Goal: Task Accomplishment & Management: Manage account settings

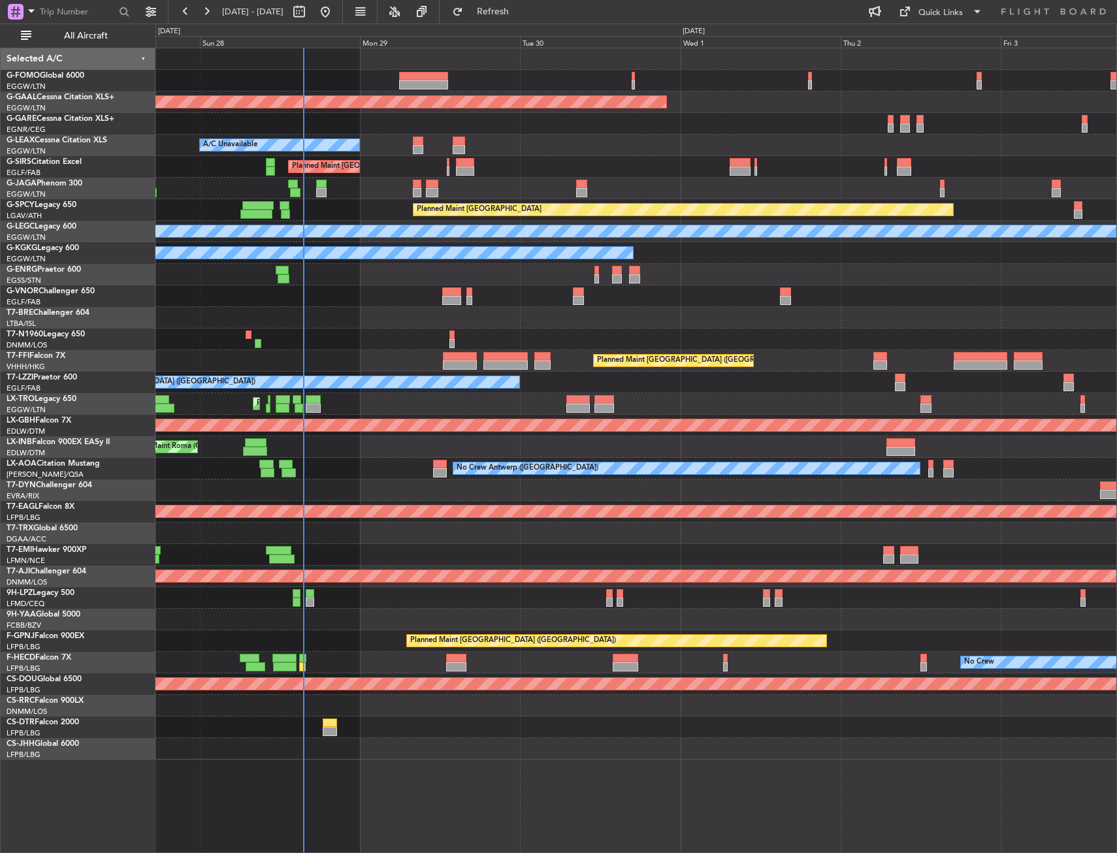
click at [208, 130] on div "Planned Maint Dusseldorf Owner A/C Unavailable Planned Maint London (Luton) Pla…" at bounding box center [635, 403] width 961 height 711
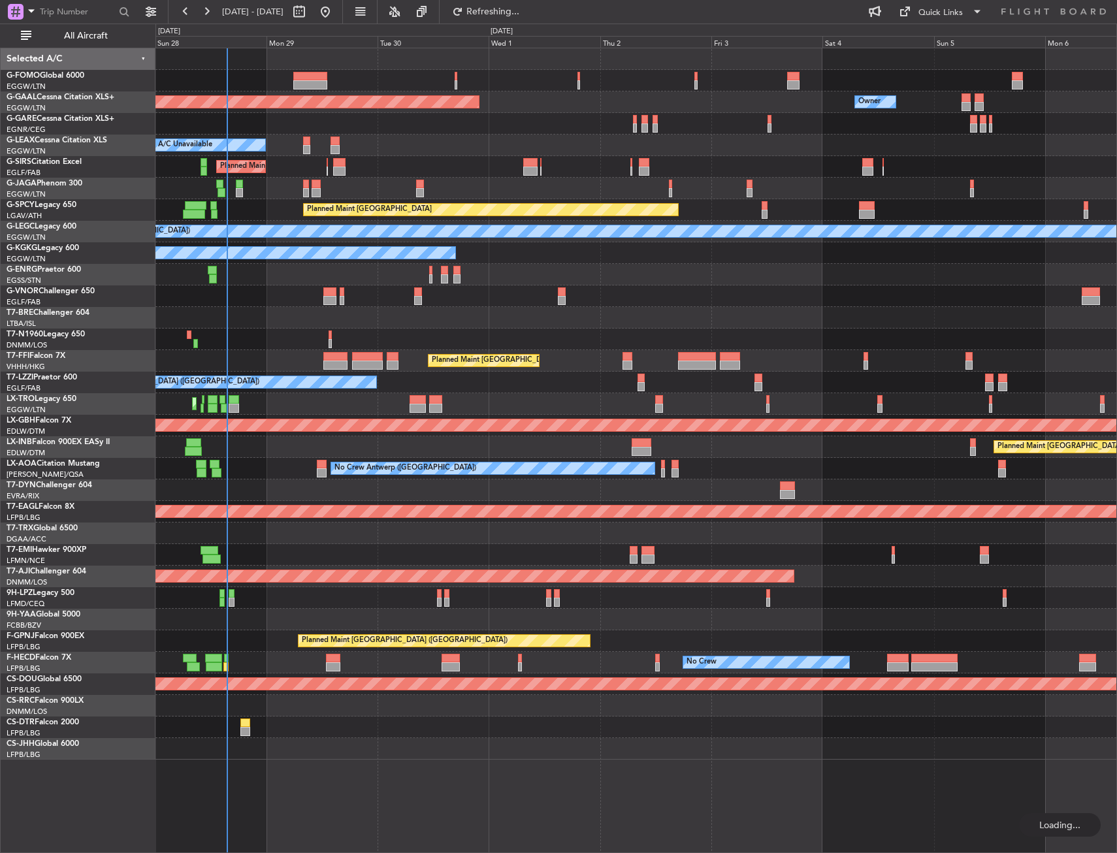
click at [297, 125] on div at bounding box center [635, 124] width 961 height 22
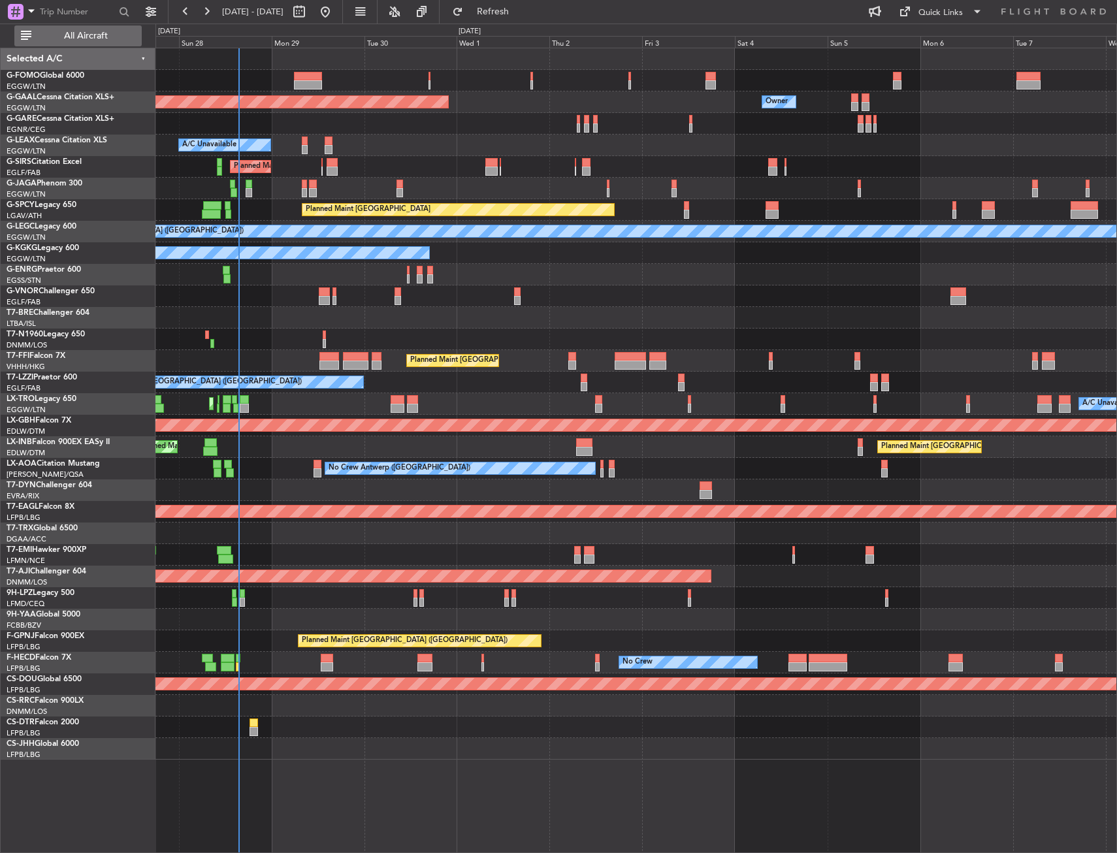
click at [133, 56] on div "Selected A/C" at bounding box center [78, 59] width 155 height 22
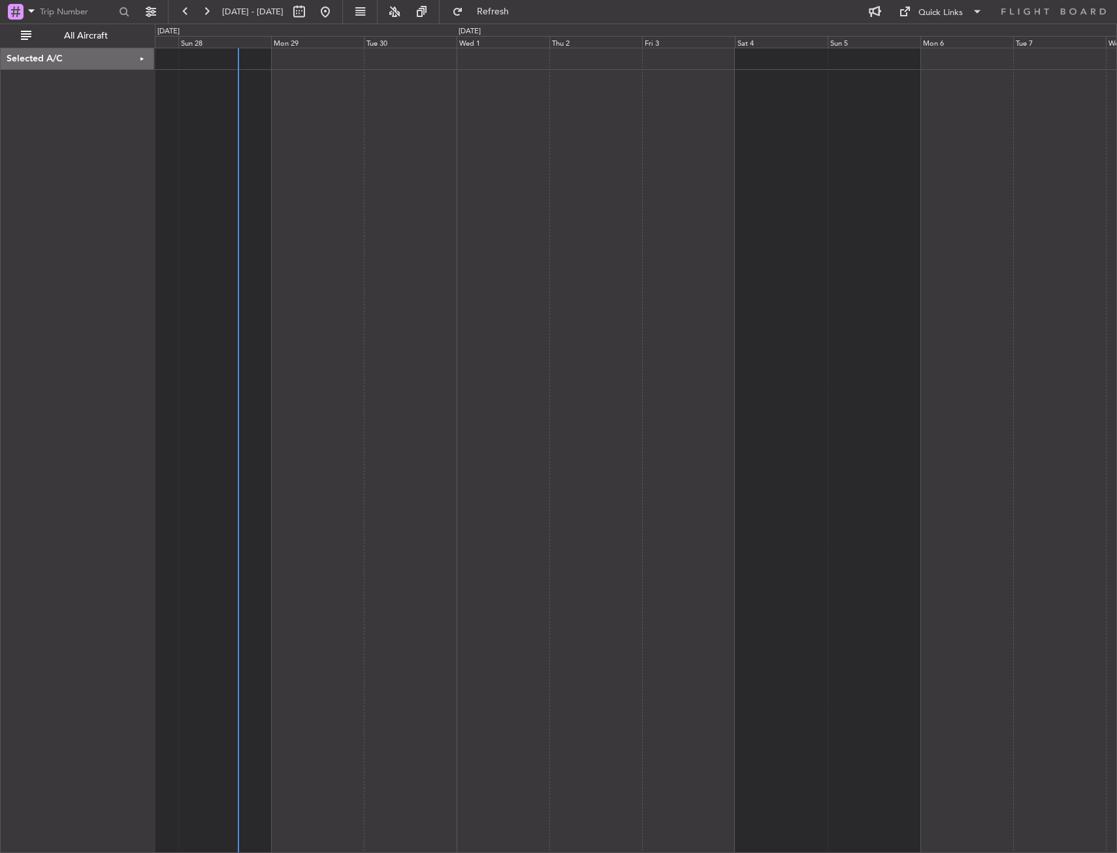
click at [116, 57] on div "Selected A/C" at bounding box center [77, 59] width 153 height 22
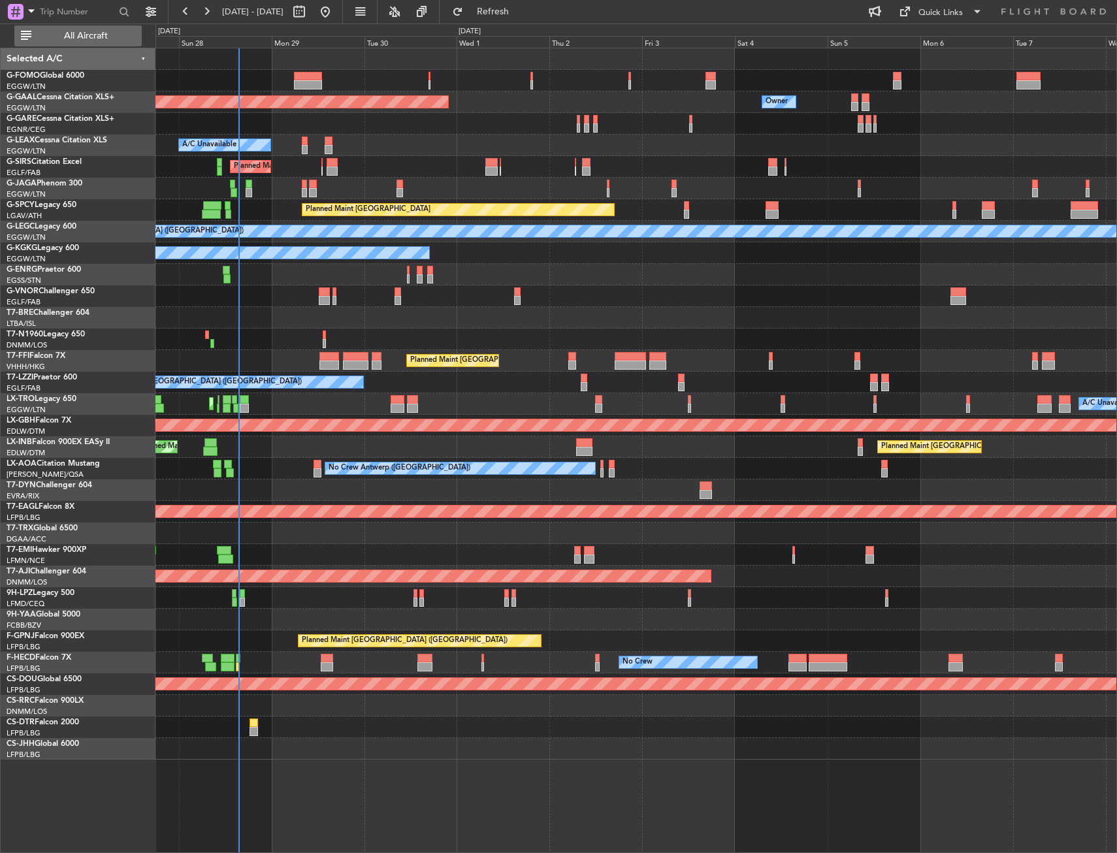
click at [113, 28] on button "All Aircraft" at bounding box center [77, 35] width 127 height 21
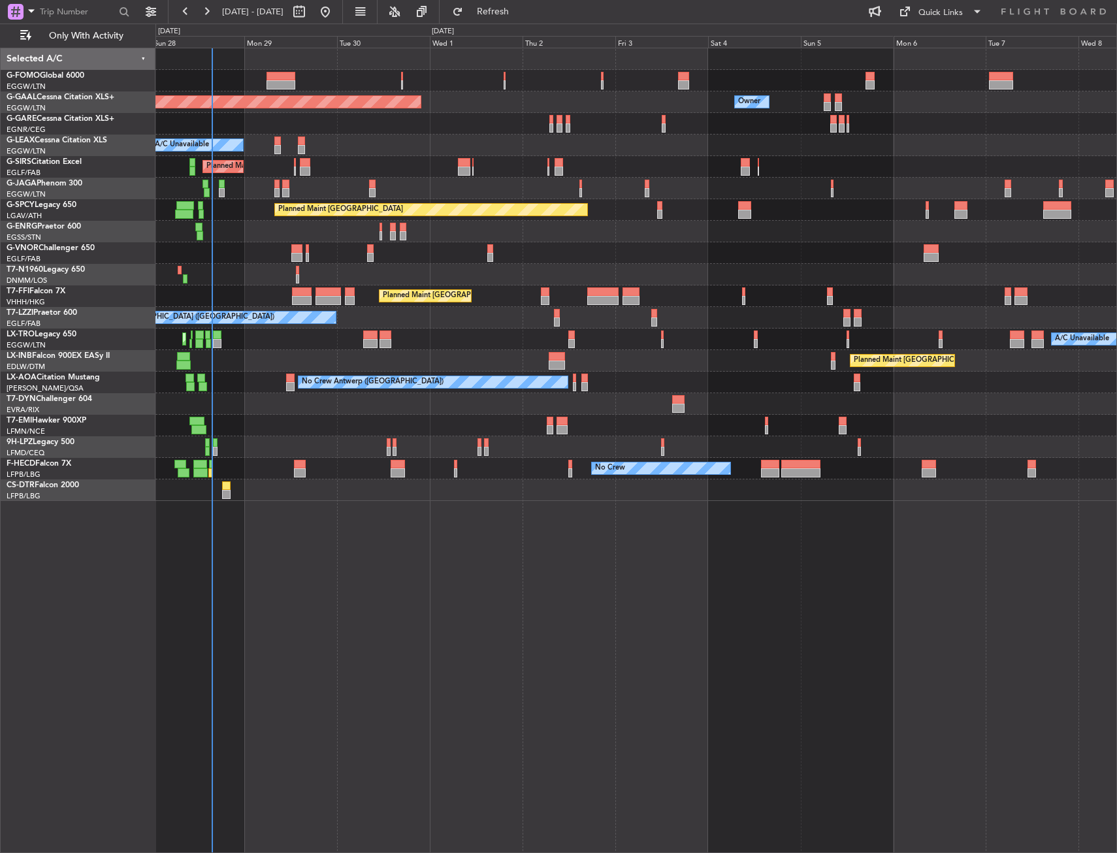
click at [336, 120] on div at bounding box center [635, 124] width 961 height 22
click at [633, 633] on div "Planned Maint Dusseldorf Owner Owner A/C Unavailable Planned Maint [GEOGRAPHIC_…" at bounding box center [635, 450] width 961 height 805
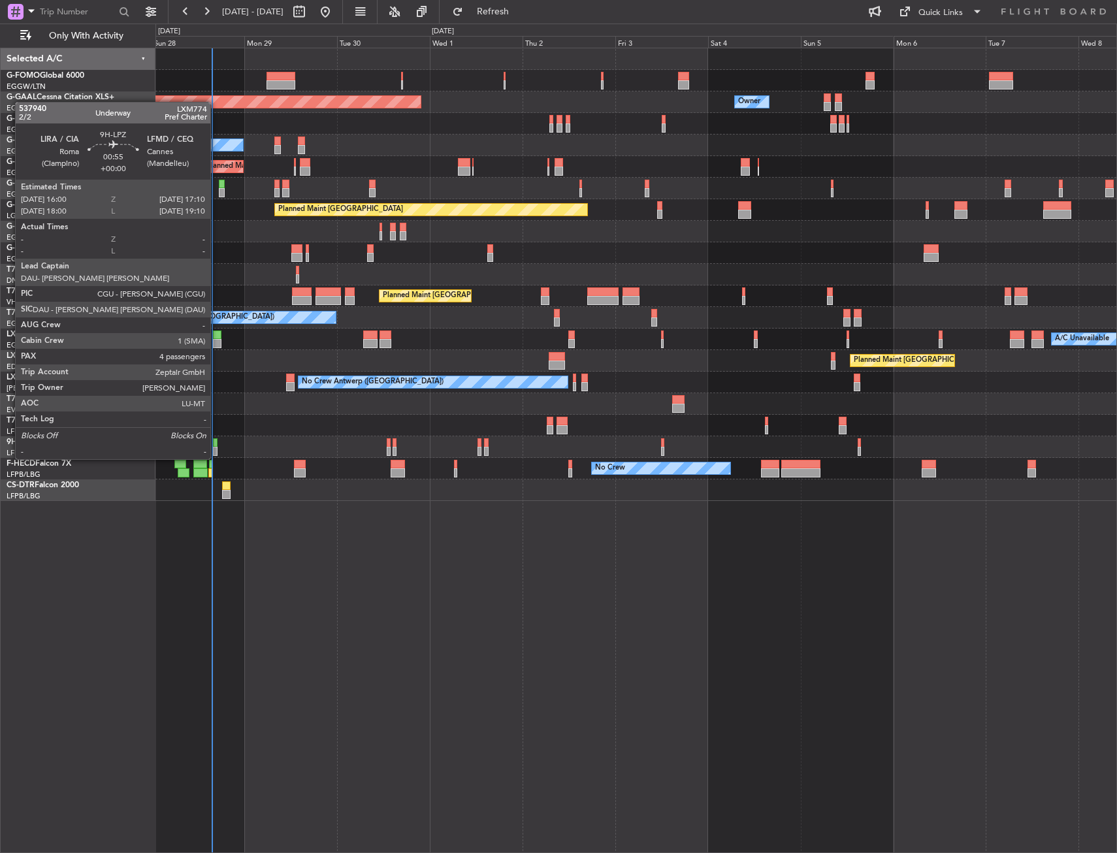
click at [216, 446] on div at bounding box center [215, 442] width 5 height 9
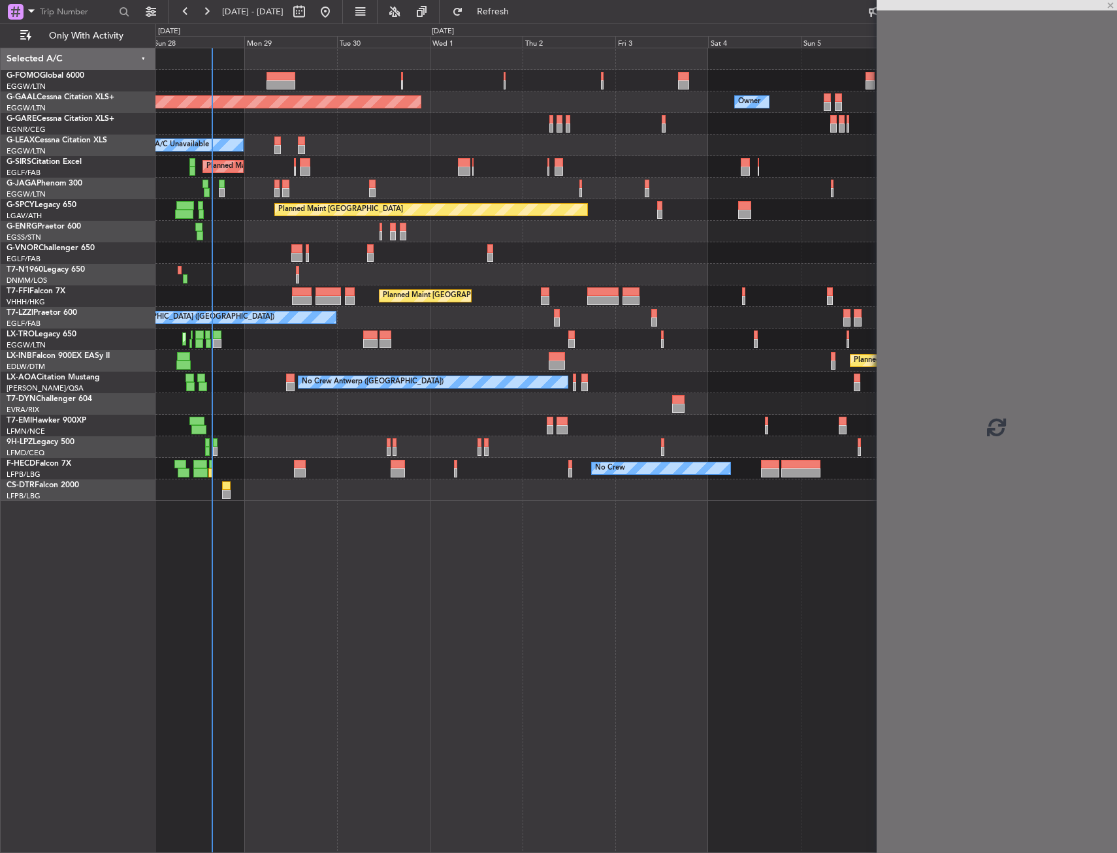
click at [265, 442] on div "No Crew" at bounding box center [635, 447] width 961 height 22
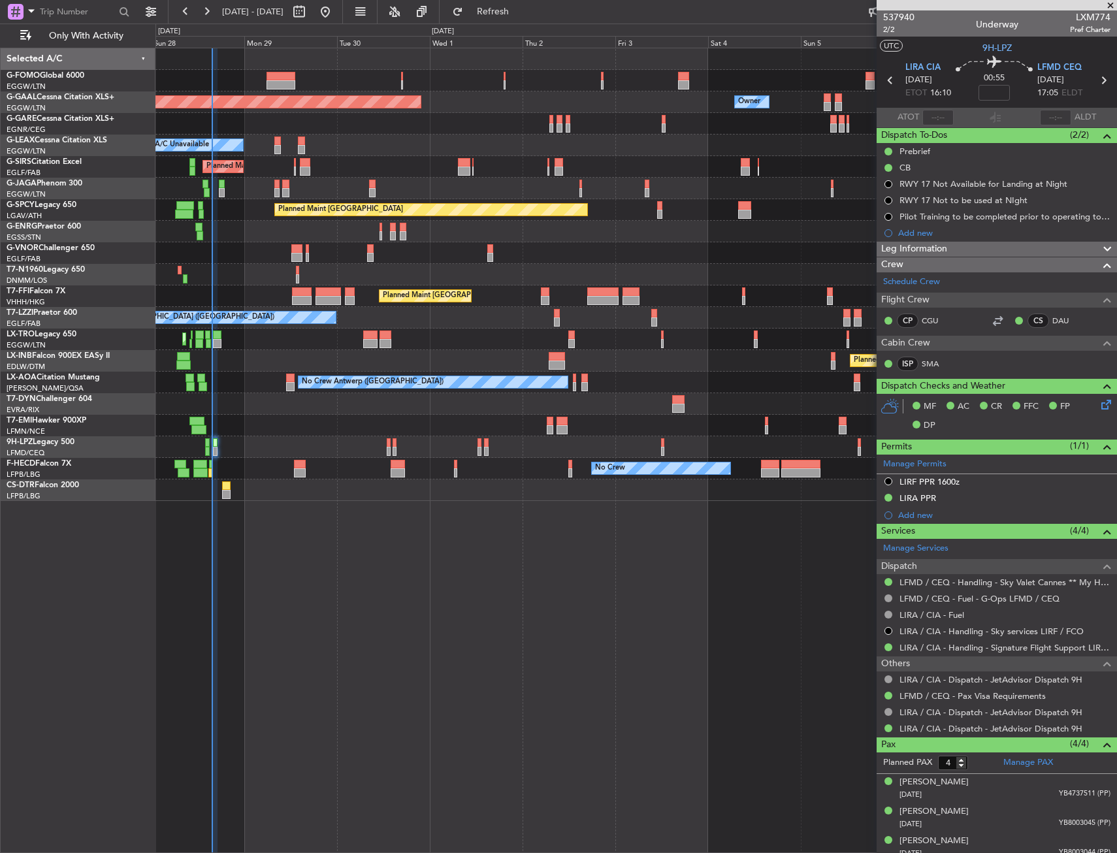
click at [398, 662] on div "Planned Maint Dusseldorf Owner Owner A/C Unavailable Planned Maint [GEOGRAPHIC_…" at bounding box center [635, 450] width 961 height 805
click at [530, 626] on div "Planned Maint Dusseldorf Owner Owner A/C Unavailable Planned Maint [GEOGRAPHIC_…" at bounding box center [635, 450] width 961 height 805
click at [280, 640] on div "Planned Maint Dusseldorf Owner Owner A/C Unavailable Planned Maint [GEOGRAPHIC_…" at bounding box center [635, 450] width 961 height 805
click at [494, 677] on div "Planned Maint Dusseldorf Owner Owner A/C Unavailable Planned Maint [GEOGRAPHIC_…" at bounding box center [635, 450] width 961 height 805
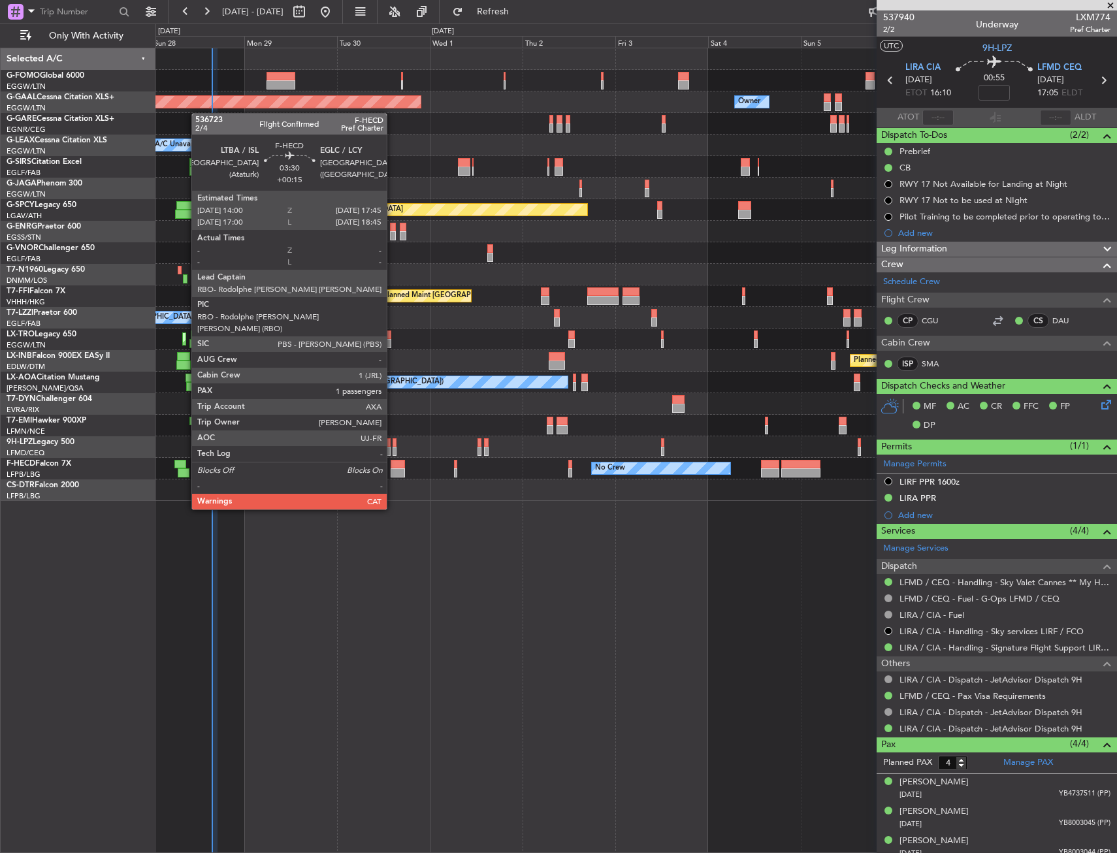
click at [393, 473] on div at bounding box center [398, 472] width 15 height 9
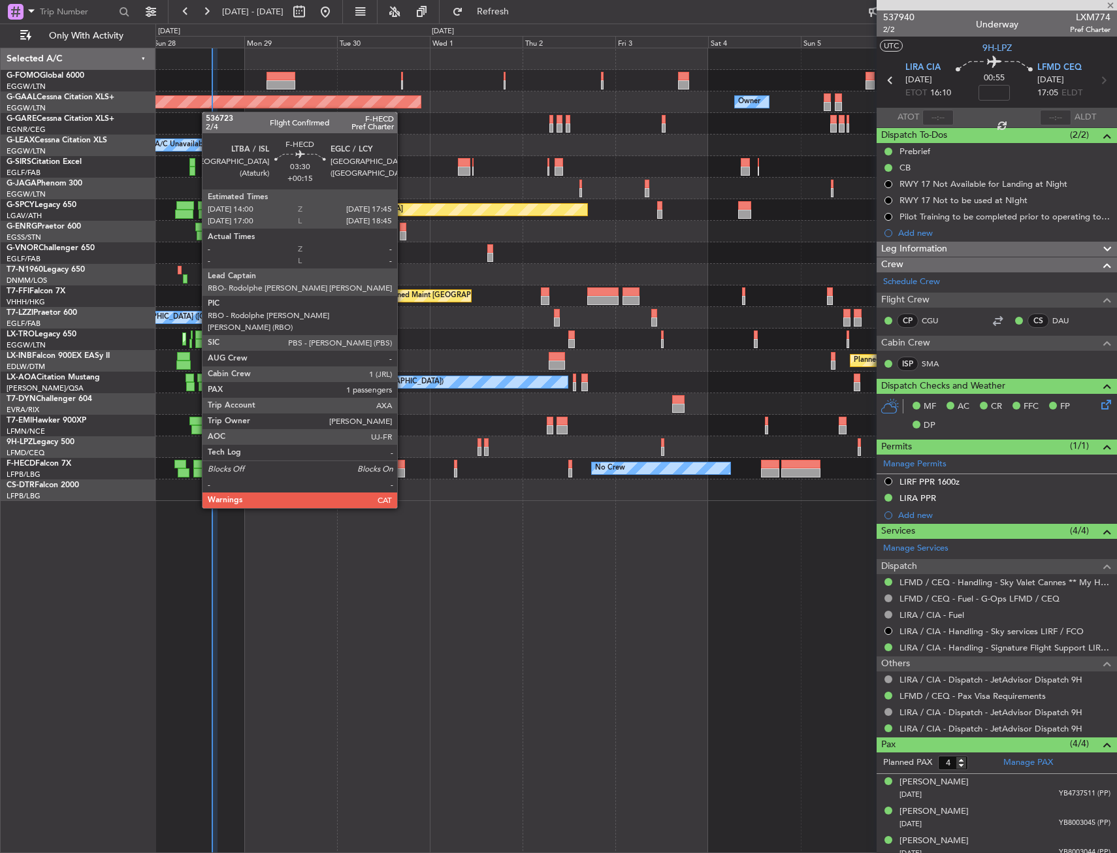
type input "+00:15"
type input "1"
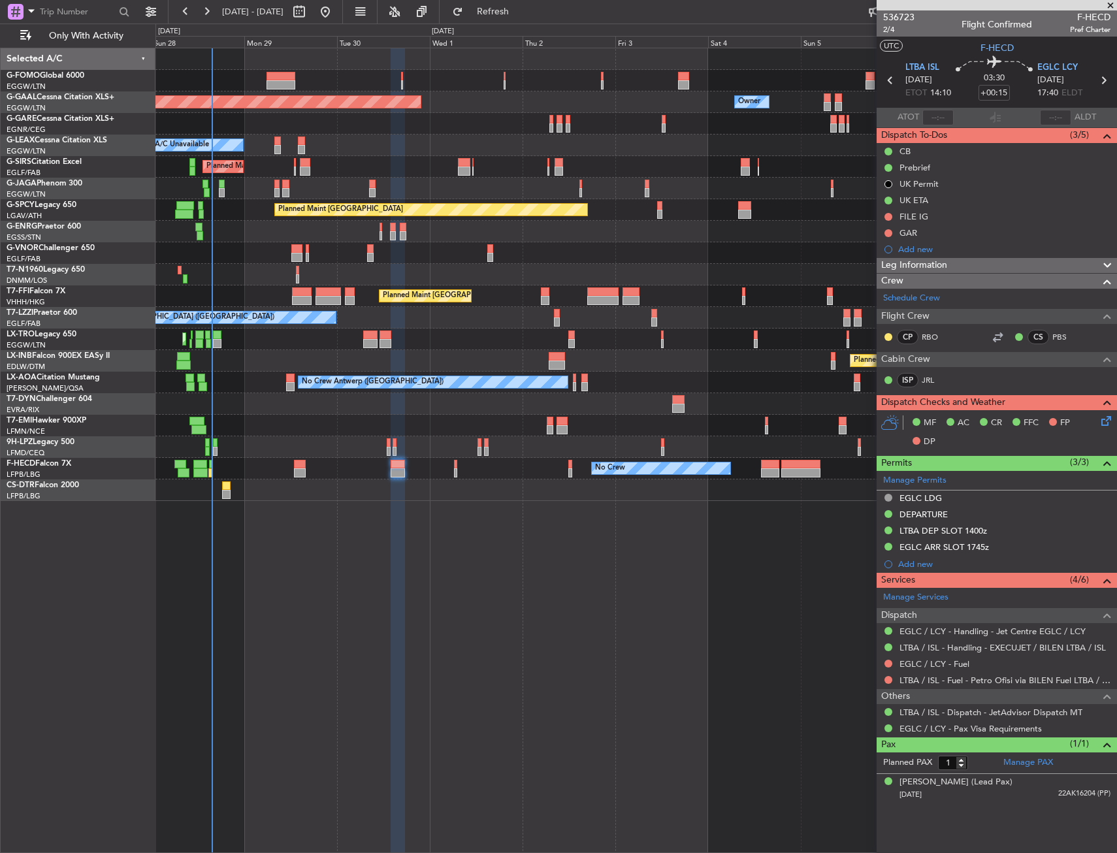
click at [431, 569] on div "Planned Maint Dusseldorf Owner Owner A/C Unavailable Planned Maint [GEOGRAPHIC_…" at bounding box center [635, 450] width 961 height 805
click at [596, 181] on div "Planned Maint [GEOGRAPHIC_DATA] ([GEOGRAPHIC_DATA])" at bounding box center [635, 189] width 961 height 22
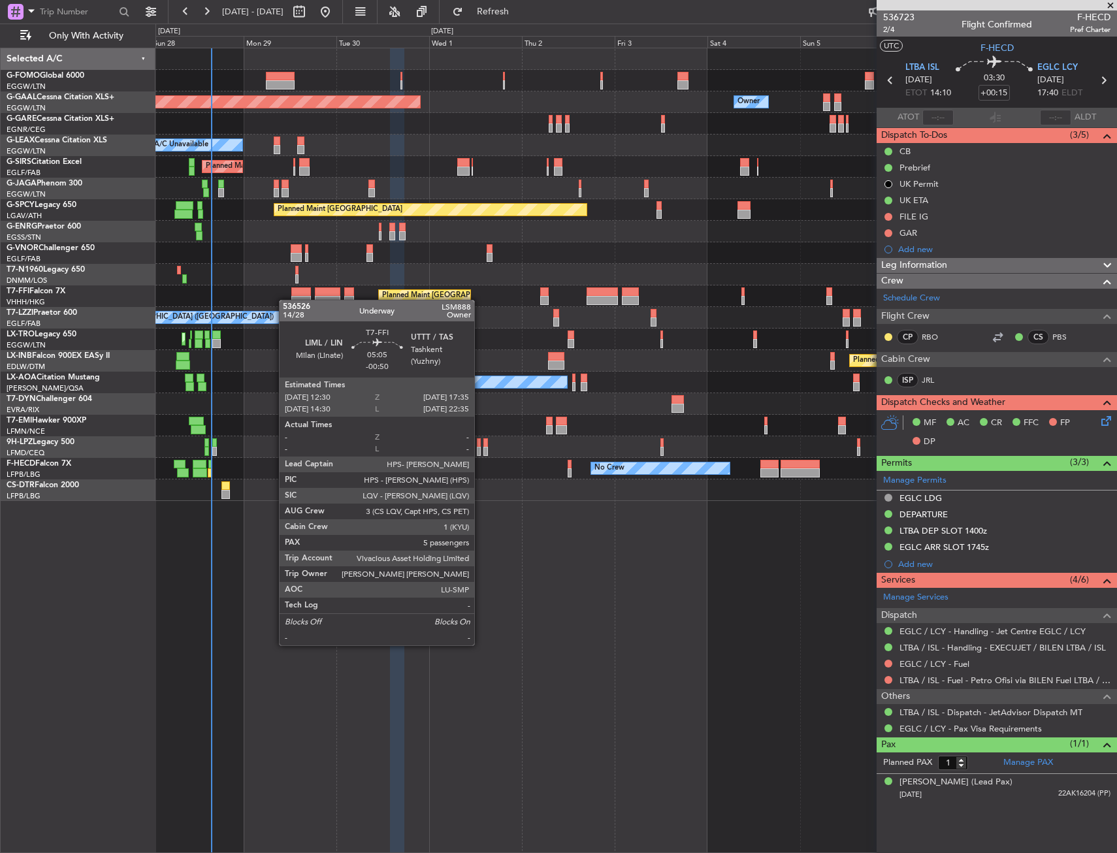
click at [293, 300] on div at bounding box center [301, 300] width 20 height 9
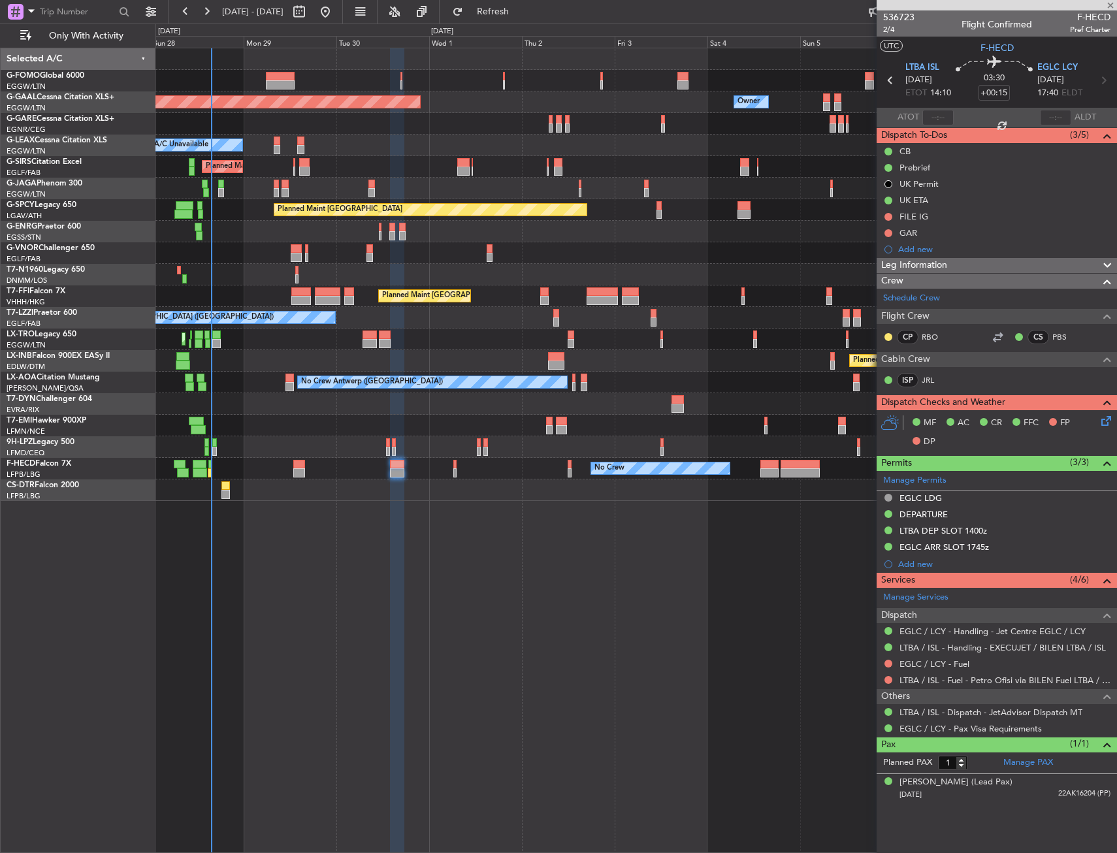
type input "-00:50"
type input "5"
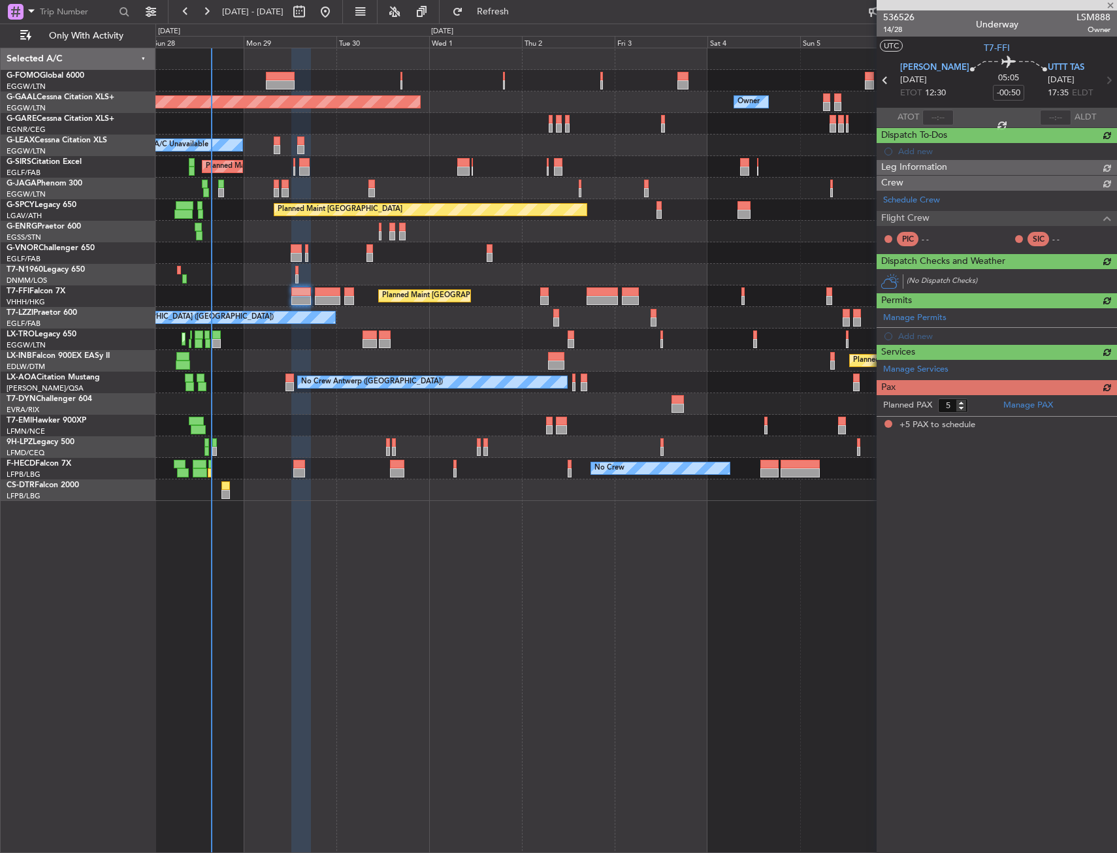
click at [646, 362] on div "Planned Maint London (Farnborough) Unplanned Maint Roma (Ciampino)" at bounding box center [635, 361] width 961 height 22
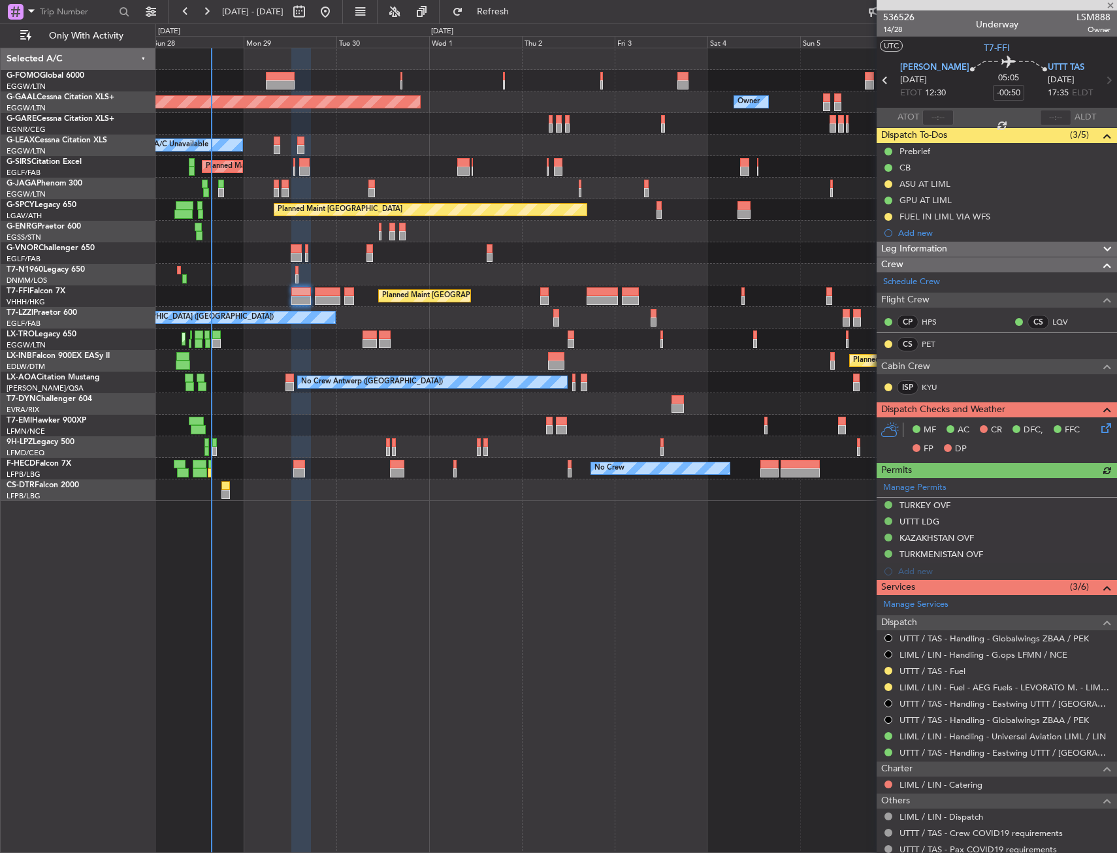
click at [647, 362] on div "Planned Maint London (Farnborough) Unplanned Maint Roma (Ciampino)" at bounding box center [635, 361] width 961 height 22
click at [645, 361] on div "Planned Maint London (Farnborough) Unplanned Maint Roma (Ciampino)" at bounding box center [635, 361] width 961 height 22
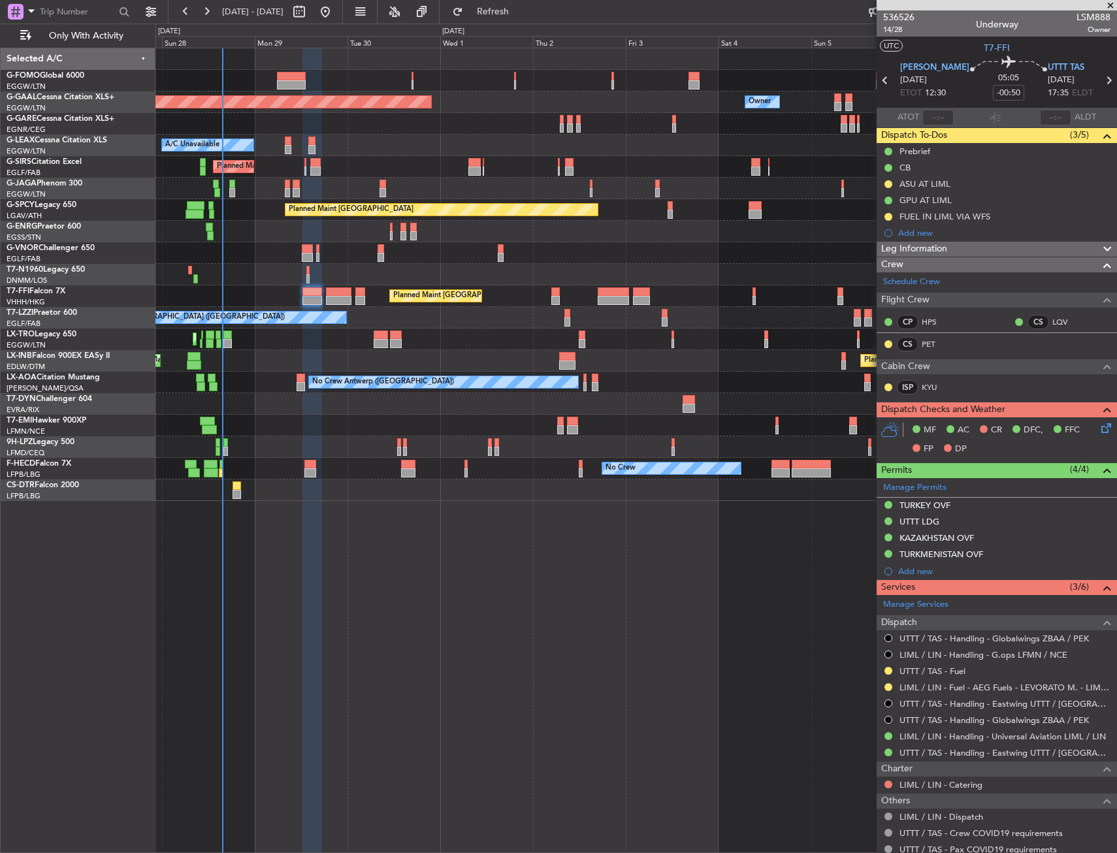
click at [257, 342] on div "Planned Maint London (Luton) A/C Unavailable" at bounding box center [635, 340] width 961 height 22
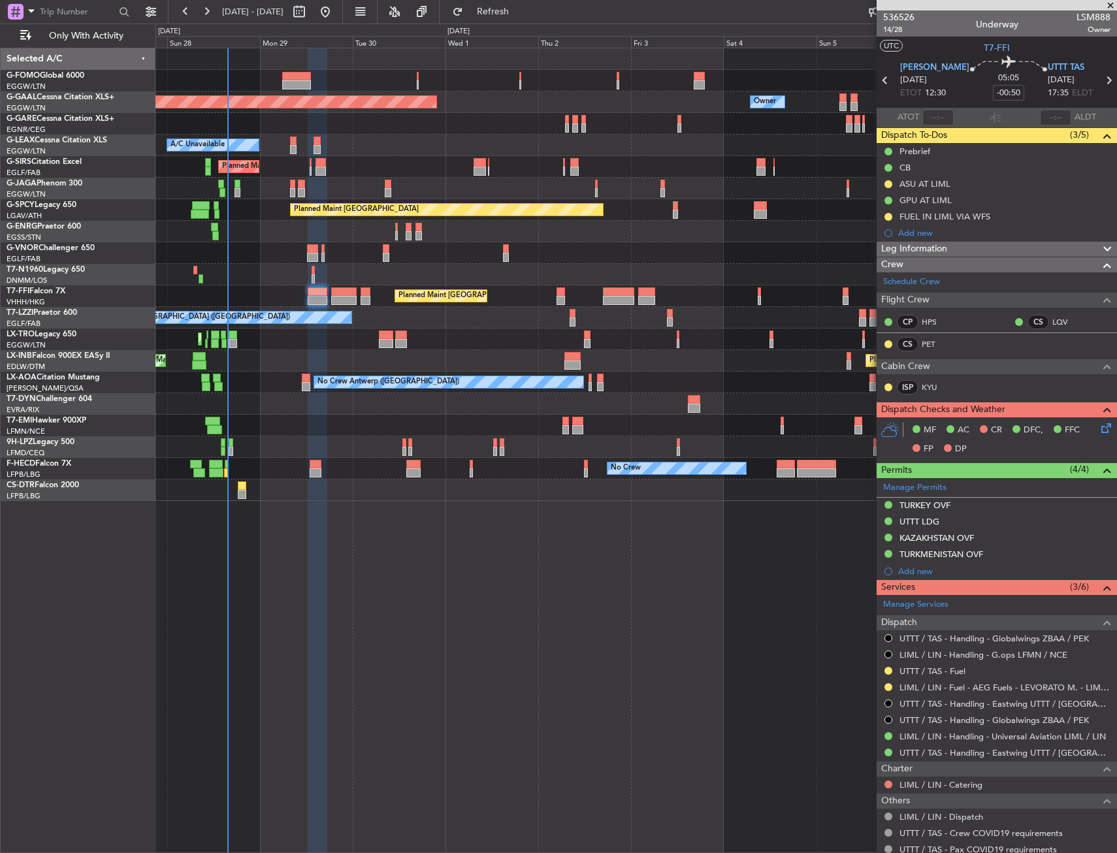
click at [300, 361] on div "Planned Maint London (Farnborough) Unplanned Maint Roma (Ciampino) Planned Main…" at bounding box center [635, 361] width 961 height 22
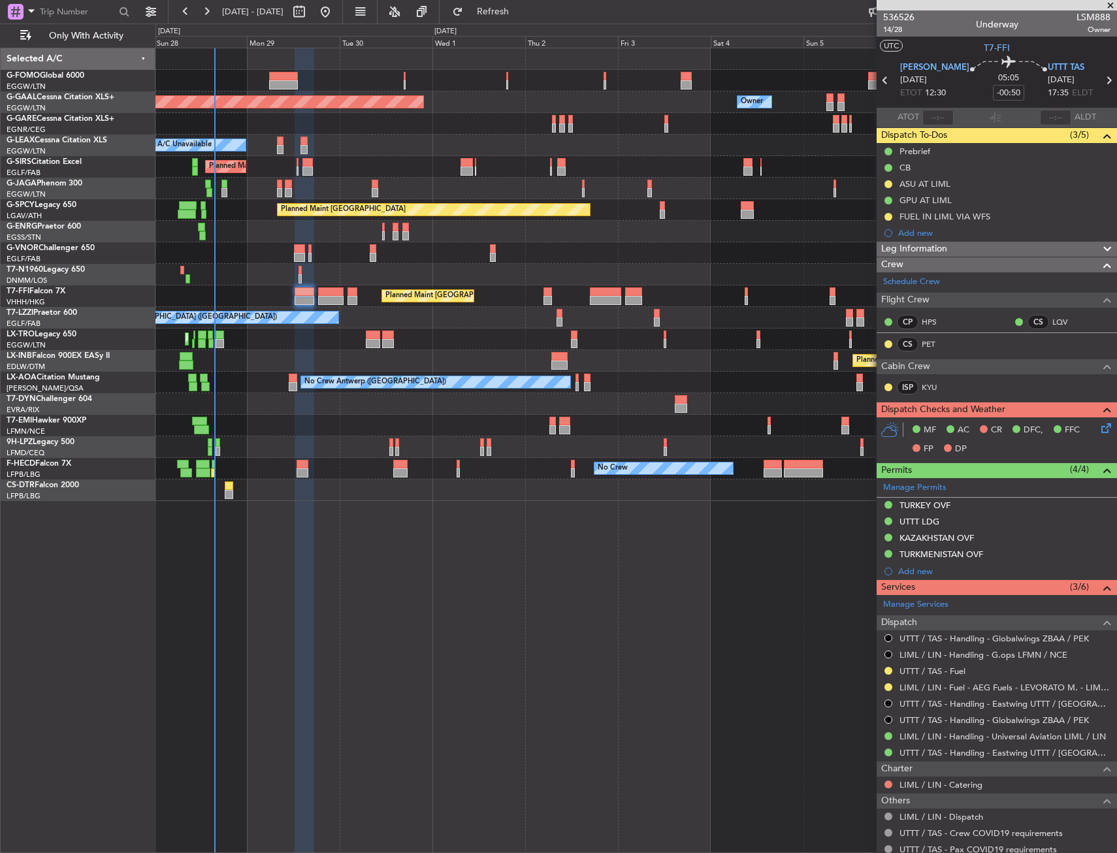
click at [263, 357] on div "Planned Maint London (Farnborough) Unplanned Maint Roma (Ciampino)" at bounding box center [635, 361] width 961 height 22
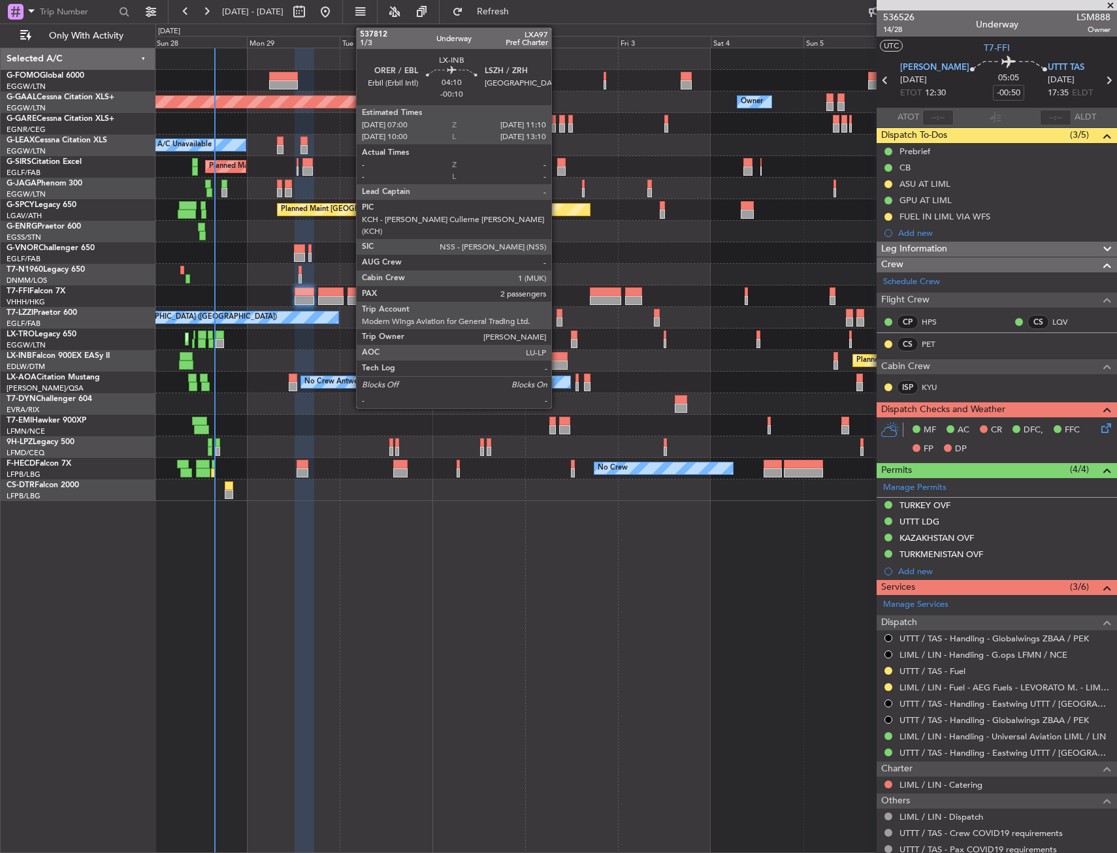
click at [557, 355] on div at bounding box center [559, 356] width 16 height 9
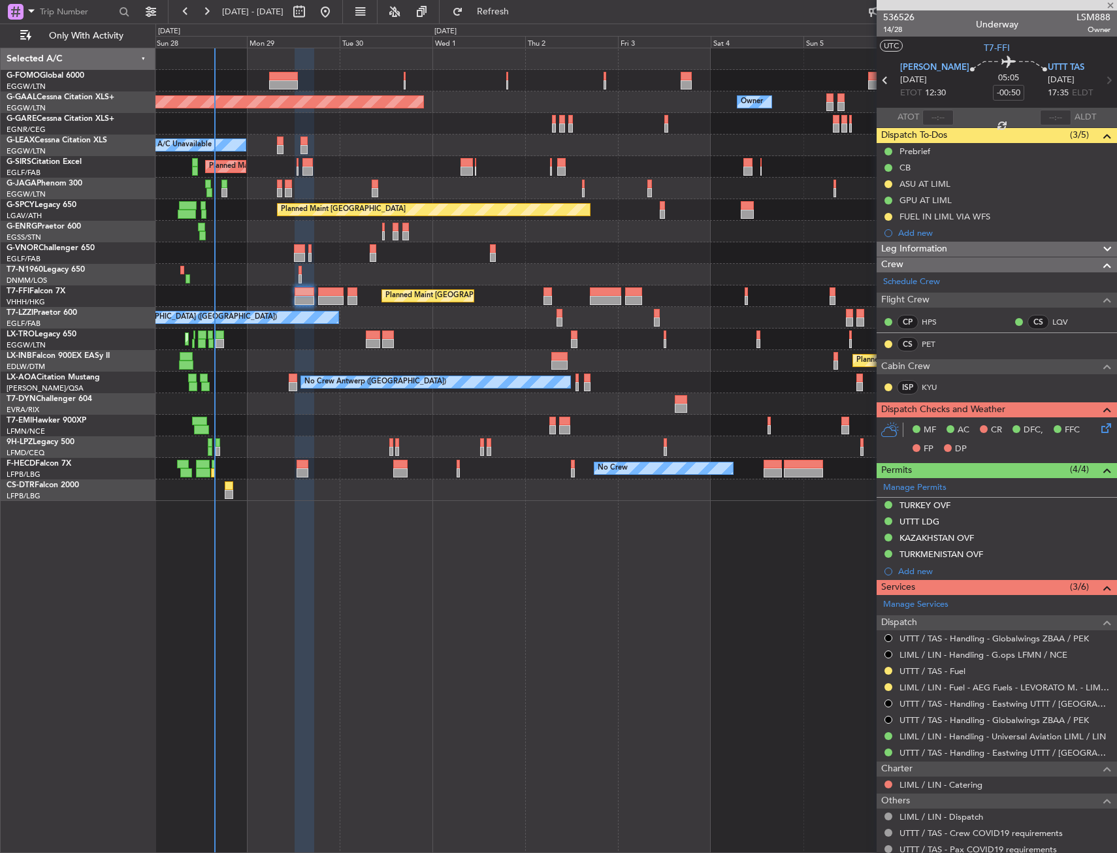
type input "-00:10"
type input "2"
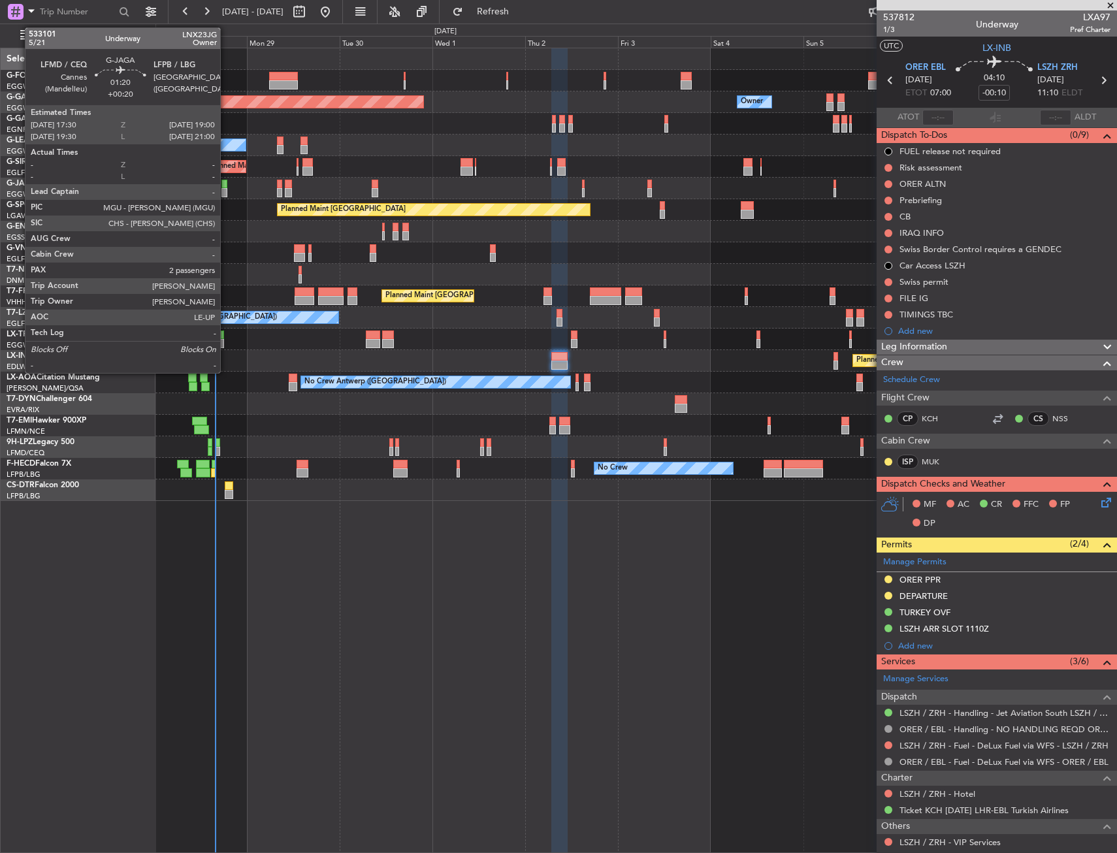
click at [226, 186] on div at bounding box center [224, 184] width 6 height 9
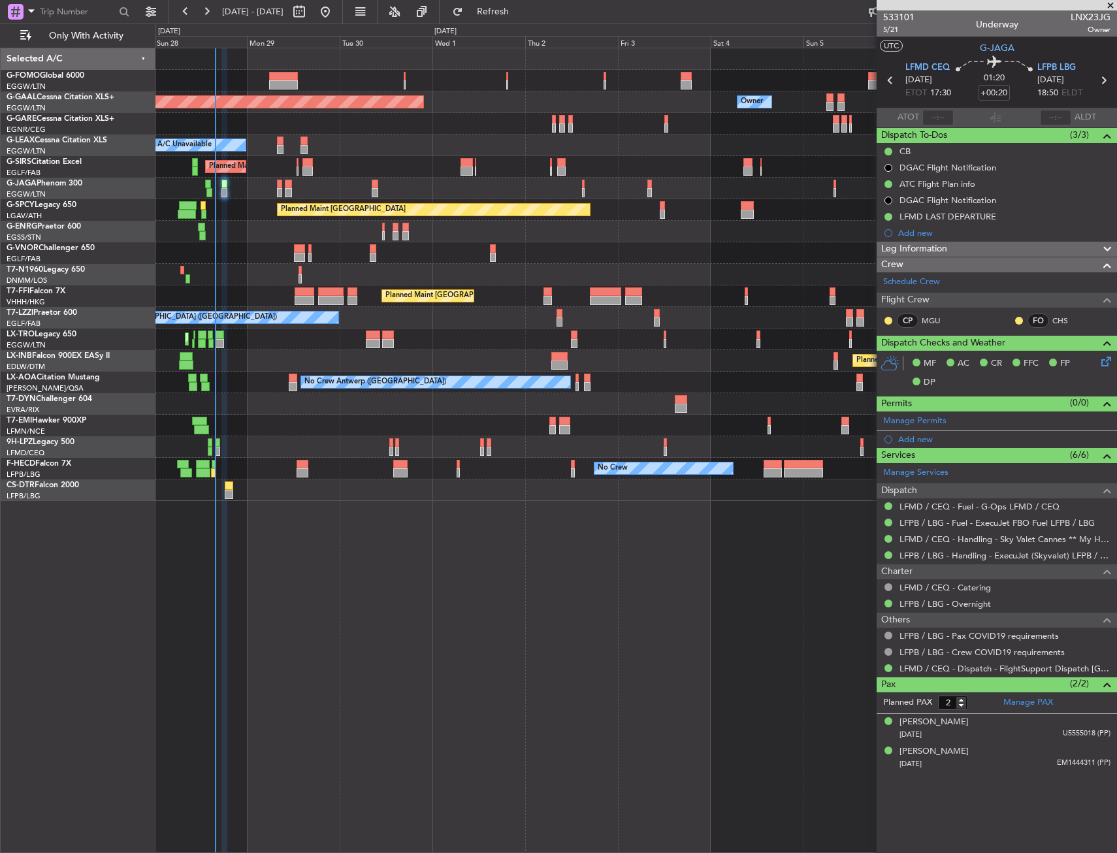
click at [554, 683] on div "Planned Maint Dusseldorf Owner Owner A/C Unavailable Planned Maint London (Luto…" at bounding box center [635, 450] width 961 height 805
click at [427, 596] on div "Planned Maint Dusseldorf Owner Owner A/C Unavailable Planned Maint London (Luto…" at bounding box center [635, 450] width 961 height 805
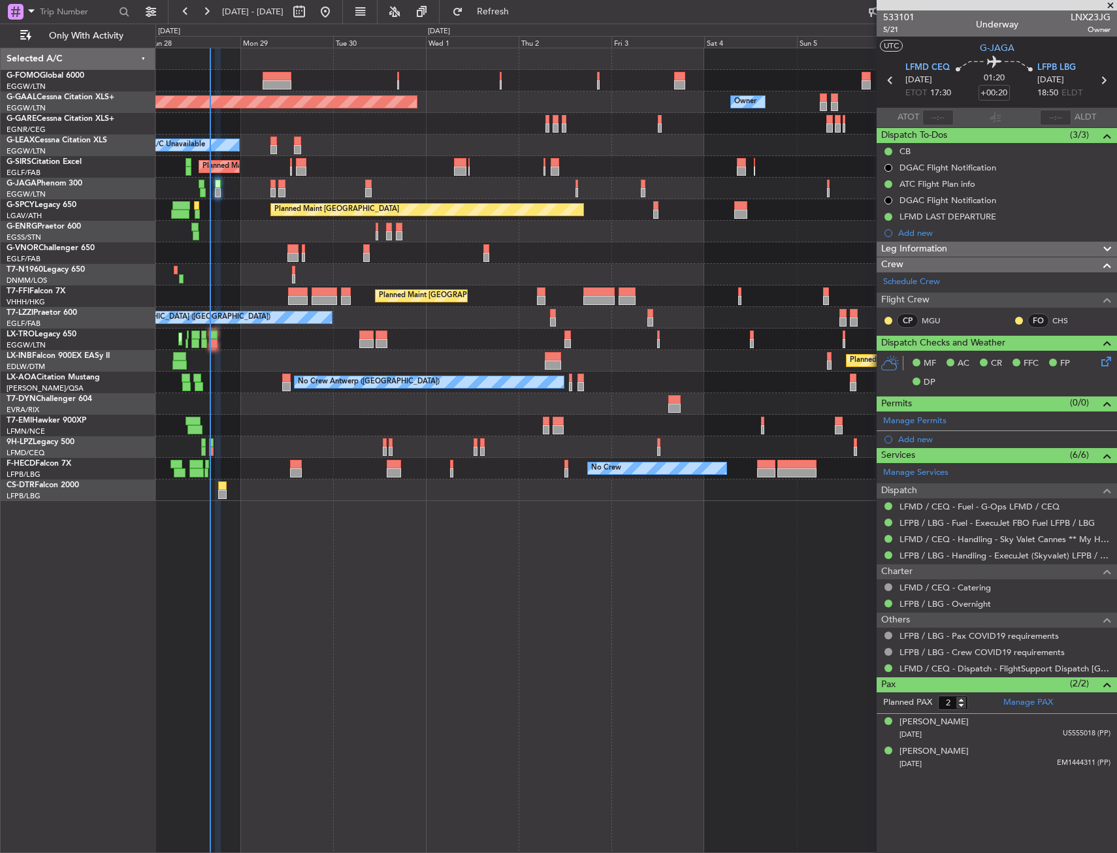
click at [263, 202] on div "Planned Maint [GEOGRAPHIC_DATA]" at bounding box center [635, 210] width 961 height 22
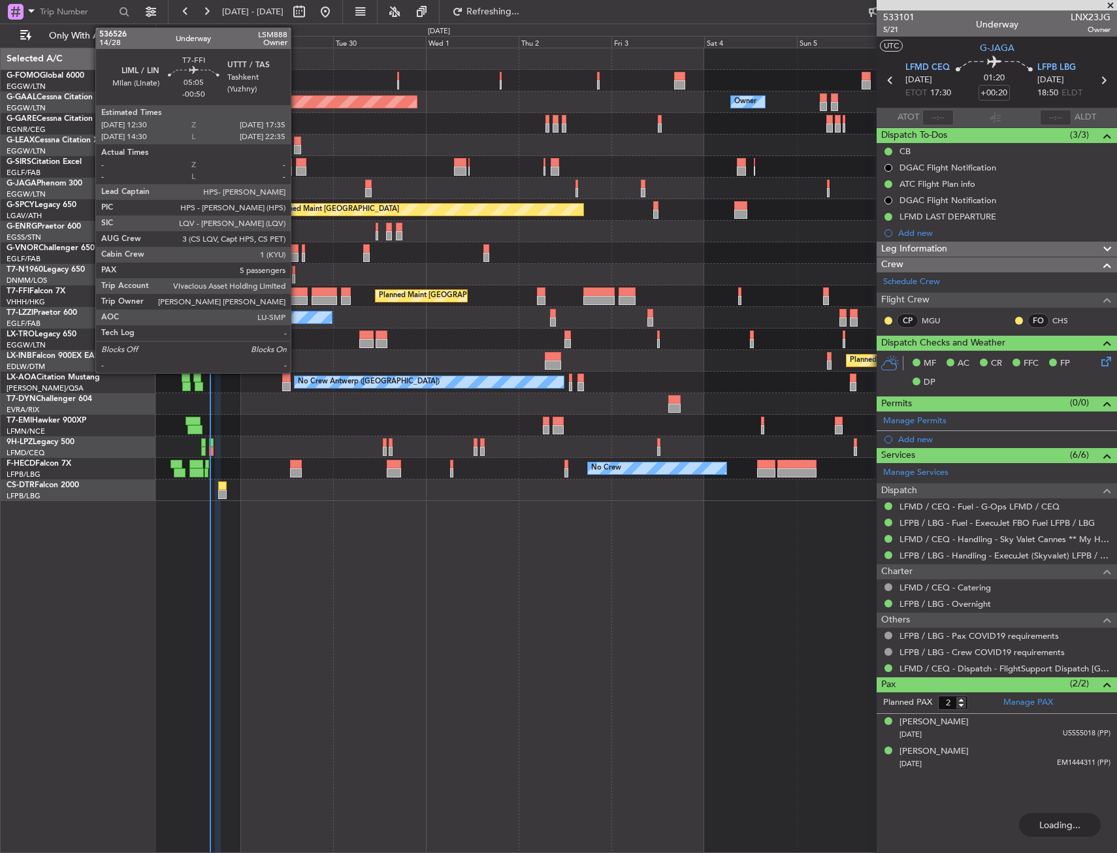
click at [295, 294] on div at bounding box center [298, 291] width 20 height 9
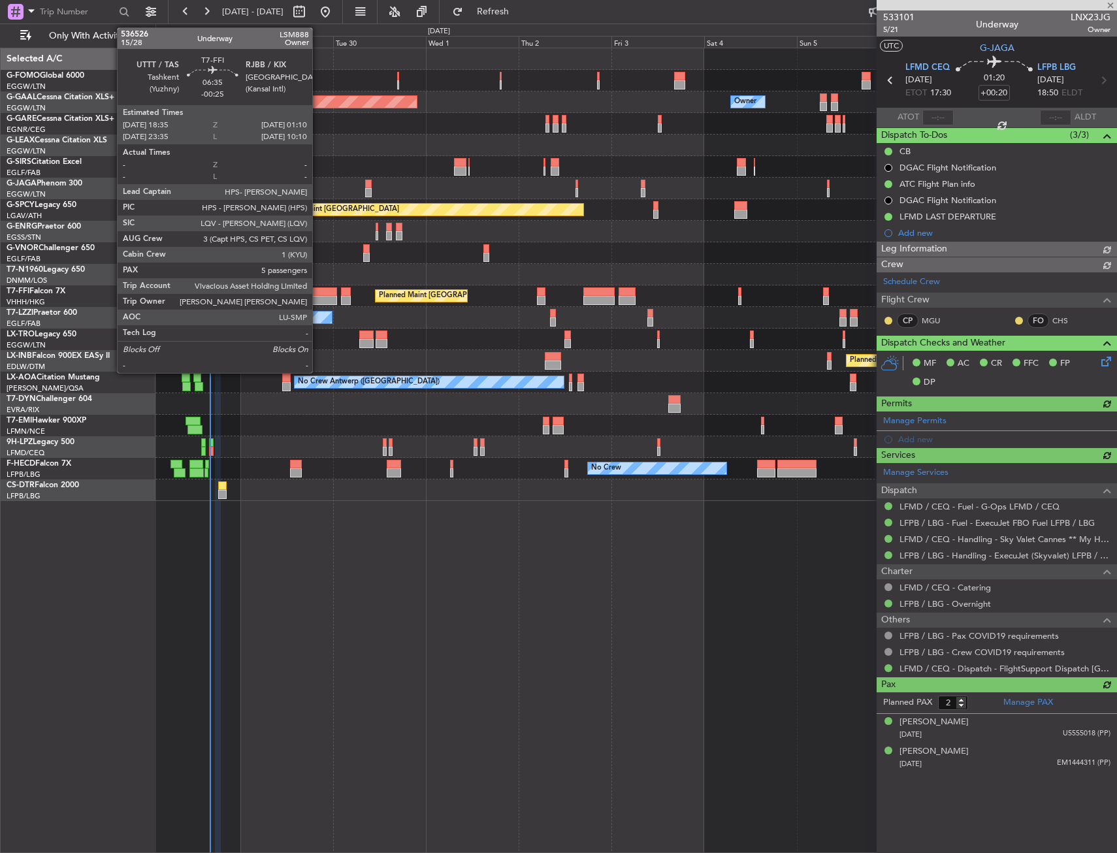
type input "-00:50"
type input "5"
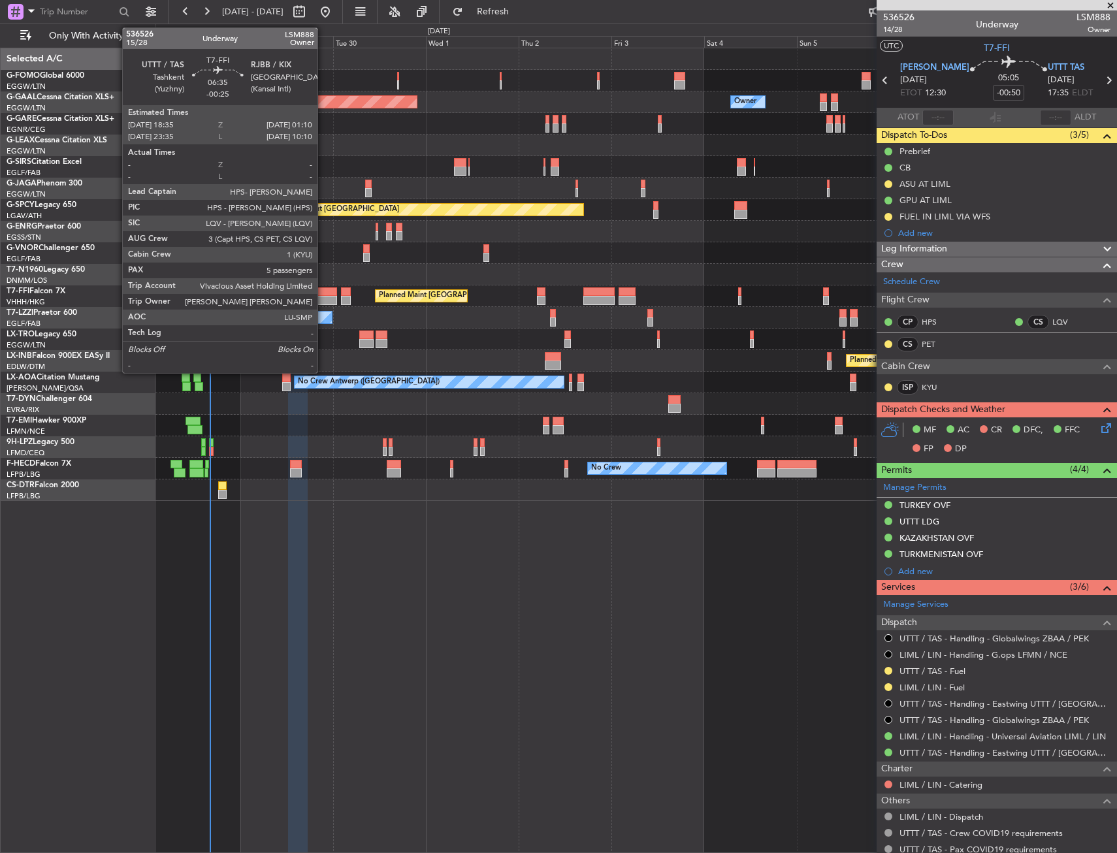
click at [323, 294] on div at bounding box center [324, 291] width 25 height 9
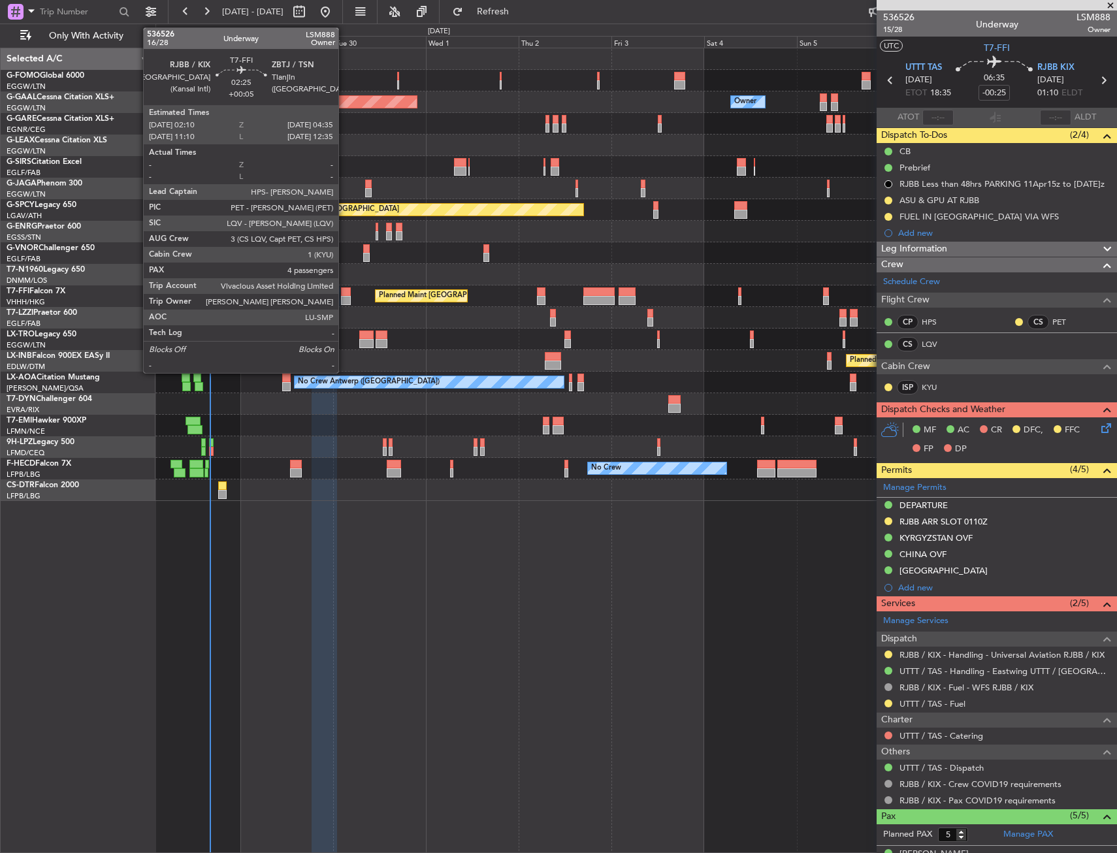
click at [344, 289] on div at bounding box center [346, 291] width 10 height 9
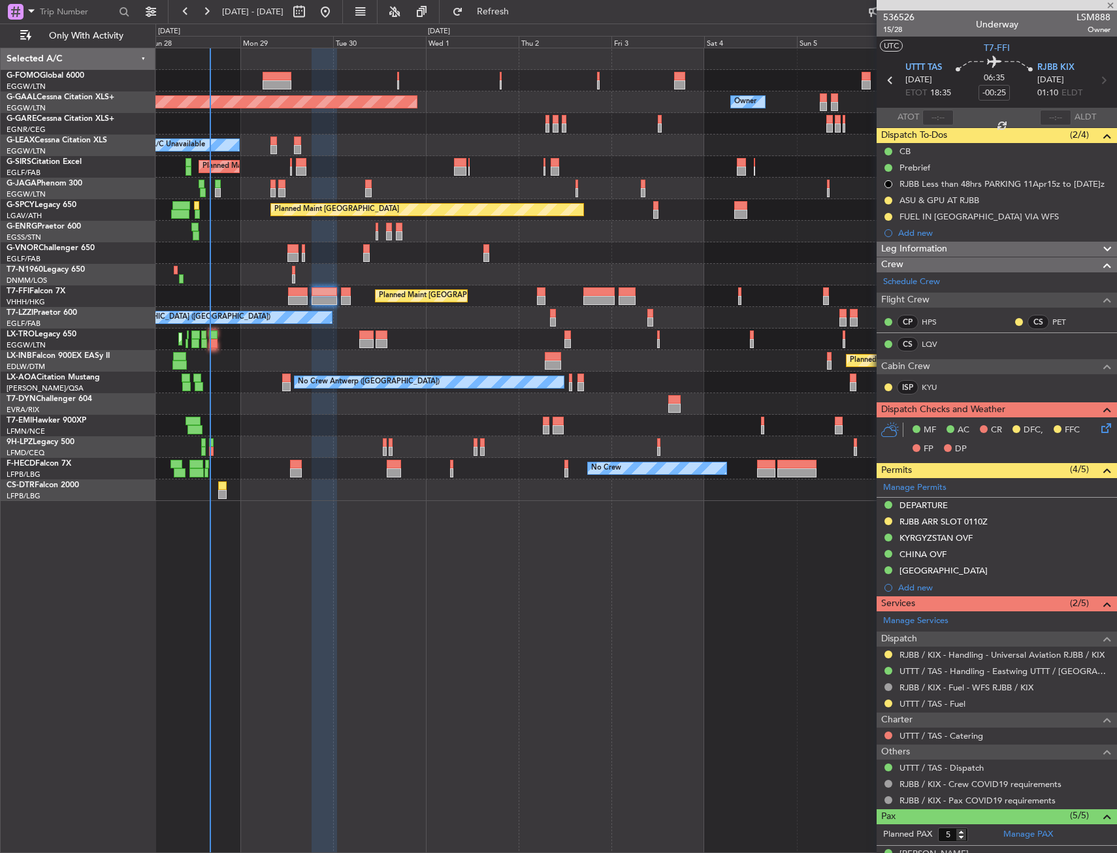
type input "+00:05"
type input "4"
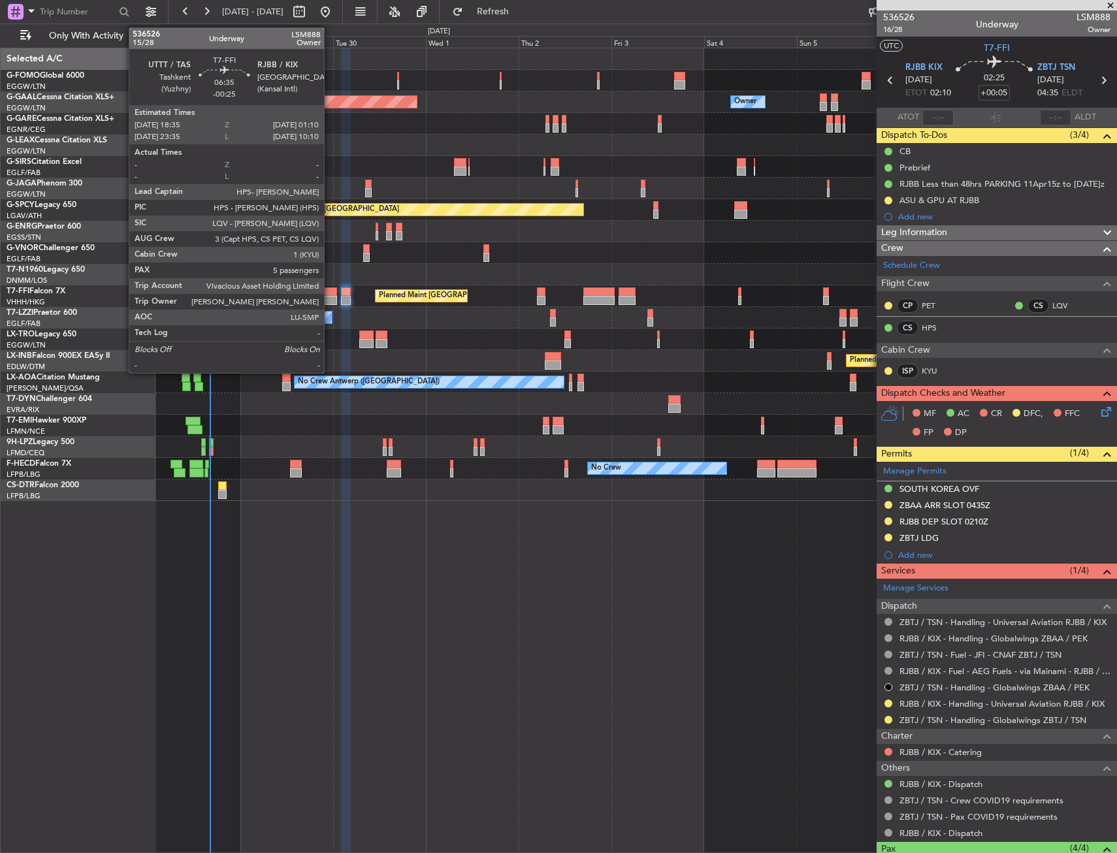
click at [327, 297] on div at bounding box center [324, 300] width 25 height 9
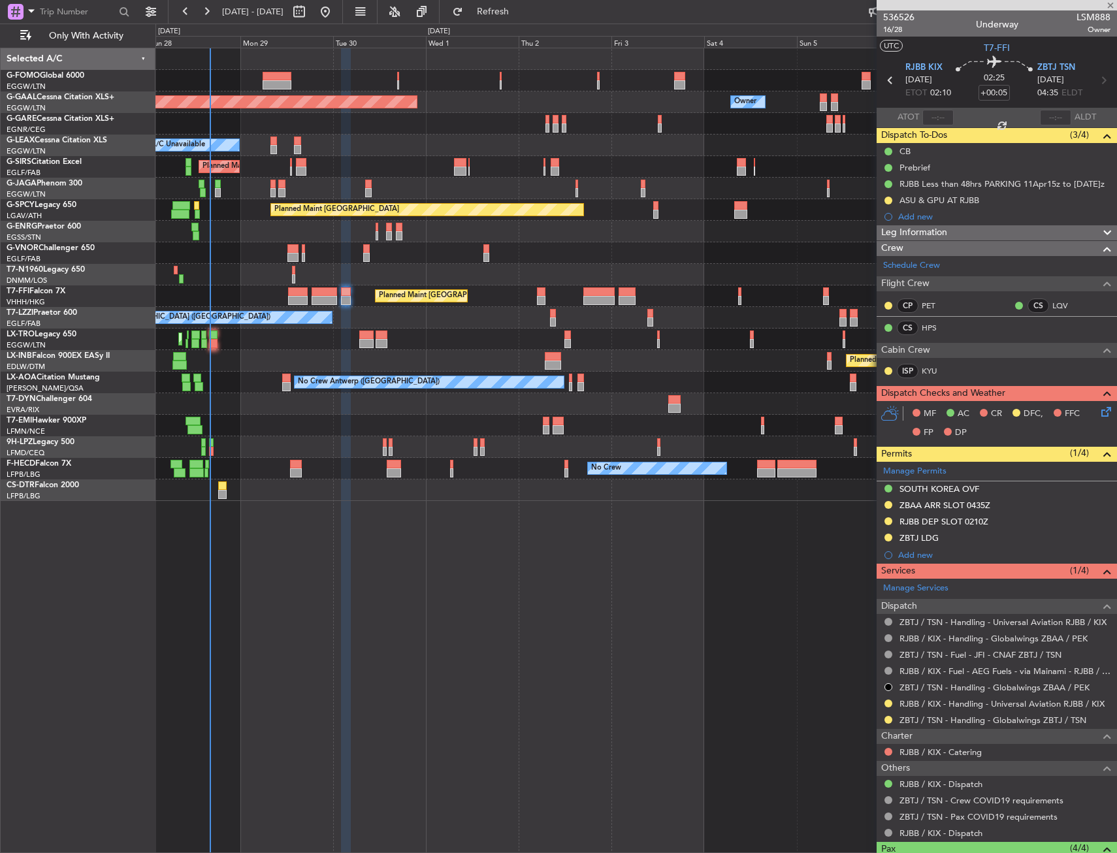
type input "-00:25"
type input "5"
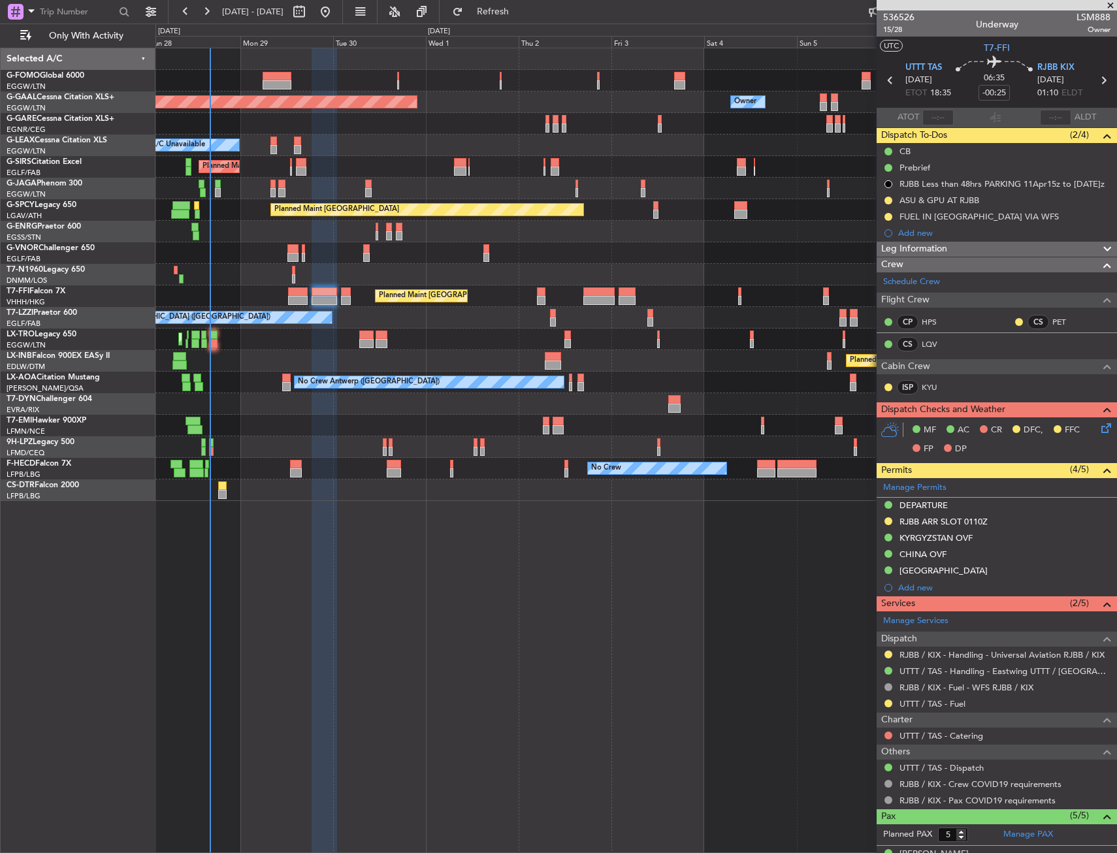
click at [295, 276] on div at bounding box center [635, 275] width 961 height 22
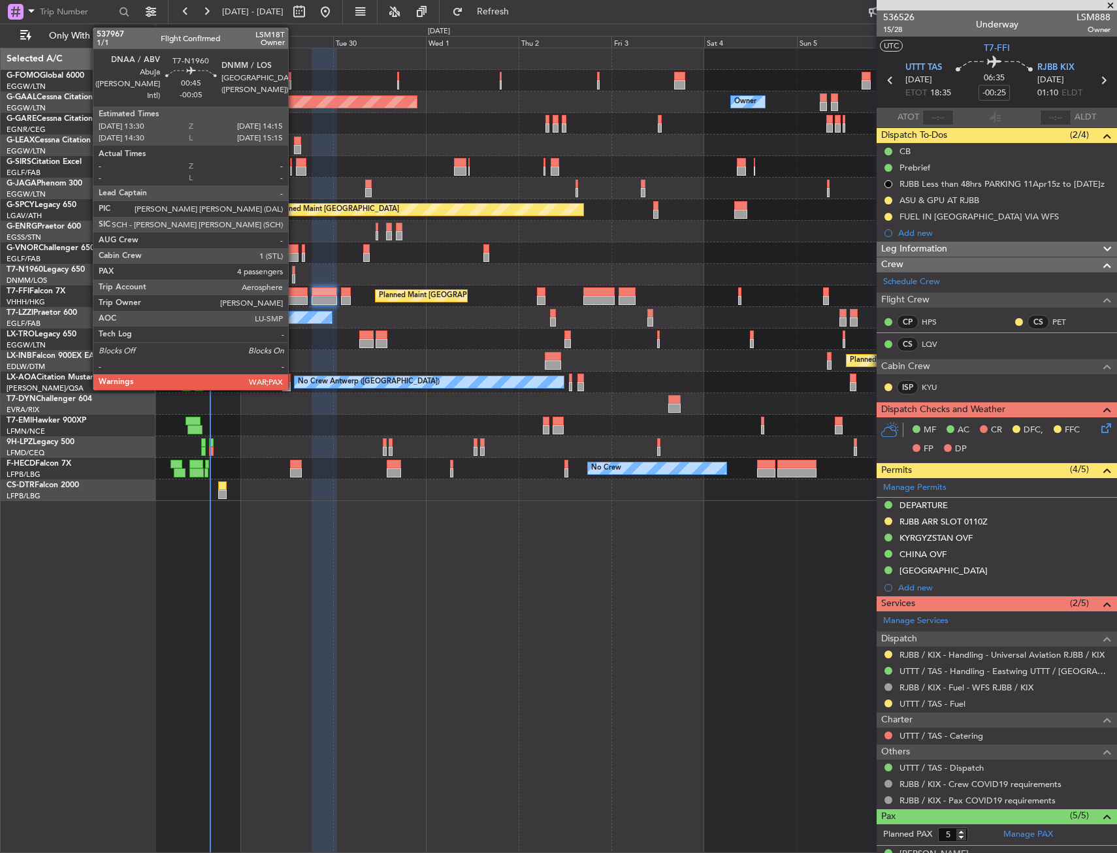
click at [294, 275] on div at bounding box center [293, 278] width 3 height 9
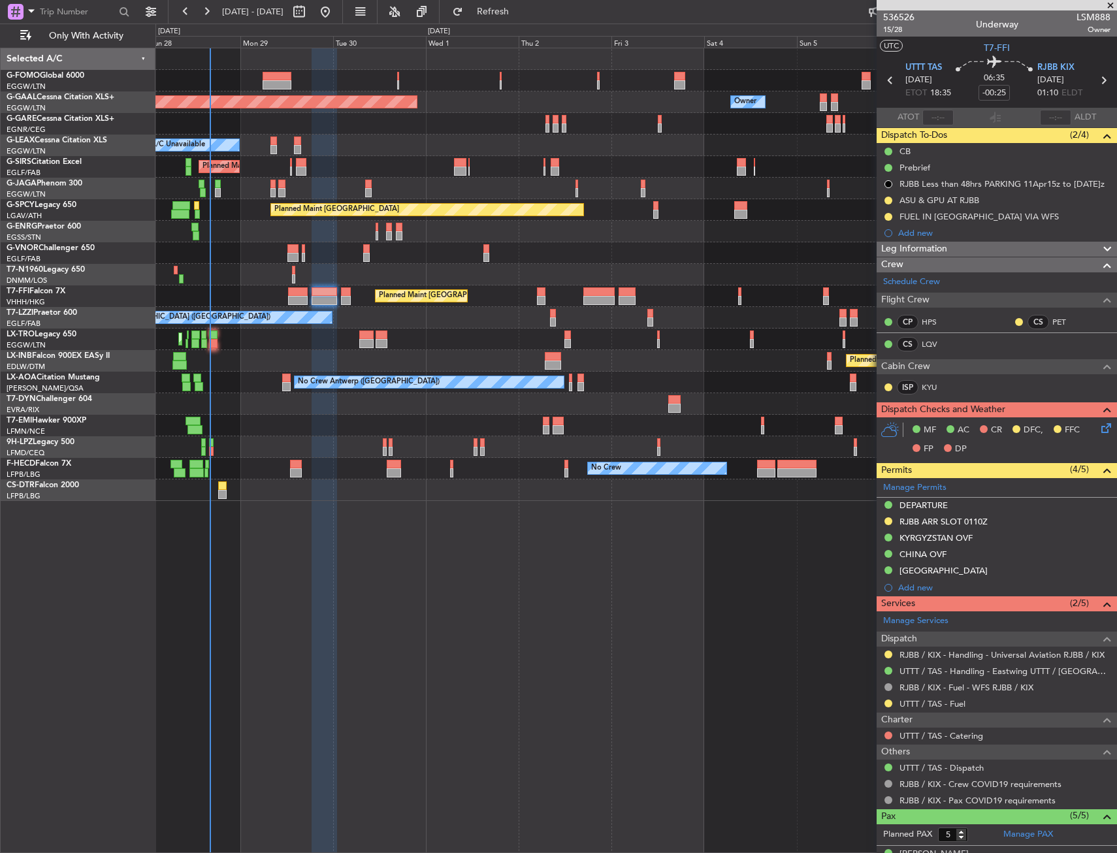
click at [291, 278] on div at bounding box center [635, 275] width 961 height 22
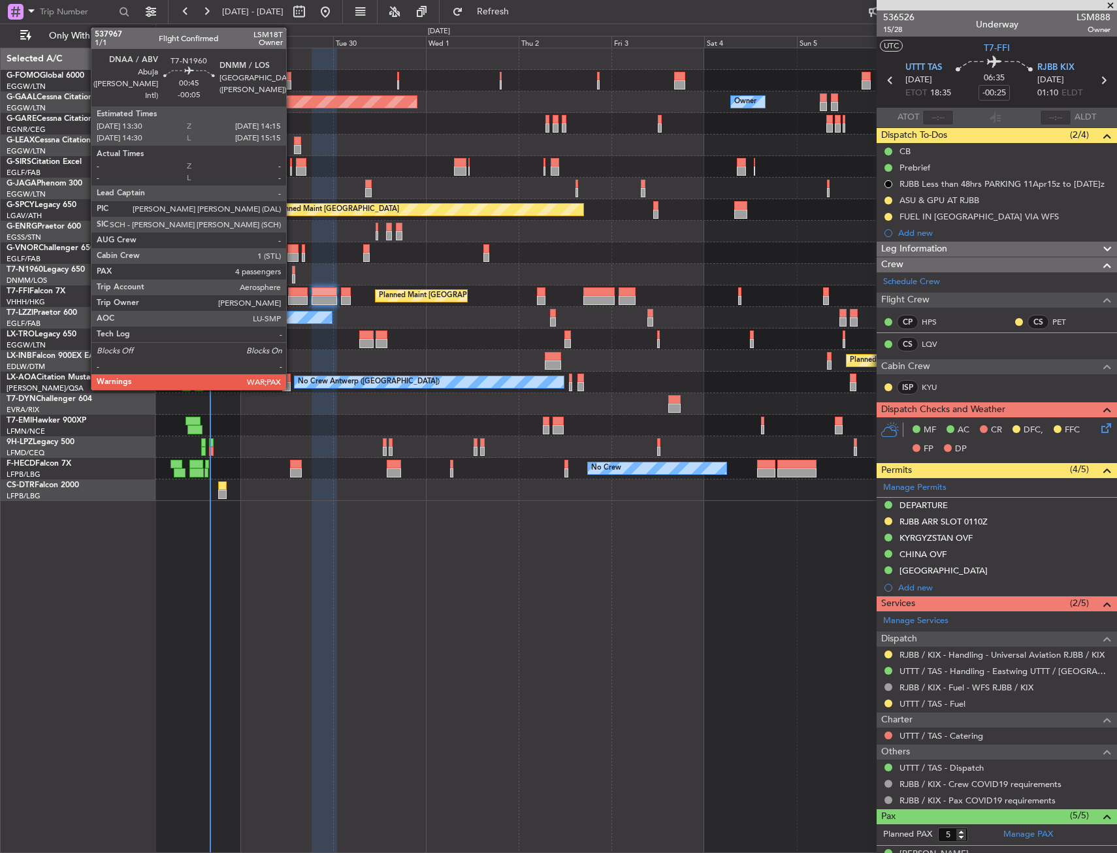
click at [293, 277] on div at bounding box center [293, 278] width 3 height 9
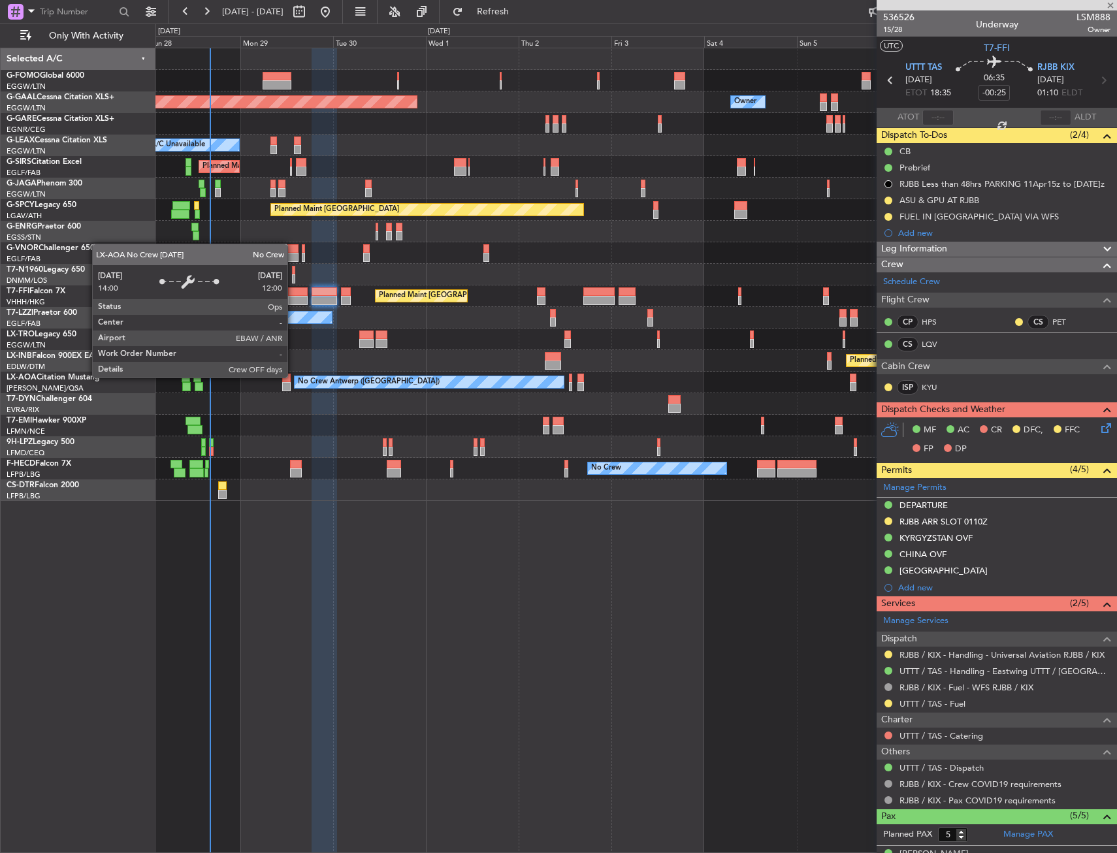
type input "-00:05"
type input "4"
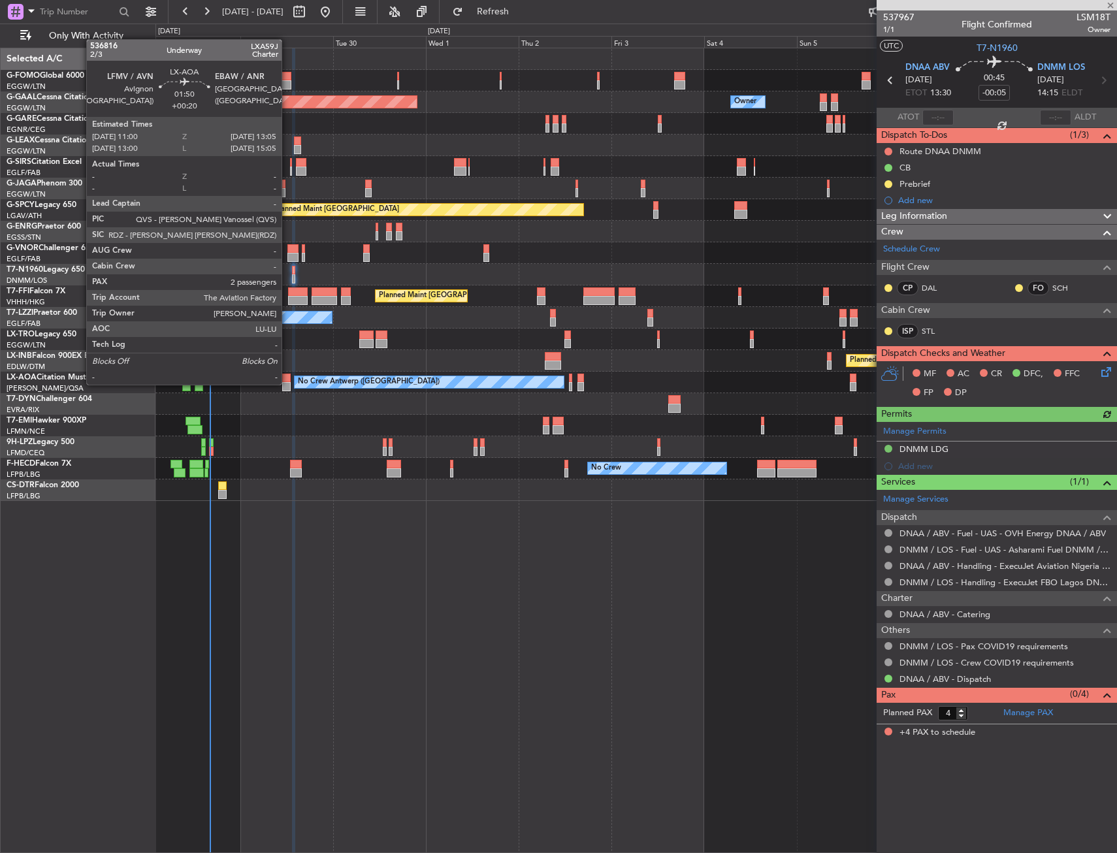
click at [287, 383] on div at bounding box center [286, 386] width 8 height 9
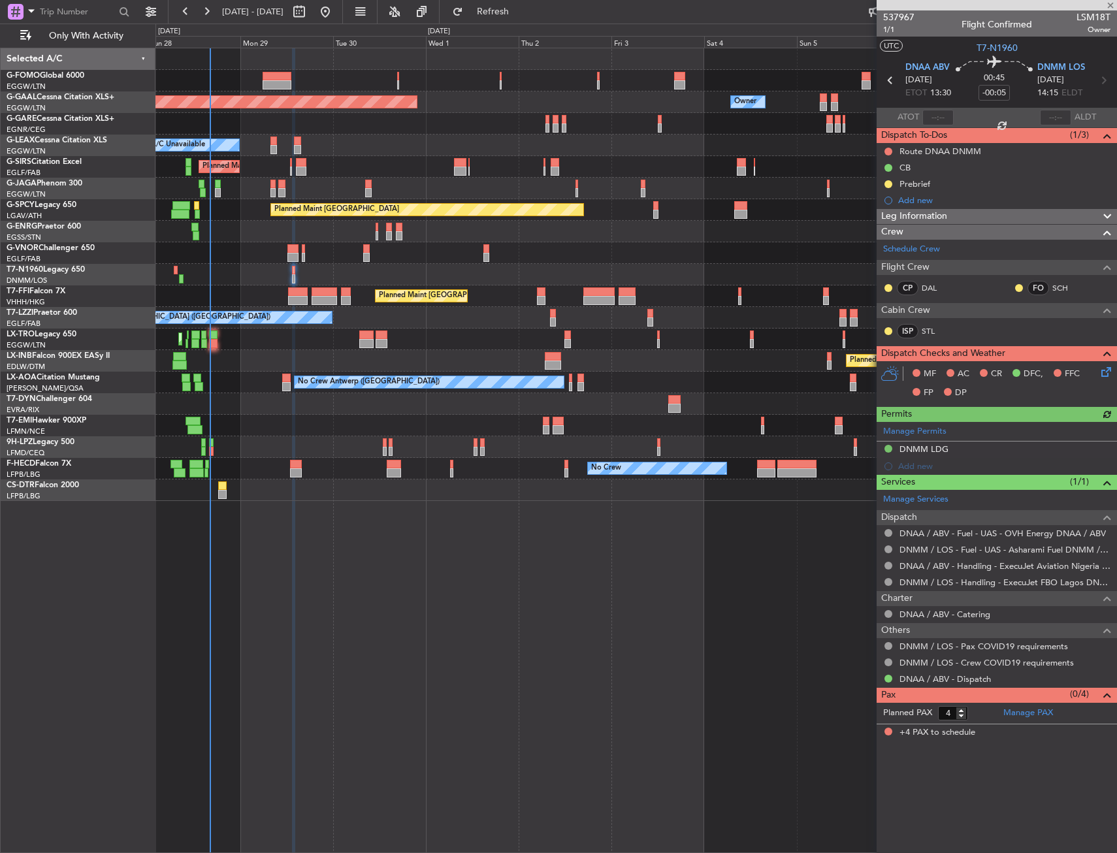
type input "+00:20"
type input "2"
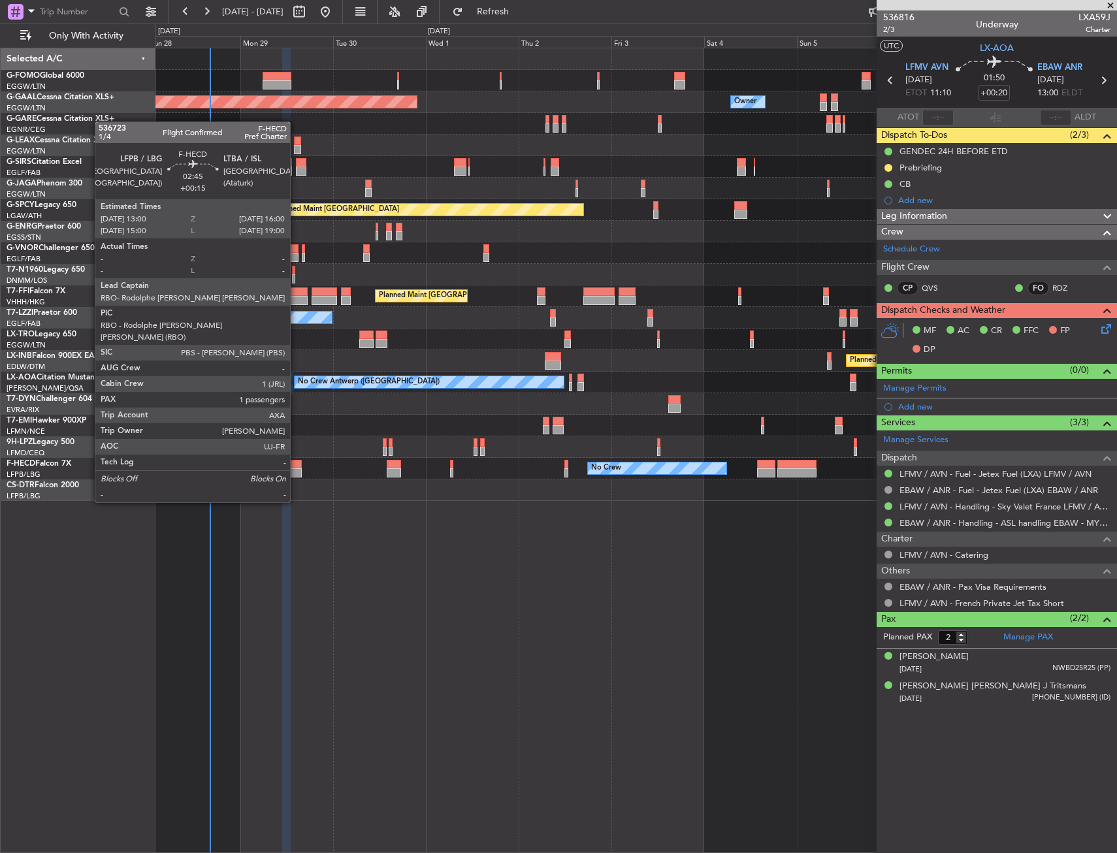
click at [296, 466] on div at bounding box center [296, 464] width 12 height 9
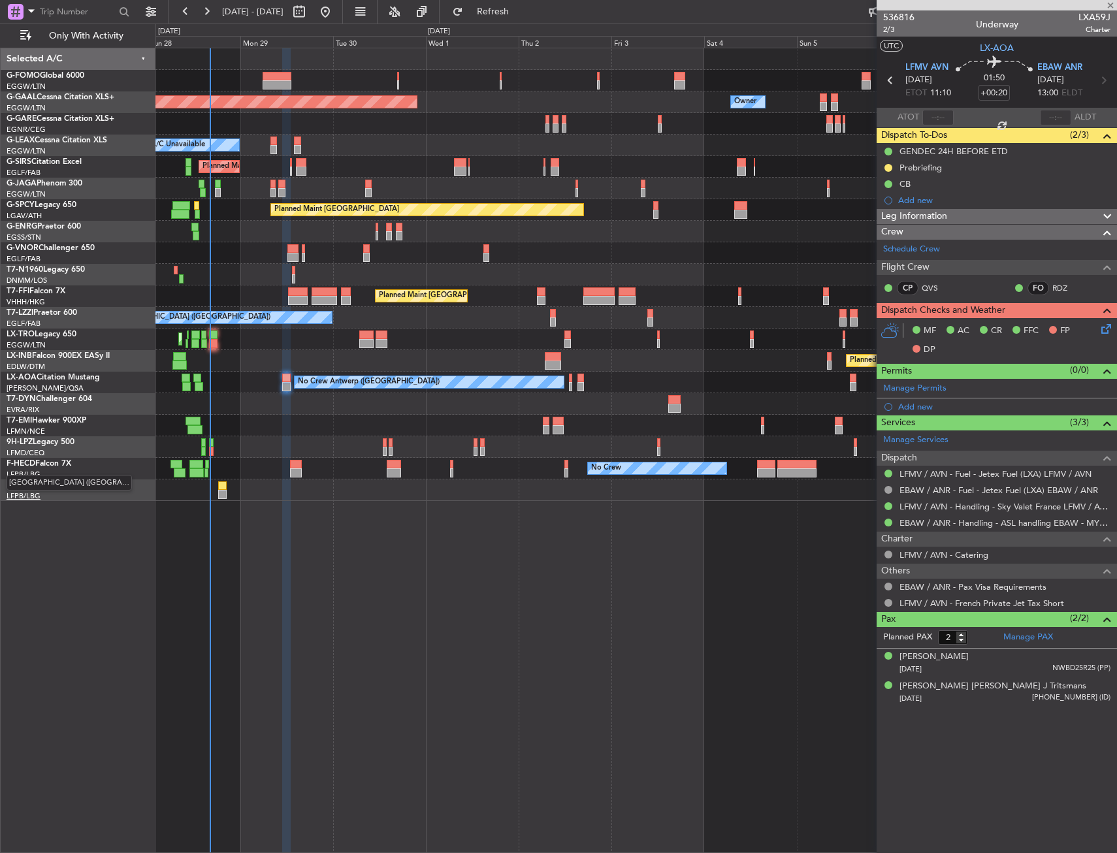
type input "+00:15"
type input "1"
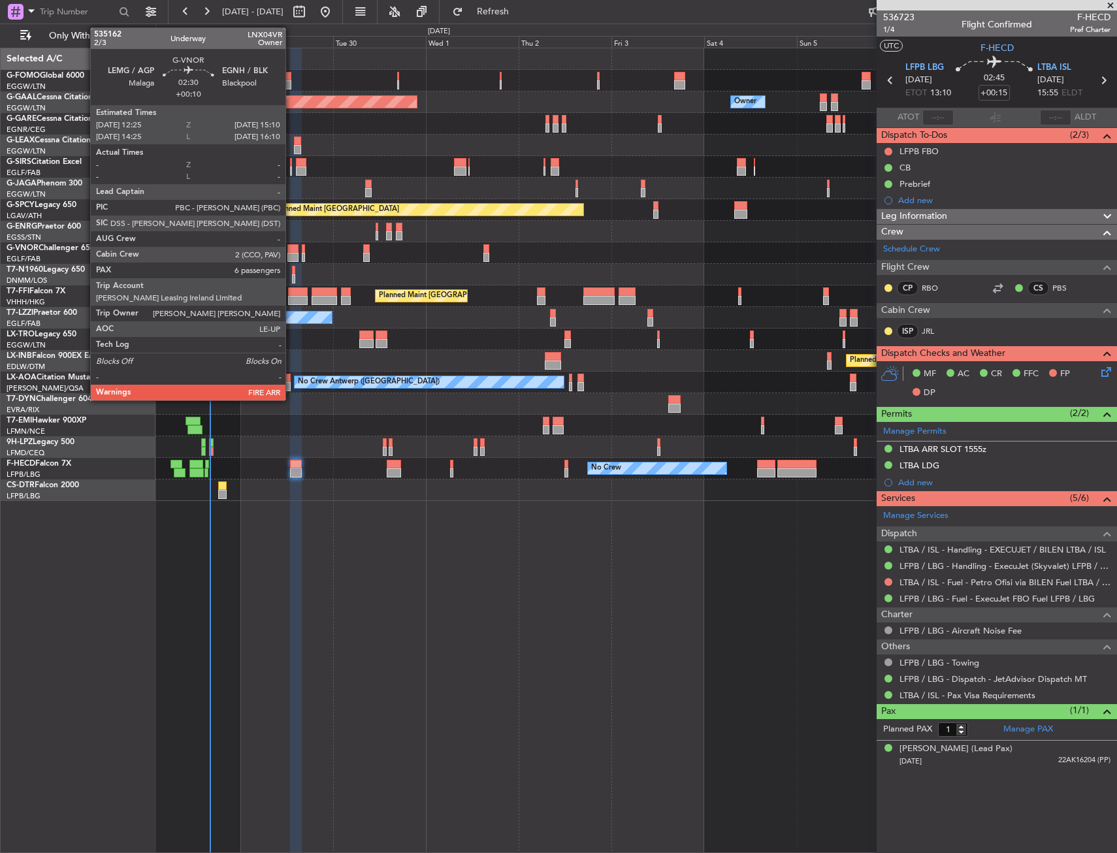
click at [291, 254] on div at bounding box center [292, 257] width 11 height 9
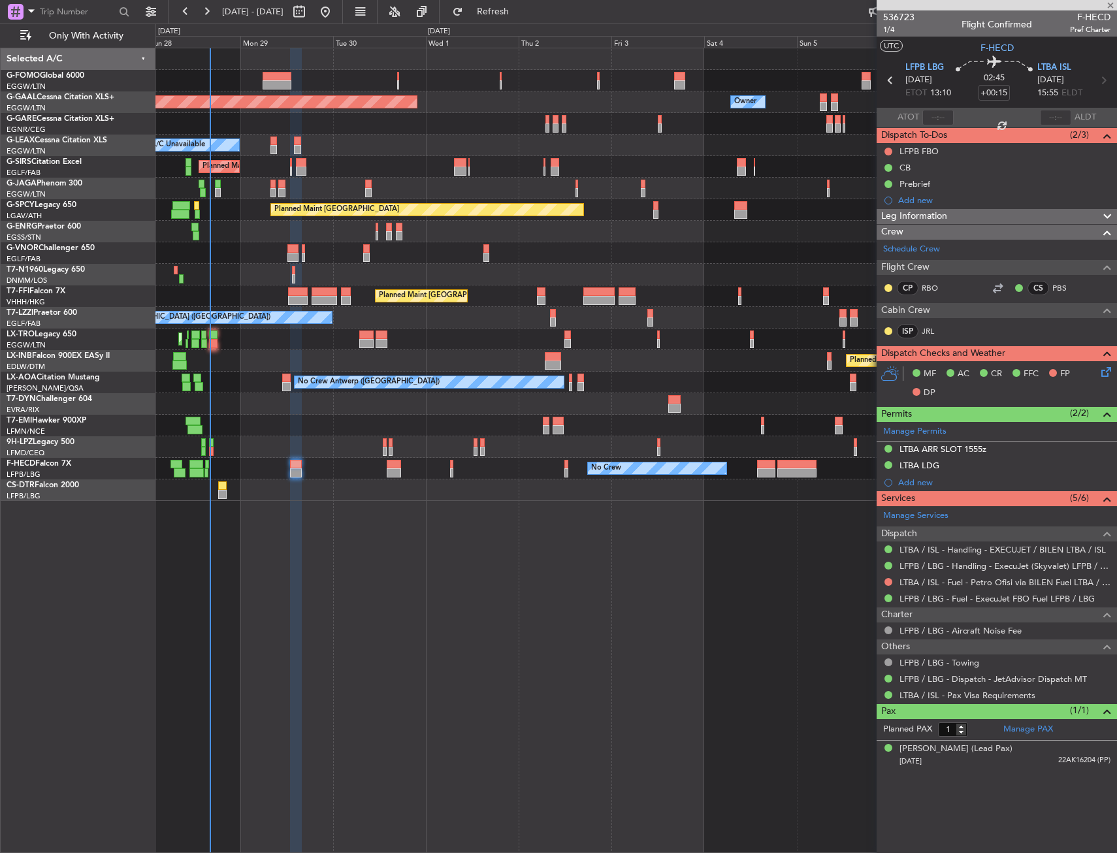
type input "+00:10"
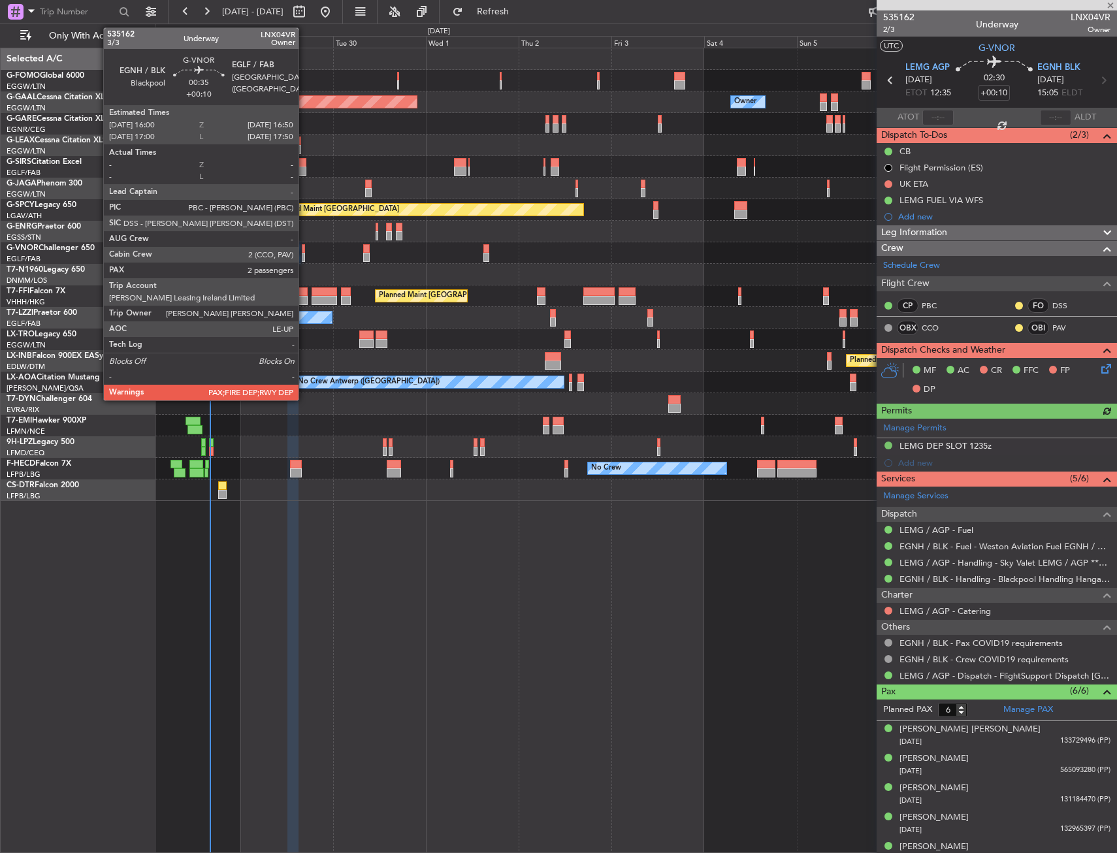
click at [304, 255] on div at bounding box center [303, 257] width 3 height 9
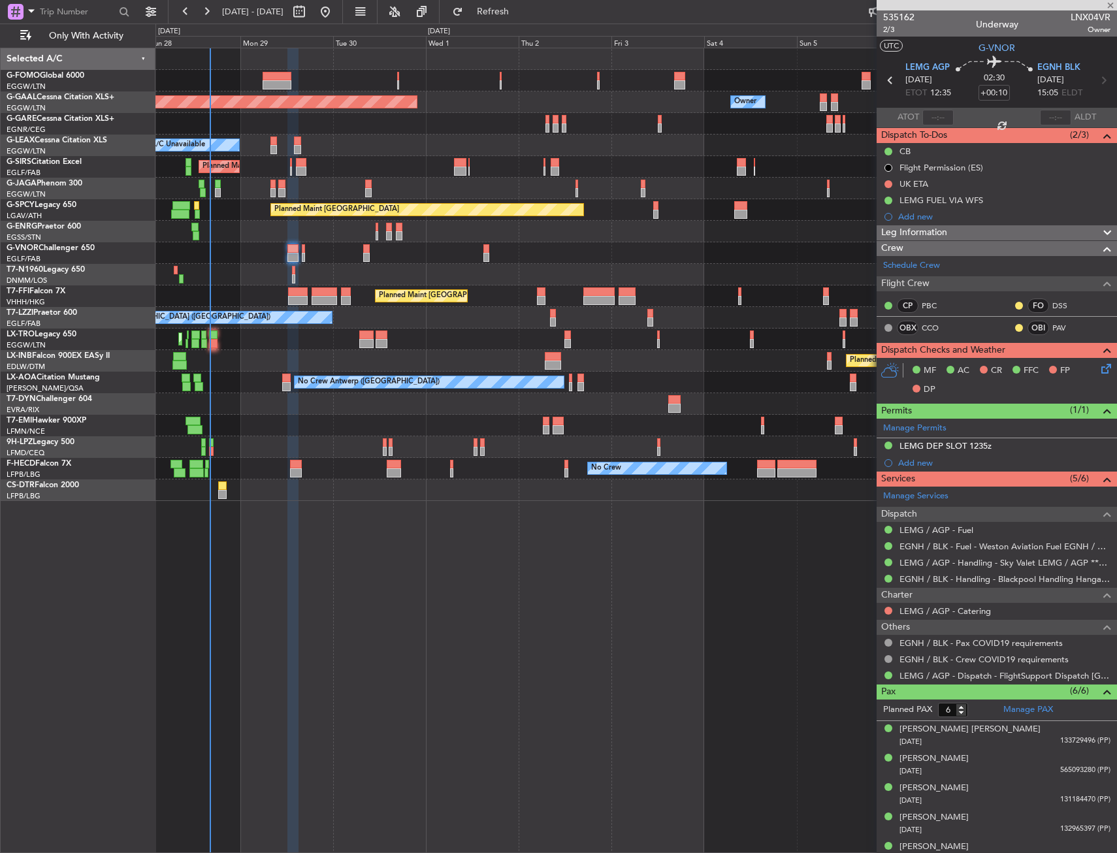
type input "2"
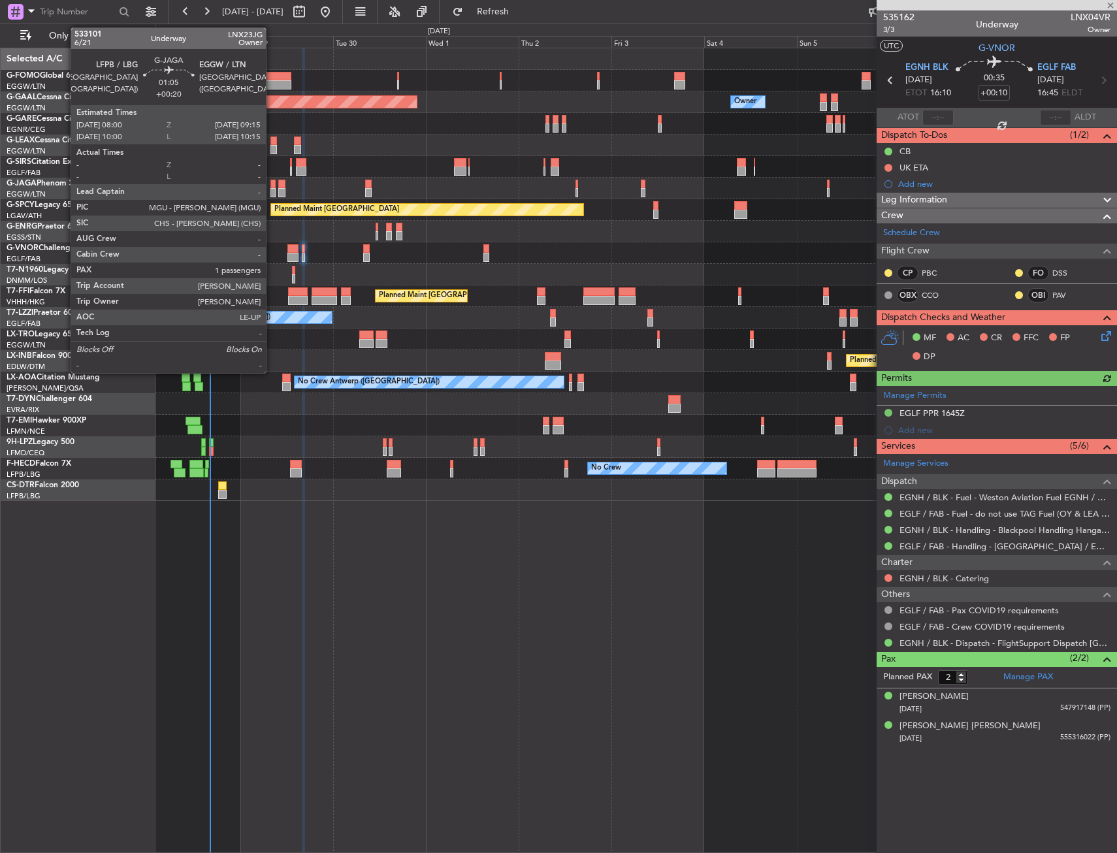
click at [272, 191] on div at bounding box center [272, 192] width 5 height 9
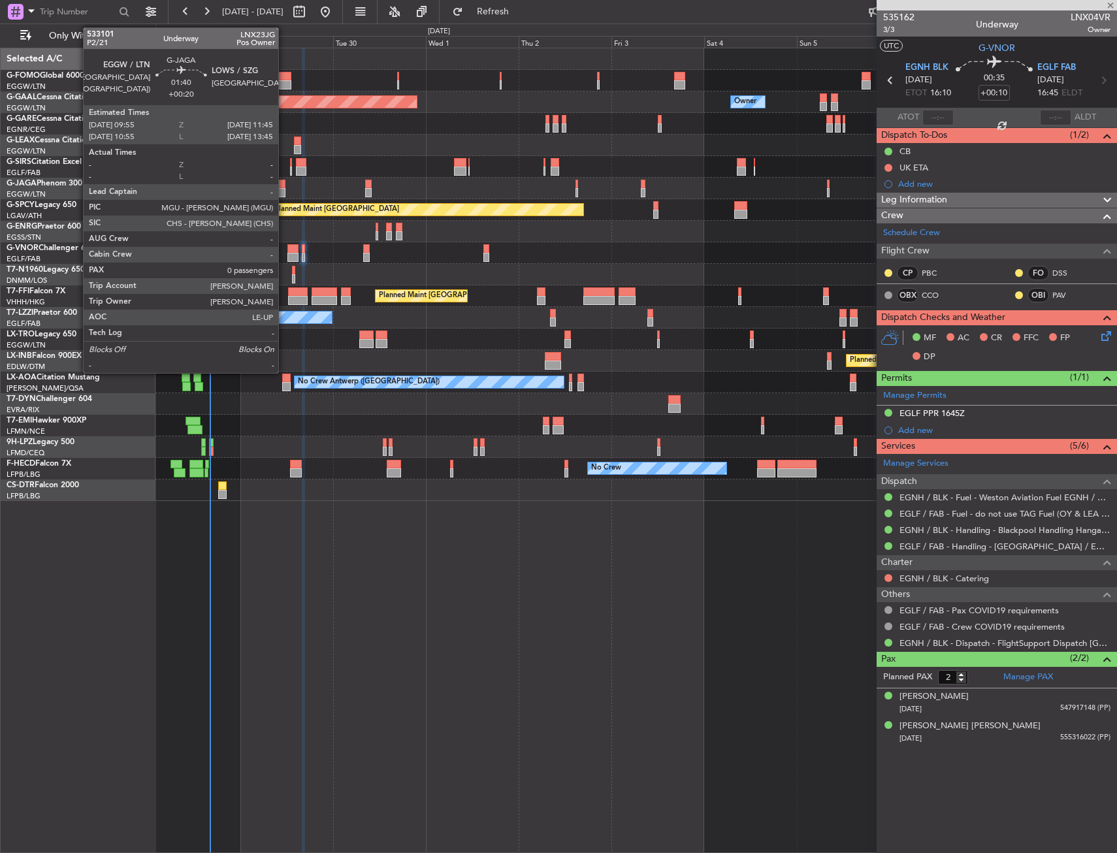
type input "+00:20"
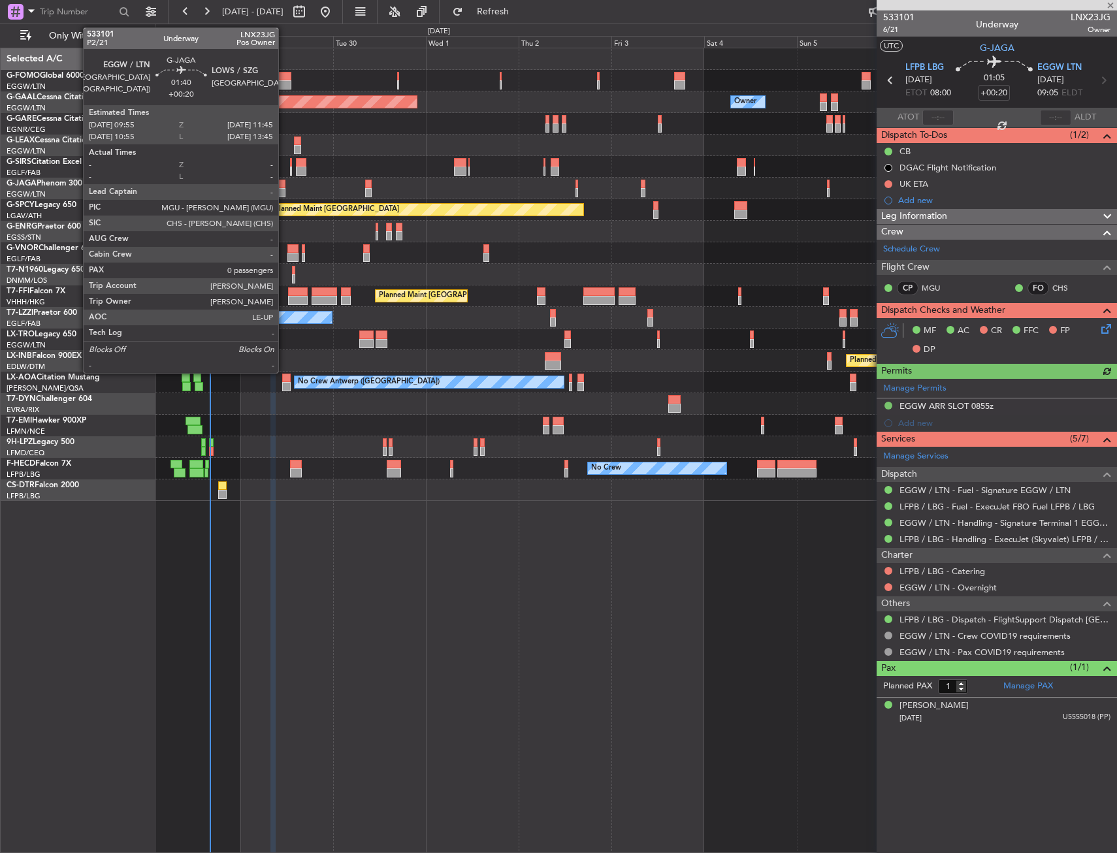
click at [284, 182] on div at bounding box center [281, 184] width 7 height 9
type input "0"
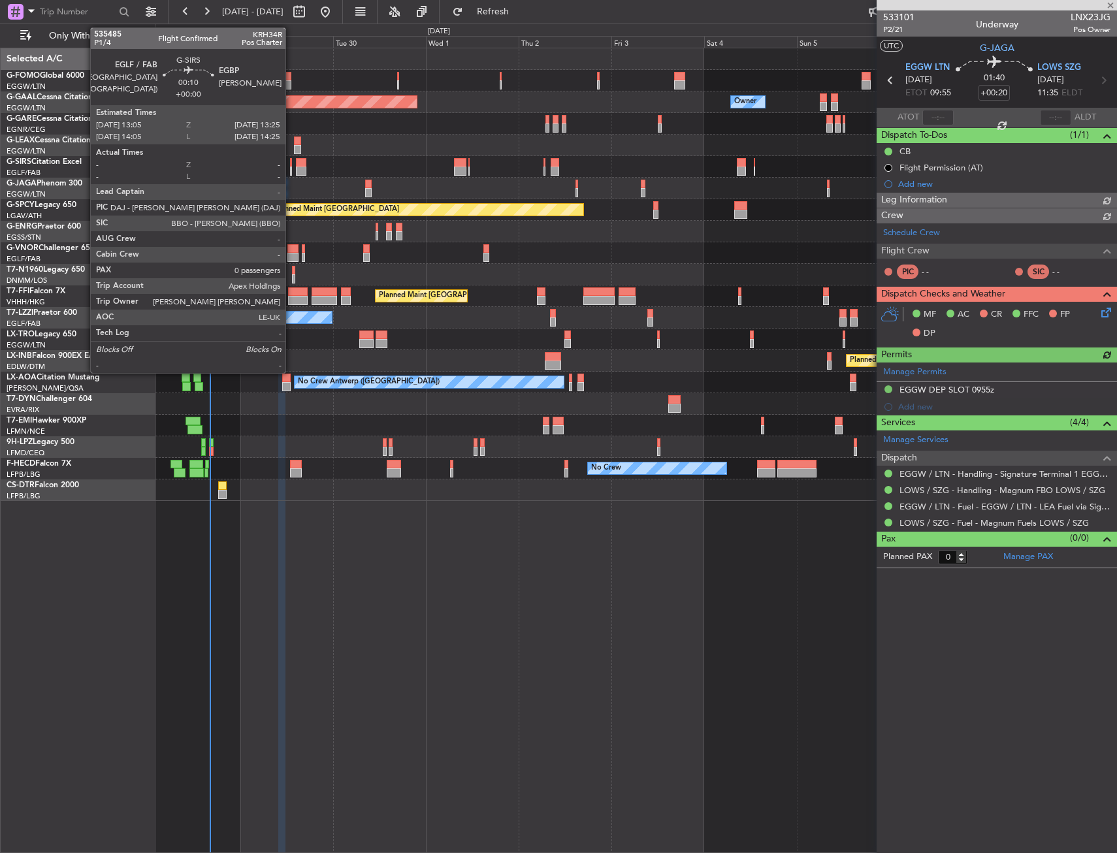
click at [291, 169] on div at bounding box center [290, 171] width 1 height 9
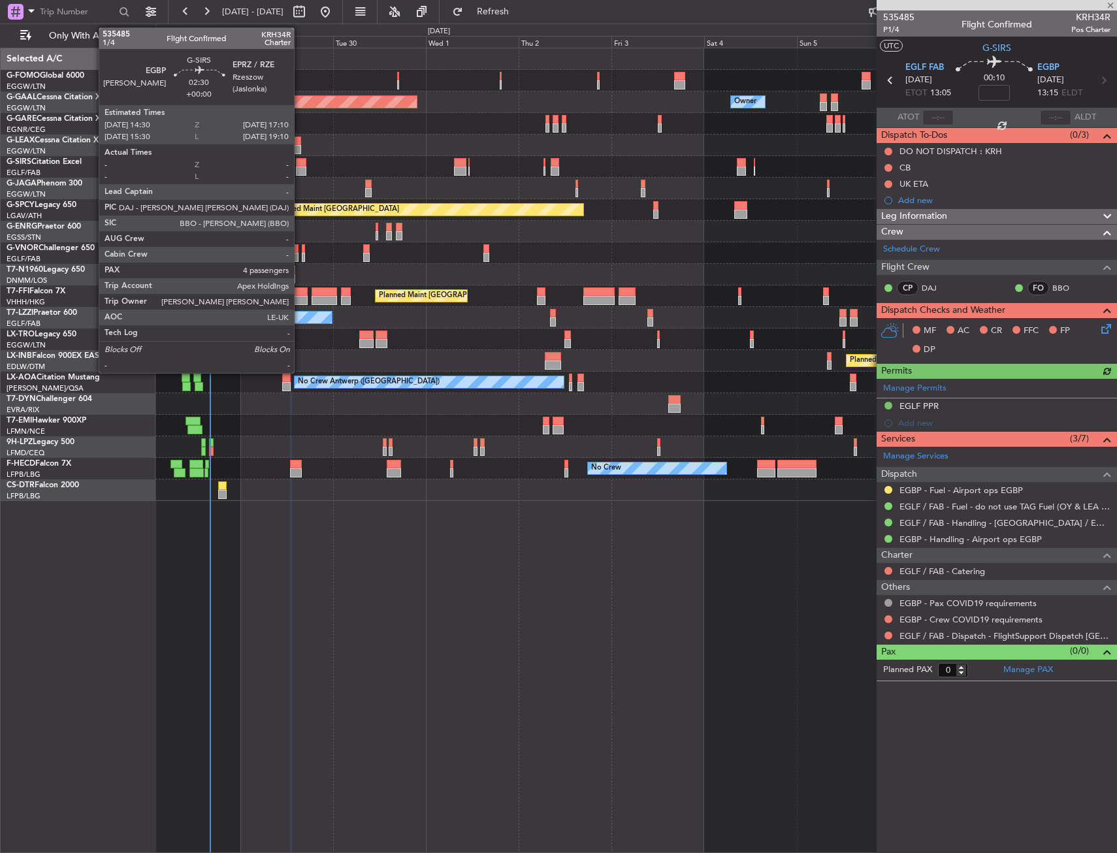
click at [300, 163] on div at bounding box center [301, 162] width 10 height 9
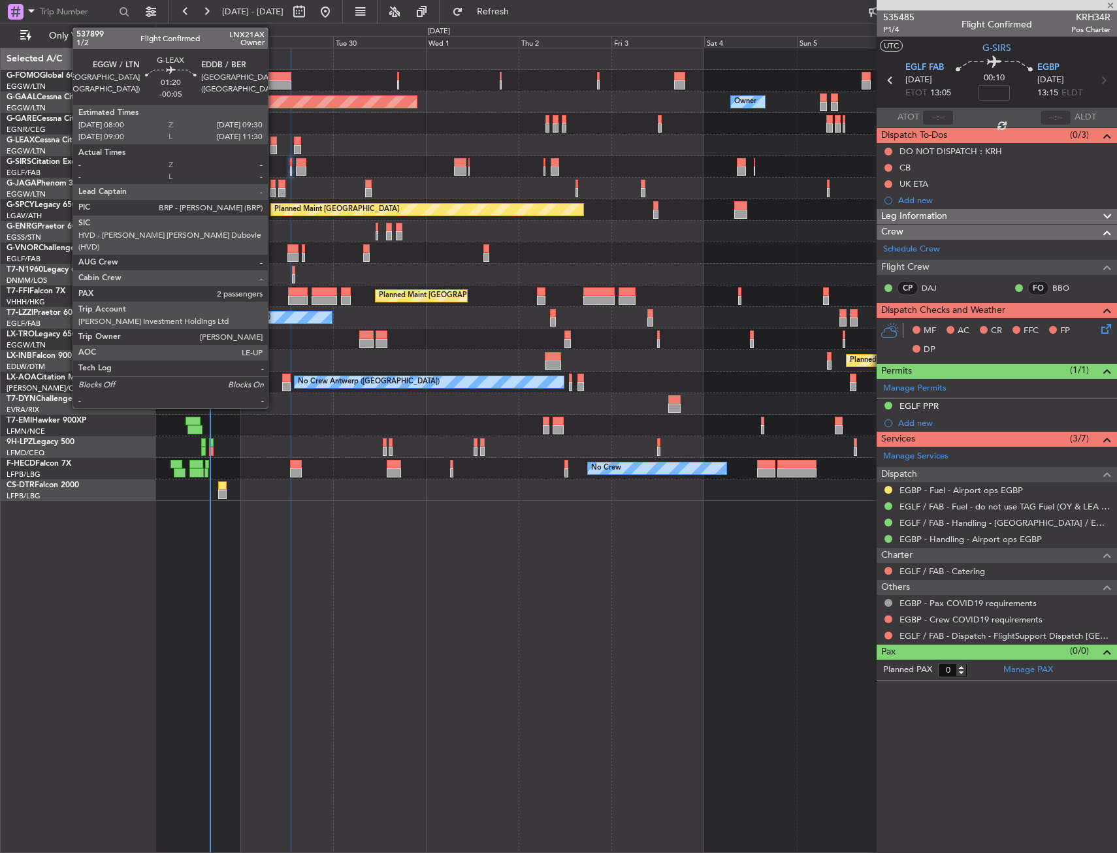
type input "4"
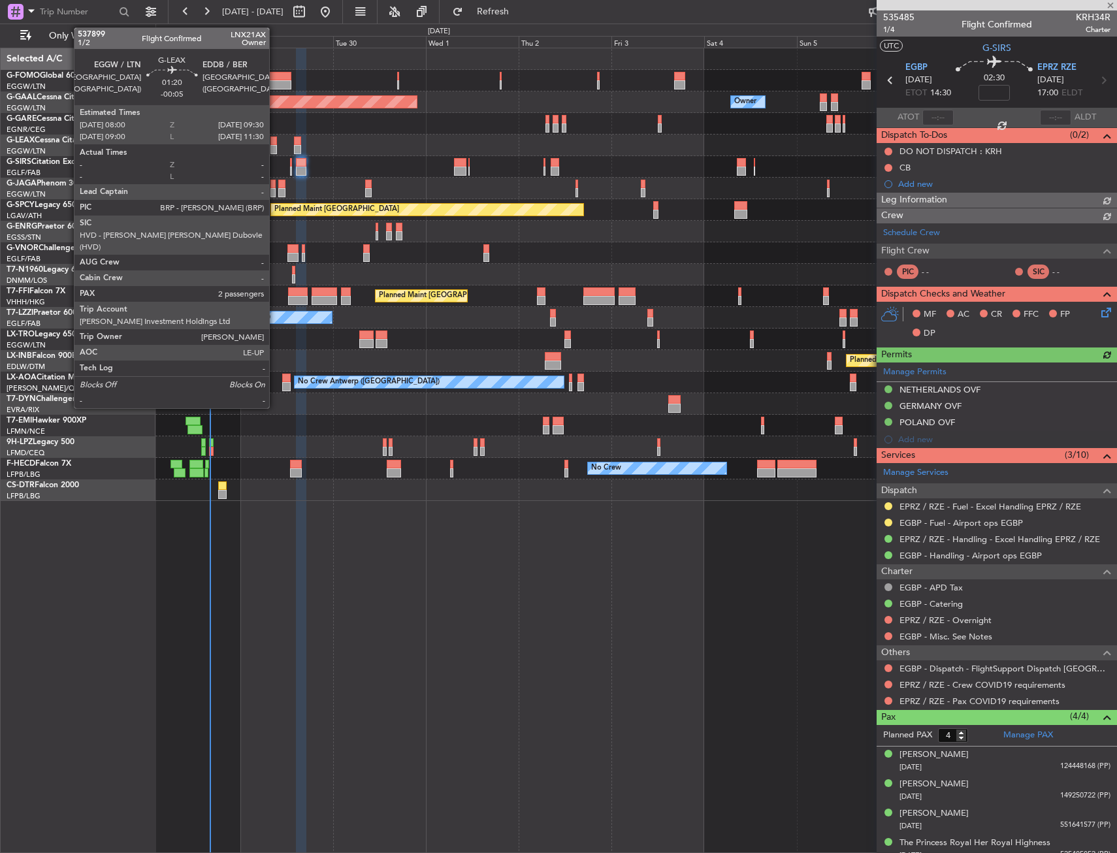
click at [275, 148] on div at bounding box center [273, 149] width 6 height 9
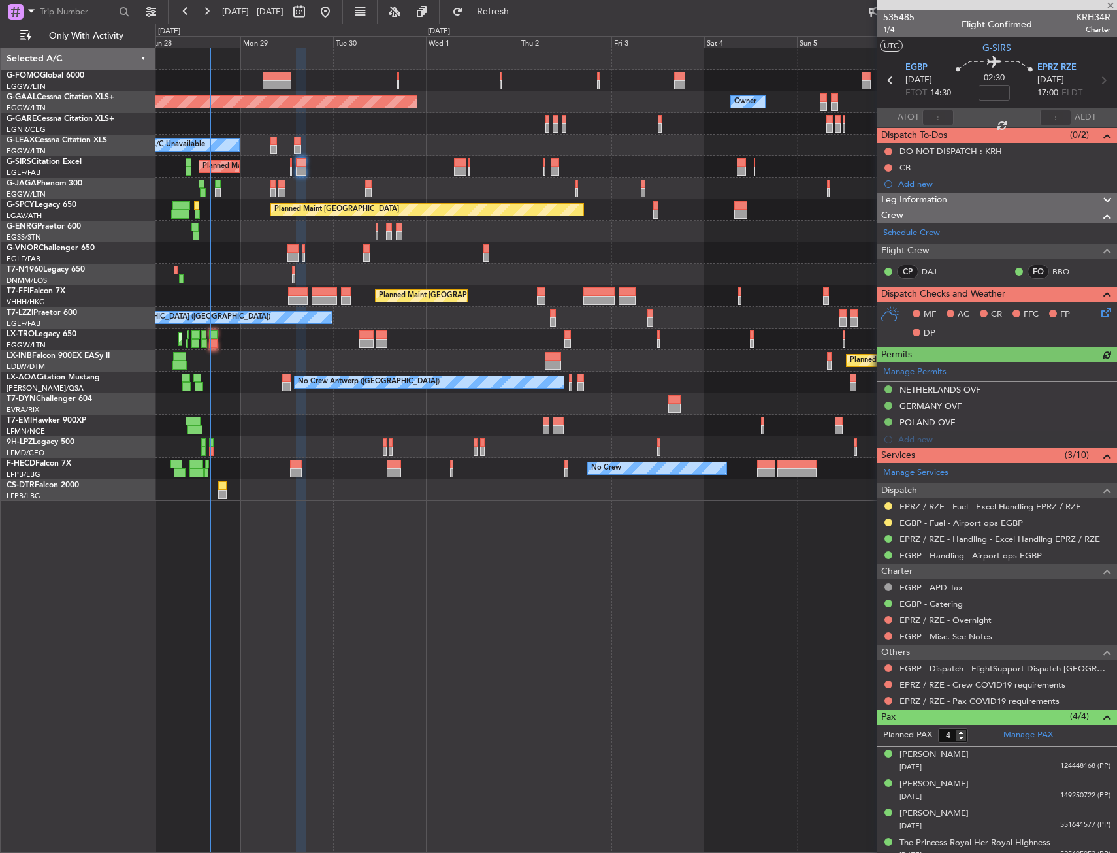
type input "-00:05"
type input "2"
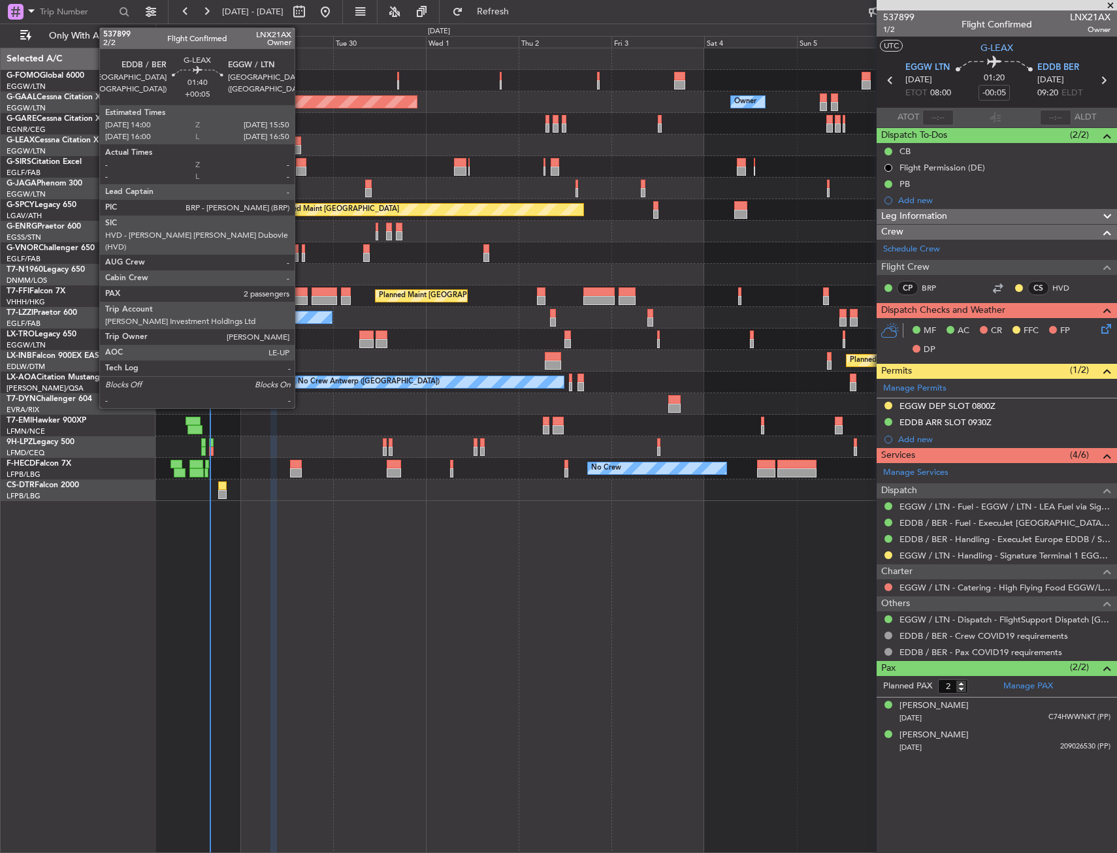
click at [300, 144] on div at bounding box center [297, 141] width 7 height 9
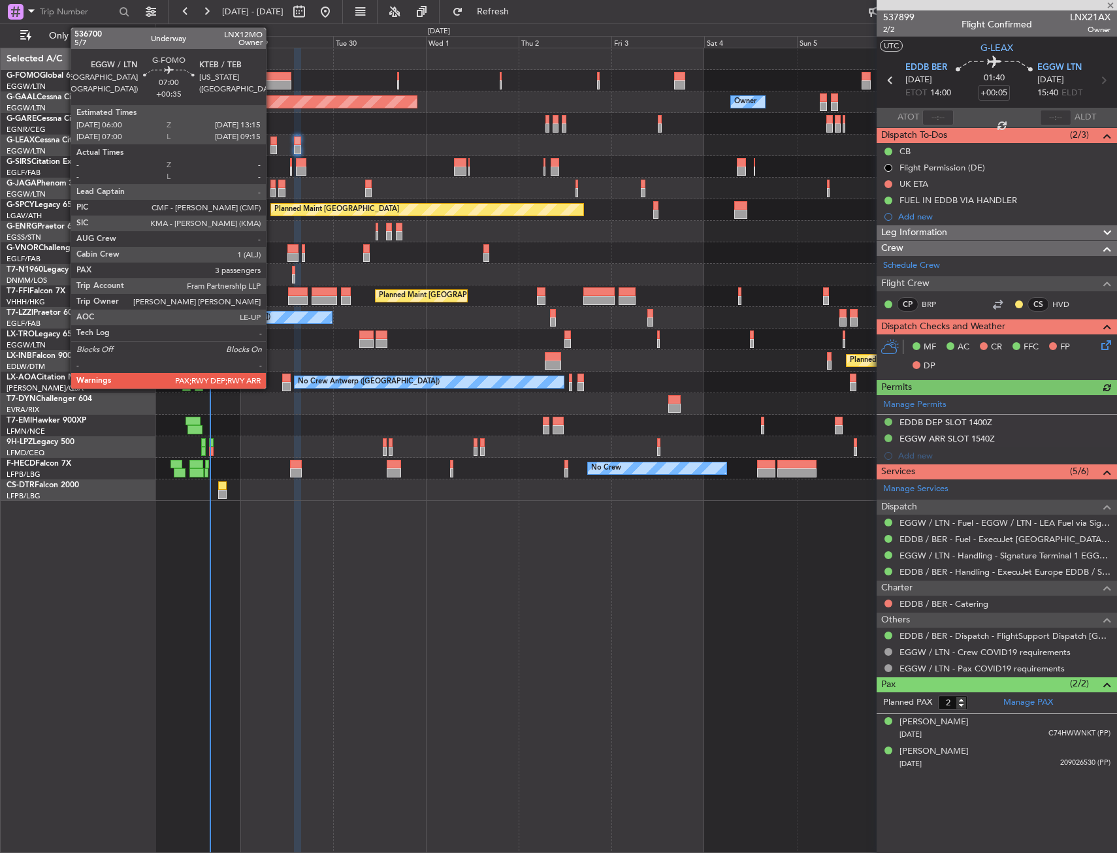
click at [272, 78] on div at bounding box center [277, 76] width 28 height 9
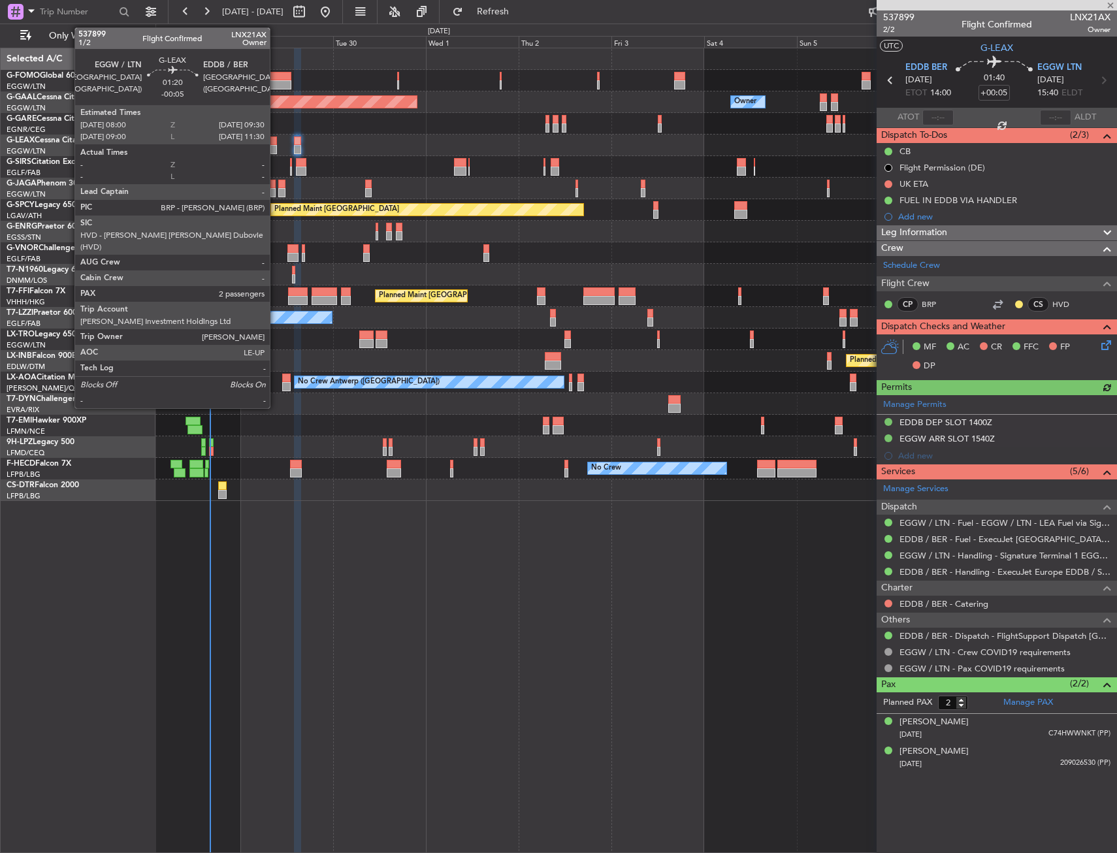
type input "+00:35"
type input "3"
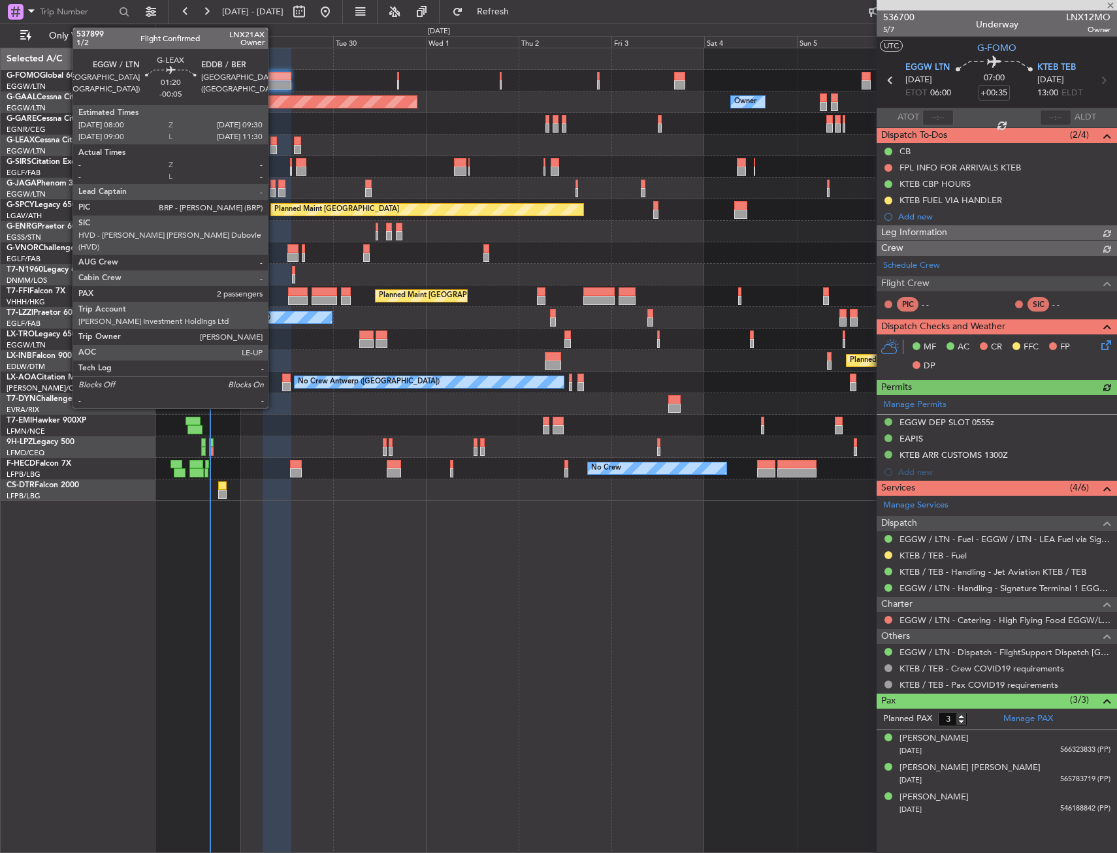
click at [274, 142] on div at bounding box center [273, 141] width 6 height 9
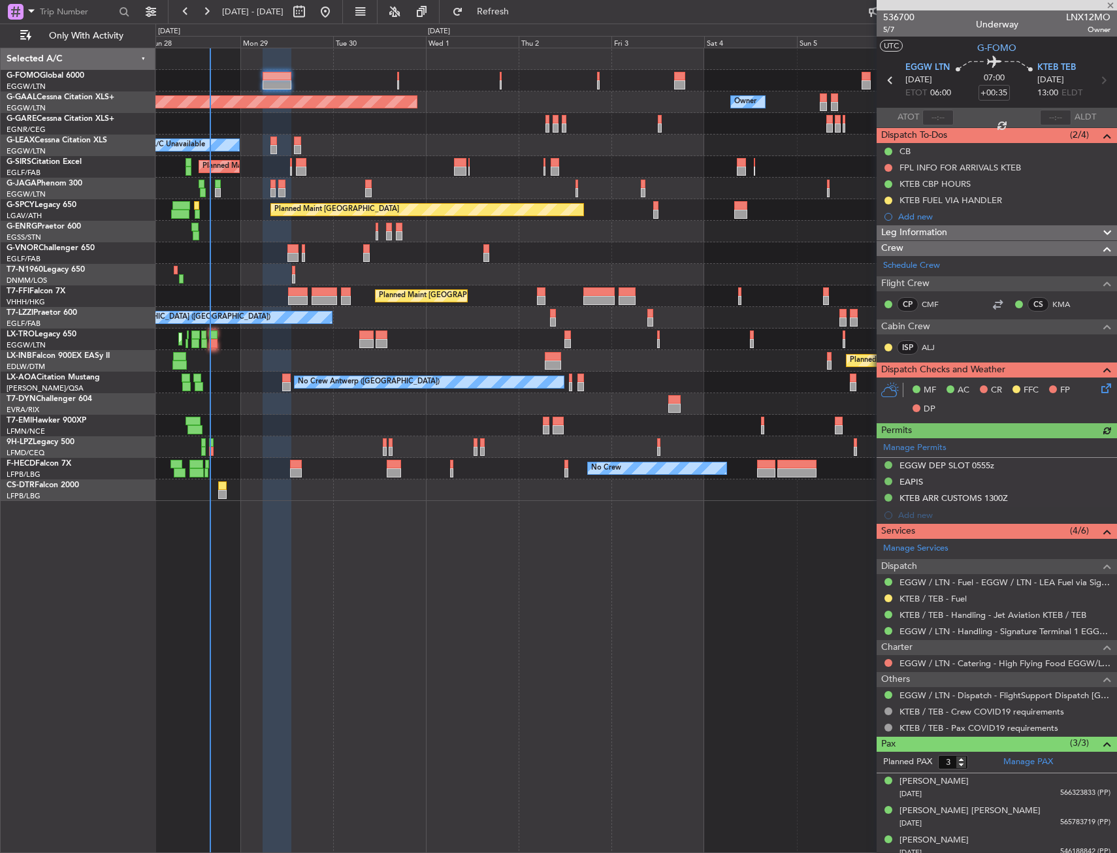
type input "-00:05"
type input "2"
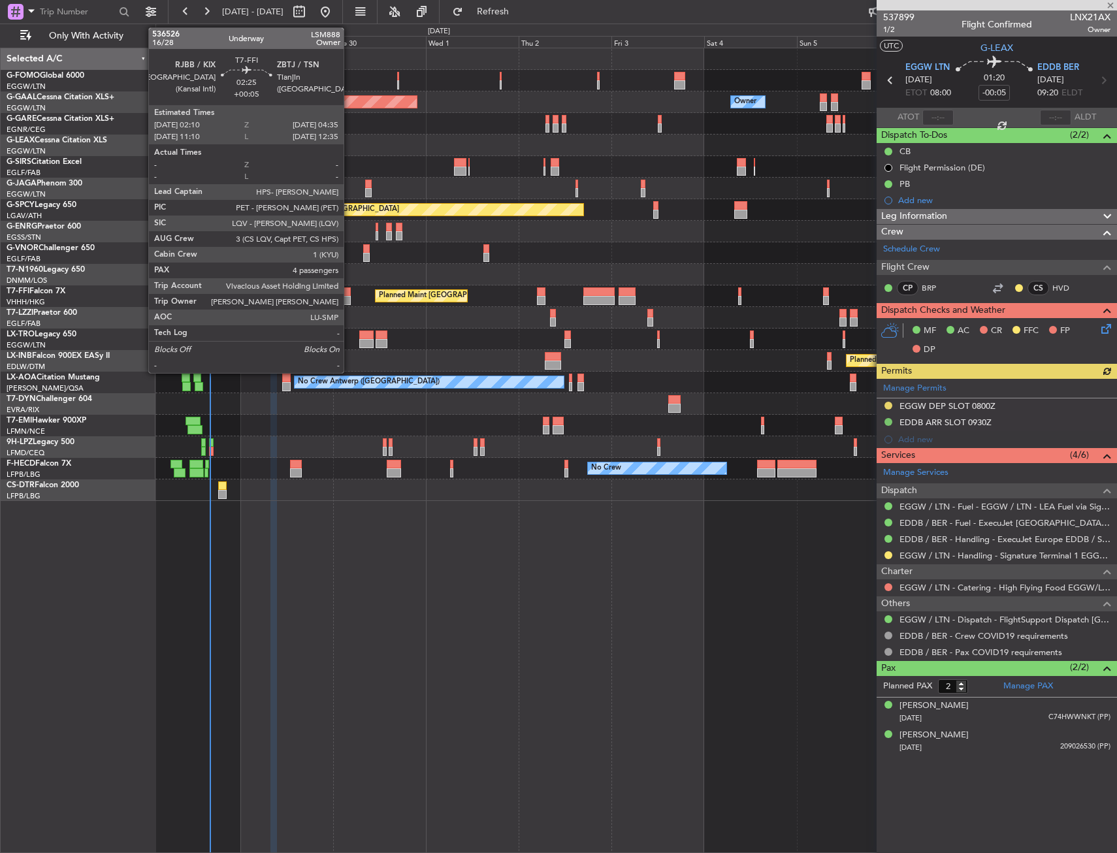
click at [349, 298] on div at bounding box center [346, 300] width 10 height 9
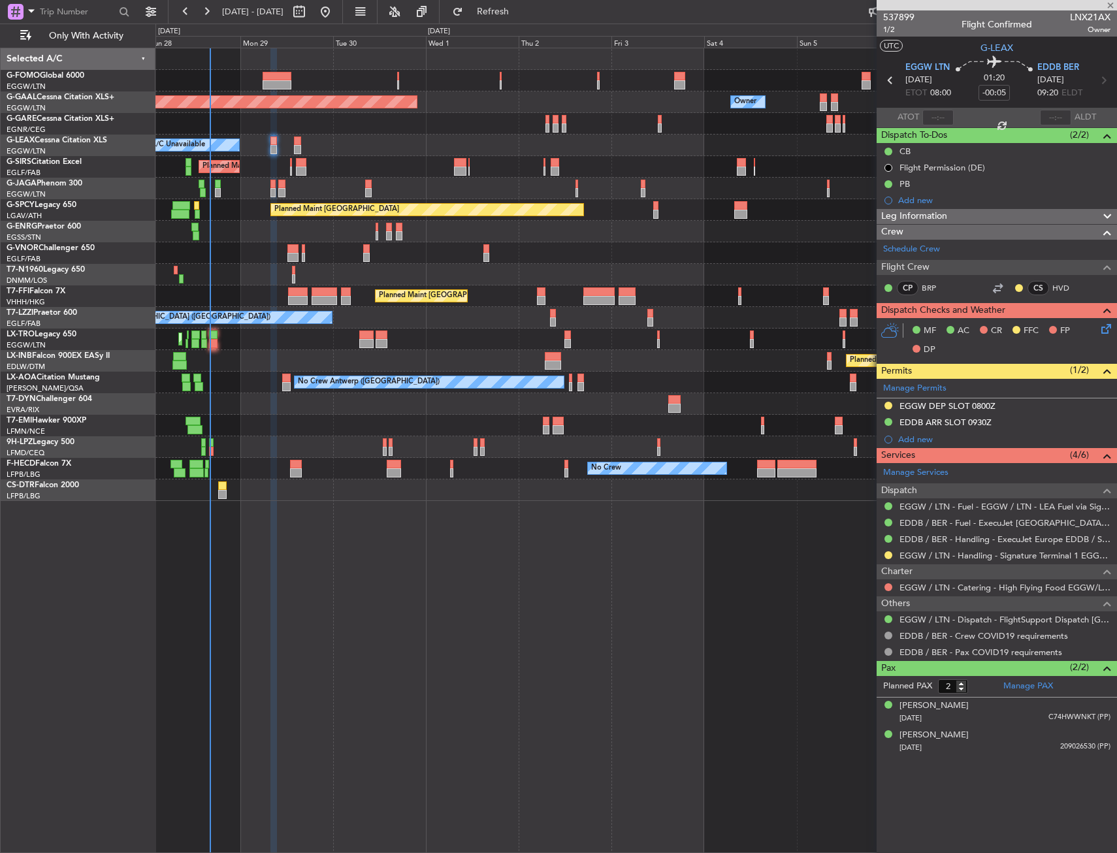
type input "+00:05"
type input "4"
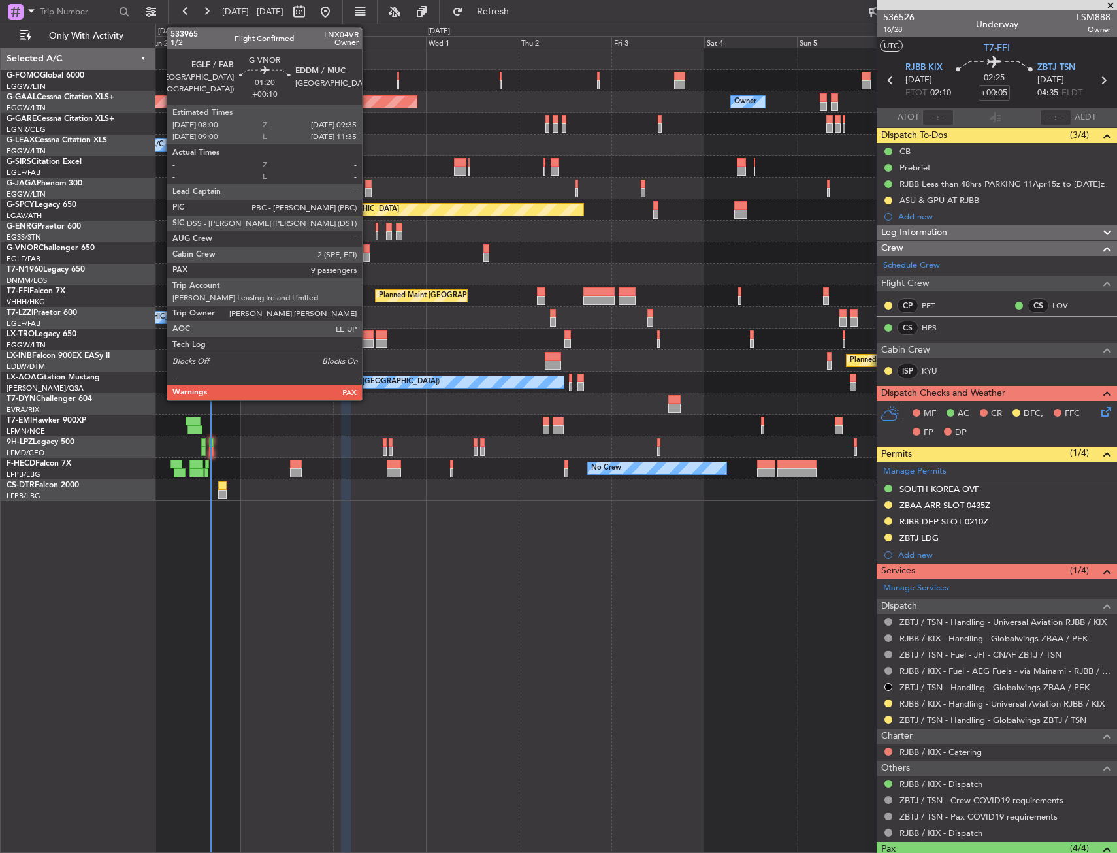
click at [368, 255] on div at bounding box center [366, 257] width 7 height 9
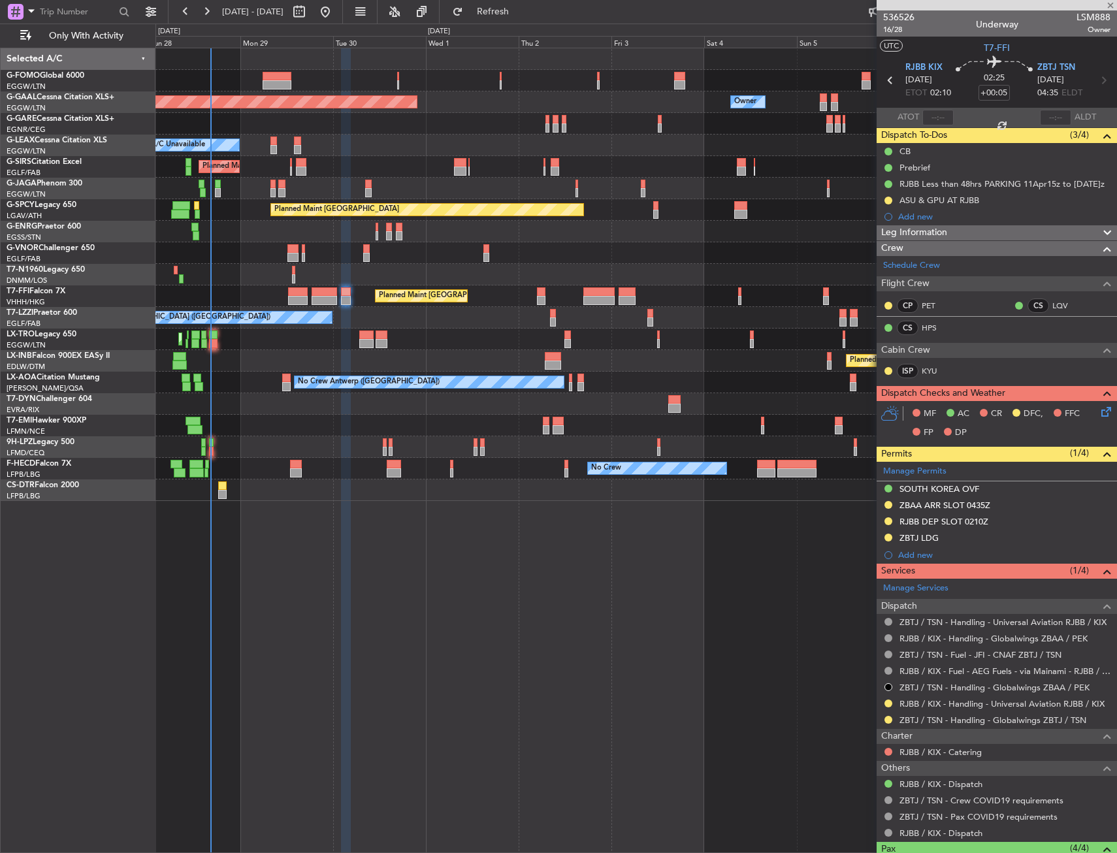
type input "+00:10"
type input "10"
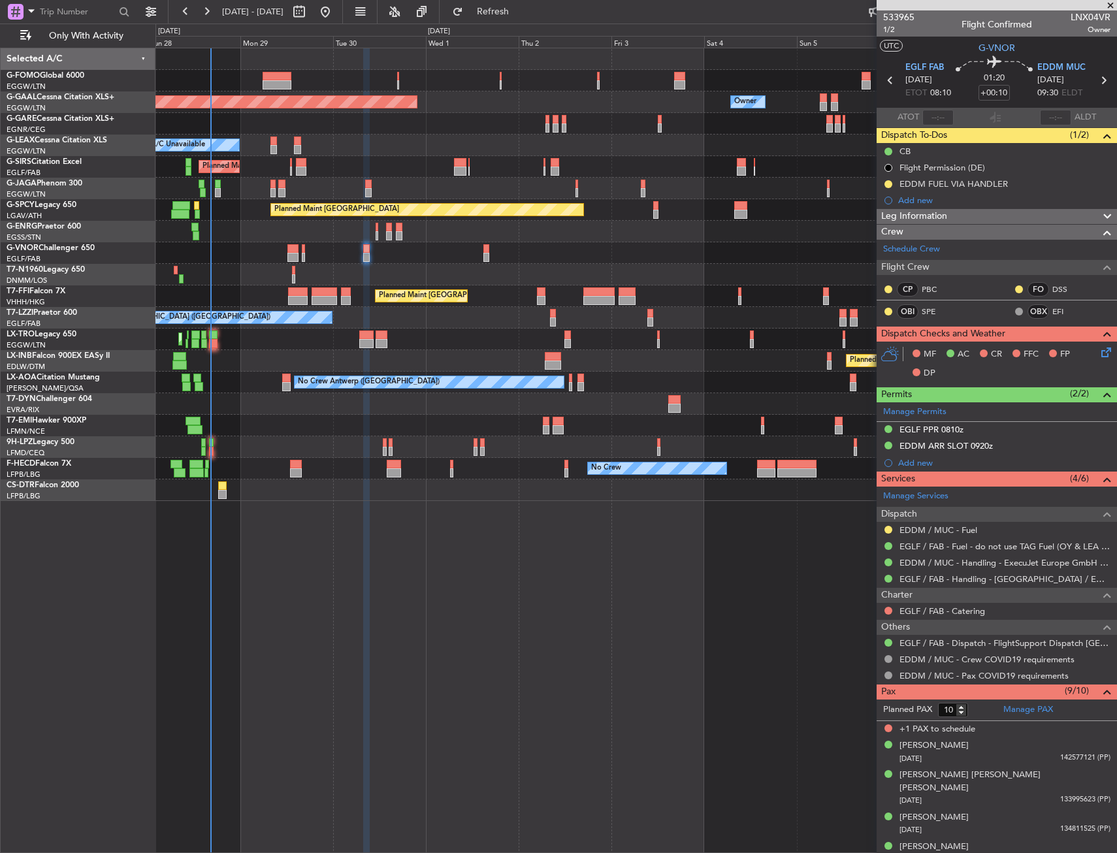
click at [360, 340] on div at bounding box center [366, 343] width 14 height 9
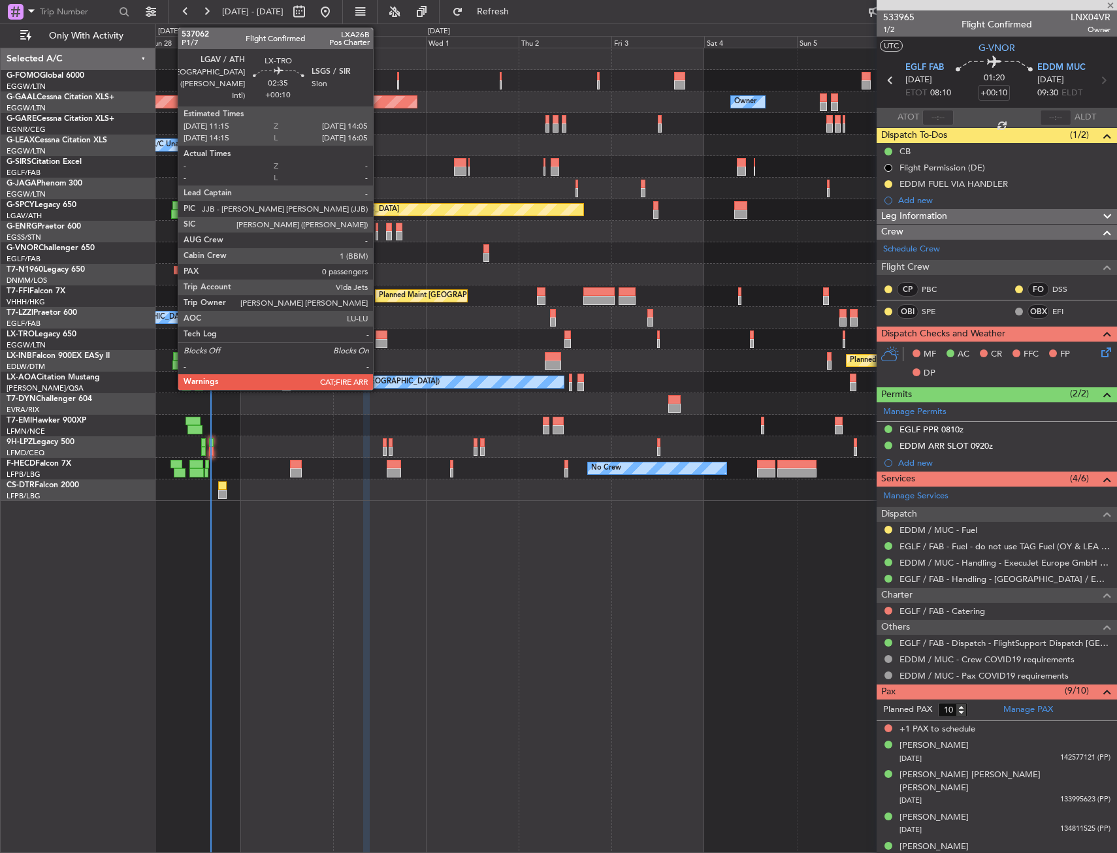
type input "+00:15"
type input "2"
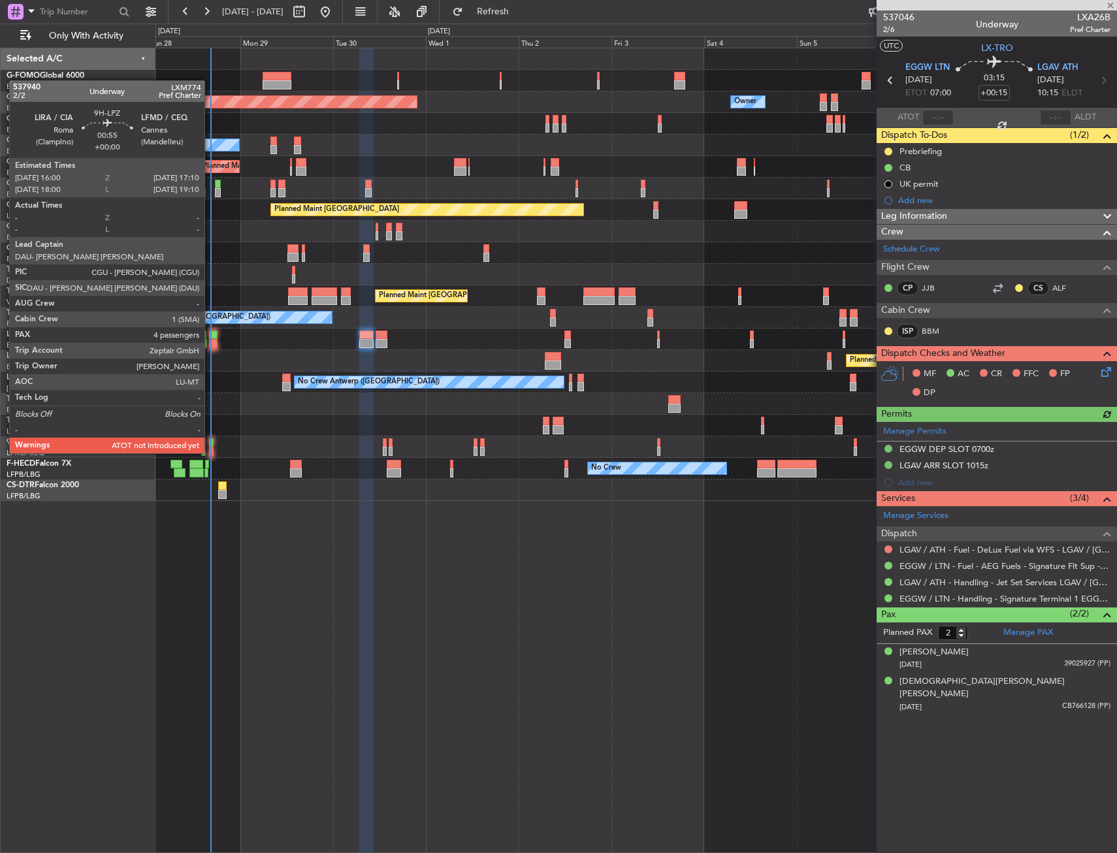
click at [210, 440] on div at bounding box center [211, 442] width 5 height 9
type input "4"
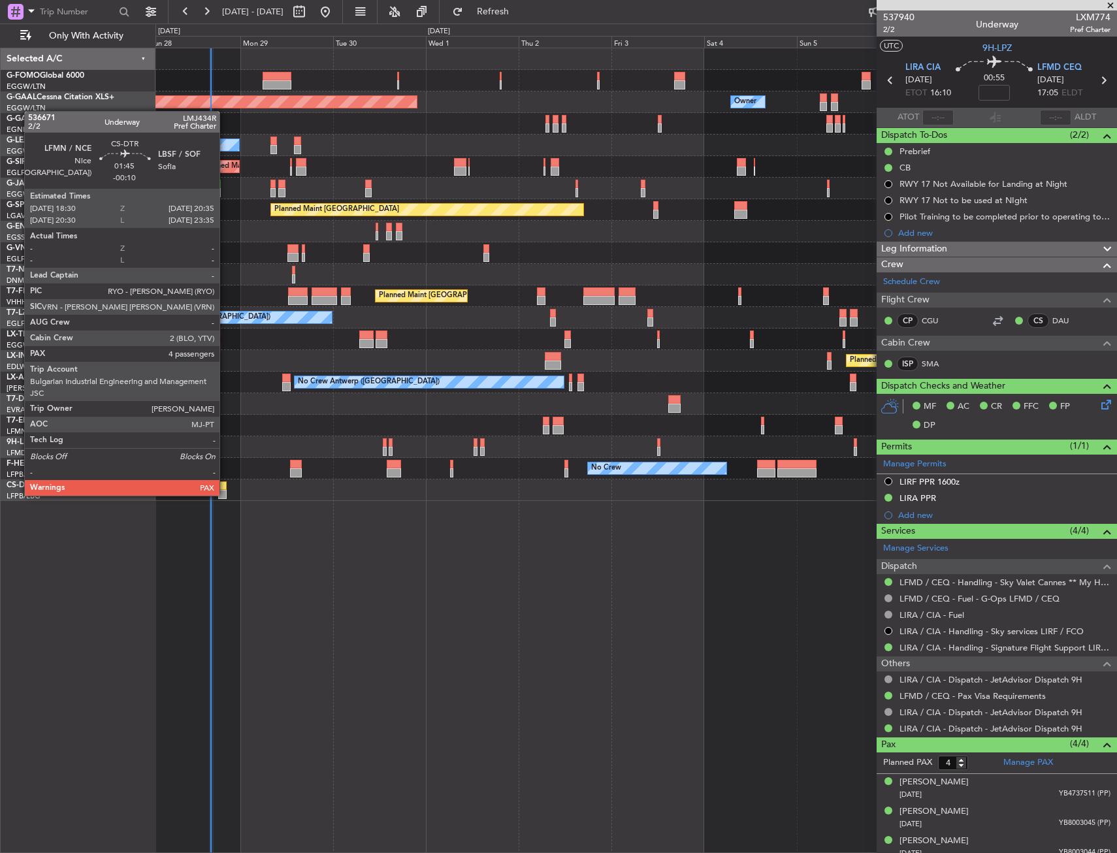
click at [225, 494] on div at bounding box center [222, 494] width 8 height 9
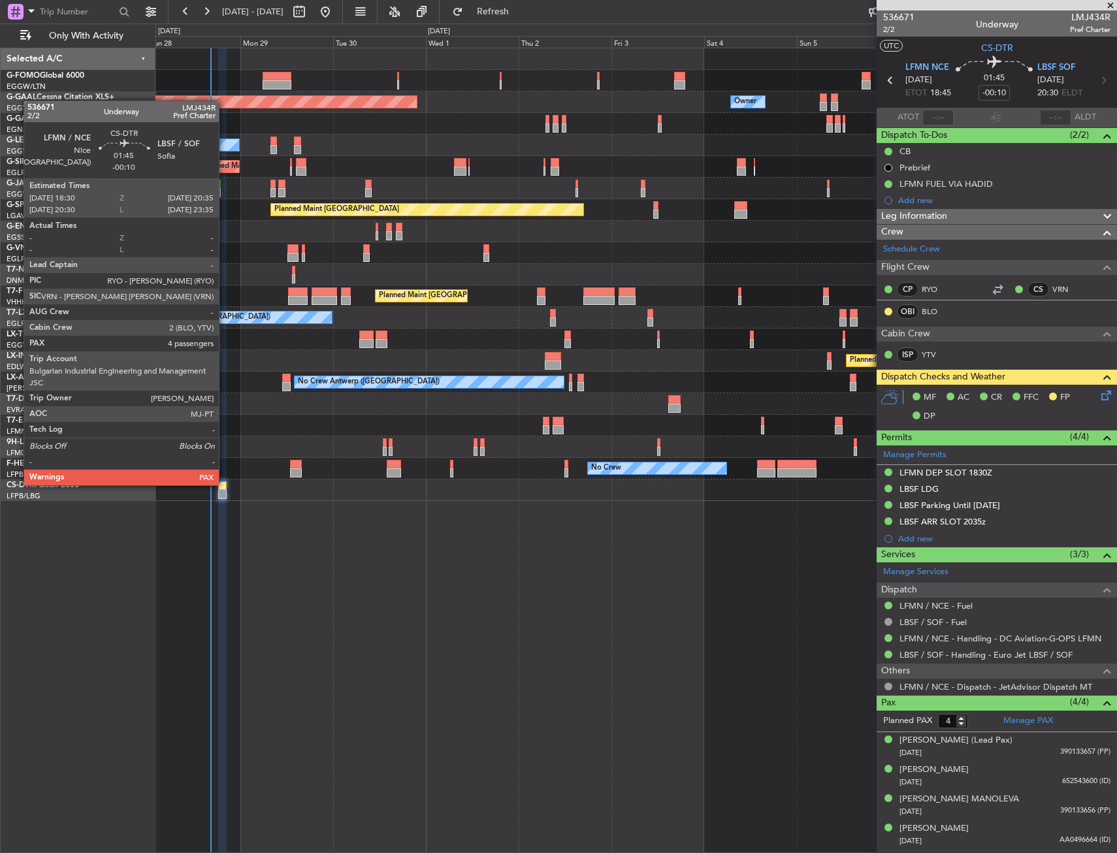
click at [225, 484] on div at bounding box center [222, 485] width 8 height 9
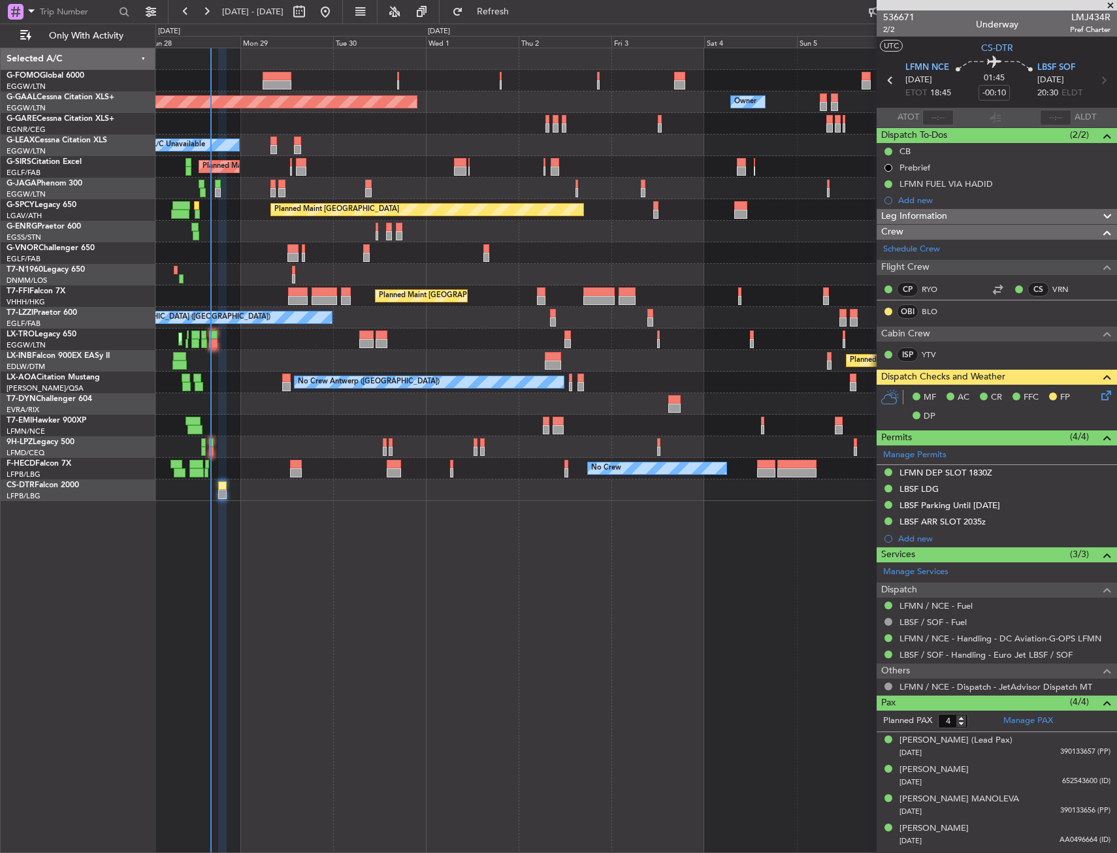
click at [1098, 402] on div "MF AC CR FFC FP DP" at bounding box center [1003, 407] width 192 height 39
click at [1107, 394] on icon at bounding box center [1104, 393] width 10 height 10
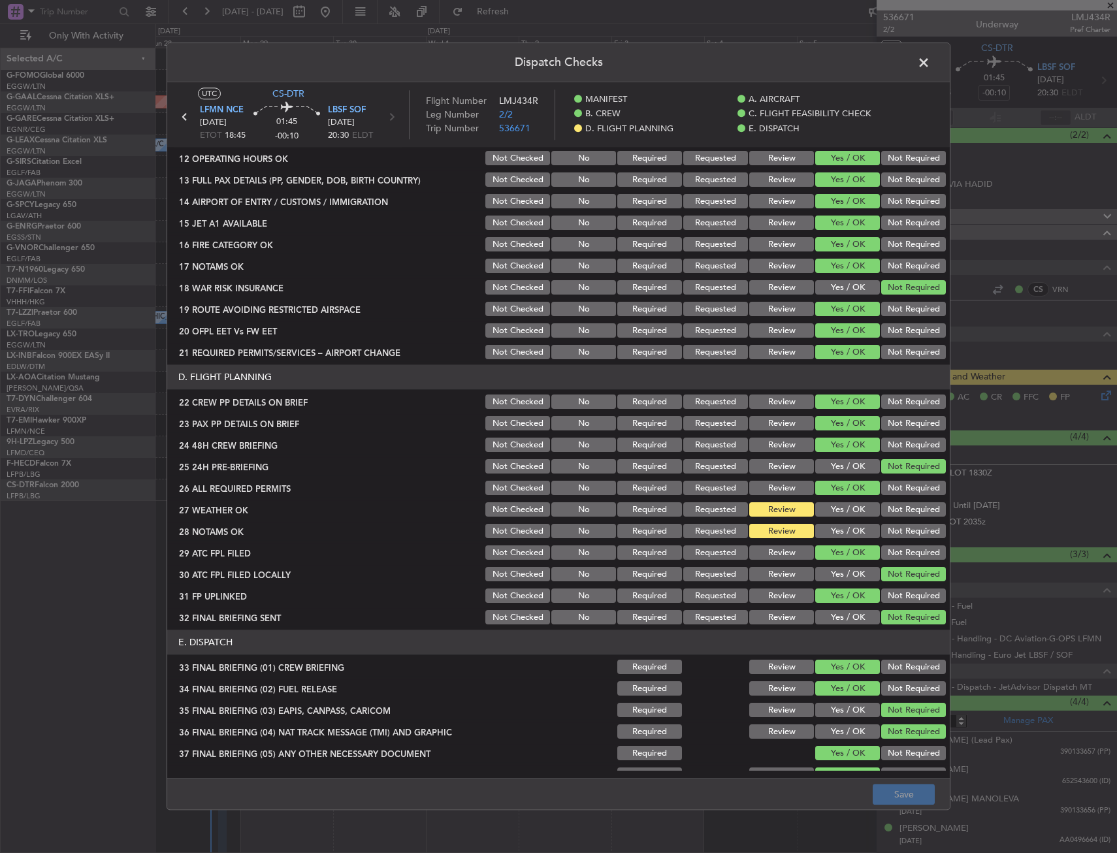
scroll to position [558, 0]
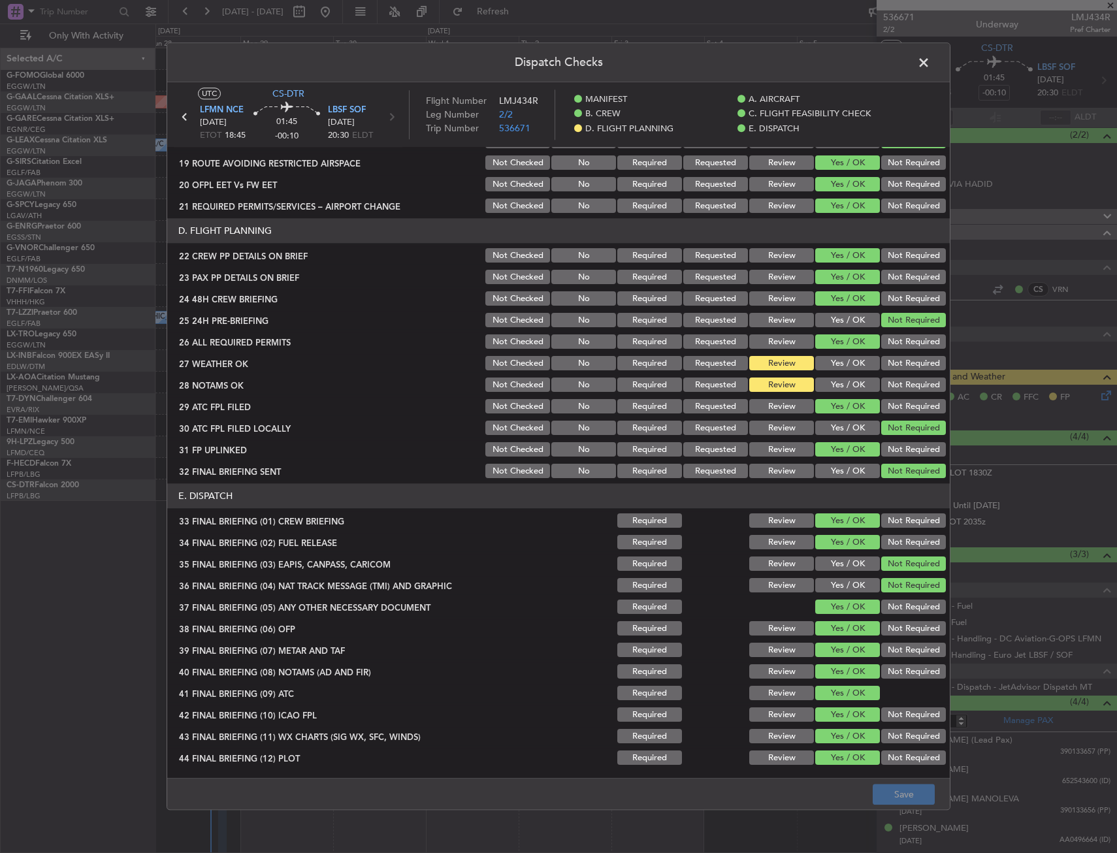
click at [835, 382] on button "Yes / OK" at bounding box center [847, 385] width 65 height 14
click at [835, 369] on button "Yes / OK" at bounding box center [847, 364] width 65 height 14
click at [894, 786] on button "Save" at bounding box center [904, 794] width 62 height 21
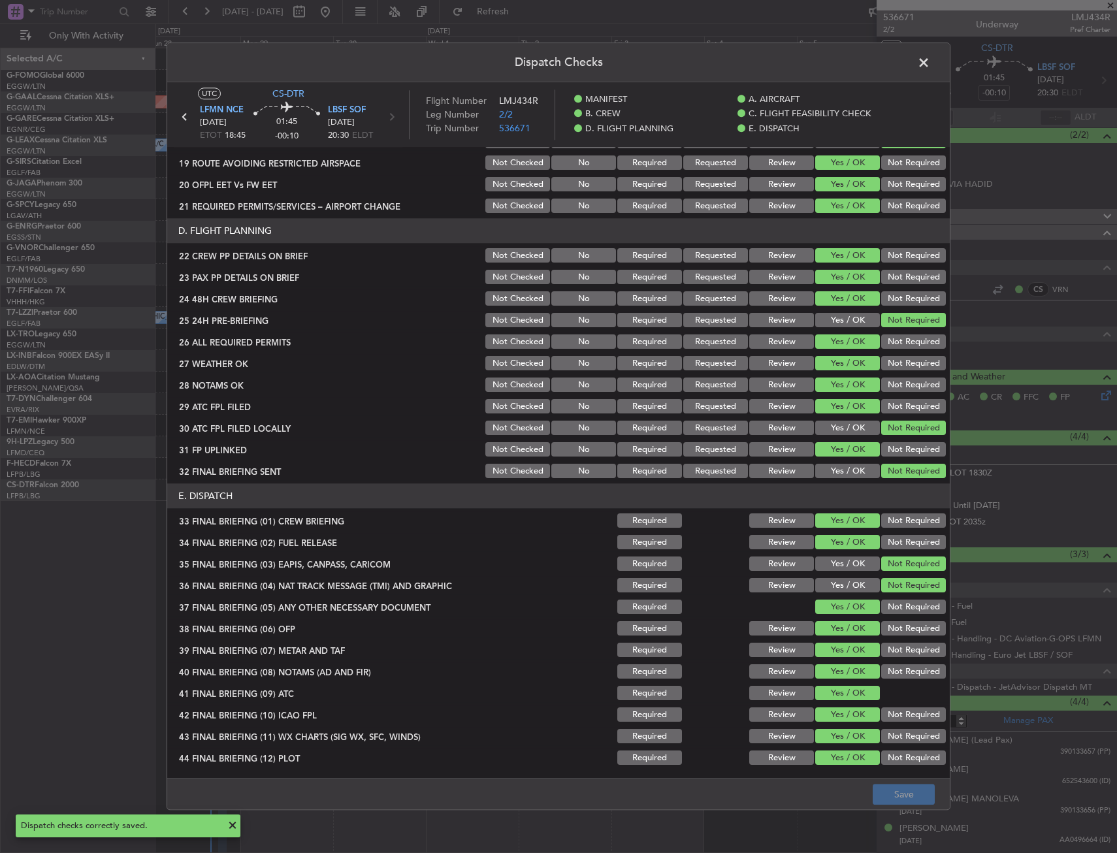
click at [930, 65] on span at bounding box center [930, 66] width 0 height 26
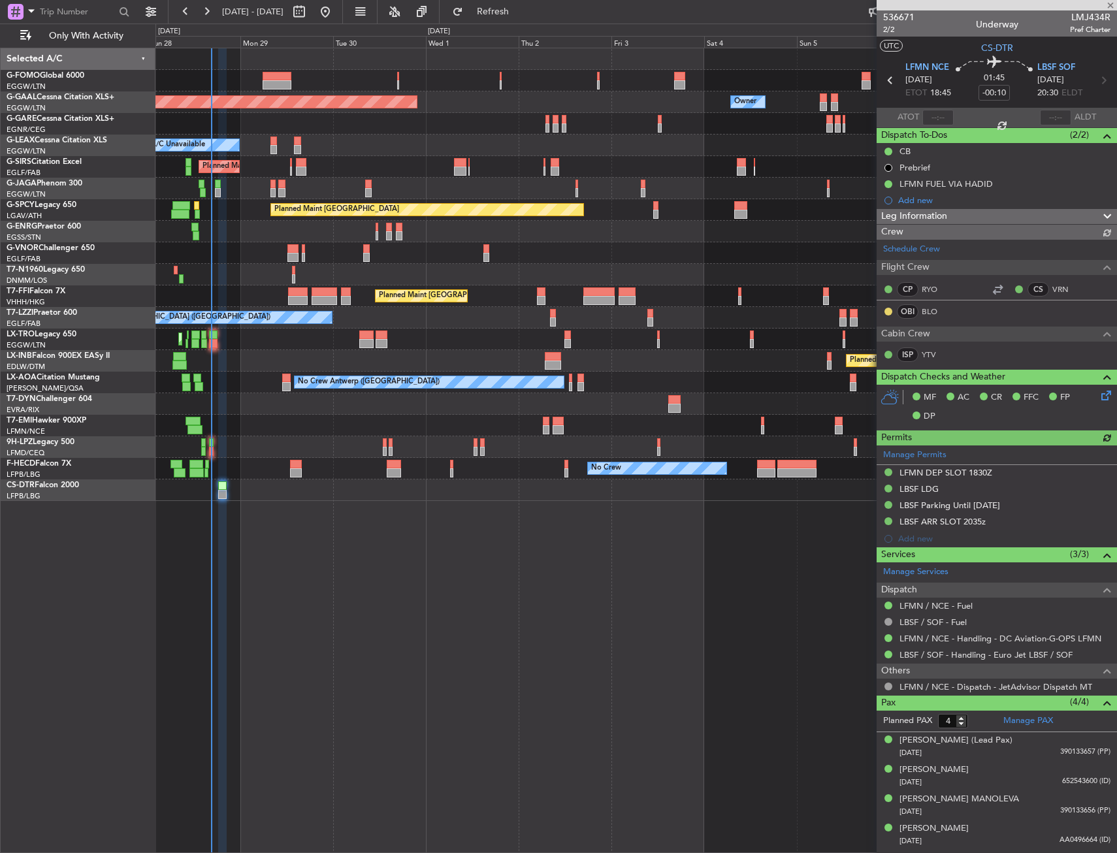
click at [259, 81] on div at bounding box center [635, 81] width 961 height 22
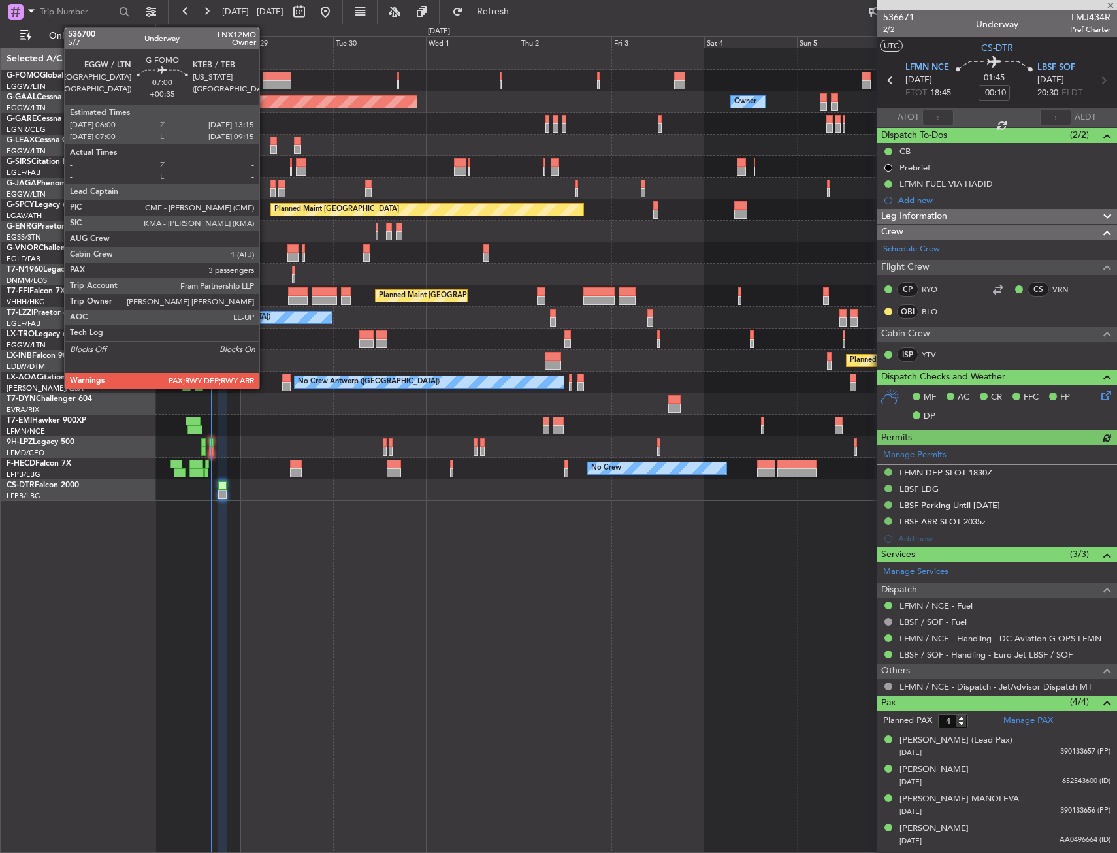
click at [268, 78] on div at bounding box center [277, 76] width 28 height 9
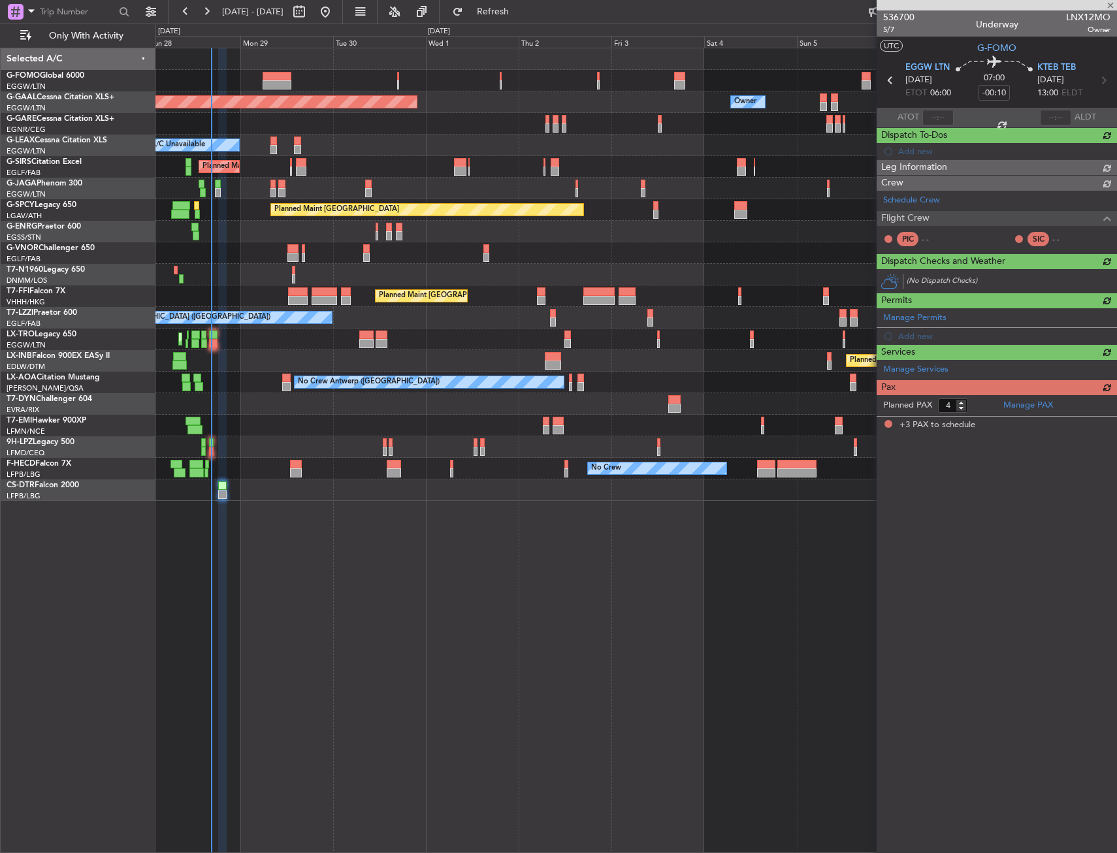
type input "+00:35"
type input "3"
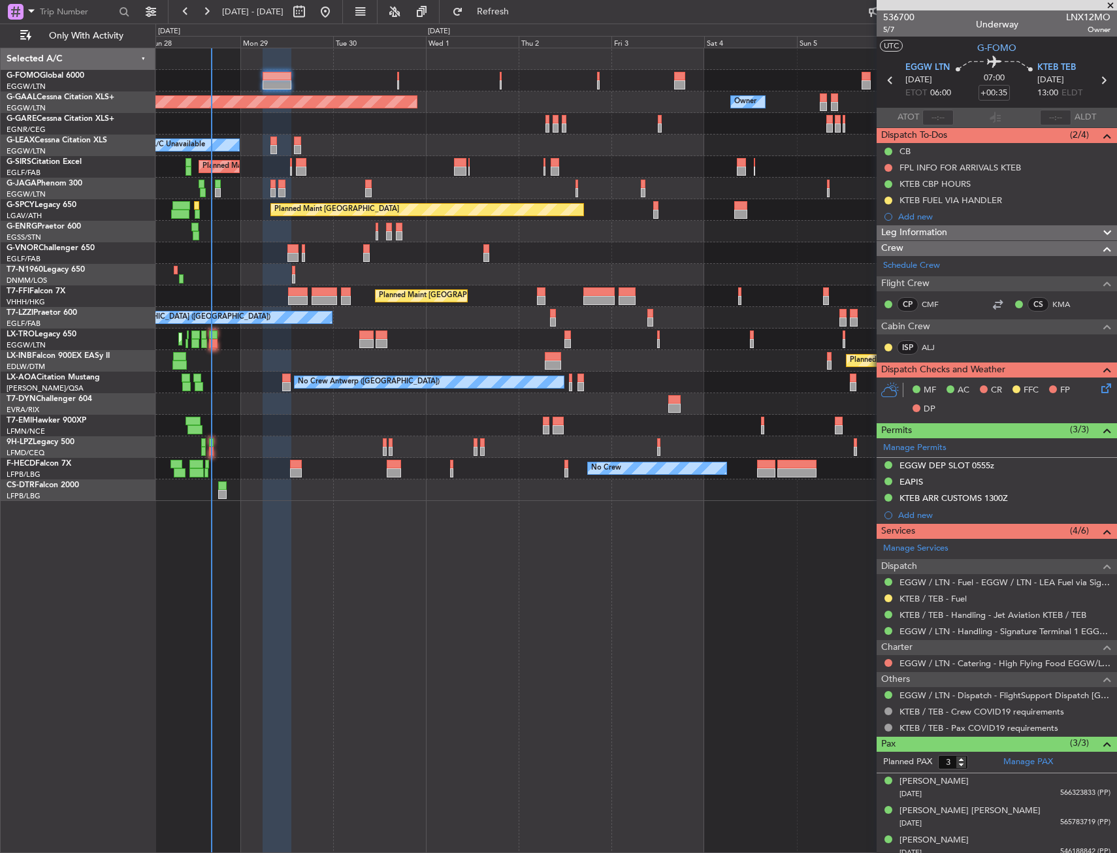
click at [497, 524] on div "Planned Maint Dusseldorf Owner Owner A/C Unavailable Planned Maint [GEOGRAPHIC_…" at bounding box center [635, 450] width 961 height 805
click at [719, 619] on div "Planned Maint Dusseldorf Owner Owner A/C Unavailable Planned Maint [GEOGRAPHIC_…" at bounding box center [635, 450] width 961 height 805
click at [423, 561] on div "Planned Maint Dusseldorf Owner Owner A/C Unavailable Planned Maint [GEOGRAPHIC_…" at bounding box center [635, 450] width 961 height 805
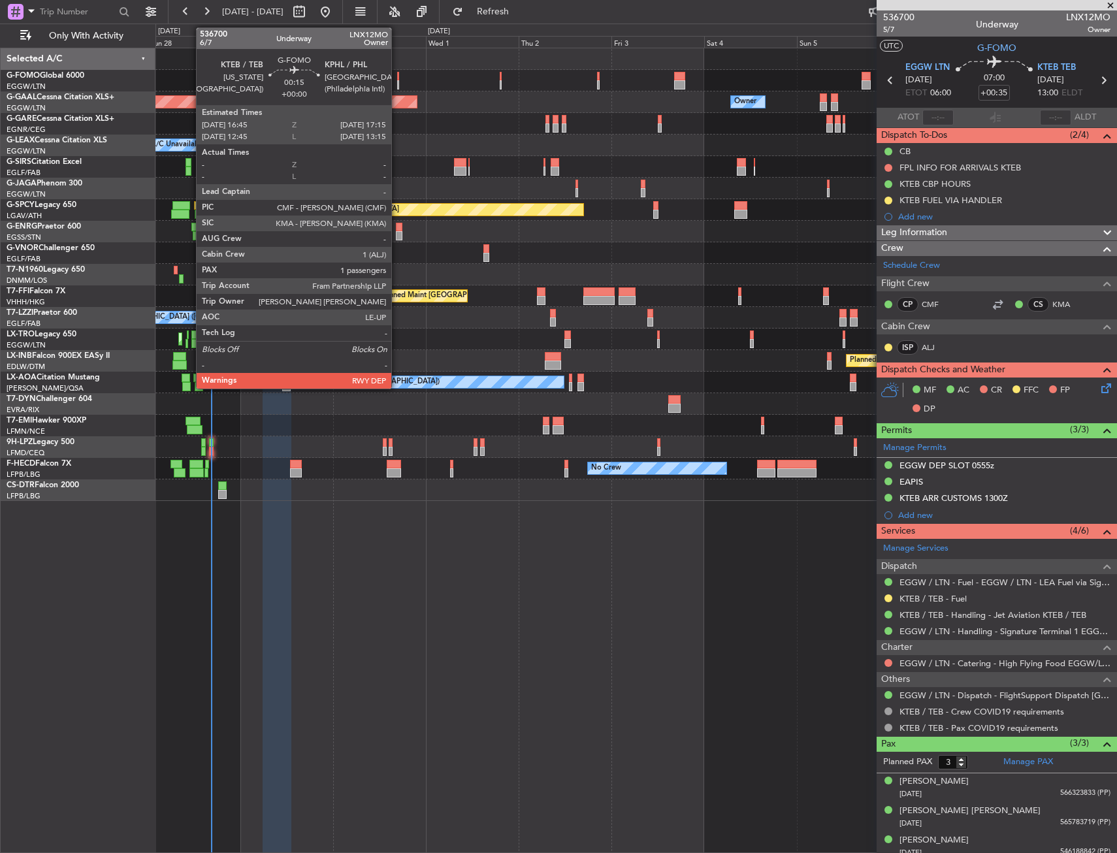
click at [397, 75] on div at bounding box center [398, 76] width 2 height 9
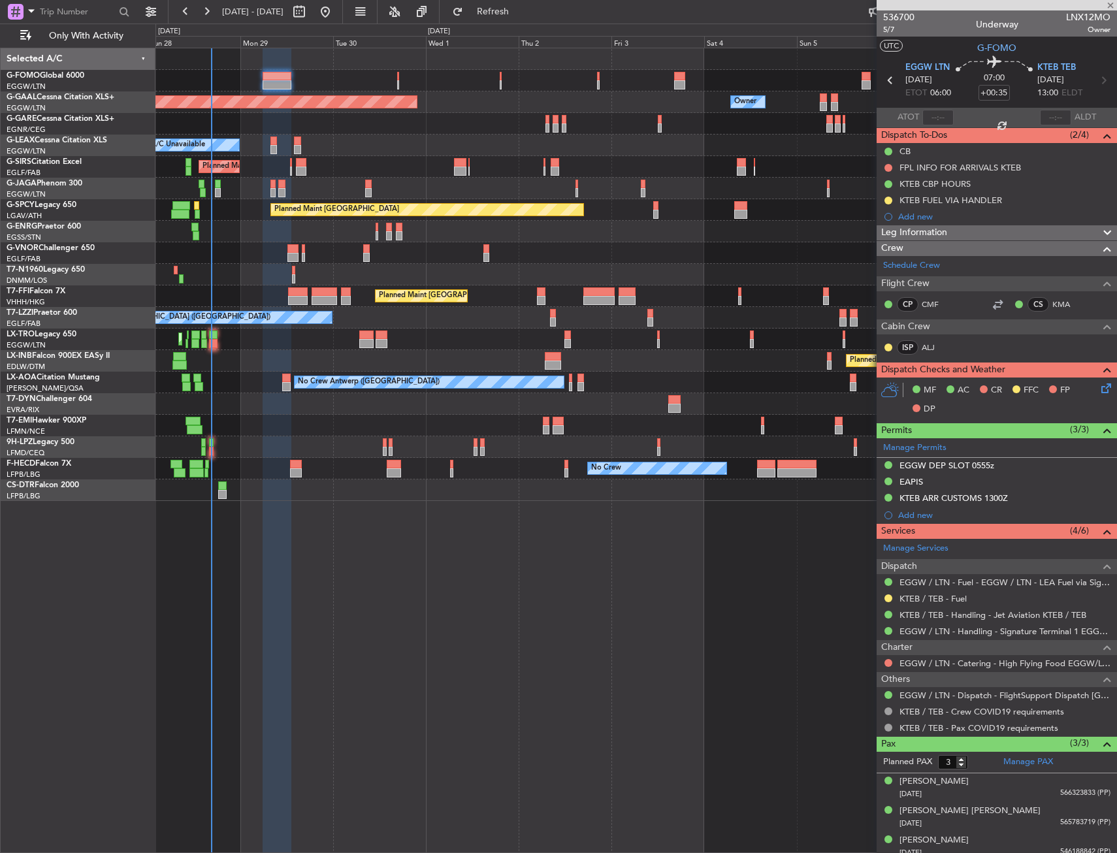
type input "1"
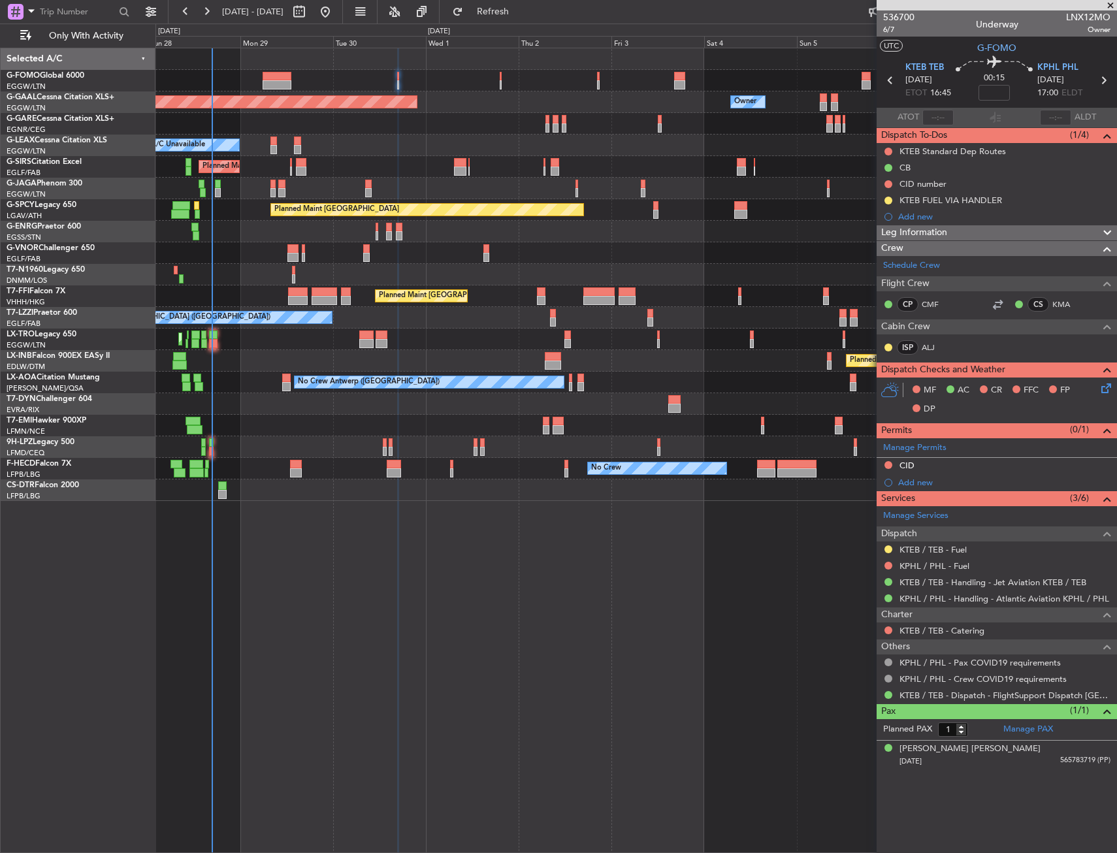
click at [214, 74] on div at bounding box center [635, 81] width 961 height 22
click at [185, 80] on div at bounding box center [635, 81] width 961 height 22
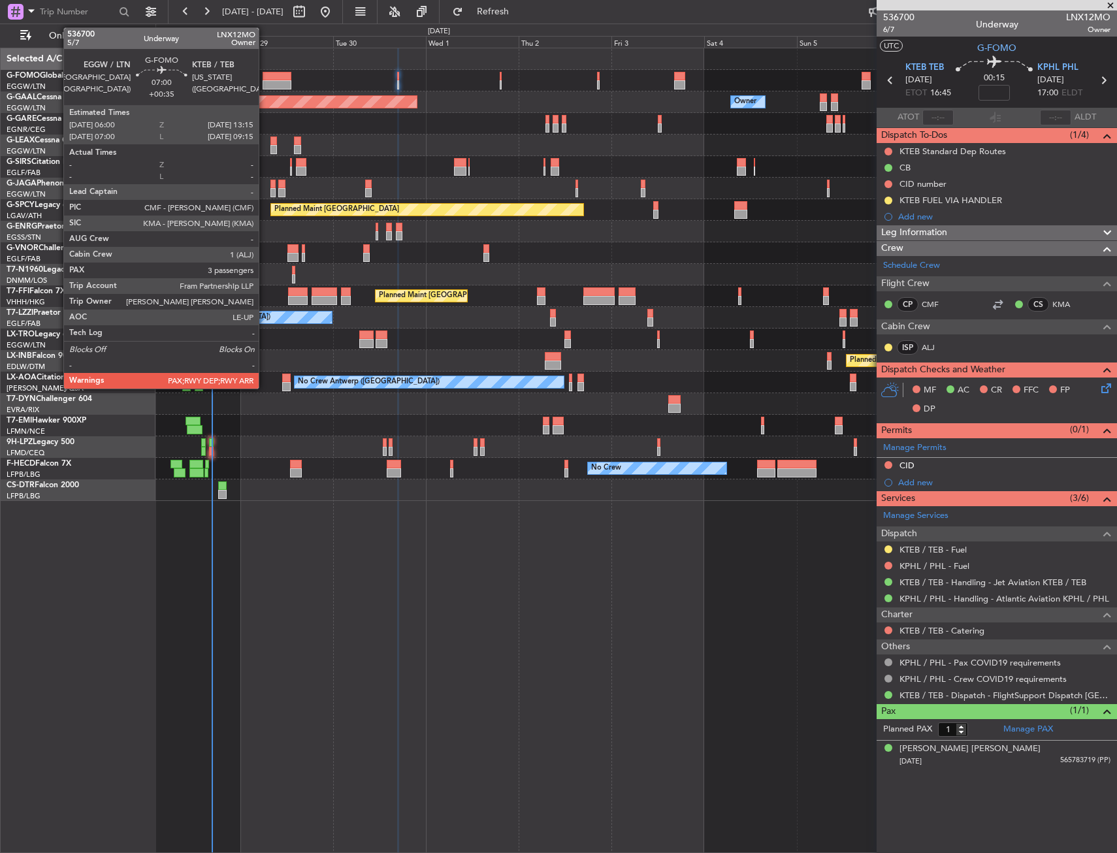
click at [265, 82] on div at bounding box center [277, 84] width 28 height 9
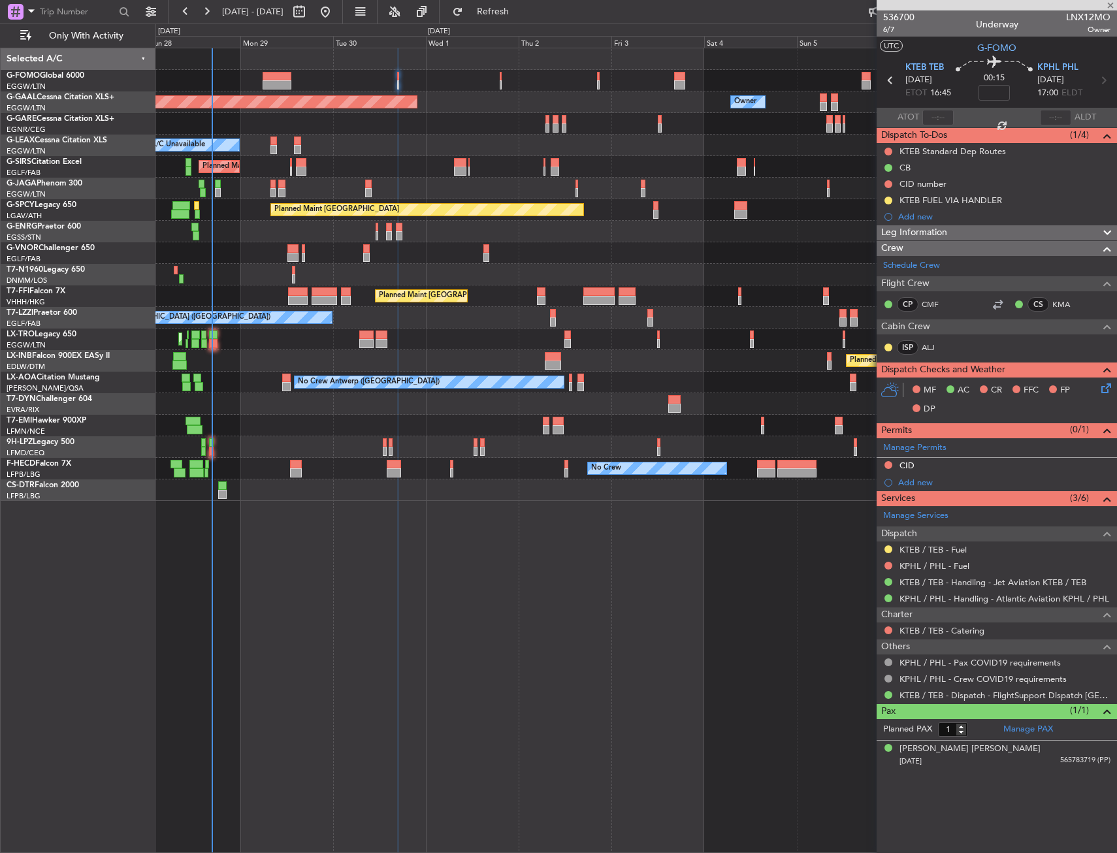
type input "+00:35"
type input "3"
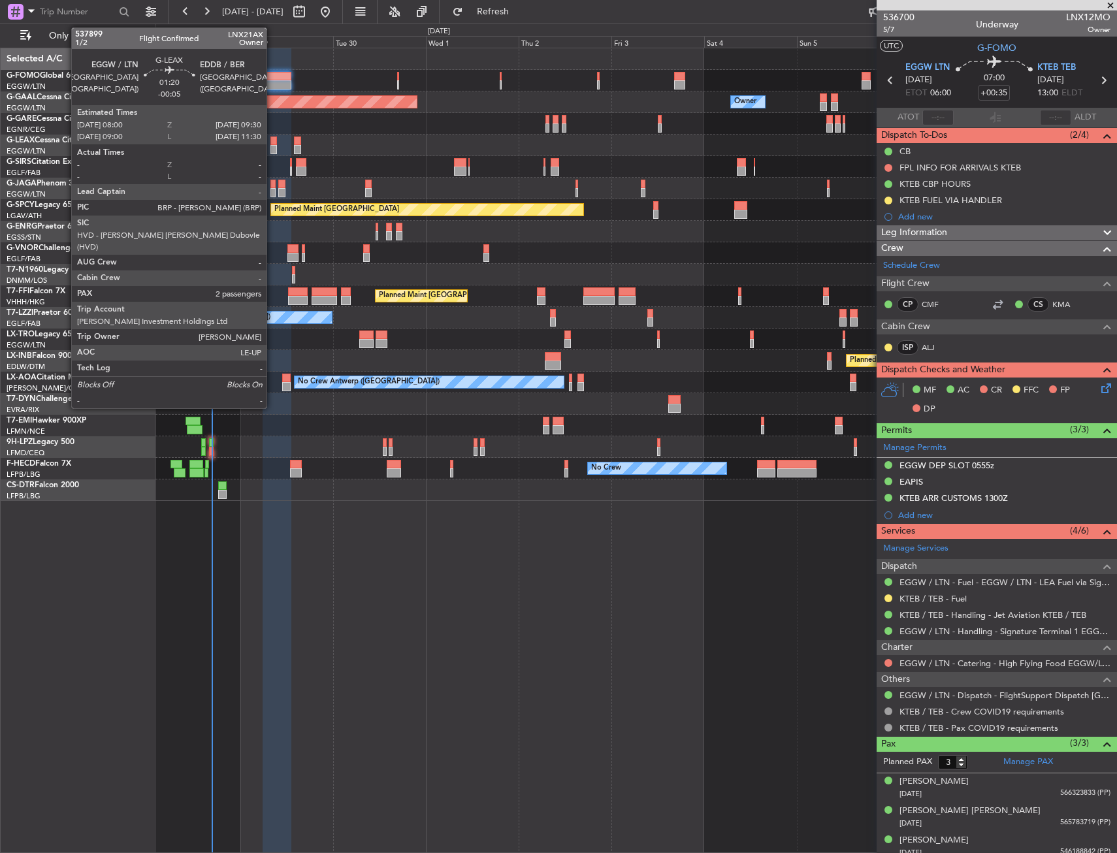
click at [272, 140] on div at bounding box center [273, 141] width 6 height 9
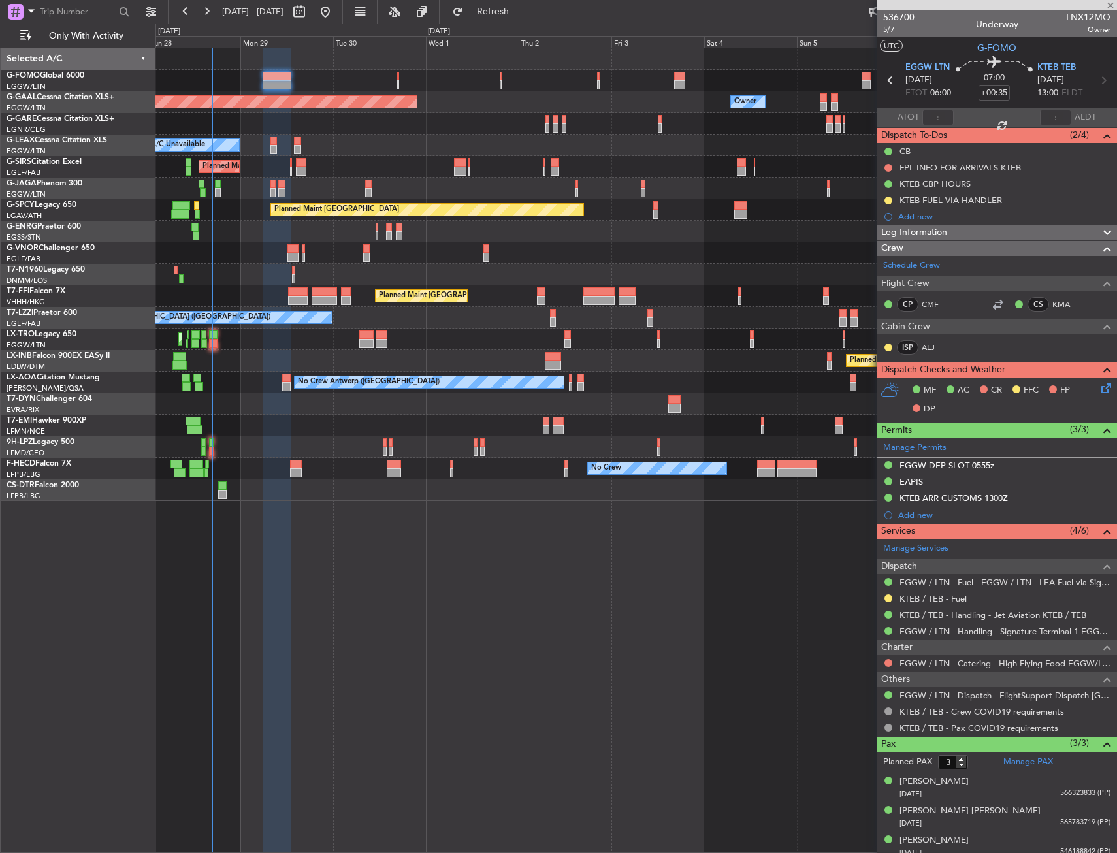
type input "-00:05"
type input "2"
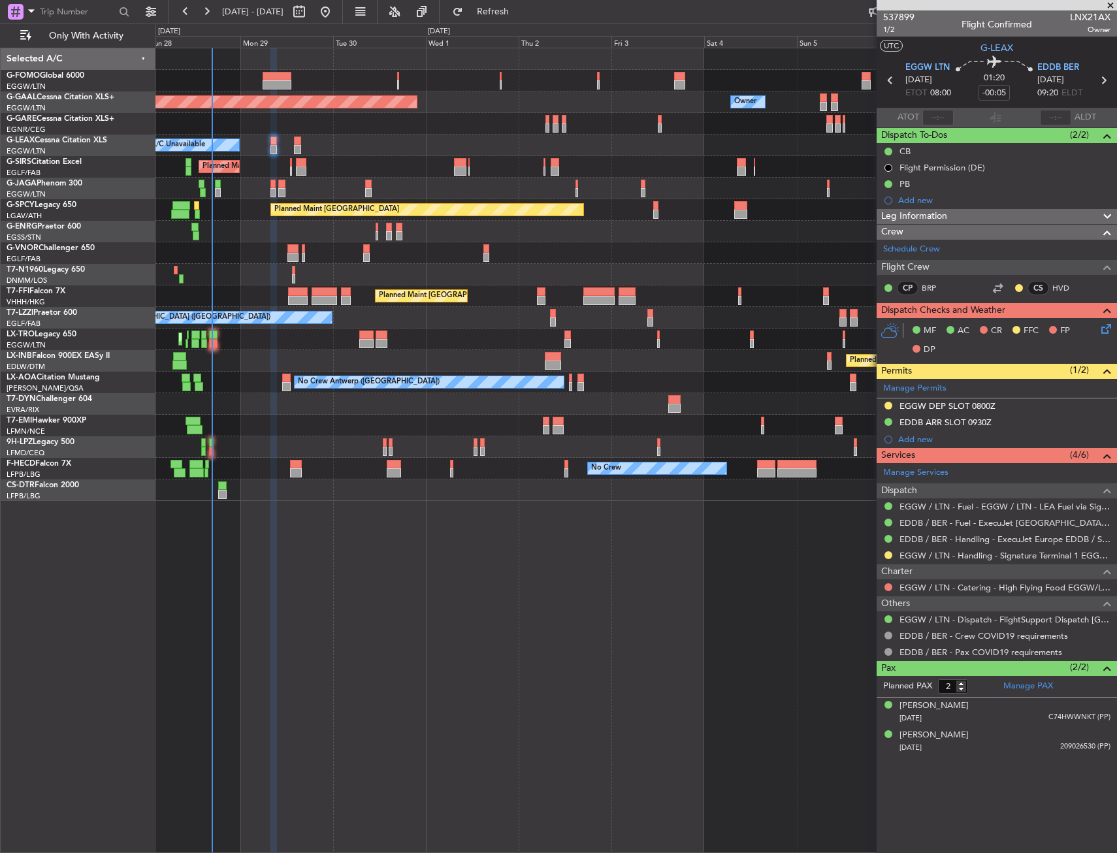
click at [1099, 330] on icon at bounding box center [1104, 326] width 10 height 10
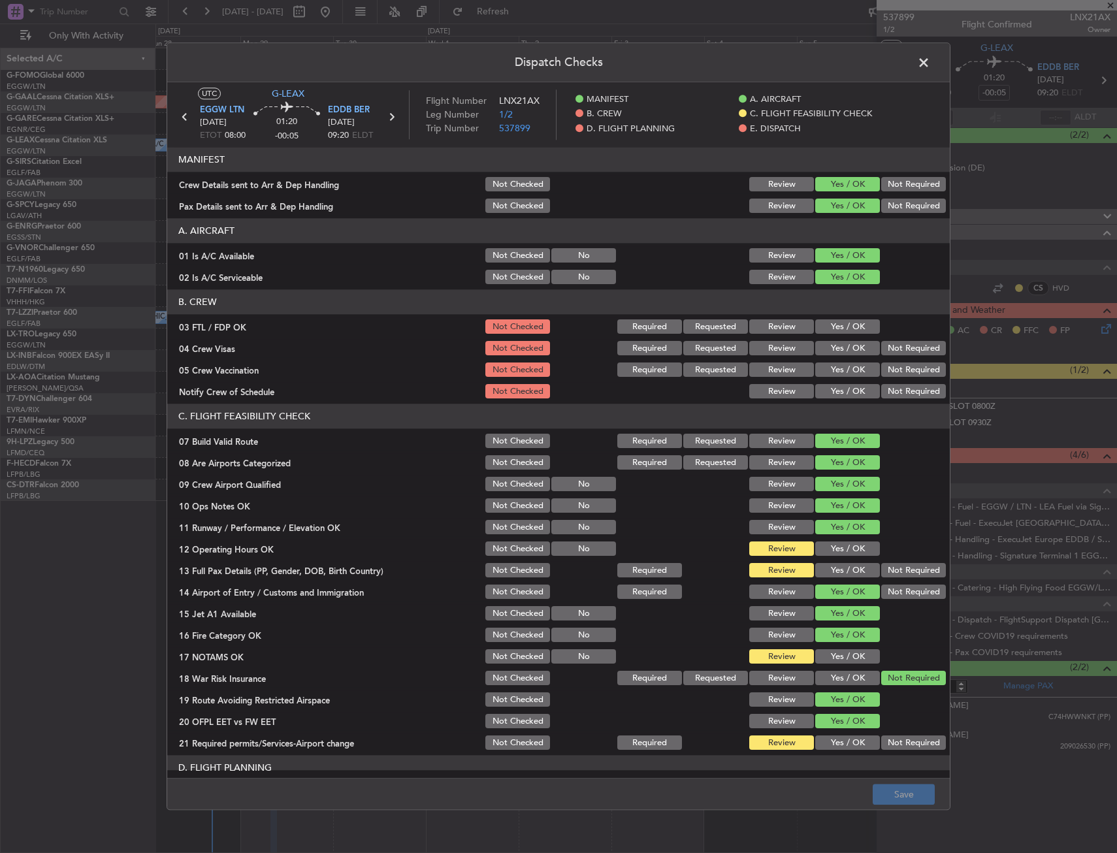
click at [838, 538] on section "C. FLIGHT FEASIBILITY CHECK 07 Build Valid Route Not Checked Required Requested…" at bounding box center [558, 578] width 782 height 348
click at [839, 543] on button "Yes / OK" at bounding box center [847, 549] width 65 height 14
click at [839, 556] on div "Yes / OK" at bounding box center [846, 549] width 66 height 18
click at [839, 558] on section "C. FLIGHT FEASIBILITY CHECK 07 Build Valid Route Not Checked Required Requested…" at bounding box center [558, 578] width 782 height 348
click at [839, 562] on div "Yes / OK" at bounding box center [846, 571] width 66 height 18
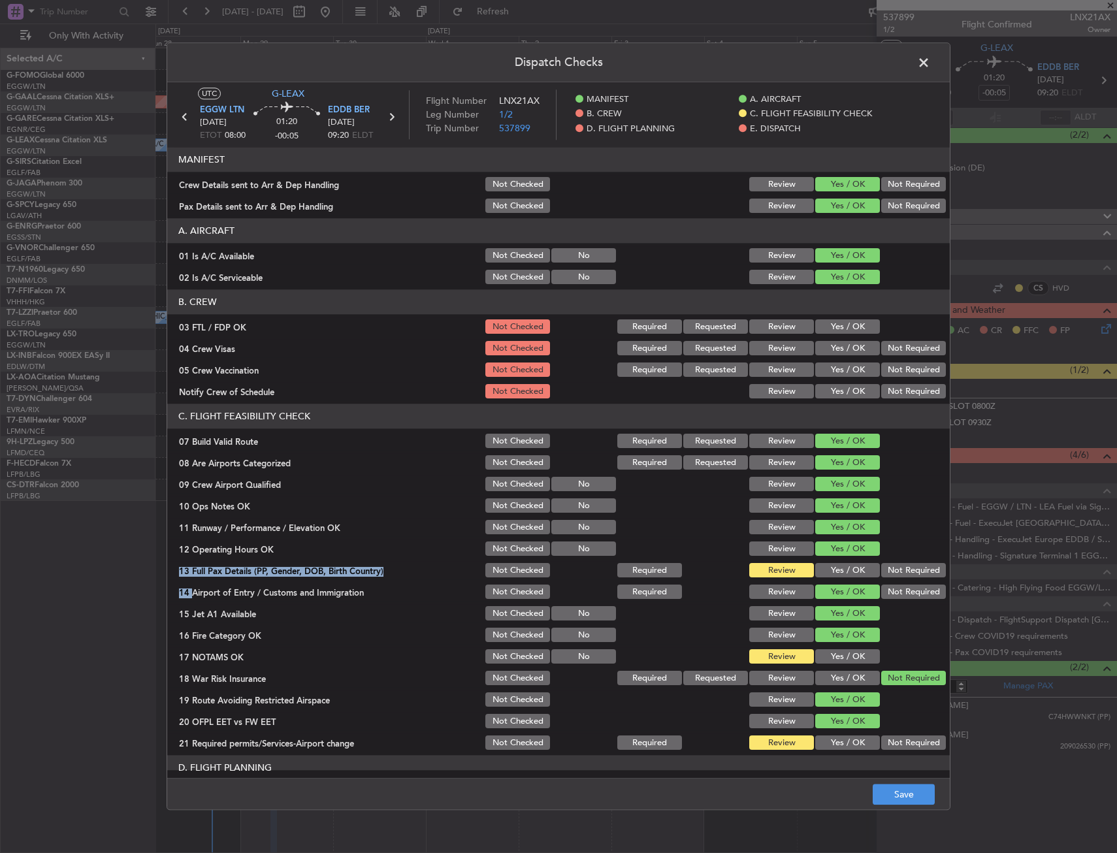
drag, startPoint x: 839, startPoint y: 566, endPoint x: 826, endPoint y: 632, distance: 66.6
click at [839, 567] on button "Yes / OK" at bounding box center [847, 571] width 65 height 14
click at [818, 650] on button "Yes / OK" at bounding box center [847, 657] width 65 height 14
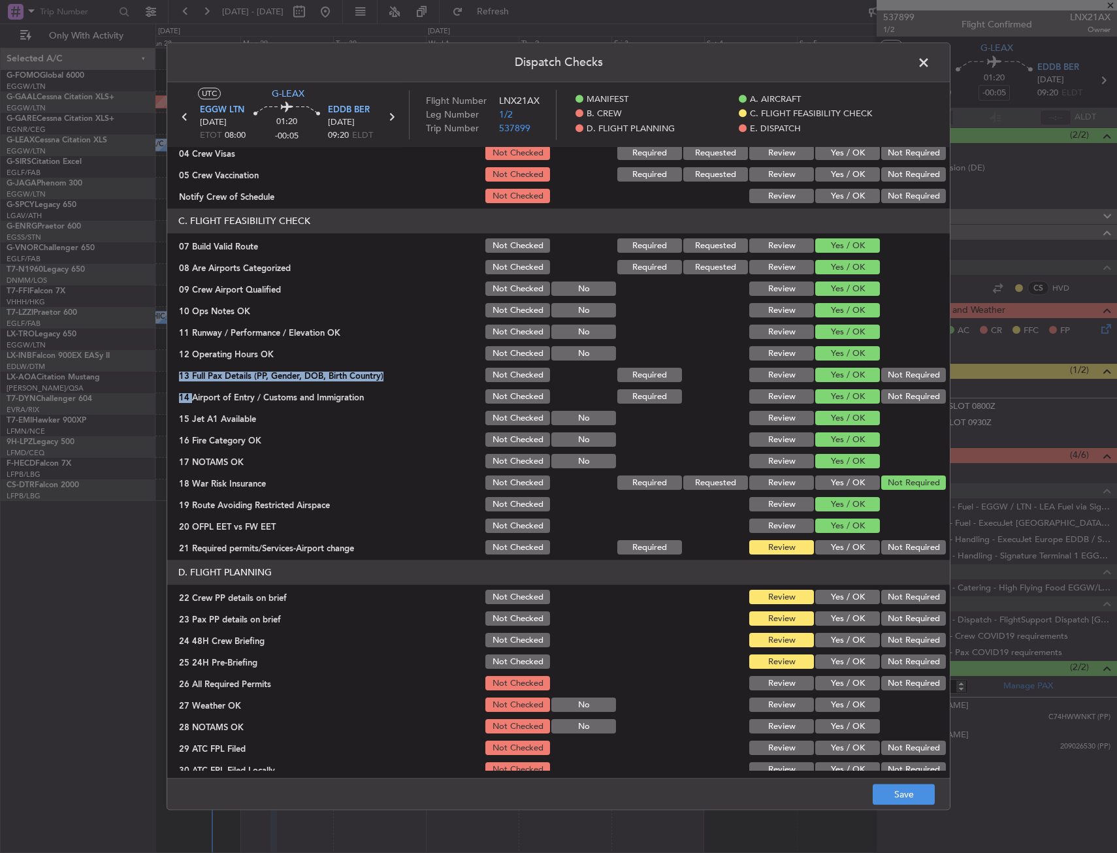
scroll to position [196, 0]
click at [827, 553] on button "Yes / OK" at bounding box center [847, 547] width 65 height 14
click at [828, 596] on button "Yes / OK" at bounding box center [847, 597] width 65 height 14
click at [831, 632] on div "Yes / OK" at bounding box center [846, 640] width 66 height 18
click at [850, 616] on button "Yes / OK" at bounding box center [847, 618] width 65 height 14
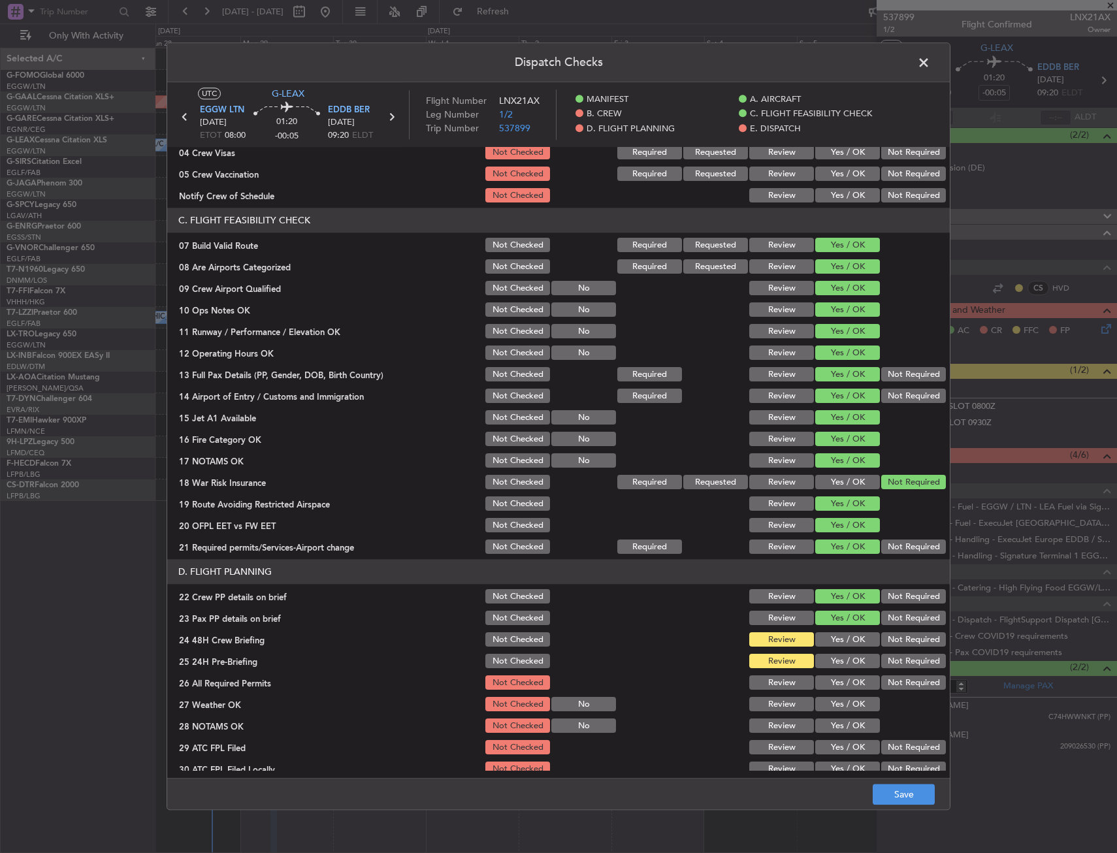
drag, startPoint x: 848, startPoint y: 629, endPoint x: 849, endPoint y: 637, distance: 8.5
click at [849, 630] on section "D. FLIGHT PLANNING 22 Crew PP details on brief Not Checked Review Yes / OK Not …" at bounding box center [558, 691] width 782 height 262
click at [849, 637] on button "Yes / OK" at bounding box center [847, 640] width 65 height 14
click at [927, 665] on button "Not Required" at bounding box center [913, 661] width 65 height 14
click at [917, 801] on button "Save" at bounding box center [904, 794] width 62 height 21
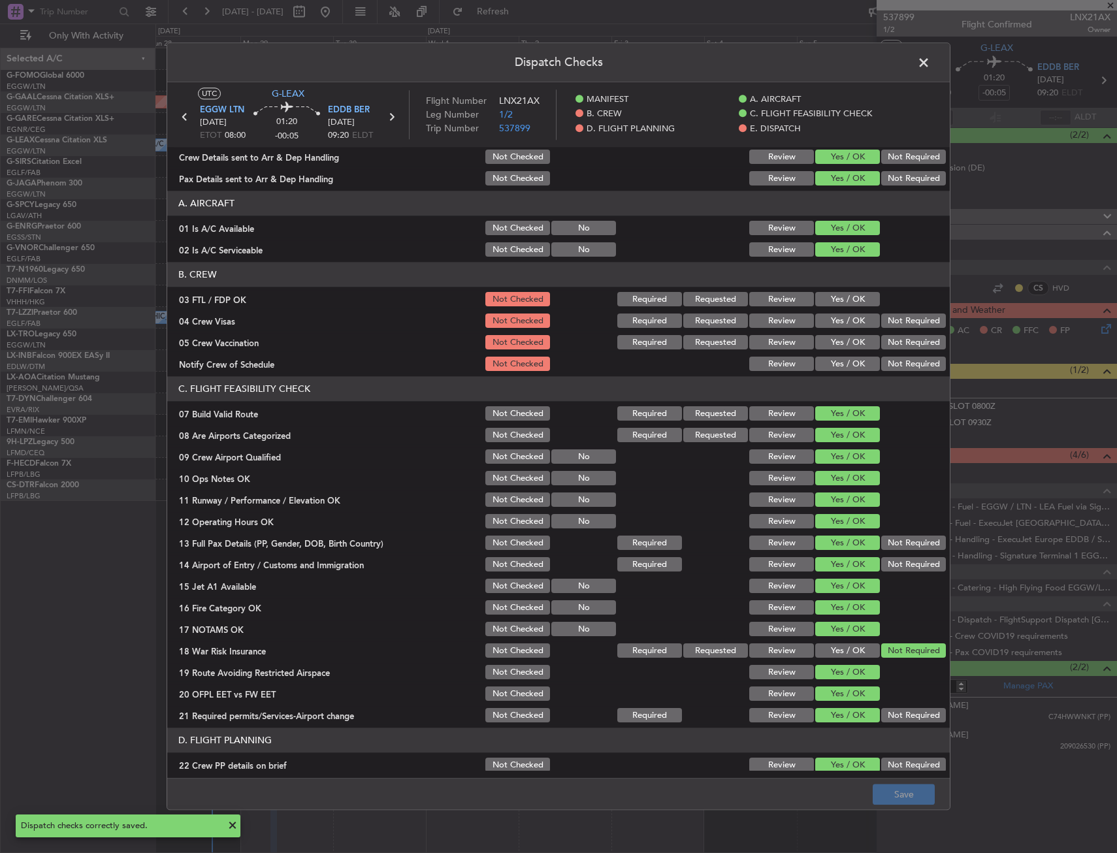
scroll to position [0, 0]
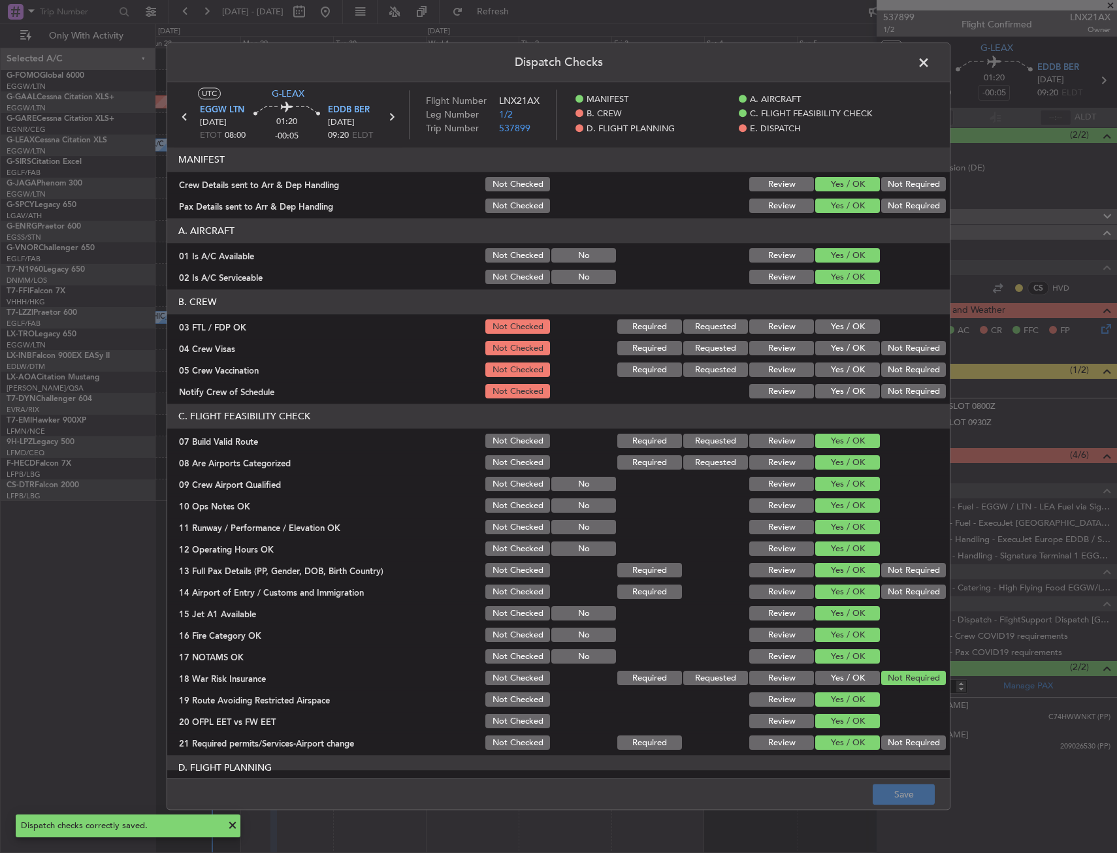
click at [922, 78] on header "Dispatch Checks" at bounding box center [558, 62] width 782 height 39
click at [930, 67] on span at bounding box center [930, 66] width 0 height 26
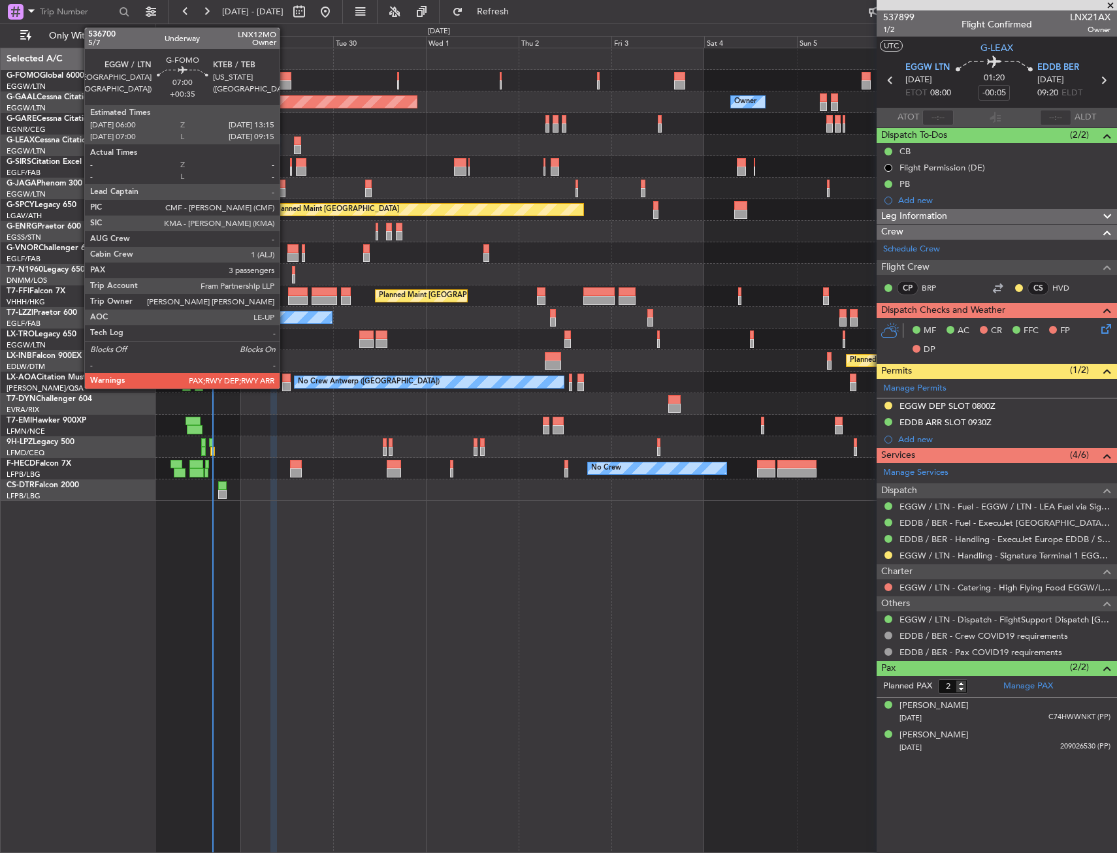
click at [285, 82] on div at bounding box center [277, 84] width 28 height 9
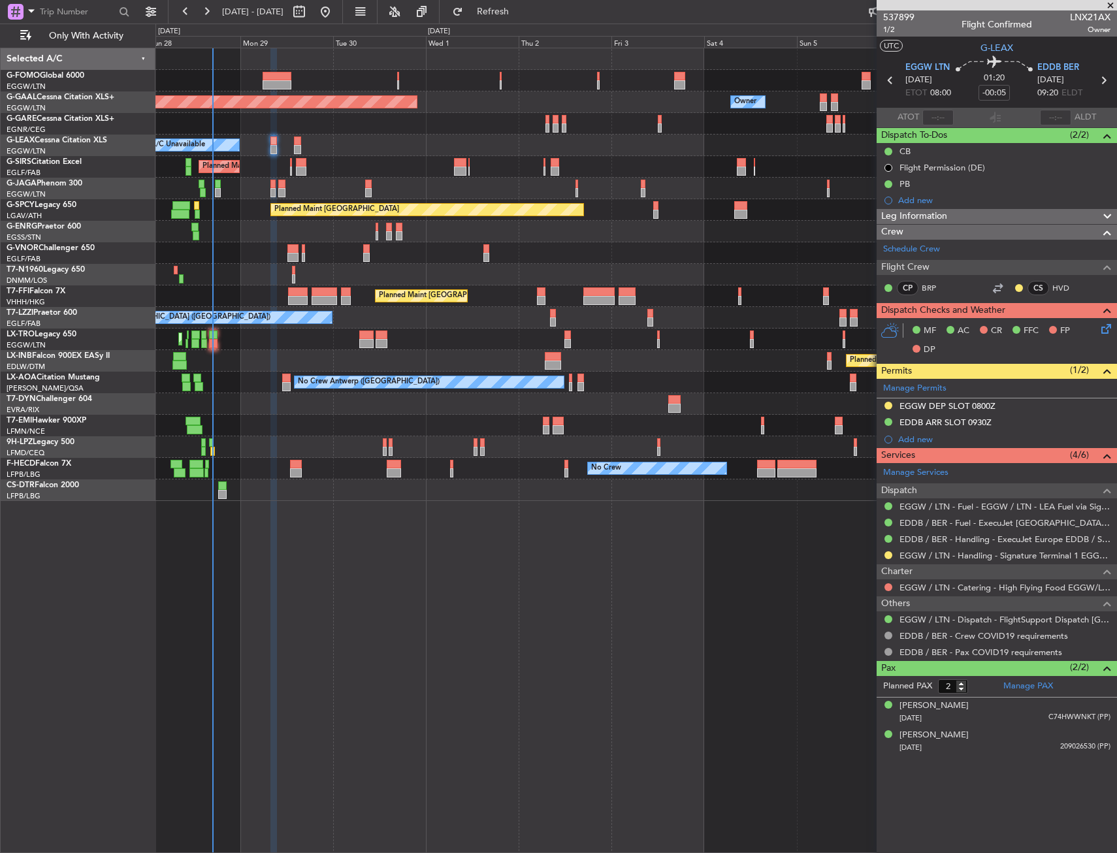
click at [334, 568] on div "Planned Maint Dusseldorf Owner Owner A/C Unavailable Planned Maint London (Luto…" at bounding box center [635, 450] width 961 height 805
click at [389, 600] on div "Planned Maint Dusseldorf Owner Owner A/C Unavailable Planned Maint London (Luto…" at bounding box center [635, 450] width 961 height 805
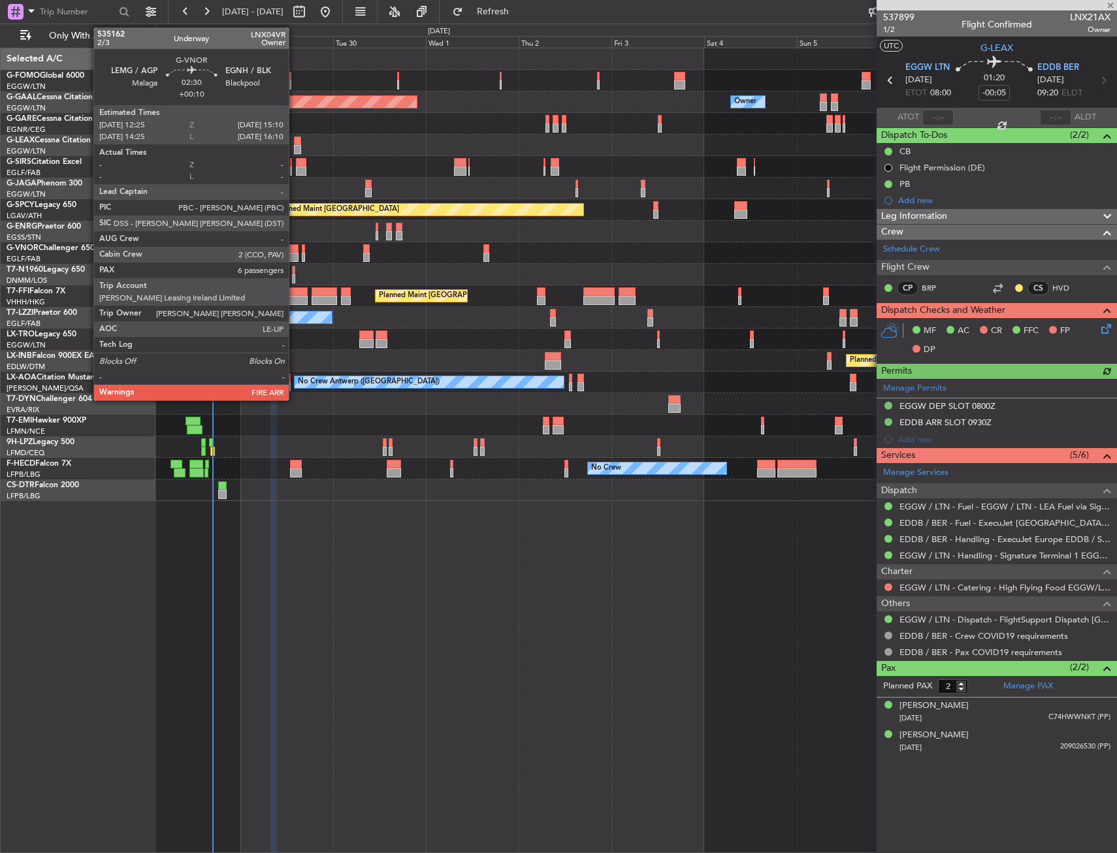
click at [295, 255] on div at bounding box center [292, 257] width 11 height 9
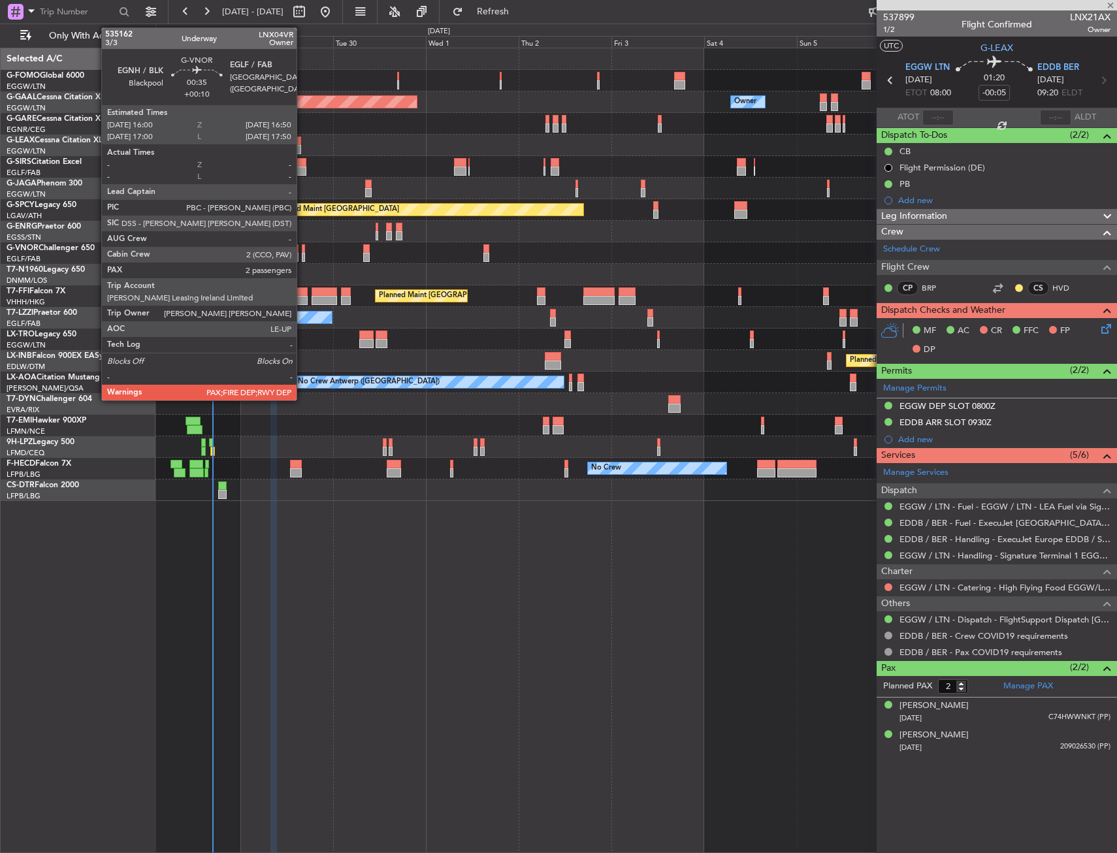
type input "+00:10"
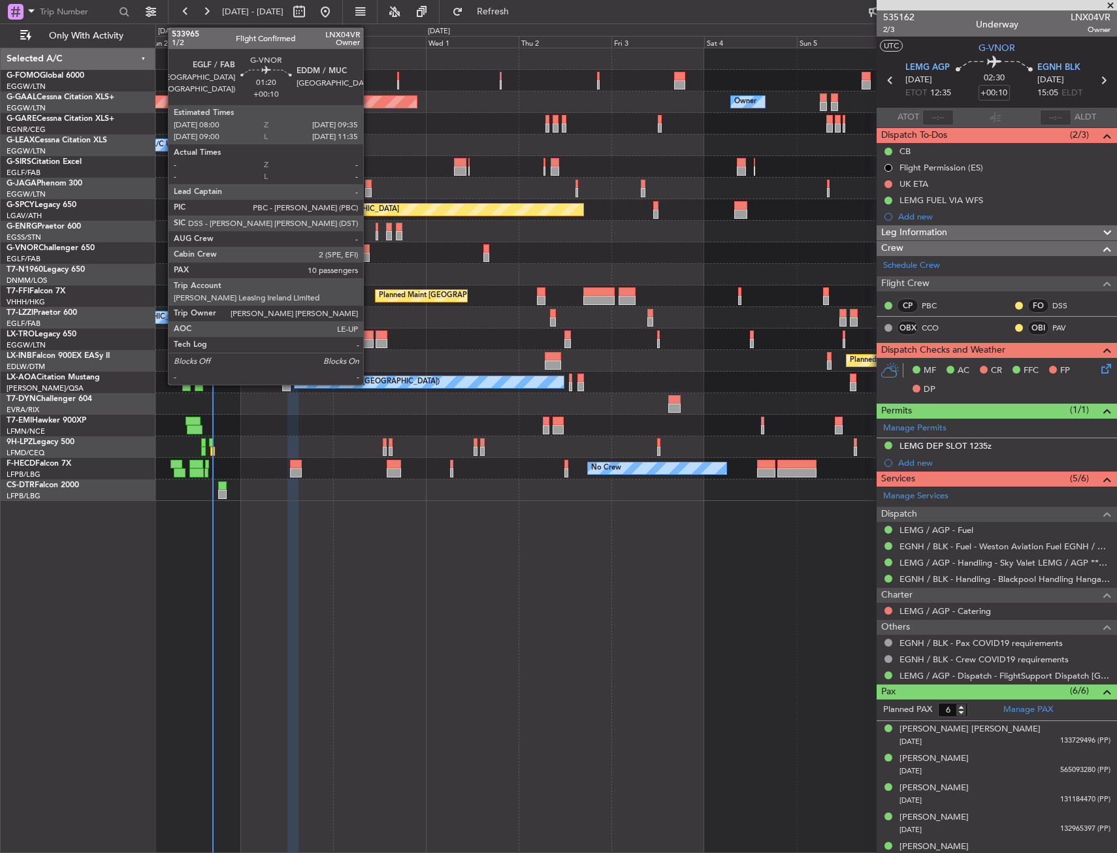
click at [369, 245] on div at bounding box center [366, 248] width 7 height 9
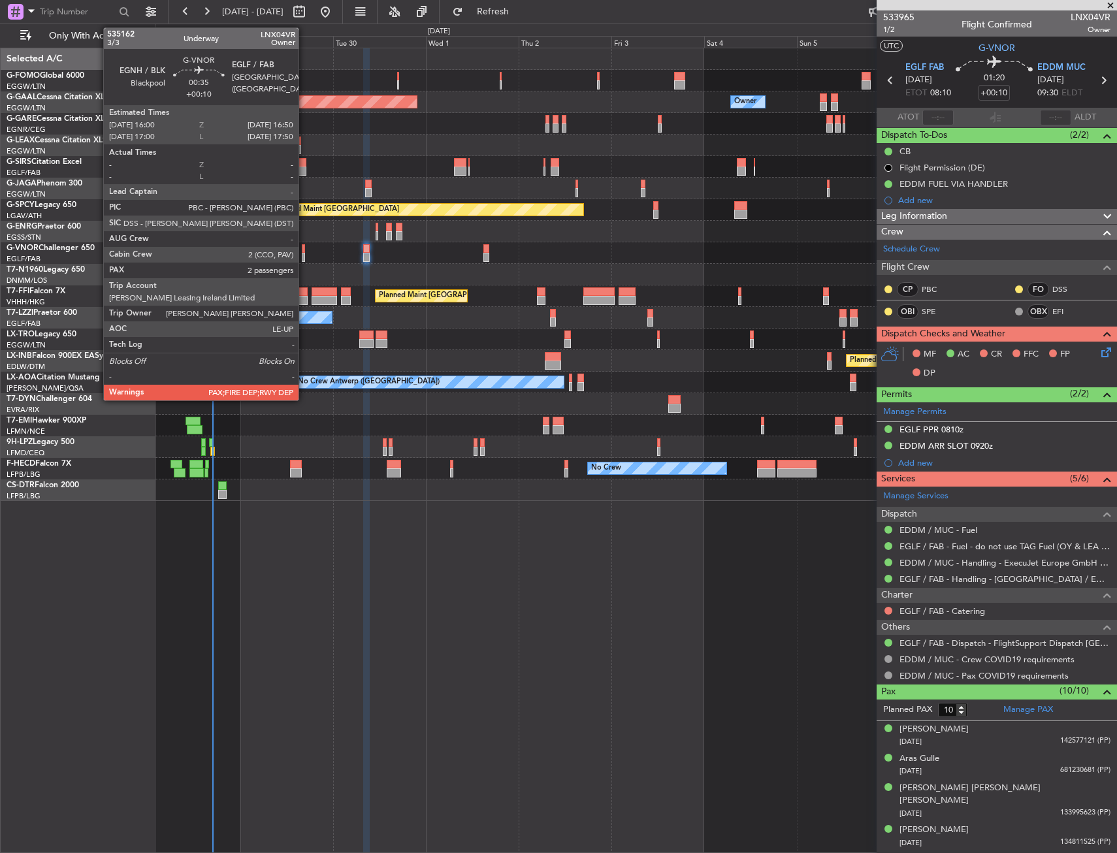
click at [304, 248] on div at bounding box center [303, 248] width 3 height 9
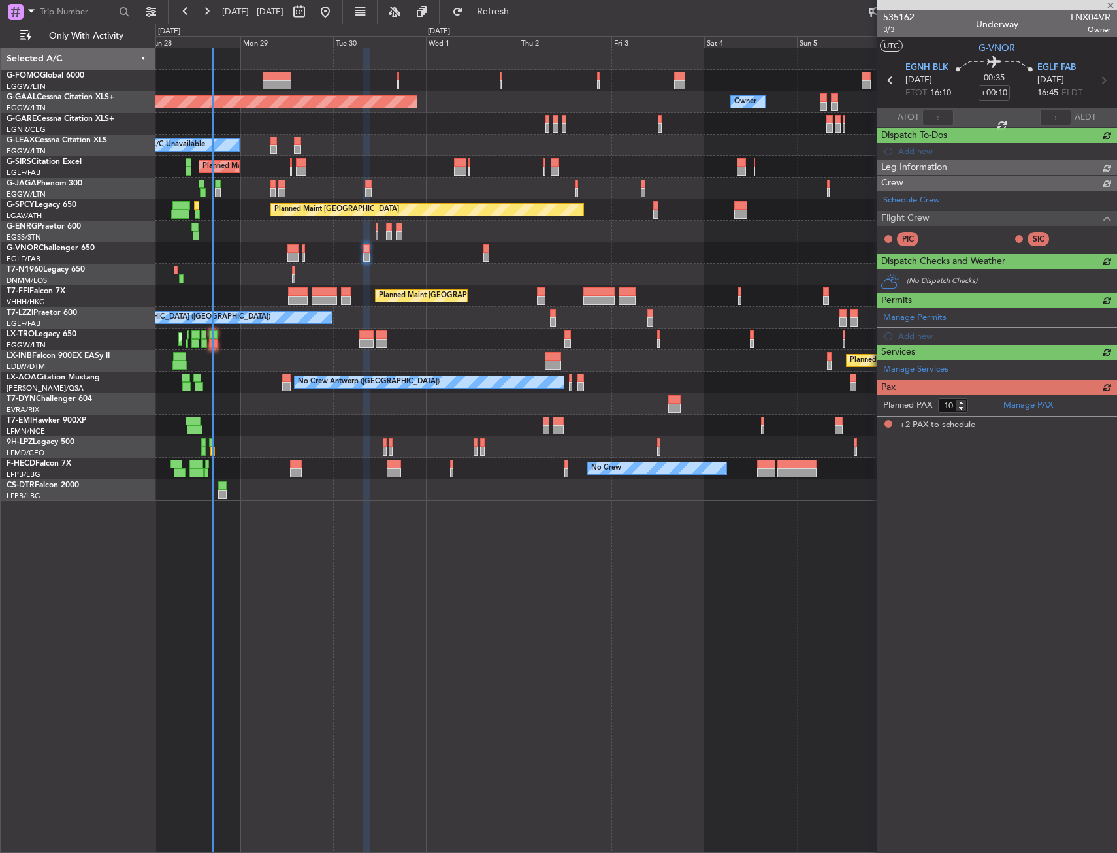
type input "2"
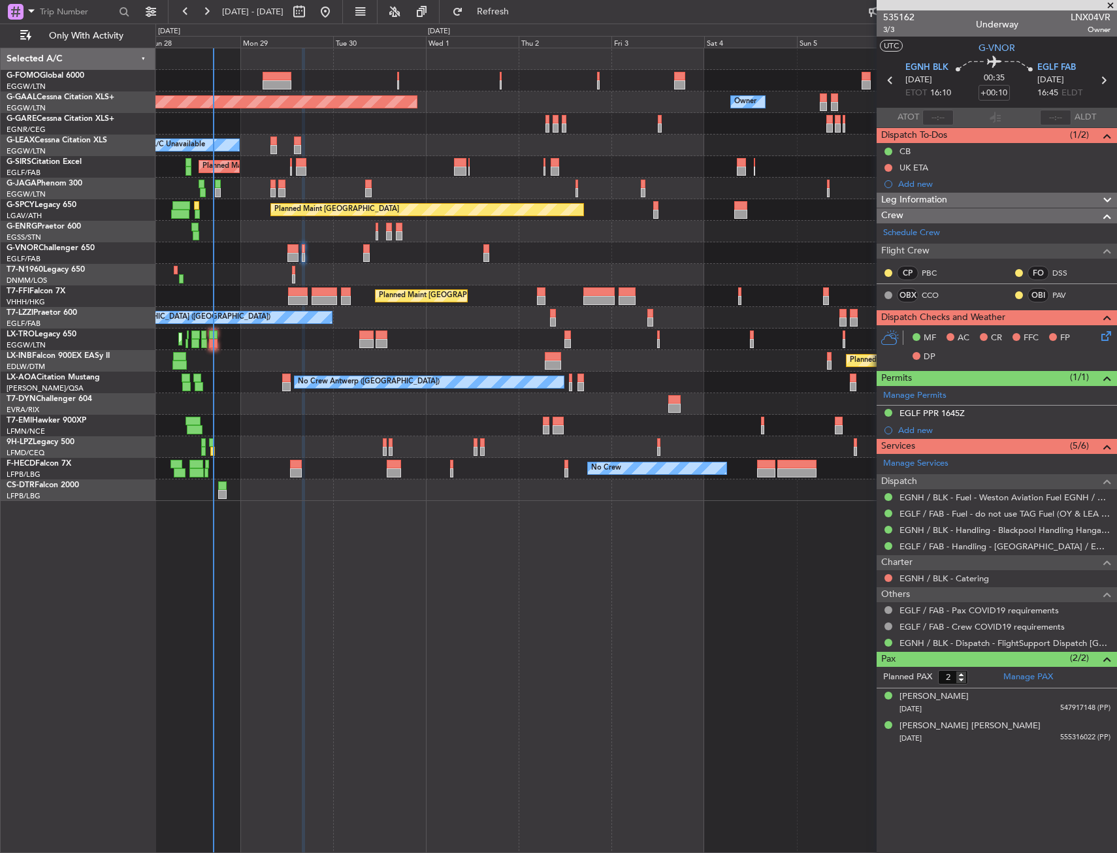
click at [513, 621] on div "Planned Maint Dusseldorf Owner Owner A/C Unavailable Planned Maint London (Luto…" at bounding box center [635, 450] width 961 height 805
click at [453, 594] on div "Planned Maint Dusseldorf Owner Owner A/C Unavailable Planned Maint London (Luto…" at bounding box center [635, 450] width 961 height 805
click at [341, 72] on div at bounding box center [635, 81] width 961 height 22
click at [372, 152] on div "A/C Unavailable" at bounding box center [635, 146] width 961 height 22
click at [216, 338] on div at bounding box center [213, 334] width 8 height 9
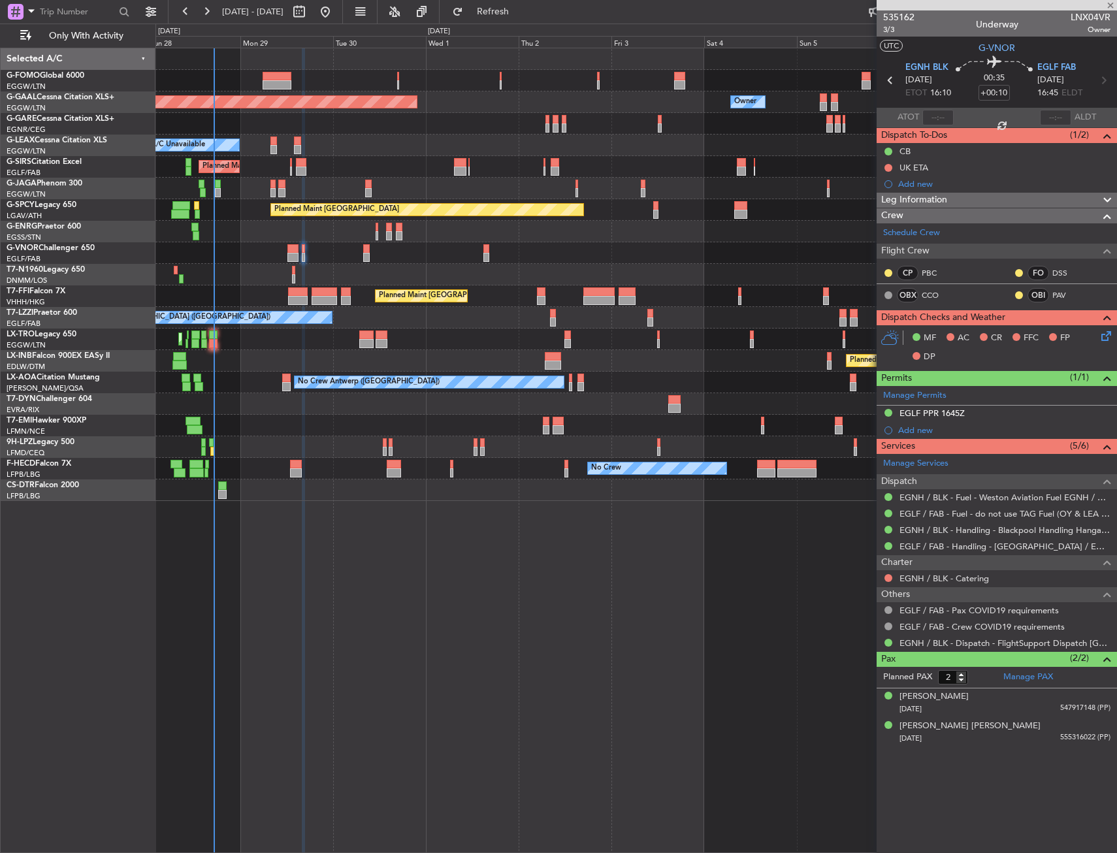
type input "+00:30"
type input "4"
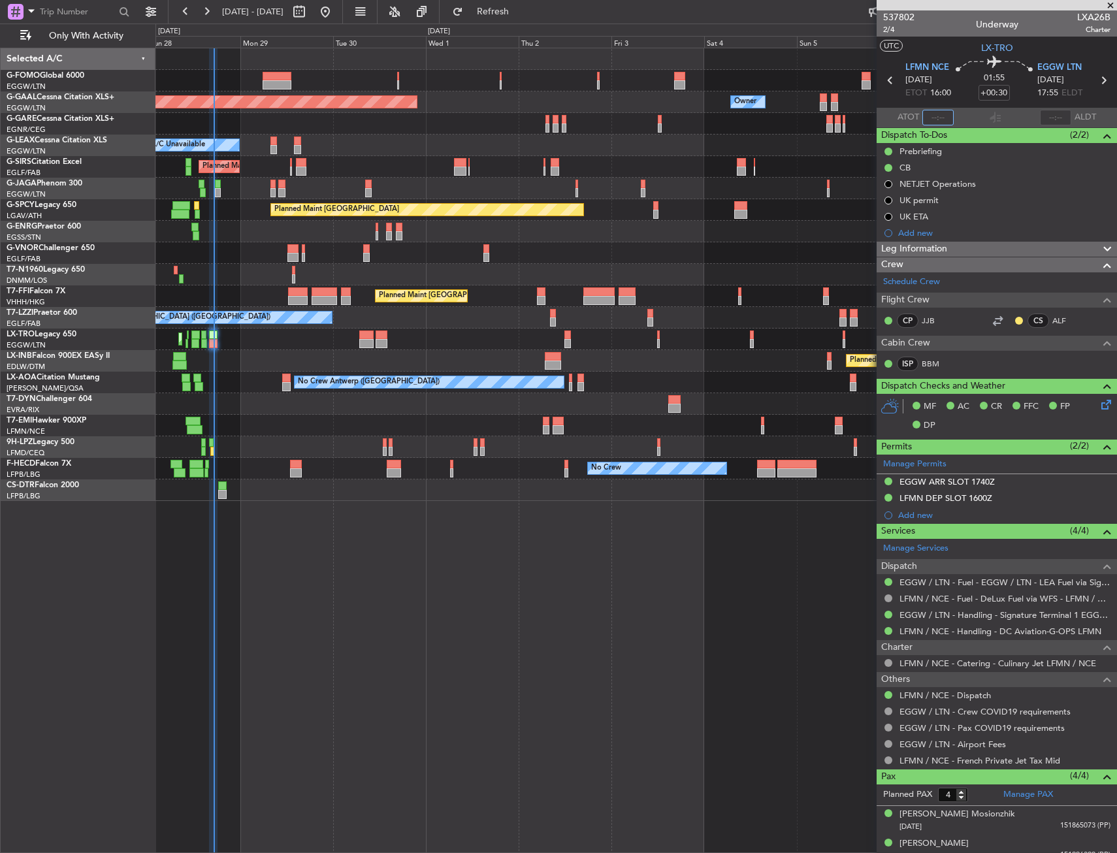
click at [934, 116] on input "text" at bounding box center [937, 118] width 31 height 16
click at [954, 100] on div "01:55 +00:30" at bounding box center [994, 80] width 86 height 48
type input "17:08"
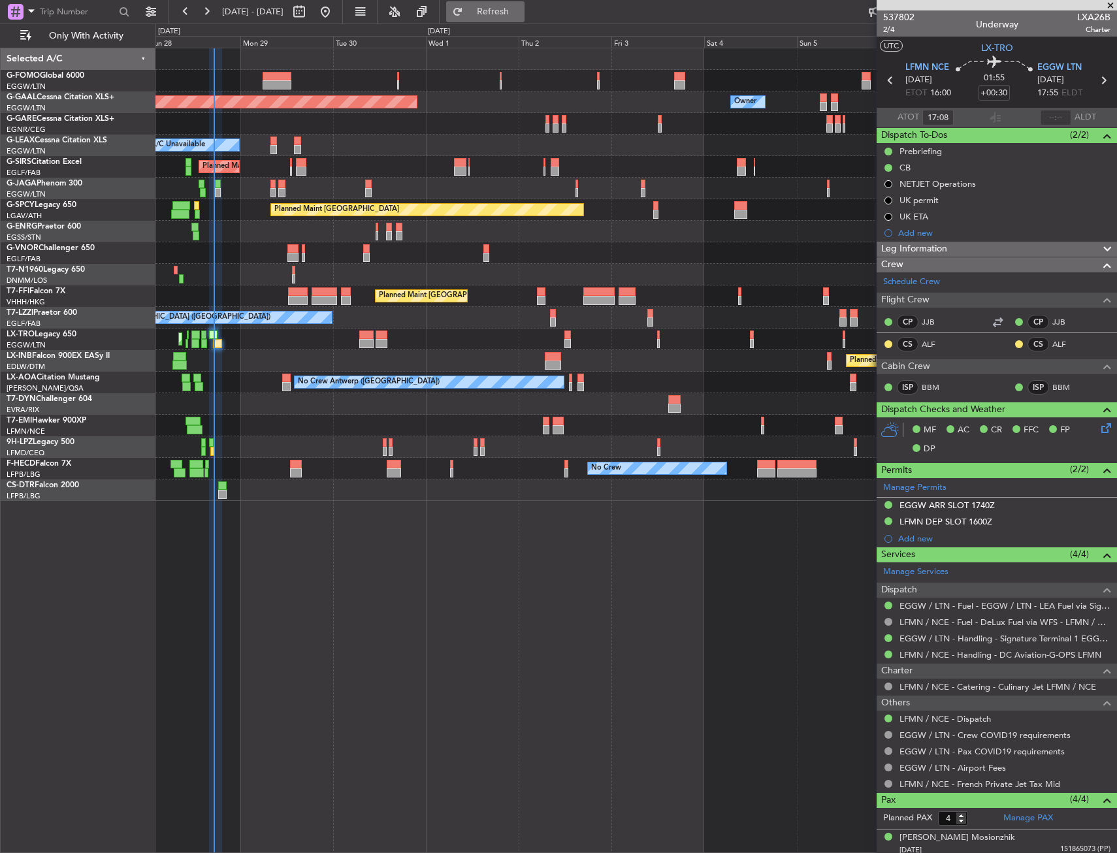
click at [521, 8] on span "Refresh" at bounding box center [493, 11] width 55 height 9
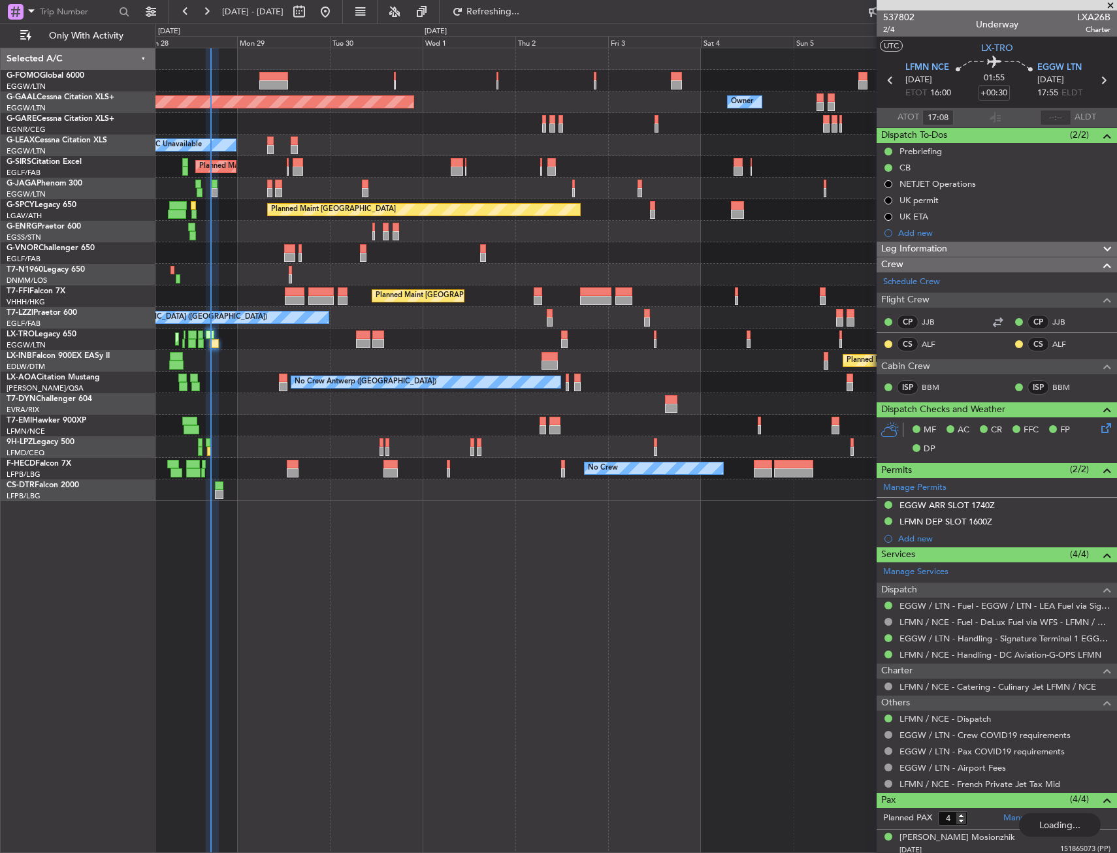
click at [415, 116] on div at bounding box center [635, 124] width 961 height 22
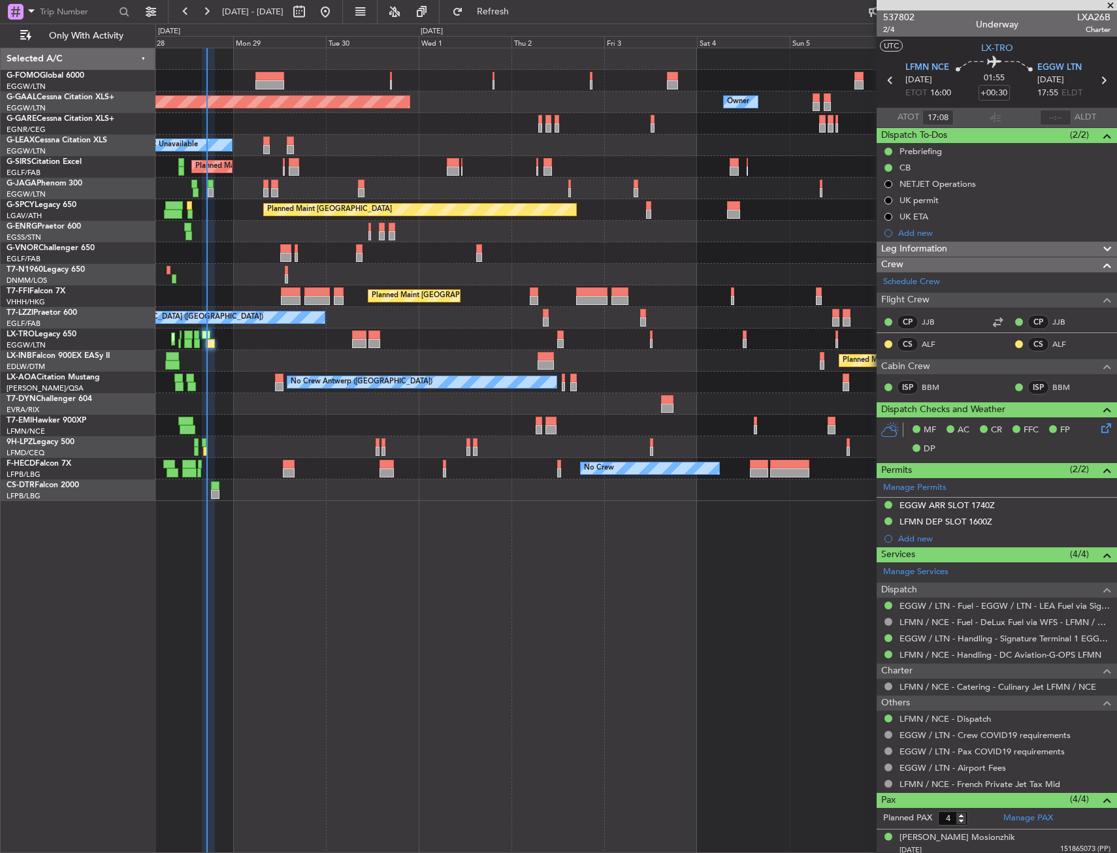
click at [387, 125] on div at bounding box center [635, 124] width 961 height 22
click at [319, 131] on div at bounding box center [635, 124] width 961 height 22
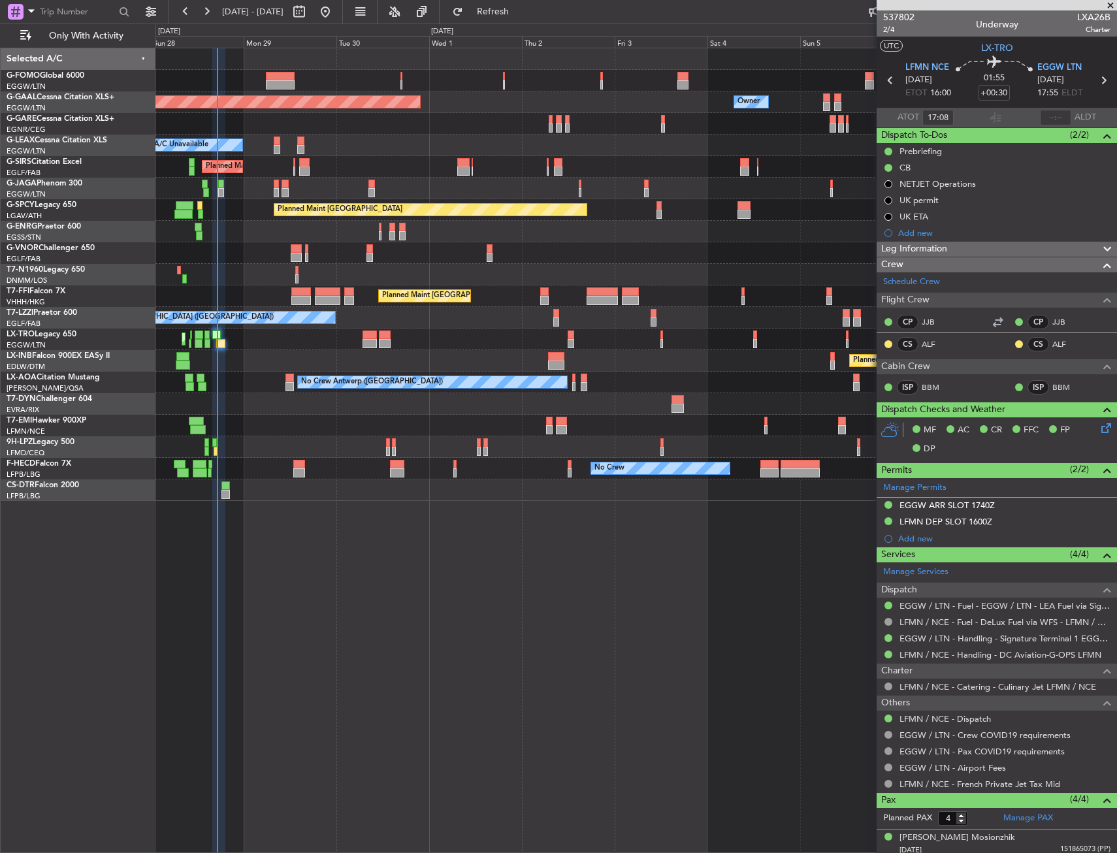
click at [328, 131] on div at bounding box center [635, 124] width 961 height 22
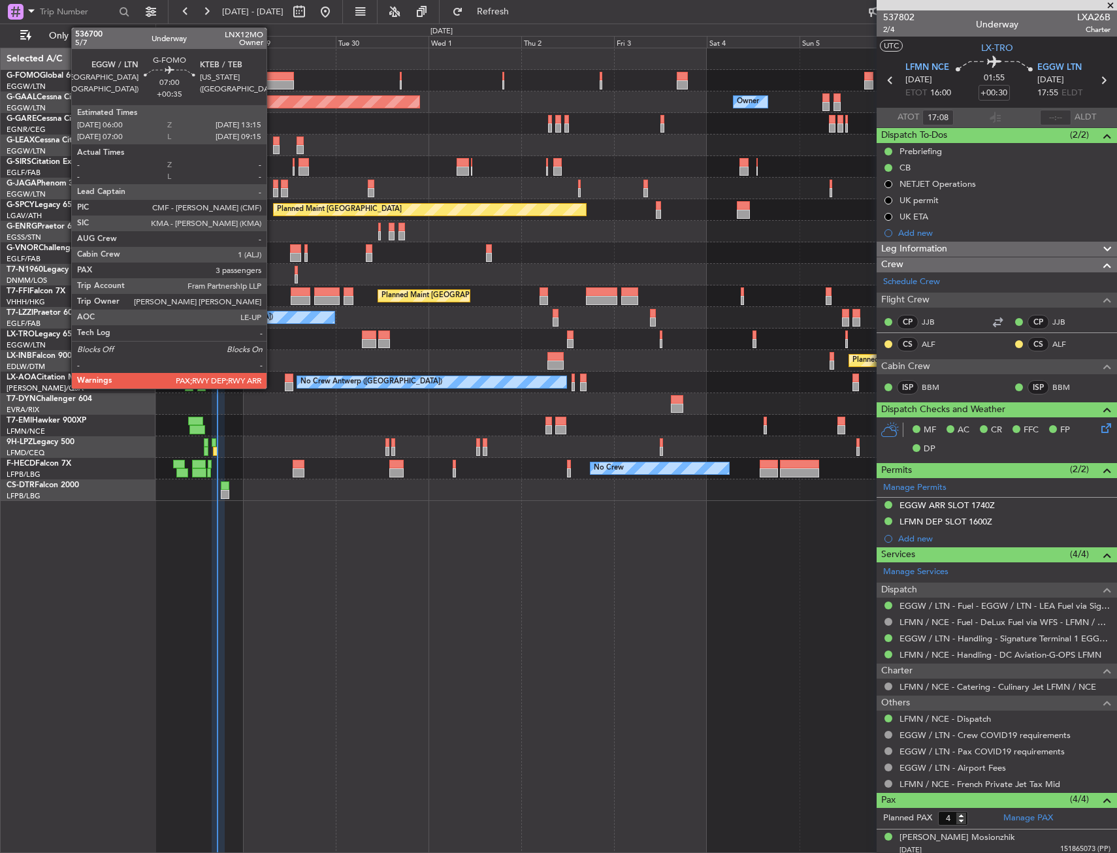
click at [272, 78] on div at bounding box center [279, 76] width 28 height 9
type input "+00:35"
type input "3"
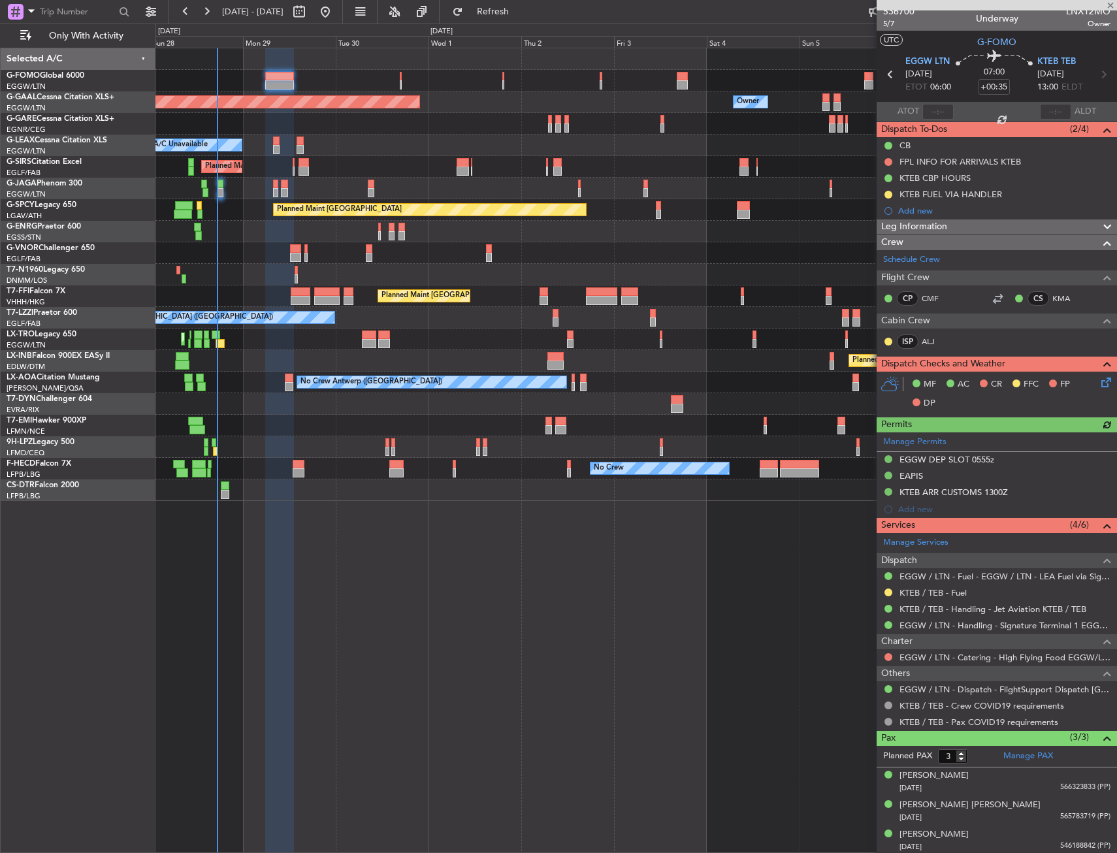
scroll to position [8, 0]
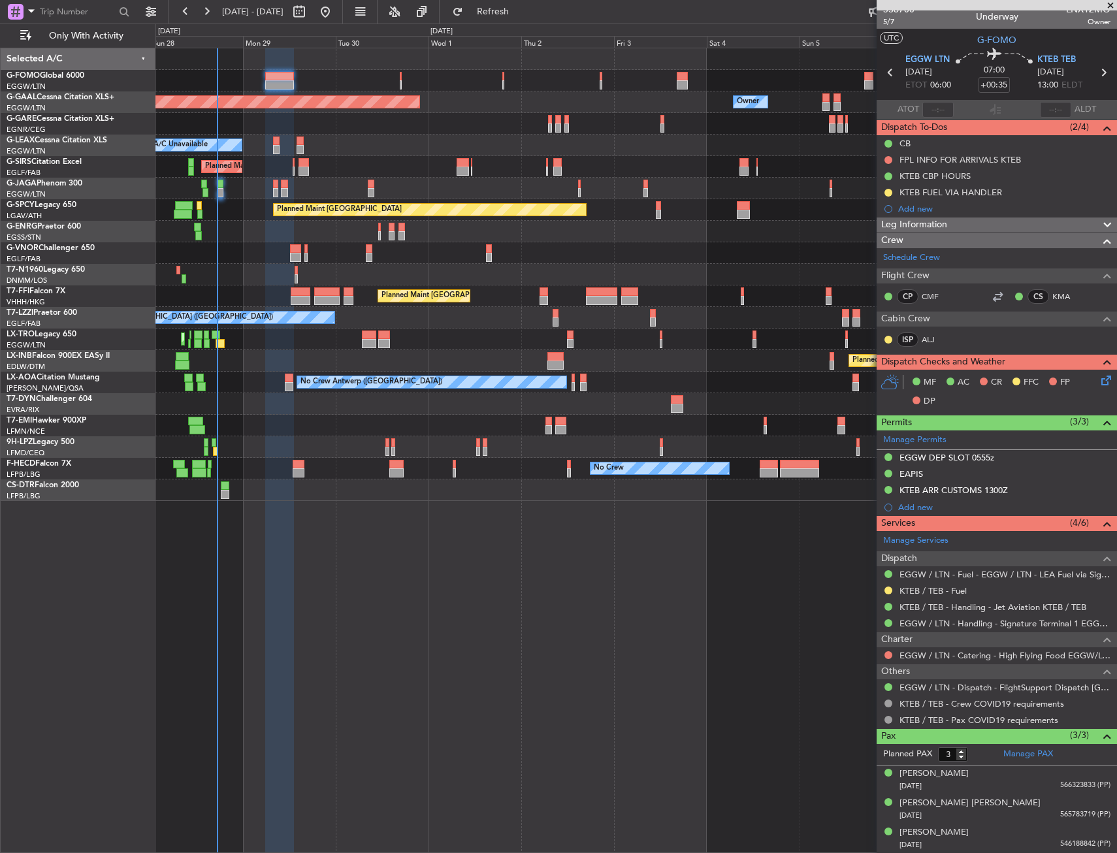
click at [668, 617] on div "Planned Maint Dusseldorf Owner Owner A/C Unavailable Planned Maint [GEOGRAPHIC_…" at bounding box center [635, 450] width 961 height 805
click at [378, 162] on div "Planned Maint [GEOGRAPHIC_DATA] ([GEOGRAPHIC_DATA])" at bounding box center [635, 167] width 961 height 22
click at [521, 8] on span "Refresh" at bounding box center [493, 11] width 55 height 9
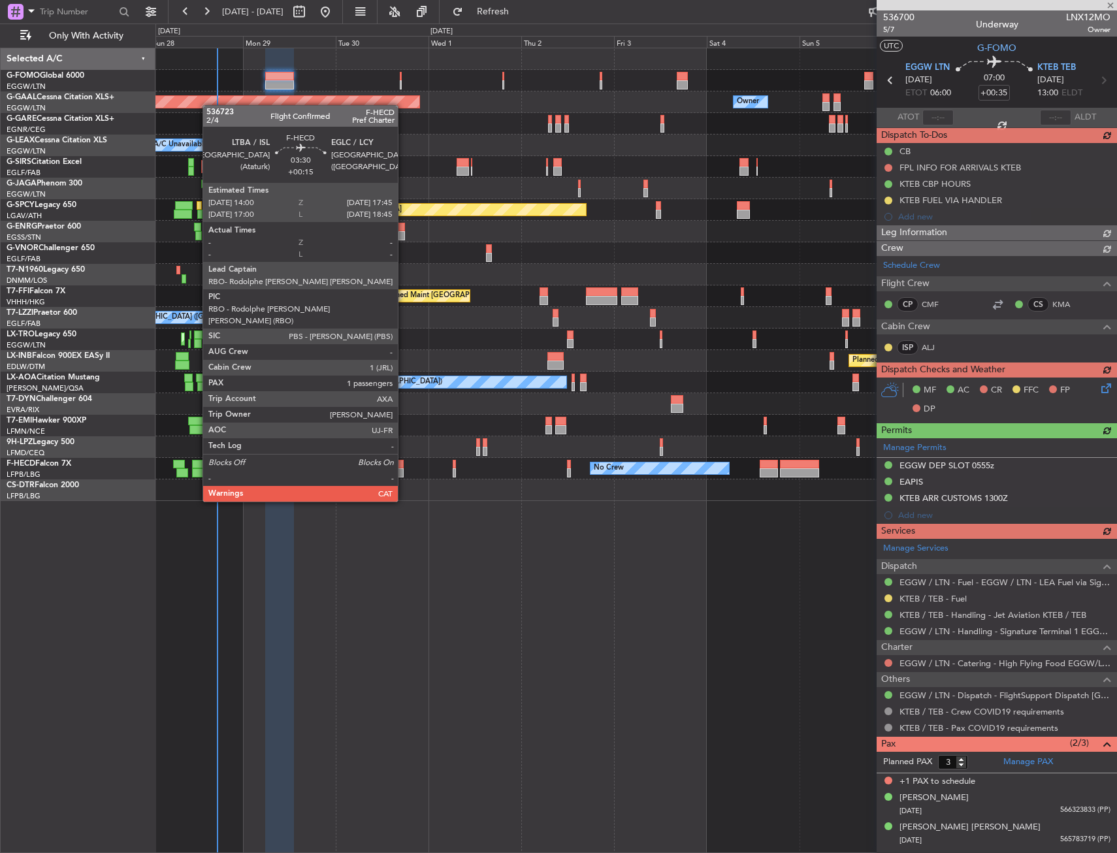
scroll to position [0, 0]
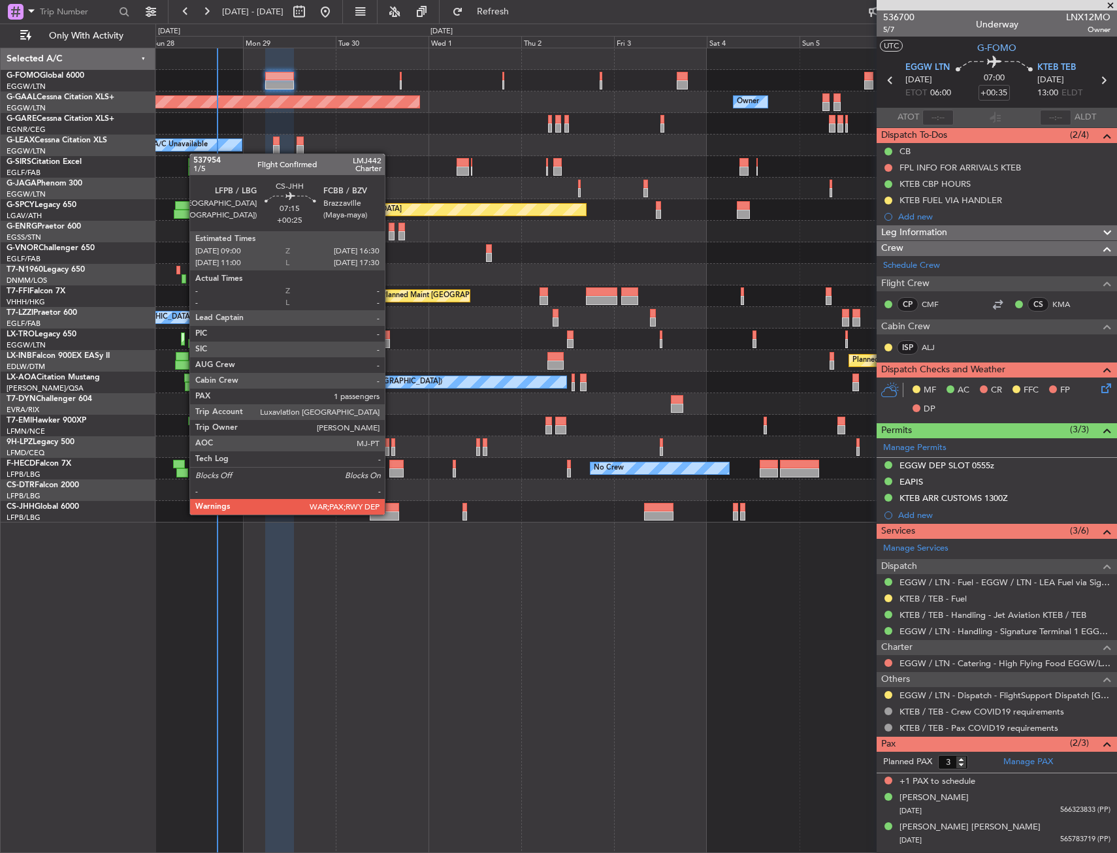
click at [391, 513] on div at bounding box center [384, 515] width 29 height 9
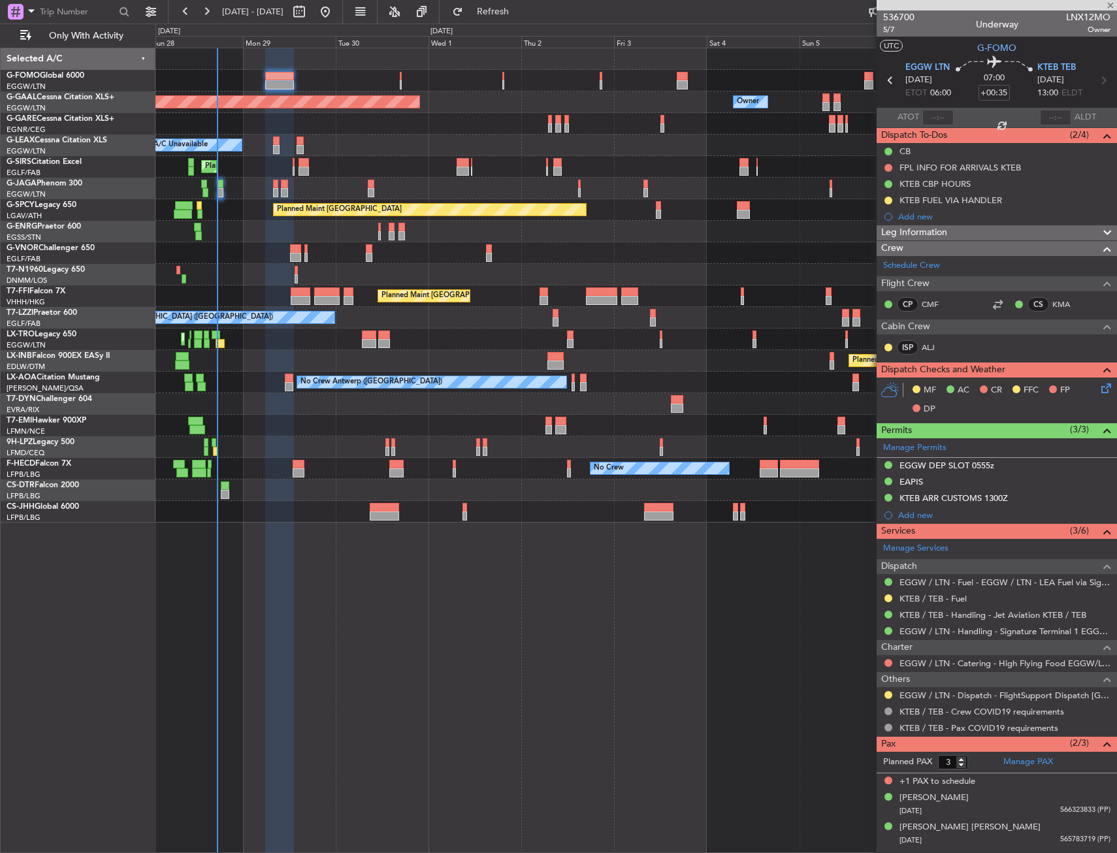
type input "+00:25"
type input "1"
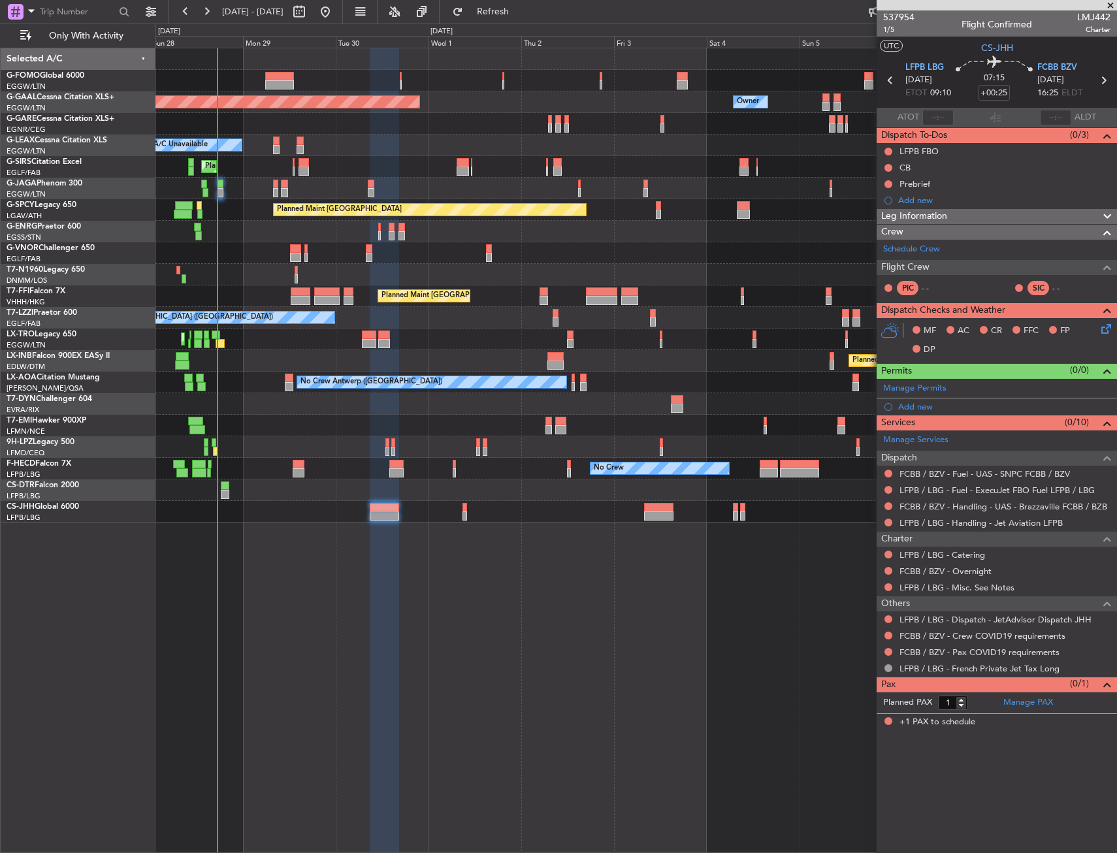
click at [492, 575] on div "Planned Maint Dusseldorf Owner Owner A/C Unavailable Planned Maint [GEOGRAPHIC_…" at bounding box center [635, 450] width 961 height 805
click at [314, 645] on div "Planned Maint Dusseldorf Owner Owner A/C Unavailable Planned Maint [GEOGRAPHIC_…" at bounding box center [635, 450] width 961 height 805
click at [1077, 17] on span "LMJ442" at bounding box center [1093, 17] width 33 height 14
copy span "LMJ442"
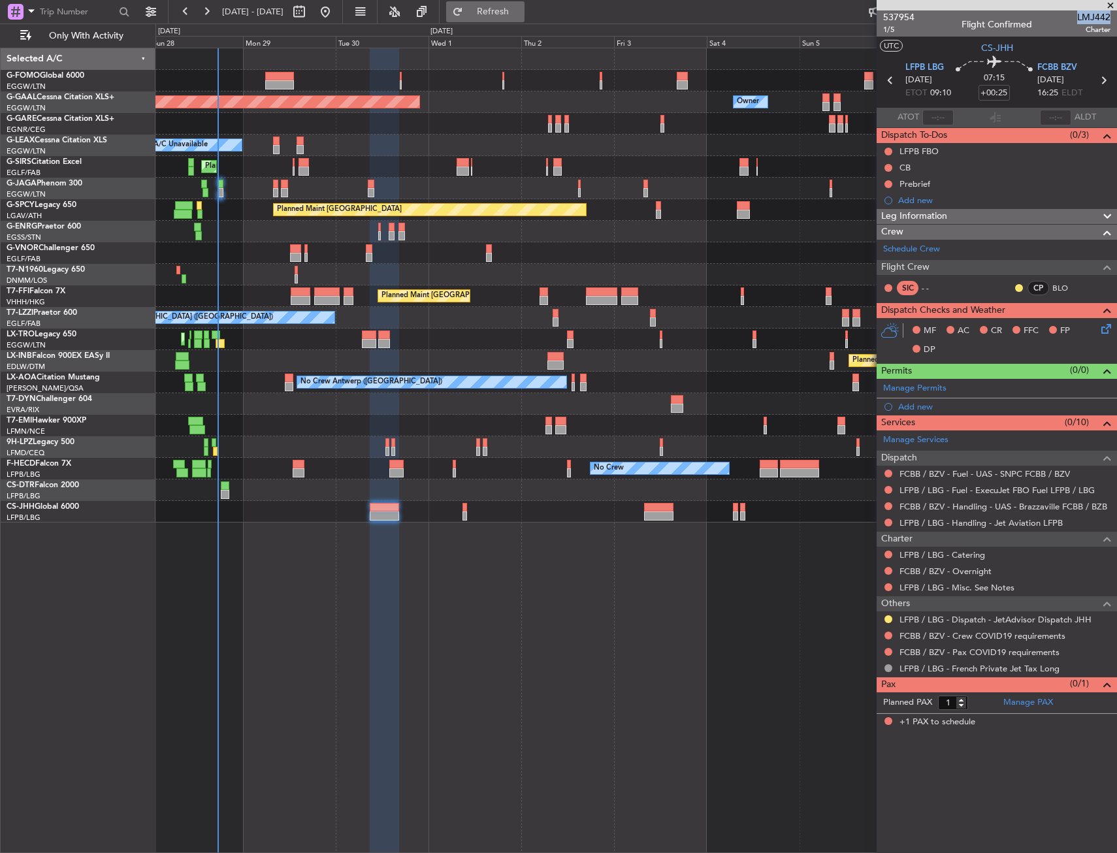
drag, startPoint x: 448, startPoint y: 21, endPoint x: 508, endPoint y: 12, distance: 60.7
click at [504, 15] on div "28 Sep 2025 - 08 Oct 2025 Refresh Quick Links Only With Activity" at bounding box center [558, 12] width 1117 height 24
click at [521, 7] on span "Refresh" at bounding box center [493, 11] width 55 height 9
click at [524, 19] on button "Refresh" at bounding box center [485, 11] width 78 height 21
click at [888, 615] on button at bounding box center [888, 619] width 8 height 8
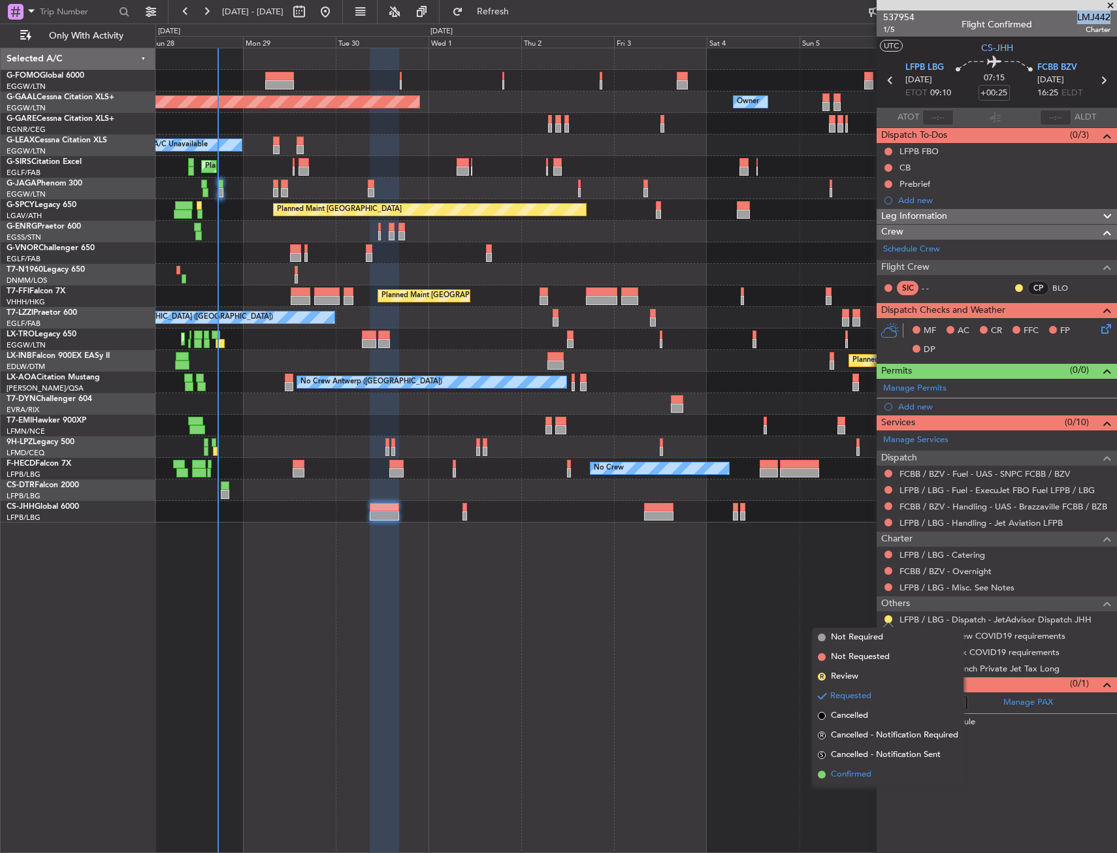
click at [858, 775] on span "Confirmed" at bounding box center [851, 774] width 40 height 13
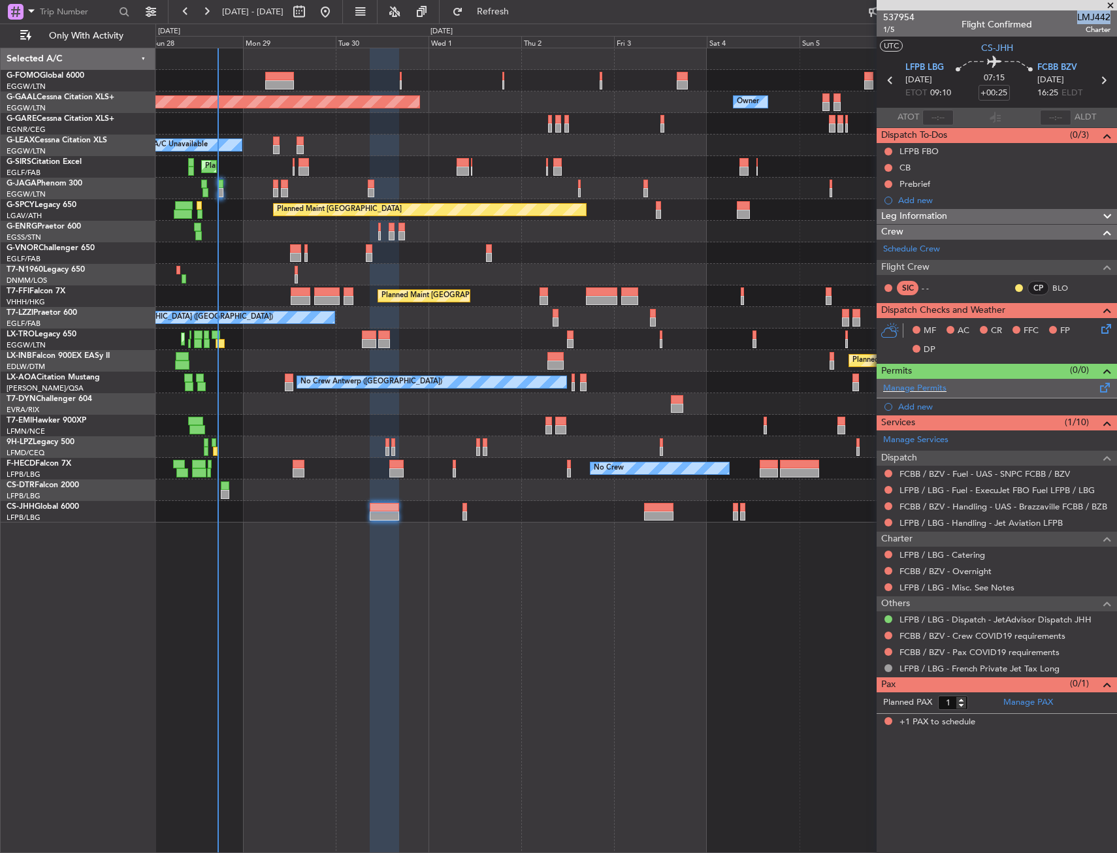
click at [958, 383] on div "Manage Permits" at bounding box center [997, 389] width 240 height 20
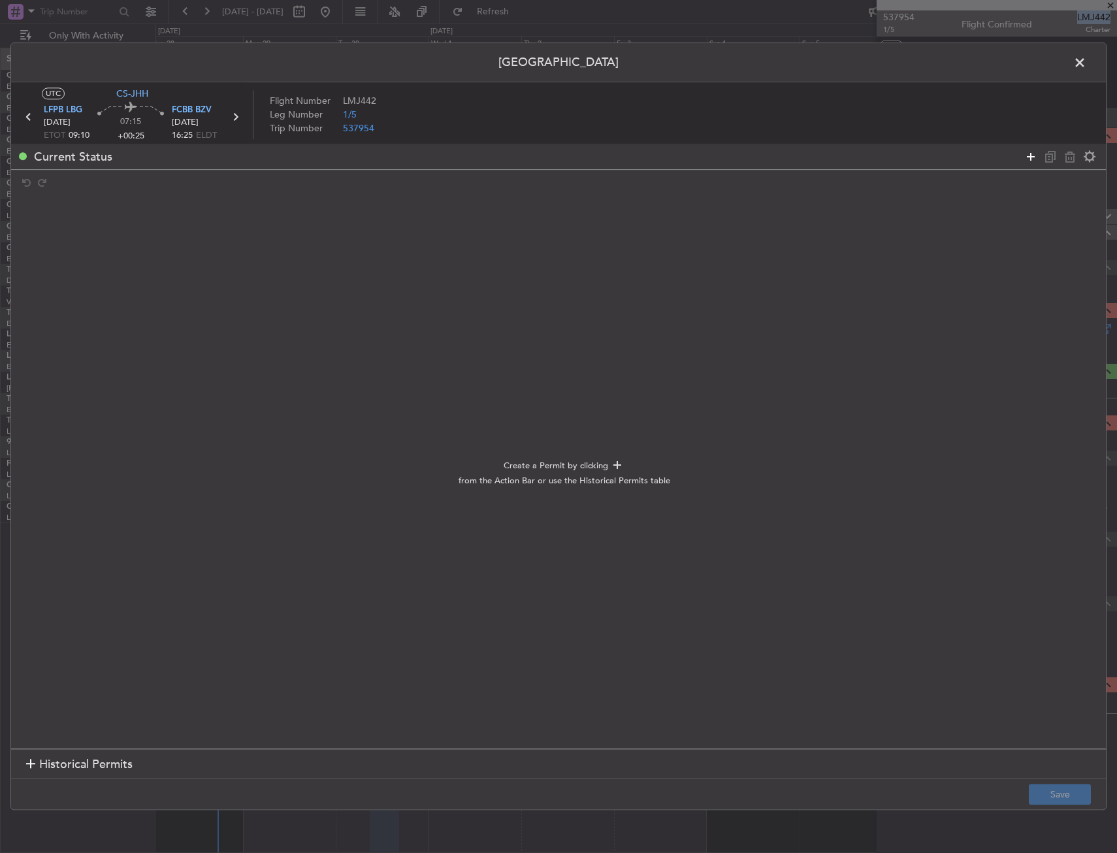
click at [1029, 152] on icon at bounding box center [1031, 157] width 16 height 16
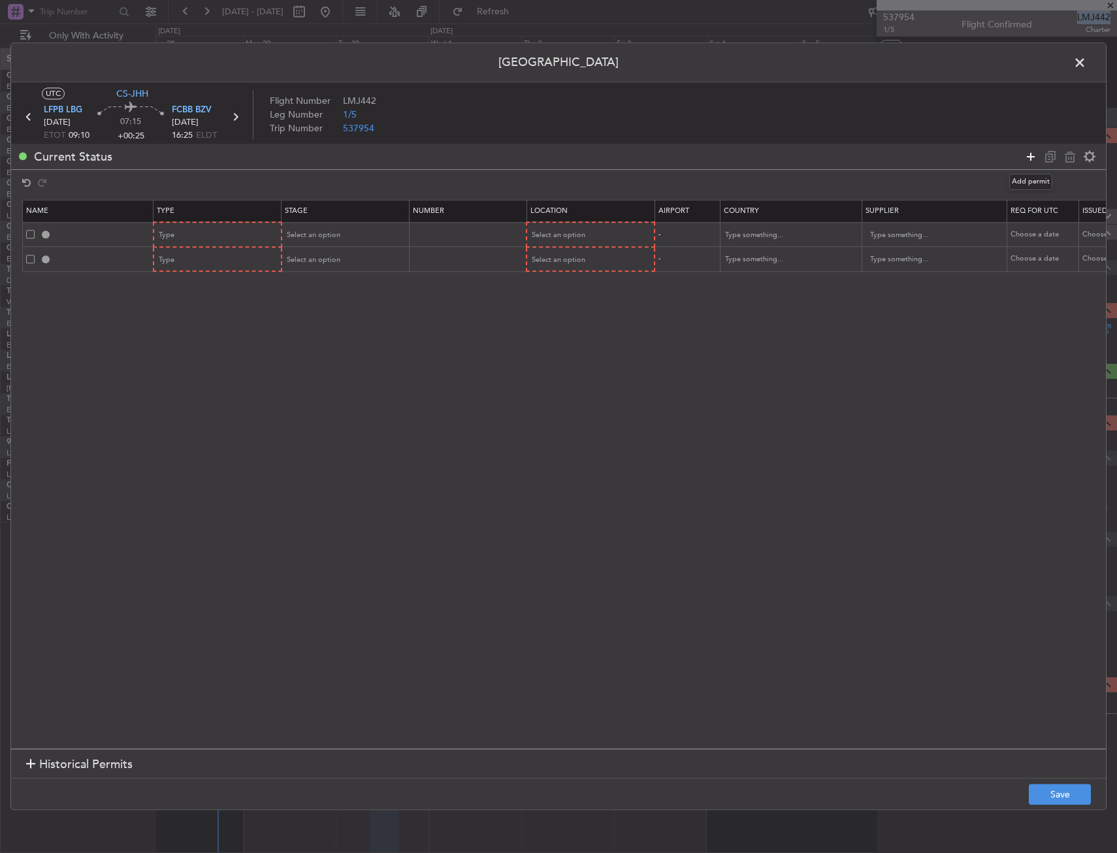
click at [1029, 152] on icon at bounding box center [1031, 157] width 16 height 16
click at [189, 231] on div "Type" at bounding box center [213, 236] width 108 height 20
drag, startPoint x: 210, startPoint y: 370, endPoint x: 587, endPoint y: 259, distance: 392.4
click at [211, 369] on span "Overflight" at bounding box center [218, 373] width 116 height 20
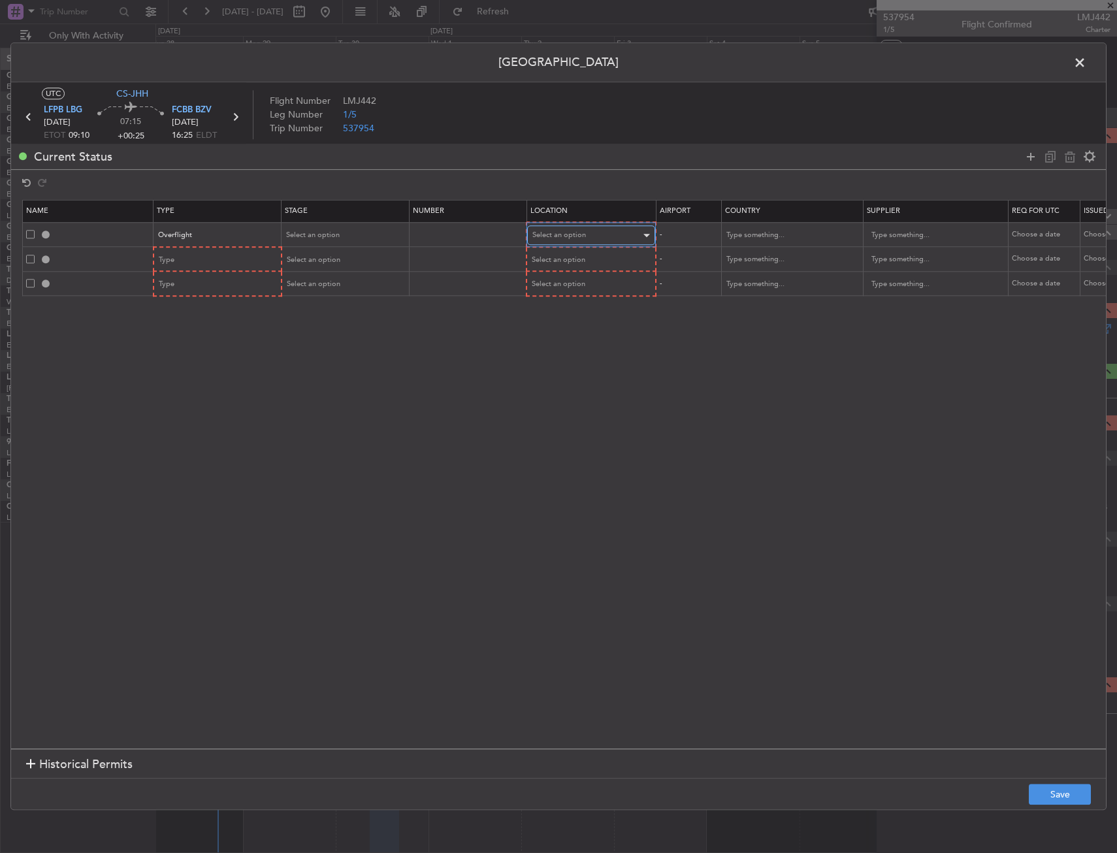
click at [574, 241] on div "Select an option" at bounding box center [586, 236] width 108 height 20
drag, startPoint x: 569, startPoint y: 344, endPoint x: 321, endPoint y: 257, distance: 263.0
click at [565, 338] on span "Enroute" at bounding box center [591, 341] width 116 height 20
click at [780, 233] on input "text" at bounding box center [785, 235] width 118 height 20
click at [770, 255] on span "Algeria" at bounding box center [791, 256] width 121 height 20
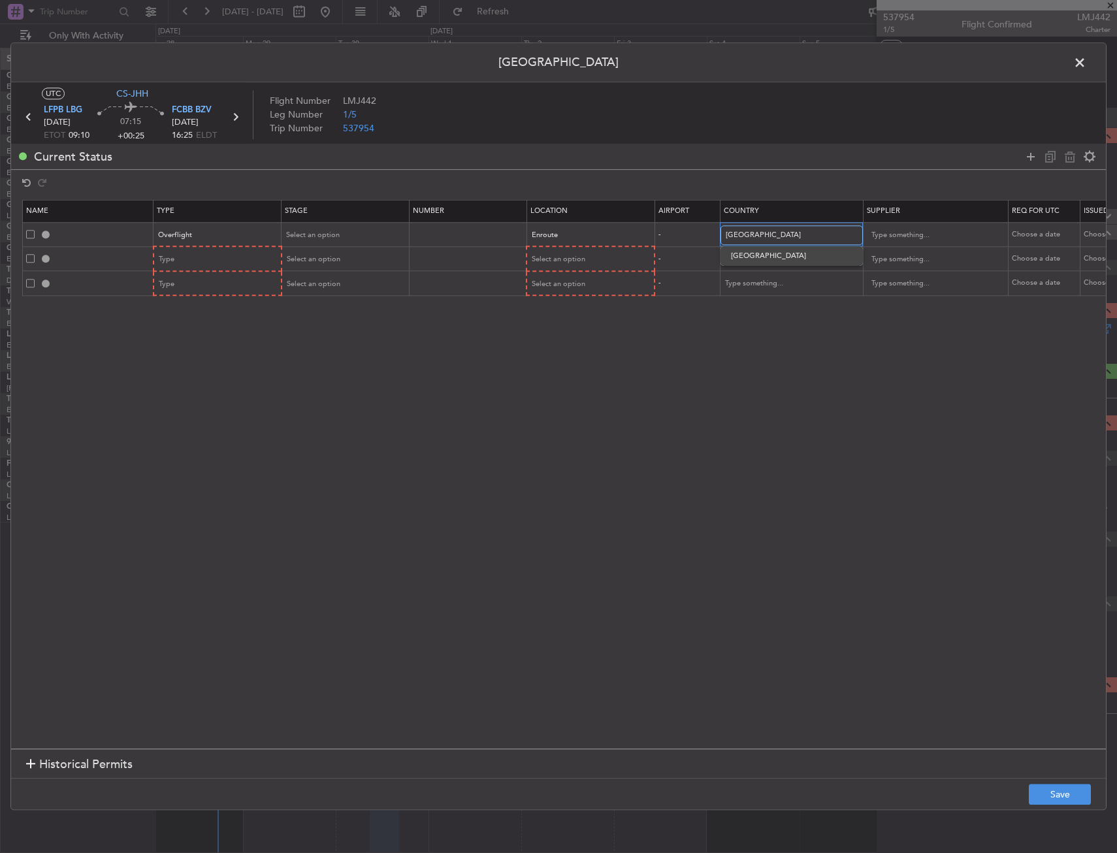
type input "Algeria"
click at [225, 254] on div "Type" at bounding box center [213, 260] width 108 height 20
drag, startPoint x: 208, startPoint y: 394, endPoint x: 314, endPoint y: 342, distance: 118.6
click at [208, 393] on span "Overflight" at bounding box center [218, 397] width 116 height 20
click at [585, 261] on div "Select an option" at bounding box center [586, 260] width 108 height 20
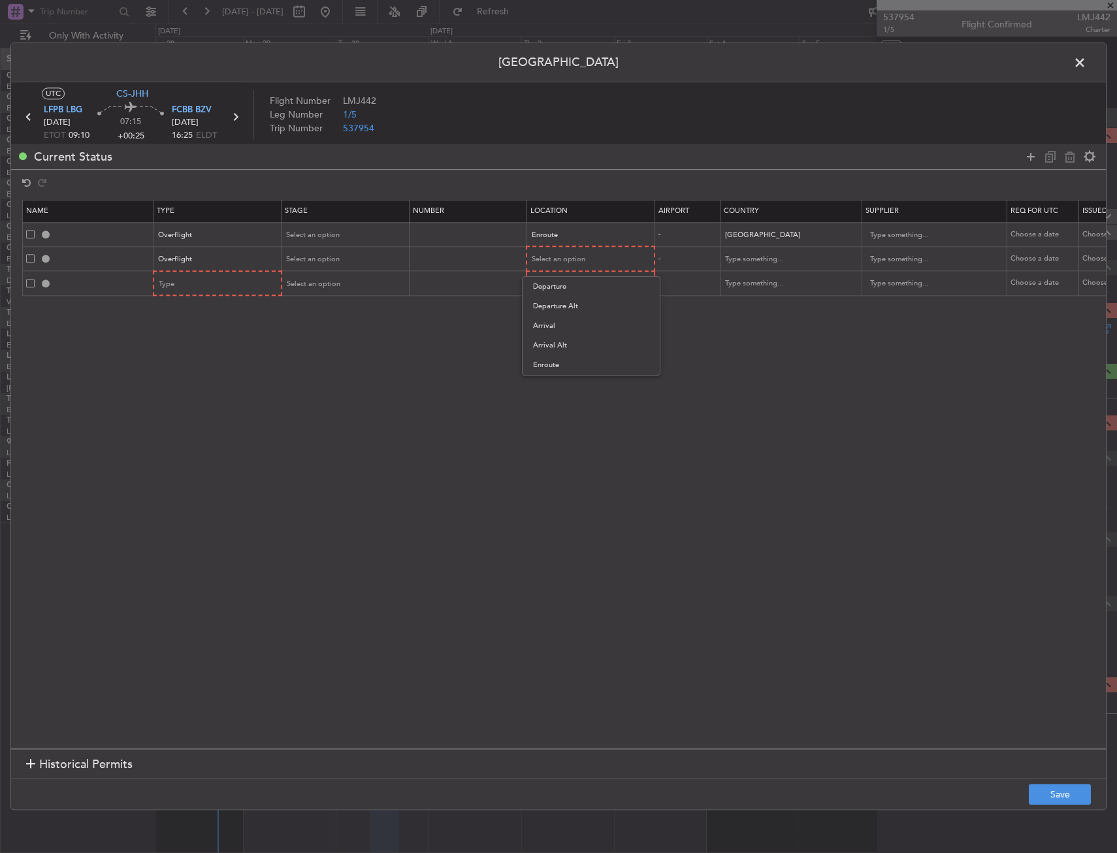
click at [576, 362] on span "Enroute" at bounding box center [591, 365] width 116 height 20
click at [761, 259] on input "text" at bounding box center [785, 259] width 118 height 20
click at [765, 272] on span "Niger" at bounding box center [791, 280] width 121 height 20
type input "Niger"
click at [171, 289] on div "Type" at bounding box center [213, 284] width 108 height 20
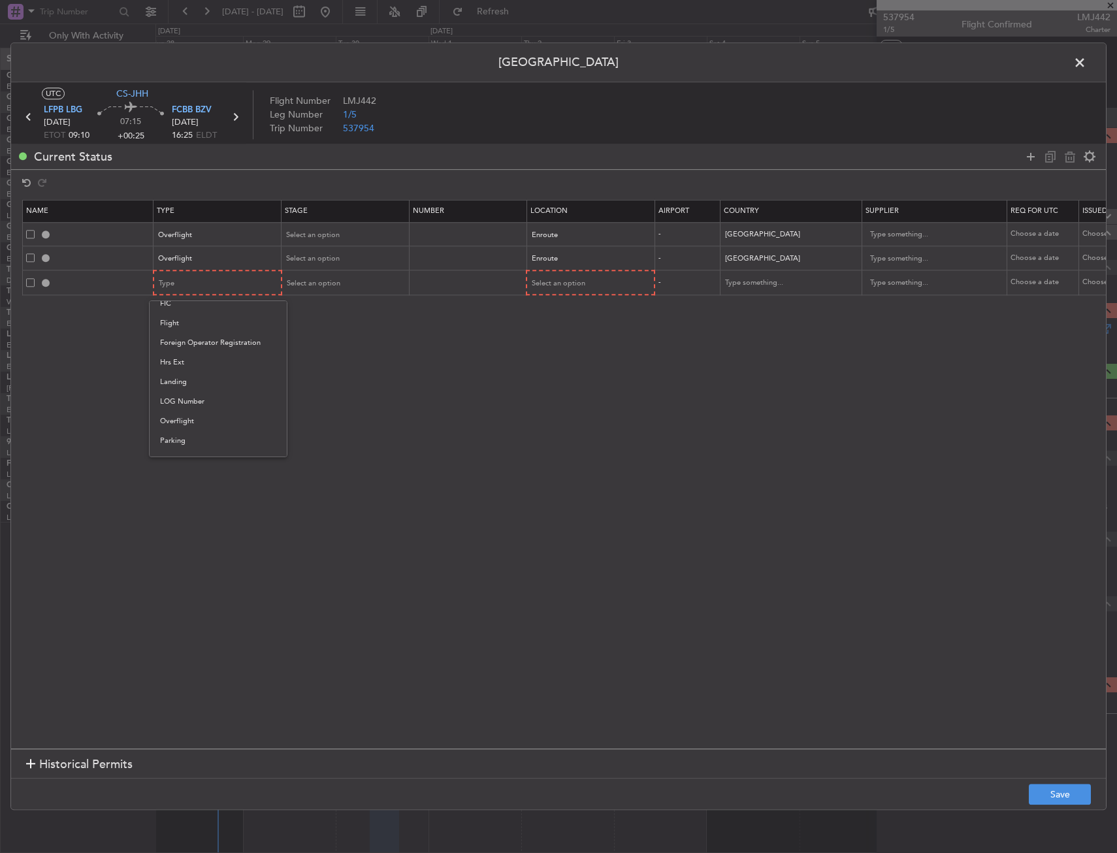
drag, startPoint x: 183, startPoint y: 427, endPoint x: 207, endPoint y: 413, distance: 27.8
click at [190, 419] on span "Overflight" at bounding box center [218, 421] width 116 height 20
click at [581, 274] on div "Select an option" at bounding box center [586, 284] width 108 height 20
click at [562, 384] on span "Enroute" at bounding box center [590, 389] width 116 height 20
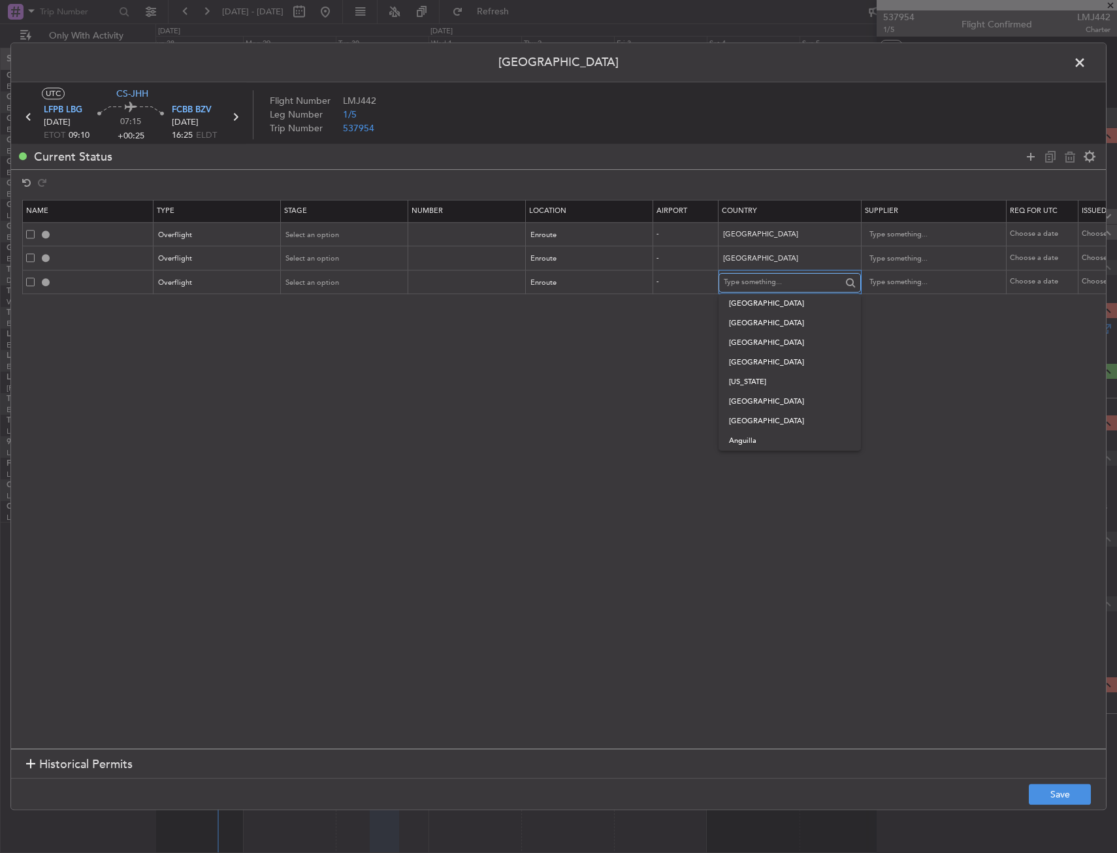
click at [760, 284] on input "text" at bounding box center [783, 283] width 118 height 20
click at [754, 307] on span "Chad" at bounding box center [789, 304] width 121 height 20
type input "Chad"
click at [1029, 154] on icon at bounding box center [1031, 157] width 16 height 16
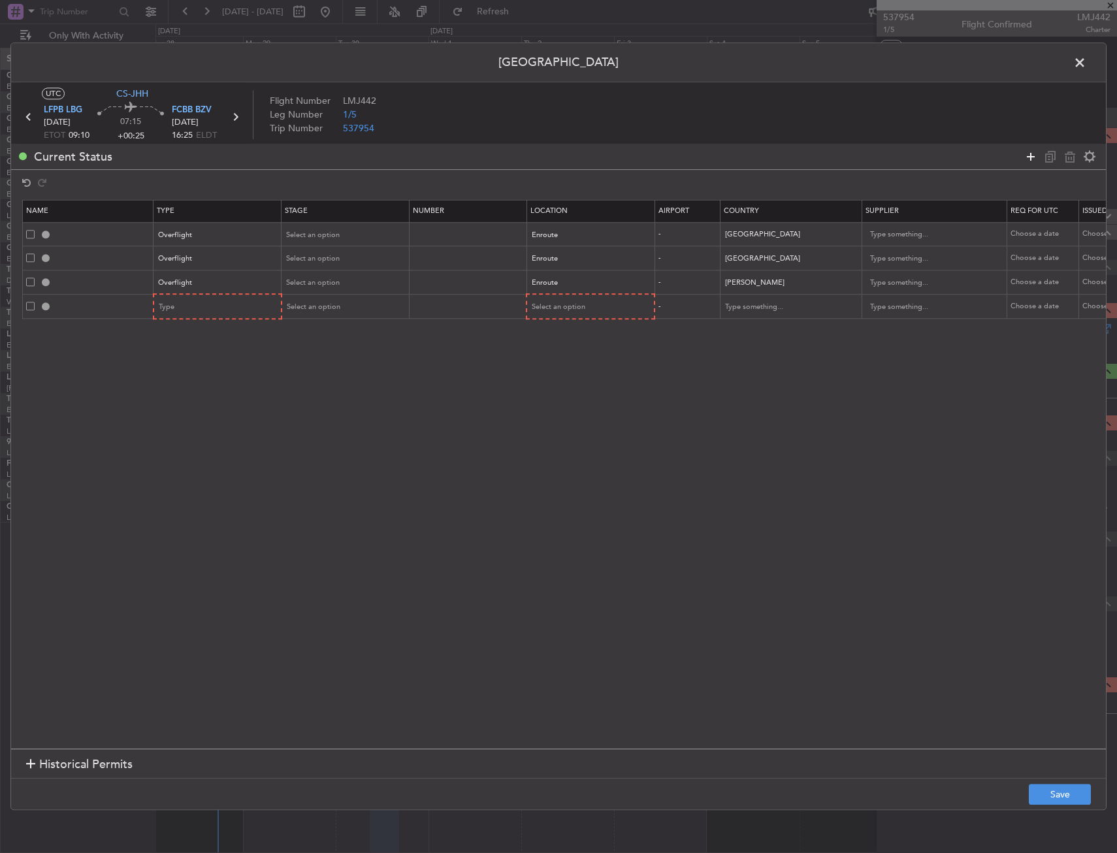
click at [1029, 154] on icon at bounding box center [1031, 157] width 16 height 16
click at [205, 310] on div "Type" at bounding box center [213, 308] width 108 height 20
drag, startPoint x: 188, startPoint y: 444, endPoint x: 219, endPoint y: 434, distance: 32.4
click at [191, 443] on span "Overflight" at bounding box center [218, 445] width 116 height 20
click at [581, 315] on div "Select an option" at bounding box center [586, 308] width 108 height 20
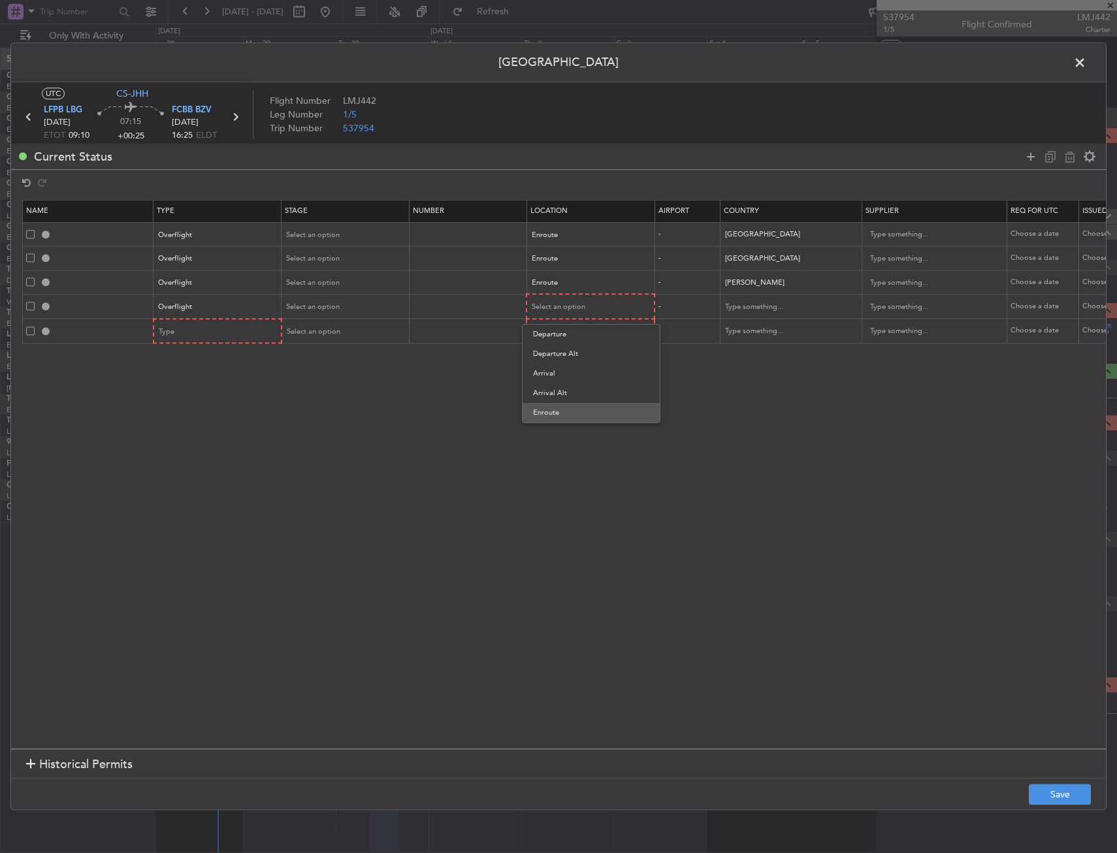
click at [558, 408] on span "Enroute" at bounding box center [591, 413] width 116 height 20
click at [543, 422] on section "Name Type Stage Number Location Airport Country Supplier Req For Utc Issued For…" at bounding box center [558, 473] width 1095 height 552
click at [731, 305] on input "text" at bounding box center [785, 307] width 118 height 20
drag, startPoint x: 739, startPoint y: 334, endPoint x: 739, endPoint y: 345, distance: 11.1
click at [739, 345] on div "Niger Nigeria" at bounding box center [791, 337] width 142 height 39
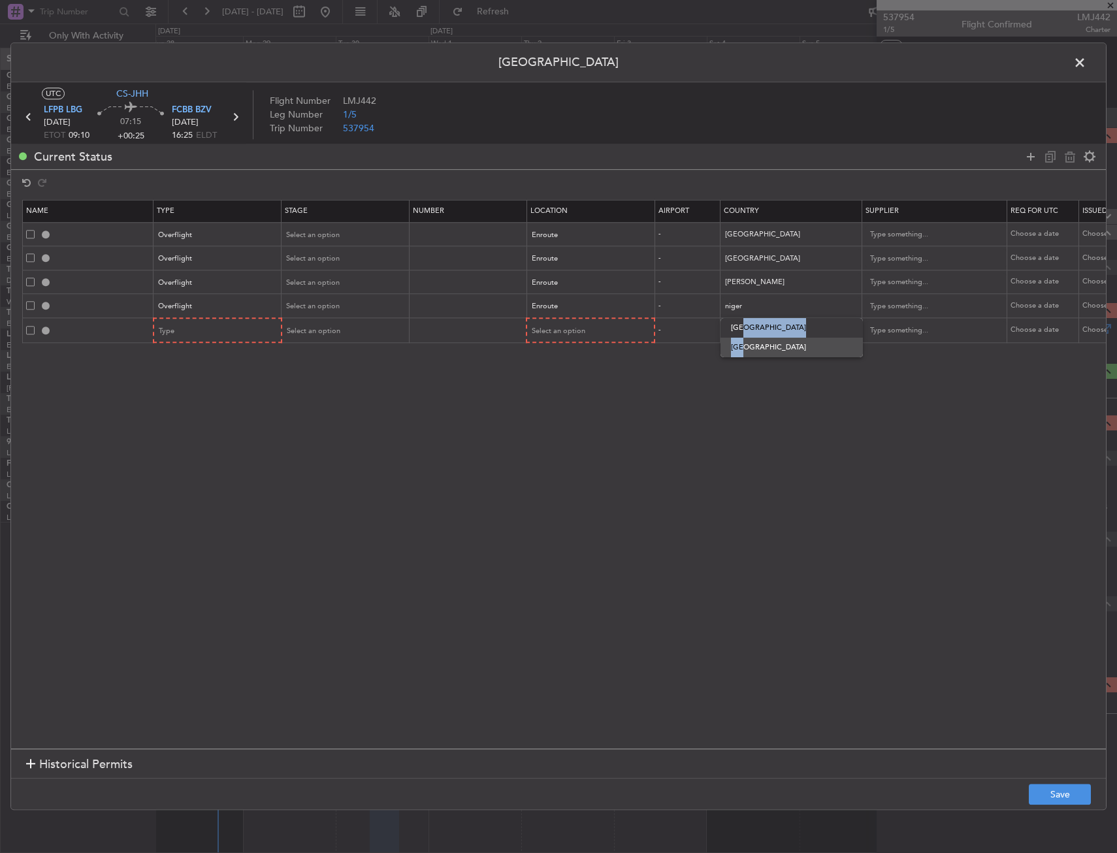
click at [739, 345] on span "[GEOGRAPHIC_DATA]" at bounding box center [791, 348] width 121 height 20
type input "[GEOGRAPHIC_DATA]"
click at [593, 481] on section "Name Type Stage Number Location Airport Country Supplier Req For Utc Issued For…" at bounding box center [558, 473] width 1095 height 552
click at [235, 323] on div "Type" at bounding box center [213, 331] width 108 height 20
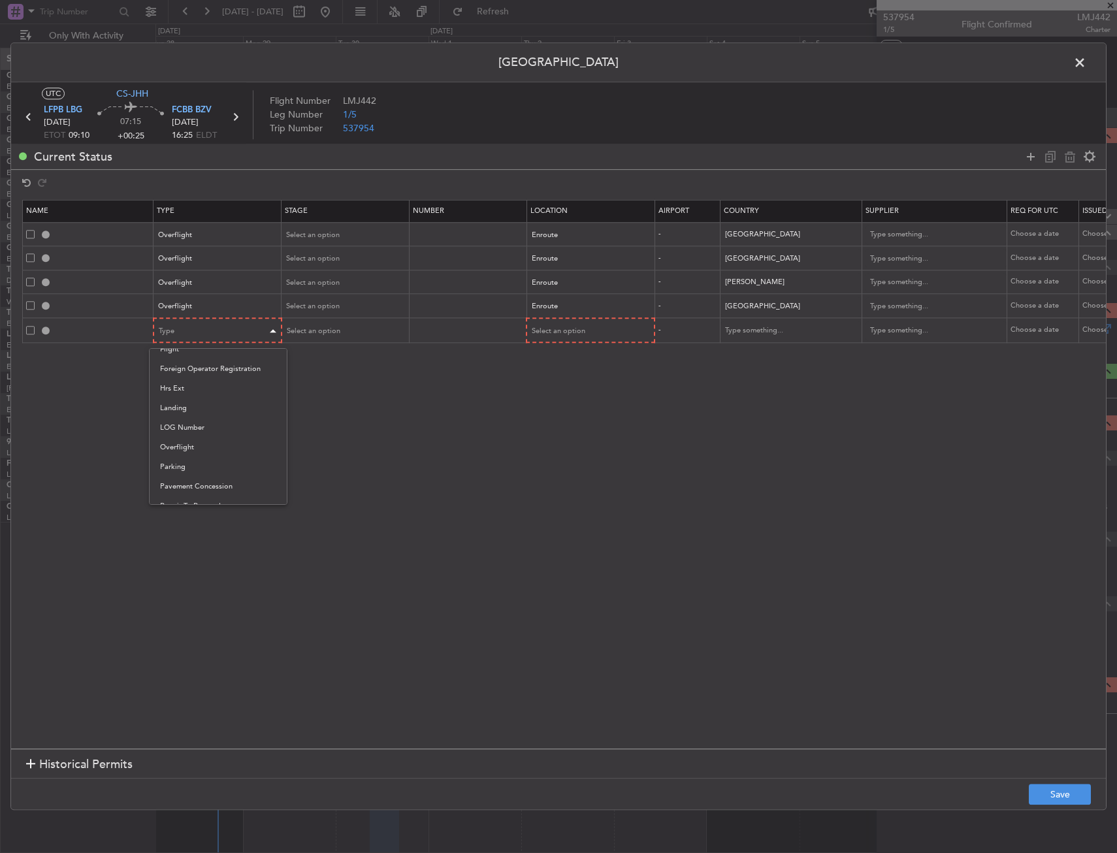
click at [238, 332] on div at bounding box center [558, 426] width 1117 height 853
click at [236, 319] on mat-form-field "Type" at bounding box center [217, 331] width 127 height 24
click at [234, 326] on div "Type" at bounding box center [213, 331] width 108 height 20
click at [199, 466] on span "Overflight" at bounding box center [218, 469] width 116 height 20
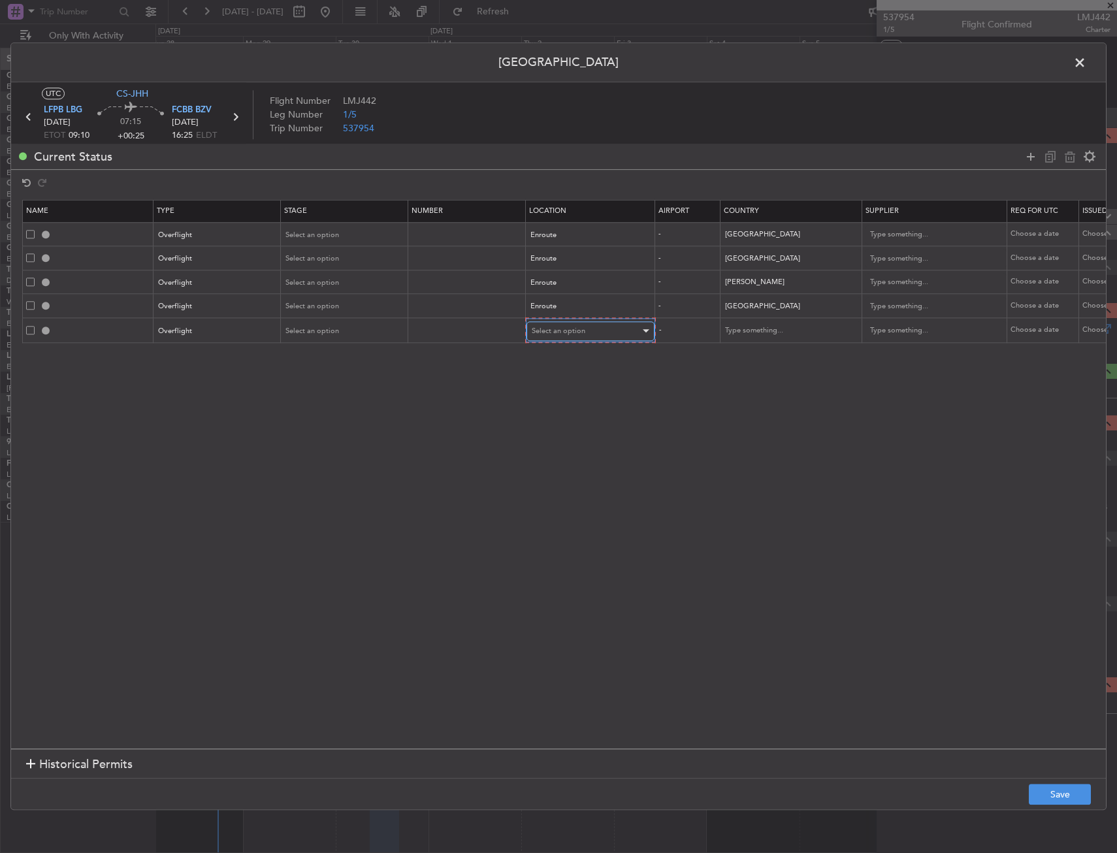
click at [603, 334] on div "Select an option" at bounding box center [586, 331] width 108 height 20
click at [585, 435] on span "Enroute" at bounding box center [590, 437] width 116 height 20
click at [741, 327] on input "text" at bounding box center [783, 331] width 118 height 20
click at [743, 346] on span "Cameroon" at bounding box center [789, 352] width 121 height 20
type input "Cameroon"
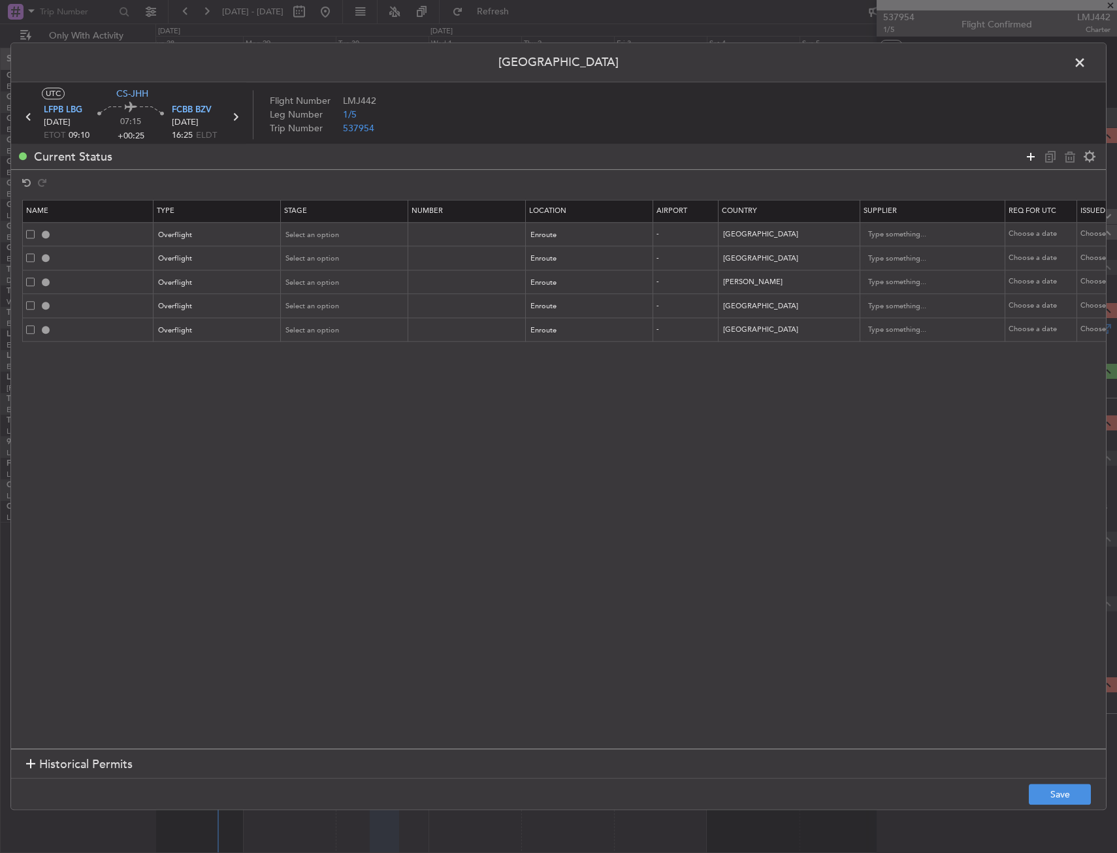
click at [1035, 161] on icon at bounding box center [1031, 157] width 16 height 16
click at [144, 370] on section "Name Type Stage Number Location Airport Country Supplier Req For Utc Issued For…" at bounding box center [558, 473] width 1095 height 552
click at [159, 363] on div "Type" at bounding box center [217, 356] width 127 height 20
drag, startPoint x: 192, startPoint y: 491, endPoint x: 516, endPoint y: 419, distance: 332.0
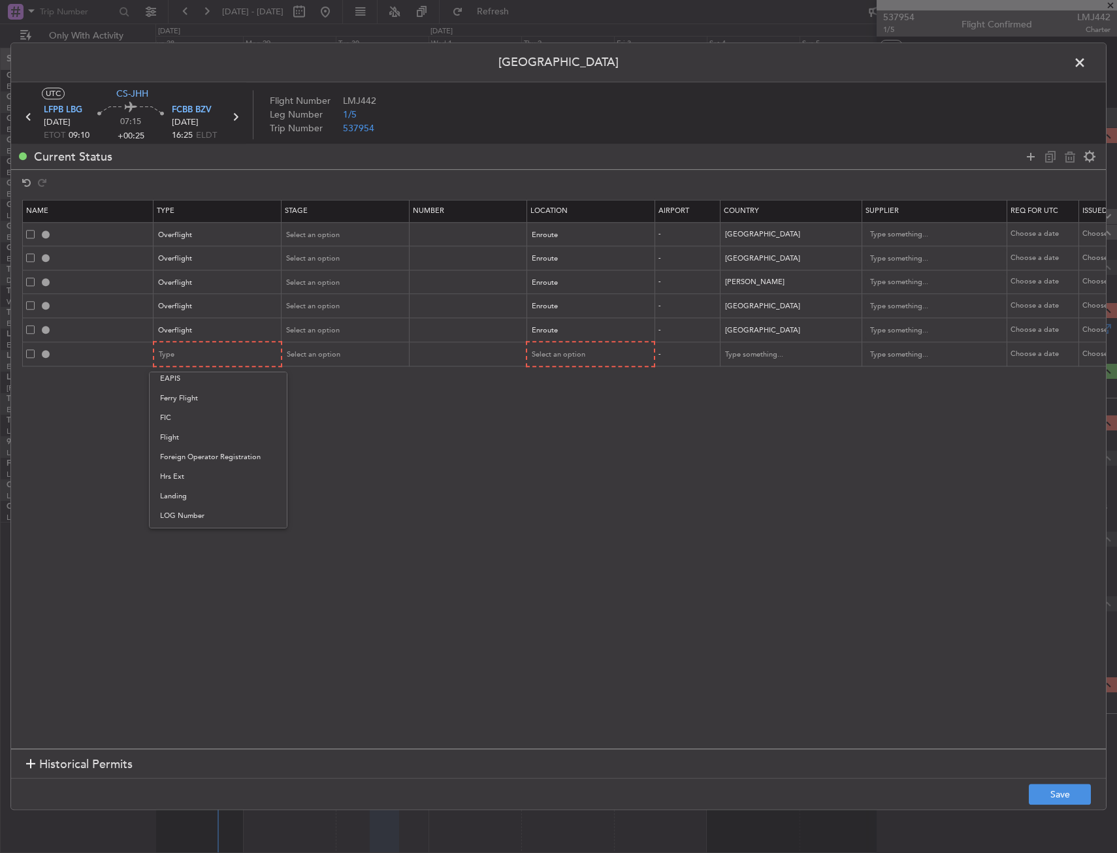
click at [194, 491] on span "Landing" at bounding box center [218, 497] width 116 height 20
click at [572, 355] on span "Select an option" at bounding box center [559, 355] width 54 height 10
click at [565, 417] on span "Arrival" at bounding box center [590, 421] width 116 height 20
click at [1055, 790] on button "Save" at bounding box center [1060, 794] width 62 height 21
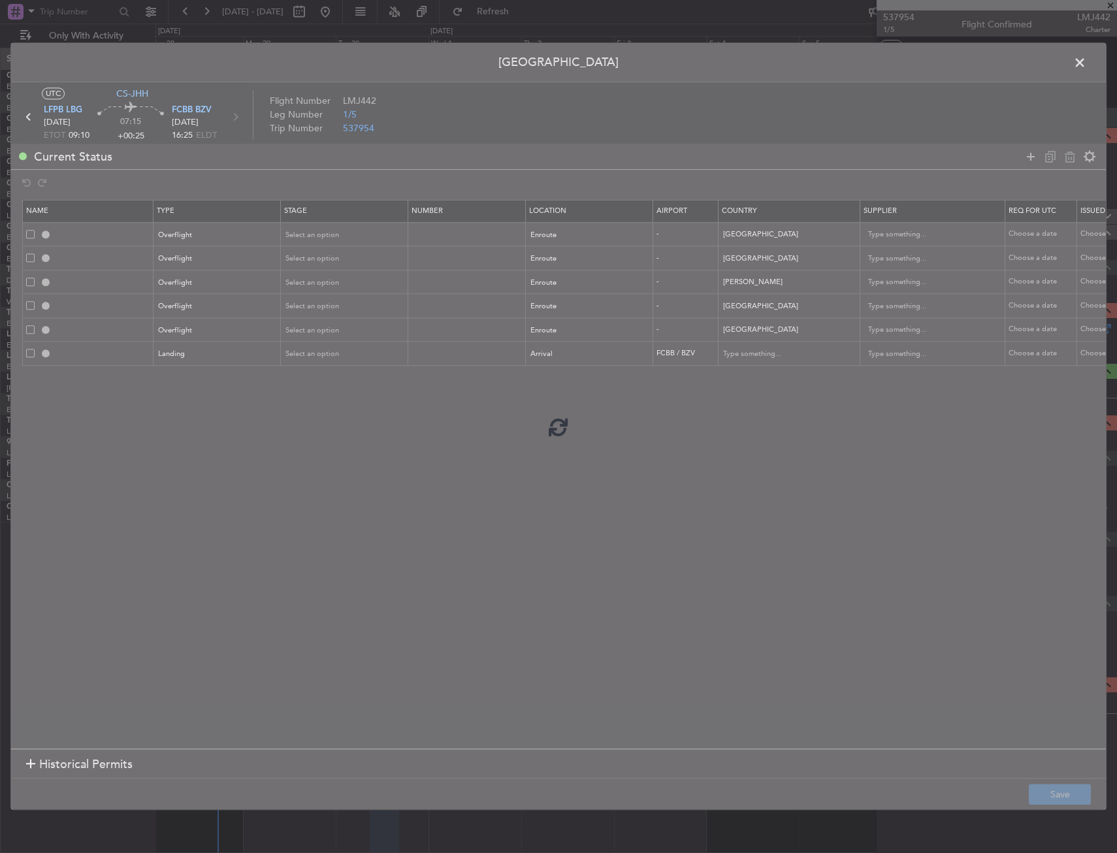
type input "ALGERIA OVF"
type input "NNN"
type input "NIGER OVF"
type input "NNN"
type input "CHAD OVF"
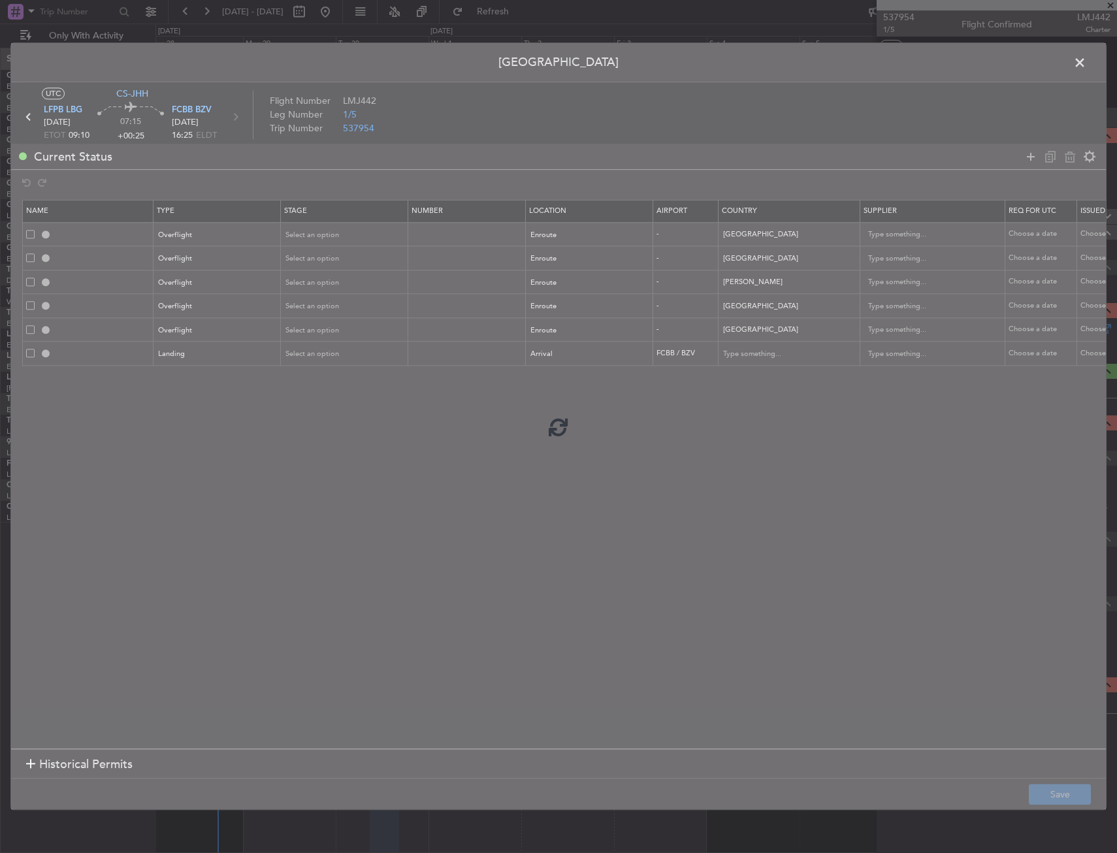
type input "NNN"
type input "NIGERIA OVF"
type input "NNN"
type input "CAMEROON OVF"
type input "NNN"
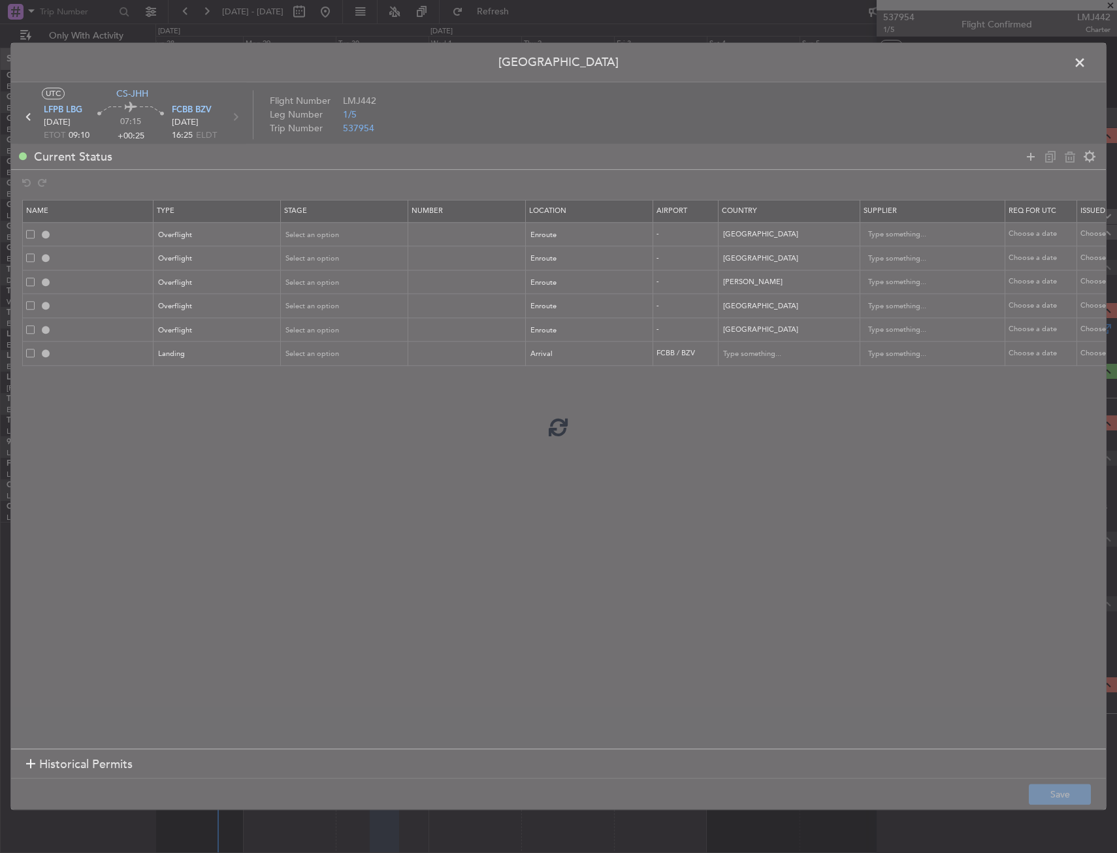
type input "FCBB LDG"
type input "Congo"
type input "NNN"
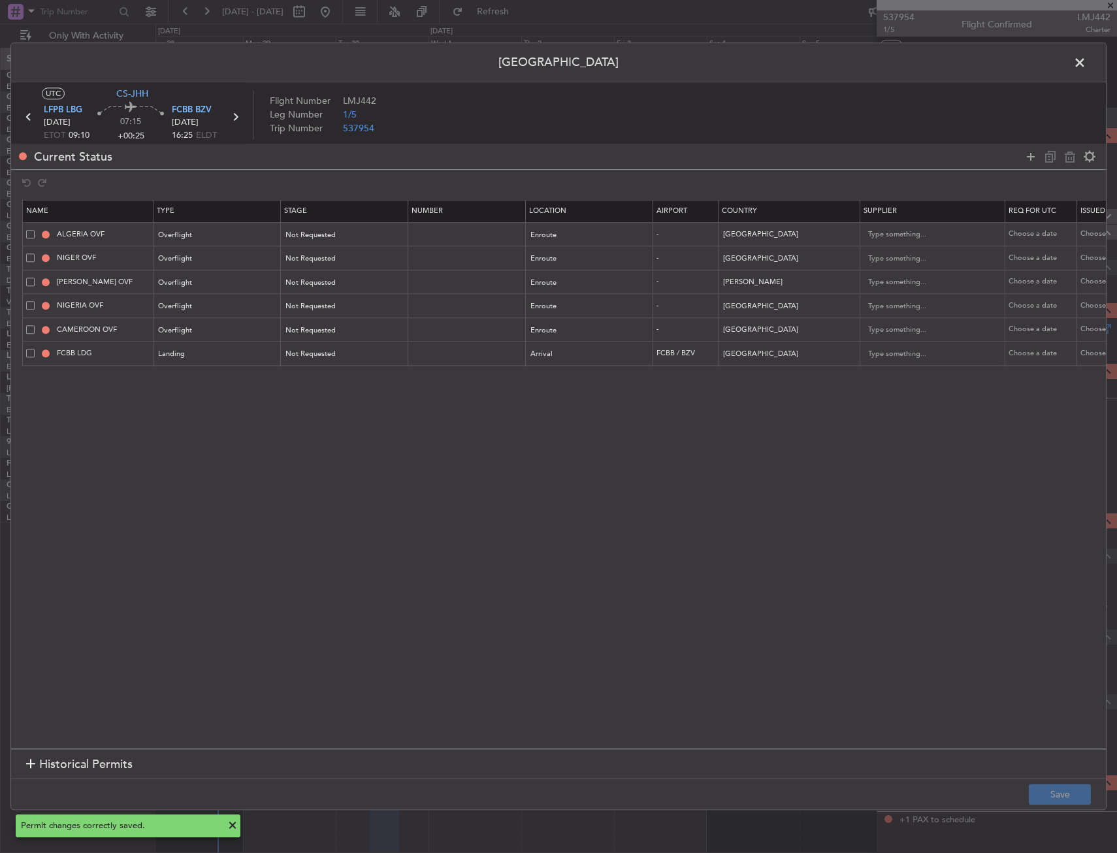
click at [1086, 64] on span at bounding box center [1086, 66] width 0 height 26
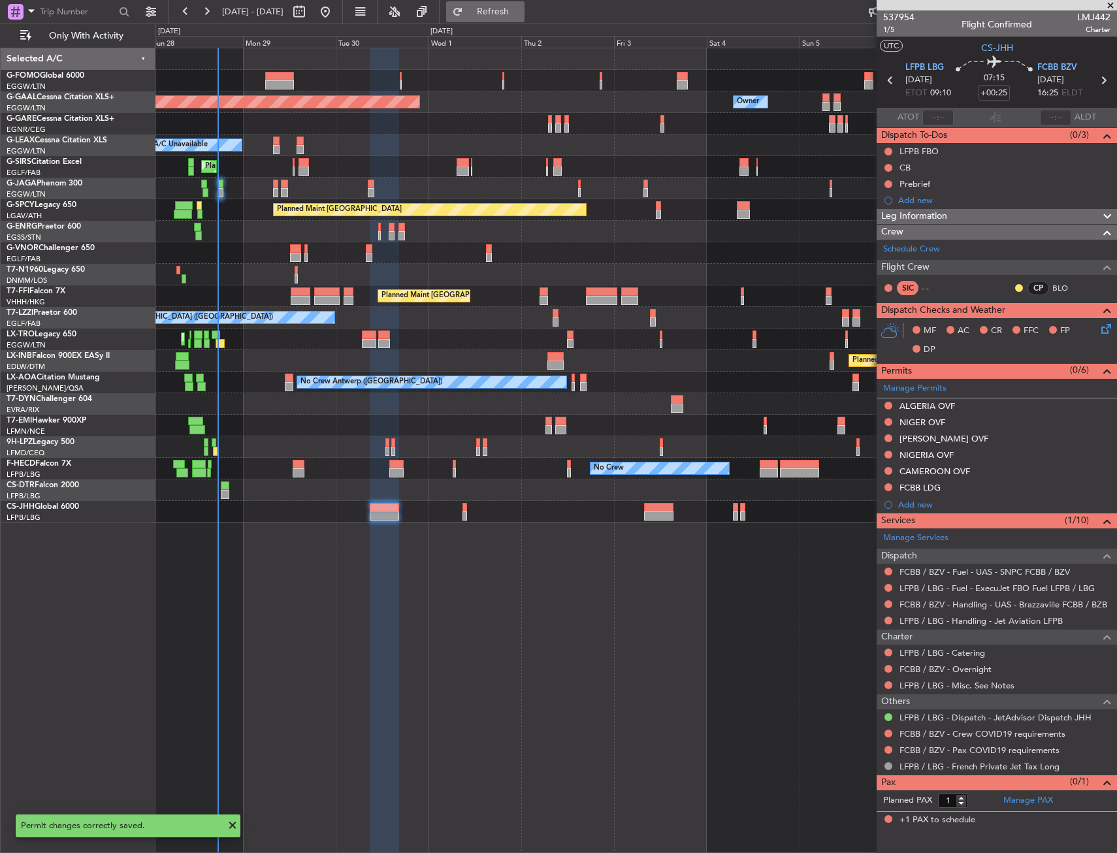
click at [521, 10] on span "Refresh" at bounding box center [493, 11] width 55 height 9
click at [1112, 5] on span at bounding box center [1110, 6] width 13 height 12
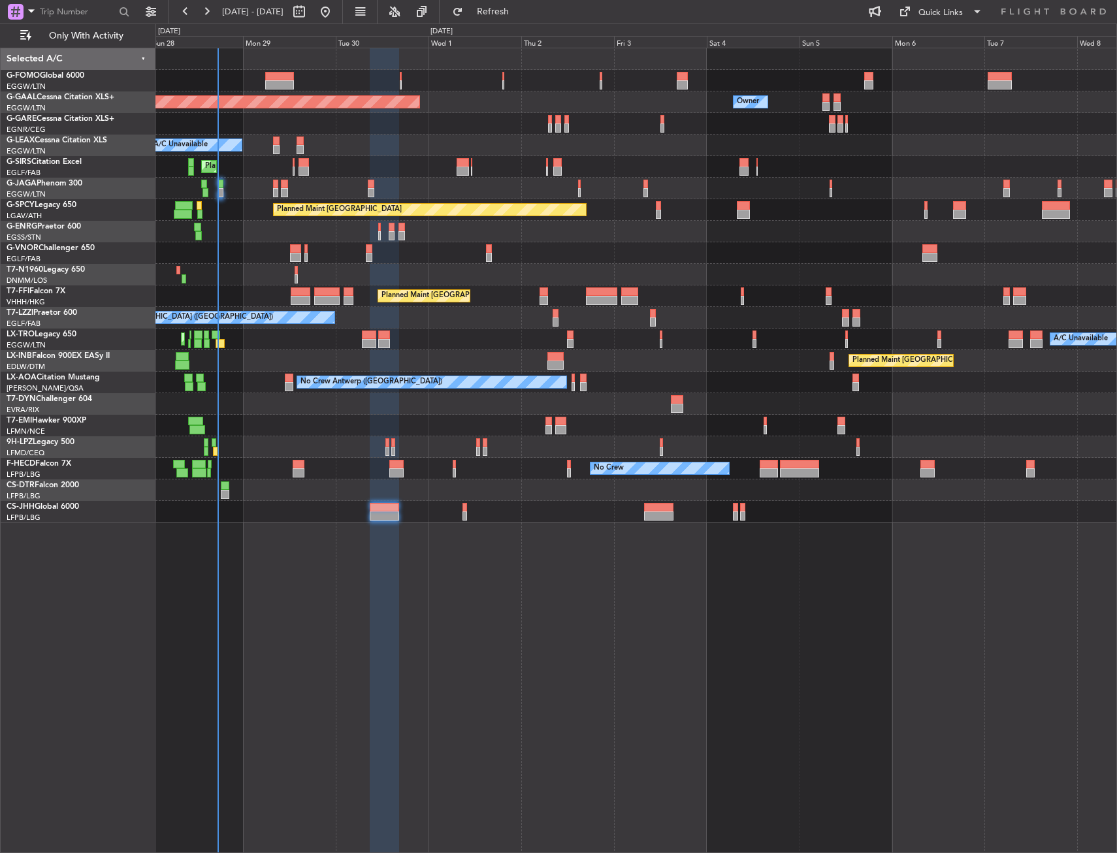
type input "0"
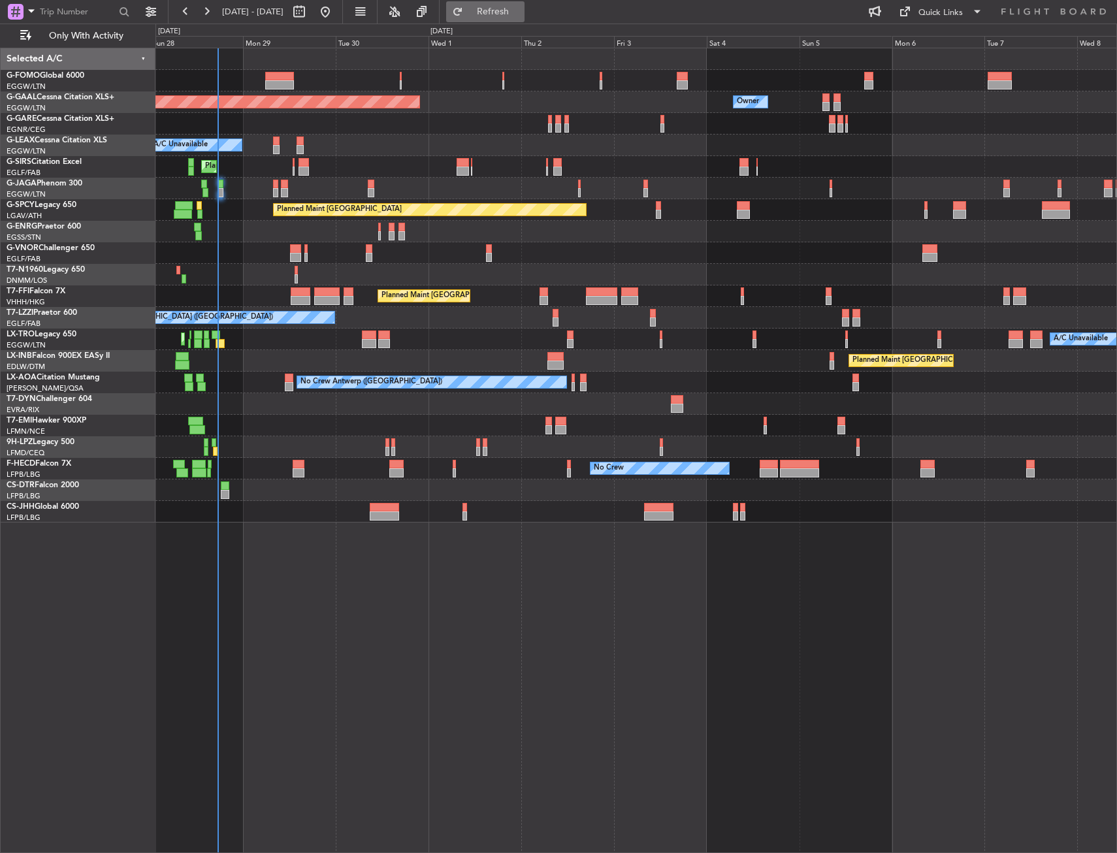
click at [521, 8] on span "Refresh" at bounding box center [493, 11] width 55 height 9
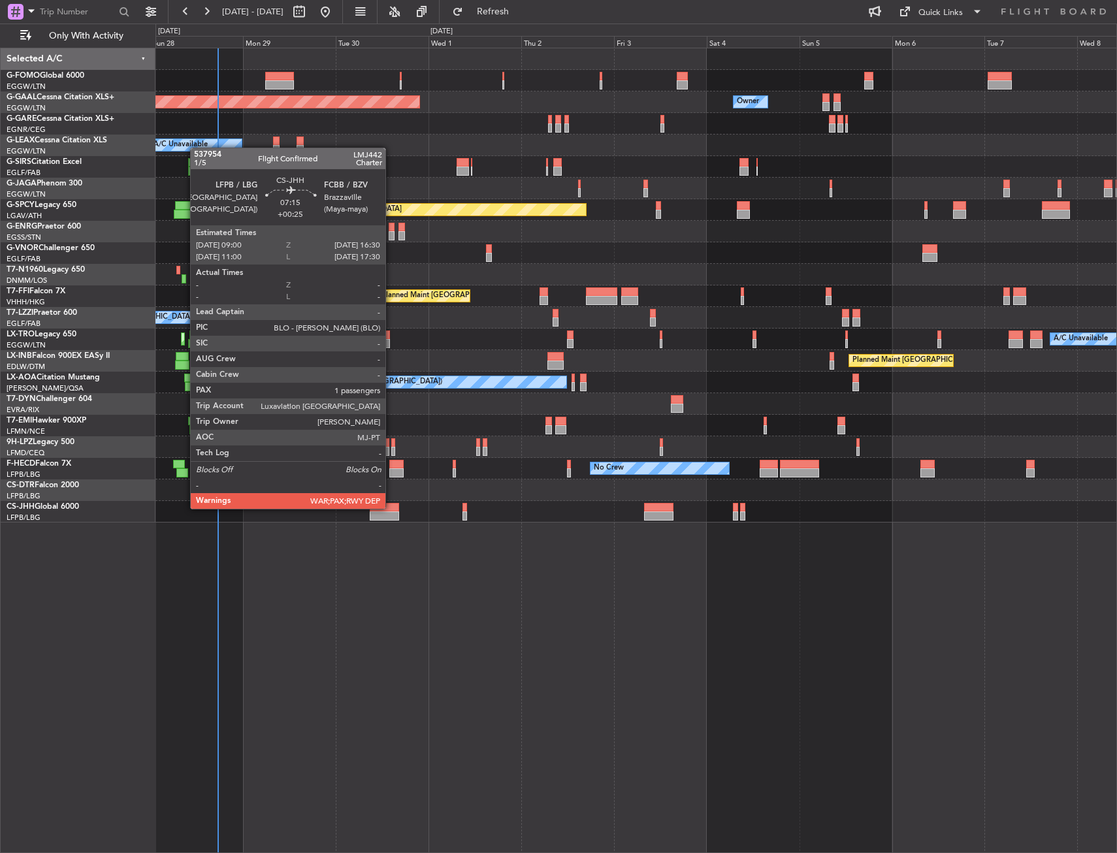
click at [391, 507] on div at bounding box center [384, 507] width 29 height 9
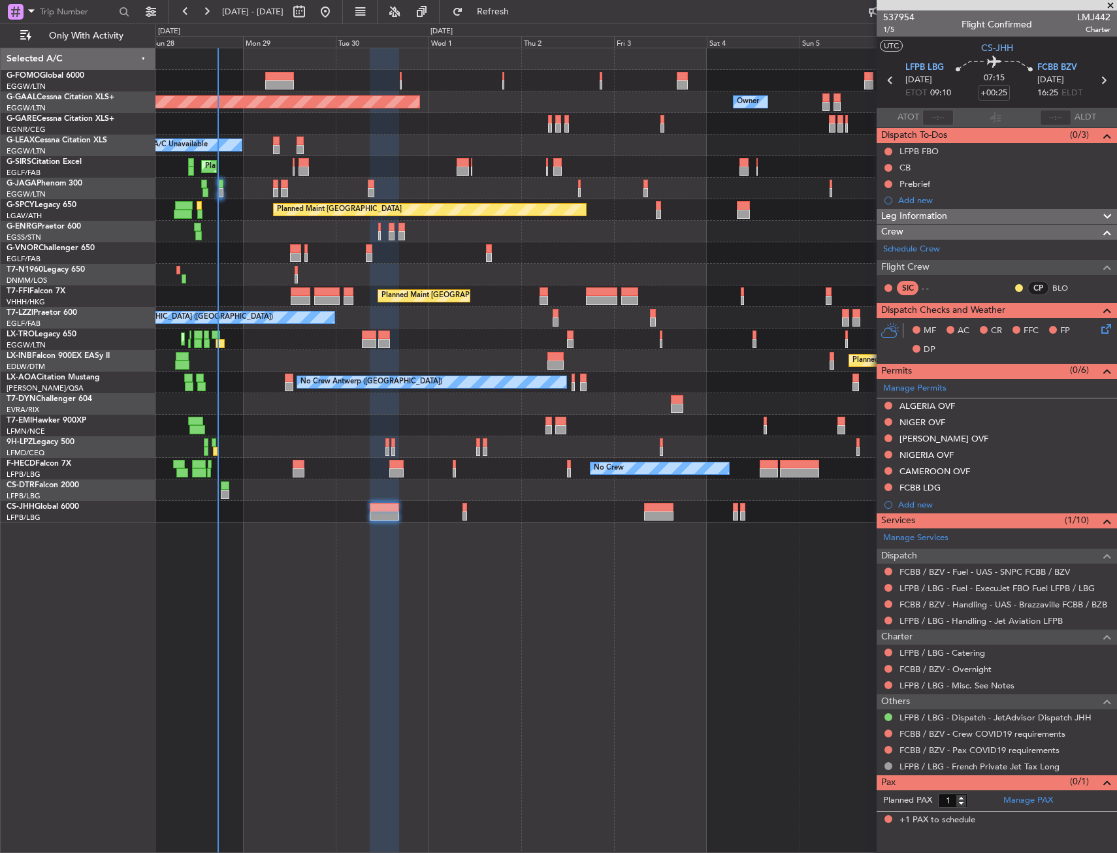
click at [525, 21] on fb-flight-board "28 Sep 2025 - 08 Oct 2025 Refresh Quick Links Only With Activity Planned Maint …" at bounding box center [558, 431] width 1117 height 843
click at [521, 10] on span "Refresh" at bounding box center [493, 11] width 55 height 9
click at [1006, 93] on input "+00:25" at bounding box center [993, 93] width 31 height 16
click at [1018, 90] on div "07:15 +00:20" at bounding box center [994, 80] width 86 height 48
click at [461, 506] on div "Planned Maint [GEOGRAPHIC_DATA] ([GEOGRAPHIC_DATA])" at bounding box center [635, 512] width 961 height 22
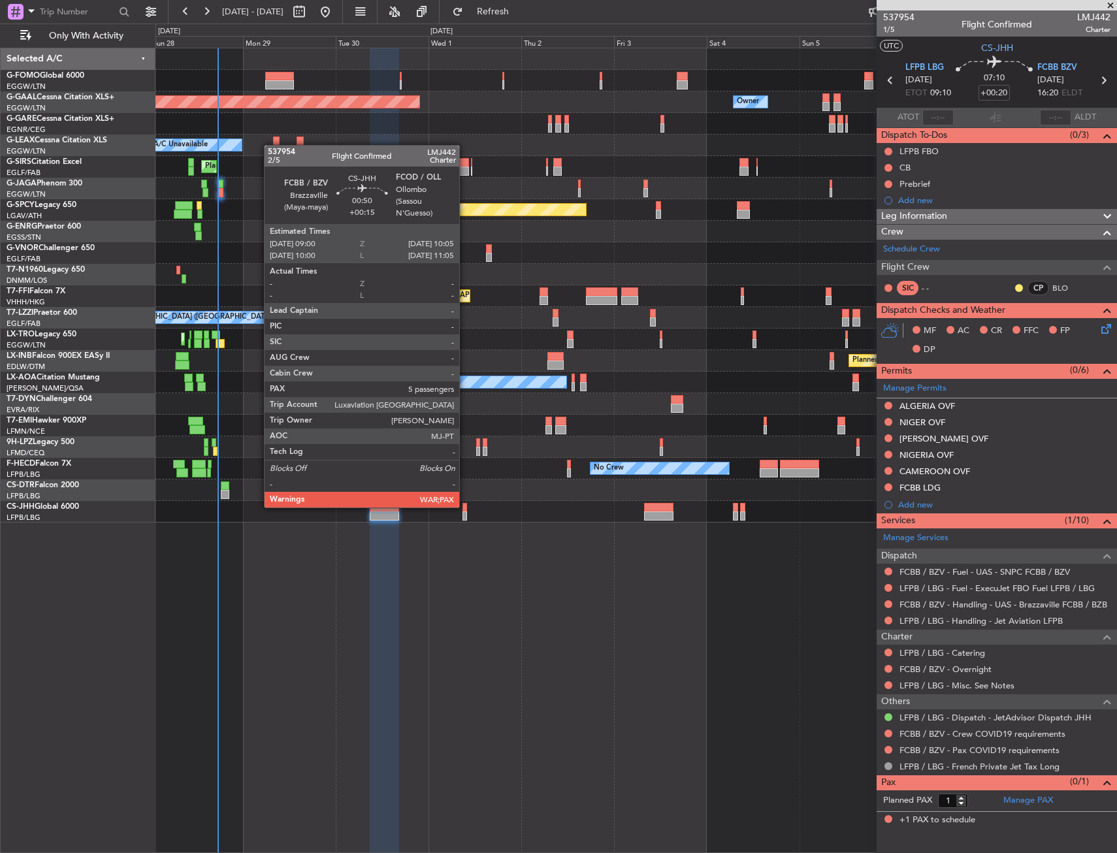
click at [465, 506] on div at bounding box center [464, 507] width 5 height 9
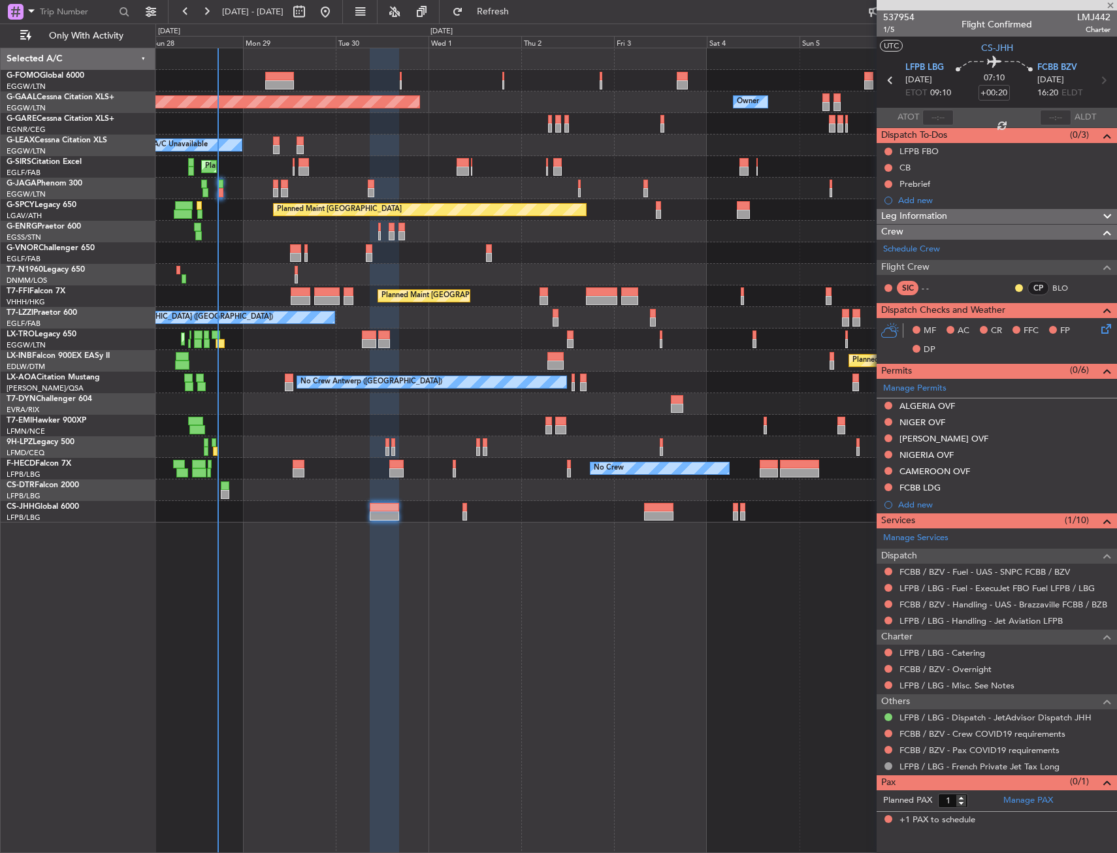
type input "+00:15"
type input "5"
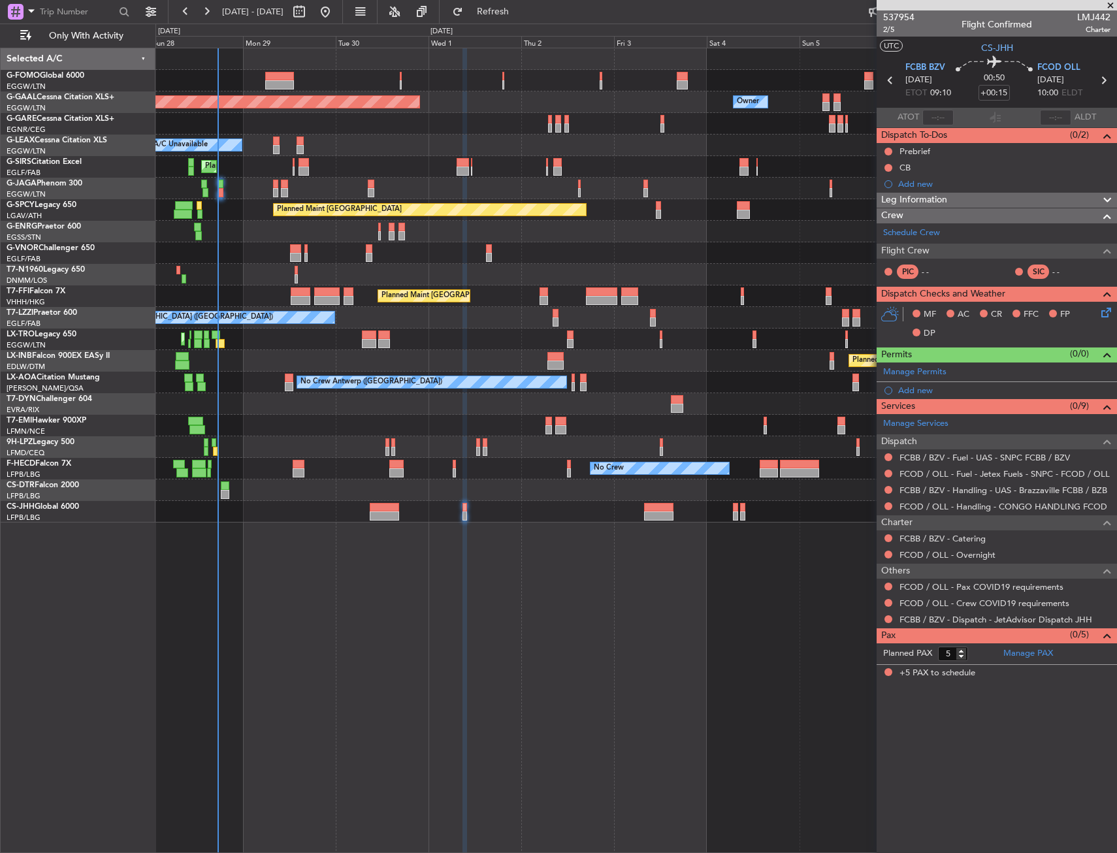
click at [460, 509] on div "Planned Maint [GEOGRAPHIC_DATA] ([GEOGRAPHIC_DATA])" at bounding box center [635, 512] width 961 height 22
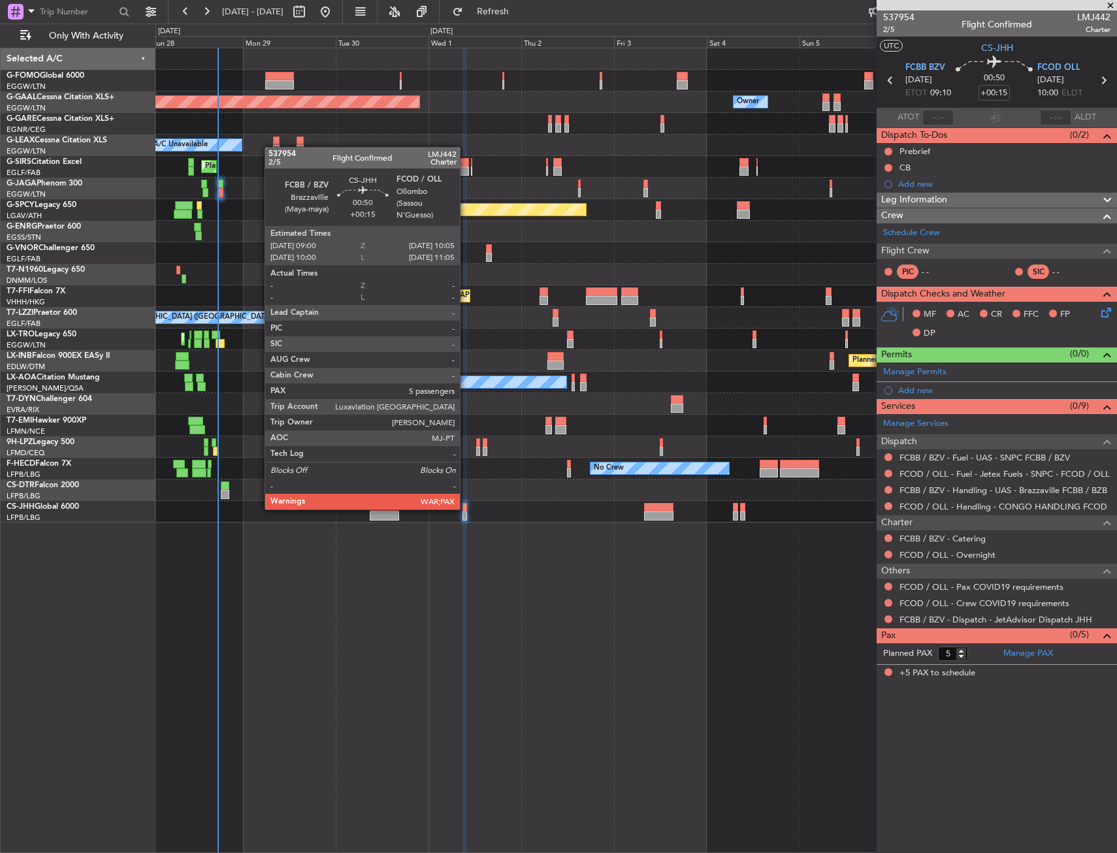
click at [466, 508] on div at bounding box center [464, 507] width 5 height 9
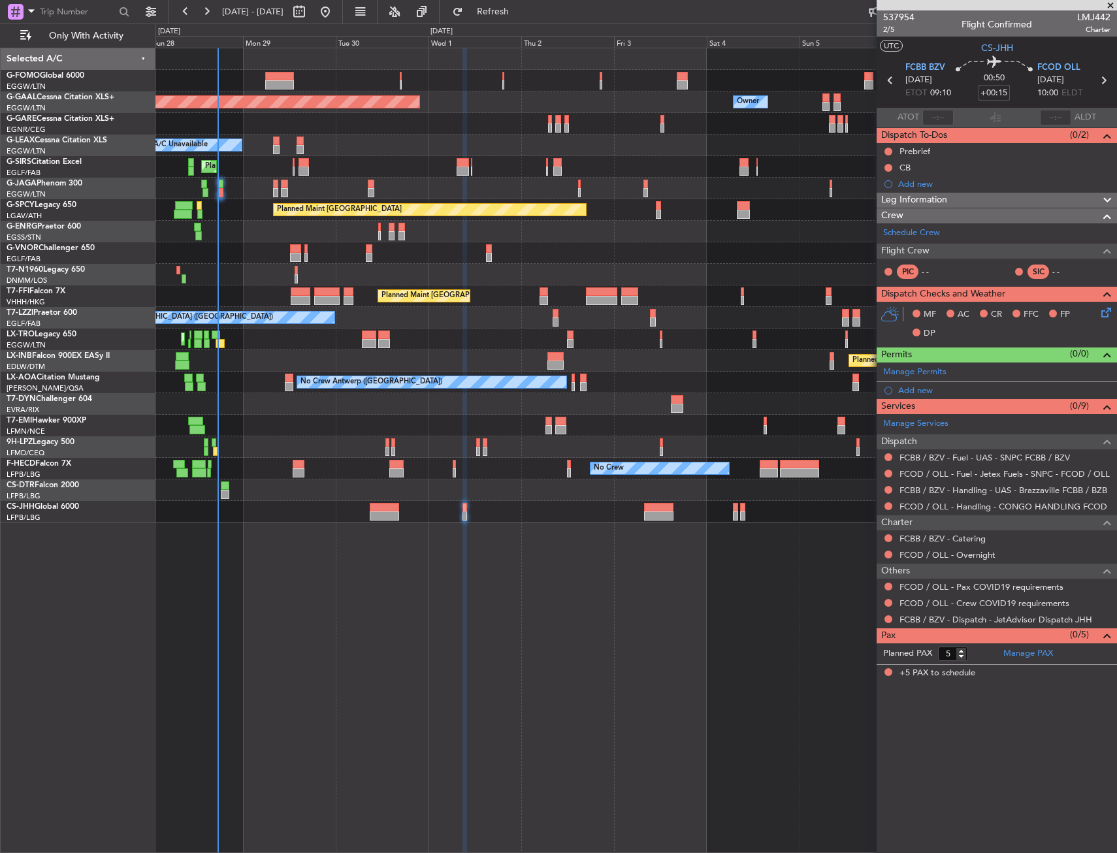
click at [988, 94] on input "+00:15" at bounding box center [993, 93] width 31 height 16
click at [1021, 101] on div "00:50 0" at bounding box center [994, 80] width 86 height 48
type input "+00:00"
click at [1001, 88] on input at bounding box center [993, 93] width 31 height 16
click at [1016, 85] on div "00:35 -5" at bounding box center [994, 80] width 86 height 48
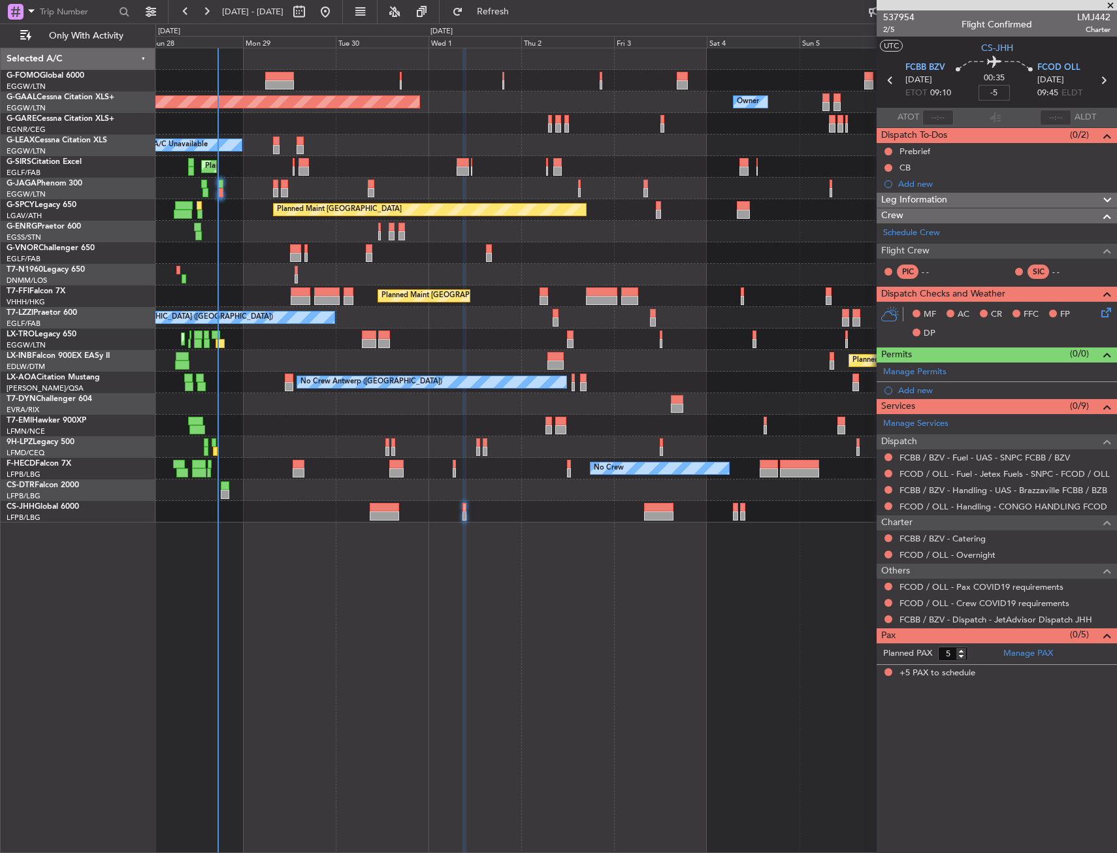
type input "-00:05"
click at [511, 552] on div "Planned Maint Dusseldorf Owner Owner A/C Unavailable Planned Maint [GEOGRAPHIC_…" at bounding box center [635, 450] width 961 height 805
click at [921, 389] on div "Add new" at bounding box center [1004, 390] width 212 height 11
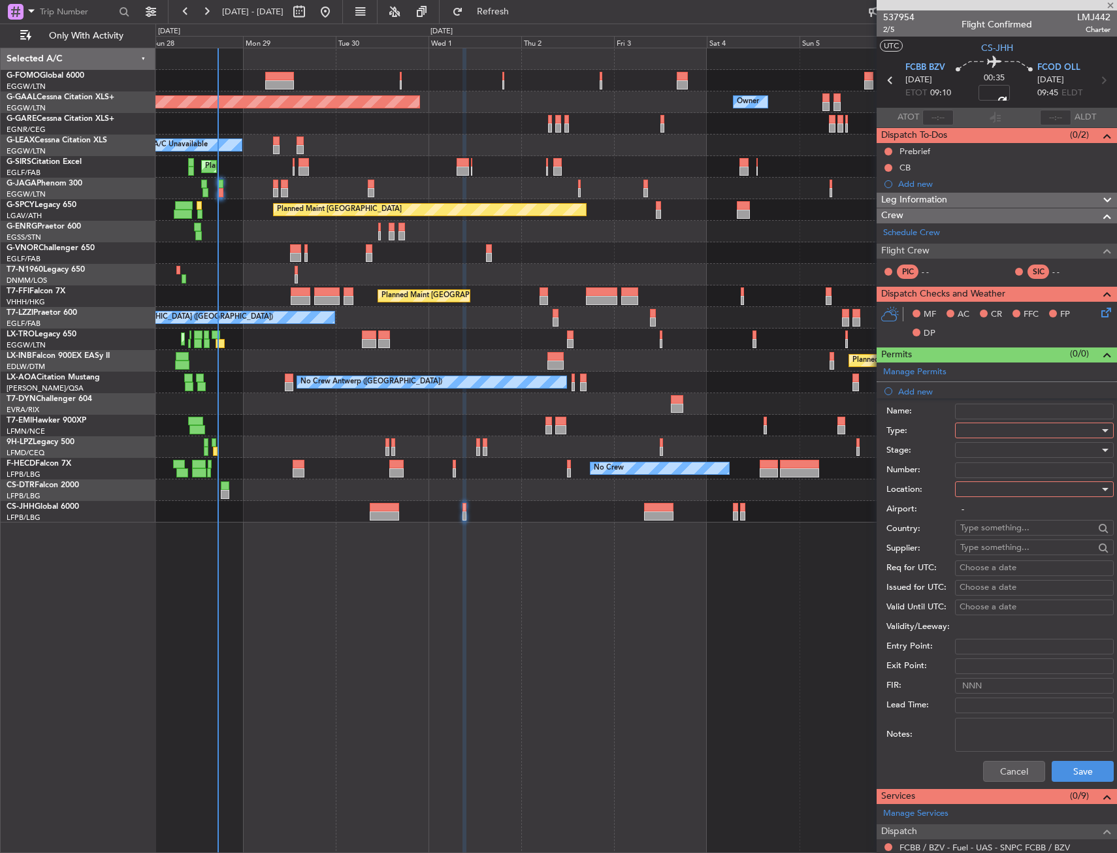
click at [1022, 436] on div at bounding box center [1029, 431] width 139 height 20
click at [992, 504] on span "Landing" at bounding box center [1029, 505] width 137 height 20
click at [991, 478] on div "Number:" at bounding box center [999, 470] width 227 height 20
click at [993, 492] on div at bounding box center [1029, 489] width 139 height 20
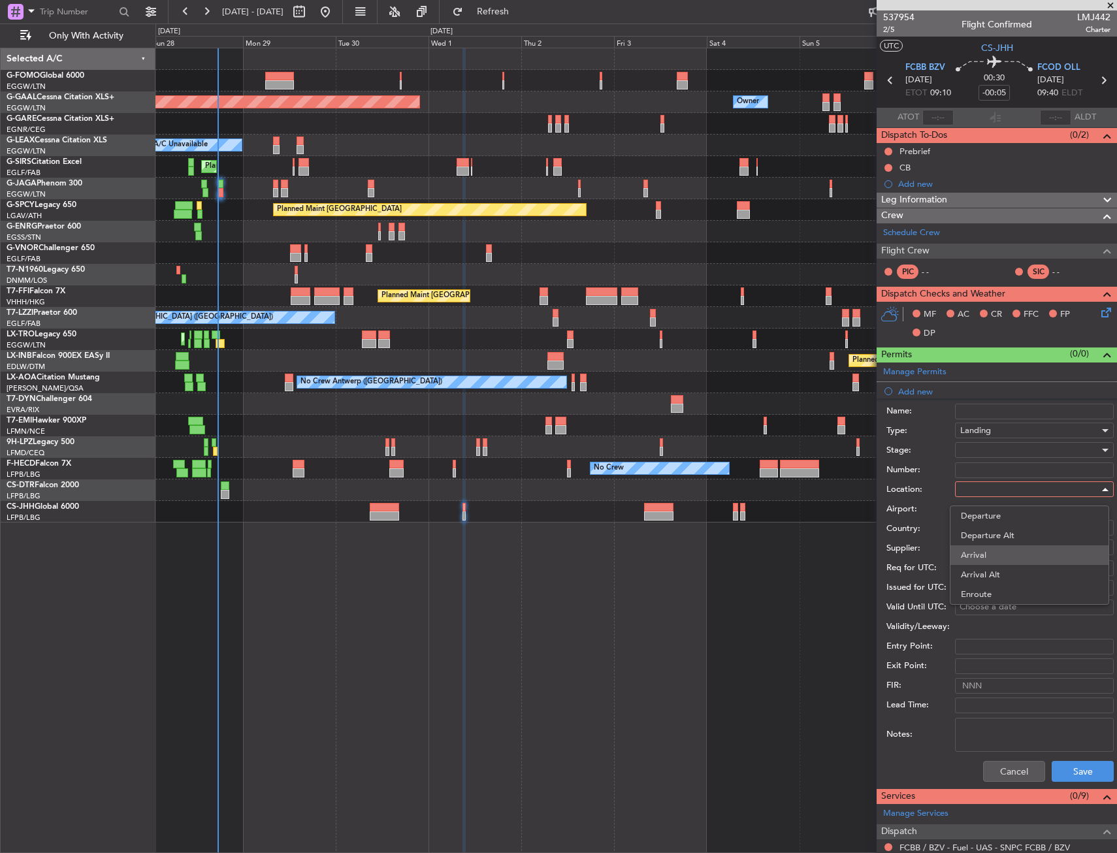
click at [992, 554] on span "Arrival" at bounding box center [1029, 555] width 137 height 20
type input "FCOD / OLL"
click at [1089, 752] on div "Notes:" at bounding box center [999, 734] width 227 height 39
click at [1082, 772] on button "Save" at bounding box center [1083, 771] width 62 height 21
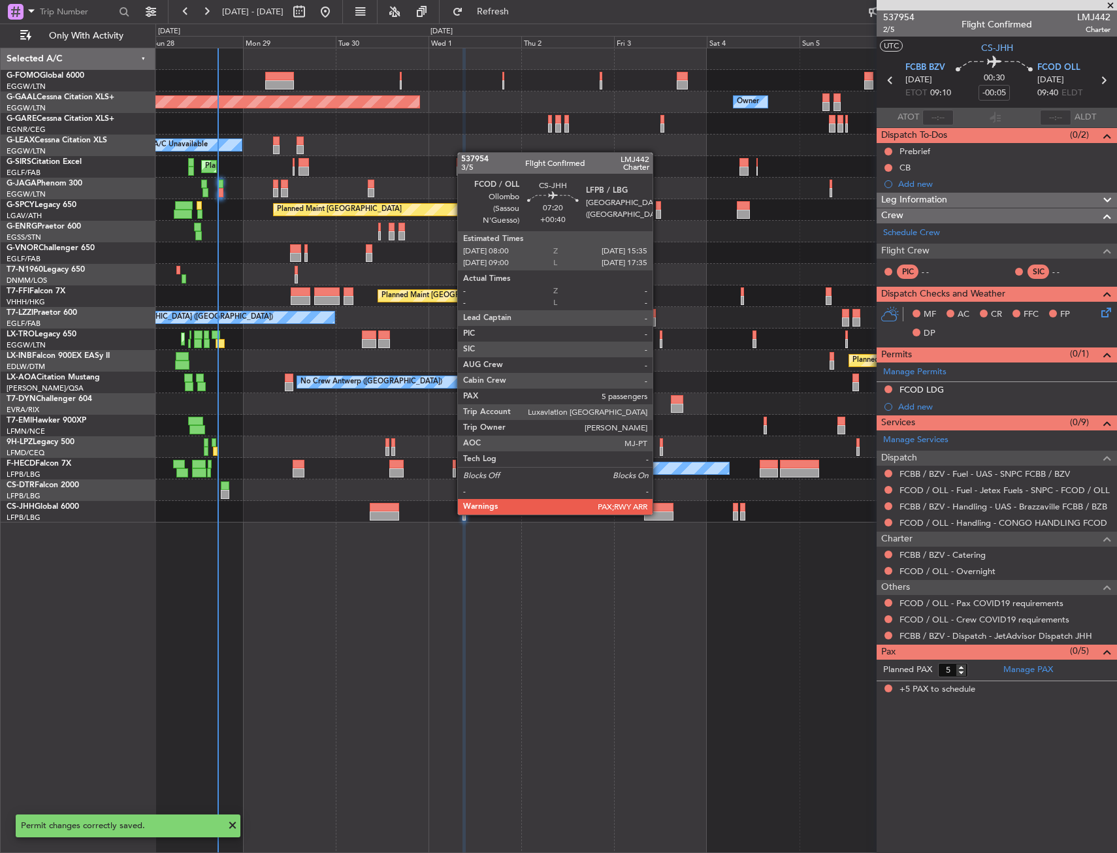
click at [658, 513] on div at bounding box center [658, 515] width 29 height 9
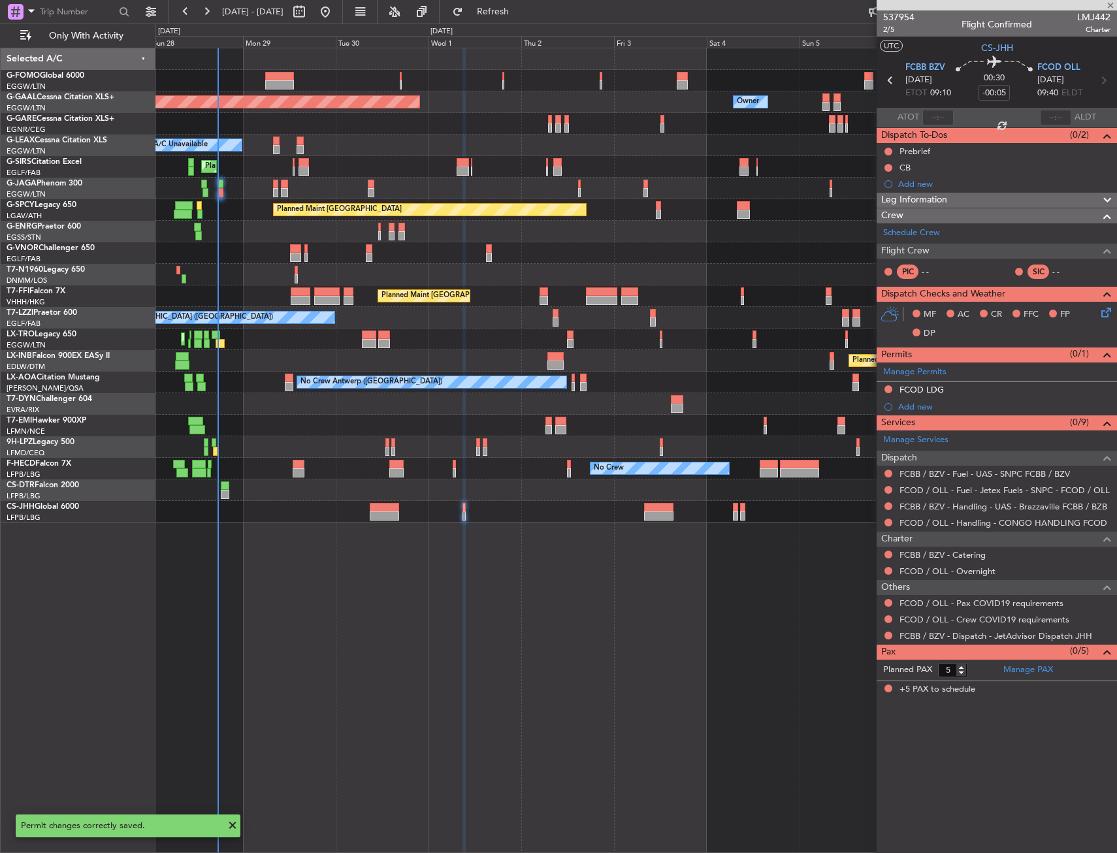
type input "+00:40"
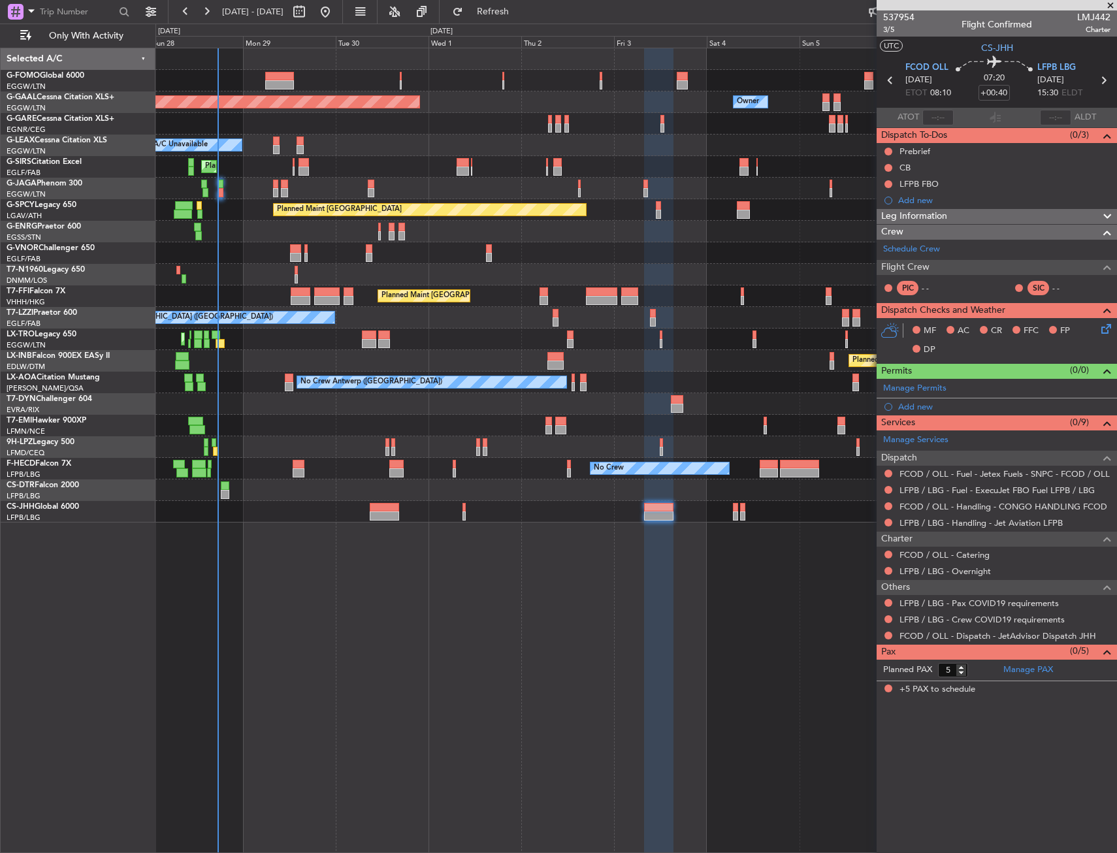
click at [440, 588] on div "Planned Maint Dusseldorf Owner Owner A/C Unavailable Planned Maint [GEOGRAPHIC_…" at bounding box center [635, 450] width 961 height 805
click at [947, 411] on div "Add new" at bounding box center [997, 406] width 240 height 16
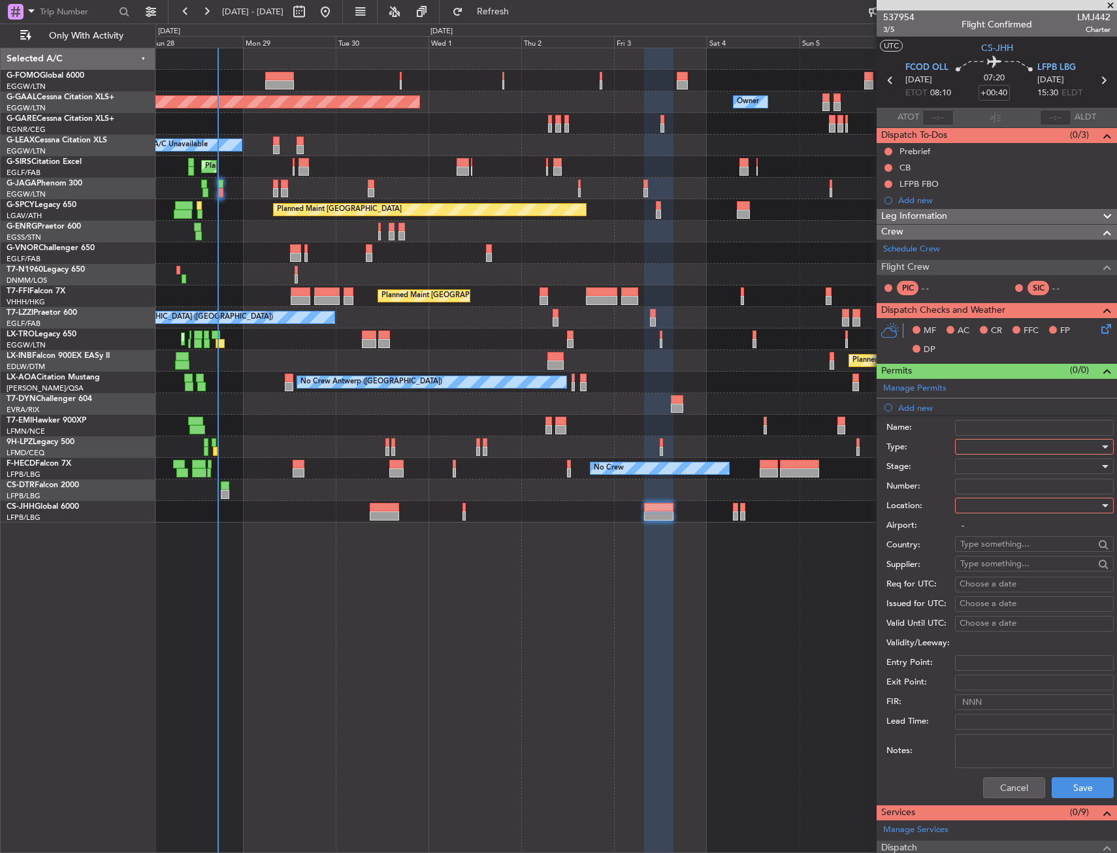
click at [994, 447] on div at bounding box center [1029, 447] width 139 height 20
drag, startPoint x: 979, startPoint y: 568, endPoint x: 996, endPoint y: 500, distance: 70.7
click at [979, 565] on span "Departure" at bounding box center [1029, 568] width 137 height 20
click at [996, 493] on input "Number:" at bounding box center [1034, 487] width 159 height 16
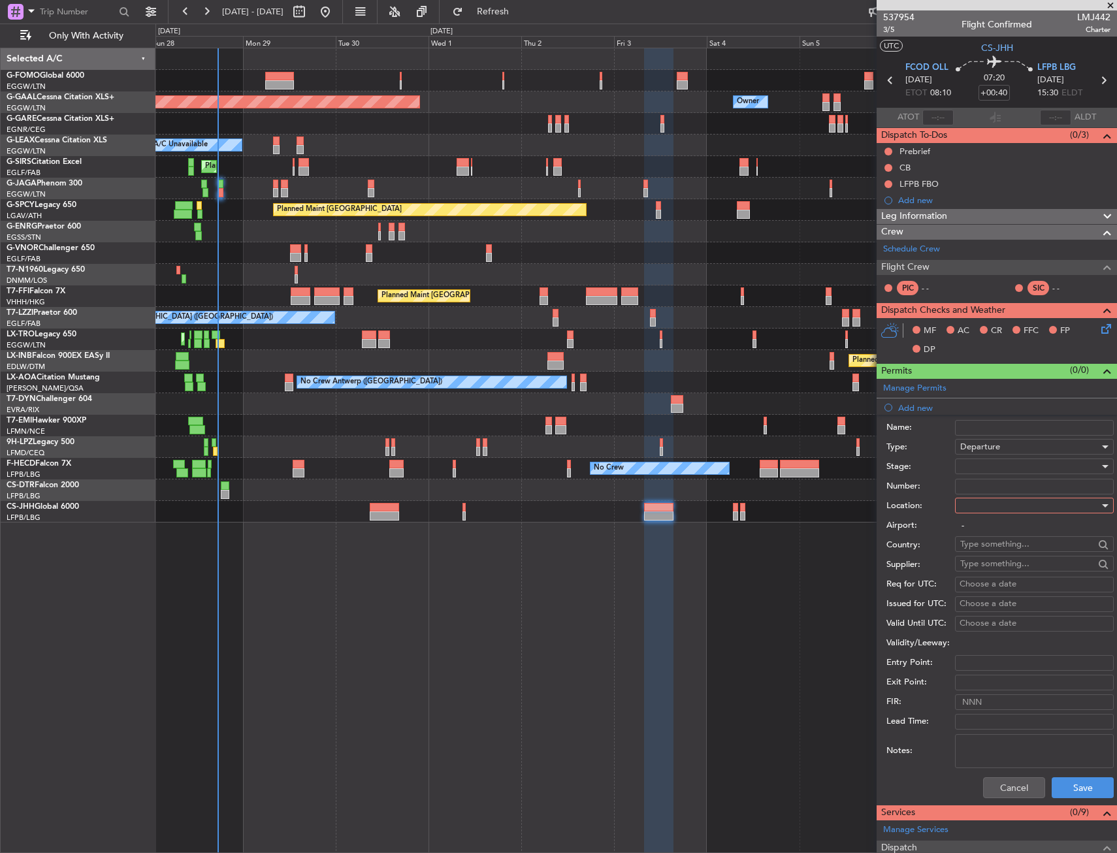
click at [942, 477] on div "Number:" at bounding box center [999, 487] width 227 height 20
click at [992, 507] on div at bounding box center [1029, 506] width 139 height 20
click at [992, 528] on span "Departure" at bounding box center [1029, 533] width 137 height 20
type input "FCOD / OLL"
click at [1081, 788] on button "Save" at bounding box center [1083, 787] width 62 height 21
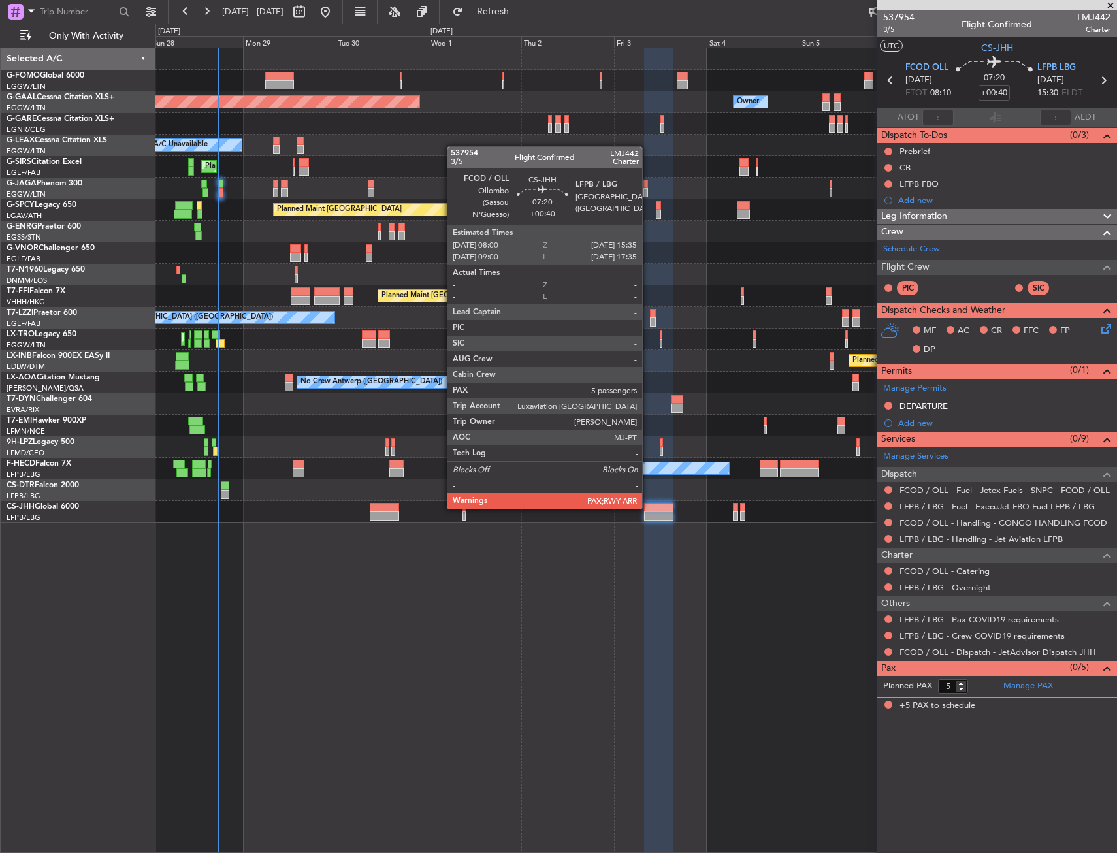
click at [664, 507] on div at bounding box center [658, 507] width 29 height 9
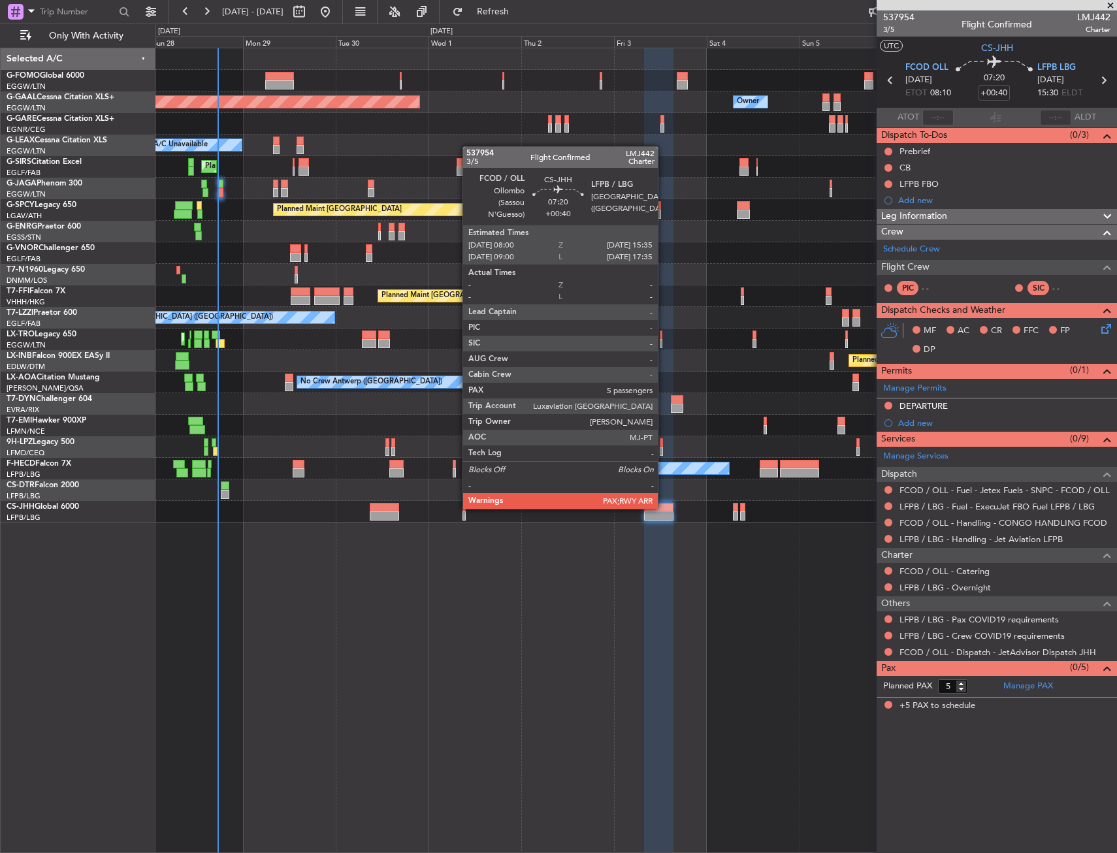
click at [664, 507] on div at bounding box center [658, 507] width 29 height 9
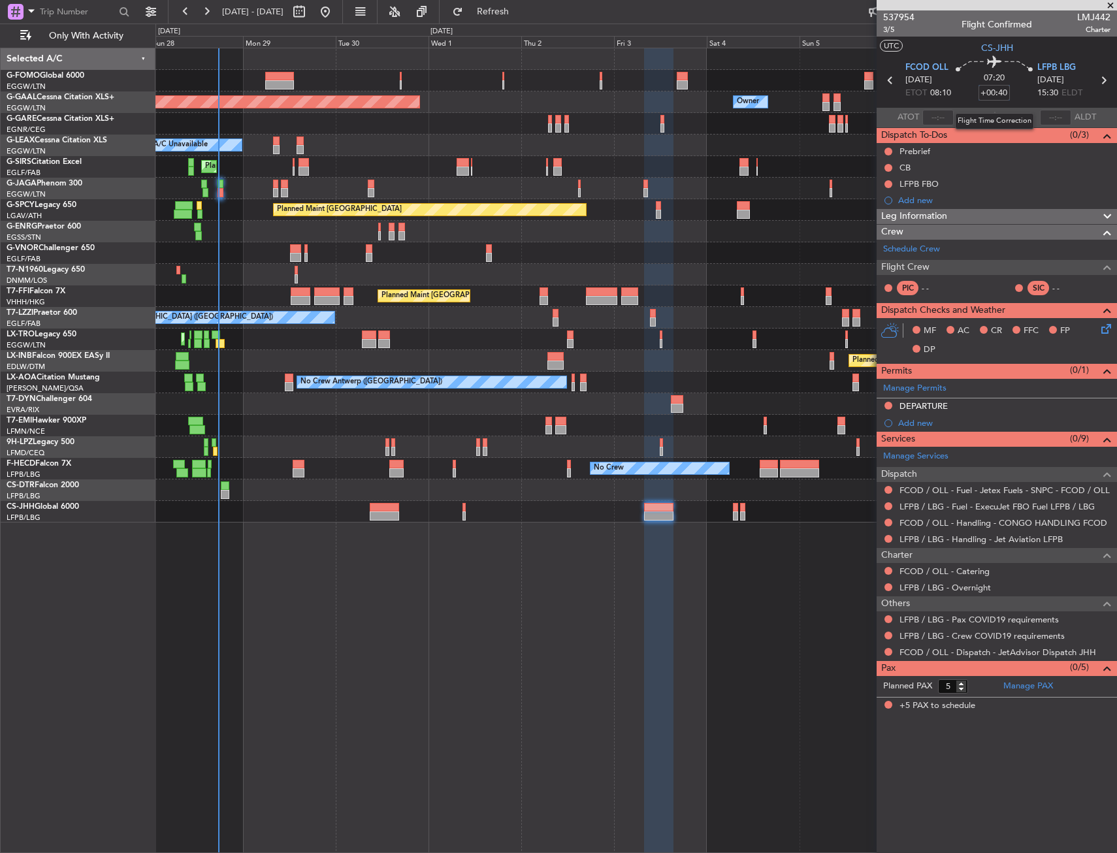
click at [1005, 93] on input "+00:40" at bounding box center [993, 93] width 31 height 16
type input "+00:30"
click at [1027, 92] on div "07:20 +00:30" at bounding box center [994, 80] width 86 height 48
click at [669, 510] on div at bounding box center [658, 507] width 29 height 9
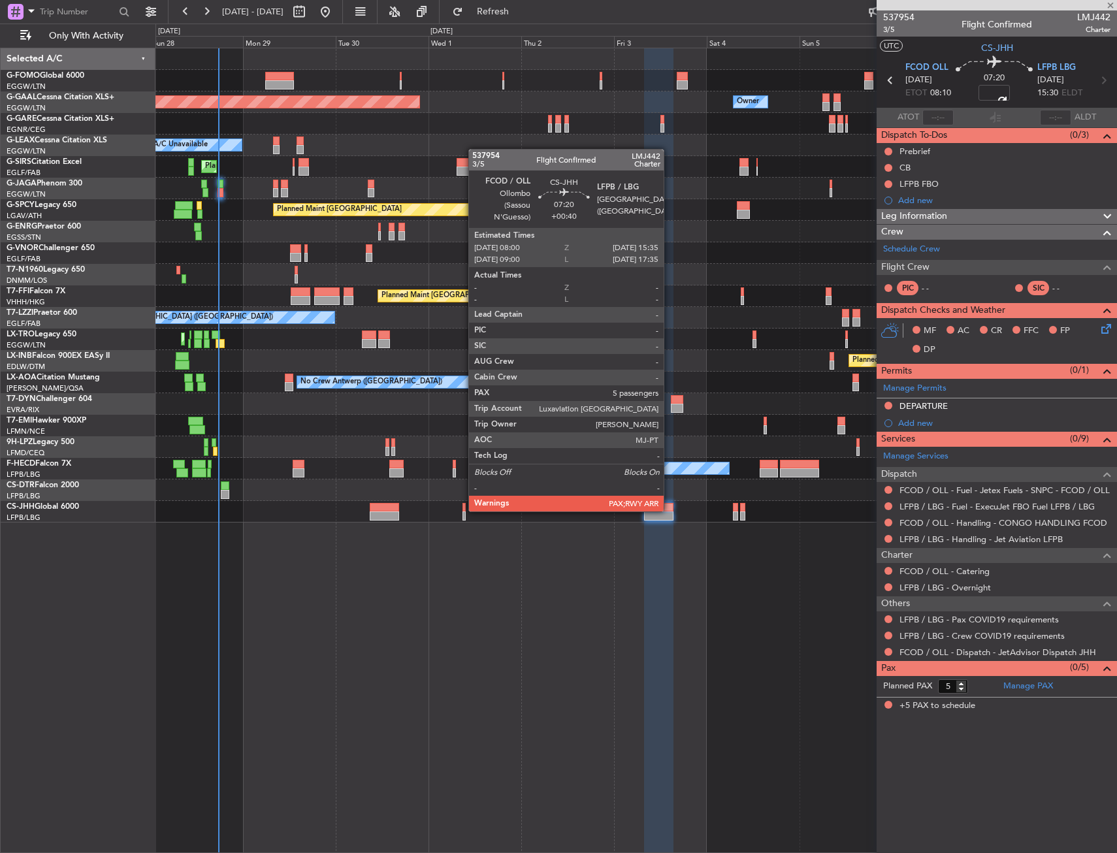
click at [669, 510] on div at bounding box center [658, 507] width 29 height 9
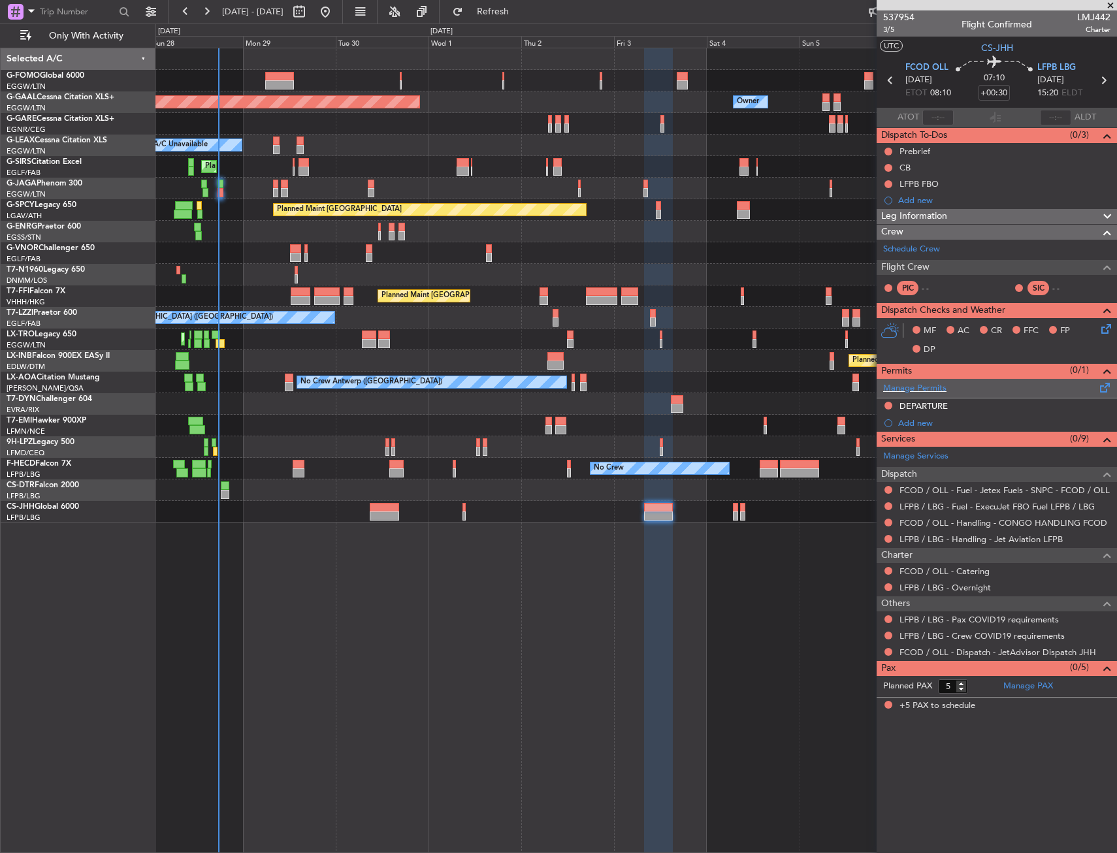
click at [974, 395] on div "Manage Permits" at bounding box center [997, 389] width 240 height 20
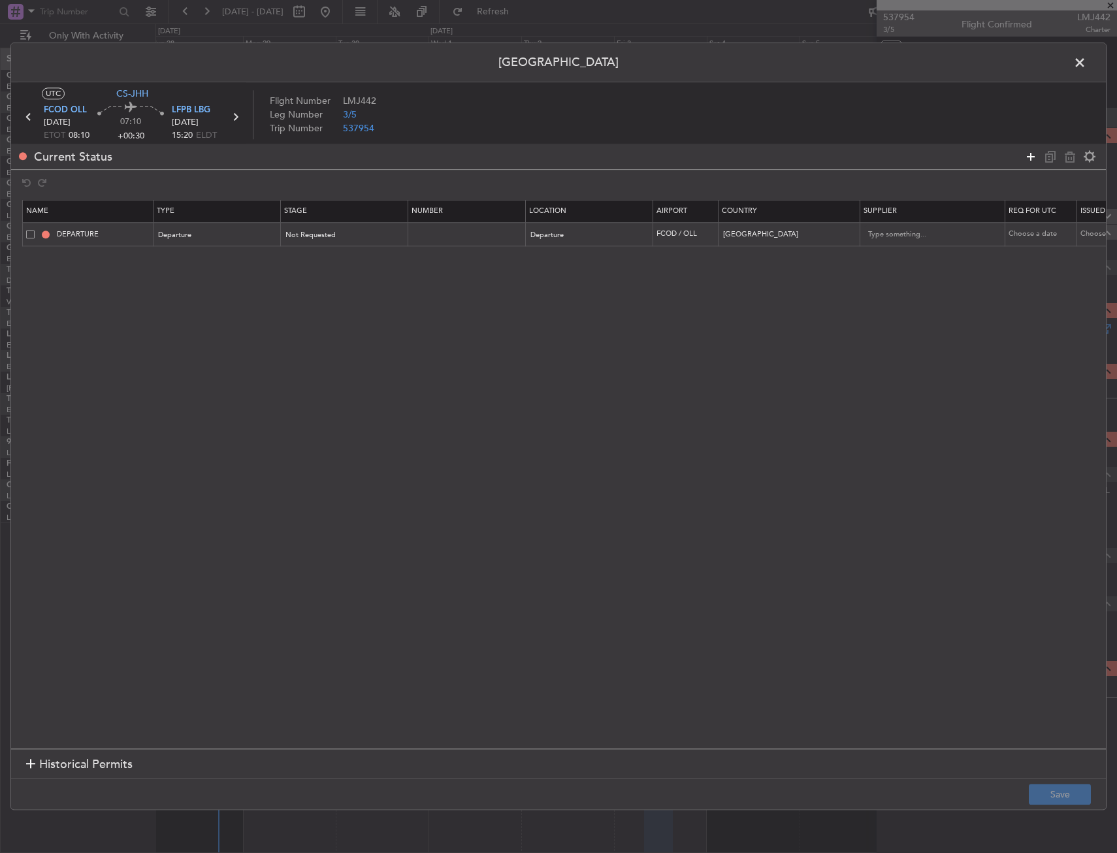
click at [1025, 157] on icon at bounding box center [1031, 157] width 16 height 16
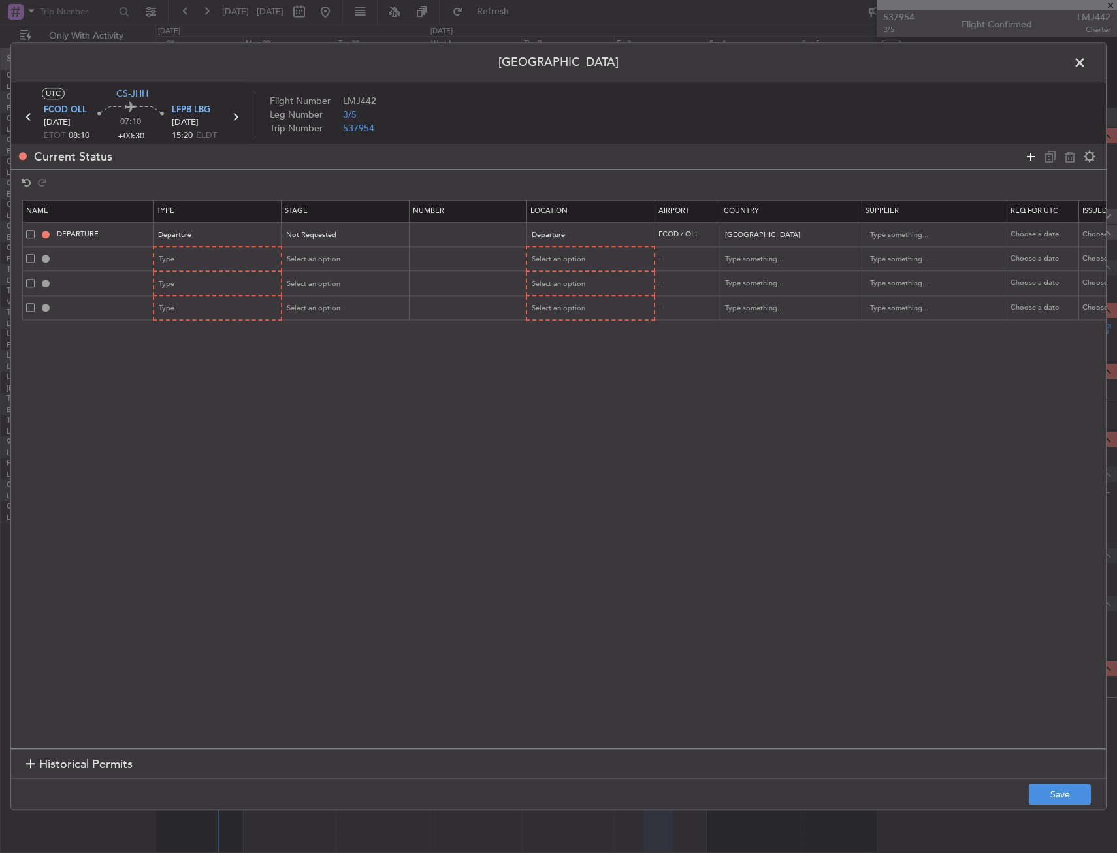
click at [1025, 157] on icon at bounding box center [1031, 157] width 16 height 16
click at [226, 257] on div "Type" at bounding box center [213, 260] width 108 height 20
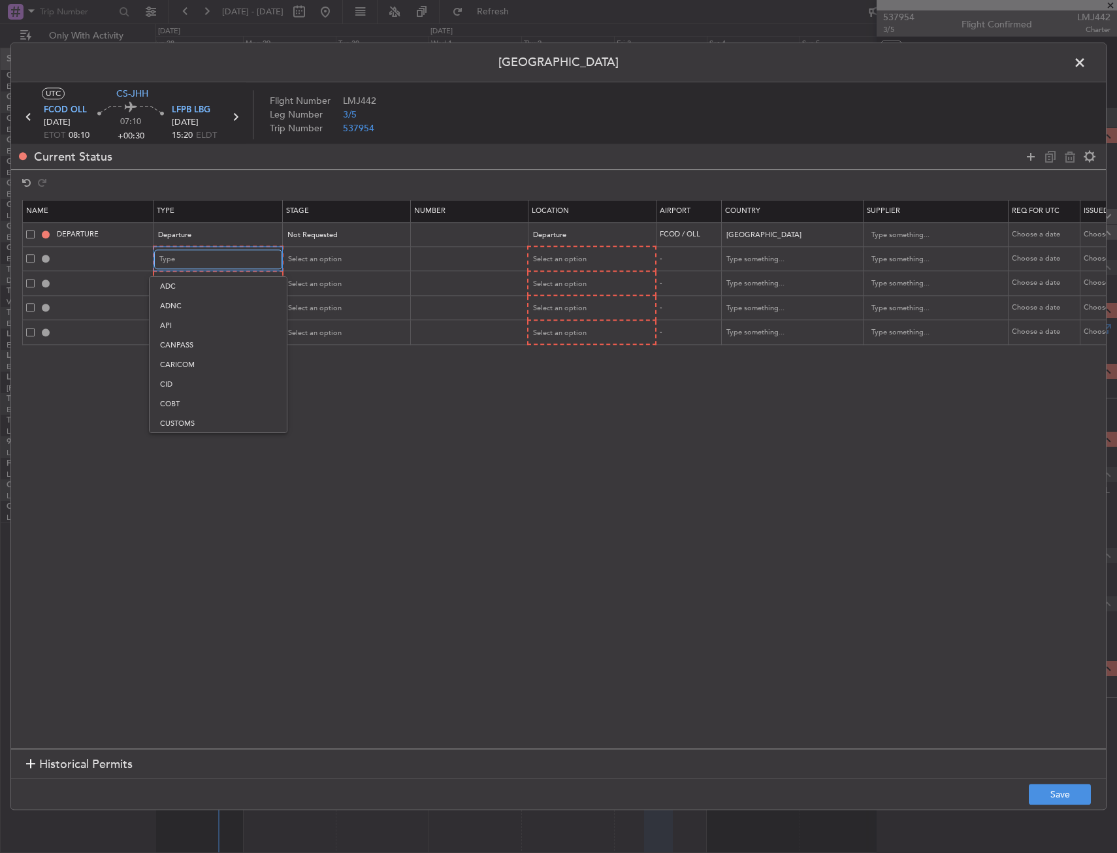
scroll to position [242, 0]
click at [185, 391] on span "Overflight" at bounding box center [218, 397] width 116 height 20
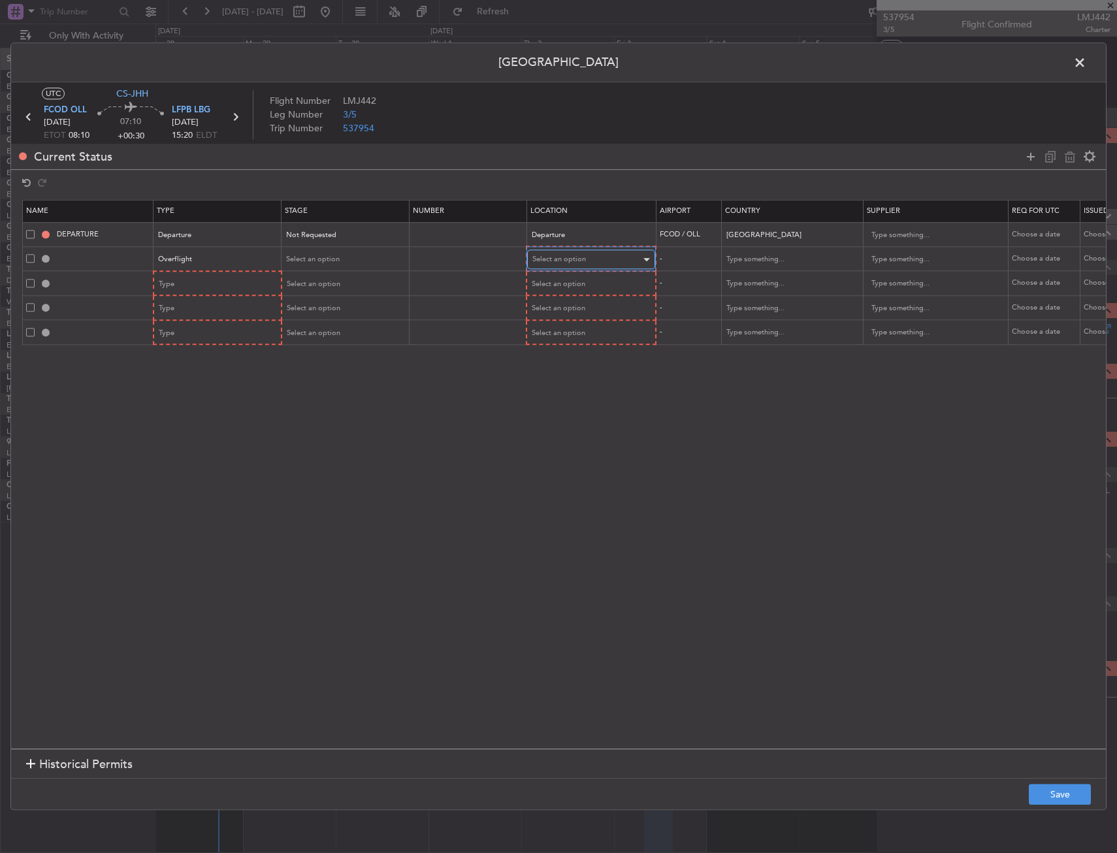
click at [592, 252] on div "Select an option" at bounding box center [586, 260] width 108 height 20
click at [573, 372] on span "Enroute" at bounding box center [591, 365] width 116 height 20
click at [757, 274] on input "text" at bounding box center [785, 284] width 118 height 20
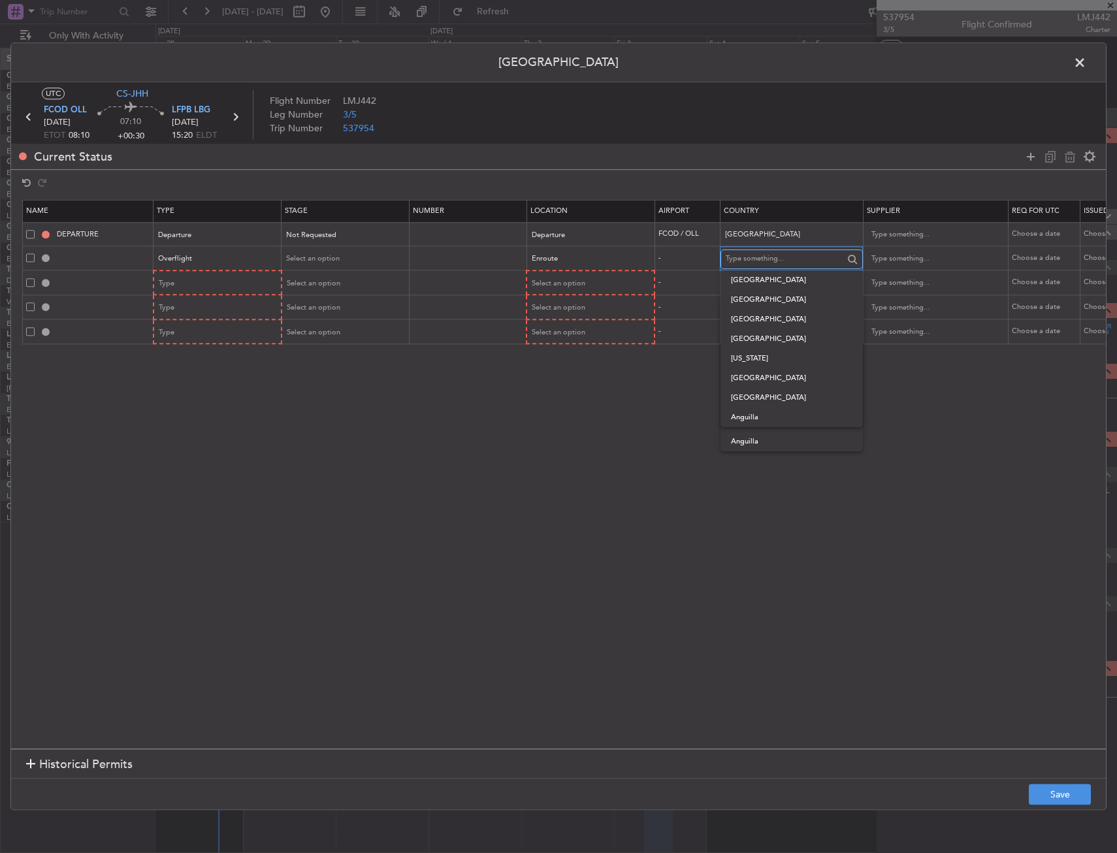
click at [759, 259] on input "text" at bounding box center [785, 259] width 118 height 20
click at [762, 273] on span "Cameroon" at bounding box center [791, 280] width 121 height 20
type input "Cameroon"
click at [237, 283] on div "Type" at bounding box center [213, 284] width 108 height 20
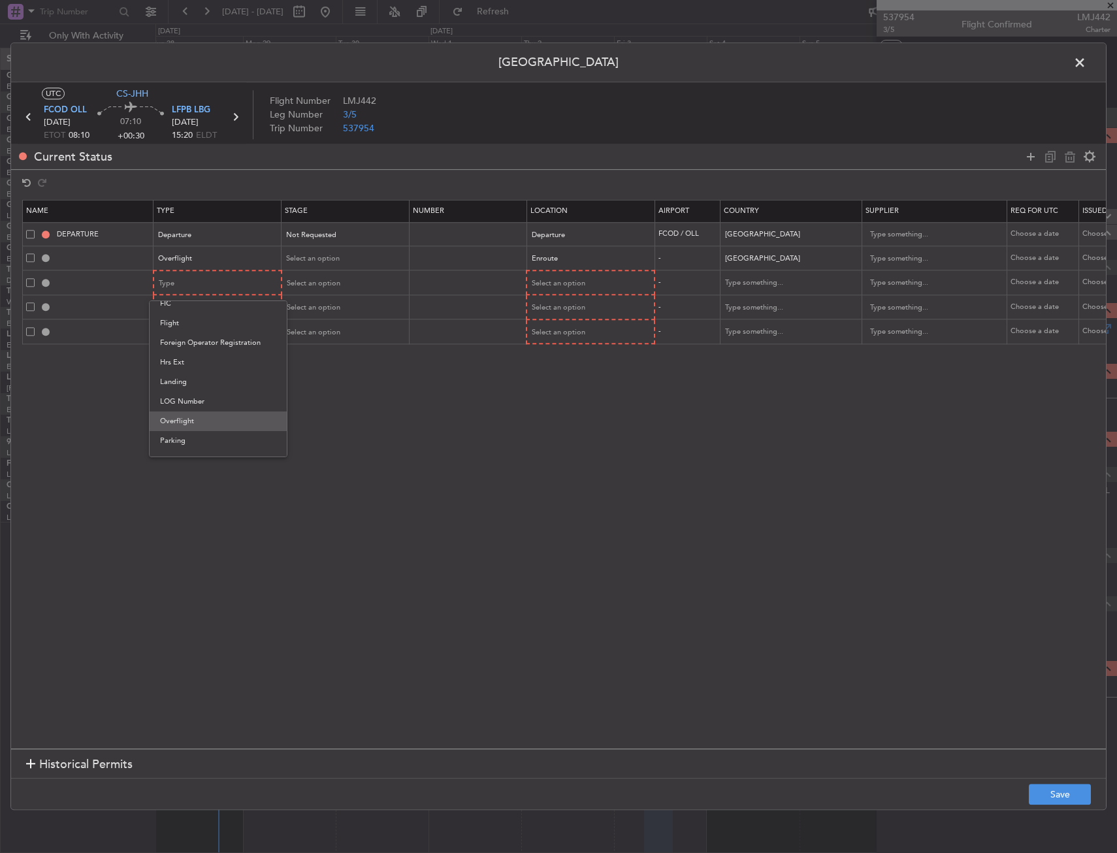
click at [217, 419] on span "Overflight" at bounding box center [218, 421] width 116 height 20
click at [575, 282] on span "Select an option" at bounding box center [559, 283] width 54 height 10
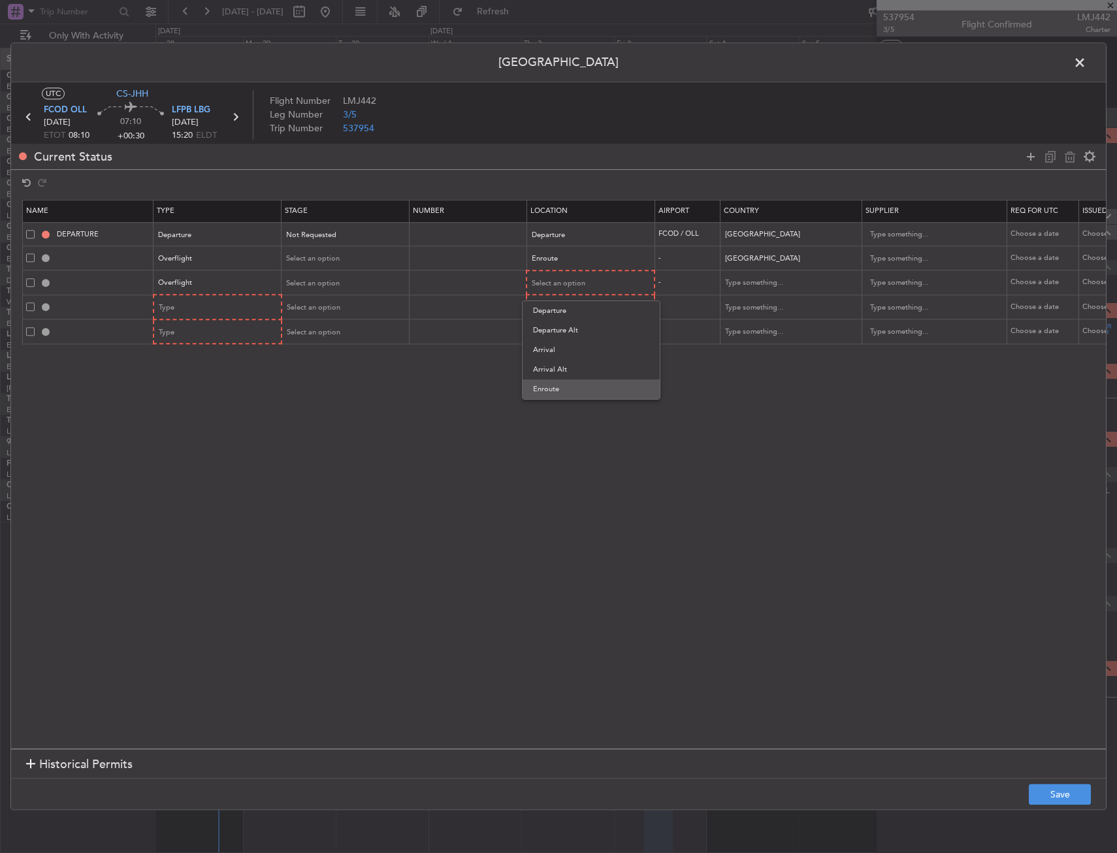
click at [564, 379] on span "Enroute" at bounding box center [591, 389] width 116 height 20
click at [773, 283] on input "text" at bounding box center [785, 283] width 118 height 20
click at [769, 298] on span "Nigeria" at bounding box center [791, 304] width 121 height 20
type input "Nigeria"
click at [252, 308] on div "Type" at bounding box center [213, 308] width 108 height 20
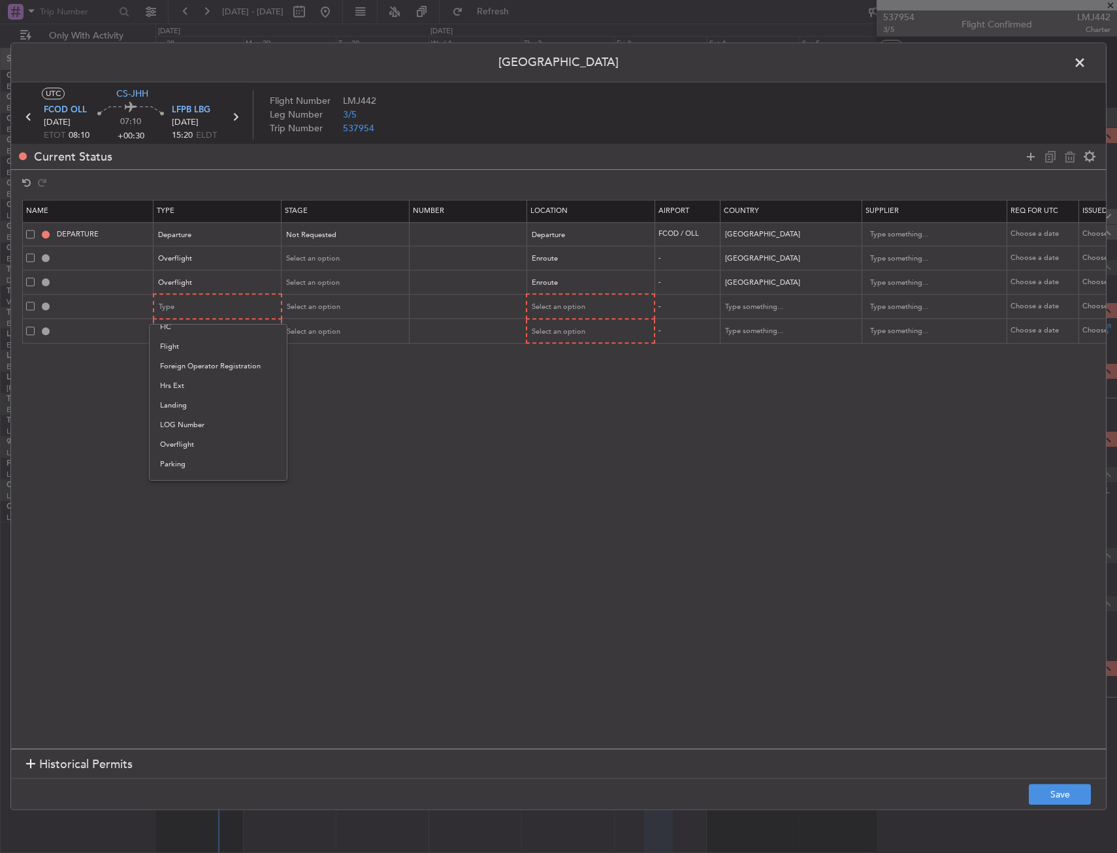
click at [227, 441] on span "Overflight" at bounding box center [218, 445] width 116 height 20
click at [556, 312] on div "Select an option" at bounding box center [586, 308] width 108 height 20
drag, startPoint x: 563, startPoint y: 413, endPoint x: 688, endPoint y: 344, distance: 142.9
click at [562, 412] on span "Enroute" at bounding box center [591, 413] width 116 height 20
click at [760, 308] on input "text" at bounding box center [785, 307] width 118 height 20
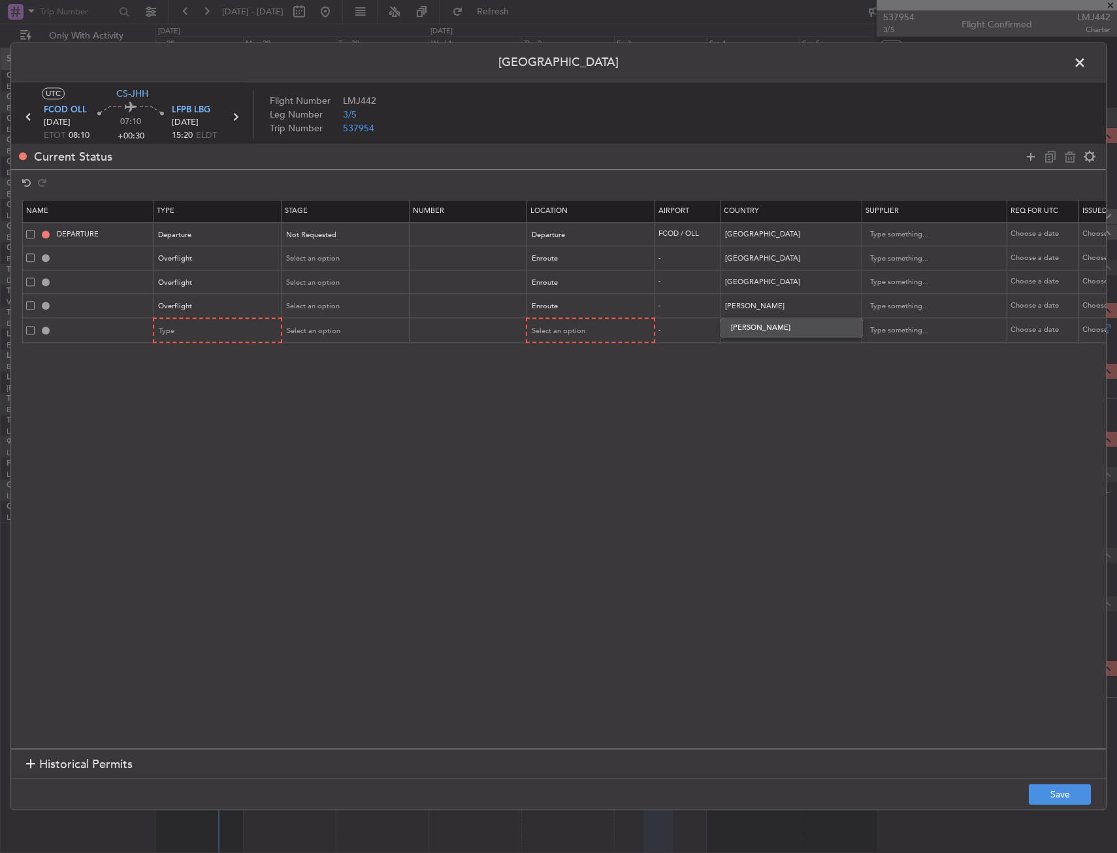
click at [758, 329] on span "Chad" at bounding box center [791, 328] width 121 height 20
type input "Chad"
click at [230, 330] on div "Type" at bounding box center [213, 331] width 108 height 20
click at [195, 467] on span "Overflight" at bounding box center [218, 469] width 116 height 20
click at [570, 339] on div "Select an option" at bounding box center [586, 331] width 108 height 20
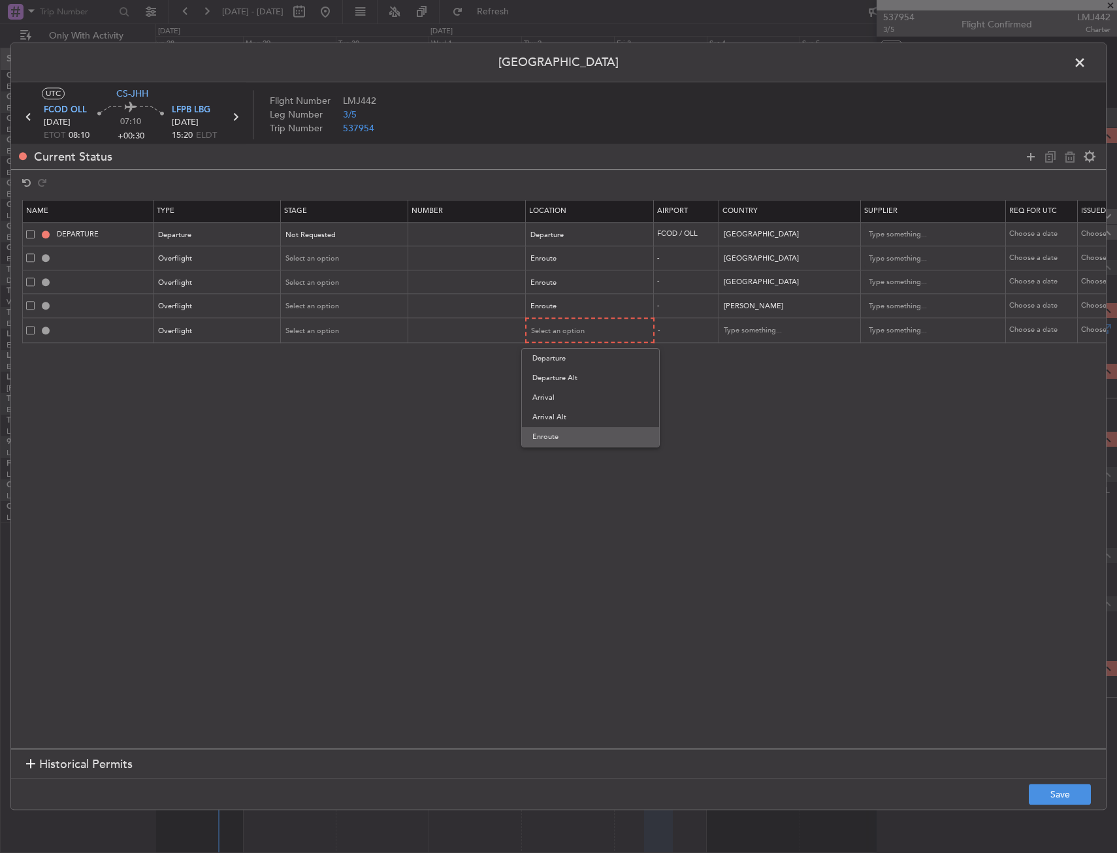
click at [561, 434] on span "Enroute" at bounding box center [590, 437] width 116 height 20
click at [761, 306] on input "Chad" at bounding box center [783, 307] width 118 height 20
click at [769, 381] on section "Name Type Stage Number Location Airport Country Supplier Req For Utc Issued For…" at bounding box center [558, 473] width 1095 height 552
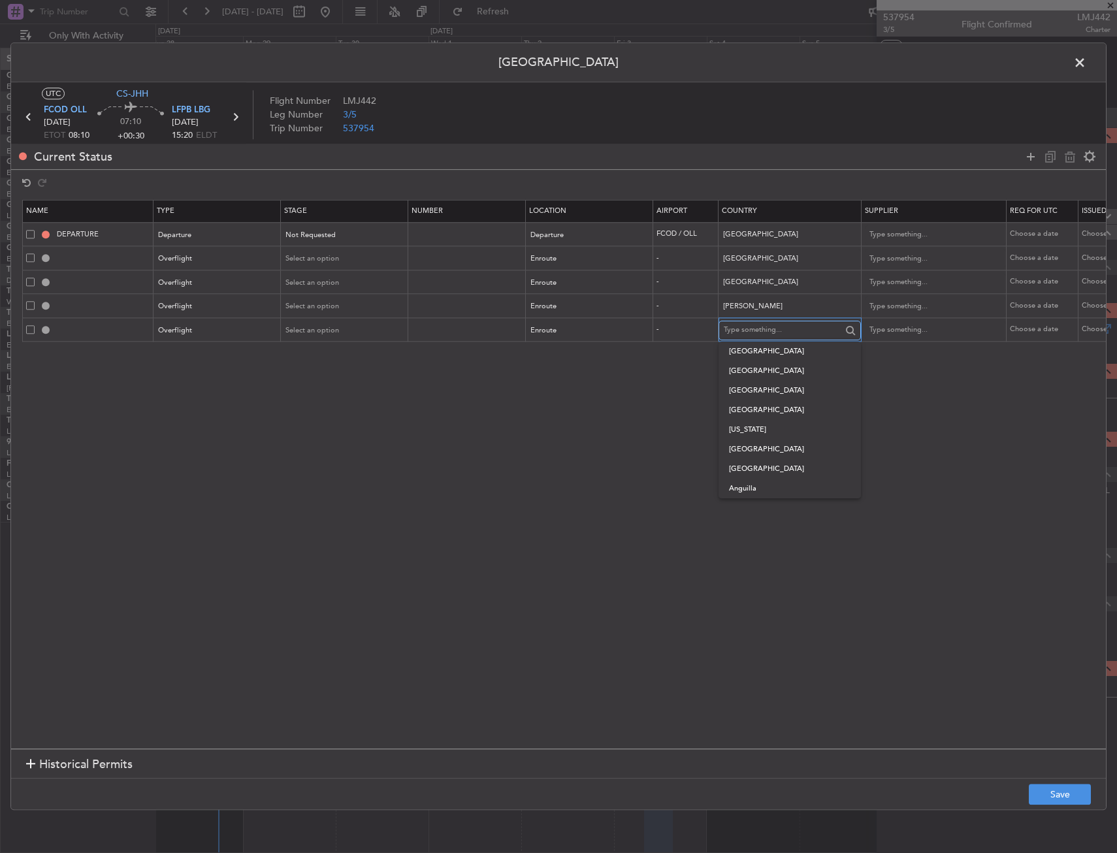
click at [764, 330] on input "text" at bounding box center [783, 331] width 118 height 20
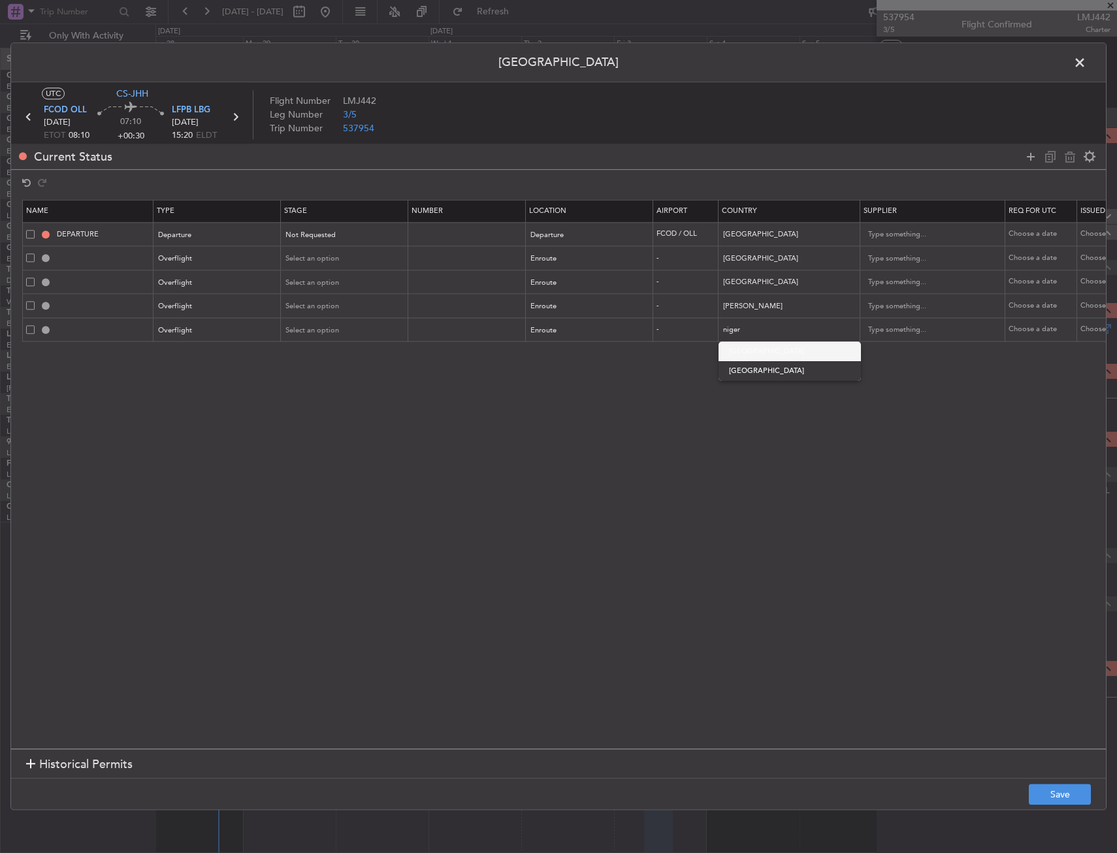
click at [758, 346] on span "Niger" at bounding box center [789, 352] width 121 height 20
type input "Niger"
click at [1025, 157] on icon at bounding box center [1031, 157] width 16 height 16
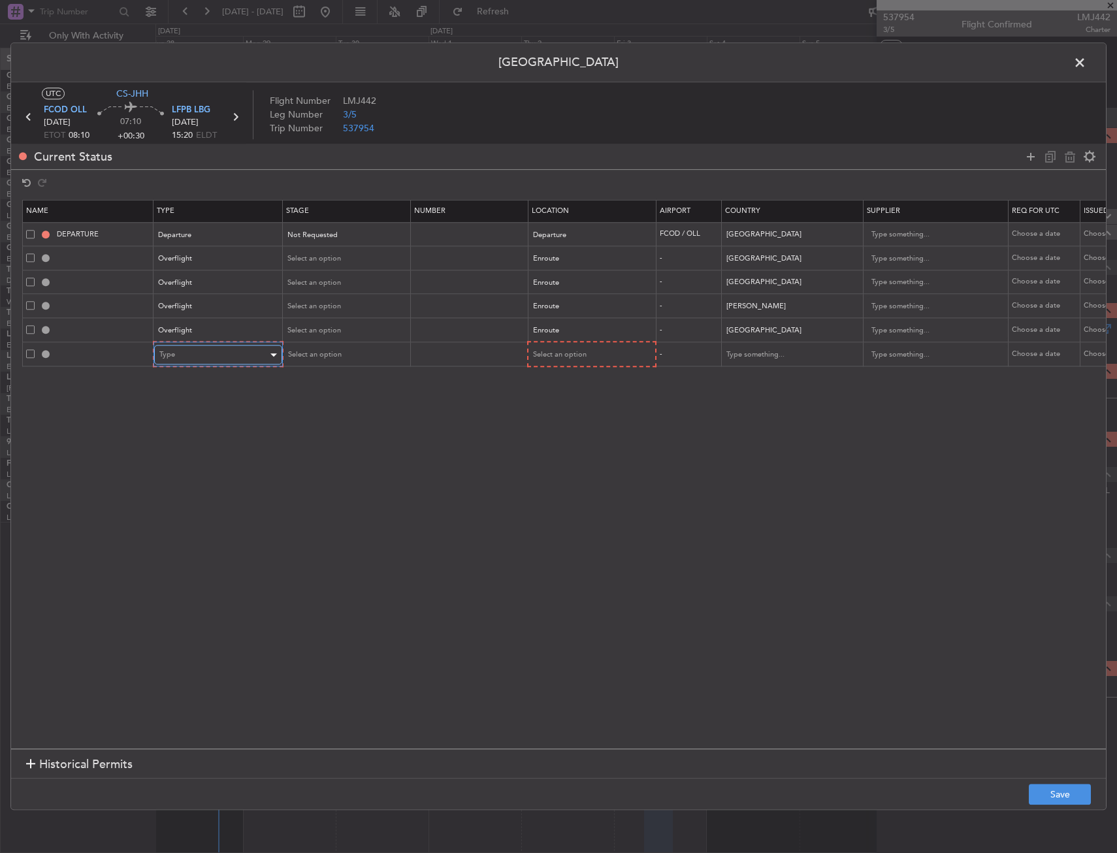
click at [268, 358] on div at bounding box center [272, 355] width 9 height 10
click at [216, 494] on span "Overflight" at bounding box center [218, 493] width 116 height 20
click at [591, 325] on div "Enroute" at bounding box center [585, 331] width 108 height 20
click at [564, 317] on div at bounding box center [558, 426] width 1117 height 853
click at [560, 347] on div "Select an option" at bounding box center [586, 356] width 108 height 20
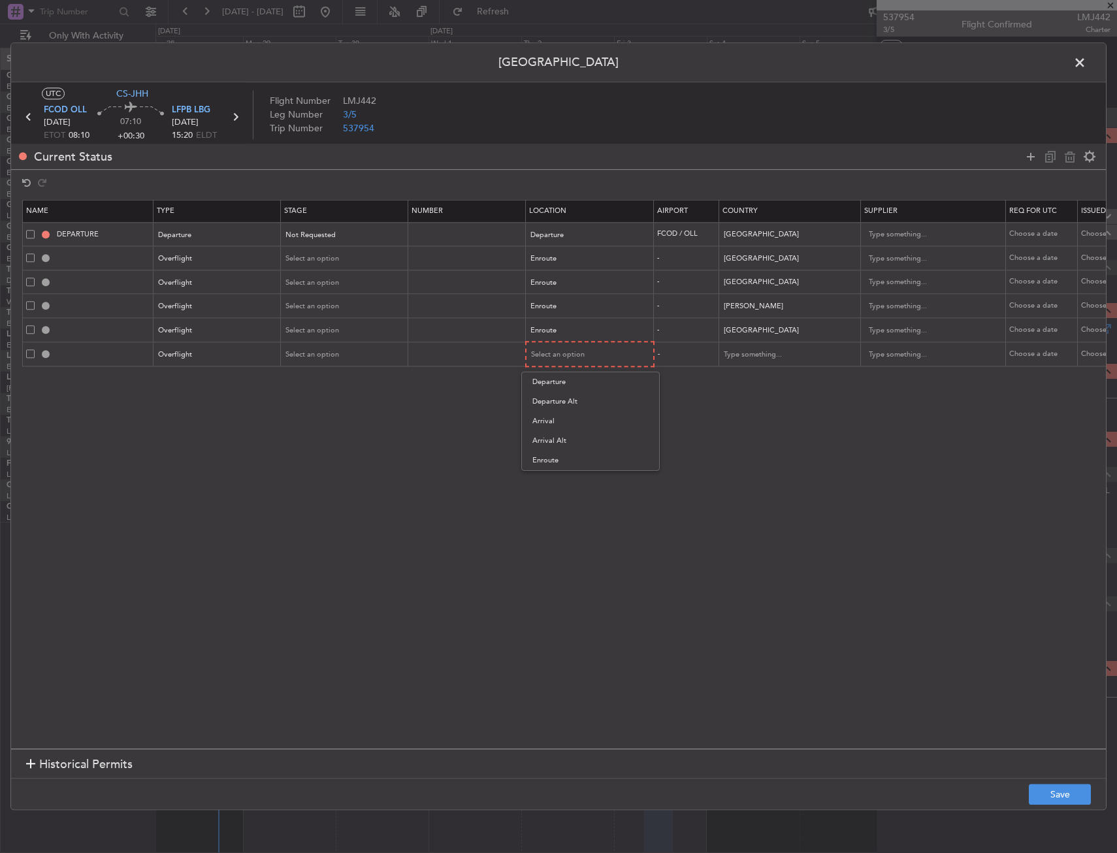
drag, startPoint x: 549, startPoint y: 457, endPoint x: 747, endPoint y: 369, distance: 217.0
click at [548, 457] on span "Enroute" at bounding box center [590, 461] width 116 height 20
click at [763, 353] on input "text" at bounding box center [783, 354] width 118 height 20
click at [754, 385] on span "Algeria" at bounding box center [789, 376] width 121 height 20
type input "Algeria"
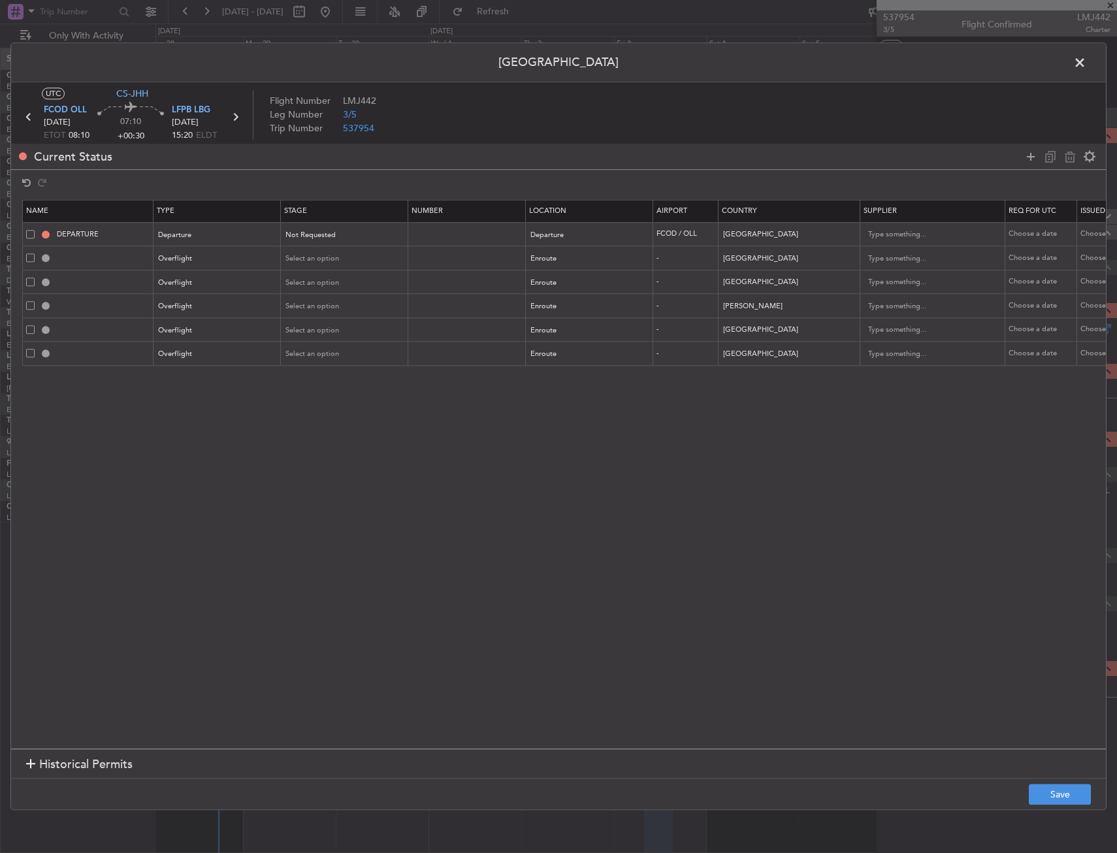
drag, startPoint x: 856, startPoint y: 523, endPoint x: 914, endPoint y: 650, distance: 139.4
click at [856, 523] on section "Name Type Stage Number Location Airport Country Supplier Req For Utc Issued For…" at bounding box center [558, 473] width 1095 height 552
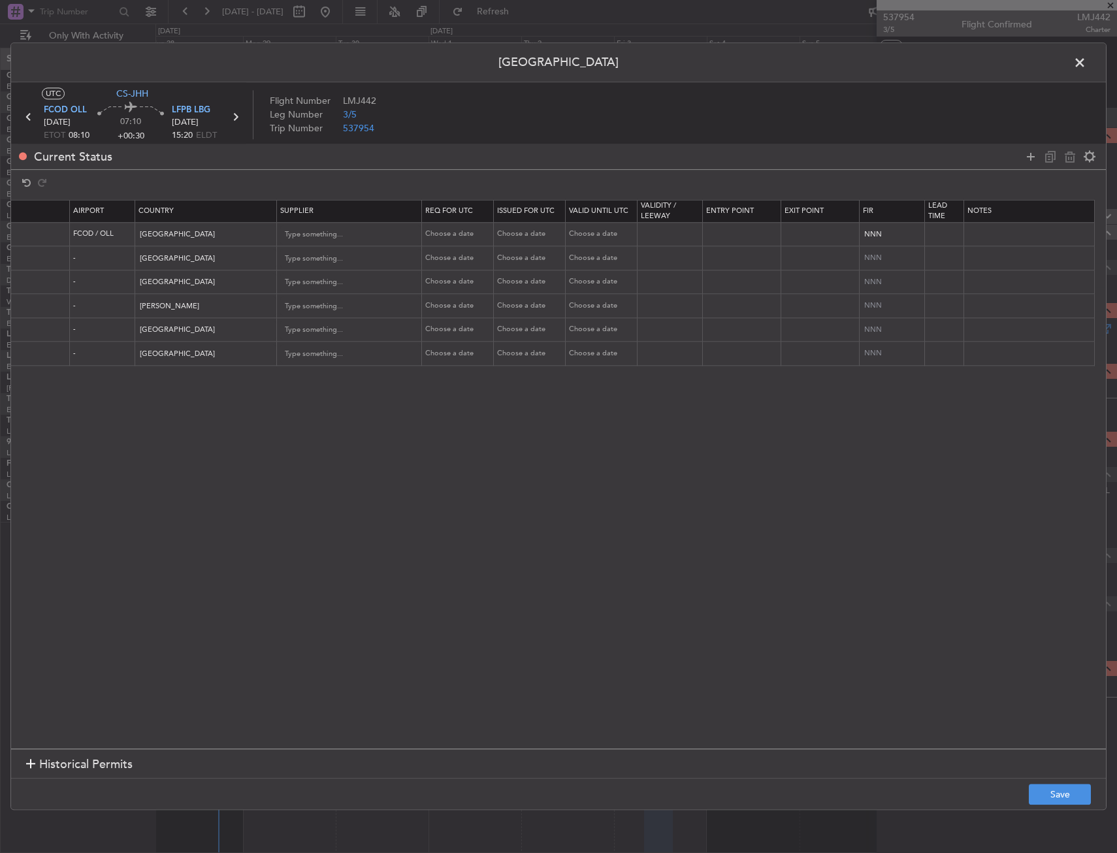
click at [850, 627] on section "Name Type Stage Number Location Airport Country Supplier Req For Utc Issued For…" at bounding box center [558, 473] width 1095 height 552
drag, startPoint x: 781, startPoint y: 738, endPoint x: 505, endPoint y: 722, distance: 276.8
click at [470, 720] on section "Name Type Stage Number Location Airport Country Supplier Req For Utc Issued For…" at bounding box center [558, 473] width 1095 height 552
drag, startPoint x: 465, startPoint y: 737, endPoint x: 412, endPoint y: 741, distance: 53.0
click at [412, 741] on section "Name Type Stage Number Location Airport Country Supplier Req For Utc Issued For…" at bounding box center [558, 473] width 1095 height 552
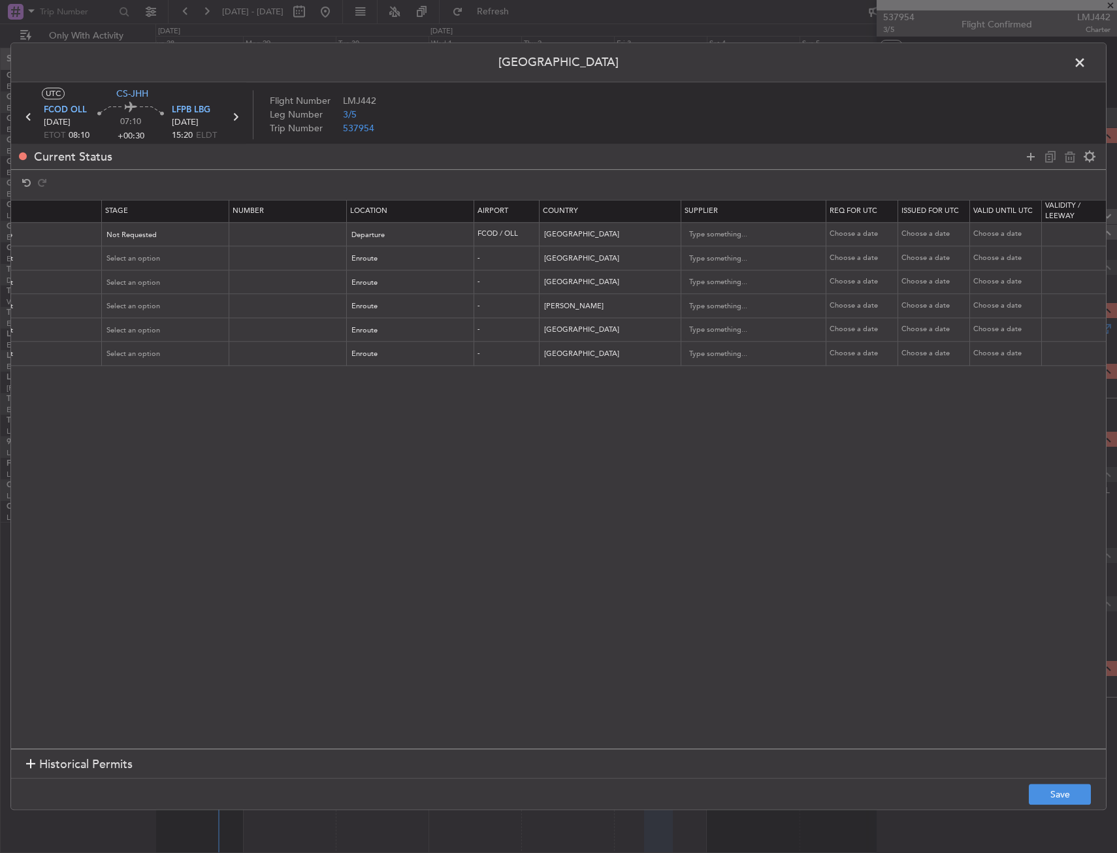
scroll to position [0, 0]
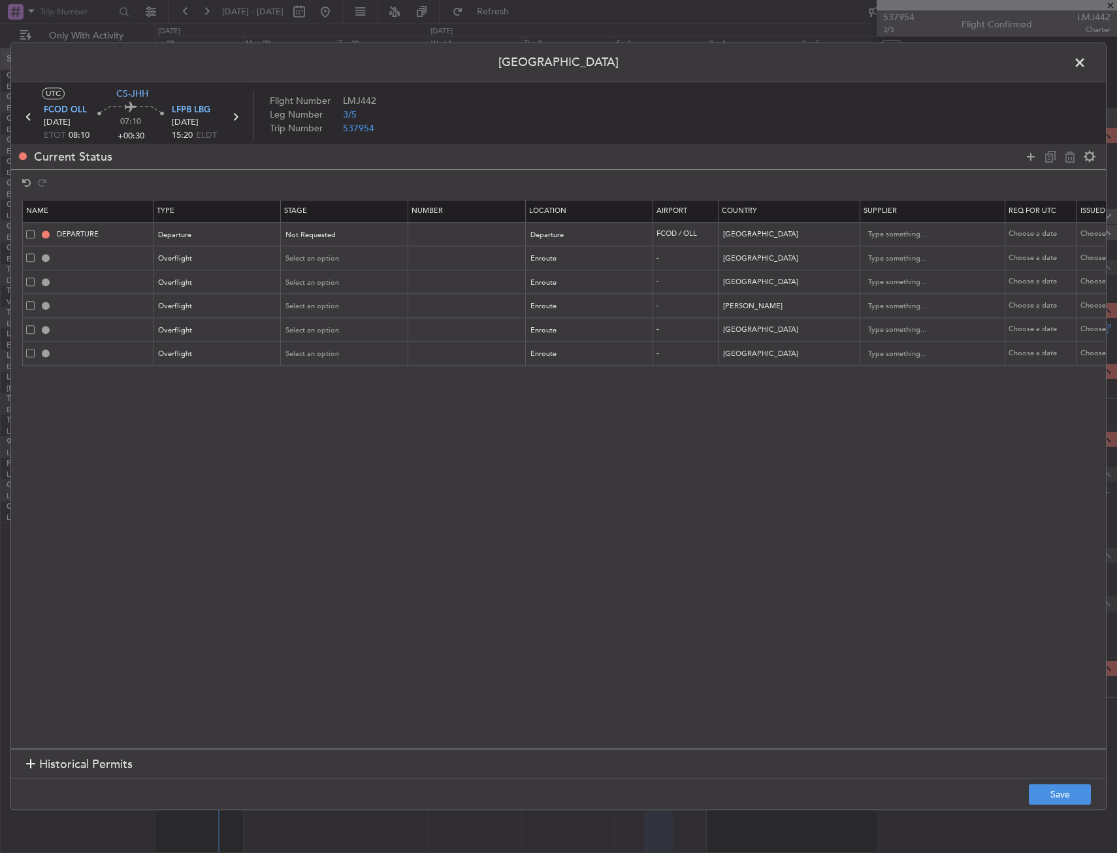
click at [1046, 811] on div "Permit Center UTC CS-JHH FCOD OLL 03/10/2025 ETOT 08:10 07:10 +00:30 LFPB LBG 0…" at bounding box center [558, 426] width 1117 height 853
click at [1048, 800] on button "Save" at bounding box center [1060, 794] width 62 height 21
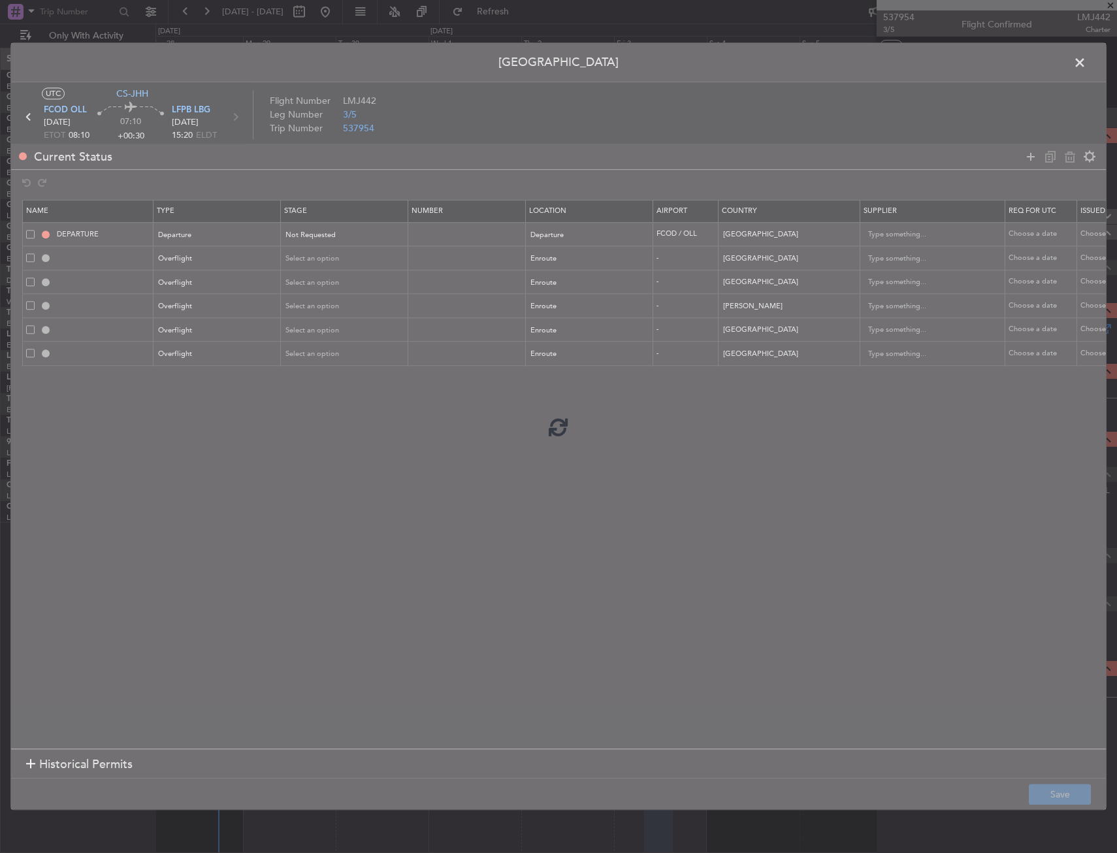
click at [857, 573] on div at bounding box center [558, 426] width 1095 height 766
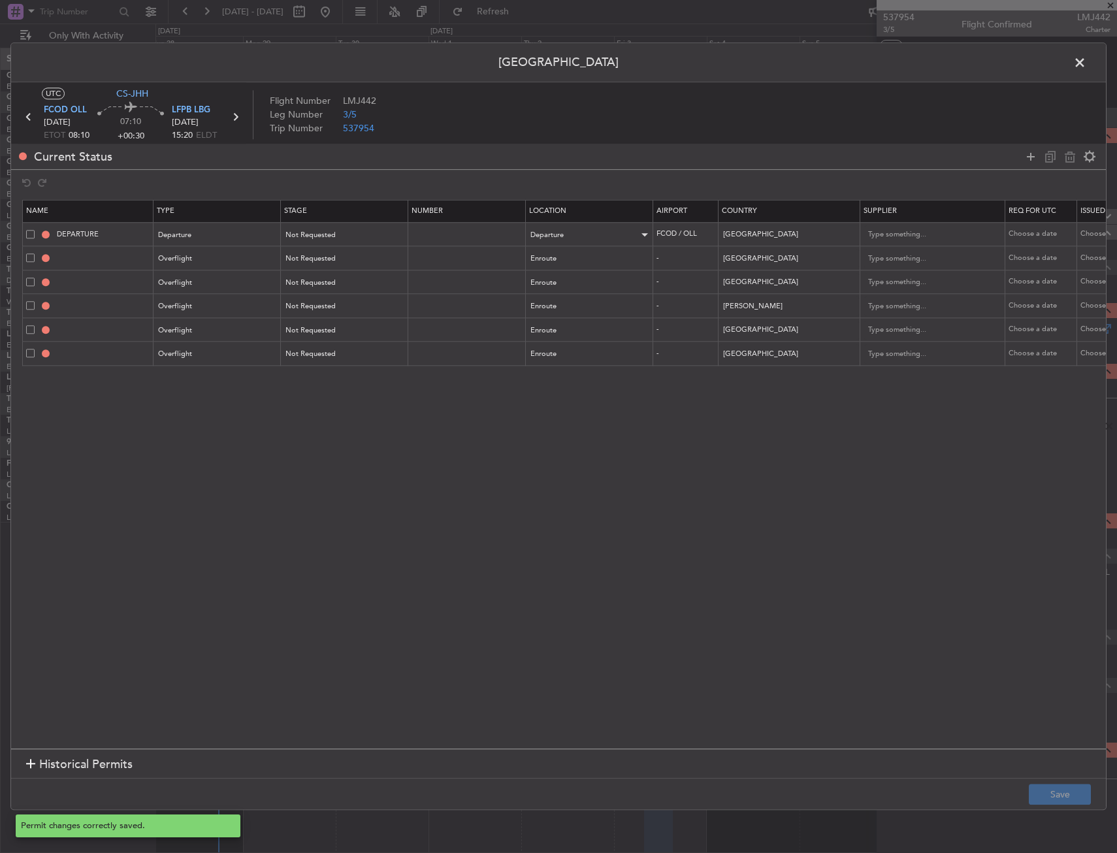
type input "CAMEROON OVF"
type input "NNN"
type input "NIGERIA OVF"
type input "NNN"
type input "CHAD OVF"
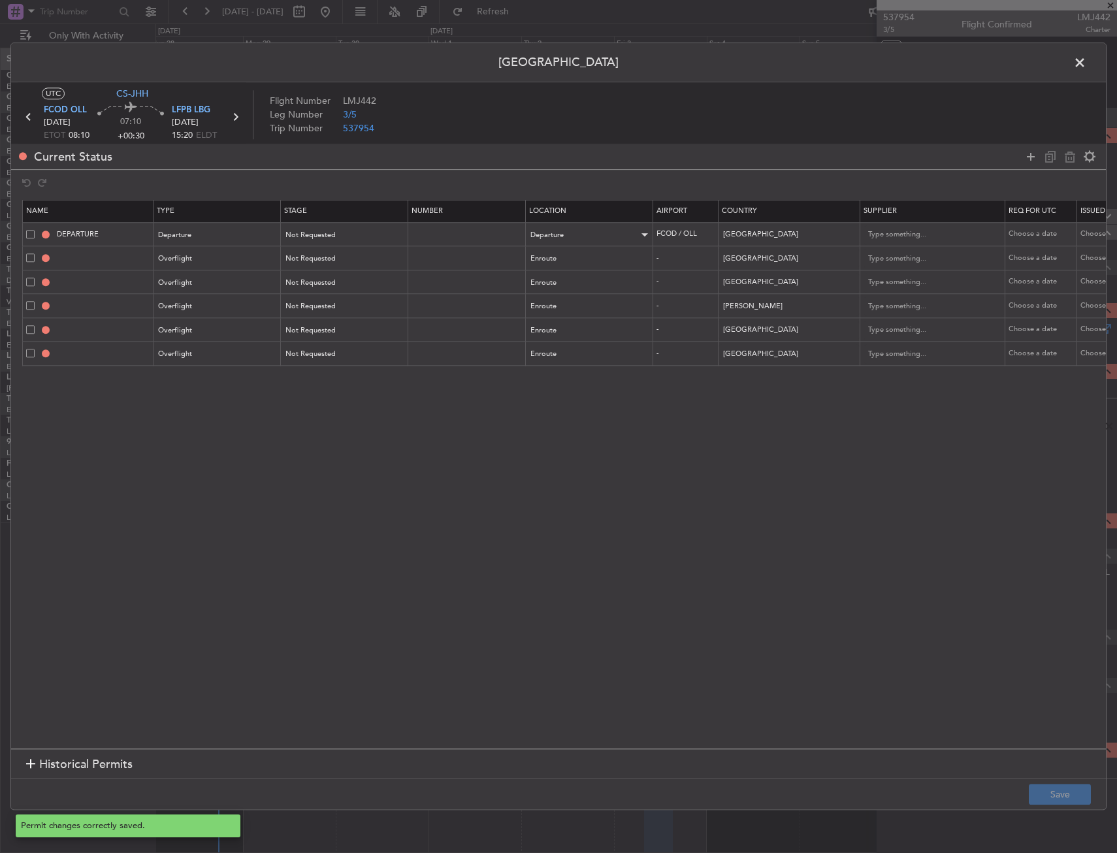
type input "NNN"
type input "NIGER OVF"
type input "NNN"
type input "ALGERIA OVF"
type input "NNN"
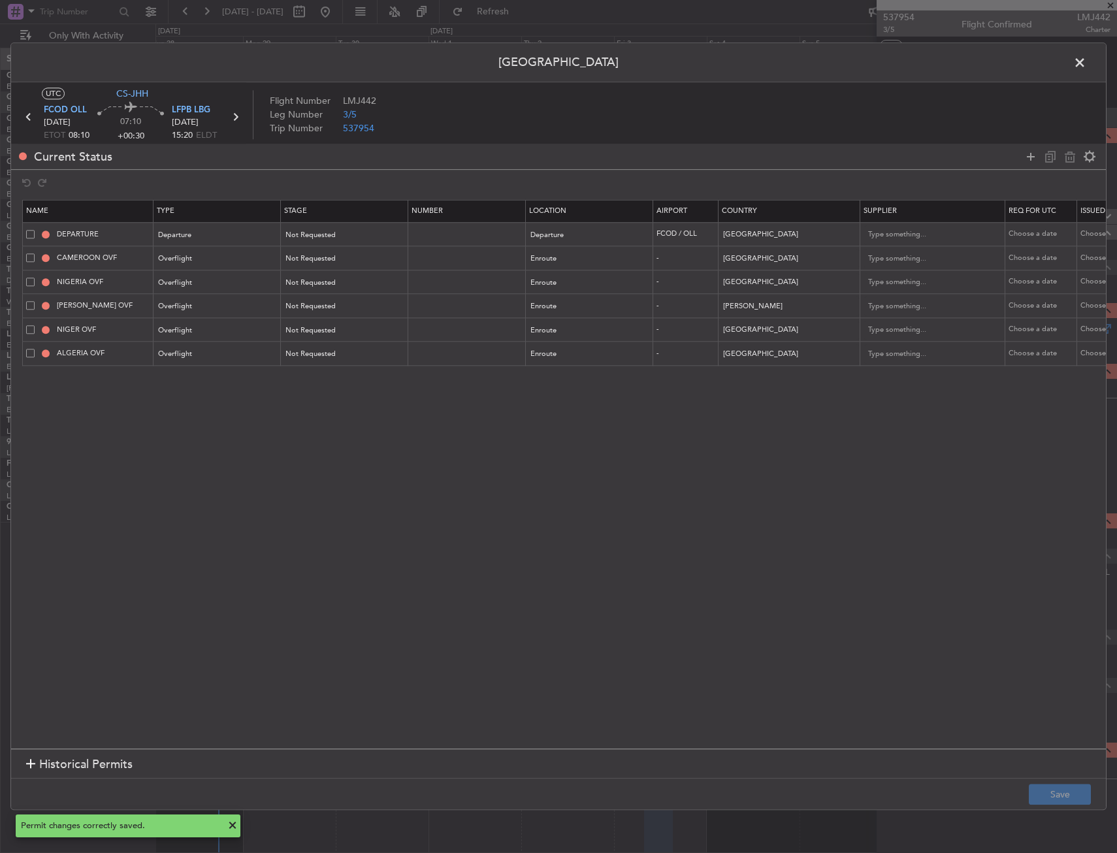
click at [1064, 65] on header "Permit Center" at bounding box center [558, 62] width 1095 height 39
click at [1086, 67] on span at bounding box center [1086, 66] width 0 height 26
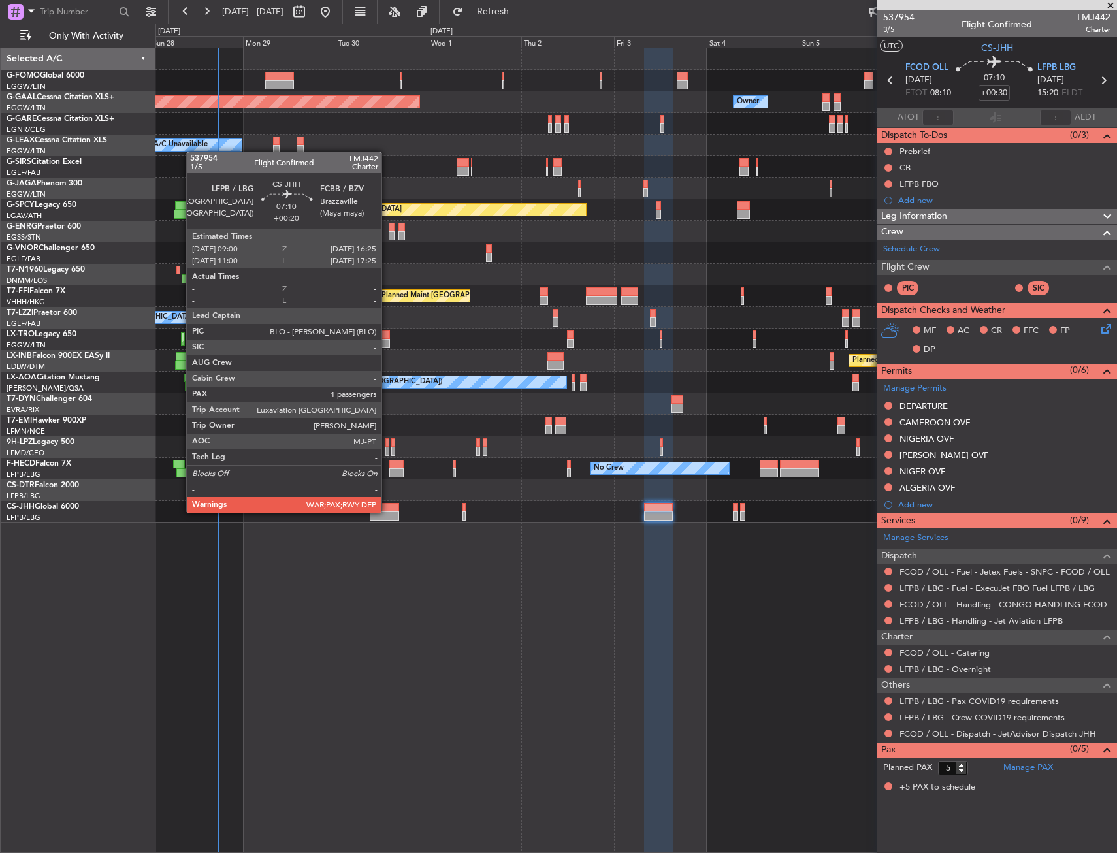
click at [387, 511] on div at bounding box center [384, 515] width 29 height 9
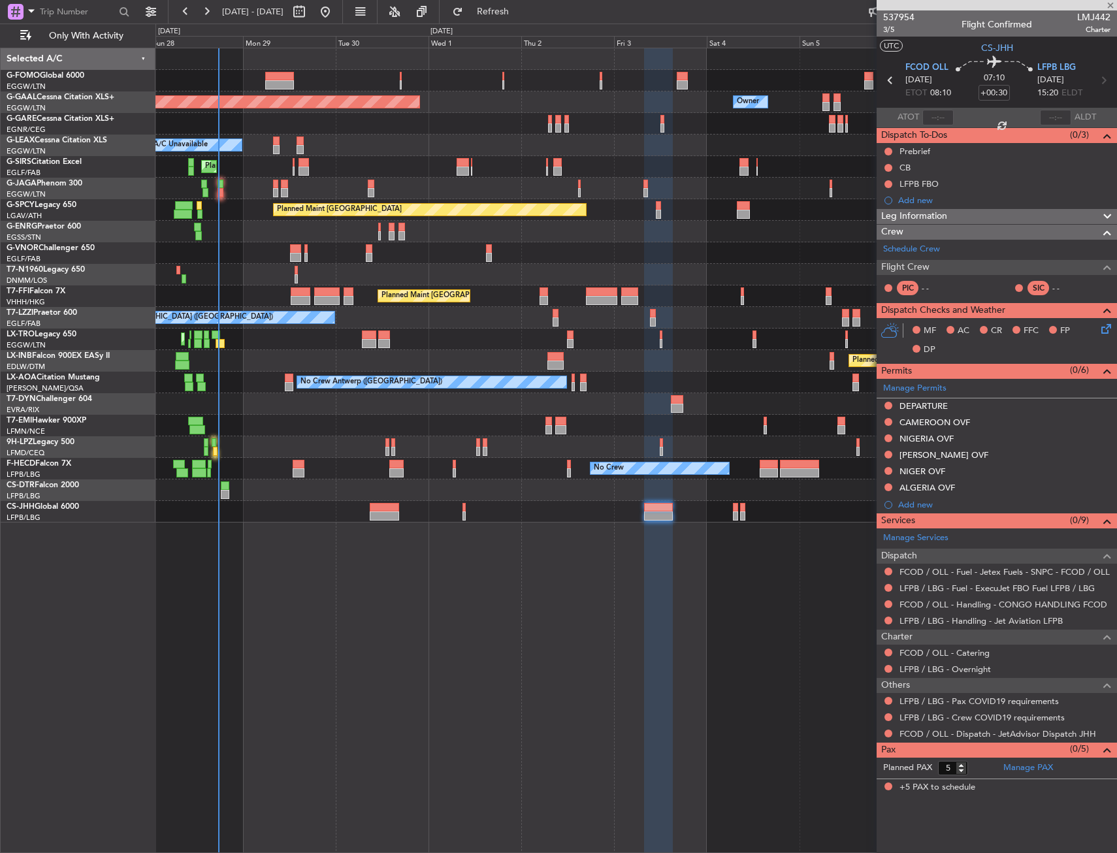
type input "+00:20"
type input "1"
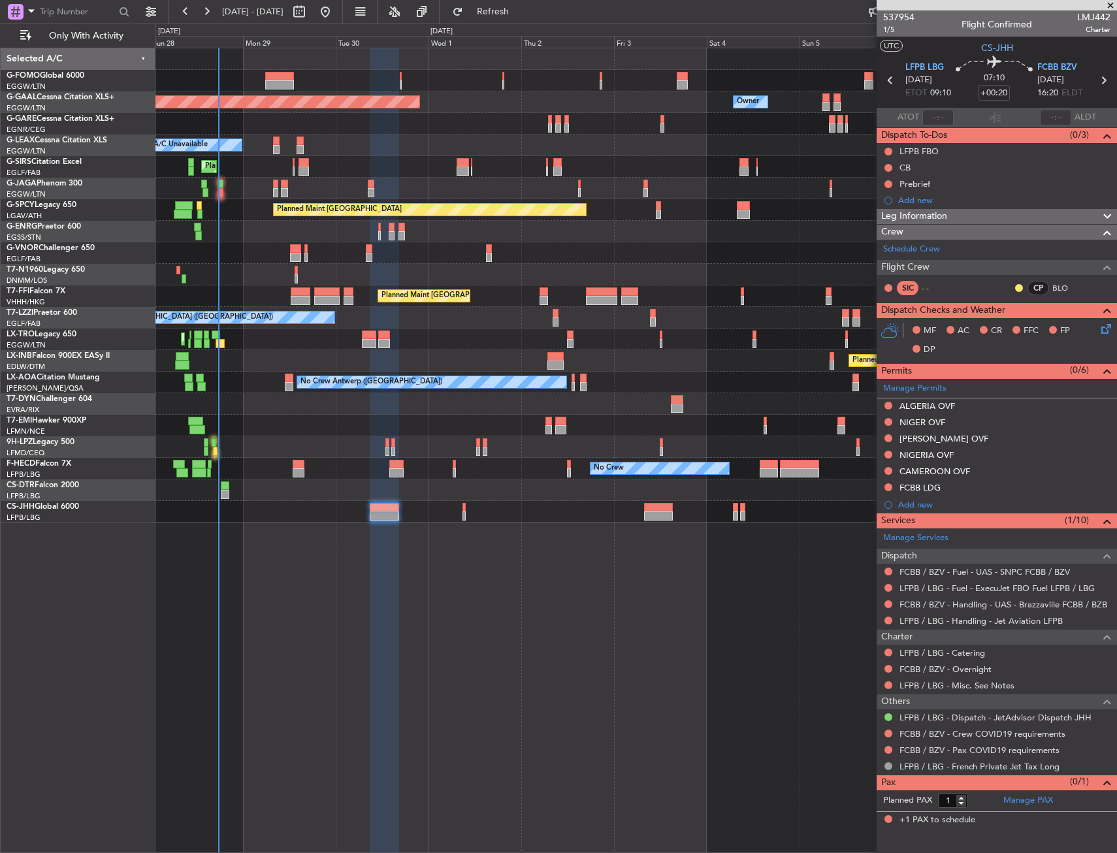
click at [744, 713] on div "Planned Maint Dusseldorf Owner Owner A/C Unavailable Planned Maint London (Luto…" at bounding box center [635, 450] width 961 height 805
click at [400, 609] on div "Planned Maint Dusseldorf Owner Owner A/C Unavailable Planned Maint London (Luto…" at bounding box center [635, 450] width 961 height 805
click at [521, 13] on span "Refresh" at bounding box center [493, 11] width 55 height 9
click at [928, 615] on mat-tooltip-component "FCBB / BZV - Handling - UAS - Brazzaville FCBB / BZB" at bounding box center [1003, 626] width 200 height 35
click at [936, 622] on link "LFPB / LBG - Handling - Jet Aviation LFPB" at bounding box center [980, 620] width 163 height 11
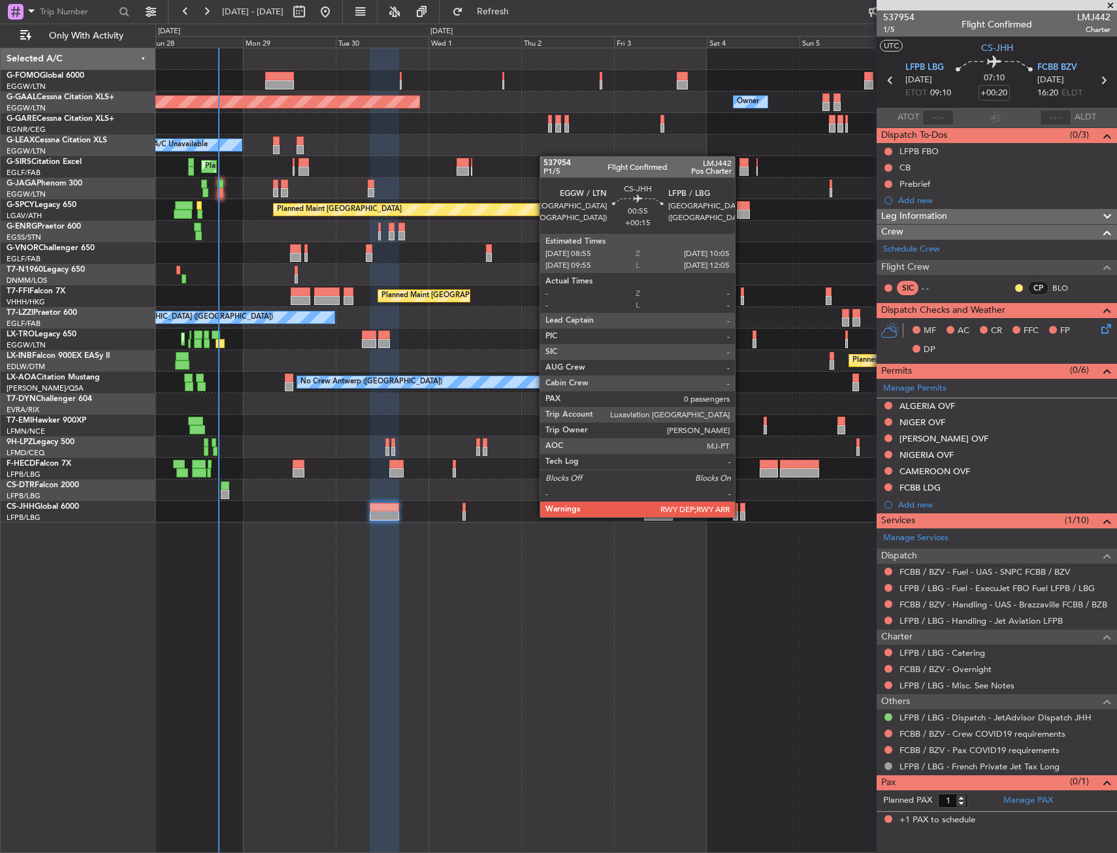
click at [713, 579] on div "Planned Maint Dusseldorf Owner Owner A/C Unavailable Planned Maint London (Luto…" at bounding box center [635, 450] width 961 height 805
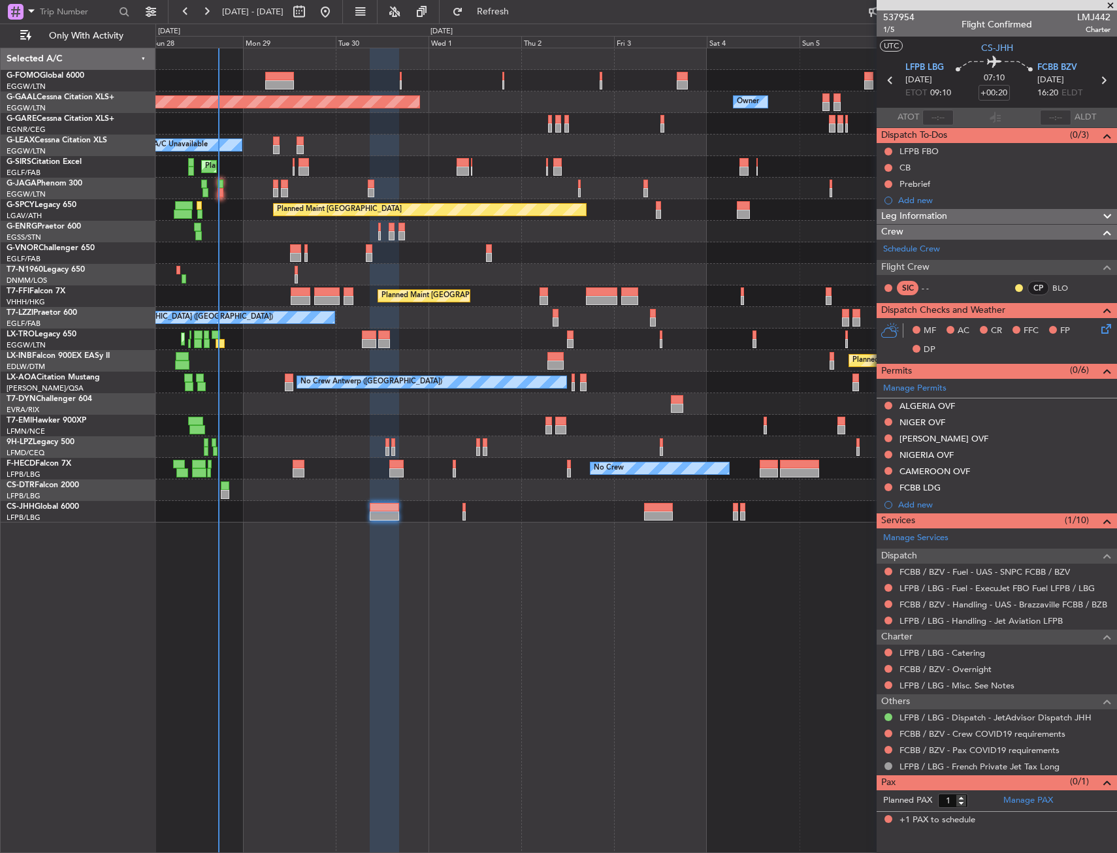
click at [374, 617] on div at bounding box center [384, 450] width 29 height 805
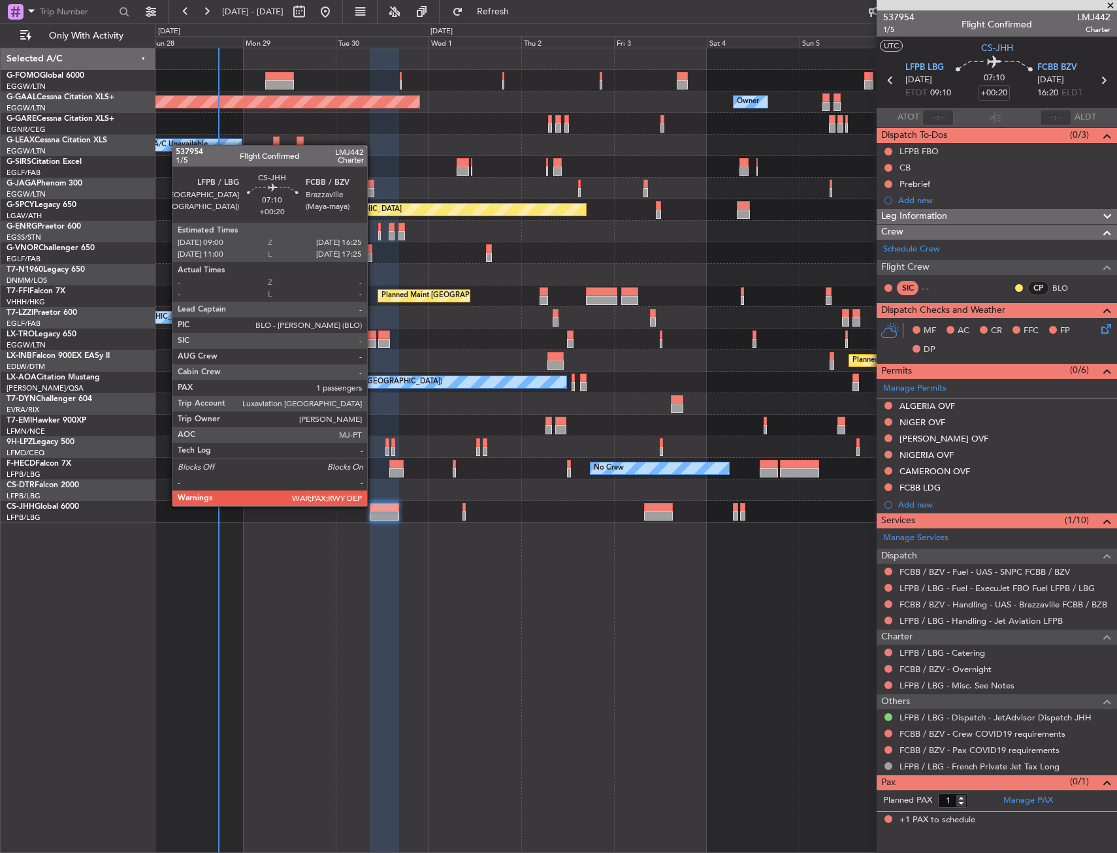
click at [373, 505] on div at bounding box center [384, 507] width 29 height 9
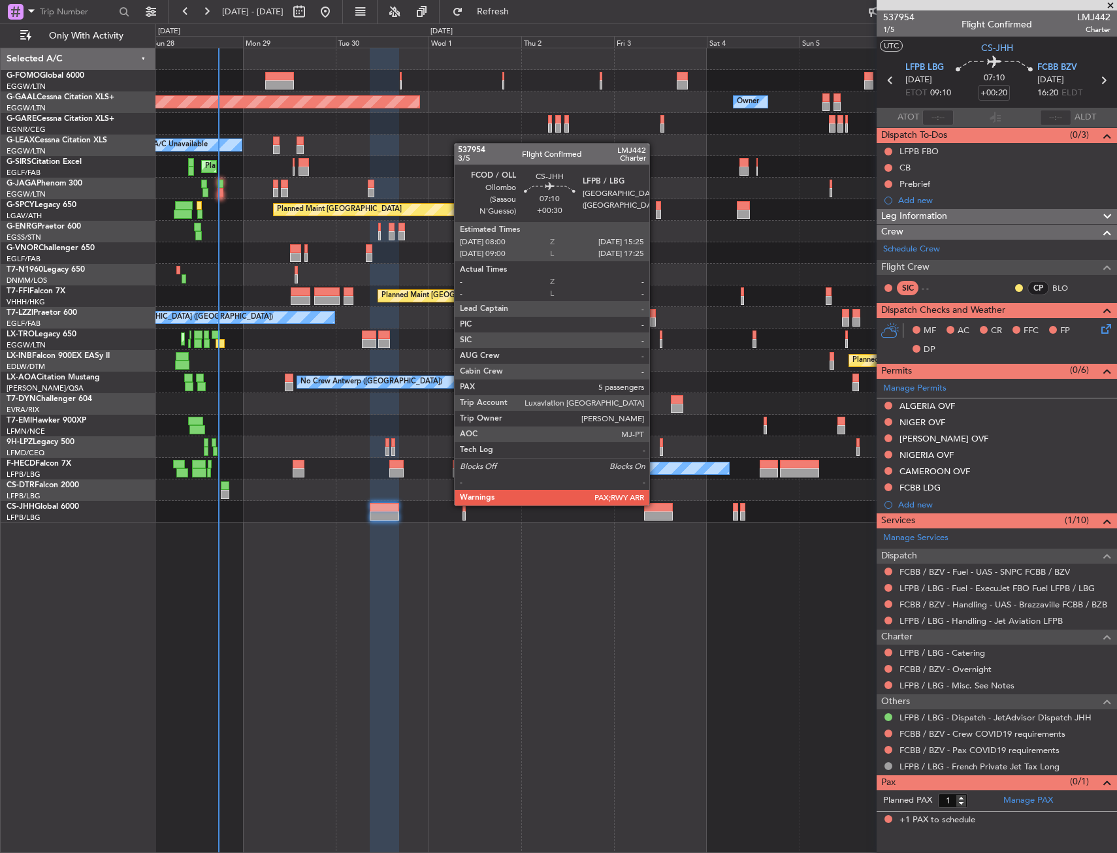
click at [648, 515] on div at bounding box center [658, 515] width 29 height 9
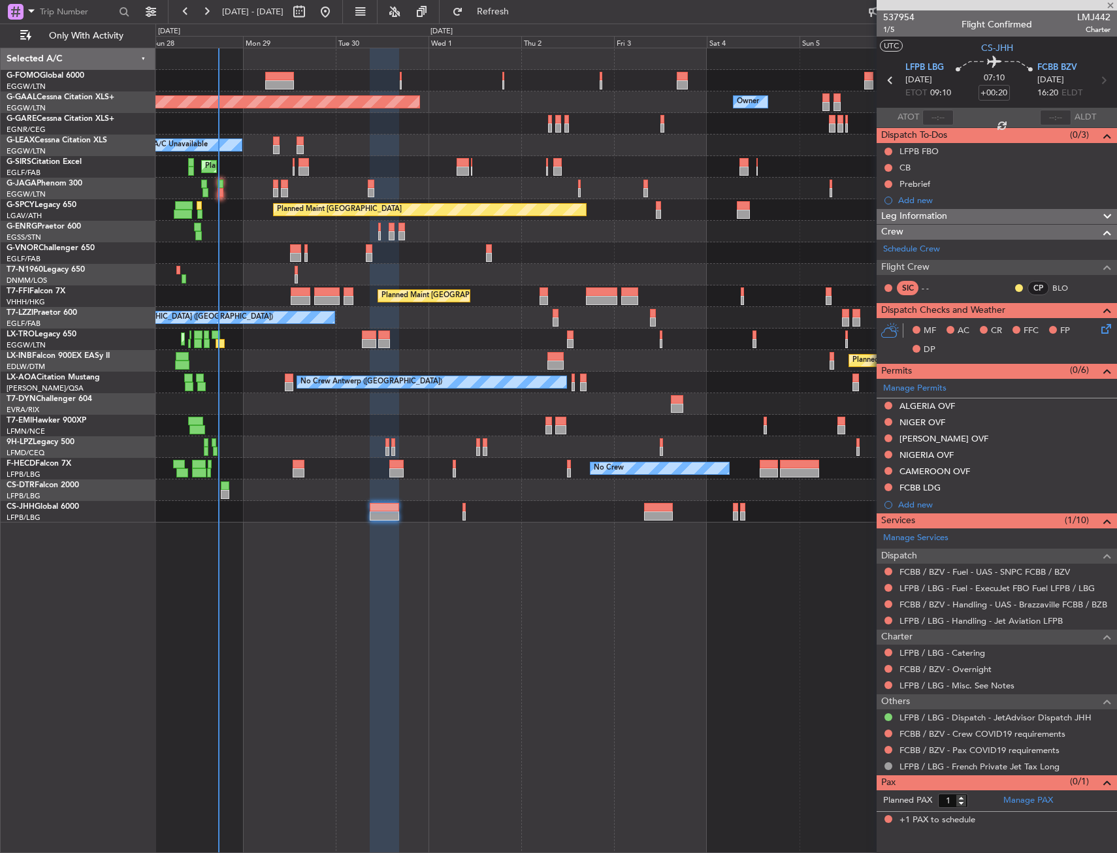
type input "+00:30"
type input "5"
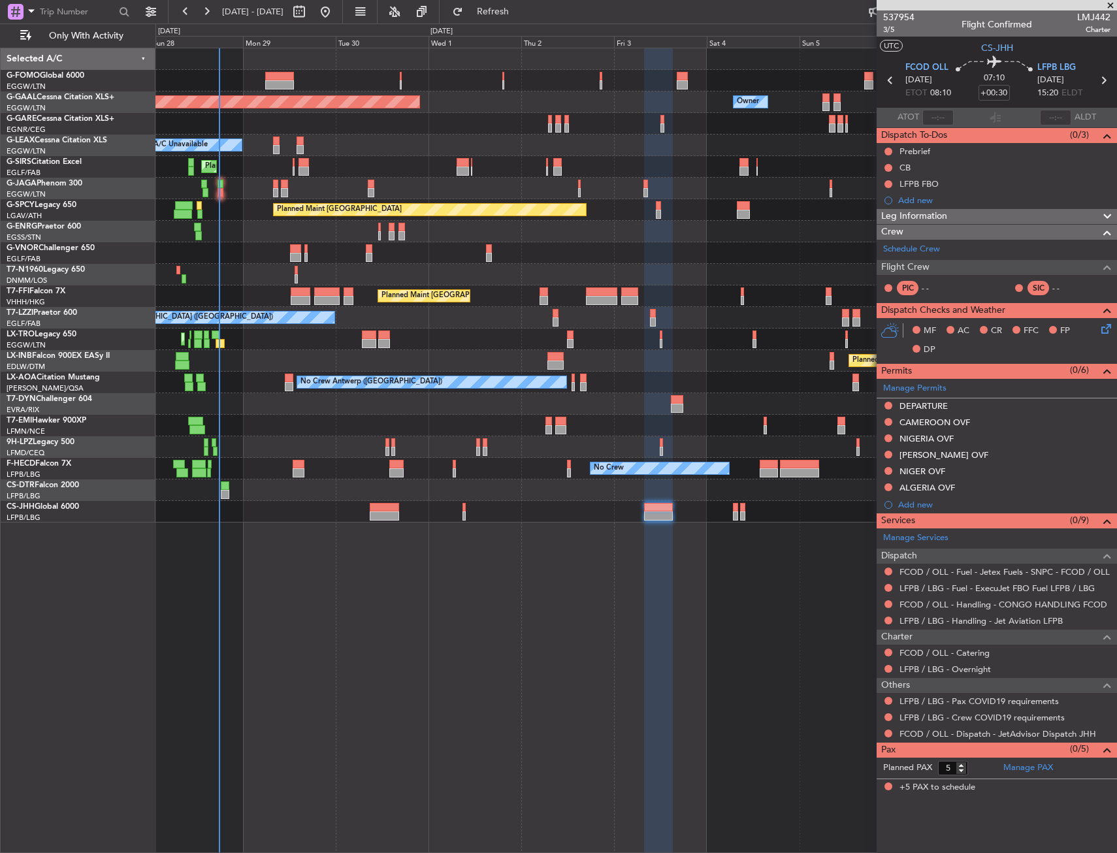
click at [585, 534] on div "Planned Maint Dusseldorf Owner Owner A/C Unavailable Planned Maint London (Luto…" at bounding box center [635, 450] width 961 height 805
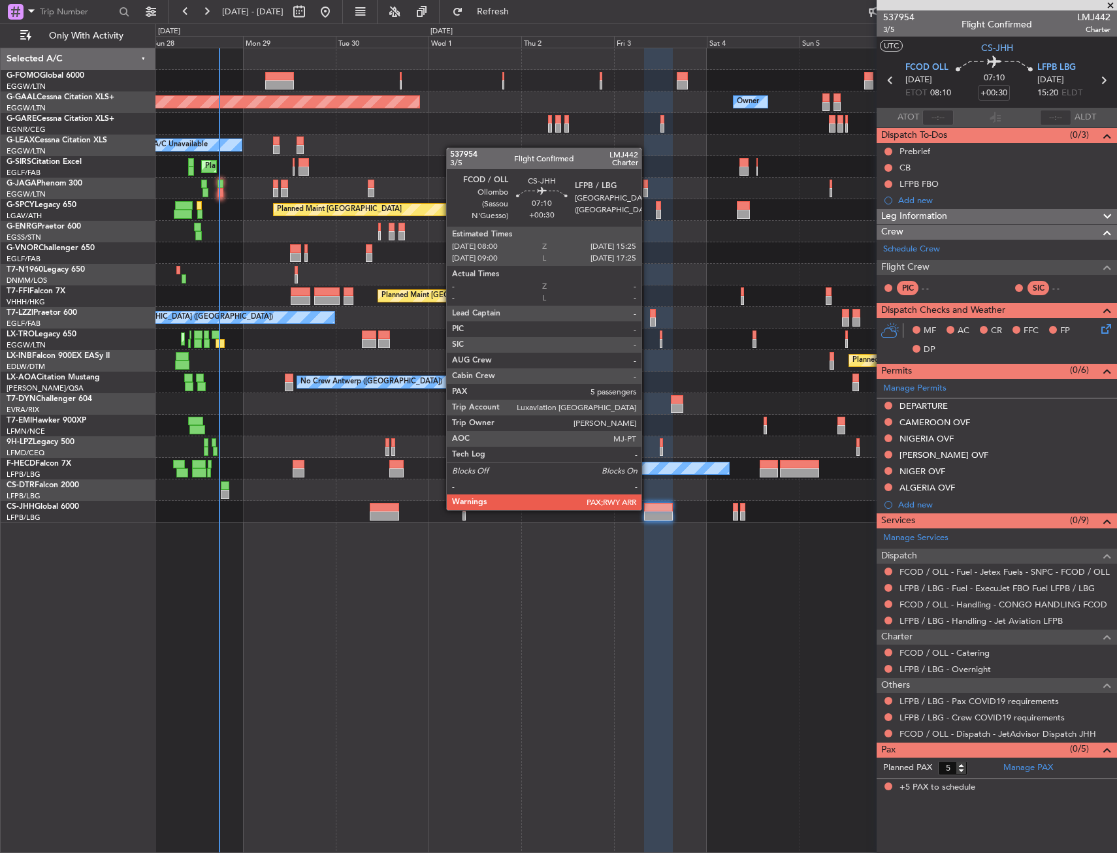
click at [649, 508] on div at bounding box center [658, 507] width 29 height 9
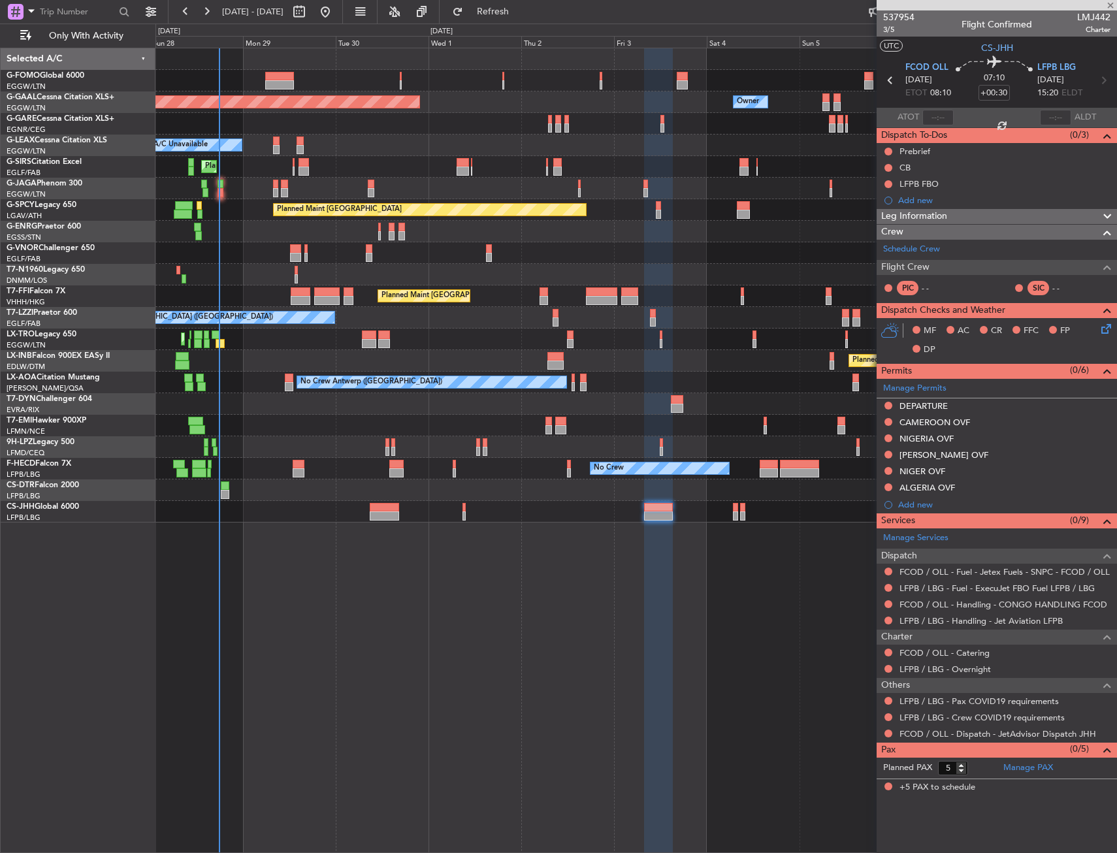
click at [649, 508] on div at bounding box center [658, 507] width 29 height 9
click at [886, 421] on button at bounding box center [888, 422] width 8 height 8
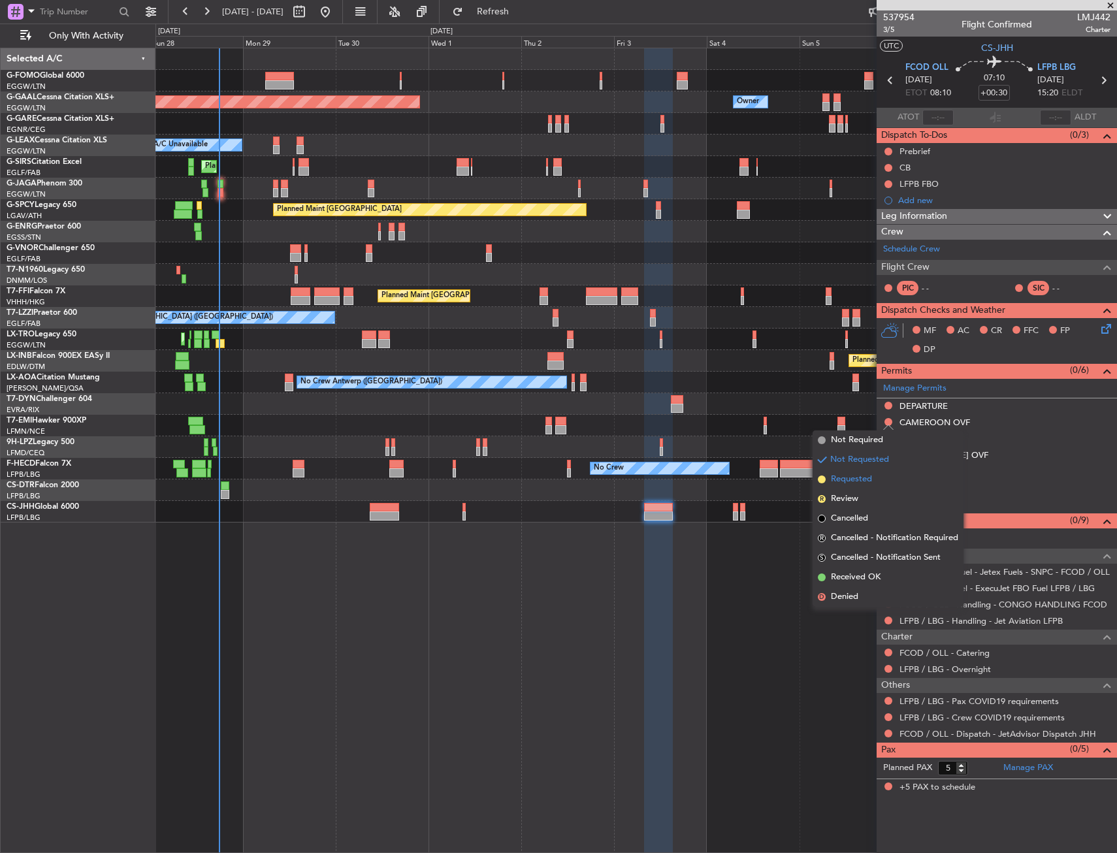
click at [884, 485] on li "Requested" at bounding box center [888, 480] width 151 height 20
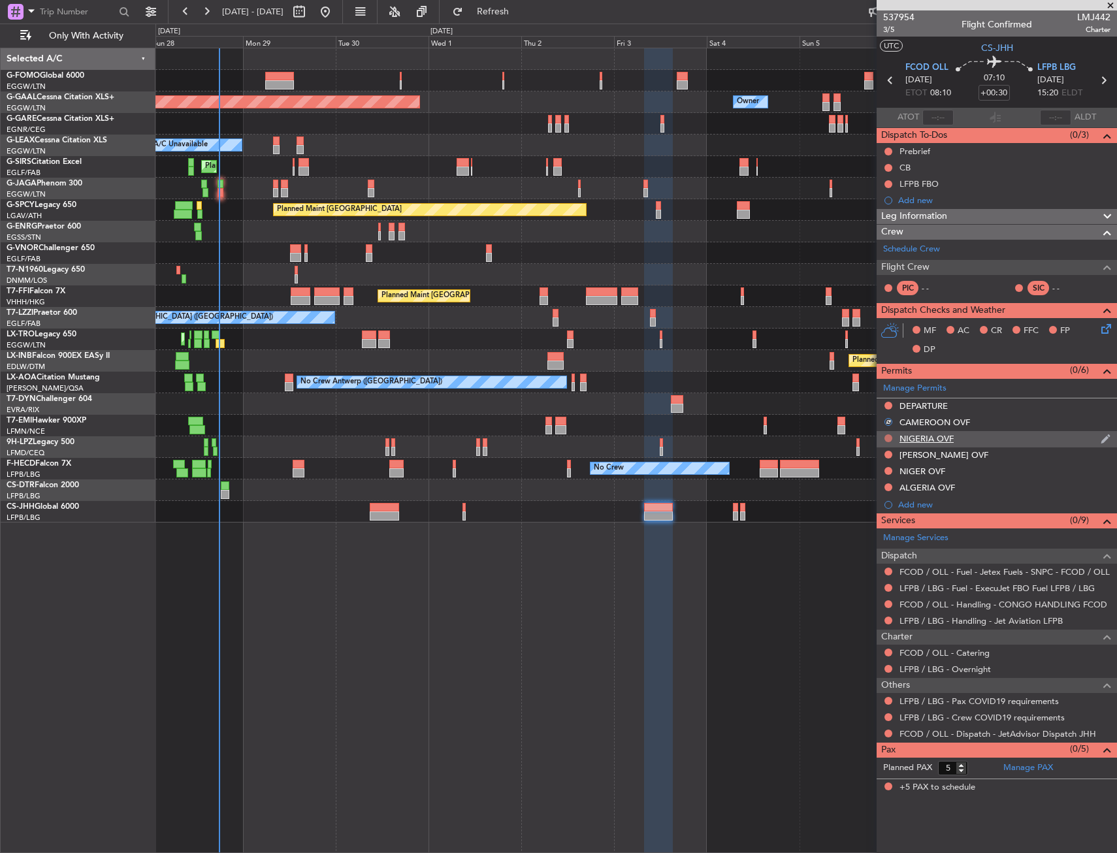
click at [886, 435] on button at bounding box center [888, 438] width 8 height 8
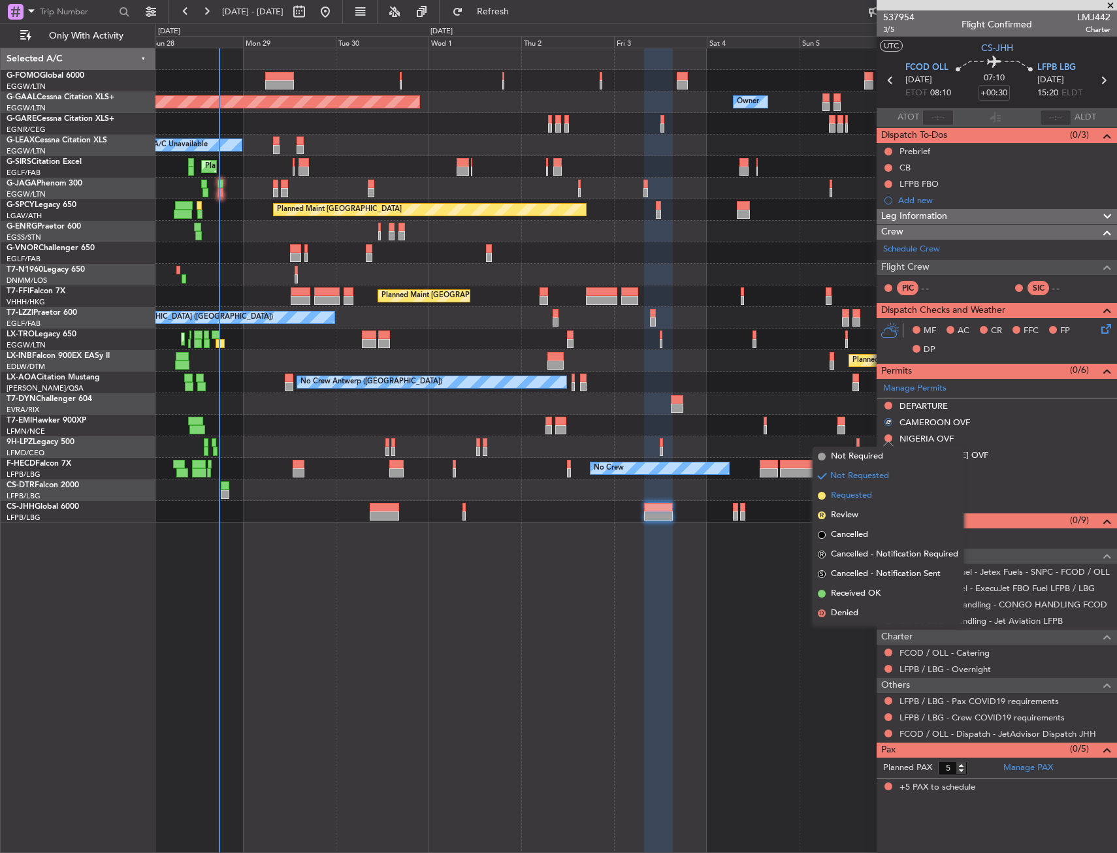
drag, startPoint x: 878, startPoint y: 486, endPoint x: 880, endPoint y: 493, distance: 7.3
click at [880, 493] on li "Requested" at bounding box center [888, 496] width 151 height 20
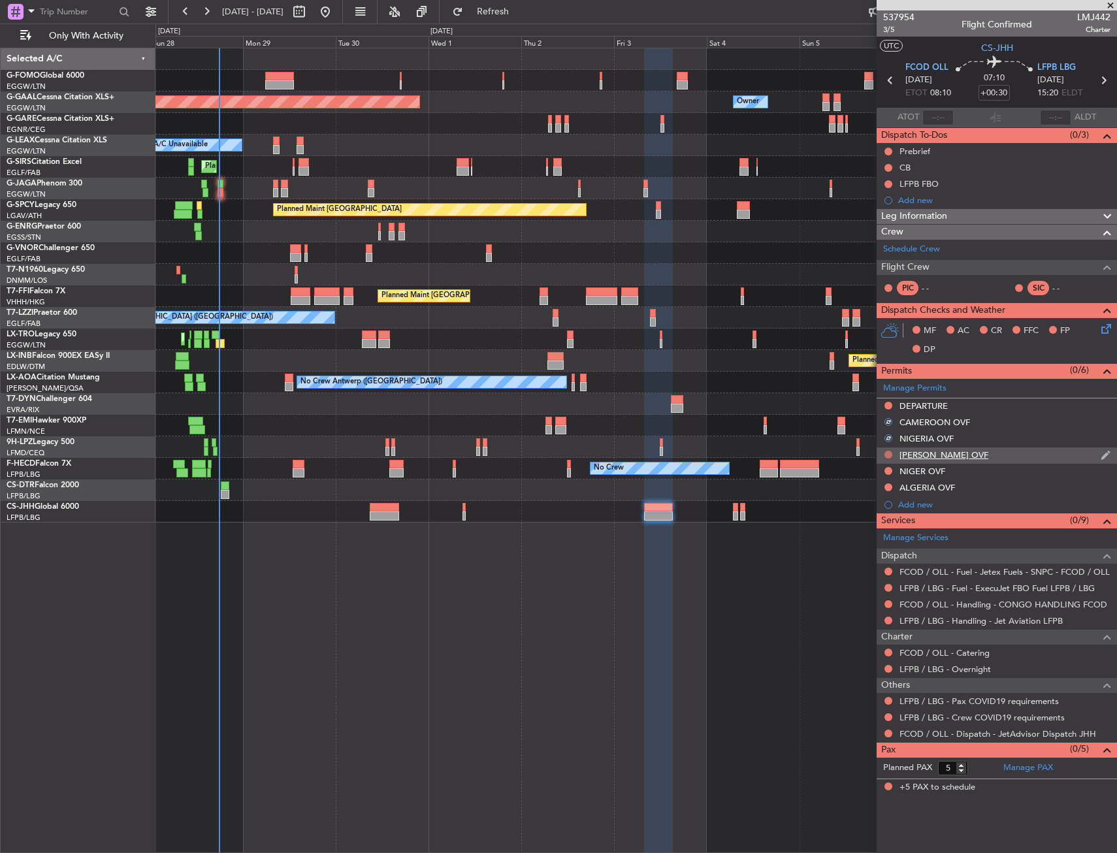
drag, startPoint x: 890, startPoint y: 449, endPoint x: 890, endPoint y: 457, distance: 8.5
click at [890, 450] on div at bounding box center [888, 454] width 10 height 10
click at [890, 455] on button at bounding box center [888, 455] width 8 height 8
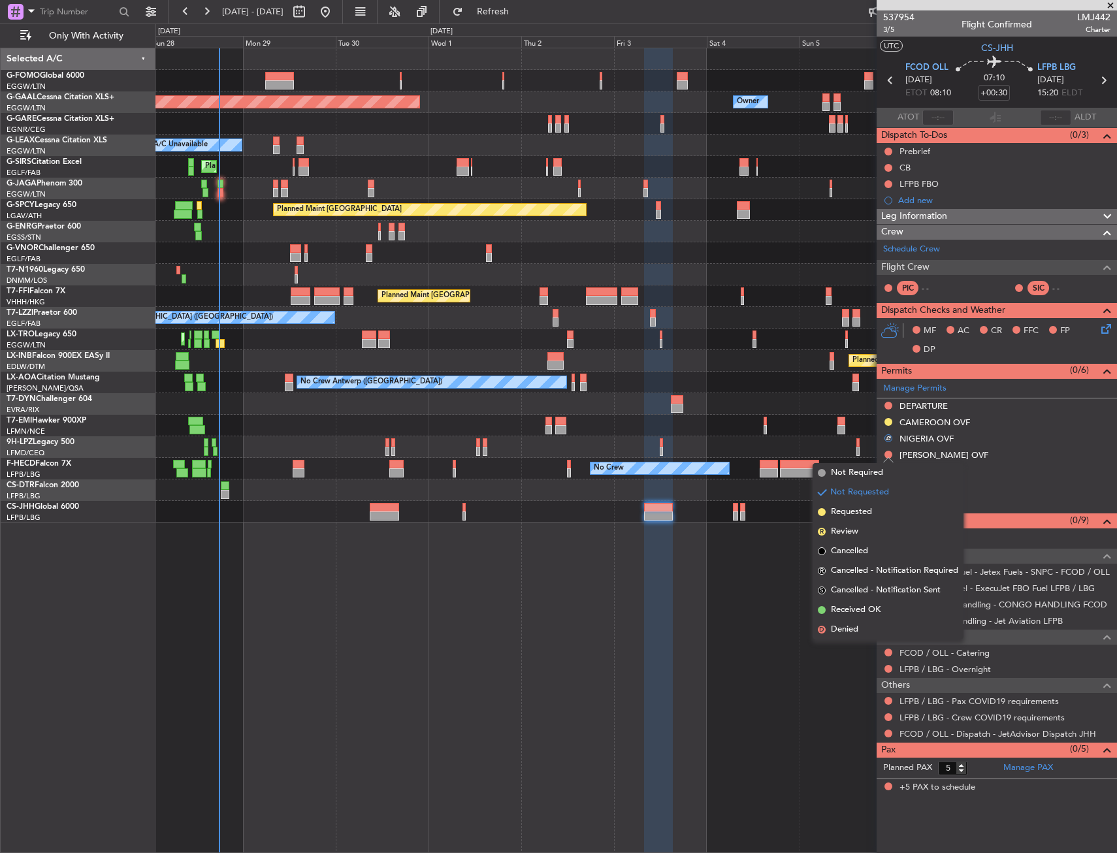
click at [873, 515] on li "Requested" at bounding box center [888, 512] width 151 height 20
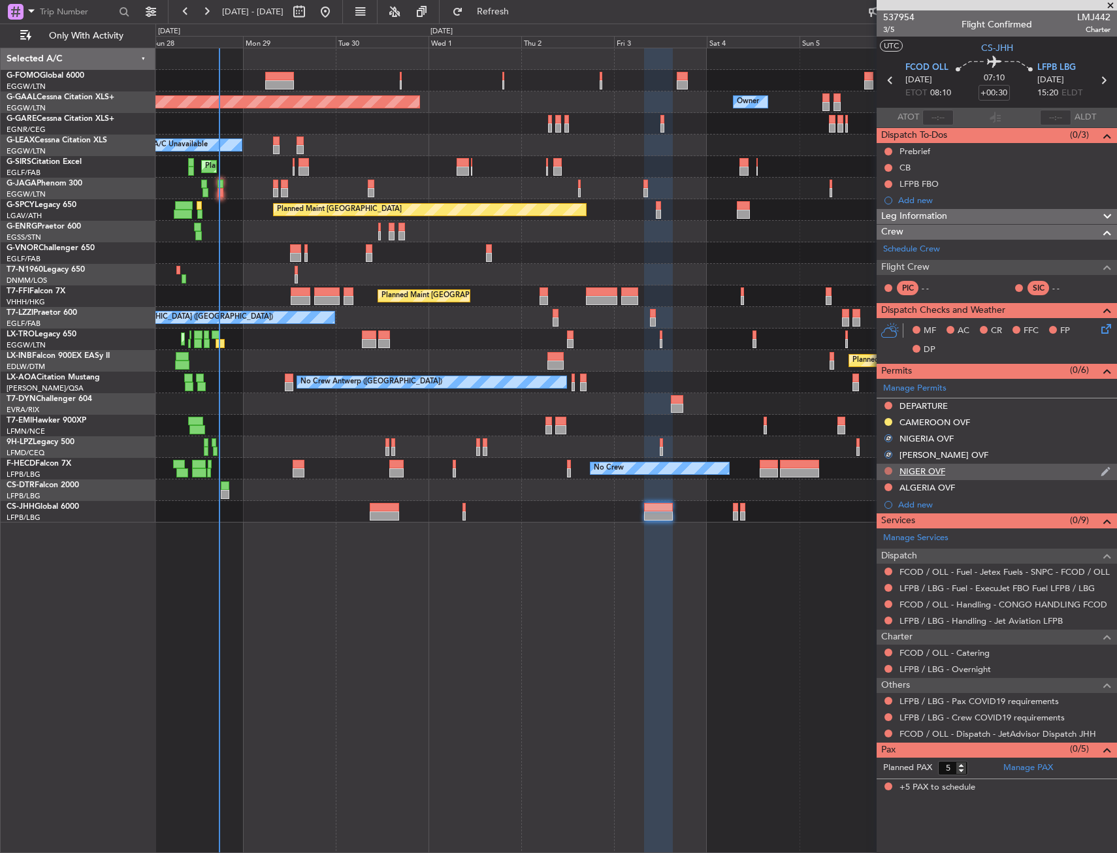
click at [885, 469] on button at bounding box center [888, 471] width 8 height 8
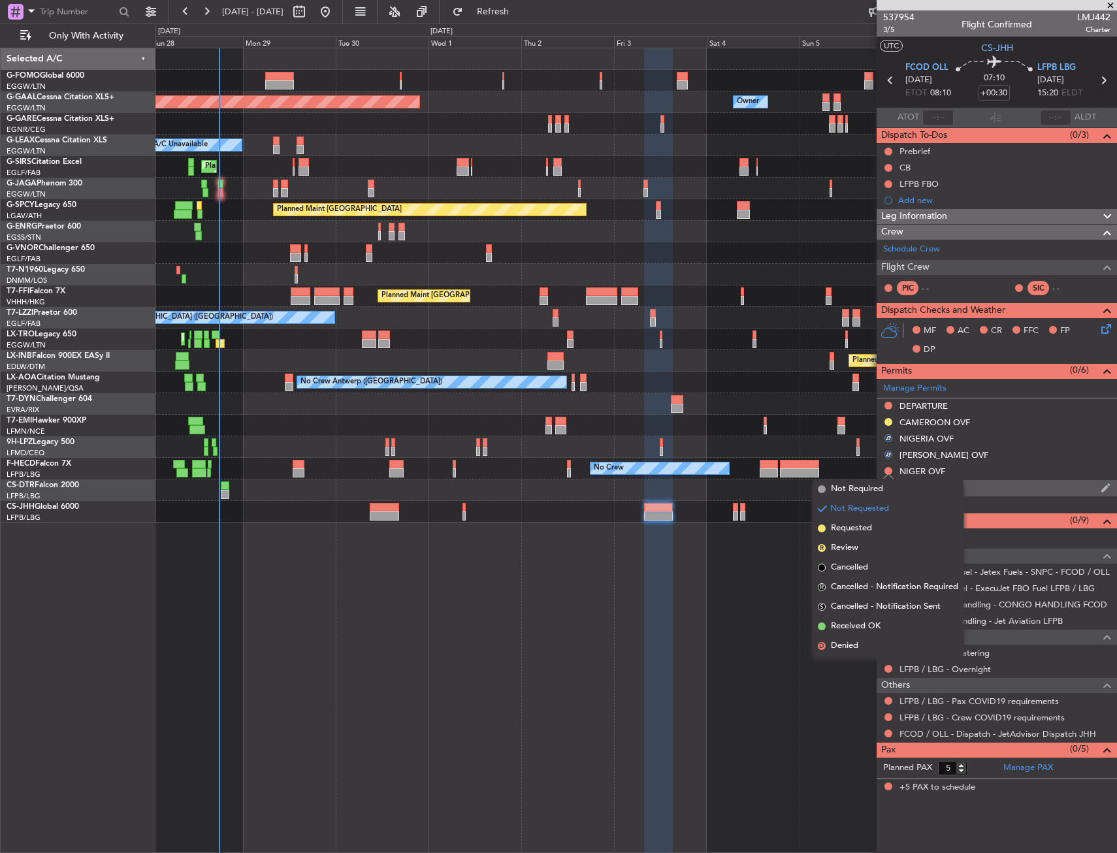
drag, startPoint x: 873, startPoint y: 526, endPoint x: 899, endPoint y: 492, distance: 42.5
click at [875, 522] on li "Requested" at bounding box center [888, 529] width 151 height 20
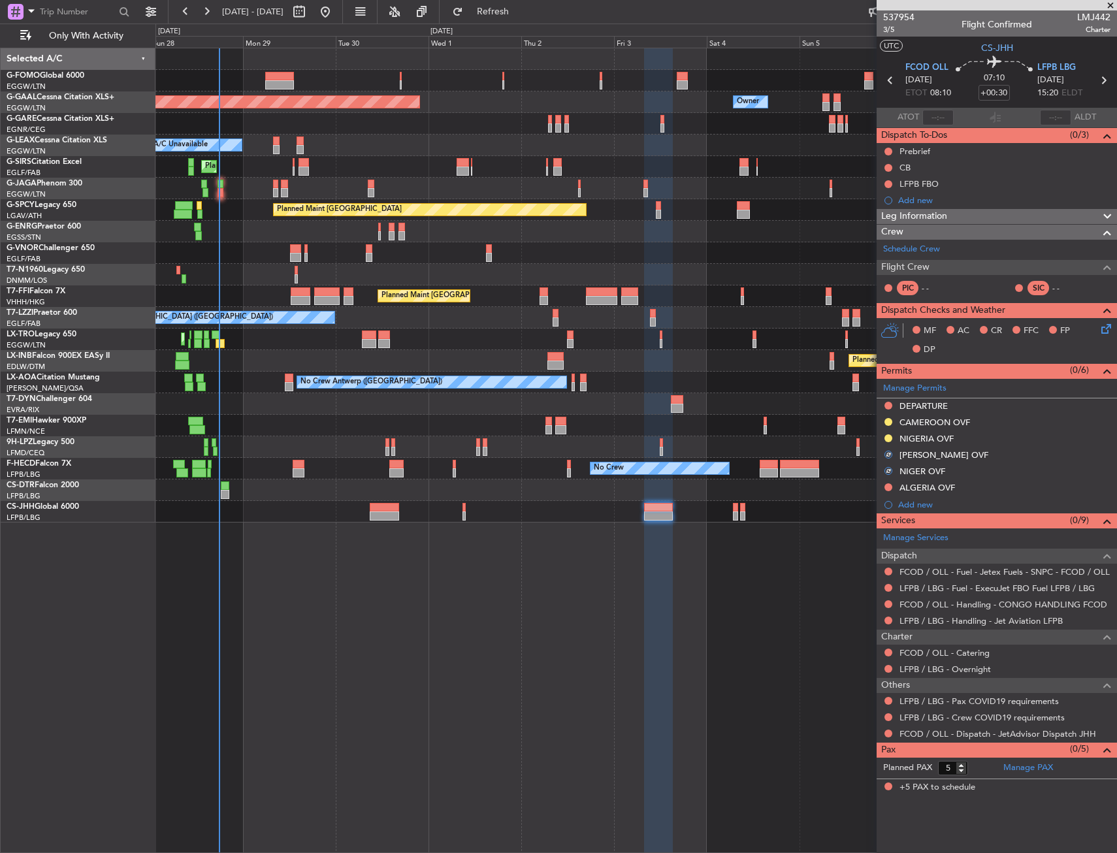
drag, startPoint x: 889, startPoint y: 487, endPoint x: 871, endPoint y: 524, distance: 41.5
click at [888, 487] on button at bounding box center [888, 487] width 8 height 8
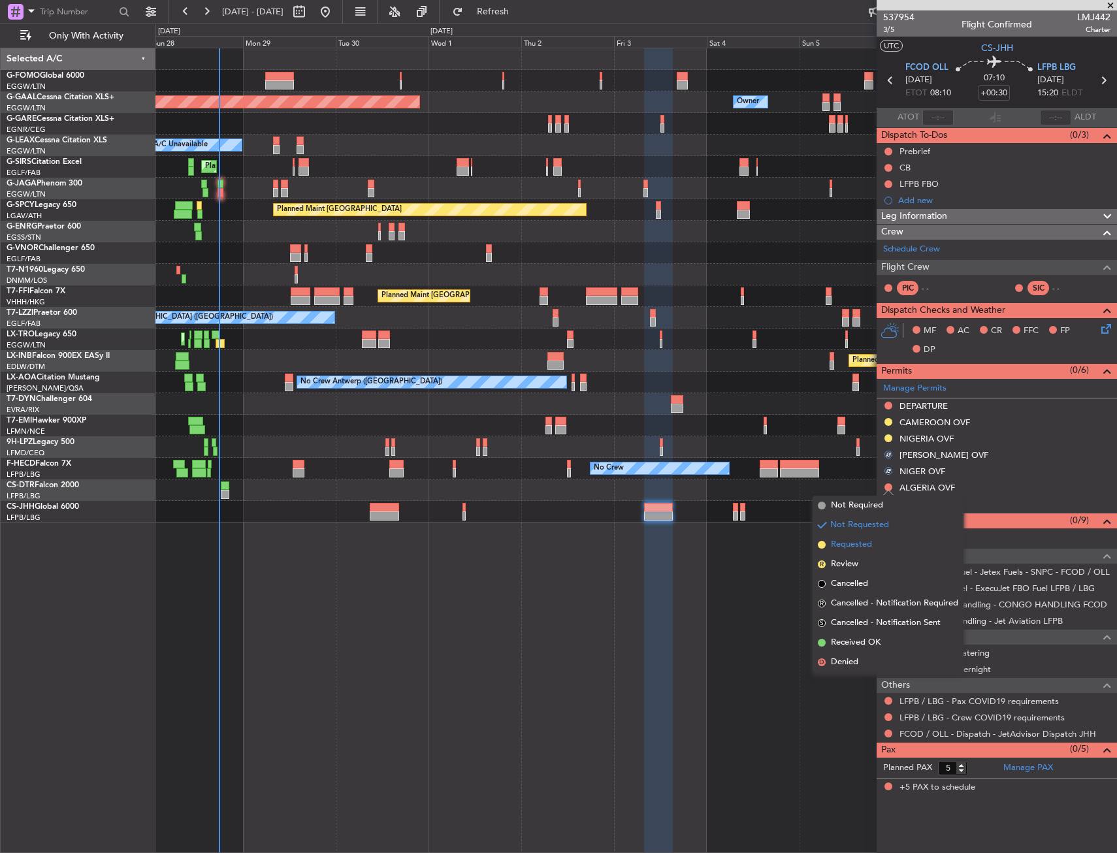
click at [866, 539] on span "Requested" at bounding box center [851, 544] width 41 height 13
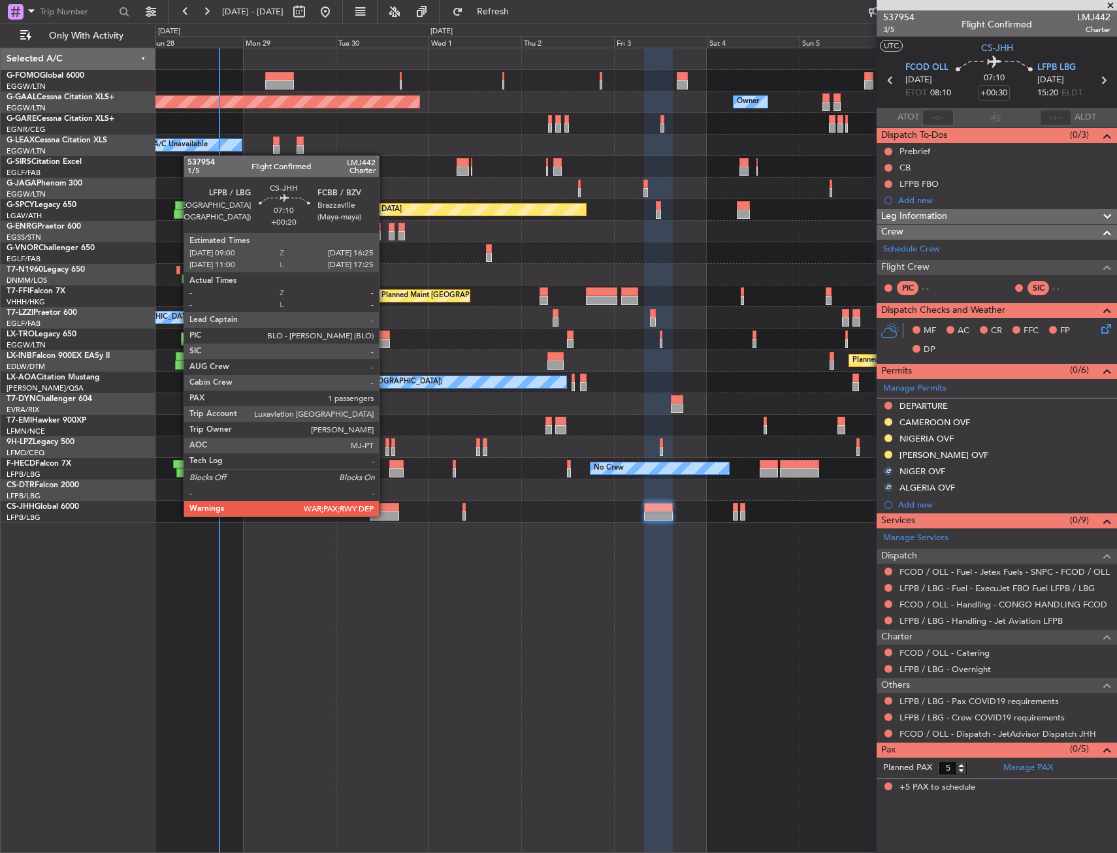
click at [385, 515] on div at bounding box center [384, 515] width 29 height 9
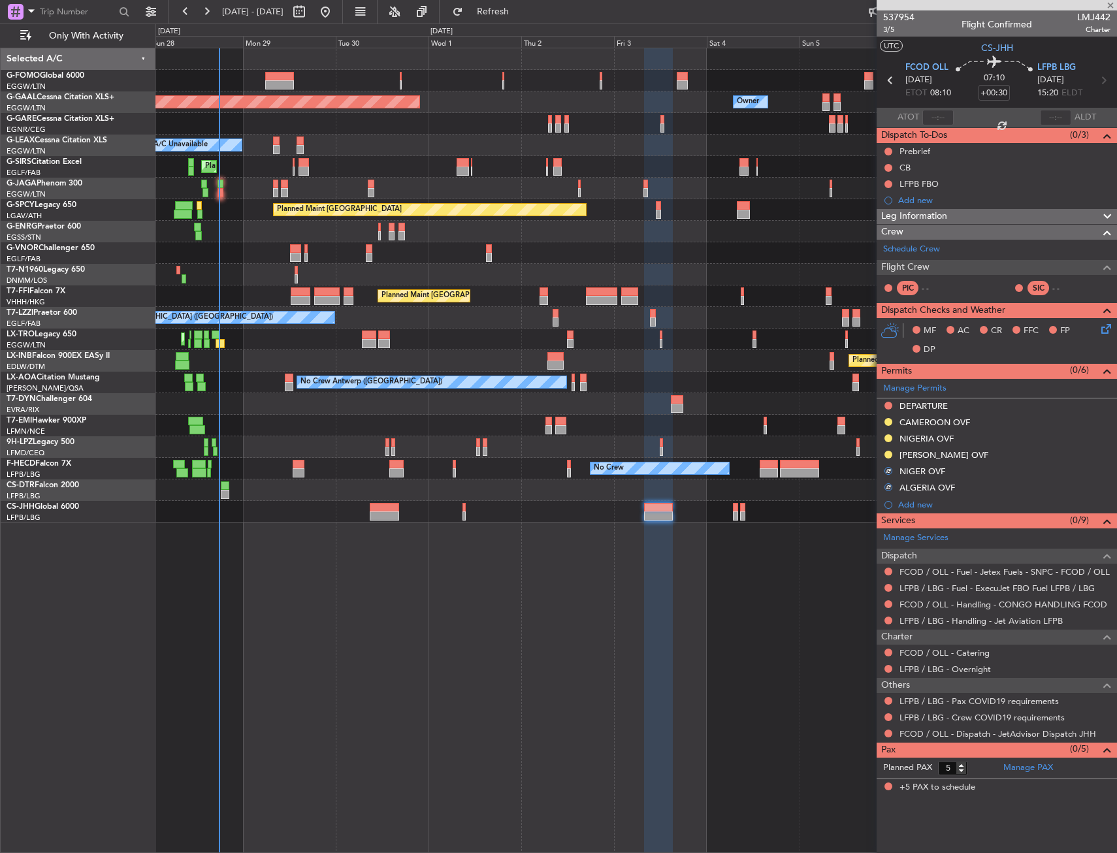
click at [409, 550] on div "Planned Maint Dusseldorf Owner Owner A/C Unavailable Planned Maint London (Luto…" at bounding box center [635, 450] width 961 height 805
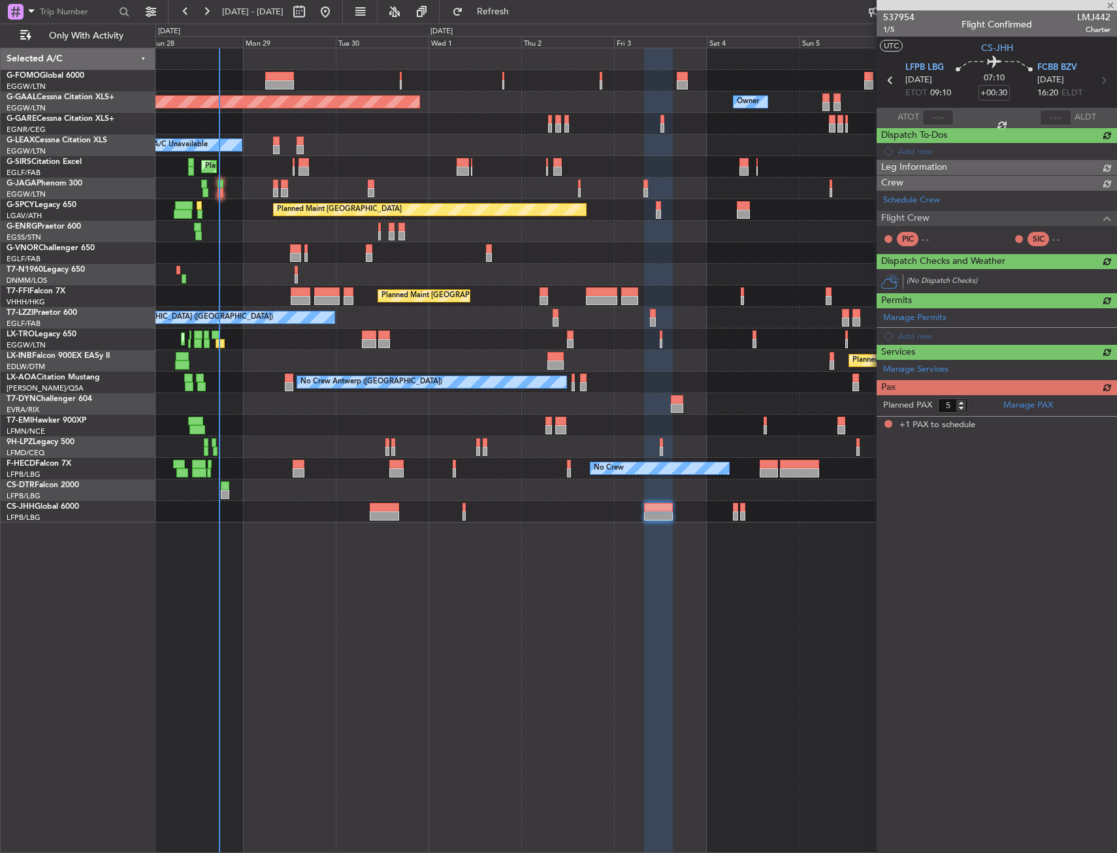
type input "+00:20"
type input "1"
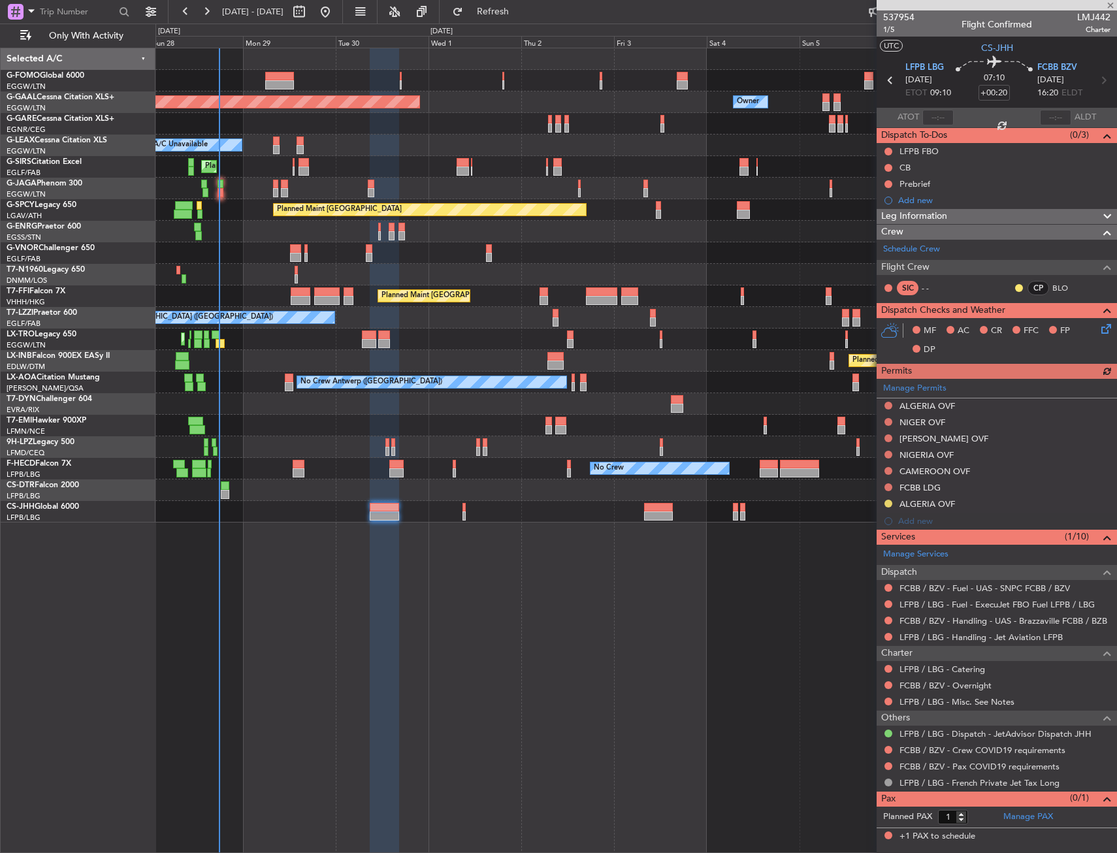
click at [888, 404] on div "Manage Permits ALGERIA OVF NIGER OVF CHAD OVF NIGERIA OVF CAMEROON OVF FCBB LDG…" at bounding box center [997, 454] width 240 height 151
click at [888, 404] on button at bounding box center [888, 406] width 8 height 8
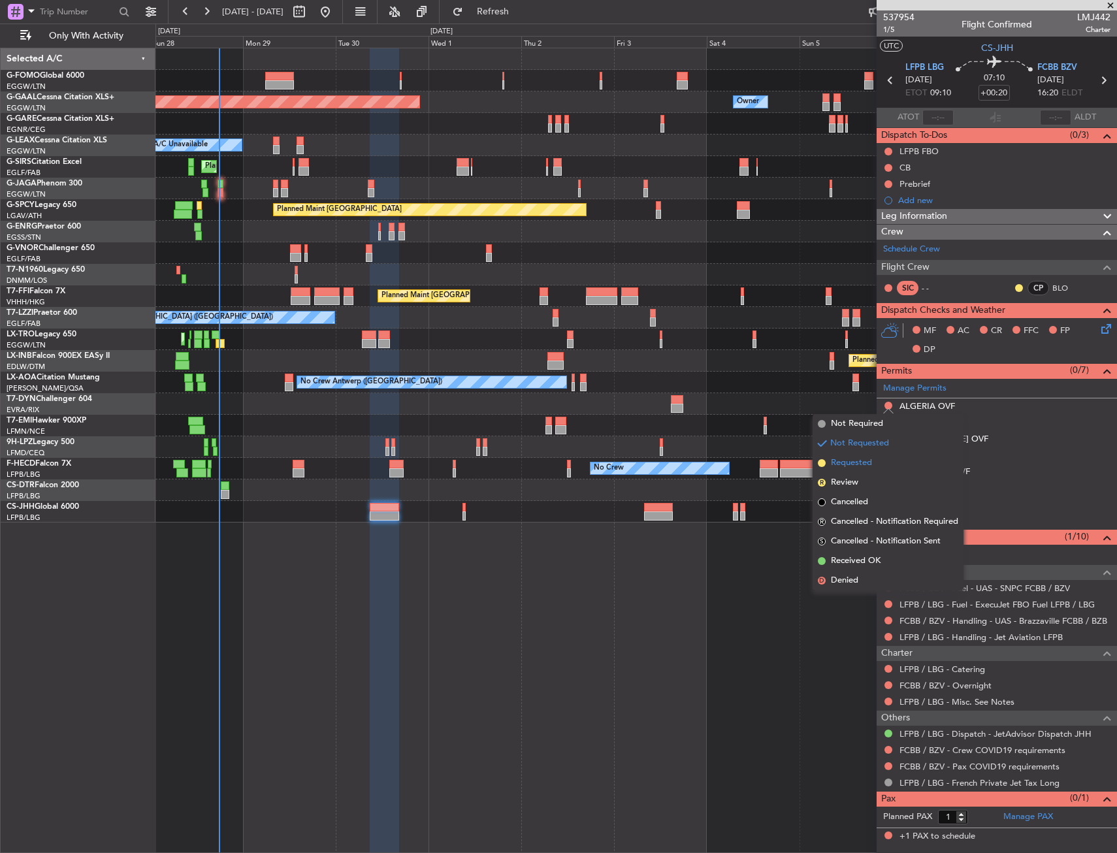
click at [877, 459] on li "Requested" at bounding box center [888, 463] width 151 height 20
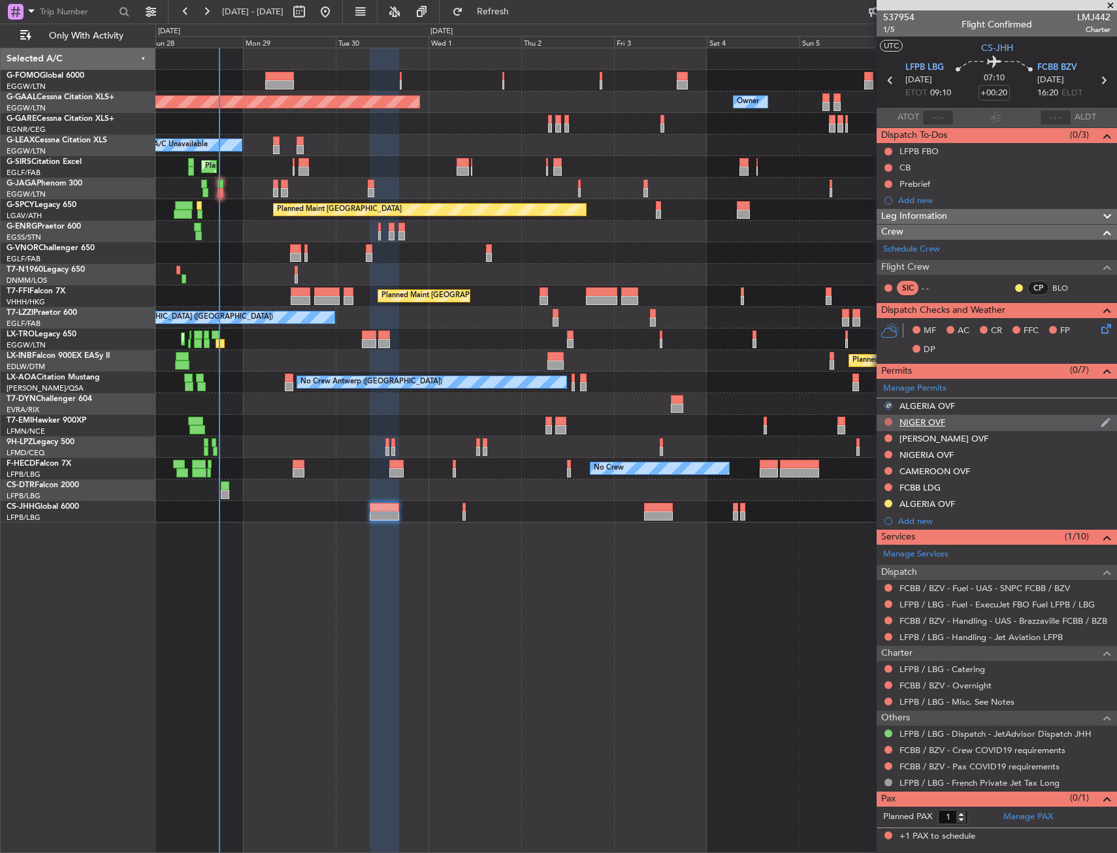
click at [886, 419] on button at bounding box center [888, 422] width 8 height 8
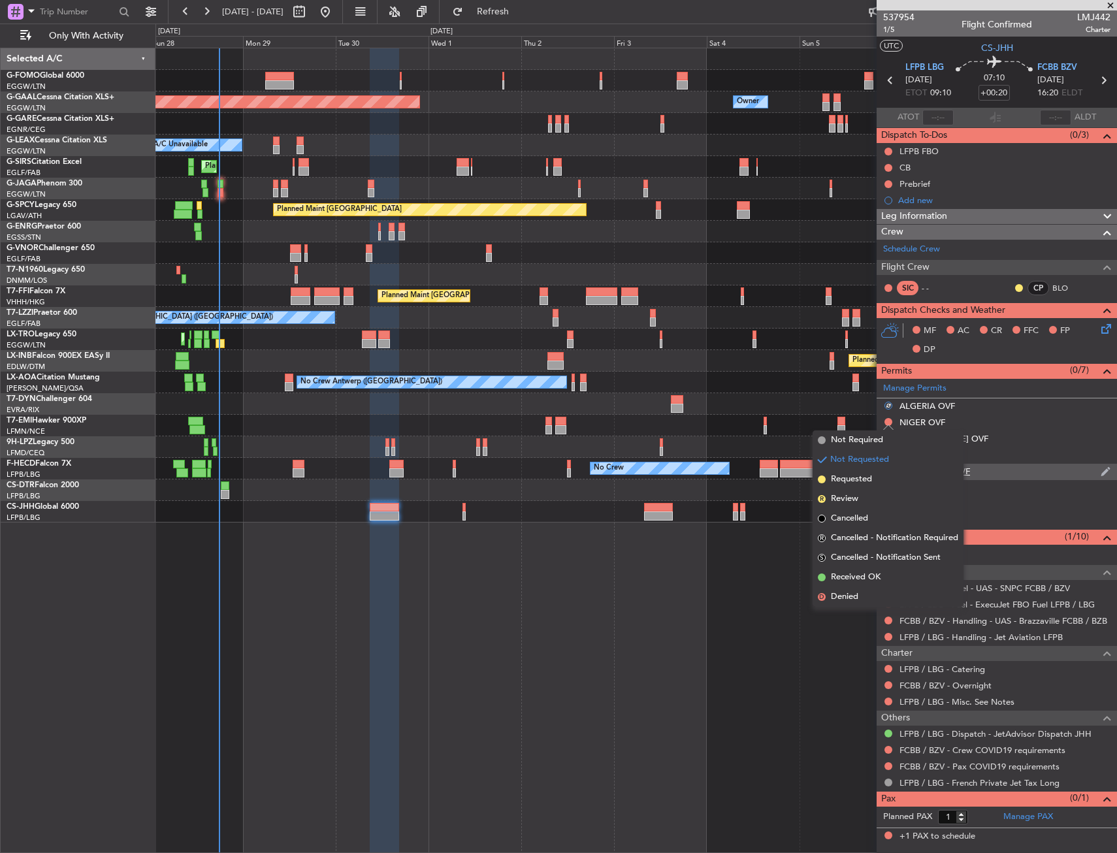
click at [877, 475] on li "Requested" at bounding box center [888, 480] width 151 height 20
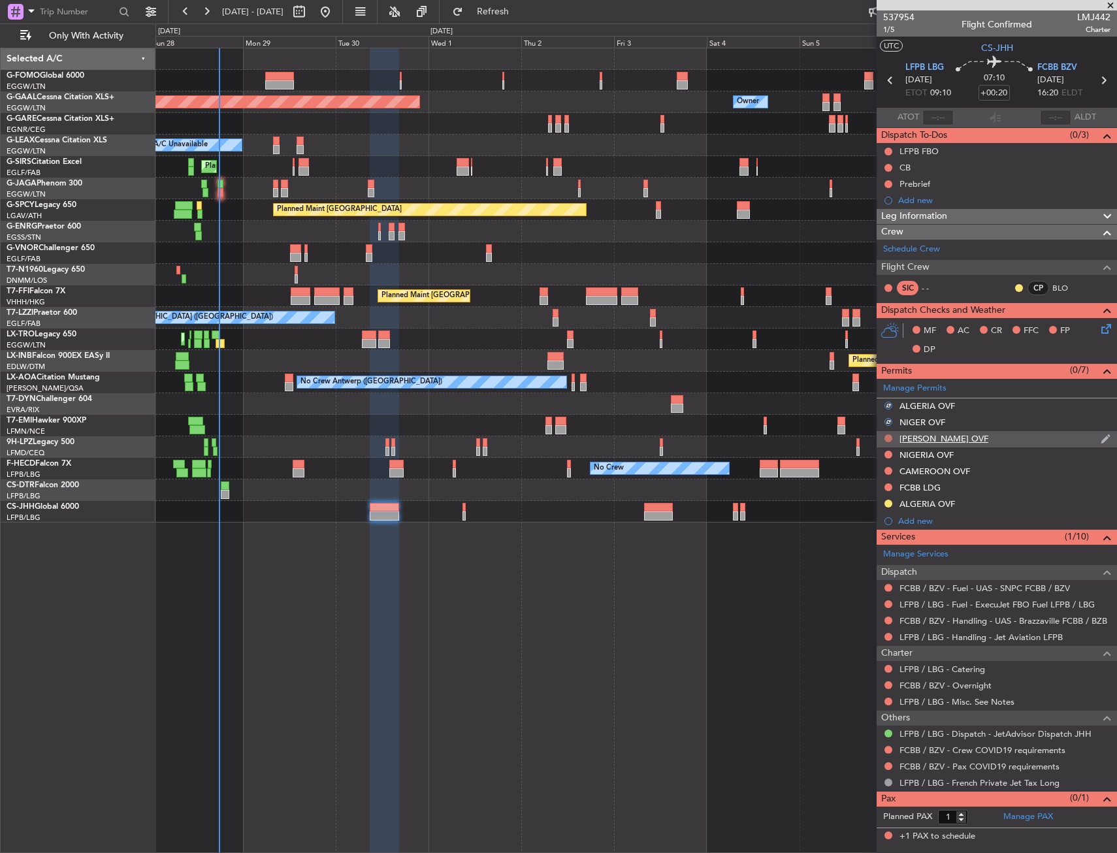
click at [889, 438] on button at bounding box center [888, 438] width 8 height 8
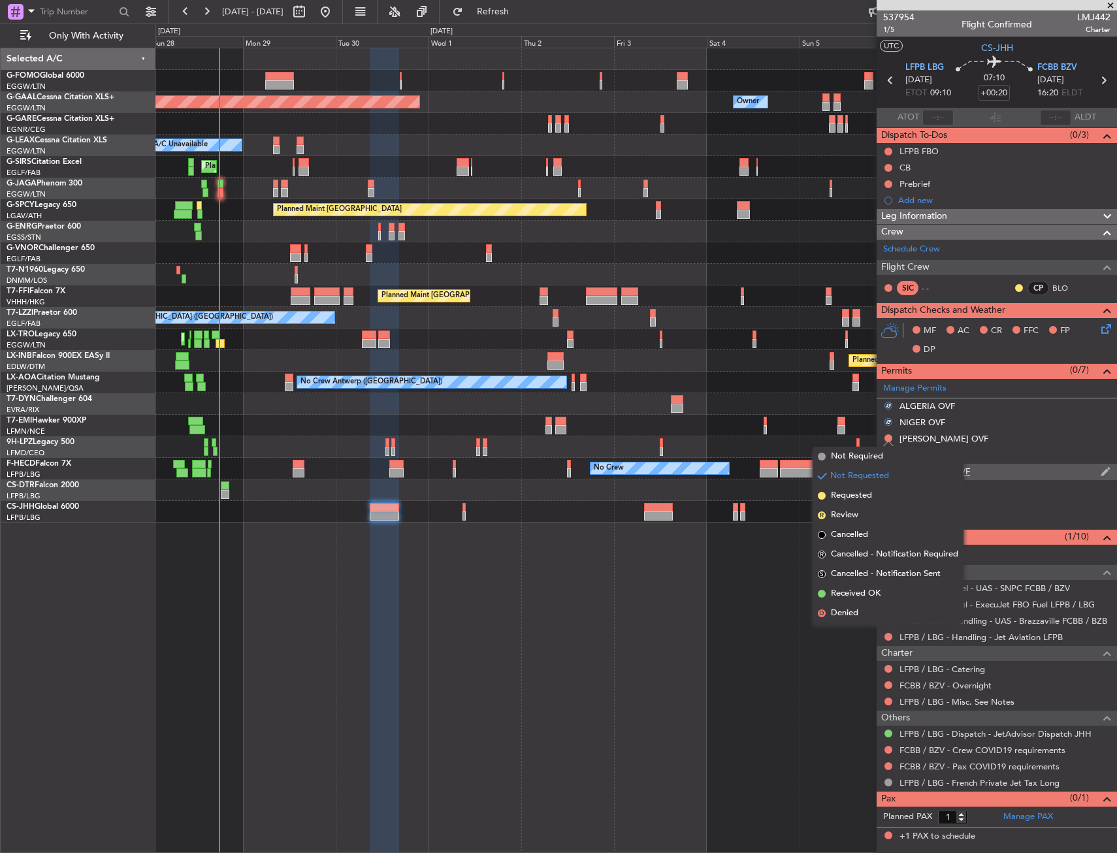
drag, startPoint x: 871, startPoint y: 502, endPoint x: 877, endPoint y: 478, distance: 24.7
click at [871, 502] on li "Requested" at bounding box center [888, 496] width 151 height 20
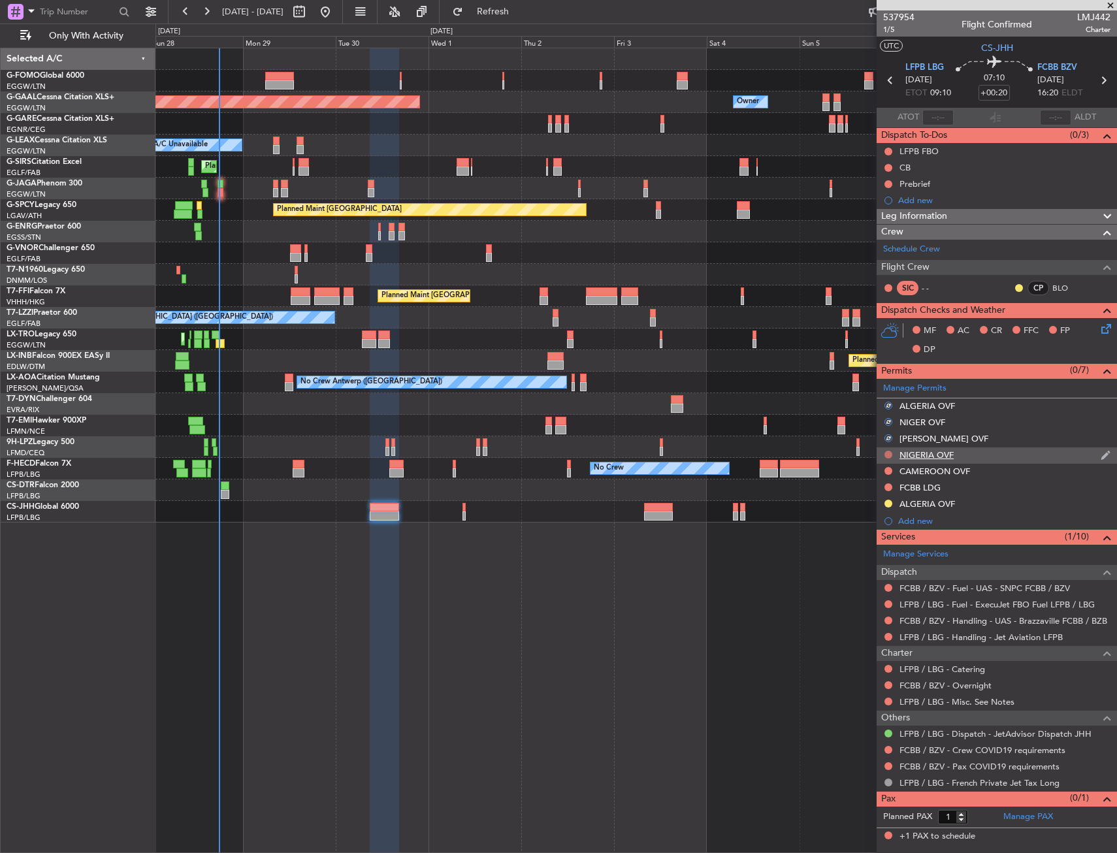
click at [888, 453] on button at bounding box center [888, 455] width 8 height 8
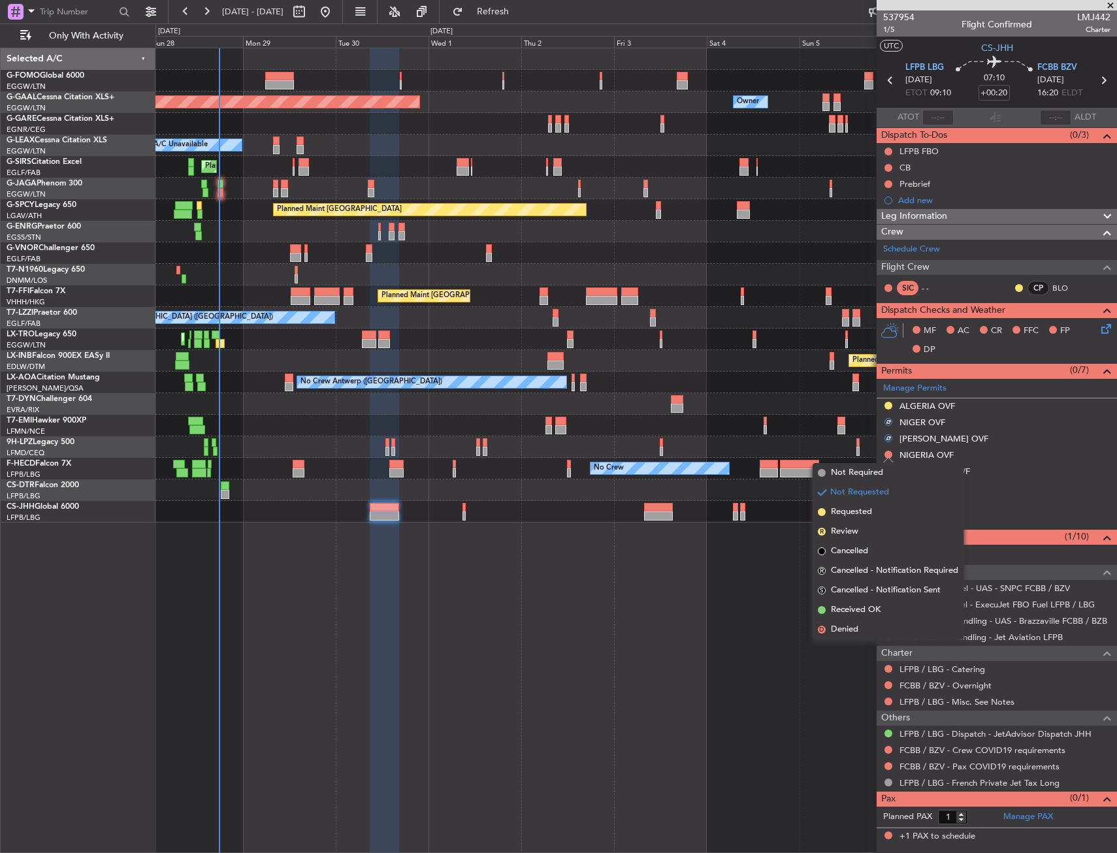
click at [864, 515] on span "Requested" at bounding box center [851, 512] width 41 height 13
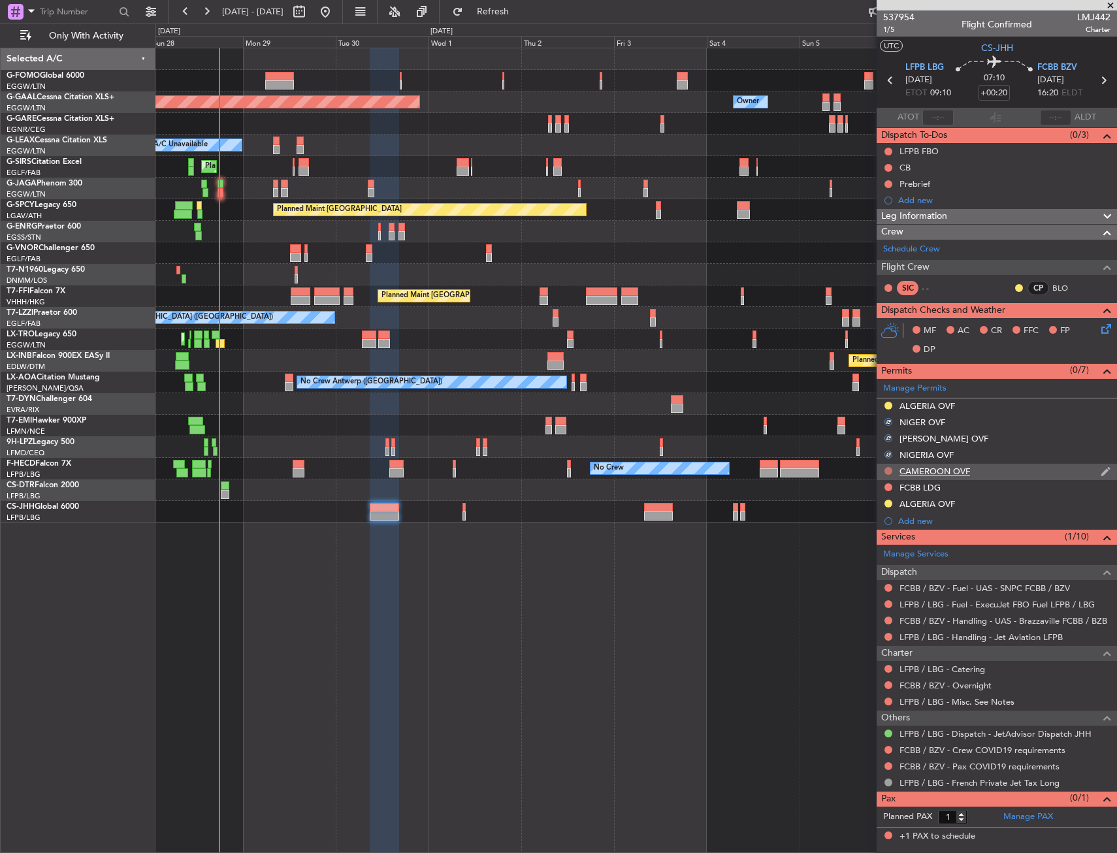
click at [886, 472] on button at bounding box center [888, 471] width 8 height 8
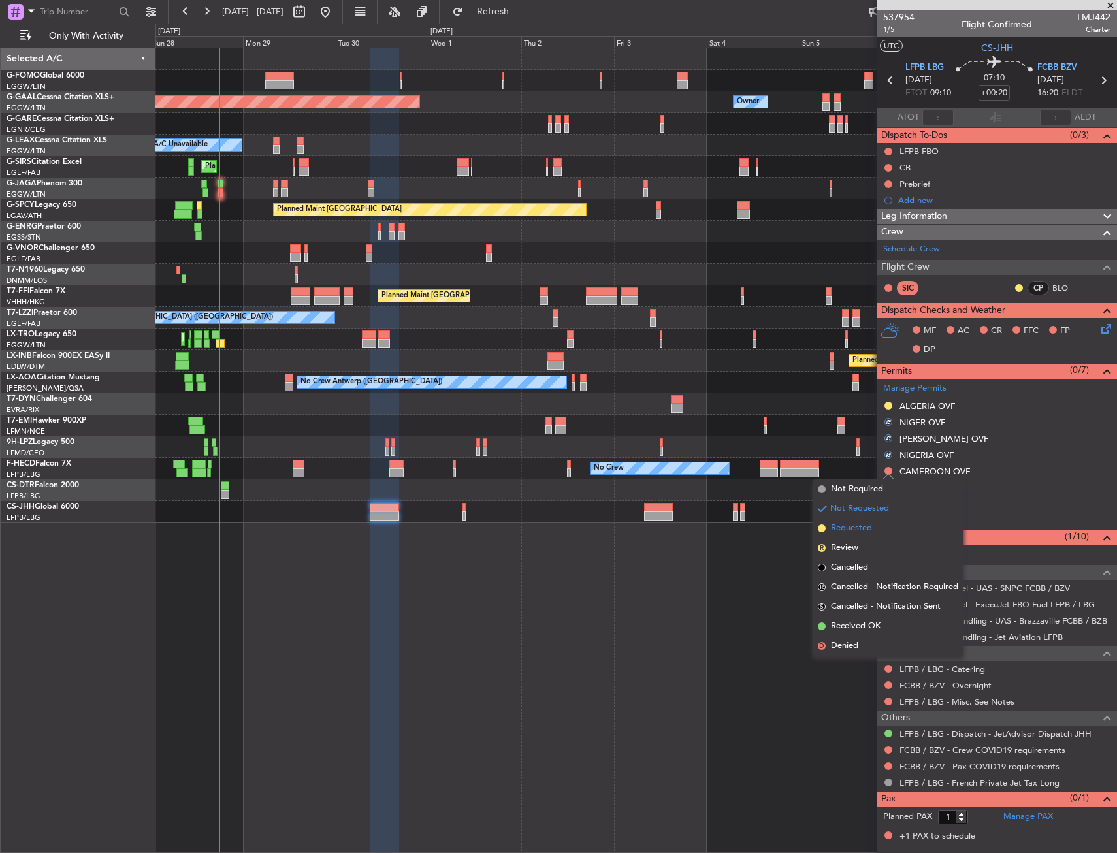
click at [870, 526] on span "Requested" at bounding box center [851, 528] width 41 height 13
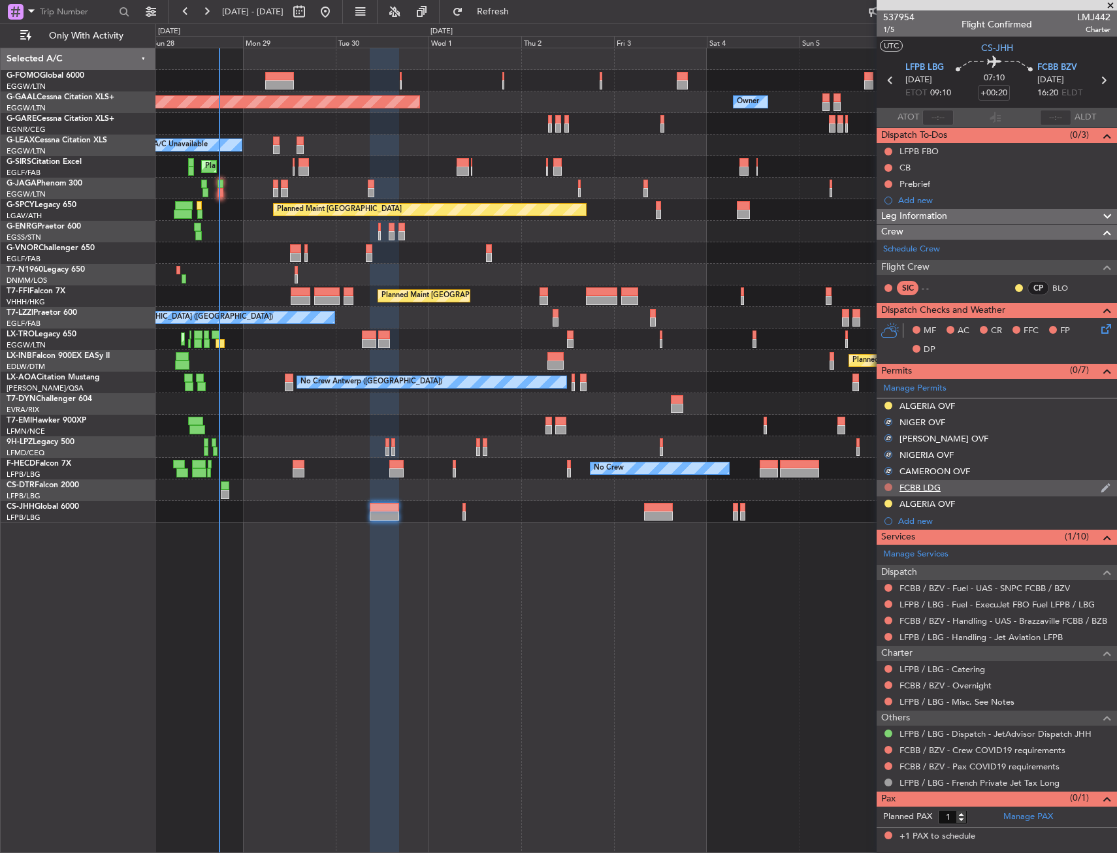
click at [886, 489] on button at bounding box center [888, 487] width 8 height 8
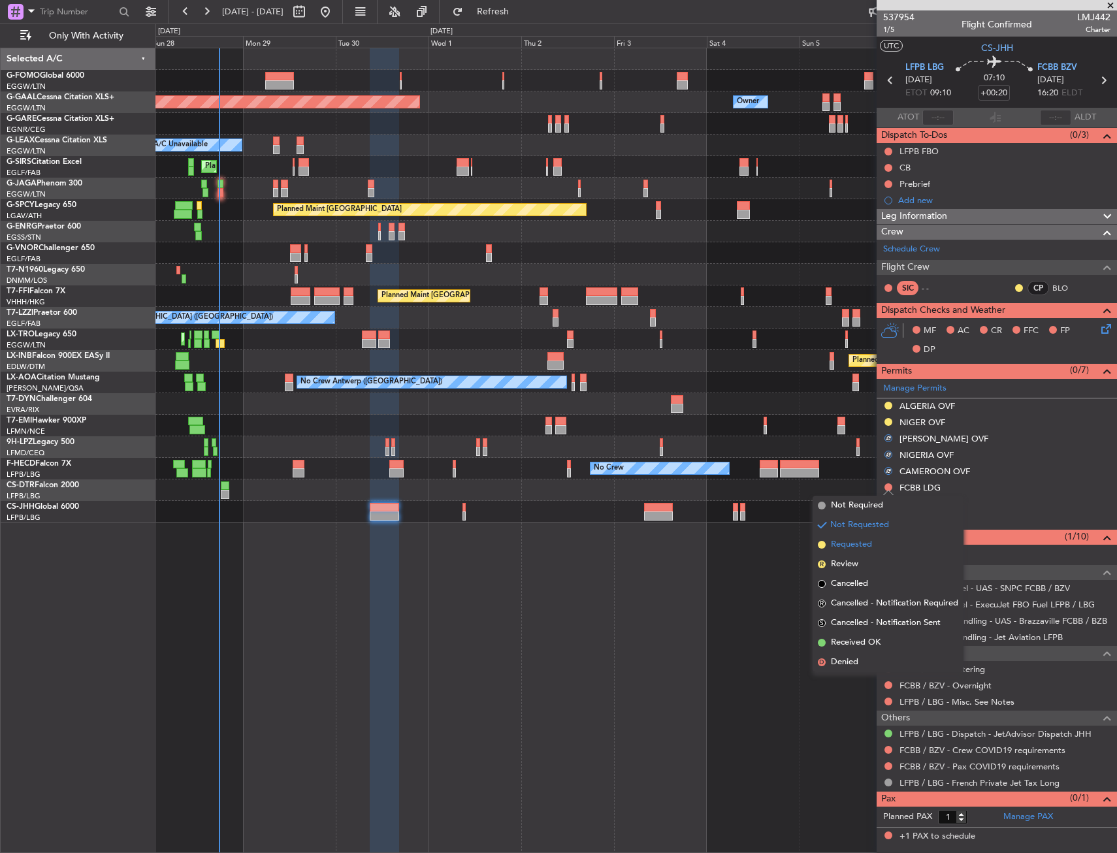
click at [873, 547] on li "Requested" at bounding box center [888, 545] width 151 height 20
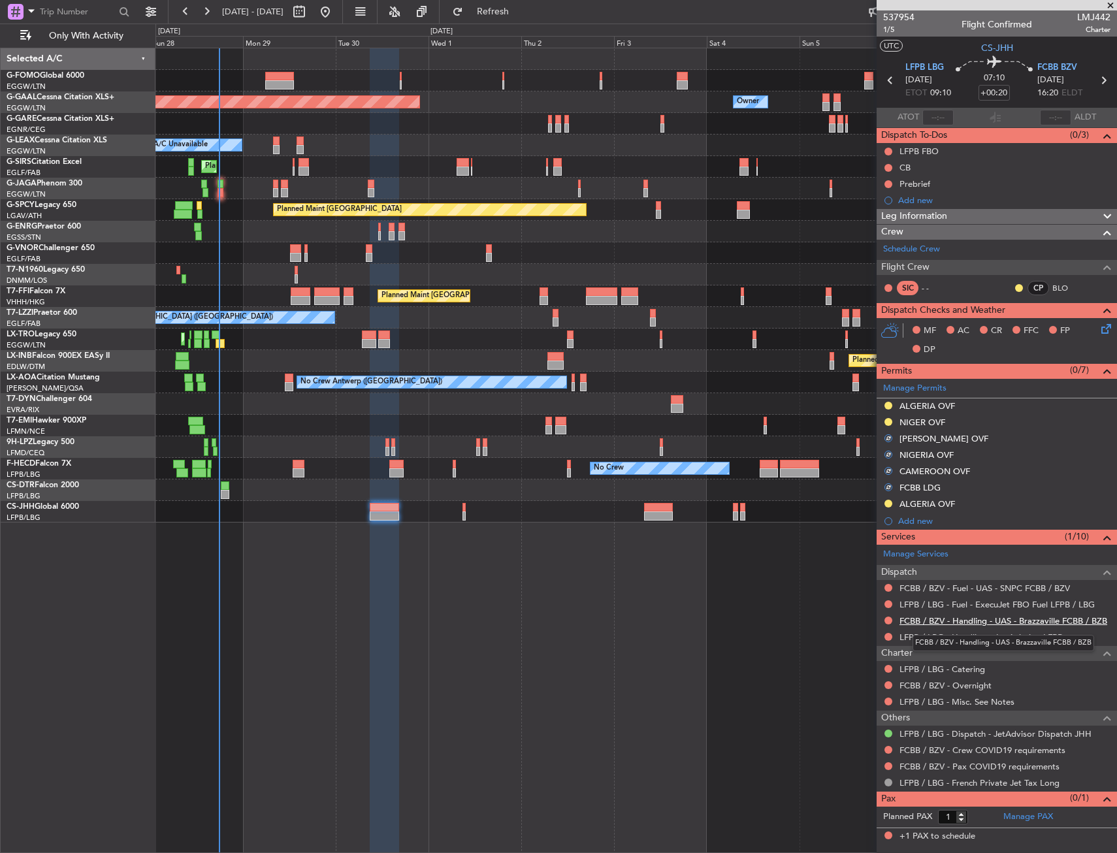
click at [958, 620] on link "FCBB / BZV - Handling - UAS - Brazzaville FCBB / BZB" at bounding box center [1003, 620] width 208 height 11
click at [951, 639] on link "LFPB / LBG - Handling - Jet Aviation LFPB" at bounding box center [980, 637] width 163 height 11
click at [509, 647] on div "Planned Maint Dusseldorf Owner Owner A/C Unavailable Planned Maint [GEOGRAPHIC_…" at bounding box center [635, 450] width 961 height 805
click at [524, 17] on button "Refresh" at bounding box center [485, 11] width 78 height 21
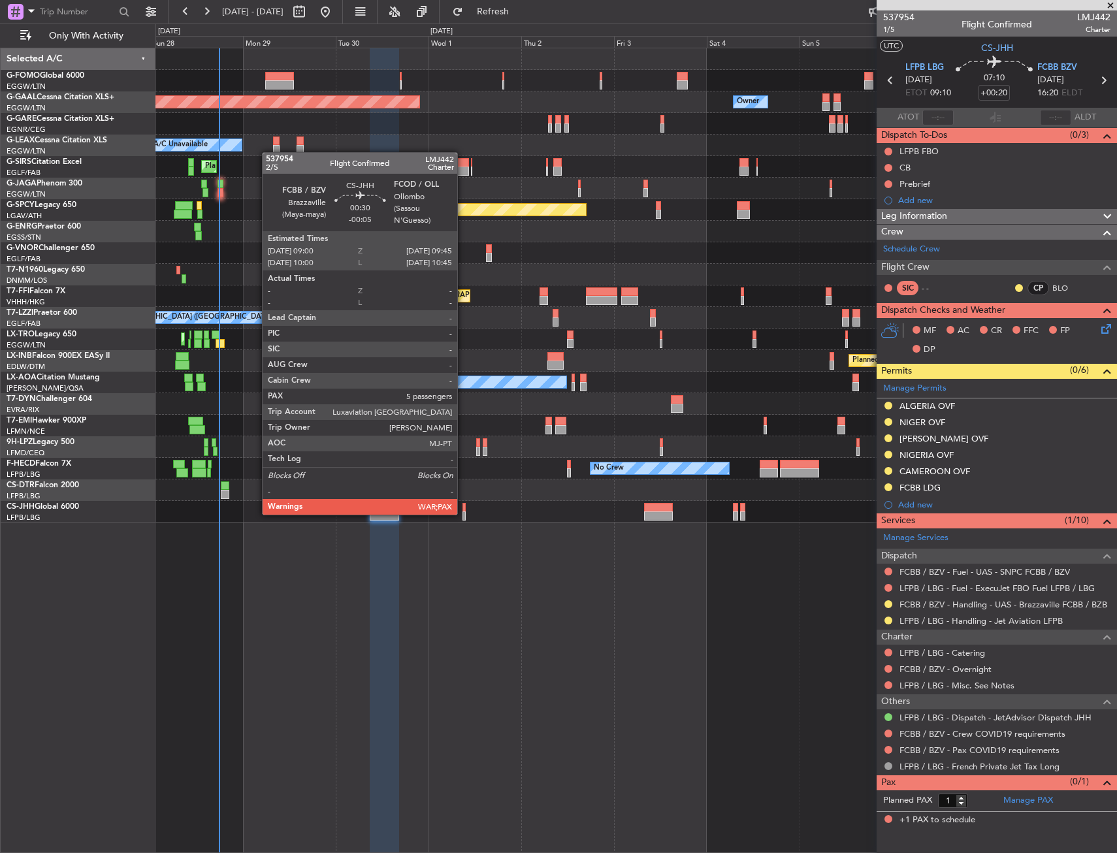
click at [463, 513] on div at bounding box center [463, 515] width 3 height 9
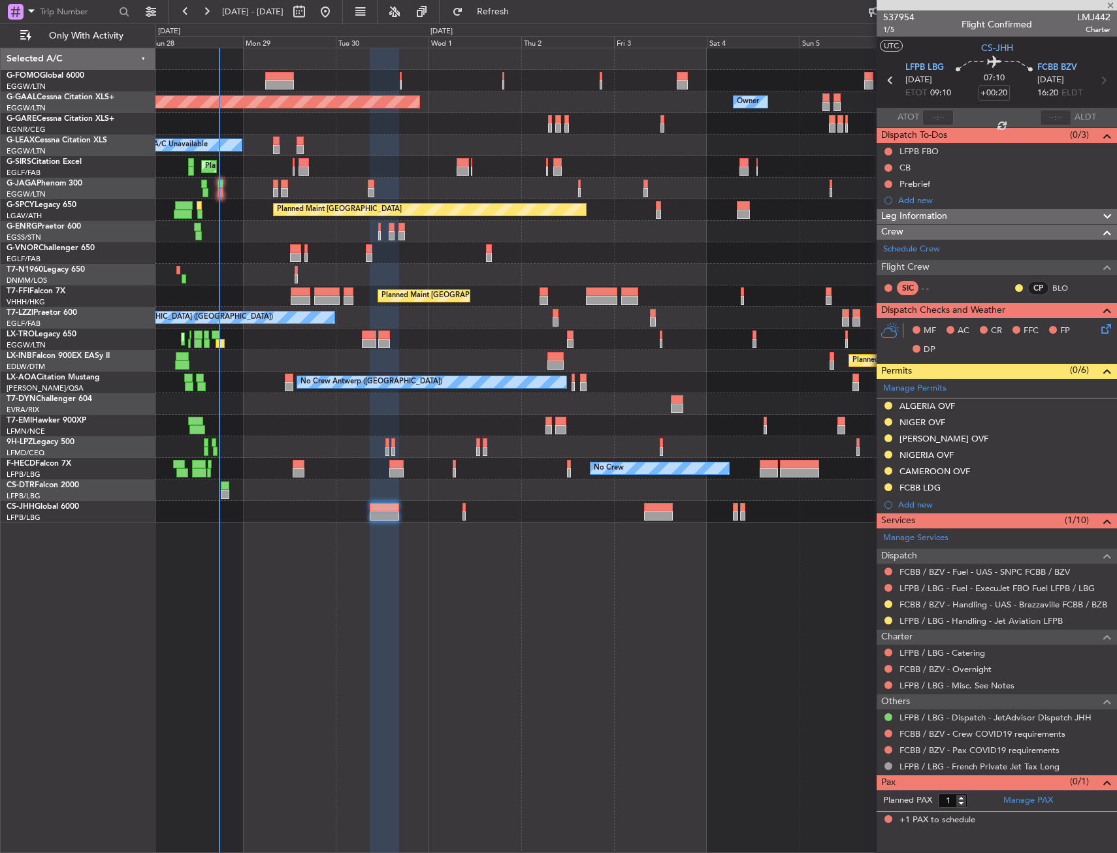
type input "-00:05"
type input "5"
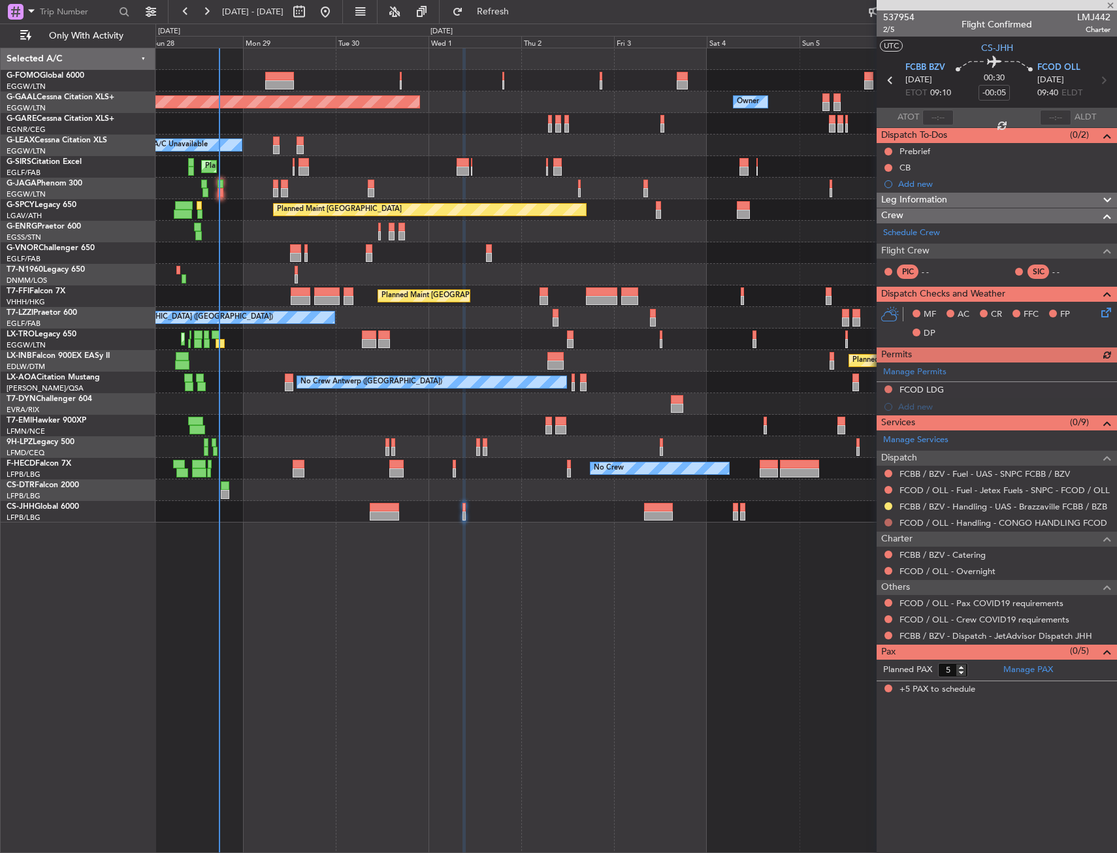
click at [885, 524] on button at bounding box center [888, 523] width 8 height 8
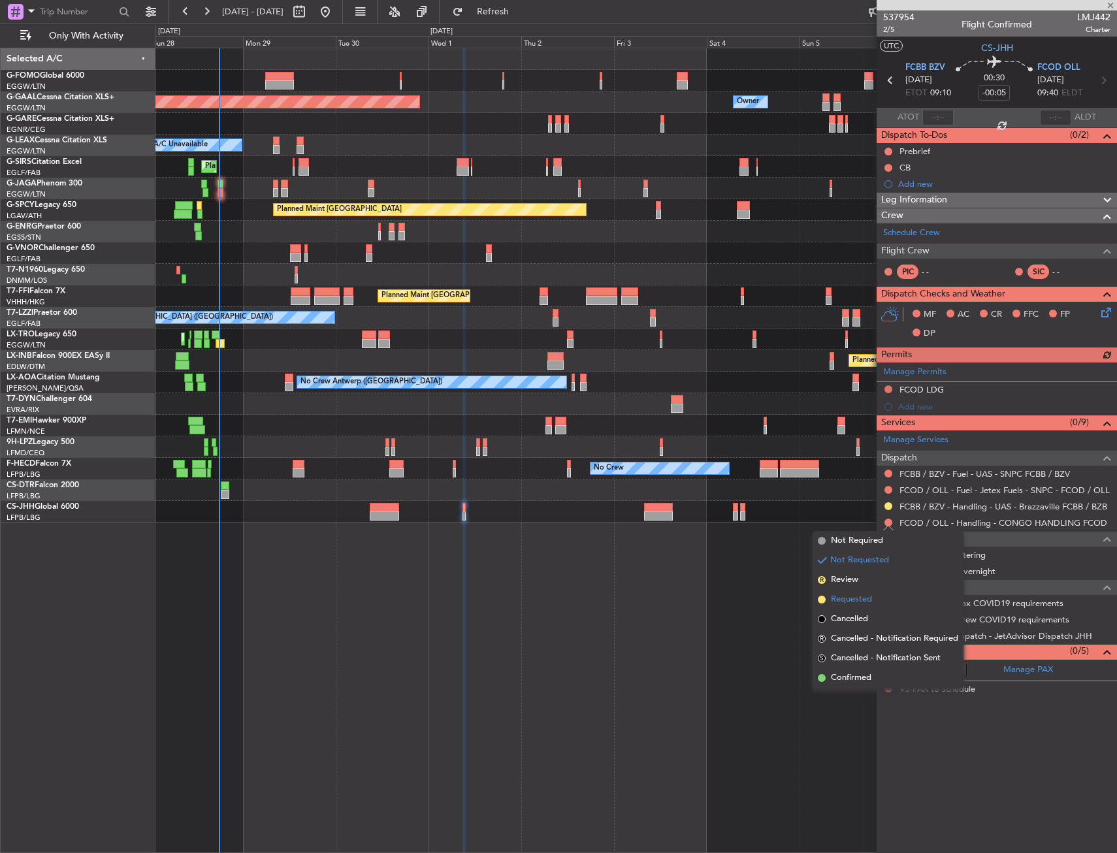
click at [861, 595] on span "Requested" at bounding box center [851, 599] width 41 height 13
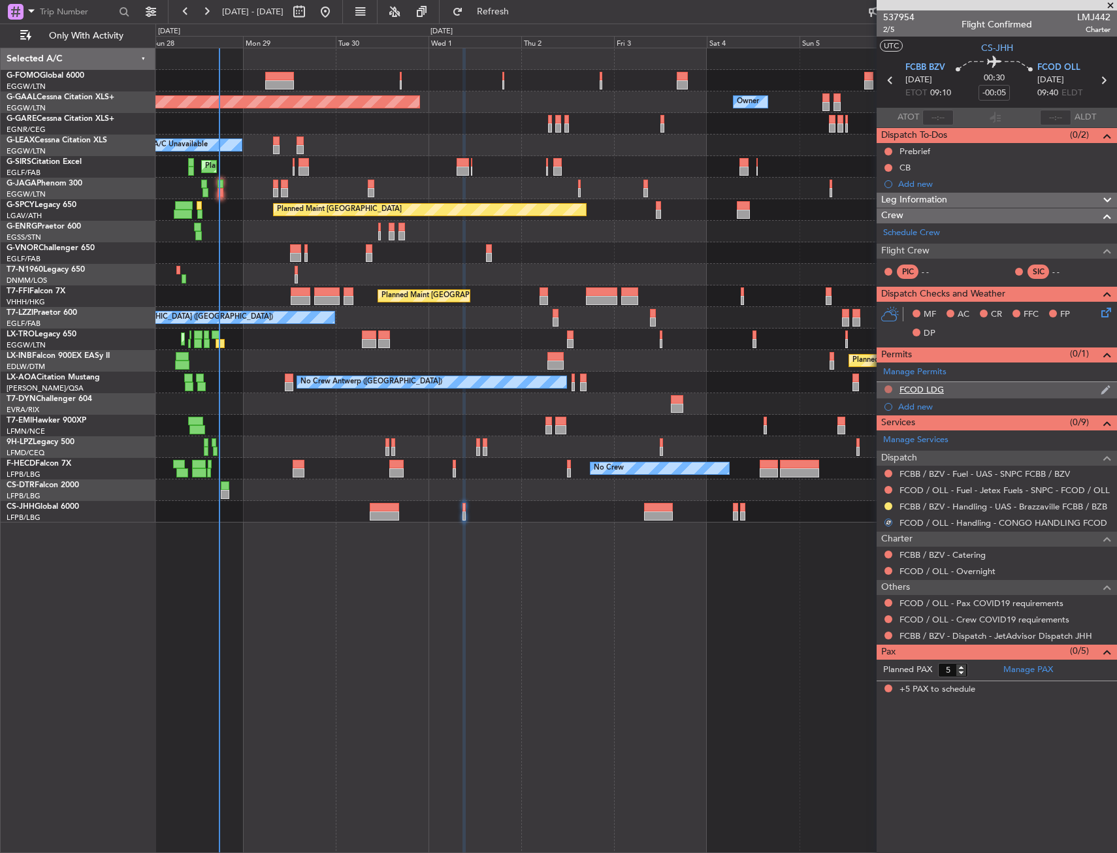
click at [888, 389] on button at bounding box center [888, 389] width 8 height 8
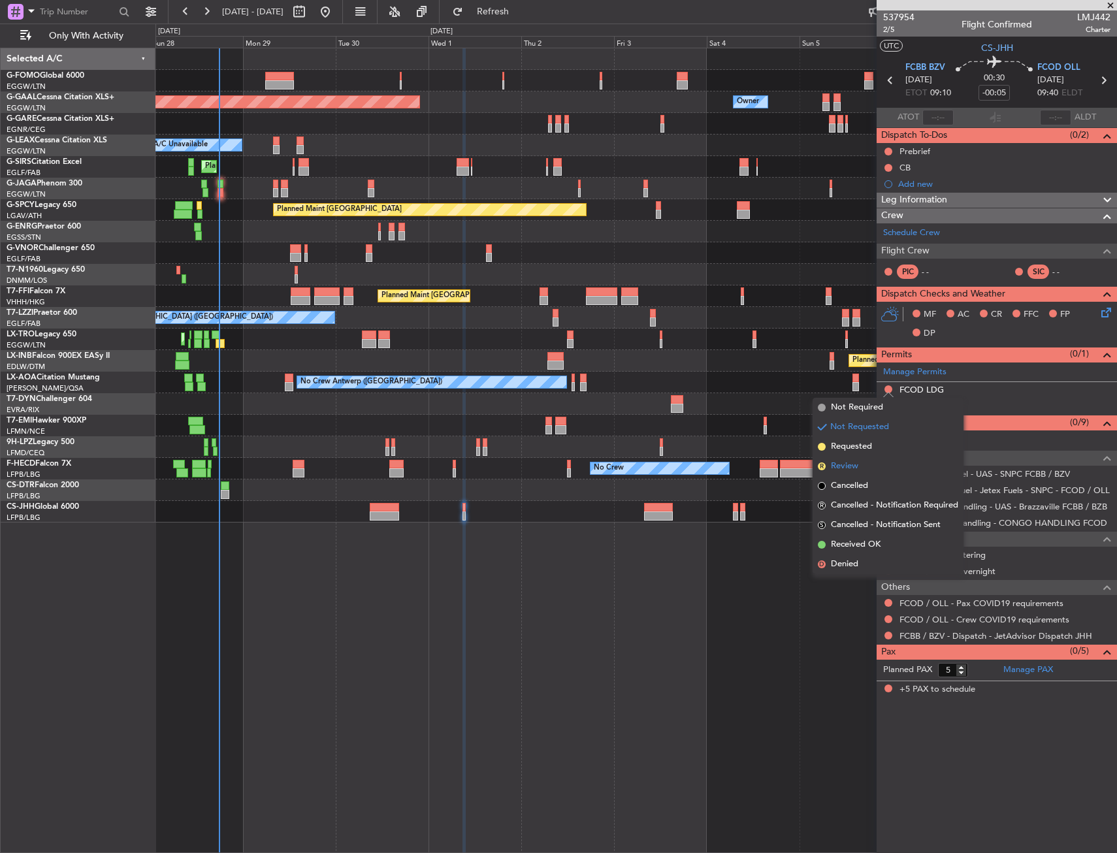
click at [860, 457] on li "R Review" at bounding box center [888, 467] width 151 height 20
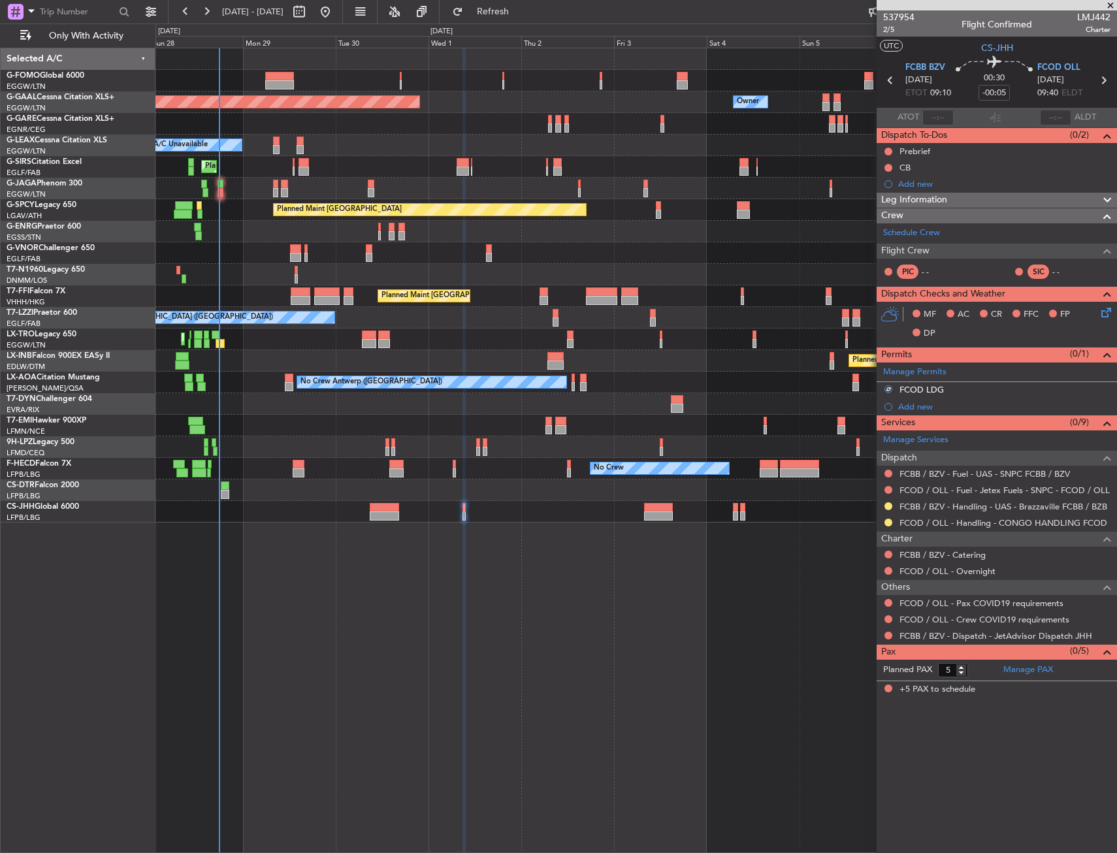
drag, startPoint x: 889, startPoint y: 604, endPoint x: 880, endPoint y: 605, distance: 9.2
click at [887, 602] on button at bounding box center [888, 603] width 8 height 8
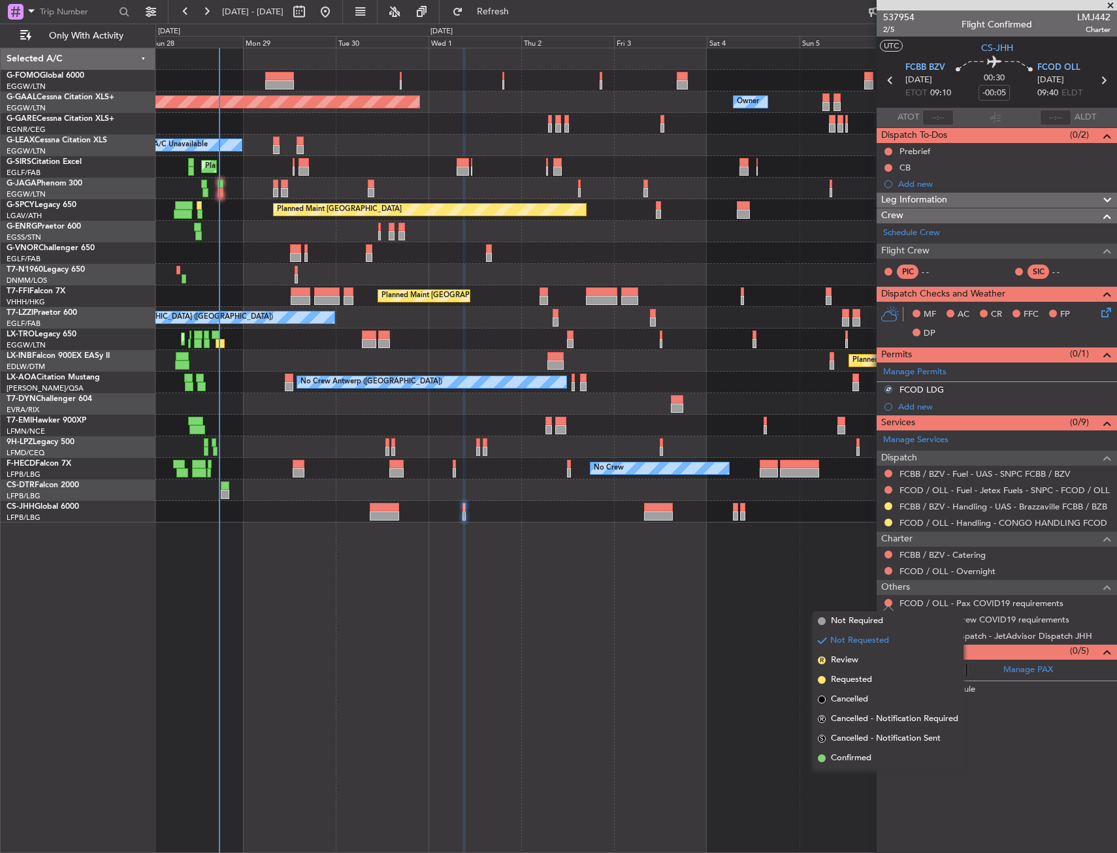
click at [850, 622] on span "Not Required" at bounding box center [857, 621] width 52 height 13
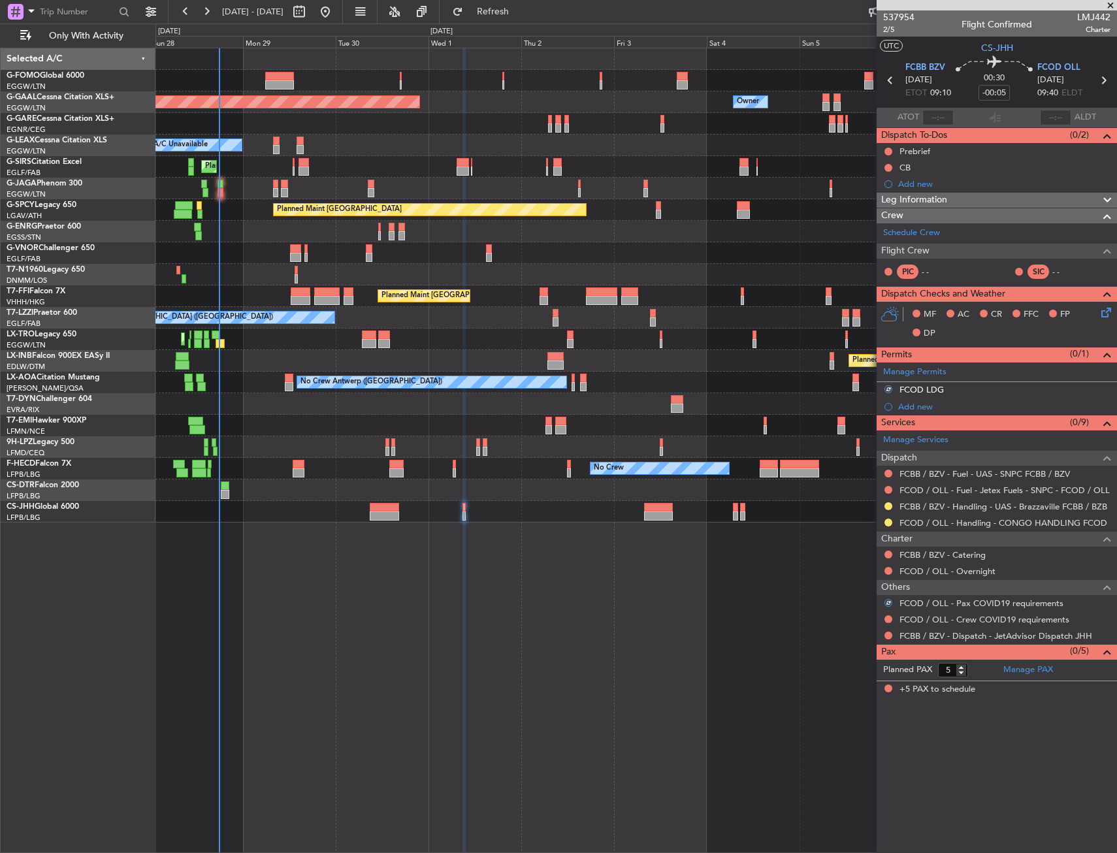
drag, startPoint x: 891, startPoint y: 619, endPoint x: 855, endPoint y: 625, distance: 36.4
click at [890, 619] on button at bounding box center [888, 619] width 8 height 8
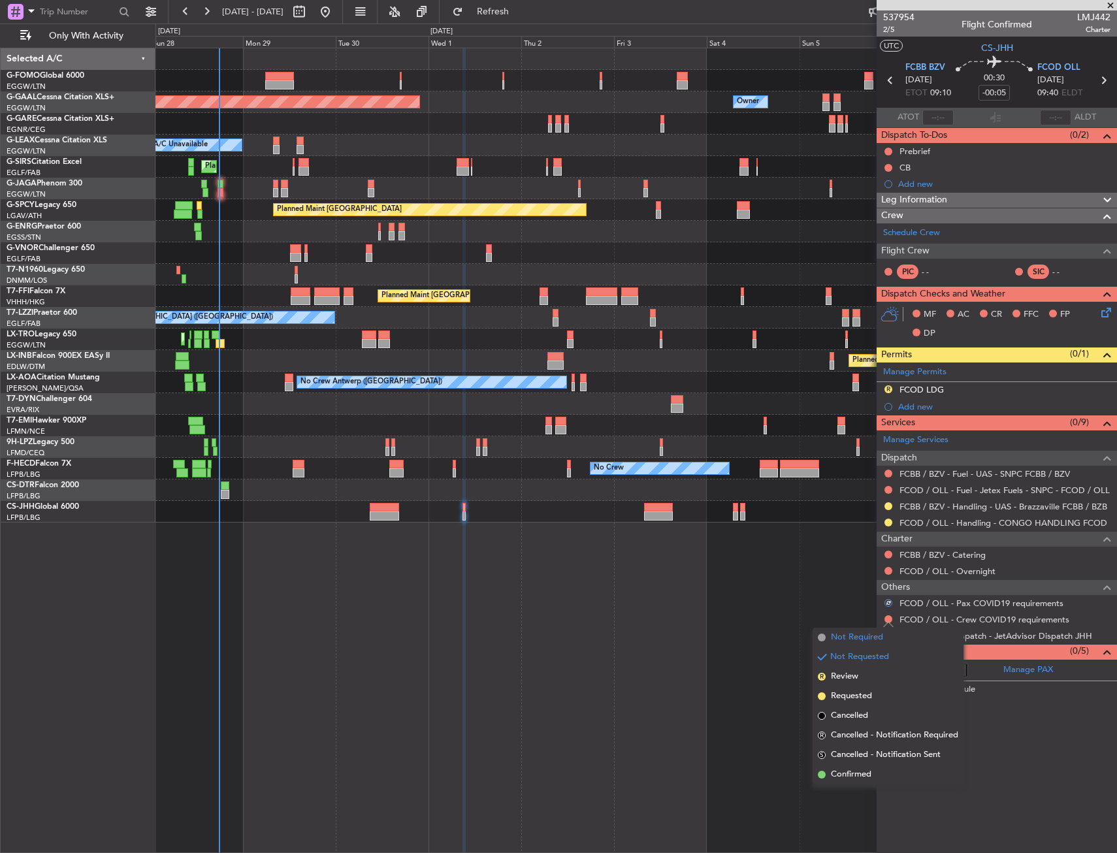
click at [842, 633] on span "Not Required" at bounding box center [857, 637] width 52 height 13
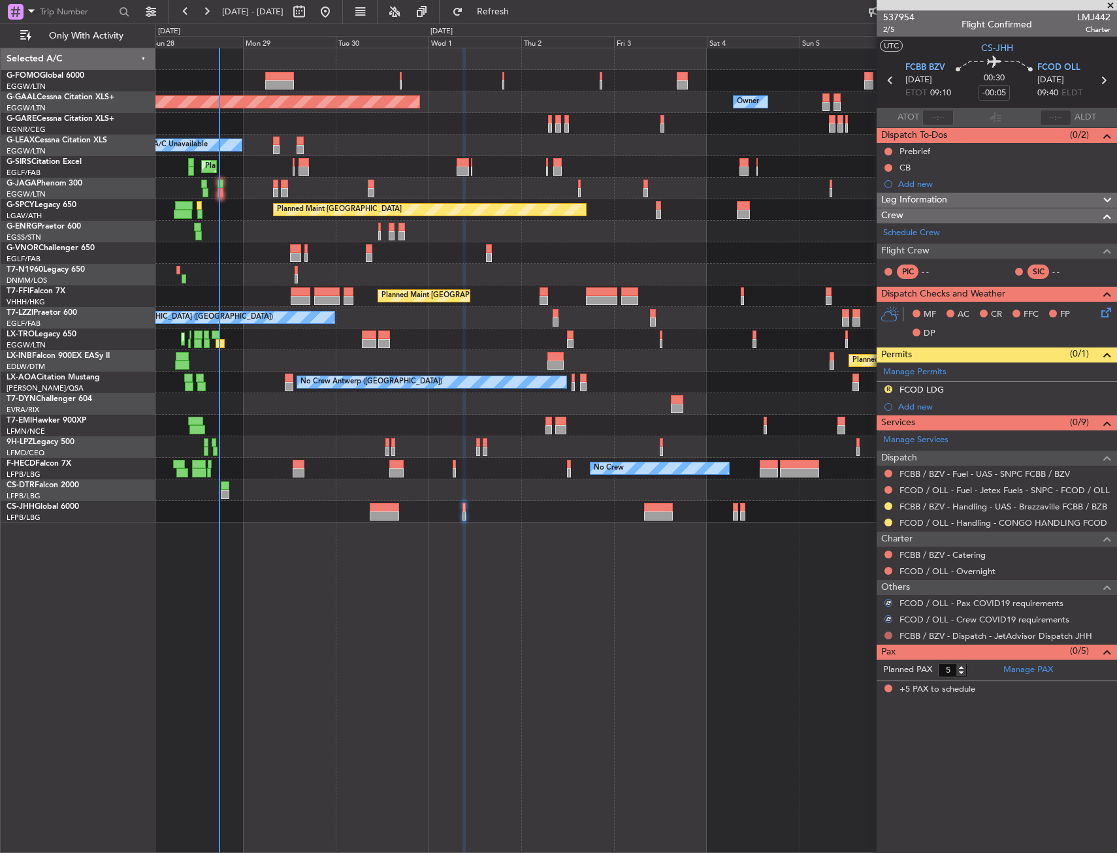
click at [884, 634] on div at bounding box center [888, 635] width 10 height 10
click at [886, 636] on button at bounding box center [888, 636] width 8 height 8
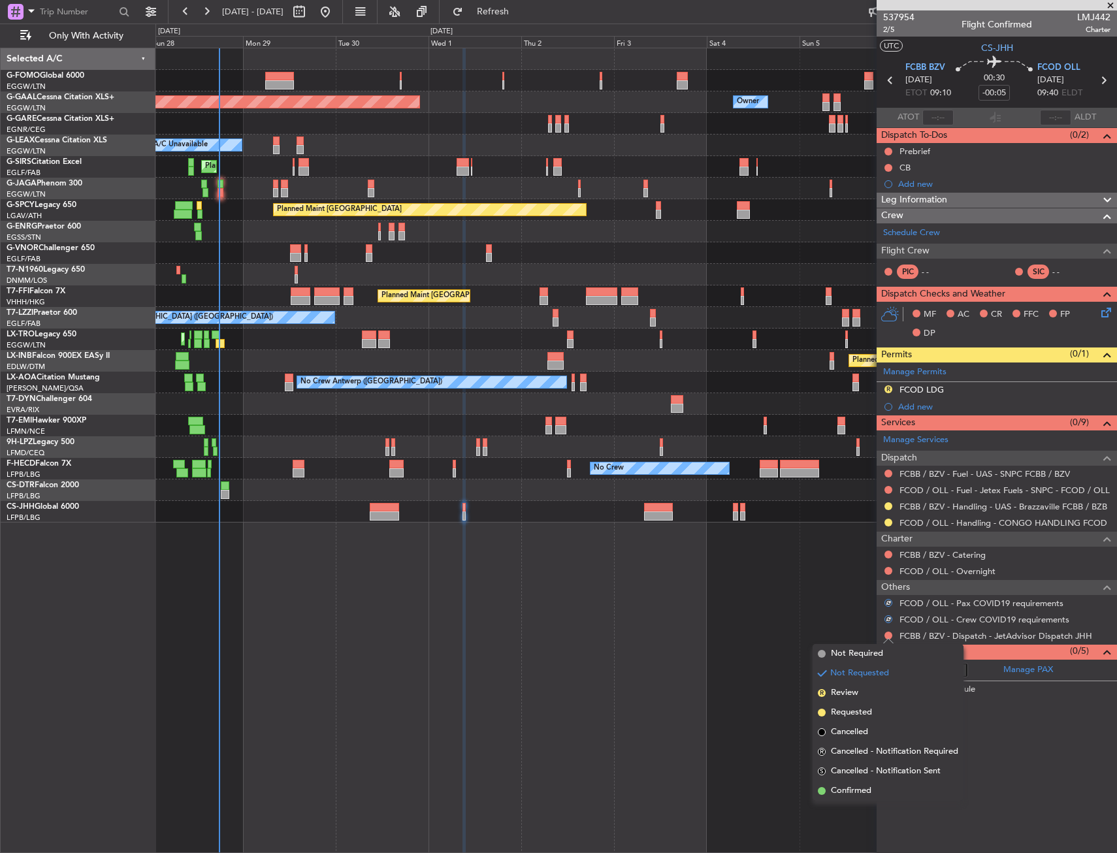
drag, startPoint x: 846, startPoint y: 789, endPoint x: 875, endPoint y: 639, distance: 152.9
click at [846, 787] on span "Confirmed" at bounding box center [851, 790] width 40 height 13
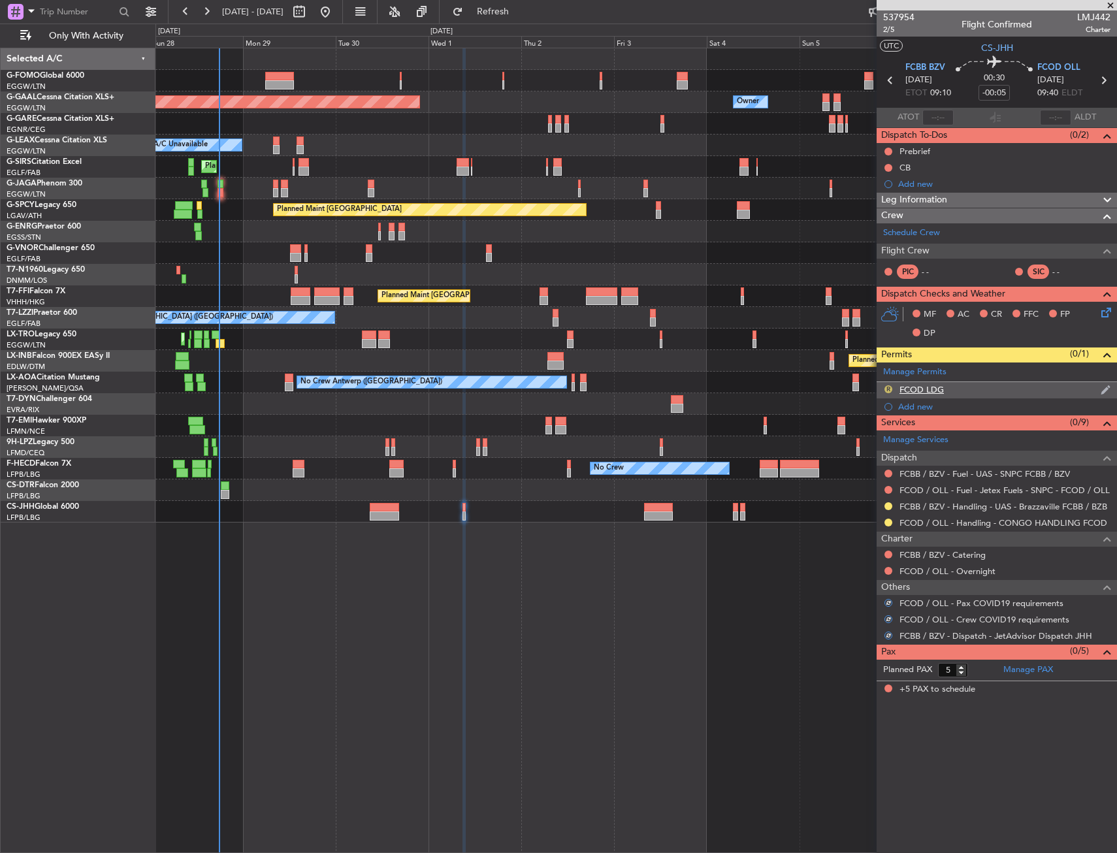
click at [888, 387] on button "R" at bounding box center [888, 389] width 8 height 8
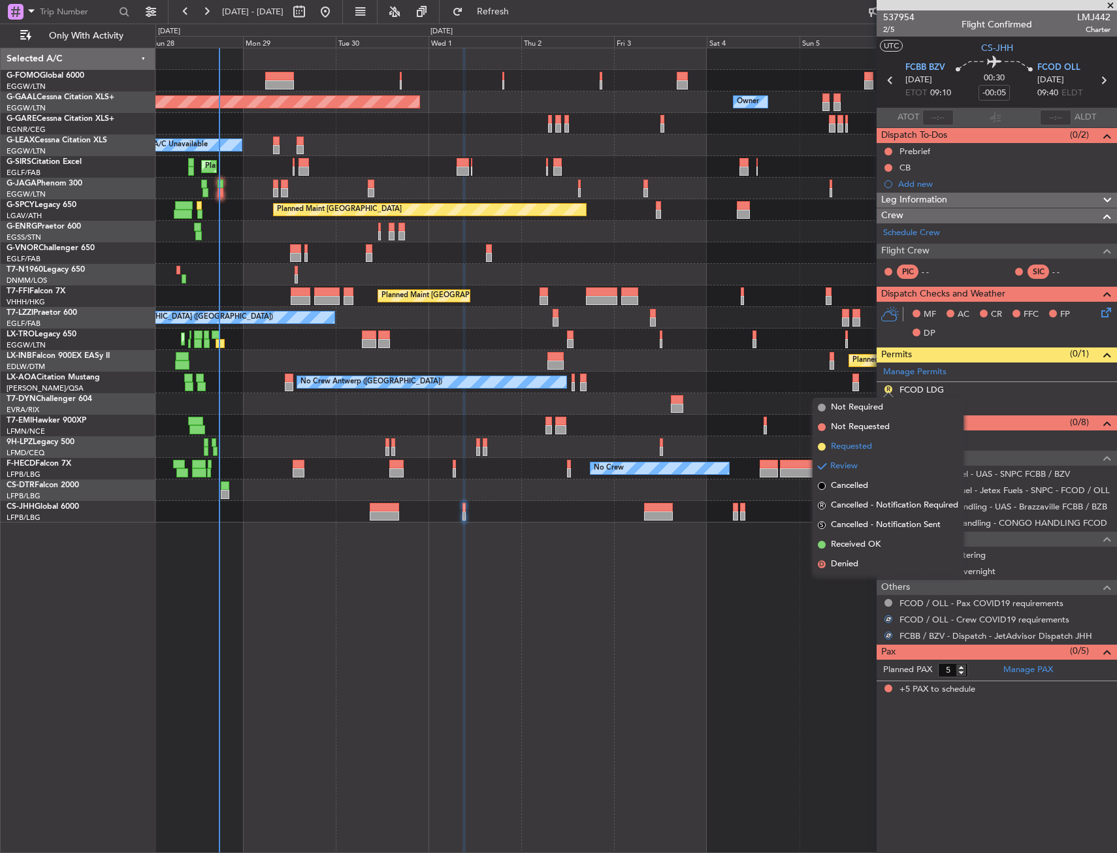
click at [866, 444] on span "Requested" at bounding box center [851, 446] width 41 height 13
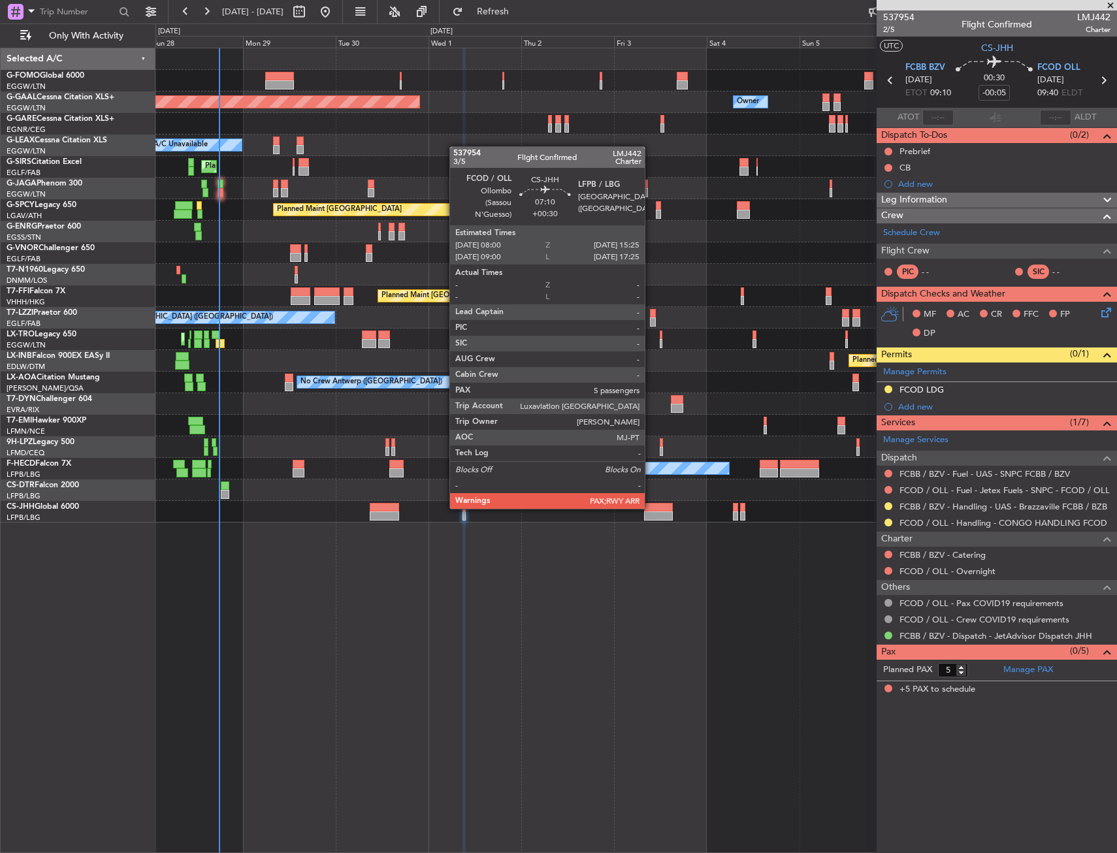
click at [651, 507] on div at bounding box center [658, 507] width 29 height 9
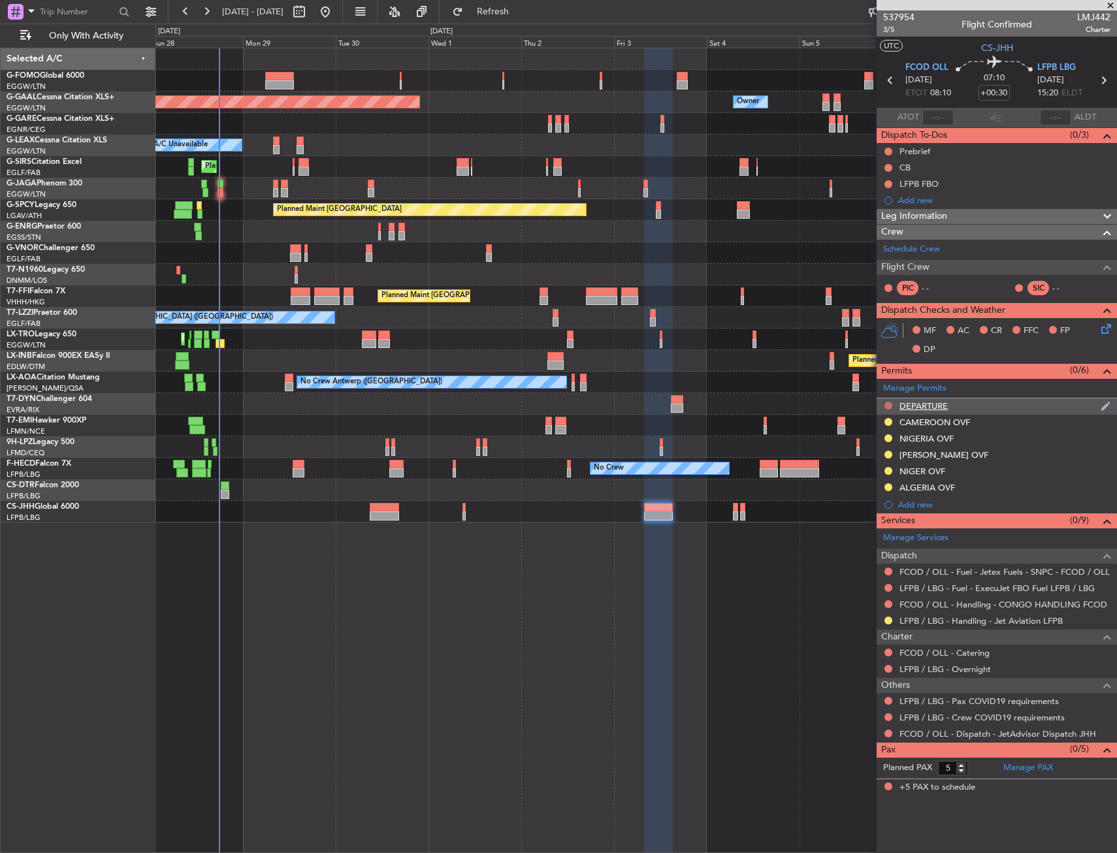
click at [886, 403] on button at bounding box center [888, 406] width 8 height 8
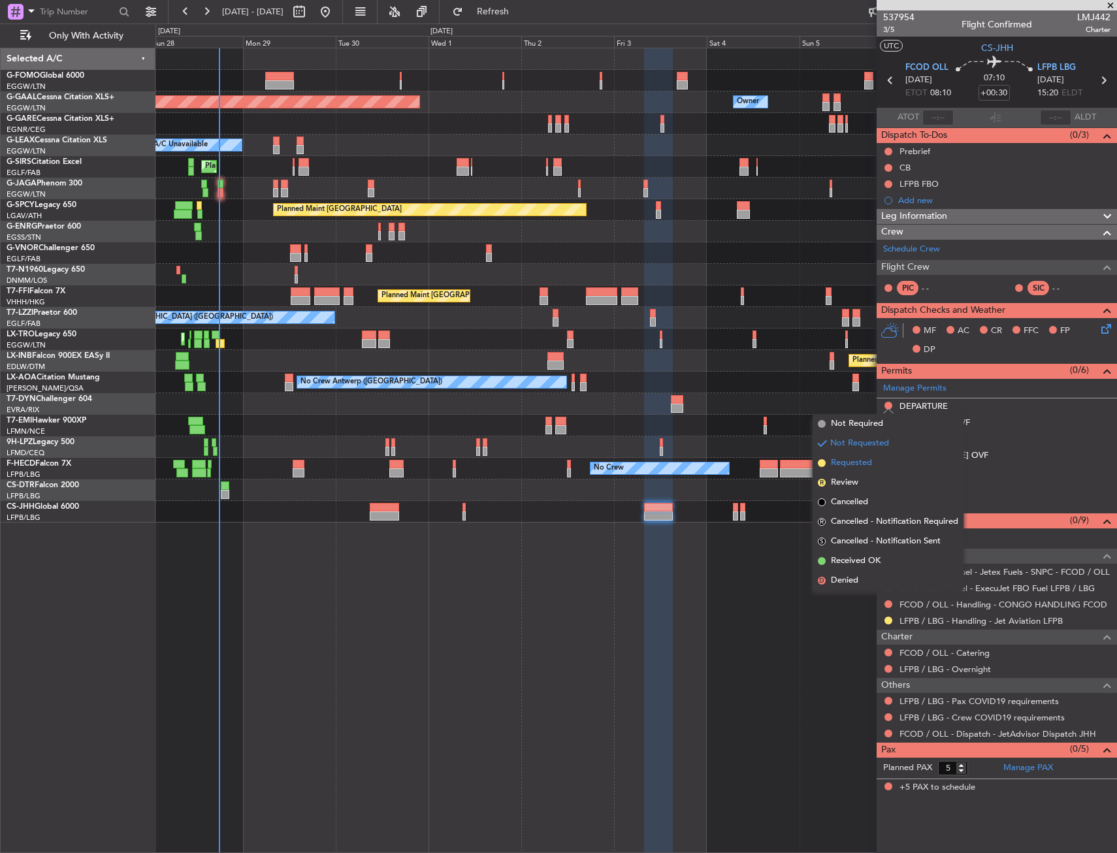
click at [860, 463] on span "Requested" at bounding box center [851, 463] width 41 height 13
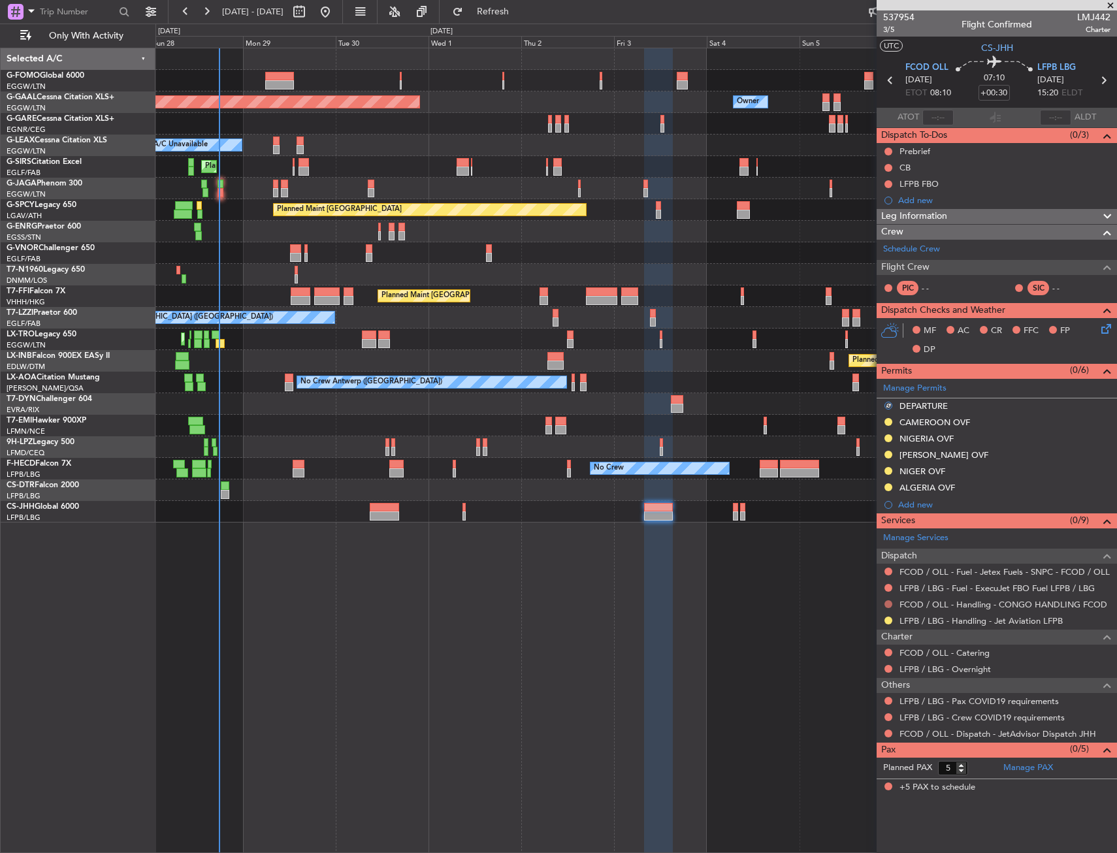
click at [884, 604] on button at bounding box center [888, 604] width 8 height 8
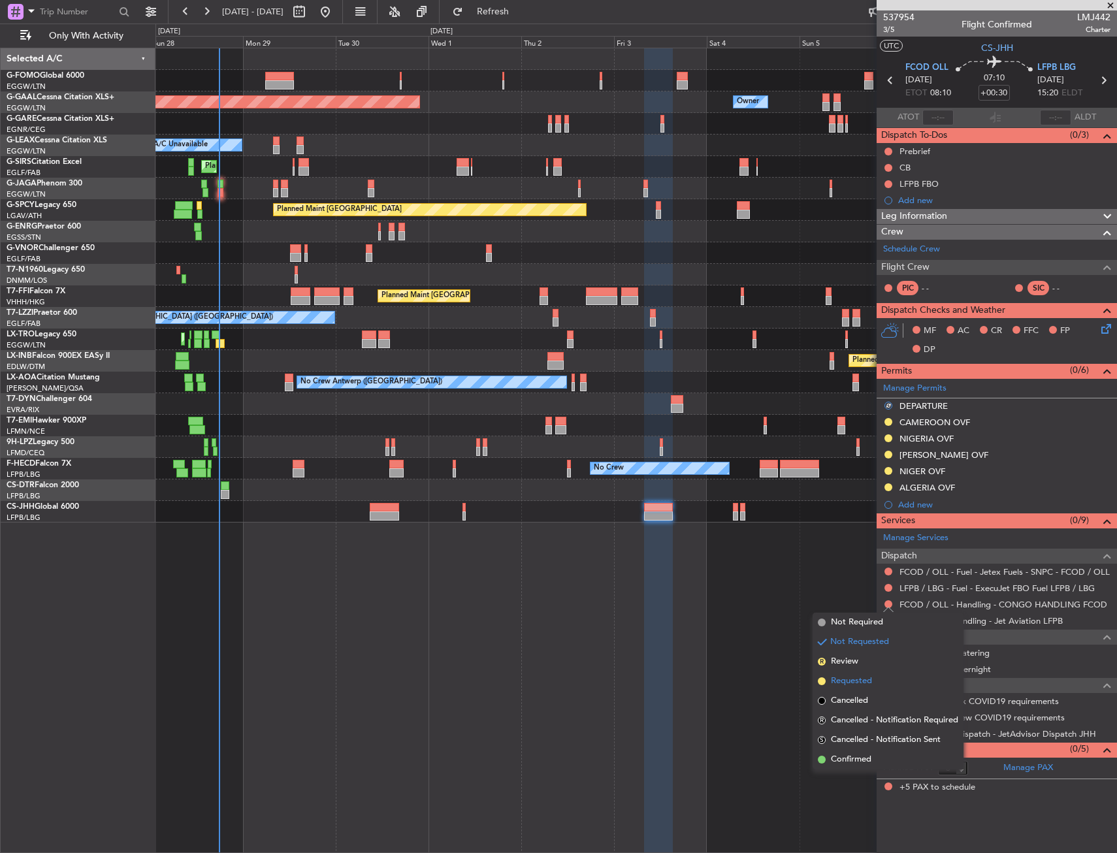
click at [858, 679] on span "Requested" at bounding box center [851, 681] width 41 height 13
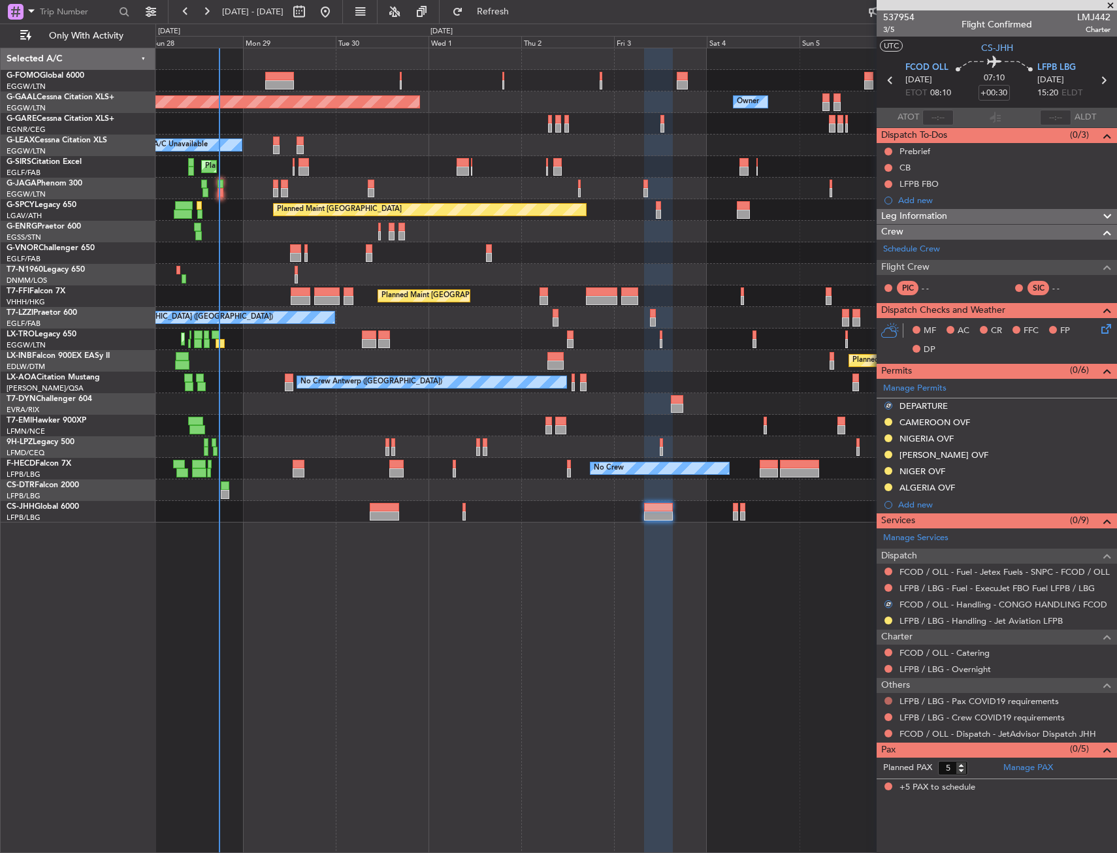
click at [890, 701] on button at bounding box center [888, 701] width 8 height 8
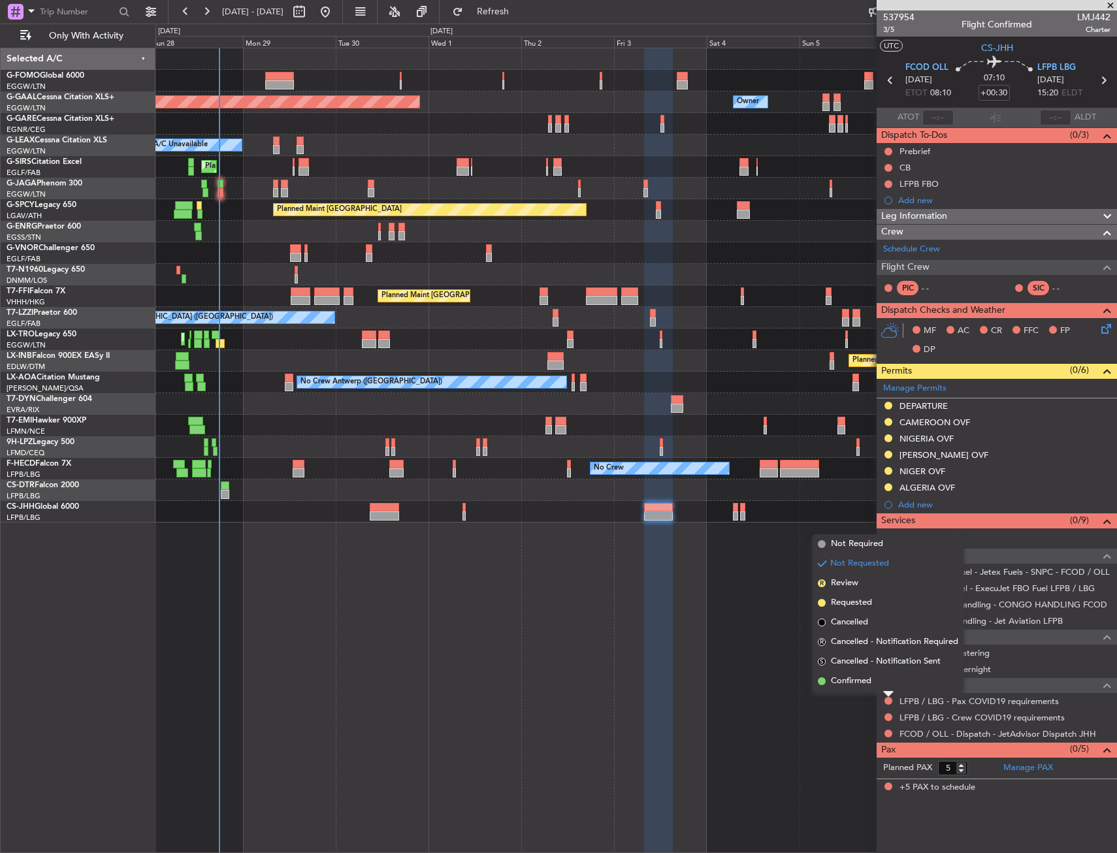
click at [843, 715] on div "Planned Maint Dusseldorf Owner Owner A/C Unavailable Planned Maint [GEOGRAPHIC_…" at bounding box center [635, 450] width 961 height 805
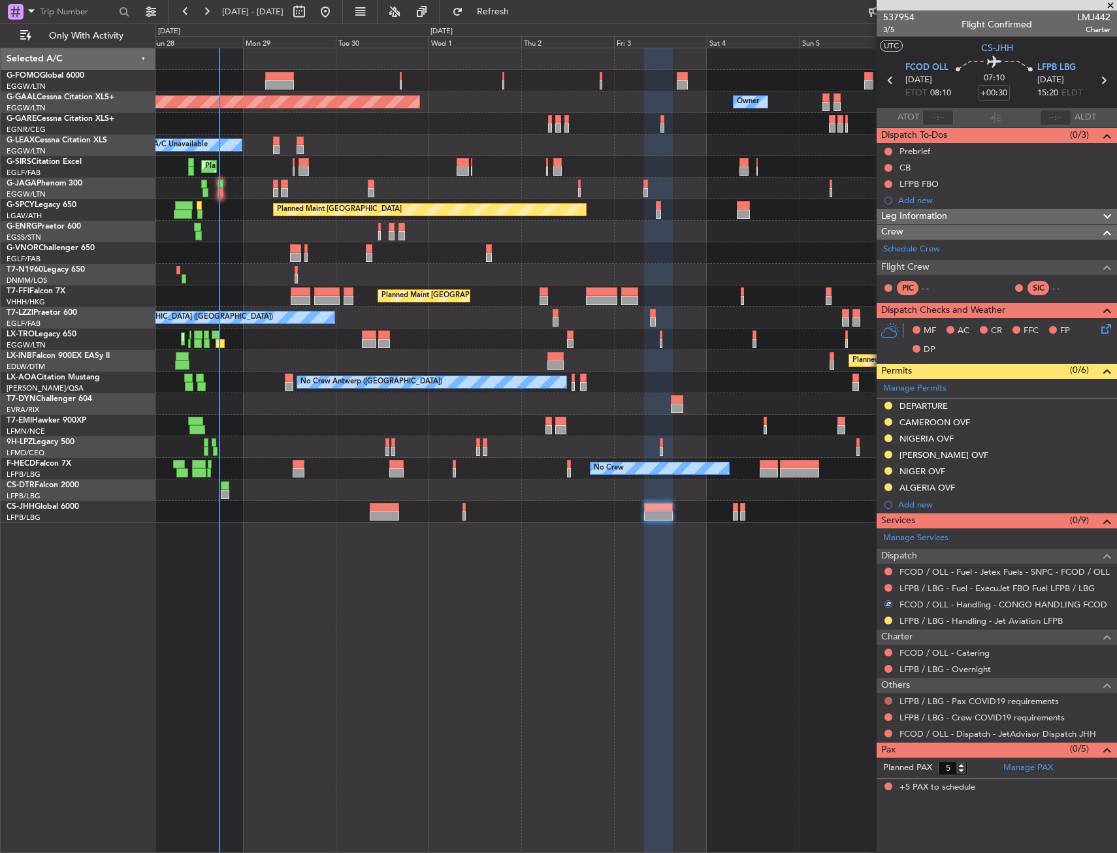
click at [886, 701] on button at bounding box center [888, 701] width 8 height 8
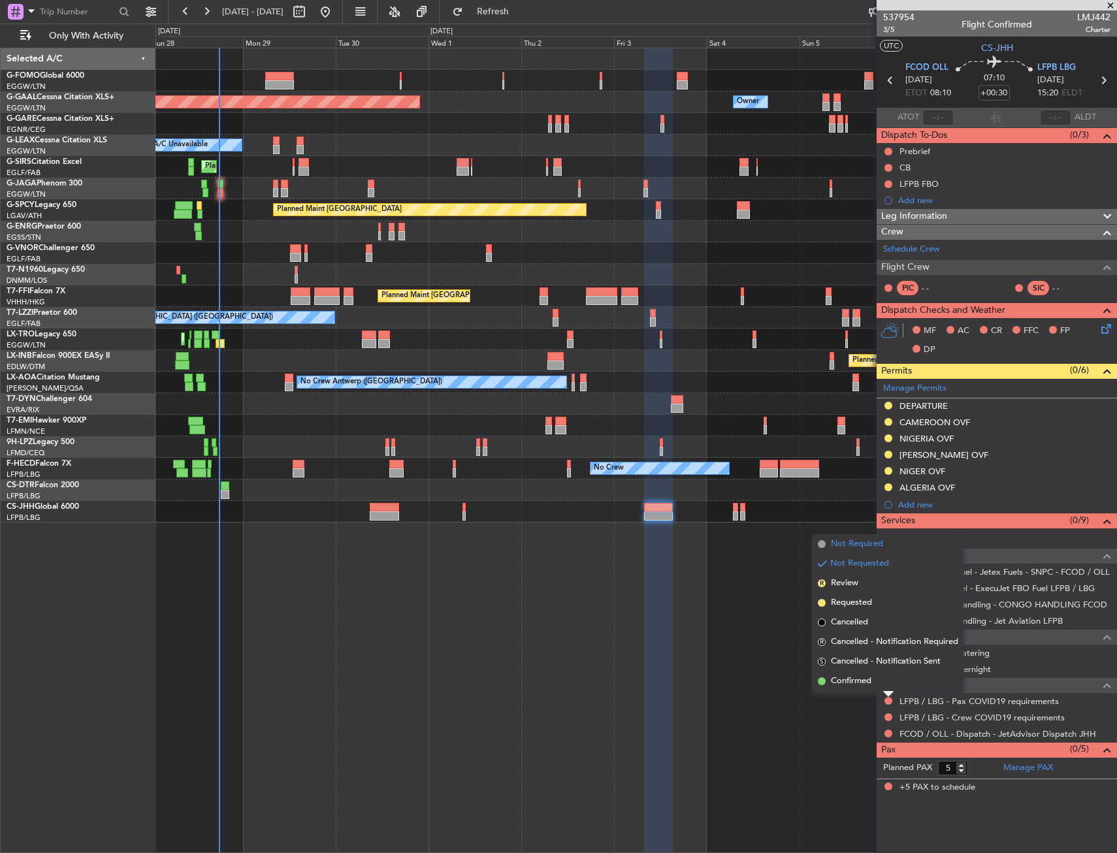
click at [840, 542] on span "Not Required" at bounding box center [857, 544] width 52 height 13
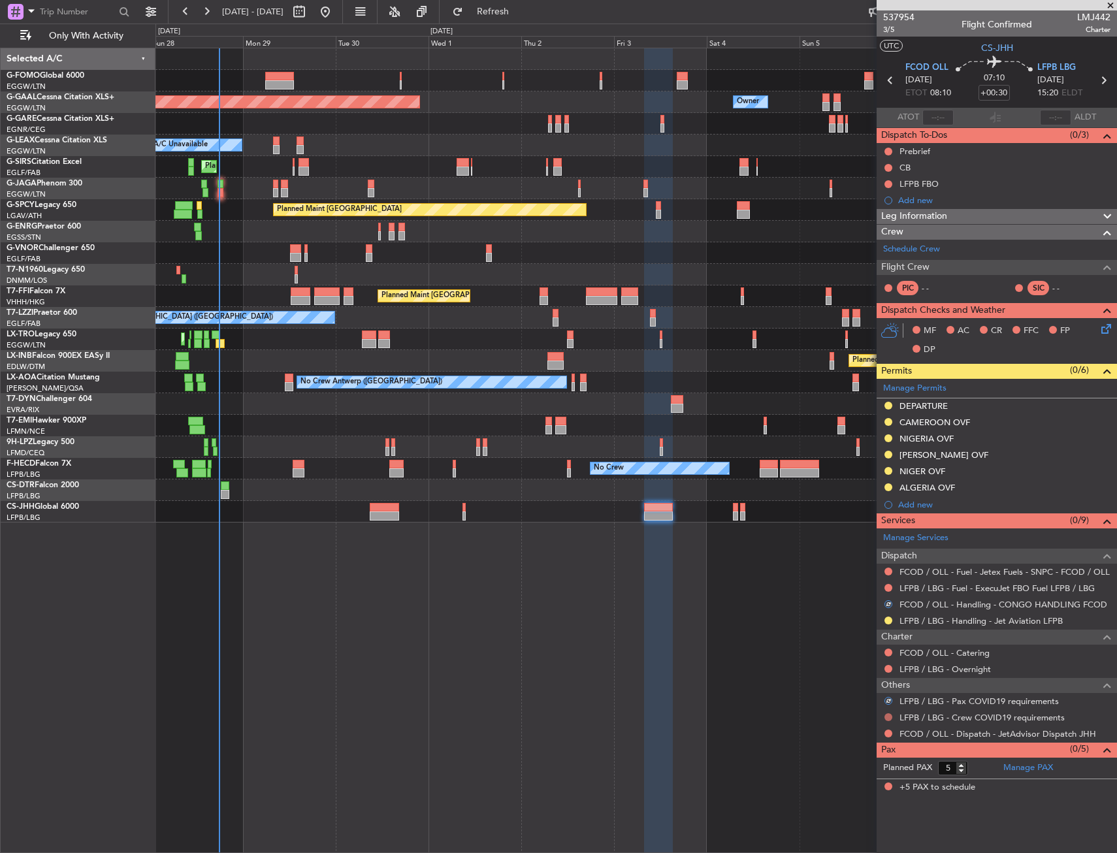
click at [890, 720] on button at bounding box center [888, 717] width 8 height 8
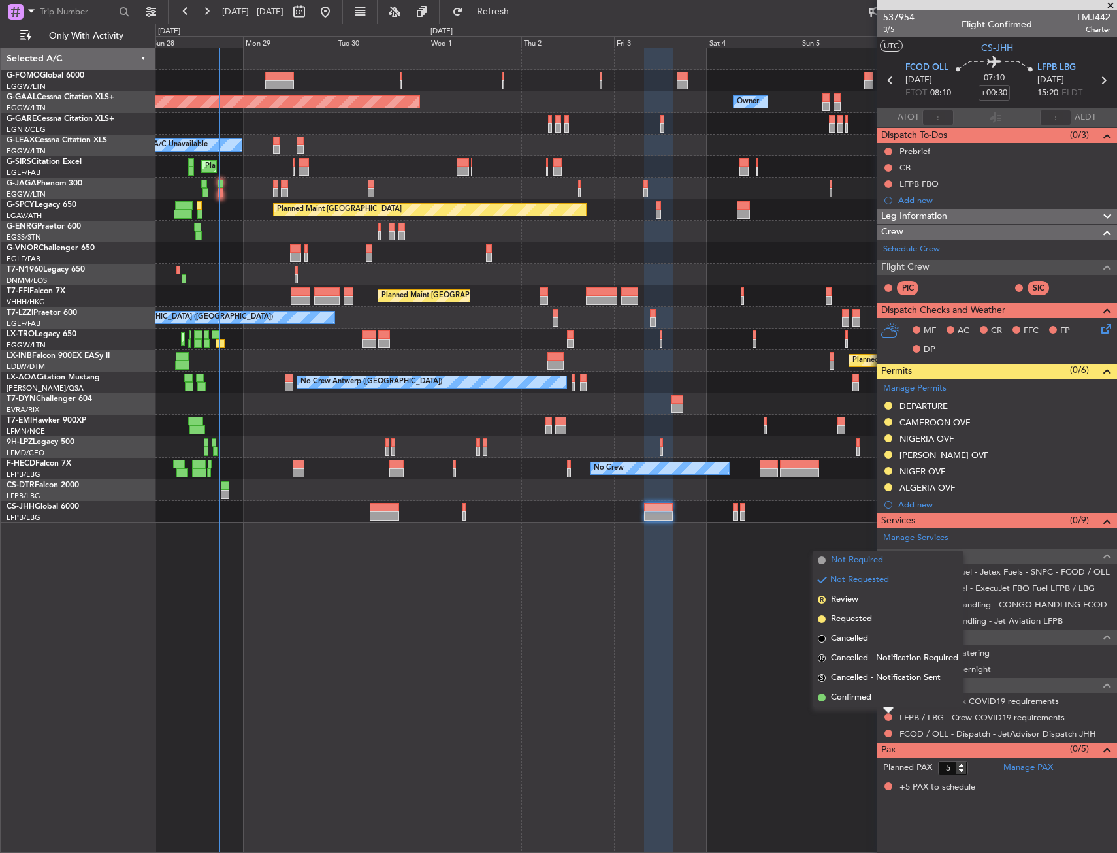
click at [849, 566] on span "Not Required" at bounding box center [857, 560] width 52 height 13
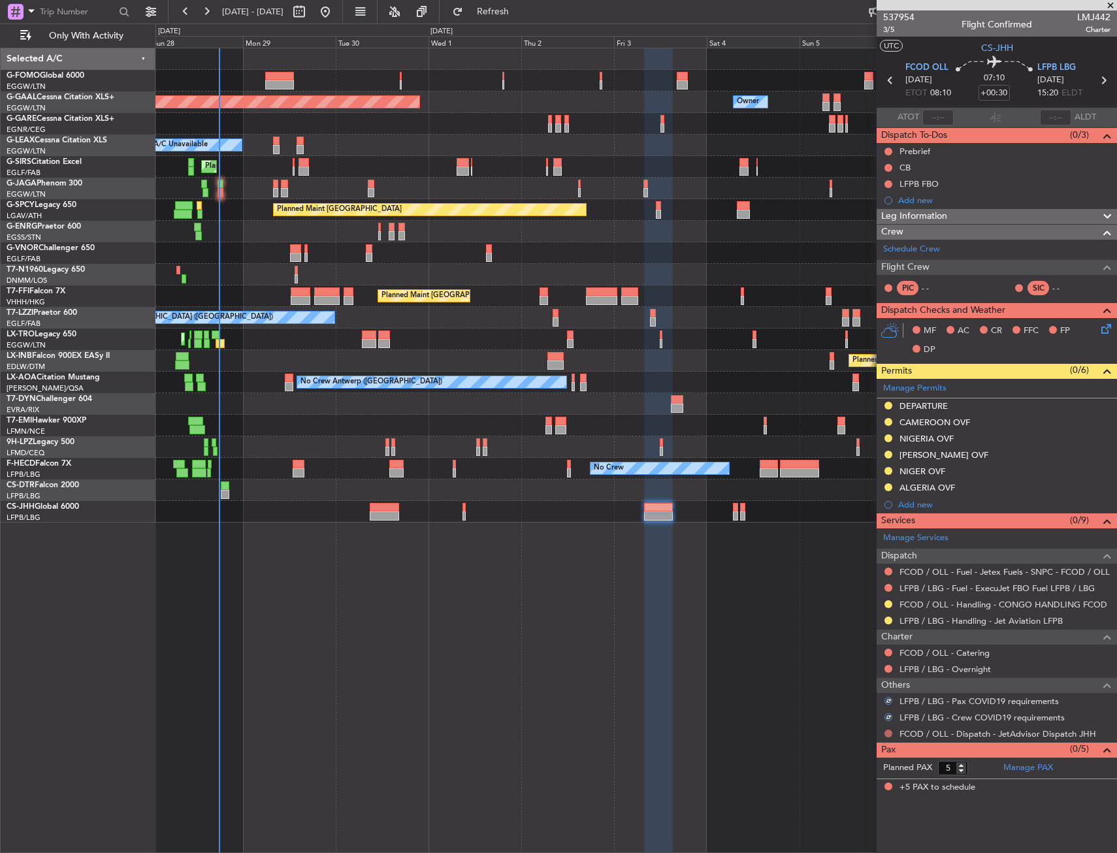
click at [885, 731] on button at bounding box center [888, 734] width 8 height 8
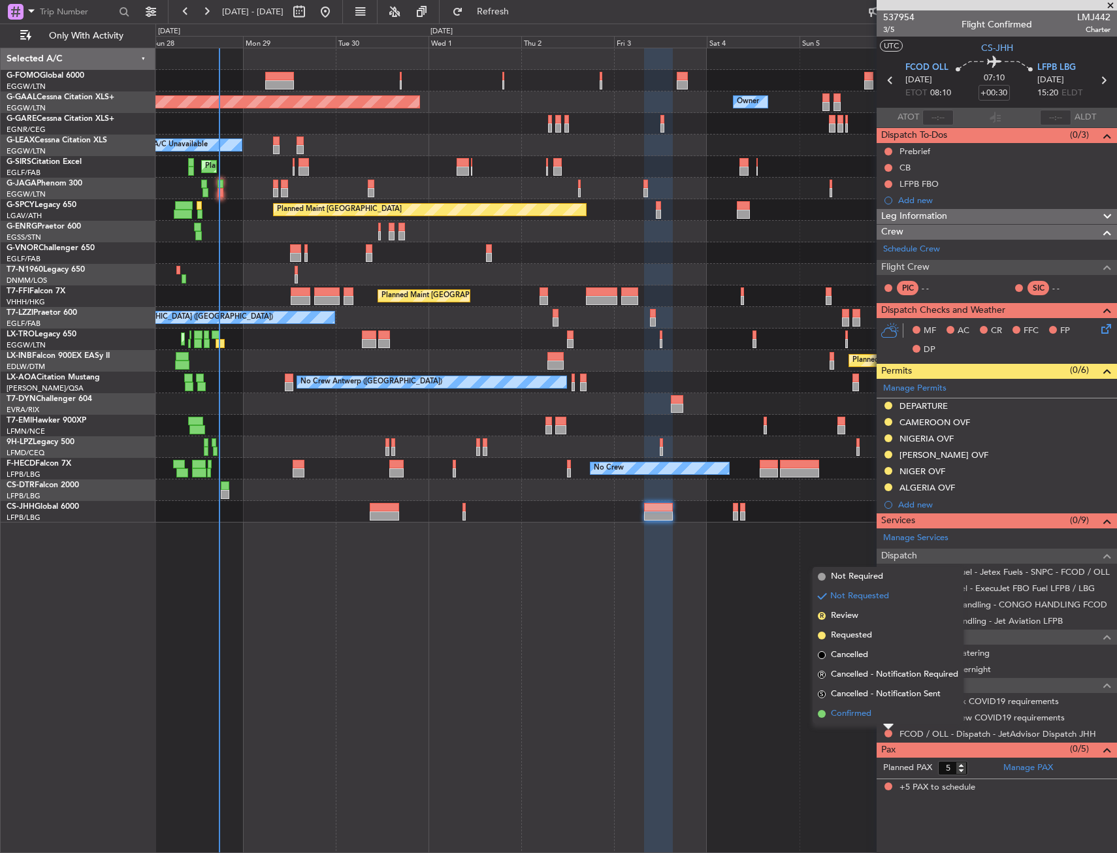
click at [851, 720] on li "Confirmed" at bounding box center [888, 714] width 151 height 20
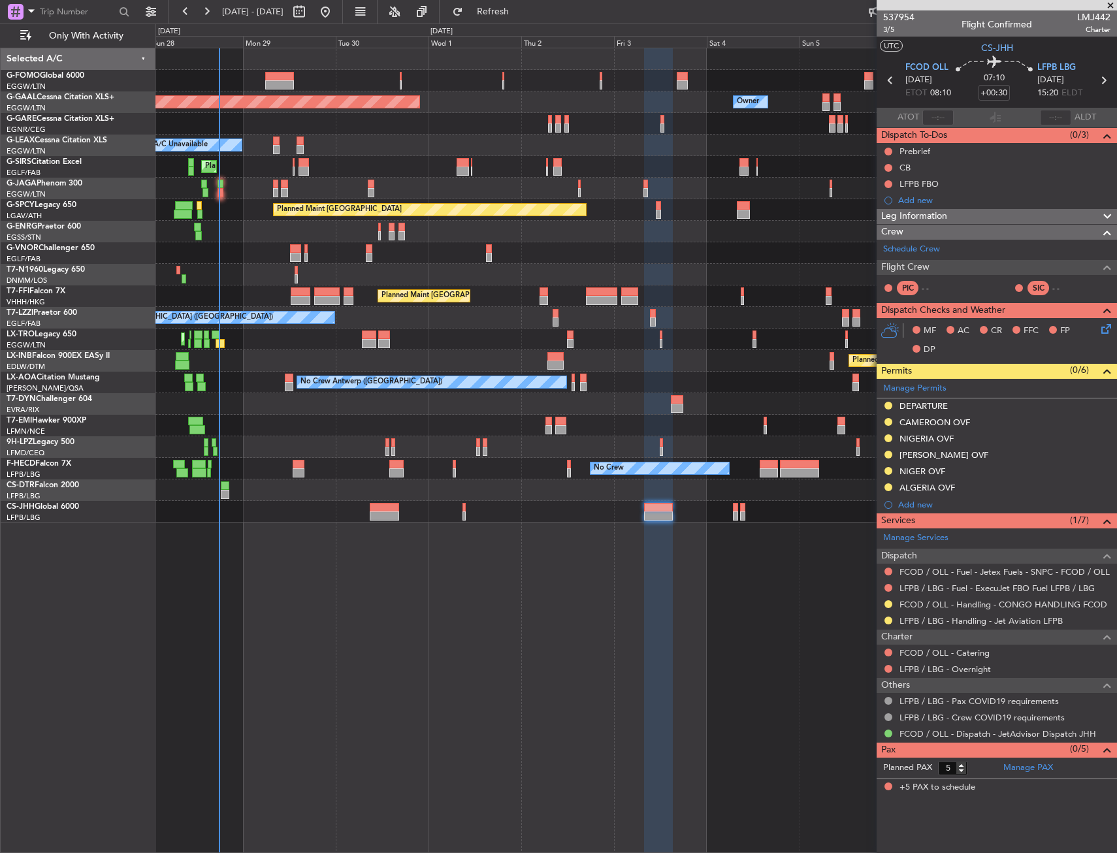
click at [506, 647] on div "Planned Maint Dusseldorf Owner Owner A/C Unavailable Planned Maint [GEOGRAPHIC_…" at bounding box center [635, 450] width 961 height 805
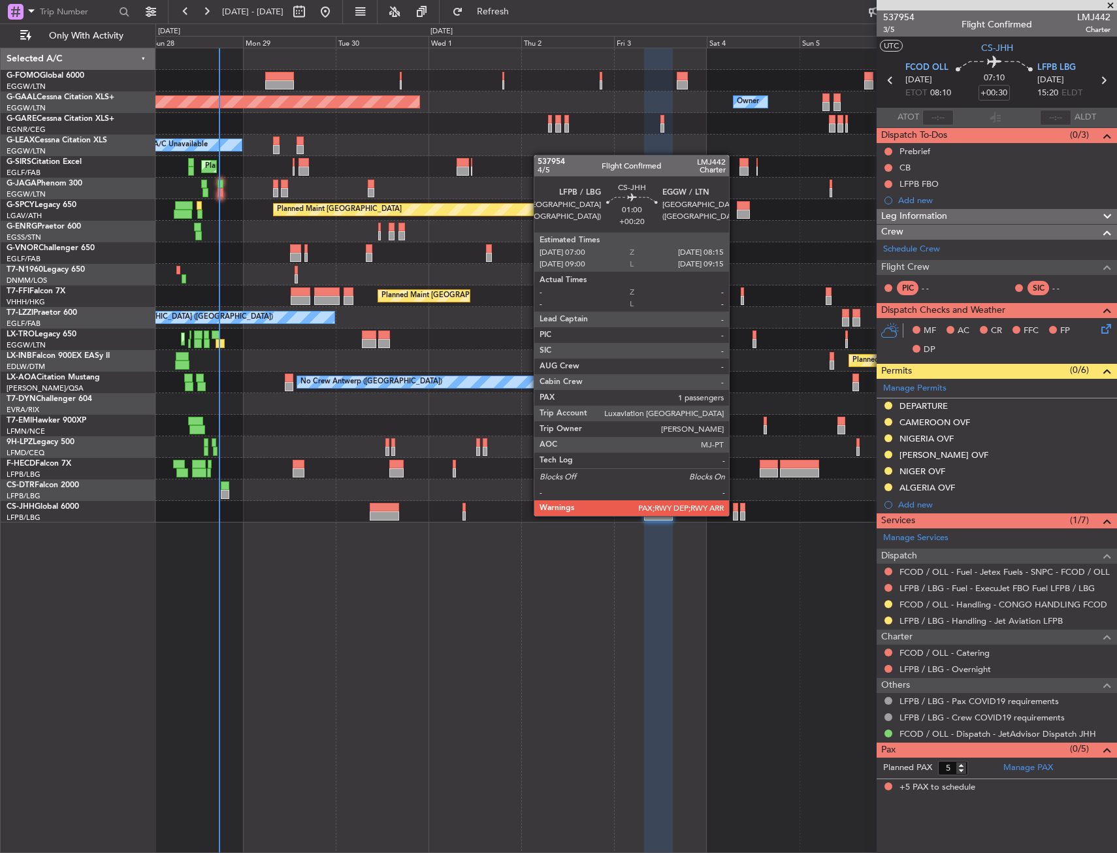
click at [735, 515] on div at bounding box center [735, 515] width 5 height 9
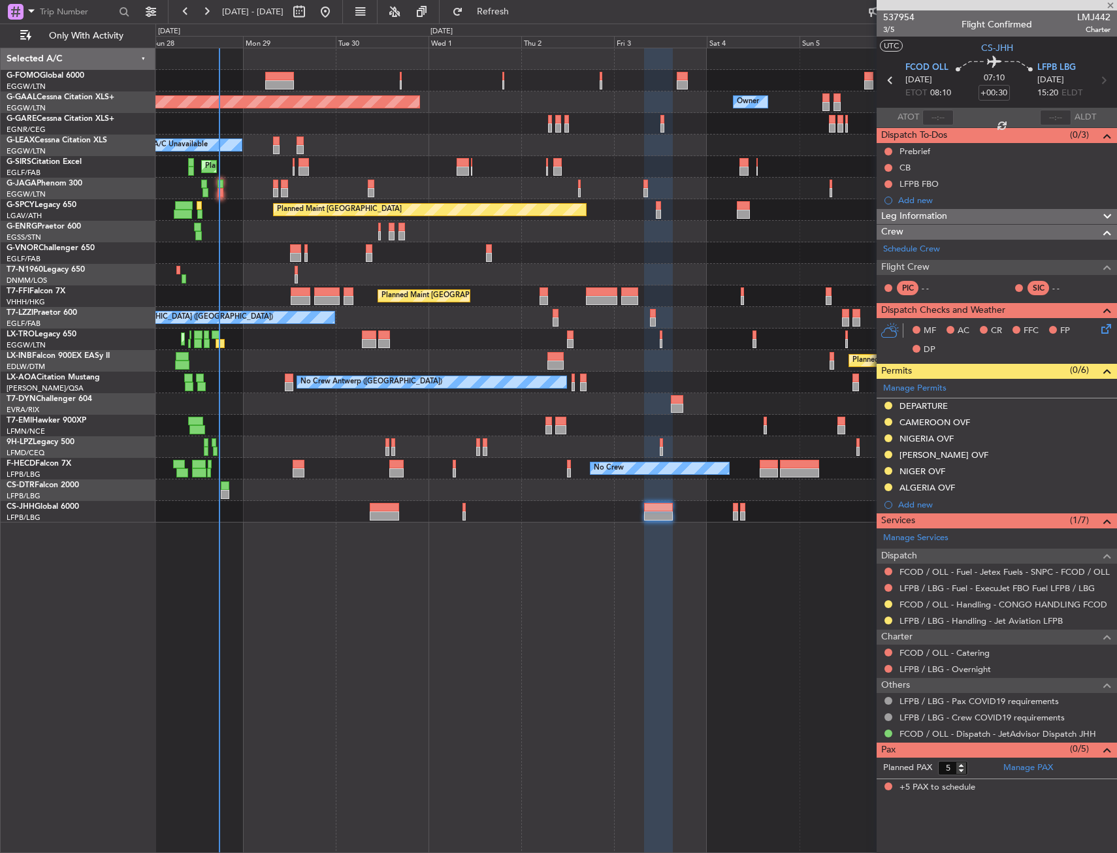
click at [696, 581] on div "Planned Maint Dusseldorf Owner Owner A/C Unavailable Planned Maint [GEOGRAPHIC_…" at bounding box center [635, 450] width 961 height 805
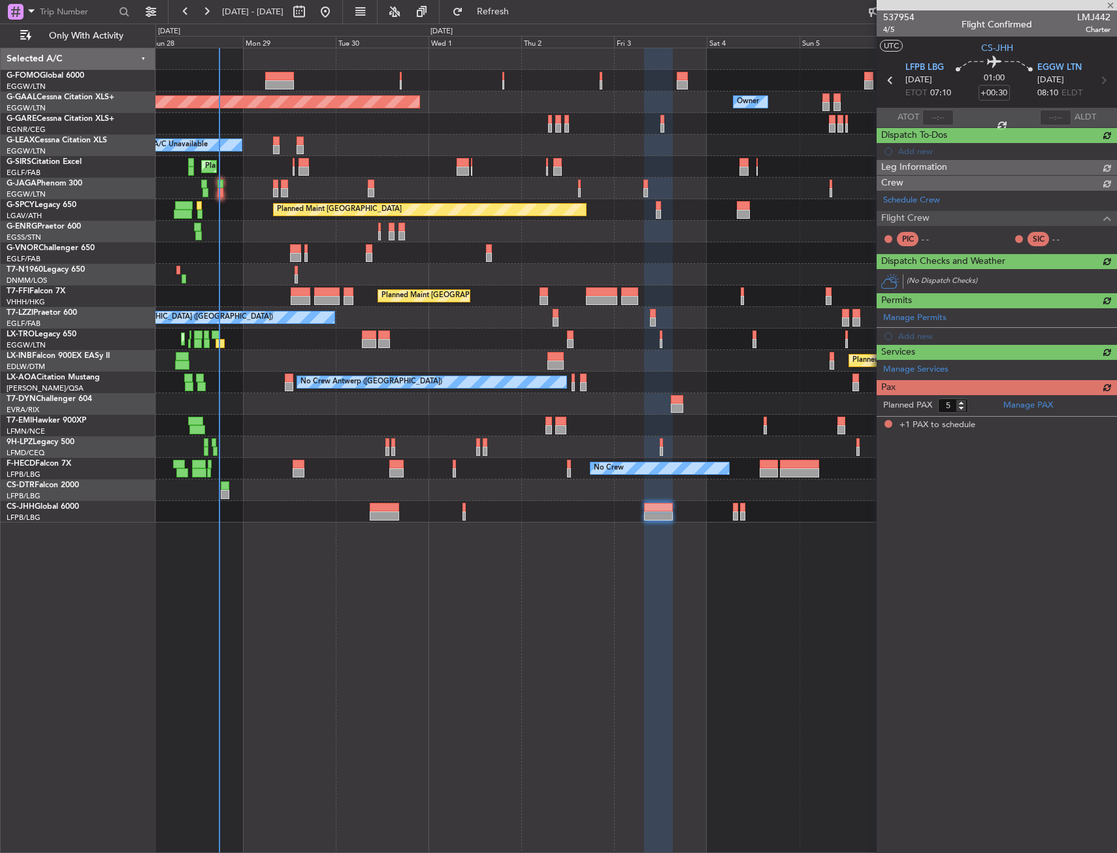
type input "+00:20"
type input "1"
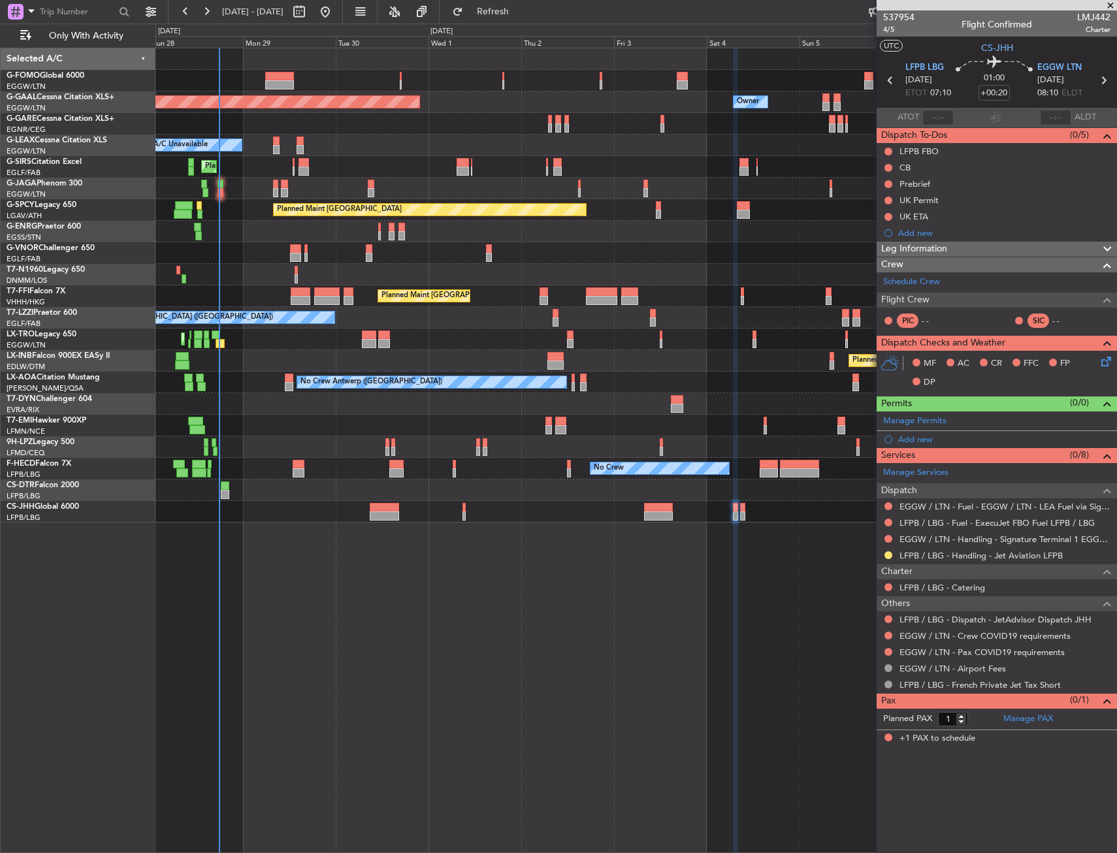
click at [937, 544] on div "EGGW / LTN - Handling - Signature Terminal 1 EGGW / LTN" at bounding box center [997, 539] width 240 height 16
click at [939, 539] on link "EGGW / LTN - Handling - Signature Terminal 1 EGGW / LTN" at bounding box center [1004, 539] width 211 height 11
click at [940, 445] on div "Add new" at bounding box center [997, 439] width 240 height 16
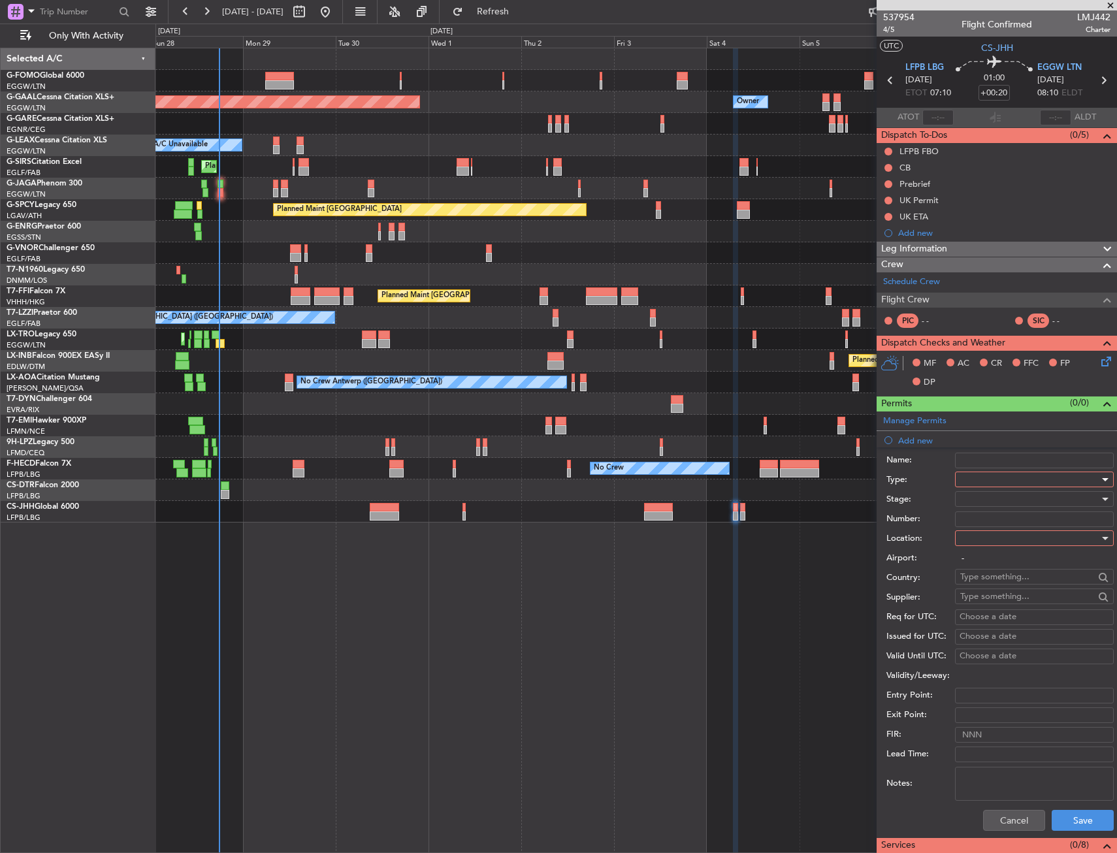
click at [1007, 471] on div at bounding box center [1029, 480] width 139 height 20
click at [996, 597] on span "Slot" at bounding box center [1029, 603] width 137 height 20
click at [996, 525] on input "Number:" at bounding box center [1034, 519] width 159 height 16
click at [909, 507] on div "Stage:" at bounding box center [999, 500] width 227 height 20
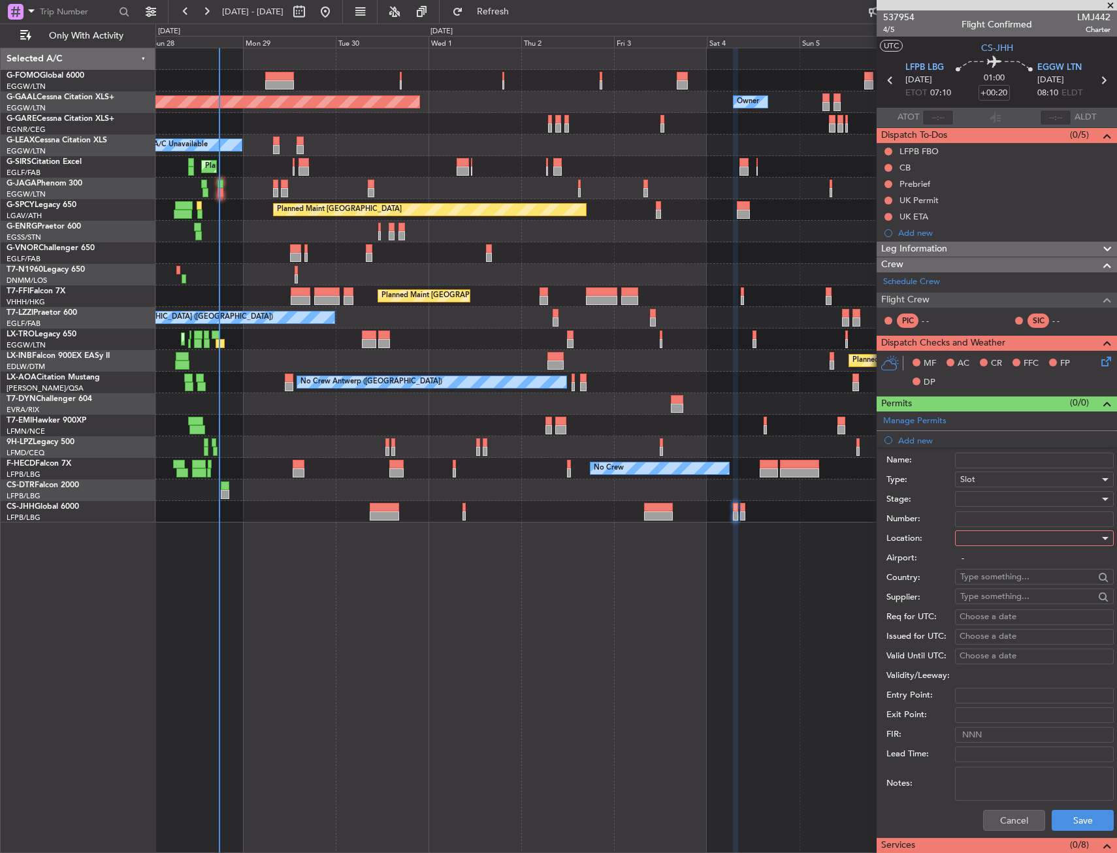
click at [976, 532] on div at bounding box center [1029, 538] width 139 height 20
drag, startPoint x: 973, startPoint y: 605, endPoint x: 977, endPoint y: 569, distance: 36.8
click at [972, 602] on span "Arrival" at bounding box center [1029, 604] width 137 height 20
type input "EGGW / LTN"
click at [984, 501] on div at bounding box center [1029, 499] width 139 height 20
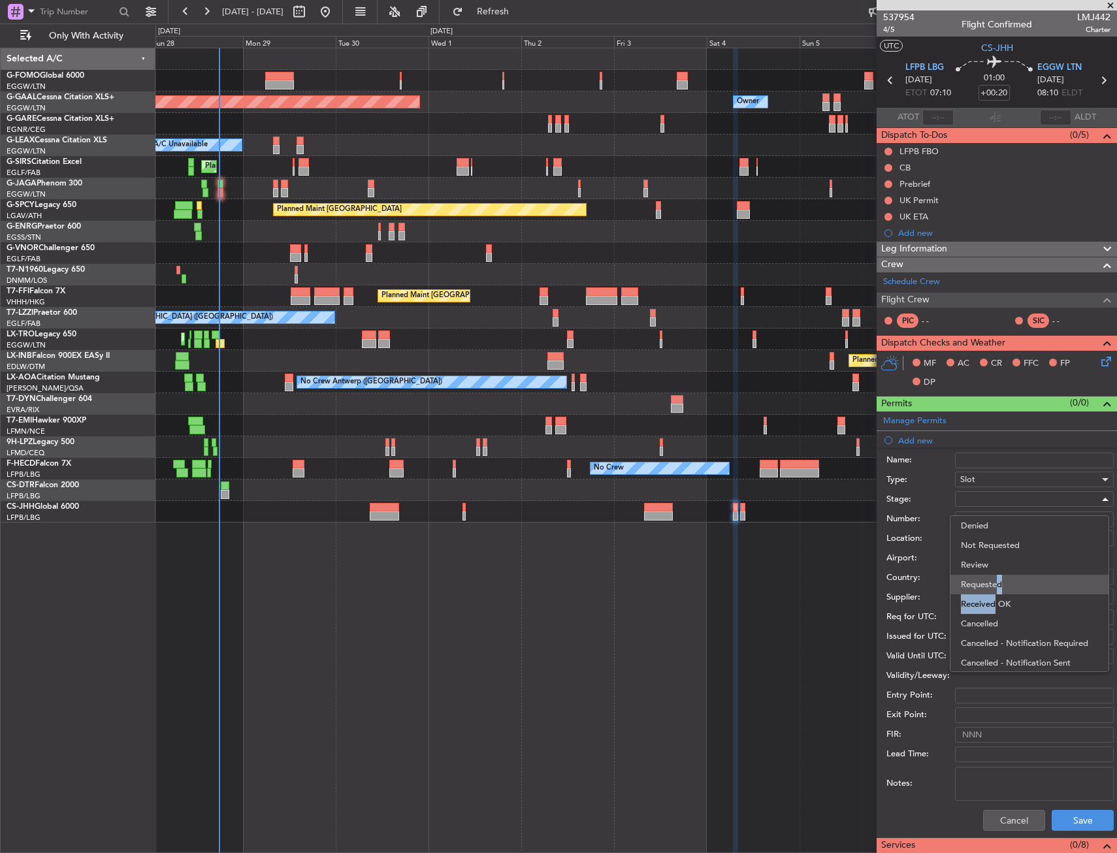
drag, startPoint x: 993, startPoint y: 600, endPoint x: 992, endPoint y: 588, distance: 11.8
click at [992, 588] on div "Denied Not Requested Review Requested Received OK Cancelled Cancelled - Notific…" at bounding box center [1029, 593] width 159 height 157
drag, startPoint x: 992, startPoint y: 588, endPoint x: 1065, endPoint y: 769, distance: 194.9
click at [993, 589] on span "Requested" at bounding box center [1029, 585] width 137 height 20
click at [1075, 822] on button "Save" at bounding box center [1083, 820] width 62 height 21
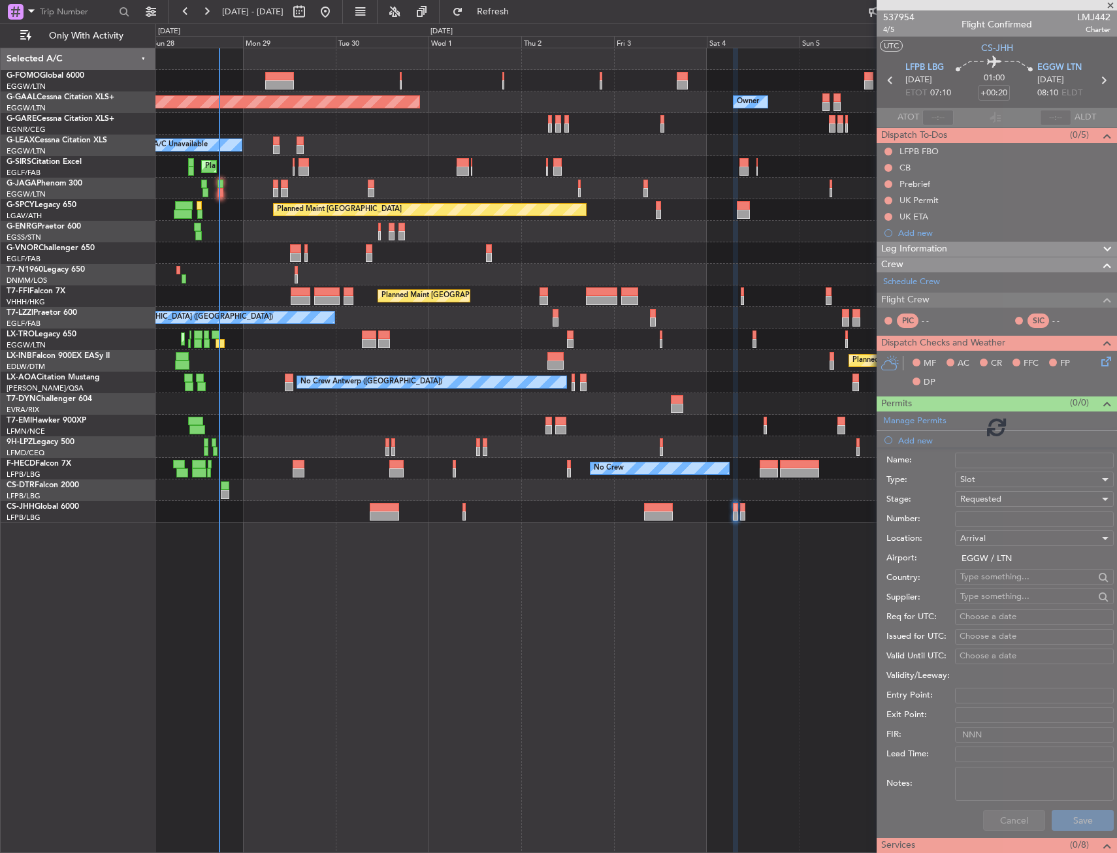
click at [730, 746] on div "Planned Maint Dusseldorf Owner Owner A/C Unavailable Planned Maint [GEOGRAPHIC_…" at bounding box center [635, 450] width 961 height 805
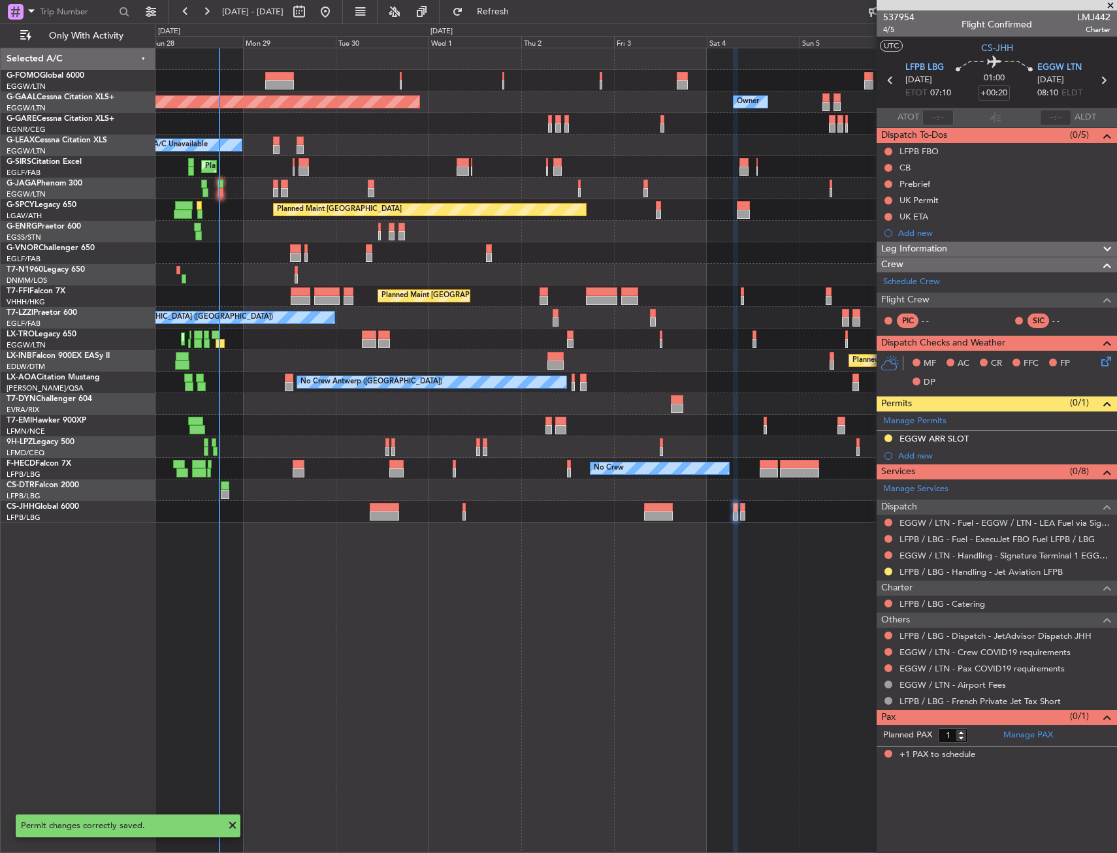
drag, startPoint x: 950, startPoint y: 442, endPoint x: 963, endPoint y: 445, distance: 14.1
click at [951, 442] on div "EGGW ARR SLOT" at bounding box center [933, 438] width 69 height 11
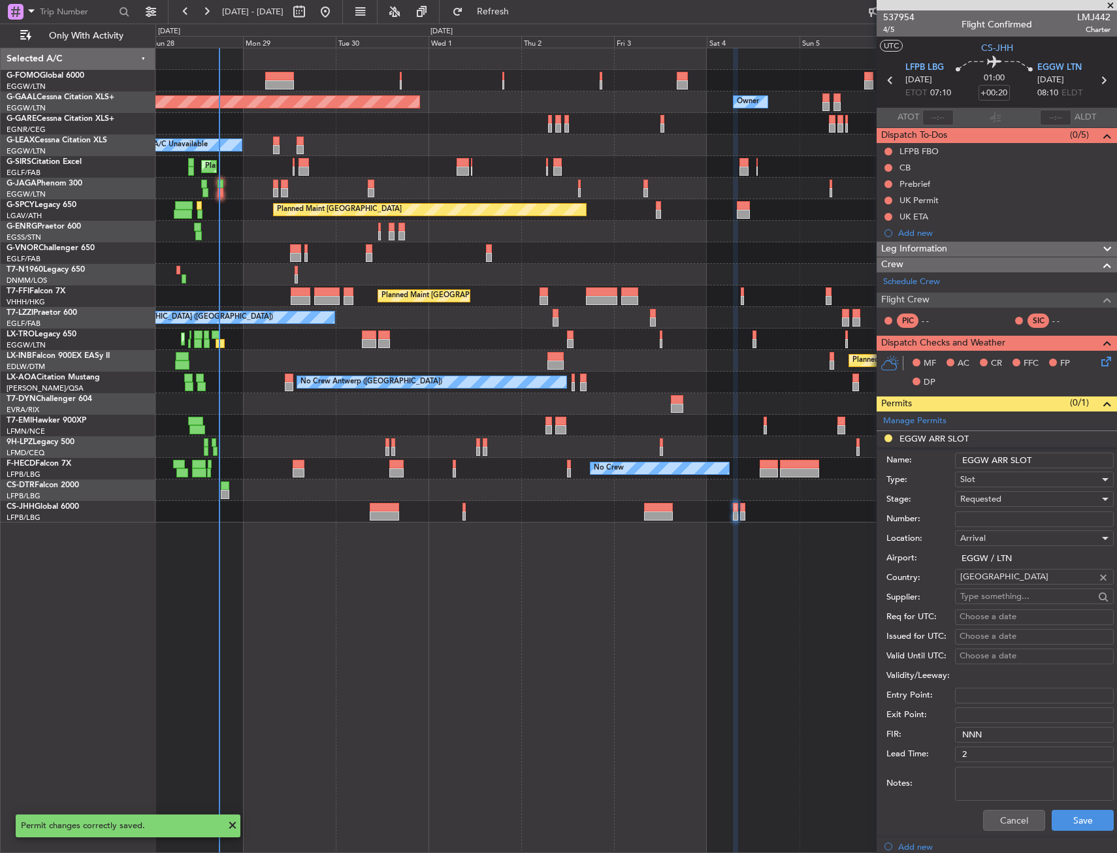
click at [1027, 453] on input "EGGW ARR SLOT" at bounding box center [1034, 461] width 159 height 16
click at [1048, 453] on input "EGGW ARR SLOT" at bounding box center [1034, 461] width 159 height 16
type input "EGGW ARR SLOT 0815z"
click at [1094, 803] on div "Cancel Save" at bounding box center [999, 820] width 227 height 34
click at [1088, 811] on button "Save" at bounding box center [1083, 820] width 62 height 21
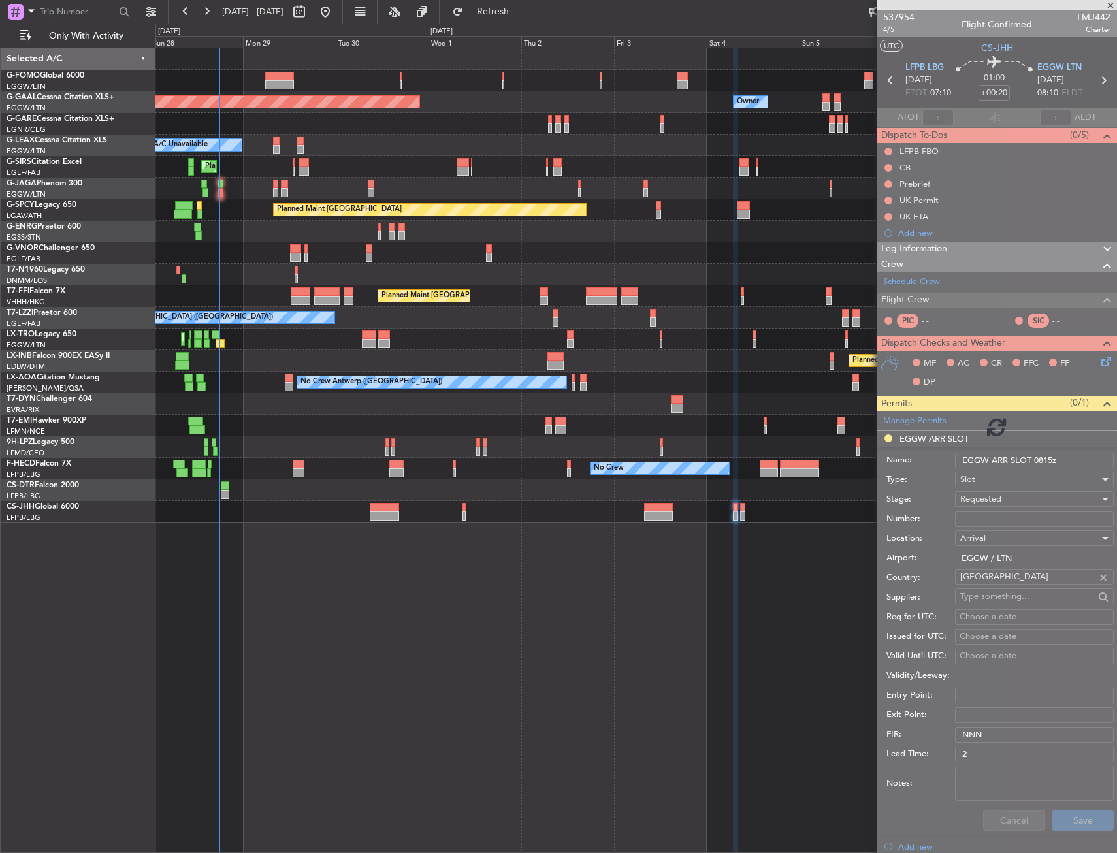
click at [685, 722] on div "Planned Maint Dusseldorf Owner Owner A/C Unavailable Planned Maint [GEOGRAPHIC_…" at bounding box center [635, 450] width 961 height 805
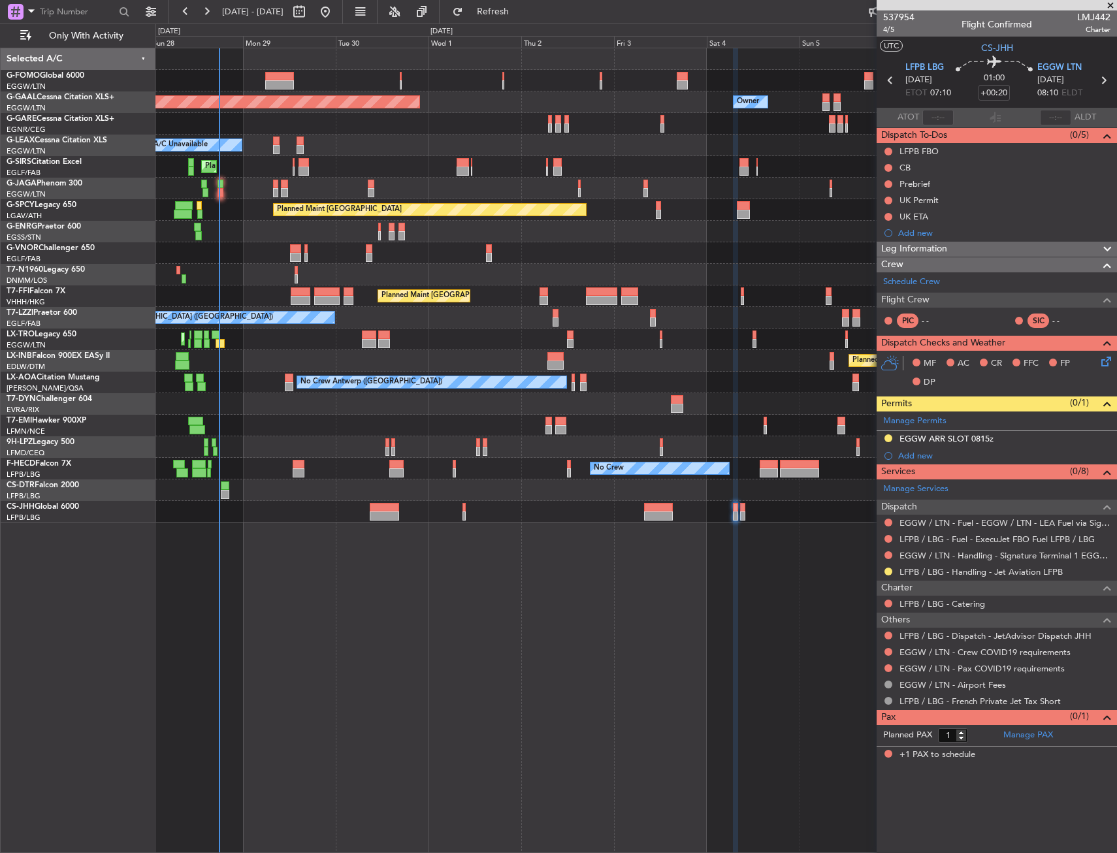
click at [707, 672] on div "Planned Maint Dusseldorf Owner Owner A/C Unavailable Planned Maint [GEOGRAPHIC_…" at bounding box center [635, 450] width 961 height 805
click at [890, 556] on button at bounding box center [888, 555] width 8 height 8
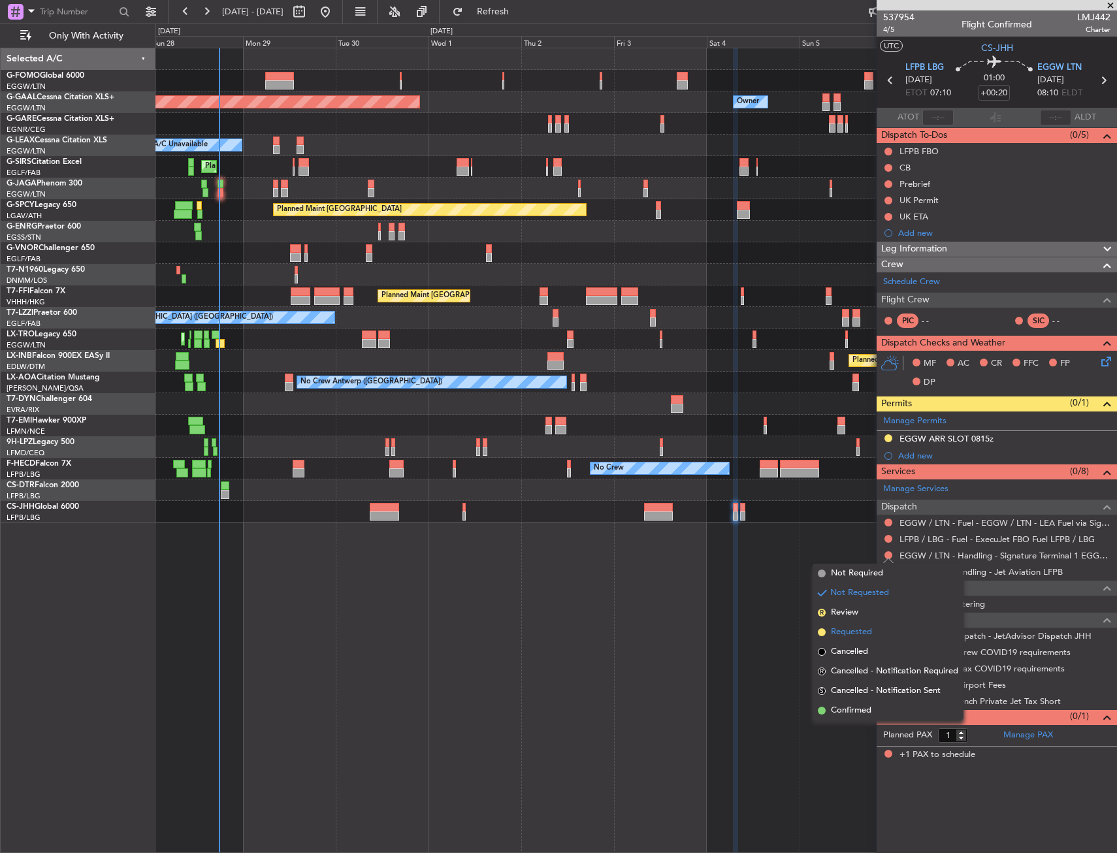
click at [859, 634] on span "Requested" at bounding box center [851, 632] width 41 height 13
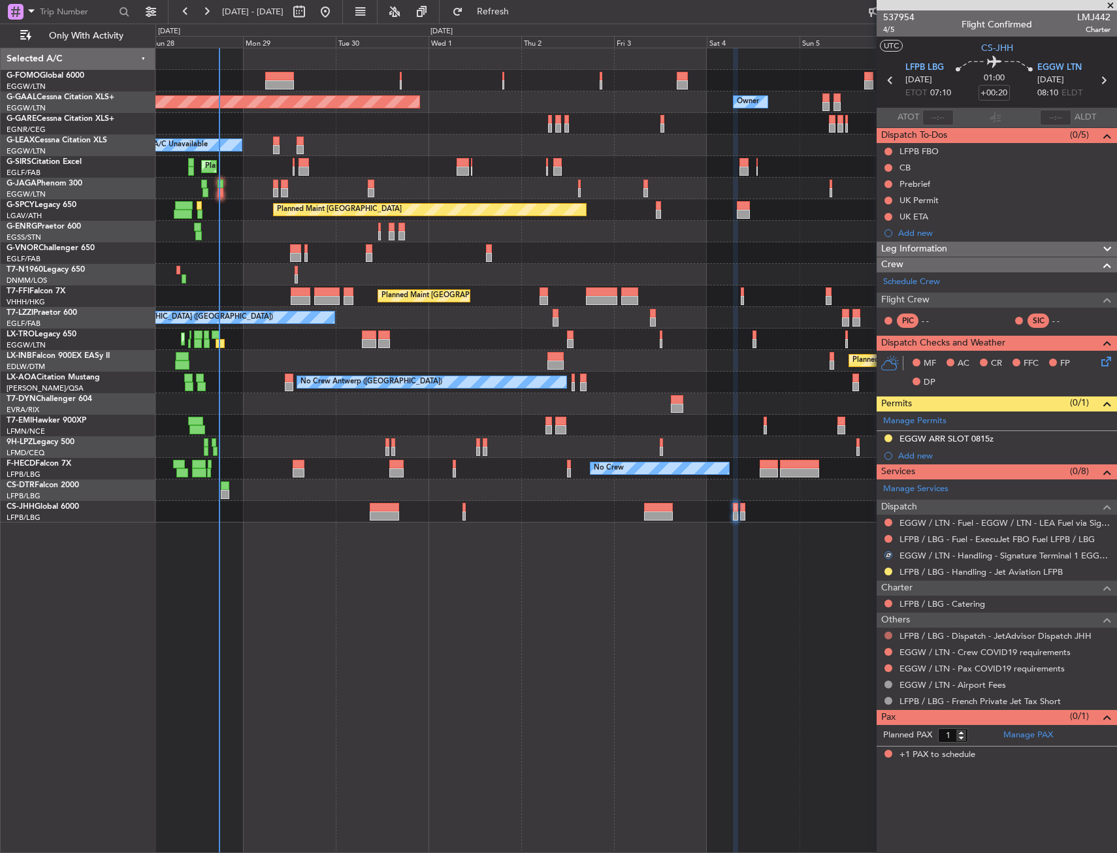
click at [888, 634] on button at bounding box center [888, 636] width 8 height 8
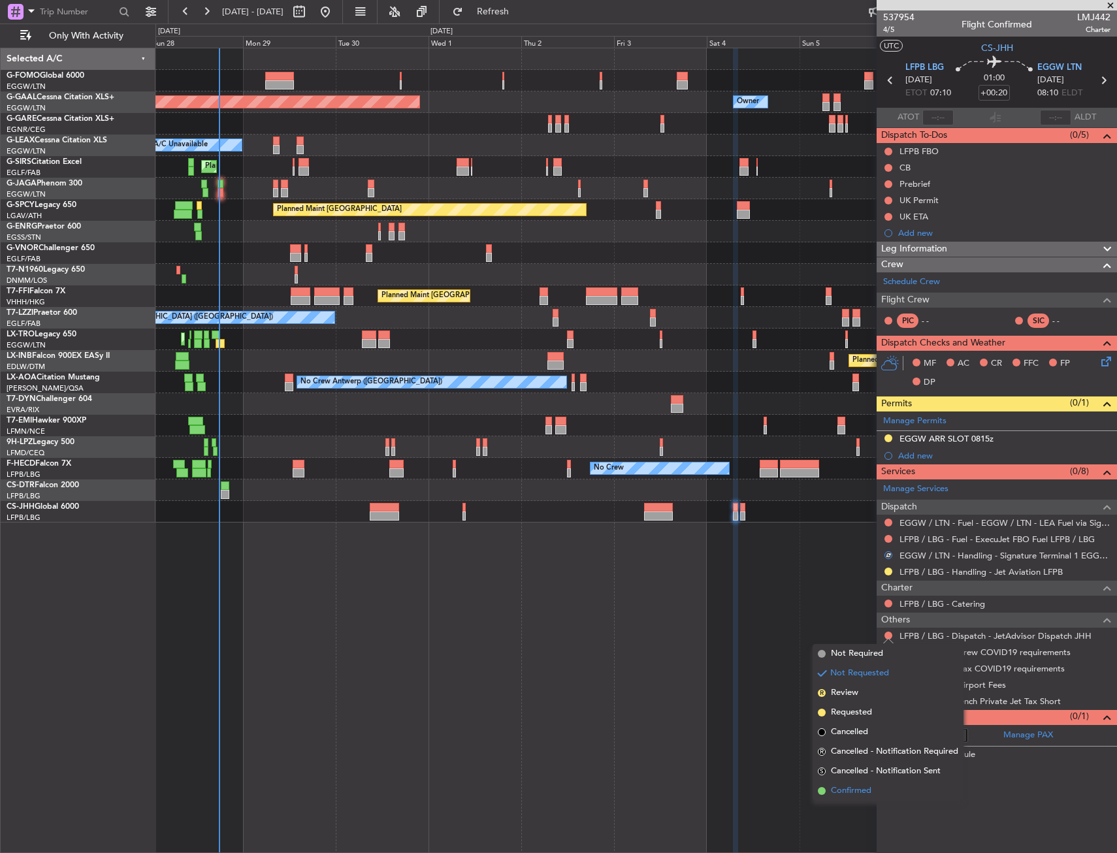
click at [870, 789] on span "Confirmed" at bounding box center [851, 790] width 40 height 13
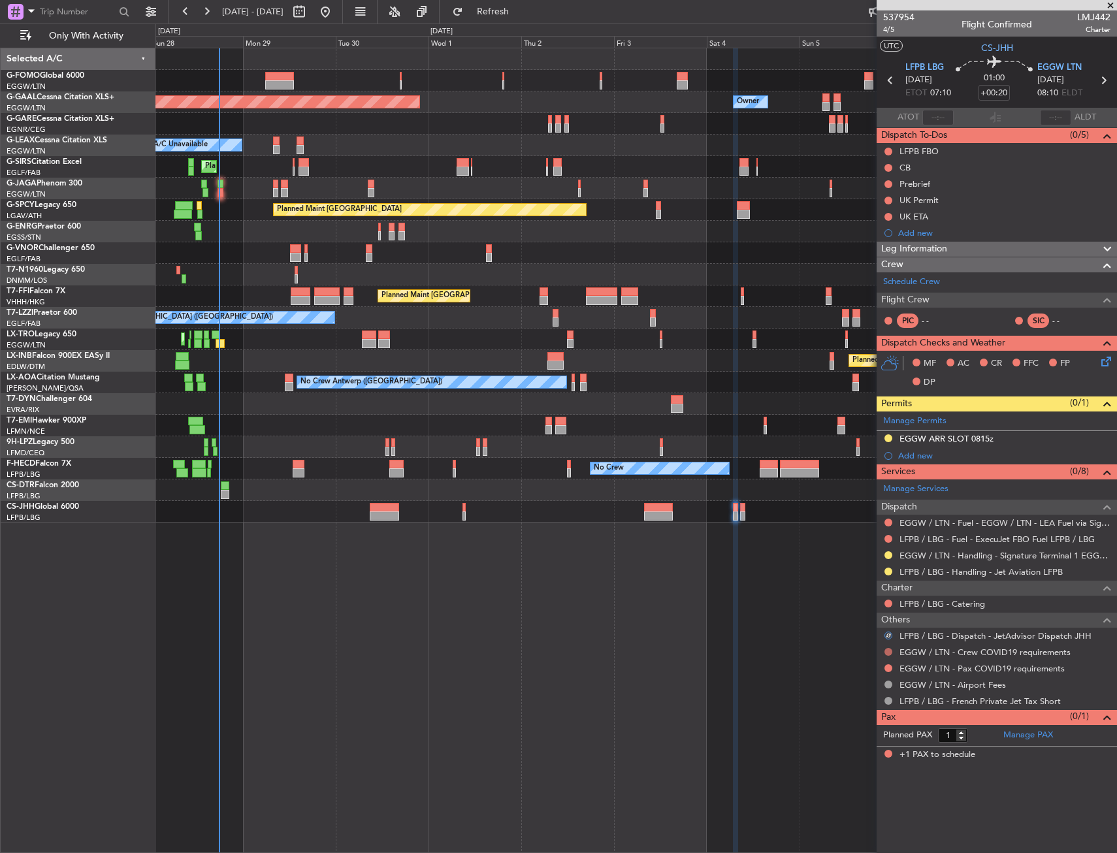
click at [885, 651] on div "EGGW / LTN - Crew COVID19 requirements" at bounding box center [997, 652] width 240 height 16
click at [887, 649] on button at bounding box center [888, 652] width 8 height 8
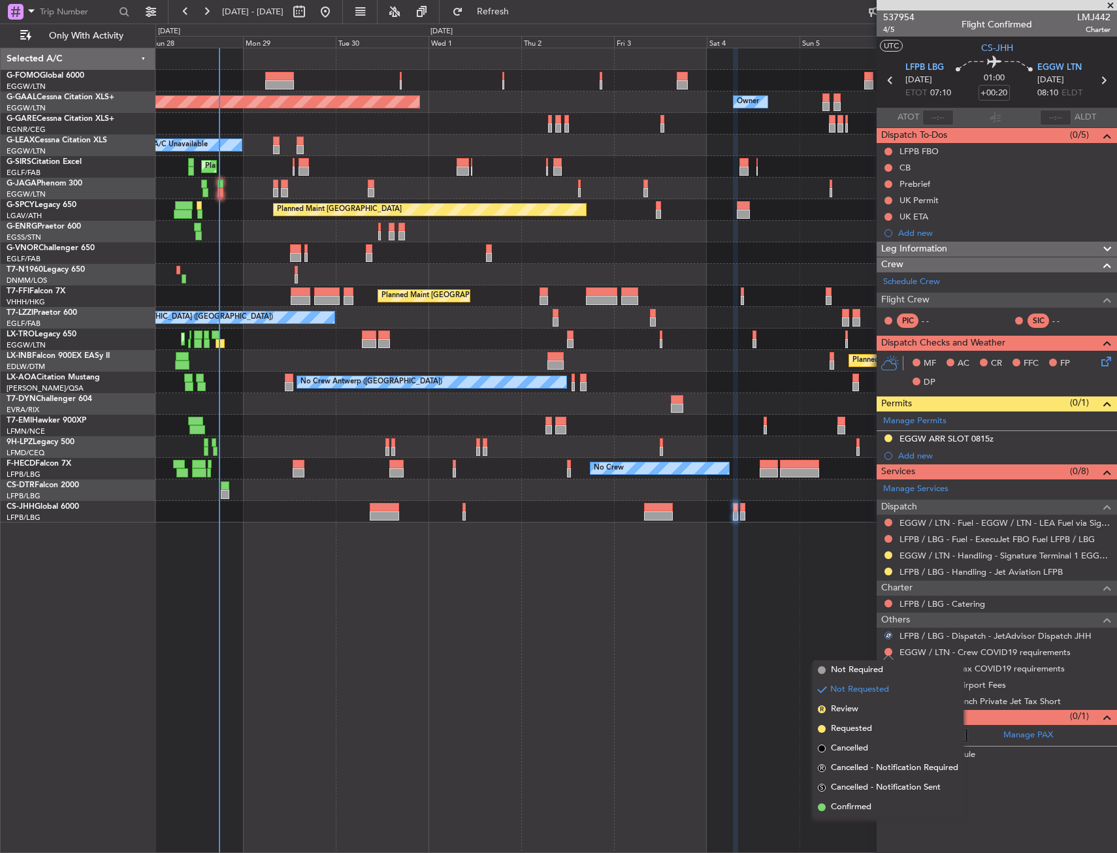
click at [844, 669] on span "Not Required" at bounding box center [857, 670] width 52 height 13
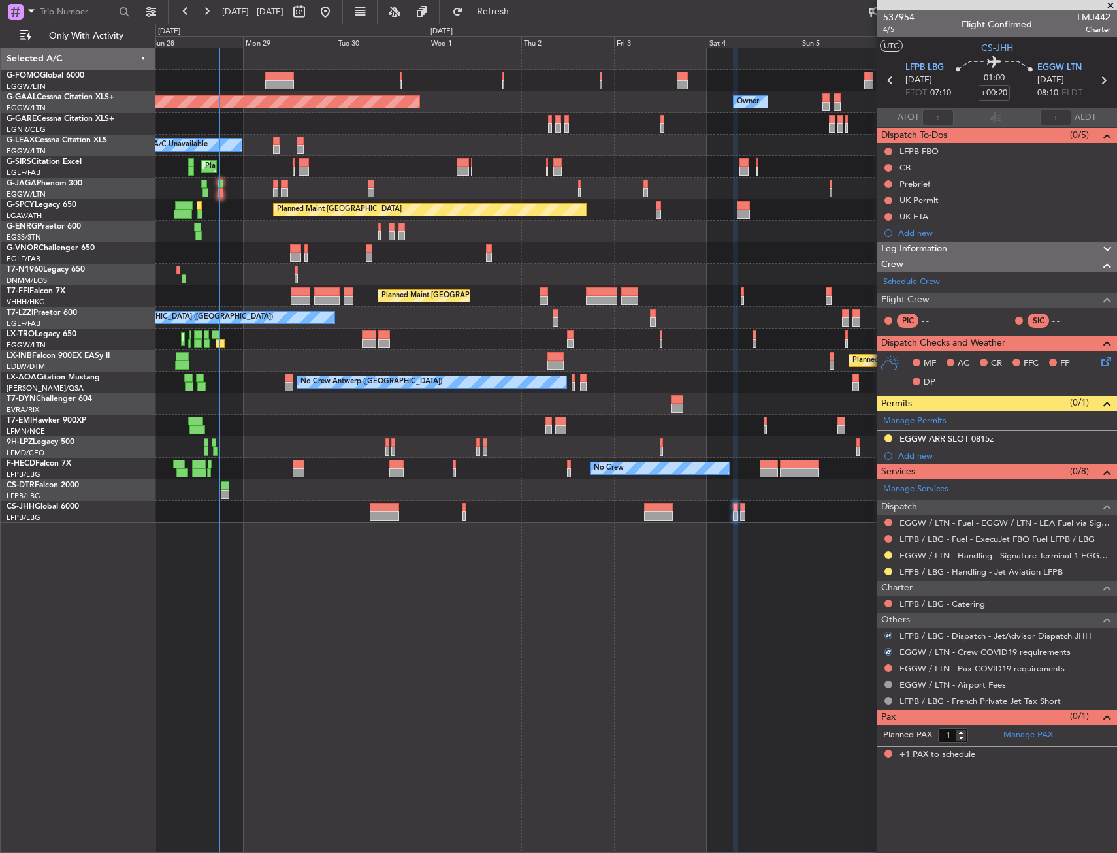
click at [893, 668] on div at bounding box center [888, 668] width 10 height 10
drag, startPoint x: 888, startPoint y: 669, endPoint x: 859, endPoint y: 677, distance: 30.3
click at [888, 670] on button at bounding box center [888, 668] width 8 height 8
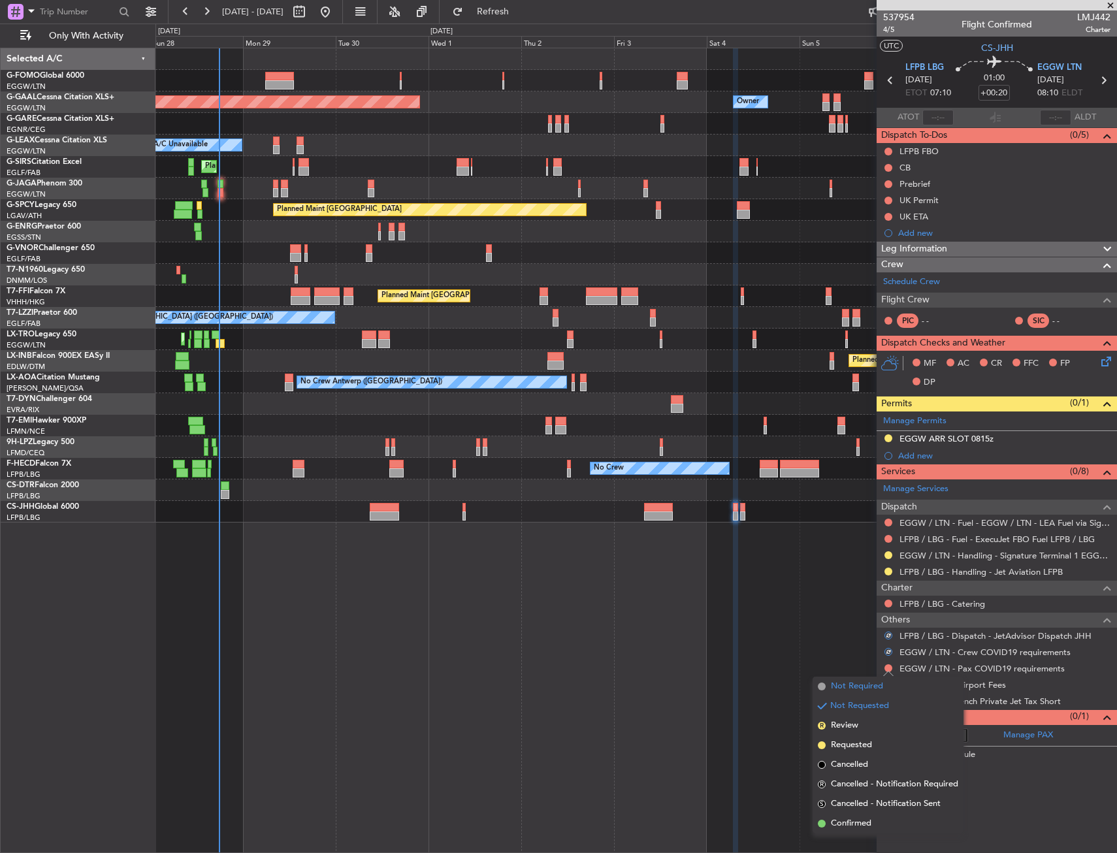
click at [847, 682] on span "Not Required" at bounding box center [857, 686] width 52 height 13
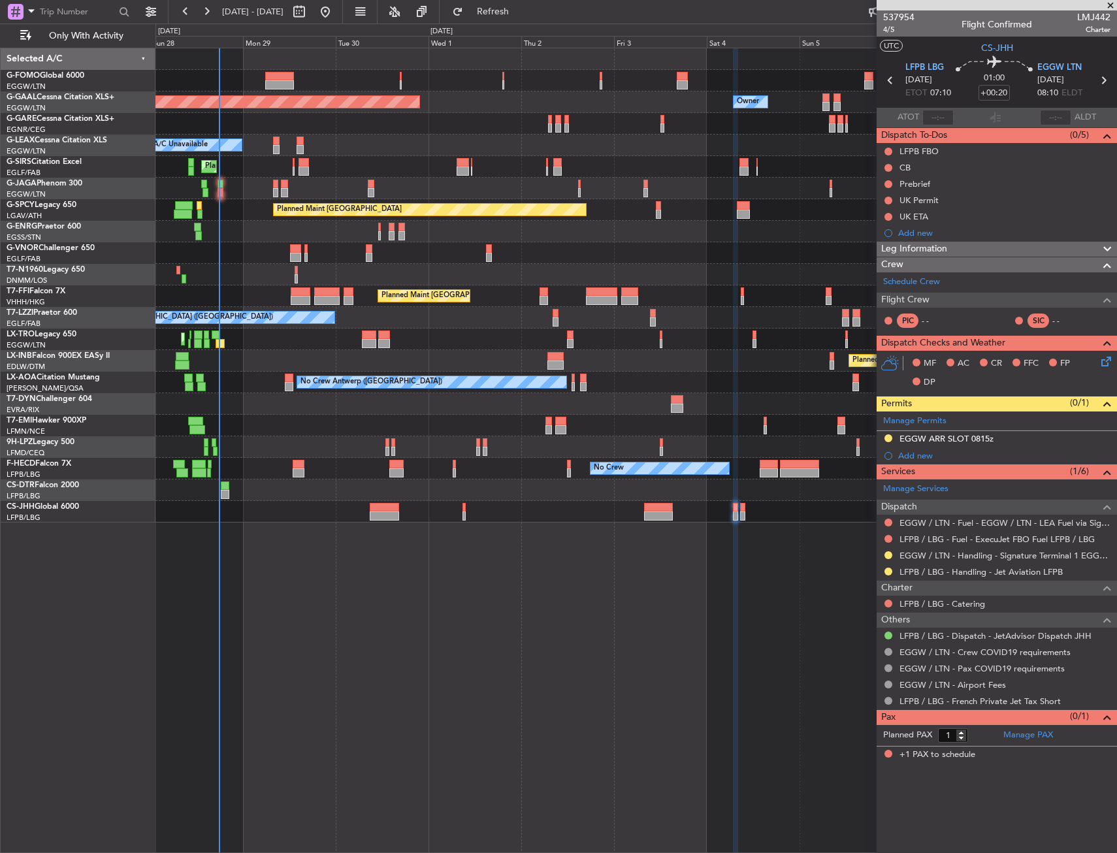
click at [476, 609] on div "Planned Maint Dusseldorf Owner Owner A/C Unavailable Planned Maint [GEOGRAPHIC_…" at bounding box center [635, 450] width 961 height 805
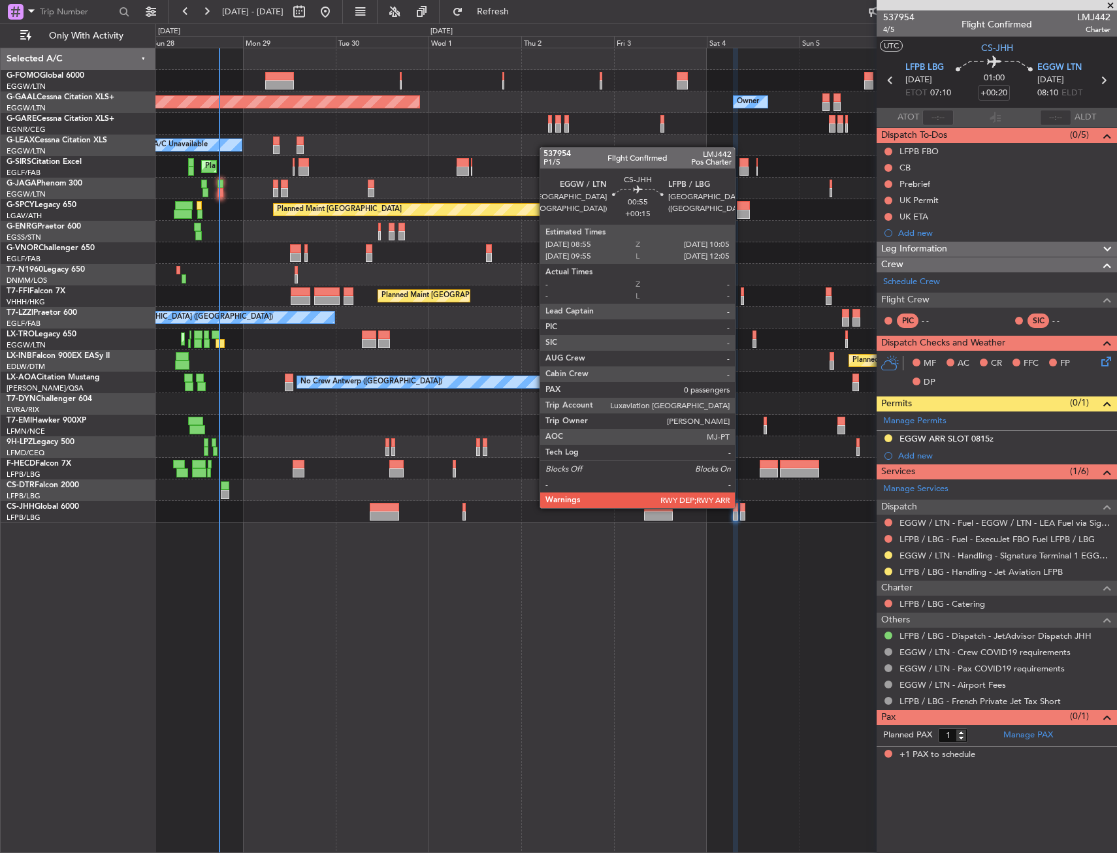
click at [741, 507] on div at bounding box center [742, 507] width 5 height 9
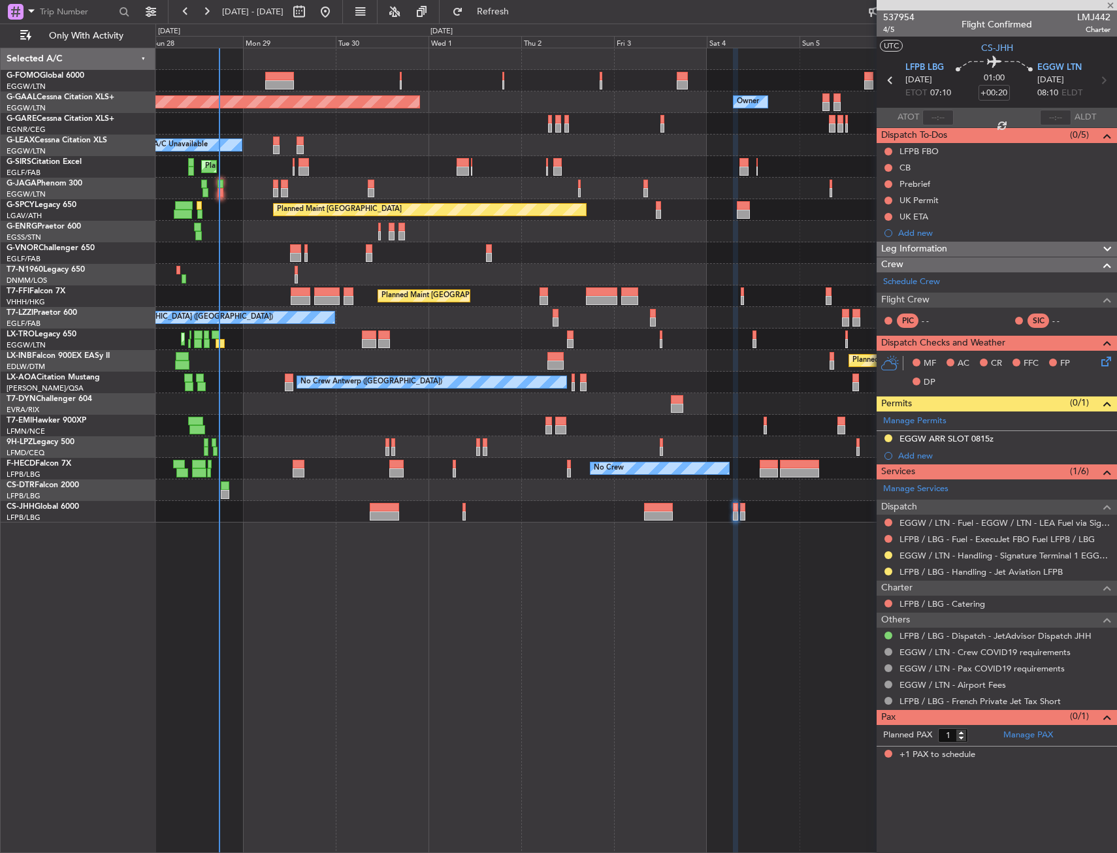
type input "+00:15"
type input "0"
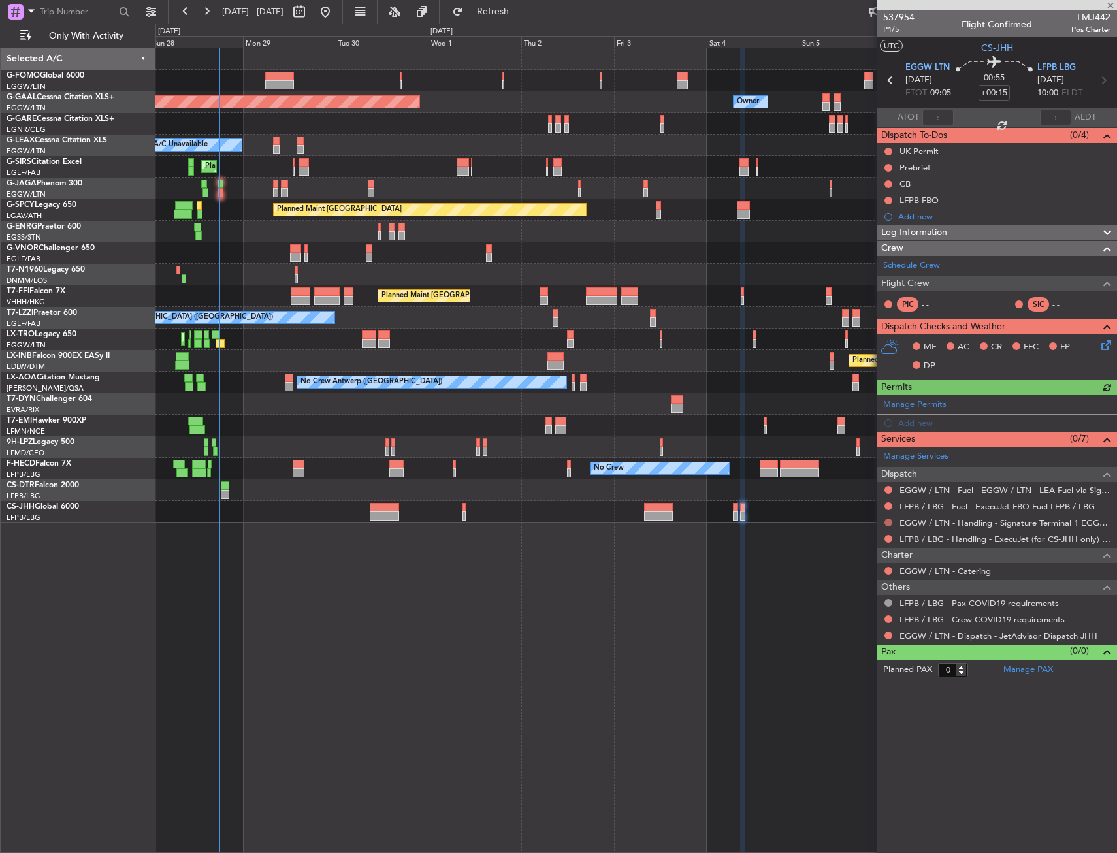
click at [890, 522] on button at bounding box center [888, 523] width 8 height 8
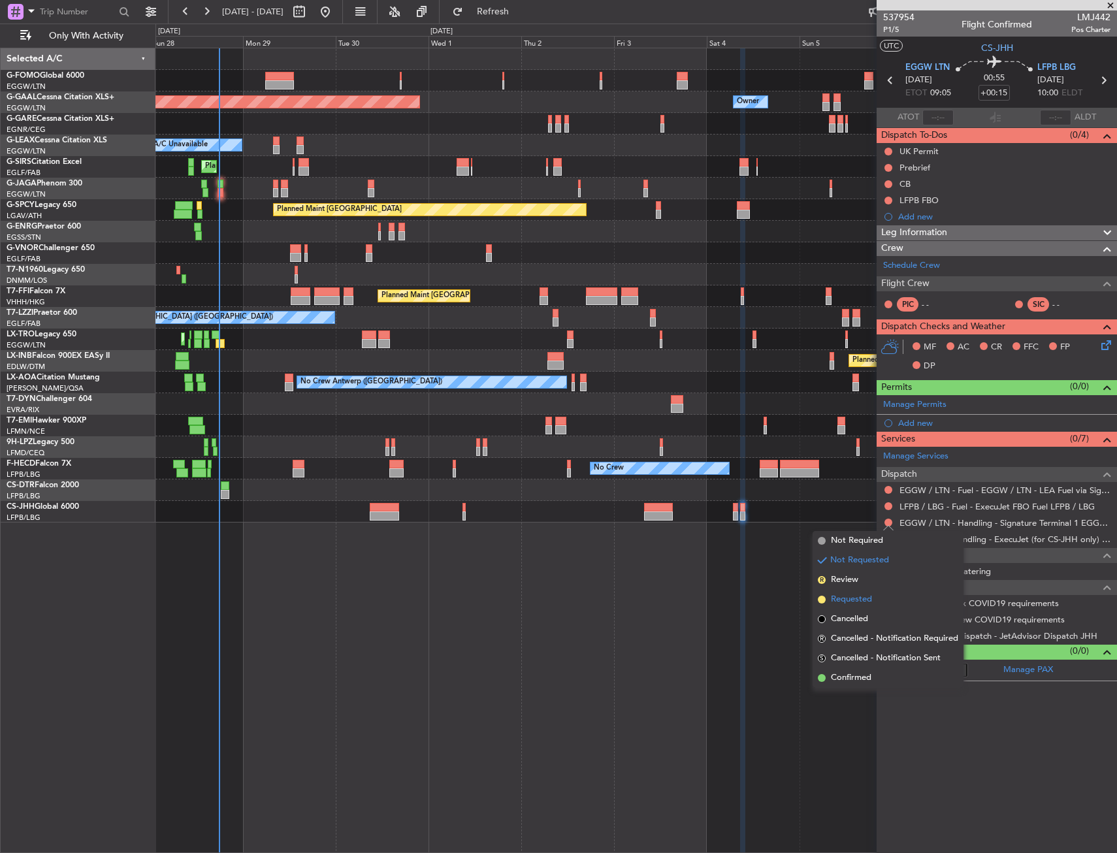
click at [858, 594] on span "Requested" at bounding box center [851, 599] width 41 height 13
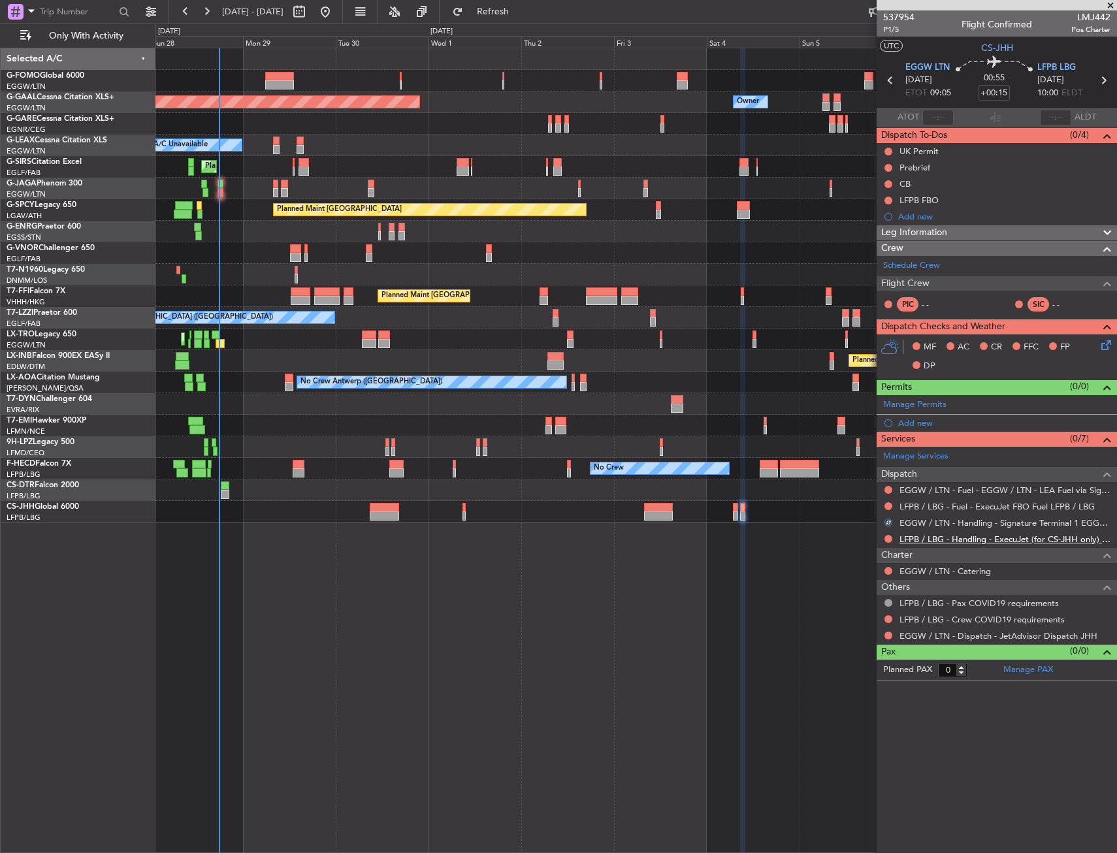
click at [954, 535] on link "LFPB / LBG - Handling - ExecuJet (for CS-JHH only) LFPB / LBG" at bounding box center [1004, 539] width 211 height 11
click at [918, 427] on div "Add new" at bounding box center [998, 422] width 201 height 11
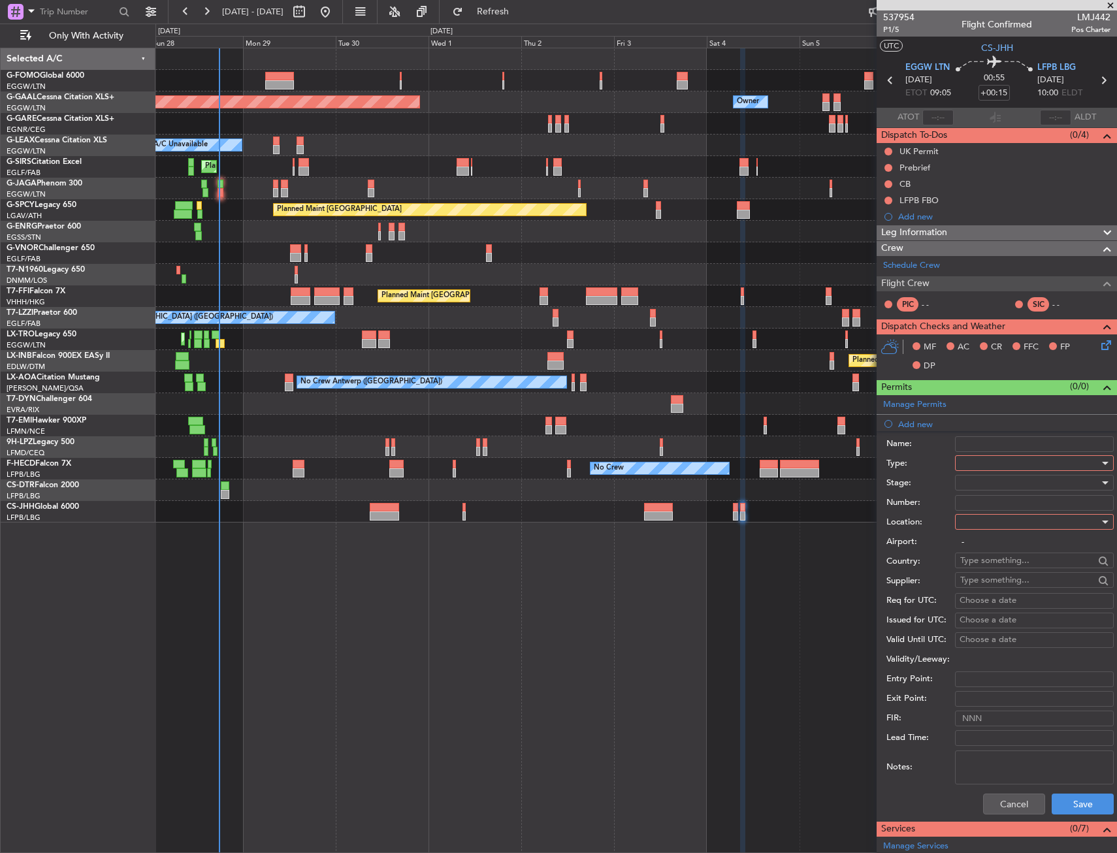
click at [961, 464] on div at bounding box center [1029, 463] width 139 height 20
click at [986, 583] on span "Slot" at bounding box center [1029, 587] width 137 height 20
click at [1000, 538] on input "-" at bounding box center [1034, 542] width 159 height 16
click at [997, 519] on div at bounding box center [1029, 522] width 139 height 20
drag, startPoint x: 991, startPoint y: 543, endPoint x: 994, endPoint y: 475, distance: 68.0
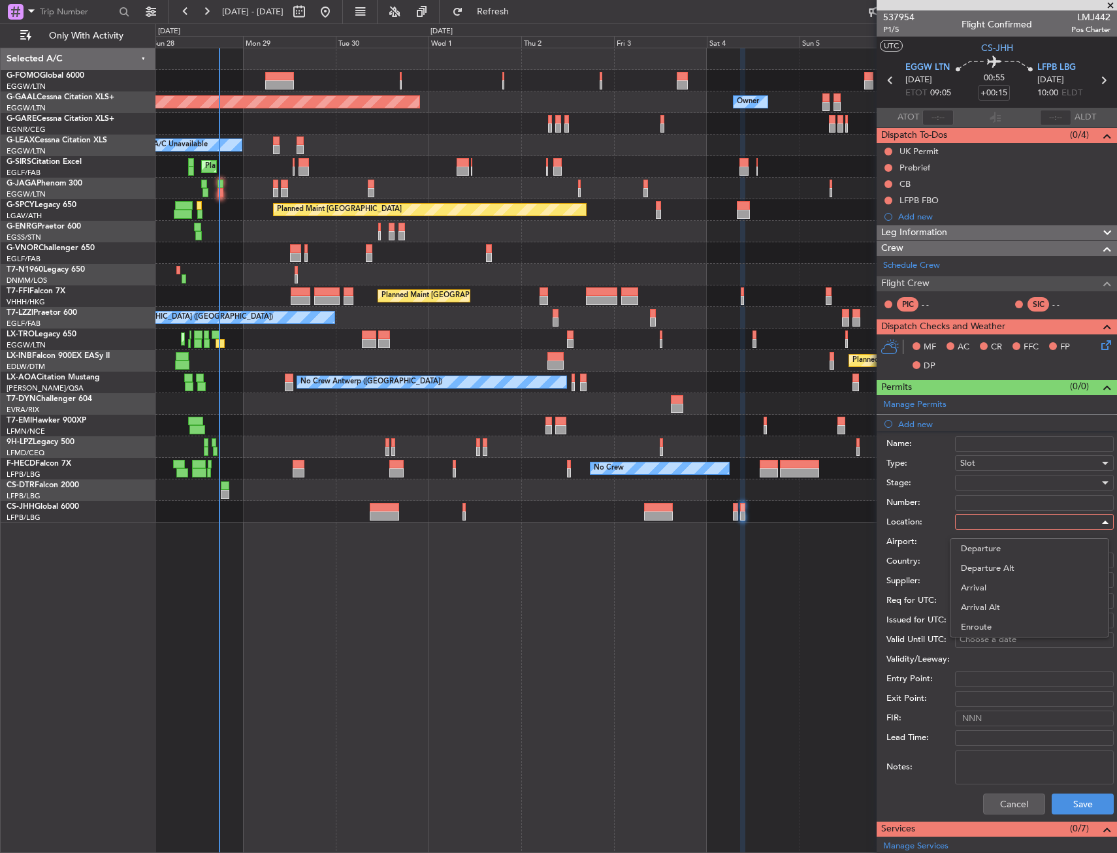
click at [990, 536] on div "Departure Departure Alt Arrival Arrival Alt Enroute" at bounding box center [558, 426] width 1117 height 853
click at [994, 475] on div at bounding box center [558, 426] width 1117 height 853
click at [978, 525] on div at bounding box center [1029, 522] width 139 height 20
click at [980, 544] on span "Departure" at bounding box center [1019, 549] width 116 height 20
type input "EGGW / LTN"
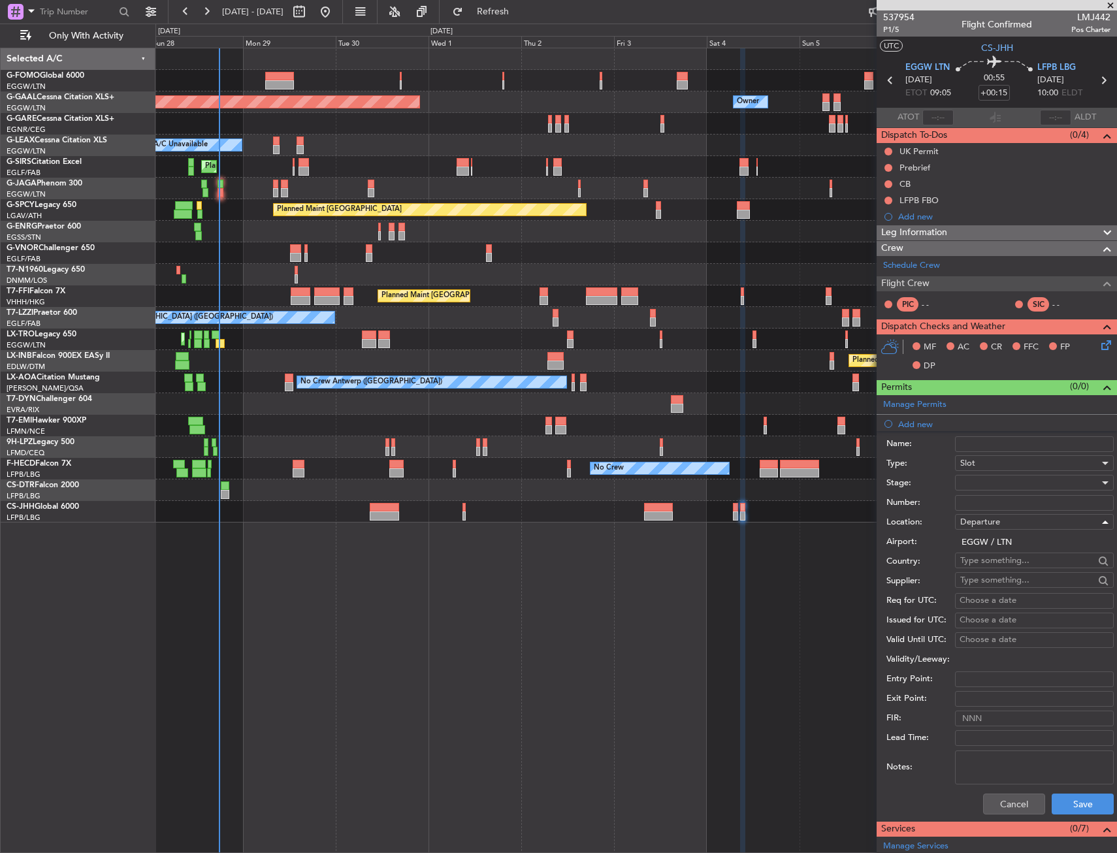
click at [982, 490] on div at bounding box center [1029, 483] width 139 height 20
click at [985, 563] on span "Requested" at bounding box center [1029, 568] width 137 height 20
click at [1082, 797] on button "Save" at bounding box center [1083, 804] width 62 height 21
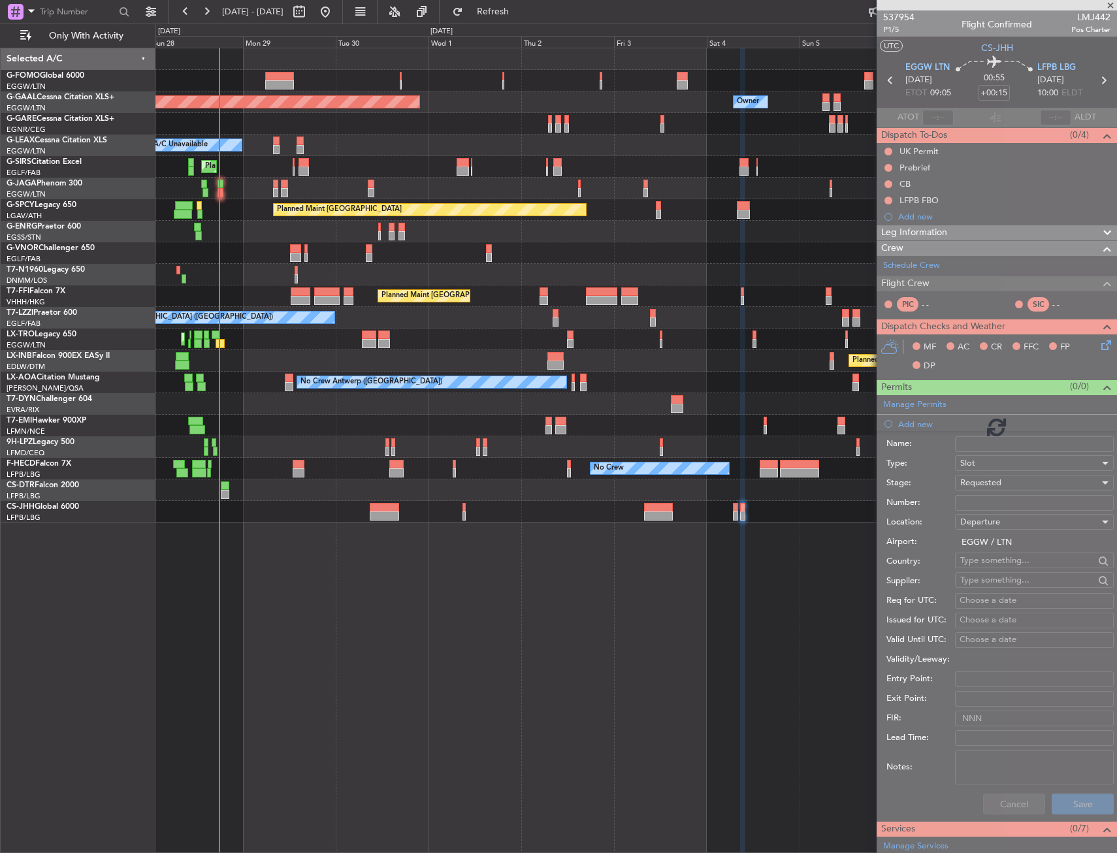
click at [675, 720] on div "Planned Maint Dusseldorf Owner Owner A/C Unavailable Planned Maint London (Luto…" at bounding box center [635, 450] width 961 height 805
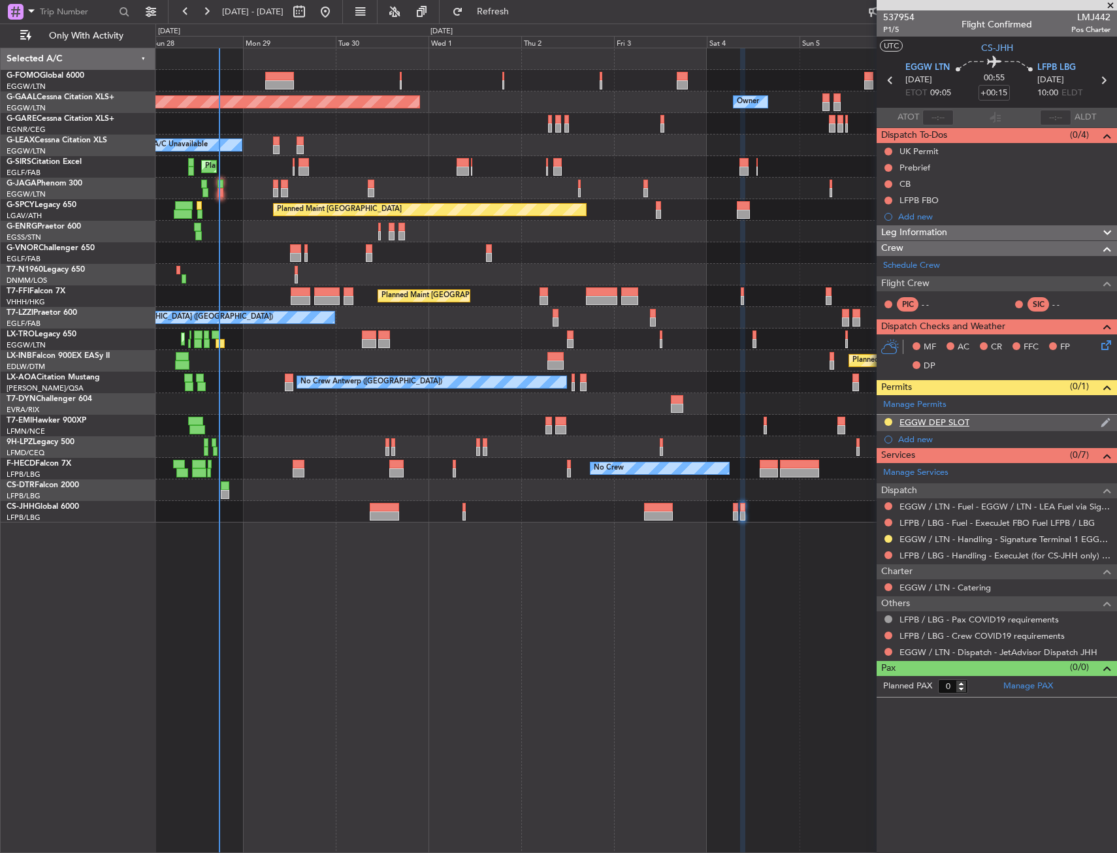
click at [932, 427] on mat-tooltip-component "EGGW DEP SLOT" at bounding box center [934, 444] width 83 height 35
click at [944, 420] on div "EGGW DEP SLOT" at bounding box center [934, 422] width 70 height 11
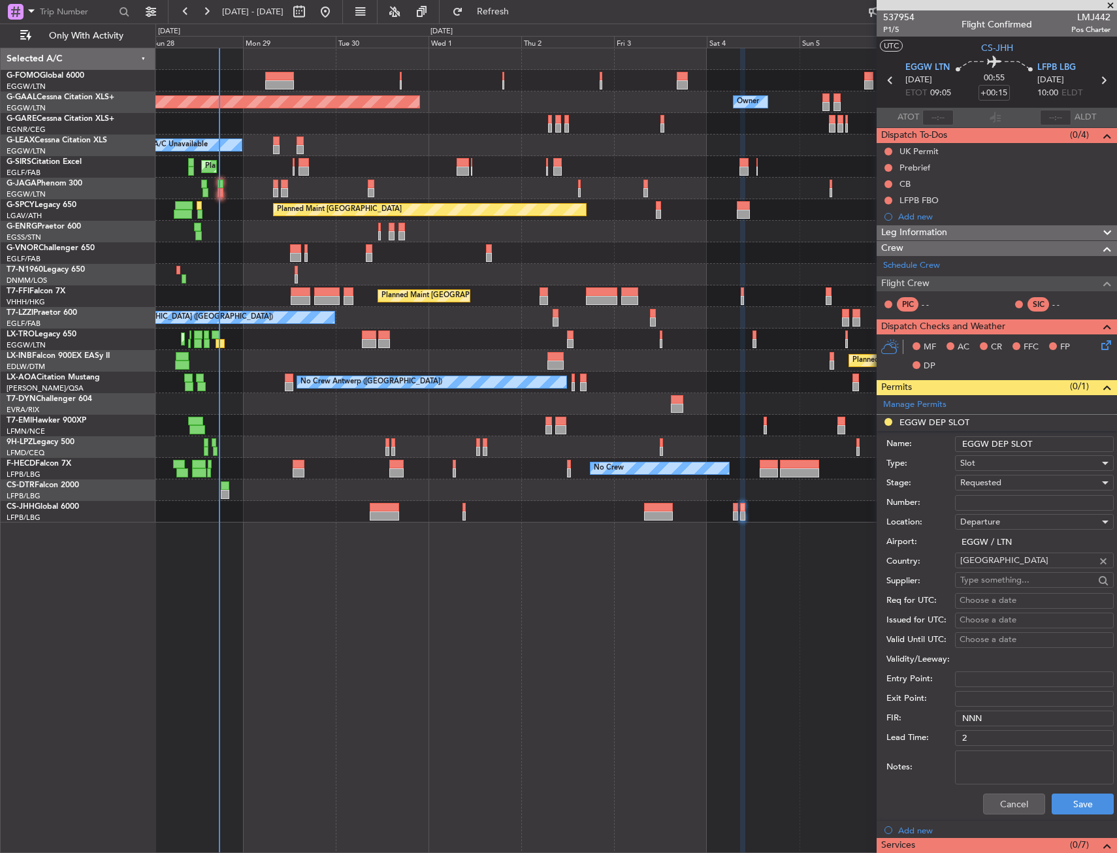
click at [1054, 442] on input "EGGW DEP SLOT" at bounding box center [1034, 444] width 159 height 16
type input "EGGW DEP SLOT 0905z"
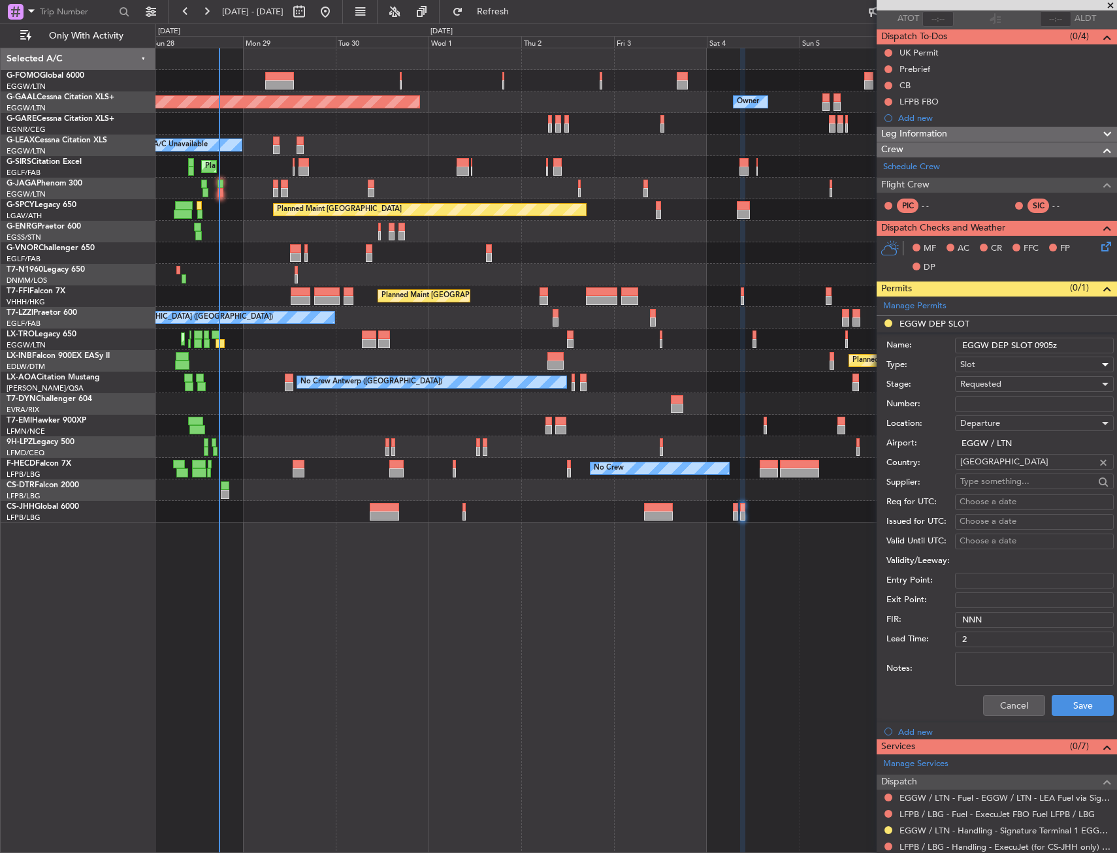
scroll to position [196, 0]
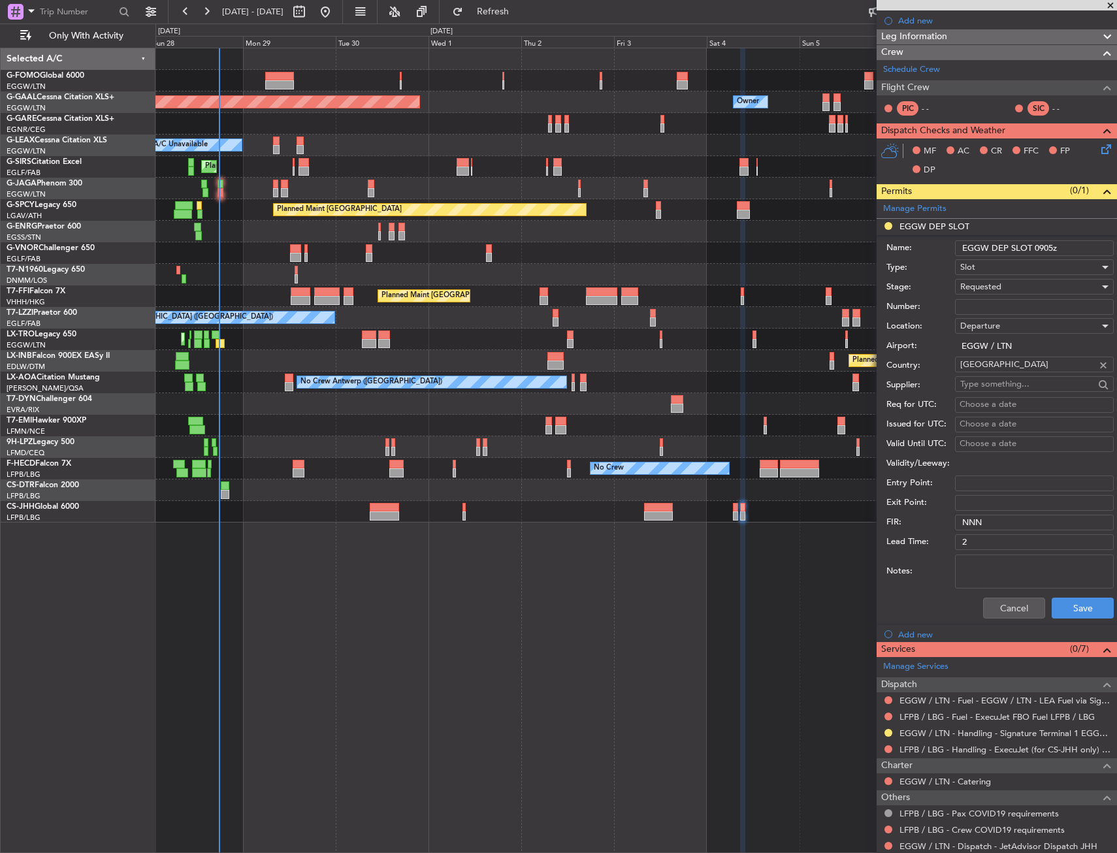
click at [1070, 620] on div "Cancel Save" at bounding box center [999, 608] width 227 height 34
click at [1072, 611] on button "Save" at bounding box center [1083, 608] width 62 height 21
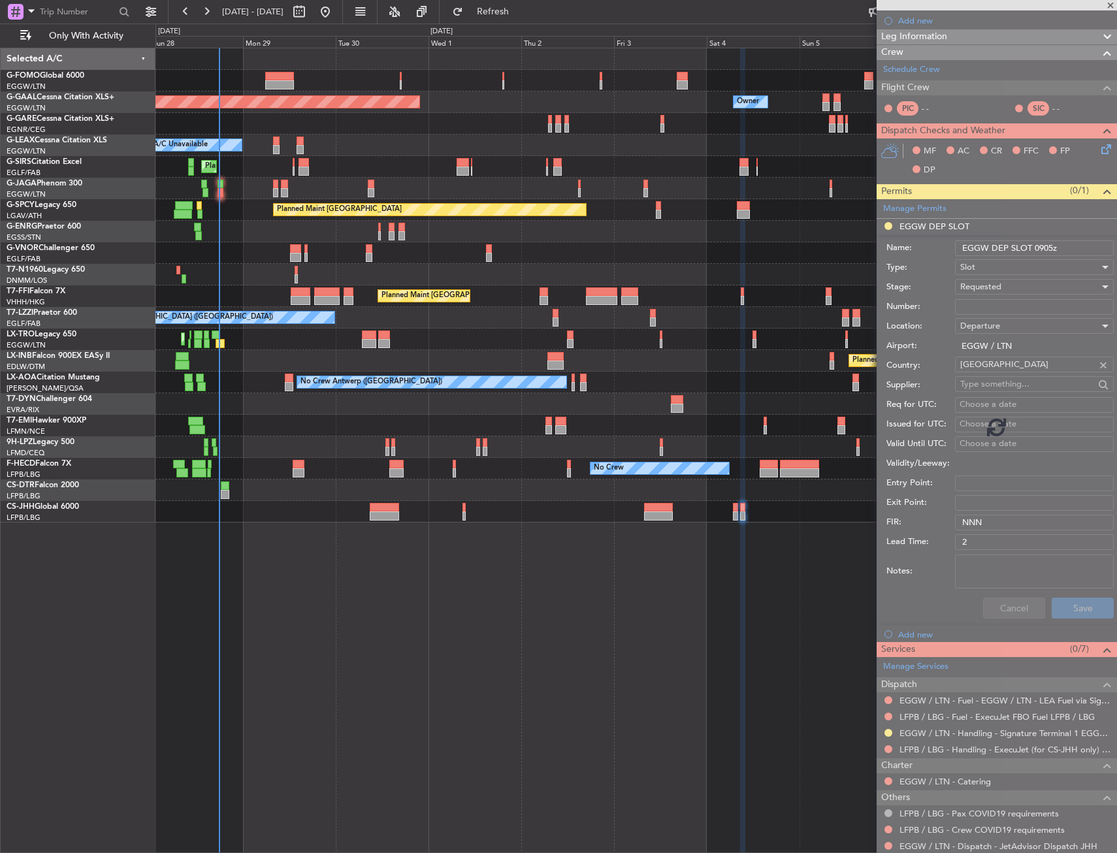
click at [464, 679] on div "Planned Maint Dusseldorf Owner Owner A/C Unavailable Planned Maint London (Luto…" at bounding box center [635, 450] width 961 height 805
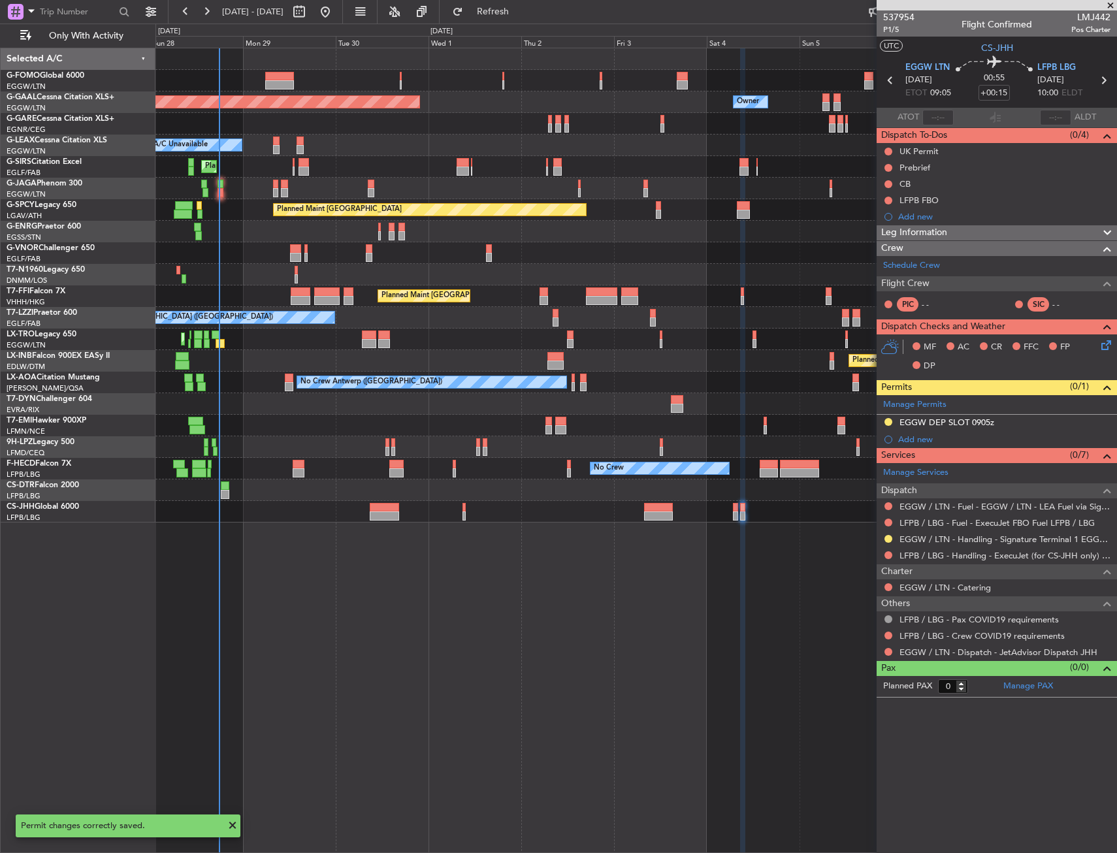
scroll to position [0, 0]
click at [521, 14] on span "Refresh" at bounding box center [493, 11] width 55 height 9
click at [887, 634] on button at bounding box center [888, 636] width 8 height 8
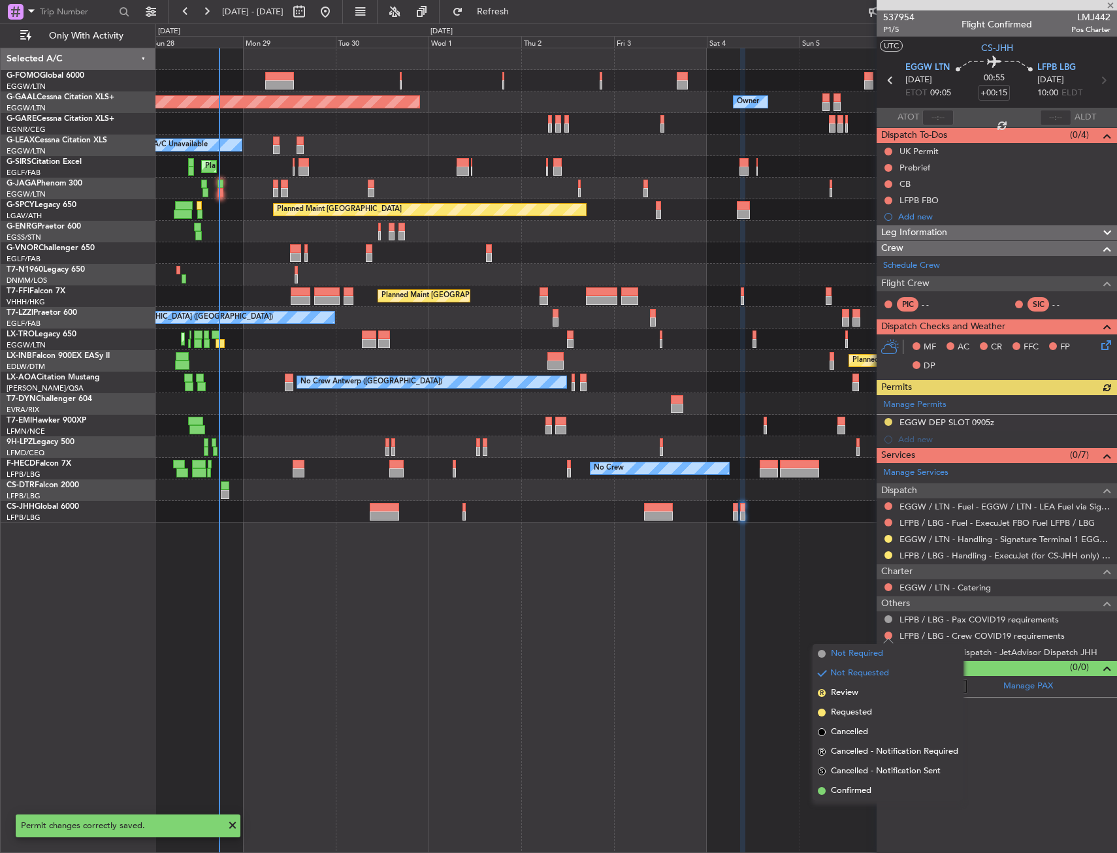
click at [824, 652] on span at bounding box center [822, 654] width 8 height 8
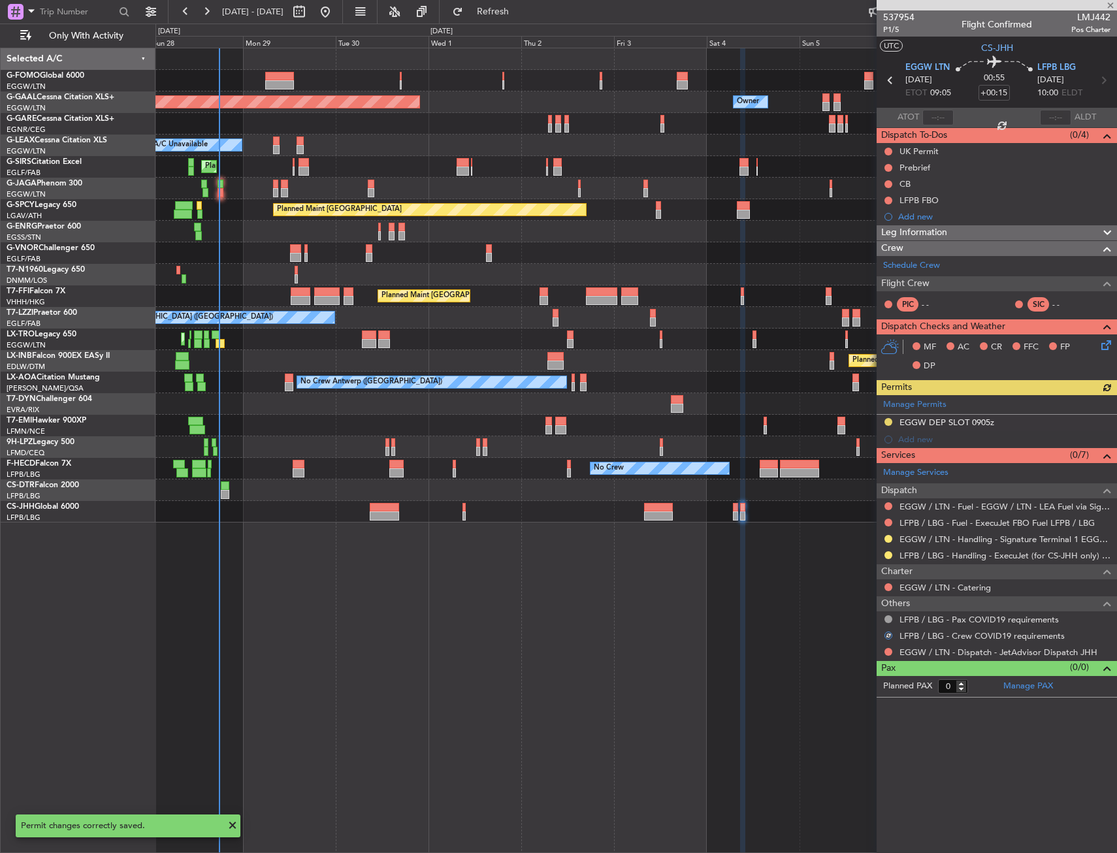
click at [881, 653] on div "EGGW / LTN - Dispatch - JetAdvisor Dispatch JHH" at bounding box center [997, 652] width 240 height 16
click at [886, 650] on button at bounding box center [888, 652] width 8 height 8
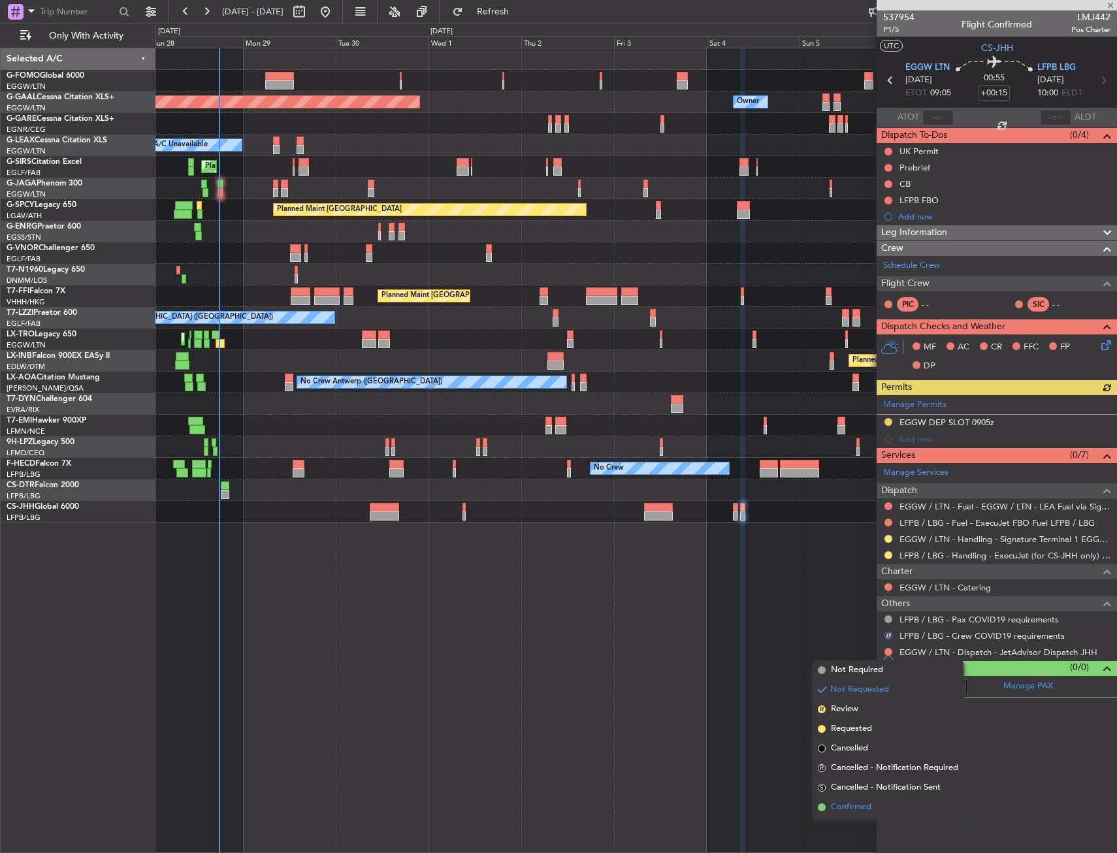
click at [831, 812] on span "Confirmed" at bounding box center [851, 807] width 40 height 13
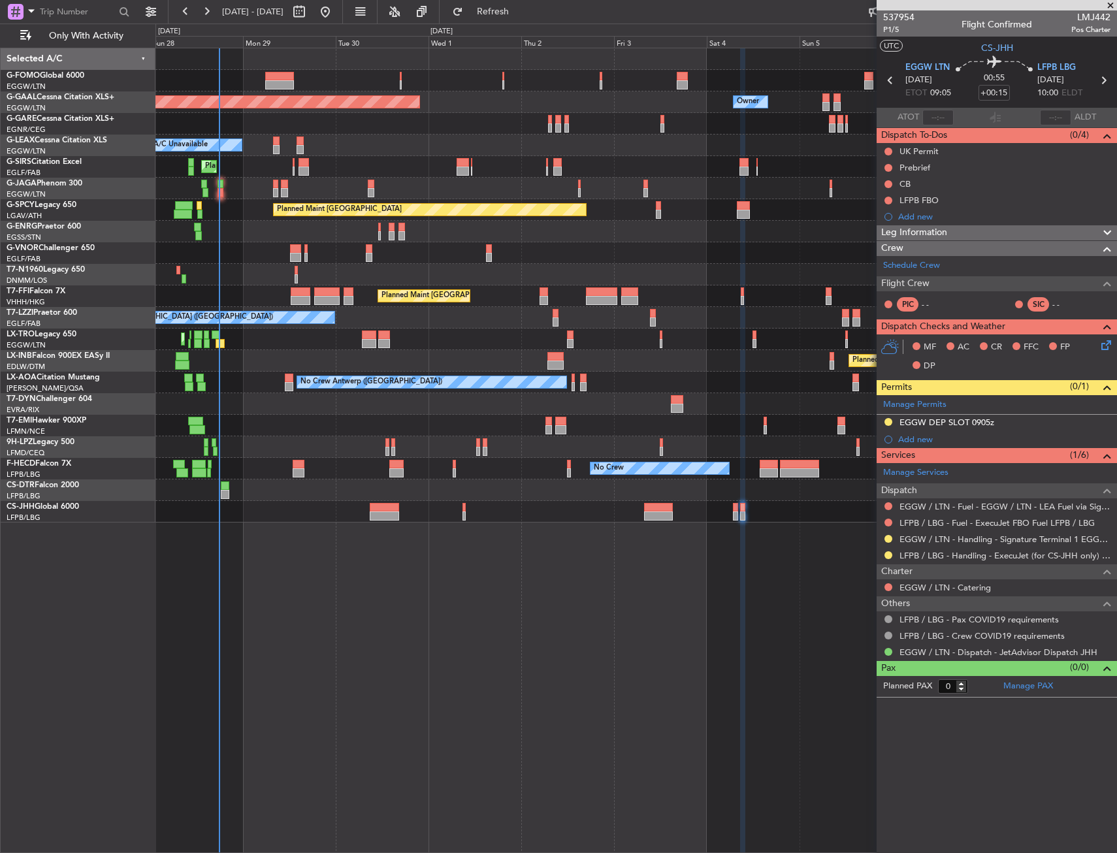
click at [404, 508] on div "Planned Maint [GEOGRAPHIC_DATA] ([GEOGRAPHIC_DATA])" at bounding box center [635, 512] width 961 height 22
click at [402, 508] on div "Planned Maint [GEOGRAPHIC_DATA] ([GEOGRAPHIC_DATA])" at bounding box center [635, 512] width 961 height 22
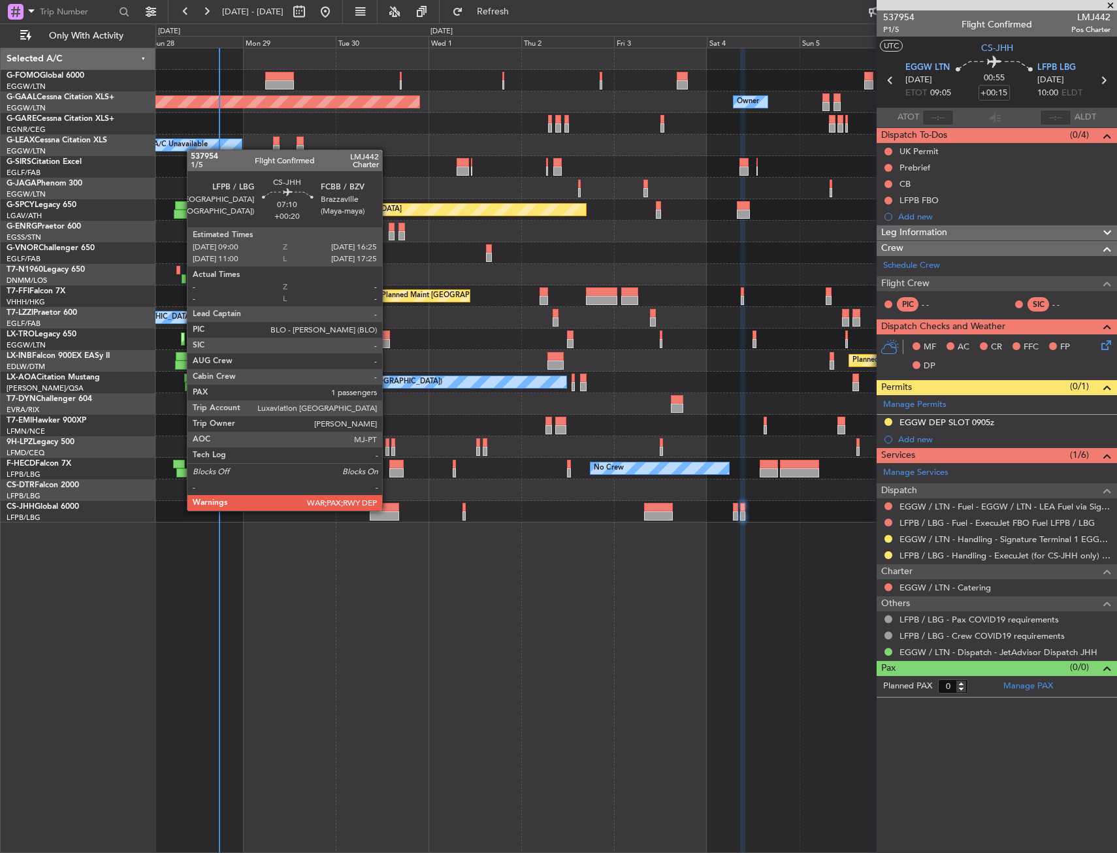
click at [388, 509] on div at bounding box center [384, 507] width 29 height 9
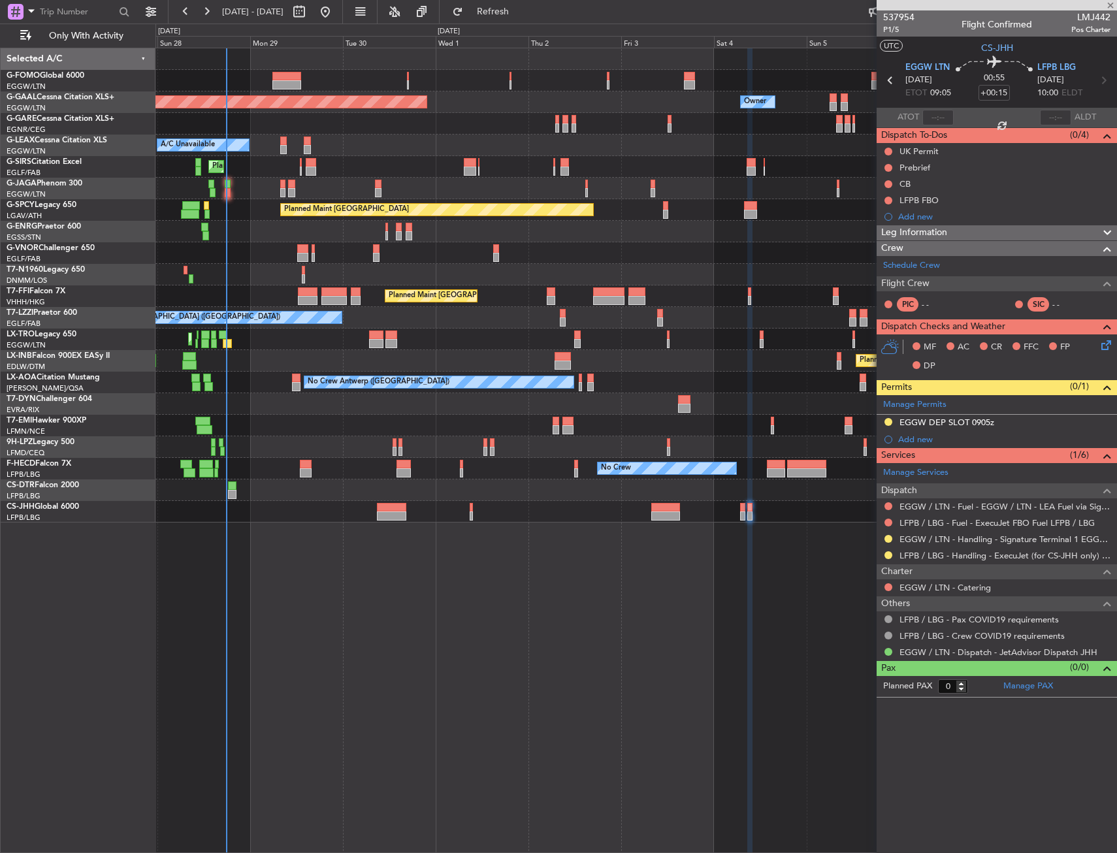
click at [318, 507] on div "Planned Maint [GEOGRAPHIC_DATA] ([GEOGRAPHIC_DATA])" at bounding box center [635, 512] width 961 height 22
type input "+00:20"
type input "1"
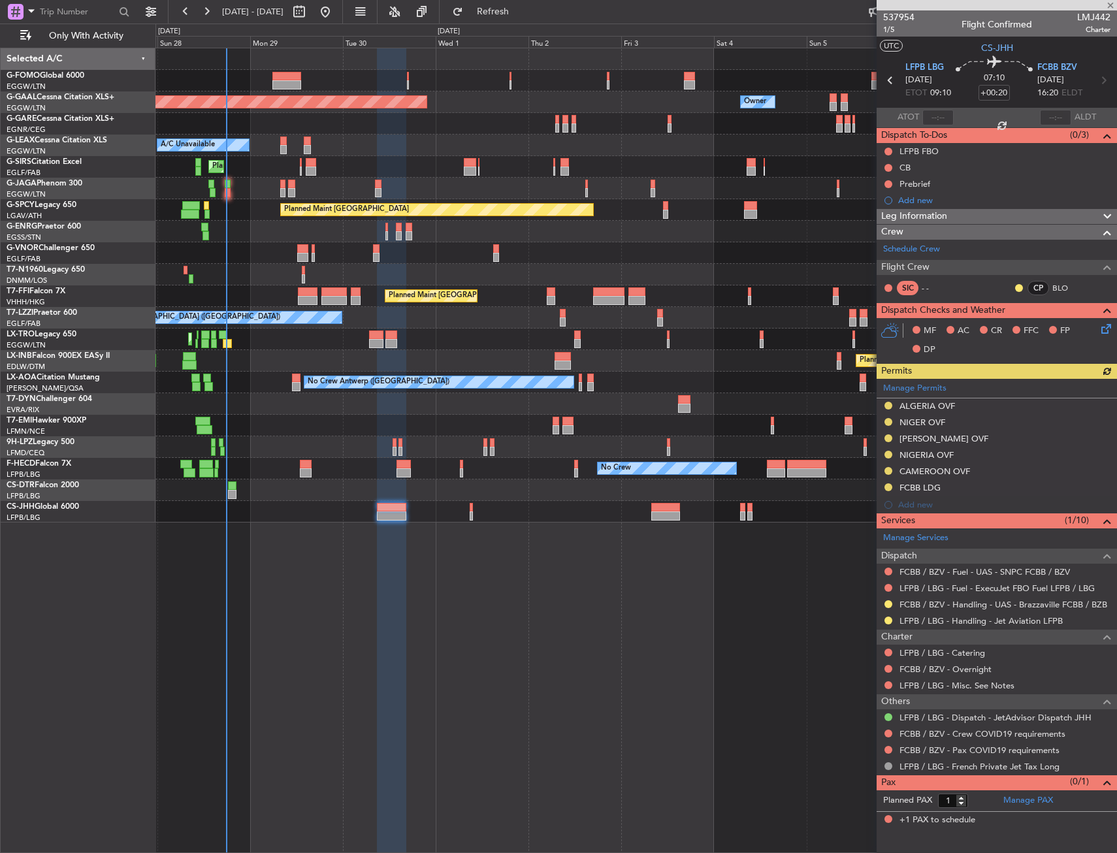
drag, startPoint x: 318, startPoint y: 507, endPoint x: 310, endPoint y: 504, distance: 8.8
click at [887, 733] on button at bounding box center [888, 734] width 8 height 8
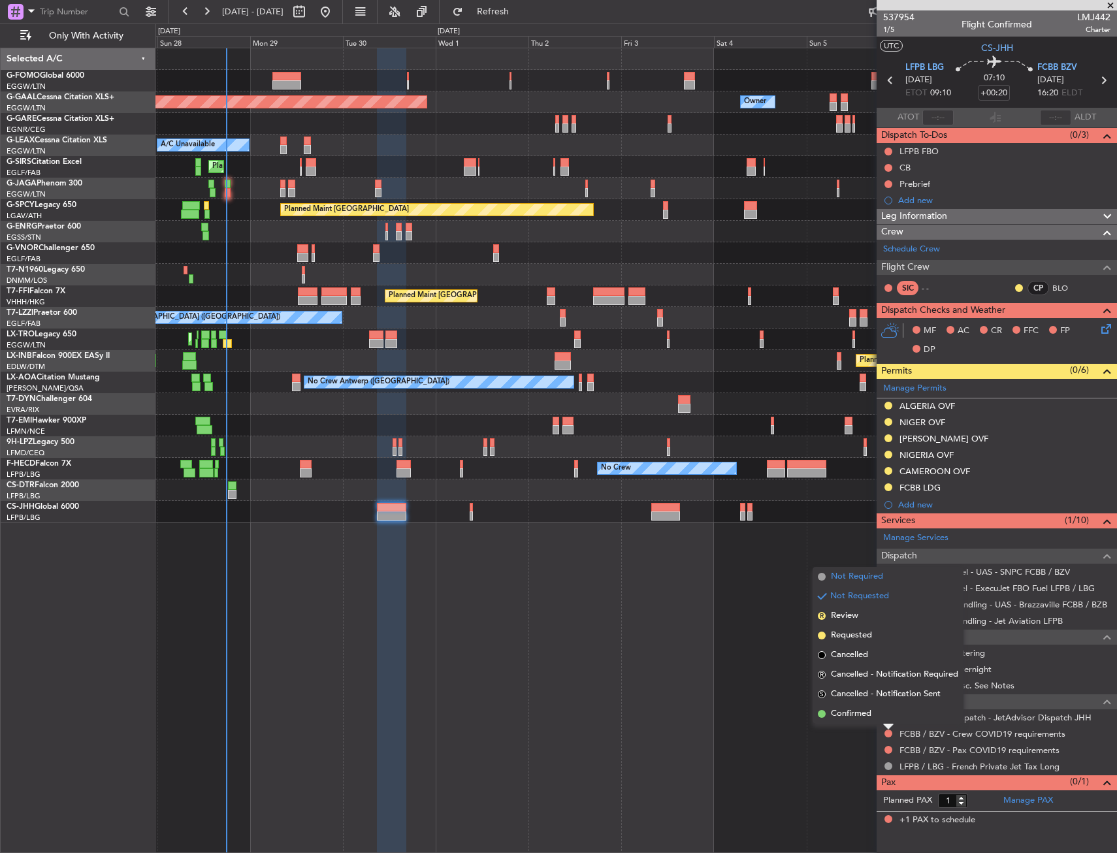
click at [825, 585] on li "Not Required" at bounding box center [888, 577] width 151 height 20
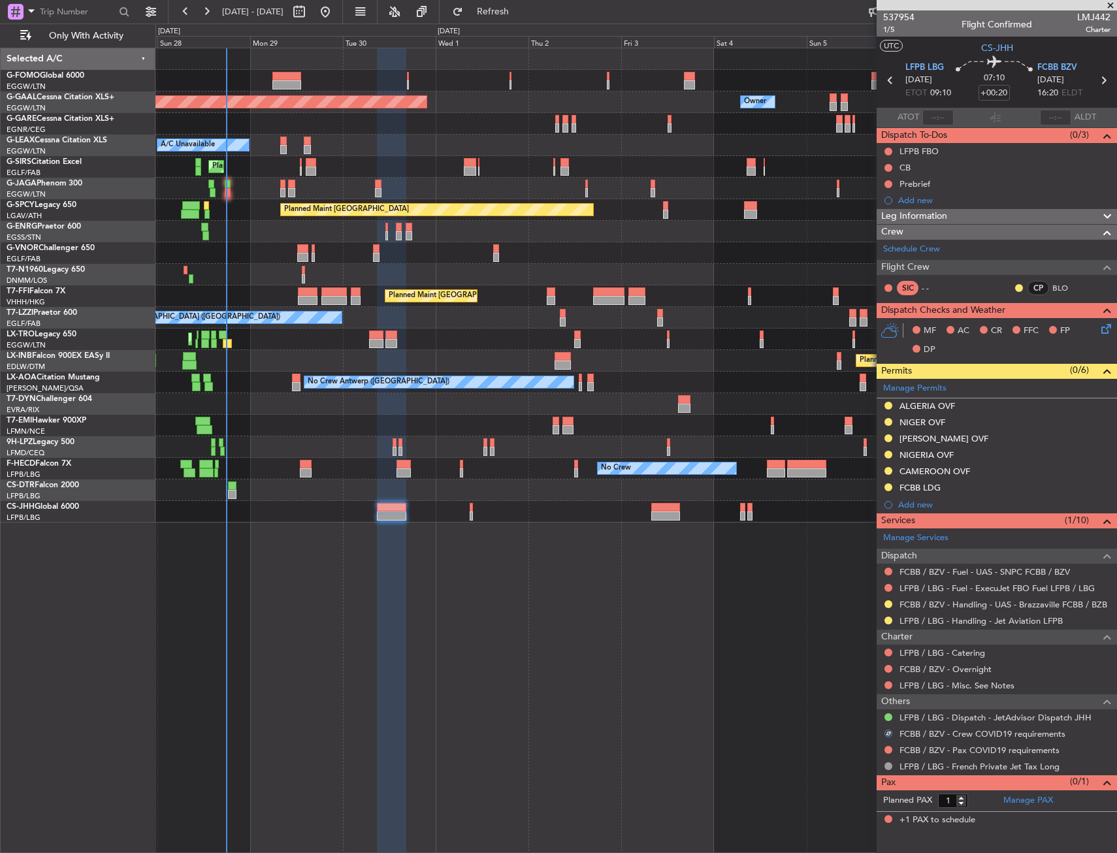
click at [892, 747] on div at bounding box center [888, 750] width 10 height 10
click at [888, 748] on button at bounding box center [888, 750] width 8 height 8
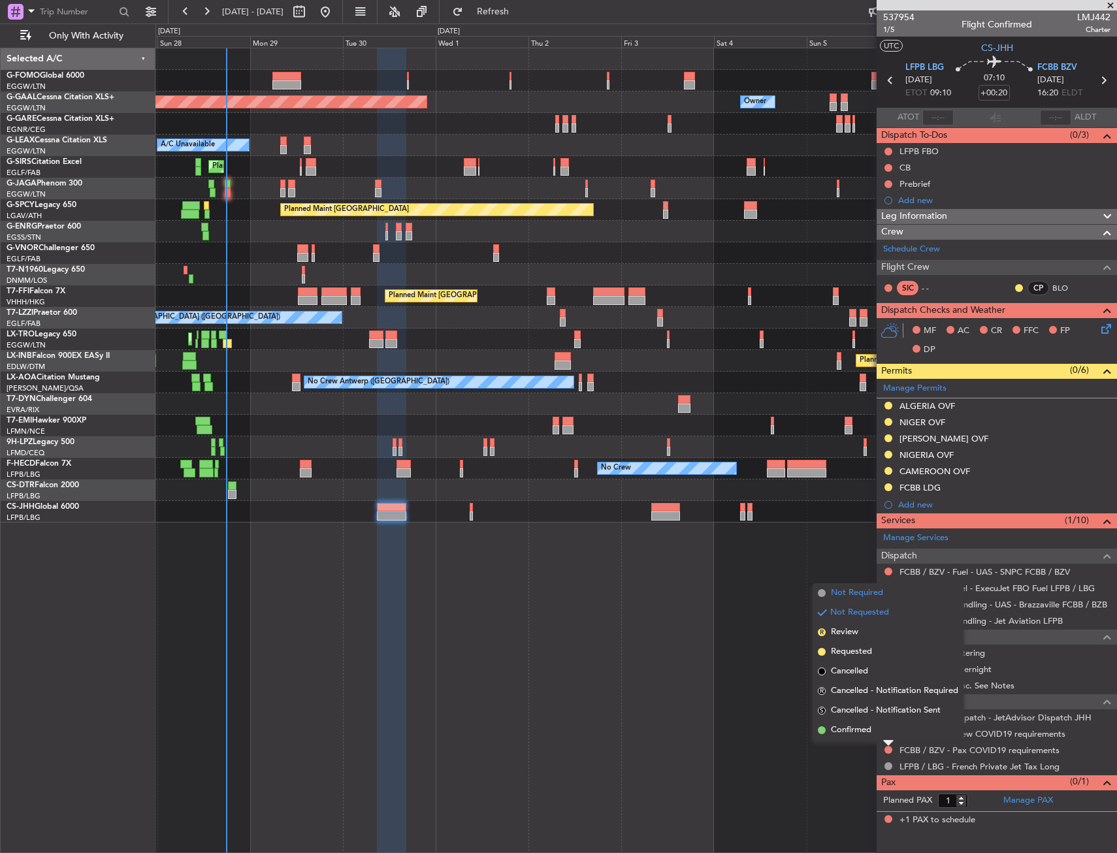
click at [831, 594] on span "Not Required" at bounding box center [857, 593] width 52 height 13
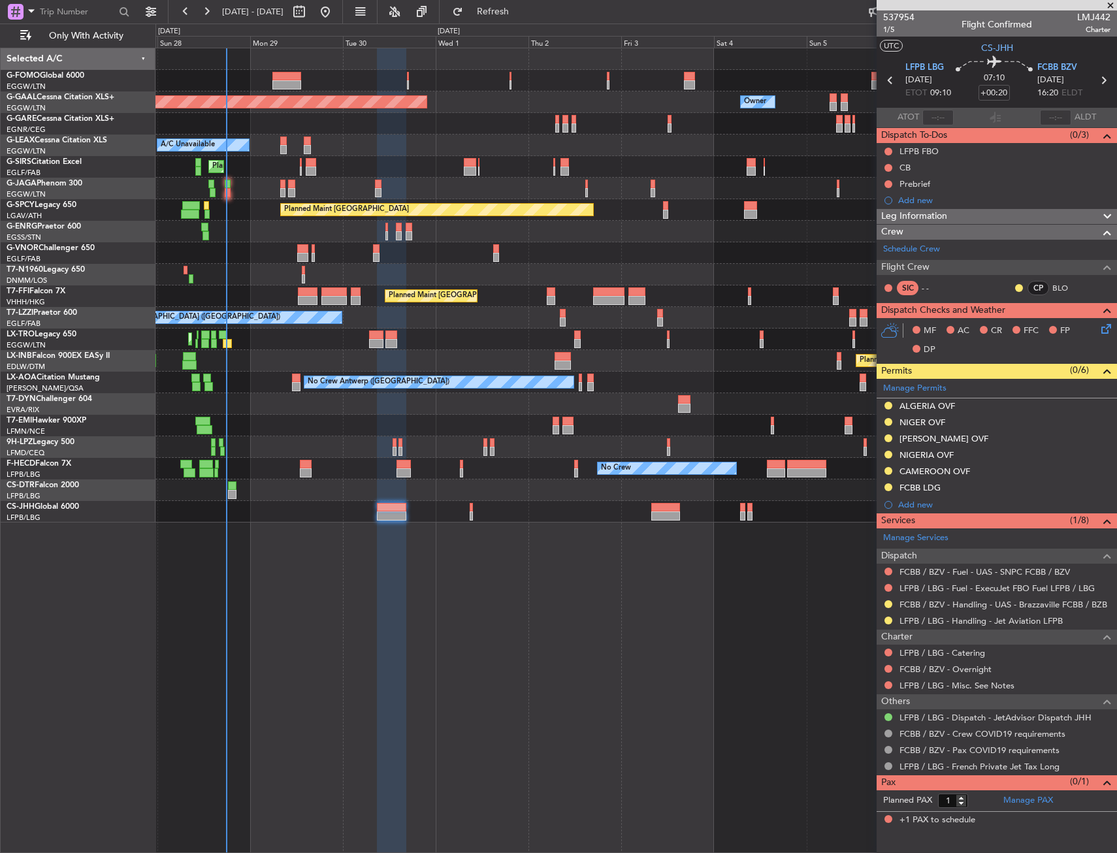
click at [1095, 326] on div "MF AC CR FFC FP DP" at bounding box center [1003, 340] width 192 height 39
click at [1107, 332] on icon at bounding box center [1104, 326] width 10 height 10
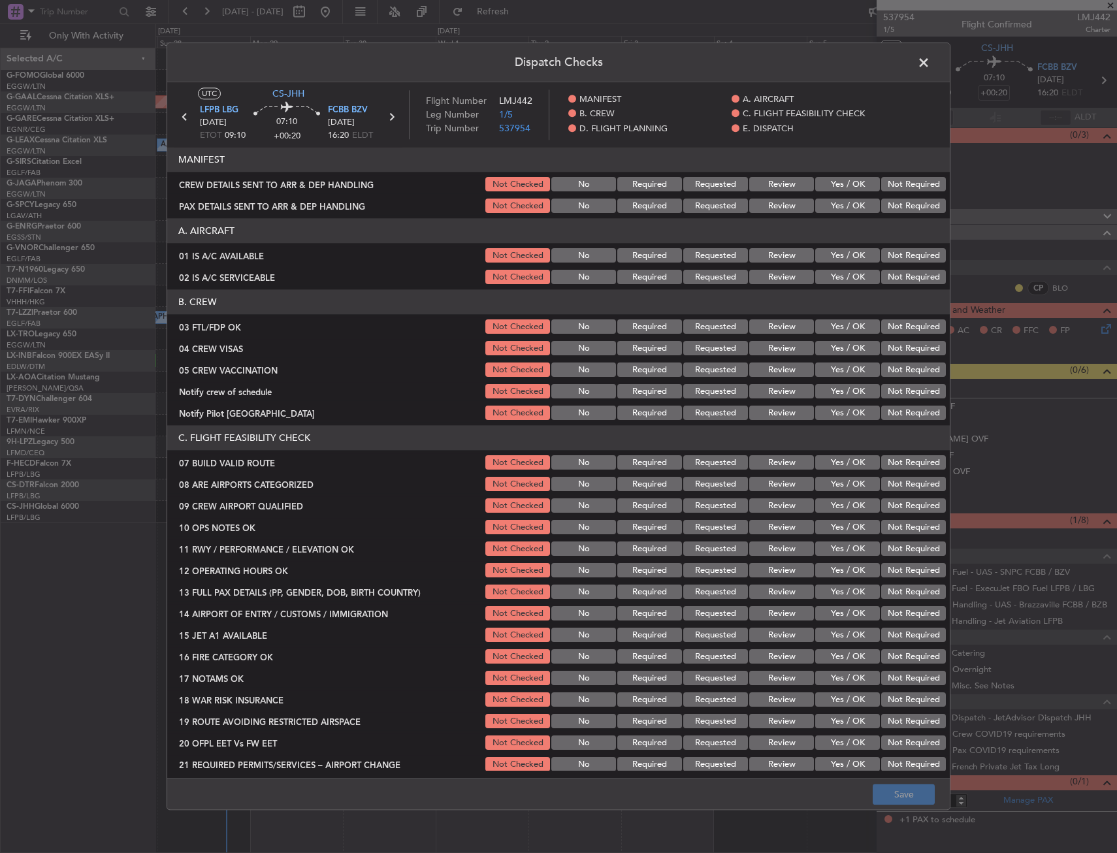
click at [848, 277] on button "Yes / OK" at bounding box center [847, 277] width 65 height 14
click at [847, 256] on button "Yes / OK" at bounding box center [847, 256] width 65 height 14
click at [837, 454] on div "Yes / OK" at bounding box center [846, 463] width 66 height 18
drag, startPoint x: 838, startPoint y: 462, endPoint x: 892, endPoint y: 499, distance: 64.9
click at [839, 466] on button "Yes / OK" at bounding box center [847, 463] width 65 height 14
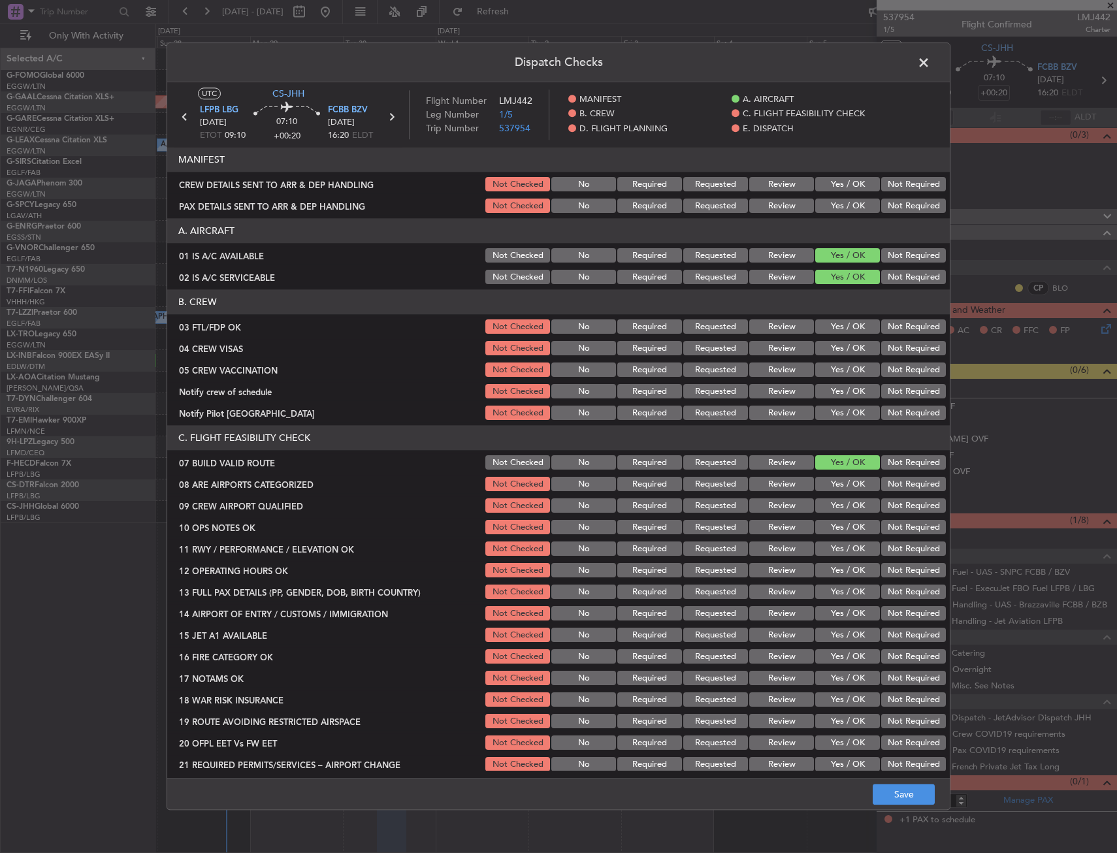
click at [894, 501] on button "Not Required" at bounding box center [913, 506] width 65 height 14
click at [516, 504] on button "Not Checked" at bounding box center [517, 506] width 65 height 14
click at [829, 532] on button "Yes / OK" at bounding box center [847, 528] width 65 height 14
drag, startPoint x: 832, startPoint y: 553, endPoint x: 831, endPoint y: 564, distance: 11.8
click at [832, 553] on button "Yes / OK" at bounding box center [847, 549] width 65 height 14
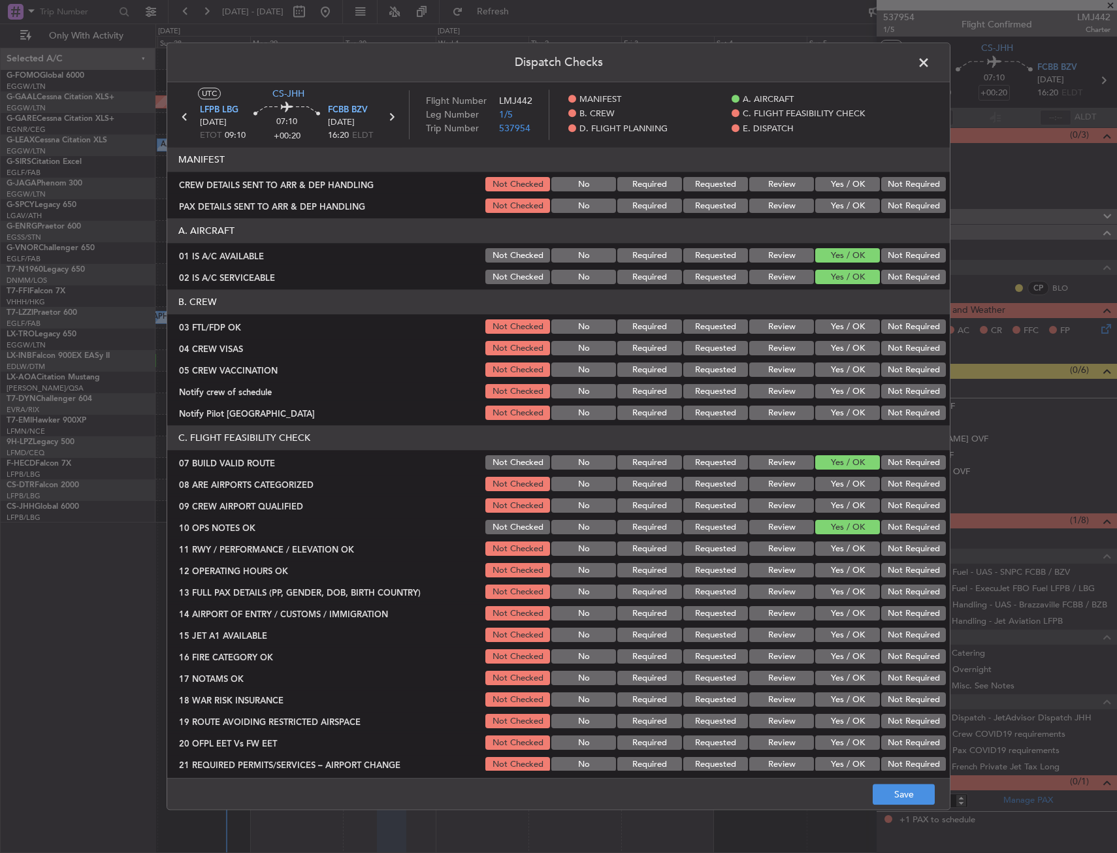
click at [831, 564] on div "Yes / OK" at bounding box center [846, 571] width 66 height 18
click at [831, 574] on button "Yes / OK" at bounding box center [847, 571] width 65 height 14
click at [824, 599] on button "Yes / OK" at bounding box center [847, 592] width 65 height 14
click at [824, 607] on button "Yes / OK" at bounding box center [847, 614] width 65 height 14
click at [826, 623] on section "C. FLIGHT FEASIBILITY CHECK 07 BUILD VALID ROUTE Not Checked No Required Reques…" at bounding box center [558, 600] width 782 height 348
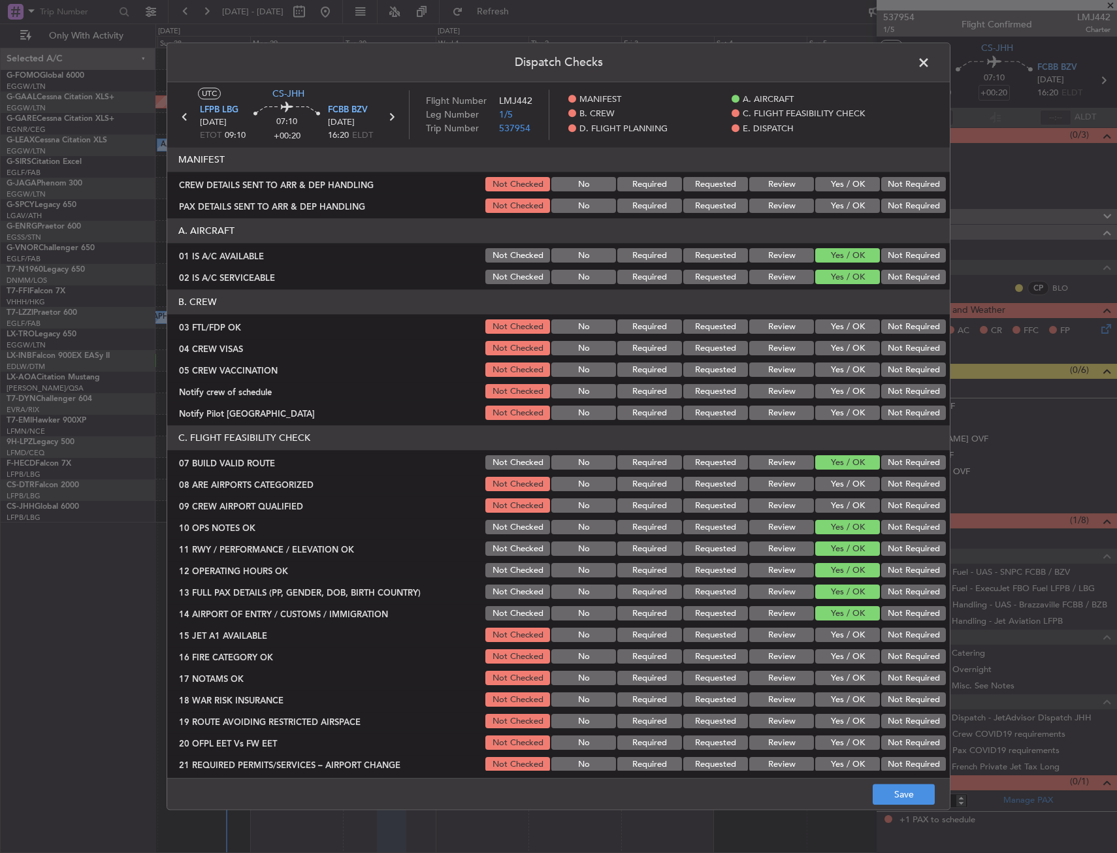
click at [832, 654] on section "C. FLIGHT FEASIBILITY CHECK 07 BUILD VALID ROUTE Not Checked No Required Reques…" at bounding box center [558, 600] width 782 height 348
click at [835, 666] on section "C. FLIGHT FEASIBILITY CHECK 07 BUILD VALID ROUTE Not Checked No Required Reques…" at bounding box center [558, 600] width 782 height 348
click at [839, 676] on button "Yes / OK" at bounding box center [847, 678] width 65 height 14
click at [837, 658] on button "Yes / OK" at bounding box center [847, 657] width 65 height 14
click at [835, 637] on button "Yes / OK" at bounding box center [847, 635] width 65 height 14
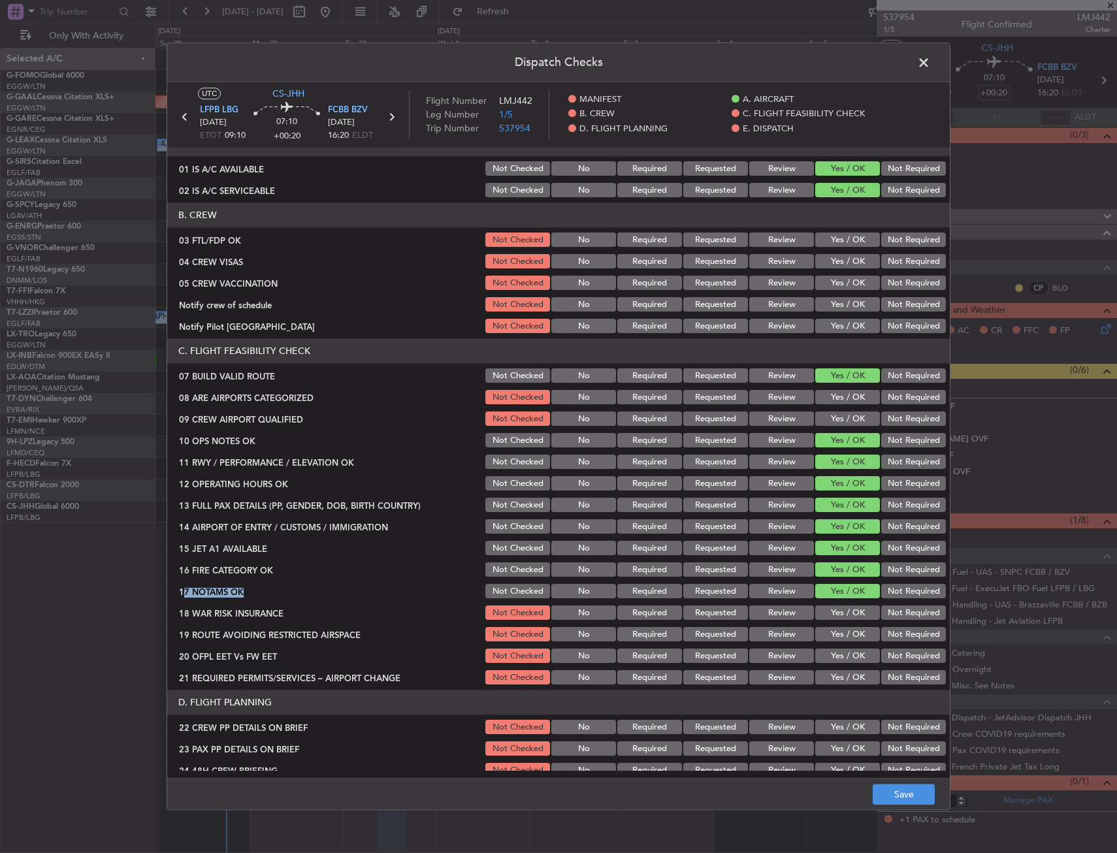
scroll to position [196, 0]
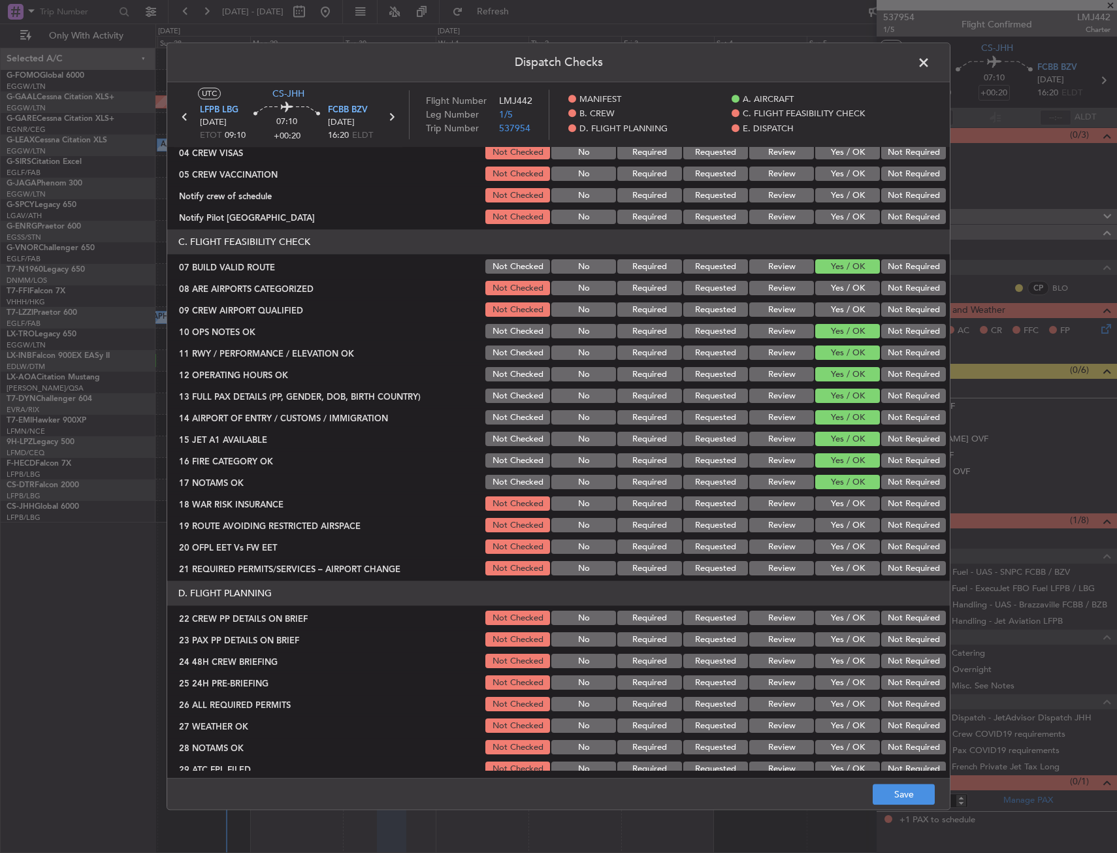
click at [838, 534] on div "Yes / OK" at bounding box center [846, 526] width 66 height 18
click at [833, 560] on div "Yes / OK" at bounding box center [846, 569] width 66 height 18
drag, startPoint x: 836, startPoint y: 571, endPoint x: 835, endPoint y: 564, distance: 7.2
click at [835, 570] on button "Yes / OK" at bounding box center [847, 569] width 65 height 14
drag, startPoint x: 835, startPoint y: 562, endPoint x: 835, endPoint y: 551, distance: 11.8
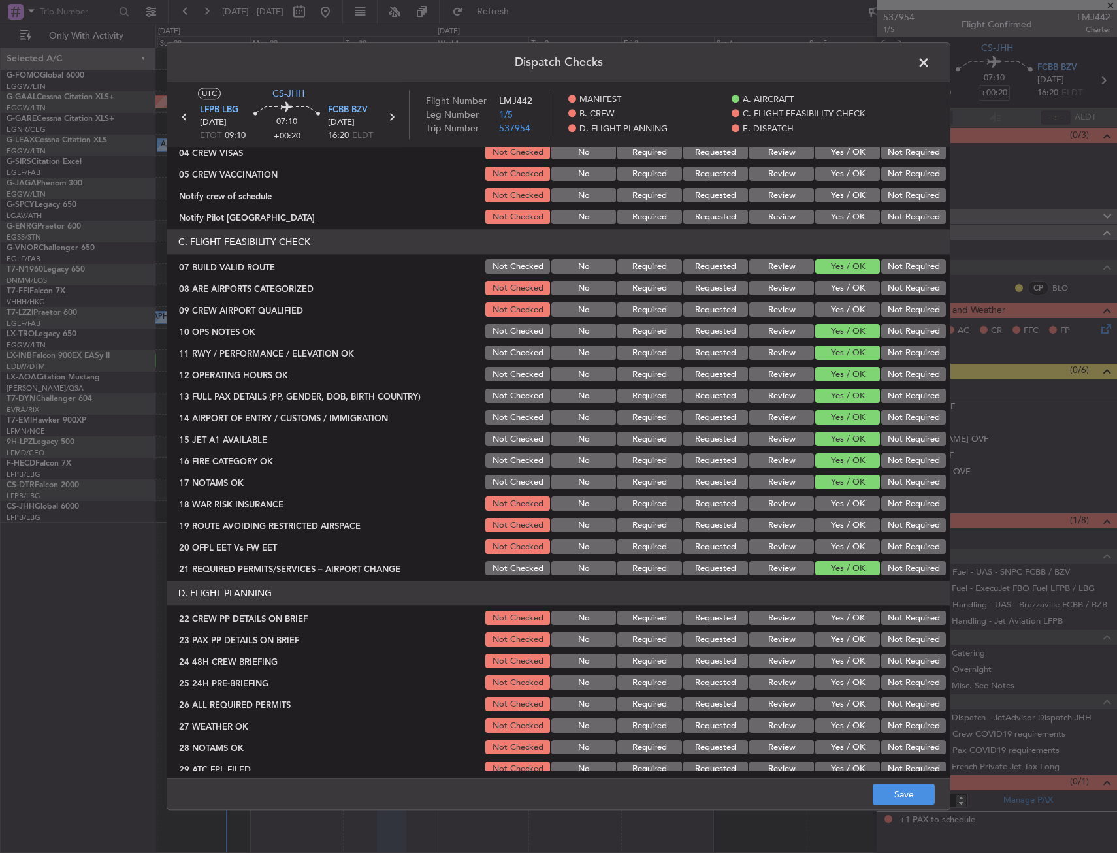
click at [835, 562] on button "Yes / OK" at bounding box center [847, 569] width 65 height 14
drag, startPoint x: 835, startPoint y: 551, endPoint x: 835, endPoint y: 536, distance: 14.4
click at [835, 550] on button "Yes / OK" at bounding box center [847, 547] width 65 height 14
click at [835, 536] on section "C. FLIGHT FEASIBILITY CHECK 07 BUILD VALID ROUTE Not Checked No Required Reques…" at bounding box center [558, 404] width 782 height 348
click at [835, 526] on button "Yes / OK" at bounding box center [847, 526] width 65 height 14
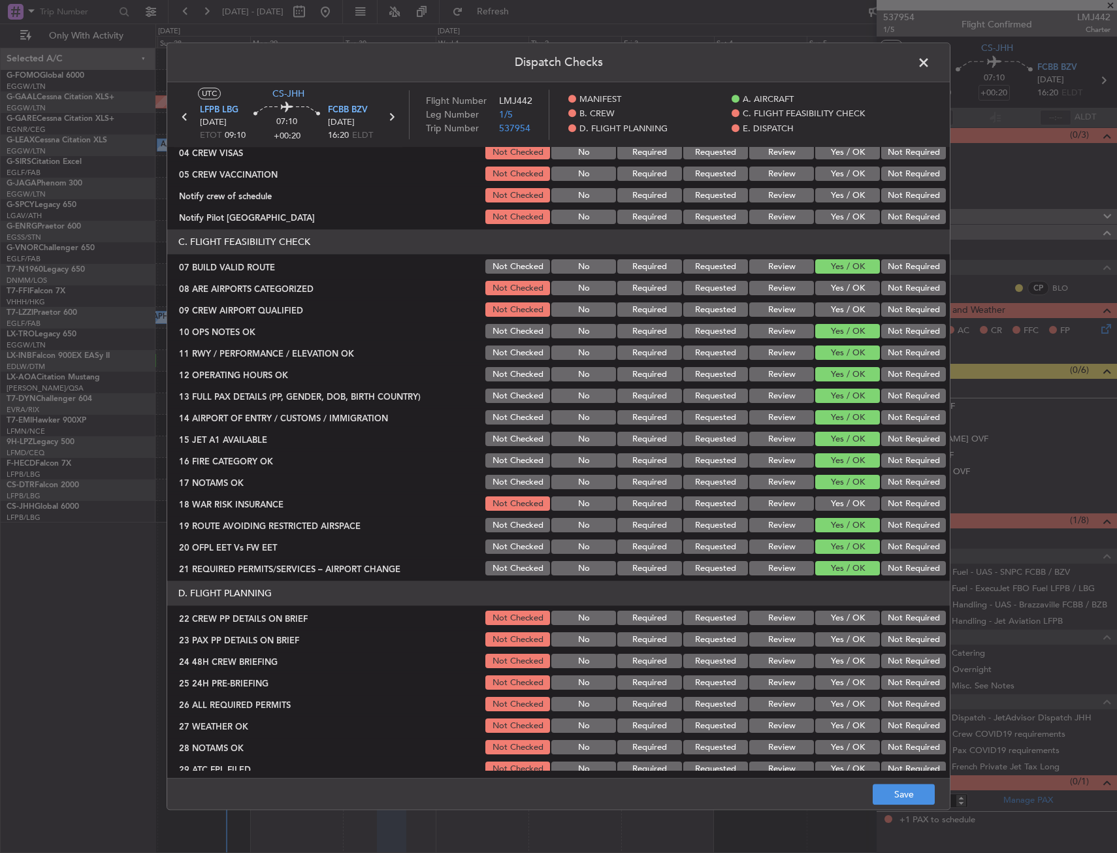
drag, startPoint x: 816, startPoint y: 643, endPoint x: 831, endPoint y: 615, distance: 31.3
click at [816, 639] on button "Yes / OK" at bounding box center [847, 640] width 65 height 14
click at [831, 615] on button "Yes / OK" at bounding box center [847, 618] width 65 height 14
click at [822, 676] on button "Yes / OK" at bounding box center [847, 683] width 65 height 14
drag, startPoint x: 877, startPoint y: 683, endPoint x: 839, endPoint y: 655, distance: 46.8
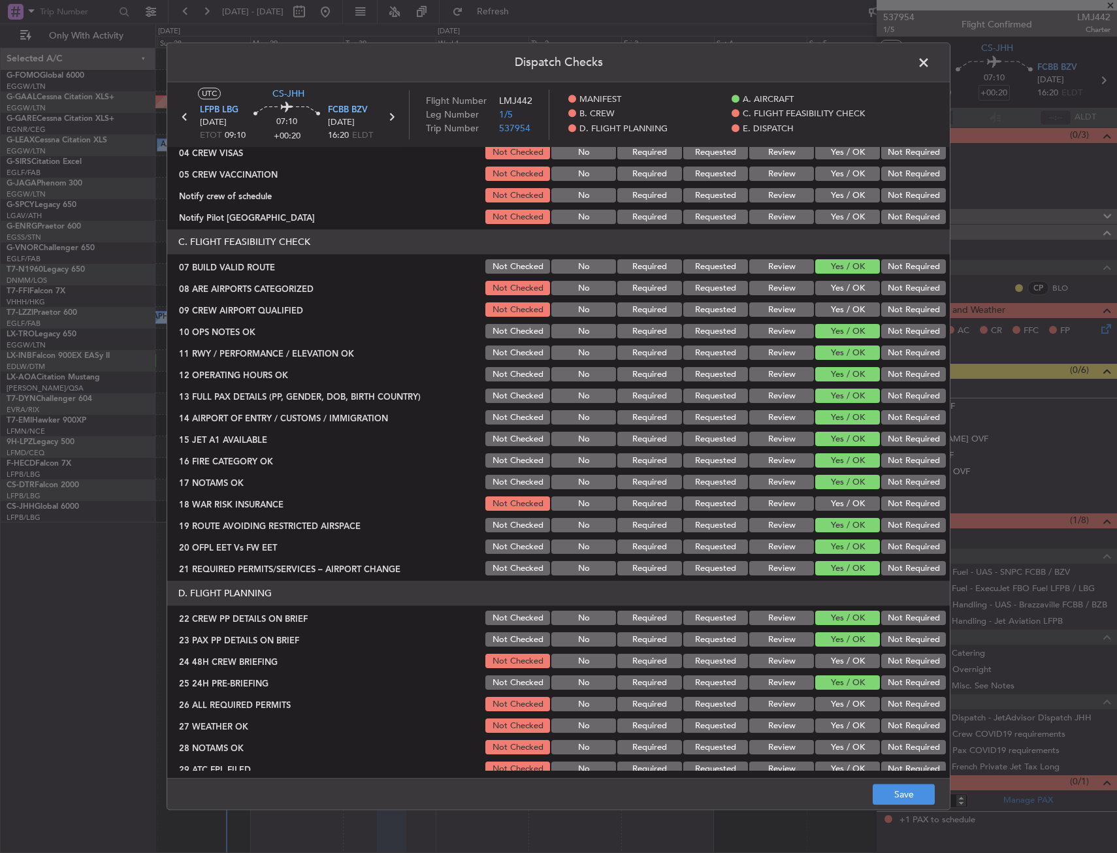
click at [839, 655] on section "D. FLIGHT PLANNING 22 CREW PP DETAILS ON BRIEF Not Checked No Required Requeste…" at bounding box center [558, 712] width 782 height 262
click at [839, 662] on button "Yes / OK" at bounding box center [847, 661] width 65 height 14
click at [494, 686] on button "Not Checked" at bounding box center [517, 683] width 65 height 14
drag, startPoint x: 491, startPoint y: 669, endPoint x: 820, endPoint y: 680, distance: 329.4
click at [492, 668] on div "Not Checked" at bounding box center [516, 661] width 66 height 18
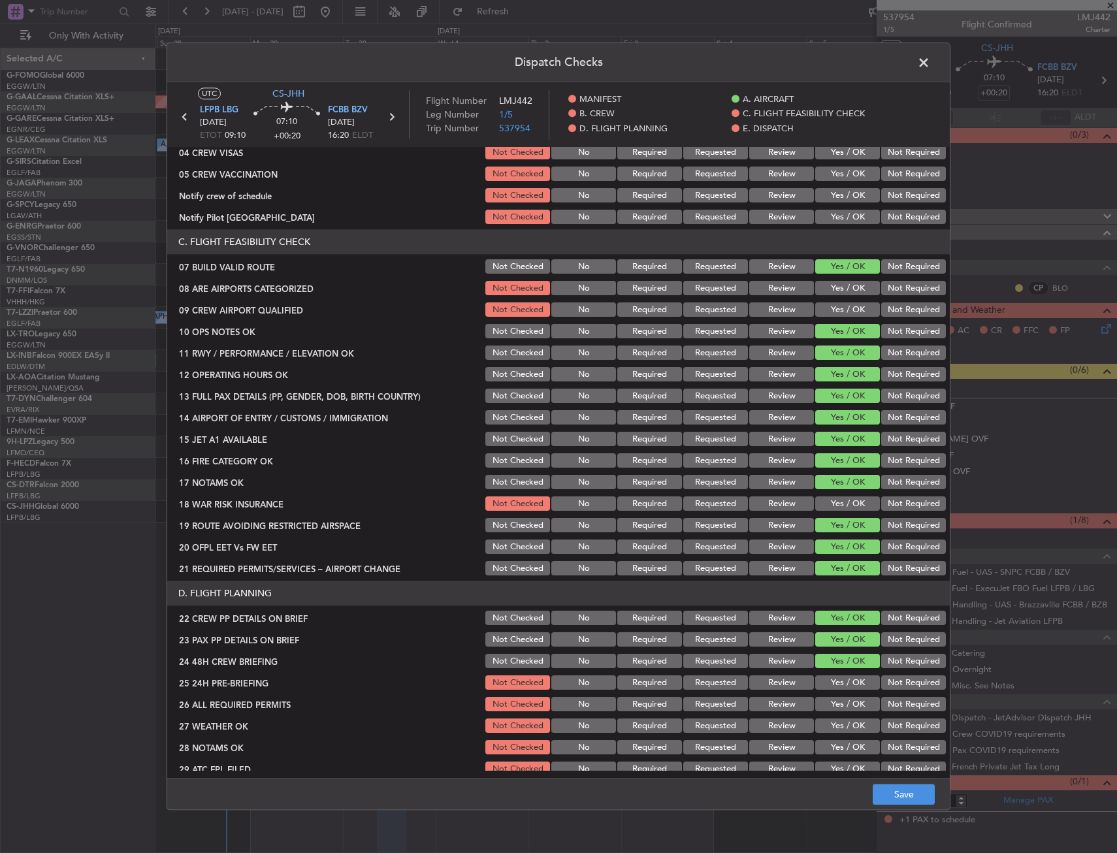
click at [912, 677] on button "Not Required" at bounding box center [913, 683] width 65 height 14
click at [512, 658] on button "Not Checked" at bounding box center [517, 661] width 65 height 14
click at [892, 783] on footer "Save" at bounding box center [558, 794] width 782 height 31
click at [900, 791] on button "Save" at bounding box center [904, 794] width 62 height 21
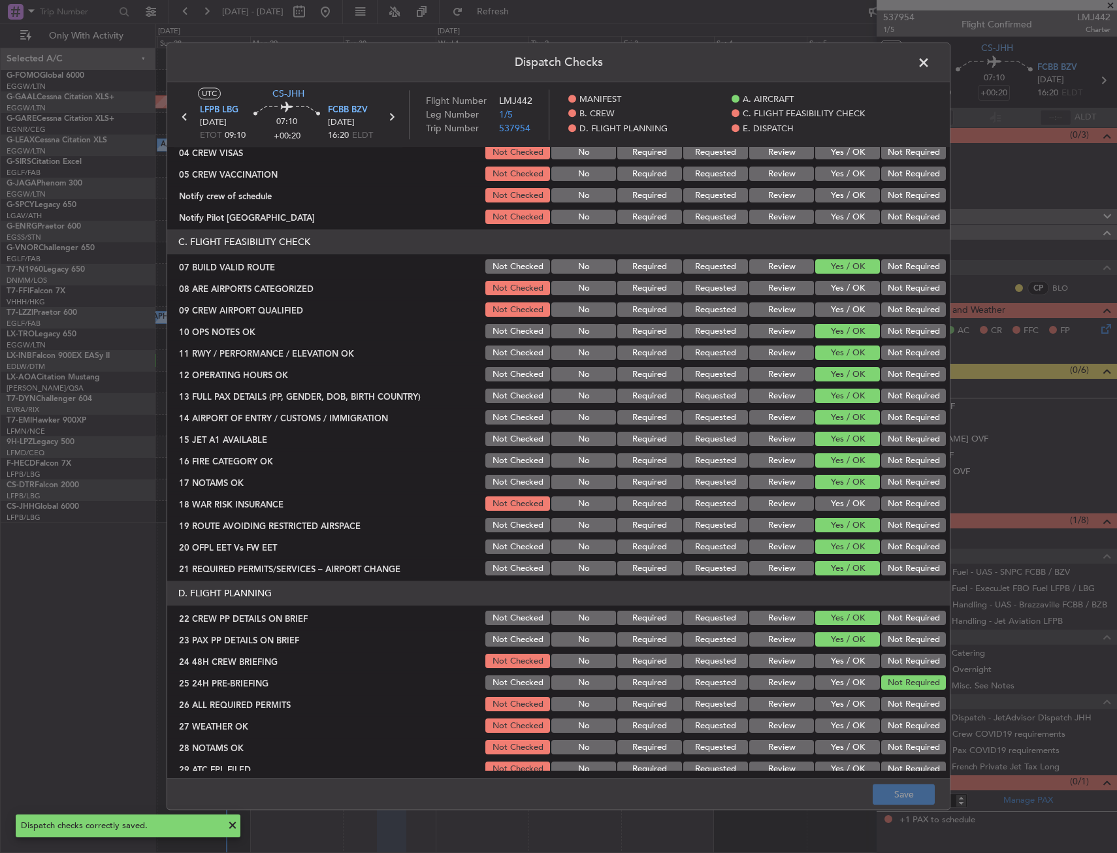
drag, startPoint x: 914, startPoint y: 71, endPoint x: 922, endPoint y: 66, distance: 9.4
click at [930, 71] on span at bounding box center [930, 66] width 0 height 26
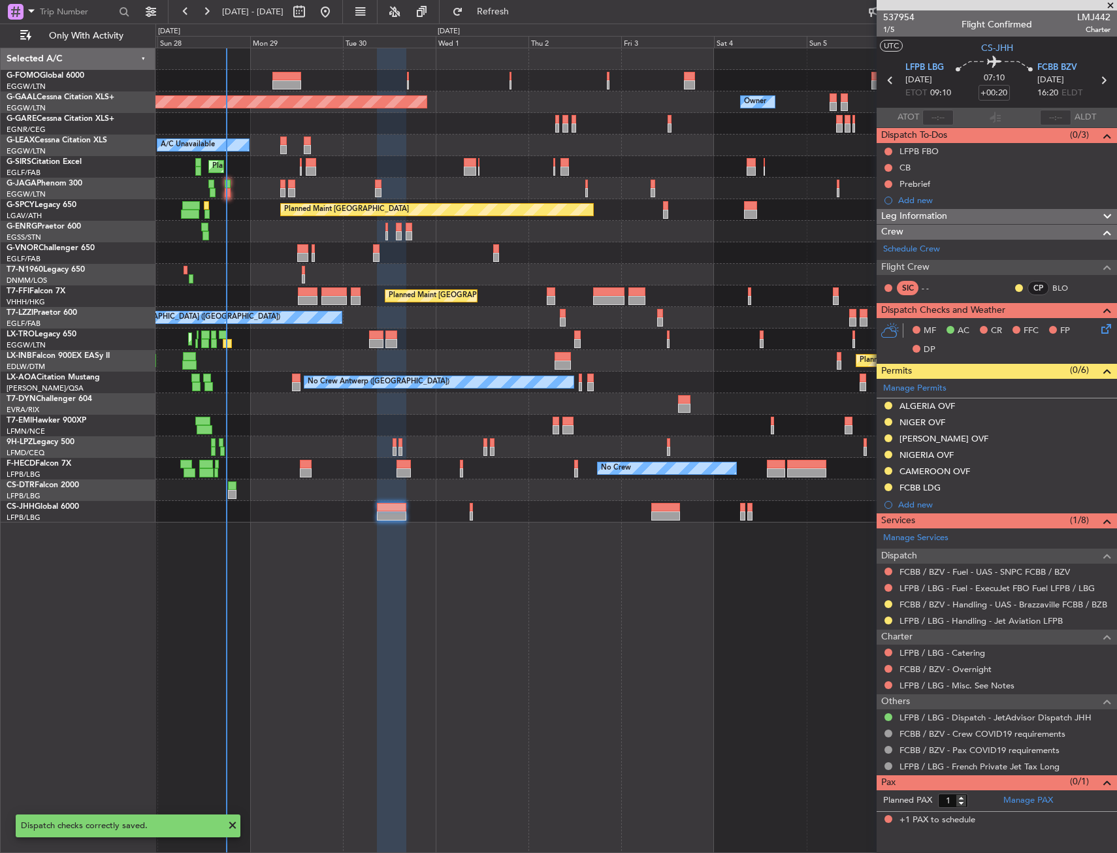
click at [427, 562] on div "Planned Maint Dusseldorf Owner Owner A/C Unavailable Planned Maint London (Luto…" at bounding box center [635, 450] width 961 height 805
click at [521, 11] on span "Refresh" at bounding box center [493, 11] width 55 height 9
click at [85, 25] on div "Only With Activity" at bounding box center [83, 36] width 167 height 24
click at [85, 36] on span "Only With Activity" at bounding box center [86, 35] width 104 height 9
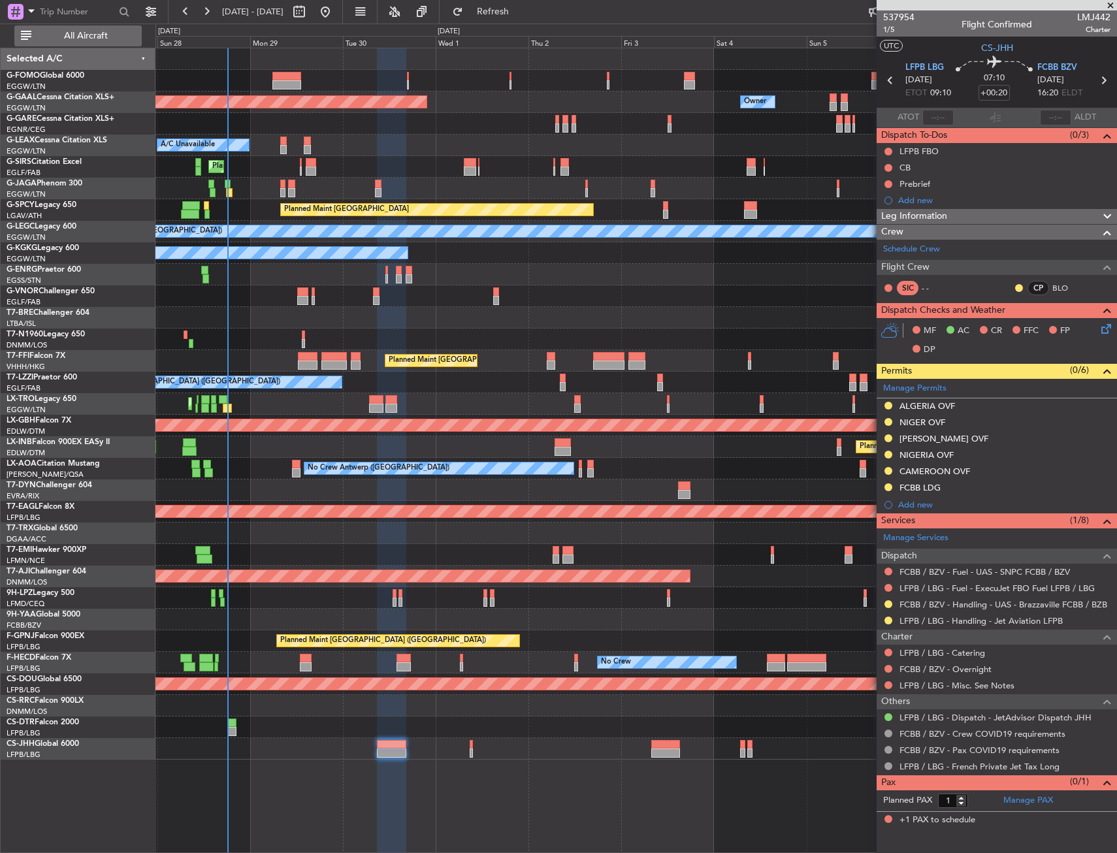
click at [46, 30] on button "All Aircraft" at bounding box center [77, 35] width 127 height 21
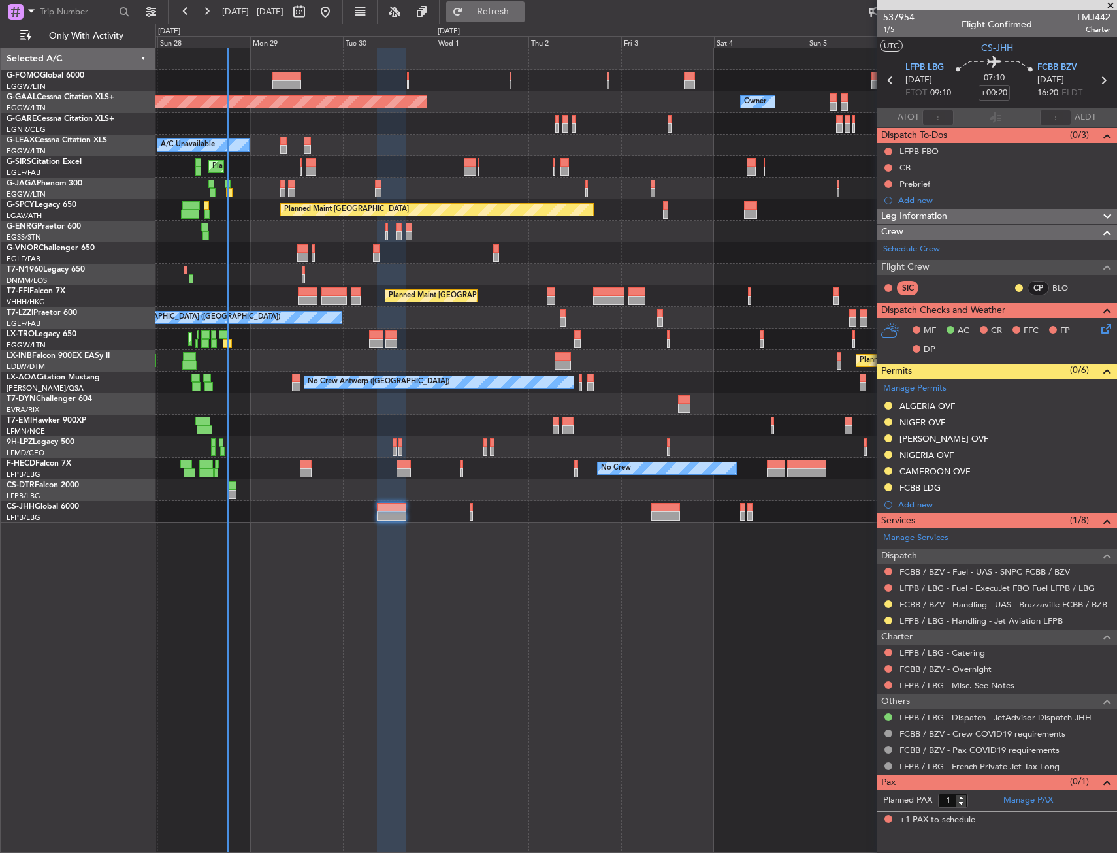
click at [512, 10] on span "Refresh" at bounding box center [493, 11] width 55 height 9
click at [886, 187] on mat-tooltip-component "Not Started" at bounding box center [888, 204] width 63 height 35
click at [889, 184] on button at bounding box center [888, 184] width 8 height 8
click at [883, 225] on span "In Progress" at bounding box center [895, 222] width 44 height 13
click at [531, 10] on fb-refresh-button "Refresh" at bounding box center [485, 12] width 91 height 24
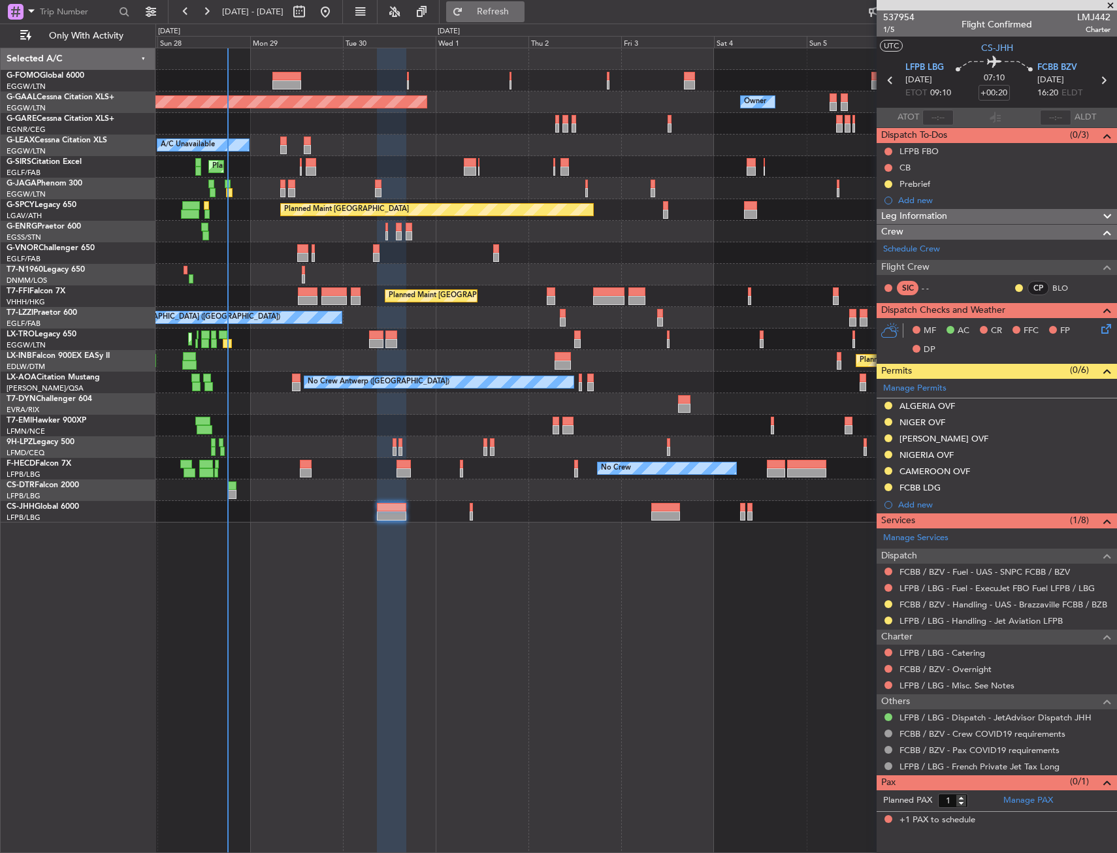
click at [521, 10] on span "Refresh" at bounding box center [493, 11] width 55 height 9
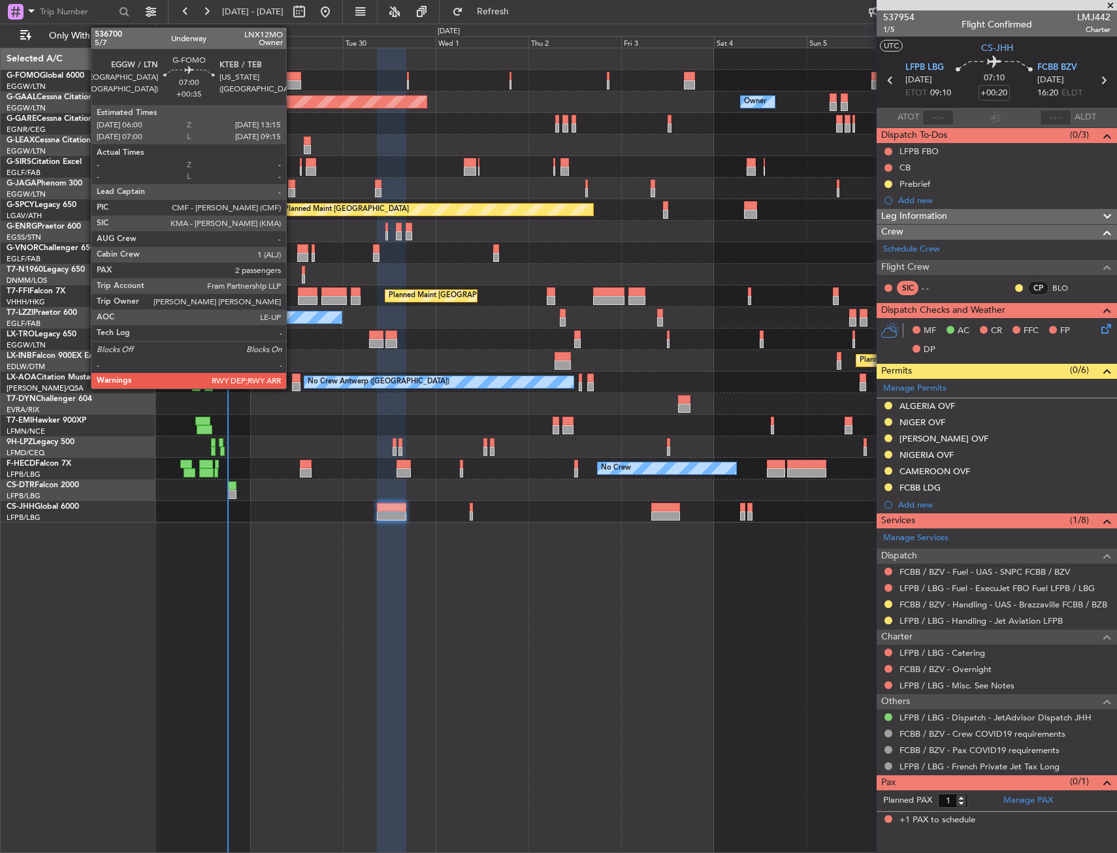
click at [292, 80] on div at bounding box center [286, 84] width 28 height 9
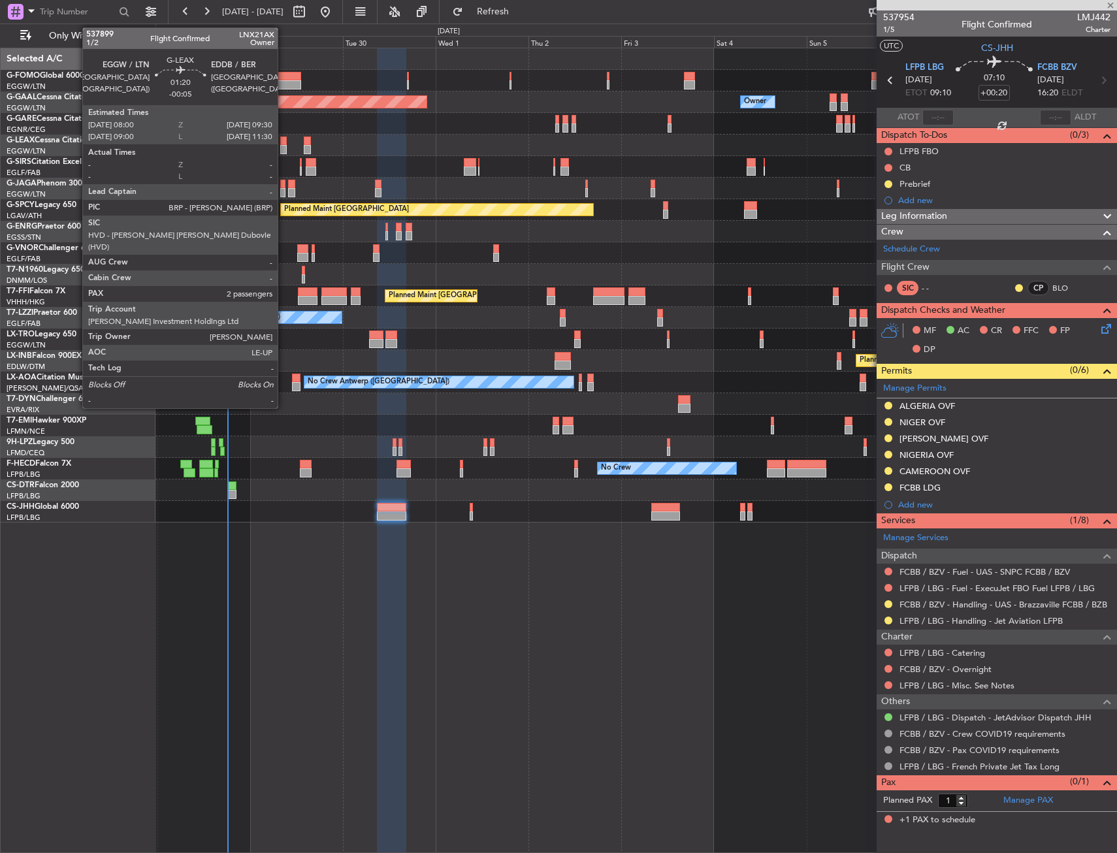
click at [283, 142] on div at bounding box center [283, 141] width 6 height 9
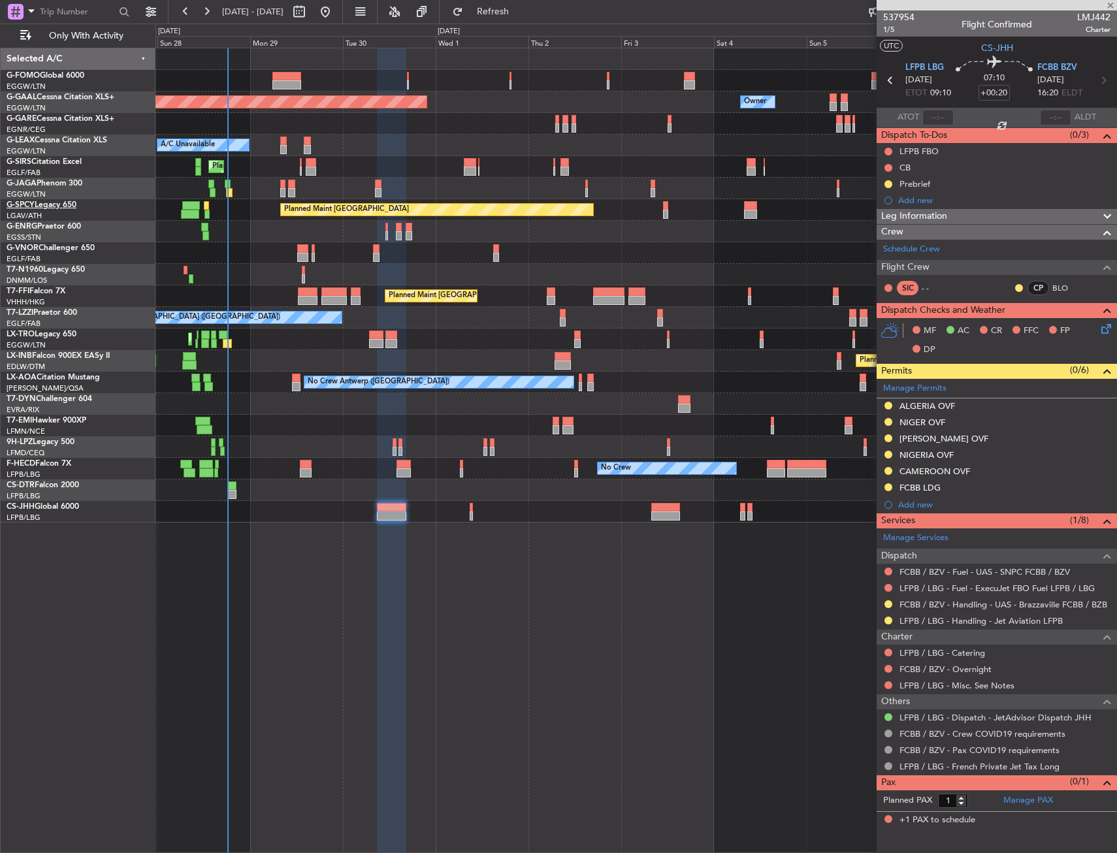
type input "-00:05"
type input "2"
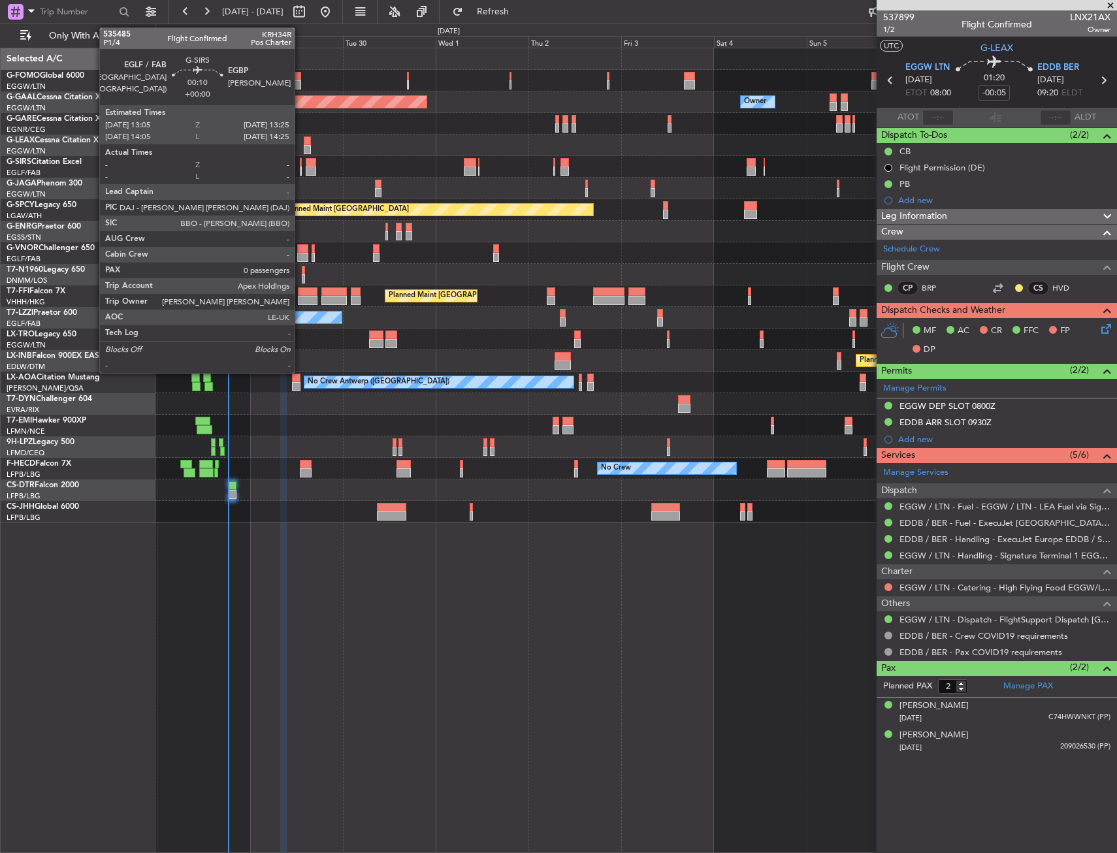
click at [300, 170] on div at bounding box center [300, 171] width 1 height 9
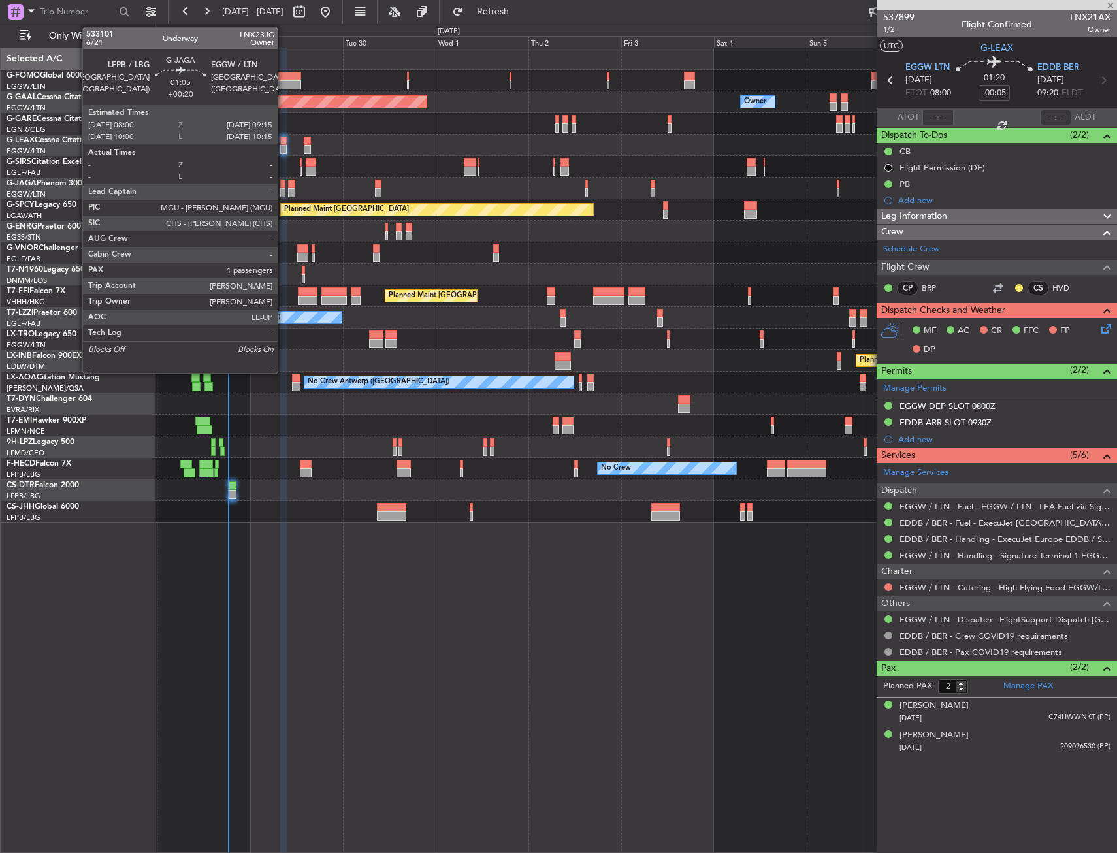
type input "0"
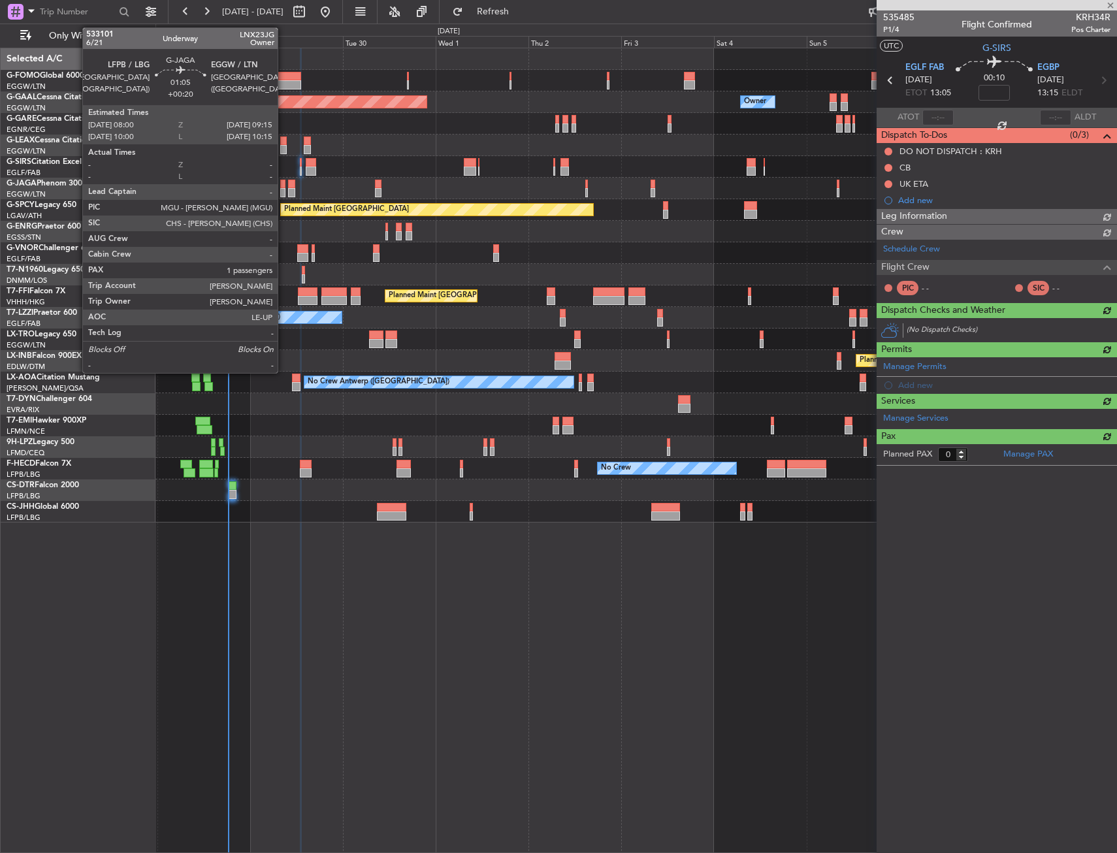
click at [283, 187] on div at bounding box center [282, 184] width 5 height 9
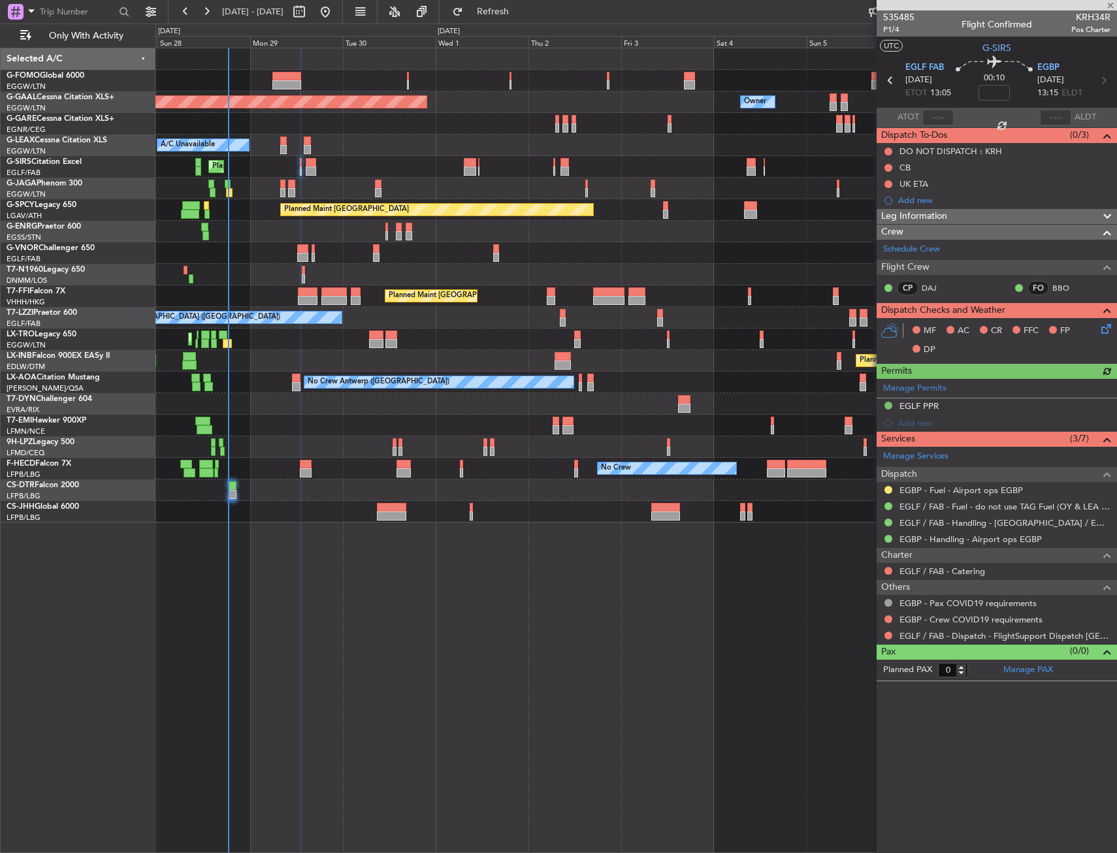
type input "+00:20"
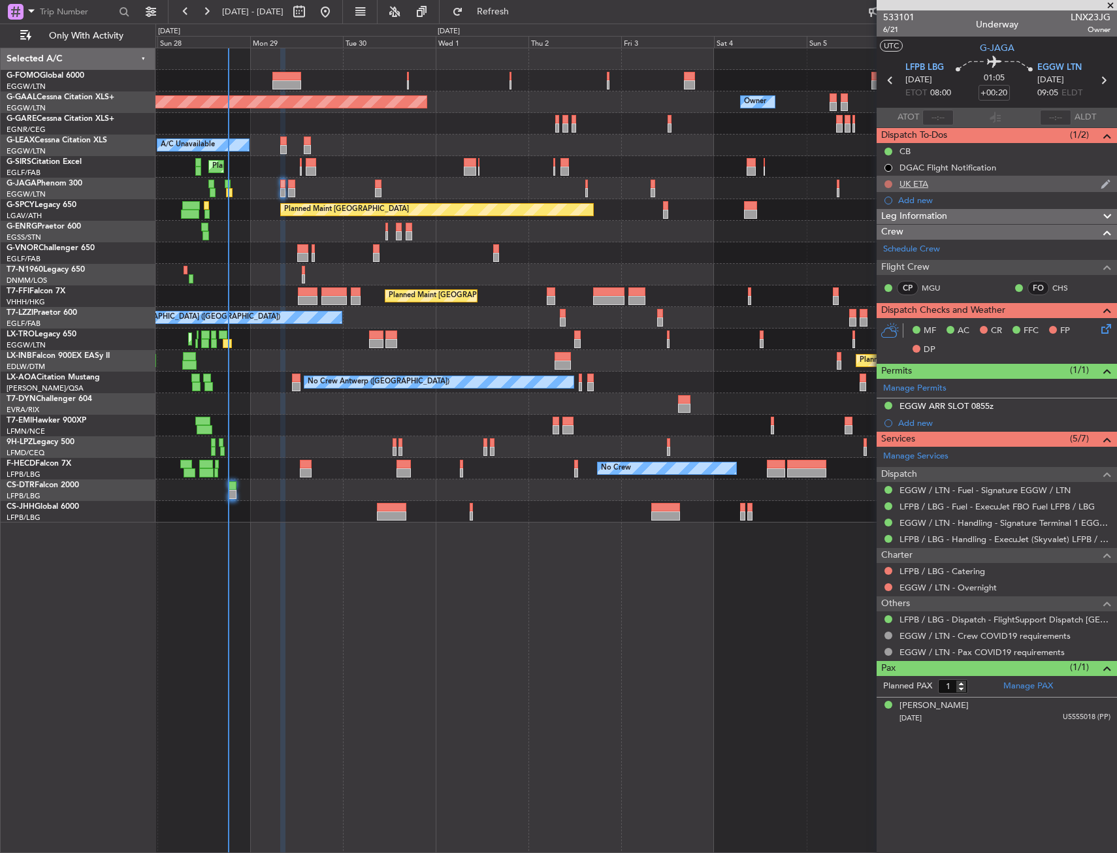
click at [887, 184] on button at bounding box center [888, 184] width 8 height 8
click at [884, 257] on span "Cancelled" at bounding box center [891, 261] width 37 height 13
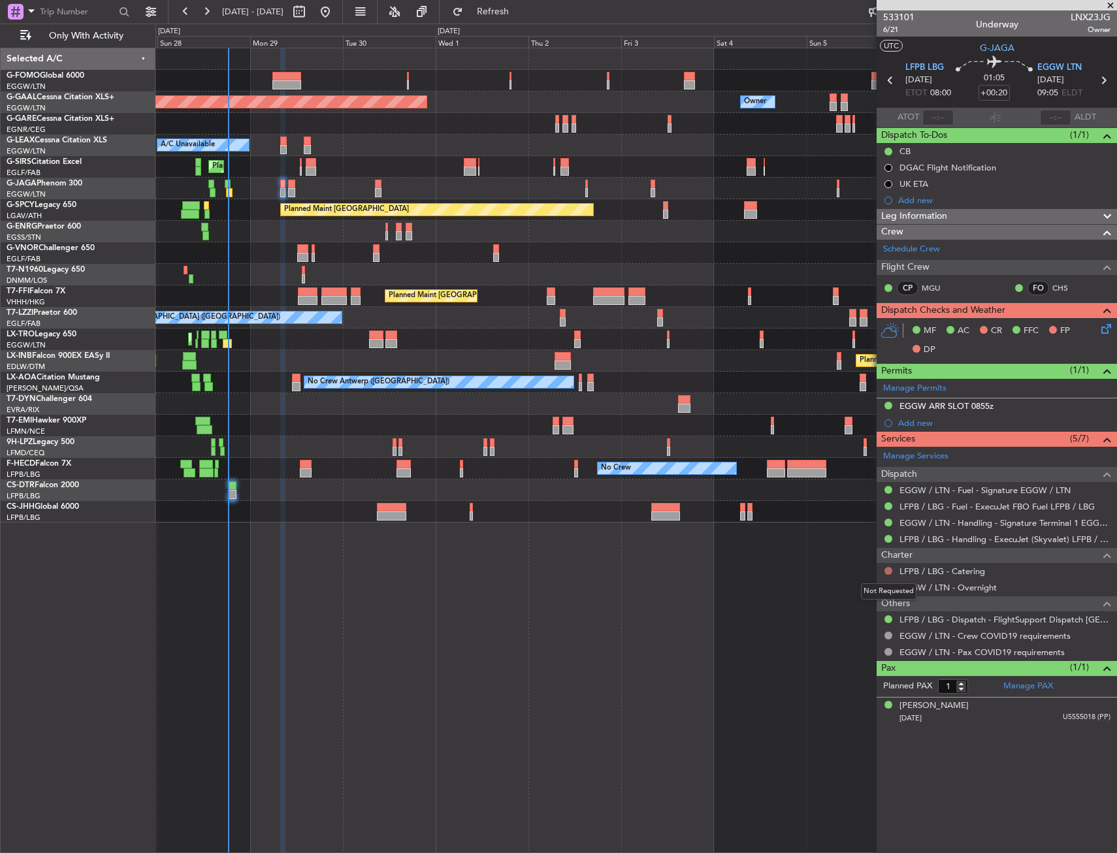
click at [892, 568] on button at bounding box center [888, 571] width 8 height 8
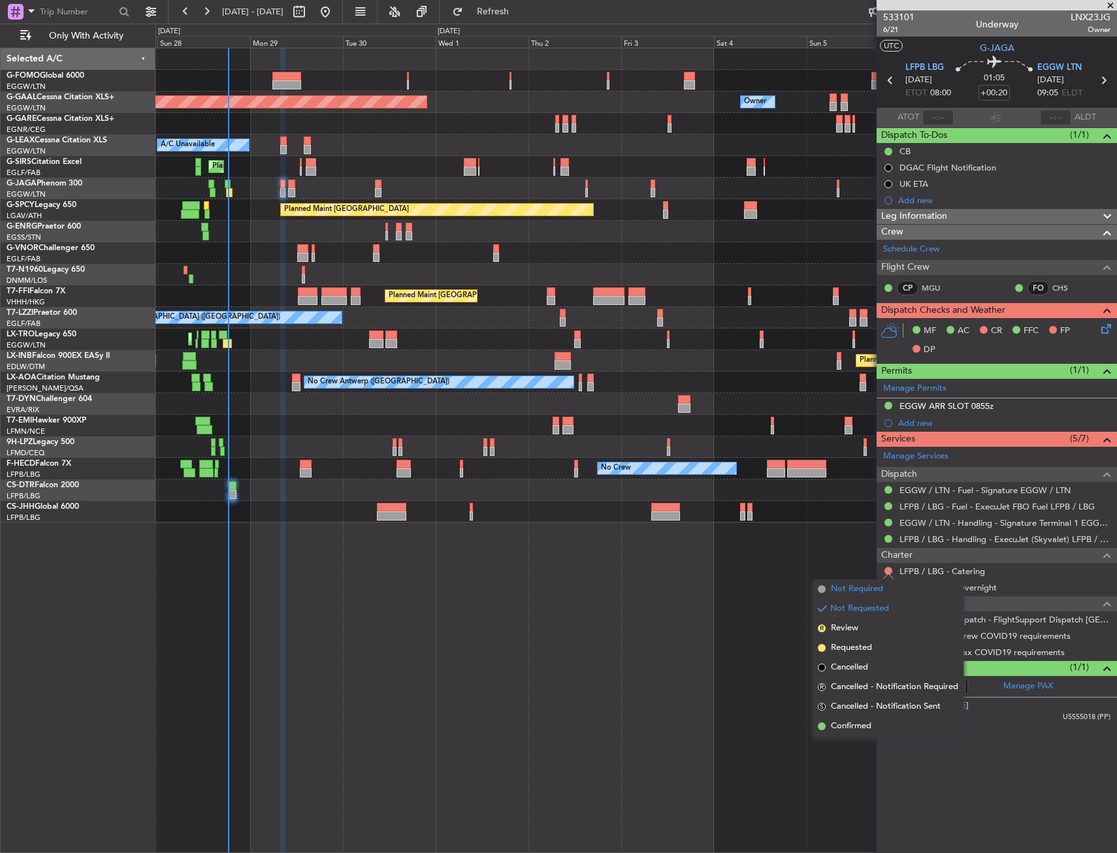
click at [850, 586] on span "Not Required" at bounding box center [857, 589] width 52 height 13
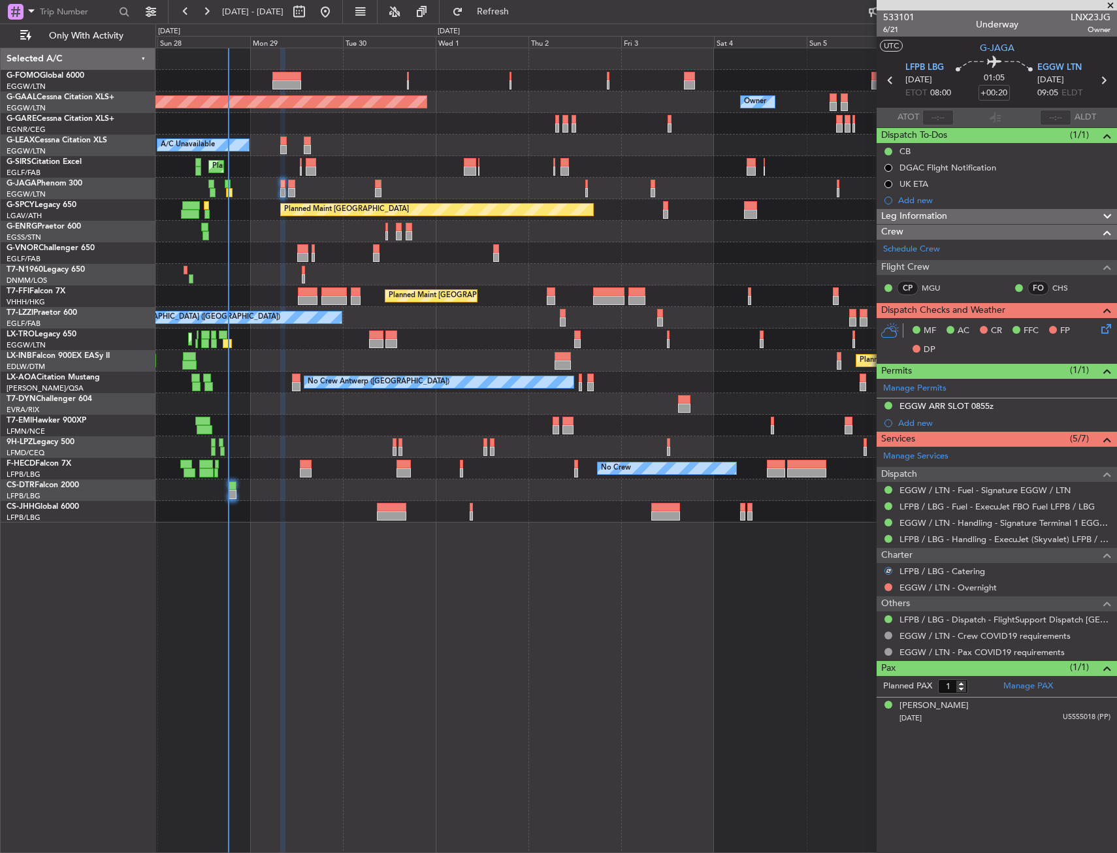
click at [892, 586] on div at bounding box center [888, 587] width 10 height 10
click at [889, 587] on button at bounding box center [888, 587] width 8 height 8
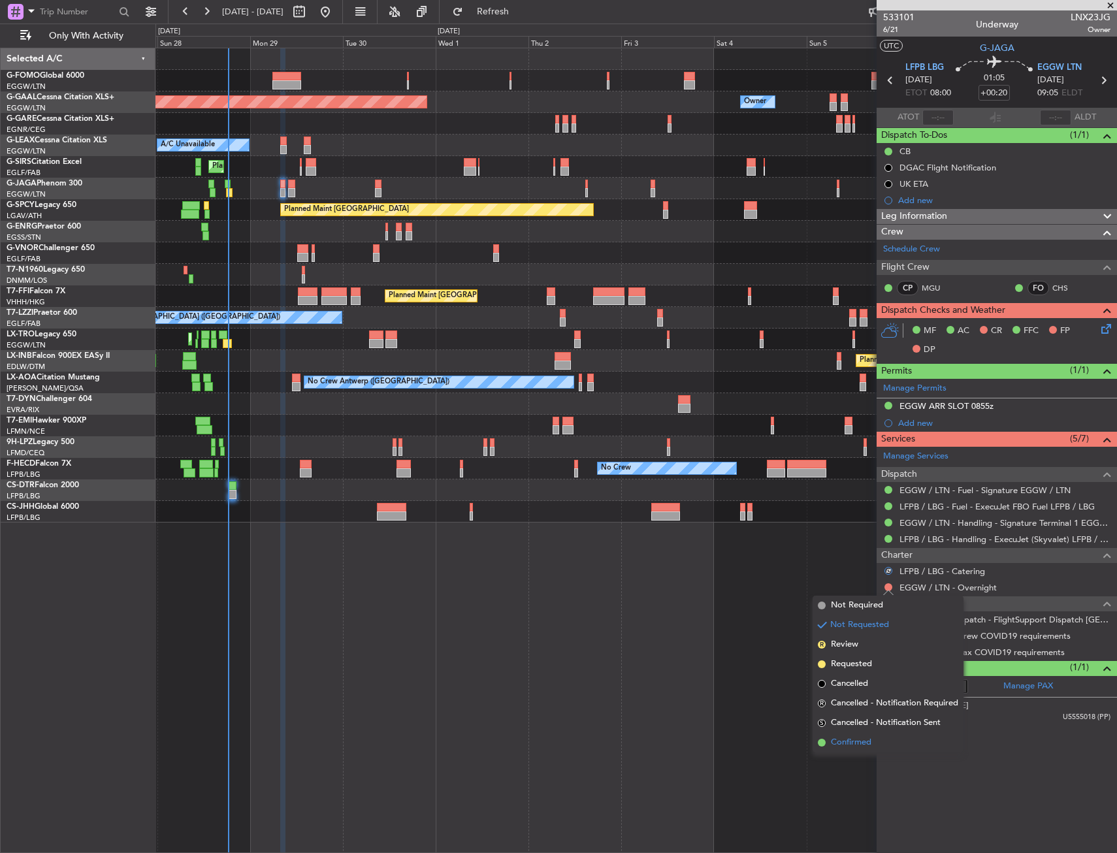
click at [861, 743] on span "Confirmed" at bounding box center [851, 742] width 40 height 13
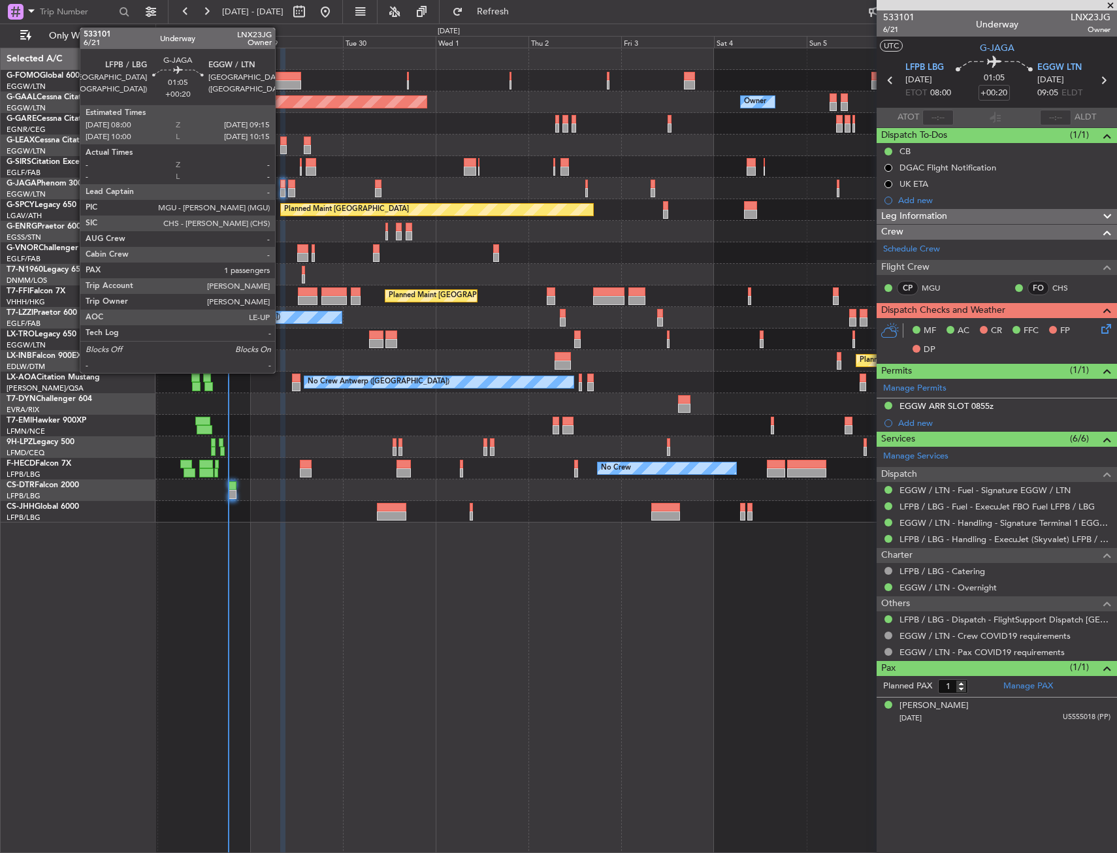
click at [281, 187] on div at bounding box center [282, 184] width 5 height 9
click at [285, 187] on div at bounding box center [282, 184] width 5 height 9
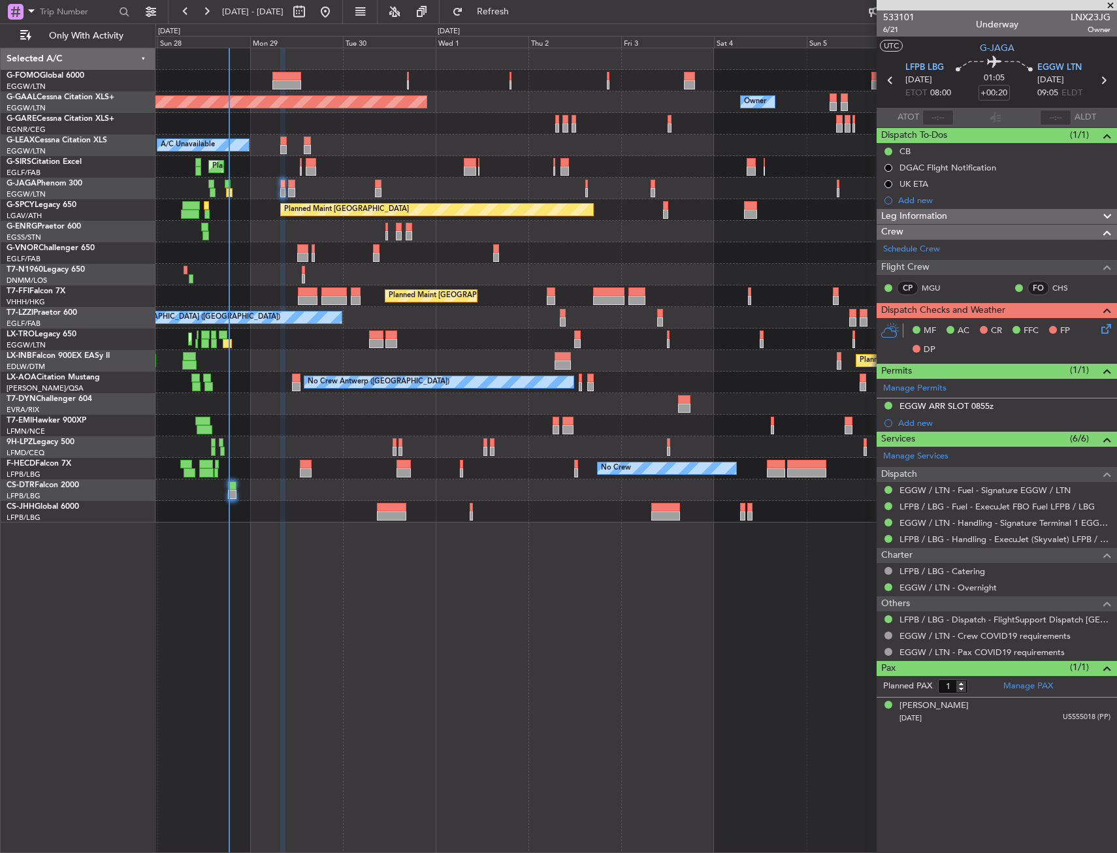
click at [1102, 325] on icon at bounding box center [1104, 326] width 10 height 10
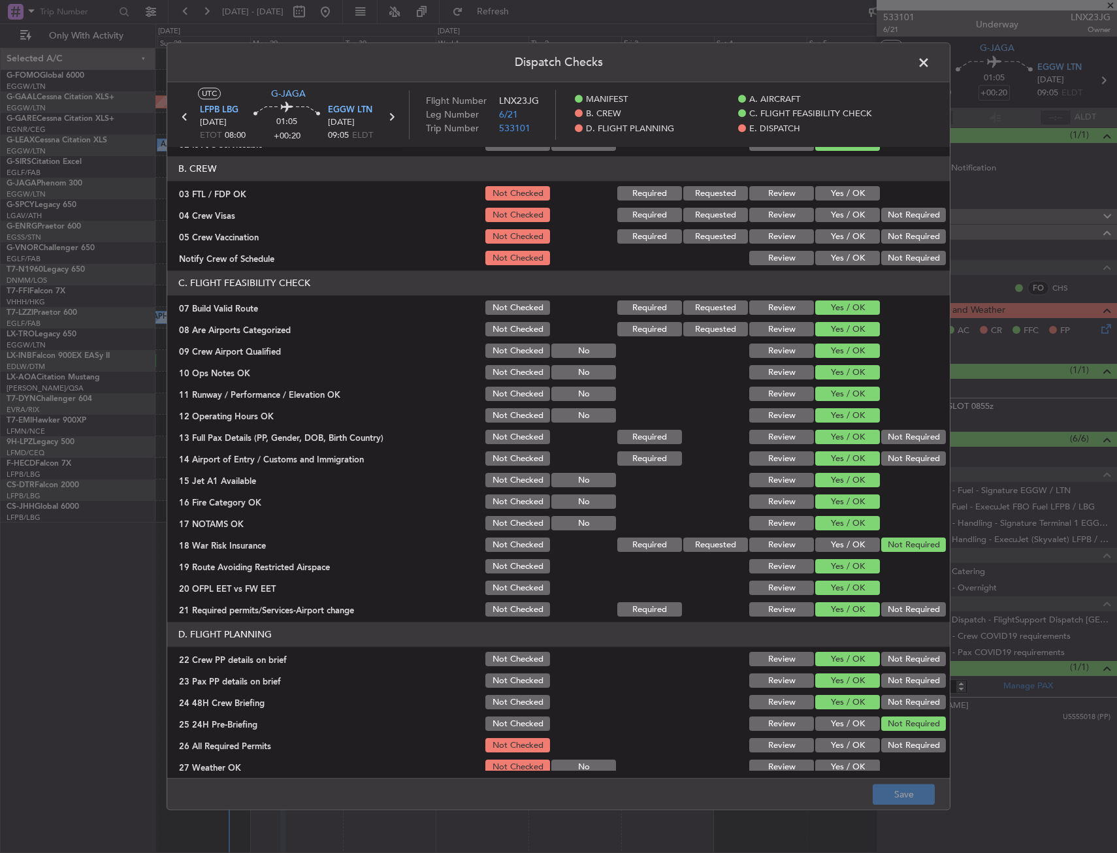
scroll to position [392, 0]
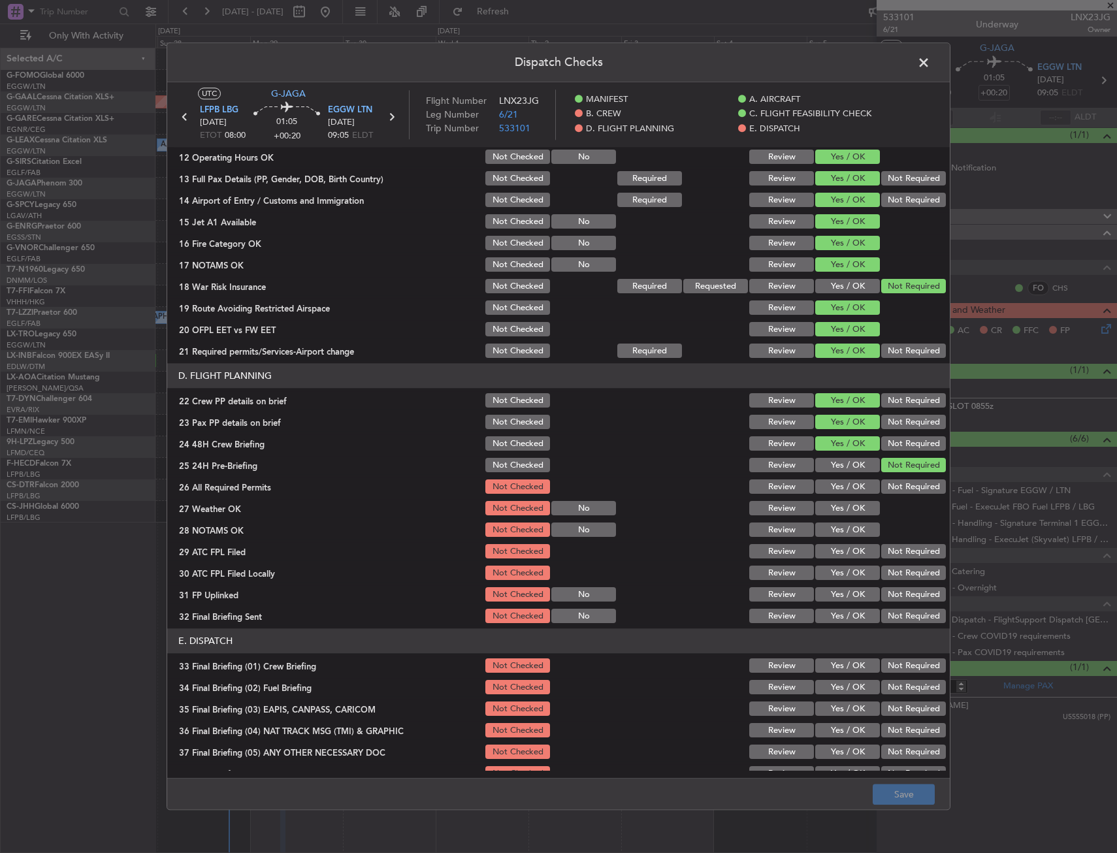
click at [837, 485] on button "Yes / OK" at bounding box center [847, 487] width 65 height 14
click at [837, 504] on div "Yes / OK" at bounding box center [846, 509] width 66 height 18
click at [837, 513] on button "Yes / OK" at bounding box center [847, 509] width 65 height 14
click at [836, 534] on button "Yes / OK" at bounding box center [847, 530] width 65 height 14
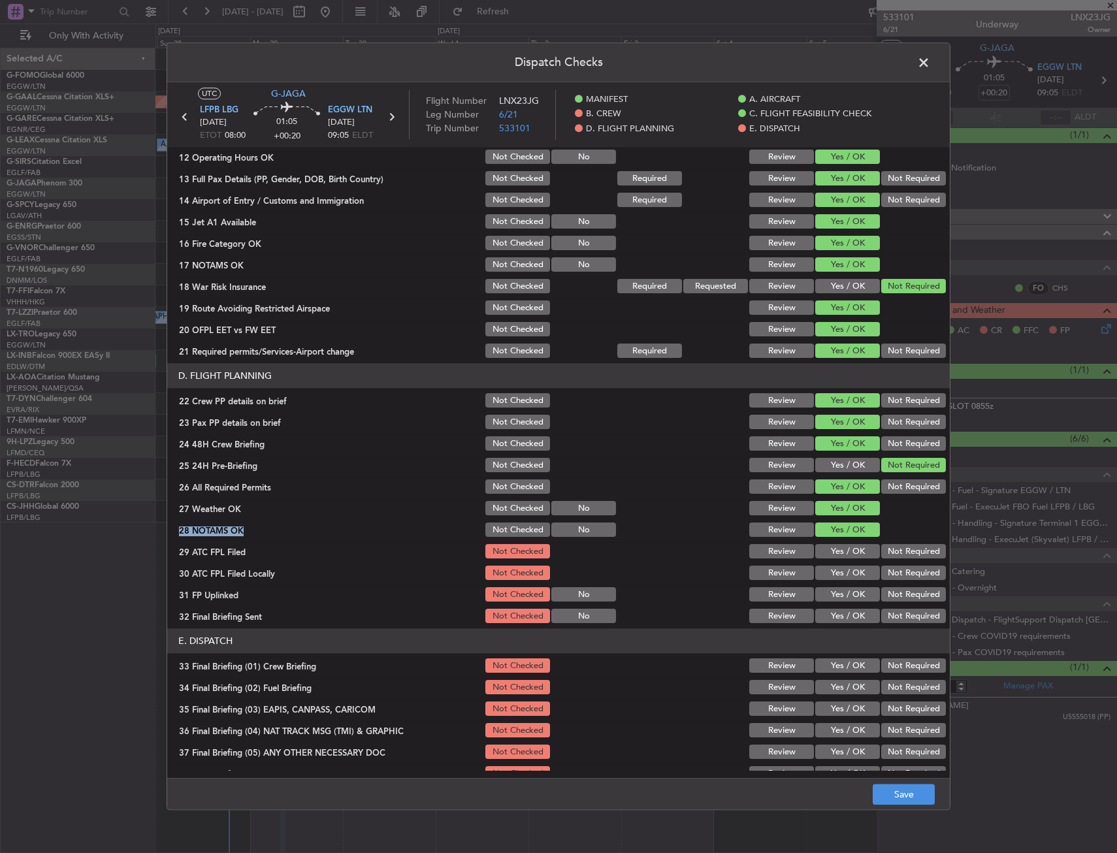
drag, startPoint x: 835, startPoint y: 517, endPoint x: 838, endPoint y: 542, distance: 25.0
click at [835, 519] on section "D. FLIGHT PLANNING 22 Crew PP details on brief Not Checked Review Yes / OK Not …" at bounding box center [558, 495] width 782 height 262
click at [838, 543] on div "Yes / OK" at bounding box center [846, 552] width 66 height 18
click at [899, 573] on button "Not Required" at bounding box center [913, 573] width 65 height 14
click at [856, 556] on button "Yes / OK" at bounding box center [847, 552] width 65 height 14
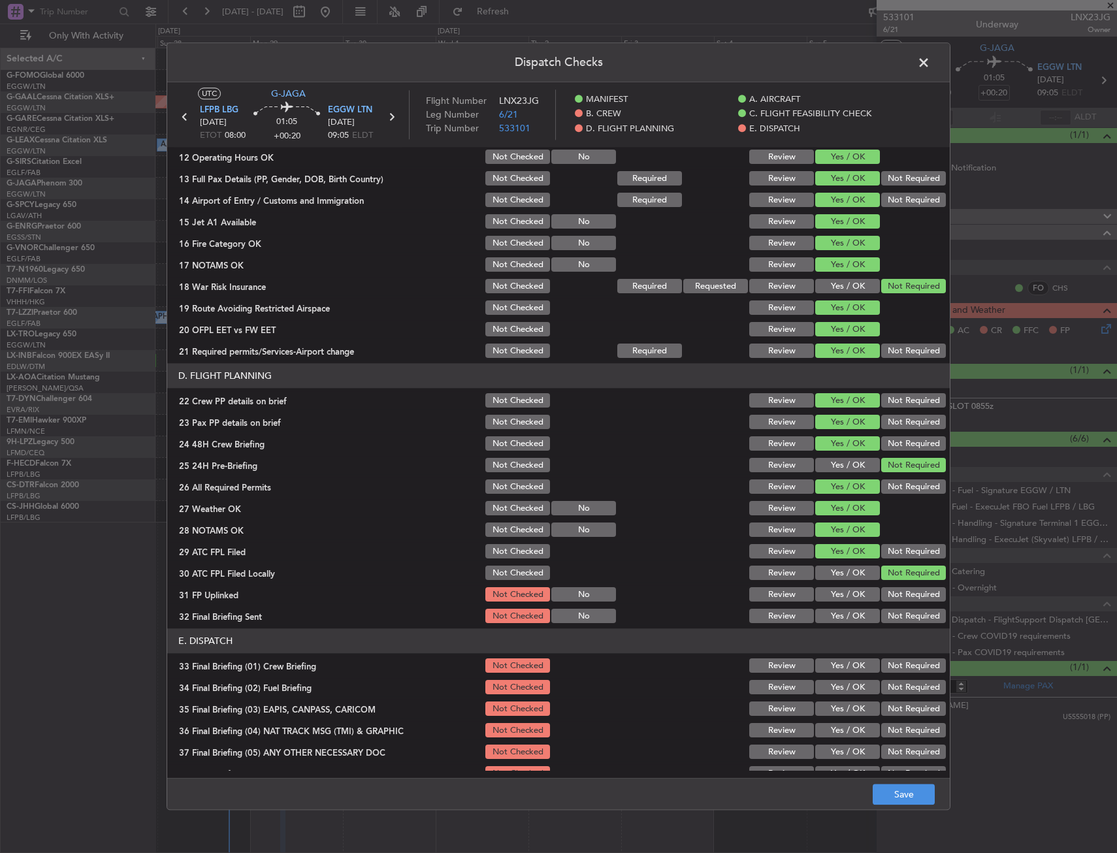
drag, startPoint x: 854, startPoint y: 594, endPoint x: 898, endPoint y: 598, distance: 44.0
click at [855, 594] on button "Yes / OK" at bounding box center [847, 595] width 65 height 14
click at [901, 600] on button "Not Required" at bounding box center [913, 595] width 65 height 14
click at [897, 620] on button "Not Required" at bounding box center [913, 616] width 65 height 14
click at [854, 592] on button "Yes / OK" at bounding box center [847, 595] width 65 height 14
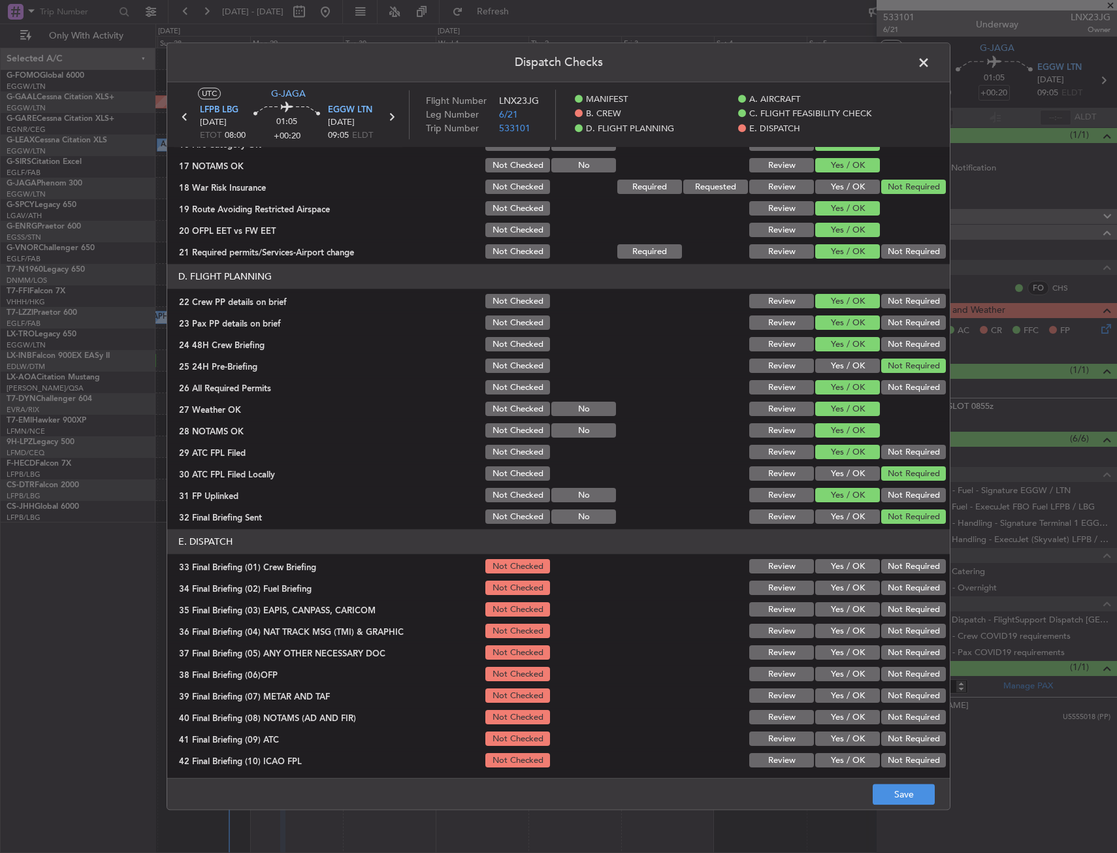
scroll to position [537, 0]
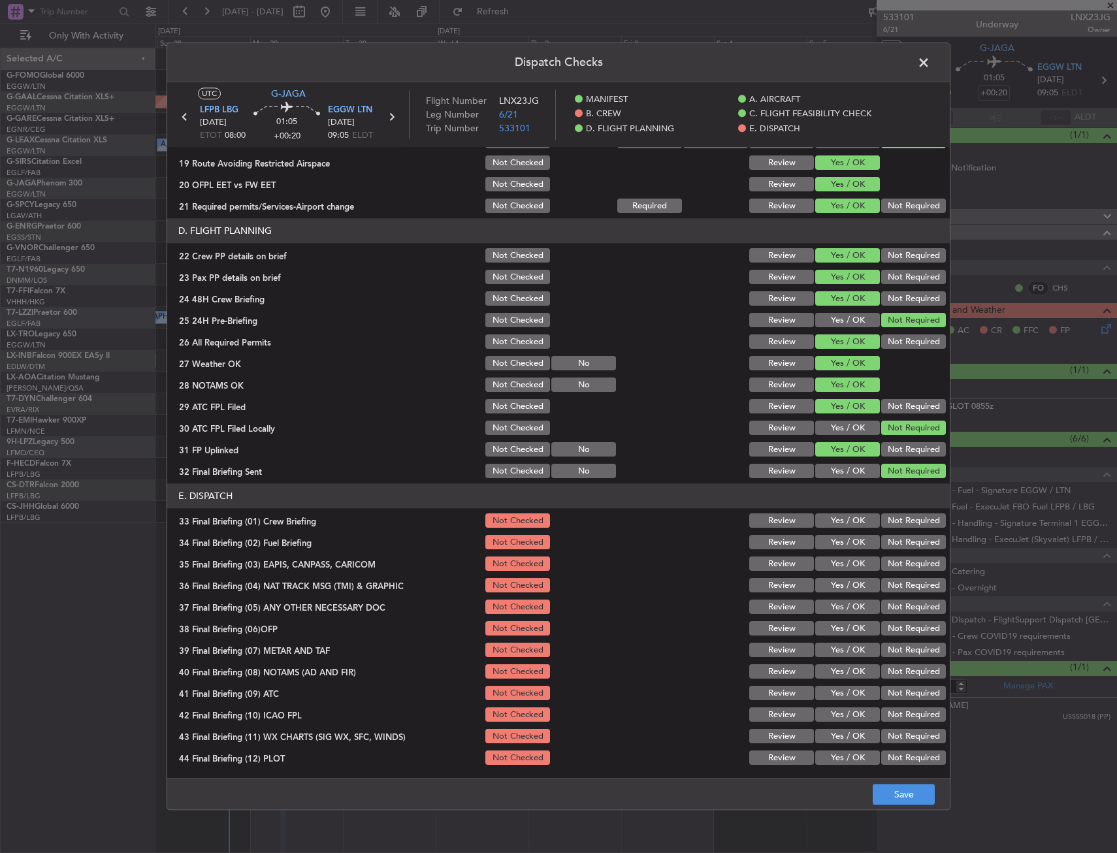
click at [830, 517] on button "Yes / OK" at bounding box center [847, 521] width 65 height 14
click at [830, 546] on button "Yes / OK" at bounding box center [847, 543] width 65 height 14
click at [893, 560] on button "Not Required" at bounding box center [913, 564] width 65 height 14
click at [890, 585] on button "Not Required" at bounding box center [913, 586] width 65 height 14
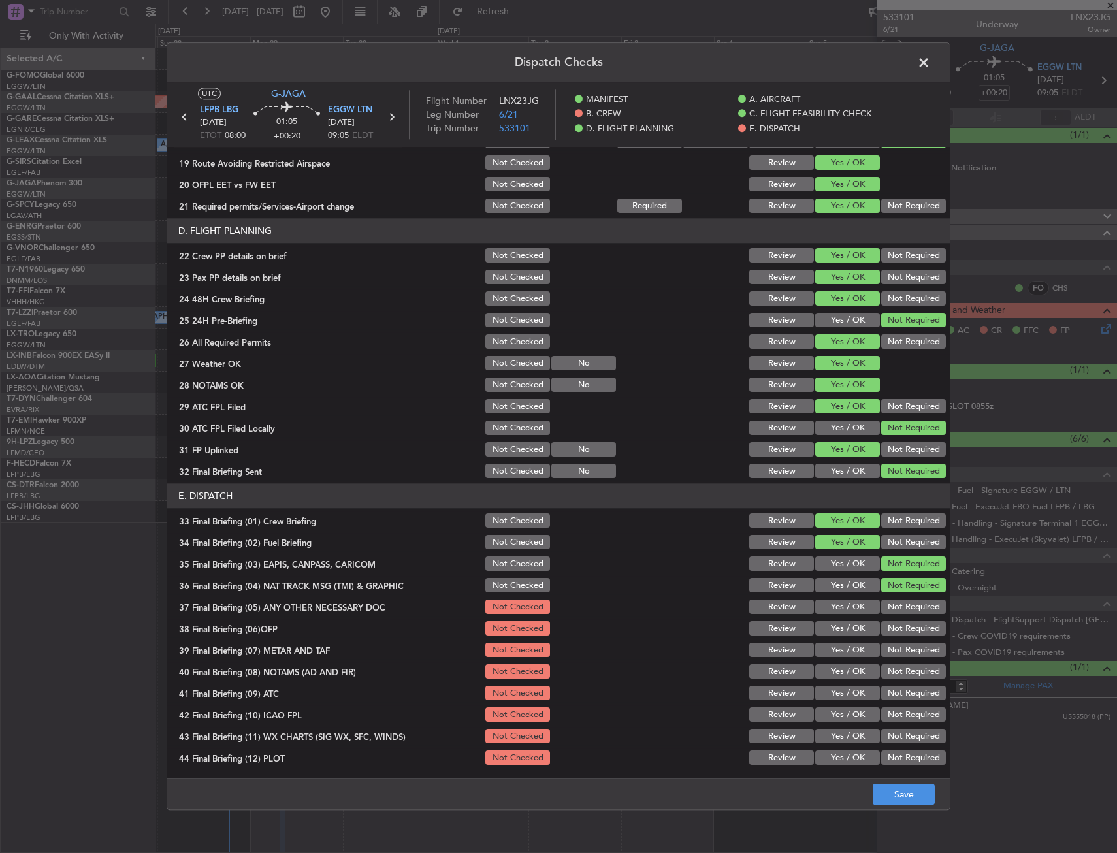
drag, startPoint x: 835, startPoint y: 599, endPoint x: 830, endPoint y: 622, distance: 24.0
click at [831, 606] on div "Yes / OK" at bounding box center [846, 607] width 66 height 18
drag, startPoint x: 831, startPoint y: 628, endPoint x: 831, endPoint y: 622, distance: 6.6
click at [831, 631] on button "Yes / OK" at bounding box center [847, 629] width 65 height 14
drag, startPoint x: 835, startPoint y: 602, endPoint x: 837, endPoint y: 656, distance: 53.6
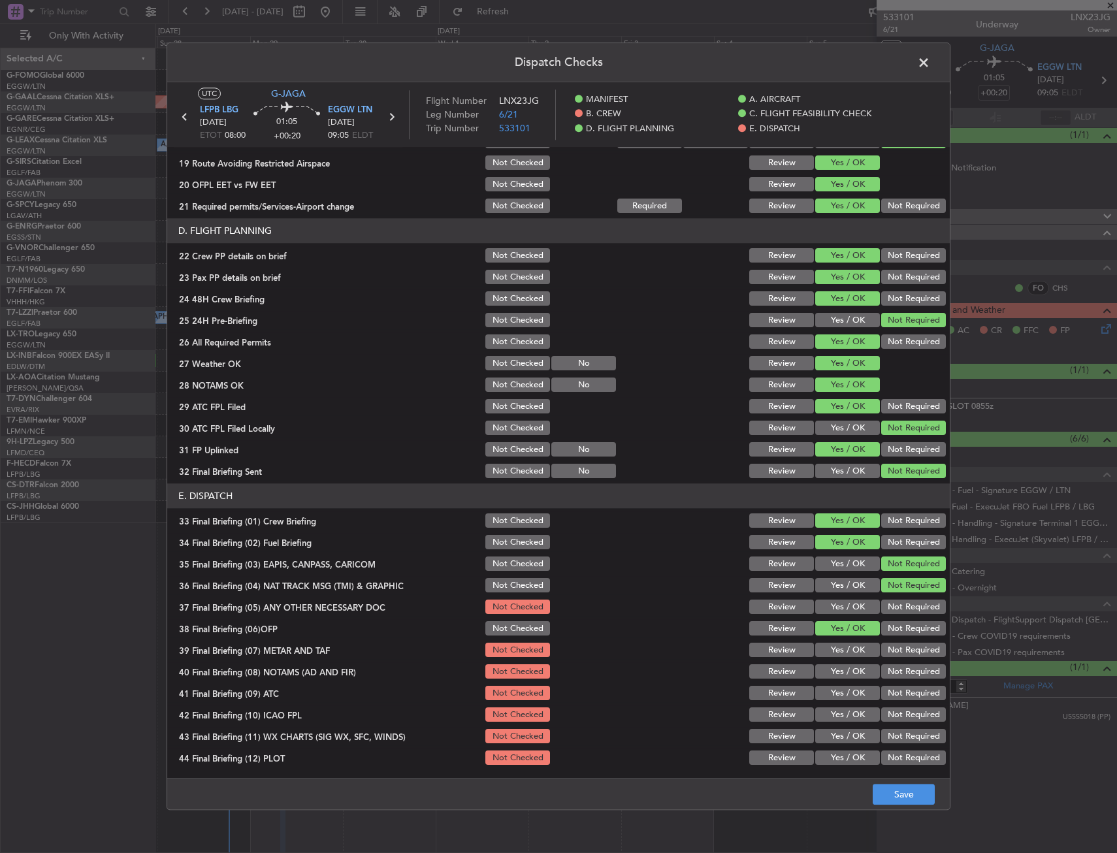
click at [835, 604] on button "Yes / OK" at bounding box center [847, 607] width 65 height 14
click at [835, 671] on button "Yes / OK" at bounding box center [847, 672] width 65 height 14
drag, startPoint x: 835, startPoint y: 679, endPoint x: 834, endPoint y: 695, distance: 15.7
click at [835, 688] on section "E. DISPATCH 33 Final Briefing (01) Crew Briefing Not Checked Review Yes / OK No…" at bounding box center [558, 625] width 782 height 283
drag, startPoint x: 835, startPoint y: 698, endPoint x: 839, endPoint y: 664, distance: 33.5
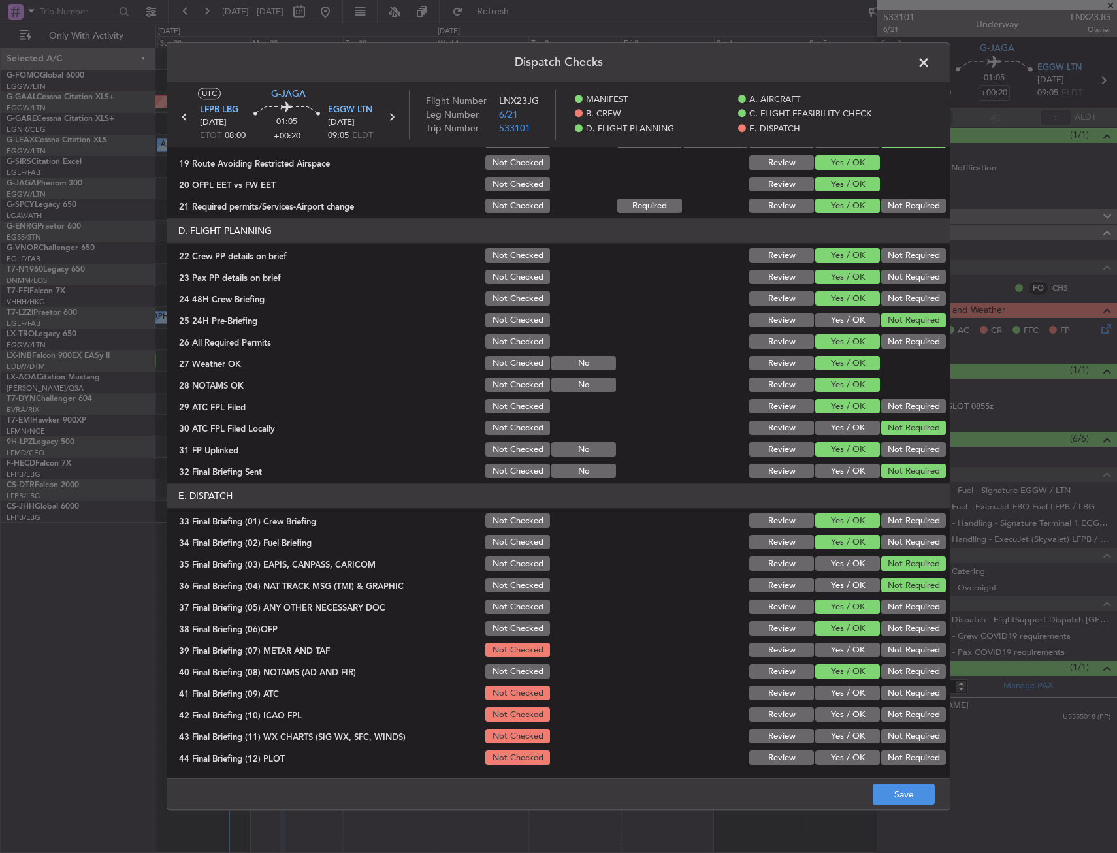
click at [834, 696] on button "Yes / OK" at bounding box center [847, 693] width 65 height 14
click at [843, 649] on button "Yes / OK" at bounding box center [847, 650] width 65 height 14
click at [840, 685] on div "Yes / OK" at bounding box center [846, 693] width 66 height 18
click at [836, 724] on div "Yes / OK" at bounding box center [846, 715] width 66 height 18
drag, startPoint x: 838, startPoint y: 711, endPoint x: 834, endPoint y: 747, distance: 36.1
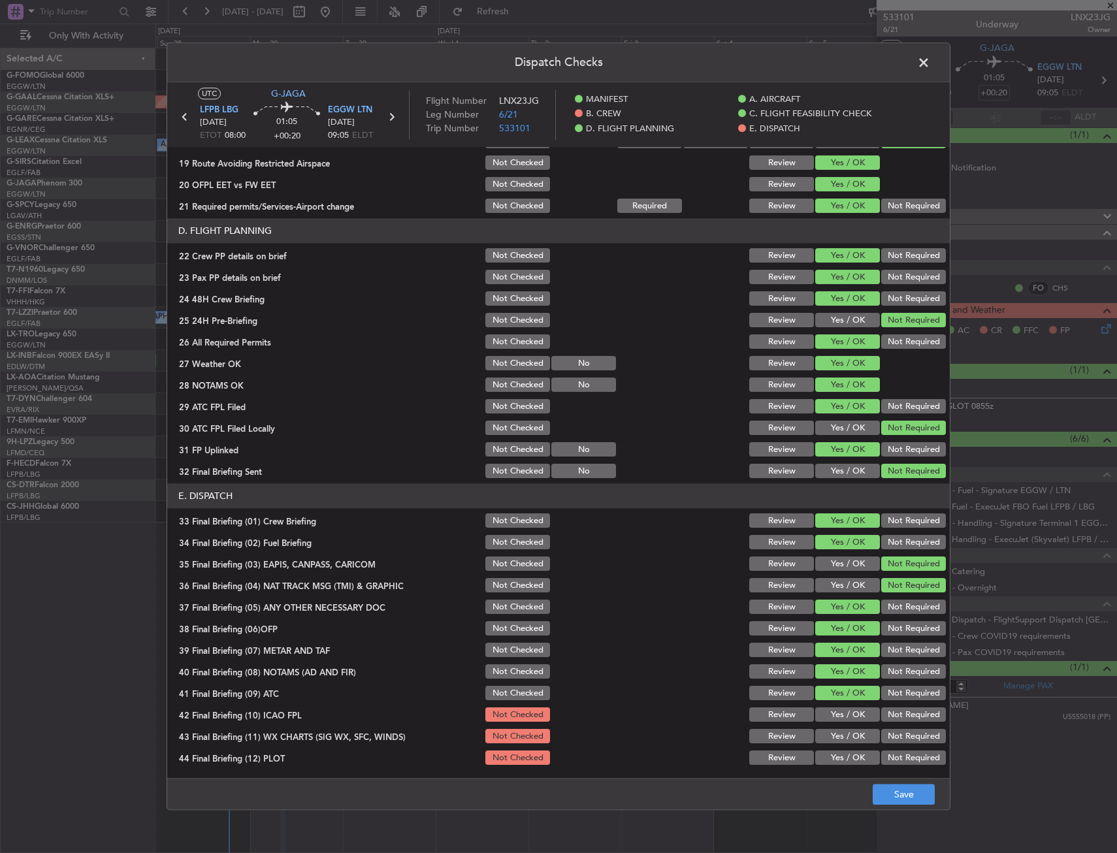
click at [838, 715] on button "Yes / OK" at bounding box center [847, 715] width 65 height 14
click at [835, 747] on section "E. DISPATCH 33 Final Briefing (01) Crew Briefing Not Checked Review Yes / OK No…" at bounding box center [558, 625] width 782 height 283
drag, startPoint x: 843, startPoint y: 729, endPoint x: 840, endPoint y: 746, distance: 17.2
click at [842, 730] on button "Yes / OK" at bounding box center [847, 737] width 65 height 14
click at [841, 746] on section "E. DISPATCH 33 Final Briefing (01) Crew Briefing Not Checked Review Yes / OK No…" at bounding box center [558, 625] width 782 height 283
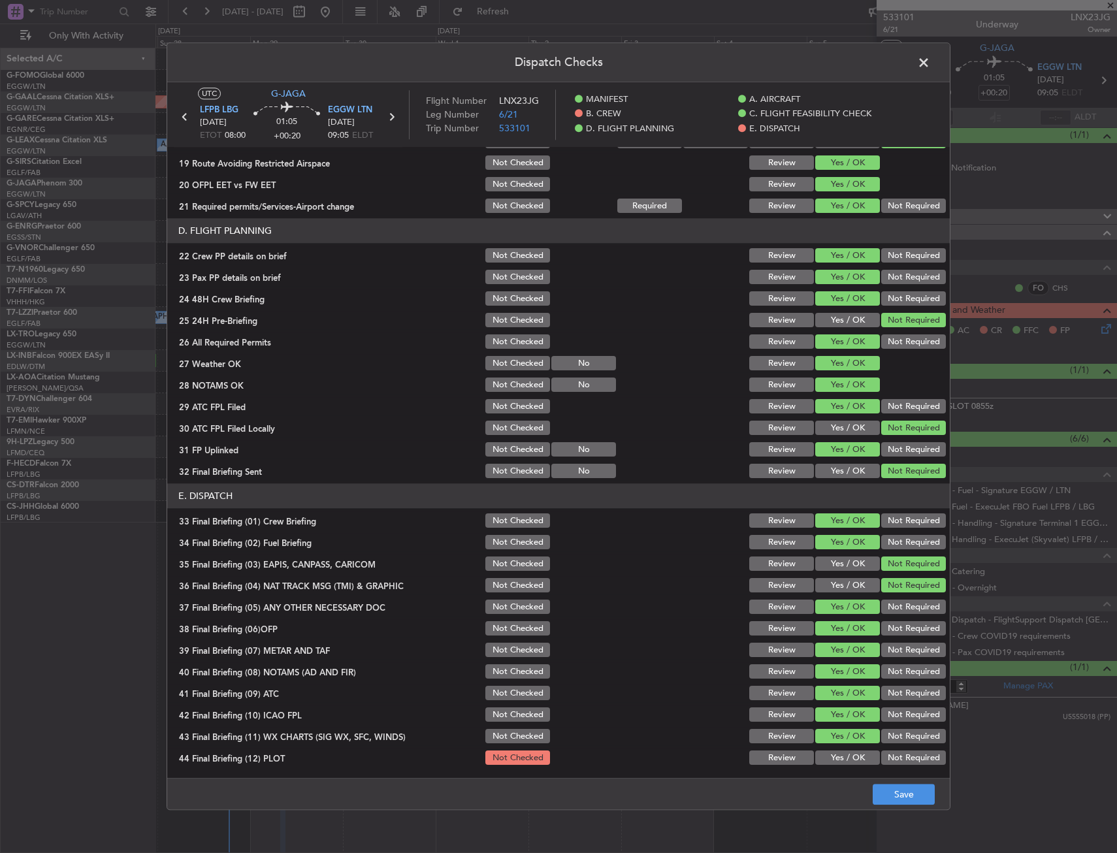
click at [841, 748] on section "E. DISPATCH 33 Final Briefing (01) Crew Briefing Not Checked Review Yes / OK No…" at bounding box center [558, 625] width 782 height 283
click at [845, 755] on button "Yes / OK" at bounding box center [847, 758] width 65 height 14
click at [900, 790] on button "Save" at bounding box center [904, 794] width 62 height 21
click at [930, 61] on span at bounding box center [930, 66] width 0 height 26
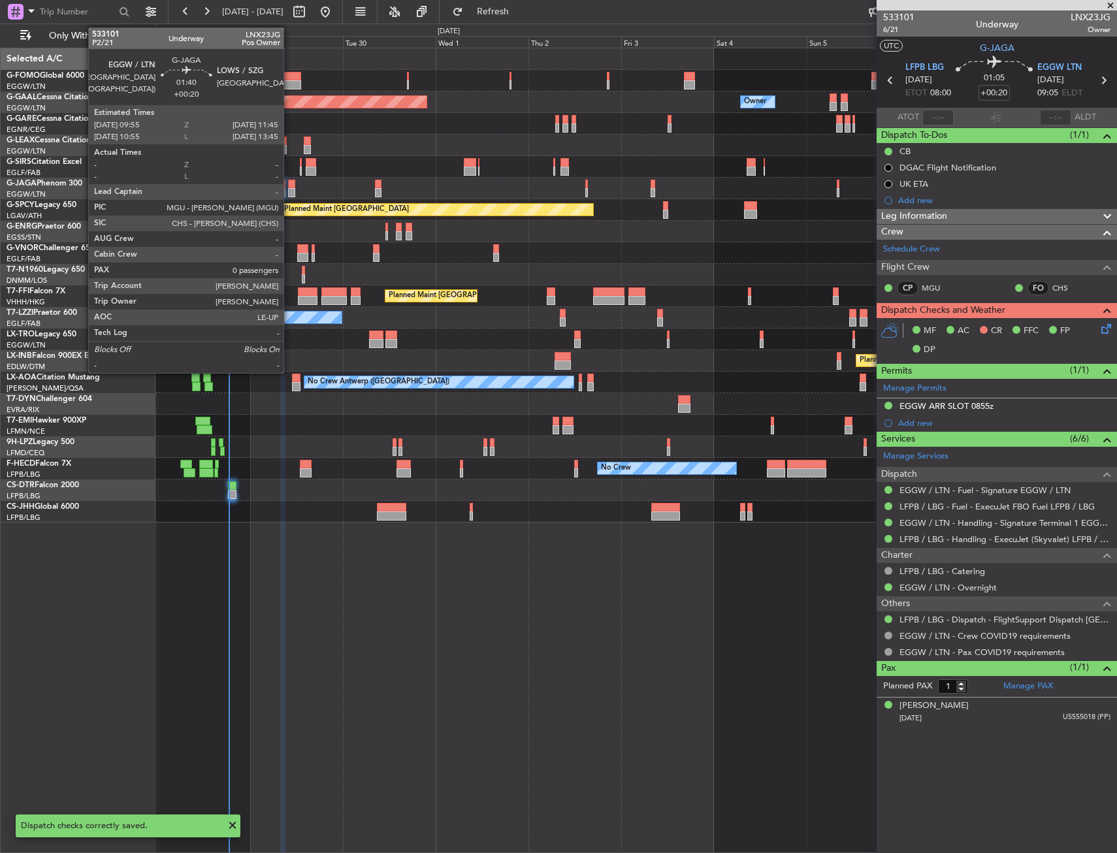
click at [290, 189] on div at bounding box center [291, 192] width 7 height 9
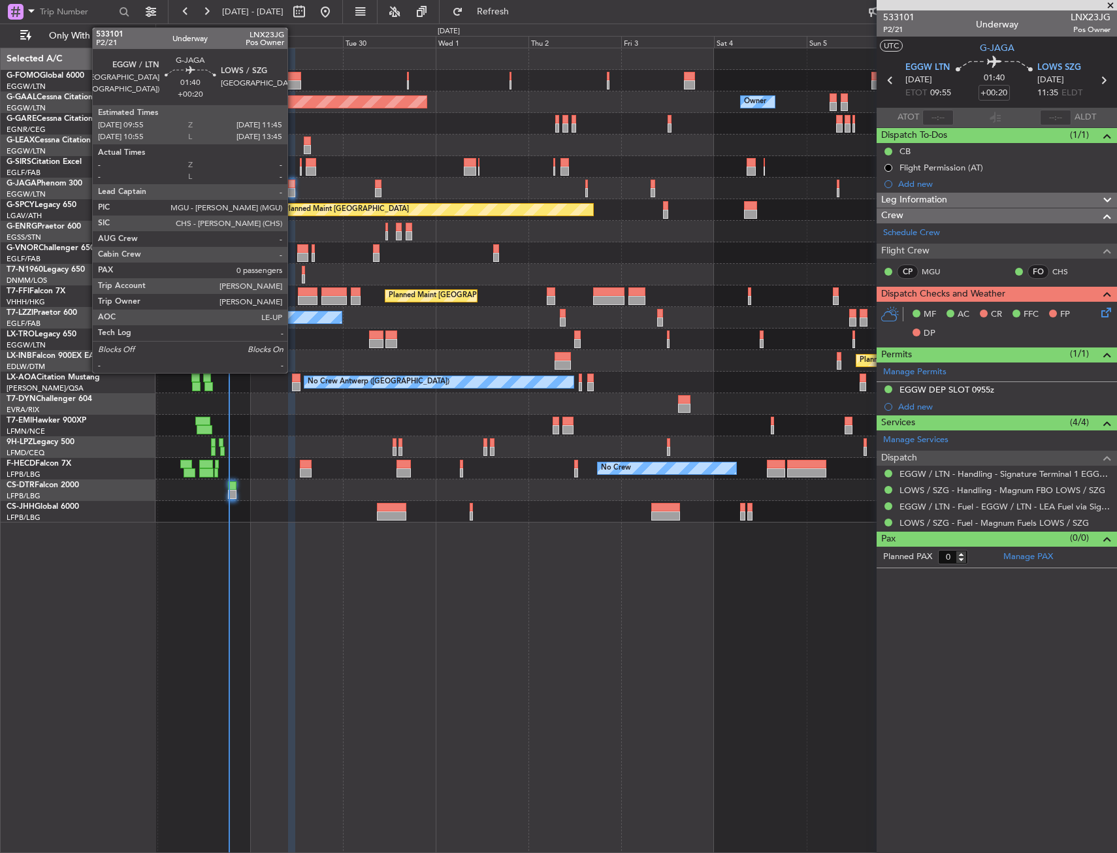
click at [293, 182] on div at bounding box center [291, 184] width 7 height 9
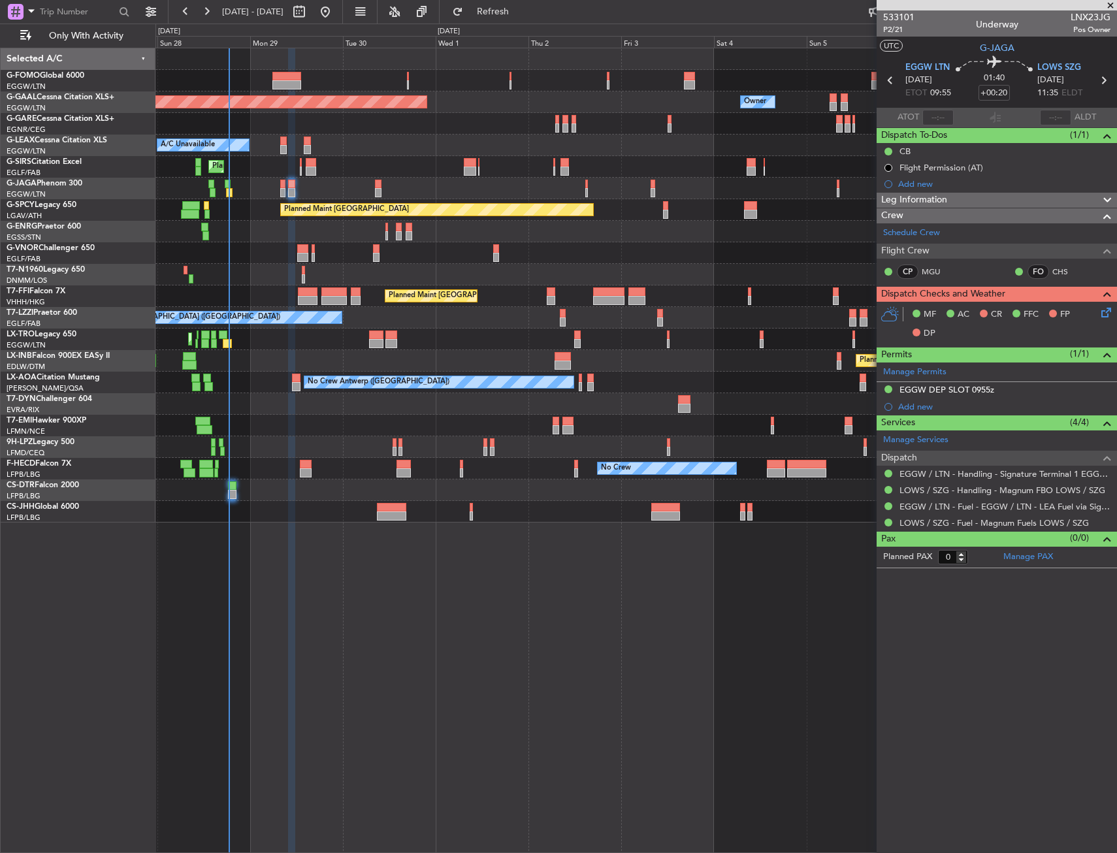
click at [1115, 315] on div "MF AC CR FFC FP DP" at bounding box center [997, 324] width 240 height 45
click at [1106, 315] on icon at bounding box center [1104, 310] width 10 height 10
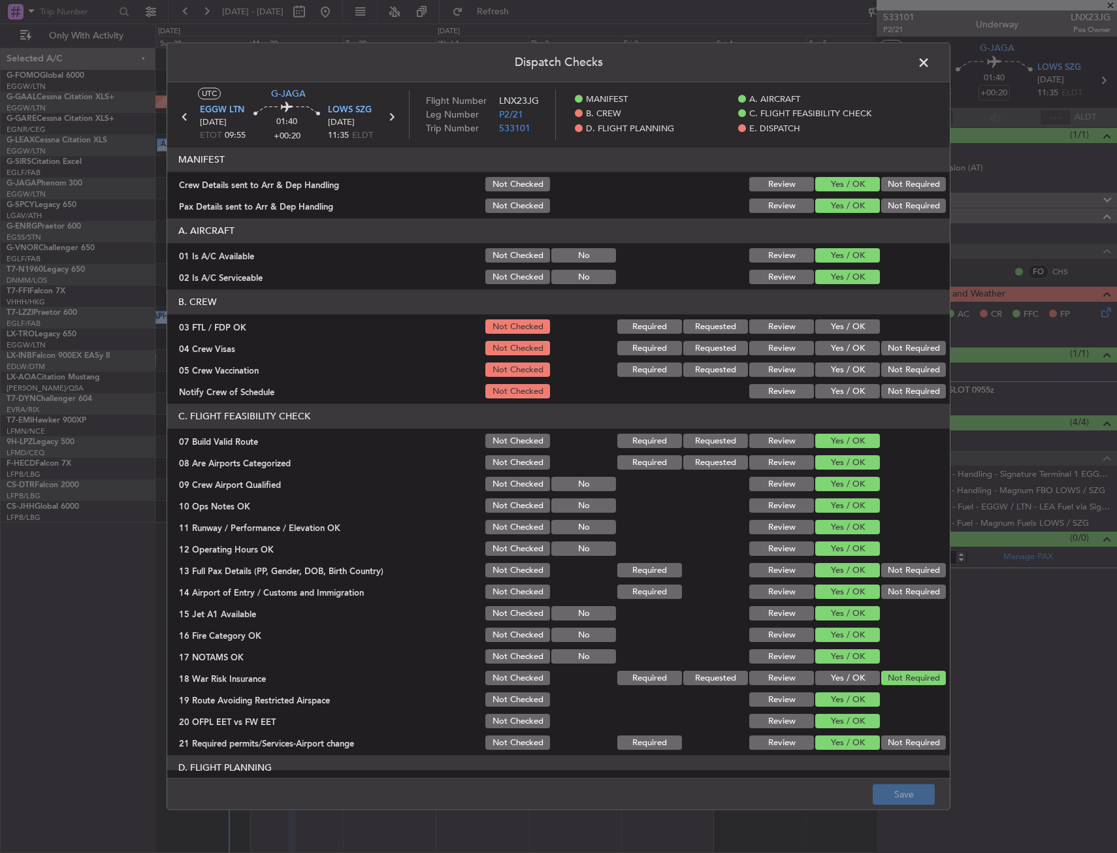
scroll to position [327, 0]
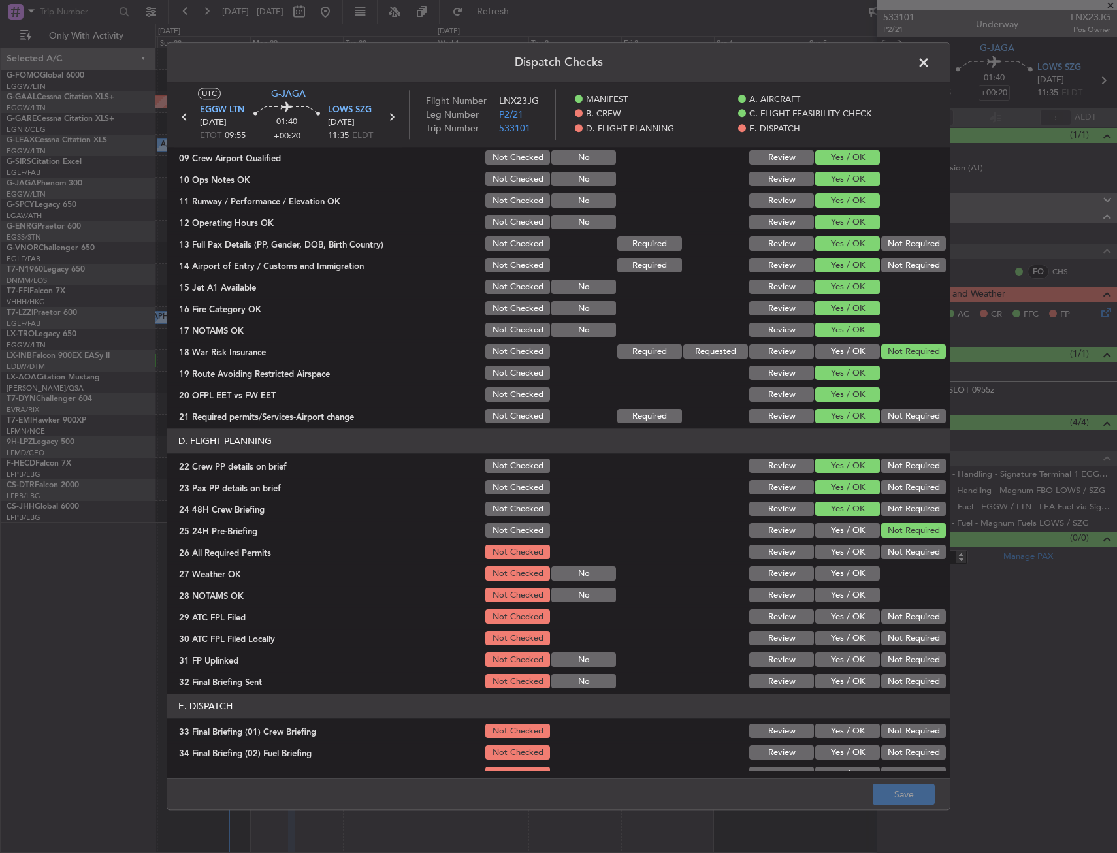
click at [830, 536] on button "Yes / OK" at bounding box center [847, 531] width 65 height 14
click at [828, 553] on button "Yes / OK" at bounding box center [847, 552] width 65 height 14
click at [907, 530] on button "Not Required" at bounding box center [913, 531] width 65 height 14
click at [843, 588] on button "Yes / OK" at bounding box center [847, 595] width 65 height 14
drag, startPoint x: 840, startPoint y: 602, endPoint x: 841, endPoint y: 577, distance: 24.2
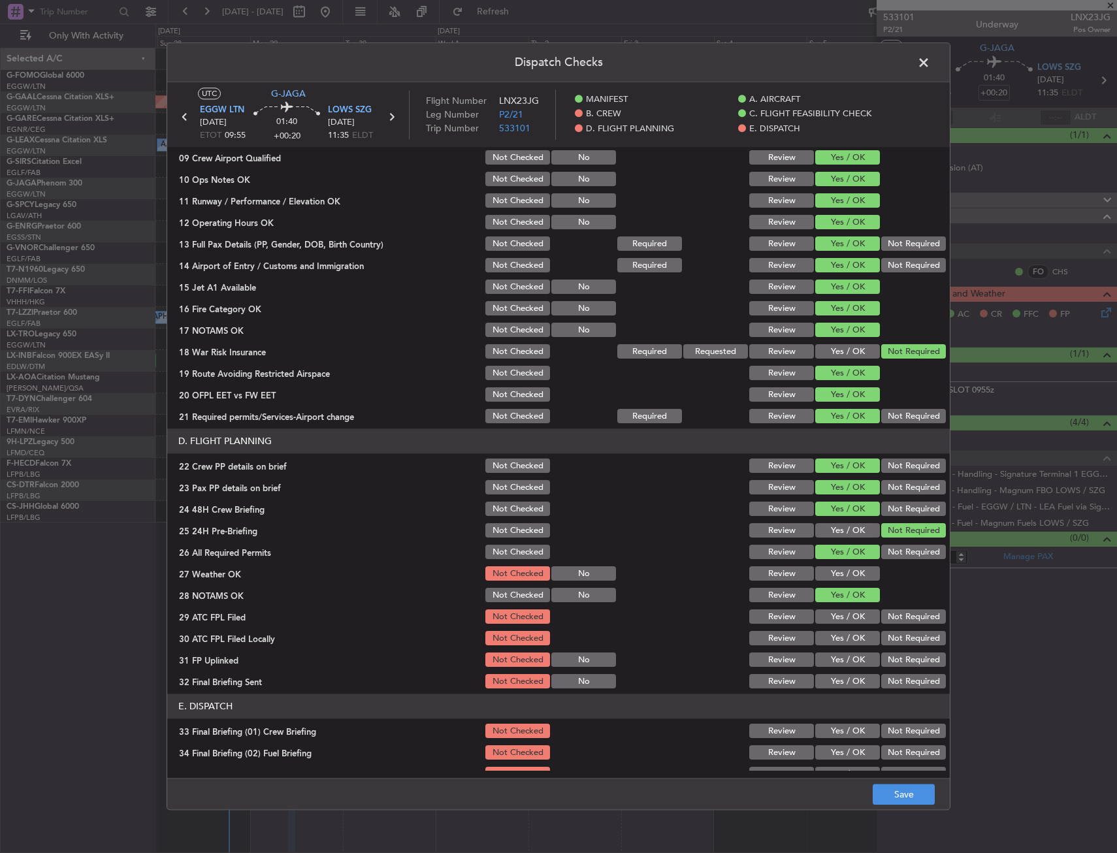
click at [840, 600] on button "Yes / OK" at bounding box center [847, 595] width 65 height 14
click at [841, 577] on button "Yes / OK" at bounding box center [847, 574] width 65 height 14
click at [846, 619] on button "Yes / OK" at bounding box center [847, 617] width 65 height 14
click at [881, 637] on button "Not Required" at bounding box center [913, 639] width 65 height 14
drag, startPoint x: 843, startPoint y: 658, endPoint x: 871, endPoint y: 669, distance: 30.6
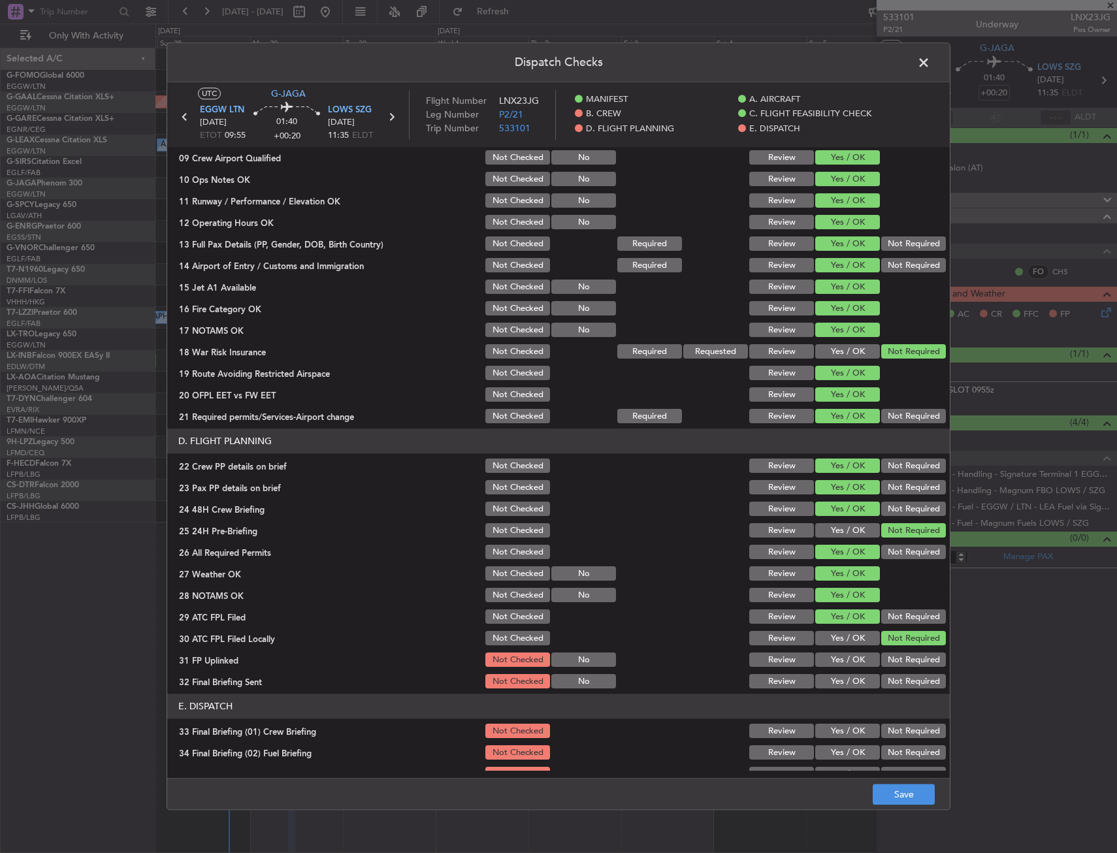
click at [851, 662] on button "Yes / OK" at bounding box center [847, 660] width 65 height 14
click at [884, 673] on div "Not Required" at bounding box center [912, 682] width 66 height 18
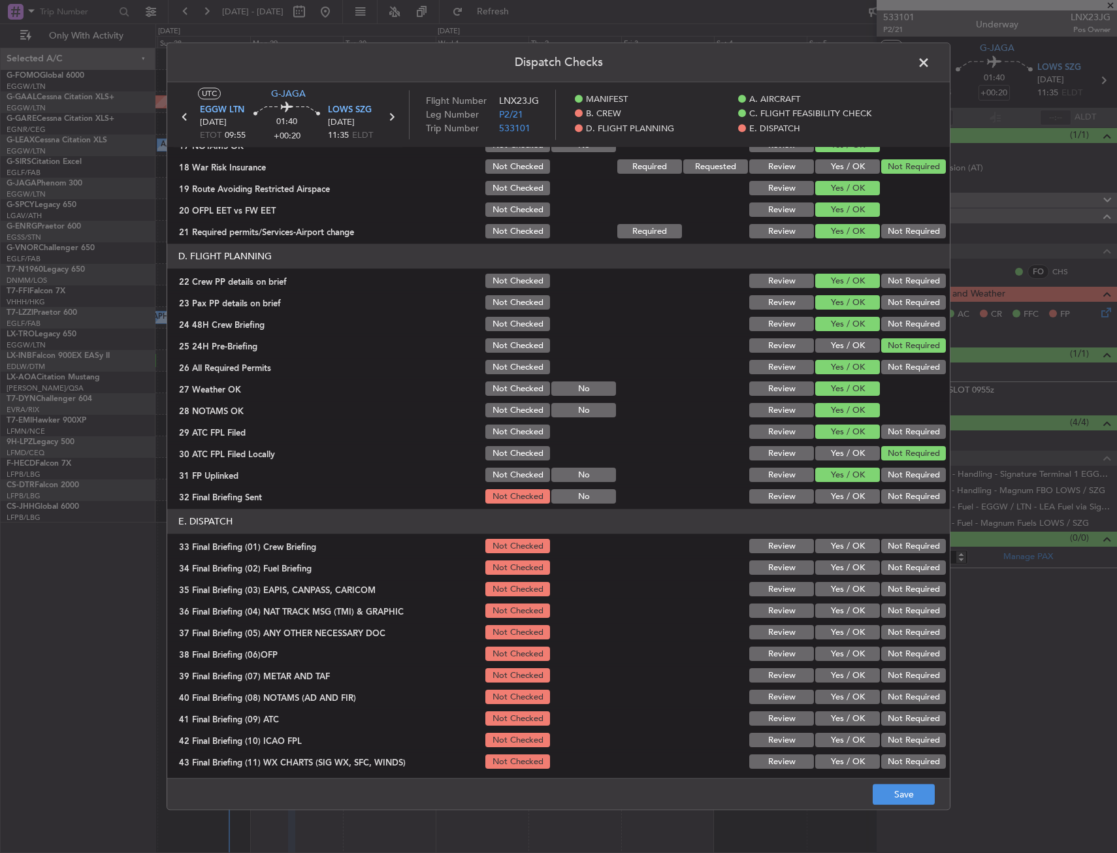
scroll to position [537, 0]
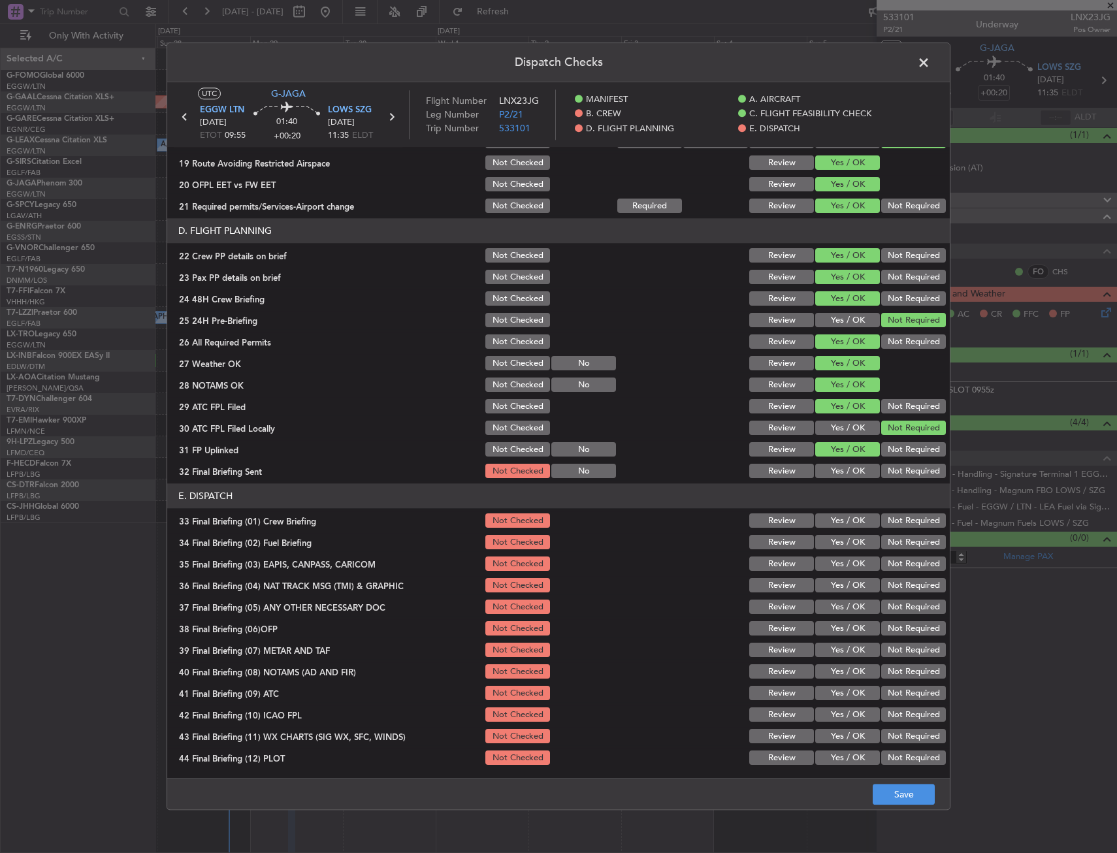
click at [888, 471] on button "Not Required" at bounding box center [913, 471] width 65 height 14
click at [840, 532] on section "E. DISPATCH 33 Final Briefing (01) Crew Briefing Not Checked Review Yes / OK No…" at bounding box center [558, 625] width 782 height 283
drag, startPoint x: 845, startPoint y: 551, endPoint x: 843, endPoint y: 543, distance: 7.9
click at [844, 549] on div "Yes / OK" at bounding box center [846, 543] width 66 height 18
click at [845, 517] on button "Yes / OK" at bounding box center [847, 521] width 65 height 14
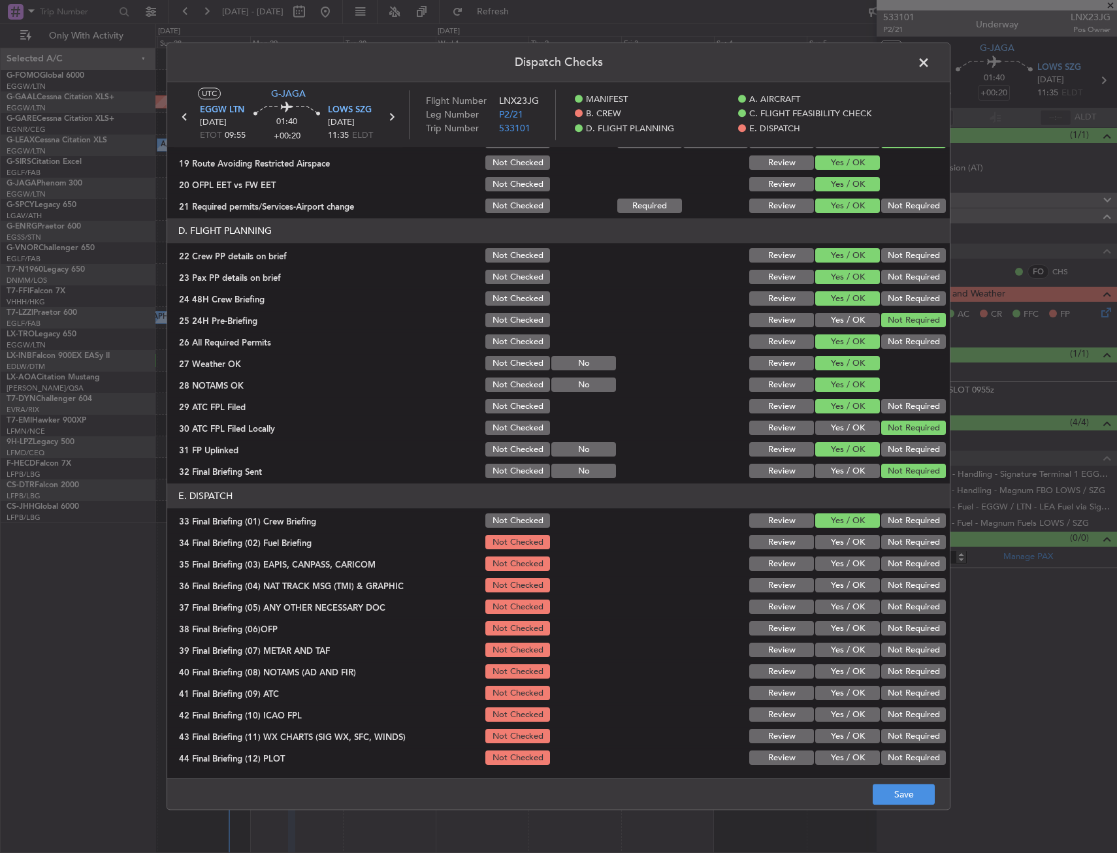
click at [846, 538] on button "Yes / OK" at bounding box center [847, 543] width 65 height 14
click at [889, 568] on button "Not Required" at bounding box center [913, 564] width 65 height 14
click at [893, 592] on button "Not Required" at bounding box center [913, 586] width 65 height 14
drag, startPoint x: 852, startPoint y: 601, endPoint x: 835, endPoint y: 608, distance: 18.4
click at [842, 603] on button "Yes / OK" at bounding box center [847, 607] width 65 height 14
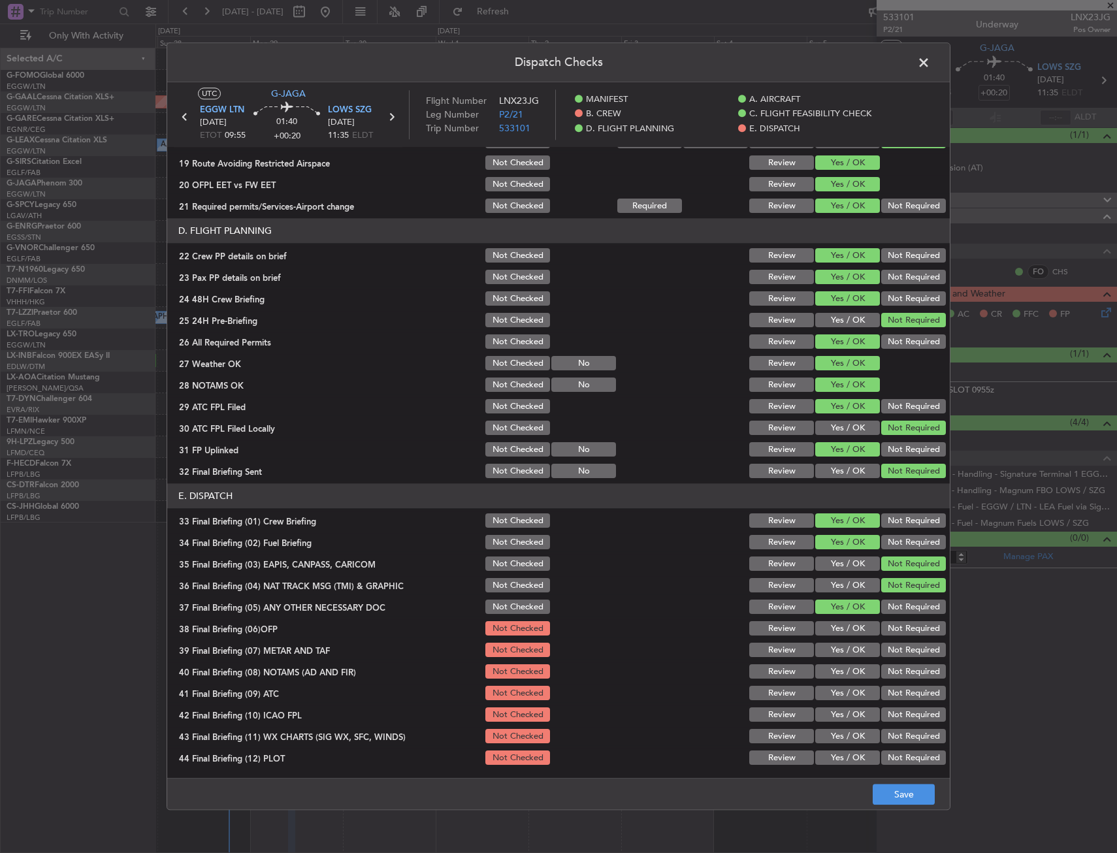
click at [829, 624] on button "Yes / OK" at bounding box center [847, 629] width 65 height 14
click at [829, 647] on button "Yes / OK" at bounding box center [847, 650] width 65 height 14
drag, startPoint x: 832, startPoint y: 666, endPoint x: 834, endPoint y: 688, distance: 21.6
click at [833, 673] on button "Yes / OK" at bounding box center [847, 672] width 65 height 14
click at [835, 696] on button "Yes / OK" at bounding box center [847, 693] width 65 height 14
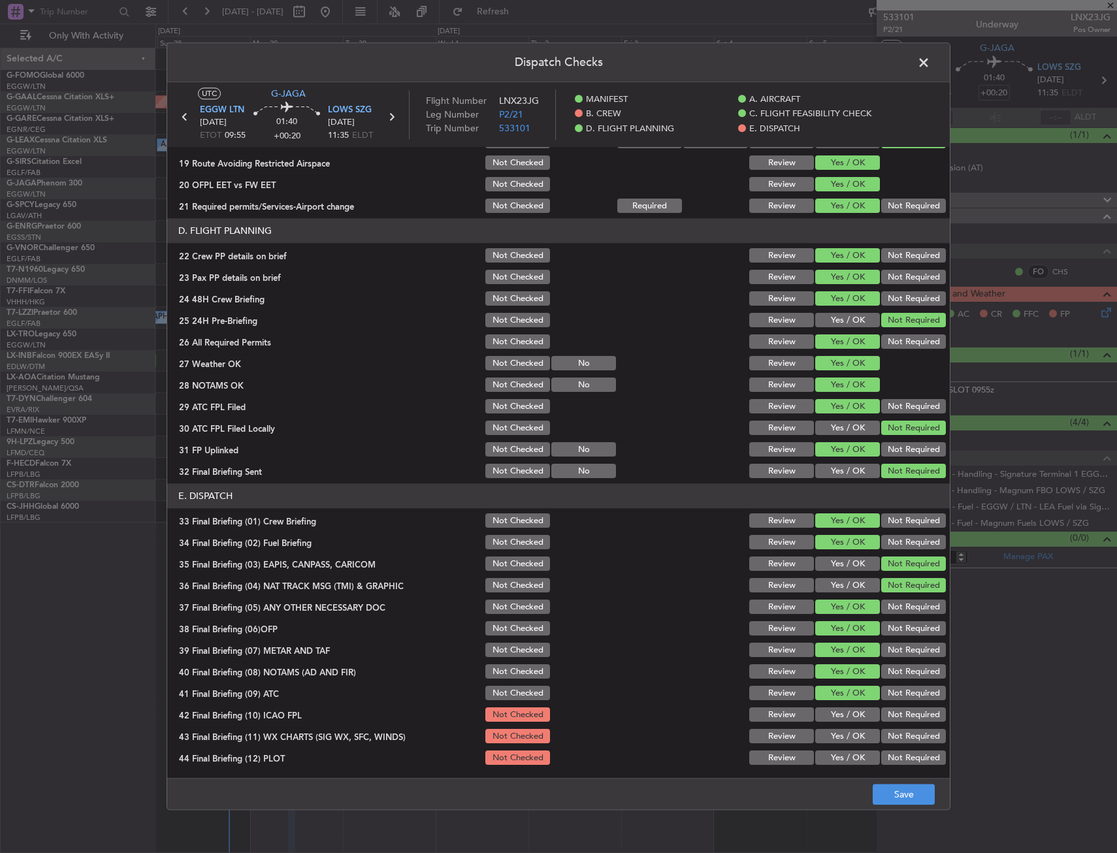
click at [833, 722] on div "Yes / OK" at bounding box center [846, 715] width 66 height 18
click at [837, 747] on section "E. DISPATCH 33 Final Briefing (01) Crew Briefing Not Checked Review Yes / OK No…" at bounding box center [558, 625] width 782 height 283
drag, startPoint x: 835, startPoint y: 770, endPoint x: 839, endPoint y: 754, distance: 16.7
click at [835, 765] on main "UTC G-JAGA EGGW LTN 29/09/2025 ETOT 09:55 01:40 +00:20 LOWS SZG 29/09/2025 11:3…" at bounding box center [558, 432] width 782 height 701
drag, startPoint x: 839, startPoint y: 754, endPoint x: 841, endPoint y: 739, distance: 14.5
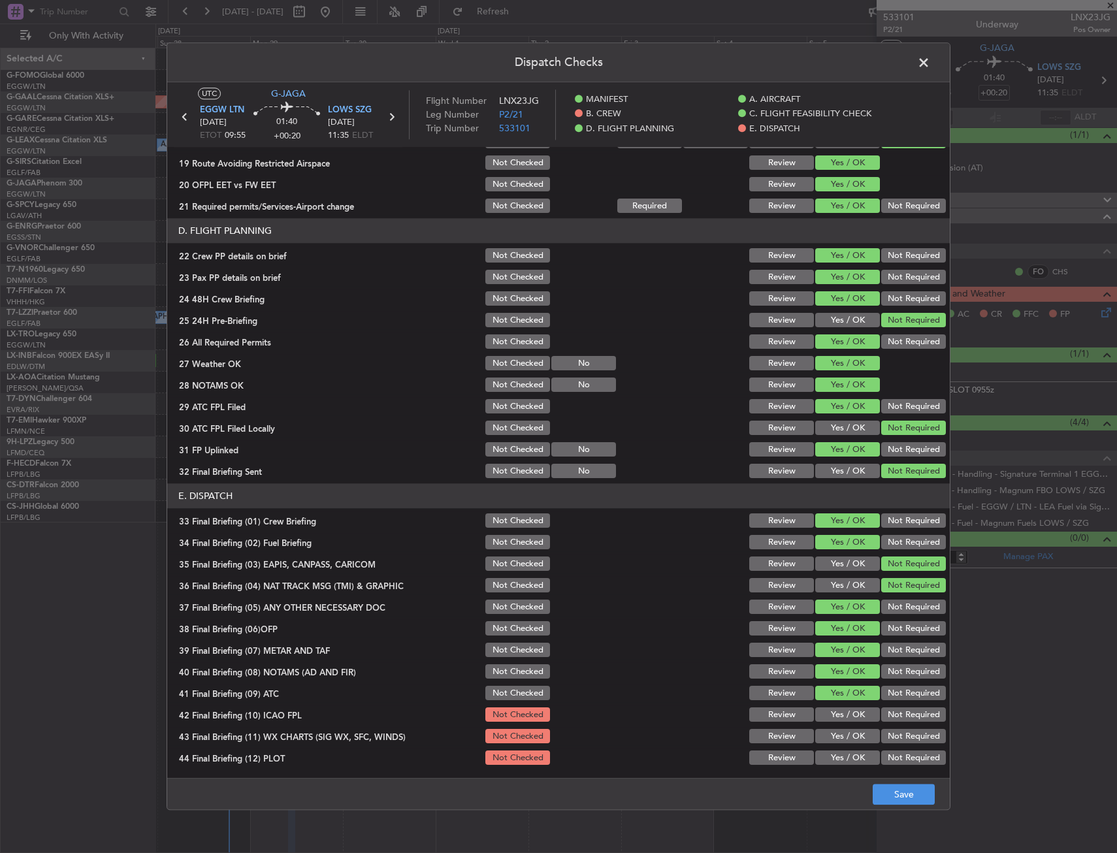
click at [839, 754] on button "Yes / OK" at bounding box center [847, 758] width 65 height 14
click at [841, 739] on button "Yes / OK" at bounding box center [847, 737] width 65 height 14
click at [846, 717] on button "Yes / OK" at bounding box center [847, 715] width 65 height 14
click at [894, 786] on button "Save" at bounding box center [904, 794] width 62 height 21
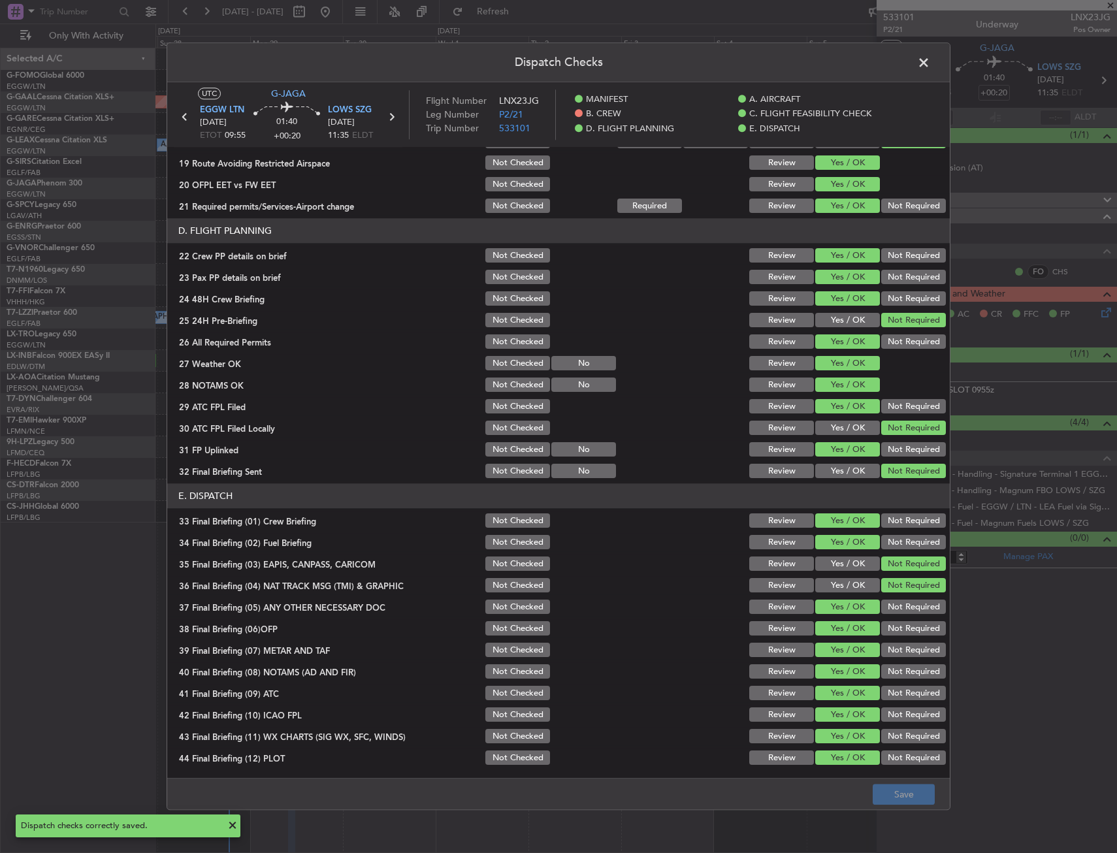
click at [910, 65] on header "Dispatch Checks" at bounding box center [558, 62] width 782 height 39
click at [930, 63] on span at bounding box center [930, 66] width 0 height 26
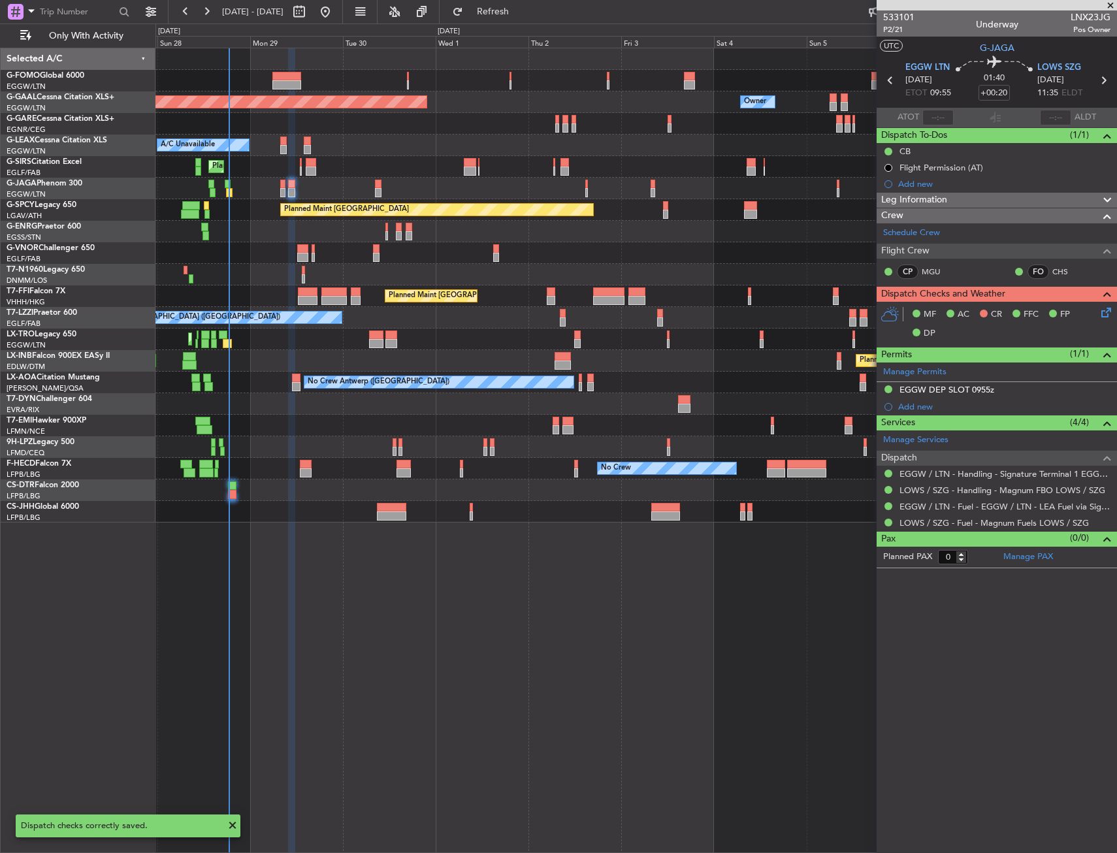
click at [460, 86] on div at bounding box center [635, 81] width 961 height 22
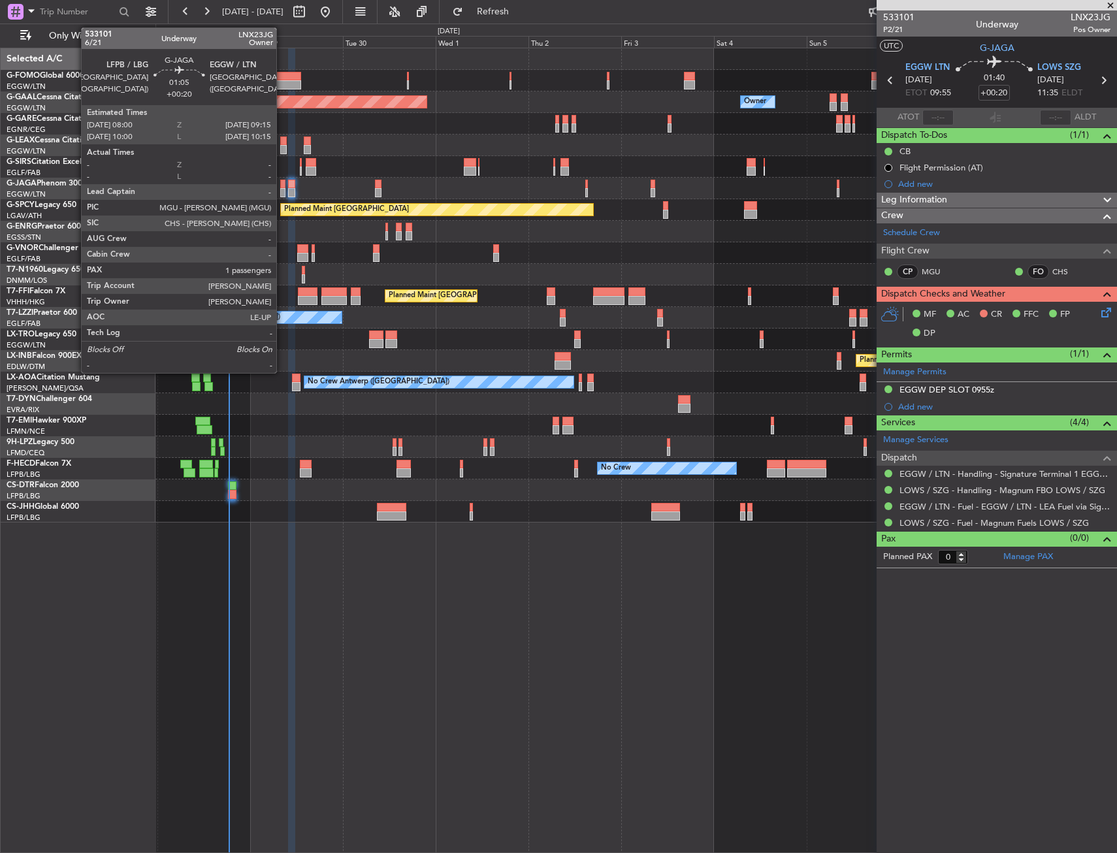
click at [282, 189] on div at bounding box center [282, 192] width 5 height 9
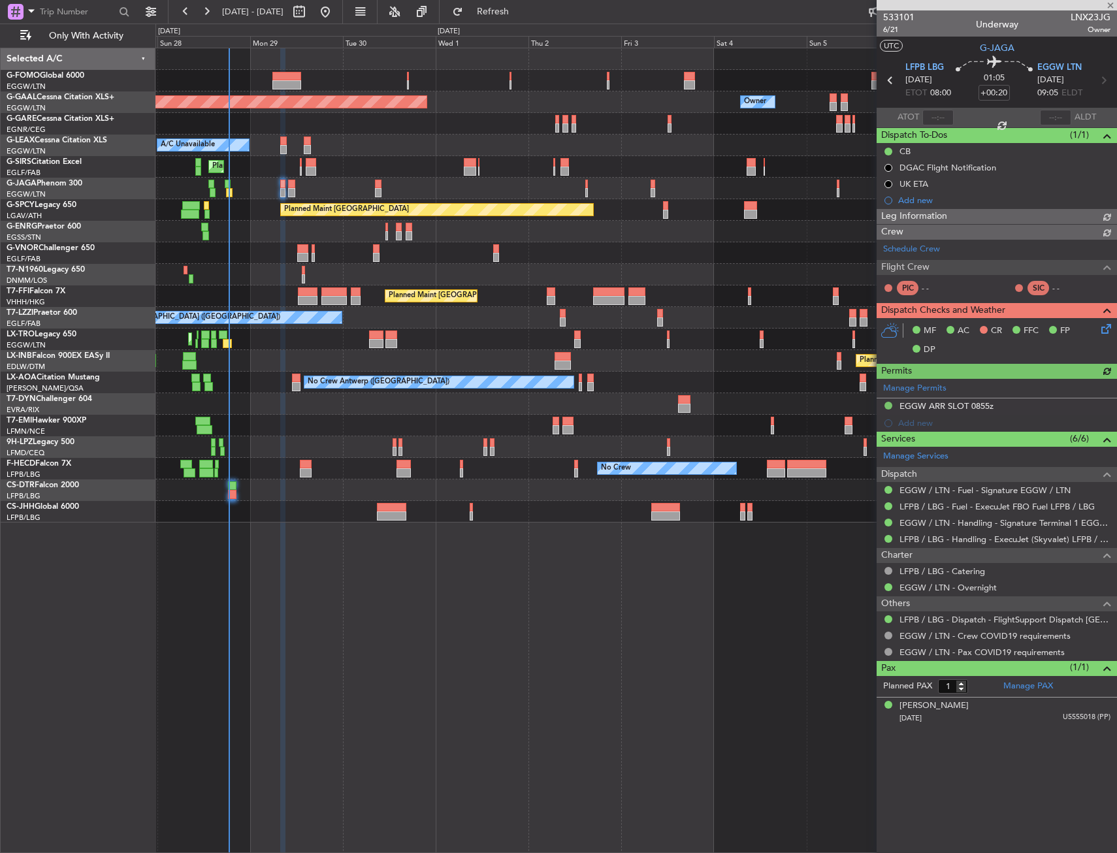
click at [434, 154] on div "A/C Unavailable" at bounding box center [635, 146] width 961 height 22
click at [1102, 91] on section "LFPB LBG 29/09/2025 ETOT 08:00 01:05 +00:20 EGGW LTN 29/09/2025 09:05 ELDT" at bounding box center [997, 82] width 240 height 52
click at [1105, 83] on icon at bounding box center [1103, 80] width 17 height 17
type input "0"
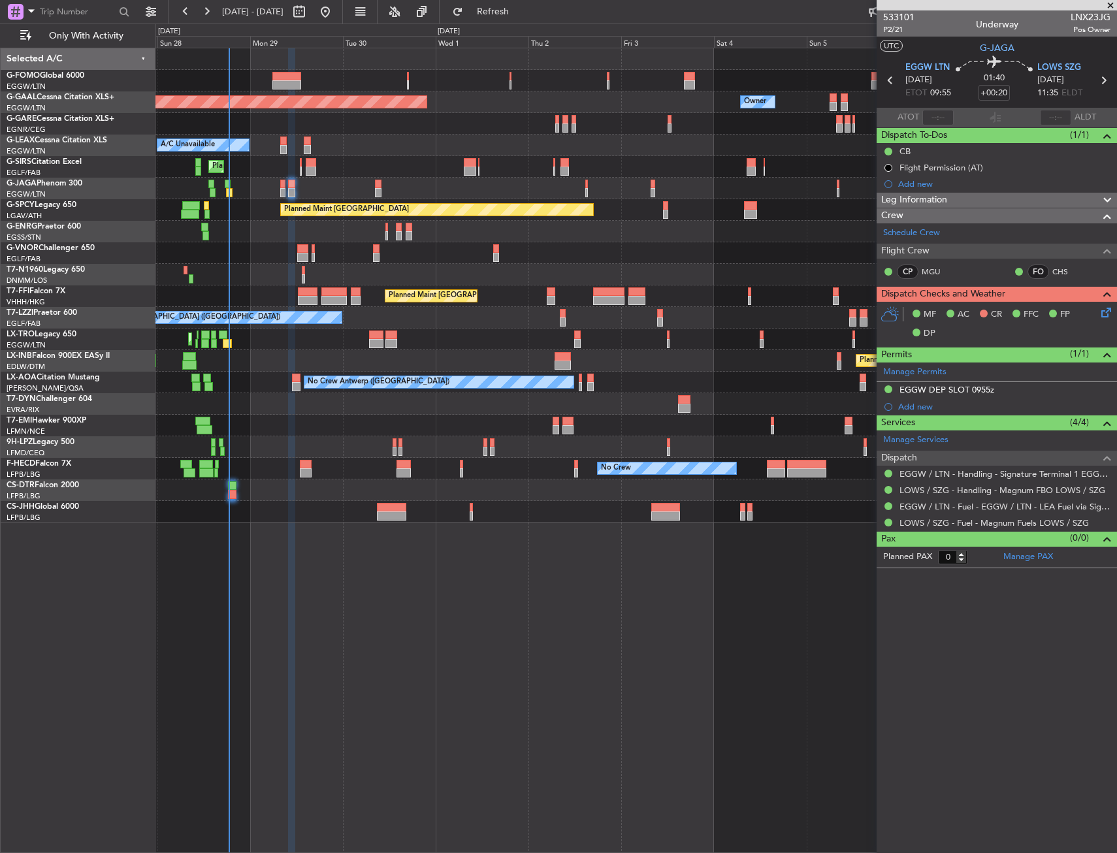
click at [470, 567] on div "Planned Maint Dusseldorf Owner Owner A/C Unavailable Planned Maint London (Luto…" at bounding box center [635, 450] width 961 height 805
click at [521, 14] on span "Refresh" at bounding box center [493, 11] width 55 height 9
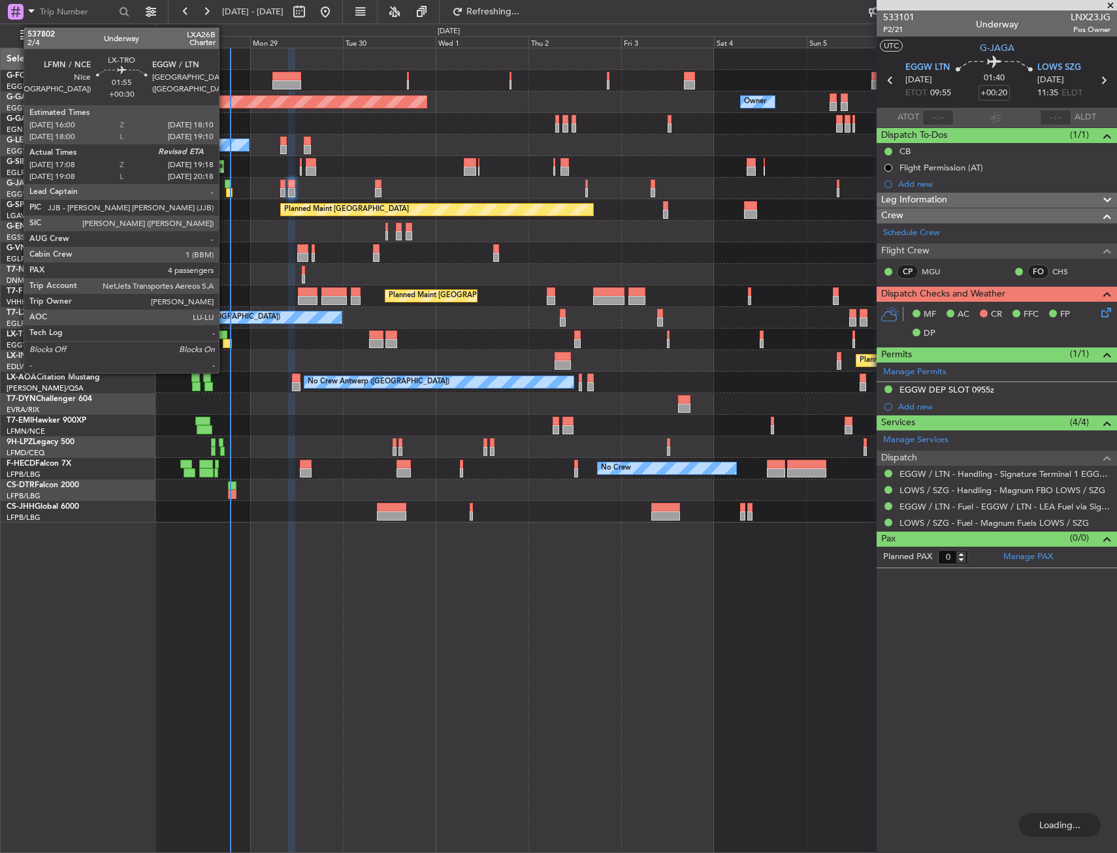
click at [225, 337] on div at bounding box center [223, 334] width 8 height 9
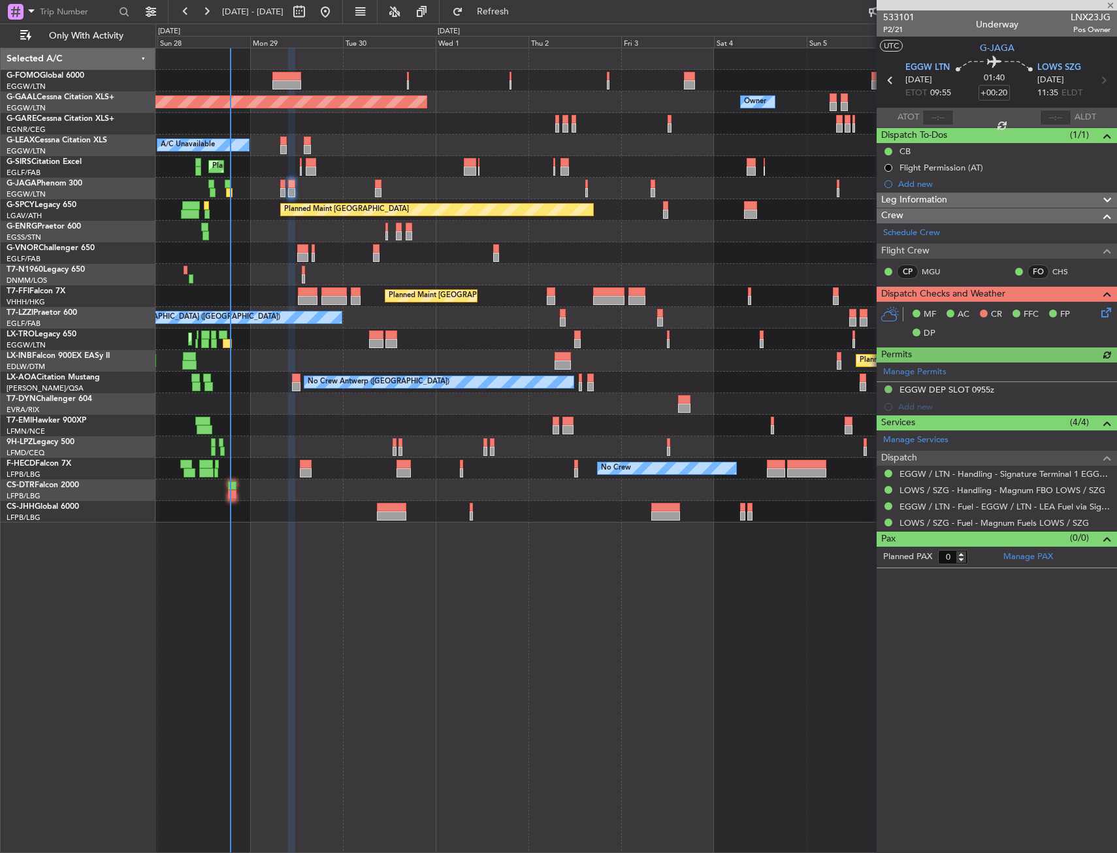
type input "+00:30"
type input "17:08"
type input "4"
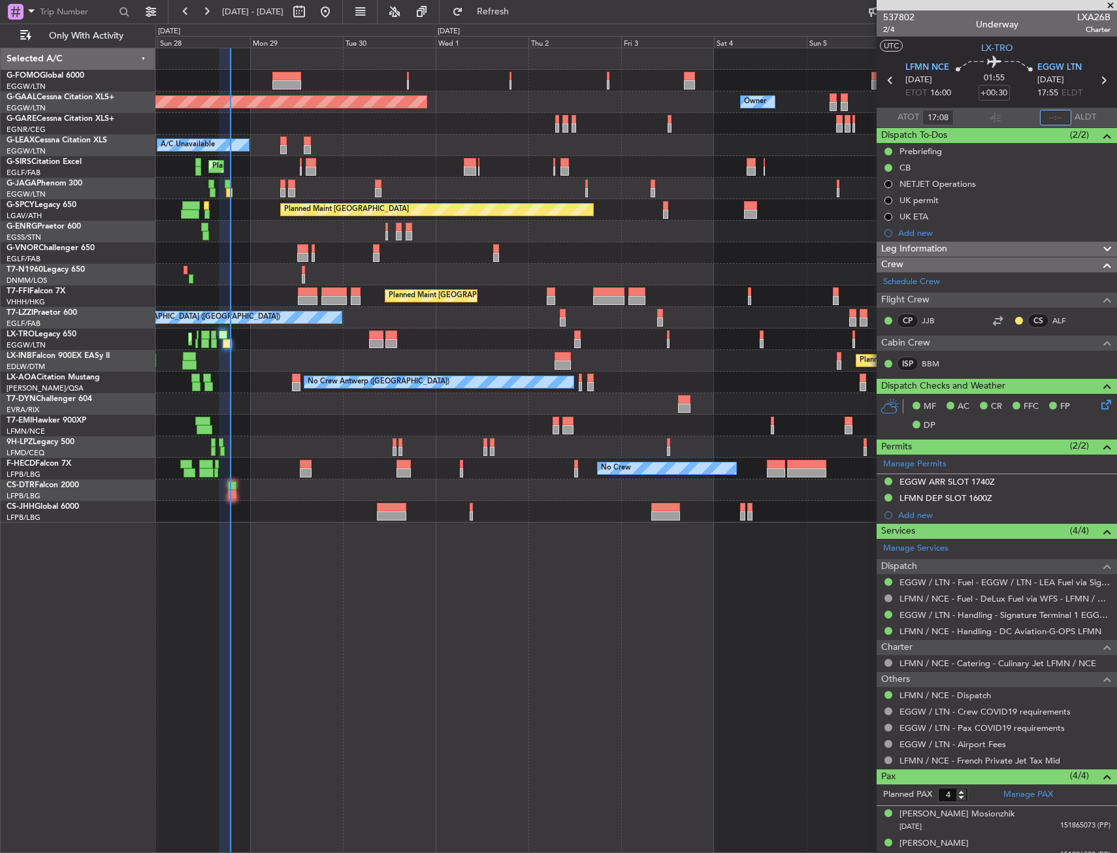
click at [1040, 117] on input "text" at bounding box center [1055, 118] width 31 height 16
click at [1005, 111] on section "ATOT 17:08 1848 ALDT" at bounding box center [997, 118] width 240 height 20
type input "18:48"
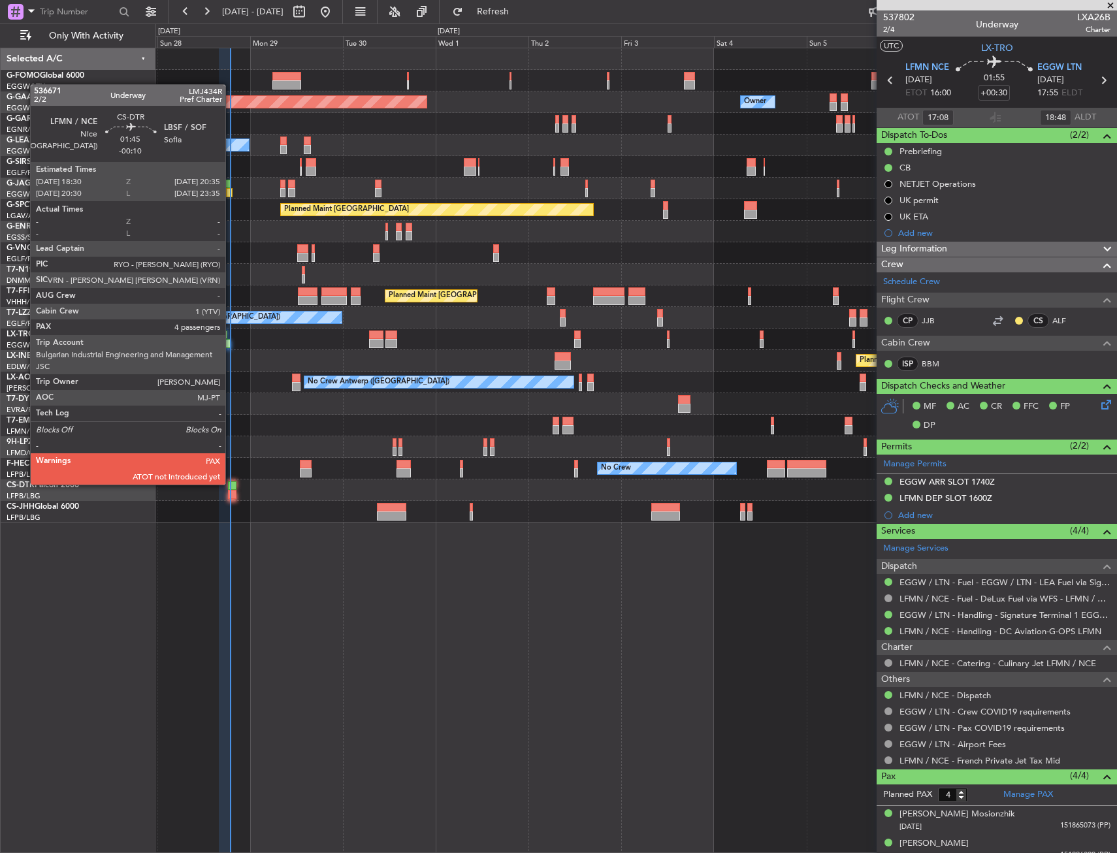
click at [231, 487] on div at bounding box center [232, 485] width 8 height 9
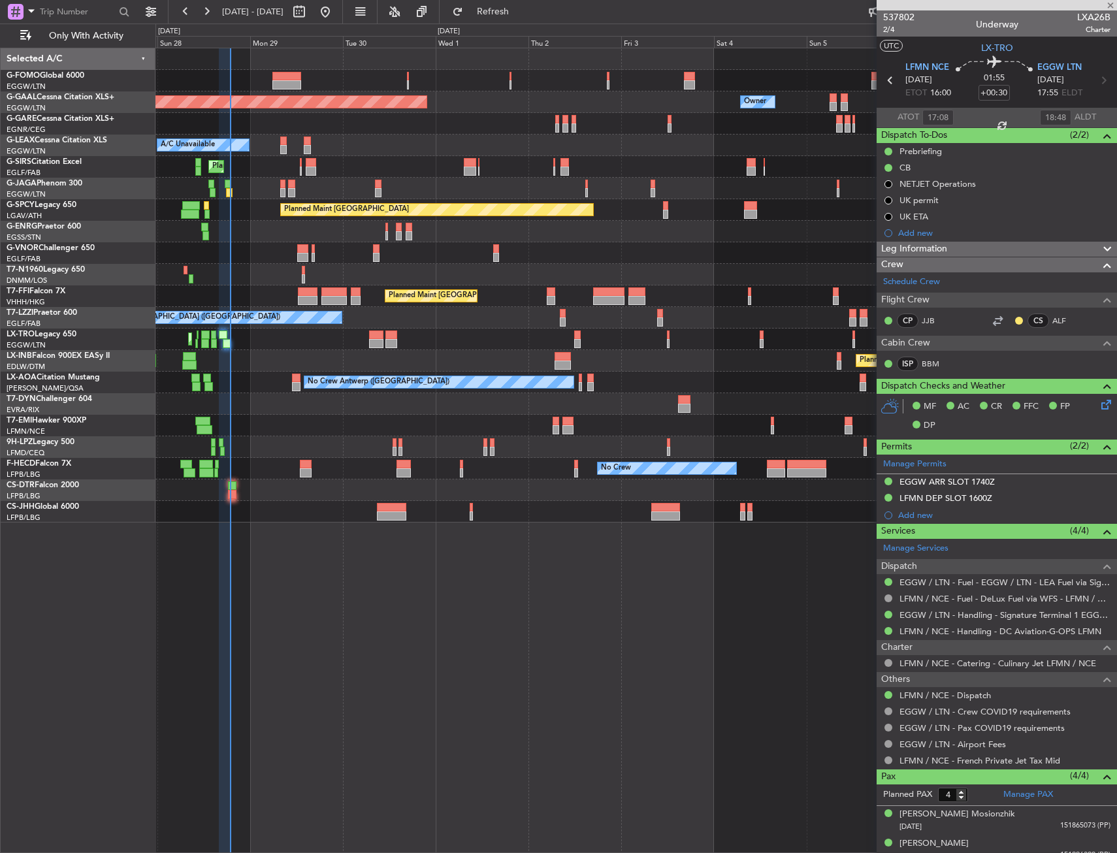
type input "-00:10"
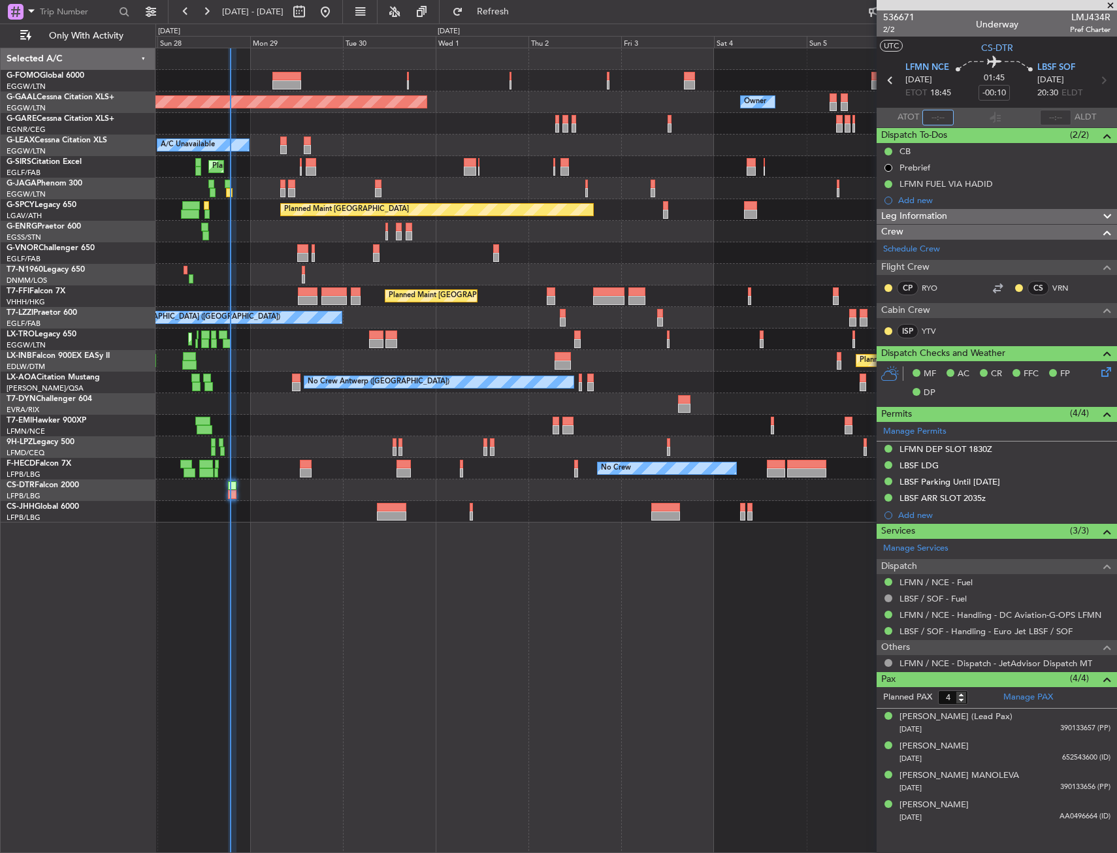
click at [941, 124] on input "text" at bounding box center [937, 118] width 31 height 16
click at [942, 120] on input "text" at bounding box center [937, 118] width 31 height 16
click at [958, 104] on section "LFMN NCE 28/09/2025 ETOT 18:45 01:45 -00:10 LBSF SOF 28/09/2025 20:30 ELDT" at bounding box center [997, 82] width 240 height 52
type input "18:46"
click at [407, 508] on div "Planned Maint [GEOGRAPHIC_DATA] ([GEOGRAPHIC_DATA])" at bounding box center [635, 512] width 961 height 22
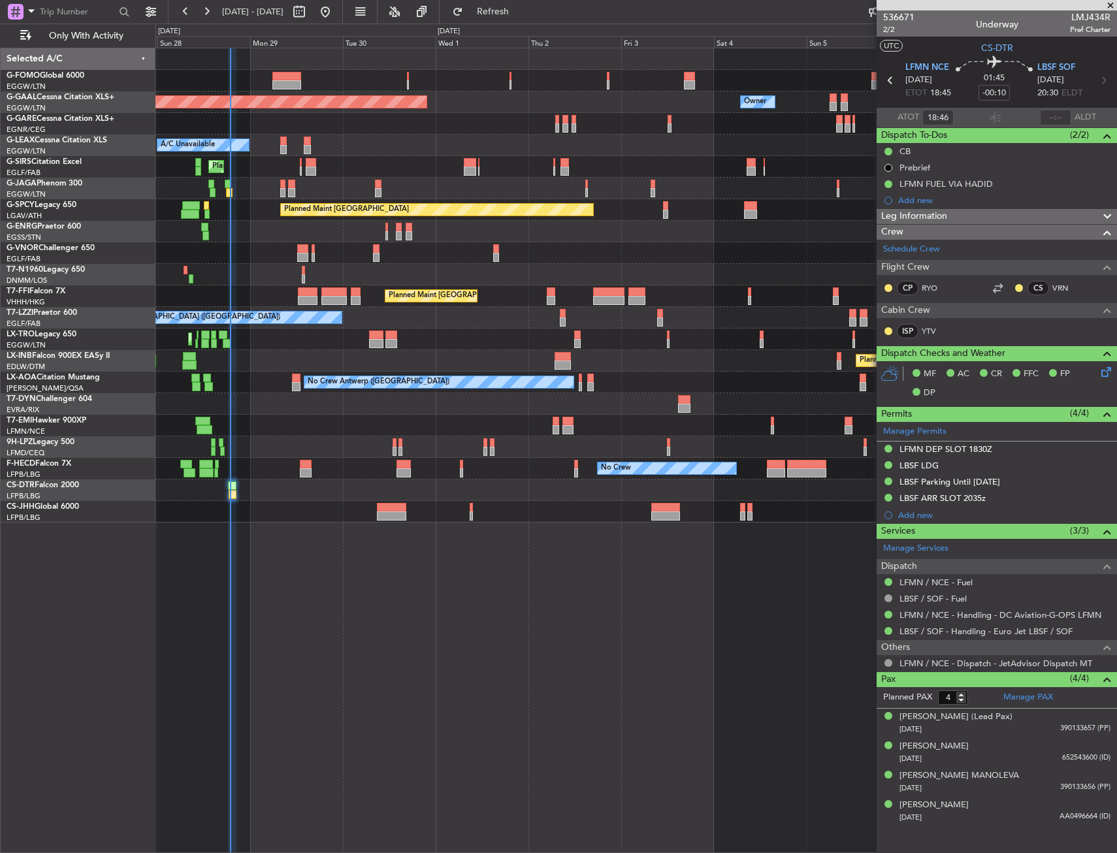
click at [405, 509] on div at bounding box center [391, 507] width 29 height 9
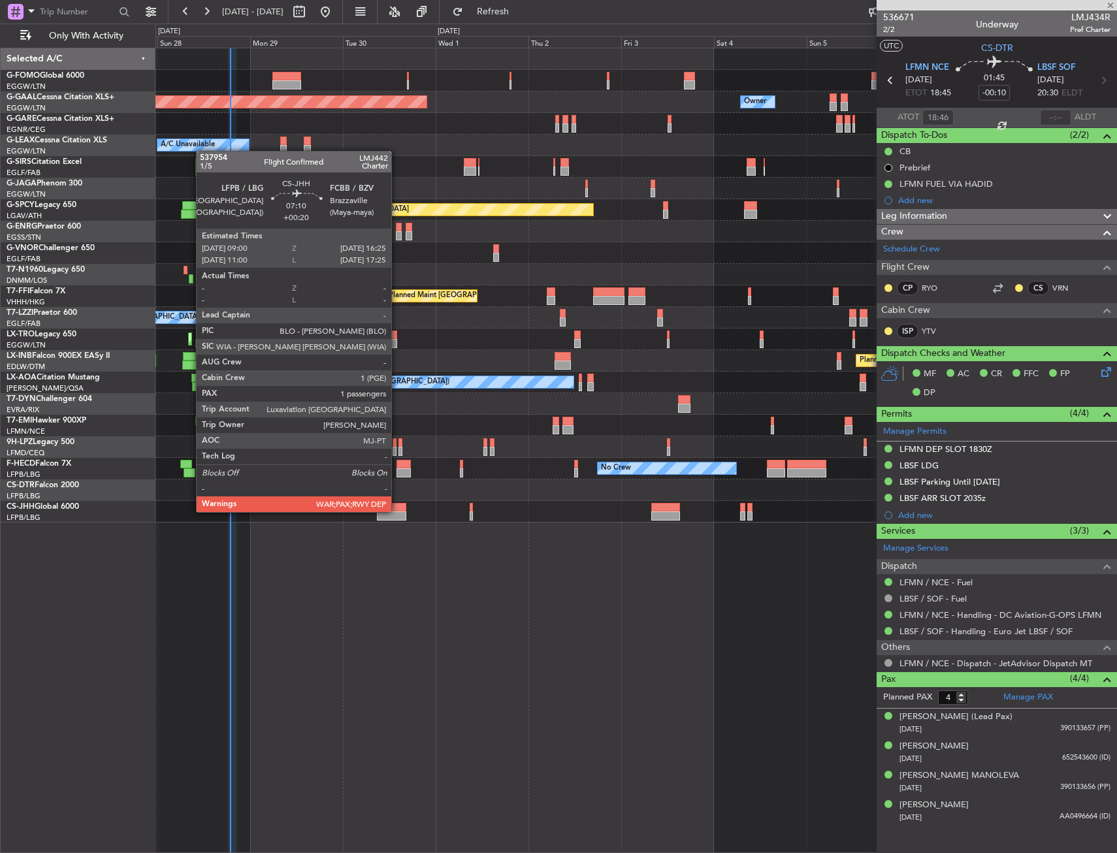
type input "+00:20"
type input "1"
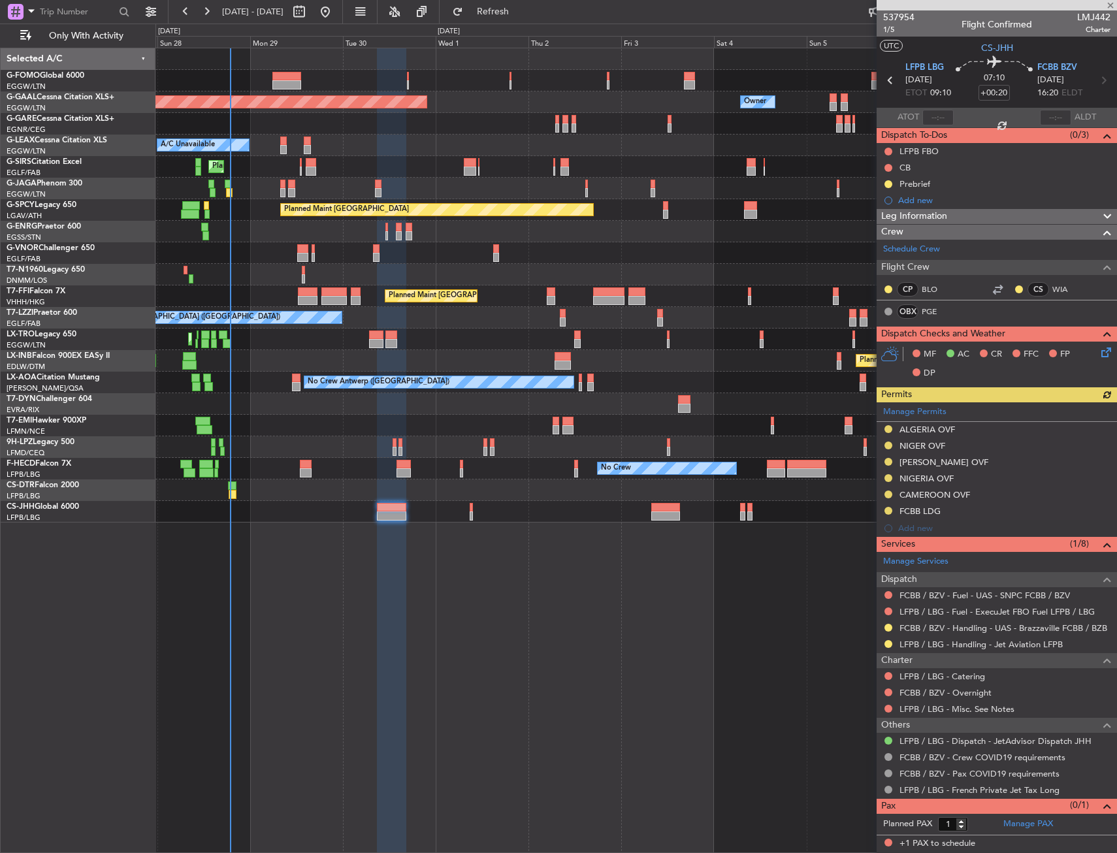
click at [974, 649] on div "LFPB / LBG - Handling - Jet Aviation LFPB" at bounding box center [997, 644] width 240 height 16
click at [976, 645] on link "LFPB / LBG - Handling - Jet Aviation LFPB" at bounding box center [980, 644] width 163 height 11
click at [947, 562] on link "Manage Services" at bounding box center [915, 561] width 65 height 13
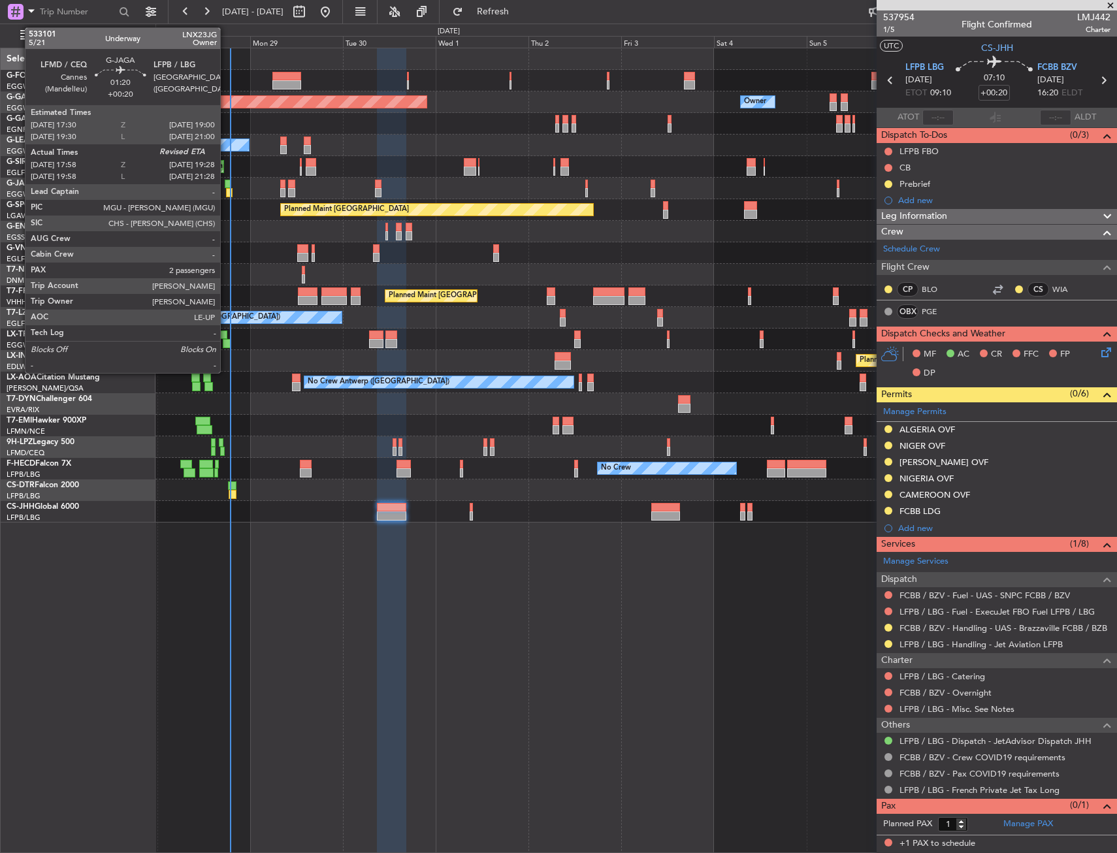
click at [226, 188] on div at bounding box center [229, 192] width 6 height 9
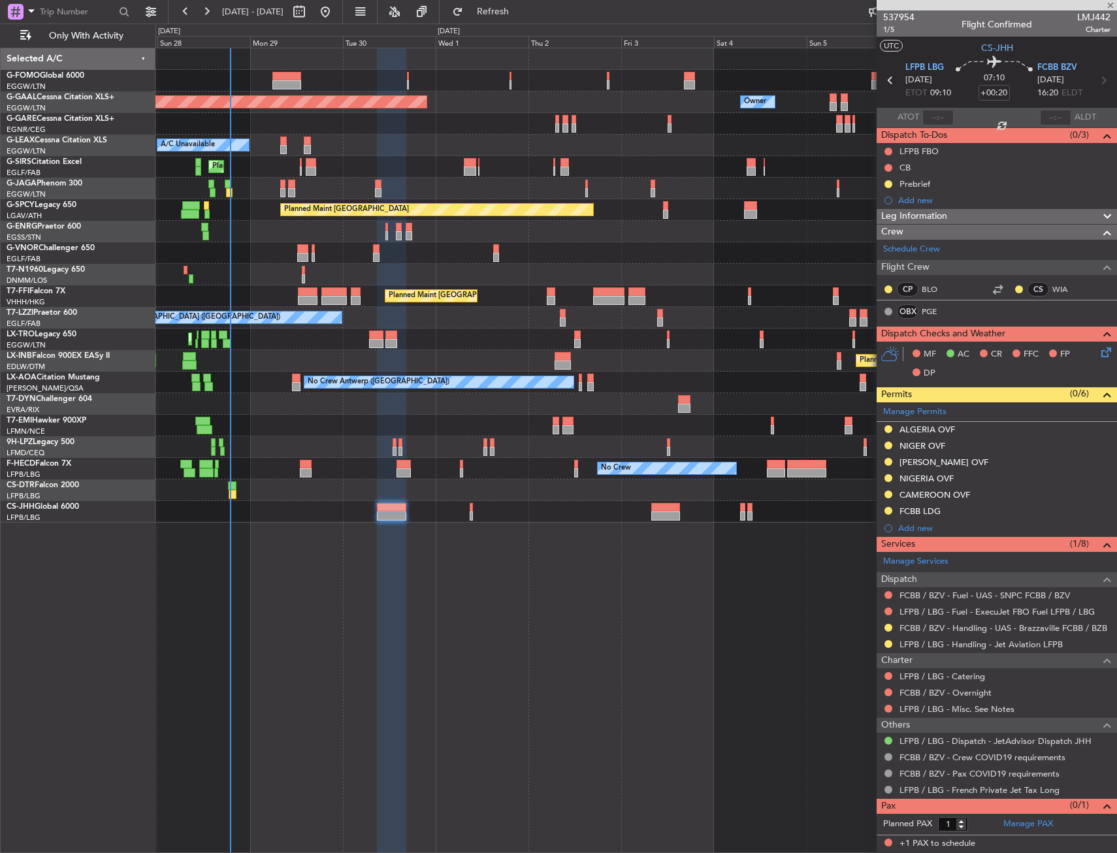
type input "17:58"
type input "2"
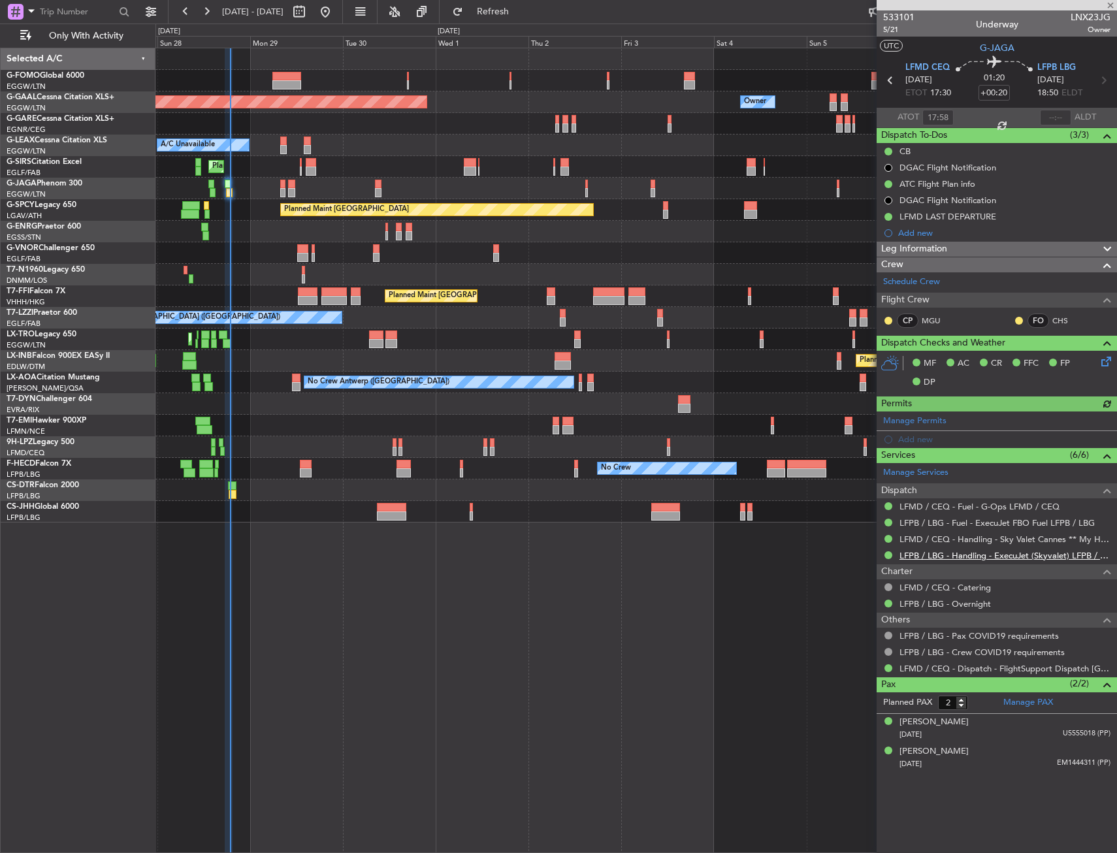
click at [943, 556] on link "LFPB / LBG - Handling - ExecuJet (Skyvalet) LFPB / LBG" at bounding box center [1004, 555] width 211 height 11
click at [509, 11] on span "Refresh" at bounding box center [493, 11] width 55 height 9
click at [513, 11] on span "Refresh" at bounding box center [493, 11] width 55 height 9
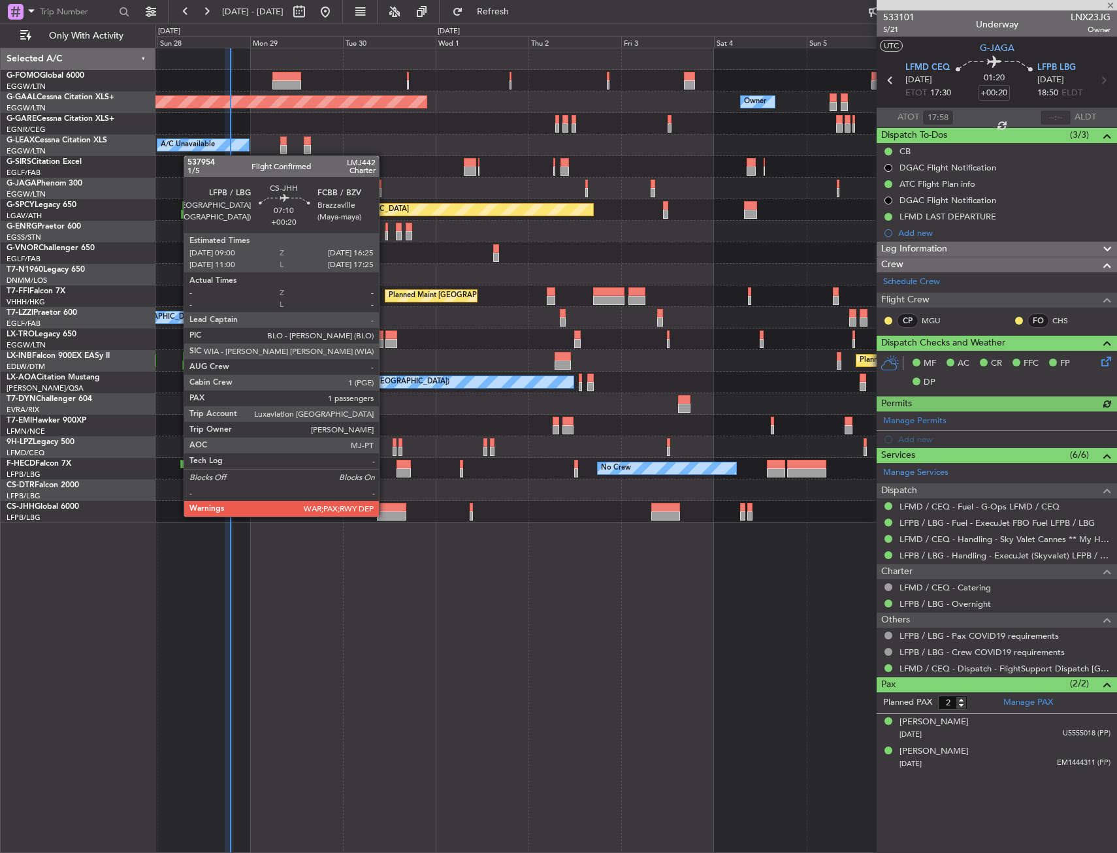
click at [385, 516] on div at bounding box center [391, 515] width 29 height 9
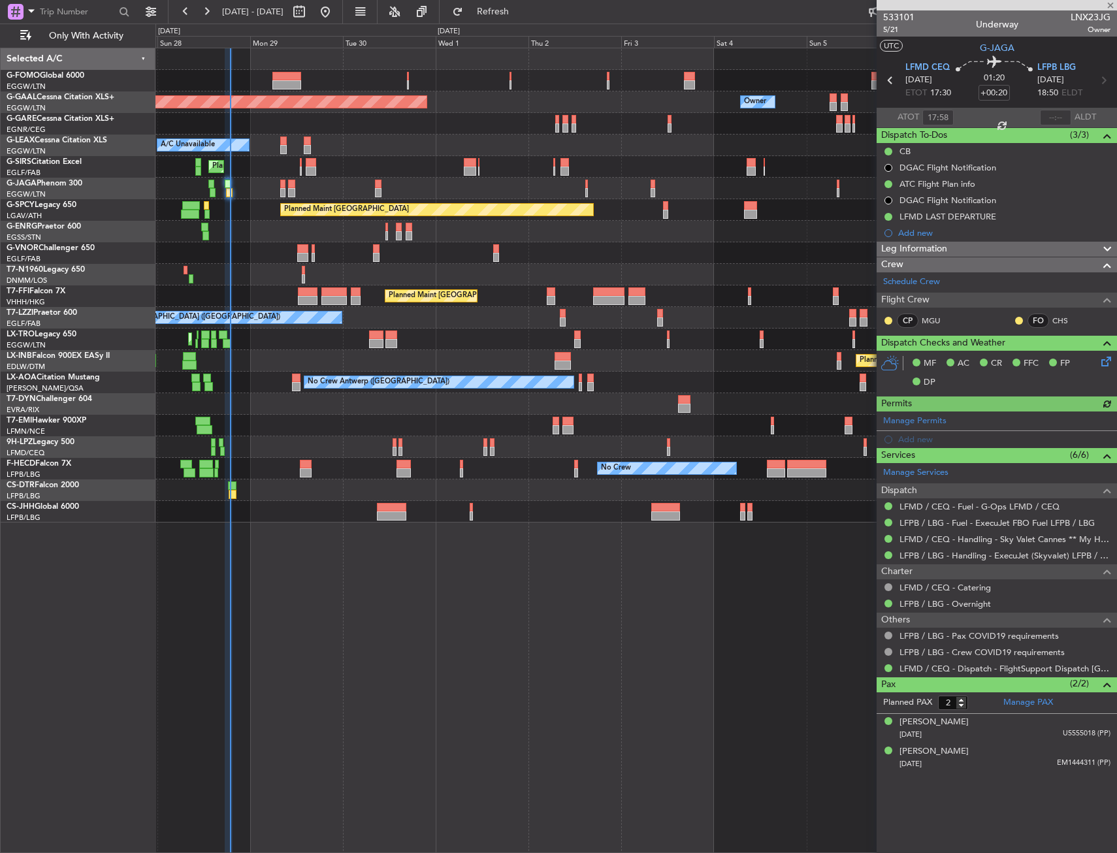
type input "1"
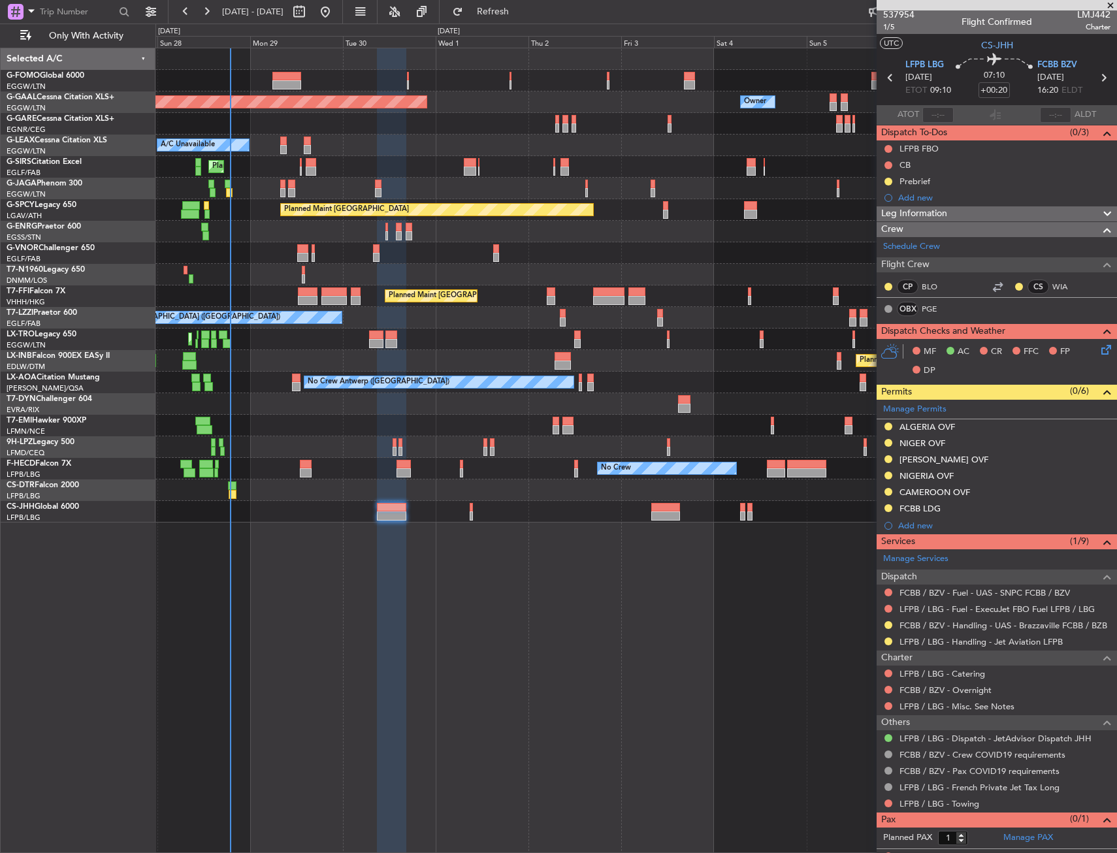
scroll to position [0, 0]
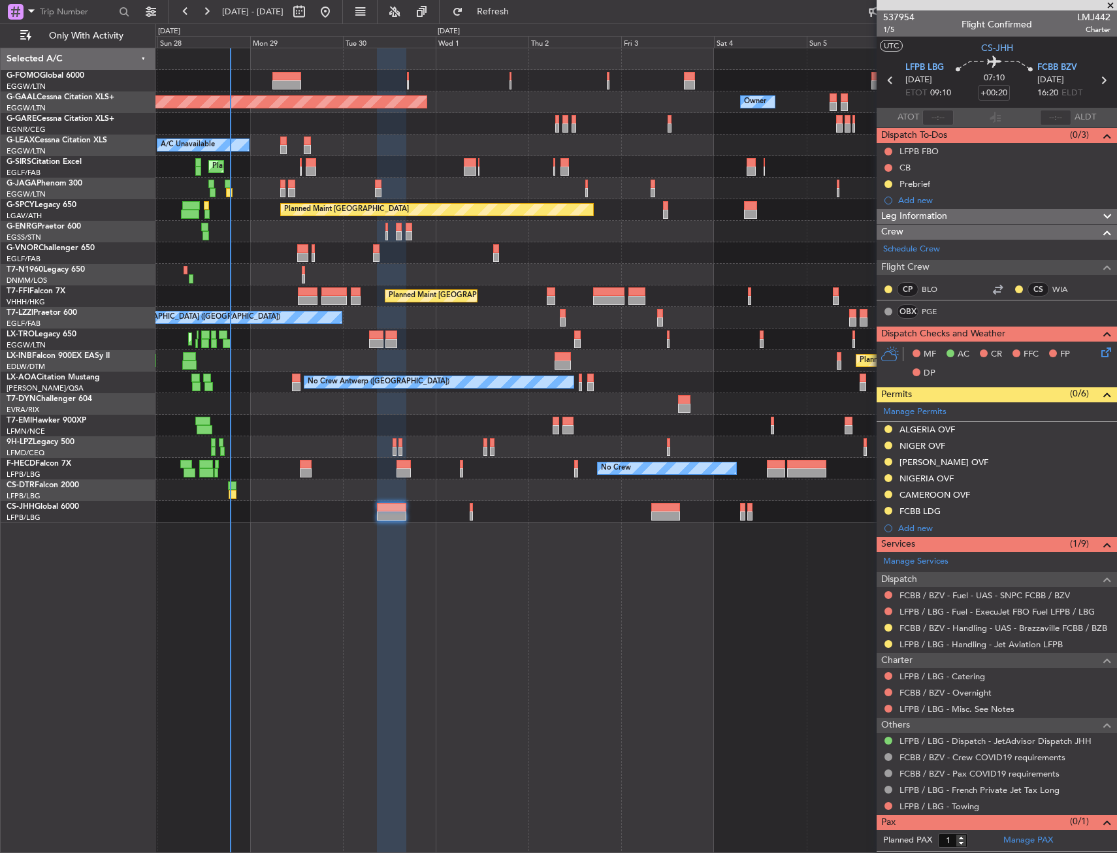
click at [525, 655] on div "Planned Maint Dusseldorf Owner Owner A/C Unavailable Planned Maint London (Luto…" at bounding box center [635, 450] width 961 height 805
click at [935, 310] on link "PGE" at bounding box center [936, 312] width 29 height 12
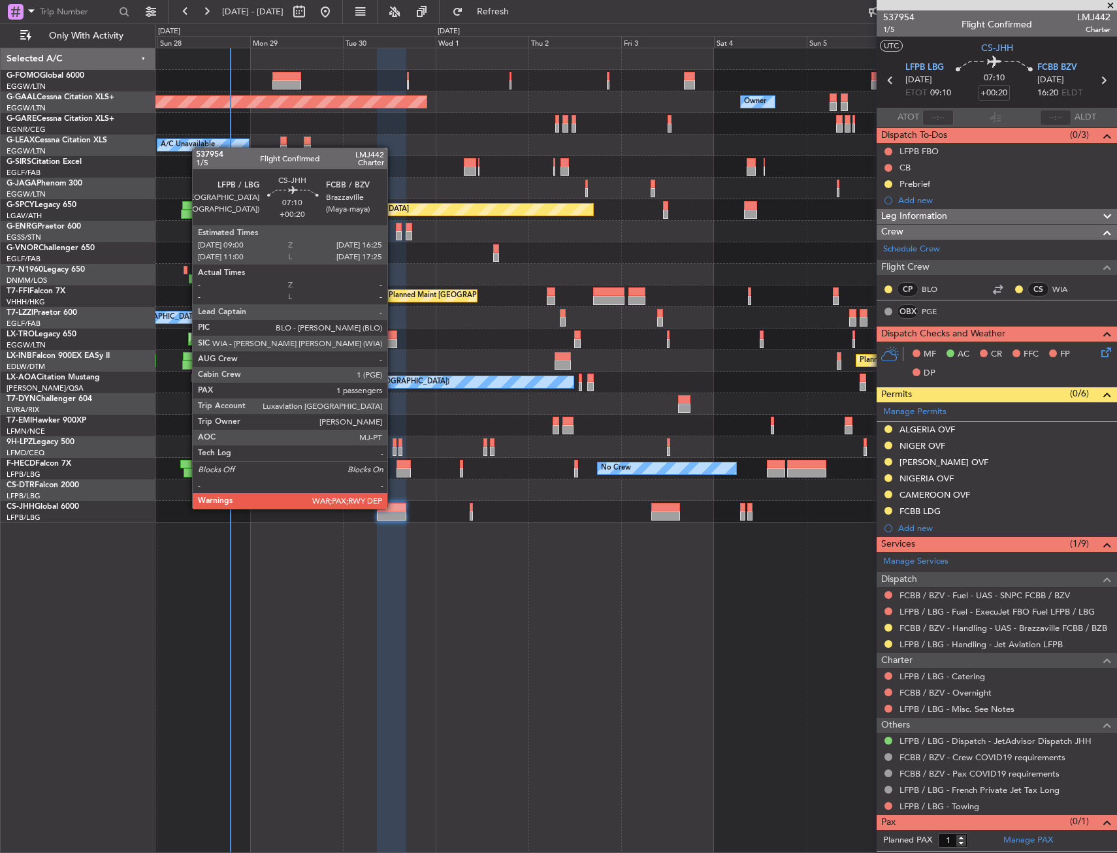
click at [393, 507] on div at bounding box center [391, 507] width 29 height 9
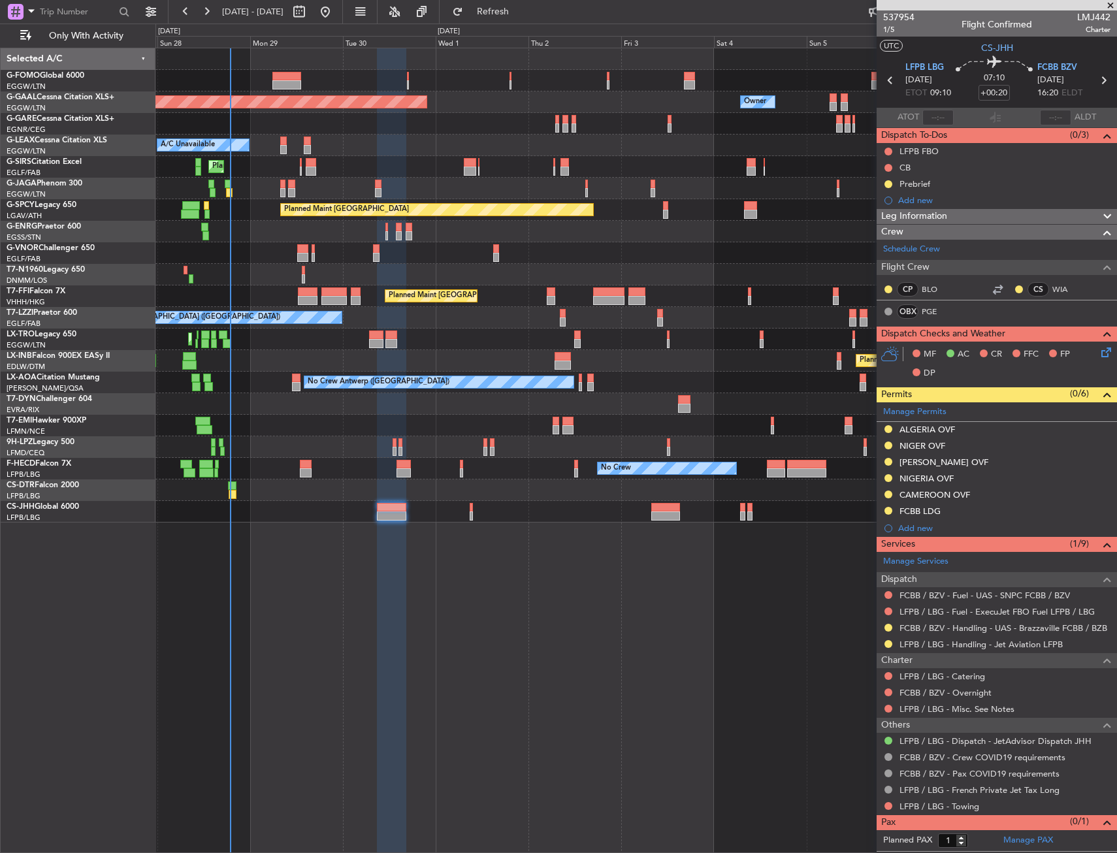
click at [909, 203] on div "Add new" at bounding box center [1004, 200] width 212 height 11
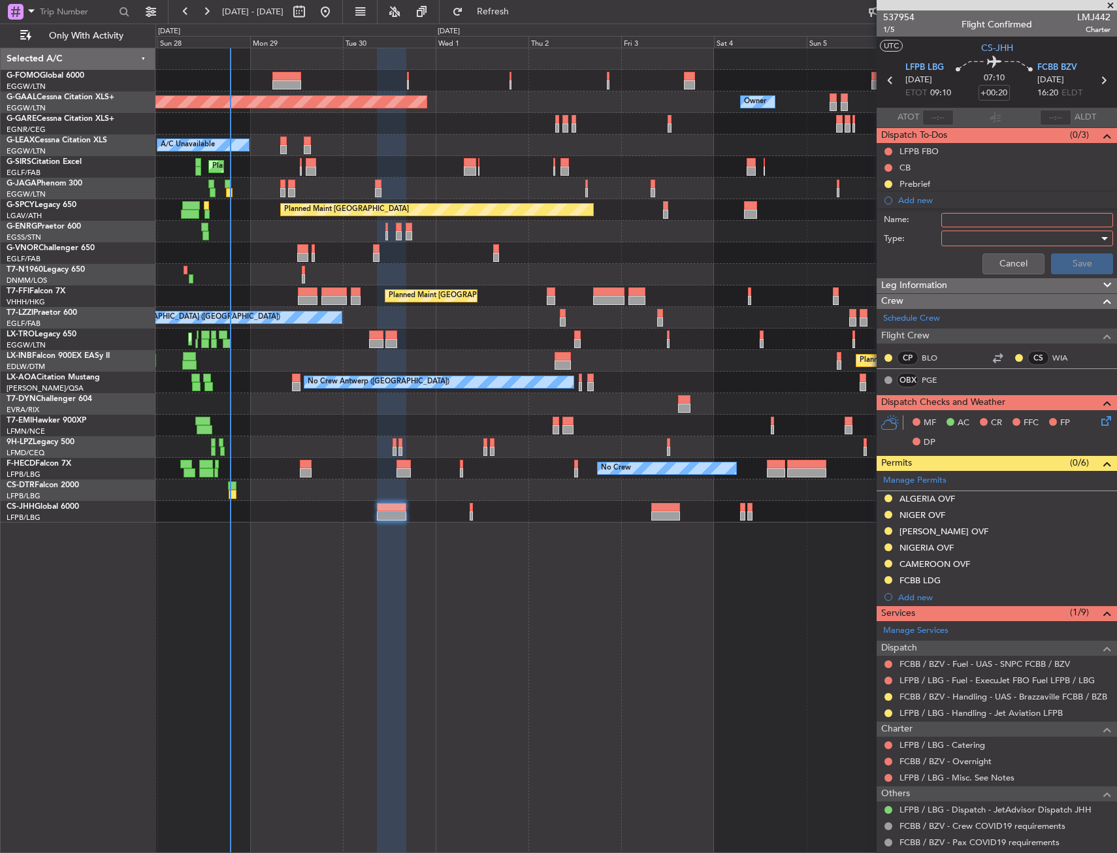
click at [948, 230] on div at bounding box center [1022, 239] width 152 height 20
click at [958, 220] on div at bounding box center [558, 426] width 1117 height 853
click at [964, 215] on input "Name:" at bounding box center [1027, 220] width 172 height 14
type input "ISP EMAIL ADDRESS"
click at [966, 246] on div at bounding box center [1022, 239] width 152 height 20
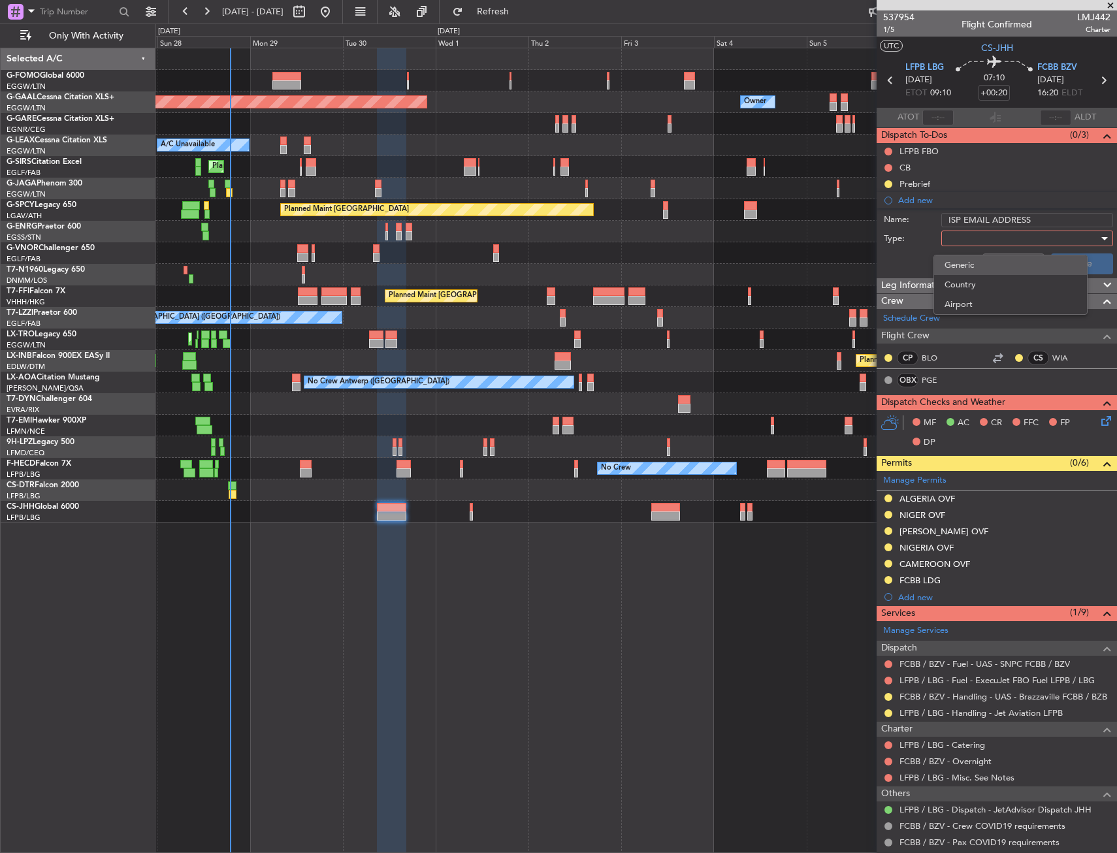
click at [969, 261] on span "Generic" at bounding box center [1010, 265] width 132 height 20
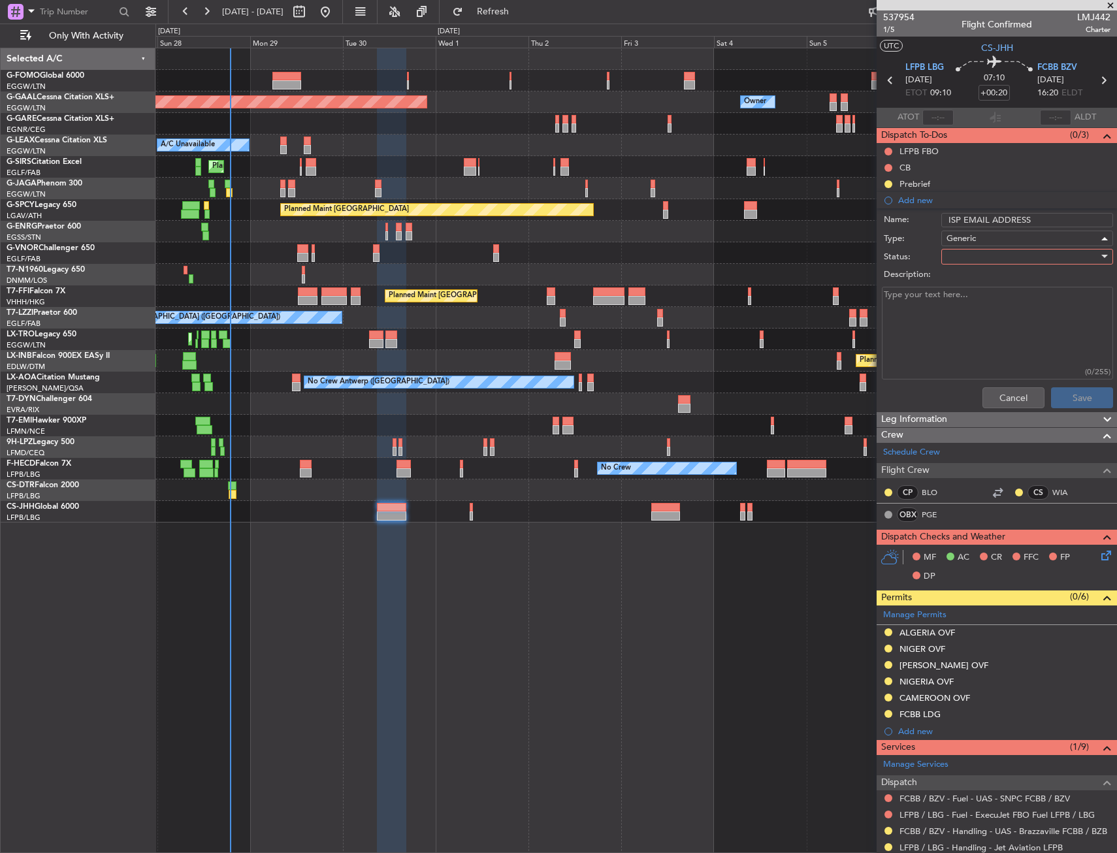
drag, startPoint x: 976, startPoint y: 250, endPoint x: 975, endPoint y: 271, distance: 20.9
click at [976, 260] on div at bounding box center [1022, 257] width 152 height 20
click at [976, 323] on span "Completed" at bounding box center [1020, 322] width 153 height 20
click at [950, 324] on textarea "Description:" at bounding box center [997, 333] width 231 height 93
paste textarea "presciliagenin@gmail.com"
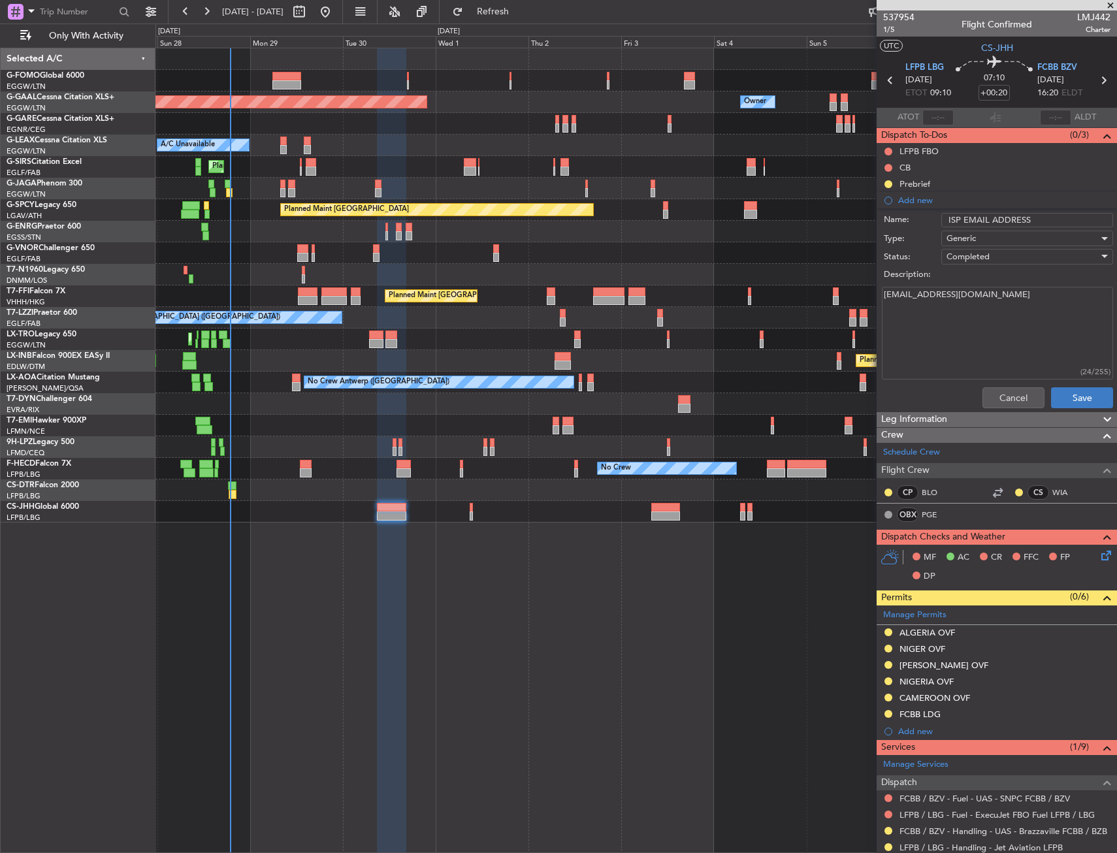
type textarea "presciliagenin@gmail.com"
click at [1088, 393] on button "Save" at bounding box center [1082, 397] width 62 height 21
click at [598, 626] on div "Planned Maint Dusseldorf Owner Owner A/C Unavailable Planned Maint London (Luto…" at bounding box center [635, 450] width 961 height 805
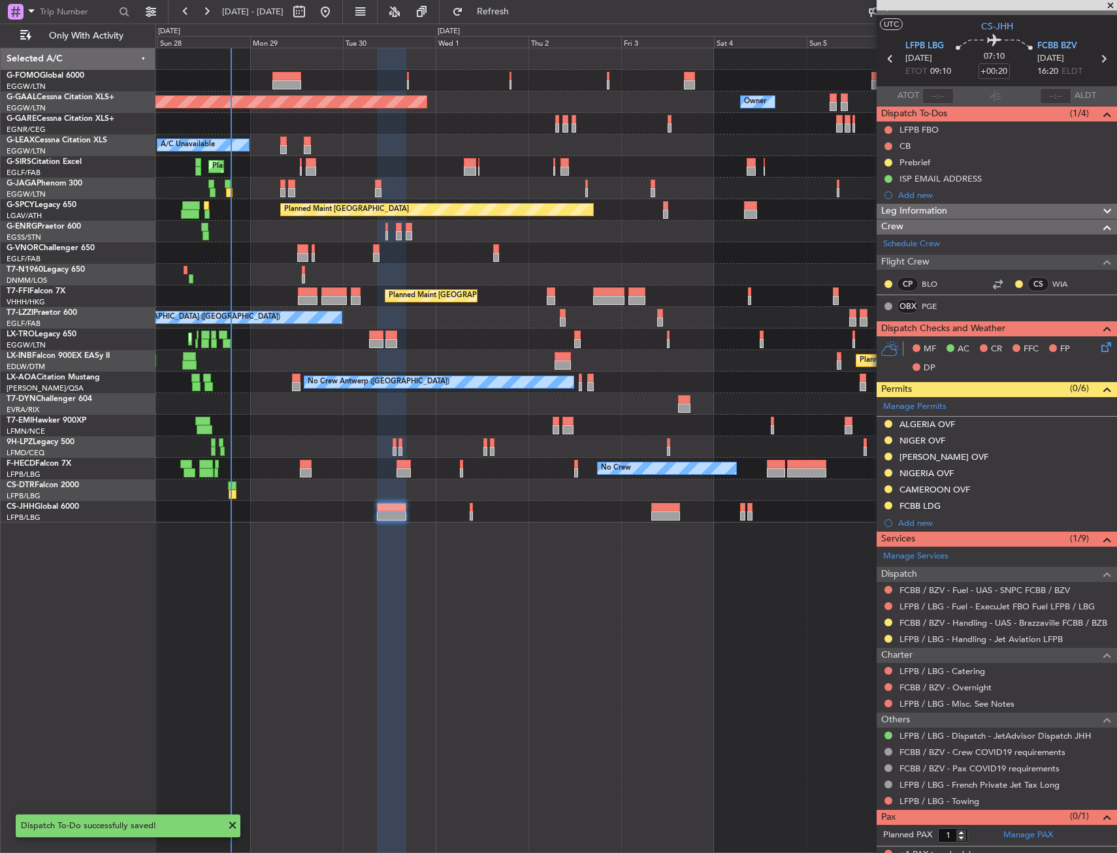
scroll to position [31, 0]
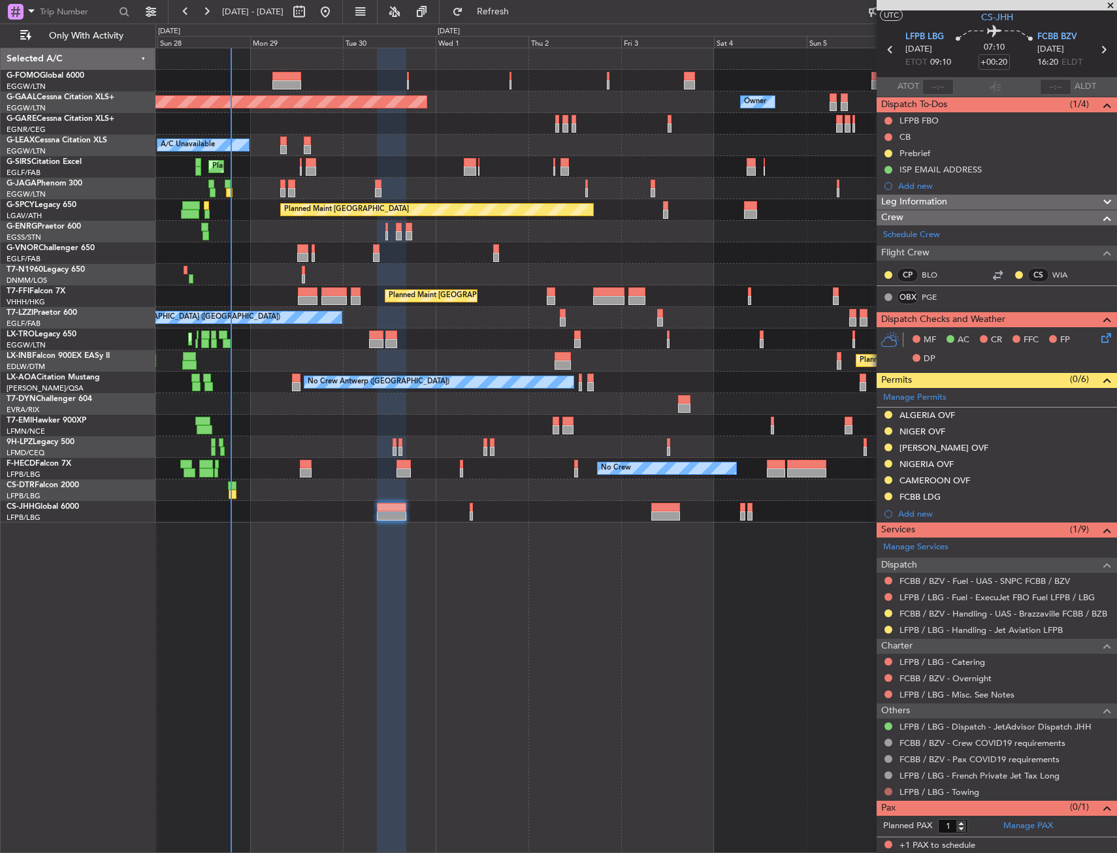
click at [887, 794] on button at bounding box center [888, 792] width 8 height 8
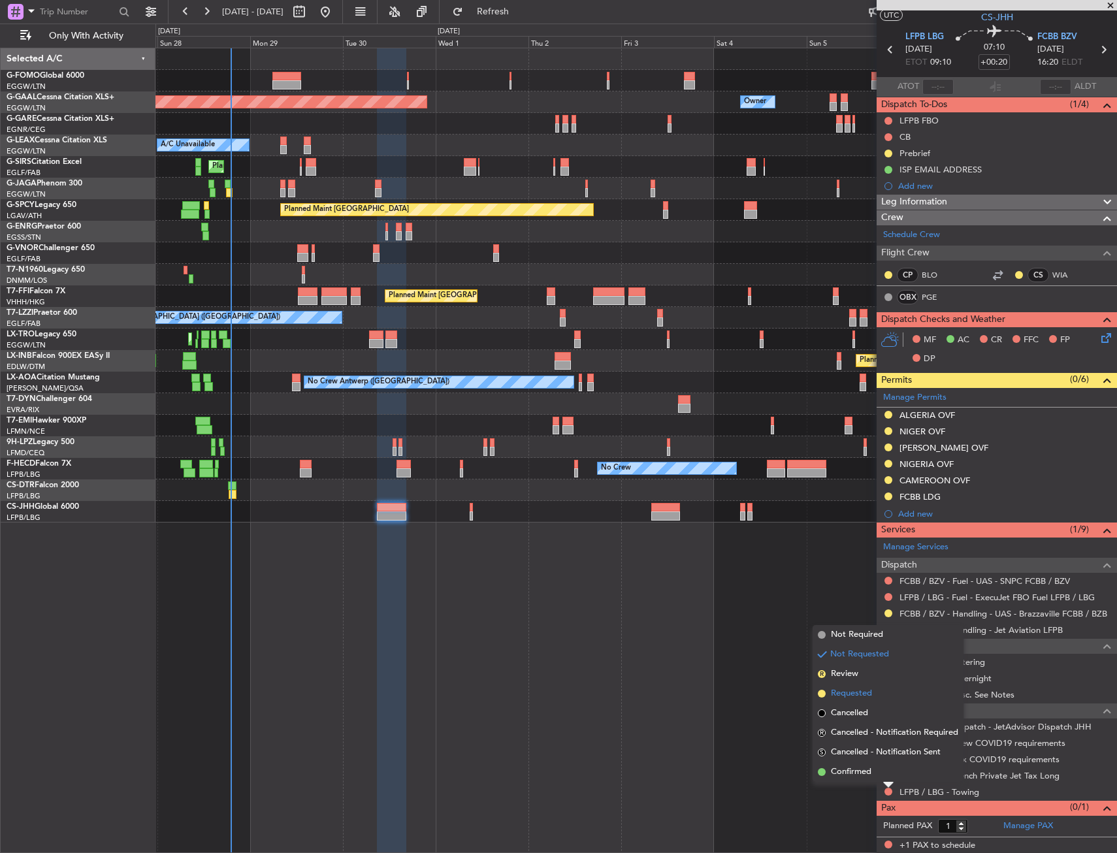
click at [867, 703] on li "Requested" at bounding box center [888, 694] width 151 height 20
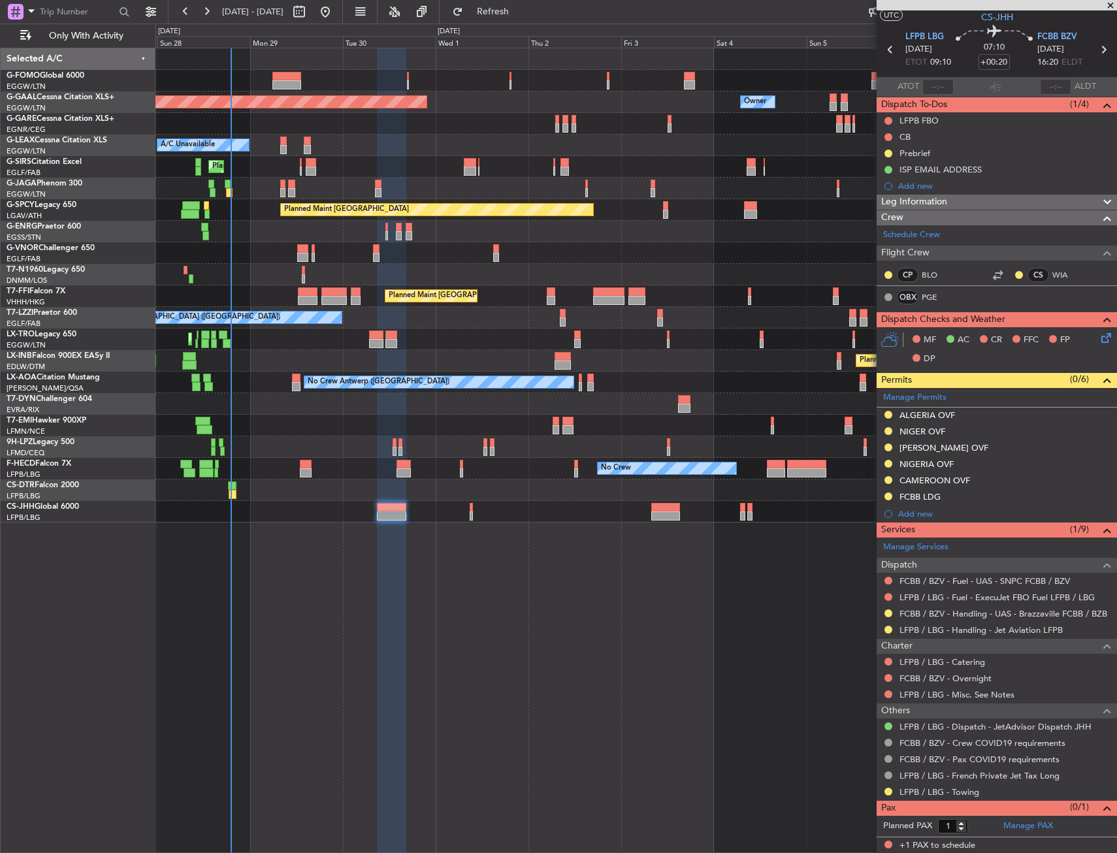
click at [1101, 341] on icon at bounding box center [1104, 335] width 10 height 10
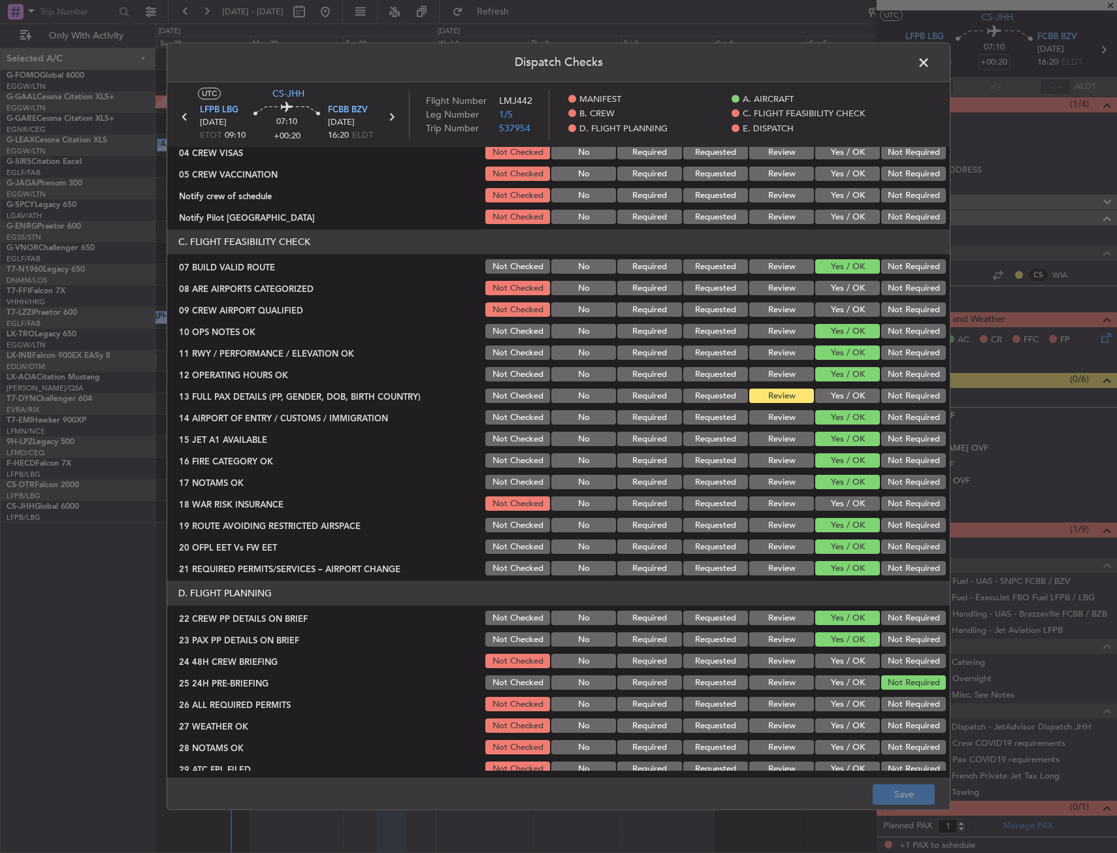
click at [824, 400] on button "Yes / OK" at bounding box center [847, 396] width 65 height 14
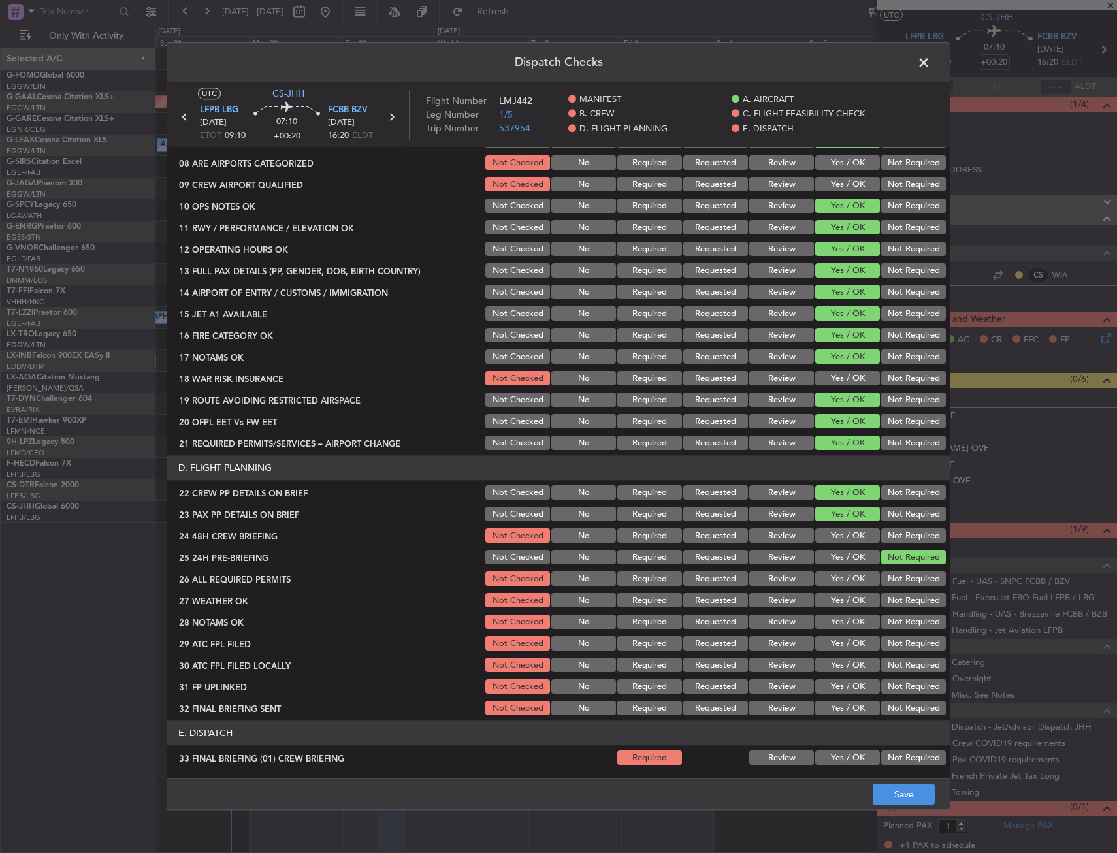
scroll to position [327, 0]
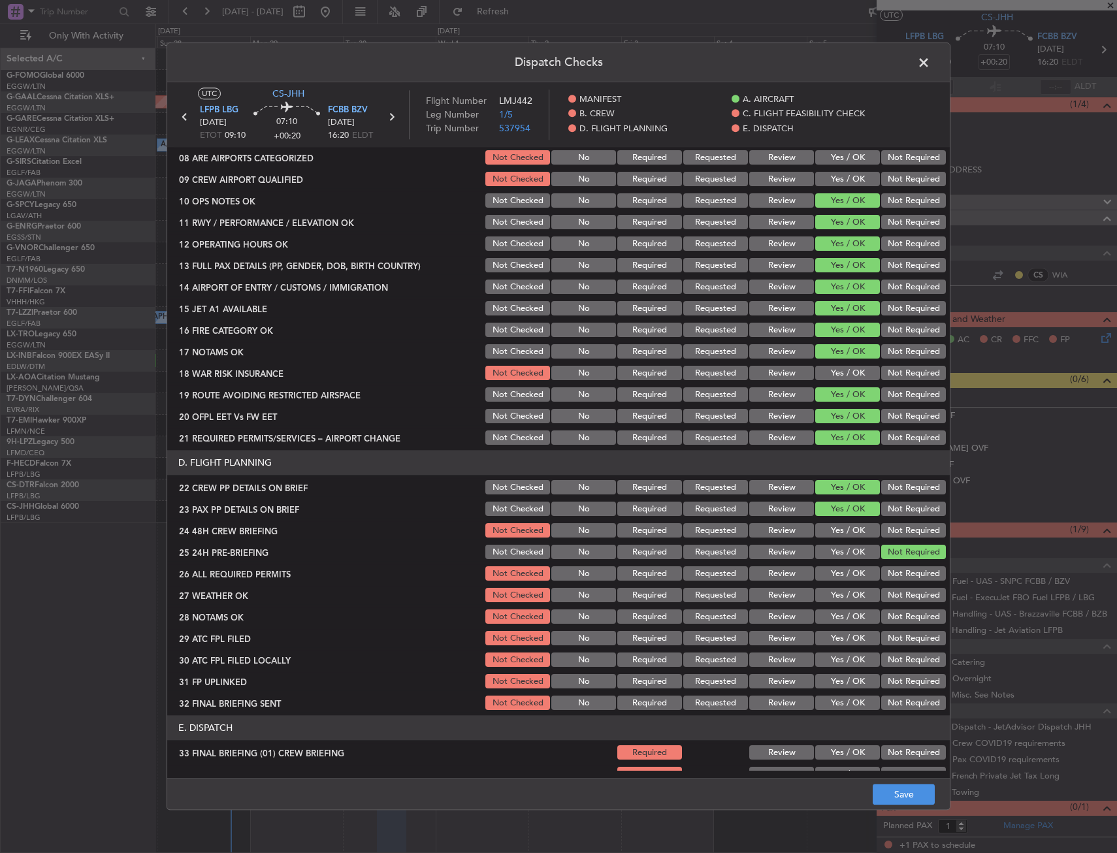
click at [850, 532] on button "Yes / OK" at bounding box center [847, 531] width 65 height 14
click at [884, 795] on button "Save" at bounding box center [904, 794] width 62 height 21
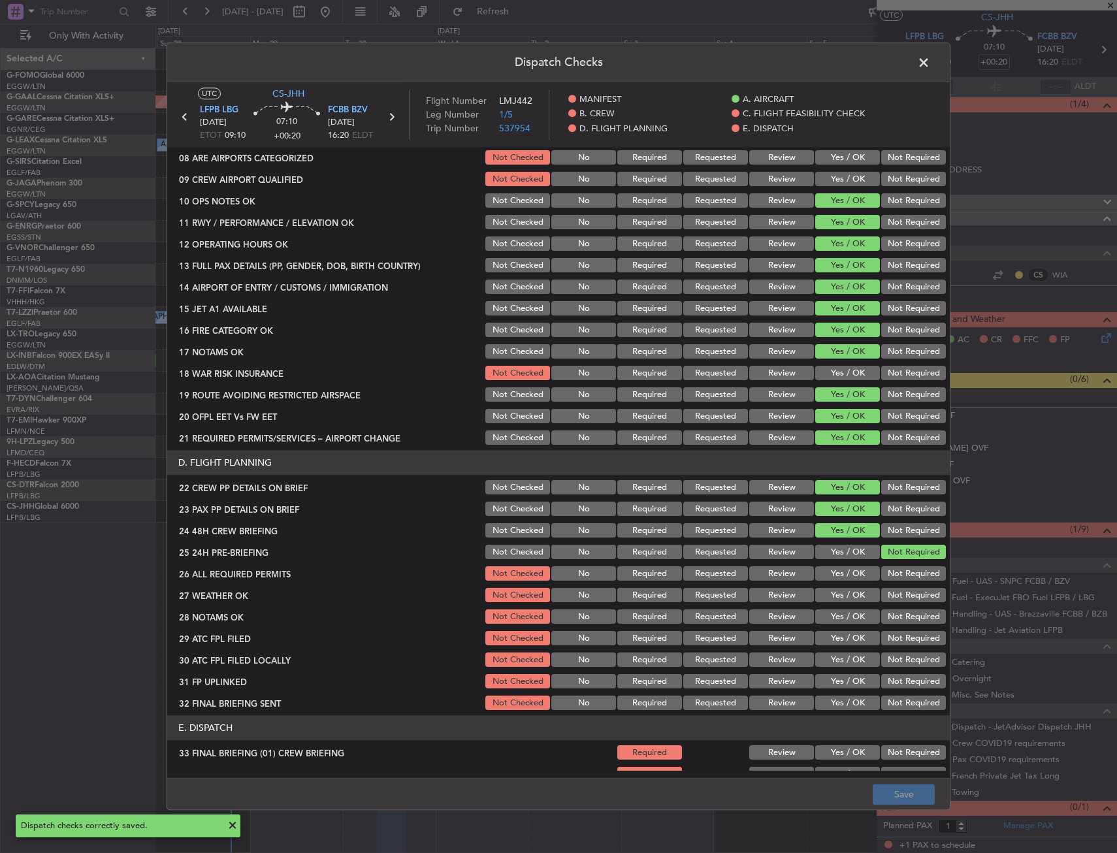
click at [930, 71] on span at bounding box center [930, 66] width 0 height 26
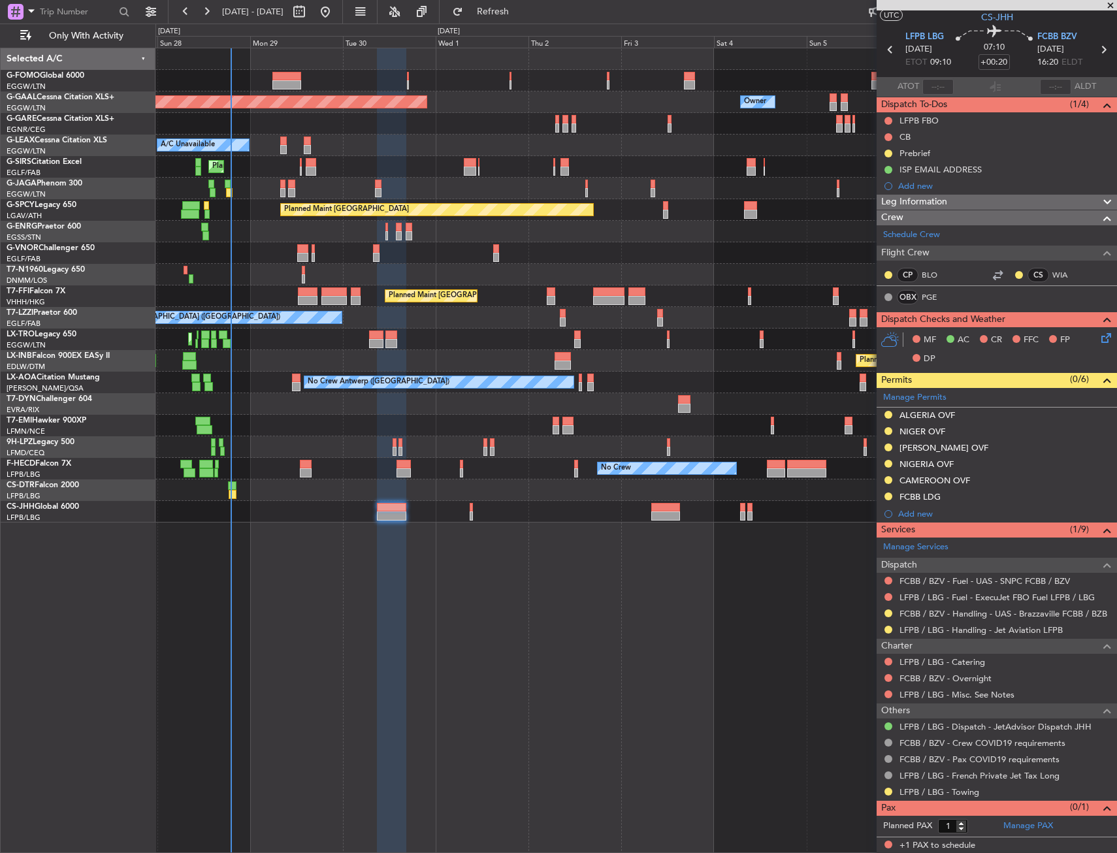
click at [449, 348] on div "Planned Maint London (Luton) A/C Unavailable" at bounding box center [635, 340] width 961 height 22
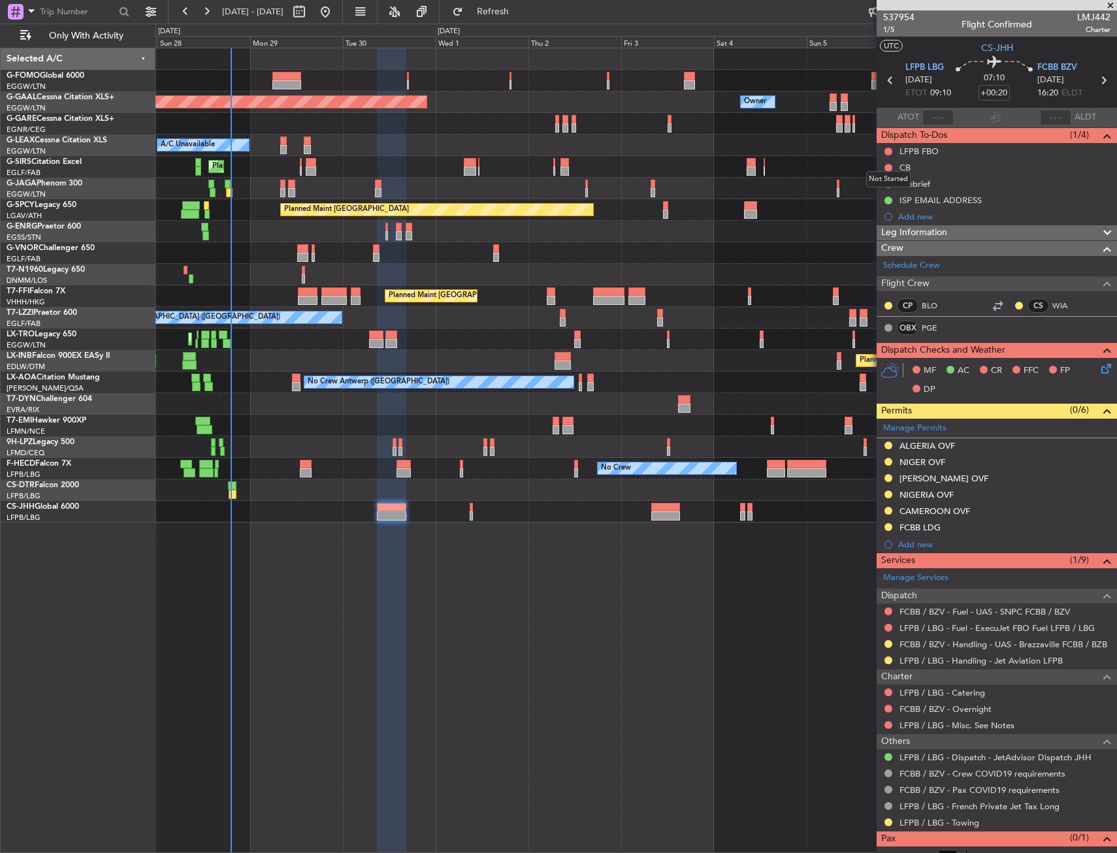
click at [888, 163] on mat-tooltip-component "Not Started" at bounding box center [888, 179] width 63 height 35
click at [889, 172] on div at bounding box center [888, 168] width 10 height 10
click at [886, 170] on button at bounding box center [888, 168] width 8 height 8
click at [880, 222] on span "Completed" at bounding box center [894, 225] width 43 height 13
drag, startPoint x: 889, startPoint y: 824, endPoint x: 886, endPoint y: 813, distance: 11.4
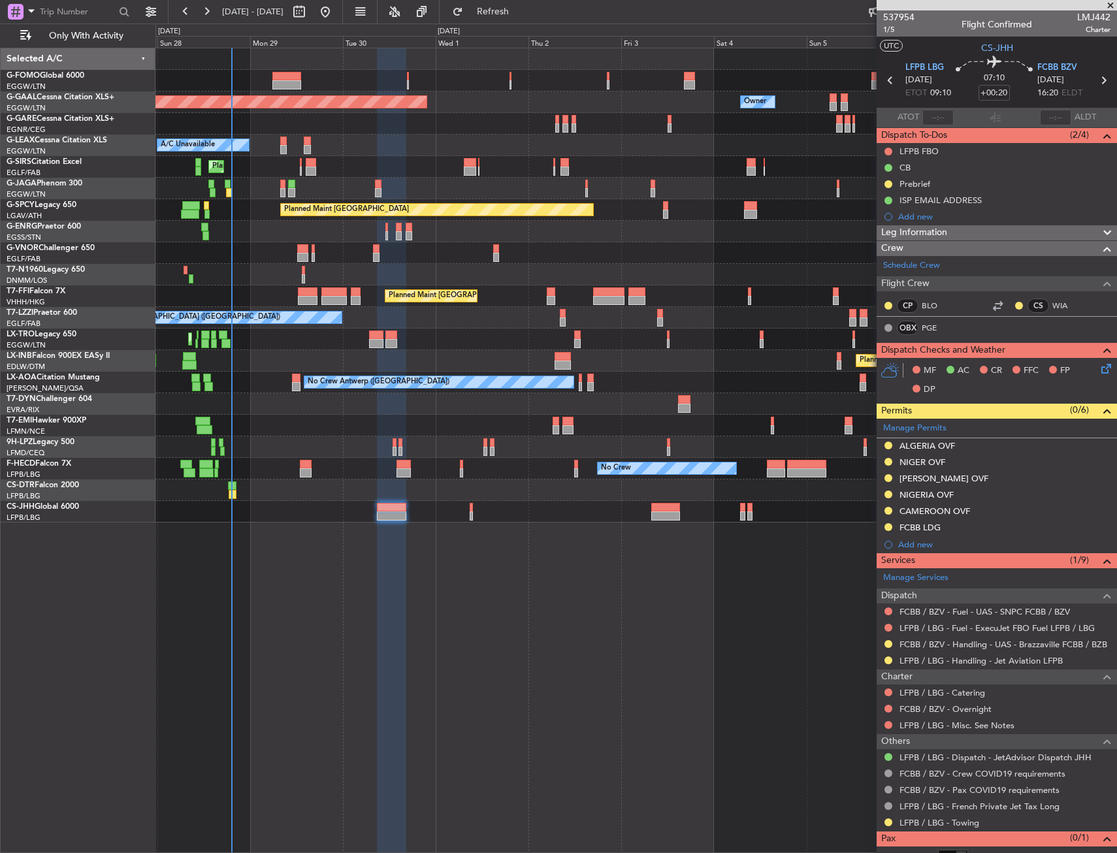
click at [889, 824] on button at bounding box center [888, 822] width 8 height 8
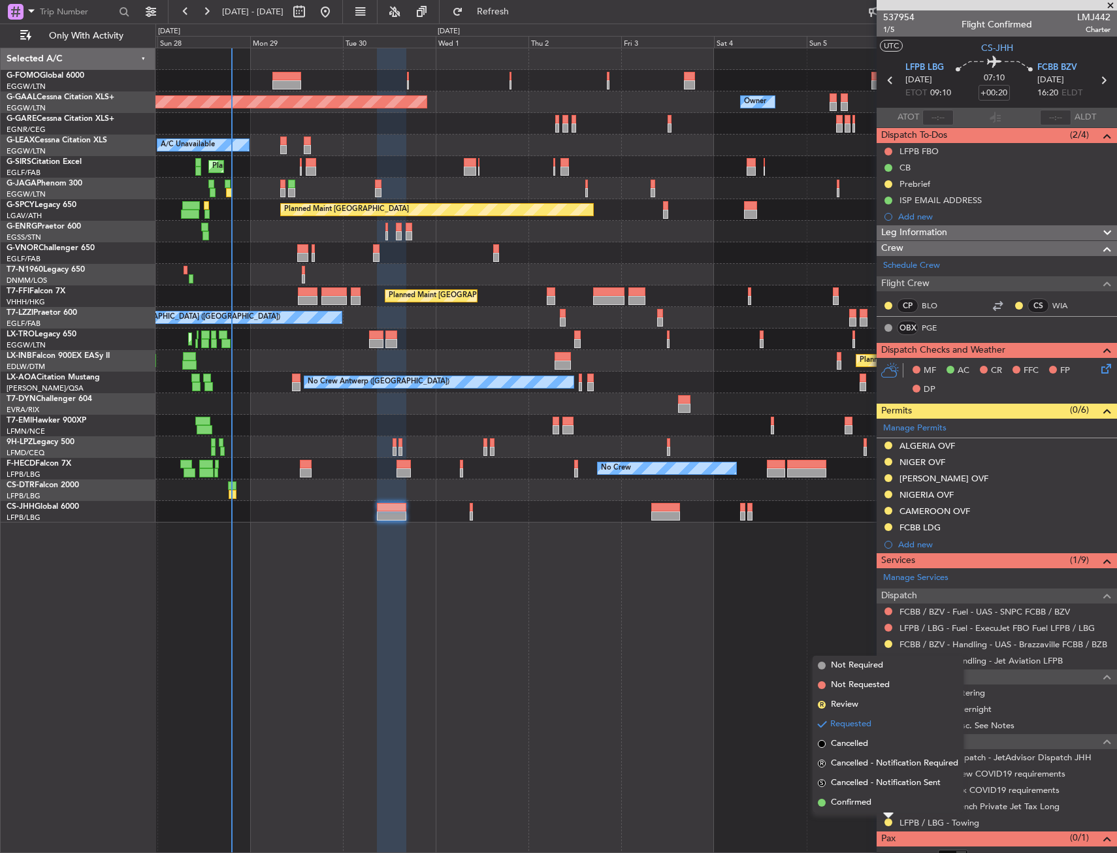
click at [884, 807] on div "Requested" at bounding box center [888, 801] width 40 height 16
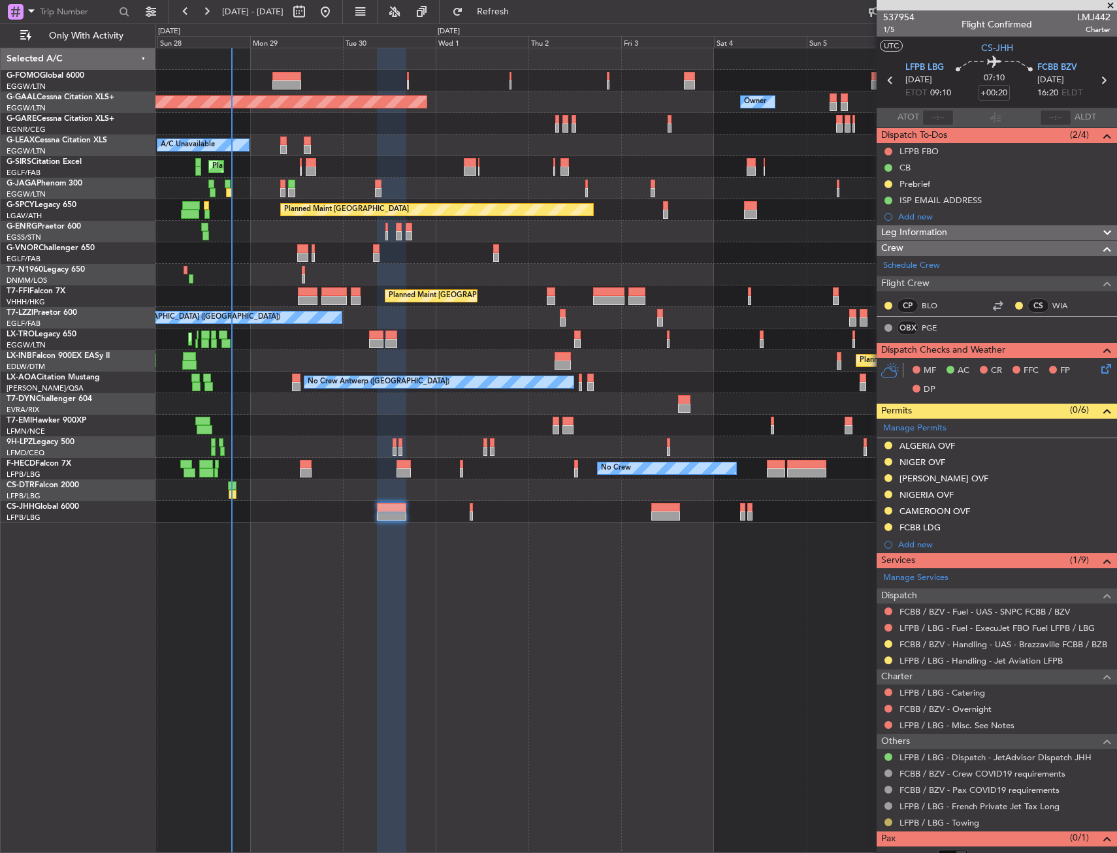
click at [892, 821] on button at bounding box center [888, 822] width 8 height 8
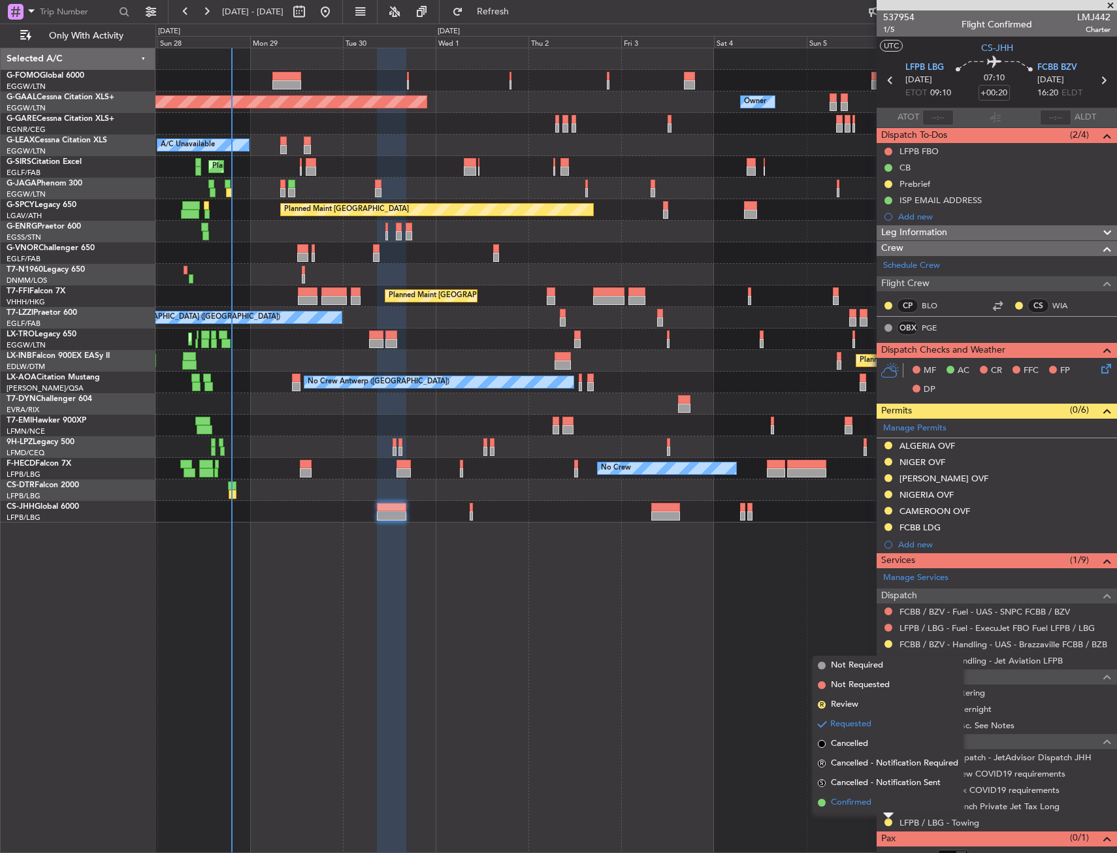
drag, startPoint x: 861, startPoint y: 803, endPoint x: 854, endPoint y: 804, distance: 7.3
click at [854, 804] on span "Confirmed" at bounding box center [851, 802] width 40 height 13
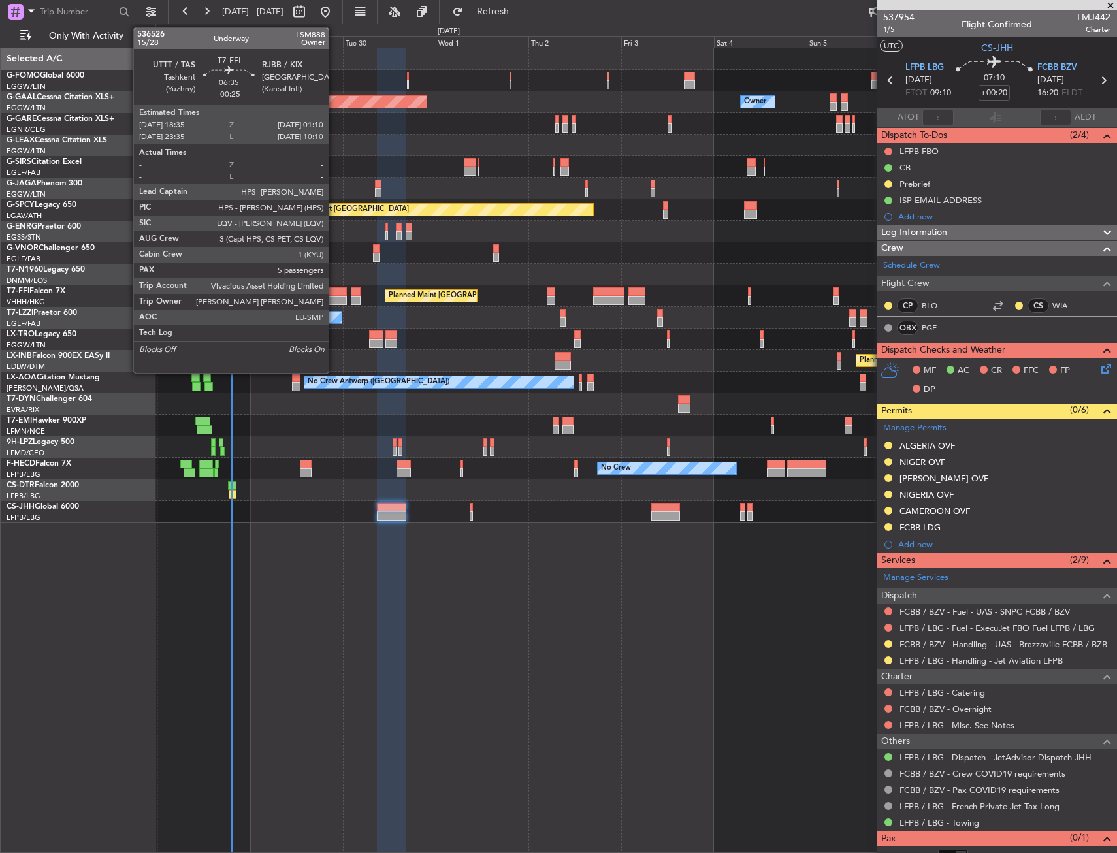
click at [334, 297] on div at bounding box center [333, 300] width 25 height 9
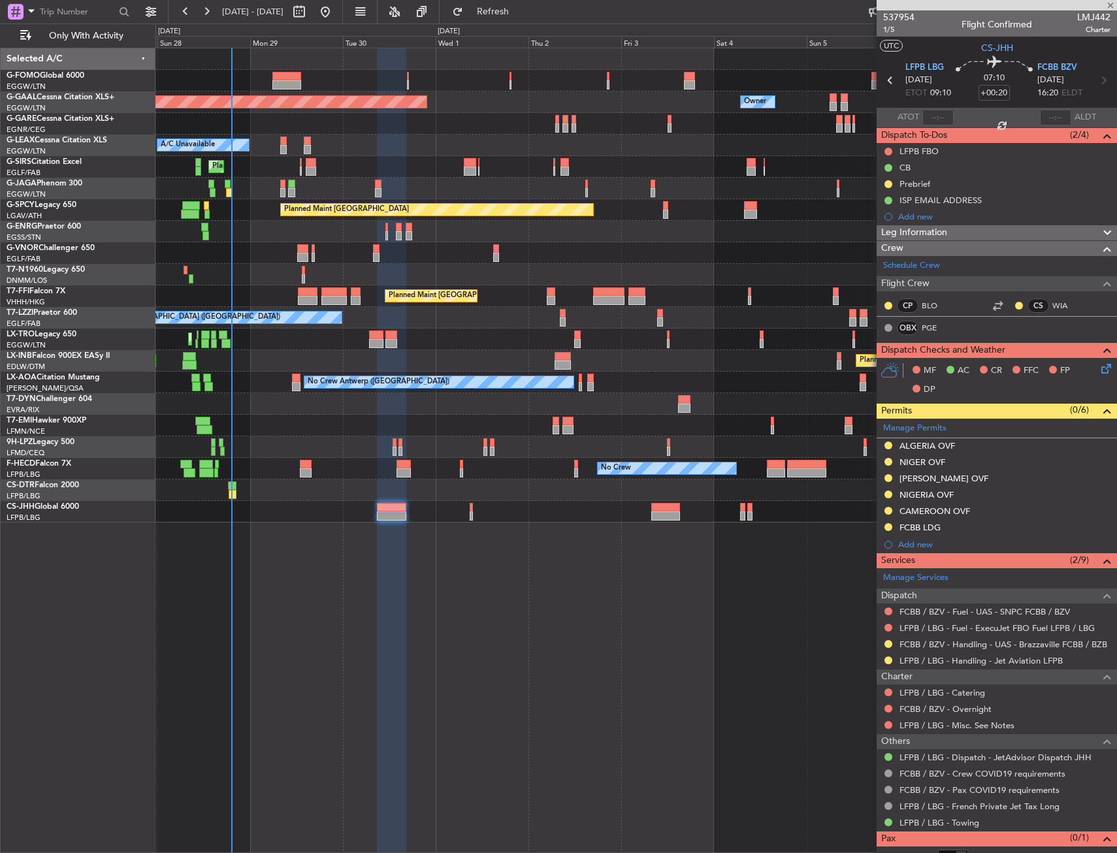
type input "-00:25"
type input "5"
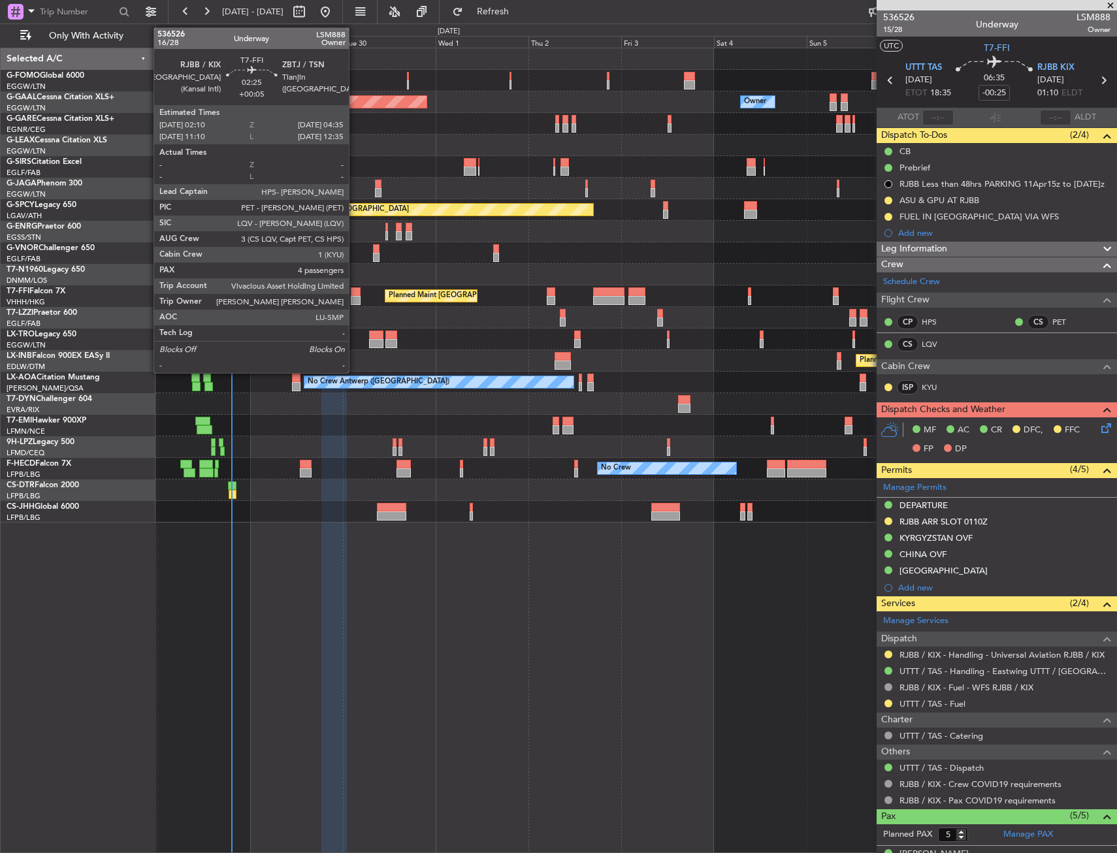
click at [355, 287] on div at bounding box center [356, 291] width 10 height 9
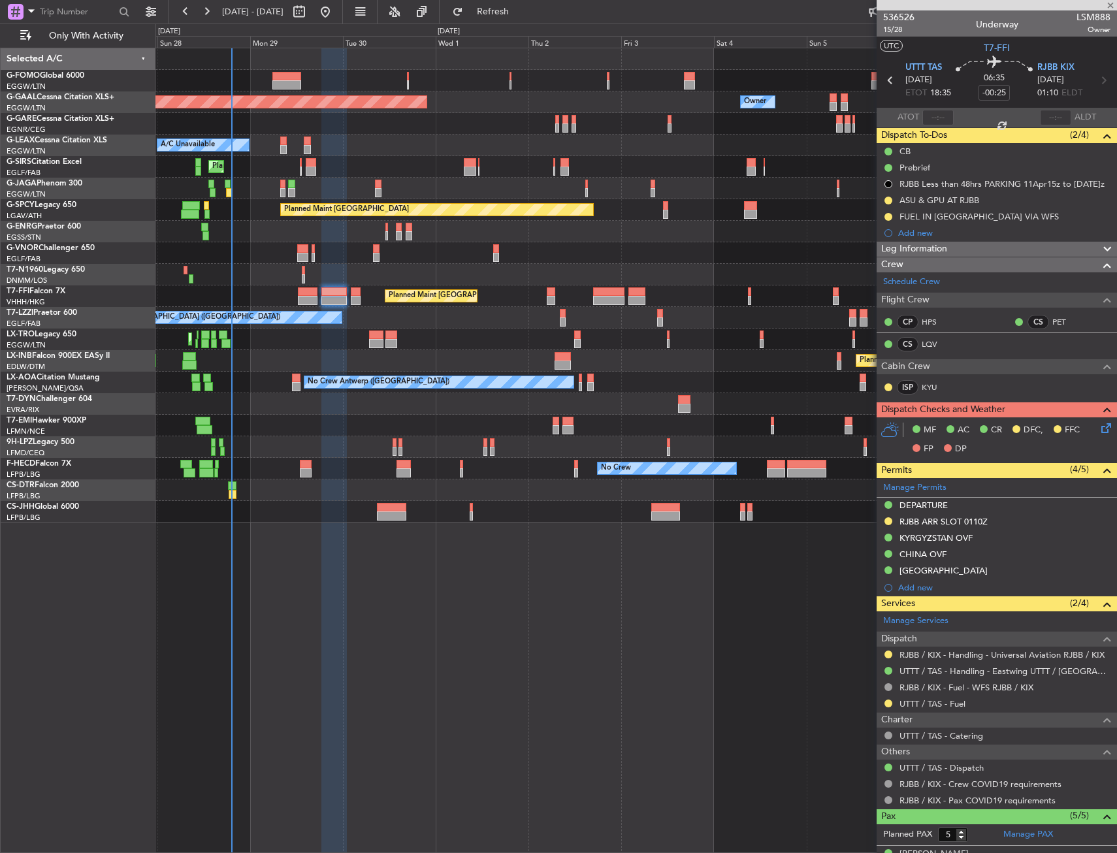
type input "+00:05"
type input "4"
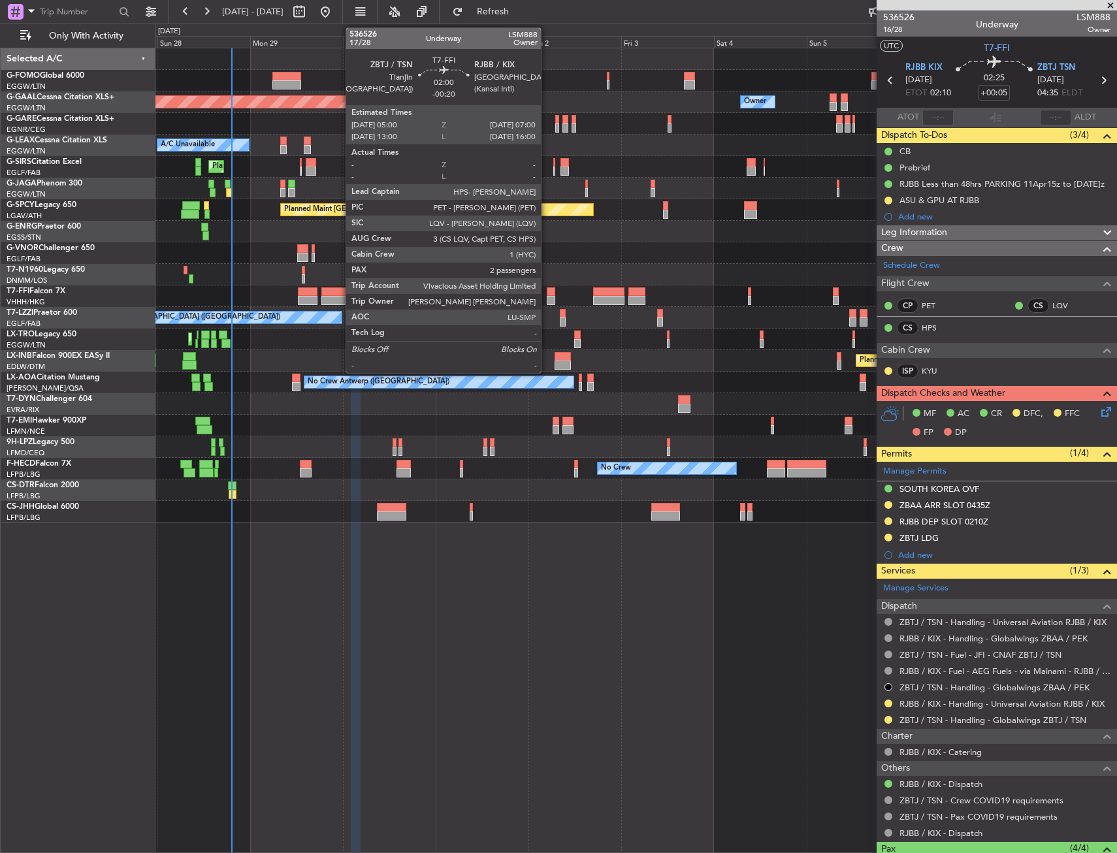
click at [547, 294] on div at bounding box center [551, 291] width 8 height 9
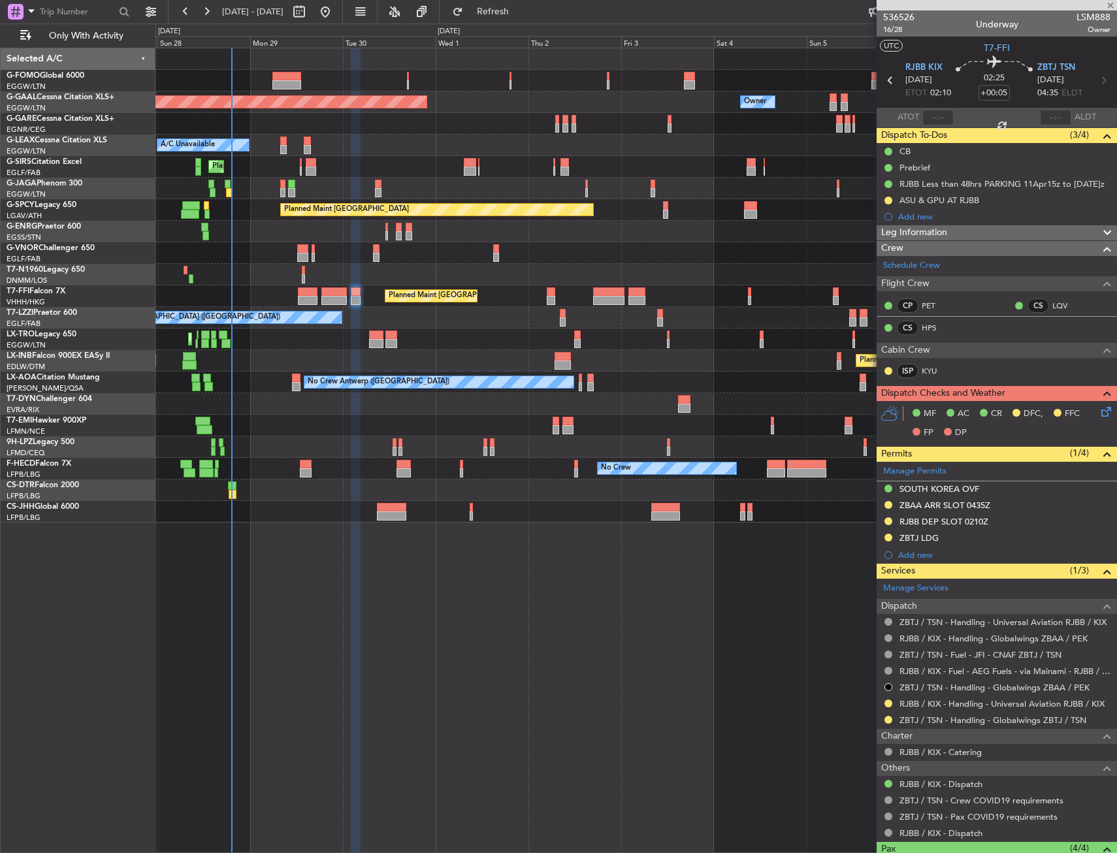
type input "-00:20"
type input "2"
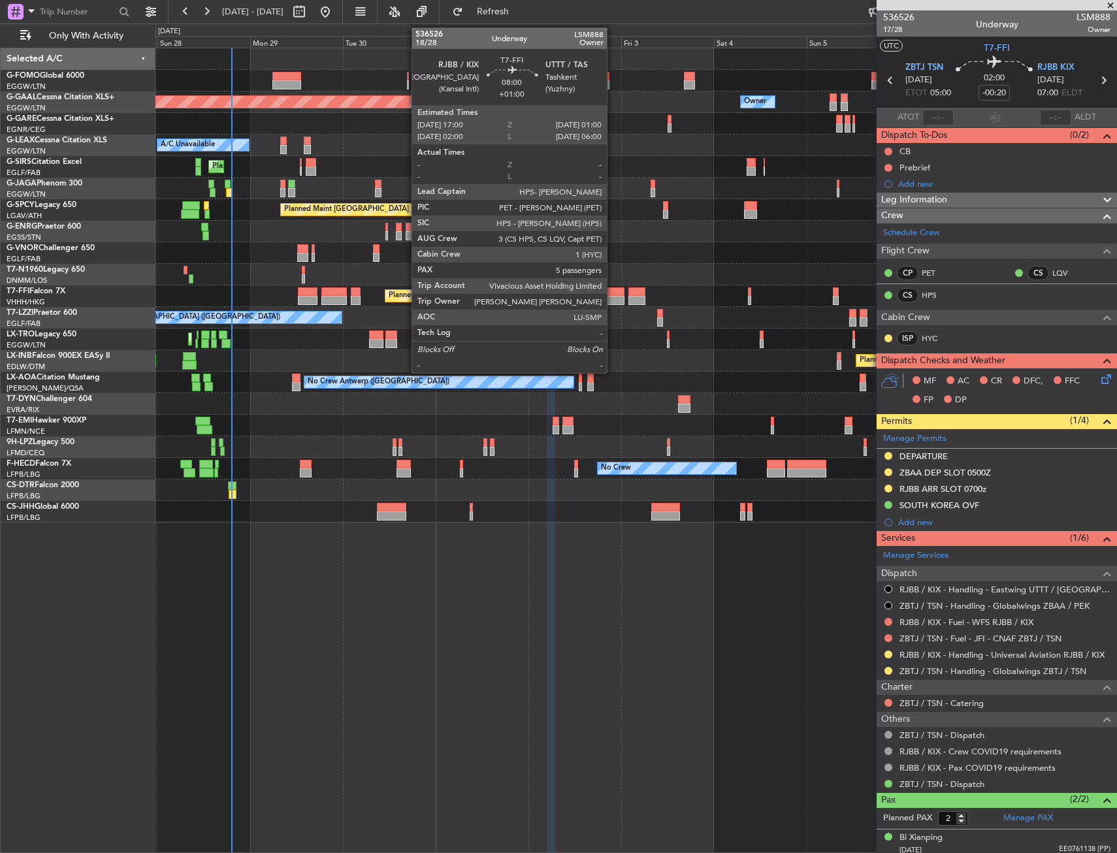
click at [607, 291] on div at bounding box center [608, 291] width 31 height 9
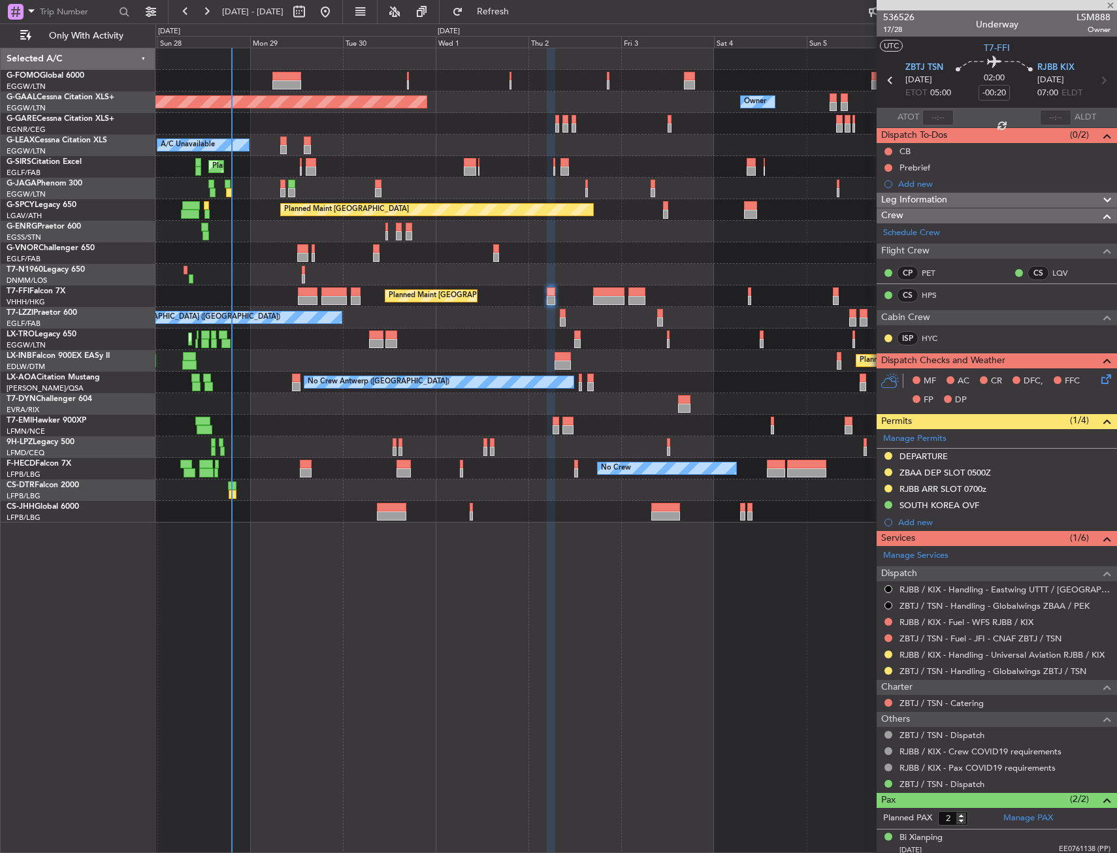
type input "+01:00"
type input "5"
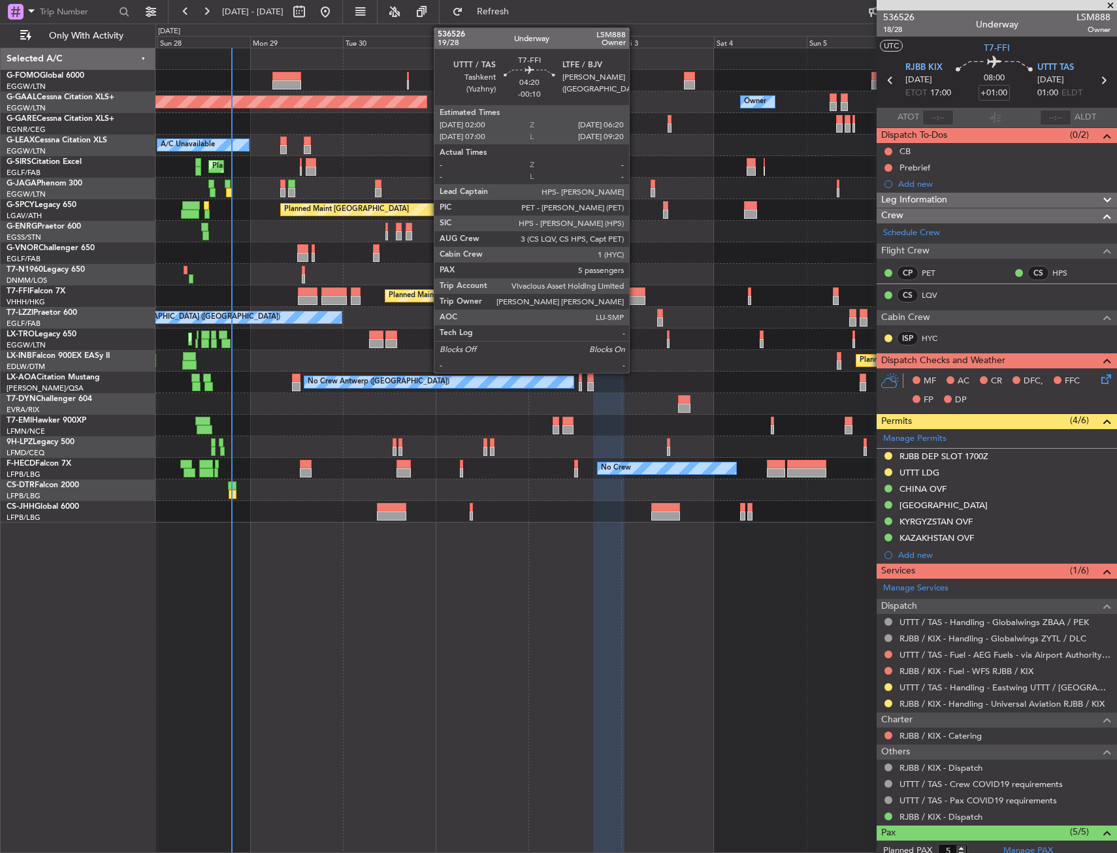
click at [635, 292] on div at bounding box center [636, 291] width 17 height 9
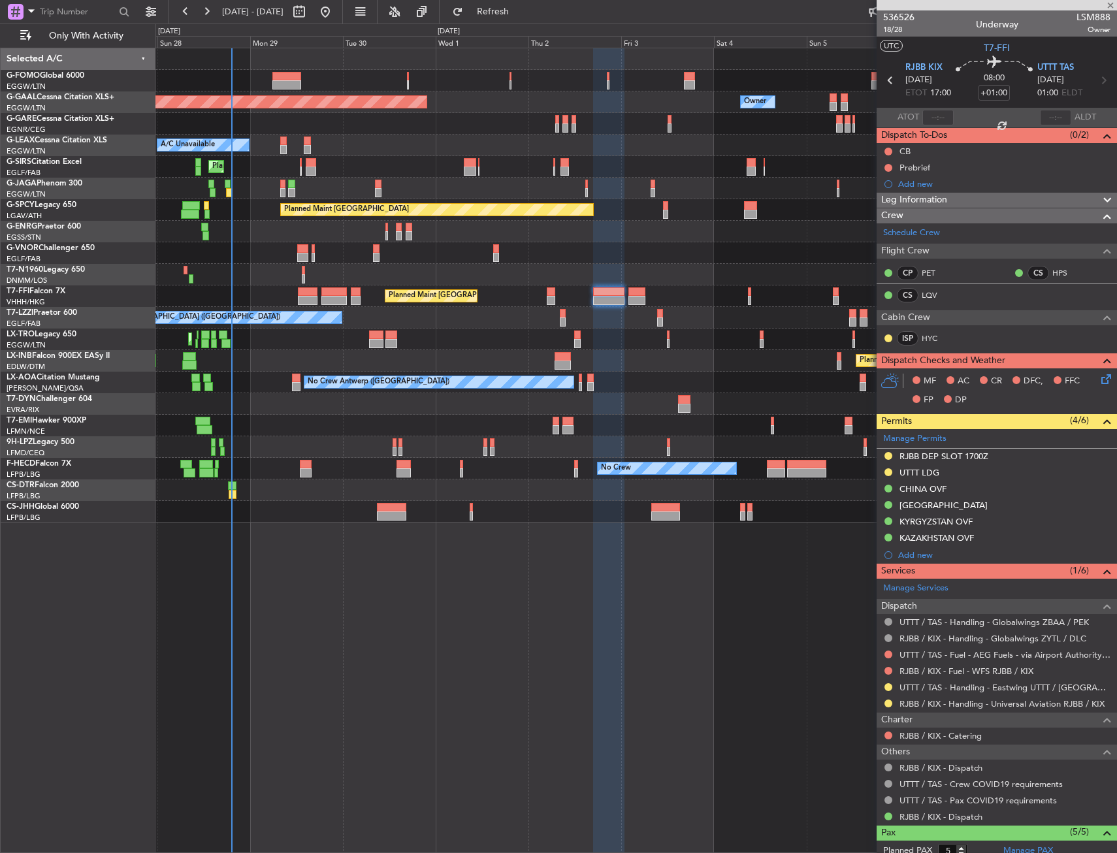
type input "-00:10"
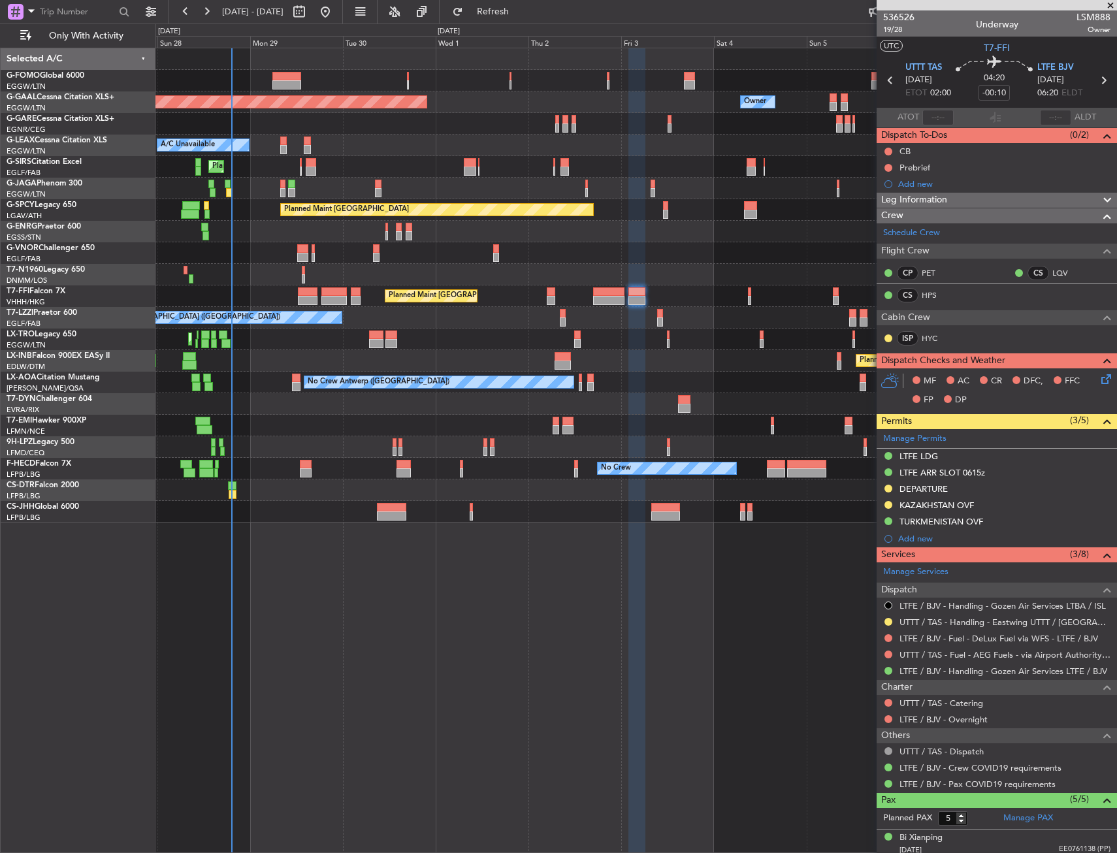
drag, startPoint x: 887, startPoint y: 502, endPoint x: 882, endPoint y: 534, distance: 31.7
click at [887, 502] on button at bounding box center [888, 505] width 8 height 8
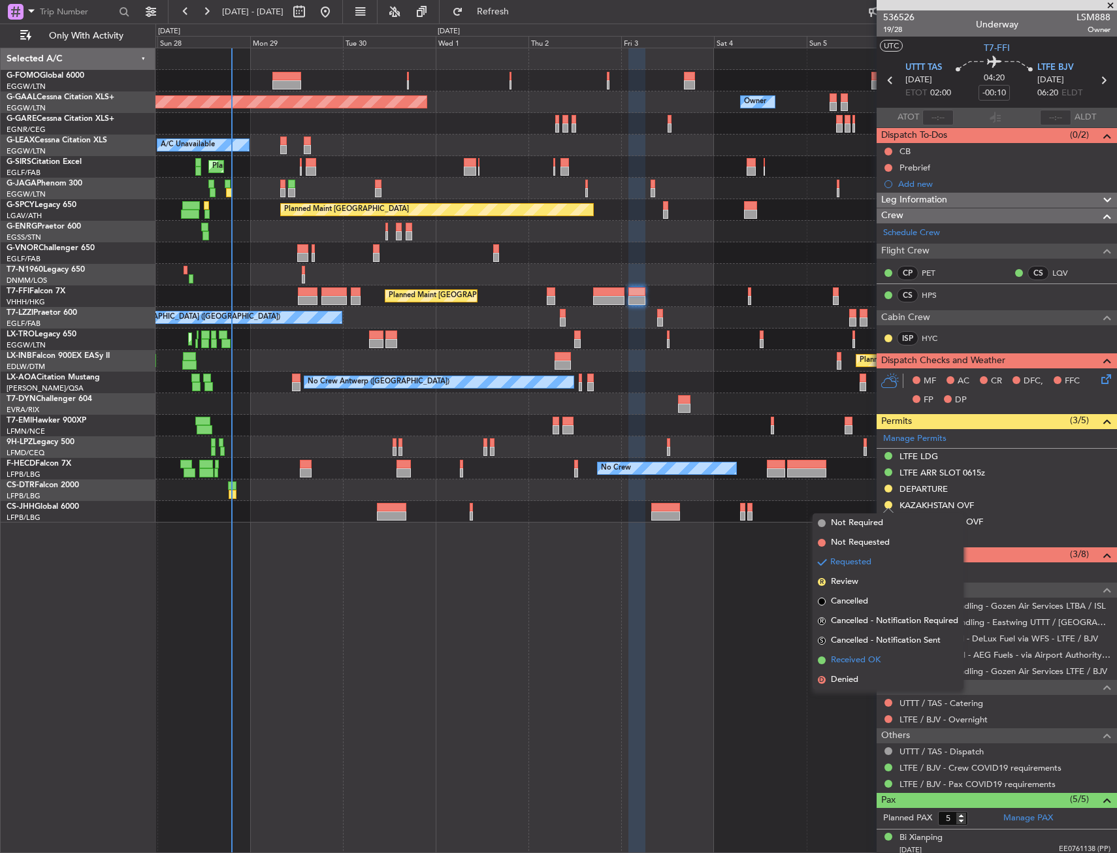
click at [843, 660] on span "Received OK" at bounding box center [856, 660] width 50 height 13
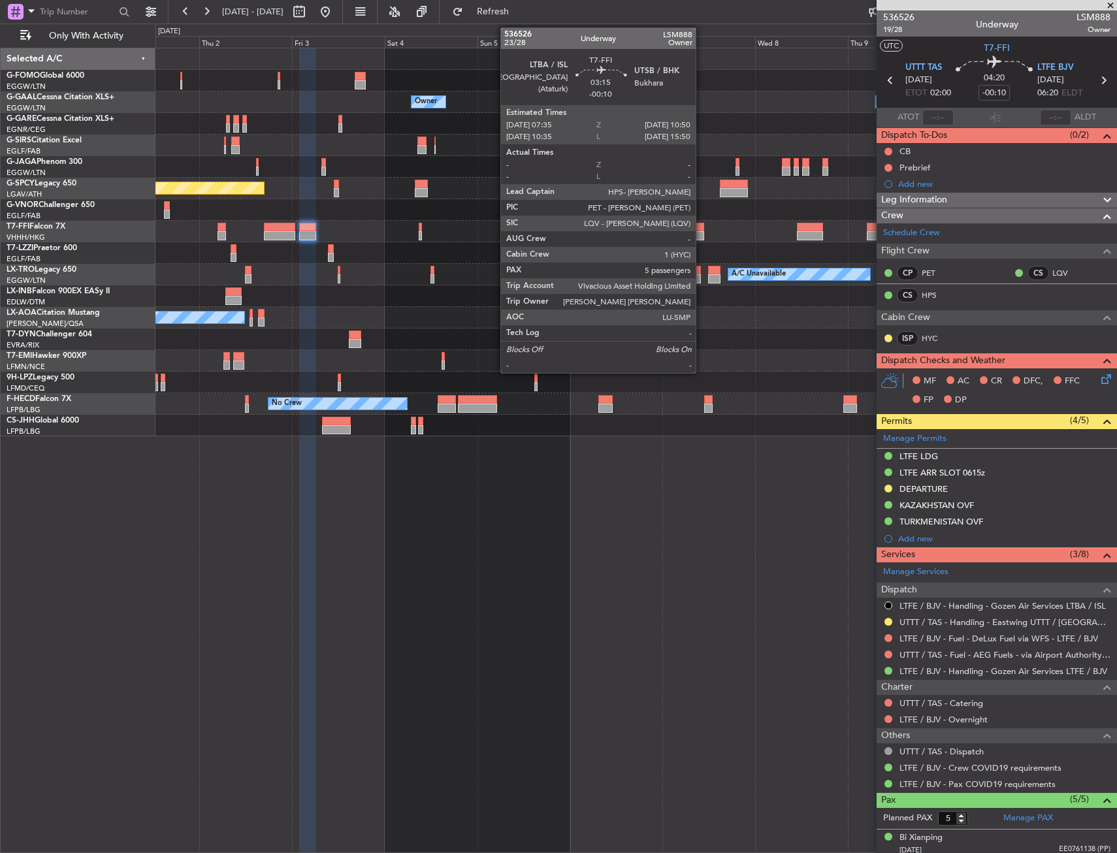
click at [701, 227] on div at bounding box center [697, 227] width 13 height 9
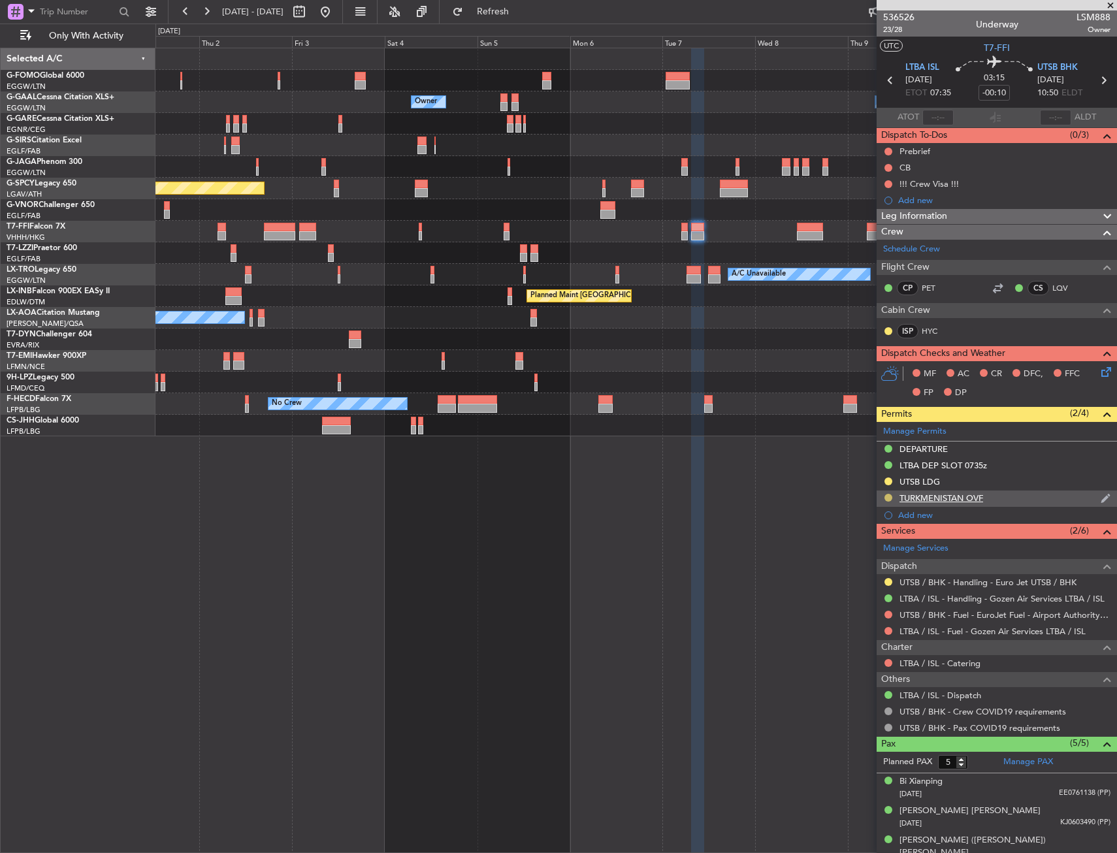
click at [888, 495] on button at bounding box center [888, 498] width 8 height 8
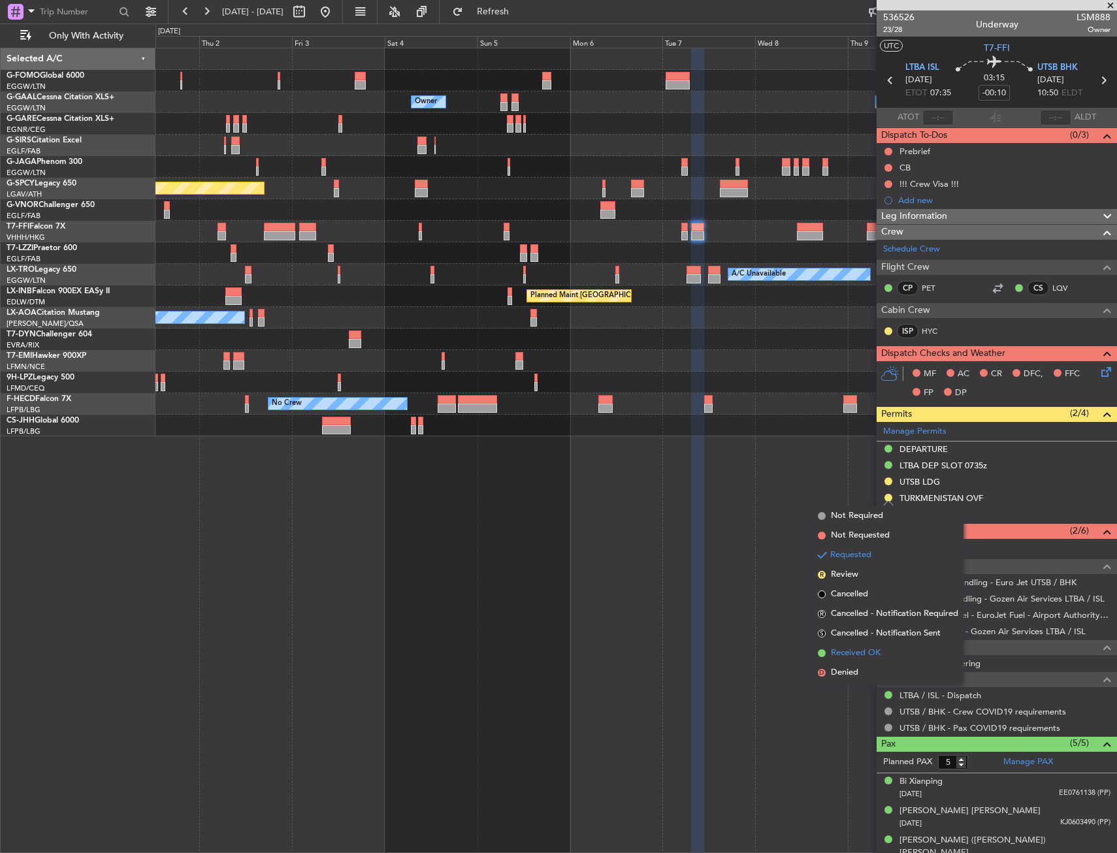
click at [857, 653] on span "Received OK" at bounding box center [856, 653] width 50 height 13
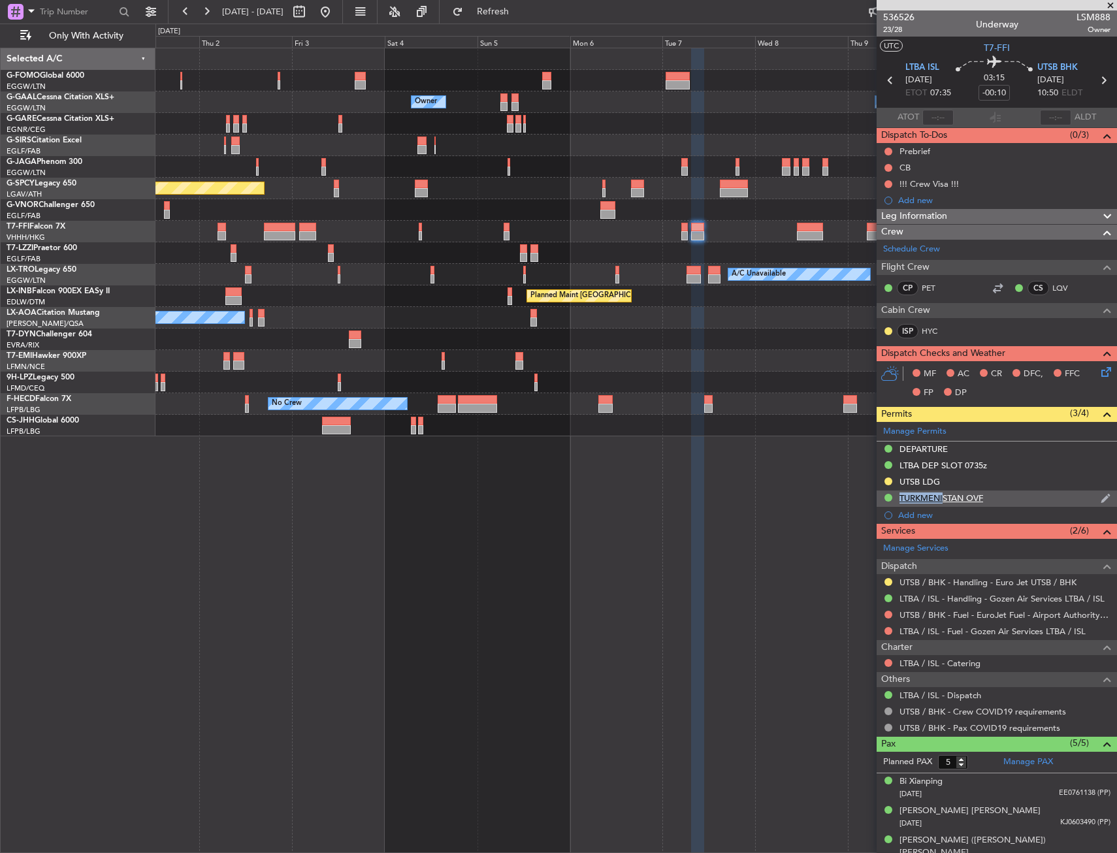
drag, startPoint x: 935, startPoint y: 488, endPoint x: 938, endPoint y: 502, distance: 14.7
click at [938, 502] on ul "DEPARTURE LTBA DEP SLOT 0735z UTSB LDG TURKMENISTAN OVF Add new" at bounding box center [997, 483] width 240 height 82
click at [938, 502] on div "TURKMENISTAN OVF" at bounding box center [941, 497] width 84 height 11
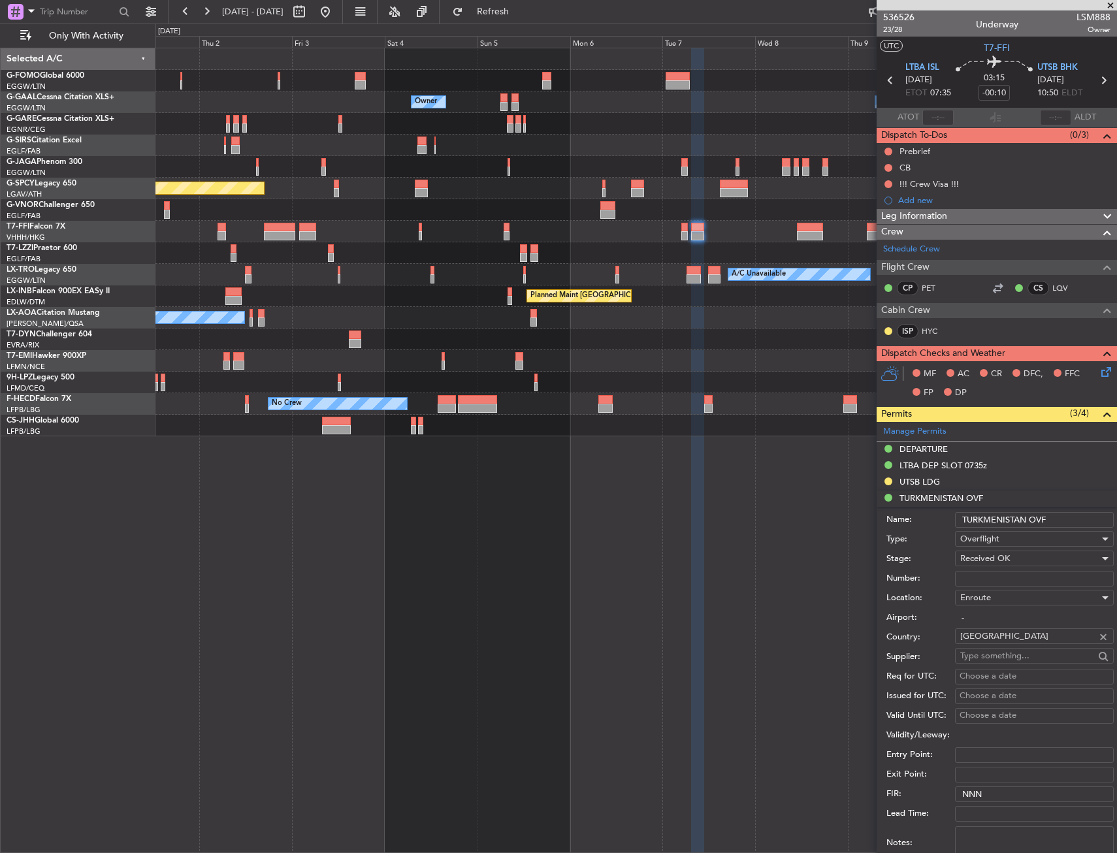
click at [978, 571] on input "Number:" at bounding box center [1034, 579] width 159 height 16
type input "APPROVED"
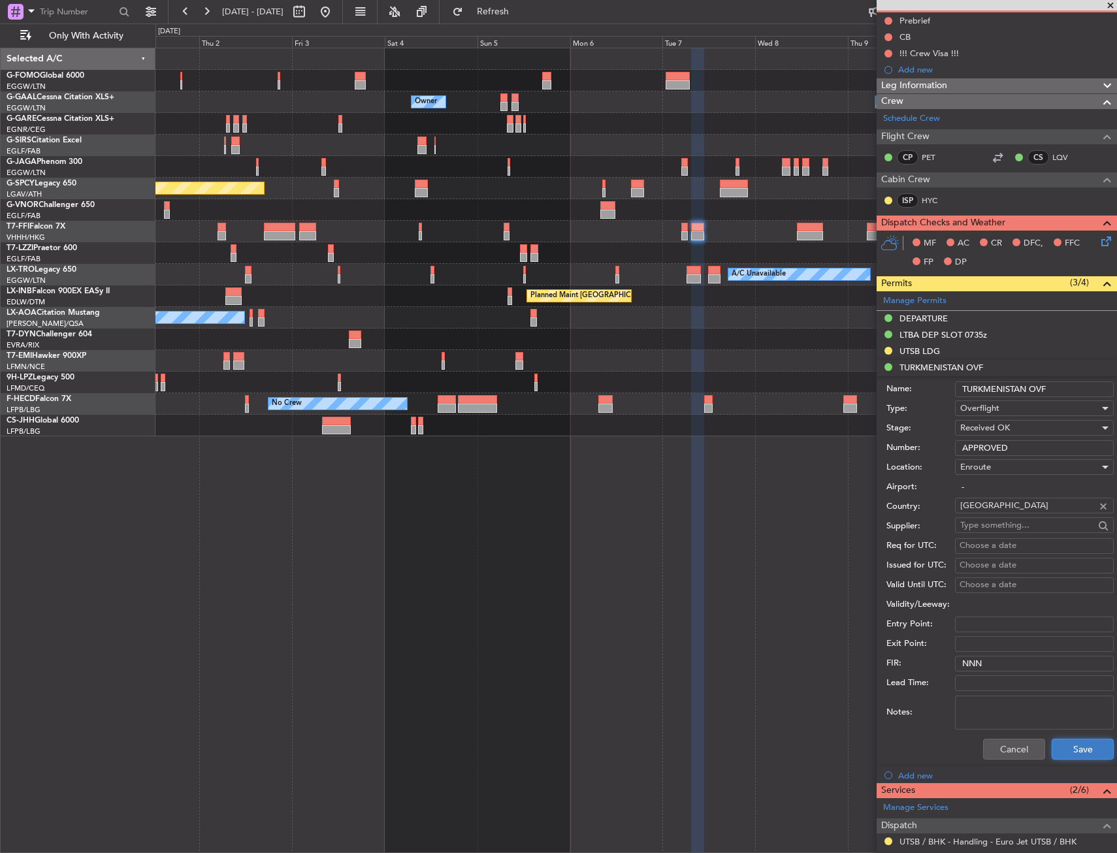
click at [1062, 756] on button "Save" at bounding box center [1083, 749] width 62 height 21
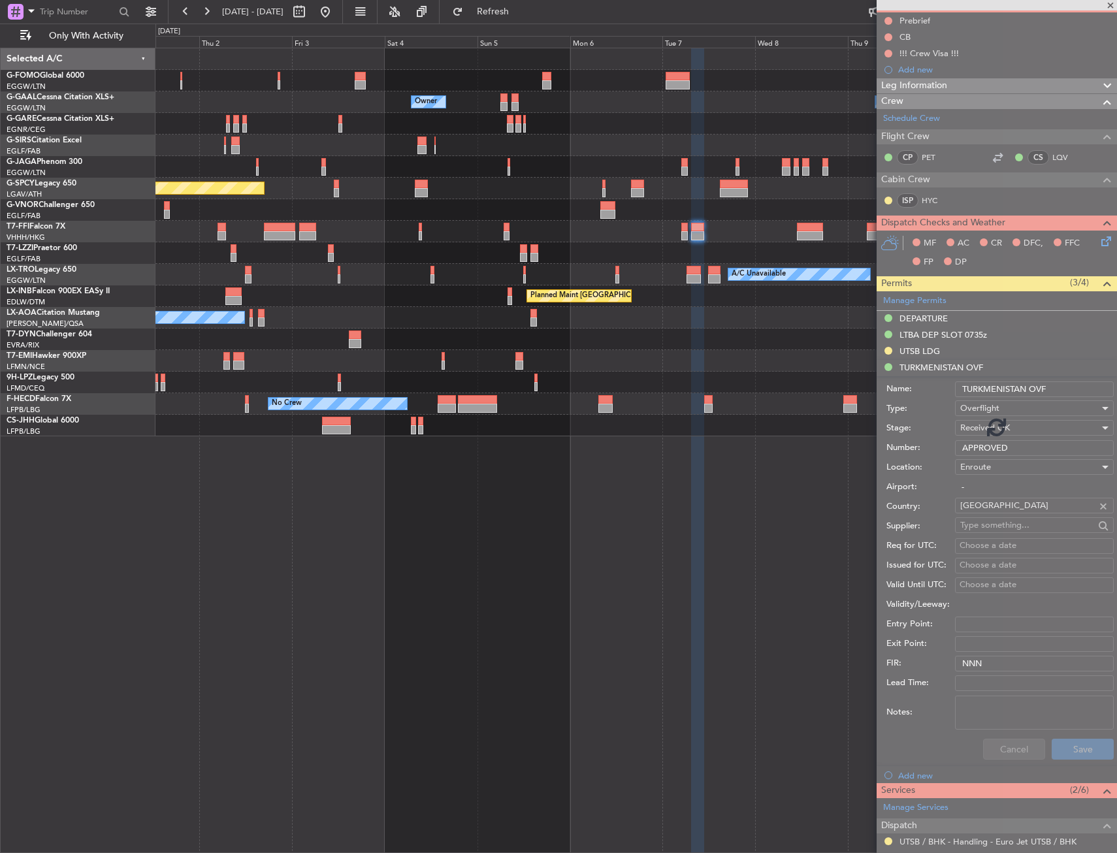
scroll to position [67, 0]
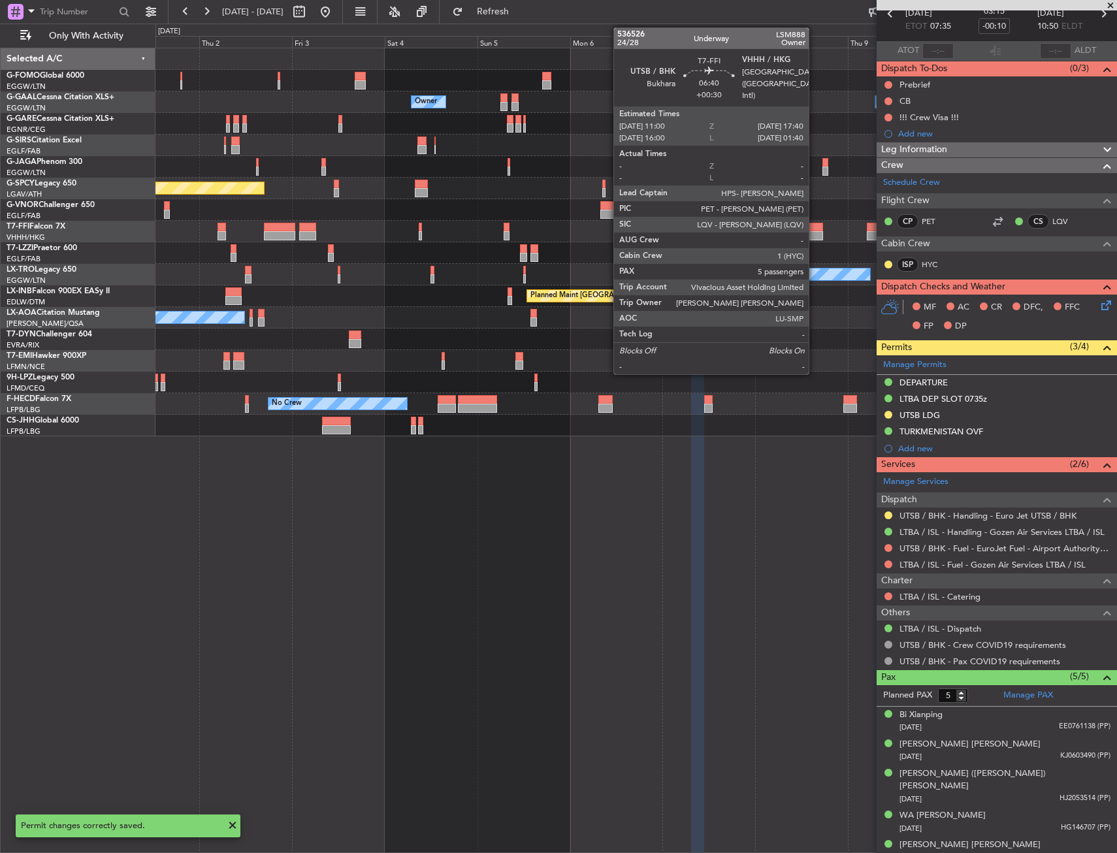
click at [814, 231] on div at bounding box center [810, 235] width 26 height 9
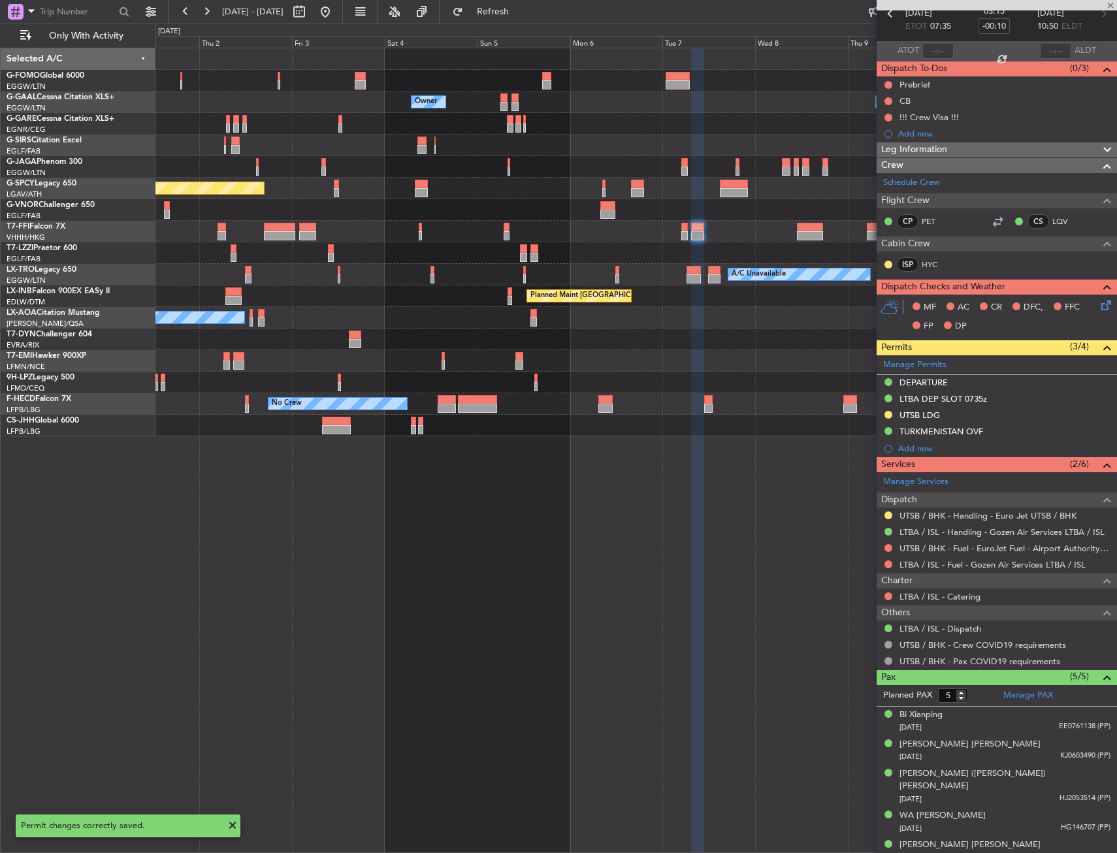
type input "+00:30"
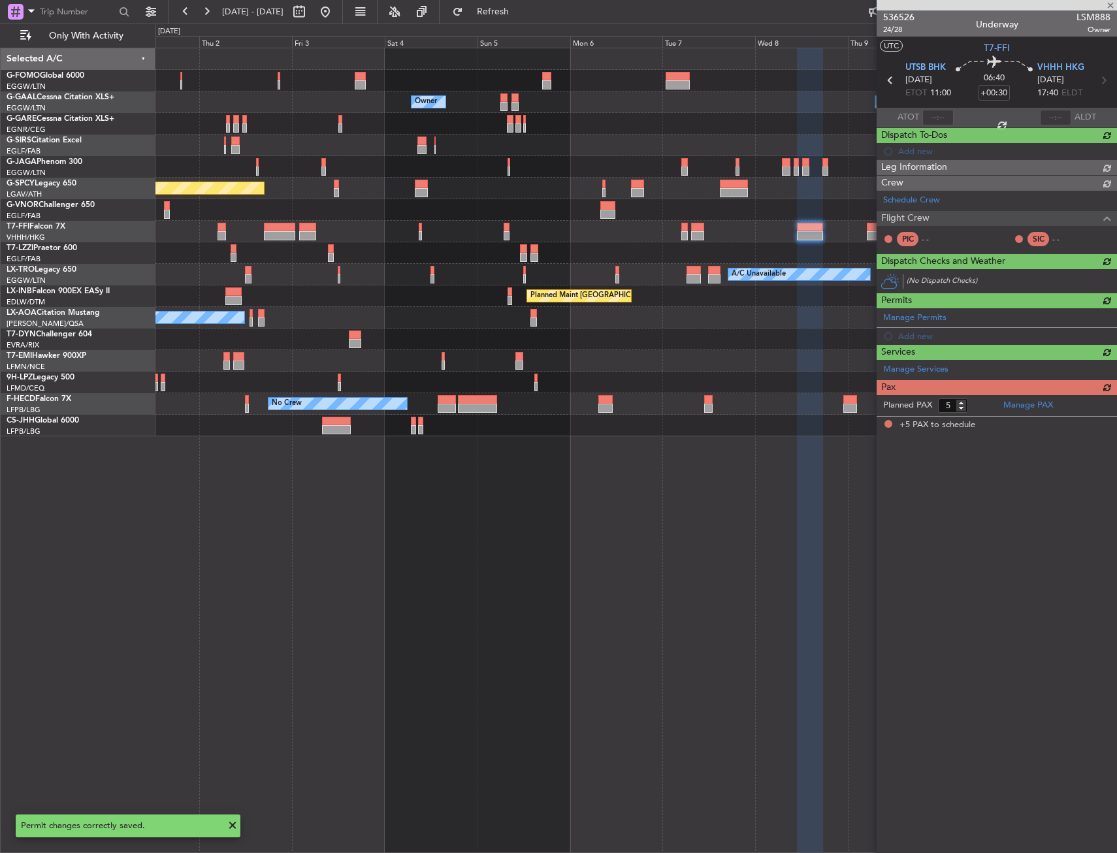
scroll to position [0, 0]
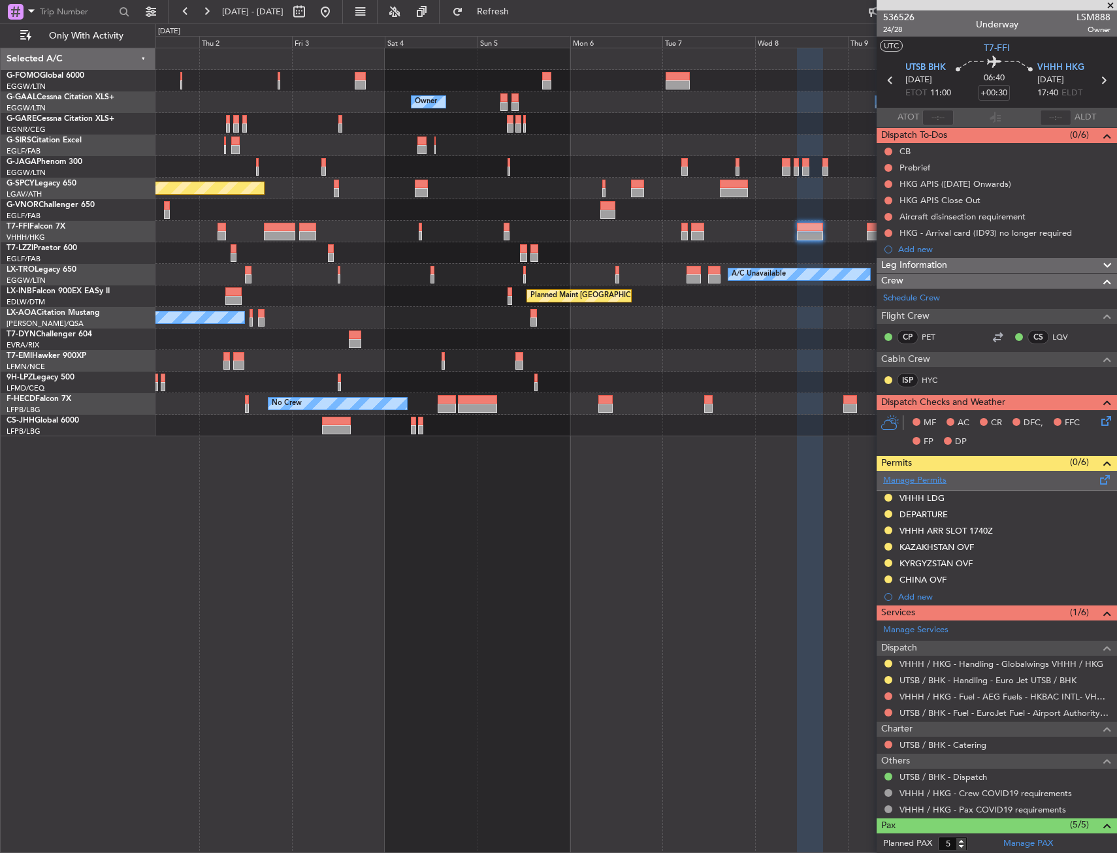
click at [928, 478] on link "Manage Permits" at bounding box center [914, 480] width 63 height 13
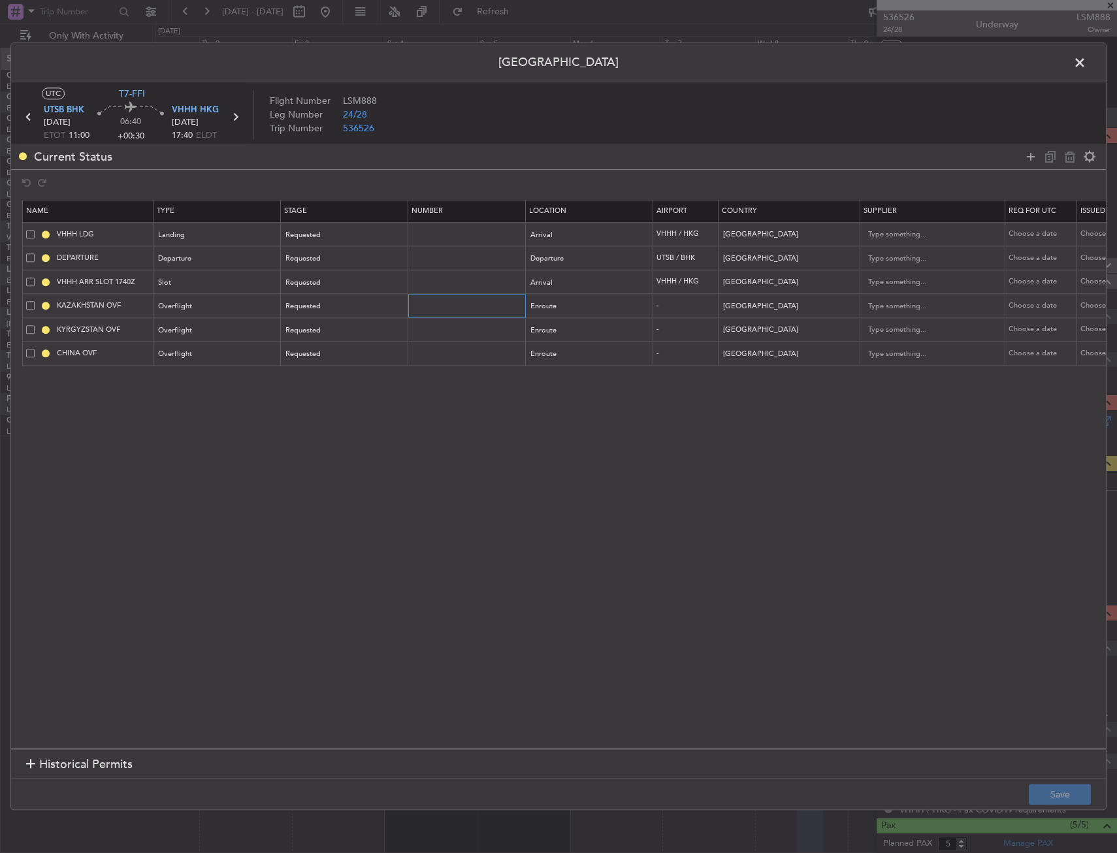
click at [462, 310] on input "text" at bounding box center [468, 305] width 114 height 11
paste input "APPROVED"
type input "APPROVED"
click at [584, 307] on div "Enroute" at bounding box center [585, 307] width 108 height 20
click at [583, 308] on div at bounding box center [558, 426] width 1117 height 853
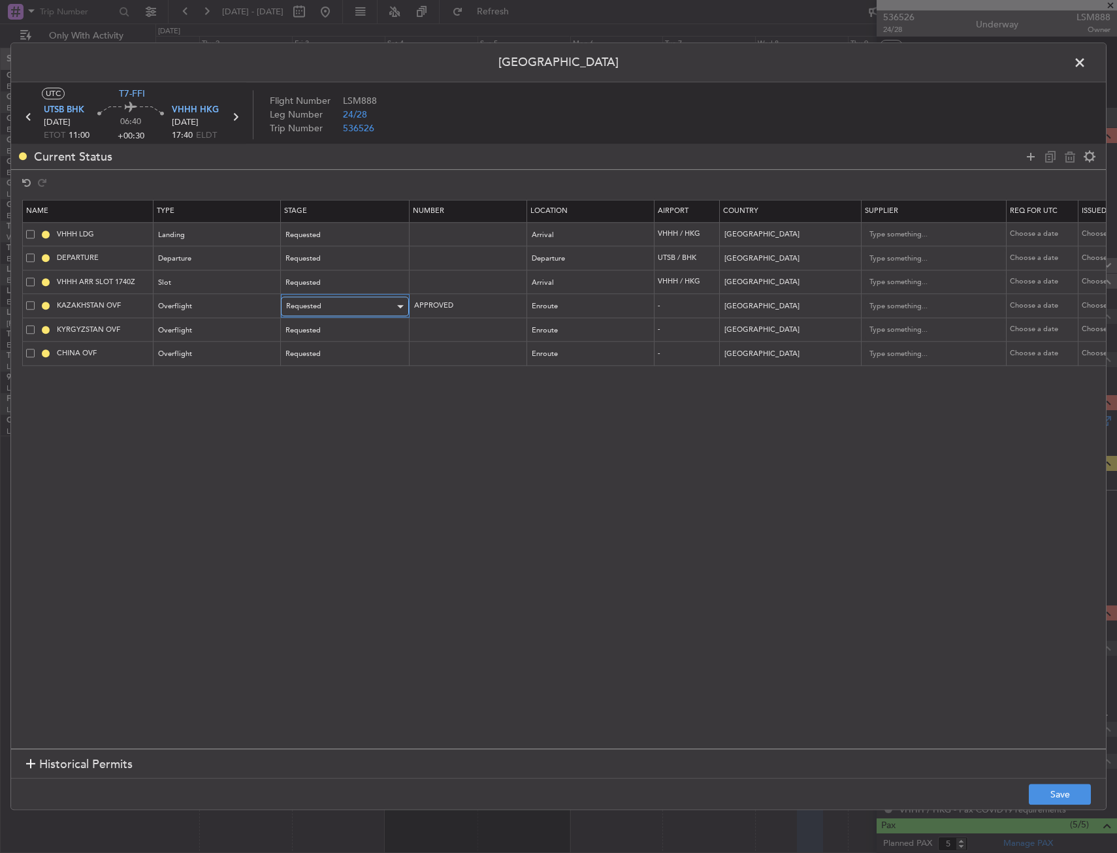
click at [338, 312] on div "Requested" at bounding box center [340, 307] width 108 height 20
click at [315, 414] on span "Received OK" at bounding box center [345, 412] width 116 height 20
click at [454, 325] on input "text" at bounding box center [468, 329] width 114 height 11
paste input "54/2709/GCE"
type input "54/2709/GCE"
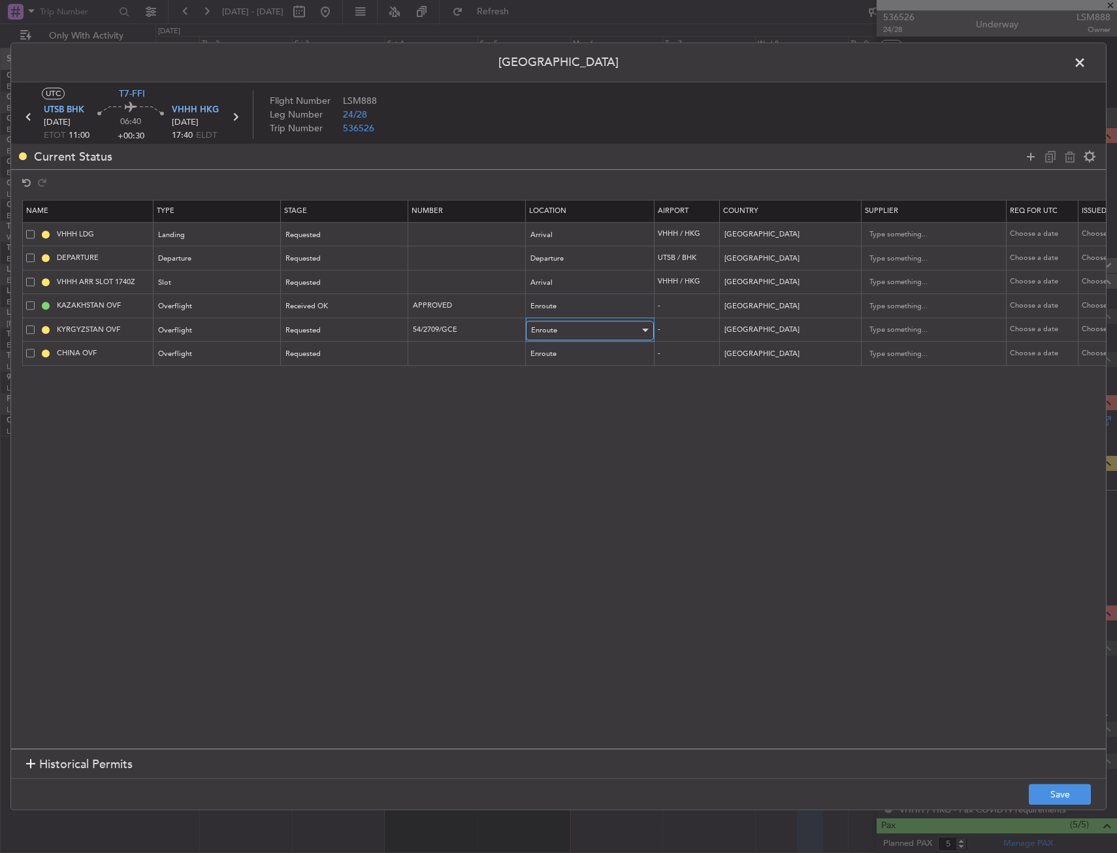
click at [562, 324] on div "Enroute" at bounding box center [585, 331] width 108 height 20
click at [562, 324] on div at bounding box center [558, 426] width 1117 height 853
click at [337, 330] on div "Requested" at bounding box center [340, 331] width 108 height 20
click at [321, 439] on span "Received OK" at bounding box center [345, 437] width 116 height 20
click at [335, 348] on div "Requested" at bounding box center [340, 355] width 108 height 20
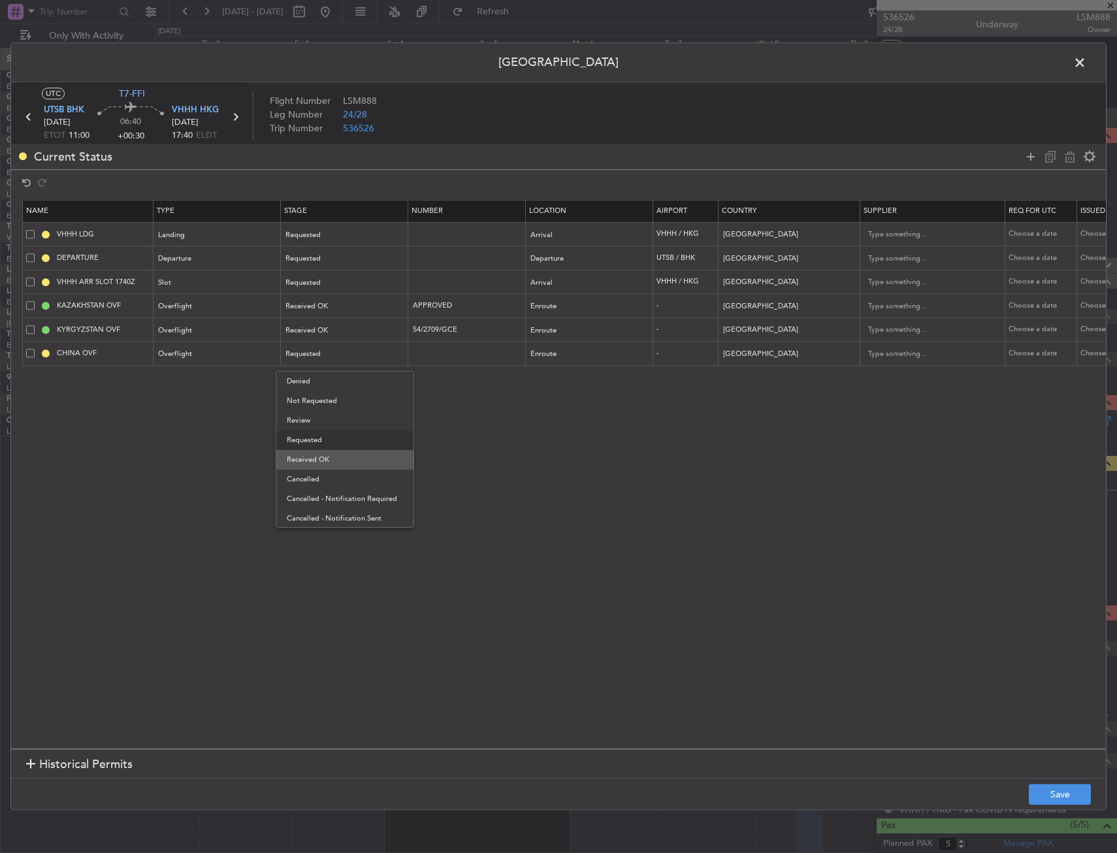
click at [317, 457] on span "Received OK" at bounding box center [345, 460] width 116 height 20
click at [432, 354] on input "text" at bounding box center [468, 353] width 114 height 11
paste input "CAD/2025V5850"
type input "CAD/2025V5850"
click at [1058, 782] on footer "Save" at bounding box center [558, 794] width 1095 height 31
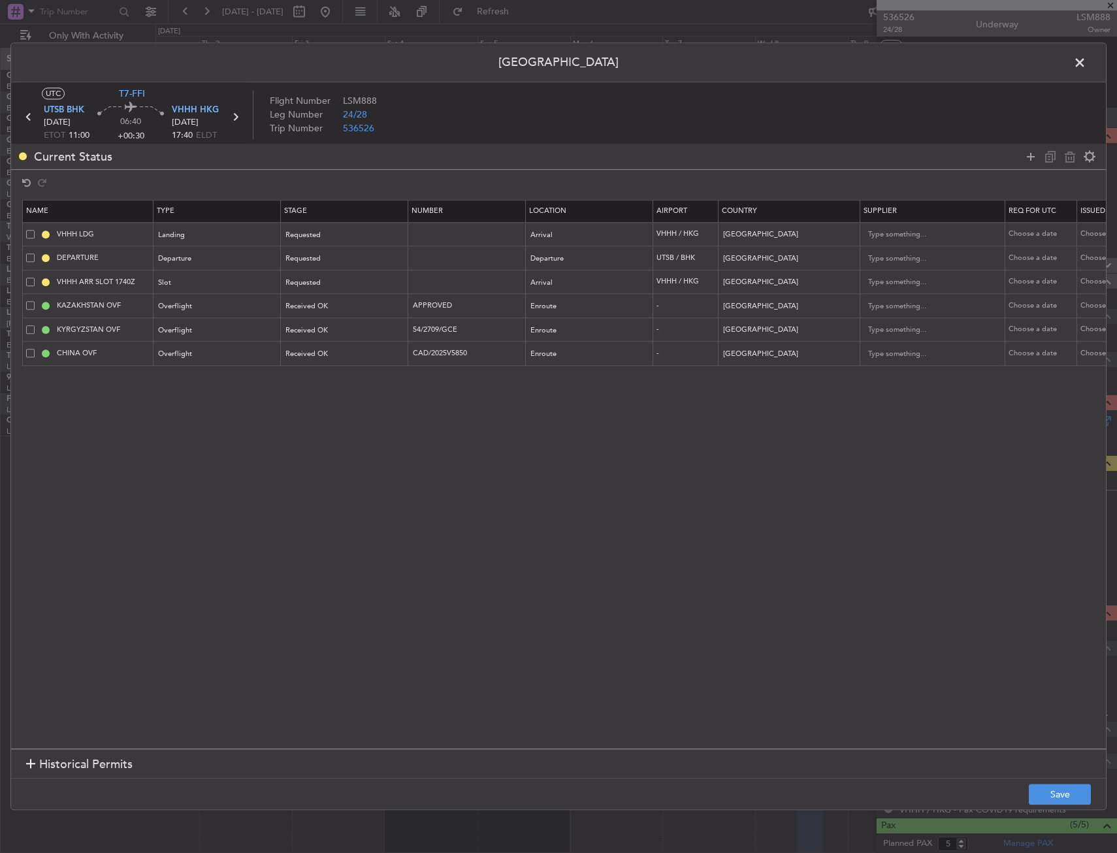
click at [1054, 783] on footer "Save" at bounding box center [558, 794] width 1095 height 31
click at [1086, 61] on span at bounding box center [1086, 66] width 0 height 26
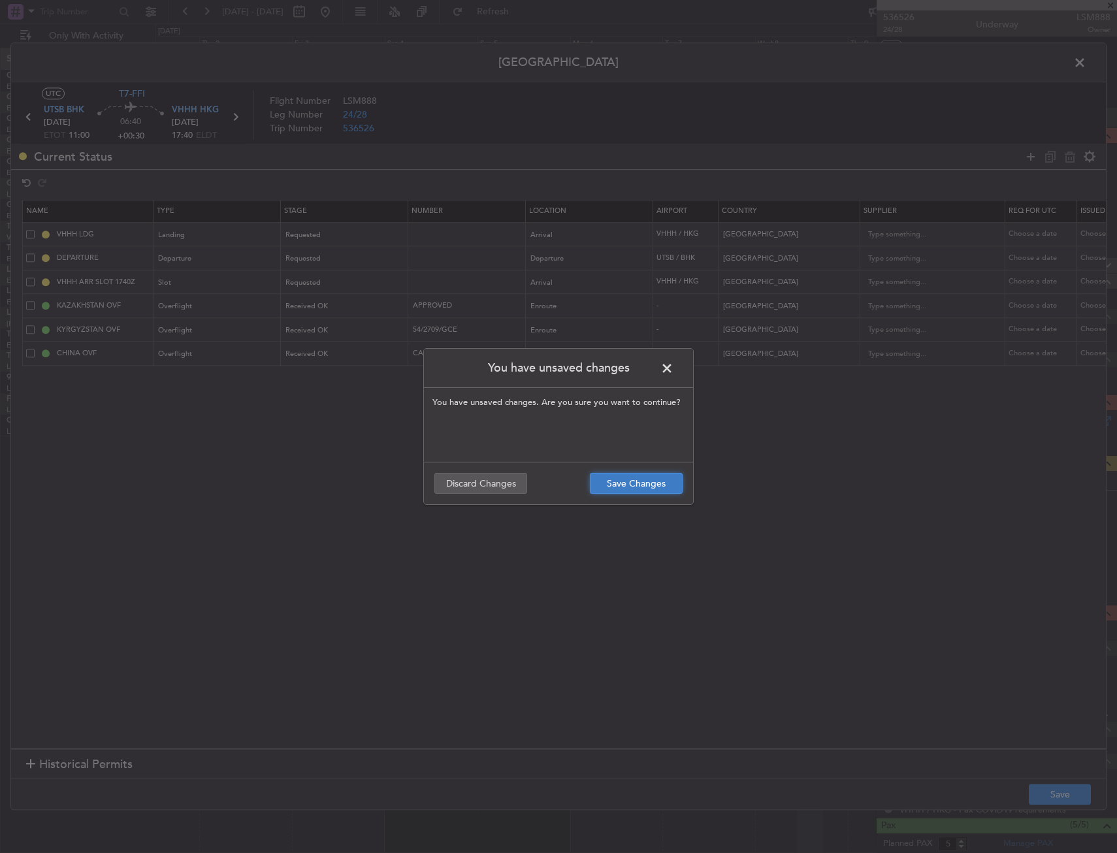
click at [625, 485] on button "Save Changes" at bounding box center [636, 483] width 93 height 21
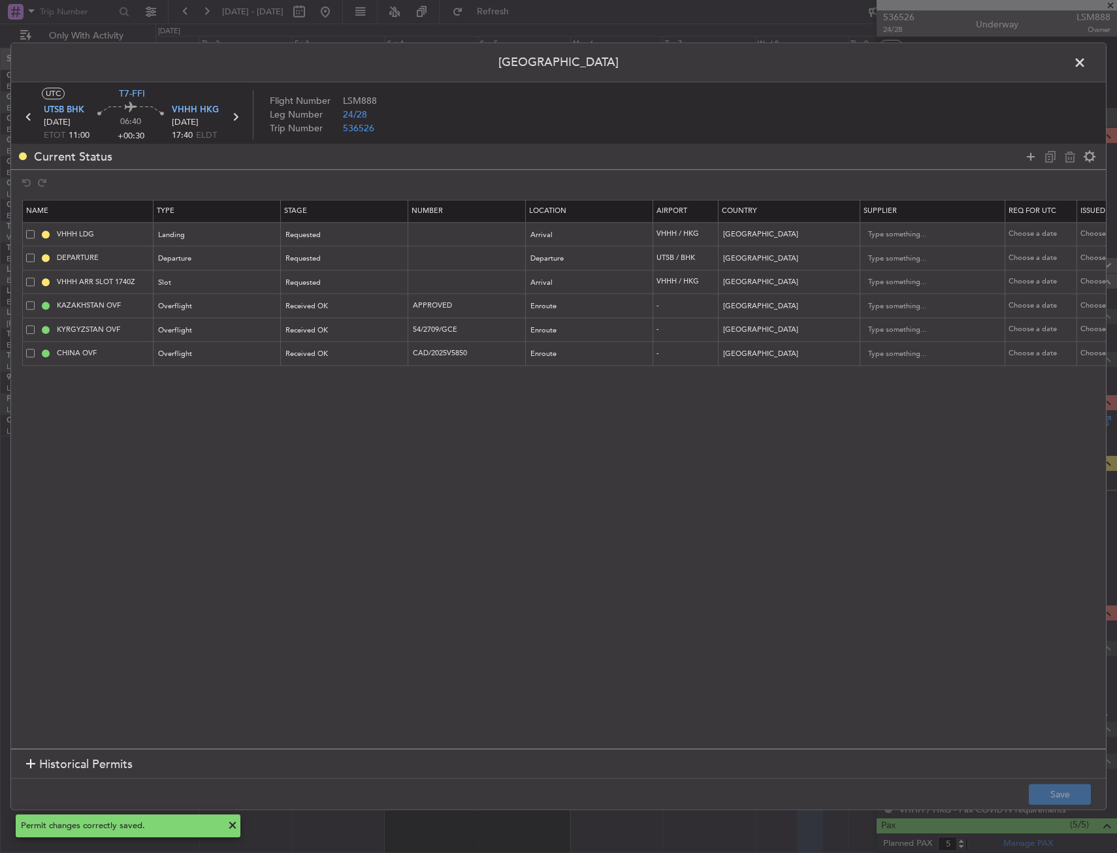
click at [1086, 64] on span at bounding box center [1086, 66] width 0 height 26
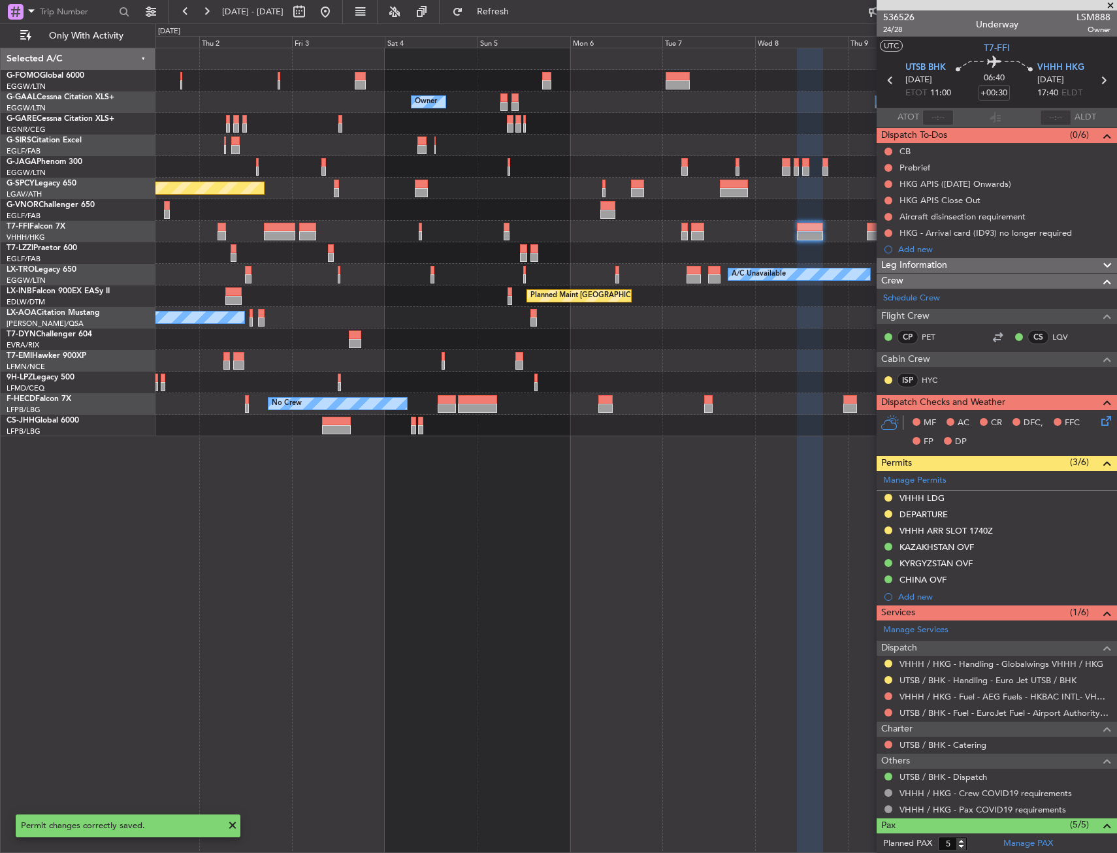
click at [524, 276] on div "A/C Unavailable Planned Maint Riga (Riga Intl)" at bounding box center [635, 275] width 961 height 22
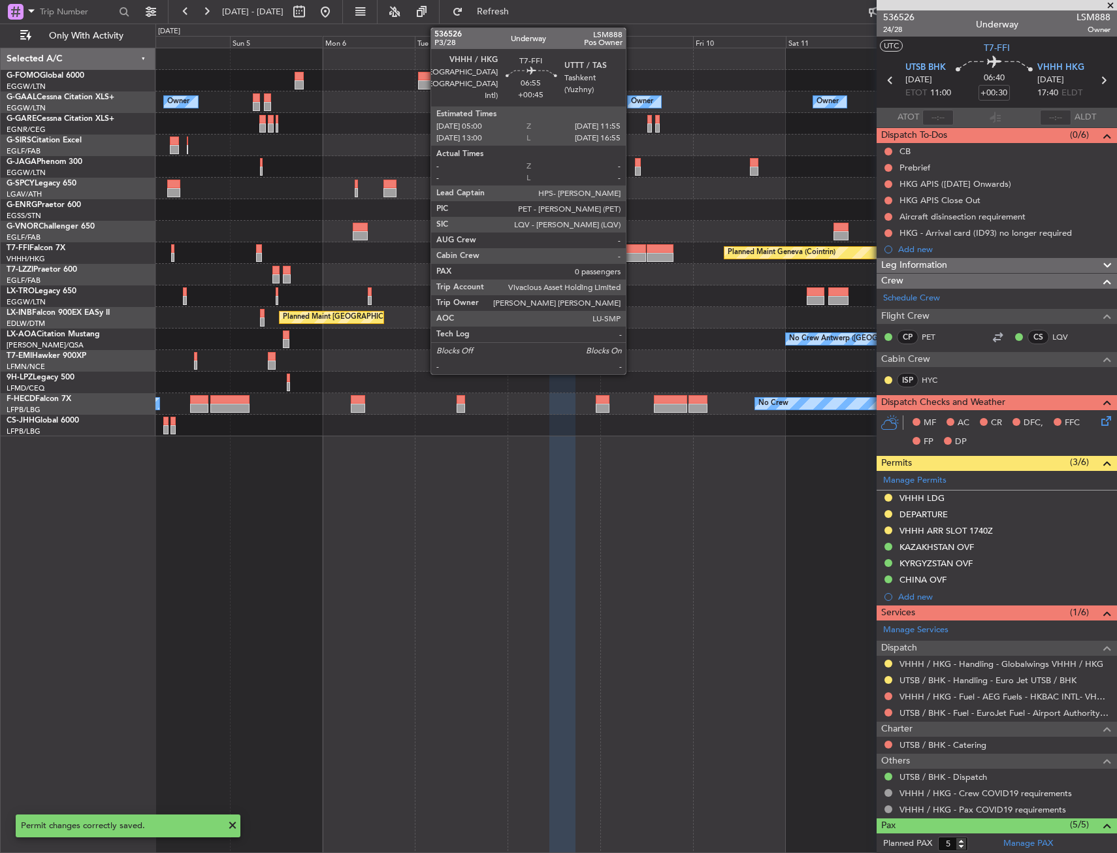
click at [632, 250] on div at bounding box center [632, 248] width 27 height 9
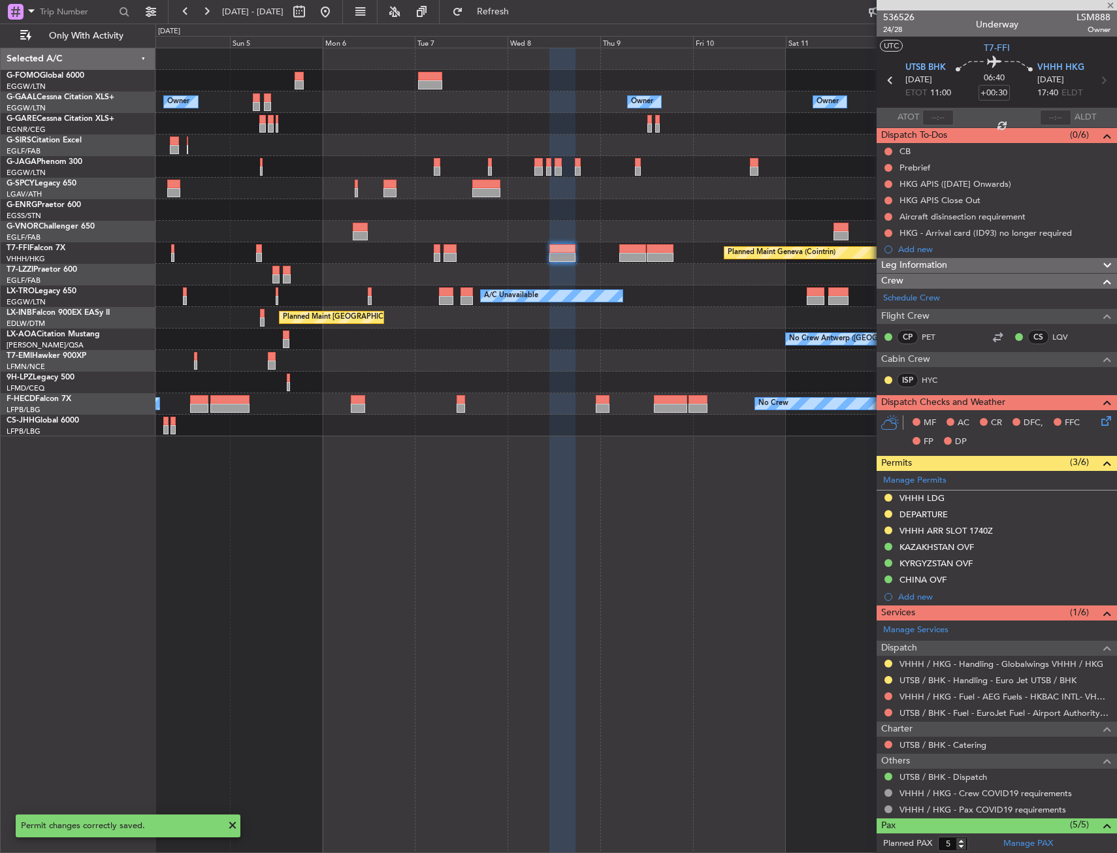
type input "+00:45"
type input "0"
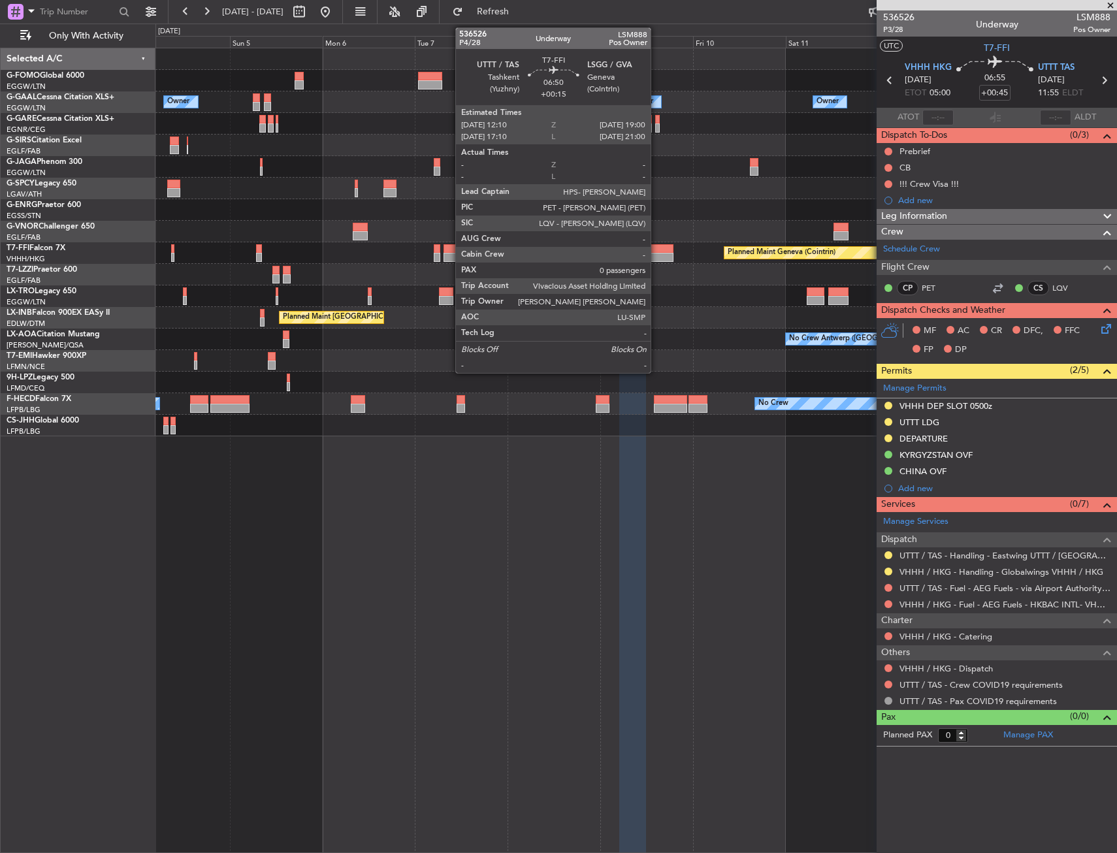
click at [656, 244] on div at bounding box center [660, 248] width 27 height 9
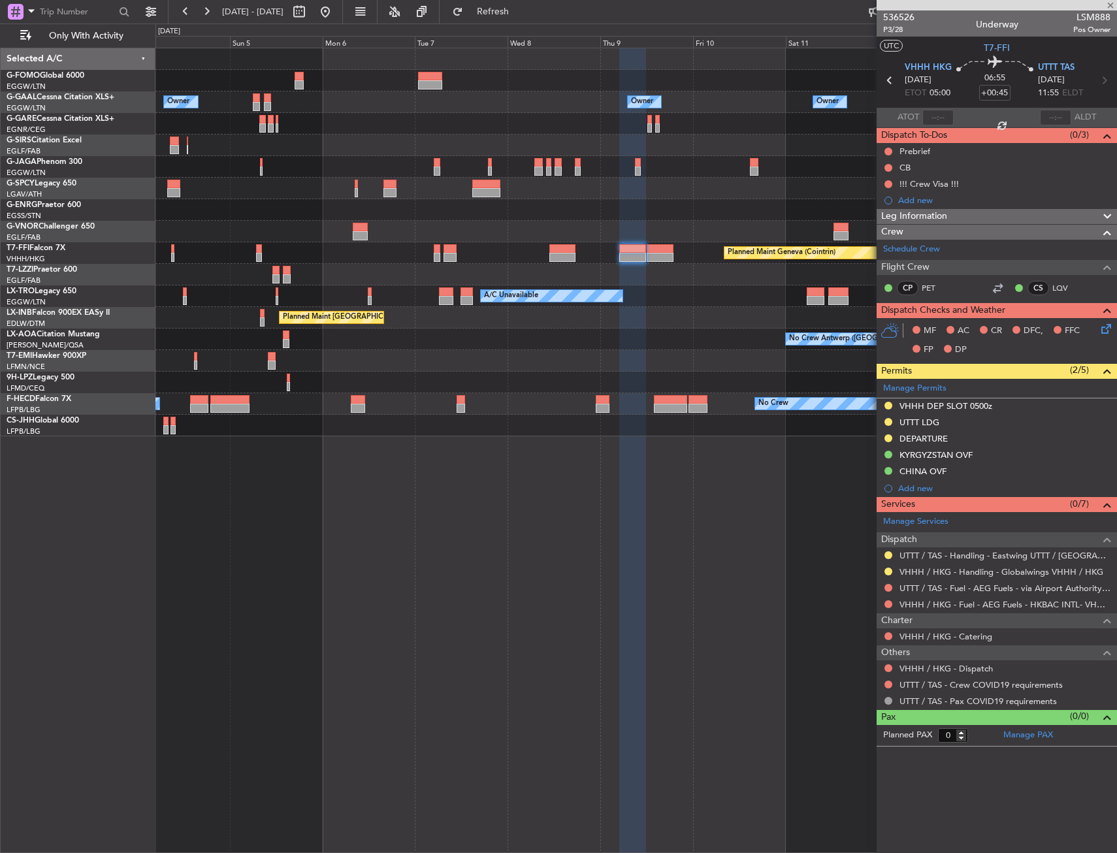
type input "+00:15"
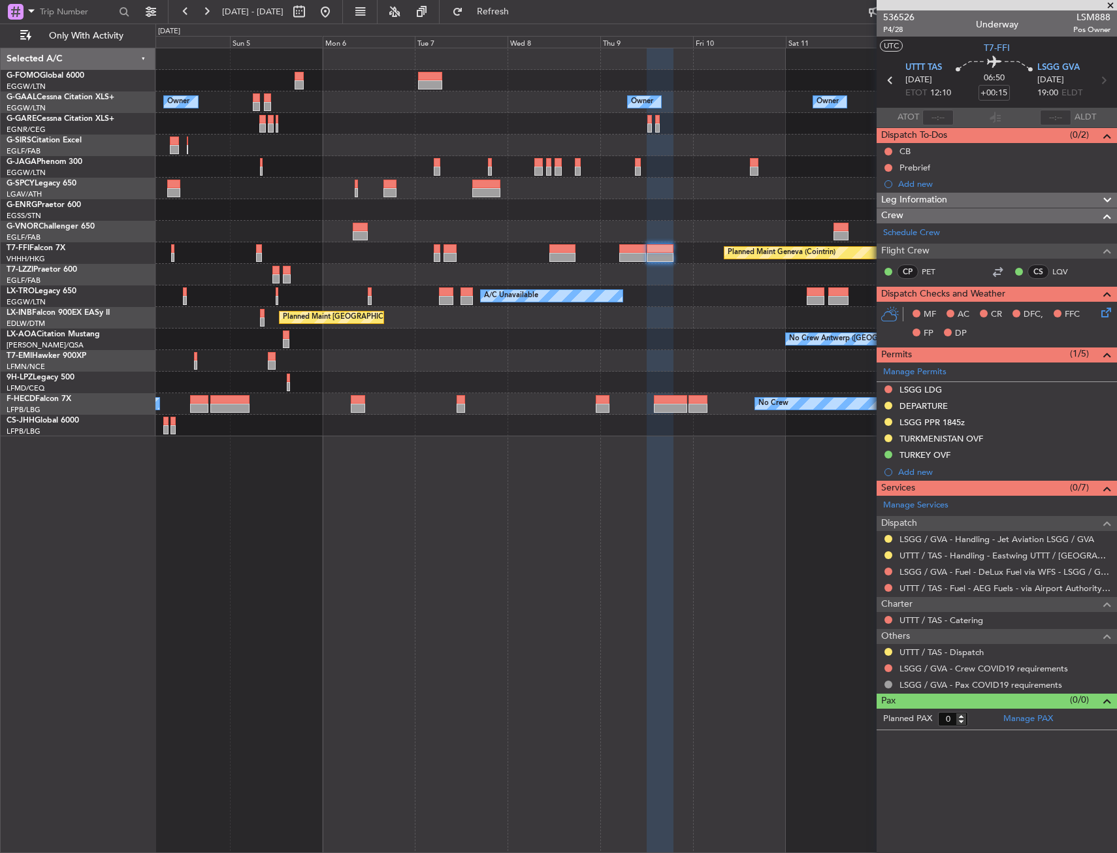
click at [952, 443] on div "TURKMENISTAN OVF" at bounding box center [941, 438] width 84 height 11
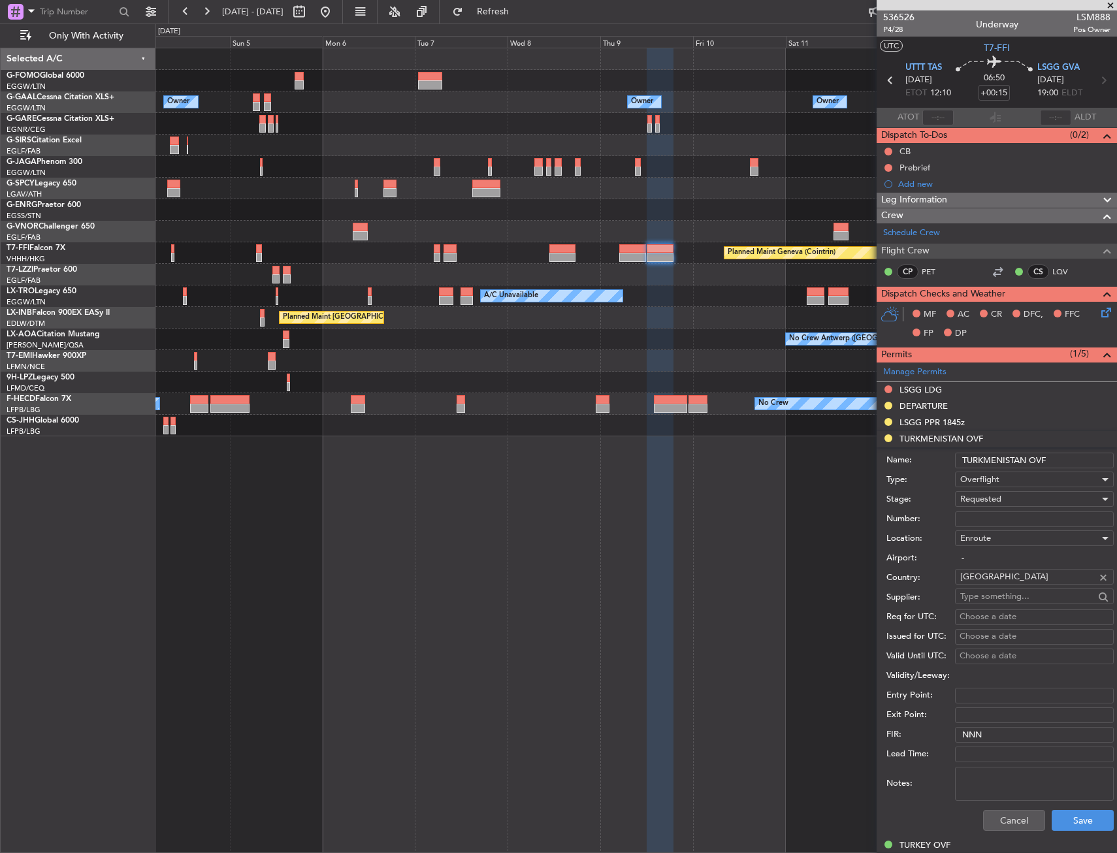
click at [971, 528] on div "Number:" at bounding box center [999, 519] width 227 height 20
click at [1005, 512] on input "Number:" at bounding box center [1034, 519] width 159 height 16
paste input "GC/146/11611/280925"
type input "GC/146/11611/280925"
click at [1007, 500] on div "Requested" at bounding box center [1029, 499] width 139 height 20
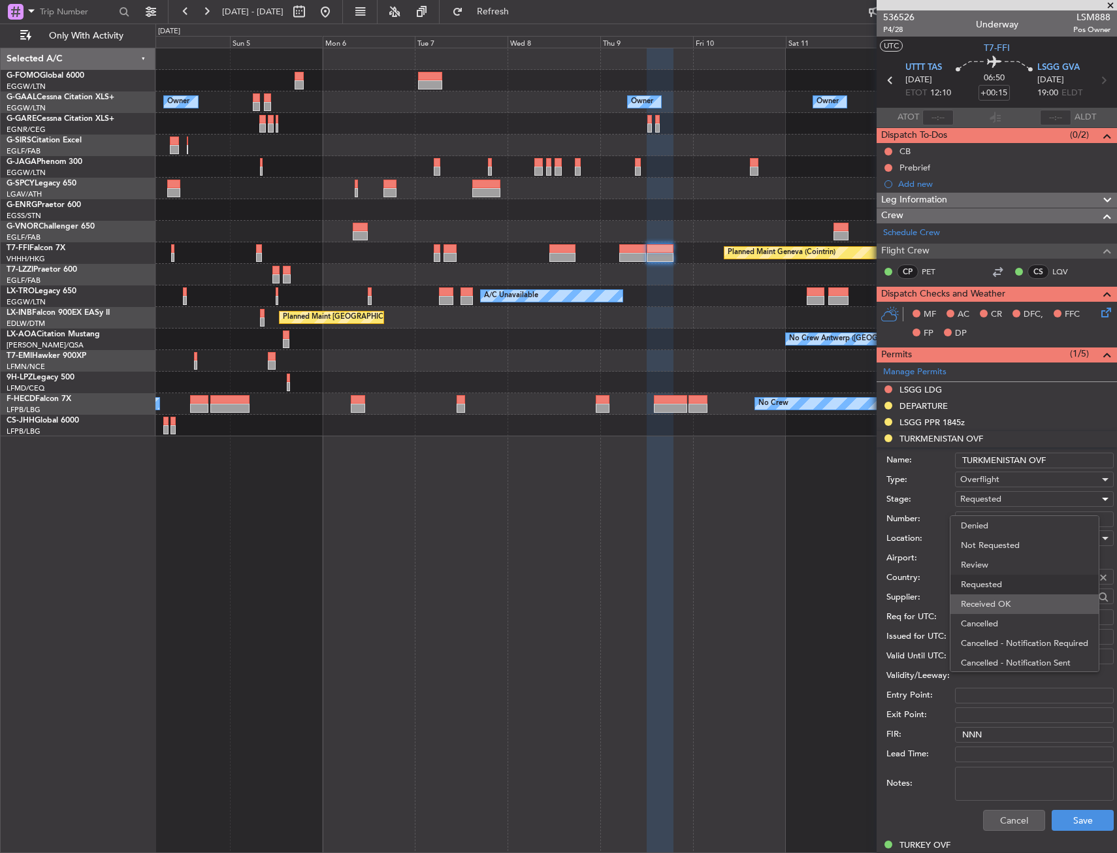
scroll to position [6, 0]
click at [1003, 596] on span "Received OK" at bounding box center [1029, 598] width 137 height 20
click at [1082, 820] on button "Save" at bounding box center [1083, 820] width 62 height 21
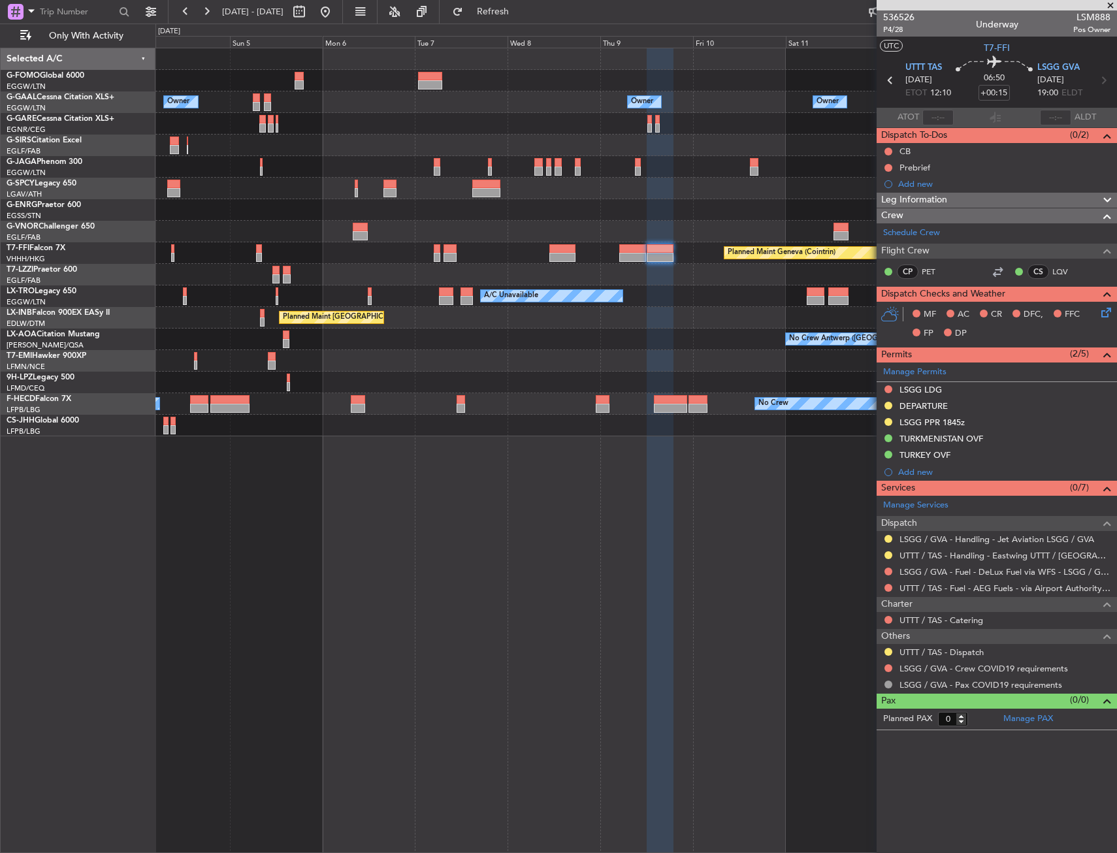
click at [1116, 452] on html "04 Oct 2025 - 14 Oct 2025 Refresh Quick Links Only With Activity Owner Owner Ow…" at bounding box center [558, 426] width 1117 height 853
click at [1111, 415] on fb-app "04 Oct 2025 - 14 Oct 2025 Refresh Quick Links Only With Activity Owner Owner Ow…" at bounding box center [558, 431] width 1117 height 843
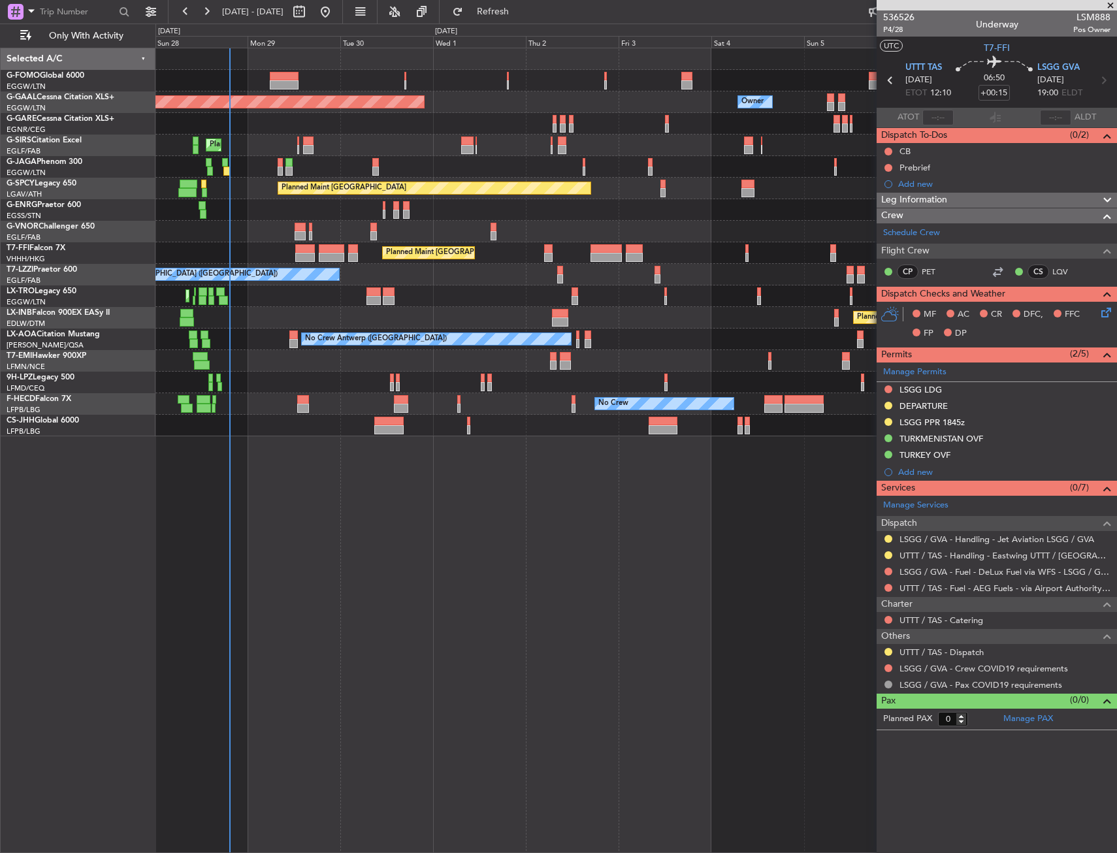
click at [359, 417] on div "Planned Maint [GEOGRAPHIC_DATA] ([GEOGRAPHIC_DATA])" at bounding box center [635, 426] width 961 height 22
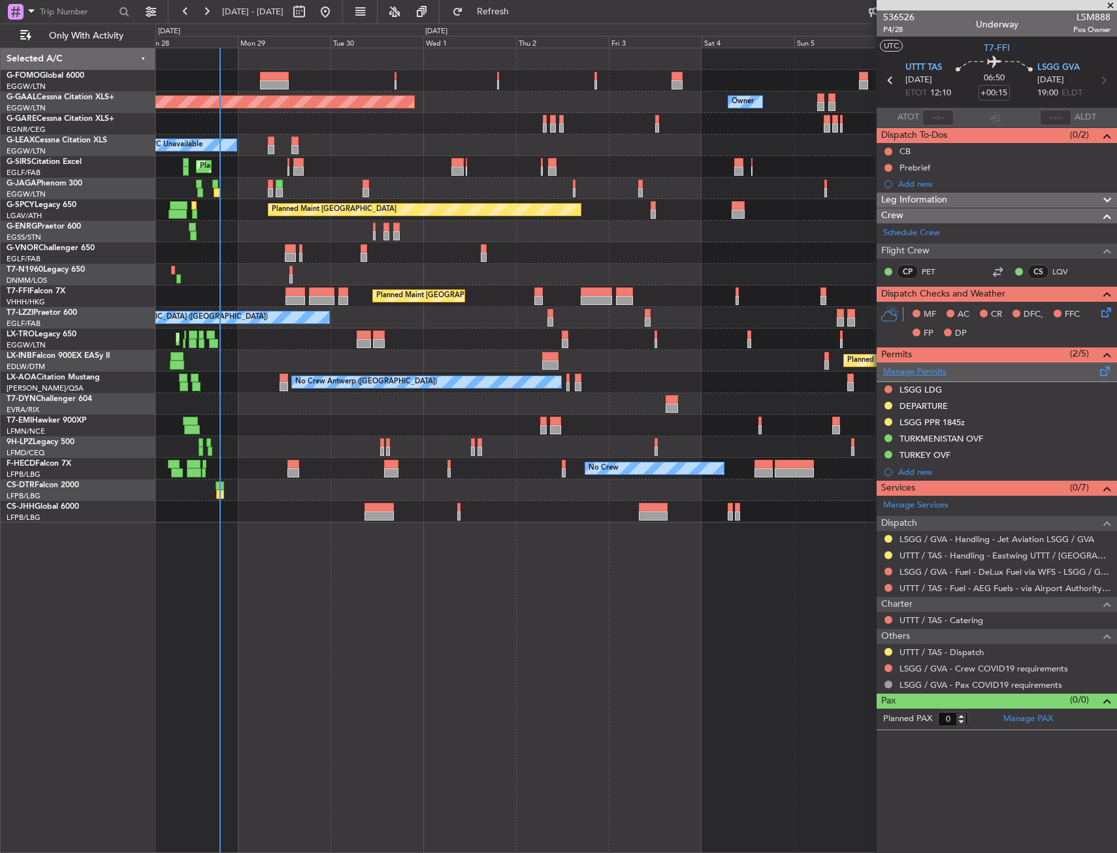
click at [909, 368] on link "Manage Permits" at bounding box center [914, 372] width 63 height 13
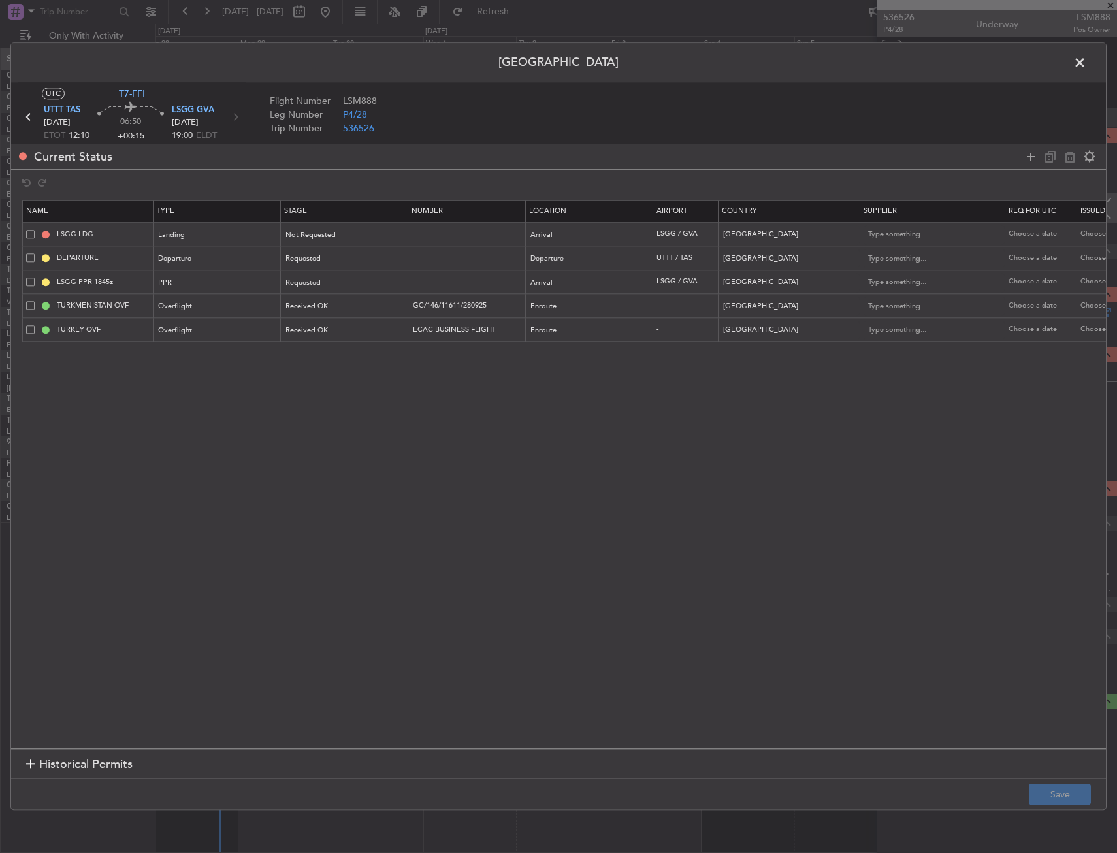
click at [31, 237] on span at bounding box center [30, 234] width 8 height 8
click at [35, 230] on input "checkbox" at bounding box center [35, 230] width 0 height 0
click at [1086, 56] on span at bounding box center [1086, 66] width 0 height 26
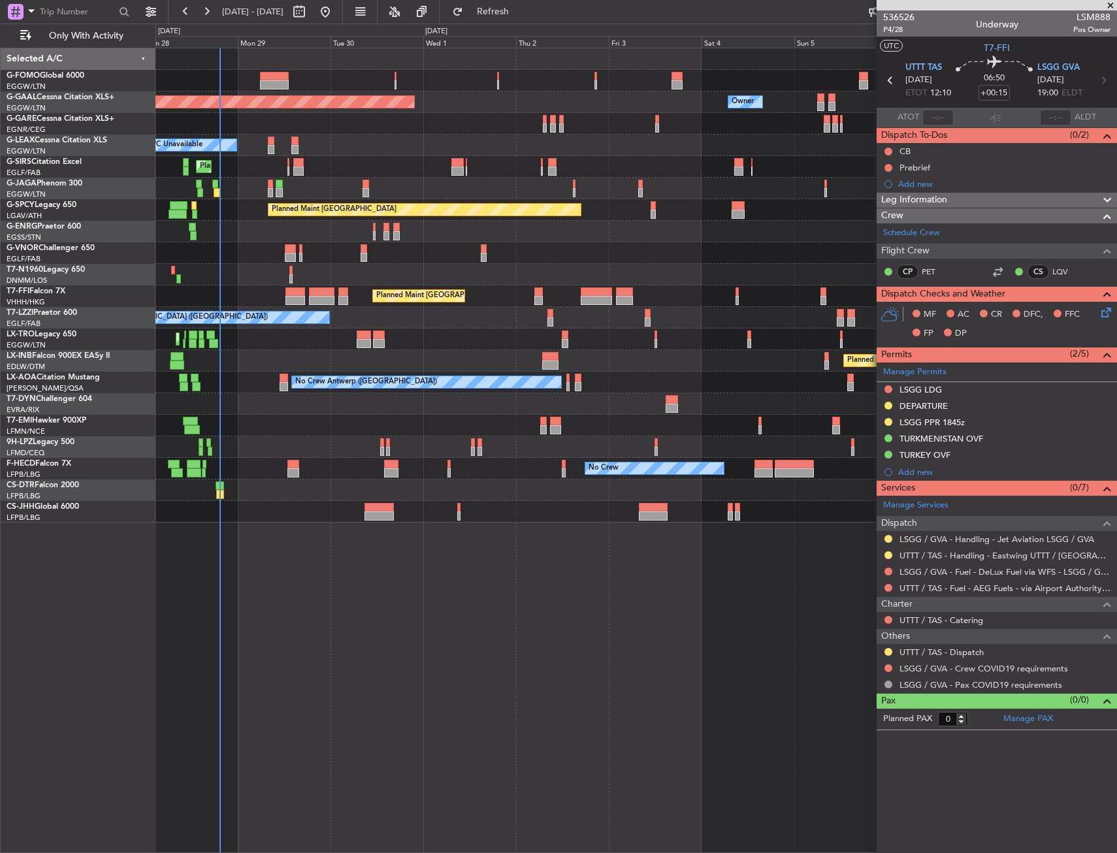
click at [0, 403] on html "28 Sep 2025 - 08 Oct 2025 Refresh Quick Links Only With Activity Owner Planned …" at bounding box center [558, 426] width 1117 height 853
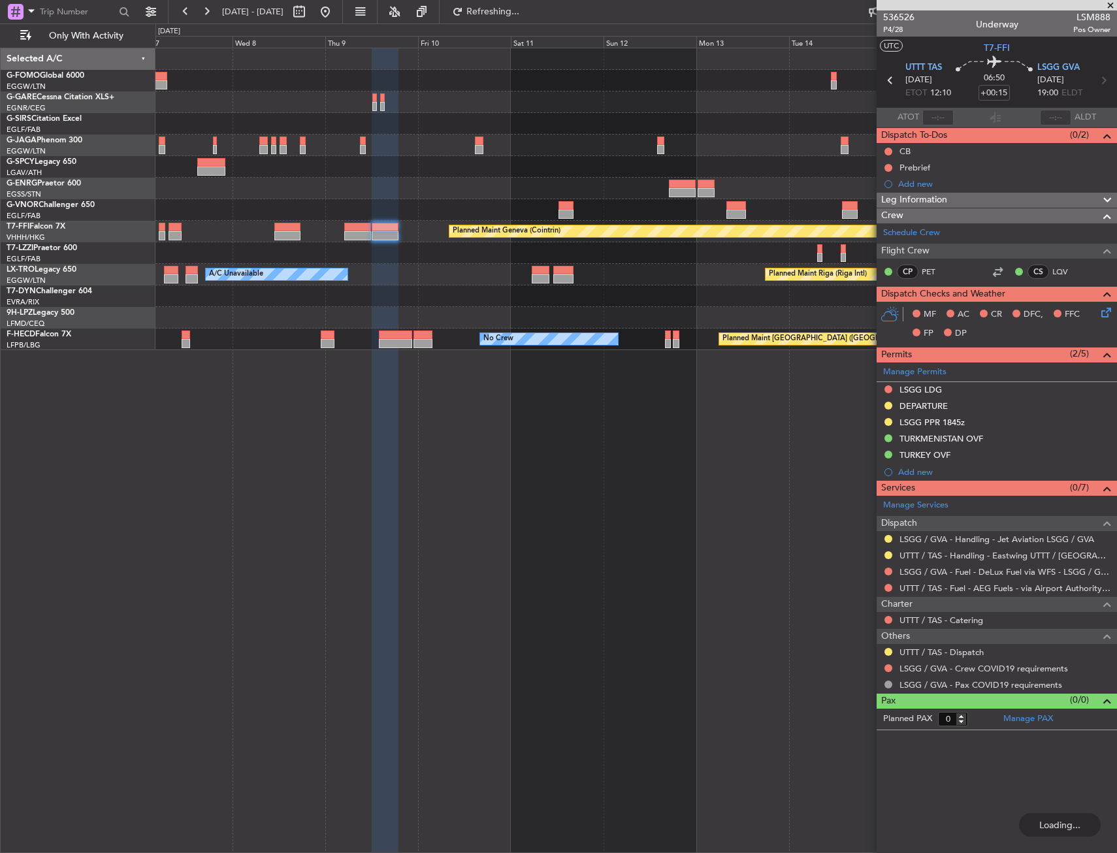
click at [390, 238] on div at bounding box center [385, 235] width 27 height 9
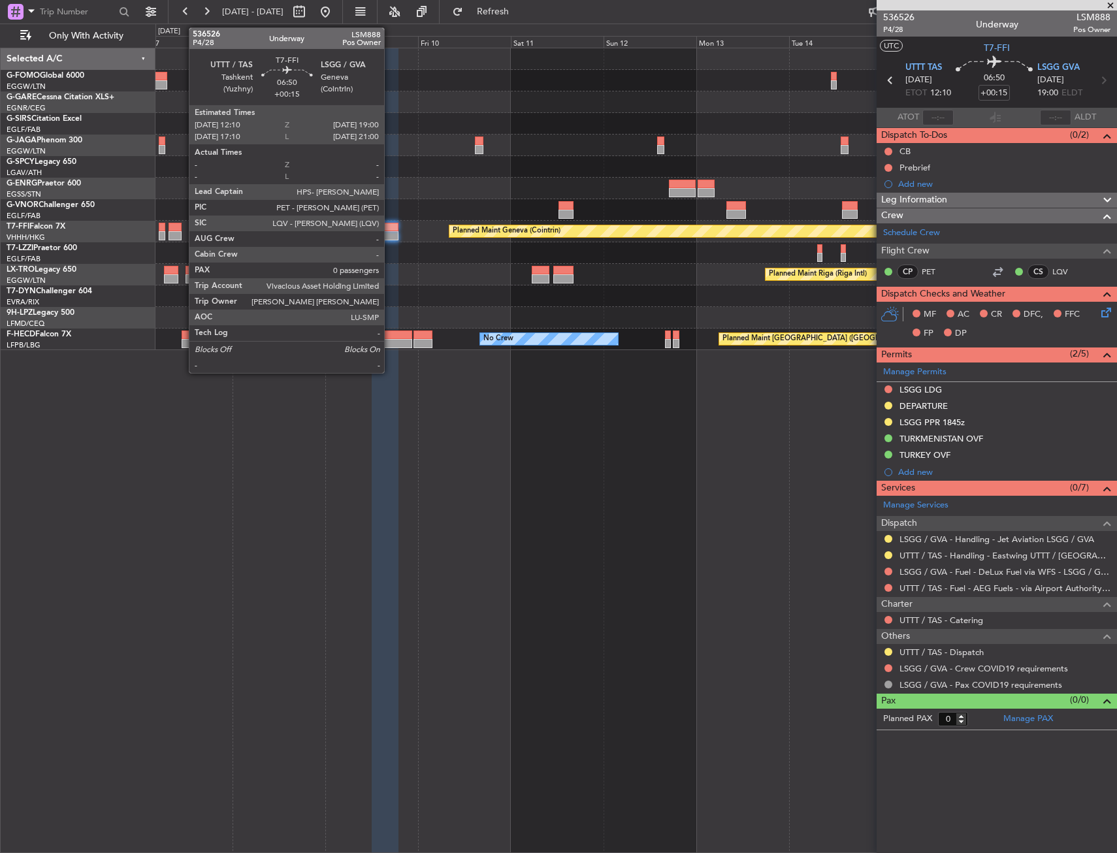
click at [390, 238] on div at bounding box center [385, 235] width 27 height 9
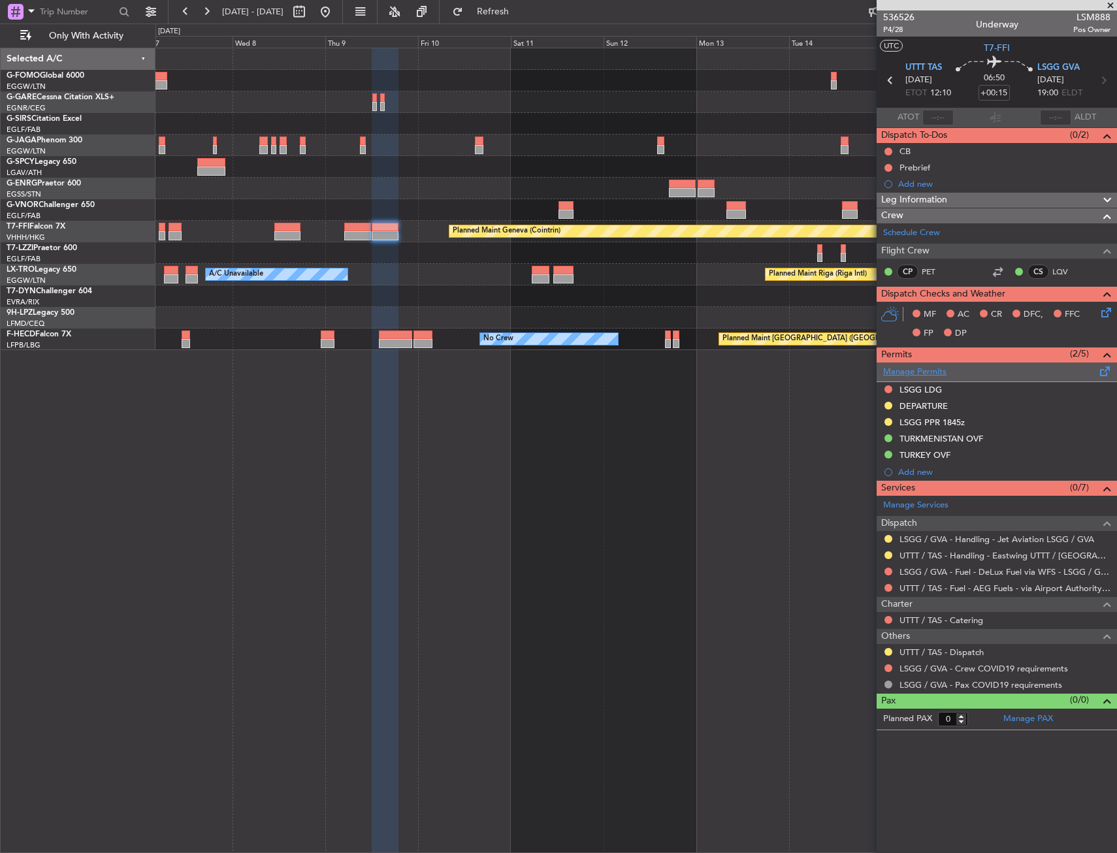
click at [909, 368] on link "Manage Permits" at bounding box center [914, 372] width 63 height 13
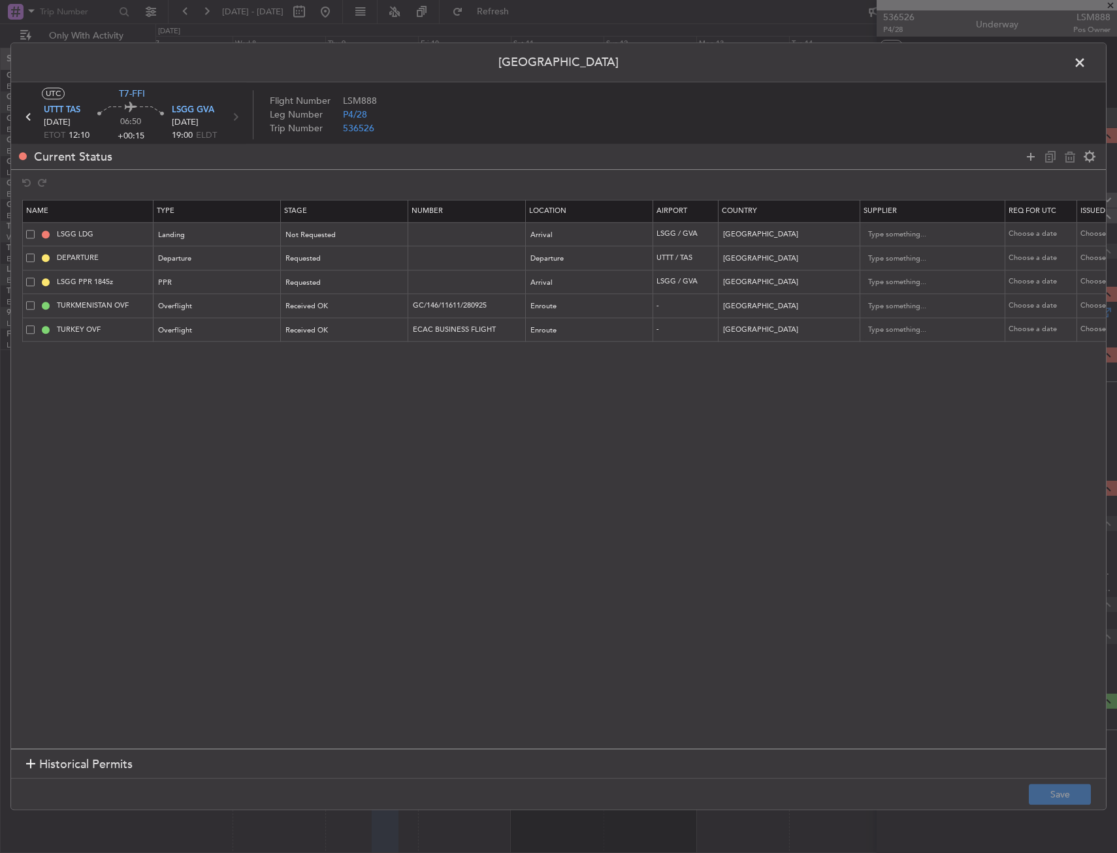
click at [26, 235] on span at bounding box center [30, 234] width 8 height 8
click at [35, 230] on input "checkbox" at bounding box center [35, 230] width 0 height 0
click at [1071, 159] on icon at bounding box center [1070, 157] width 16 height 16
type input "DEPARTURE"
type input "Uzbekistan"
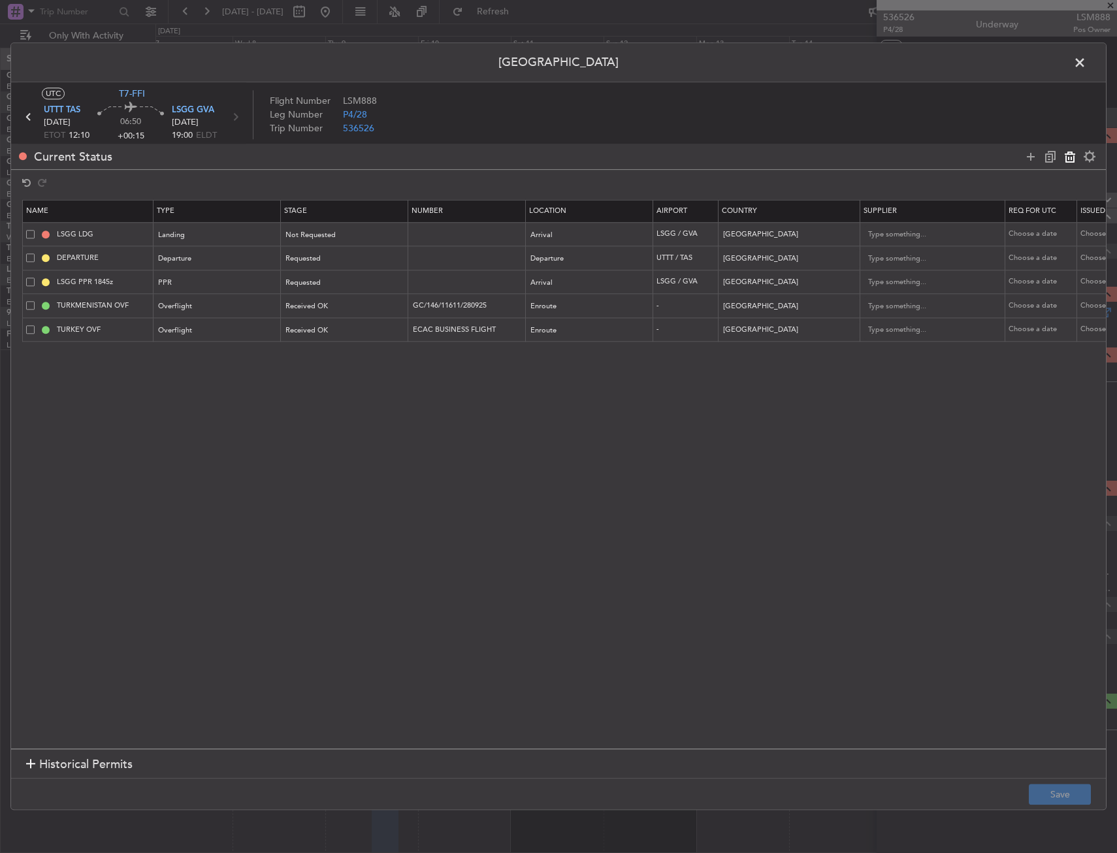
type input "LSGG PPR 1845z"
type input "Switzerland"
type input "TURKMENISTAN OVF"
type input "GC/146/11611/280925"
type input "Turkmenistan"
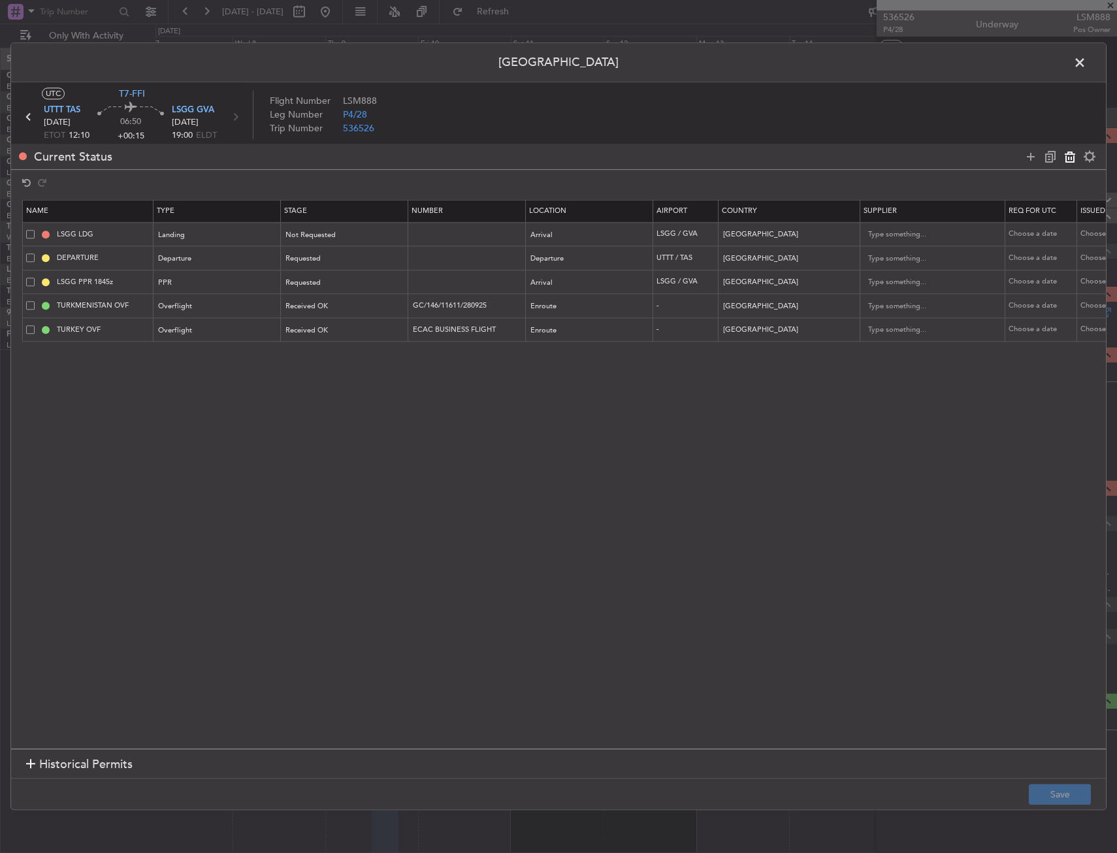
type input "TURKEY OVF"
type input "ECAC BUSINESS FLIGHT"
type input "Turkey"
click at [1058, 797] on button "Save" at bounding box center [1060, 794] width 62 height 21
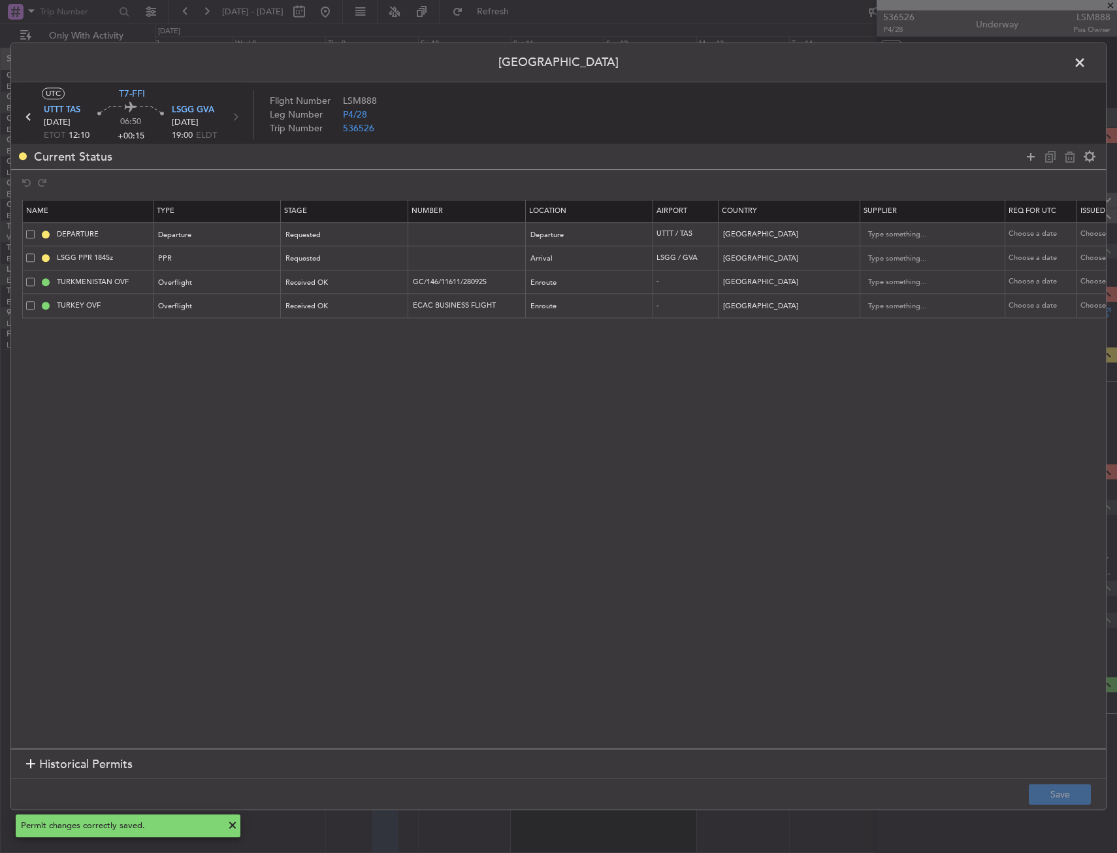
click at [1086, 63] on span at bounding box center [1086, 66] width 0 height 26
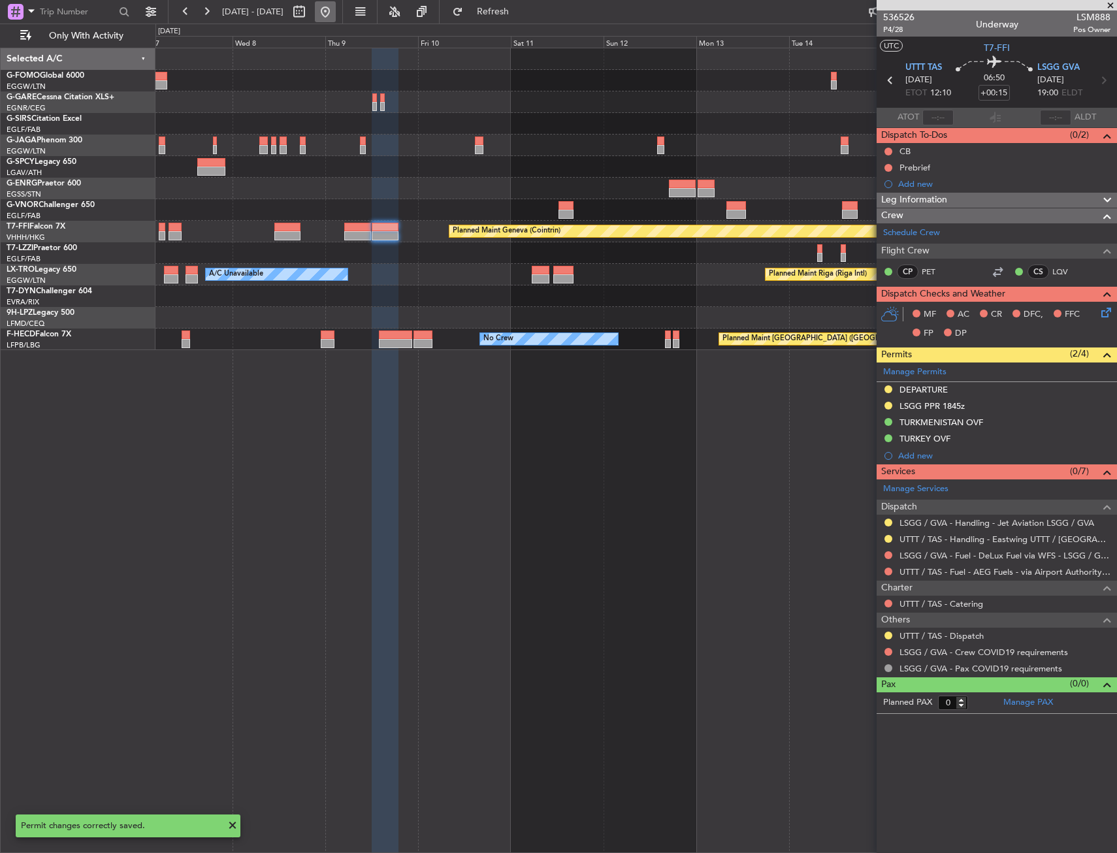
click at [336, 18] on button at bounding box center [325, 11] width 21 height 21
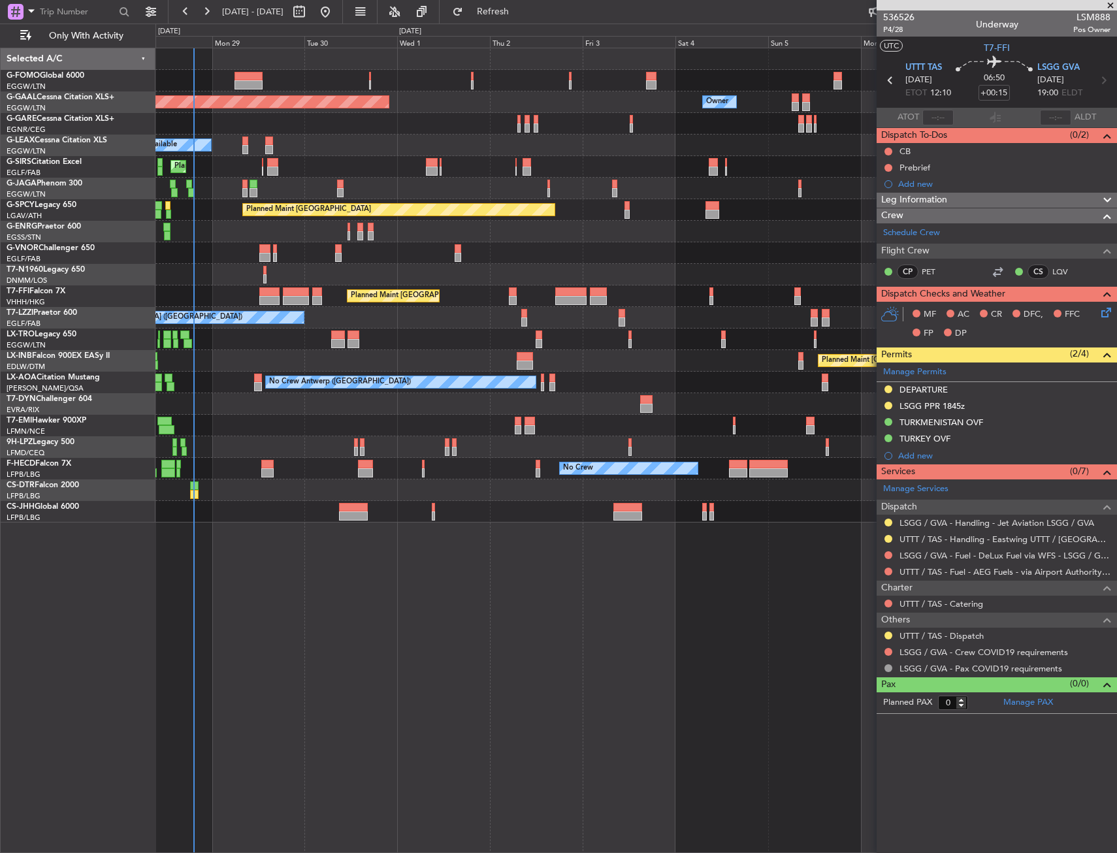
click at [886, 640] on div "UTTT / TAS - Dispatch" at bounding box center [997, 636] width 240 height 16
click at [889, 634] on button at bounding box center [888, 636] width 8 height 8
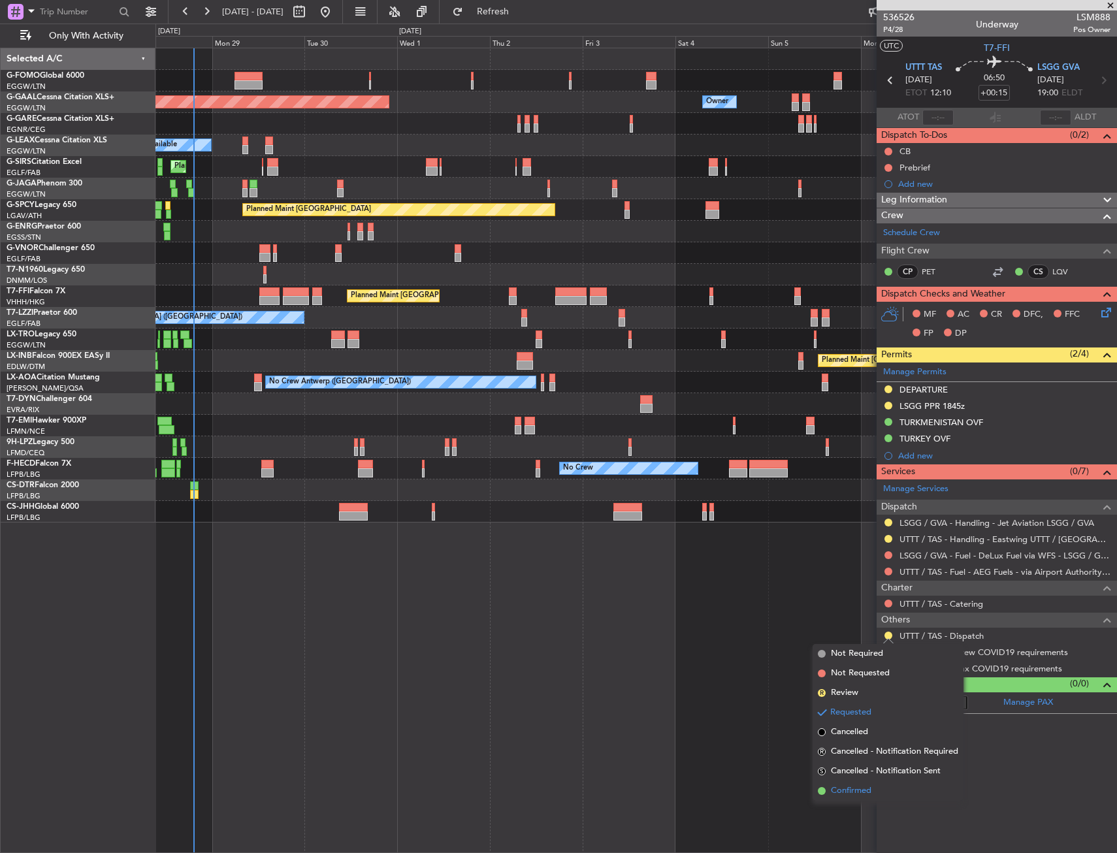
click at [858, 797] on li "Confirmed" at bounding box center [888, 791] width 151 height 20
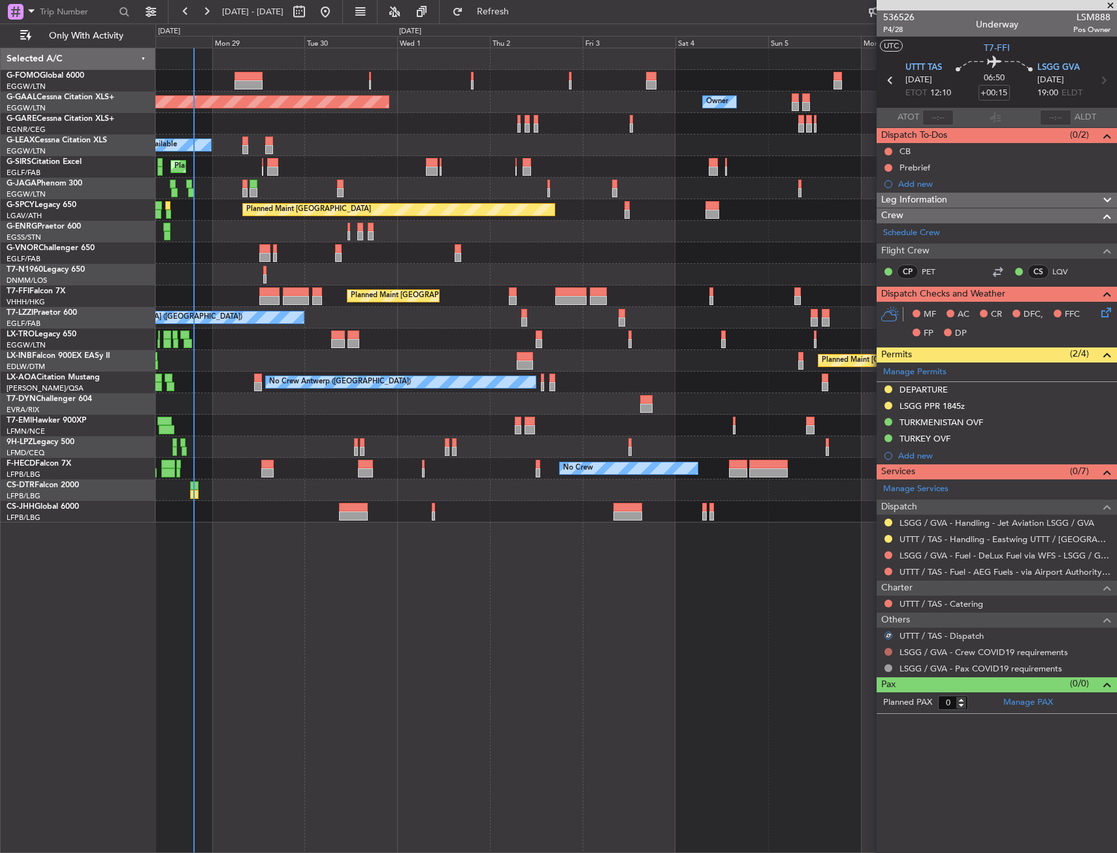
click at [886, 648] on button at bounding box center [888, 652] width 8 height 8
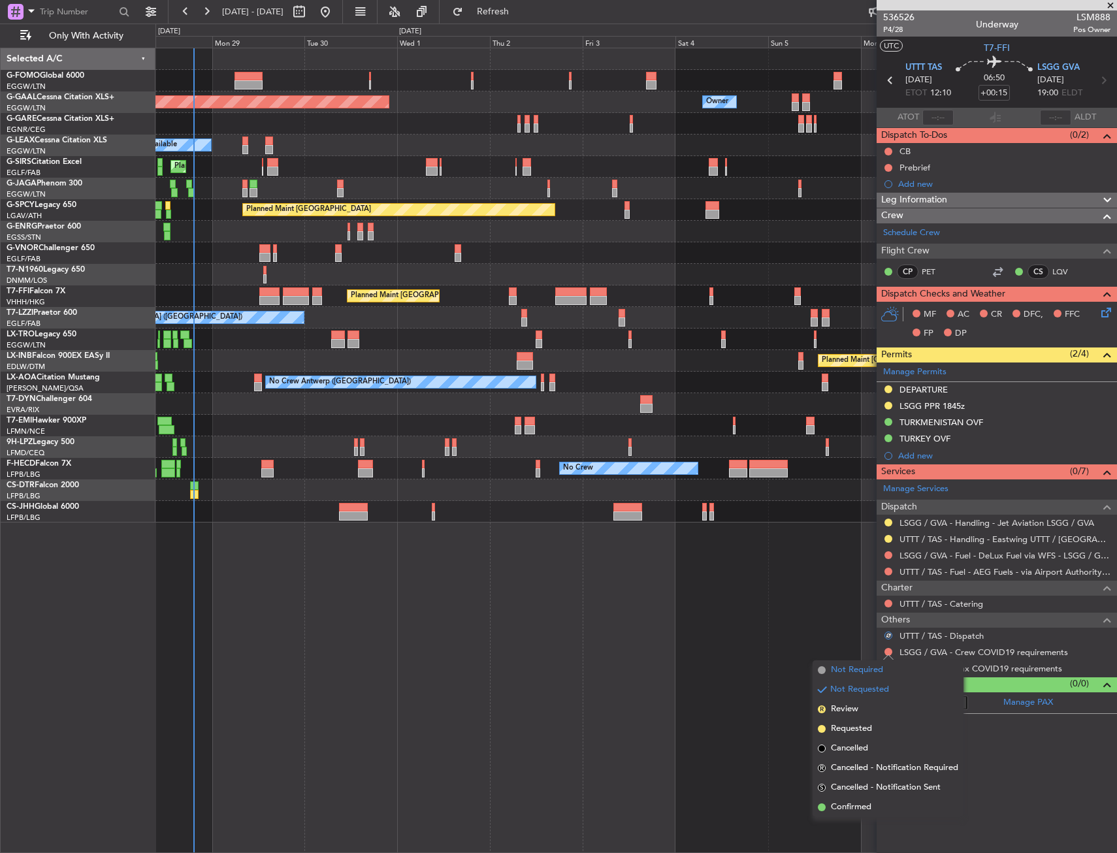
click at [855, 666] on span "Not Required" at bounding box center [857, 670] width 52 height 13
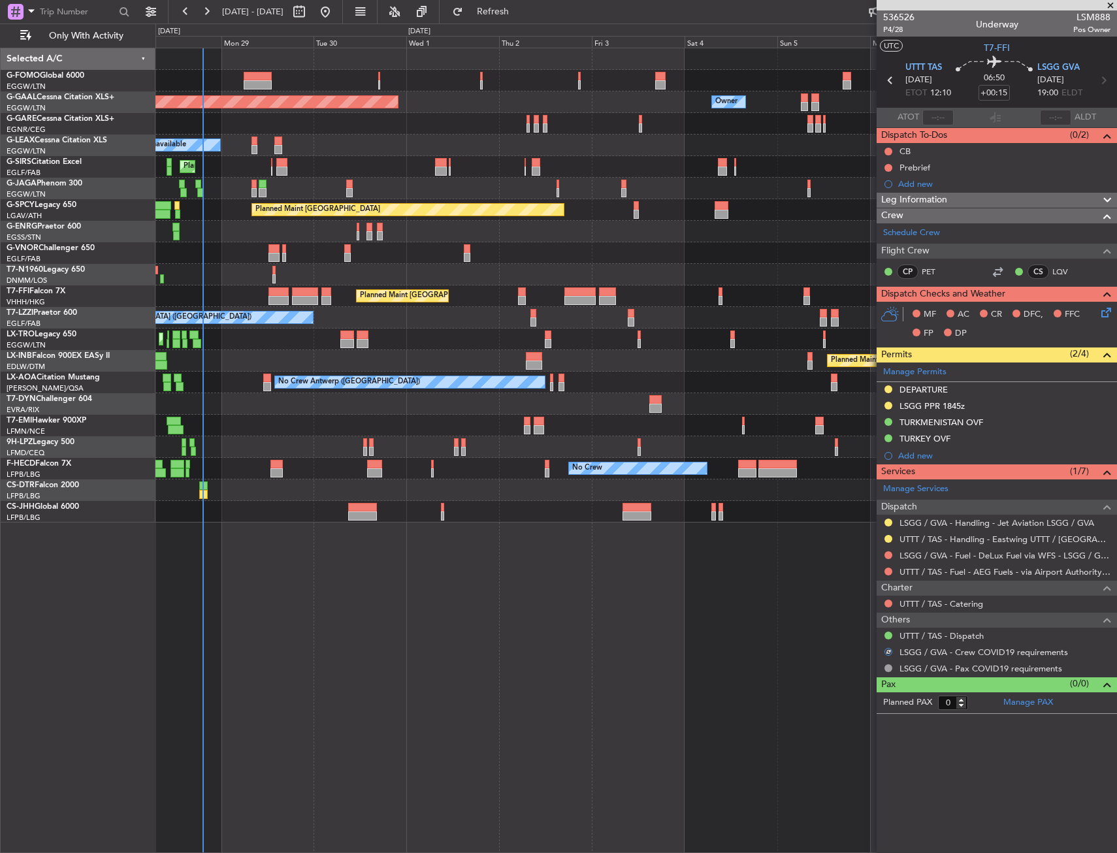
click at [400, 577] on div "Planned Maint Dusseldorf Owner Owner A/C Unavailable Planned Maint London (Luto…" at bounding box center [635, 450] width 961 height 805
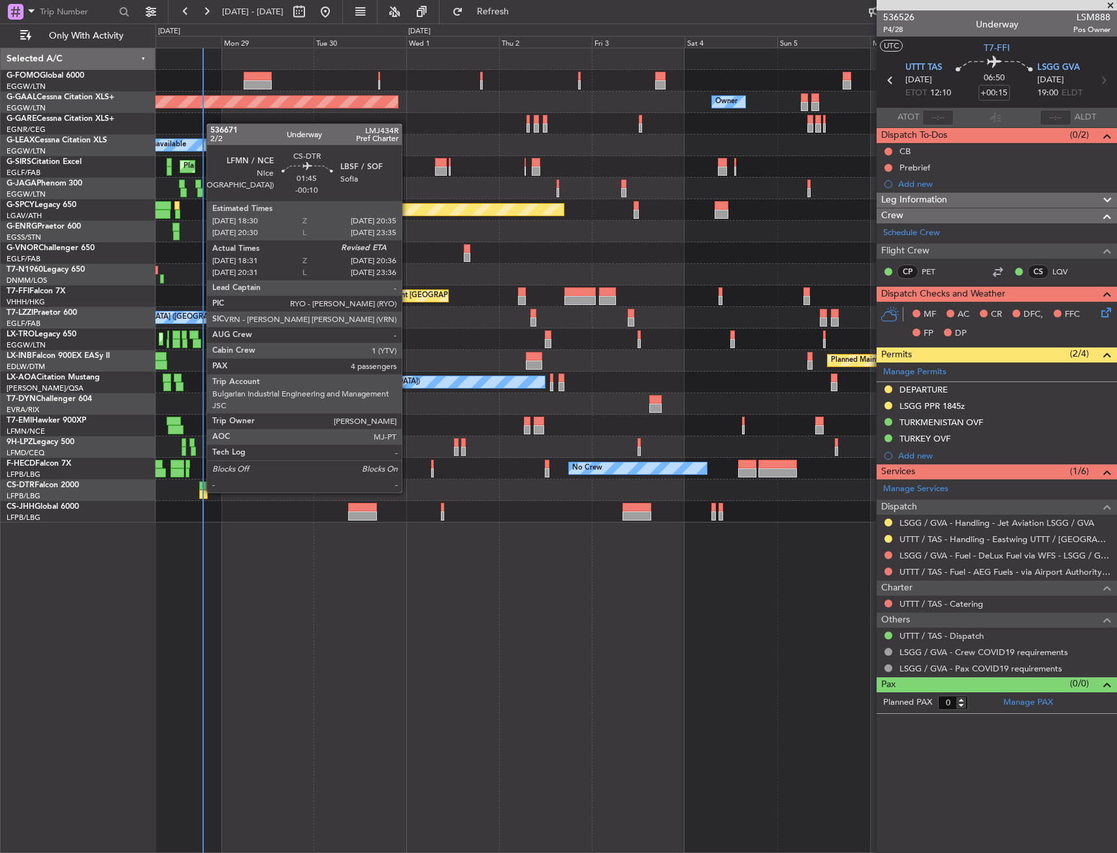
click at [200, 491] on div at bounding box center [203, 494] width 8 height 9
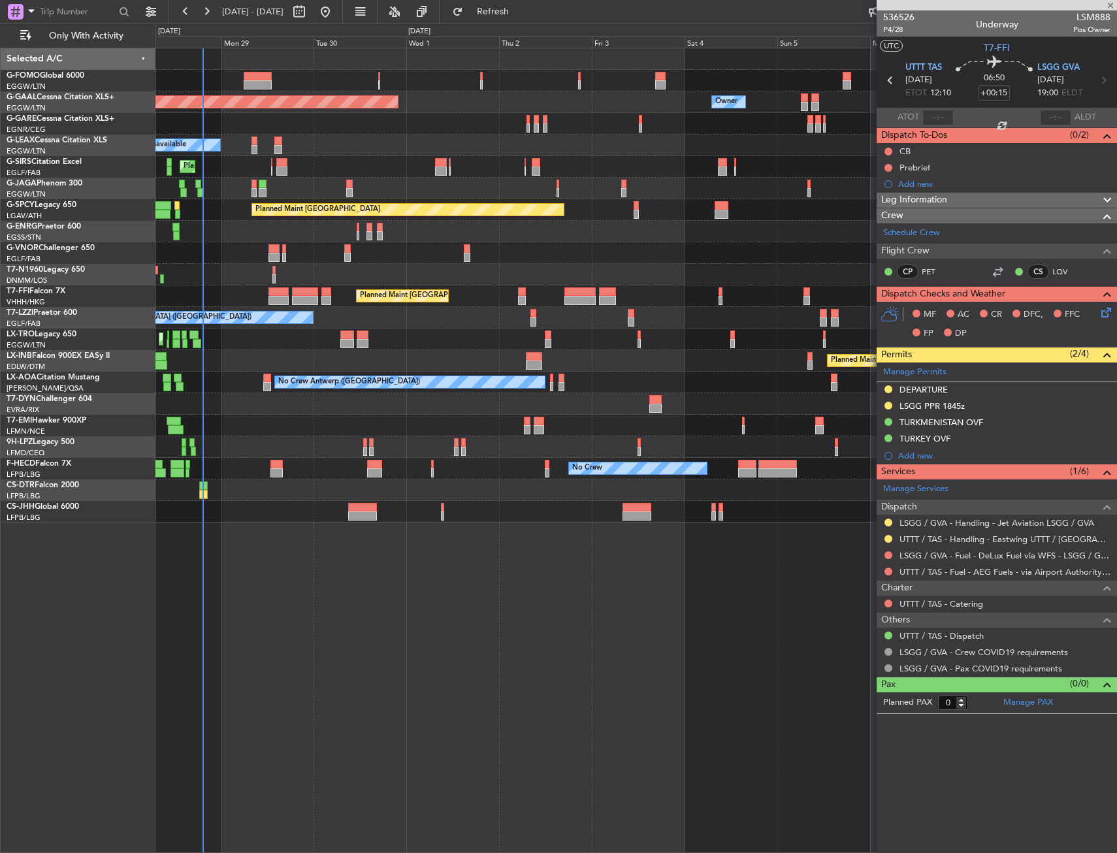
type input "-00:10"
type input "18:46"
type input "4"
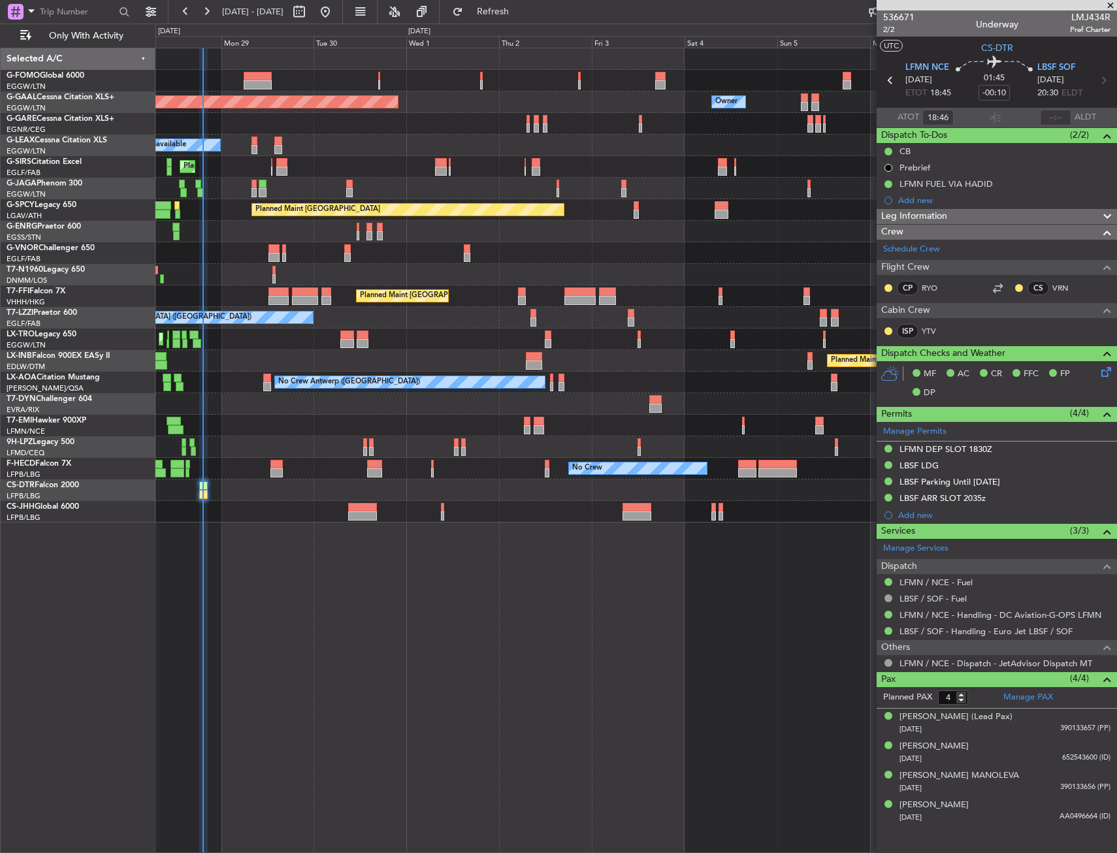
click at [361, 645] on div "Planned Maint Dusseldorf Owner Owner A/C Unavailable Planned Maint London (Luto…" at bounding box center [635, 450] width 961 height 805
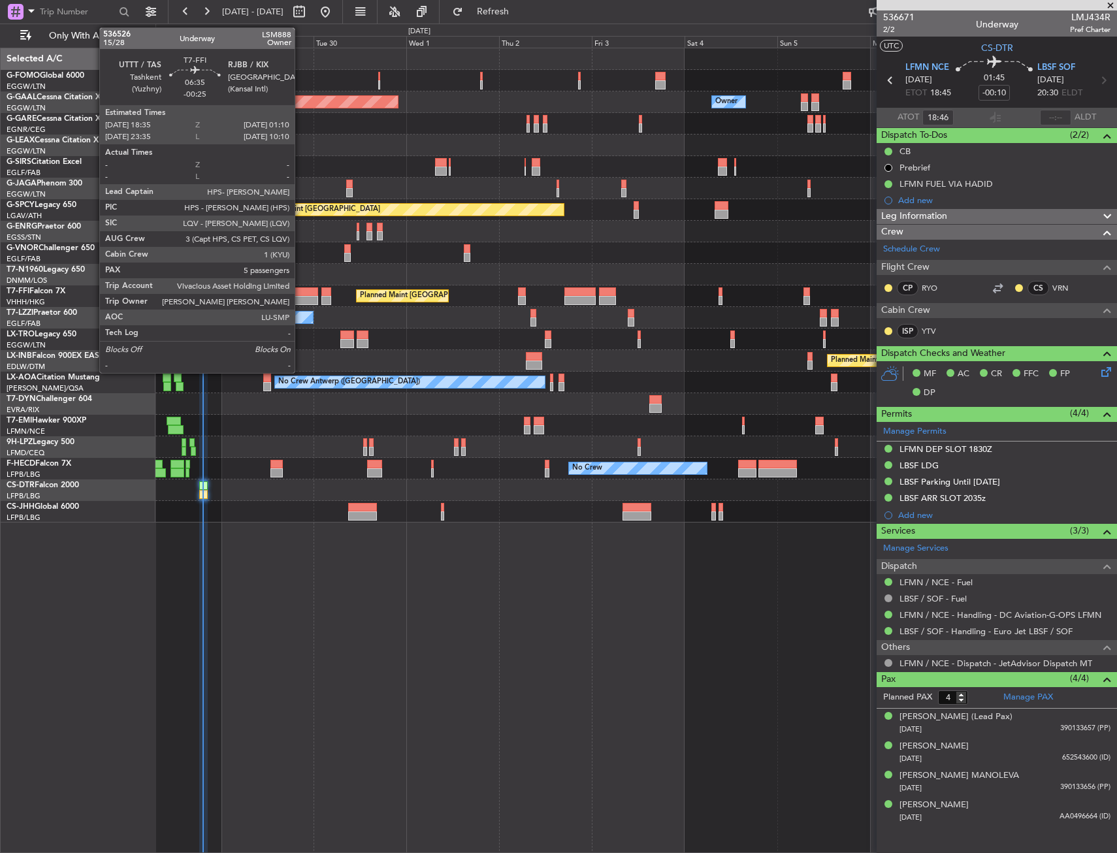
click at [300, 291] on div at bounding box center [304, 291] width 25 height 9
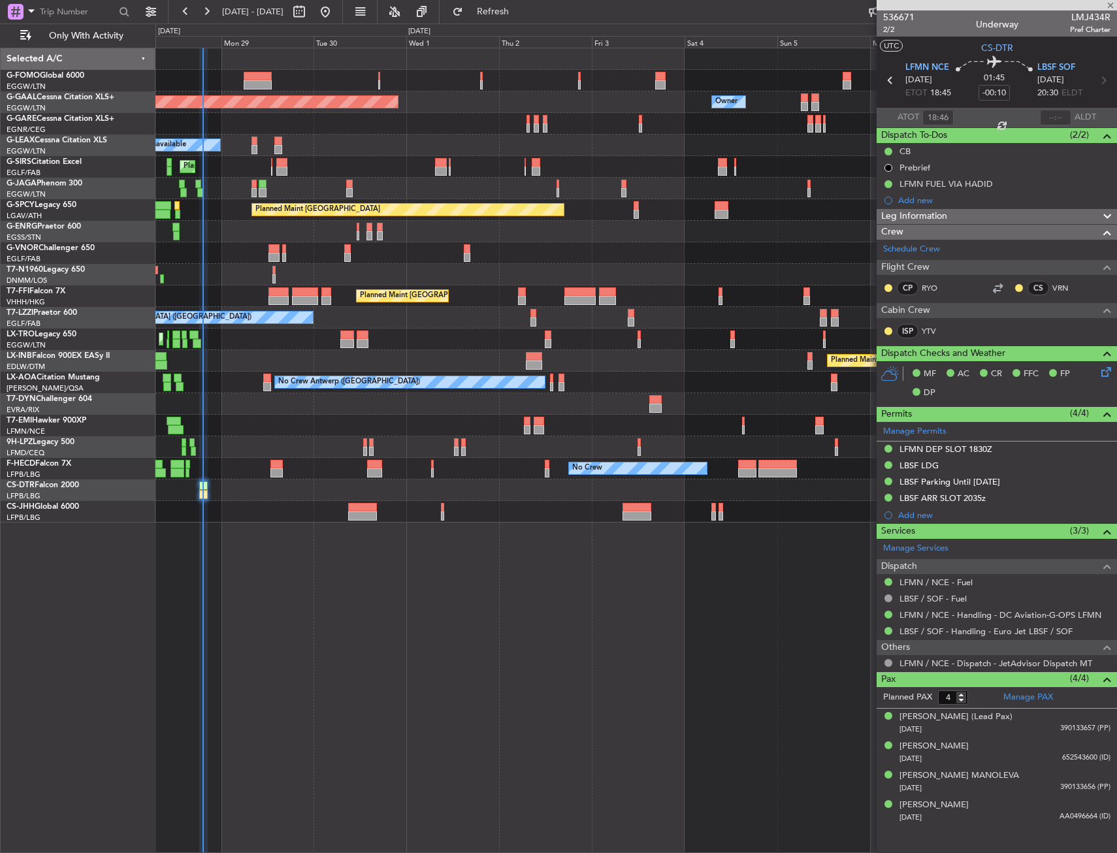
type input "-00:25"
type input "5"
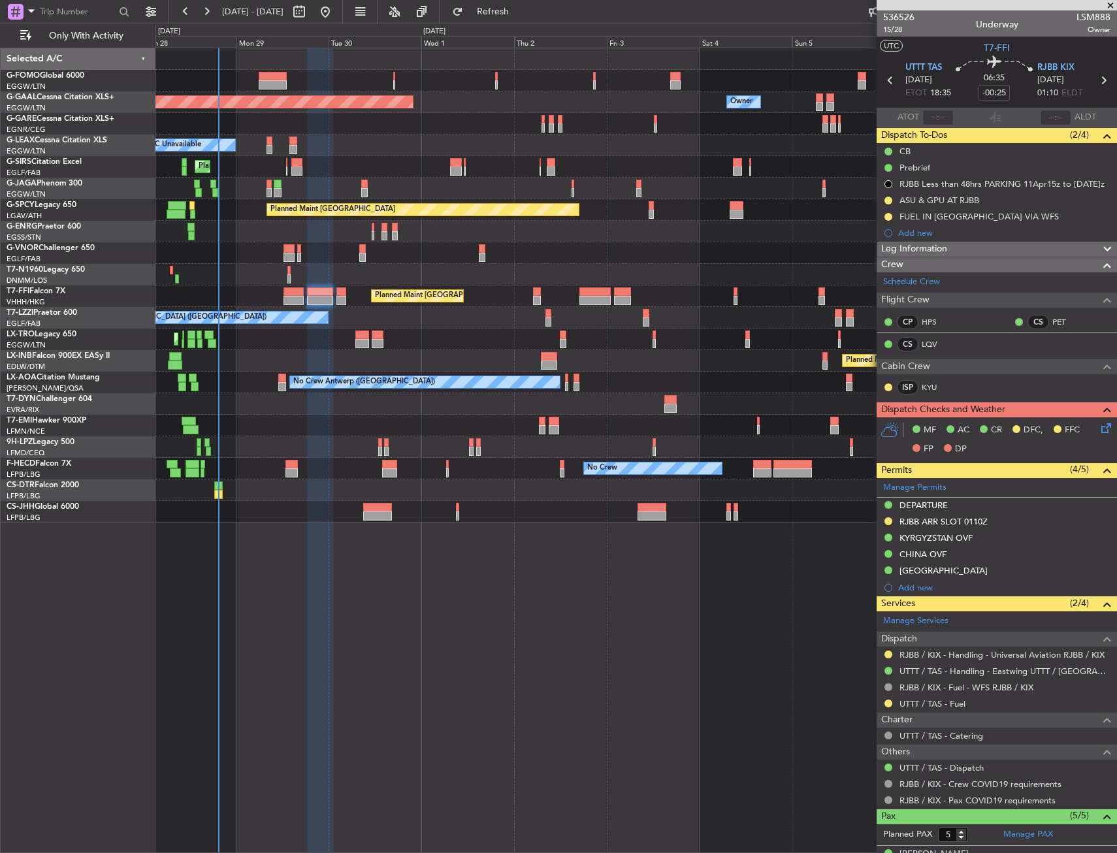
click at [225, 201] on div "Planned Maint [GEOGRAPHIC_DATA]" at bounding box center [635, 210] width 961 height 22
click at [1099, 429] on icon at bounding box center [1104, 426] width 10 height 10
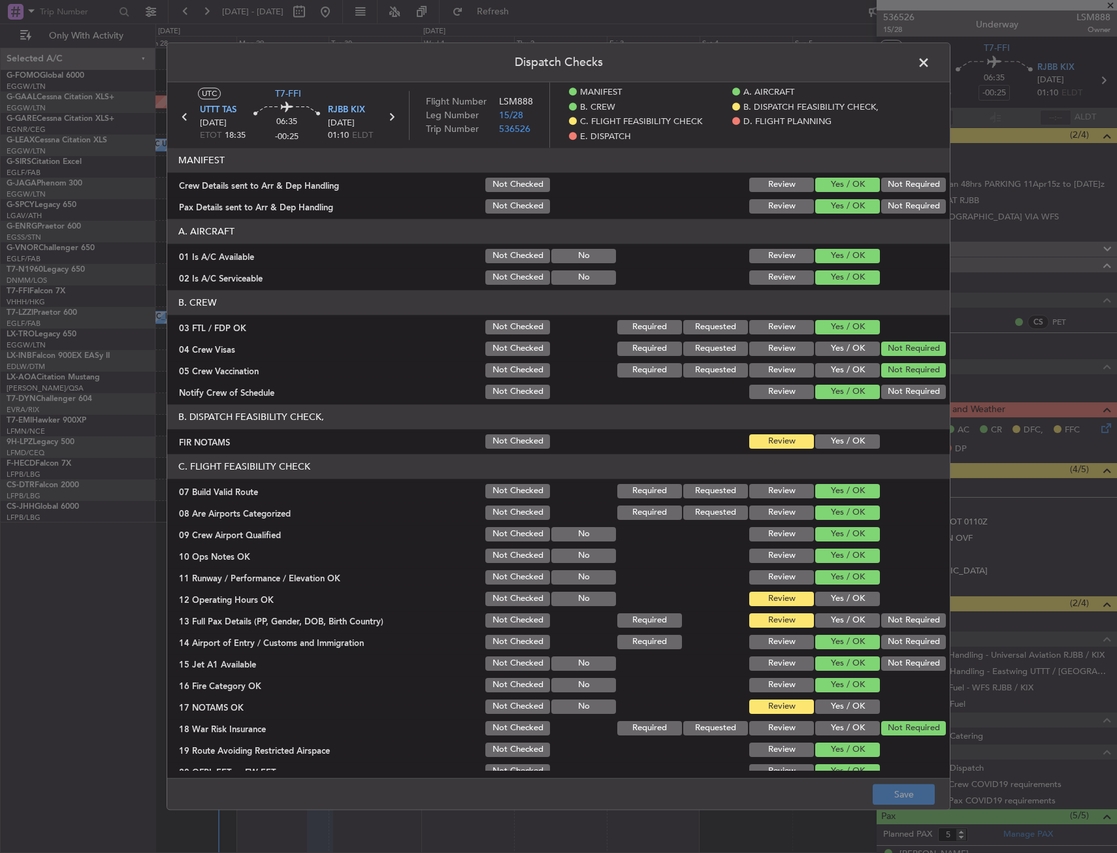
click at [833, 438] on button "Yes / OK" at bounding box center [847, 441] width 65 height 14
click at [825, 605] on button "Yes / OK" at bounding box center [847, 599] width 65 height 14
click at [825, 615] on button "Yes / OK" at bounding box center [847, 620] width 65 height 14
drag, startPoint x: 827, startPoint y: 690, endPoint x: 828, endPoint y: 700, distance: 9.2
click at [827, 695] on section "C. FLIGHT FEASIBILITY CHECK 07 Build Valid Route Not Checked Required Requested…" at bounding box center [558, 628] width 782 height 348
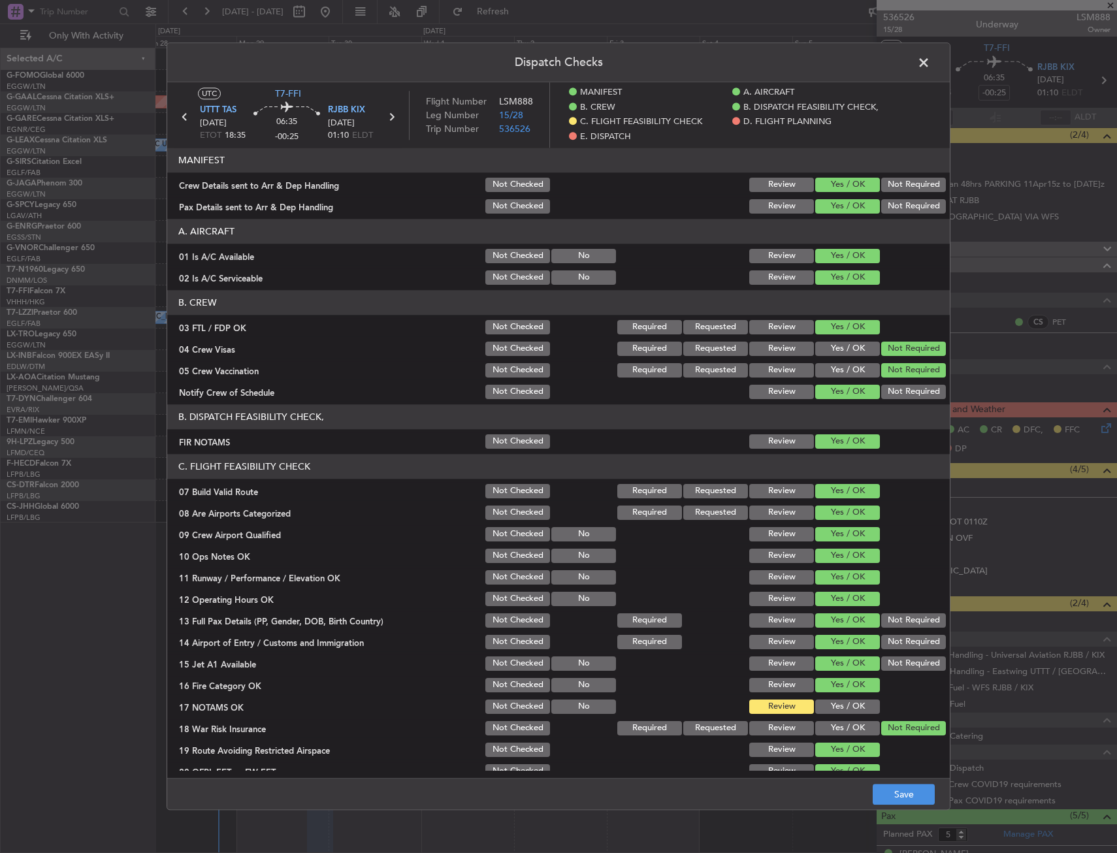
click at [828, 700] on button "Yes / OK" at bounding box center [847, 707] width 65 height 14
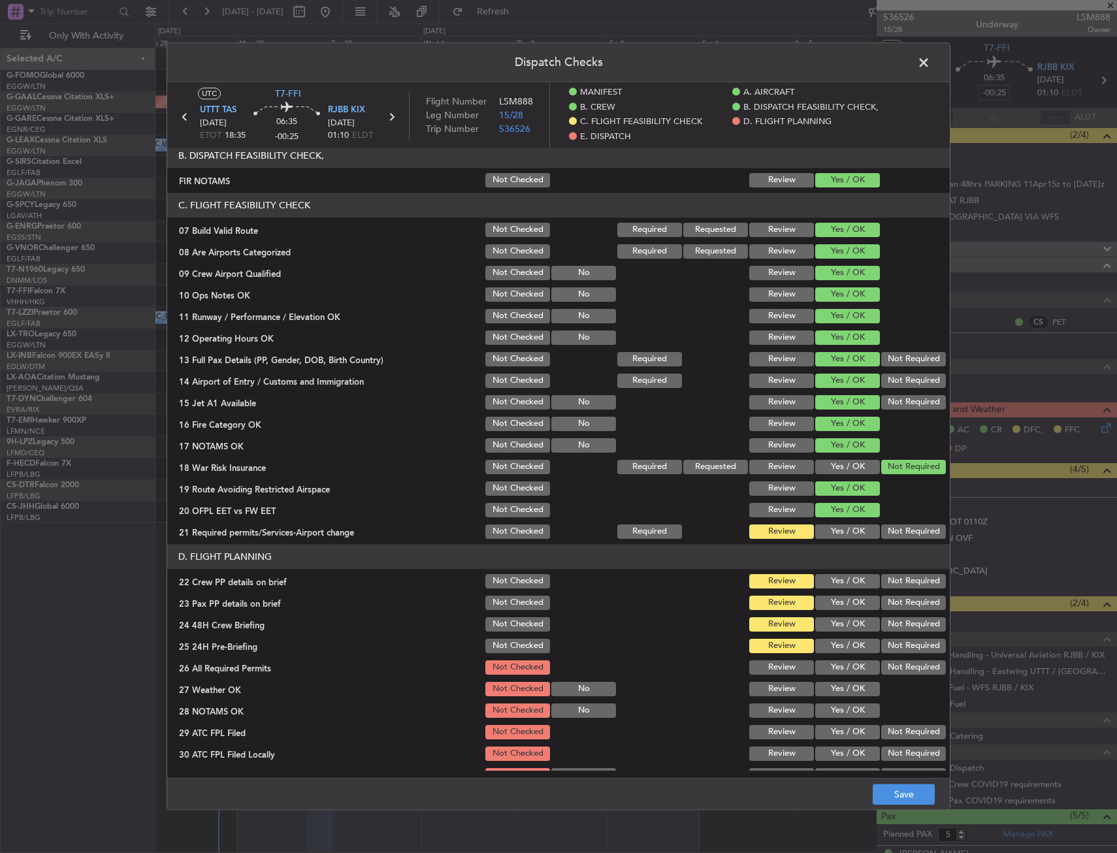
click at [829, 536] on button "Yes / OK" at bounding box center [847, 531] width 65 height 14
click at [834, 588] on button "Yes / OK" at bounding box center [847, 581] width 65 height 14
click at [831, 610] on button "Yes / OK" at bounding box center [847, 603] width 65 height 14
click at [831, 611] on div "Yes / OK" at bounding box center [846, 603] width 66 height 18
click at [821, 629] on section "D. FLIGHT PLANNING 22 Crew PP details on brief Not Checked Review Yes / OK Not …" at bounding box center [558, 675] width 782 height 262
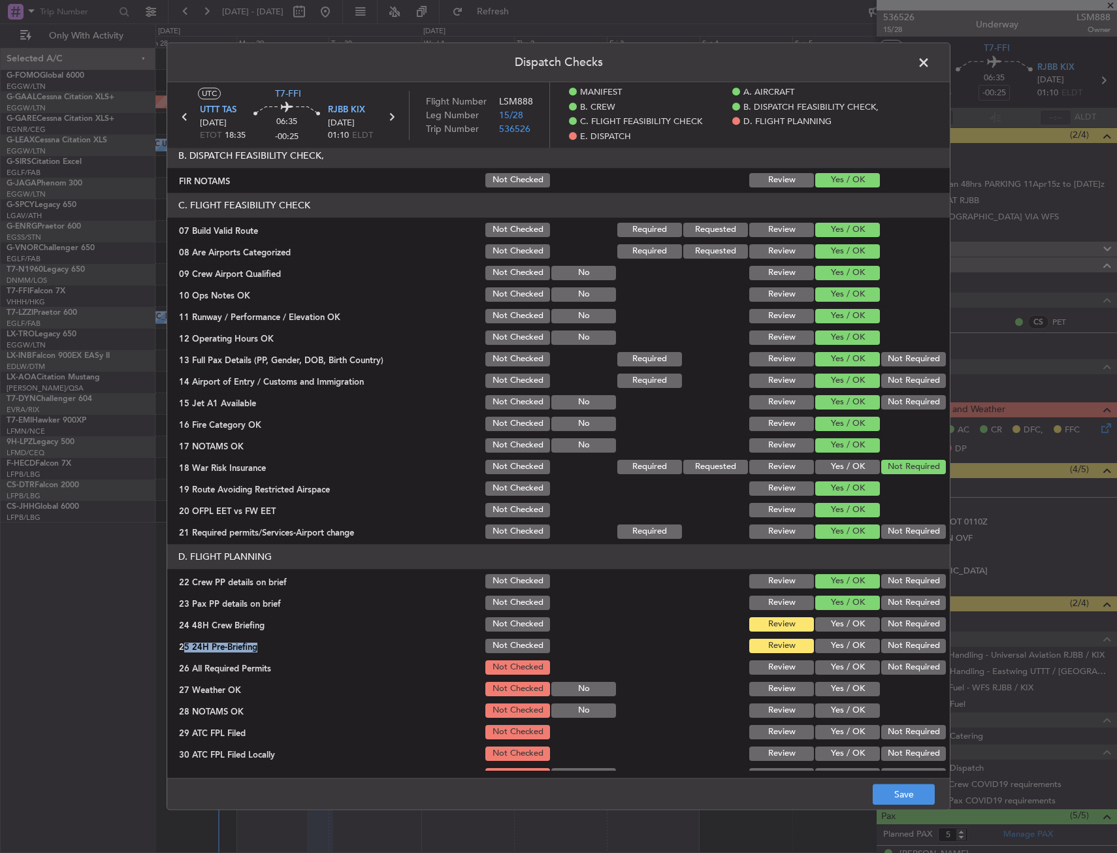
drag, startPoint x: 826, startPoint y: 623, endPoint x: 877, endPoint y: 636, distance: 52.0
click at [829, 623] on button "Yes / OK" at bounding box center [847, 624] width 65 height 14
click at [891, 639] on button "Not Required" at bounding box center [913, 646] width 65 height 14
click at [886, 781] on footer "Save" at bounding box center [558, 794] width 782 height 31
click at [886, 790] on button "Save" at bounding box center [904, 794] width 62 height 21
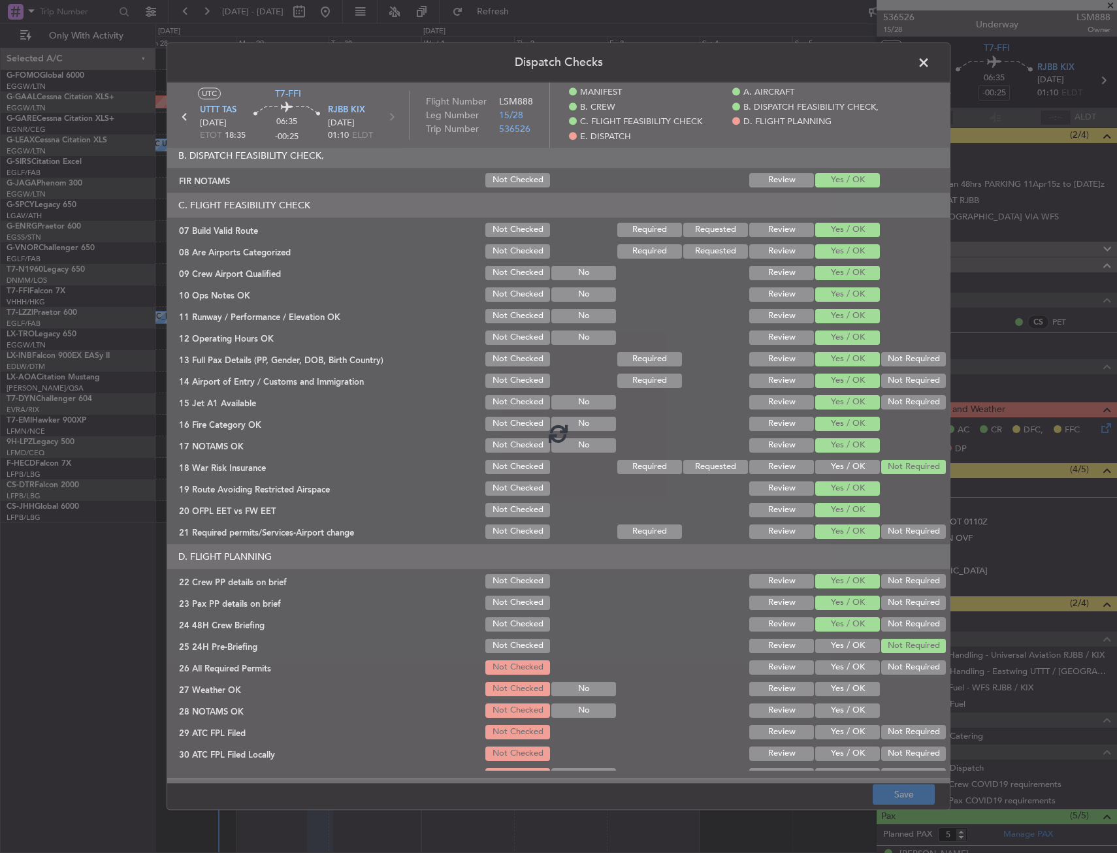
click at [796, 806] on footer "Save" at bounding box center [558, 794] width 782 height 31
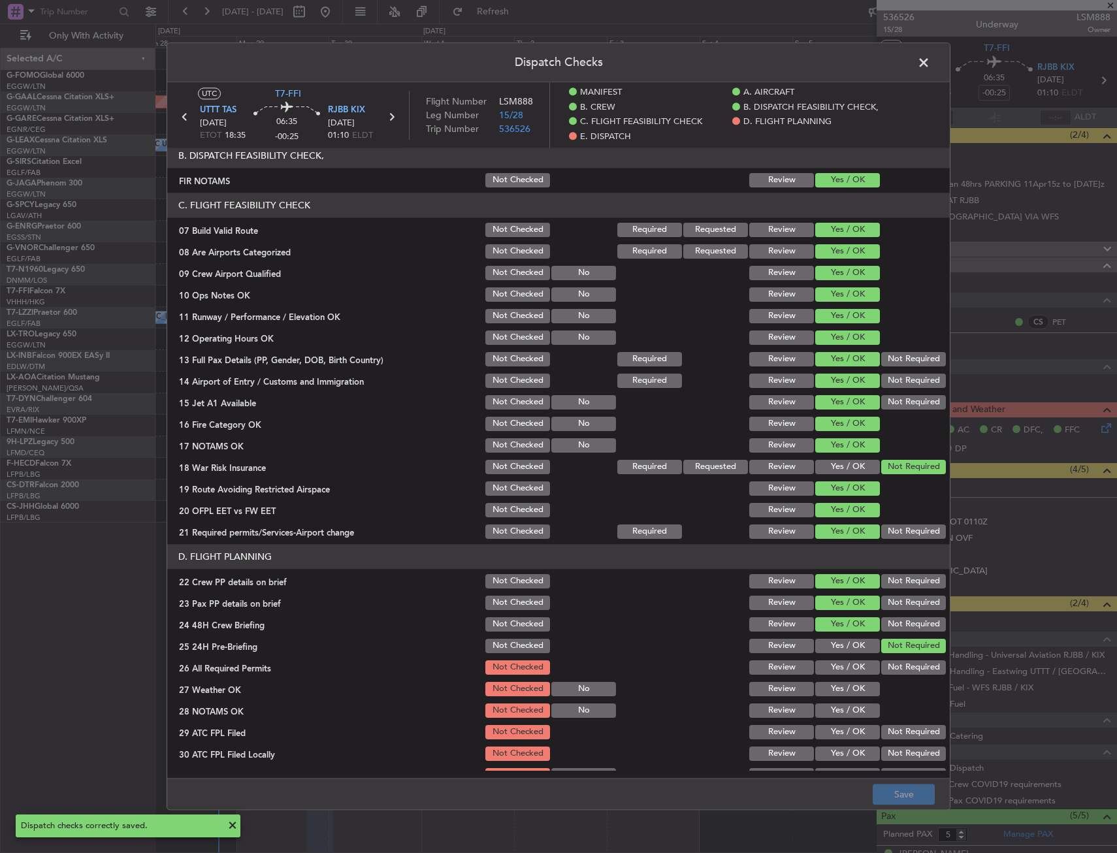
click at [930, 62] on span at bounding box center [930, 66] width 0 height 26
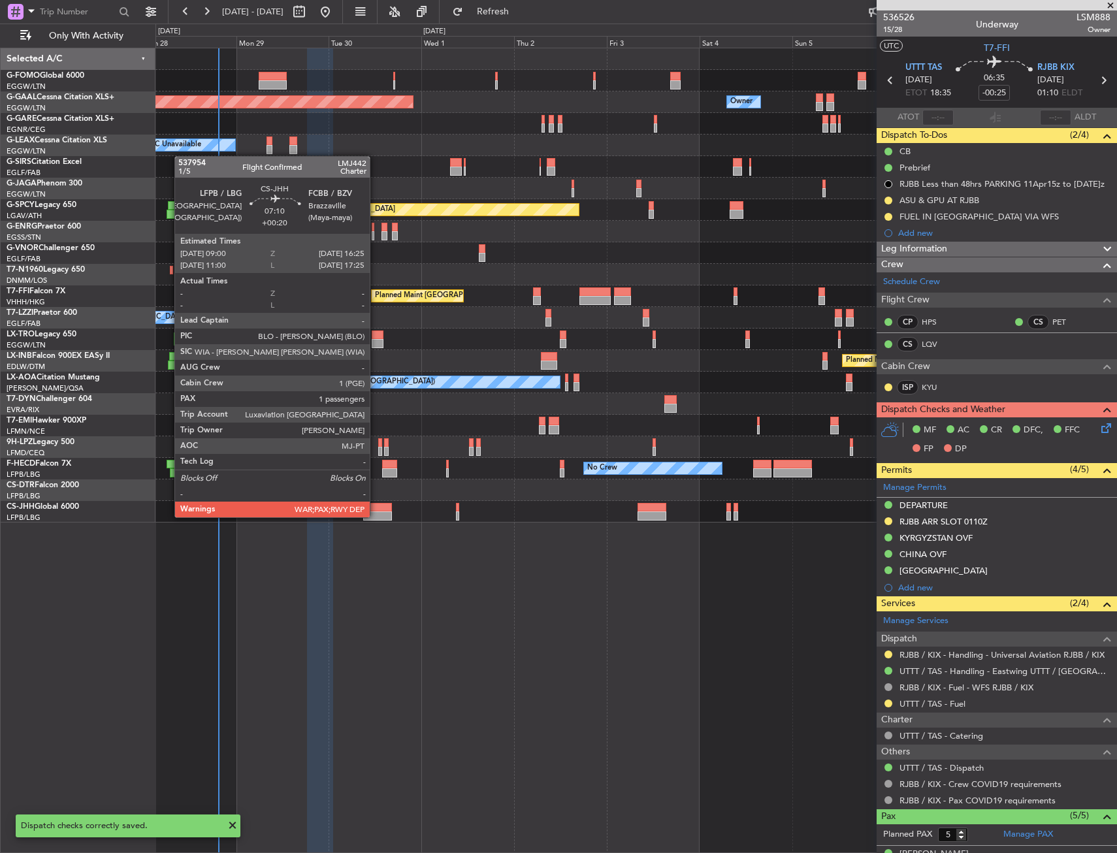
click at [376, 516] on div at bounding box center [377, 515] width 29 height 9
type input "+00:20"
type input "1"
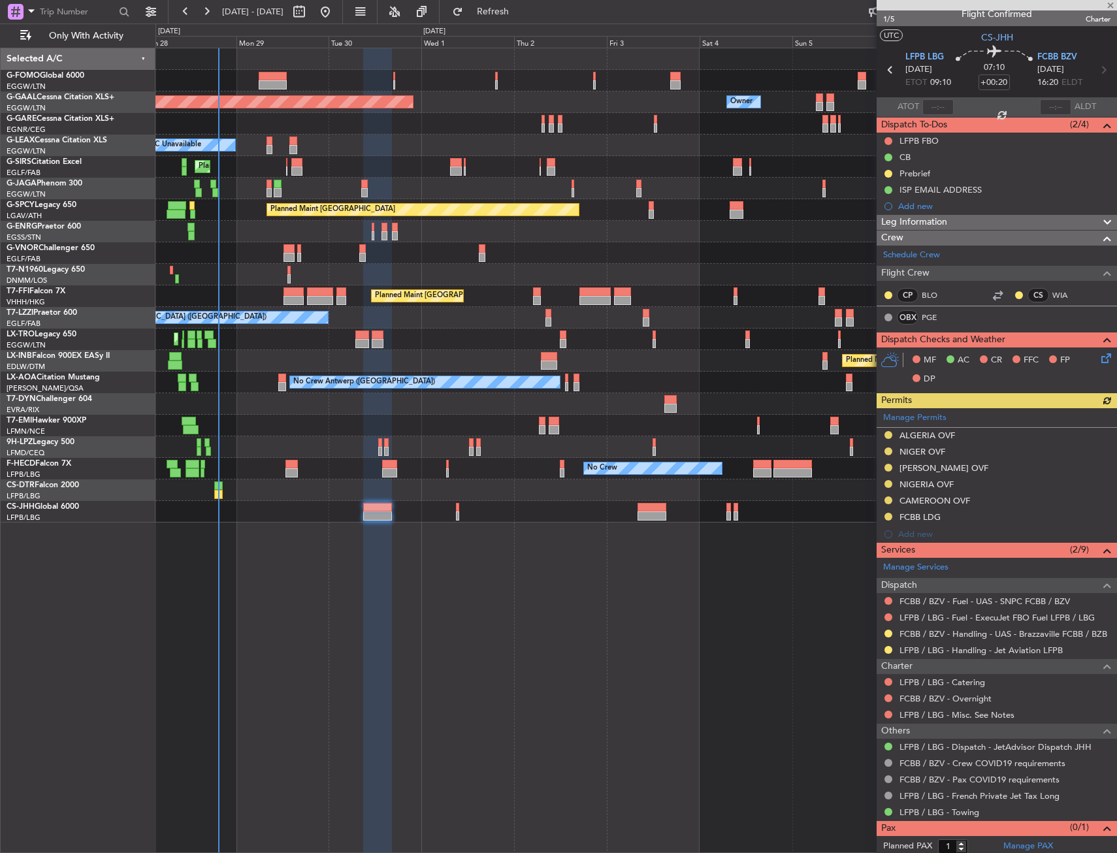
scroll to position [0, 0]
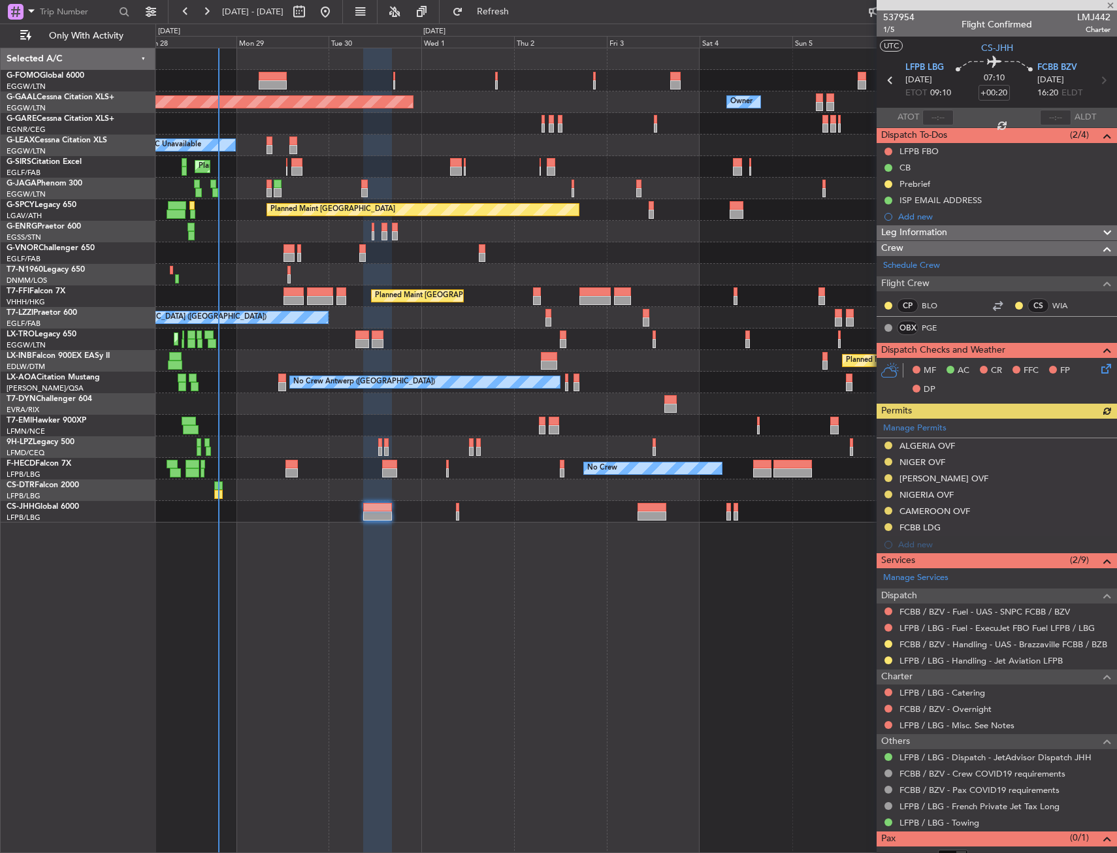
drag, startPoint x: 423, startPoint y: 681, endPoint x: 416, endPoint y: 650, distance: 32.0
click at [308, 490] on div "Planned Maint Nice ([GEOGRAPHIC_DATA])" at bounding box center [635, 490] width 961 height 22
drag, startPoint x: 308, startPoint y: 490, endPoint x: 291, endPoint y: 492, distance: 17.8
click at [221, 404] on div at bounding box center [635, 404] width 961 height 22
click at [221, 411] on div at bounding box center [635, 404] width 961 height 22
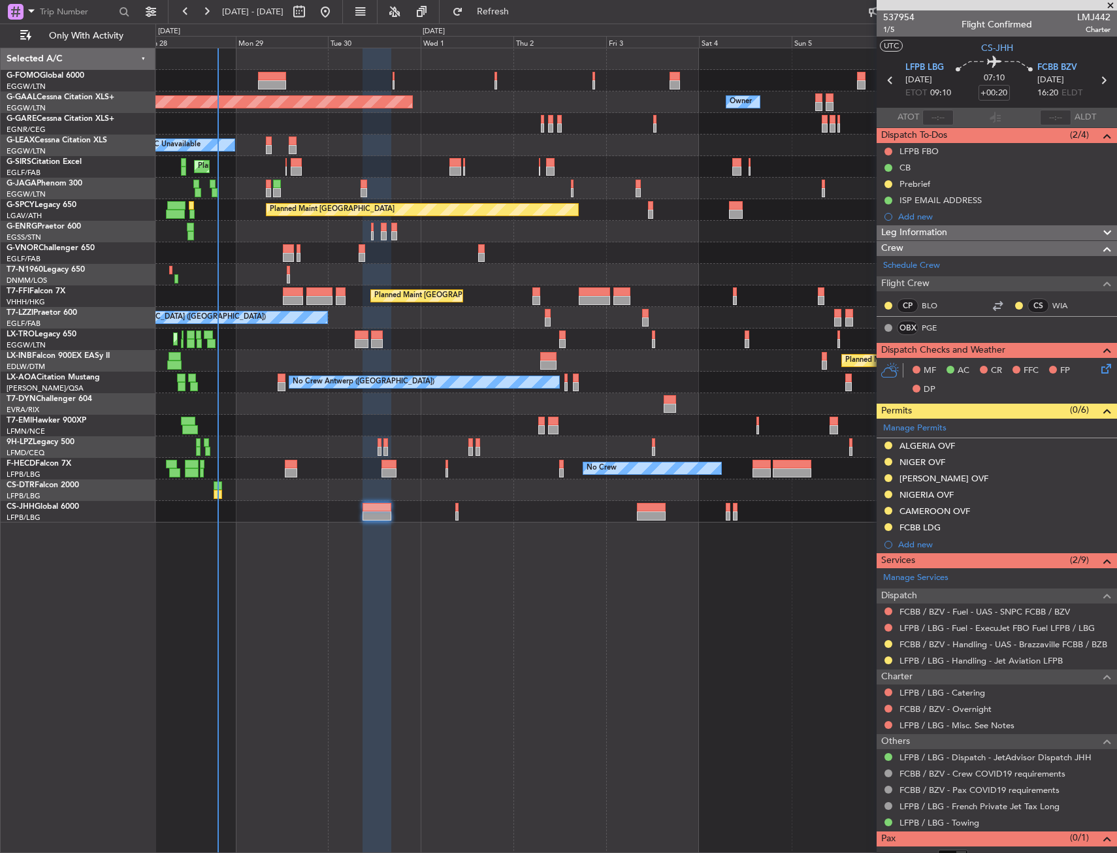
click at [265, 185] on div "Planned Maint [GEOGRAPHIC_DATA] ([GEOGRAPHIC_DATA])" at bounding box center [635, 189] width 961 height 22
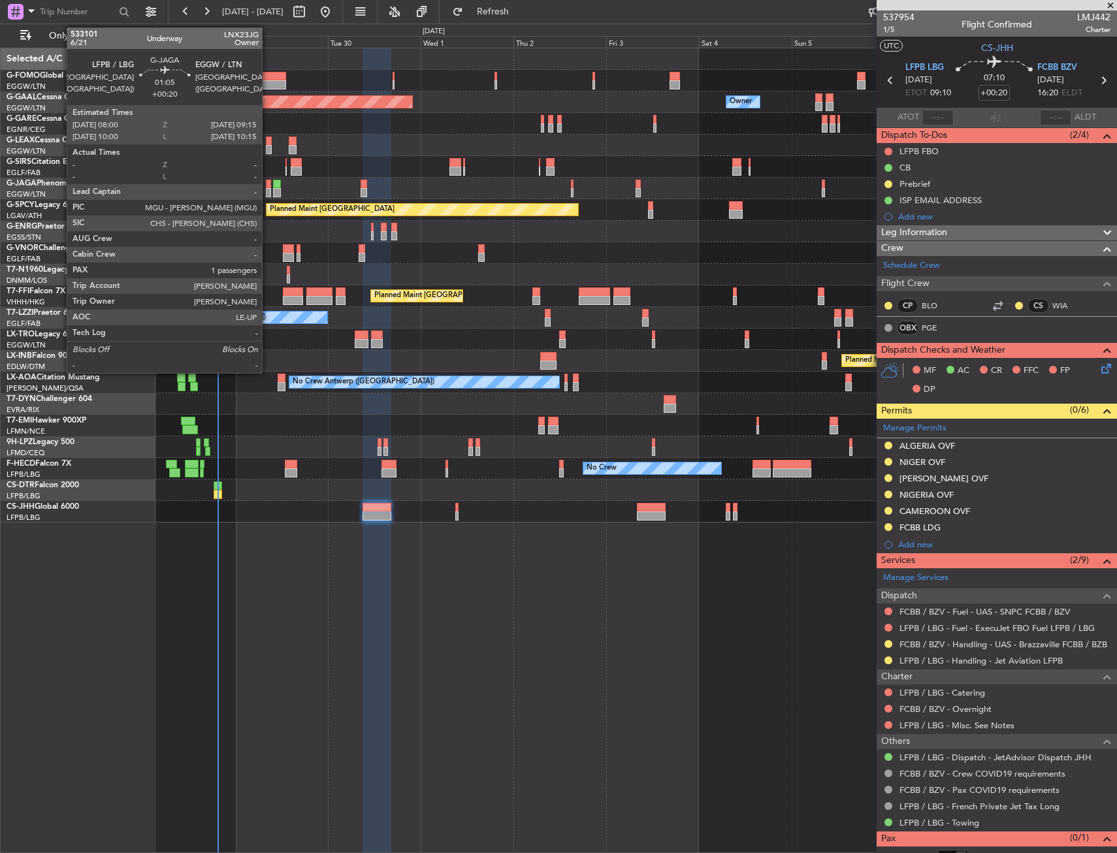
click at [268, 184] on div at bounding box center [268, 184] width 5 height 9
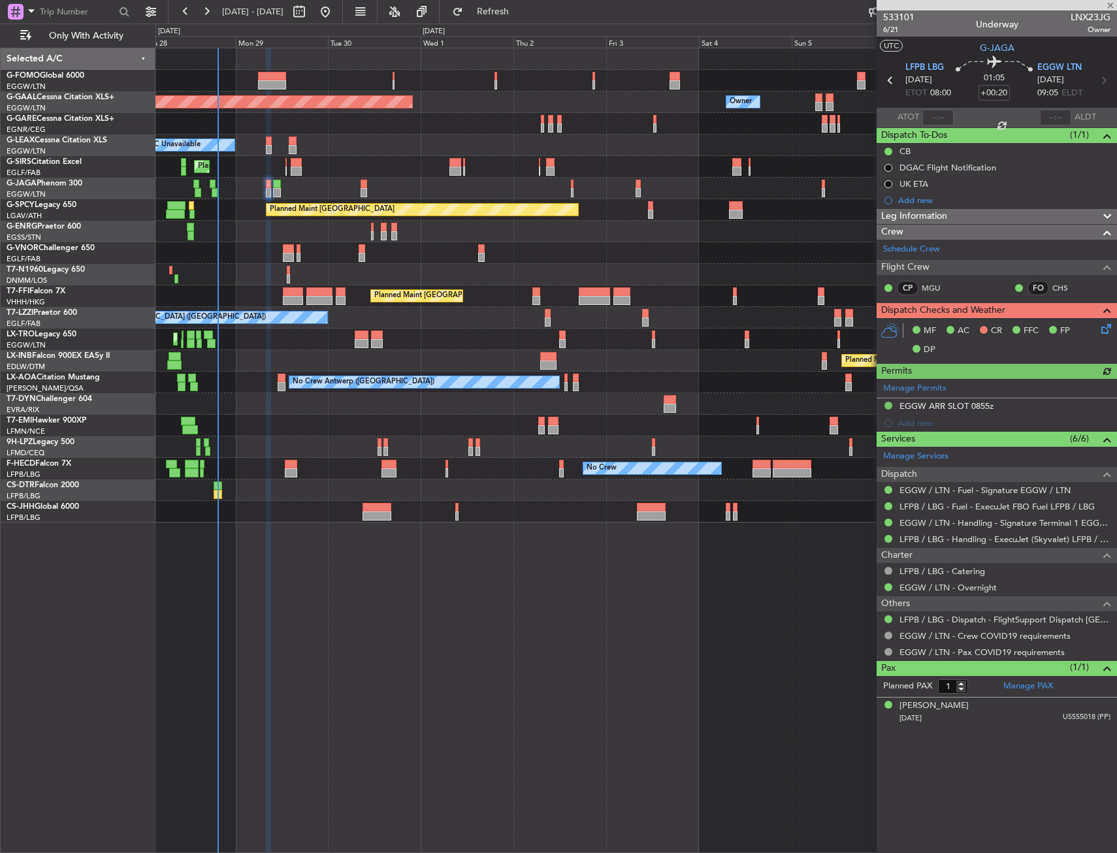
click at [1101, 332] on icon at bounding box center [1104, 326] width 10 height 10
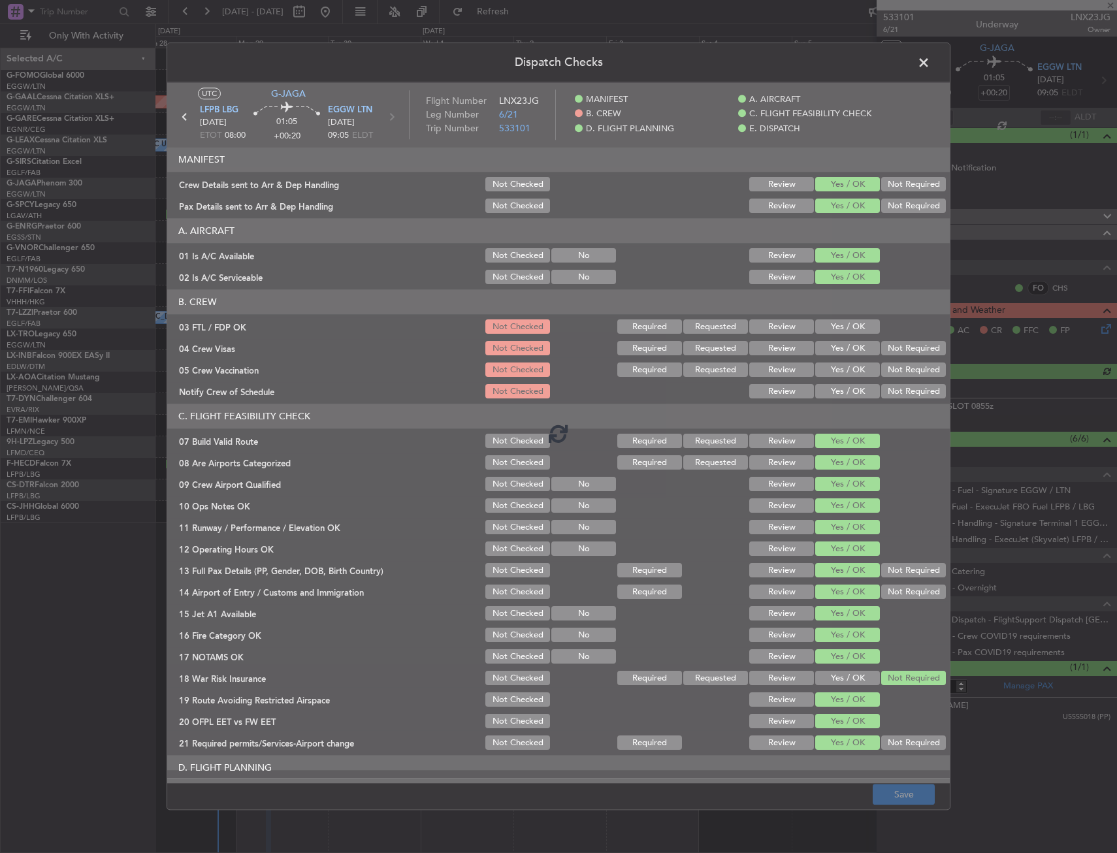
click at [860, 323] on div at bounding box center [558, 432] width 782 height 701
click at [848, 327] on div at bounding box center [558, 432] width 782 height 701
click at [848, 327] on button "Yes / OK" at bounding box center [847, 327] width 65 height 14
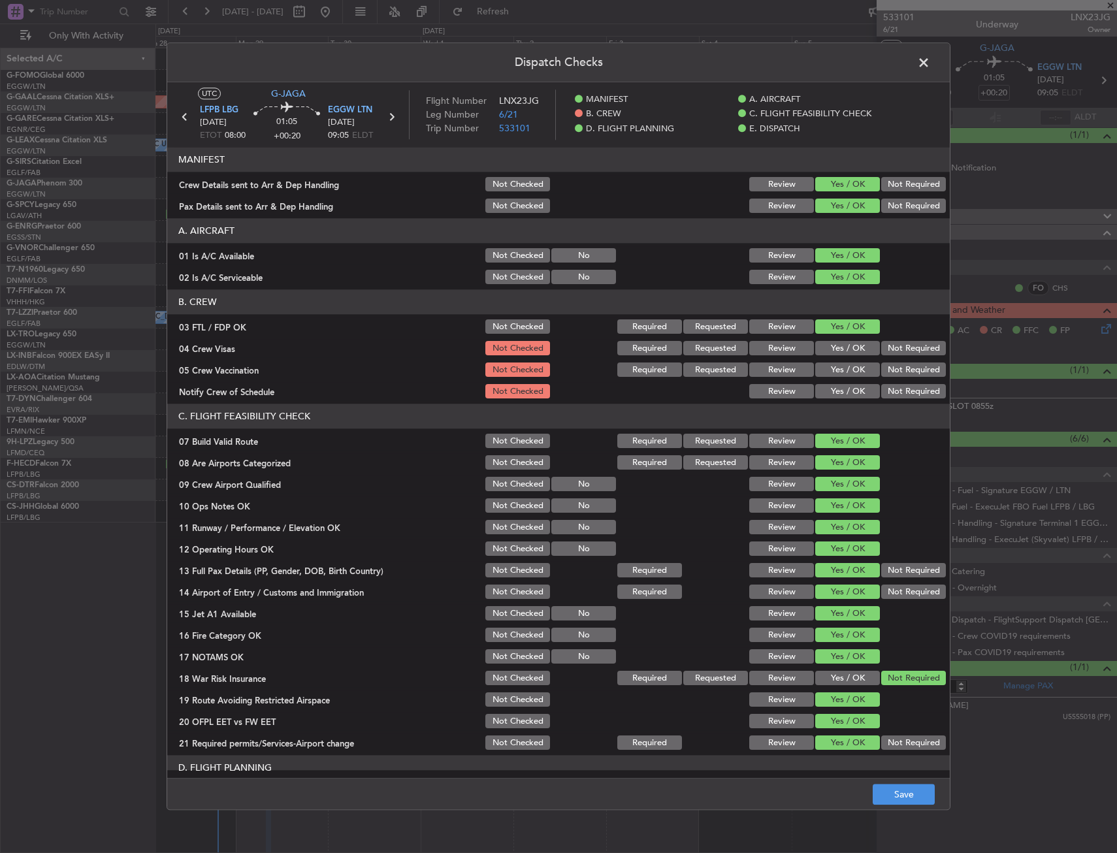
click at [865, 336] on div "Yes / OK" at bounding box center [846, 327] width 66 height 18
click at [888, 354] on button "Not Required" at bounding box center [913, 349] width 65 height 14
click at [889, 367] on button "Not Required" at bounding box center [913, 370] width 65 height 14
click at [828, 401] on article "MANIFEST Crew Details sent to Arr & Dep Handling Not Checked Review Yes / OK No…" at bounding box center [558, 459] width 782 height 622
click at [844, 387] on button "Yes / OK" at bounding box center [847, 392] width 65 height 14
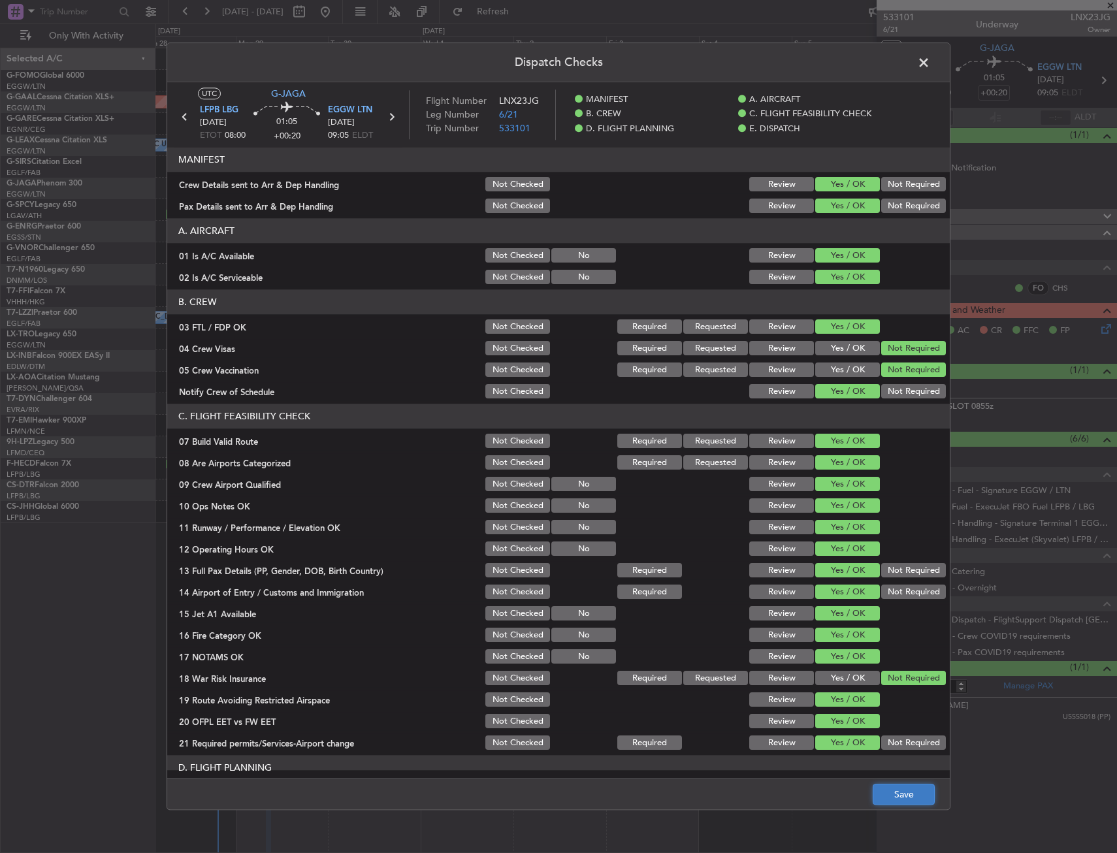
click at [904, 790] on button "Save" at bounding box center [904, 794] width 62 height 21
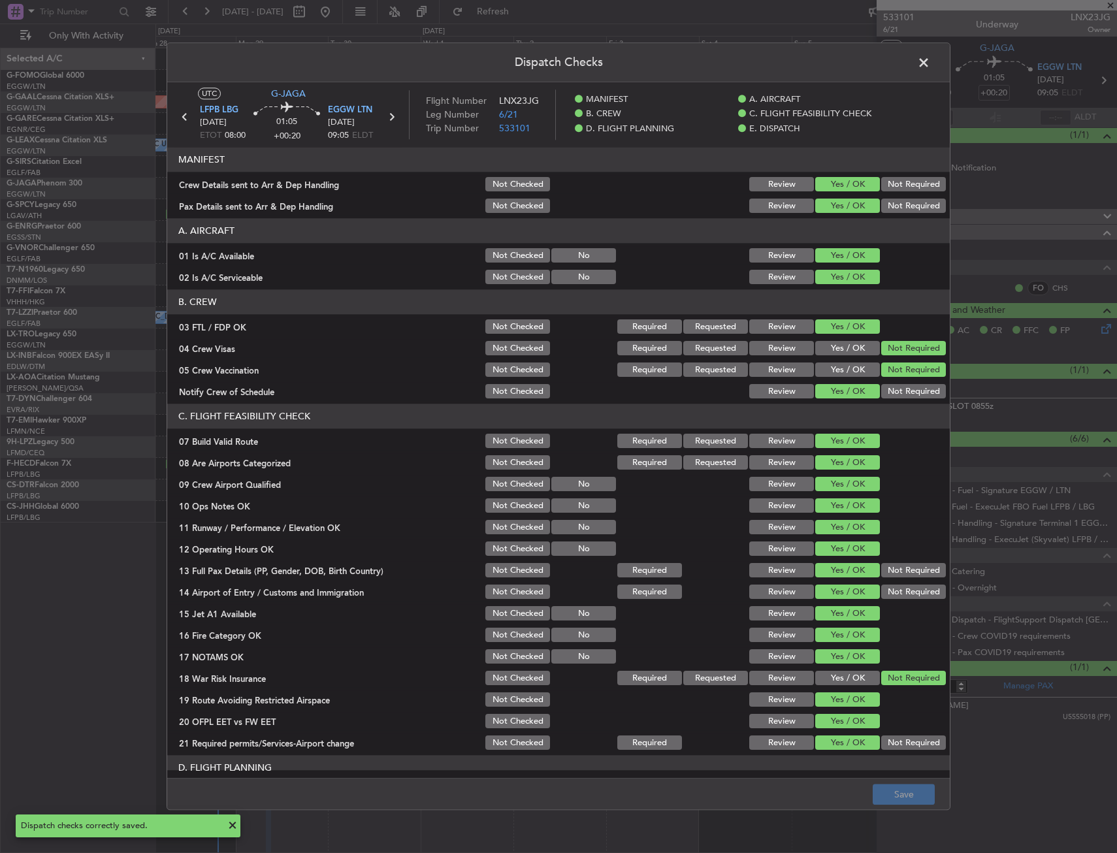
drag, startPoint x: 528, startPoint y: 321, endPoint x: 511, endPoint y: 345, distance: 29.0
click at [526, 322] on button "Not Checked" at bounding box center [517, 327] width 65 height 14
drag, startPoint x: 511, startPoint y: 345, endPoint x: 511, endPoint y: 359, distance: 14.4
click at [511, 349] on button "Not Checked" at bounding box center [517, 349] width 65 height 14
drag, startPoint x: 511, startPoint y: 359, endPoint x: 509, endPoint y: 387, distance: 28.2
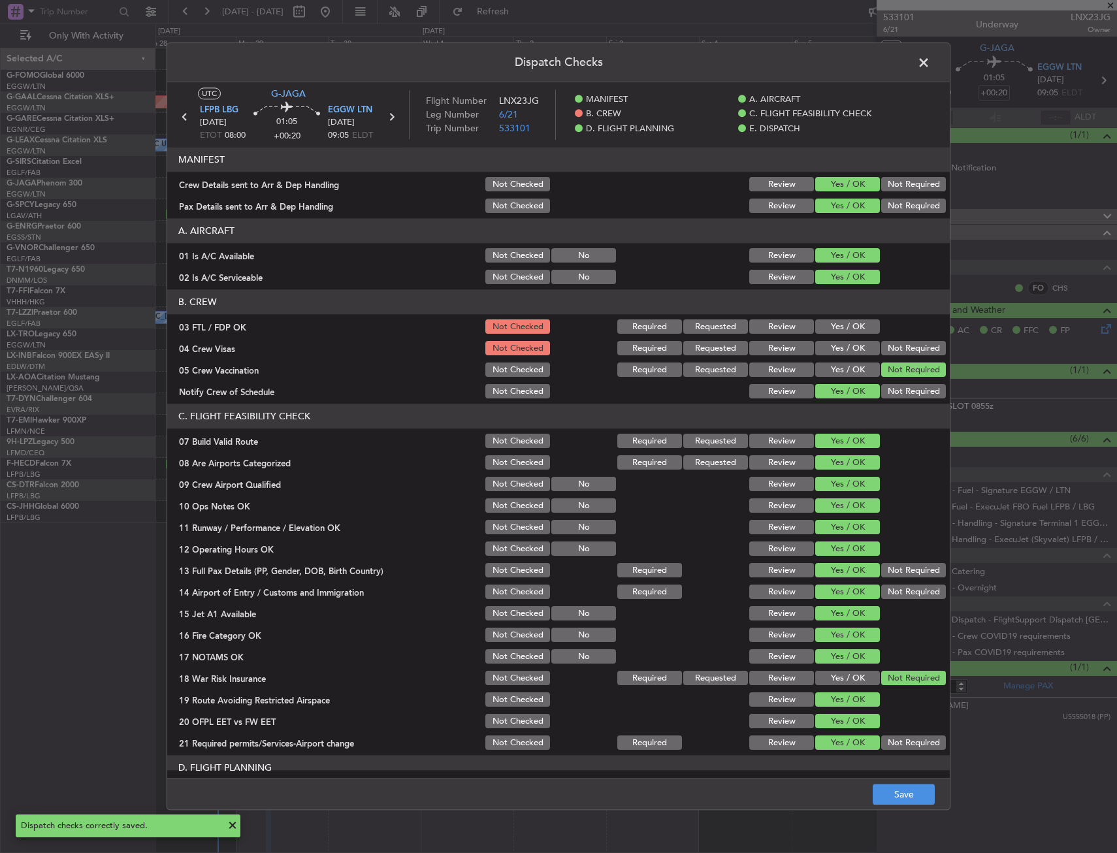
click at [511, 363] on section "B. CREW 03 FTL / FDP OK Not Checked Required Requested Review Yes / OK 04 Crew …" at bounding box center [558, 345] width 782 height 111
click at [509, 387] on button "Not Checked" at bounding box center [517, 392] width 65 height 14
click at [509, 389] on button "Not Checked" at bounding box center [517, 392] width 65 height 14
click at [511, 367] on button "Not Checked" at bounding box center [517, 370] width 65 height 14
click at [910, 791] on button "Save" at bounding box center [904, 794] width 62 height 21
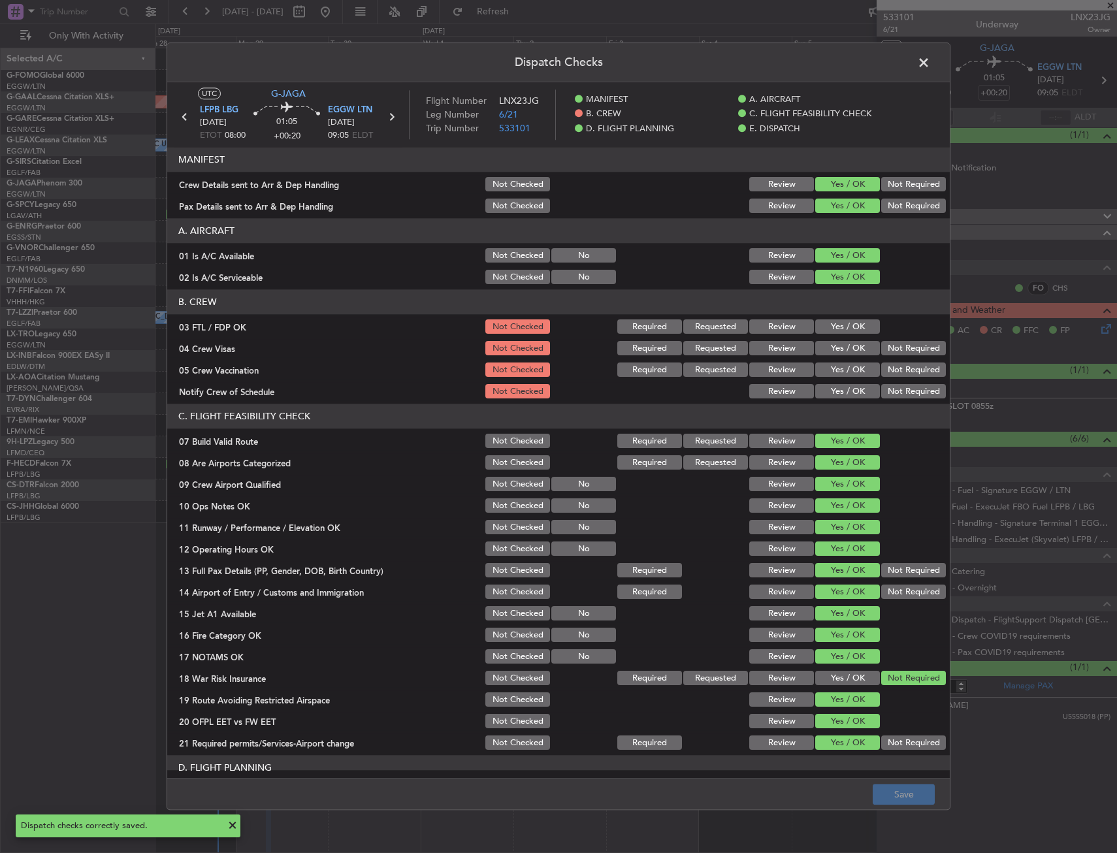
click at [930, 67] on span at bounding box center [930, 66] width 0 height 26
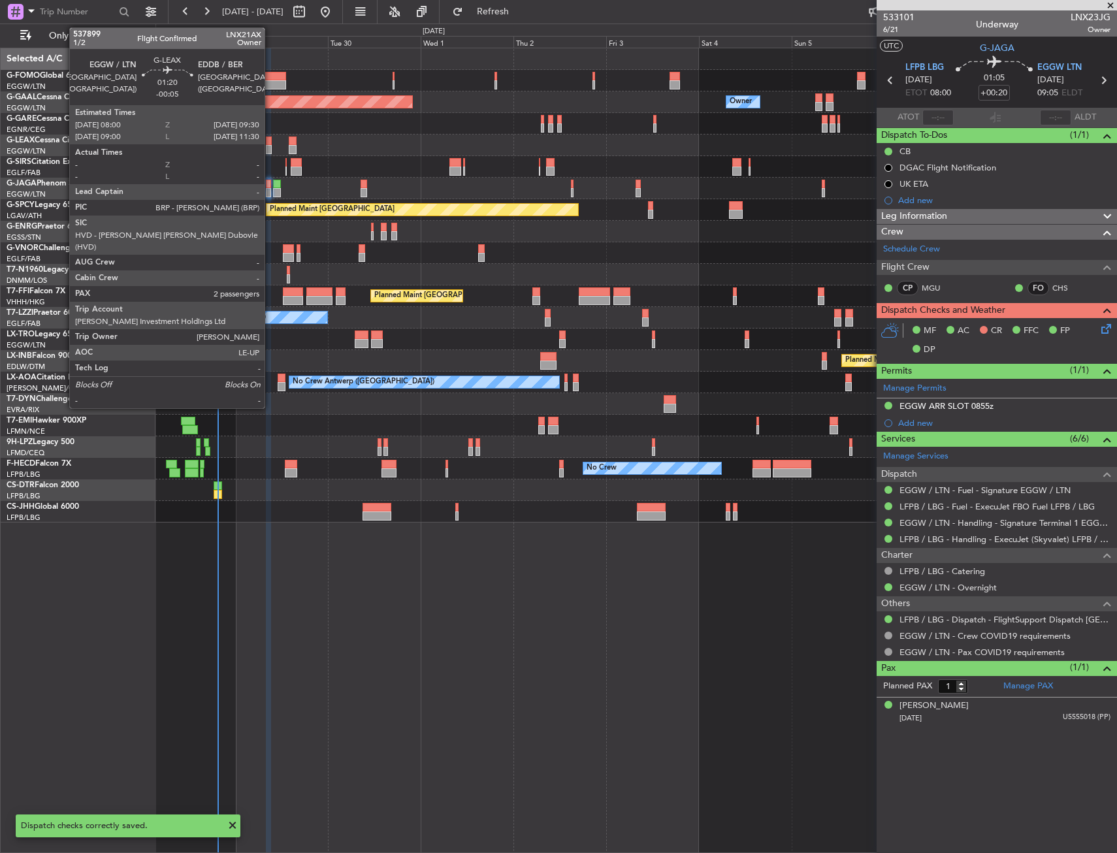
click at [270, 147] on div at bounding box center [269, 149] width 6 height 9
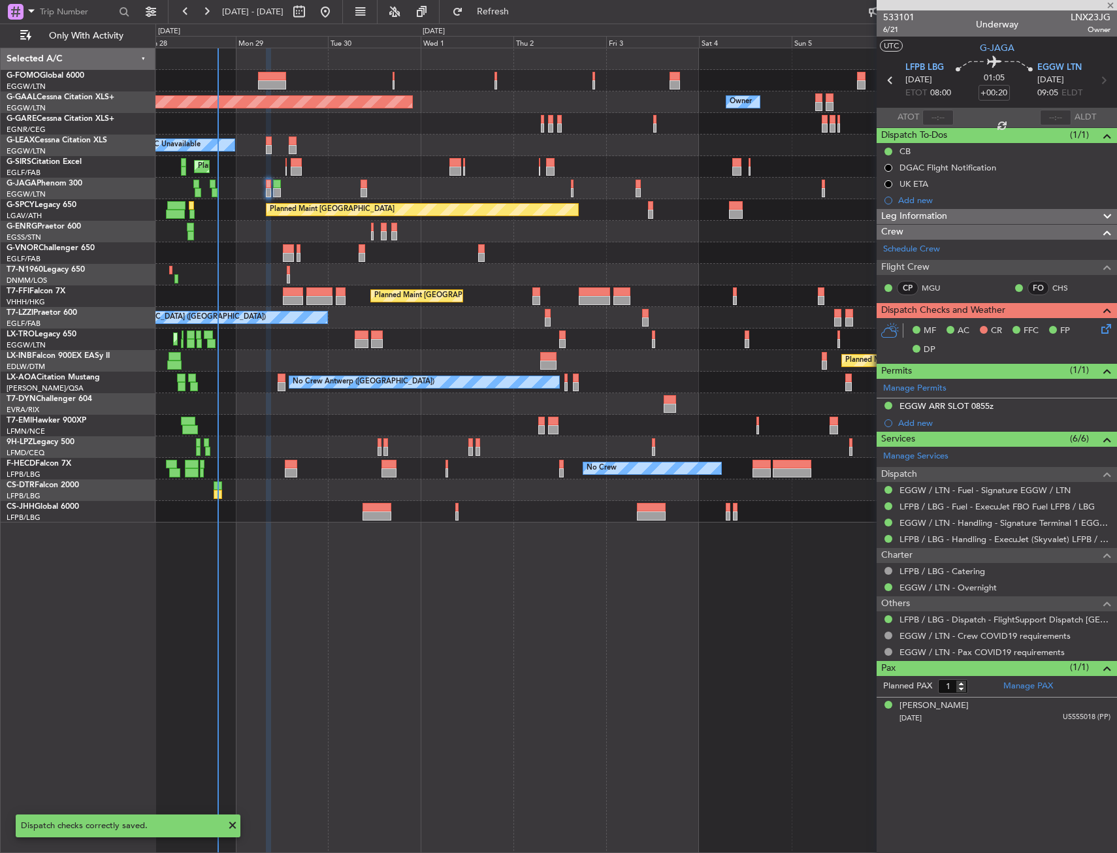
type input "-00:05"
type input "2"
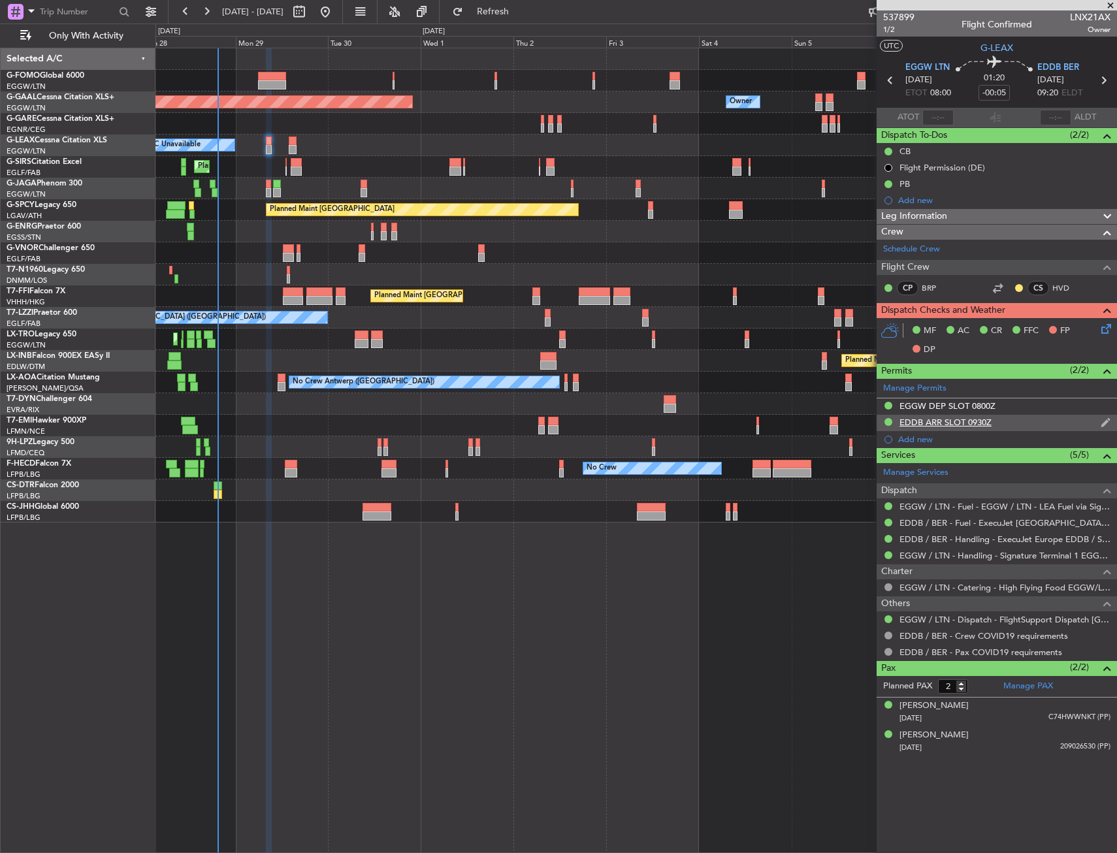
click at [941, 425] on div "EDDB ARR SLOT 0930Z" at bounding box center [945, 422] width 92 height 11
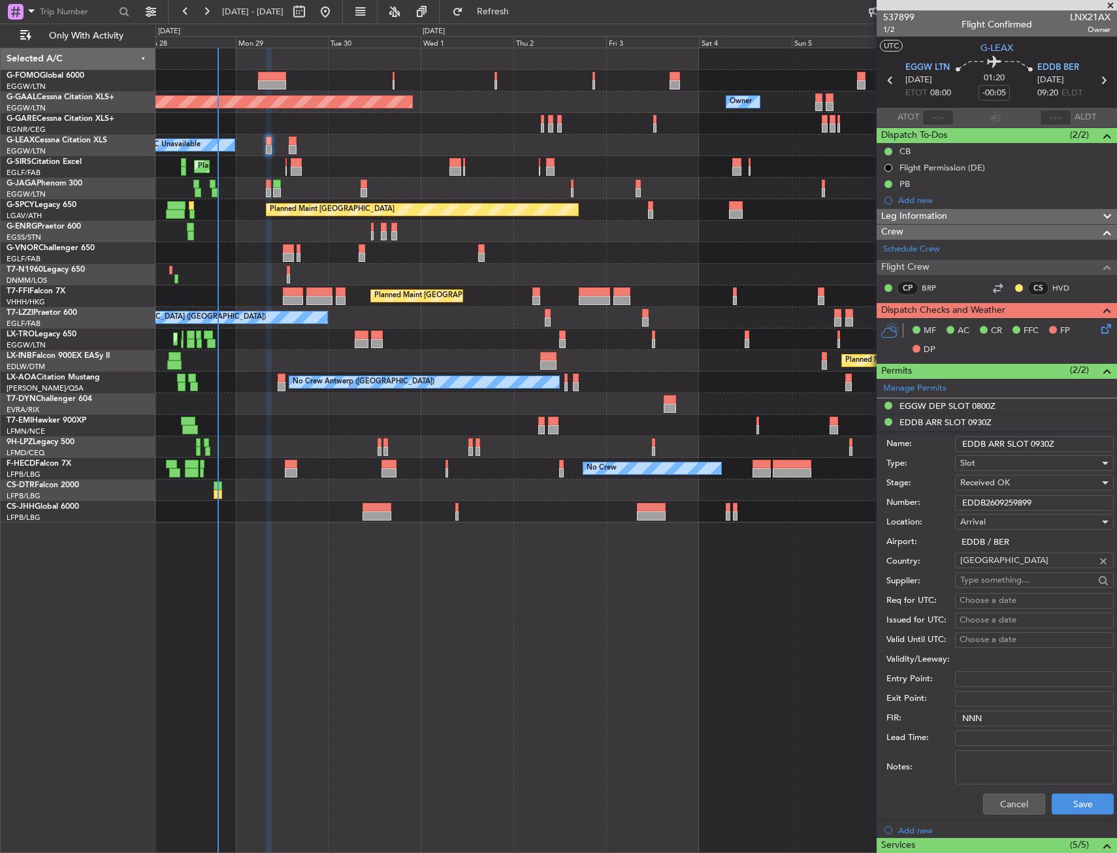
click at [1000, 502] on input "EDDB2609259899" at bounding box center [1034, 503] width 159 height 16
click at [1012, 801] on button "Cancel" at bounding box center [1014, 804] width 62 height 21
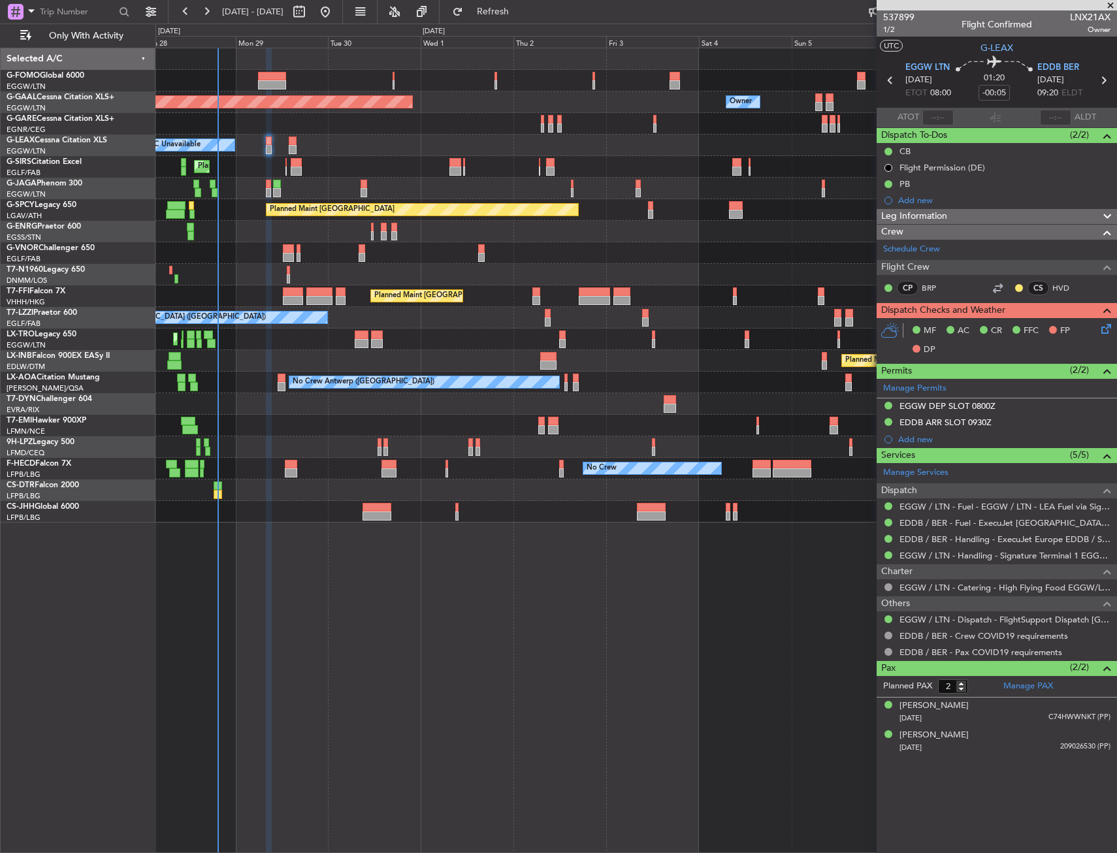
click at [916, 424] on div "EDDB ARR SLOT 0930Z" at bounding box center [945, 422] width 92 height 11
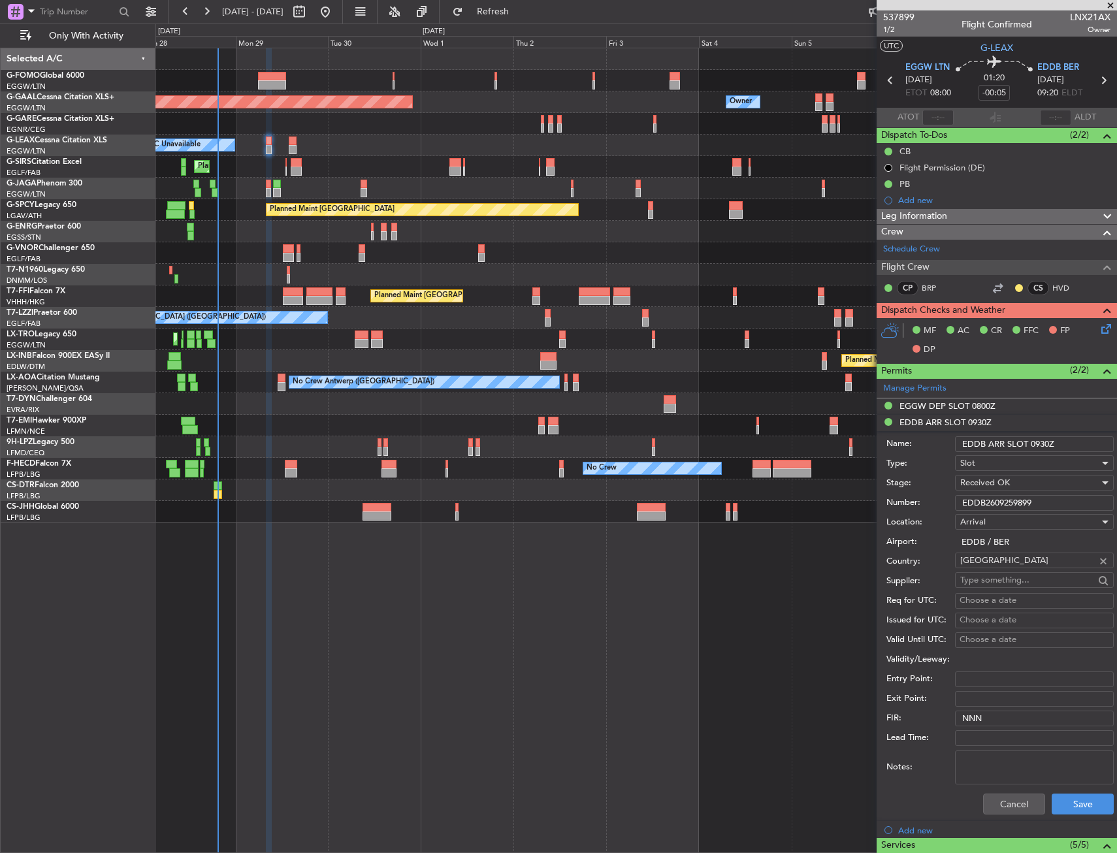
click at [983, 493] on div "Number: EDDB2609259899" at bounding box center [999, 503] width 227 height 20
click at [984, 496] on input "EDDB2609259899" at bounding box center [1034, 503] width 159 height 16
drag, startPoint x: 1008, startPoint y: 809, endPoint x: 1006, endPoint y: 803, distance: 6.7
click at [1007, 807] on button "Cancel" at bounding box center [1014, 804] width 62 height 21
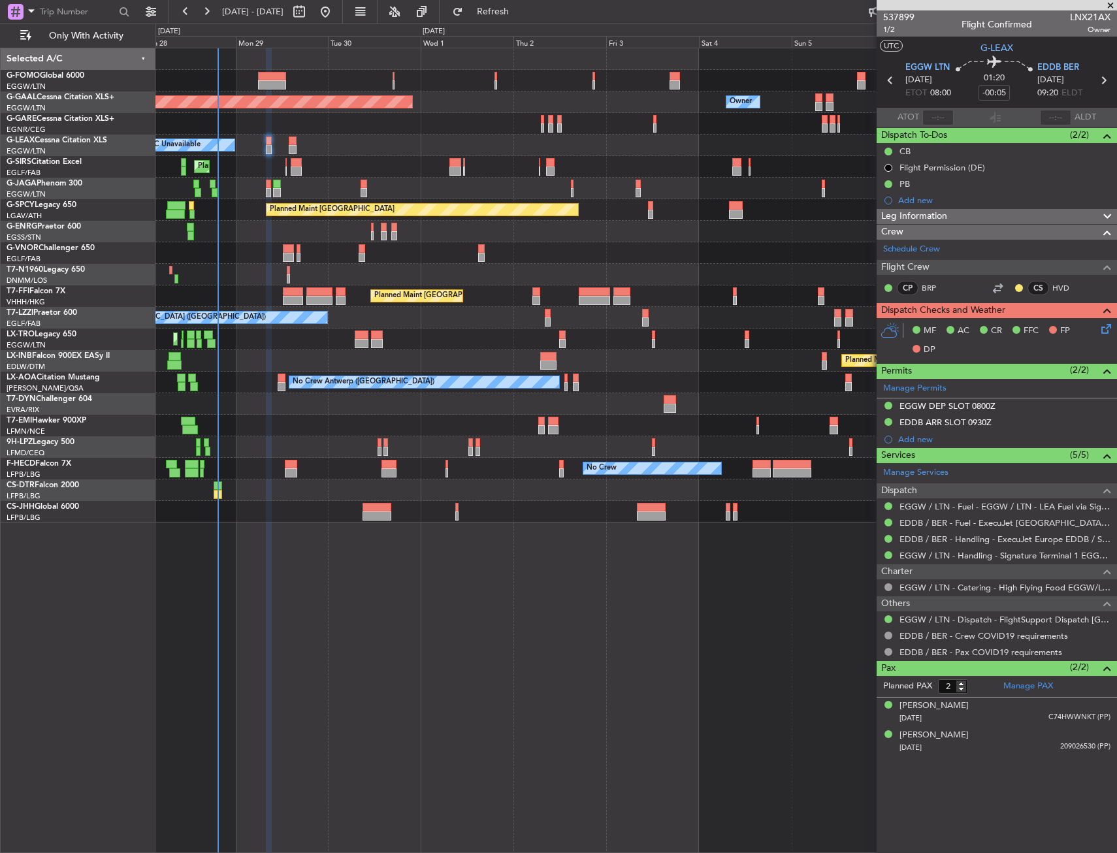
click at [1007, 796] on article "537899 1/2 Flight Confirmed LNX21AX Owner UTC G-LEAX EGGW LTN 29/09/2025 ETOT 0…" at bounding box center [997, 431] width 240 height 843
click at [1108, 332] on icon at bounding box center [1104, 326] width 10 height 10
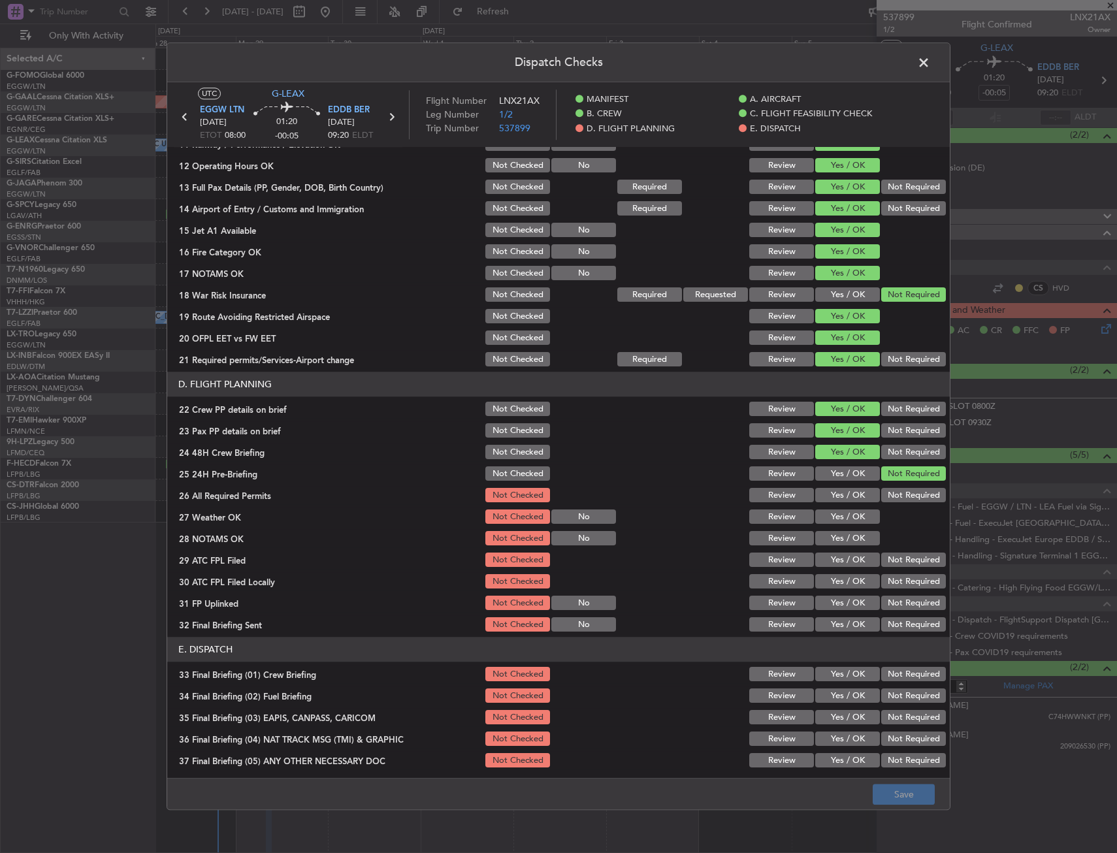
scroll to position [523, 0]
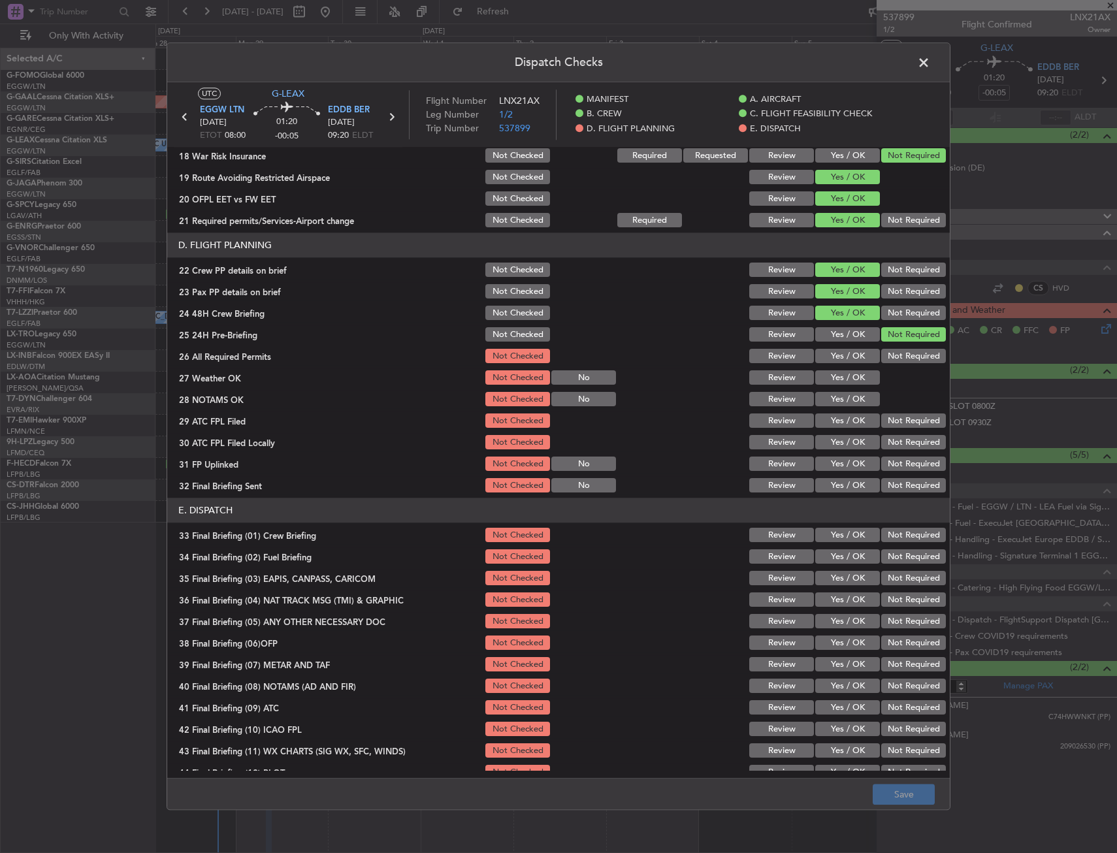
drag, startPoint x: 841, startPoint y: 383, endPoint x: 840, endPoint y: 365, distance: 18.3
click at [841, 383] on button "Yes / OK" at bounding box center [847, 378] width 65 height 14
click at [840, 364] on div "Yes / OK" at bounding box center [846, 356] width 66 height 18
click at [836, 357] on button "Yes / OK" at bounding box center [847, 356] width 65 height 14
click at [827, 394] on button "Yes / OK" at bounding box center [847, 400] width 65 height 14
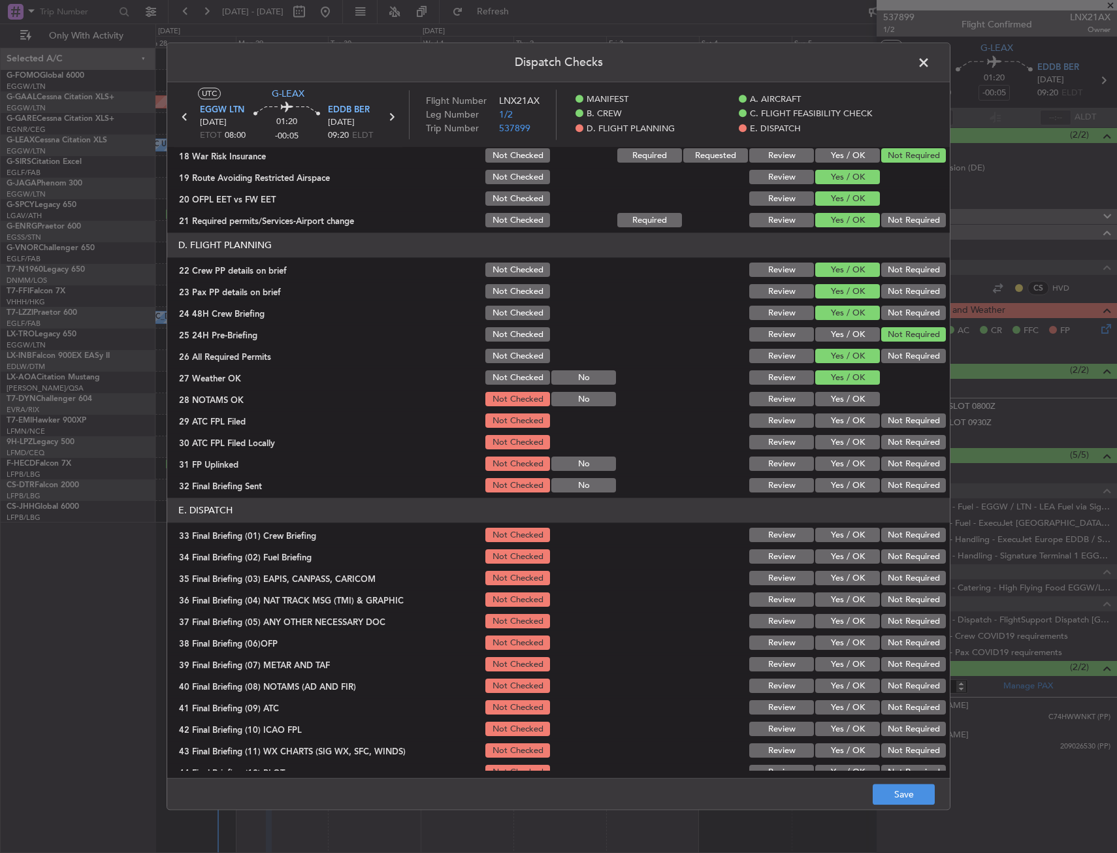
click at [830, 410] on section "D. FLIGHT PLANNING 22 Crew PP details on brief Not Checked Review Yes / OK Not …" at bounding box center [558, 364] width 782 height 262
click at [839, 423] on button "Yes / OK" at bounding box center [847, 421] width 65 height 14
drag, startPoint x: 916, startPoint y: 443, endPoint x: 850, endPoint y: 458, distance: 67.7
click at [914, 443] on button "Not Required" at bounding box center [913, 443] width 65 height 14
click at [850, 458] on button "Yes / OK" at bounding box center [847, 464] width 65 height 14
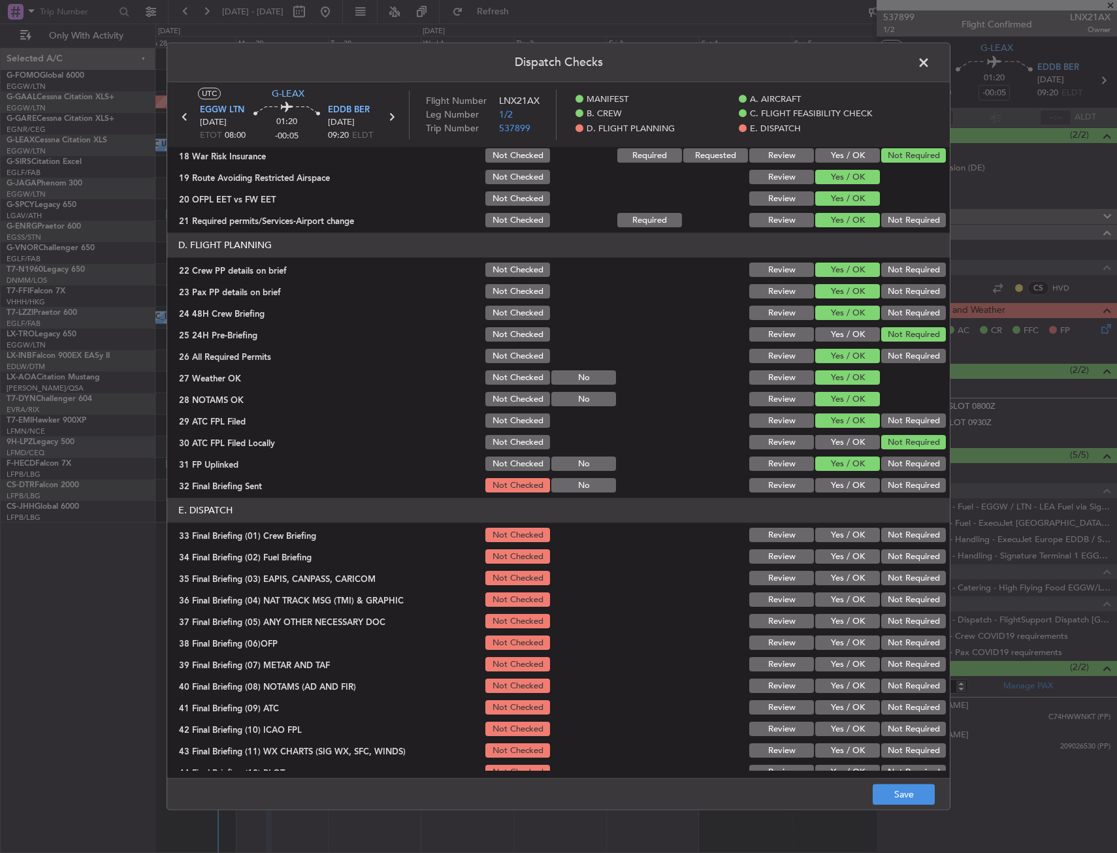
click at [896, 479] on button "Not Required" at bounding box center [913, 486] width 65 height 14
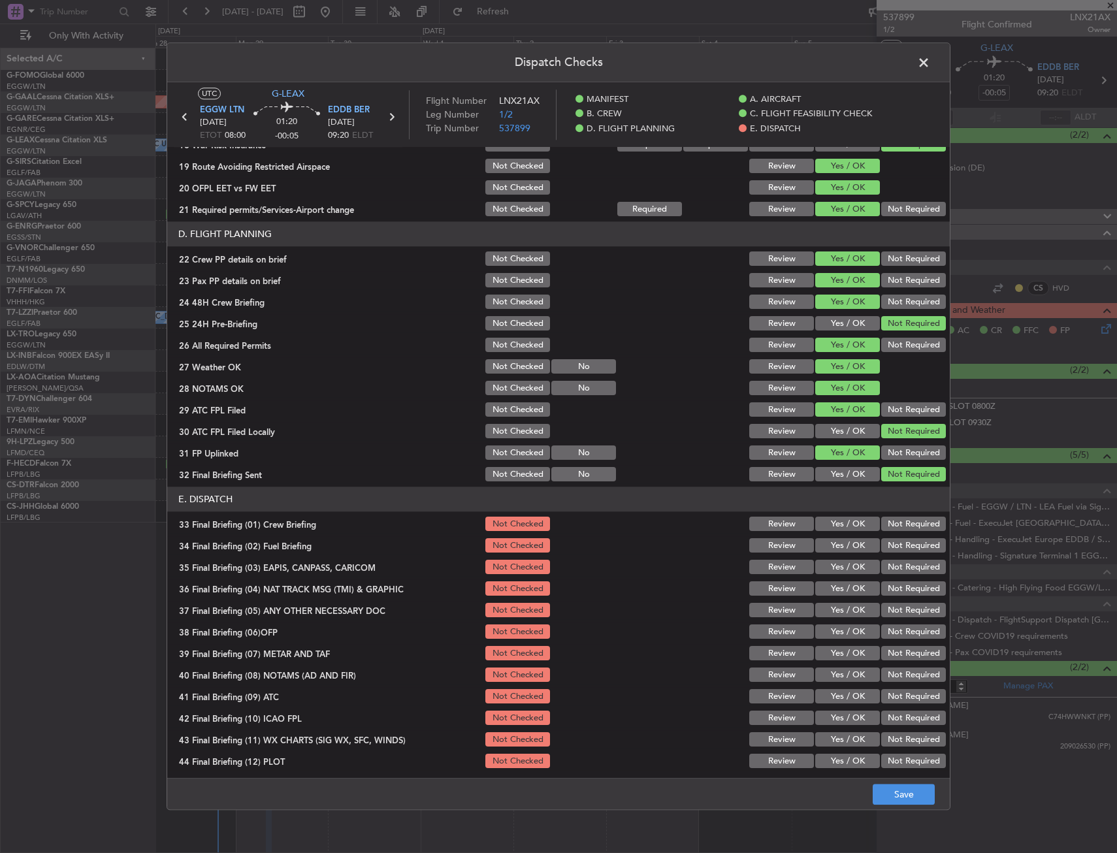
scroll to position [537, 0]
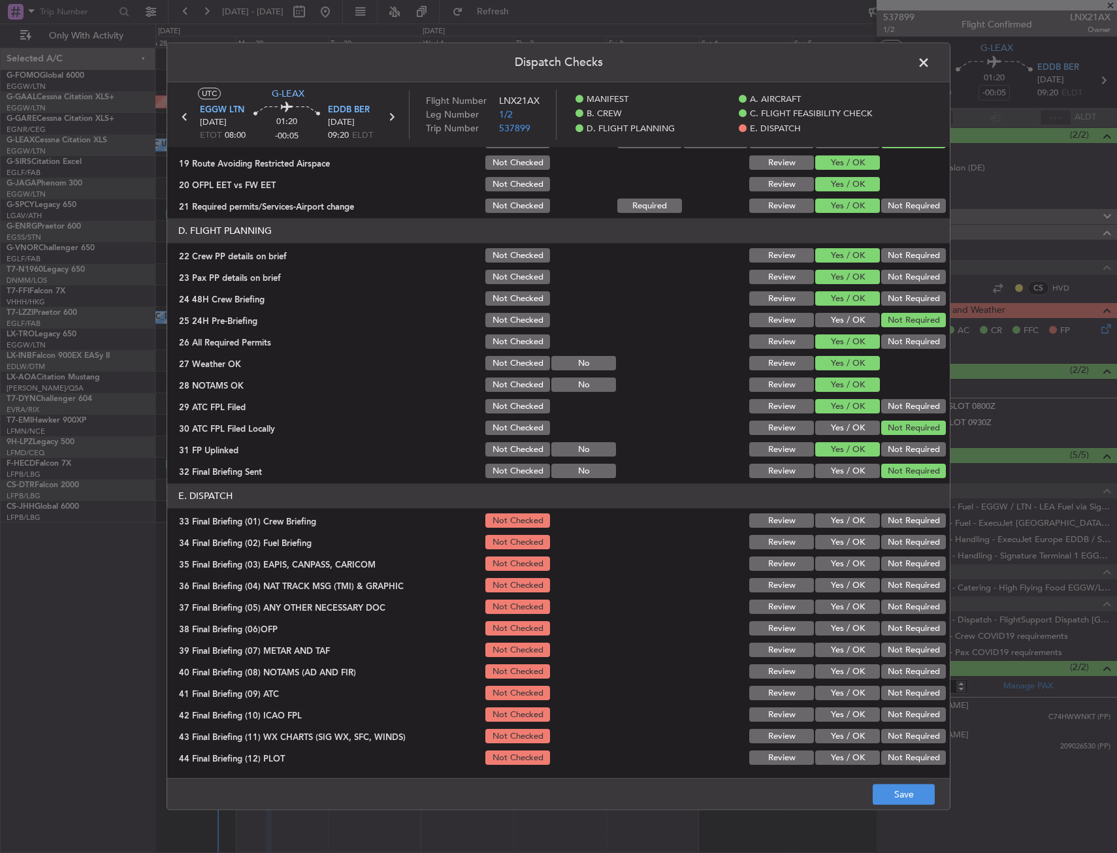
click at [829, 523] on button "Yes / OK" at bounding box center [847, 521] width 65 height 14
click at [829, 533] on section "E. DISPATCH 33 Final Briefing (01) Crew Briefing Not Checked Review Yes / OK No…" at bounding box center [558, 625] width 782 height 283
click at [833, 547] on button "Yes / OK" at bounding box center [847, 543] width 65 height 14
drag, startPoint x: 886, startPoint y: 570, endPoint x: 884, endPoint y: 586, distance: 15.7
click at [886, 572] on div "Not Required" at bounding box center [912, 564] width 66 height 18
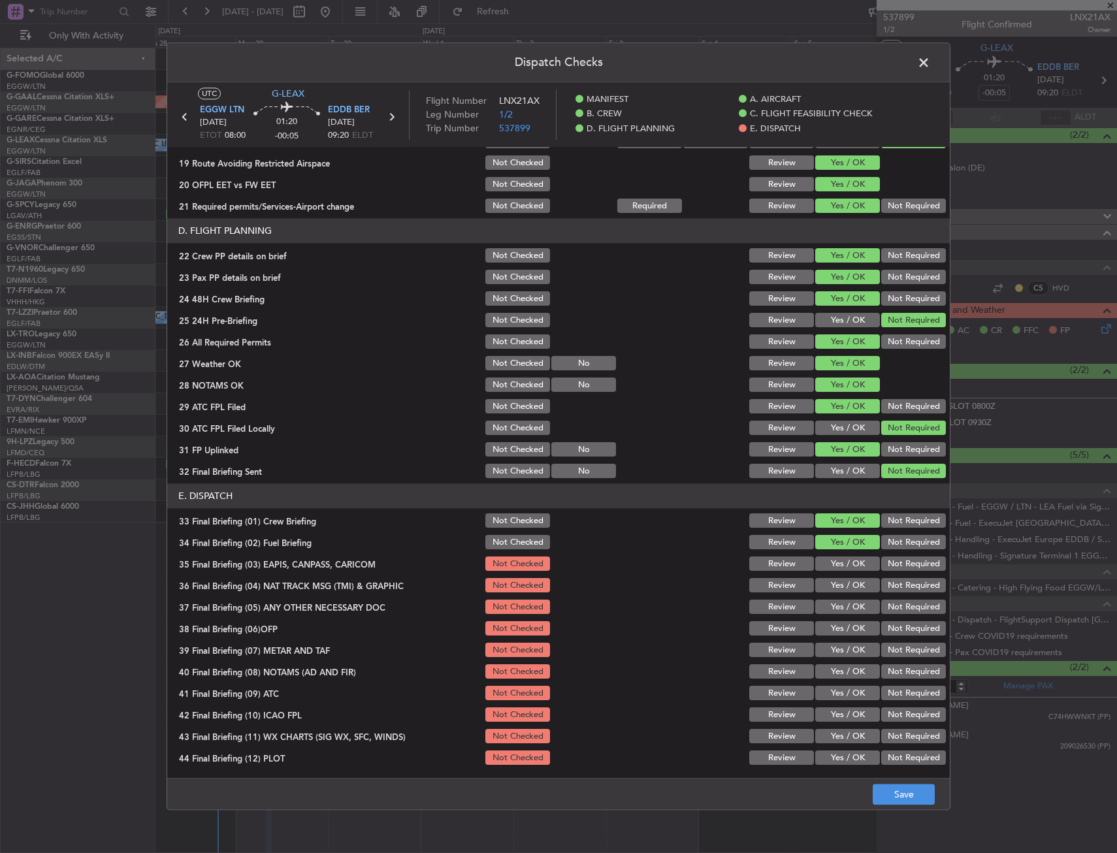
click at [884, 587] on button "Not Required" at bounding box center [913, 586] width 65 height 14
drag, startPoint x: 869, startPoint y: 591, endPoint x: 885, endPoint y: 566, distance: 29.7
click at [871, 585] on section "E. DISPATCH 33 Final Briefing (01) Crew Briefing Not Checked Review Yes / OK No…" at bounding box center [558, 625] width 782 height 283
click at [886, 565] on button "Not Required" at bounding box center [913, 564] width 65 height 14
click at [887, 565] on button "Not Required" at bounding box center [913, 564] width 65 height 14
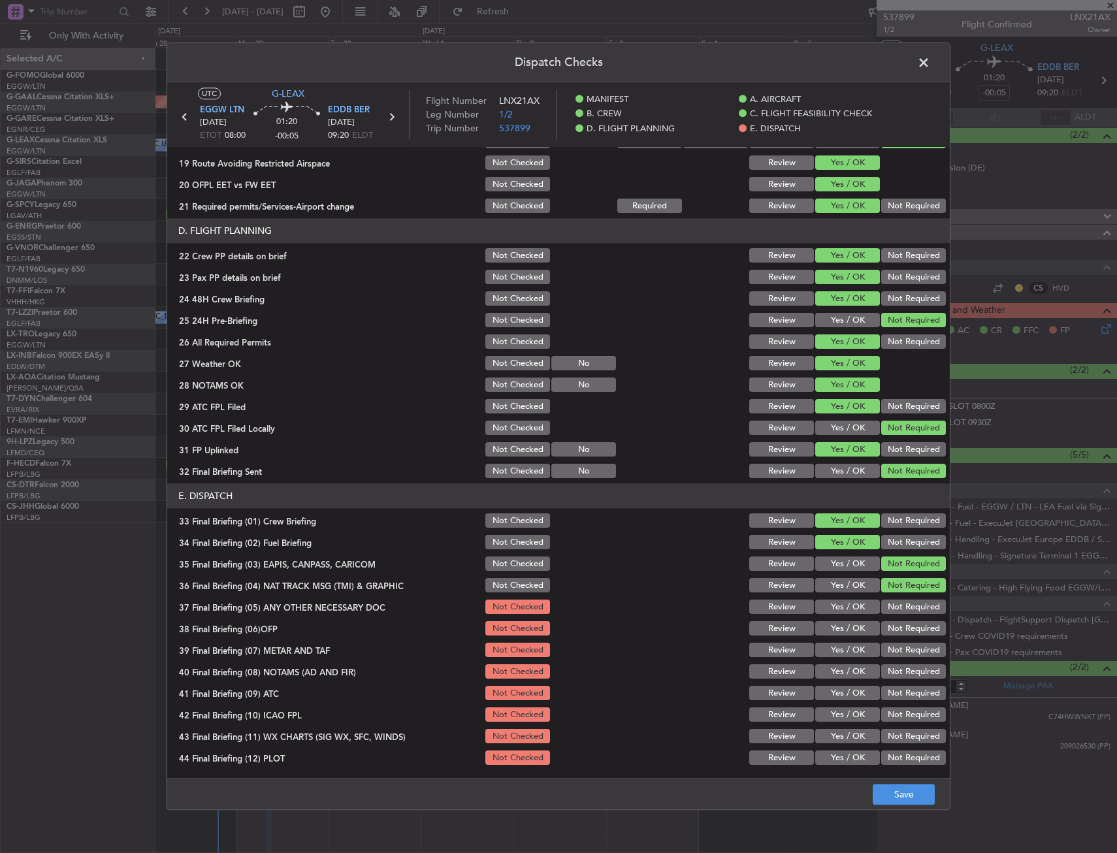
click at [867, 590] on button "Yes / OK" at bounding box center [847, 586] width 65 height 14
click at [854, 607] on button "Yes / OK" at bounding box center [847, 607] width 65 height 14
drag, startPoint x: 848, startPoint y: 616, endPoint x: 863, endPoint y: 609, distance: 17.2
click at [847, 616] on div "Yes / OK" at bounding box center [846, 607] width 66 height 18
click at [900, 577] on div "Not Required" at bounding box center [912, 586] width 66 height 18
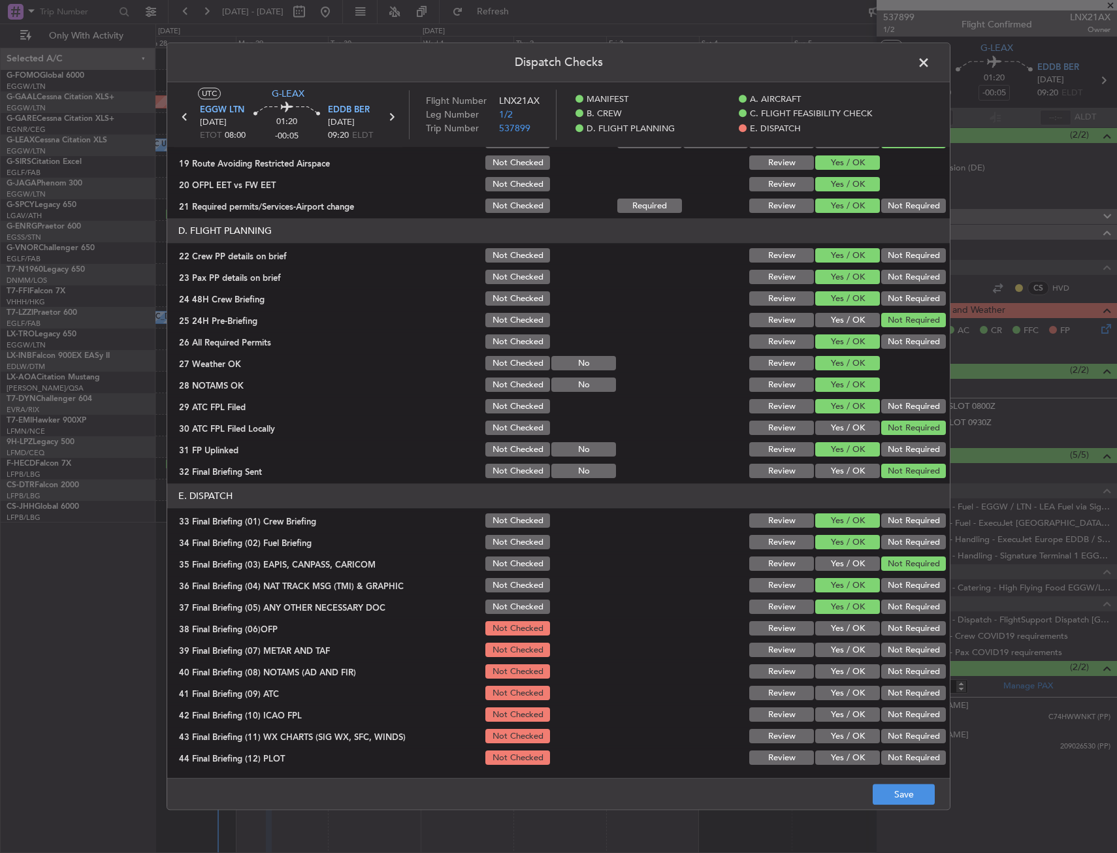
click at [888, 585] on button "Not Required" at bounding box center [913, 586] width 65 height 14
drag, startPoint x: 842, startPoint y: 626, endPoint x: 838, endPoint y: 644, distance: 18.7
click at [840, 626] on button "Yes / OK" at bounding box center [847, 629] width 65 height 14
click at [837, 647] on button "Yes / OK" at bounding box center [847, 650] width 65 height 14
click at [839, 665] on section "E. DISPATCH 33 Final Briefing (01) Crew Briefing Not Checked Review Yes / OK No…" at bounding box center [558, 625] width 782 height 283
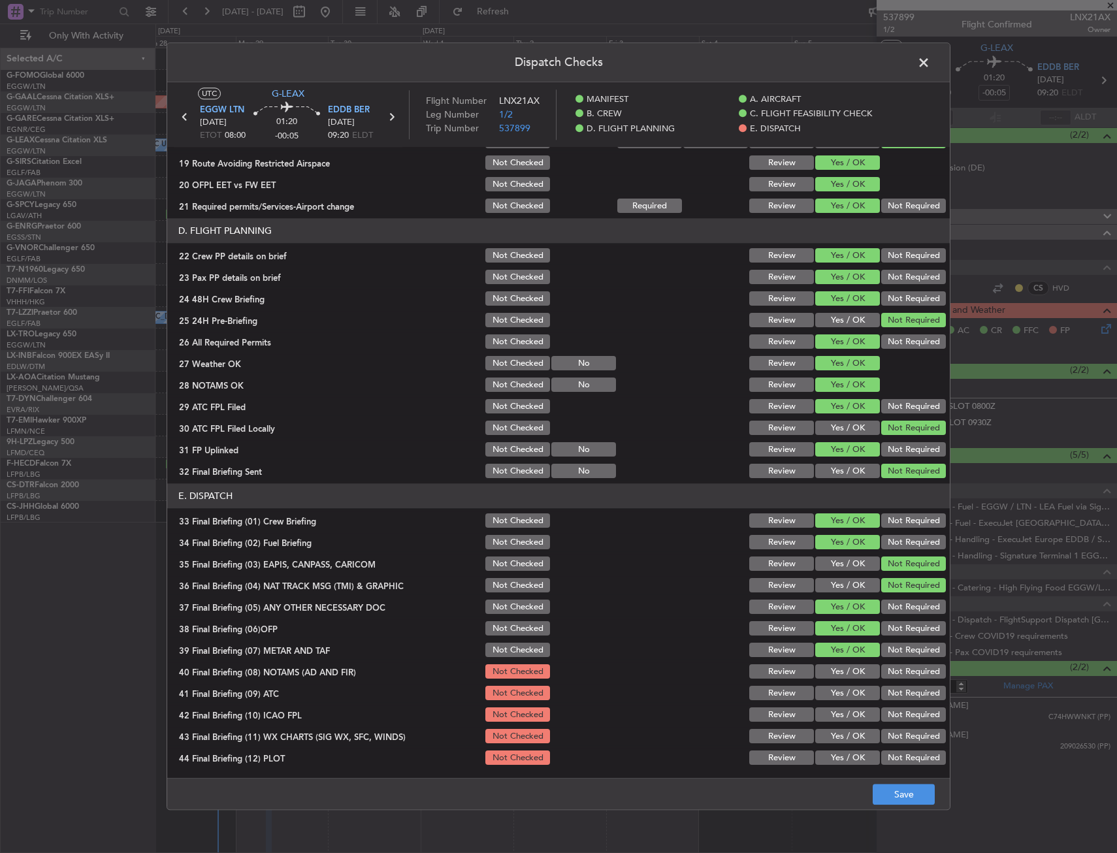
click at [839, 679] on button "Yes / OK" at bounding box center [847, 672] width 65 height 14
drag, startPoint x: 839, startPoint y: 686, endPoint x: 838, endPoint y: 700, distance: 14.4
click at [838, 689] on button "Yes / OK" at bounding box center [847, 693] width 65 height 14
drag, startPoint x: 838, startPoint y: 703, endPoint x: 837, endPoint y: 713, distance: 10.5
click at [837, 704] on section "E. DISPATCH 33 Final Briefing (01) Crew Briefing Not Checked Review Yes / OK No…" at bounding box center [558, 625] width 782 height 283
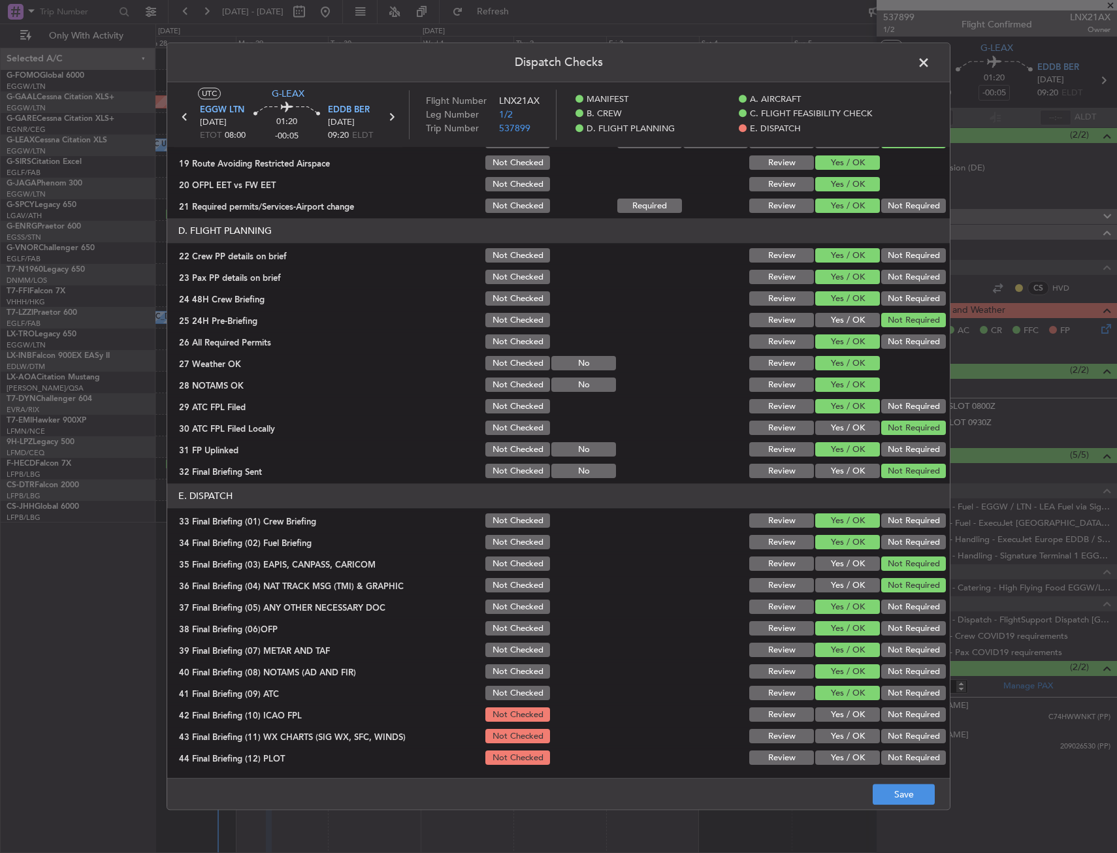
click at [837, 723] on div "Yes / OK" at bounding box center [846, 715] width 66 height 18
click at [834, 738] on button "Yes / OK" at bounding box center [847, 737] width 65 height 14
drag, startPoint x: 833, startPoint y: 738, endPoint x: 835, endPoint y: 715, distance: 23.5
click at [833, 730] on button "Yes / OK" at bounding box center [847, 737] width 65 height 14
drag, startPoint x: 835, startPoint y: 715, endPoint x: 835, endPoint y: 722, distance: 7.2
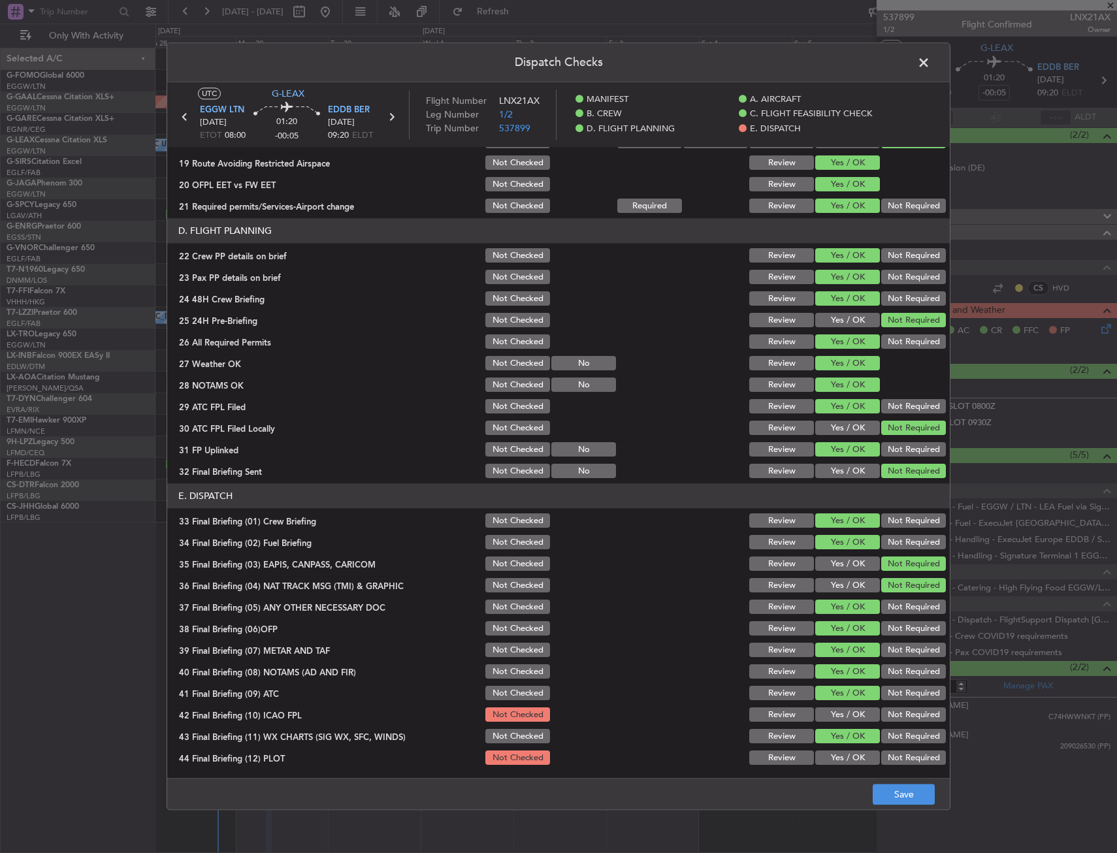
click at [835, 716] on button "Yes / OK" at bounding box center [847, 715] width 65 height 14
drag, startPoint x: 831, startPoint y: 754, endPoint x: 852, endPoint y: 770, distance: 26.5
click at [831, 754] on button "Yes / OK" at bounding box center [847, 758] width 65 height 14
click at [902, 797] on button "Save" at bounding box center [904, 794] width 62 height 21
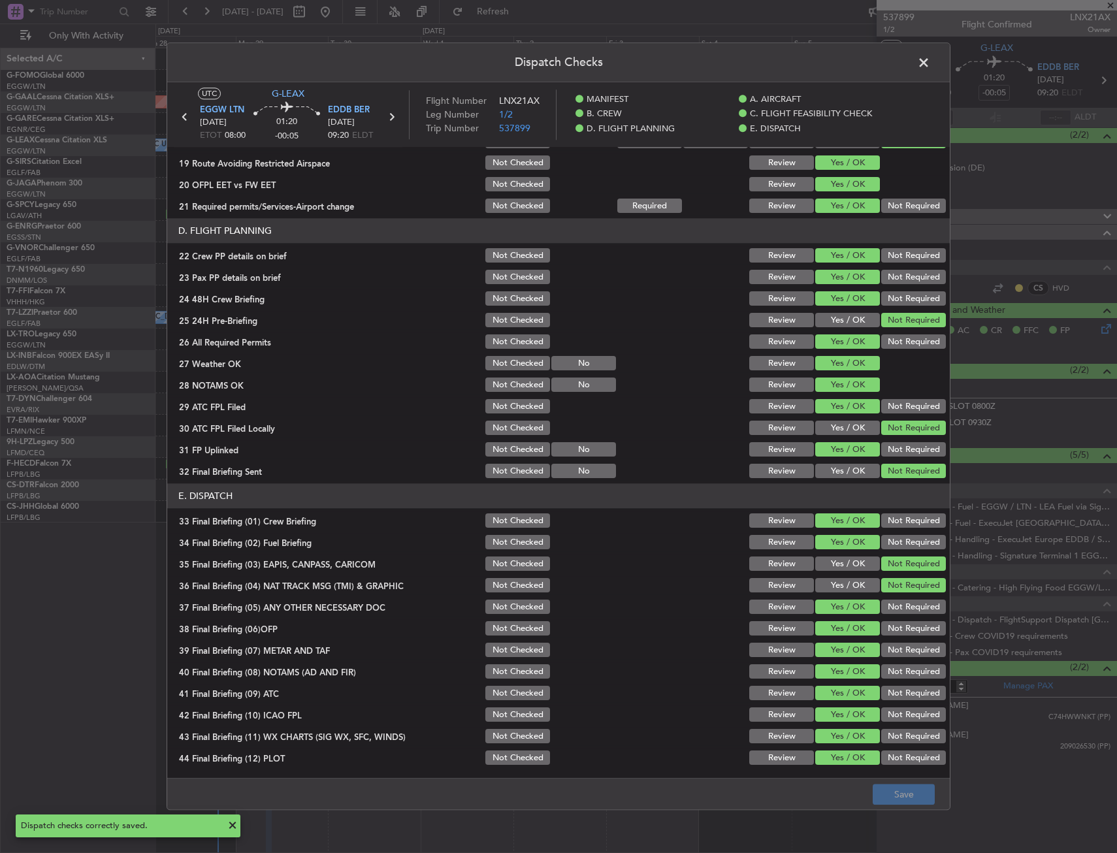
click at [930, 65] on span at bounding box center [930, 66] width 0 height 26
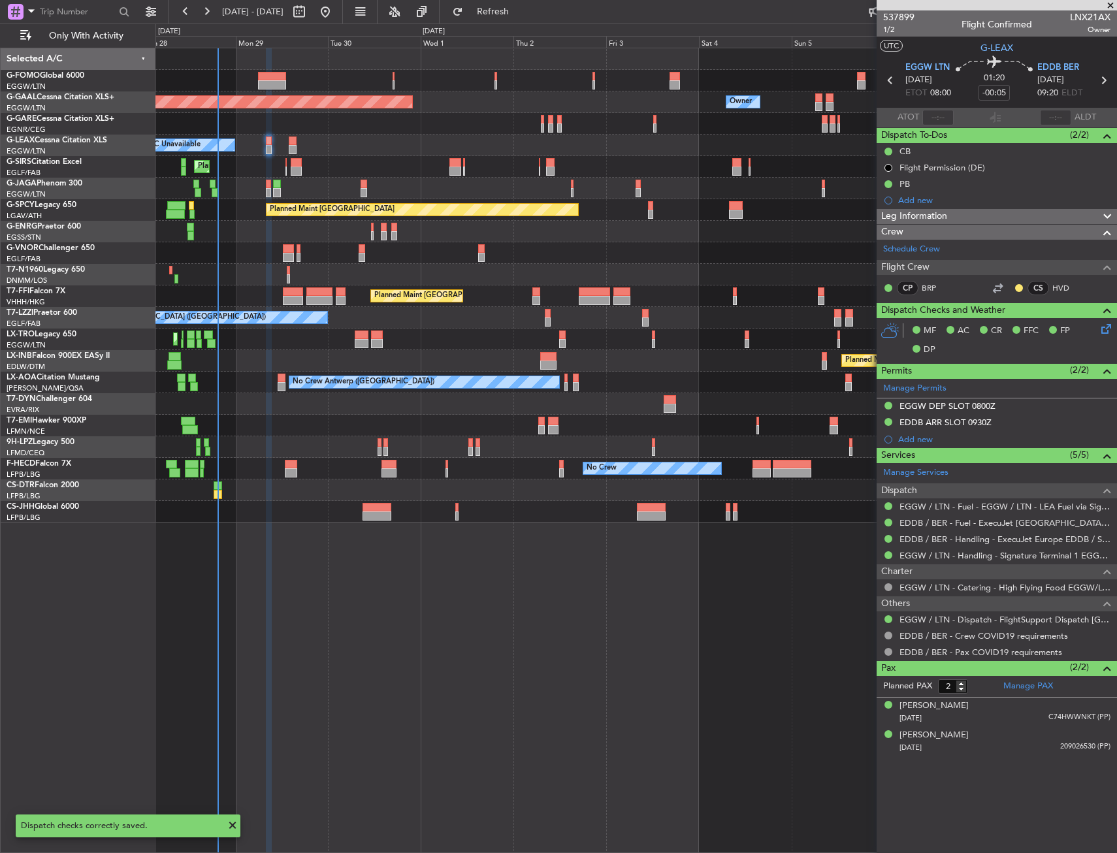
click at [265, 139] on div "A/C Unavailable" at bounding box center [635, 146] width 961 height 22
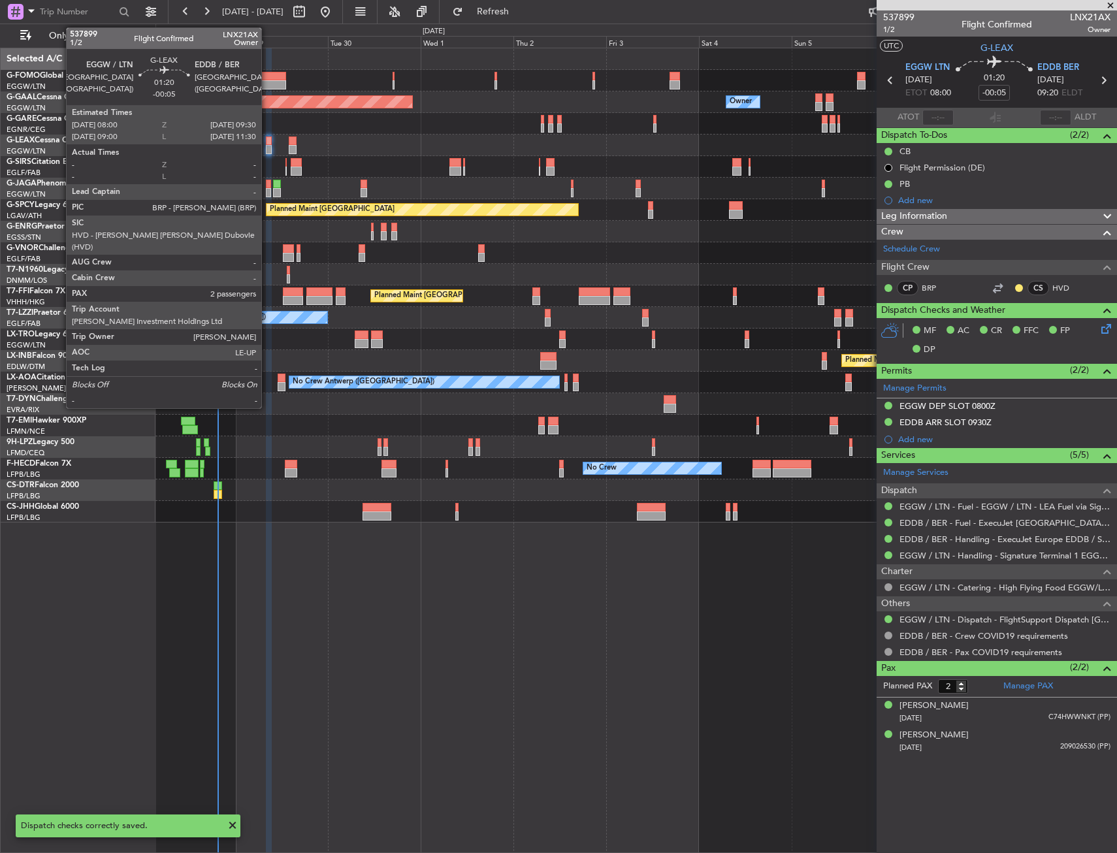
click at [267, 140] on div at bounding box center [269, 141] width 6 height 9
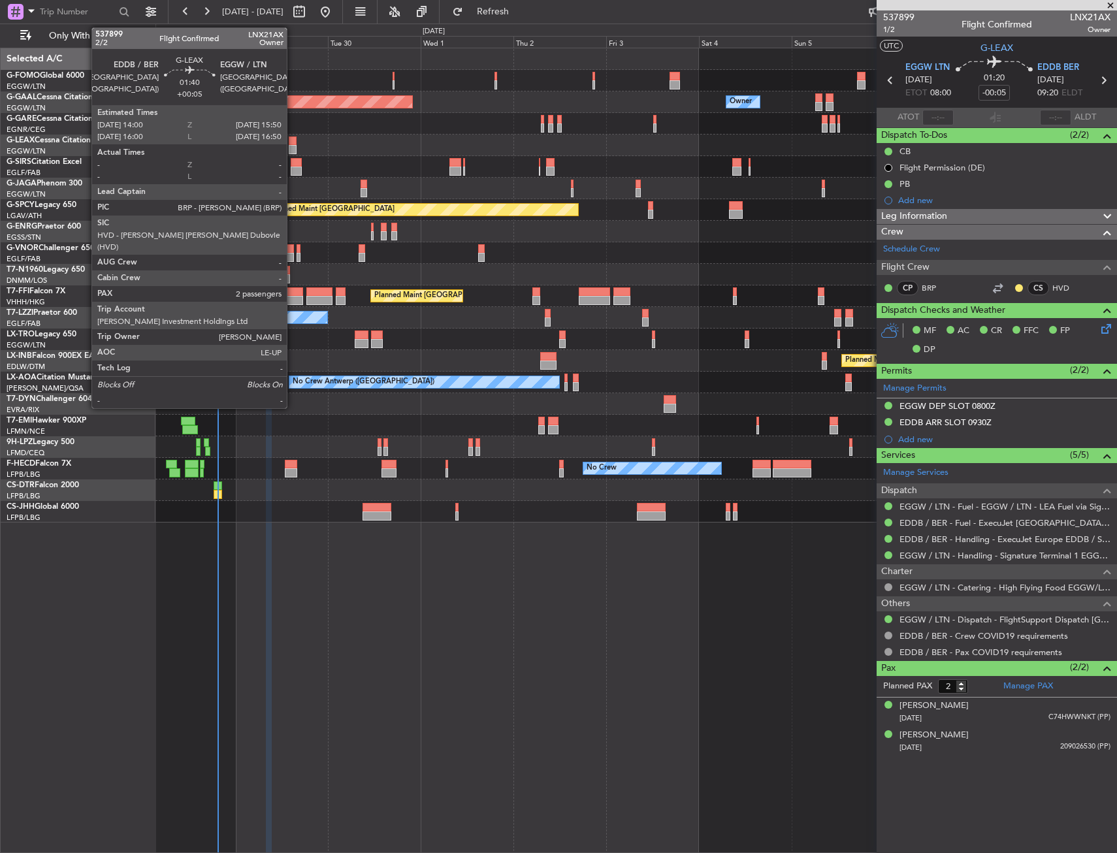
click at [293, 146] on div at bounding box center [292, 149] width 7 height 9
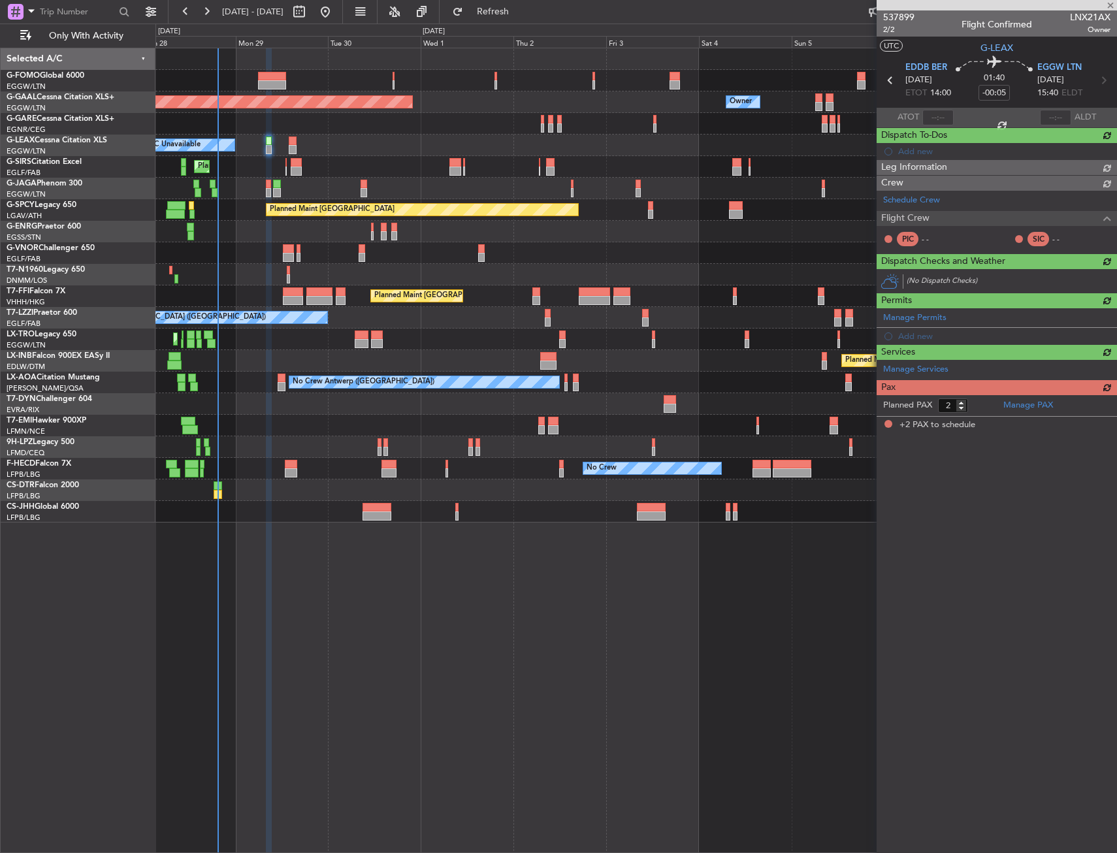
type input "+00:05"
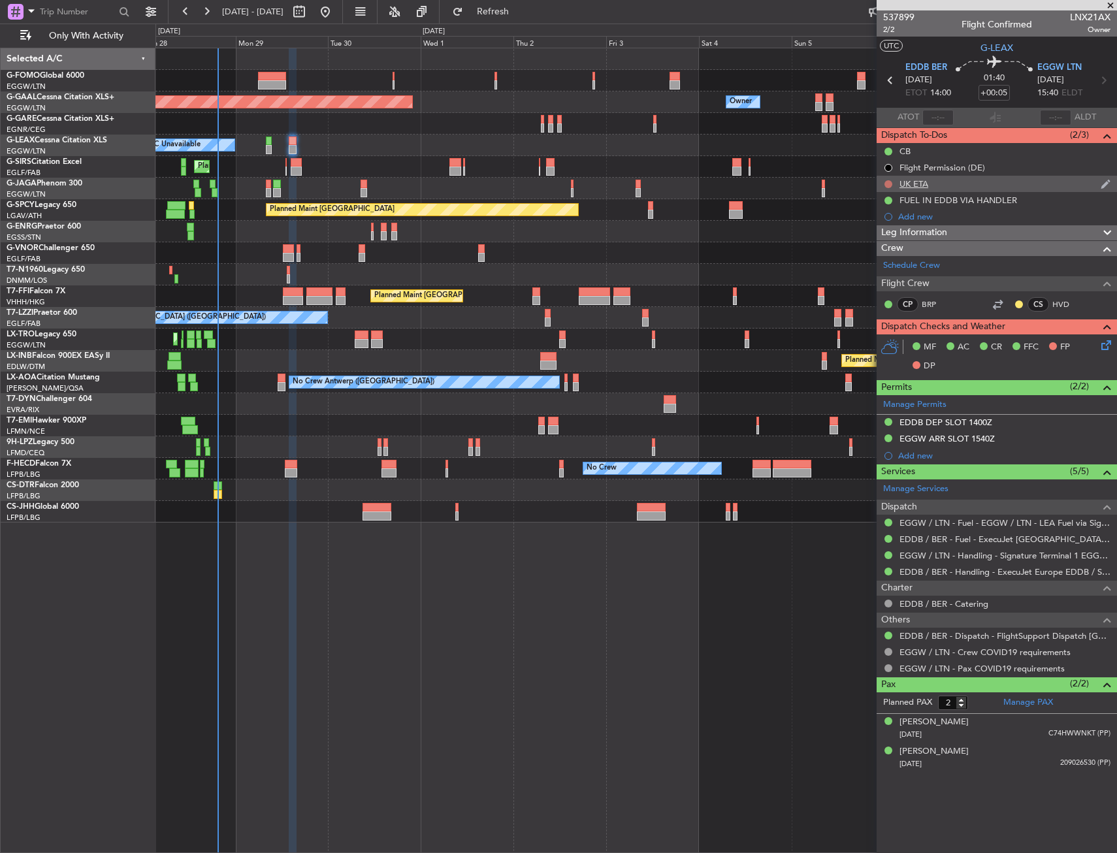
click at [888, 182] on button at bounding box center [888, 184] width 8 height 8
click at [869, 267] on li "Cancelled" at bounding box center [888, 261] width 69 height 20
click at [945, 427] on mat-tooltip-component "EDDB DEP SLOT 1400Z" at bounding box center [945, 444] width 101 height 35
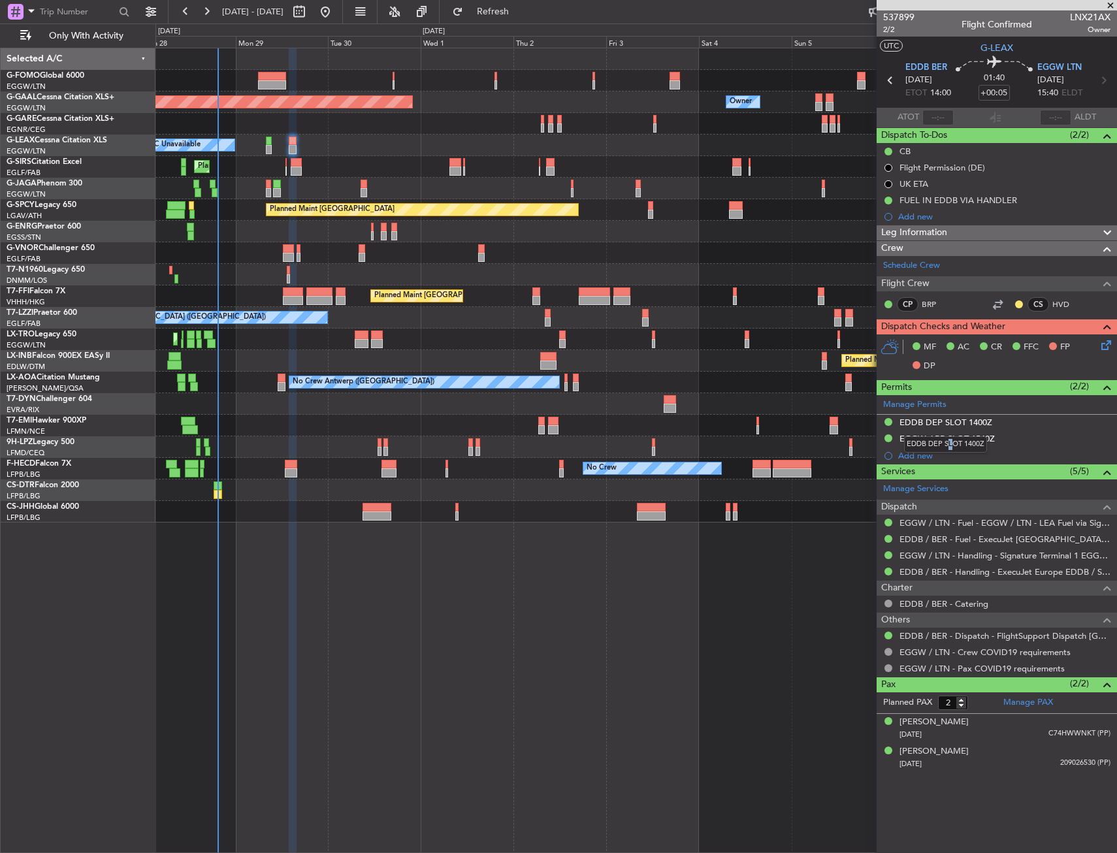
click at [950, 427] on mat-tooltip-component "EDDB DEP SLOT 1400Z" at bounding box center [945, 444] width 101 height 35
click at [951, 425] on div "EDDB DEP SLOT 1400Z" at bounding box center [945, 422] width 93 height 11
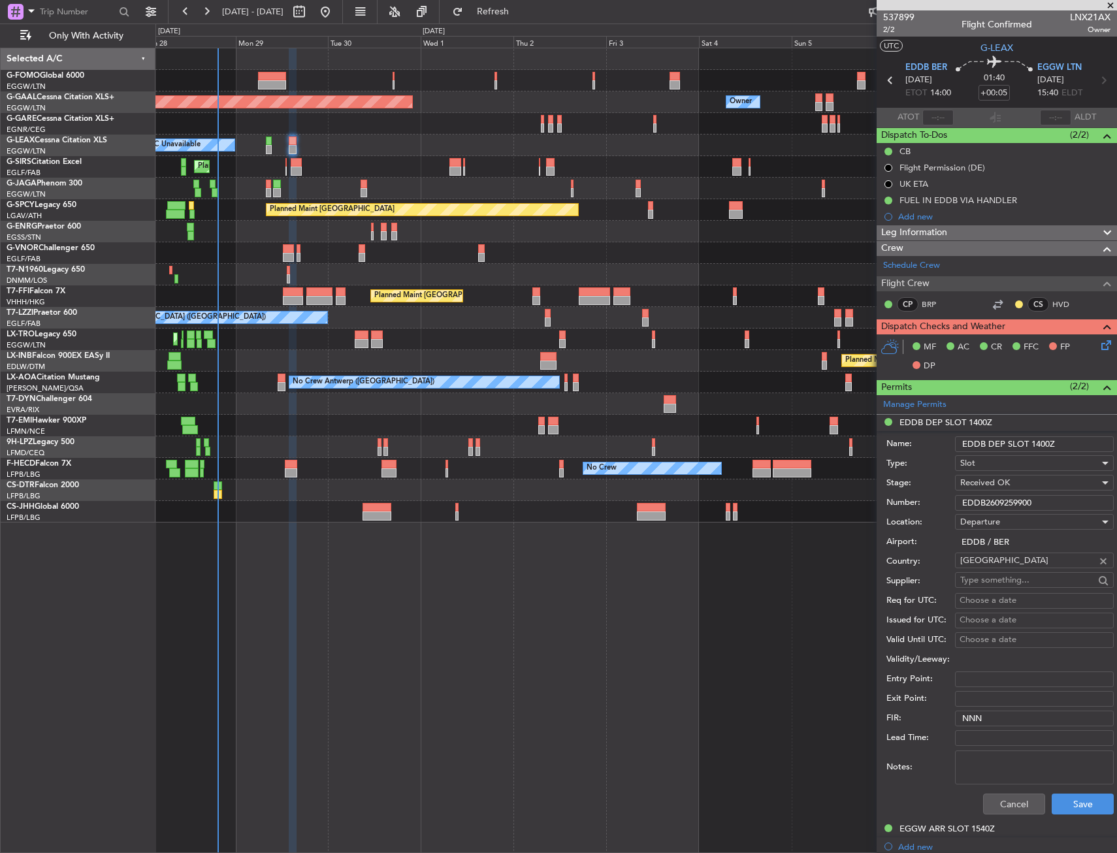
click at [984, 505] on input "EDDB2609259900" at bounding box center [1034, 503] width 159 height 16
click at [1007, 795] on button "Cancel" at bounding box center [1014, 804] width 62 height 21
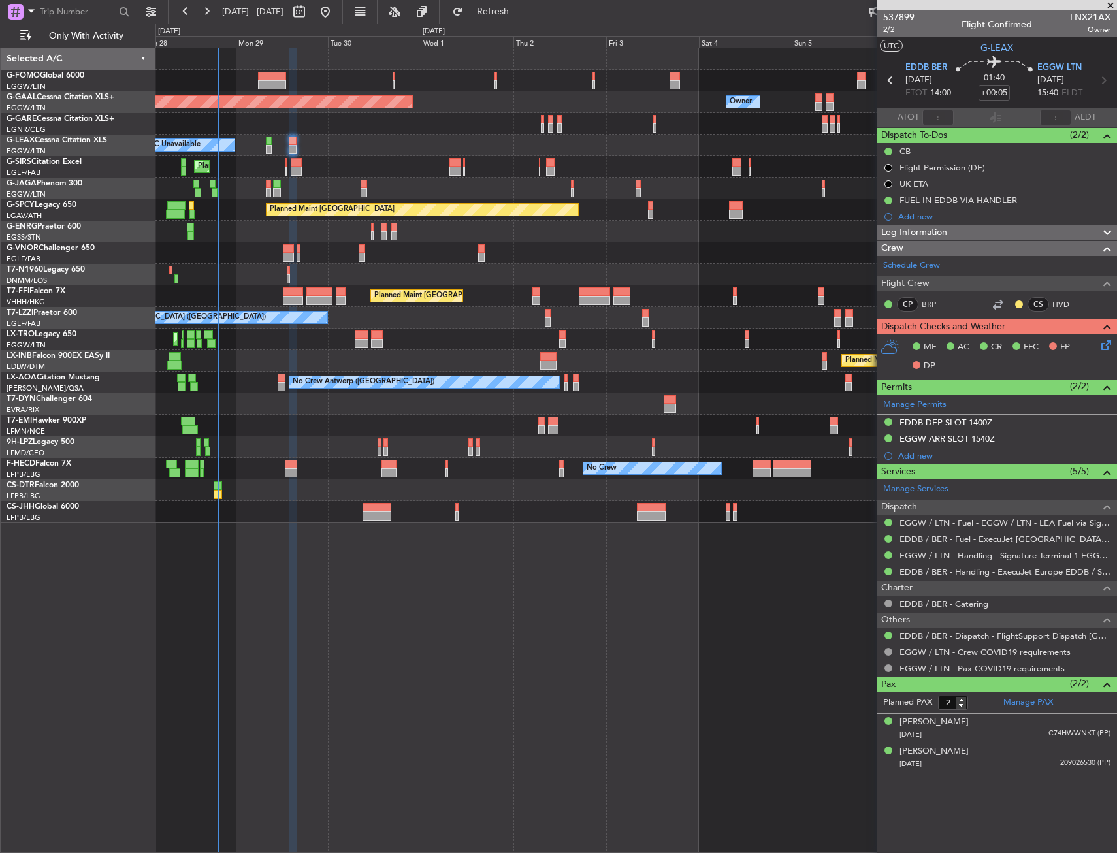
click at [551, 726] on div "Planned Maint Dusseldorf Owner Owner A/C Unavailable Planned Maint [GEOGRAPHIC_…" at bounding box center [635, 450] width 961 height 805
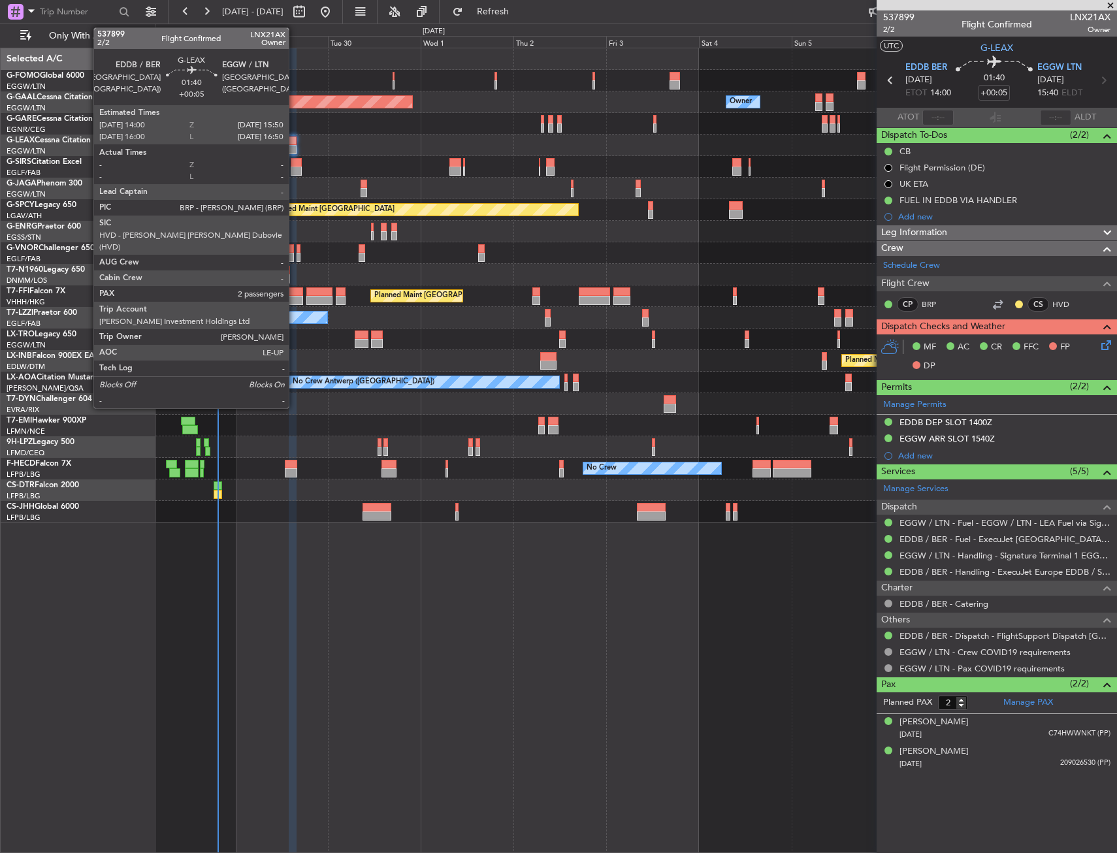
click at [295, 146] on div at bounding box center [292, 149] width 7 height 9
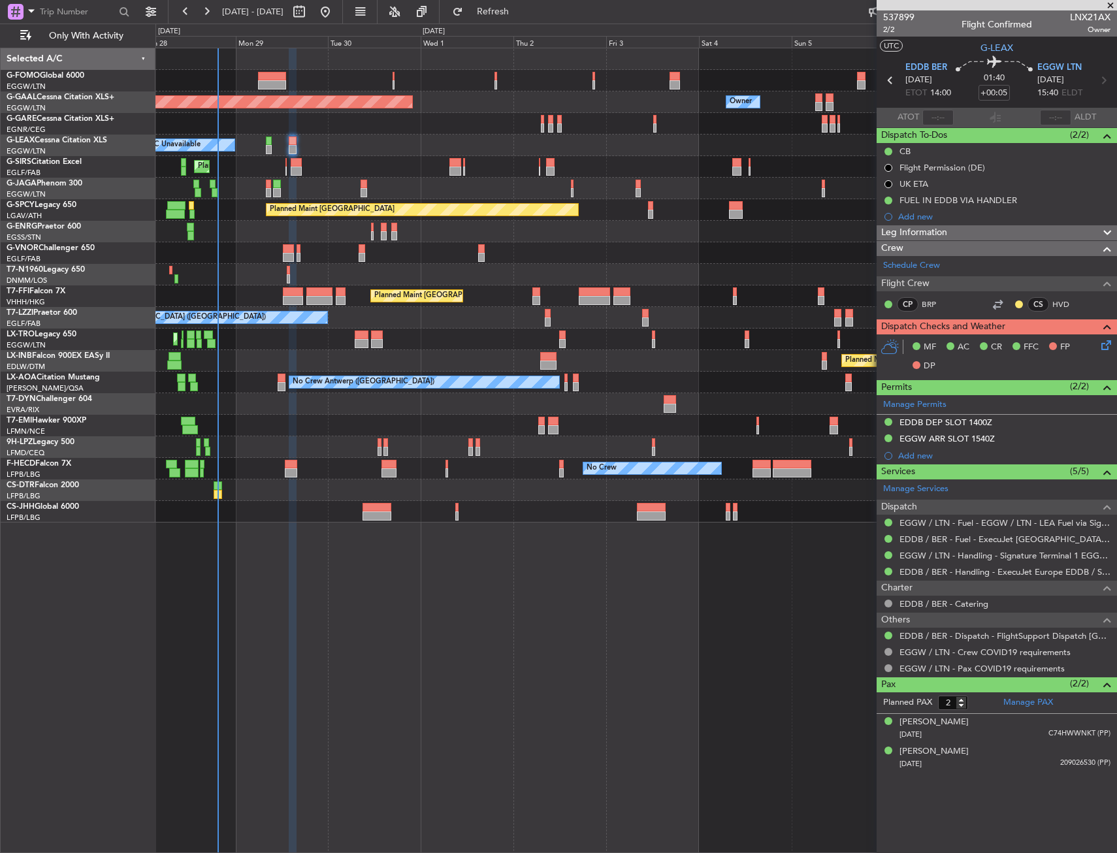
drag, startPoint x: 1097, startPoint y: 340, endPoint x: 1107, endPoint y: 338, distance: 10.0
click at [1099, 340] on div "MF AC CR FFC FP DP" at bounding box center [997, 356] width 240 height 45
click at [1108, 340] on icon at bounding box center [1104, 343] width 10 height 10
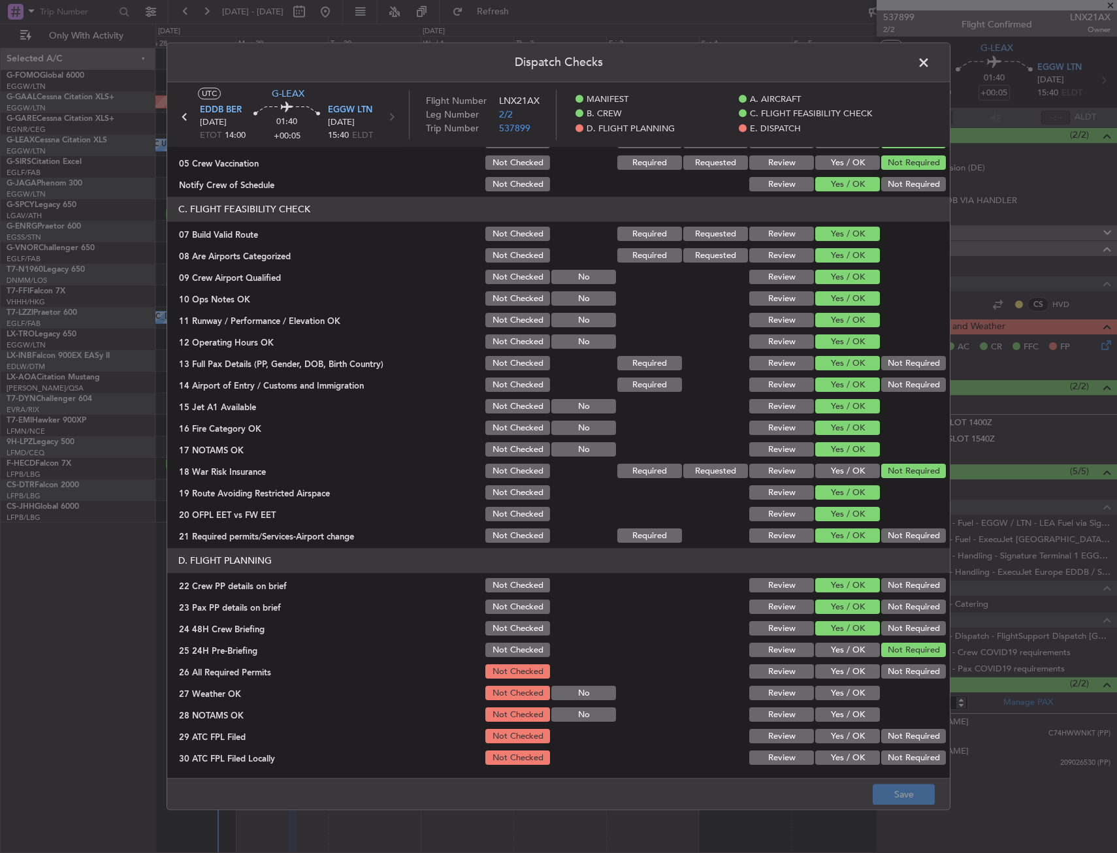
scroll to position [392, 0]
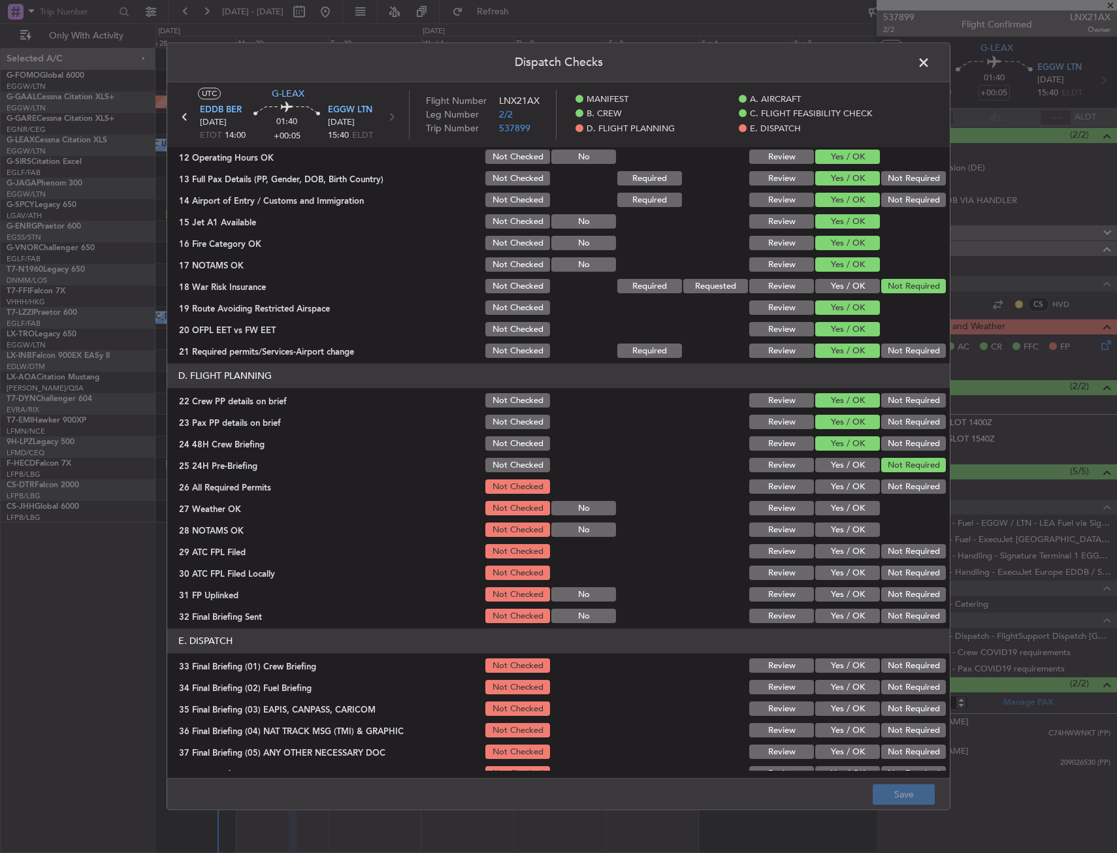
click at [837, 472] on button "Yes / OK" at bounding box center [847, 466] width 65 height 14
click at [835, 484] on button "Yes / OK" at bounding box center [847, 487] width 65 height 14
click at [893, 462] on button "Not Required" at bounding box center [913, 466] width 65 height 14
click at [837, 504] on button "Yes / OK" at bounding box center [847, 509] width 65 height 14
drag, startPoint x: 835, startPoint y: 519, endPoint x: 835, endPoint y: 530, distance: 11.8
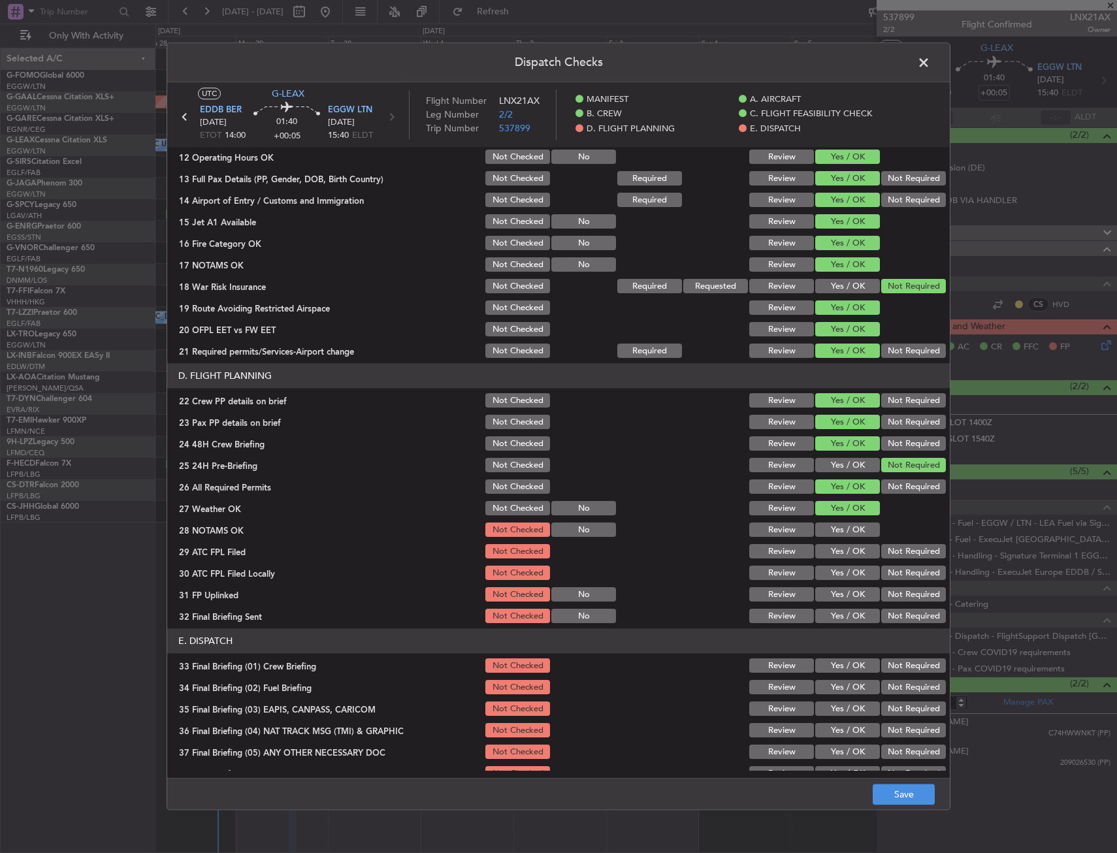
click at [835, 523] on section "D. FLIGHT PLANNING 22 Crew PP details on brief Not Checked Review Yes / OK Not …" at bounding box center [558, 495] width 782 height 262
drag, startPoint x: 835, startPoint y: 530, endPoint x: 837, endPoint y: 538, distance: 7.4
click at [837, 537] on button "Yes / OK" at bounding box center [847, 530] width 65 height 14
click at [837, 538] on div "Yes / OK" at bounding box center [846, 530] width 66 height 18
drag, startPoint x: 845, startPoint y: 551, endPoint x: 888, endPoint y: 574, distance: 49.7
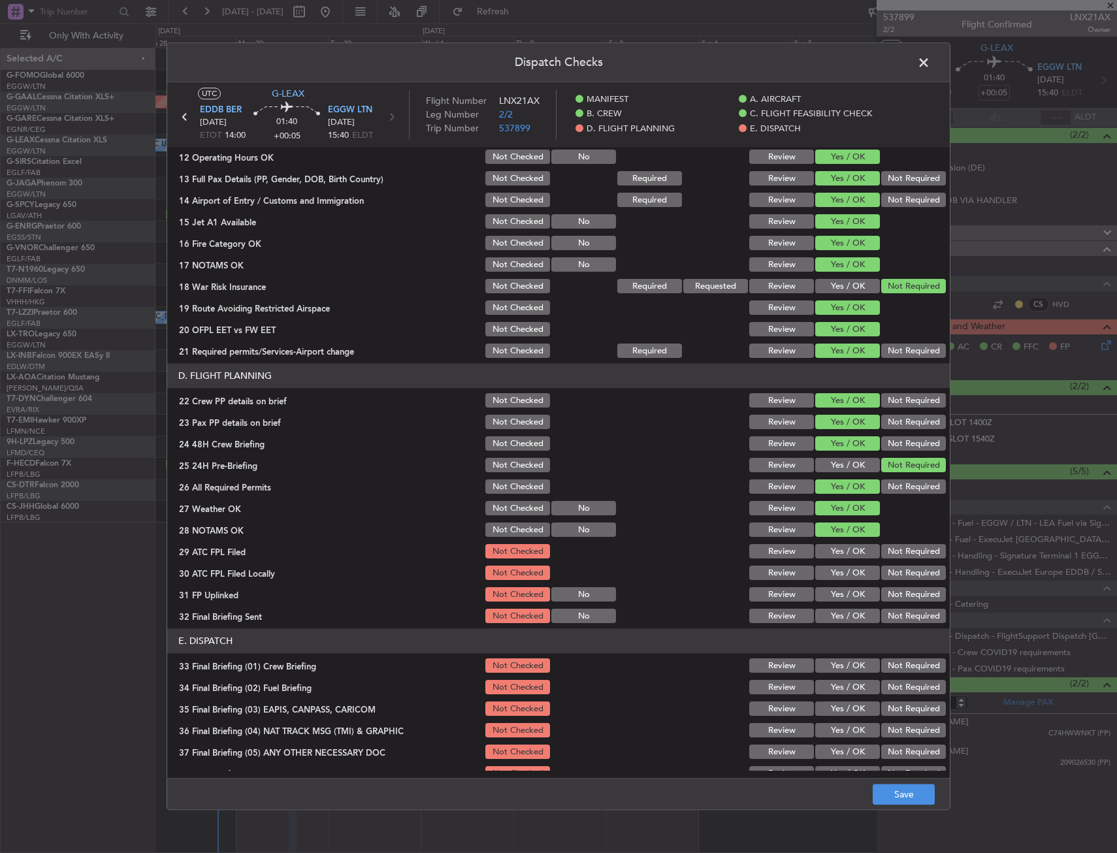
click at [849, 555] on button "Yes / OK" at bounding box center [847, 552] width 65 height 14
click at [889, 574] on button "Not Required" at bounding box center [913, 573] width 65 height 14
click at [854, 590] on button "Yes / OK" at bounding box center [847, 595] width 65 height 14
drag, startPoint x: 907, startPoint y: 631, endPoint x: 900, endPoint y: 626, distance: 8.5
click at [906, 630] on header "E. DISPATCH" at bounding box center [558, 641] width 782 height 25
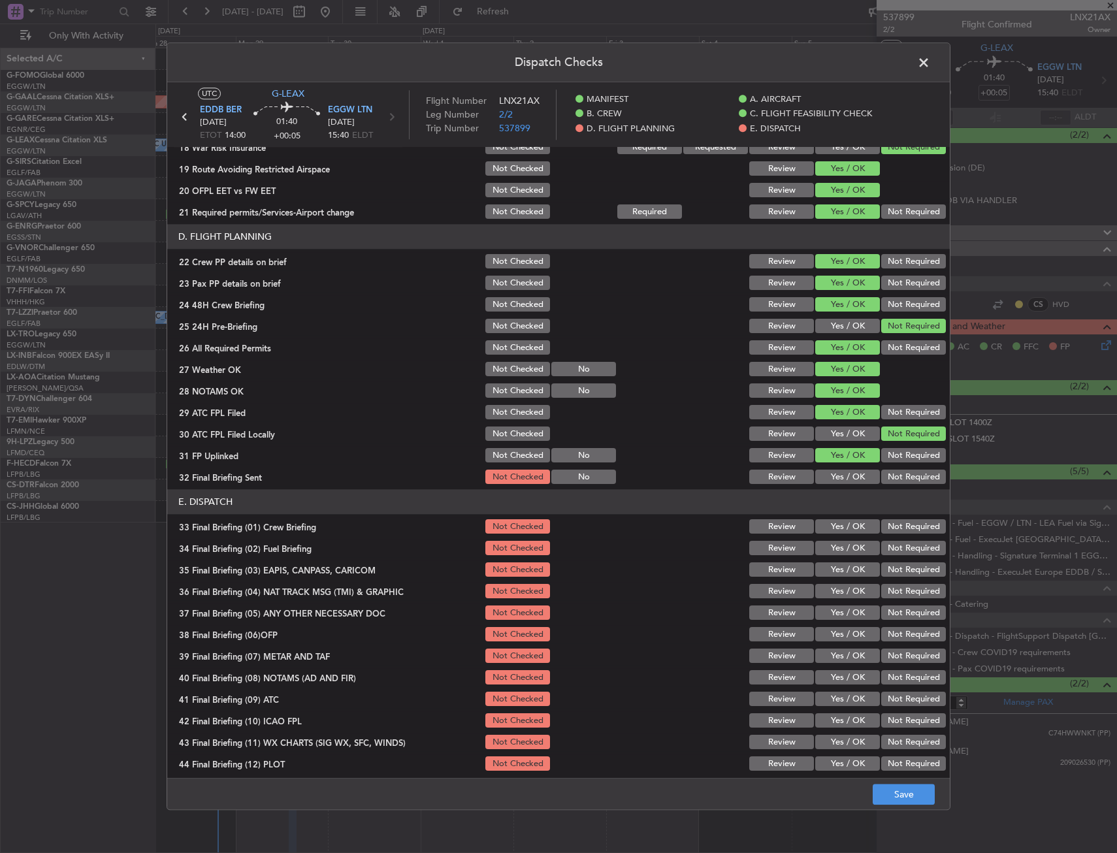
scroll to position [537, 0]
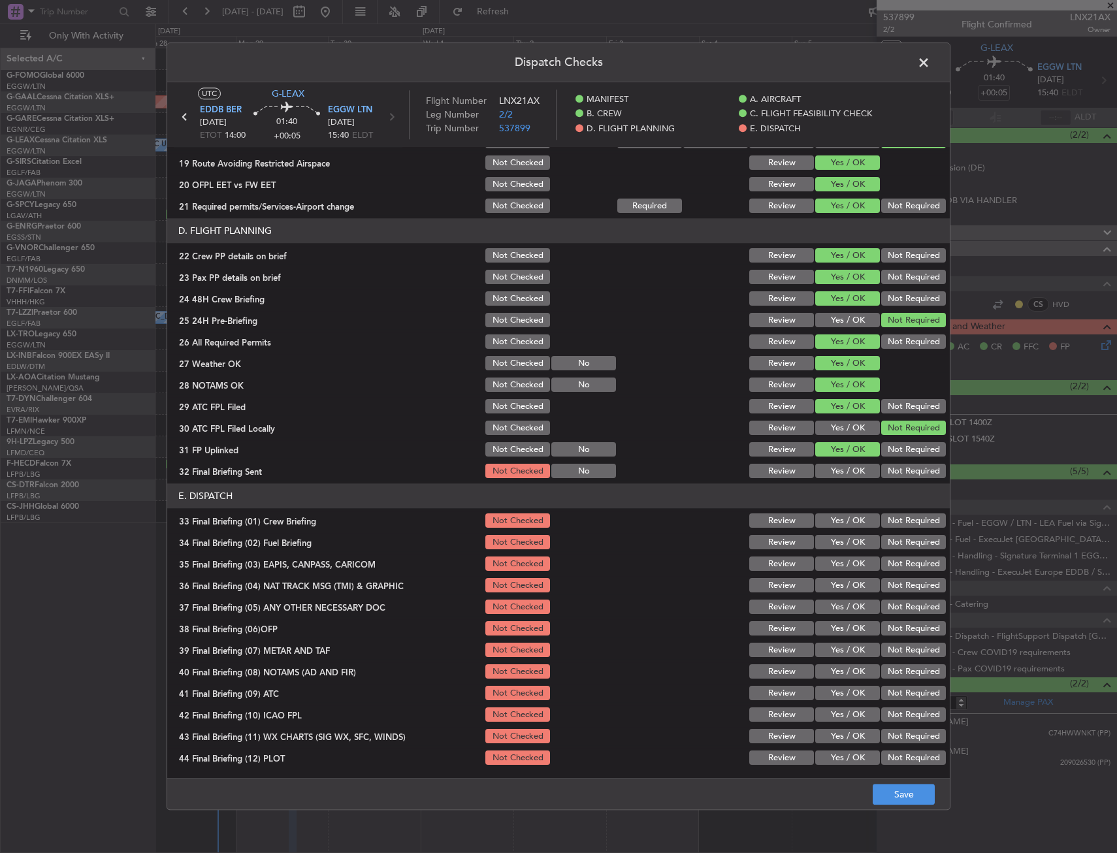
click at [900, 475] on button "Not Required" at bounding box center [913, 471] width 65 height 14
click at [845, 521] on button "Yes / OK" at bounding box center [847, 521] width 65 height 14
click at [843, 540] on button "Yes / OK" at bounding box center [847, 543] width 65 height 14
click at [908, 562] on button "Not Required" at bounding box center [913, 564] width 65 height 14
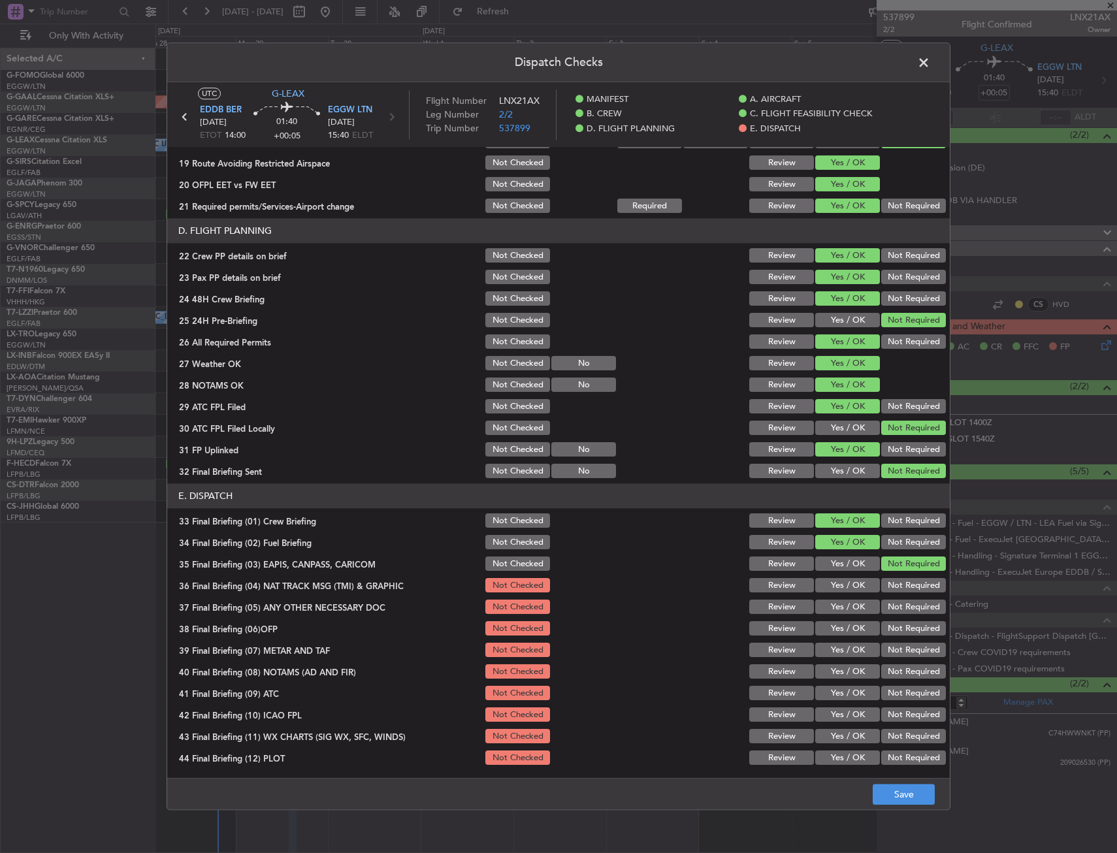
click at [903, 583] on button "Not Required" at bounding box center [913, 586] width 65 height 14
click at [858, 604] on button "Yes / OK" at bounding box center [847, 607] width 65 height 14
drag, startPoint x: 856, startPoint y: 626, endPoint x: 855, endPoint y: 632, distance: 6.6
click at [856, 631] on button "Yes / OK" at bounding box center [847, 629] width 65 height 14
click at [853, 650] on div "Yes / OK" at bounding box center [846, 650] width 66 height 18
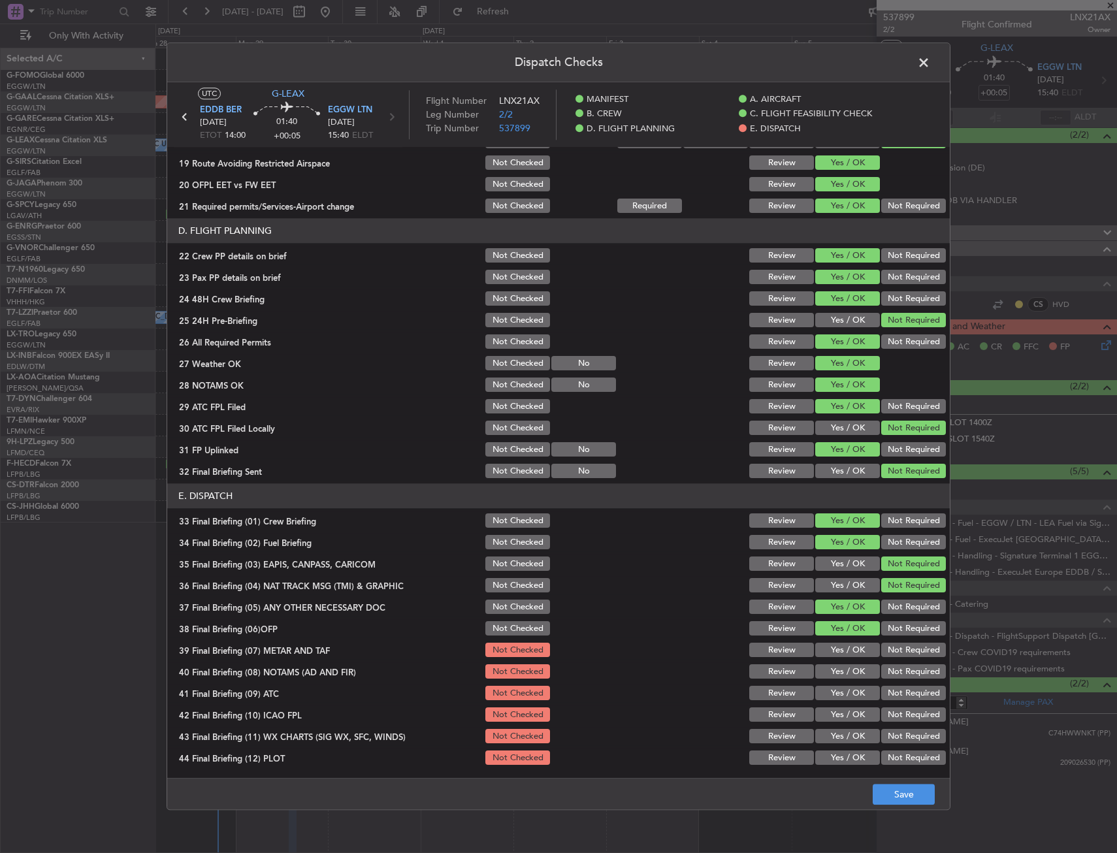
drag, startPoint x: 854, startPoint y: 660, endPoint x: 852, endPoint y: 683, distance: 22.3
click at [853, 664] on section "E. DISPATCH 33 Final Briefing (01) Crew Briefing Not Checked Review Yes / OK No…" at bounding box center [558, 625] width 782 height 283
drag, startPoint x: 852, startPoint y: 683, endPoint x: 846, endPoint y: 702, distance: 20.7
click at [846, 693] on section "E. DISPATCH 33 Final Briefing (01) Crew Briefing Not Checked Review Yes / OK No…" at bounding box center [558, 625] width 782 height 283
drag, startPoint x: 846, startPoint y: 707, endPoint x: 848, endPoint y: 692, distance: 15.8
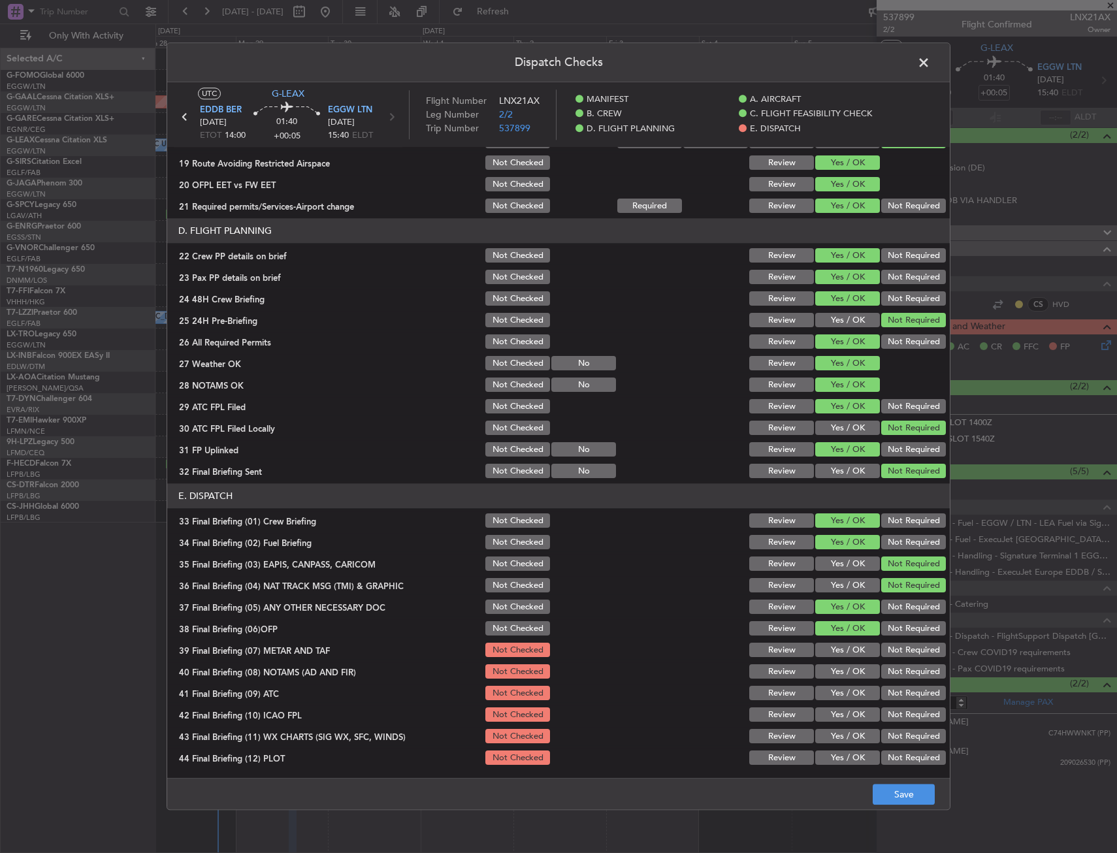
click at [845, 711] on button "Yes / OK" at bounding box center [847, 715] width 65 height 14
click at [850, 655] on button "Yes / OK" at bounding box center [847, 650] width 65 height 14
click at [845, 677] on button "Yes / OK" at bounding box center [847, 672] width 65 height 14
click at [846, 696] on button "Yes / OK" at bounding box center [847, 693] width 65 height 14
drag, startPoint x: 849, startPoint y: 745, endPoint x: 846, endPoint y: 765, distance: 19.9
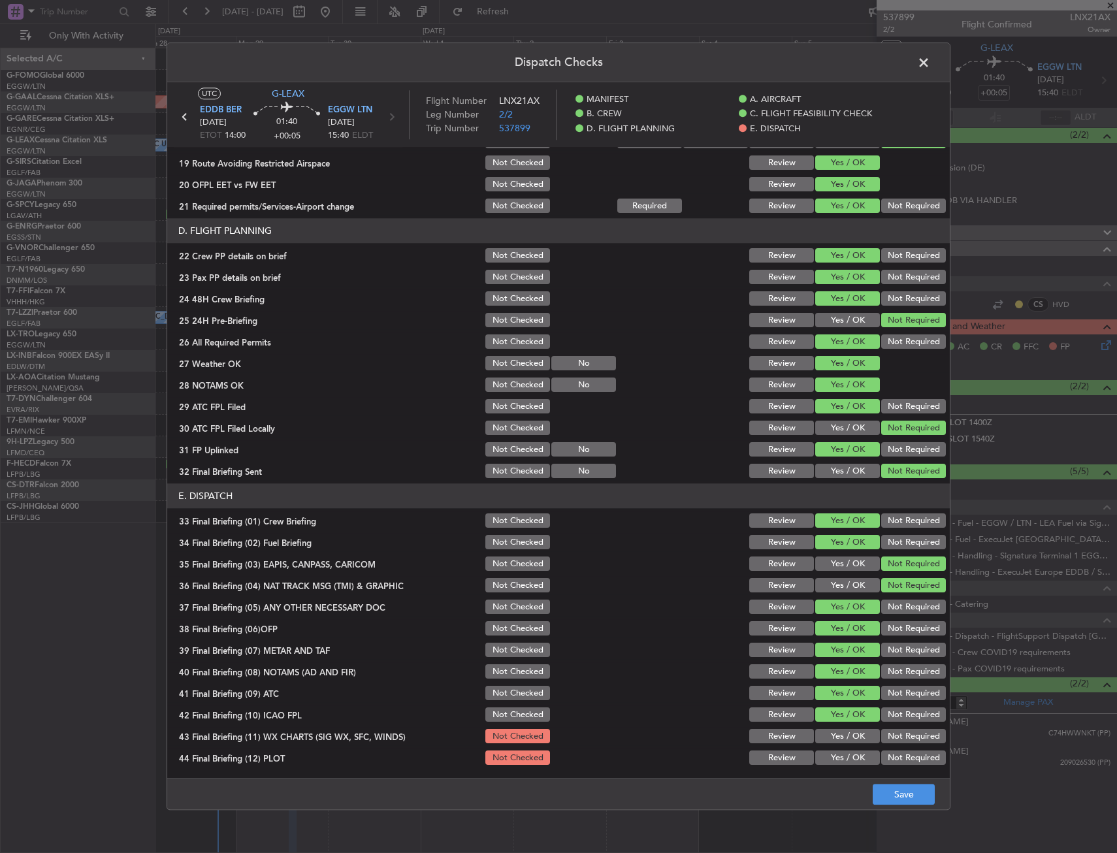
click at [848, 745] on div "Yes / OK" at bounding box center [846, 737] width 66 height 18
drag, startPoint x: 846, startPoint y: 765, endPoint x: 845, endPoint y: 742, distance: 23.5
click at [845, 763] on div "Yes / OK" at bounding box center [846, 758] width 66 height 18
click at [844, 741] on button "Yes / OK" at bounding box center [847, 737] width 65 height 14
drag, startPoint x: 844, startPoint y: 765, endPoint x: 914, endPoint y: 798, distance: 77.1
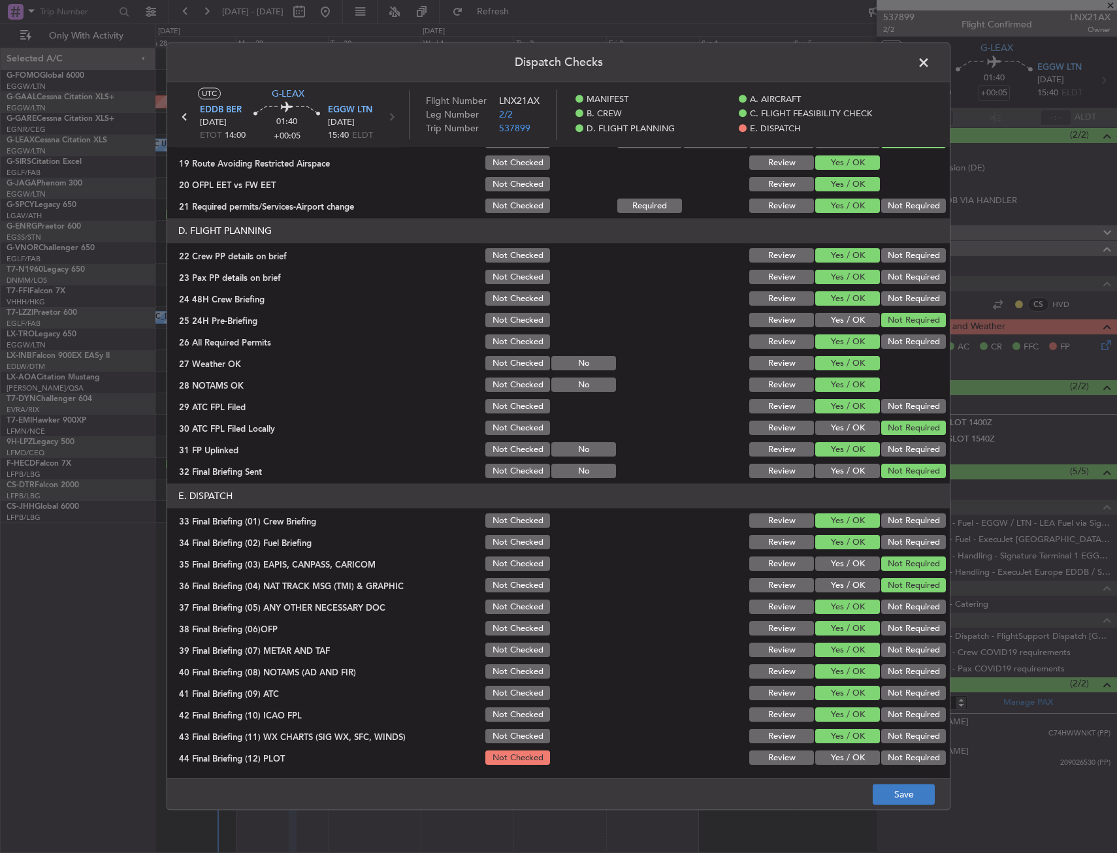
click at [844, 765] on div "Yes / OK" at bounding box center [846, 758] width 66 height 18
click at [915, 799] on button "Save" at bounding box center [904, 794] width 62 height 21
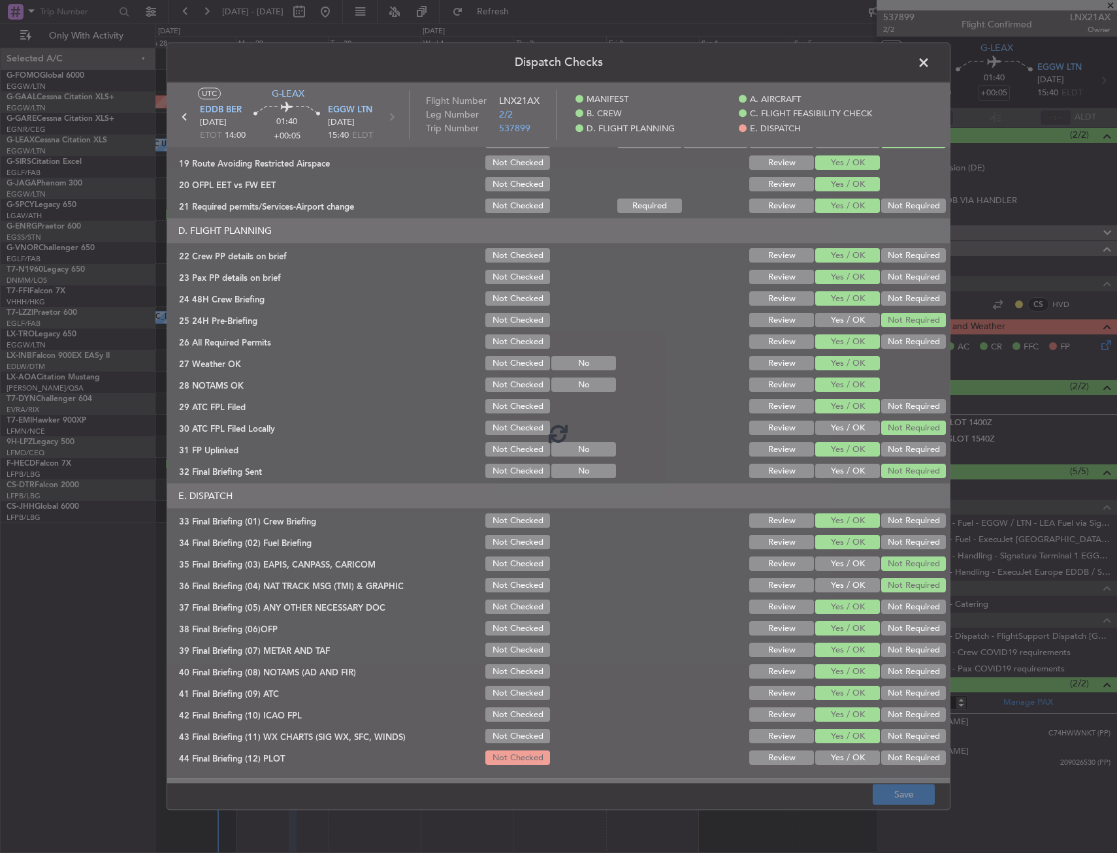
click at [833, 754] on div at bounding box center [558, 432] width 782 height 701
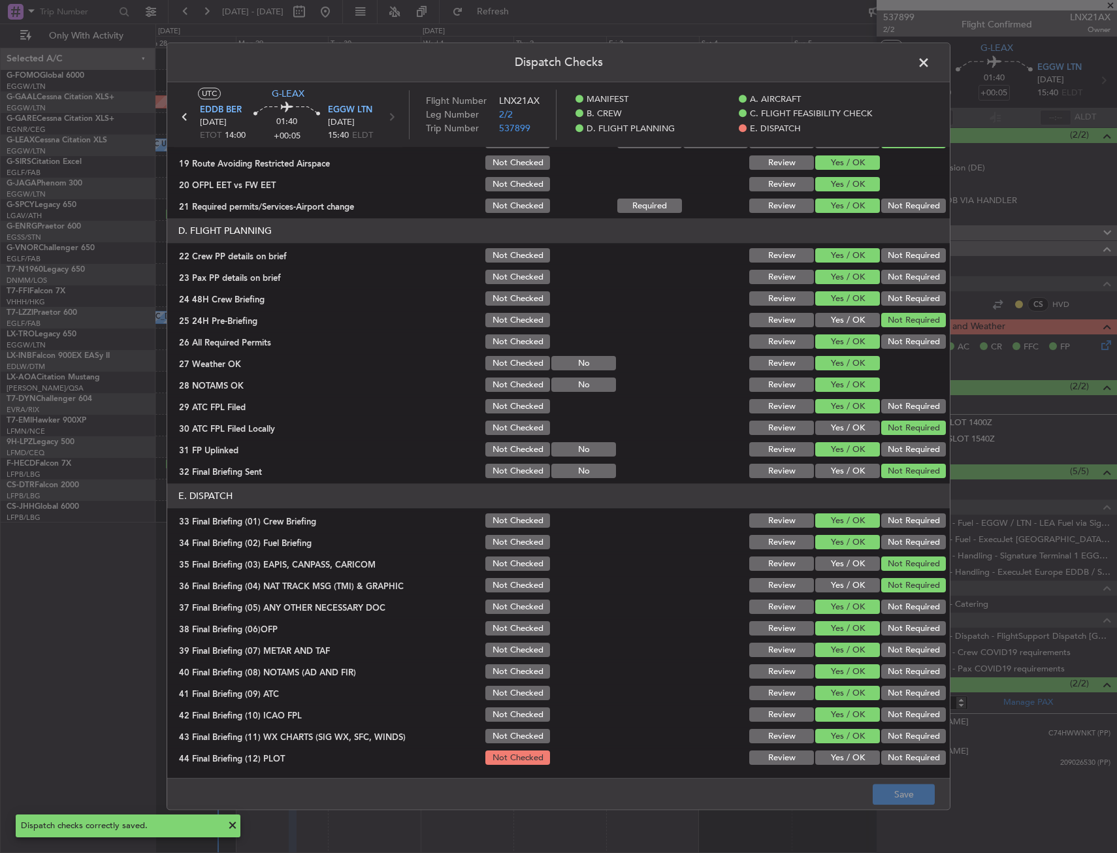
click at [826, 756] on button "Yes / OK" at bounding box center [847, 758] width 65 height 14
click at [929, 792] on button "Save" at bounding box center [904, 794] width 62 height 21
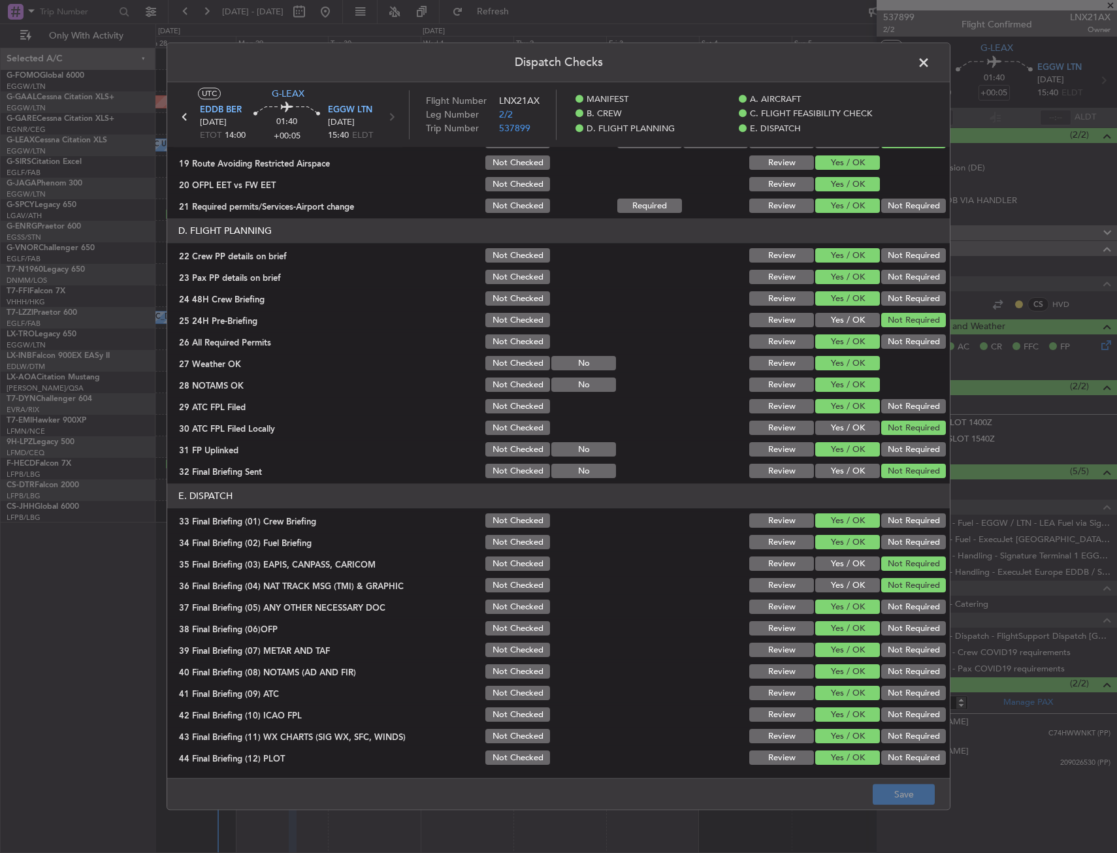
click at [930, 58] on span at bounding box center [930, 66] width 0 height 26
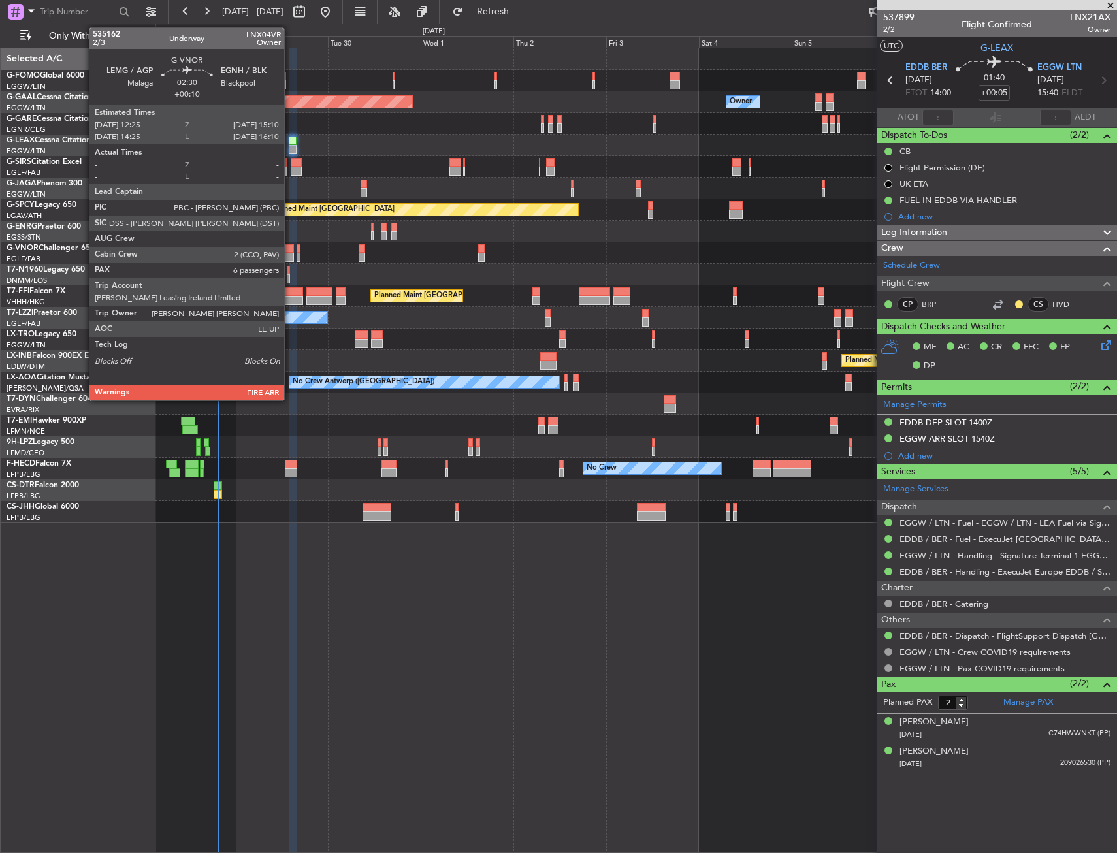
click at [290, 251] on div at bounding box center [288, 248] width 11 height 9
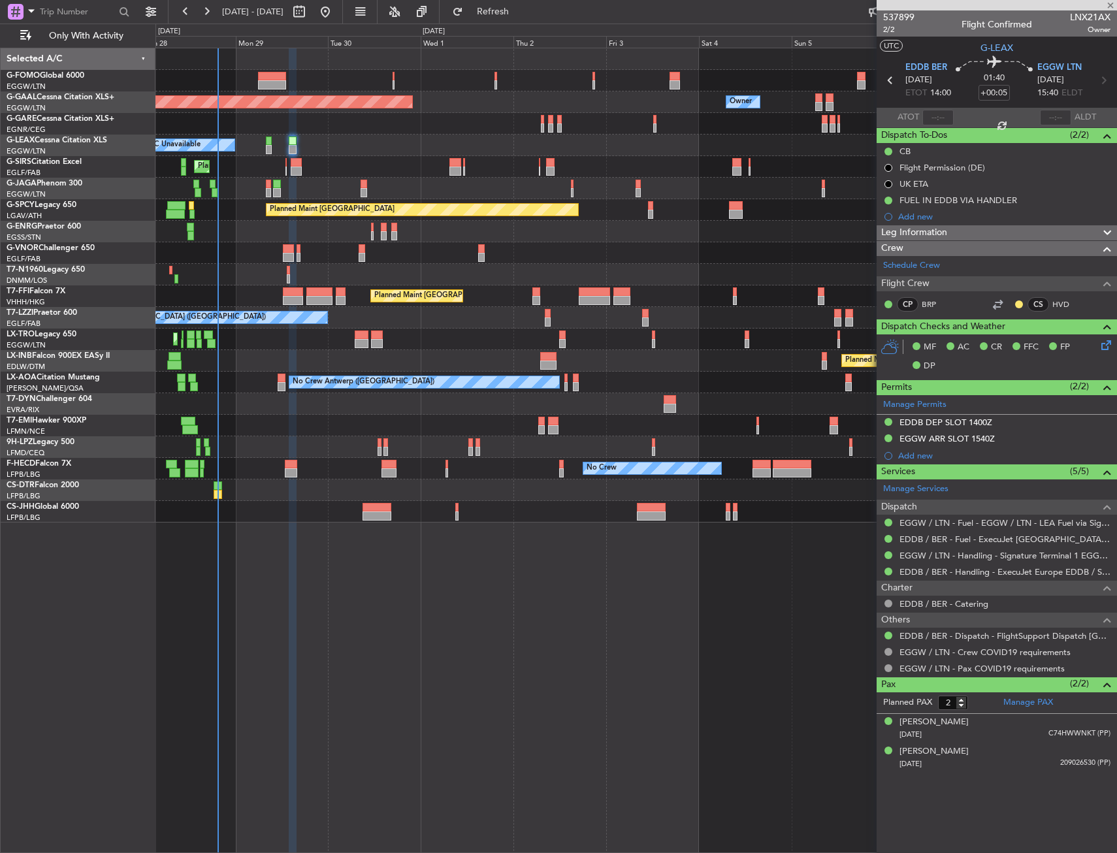
type input "+00:10"
type input "6"
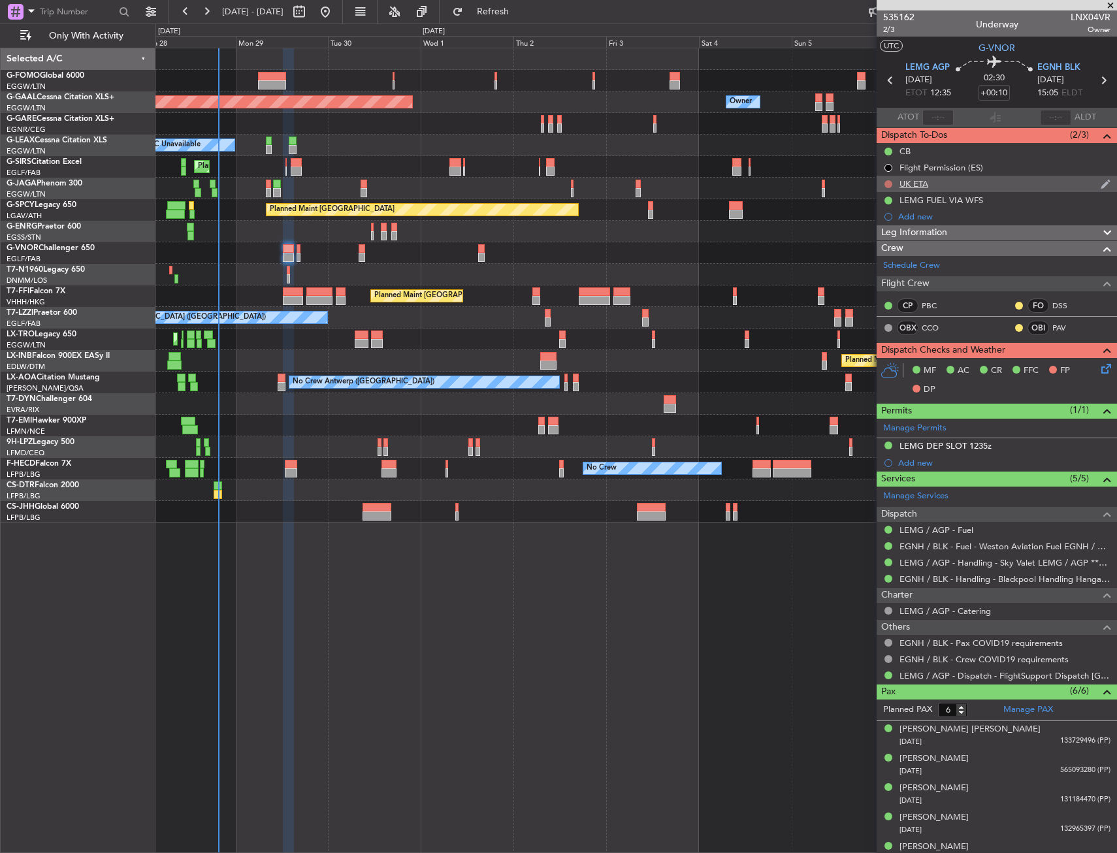
click at [885, 185] on button at bounding box center [888, 184] width 8 height 8
click at [881, 260] on span "Cancelled" at bounding box center [891, 261] width 37 height 13
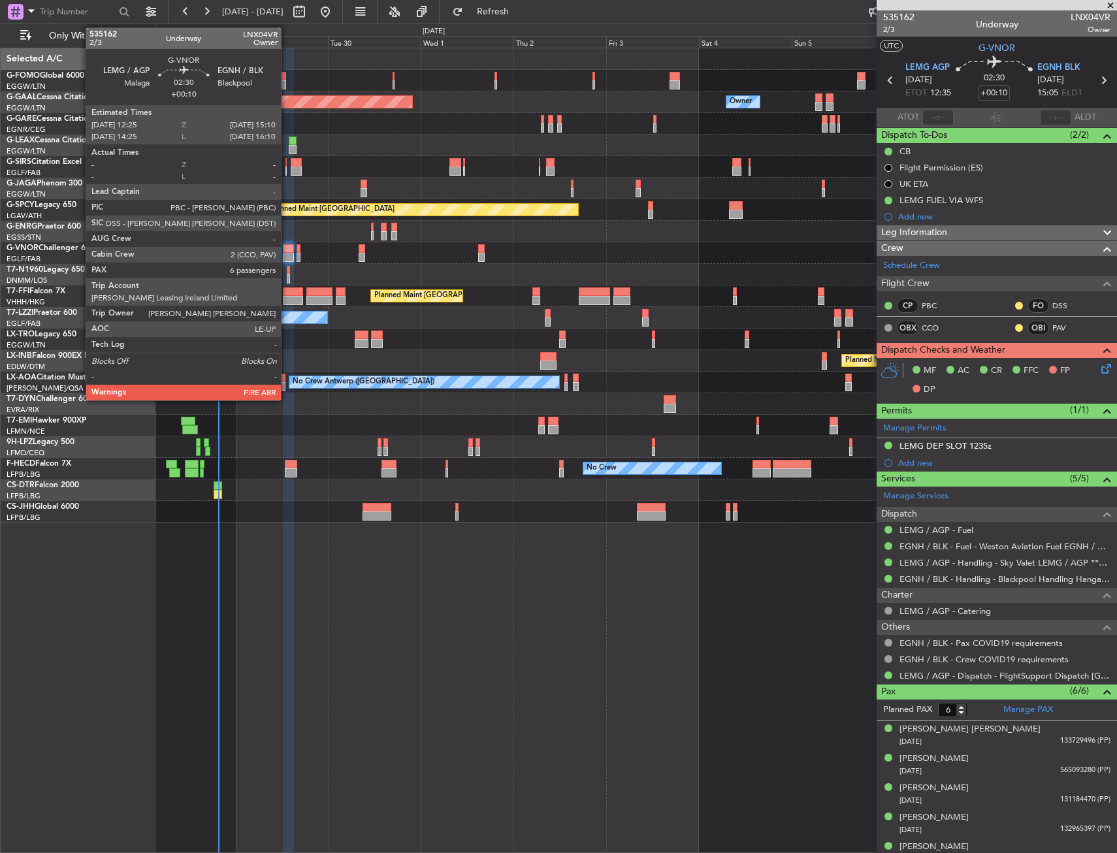
click at [287, 253] on div at bounding box center [288, 257] width 11 height 9
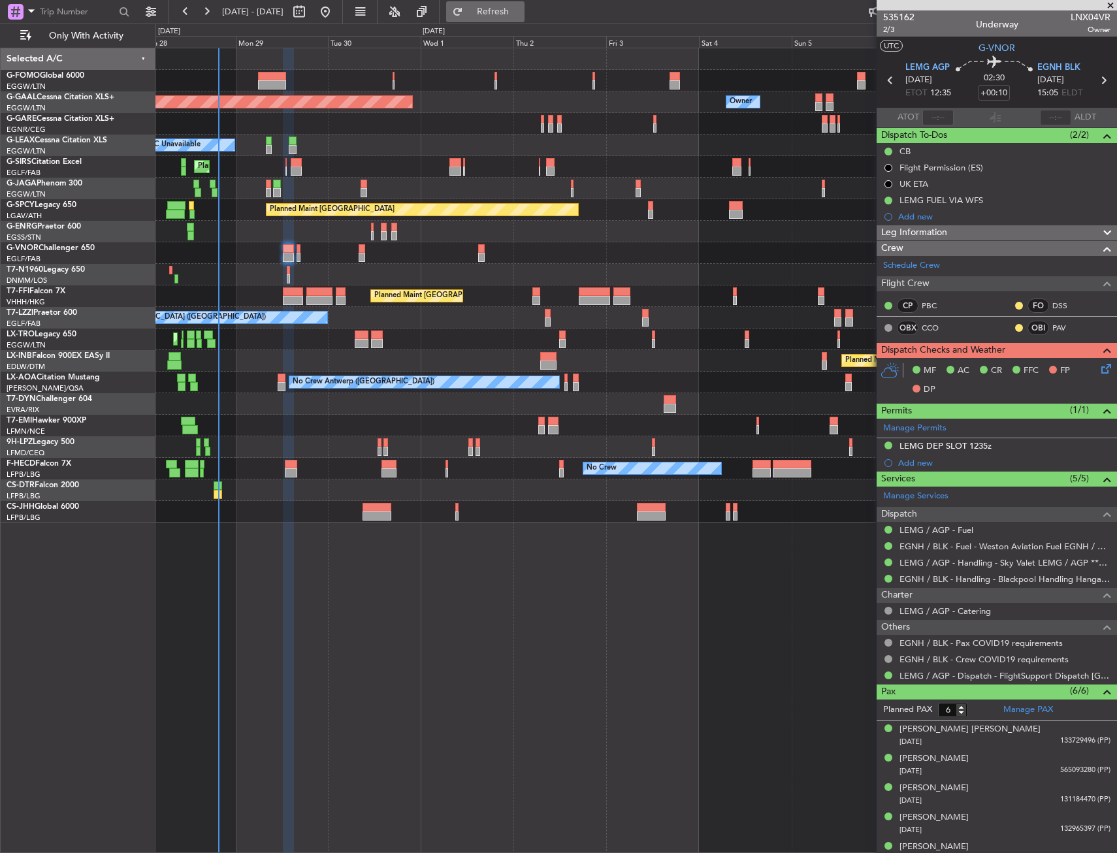
click at [521, 7] on span "Refresh" at bounding box center [493, 11] width 55 height 9
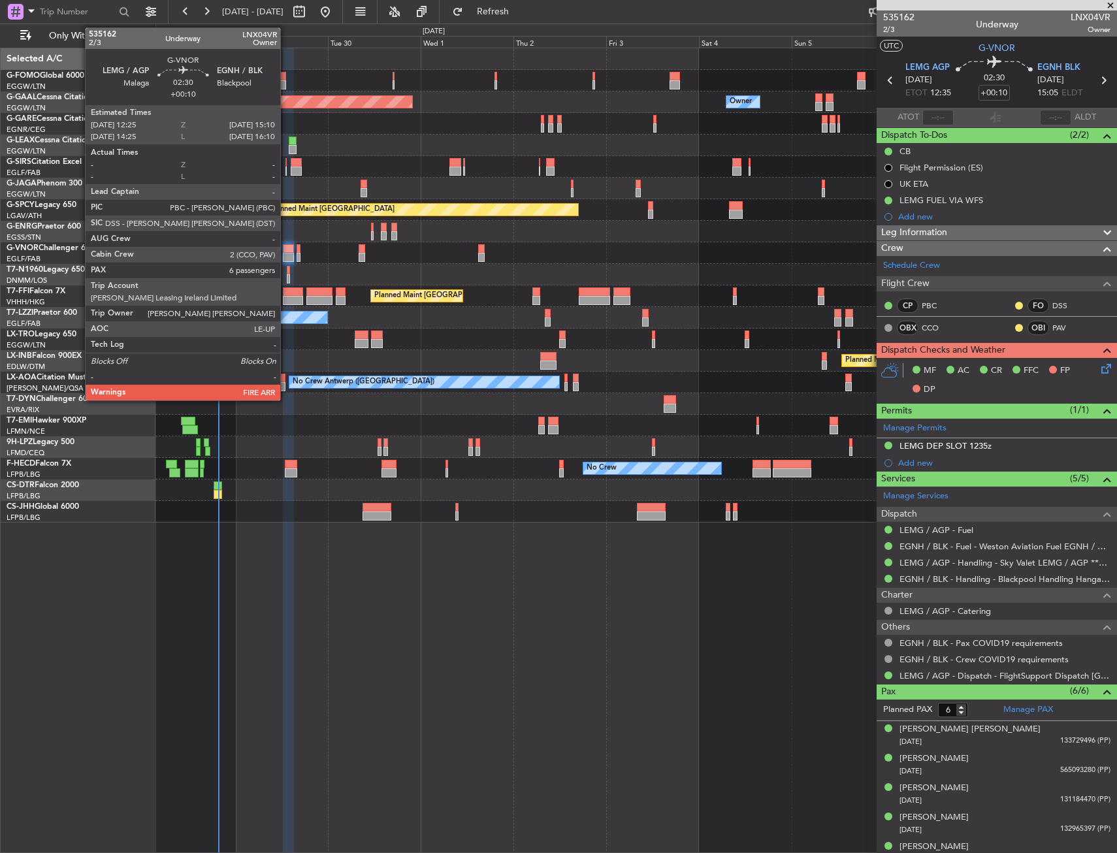
click at [286, 259] on div at bounding box center [288, 257] width 11 height 9
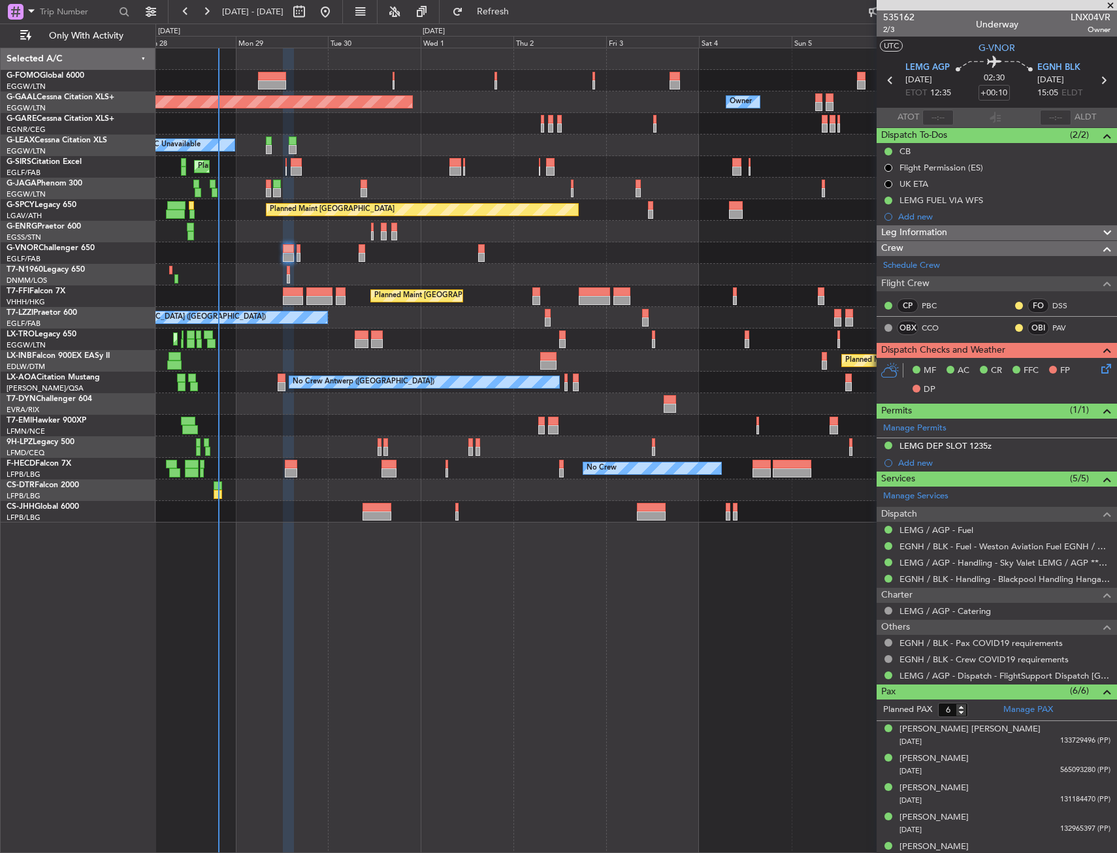
click at [1099, 366] on icon at bounding box center [1104, 366] width 10 height 10
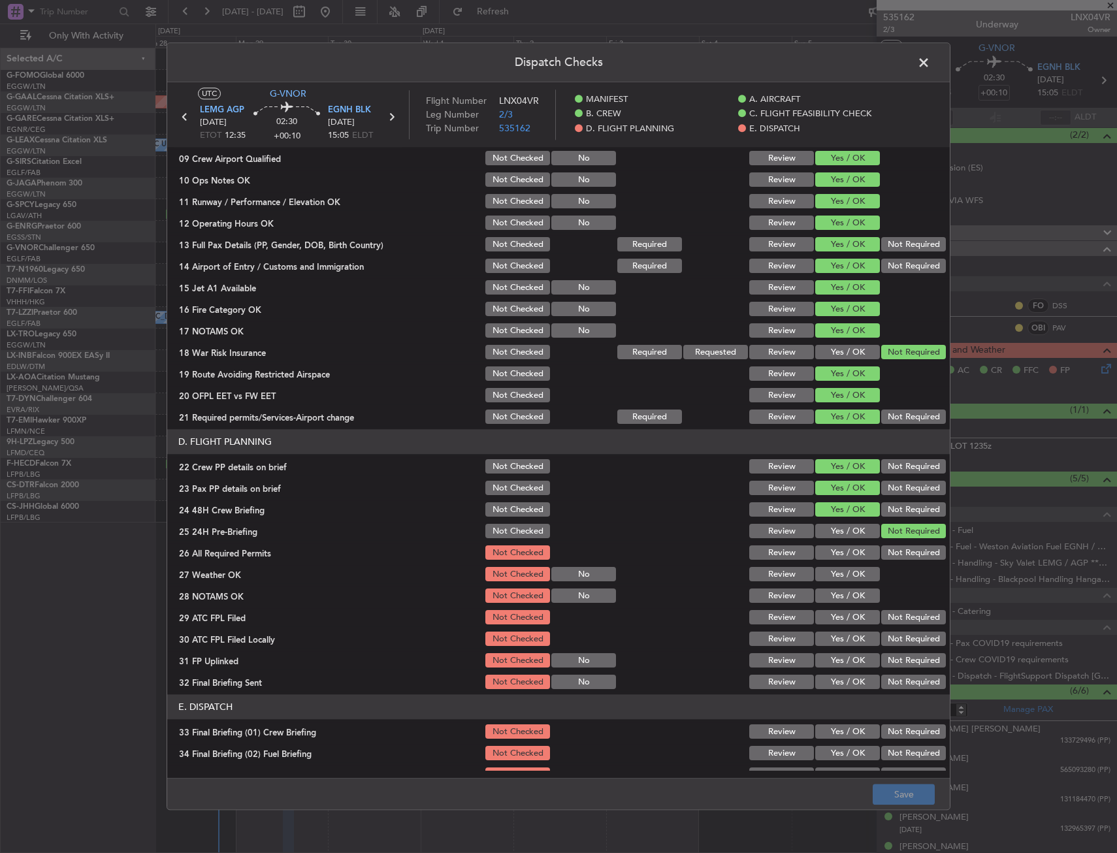
scroll to position [327, 0]
click at [841, 550] on button "Yes / OK" at bounding box center [847, 552] width 65 height 14
click at [845, 574] on button "Yes / OK" at bounding box center [847, 574] width 65 height 14
drag, startPoint x: 845, startPoint y: 592, endPoint x: 845, endPoint y: 613, distance: 21.6
click at [845, 593] on button "Yes / OK" at bounding box center [847, 595] width 65 height 14
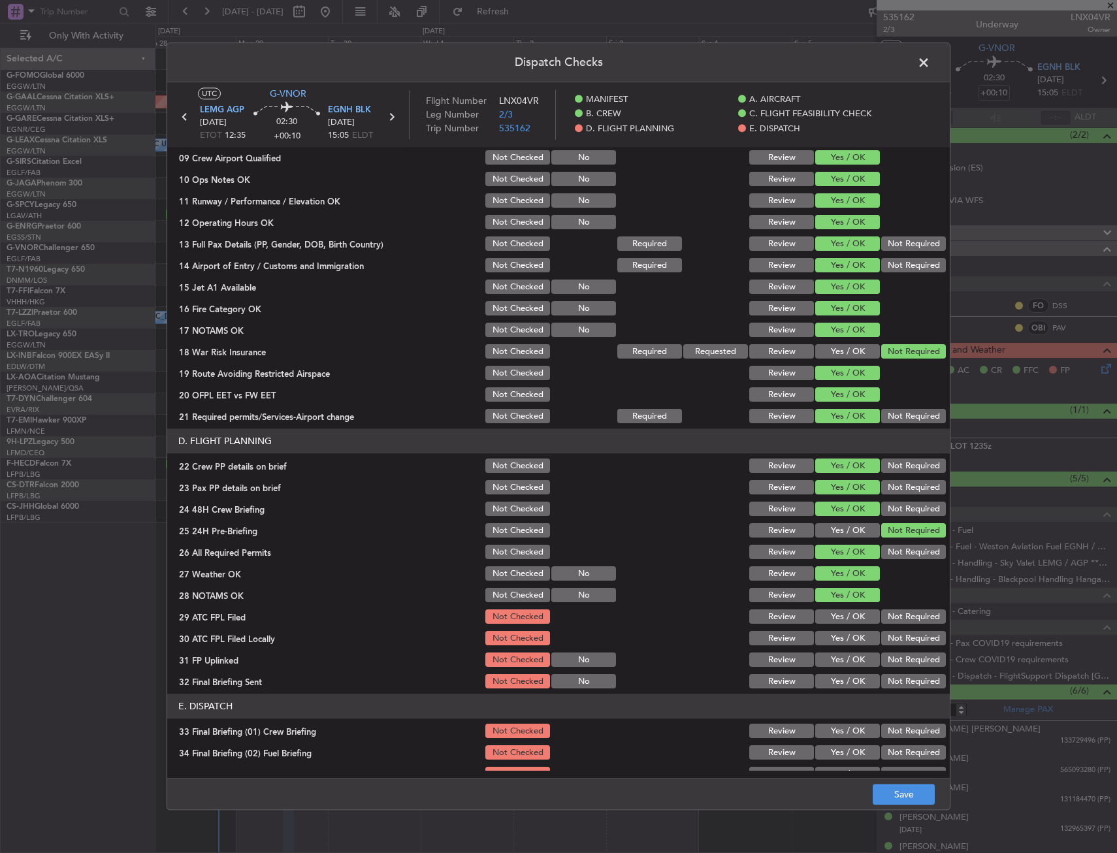
drag, startPoint x: 845, startPoint y: 613, endPoint x: 875, endPoint y: 632, distance: 35.5
click at [845, 615] on button "Yes / OK" at bounding box center [847, 617] width 65 height 14
click at [881, 632] on button "Not Required" at bounding box center [913, 639] width 65 height 14
click at [850, 664] on button "Yes / OK" at bounding box center [847, 660] width 65 height 14
click at [892, 686] on button "Not Required" at bounding box center [913, 682] width 65 height 14
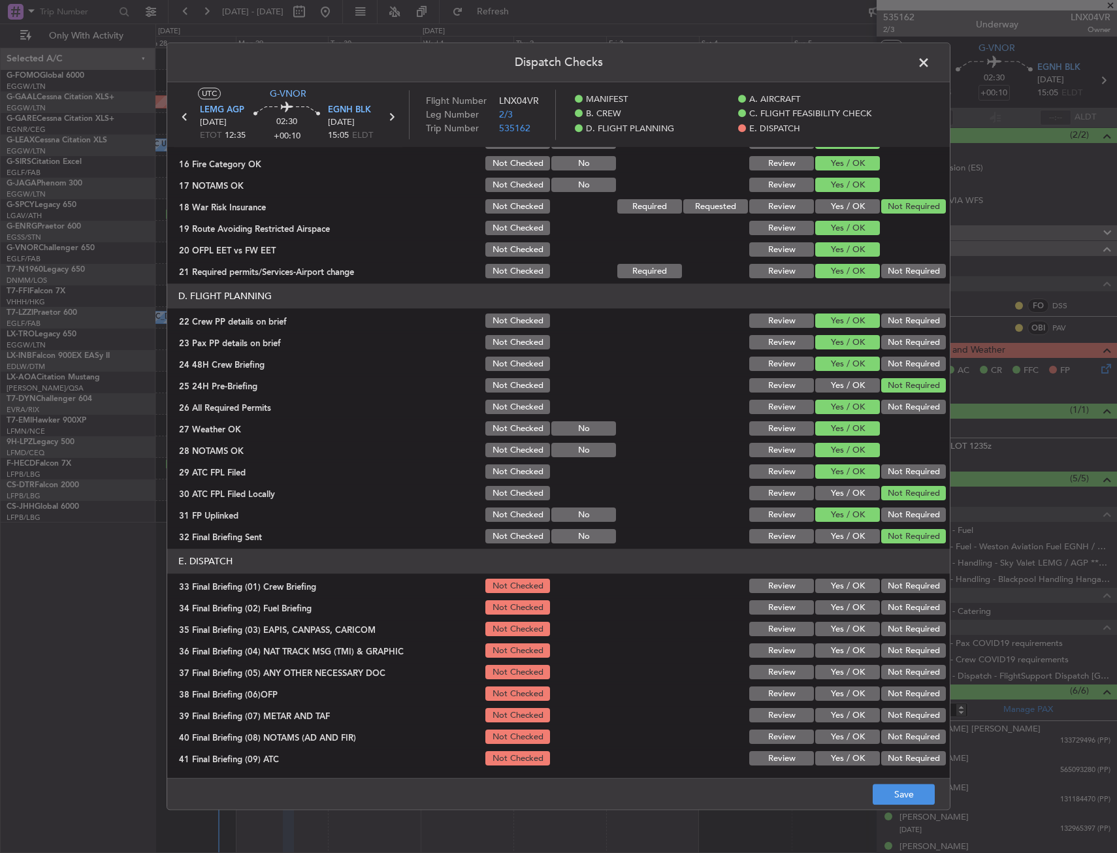
scroll to position [537, 0]
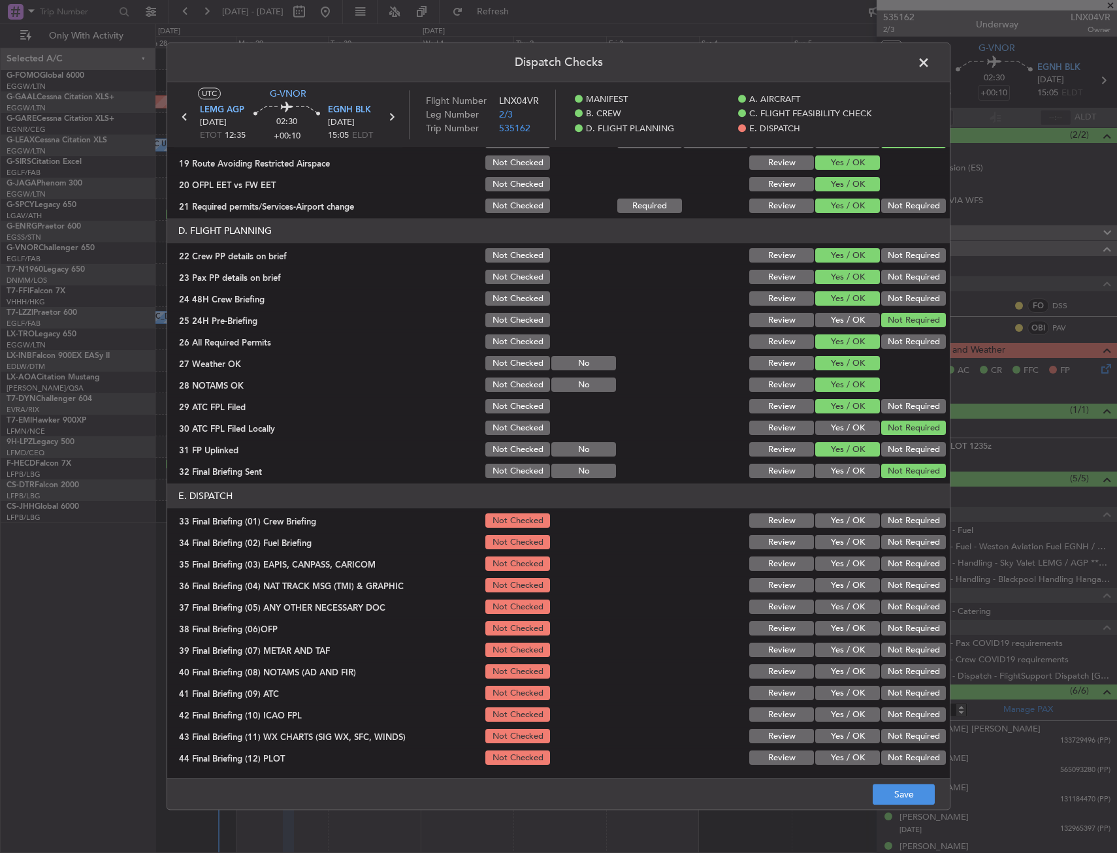
click at [835, 530] on div "Yes / OK" at bounding box center [846, 521] width 66 height 18
click at [834, 539] on button "Yes / OK" at bounding box center [847, 543] width 65 height 14
drag, startPoint x: 834, startPoint y: 514, endPoint x: 885, endPoint y: 542, distance: 58.2
click at [834, 520] on button "Yes / OK" at bounding box center [847, 521] width 65 height 14
click at [895, 555] on section "E. DISPATCH 33 Final Briefing (01) Crew Briefing Not Checked Review Yes / OK No…" at bounding box center [558, 625] width 782 height 283
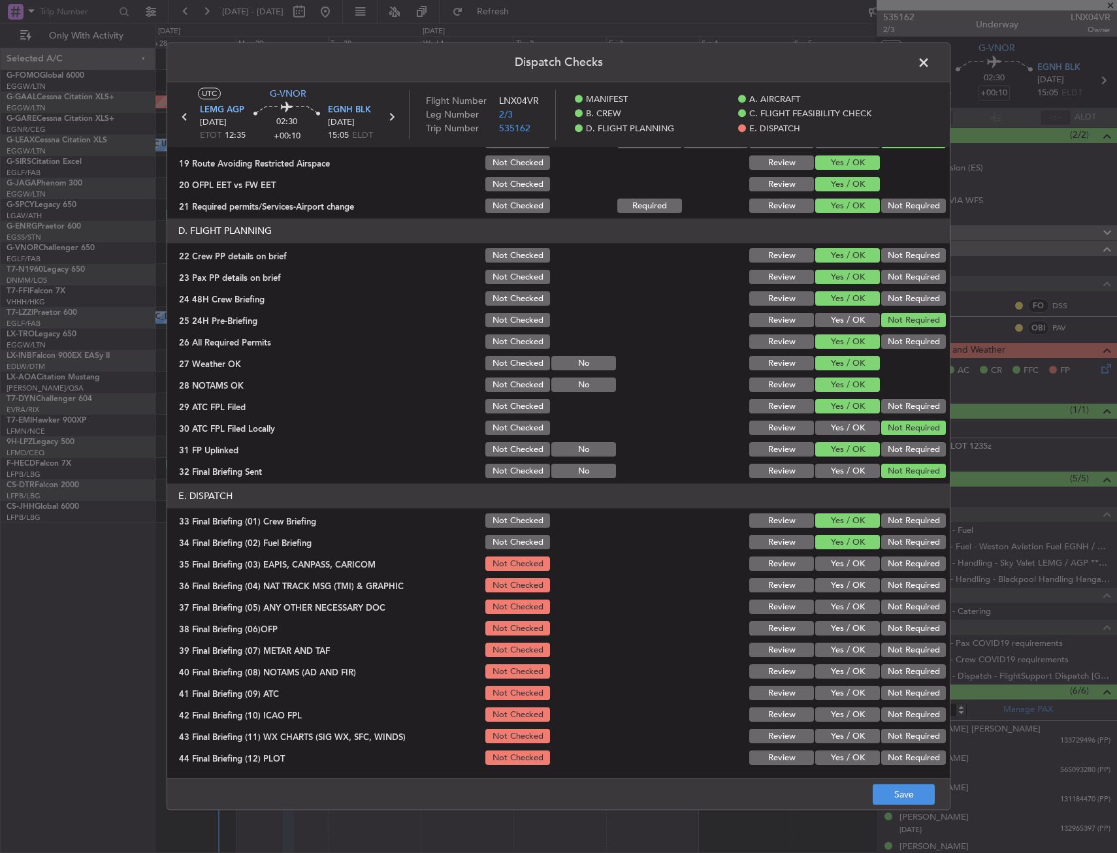
click at [894, 573] on div "Not Required" at bounding box center [912, 564] width 66 height 18
click at [894, 592] on button "Not Required" at bounding box center [913, 586] width 65 height 14
click at [892, 569] on button "Not Required" at bounding box center [913, 564] width 65 height 14
click at [826, 632] on button "Yes / OK" at bounding box center [847, 629] width 65 height 14
drag, startPoint x: 836, startPoint y: 607, endPoint x: 832, endPoint y: 654, distance: 46.5
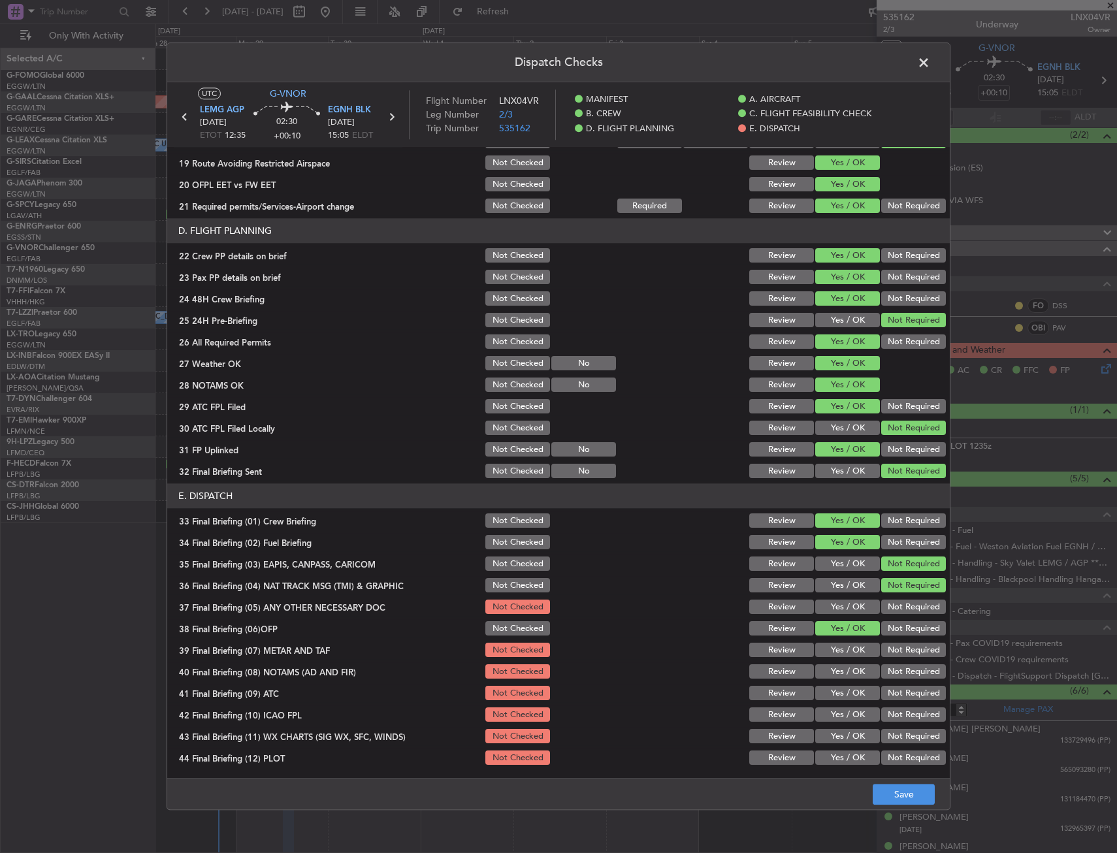
click at [836, 608] on button "Yes / OK" at bounding box center [847, 607] width 65 height 14
click at [832, 654] on button "Yes / OK" at bounding box center [847, 650] width 65 height 14
click at [835, 688] on button "Yes / OK" at bounding box center [847, 693] width 65 height 14
drag, startPoint x: 837, startPoint y: 696, endPoint x: 837, endPoint y: 704, distance: 7.8
click at [837, 704] on section "E. DISPATCH 33 Final Briefing (01) Crew Briefing Not Checked Review Yes / OK No…" at bounding box center [558, 625] width 782 height 283
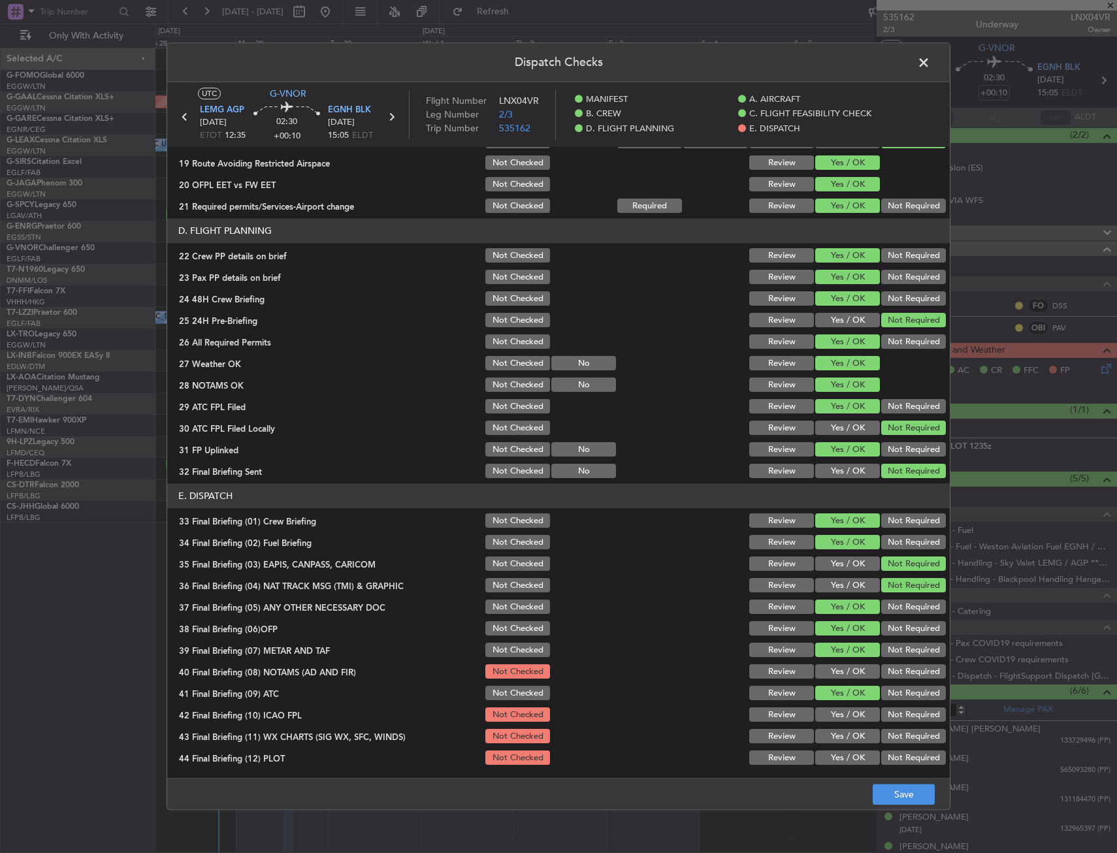
drag, startPoint x: 837, startPoint y: 717, endPoint x: 837, endPoint y: 669, distance: 47.7
click at [837, 714] on button "Yes / OK" at bounding box center [847, 715] width 65 height 14
click at [837, 669] on button "Yes / OK" at bounding box center [847, 672] width 65 height 14
click at [830, 733] on button "Yes / OK" at bounding box center [847, 737] width 65 height 14
drag, startPoint x: 839, startPoint y: 762, endPoint x: 875, endPoint y: 778, distance: 39.8
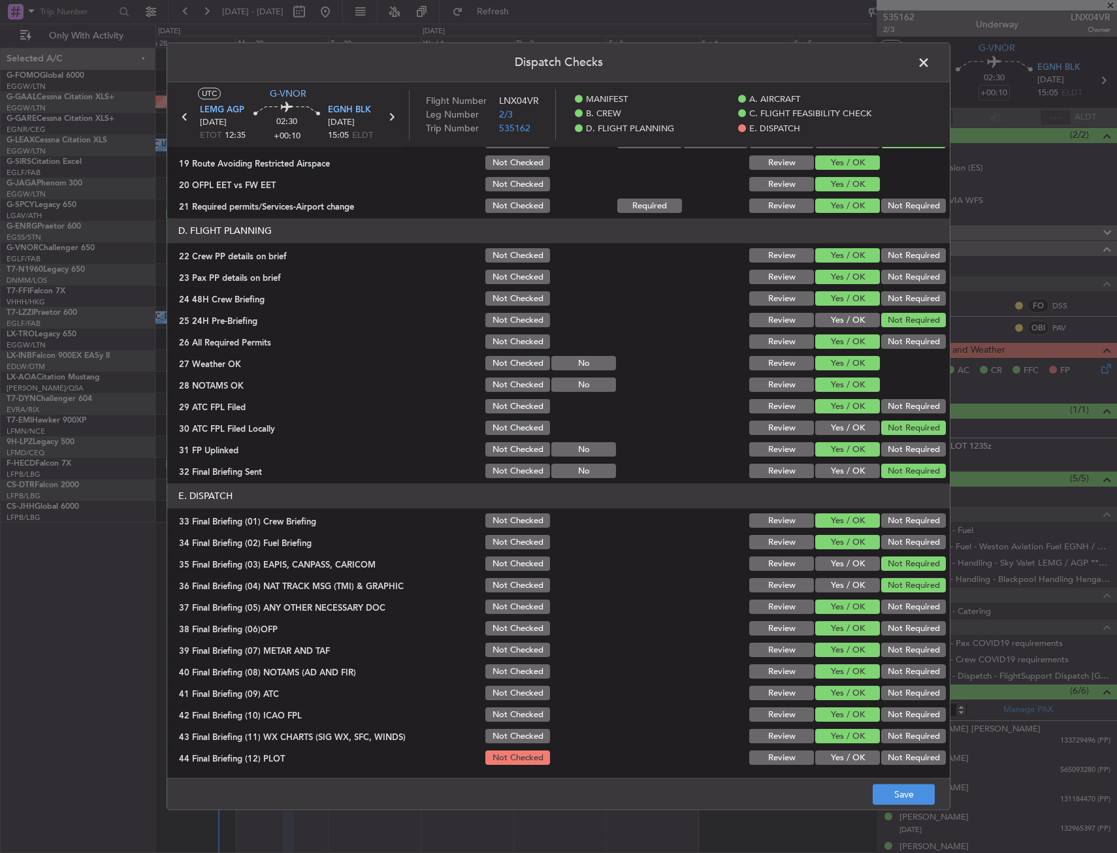
click at [839, 763] on button "Yes / OK" at bounding box center [847, 758] width 65 height 14
click at [901, 794] on button "Save" at bounding box center [904, 794] width 62 height 21
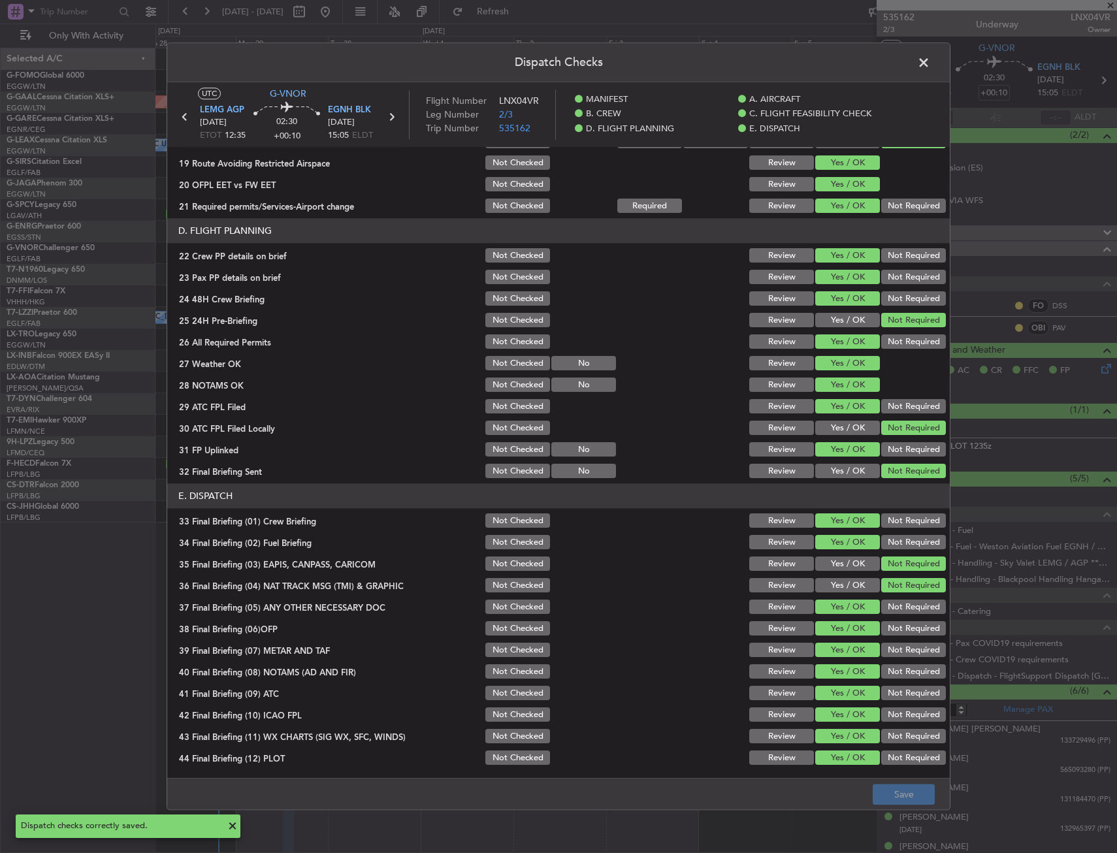
click at [930, 56] on span at bounding box center [930, 66] width 0 height 26
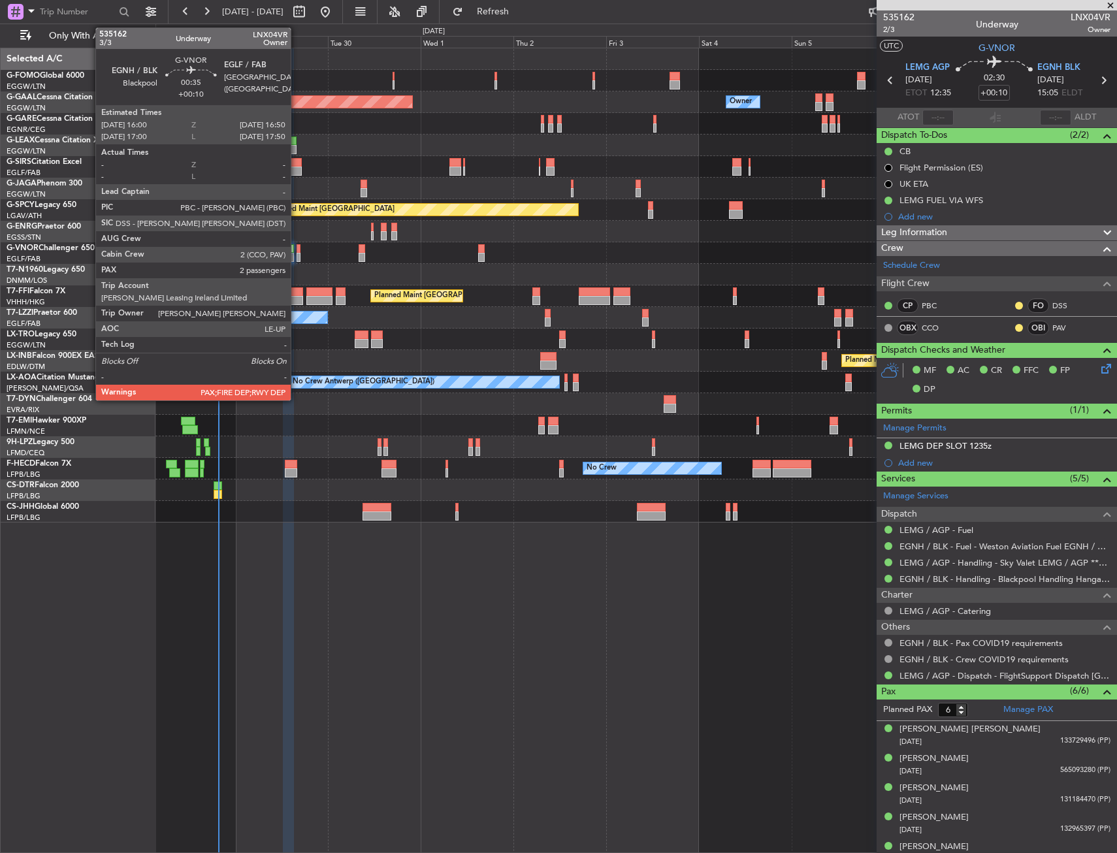
click at [297, 250] on div at bounding box center [298, 248] width 3 height 9
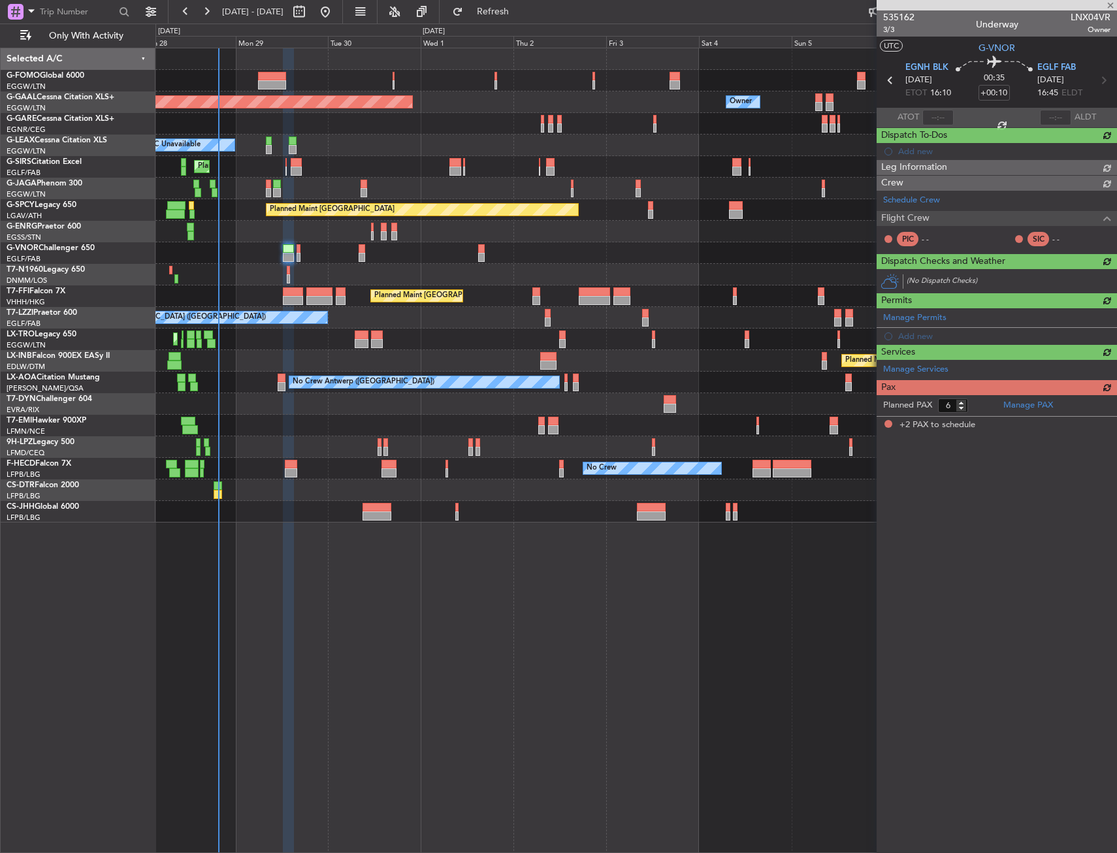
type input "2"
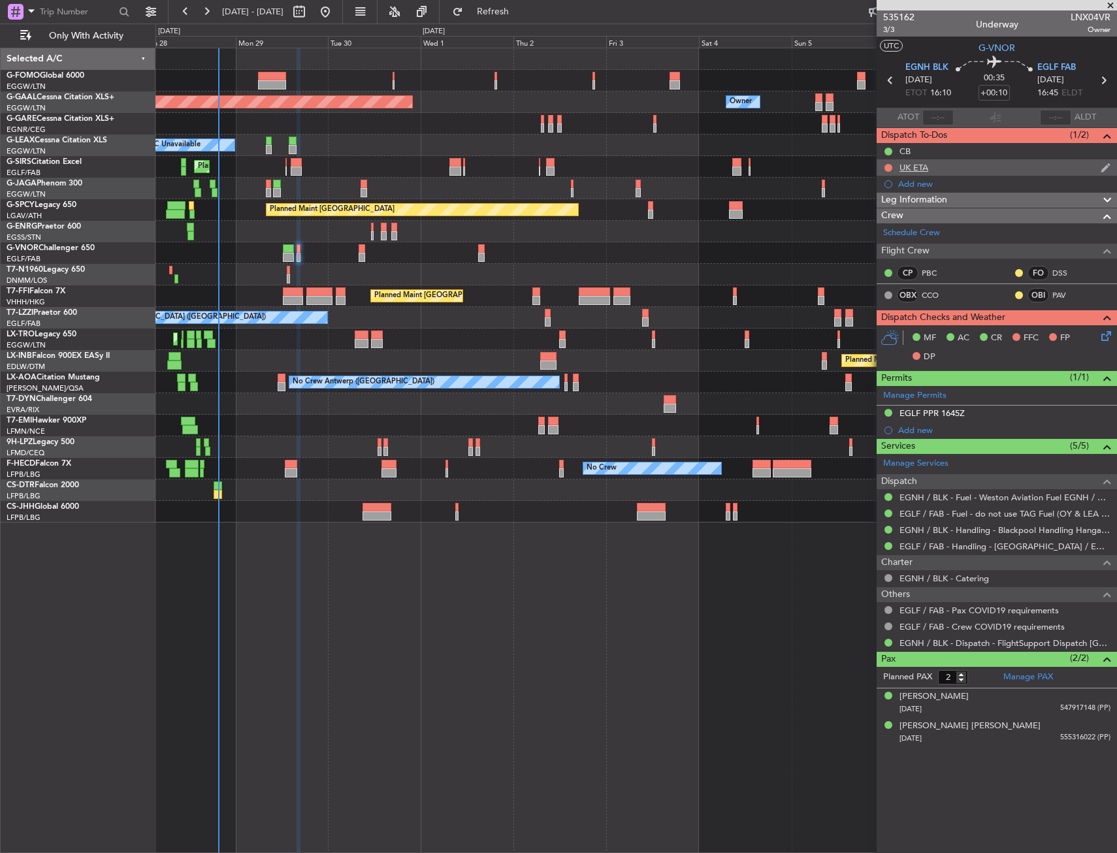
click at [886, 163] on div at bounding box center [888, 168] width 10 height 10
click at [886, 165] on button at bounding box center [888, 168] width 8 height 8
drag, startPoint x: 878, startPoint y: 234, endPoint x: 878, endPoint y: 243, distance: 9.1
click at [878, 243] on ul "Not Started In Progress Completed Cancelled" at bounding box center [888, 215] width 69 height 78
click at [878, 244] on span "Cancelled" at bounding box center [891, 244] width 37 height 13
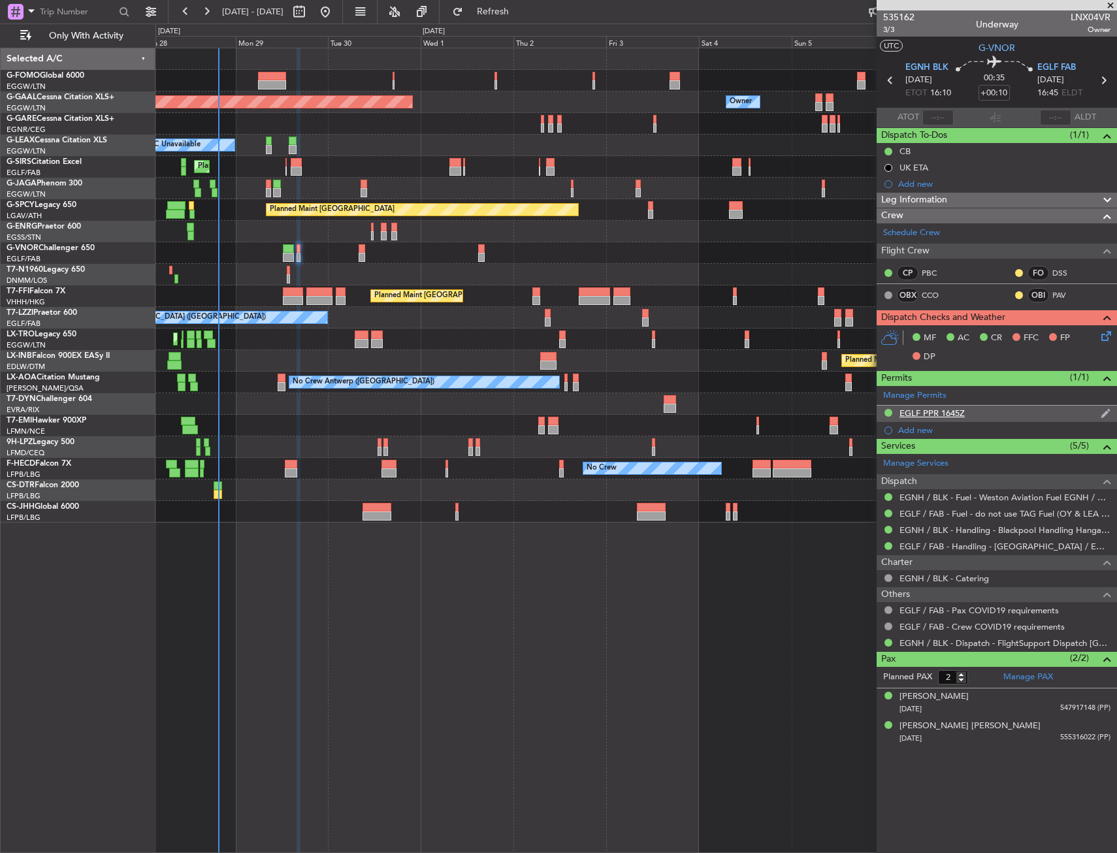
drag, startPoint x: 933, startPoint y: 402, endPoint x: 935, endPoint y: 409, distance: 7.3
click at [935, 409] on section "Manage Permits EGLF PPR 1645Z Add new" at bounding box center [997, 412] width 240 height 53
click at [935, 409] on div "EGLF PPR 1645Z" at bounding box center [931, 413] width 65 height 11
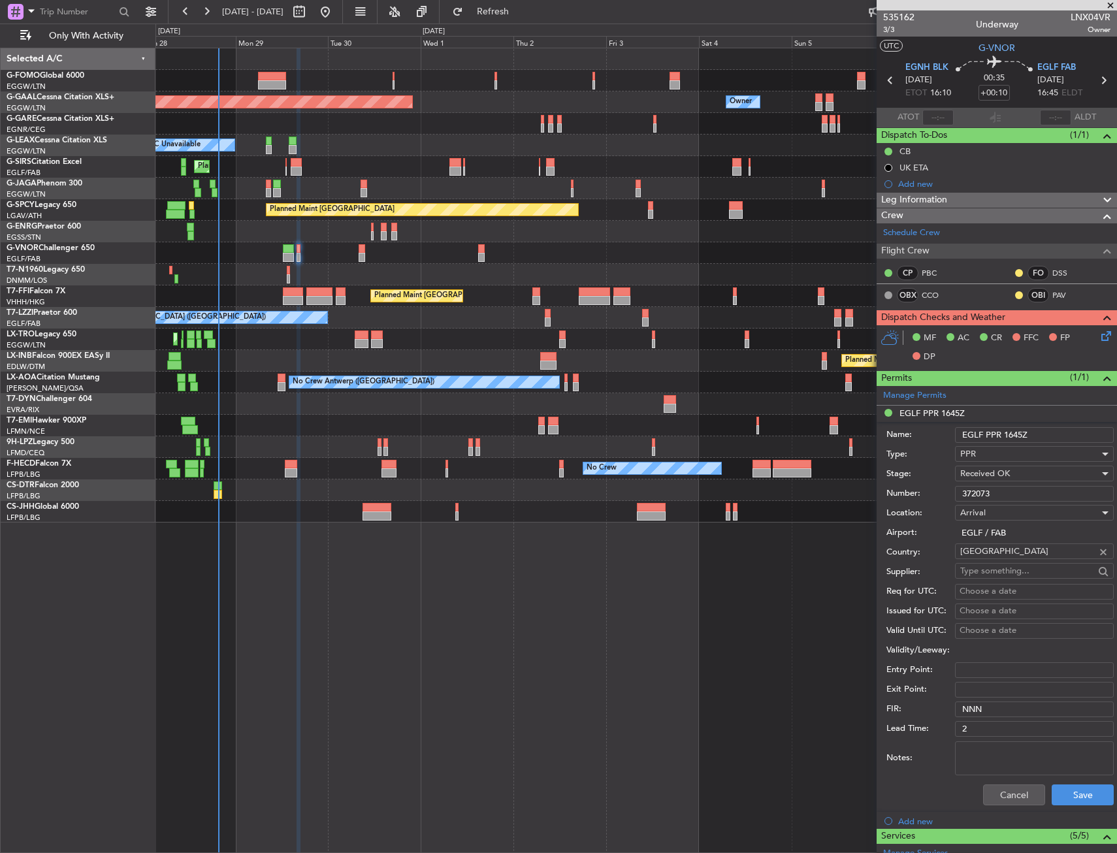
click at [1012, 496] on input "372073" at bounding box center [1034, 494] width 159 height 16
click at [1033, 799] on button "Cancel" at bounding box center [1014, 794] width 62 height 21
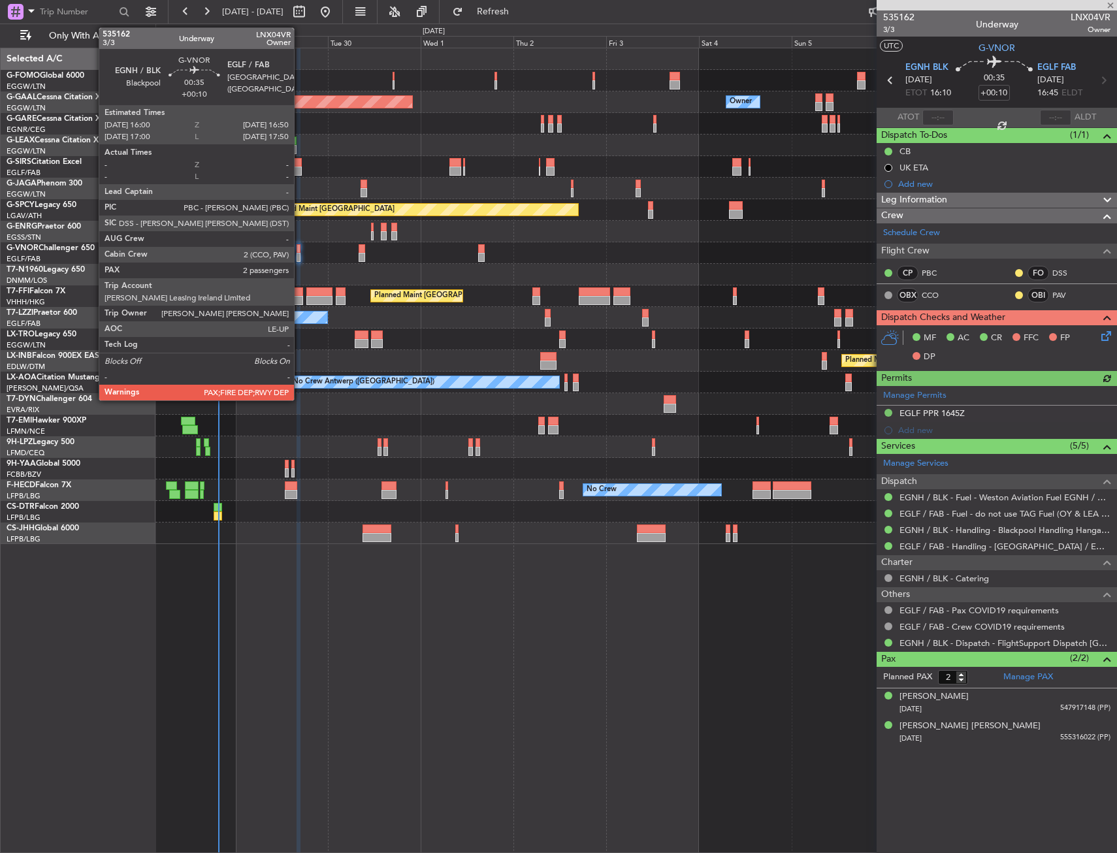
click at [300, 250] on div at bounding box center [298, 248] width 3 height 9
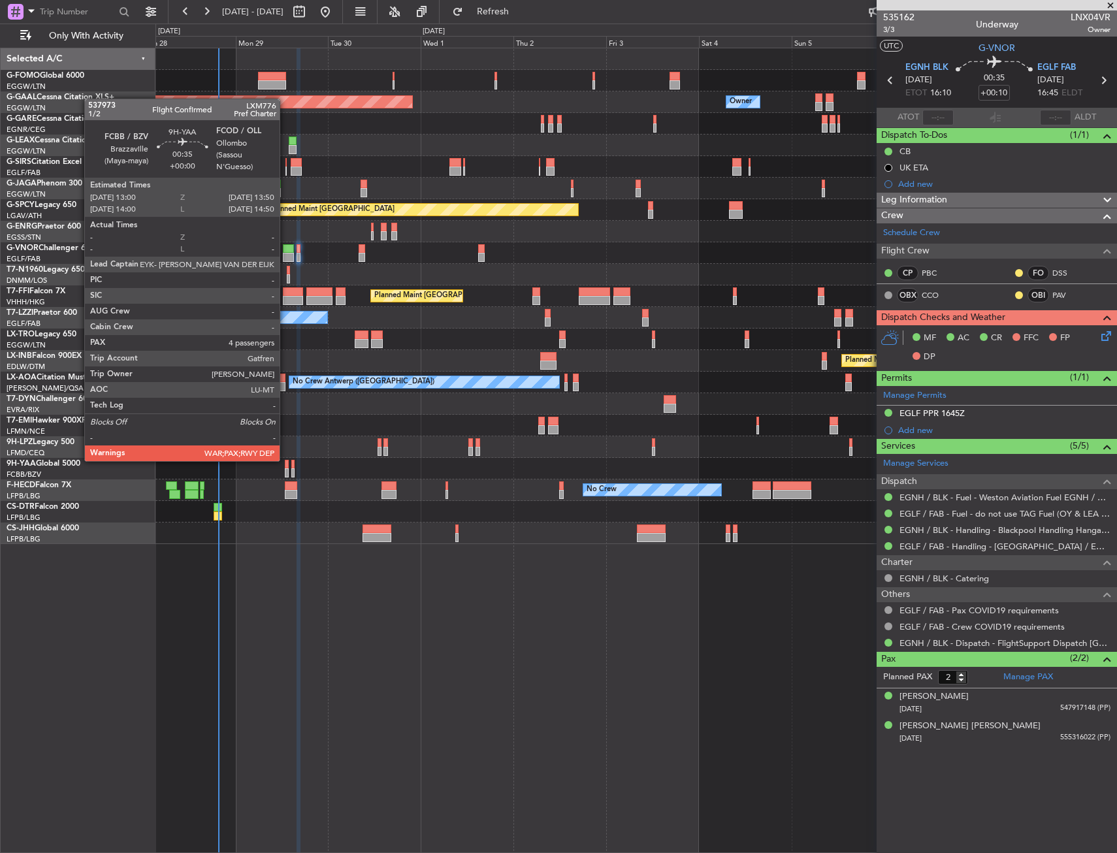
click at [285, 460] on div at bounding box center [286, 464] width 3 height 9
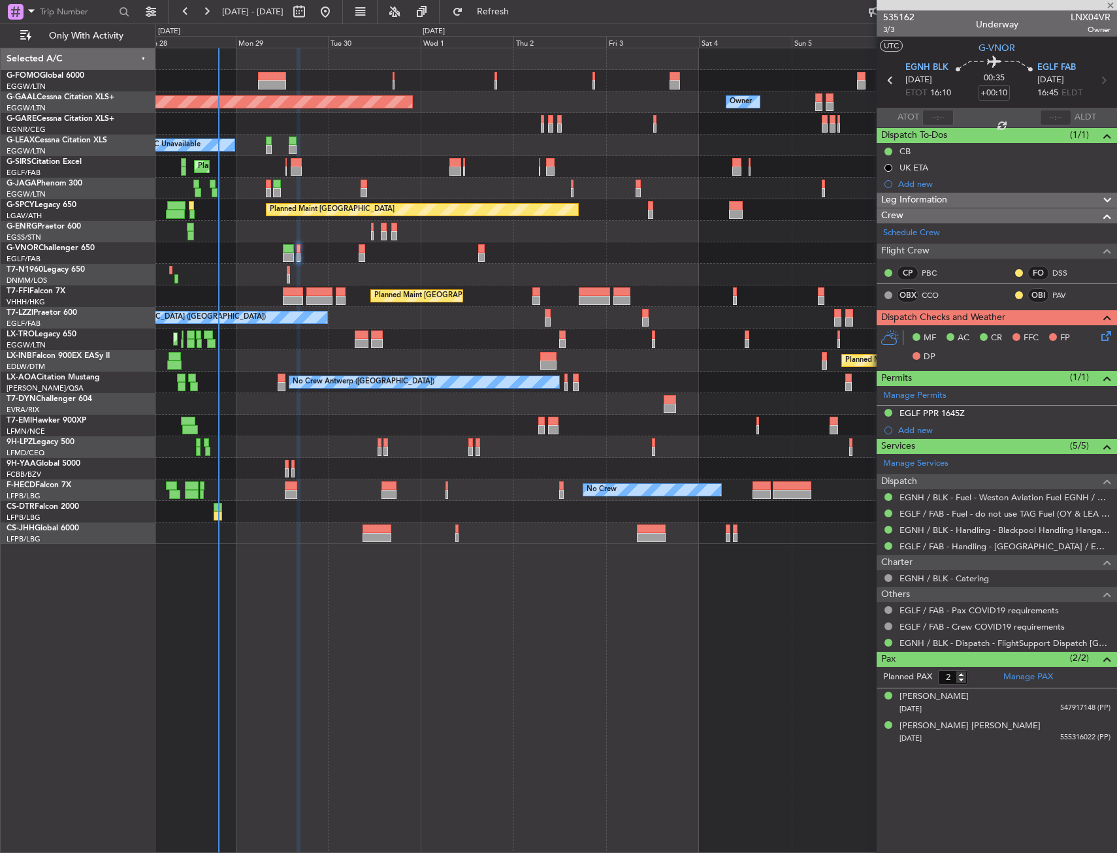
type input "4"
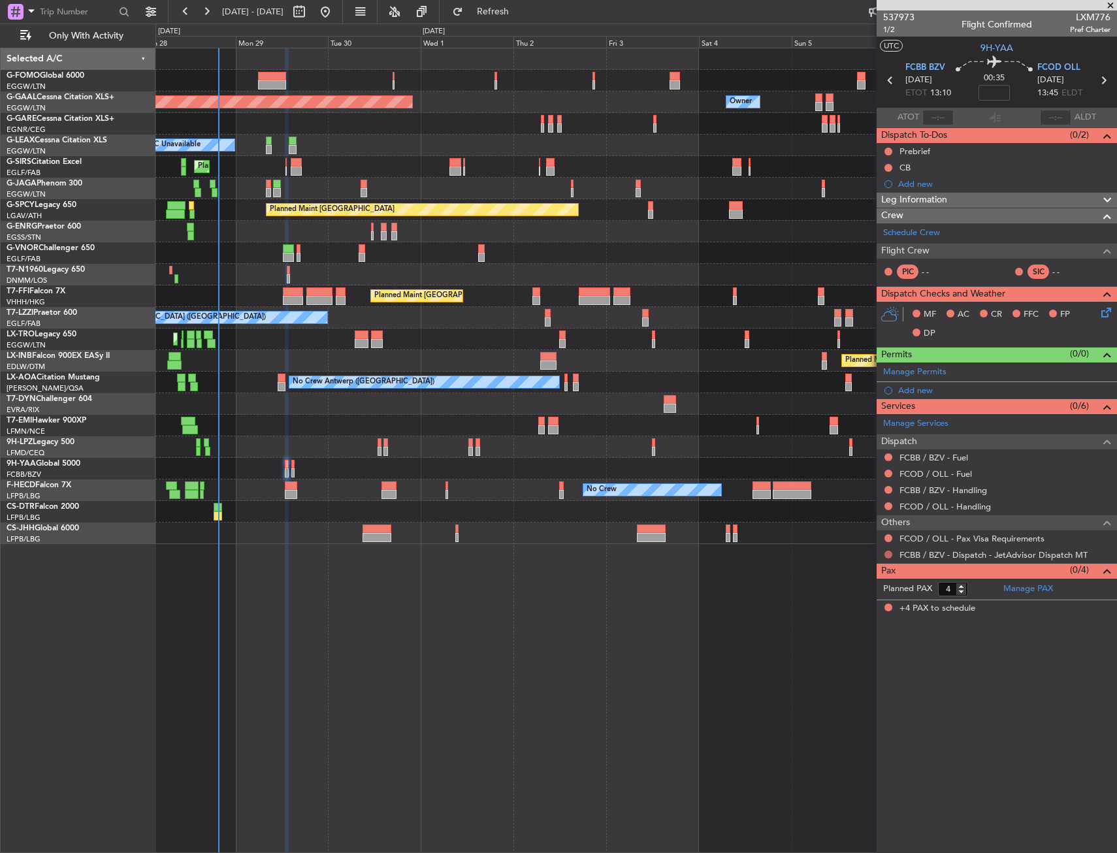
click at [889, 551] on button at bounding box center [888, 555] width 8 height 8
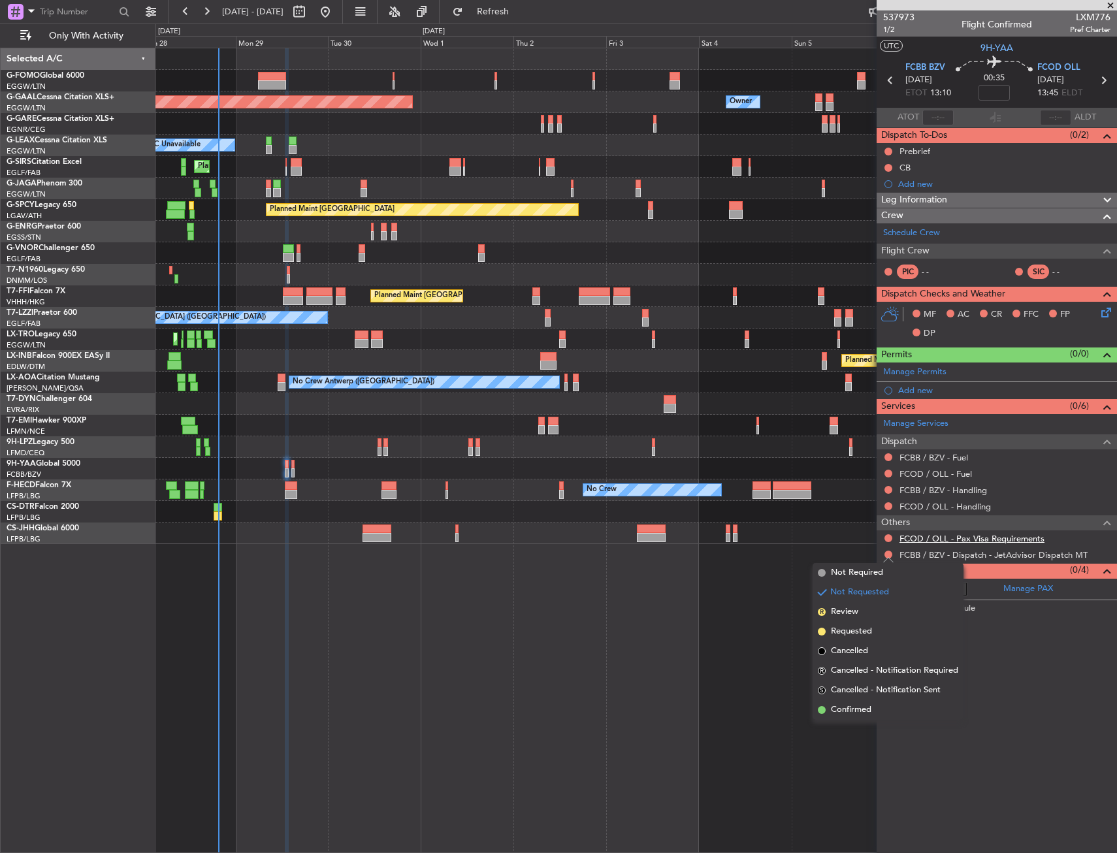
drag, startPoint x: 847, startPoint y: 716, endPoint x: 904, endPoint y: 541, distance: 184.7
click at [848, 715] on li "Confirmed" at bounding box center [888, 710] width 151 height 20
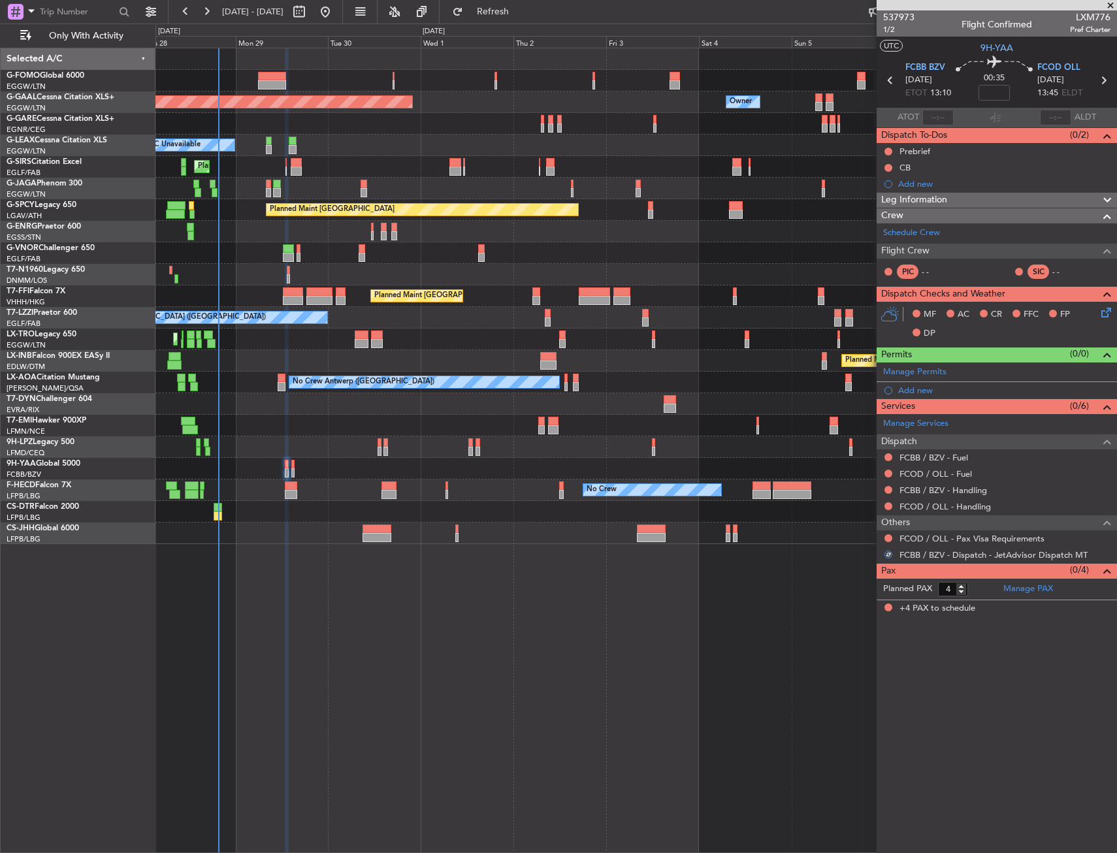
click at [892, 542] on nimbus-traffic-light at bounding box center [888, 538] width 10 height 10
click at [889, 542] on div at bounding box center [888, 538] width 10 height 10
click at [880, 537] on div "FCOD / OLL - Pax Visa Requirements" at bounding box center [997, 538] width 240 height 16
click at [882, 539] on div "FCOD / OLL - Pax Visa Requirements" at bounding box center [997, 538] width 240 height 16
drag, startPoint x: 886, startPoint y: 538, endPoint x: 861, endPoint y: 551, distance: 28.0
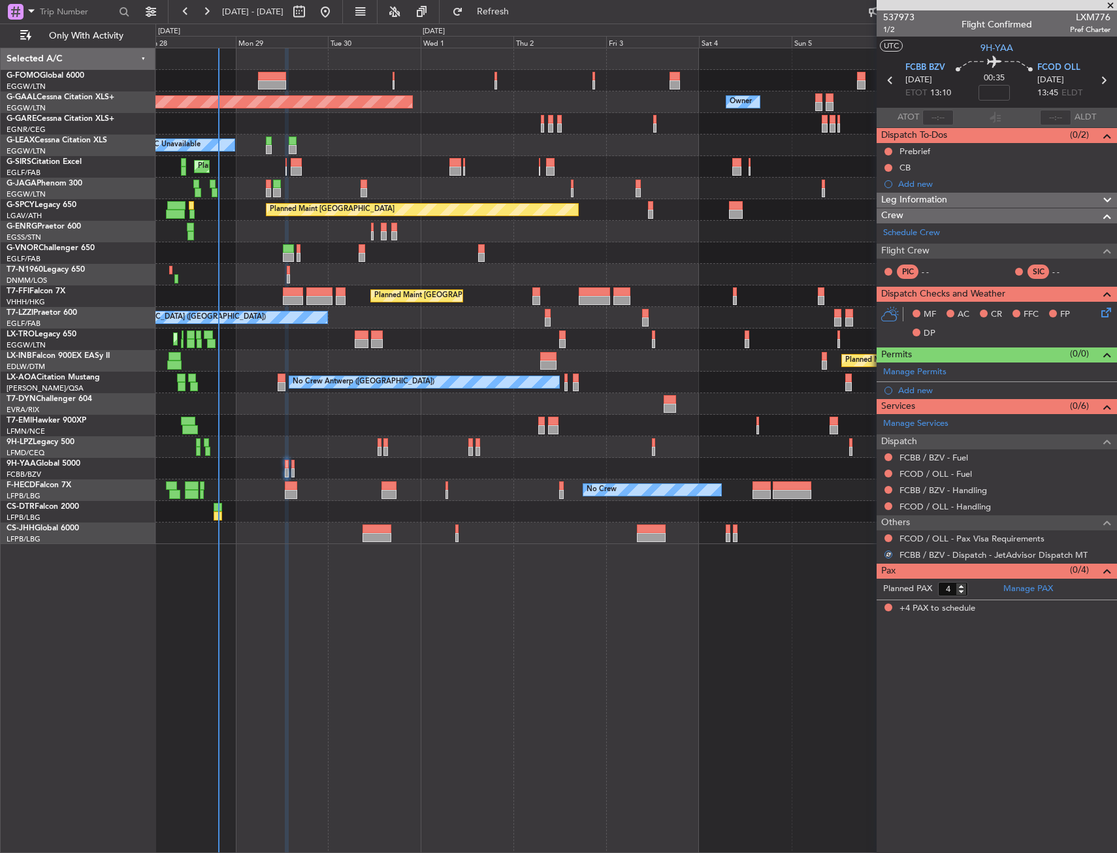
click at [886, 538] on button at bounding box center [888, 538] width 8 height 8
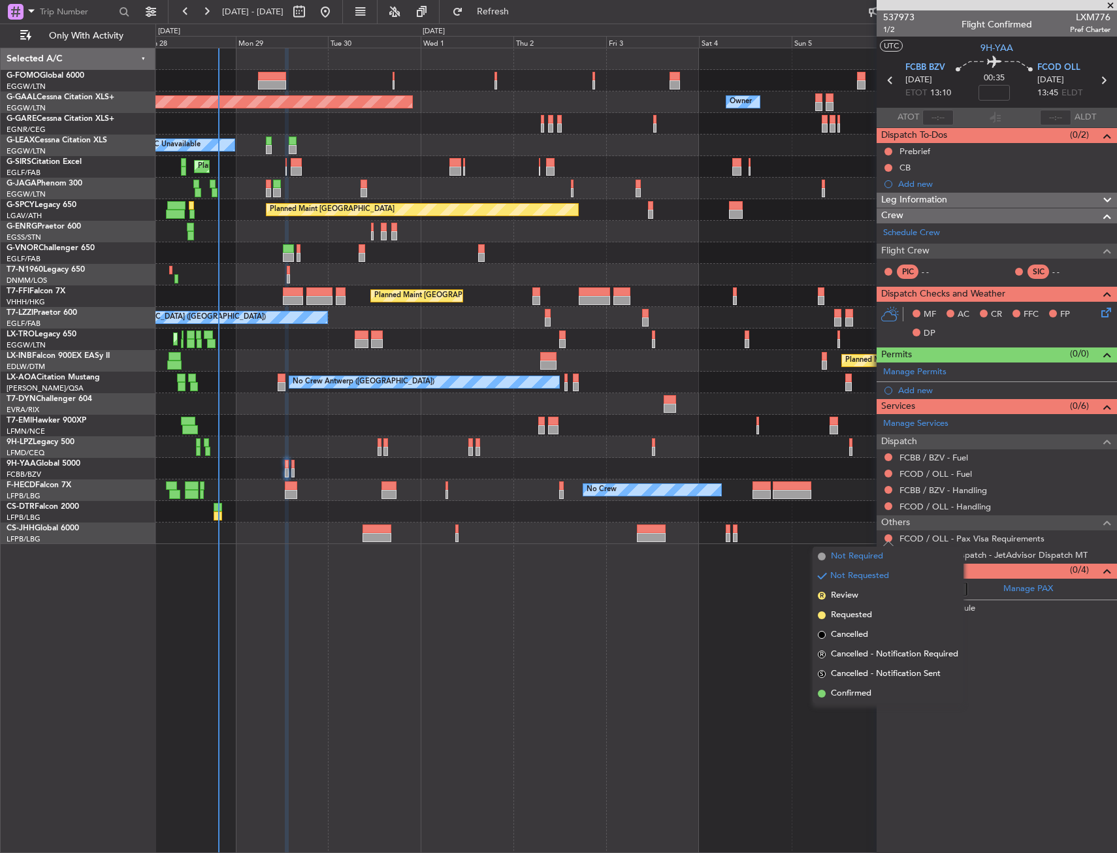
click at [826, 556] on li "Not Required" at bounding box center [888, 557] width 151 height 20
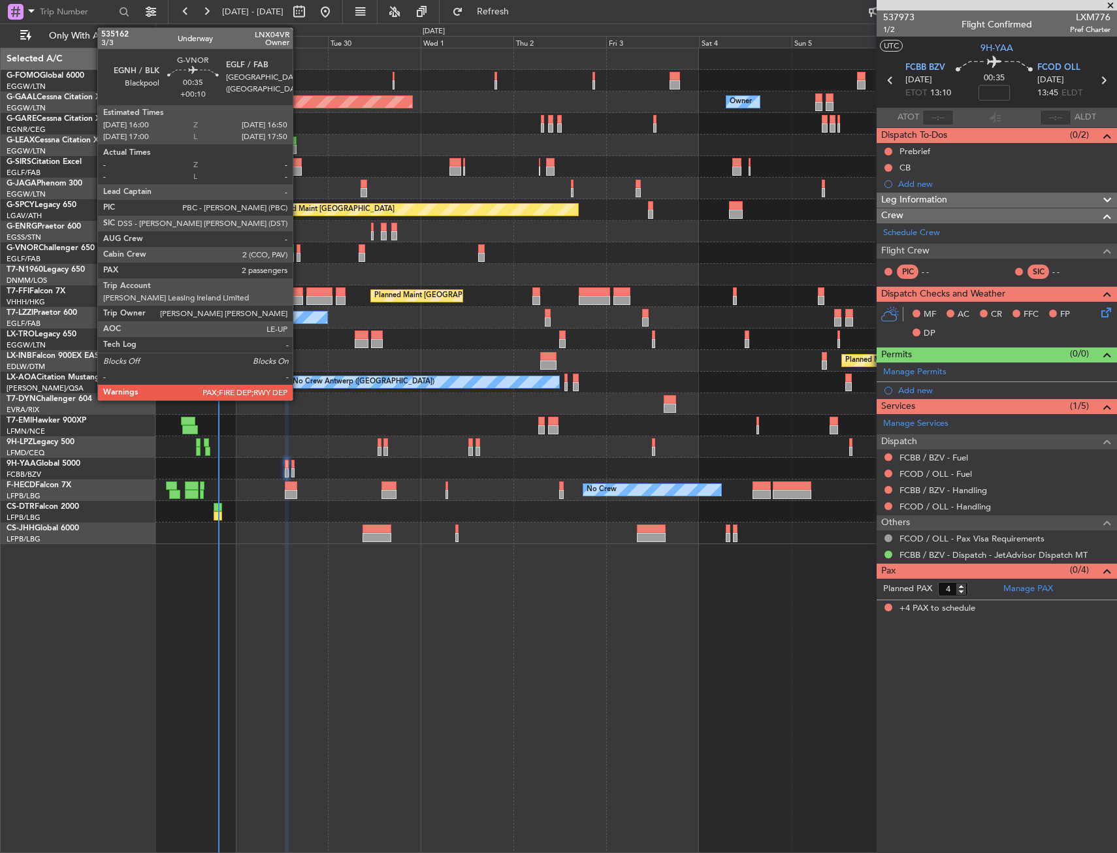
click at [298, 255] on div at bounding box center [298, 257] width 3 height 9
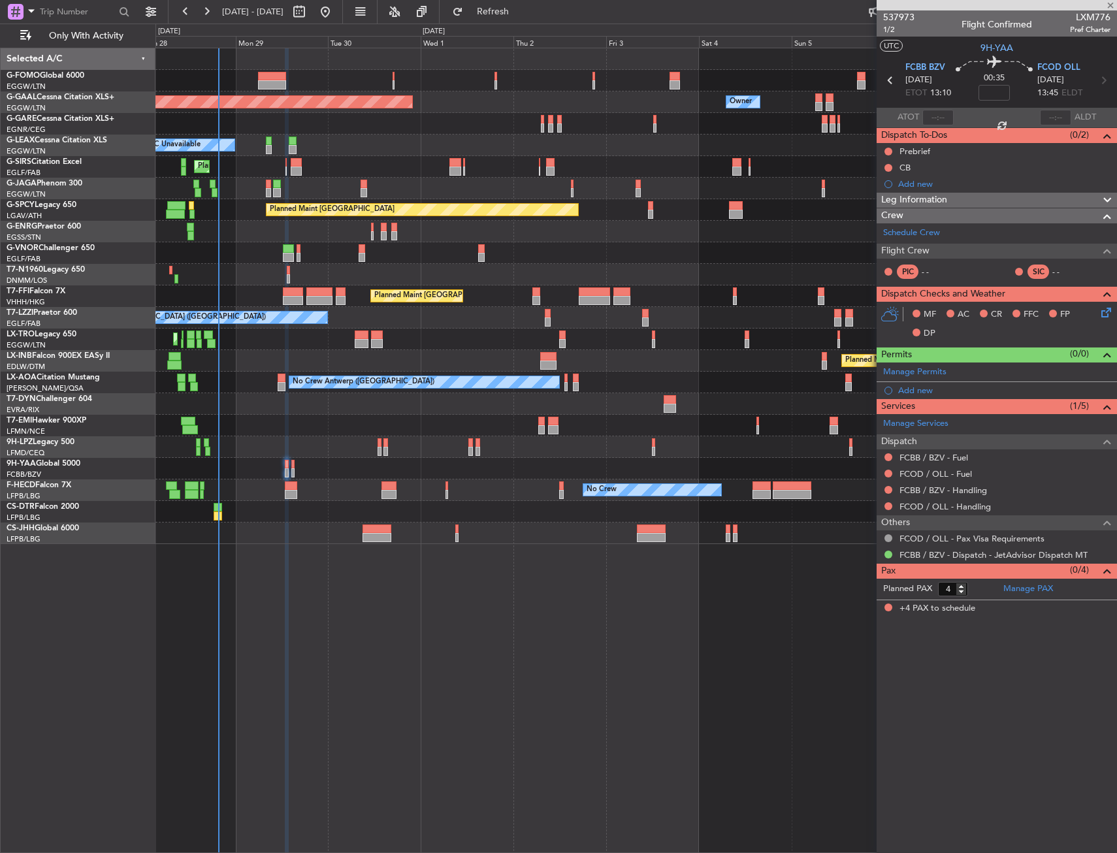
type input "+00:10"
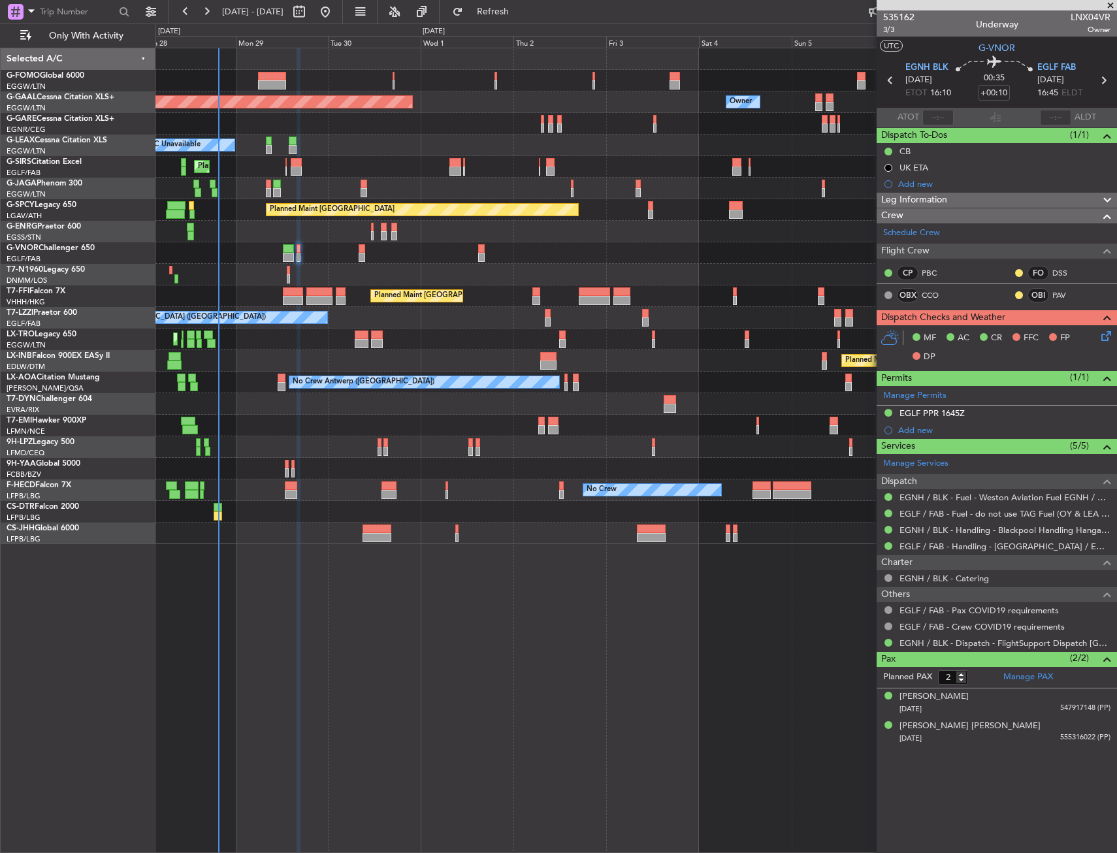
click at [1099, 337] on icon at bounding box center [1104, 334] width 10 height 10
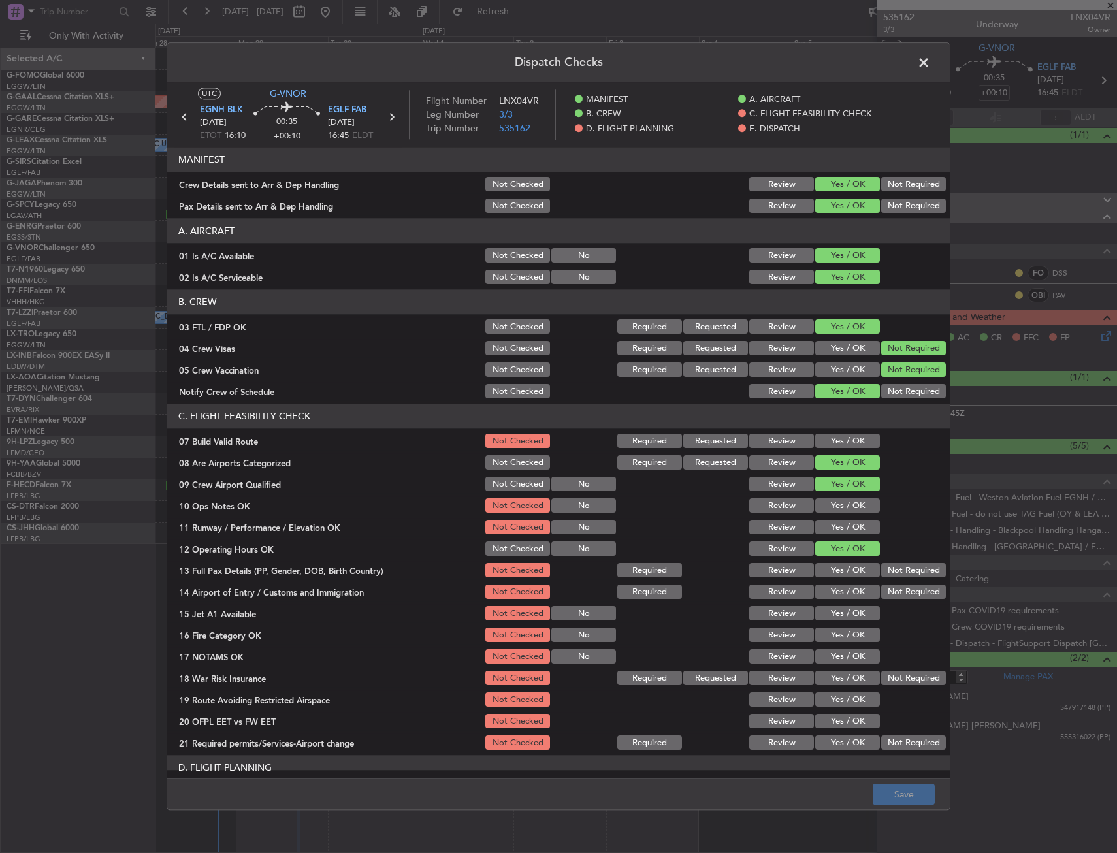
click at [828, 443] on button "Yes / OK" at bounding box center [847, 441] width 65 height 14
click at [840, 503] on button "Yes / OK" at bounding box center [847, 506] width 65 height 14
click at [841, 515] on section "C. FLIGHT FEASIBILITY CHECK 07 Build Valid Route Not Checked Required Requested…" at bounding box center [558, 578] width 782 height 348
click at [841, 519] on div "Yes / OK" at bounding box center [846, 528] width 66 height 18
click at [842, 526] on button "Yes / OK" at bounding box center [847, 528] width 65 height 14
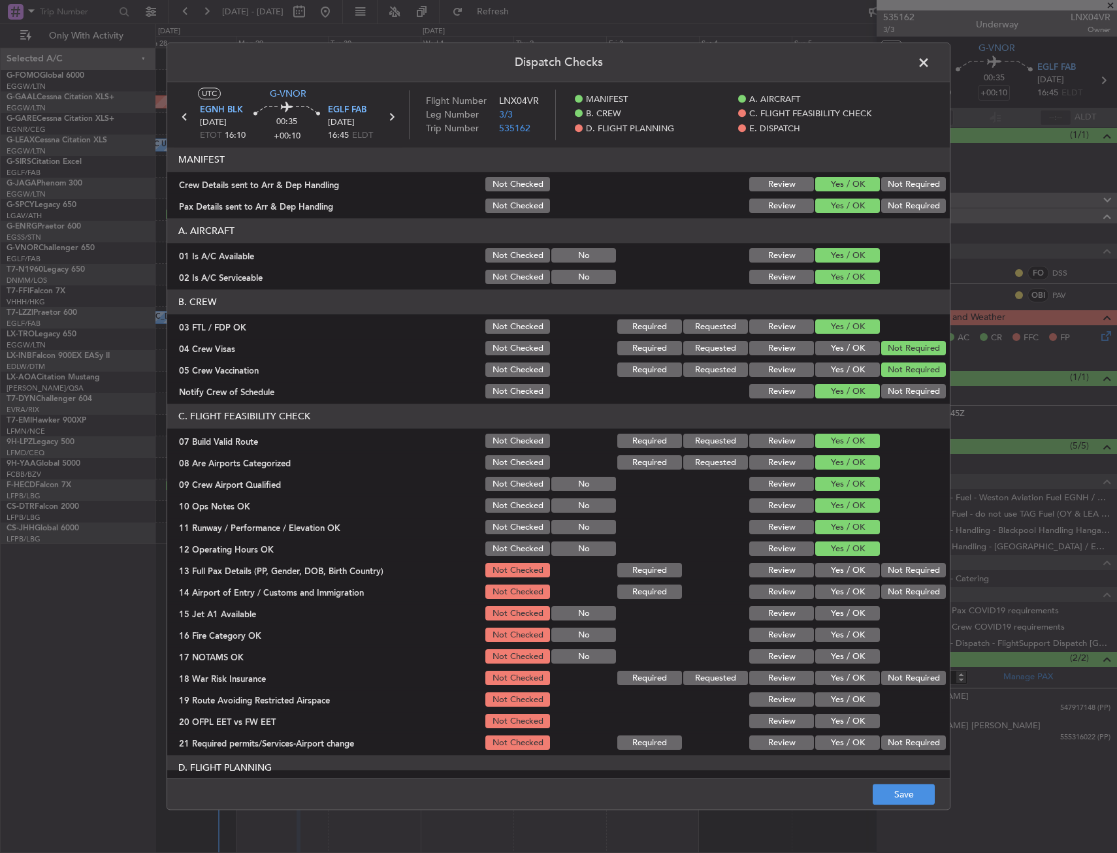
click at [831, 583] on div "Yes / OK" at bounding box center [846, 592] width 66 height 18
drag, startPoint x: 839, startPoint y: 565, endPoint x: 837, endPoint y: 586, distance: 20.9
click at [838, 568] on button "Yes / OK" at bounding box center [847, 571] width 65 height 14
click at [837, 586] on button "Yes / OK" at bounding box center [847, 592] width 65 height 14
drag, startPoint x: 834, startPoint y: 600, endPoint x: 821, endPoint y: 604, distance: 13.5
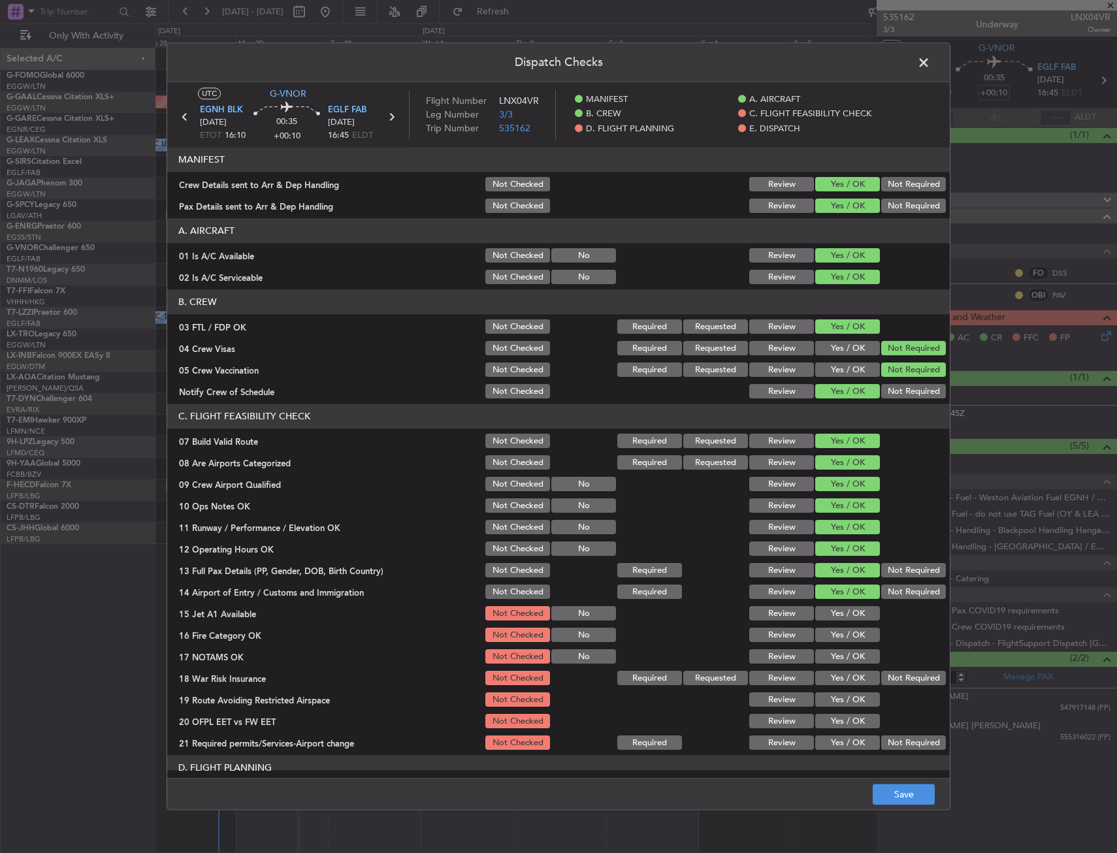
click at [832, 601] on div "Yes / OK" at bounding box center [846, 592] width 66 height 18
click at [818, 624] on section "C. FLIGHT FEASIBILITY CHECK 07 Build Valid Route Not Checked Required Requested…" at bounding box center [558, 578] width 782 height 348
click at [830, 631] on button "Yes / OK" at bounding box center [847, 635] width 65 height 14
click at [833, 611] on button "Yes / OK" at bounding box center [847, 614] width 65 height 14
click at [835, 653] on button "Yes / OK" at bounding box center [847, 657] width 65 height 14
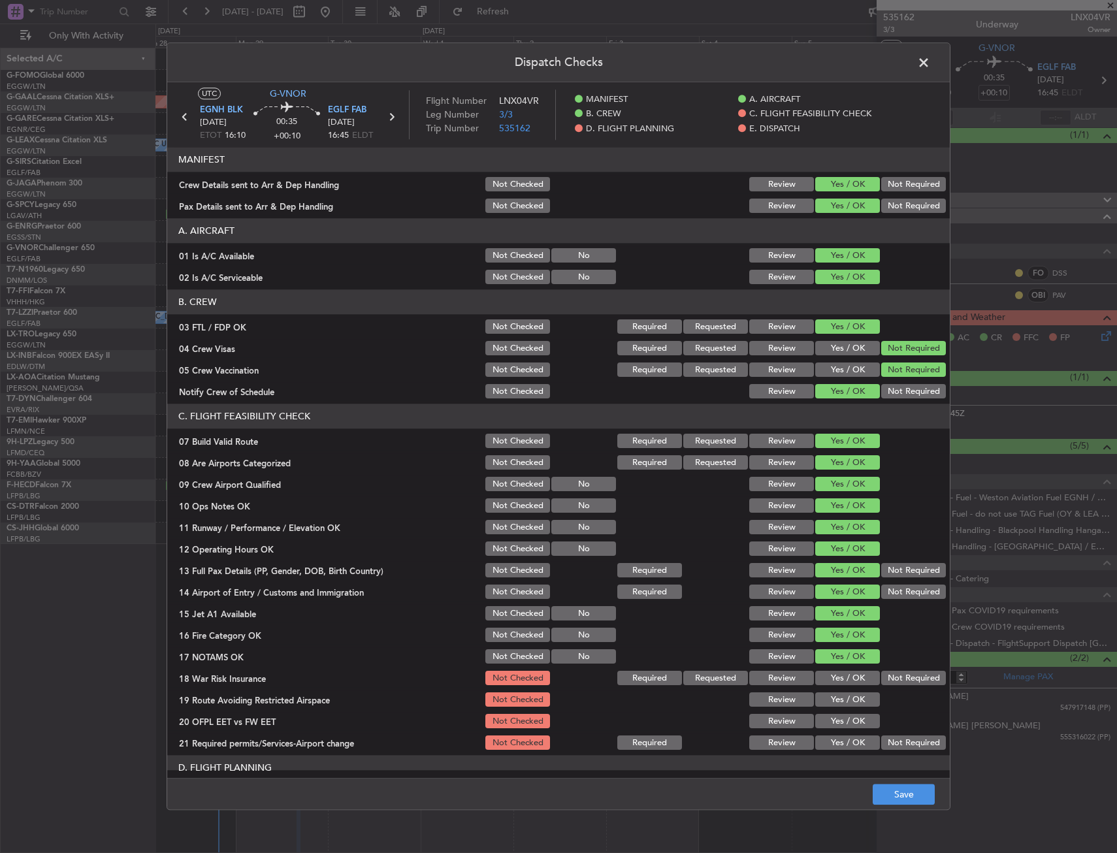
click at [910, 671] on button "Not Required" at bounding box center [913, 678] width 65 height 14
click at [813, 699] on div "Yes / OK" at bounding box center [846, 700] width 66 height 18
click at [839, 703] on button "Yes / OK" at bounding box center [847, 700] width 65 height 14
click at [837, 722] on button "Yes / OK" at bounding box center [847, 722] width 65 height 14
drag, startPoint x: 835, startPoint y: 732, endPoint x: 835, endPoint y: 744, distance: 11.8
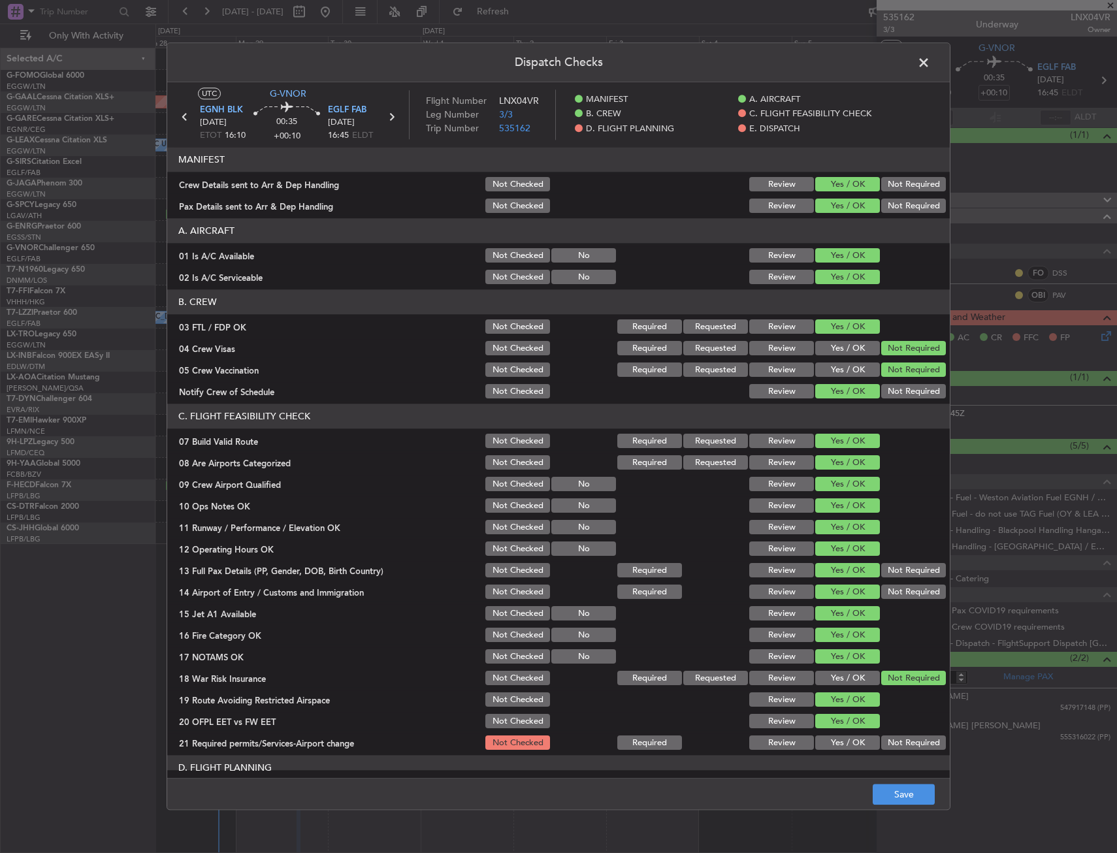
click at [835, 735] on section "C. FLIGHT FEASIBILITY CHECK 07 Build Valid Route Not Checked Required Requested…" at bounding box center [558, 578] width 782 height 348
click at [835, 744] on button "Yes / OK" at bounding box center [847, 743] width 65 height 14
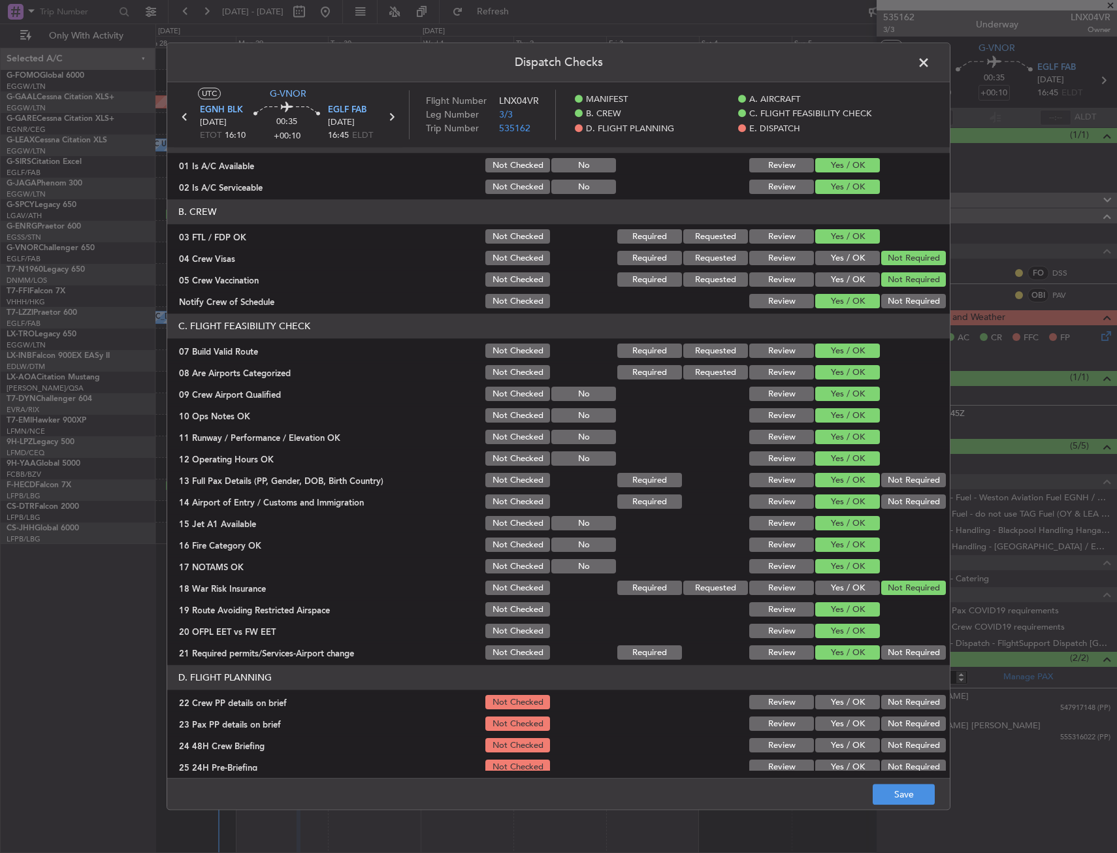
scroll to position [131, 0]
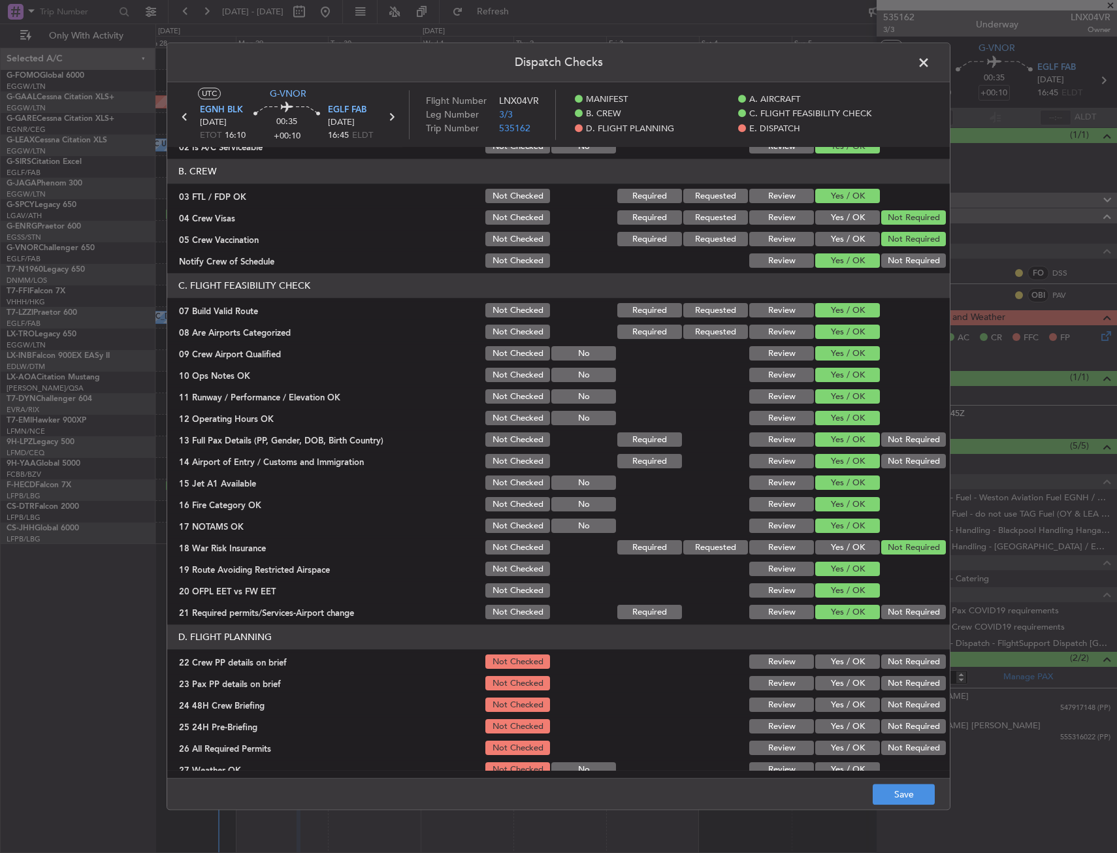
click at [833, 669] on button "Yes / OK" at bounding box center [847, 662] width 65 height 14
drag, startPoint x: 834, startPoint y: 686, endPoint x: 855, endPoint y: 703, distance: 26.5
click at [834, 688] on button "Yes / OK" at bounding box center [847, 684] width 65 height 14
click at [837, 707] on button "Yes / OK" at bounding box center [847, 705] width 65 height 14
click at [899, 716] on section "D. FLIGHT PLANNING 22 Crew PP details on brief Not Checked Review Yes / OK Not …" at bounding box center [558, 756] width 782 height 262
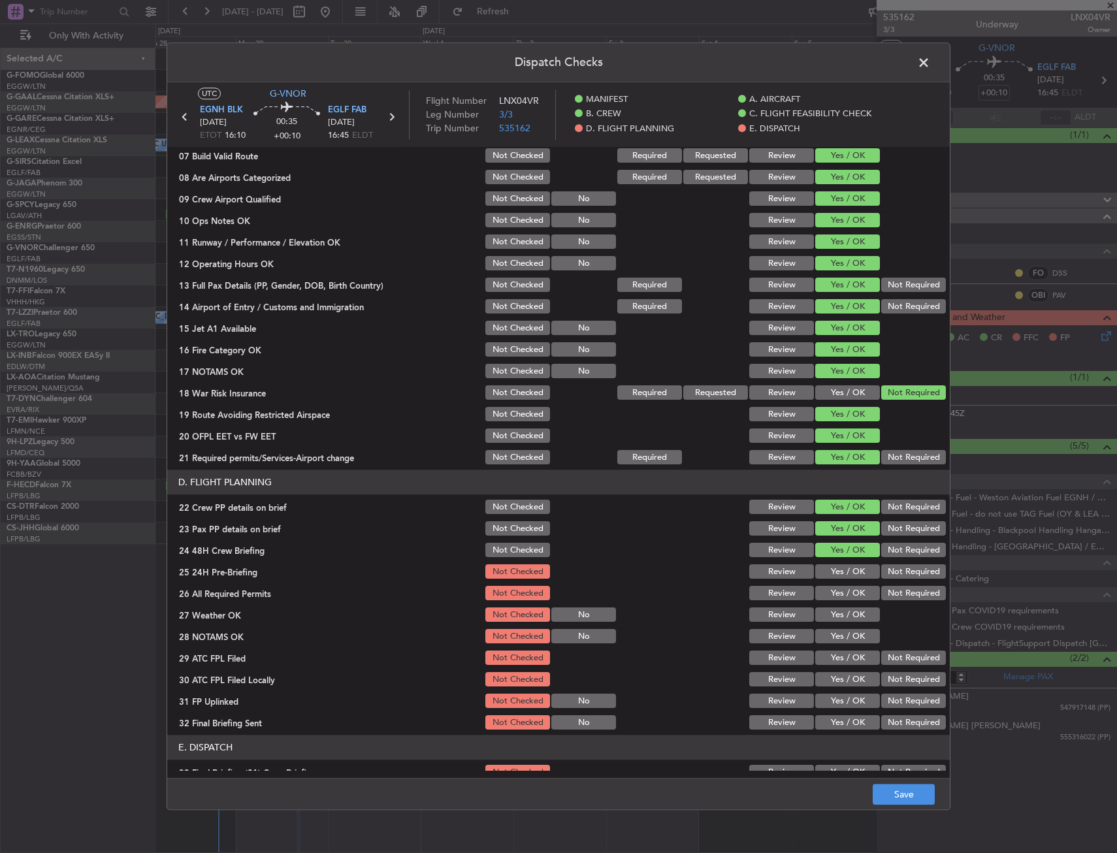
scroll to position [327, 0]
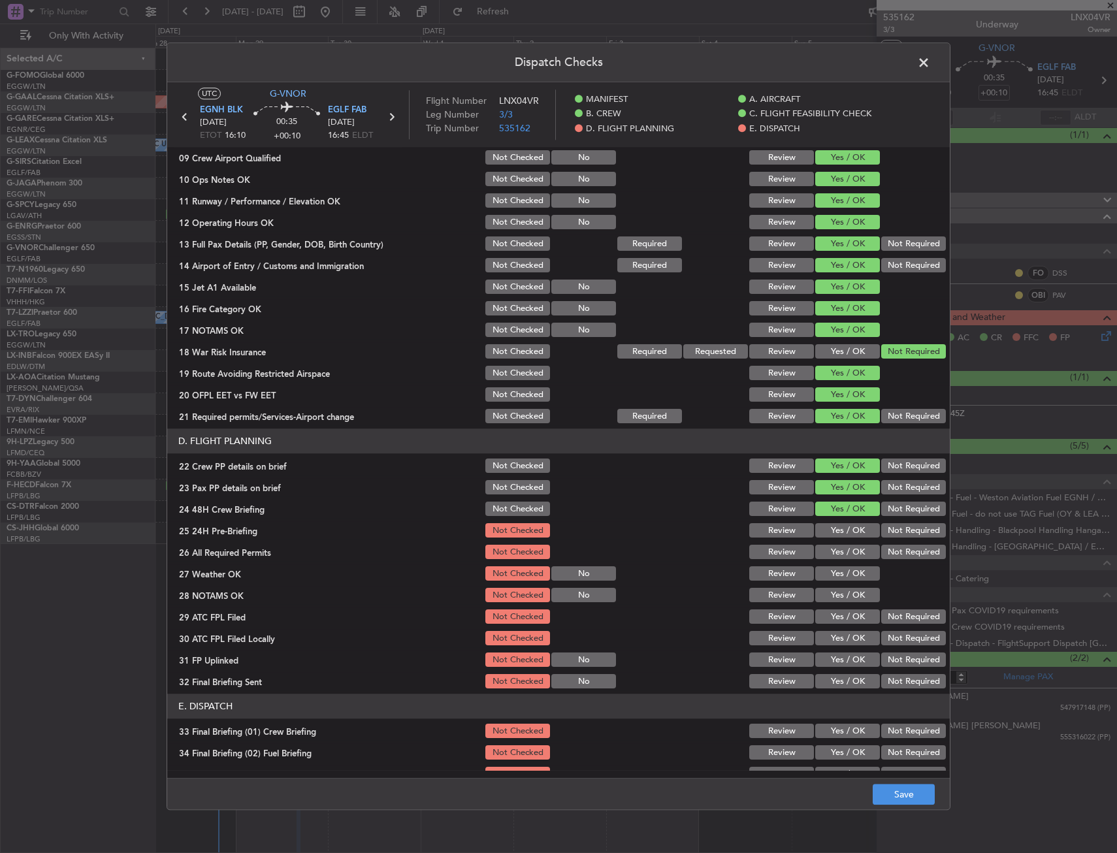
click at [895, 530] on button "Not Required" at bounding box center [913, 531] width 65 height 14
click at [842, 558] on button "Yes / OK" at bounding box center [847, 552] width 65 height 14
drag, startPoint x: 834, startPoint y: 580, endPoint x: 830, endPoint y: 602, distance: 21.9
click at [833, 583] on section "D. FLIGHT PLANNING 22 Crew PP details on brief Not Checked Review Yes / OK Not …" at bounding box center [558, 560] width 782 height 262
click at [830, 600] on button "Yes / OK" at bounding box center [847, 595] width 65 height 14
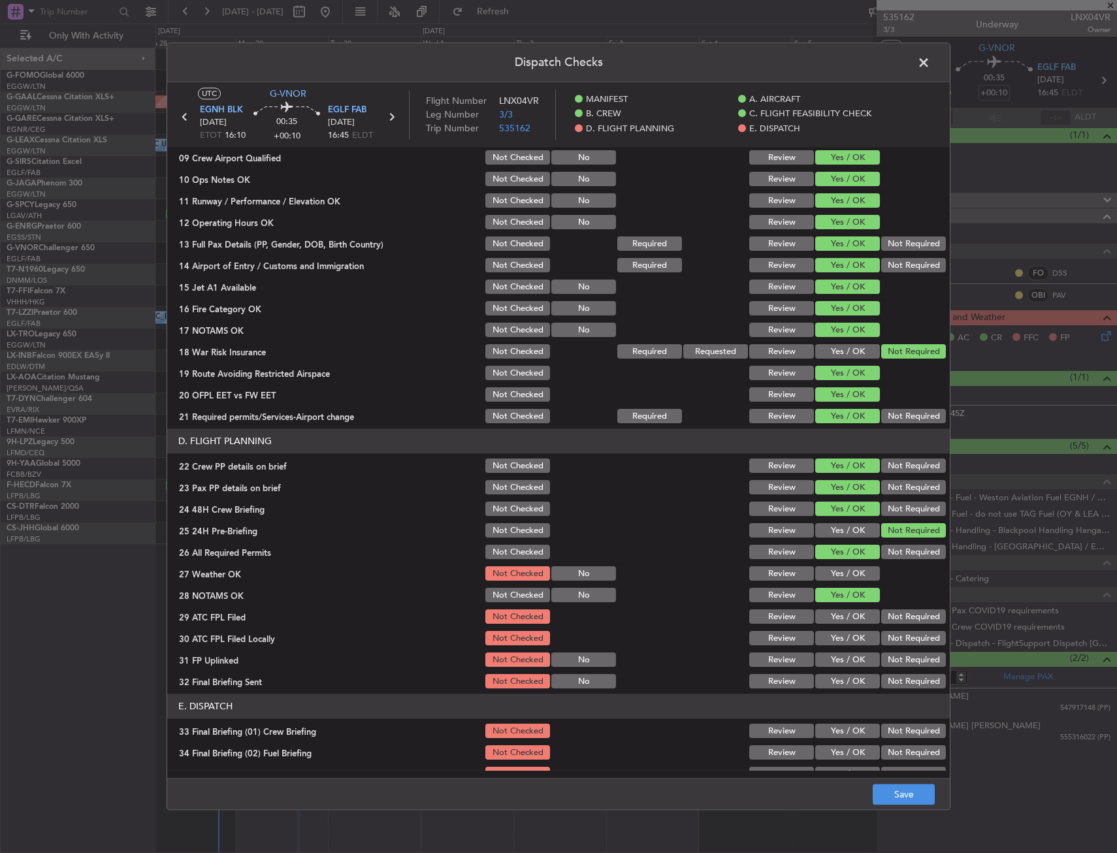
click at [825, 618] on button "Yes / OK" at bounding box center [847, 617] width 65 height 14
click at [831, 577] on button "Yes / OK" at bounding box center [847, 574] width 65 height 14
click at [891, 640] on button "Not Required" at bounding box center [913, 639] width 65 height 14
click at [860, 658] on button "Yes / OK" at bounding box center [847, 660] width 65 height 14
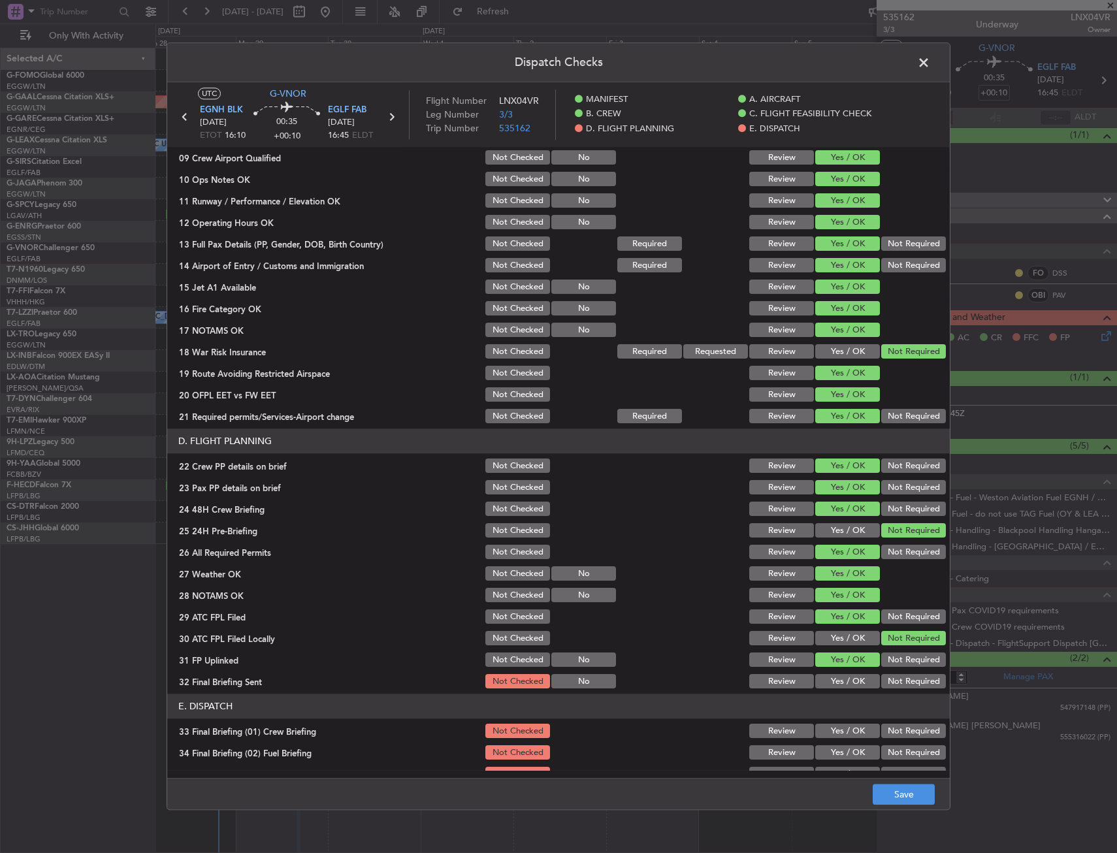
click at [915, 682] on button "Not Required" at bounding box center [913, 682] width 65 height 14
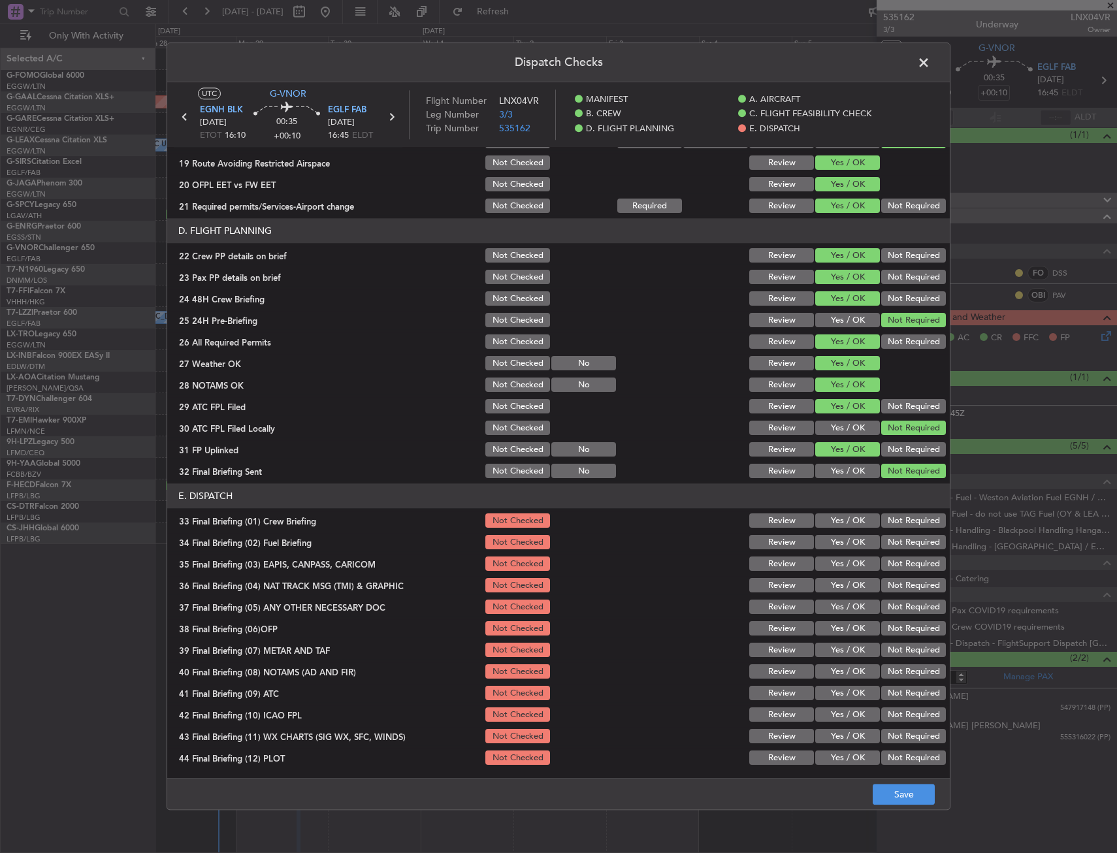
click at [848, 534] on div "Yes / OK" at bounding box center [846, 543] width 66 height 18
click at [839, 523] on button "Yes / OK" at bounding box center [847, 521] width 65 height 14
click at [837, 541] on button "Yes / OK" at bounding box center [847, 543] width 65 height 14
click at [901, 577] on div "Not Required" at bounding box center [912, 586] width 66 height 18
click at [893, 602] on button "Not Required" at bounding box center [913, 607] width 65 height 14
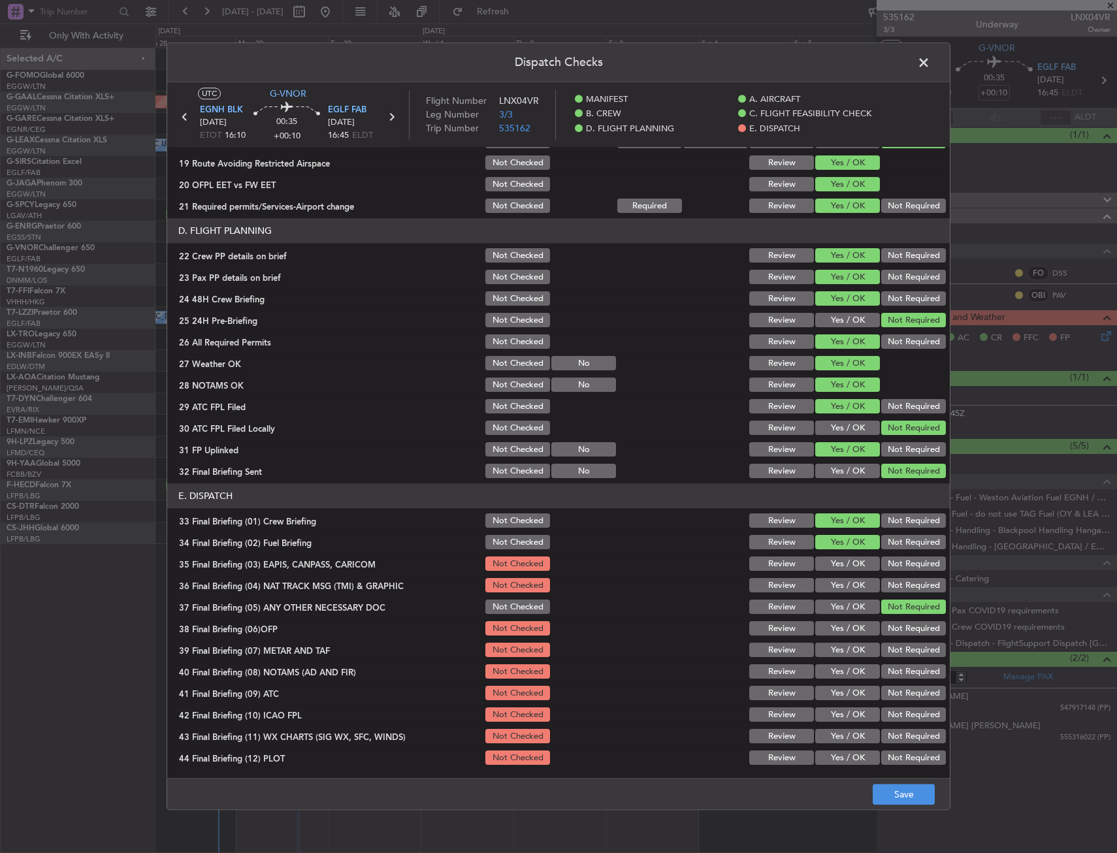
click at [890, 573] on section "E. DISPATCH 33 Final Briefing (01) Crew Briefing Not Checked Review Yes / OK No…" at bounding box center [558, 625] width 782 height 283
click at [886, 560] on button "Not Required" at bounding box center [913, 564] width 65 height 14
click at [886, 580] on button "Not Required" at bounding box center [913, 586] width 65 height 14
click at [854, 604] on button "Yes / OK" at bounding box center [847, 607] width 65 height 14
click at [846, 632] on button "Yes / OK" at bounding box center [847, 629] width 65 height 14
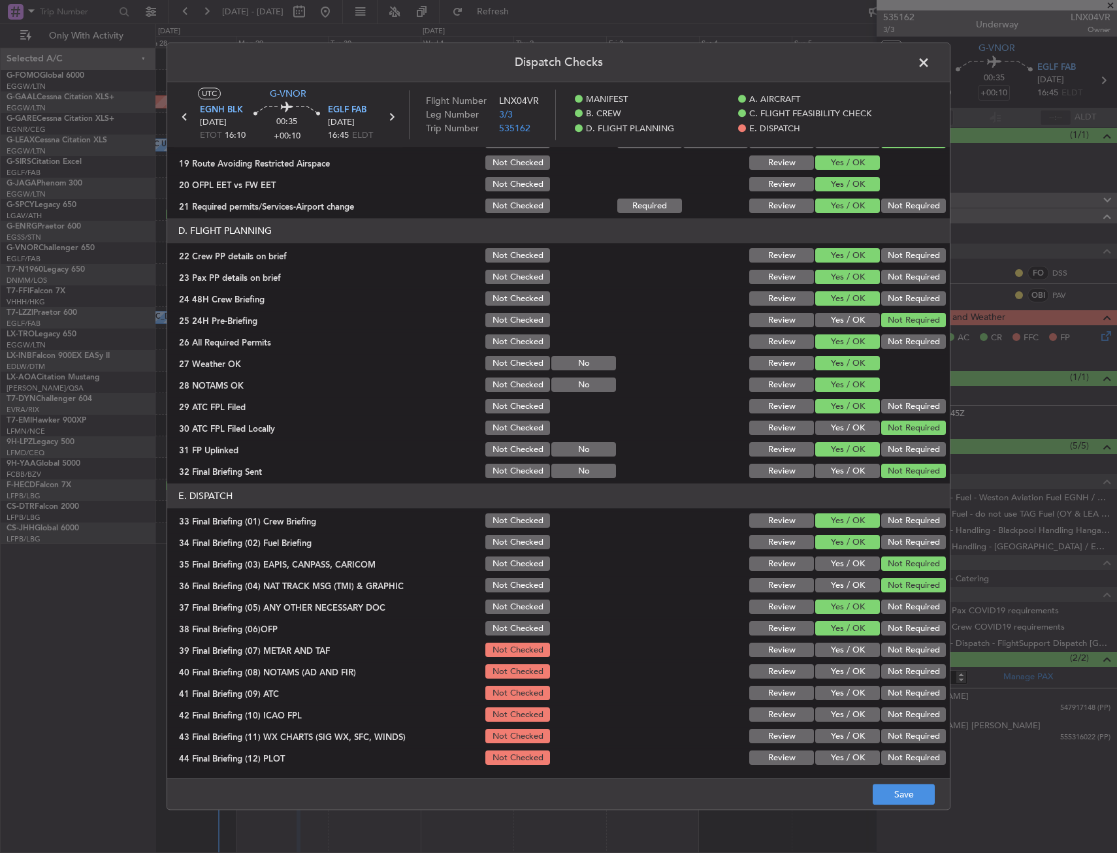
click at [845, 654] on button "Yes / OK" at bounding box center [847, 650] width 65 height 14
drag, startPoint x: 843, startPoint y: 681, endPoint x: 840, endPoint y: 690, distance: 9.1
click at [842, 681] on section "E. DISPATCH 33 Final Briefing (01) Crew Briefing Not Checked Review Yes / OK No…" at bounding box center [558, 625] width 782 height 283
click at [835, 673] on button "Yes / OK" at bounding box center [847, 672] width 65 height 14
click at [835, 695] on button "Yes / OK" at bounding box center [847, 693] width 65 height 14
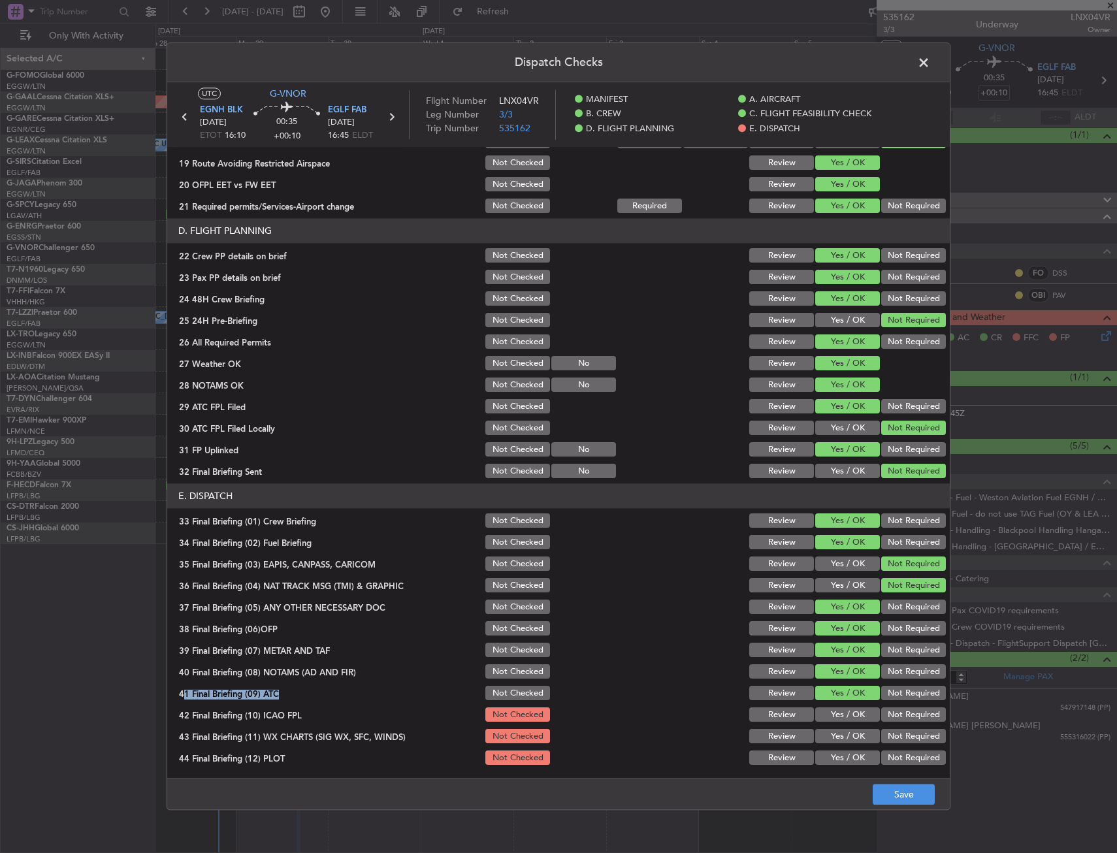
click at [839, 721] on button "Yes / OK" at bounding box center [847, 715] width 65 height 14
drag, startPoint x: 841, startPoint y: 737, endPoint x: 842, endPoint y: 750, distance: 13.7
click at [841, 737] on button "Yes / OK" at bounding box center [847, 737] width 65 height 14
click at [843, 752] on button "Yes / OK" at bounding box center [847, 758] width 65 height 14
click at [891, 782] on footer "Save" at bounding box center [558, 794] width 782 height 31
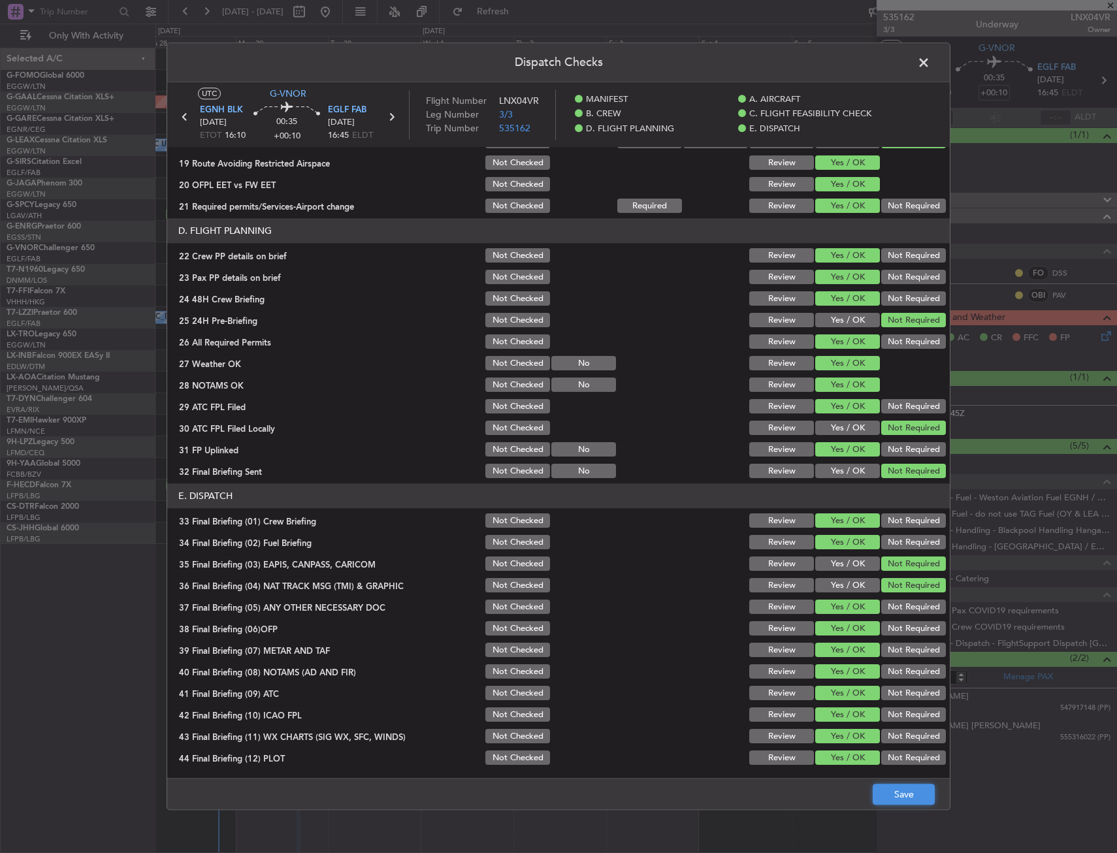
click at [892, 793] on button "Save" at bounding box center [904, 794] width 62 height 21
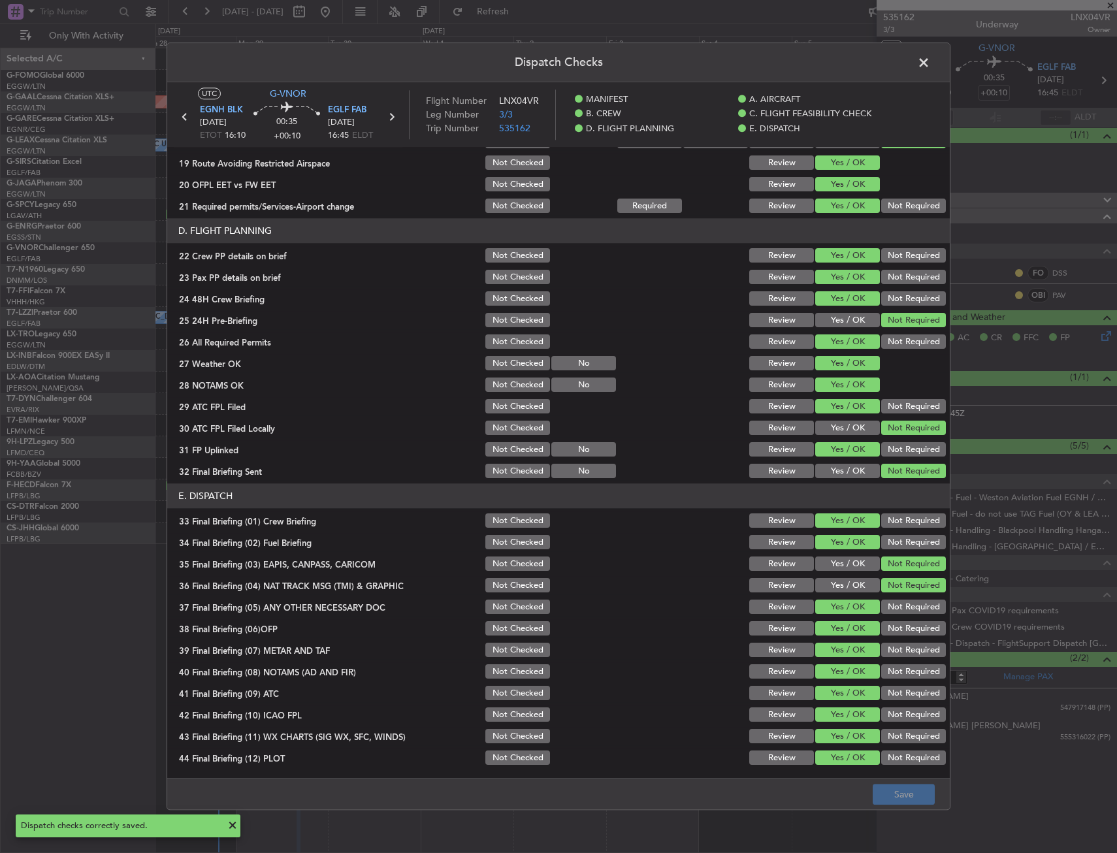
click at [930, 56] on span at bounding box center [930, 66] width 0 height 26
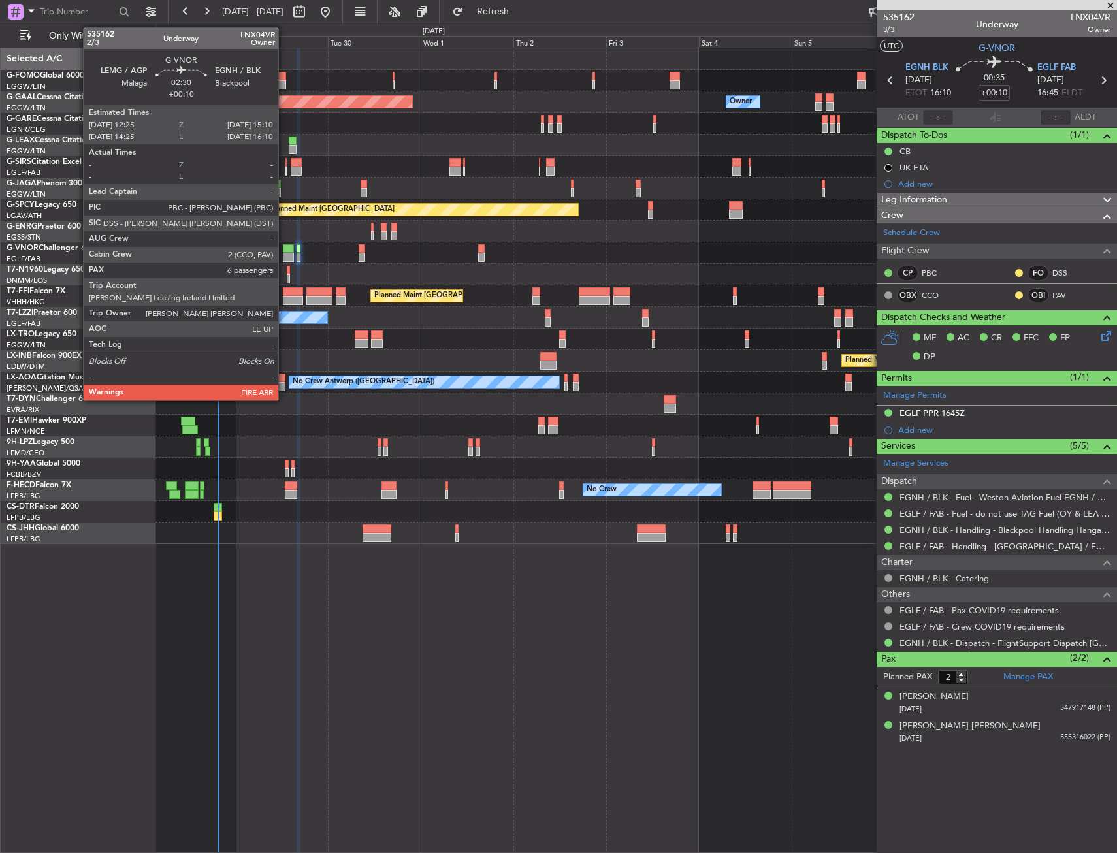
click at [284, 248] on div at bounding box center [288, 248] width 11 height 9
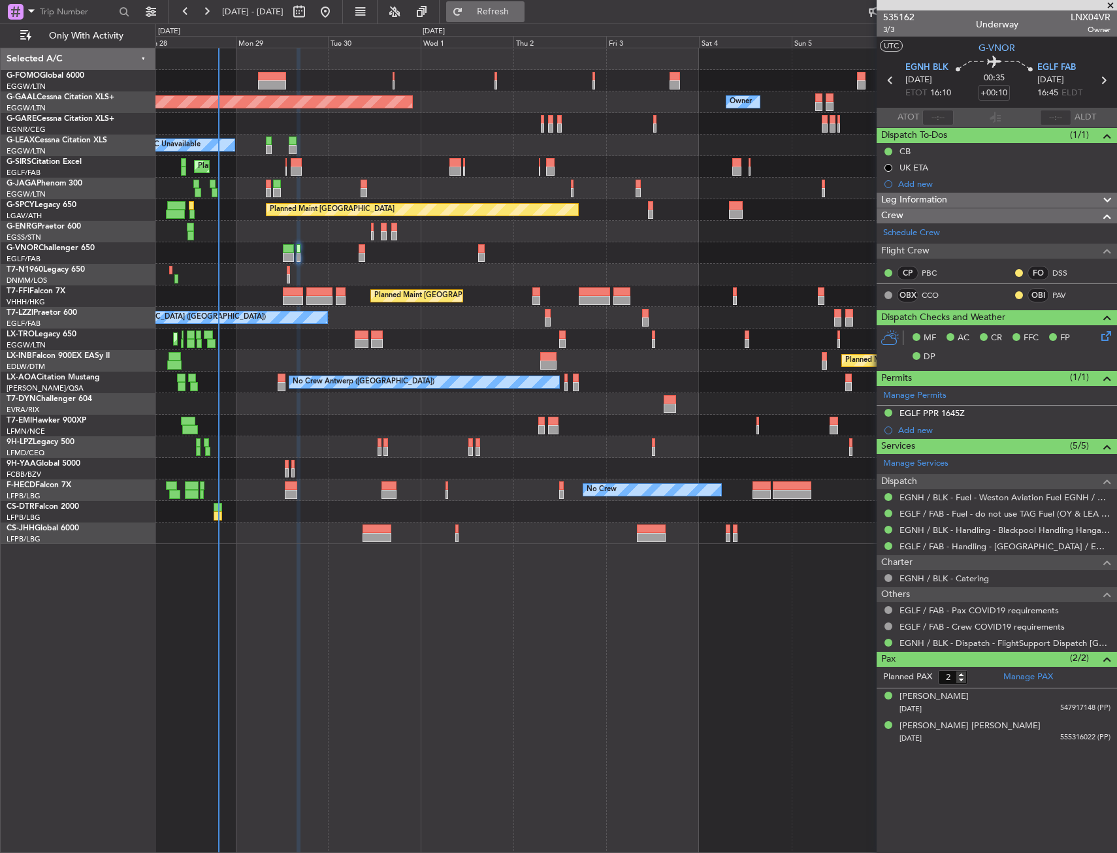
click at [513, 18] on button "Refresh" at bounding box center [485, 11] width 78 height 21
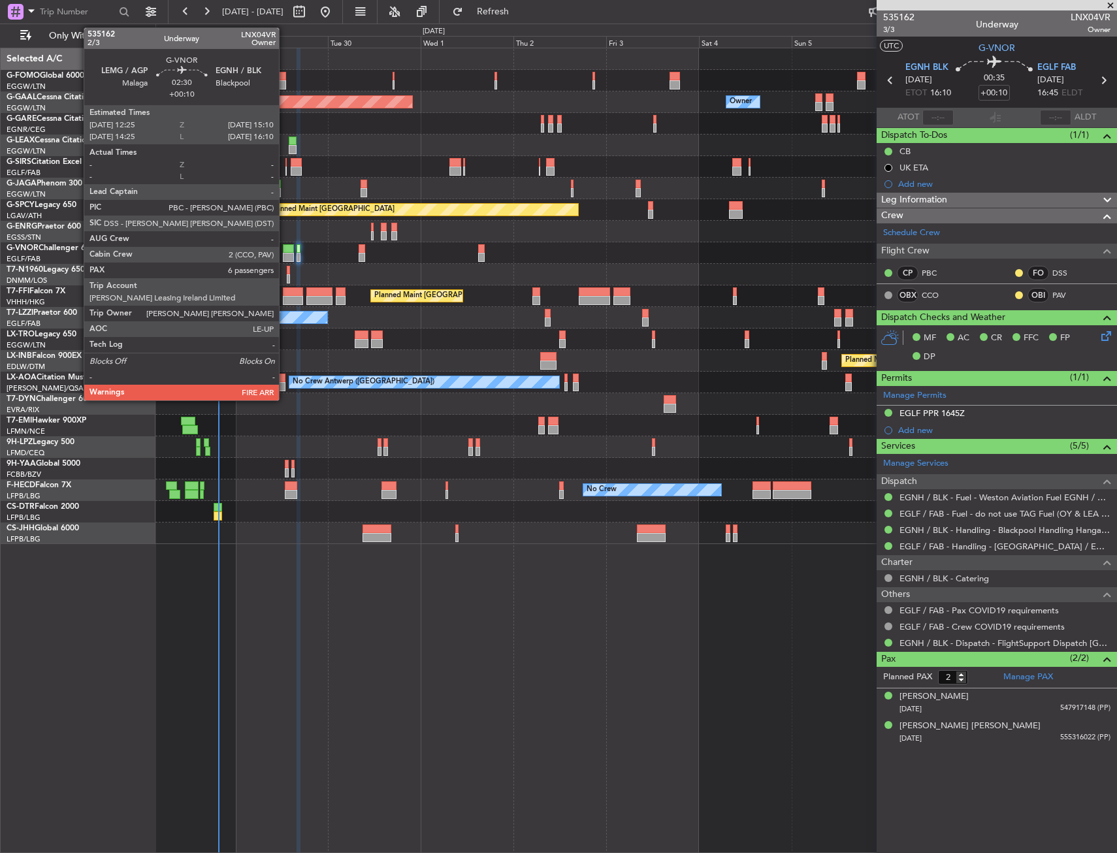
click at [285, 248] on div at bounding box center [288, 248] width 11 height 9
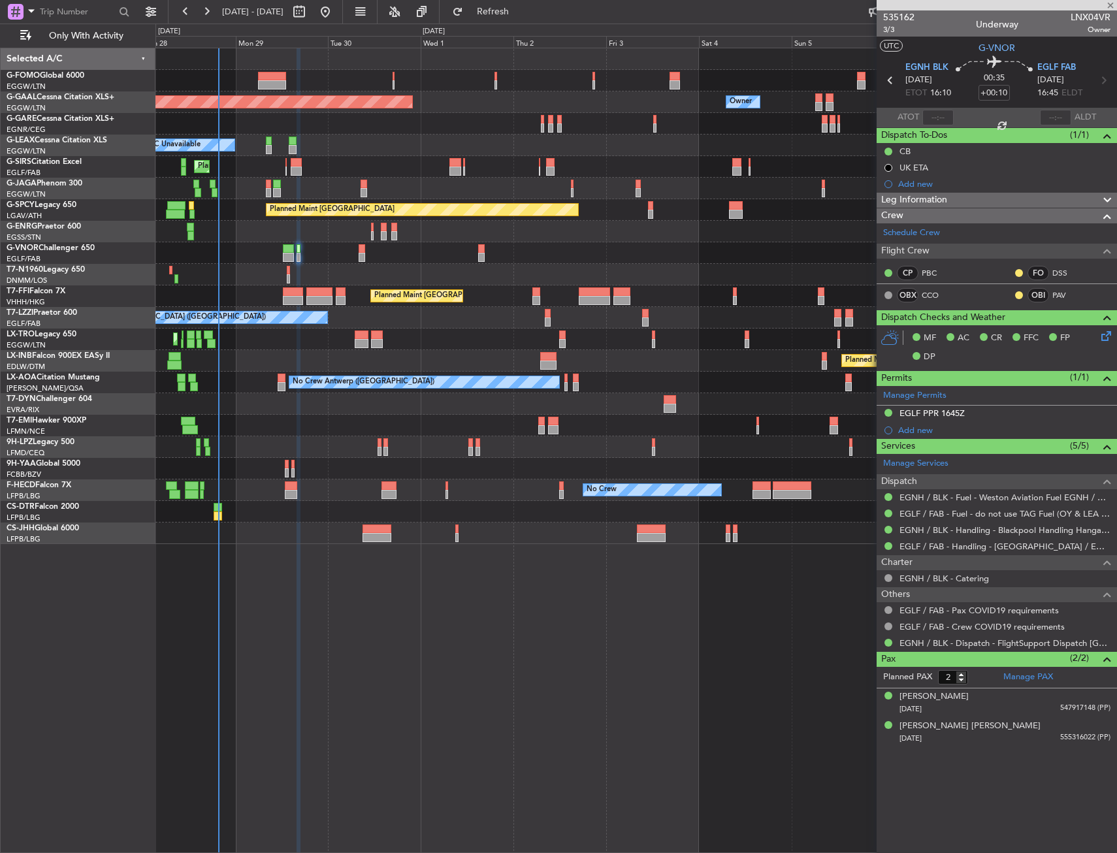
type input "6"
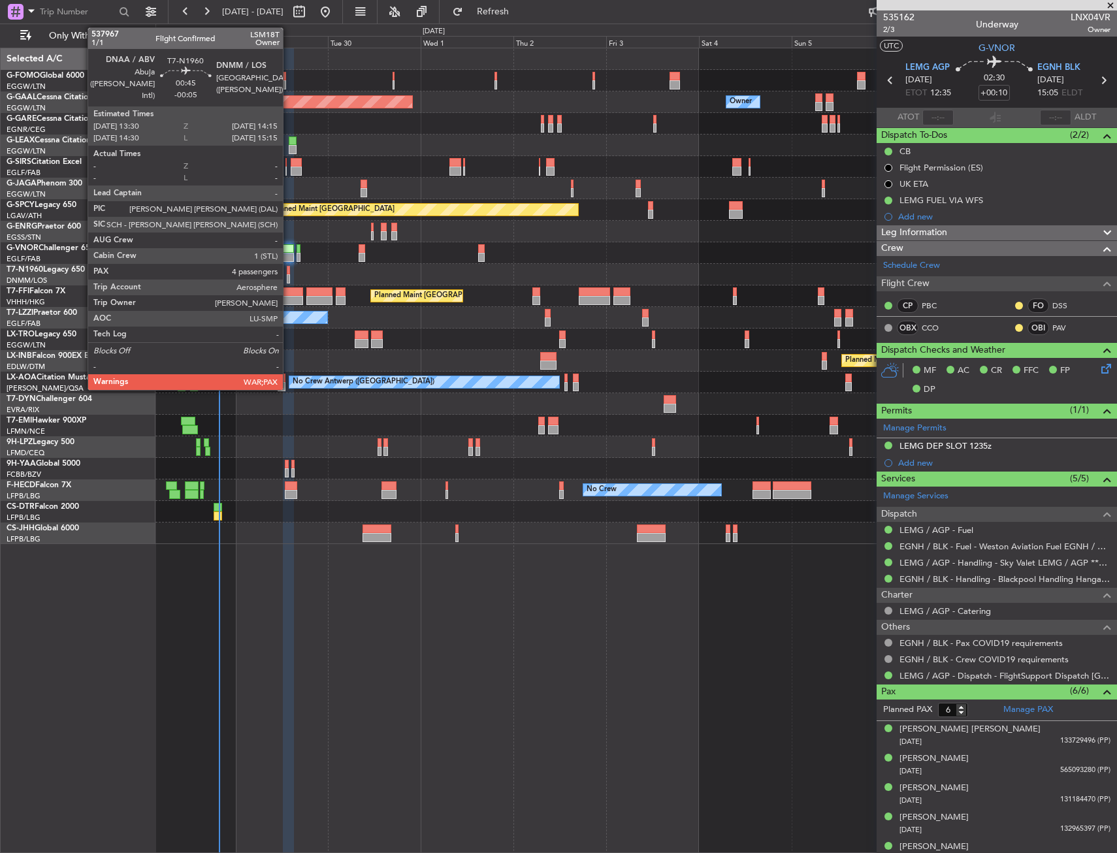
click at [289, 274] on div at bounding box center [288, 278] width 3 height 9
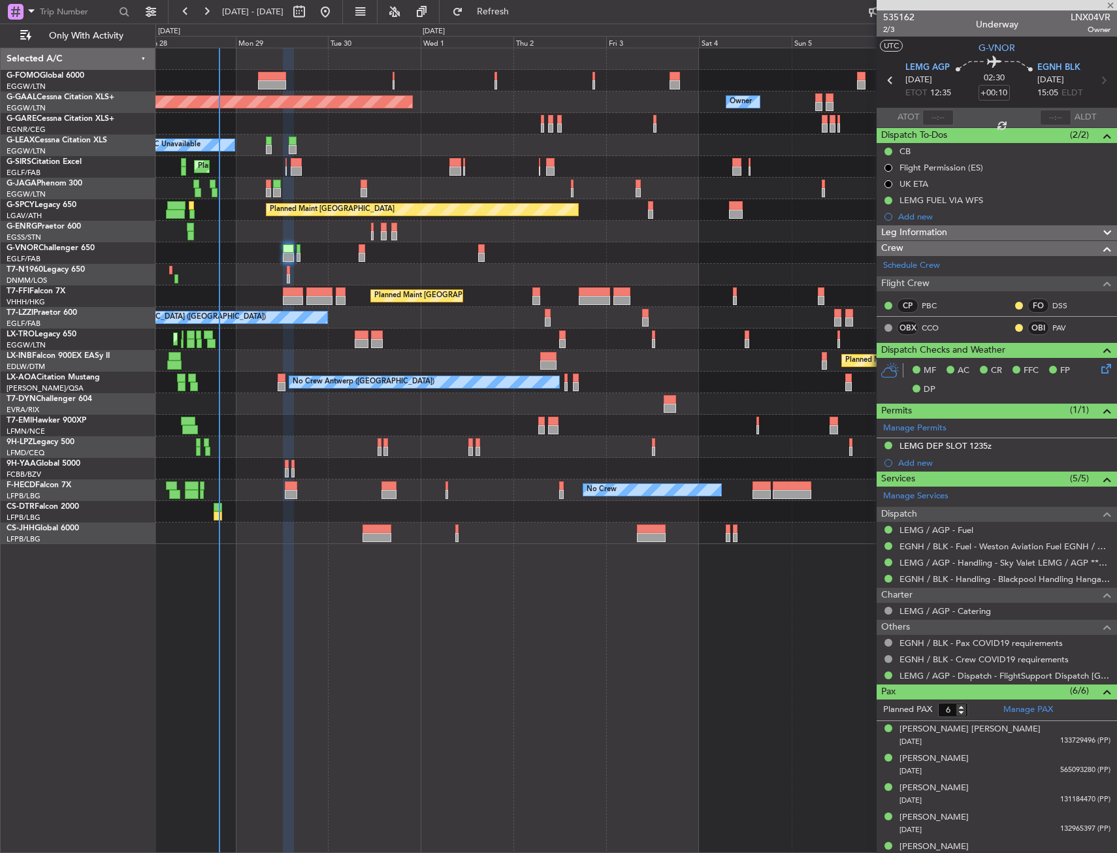
type input "-00:05"
type input "4"
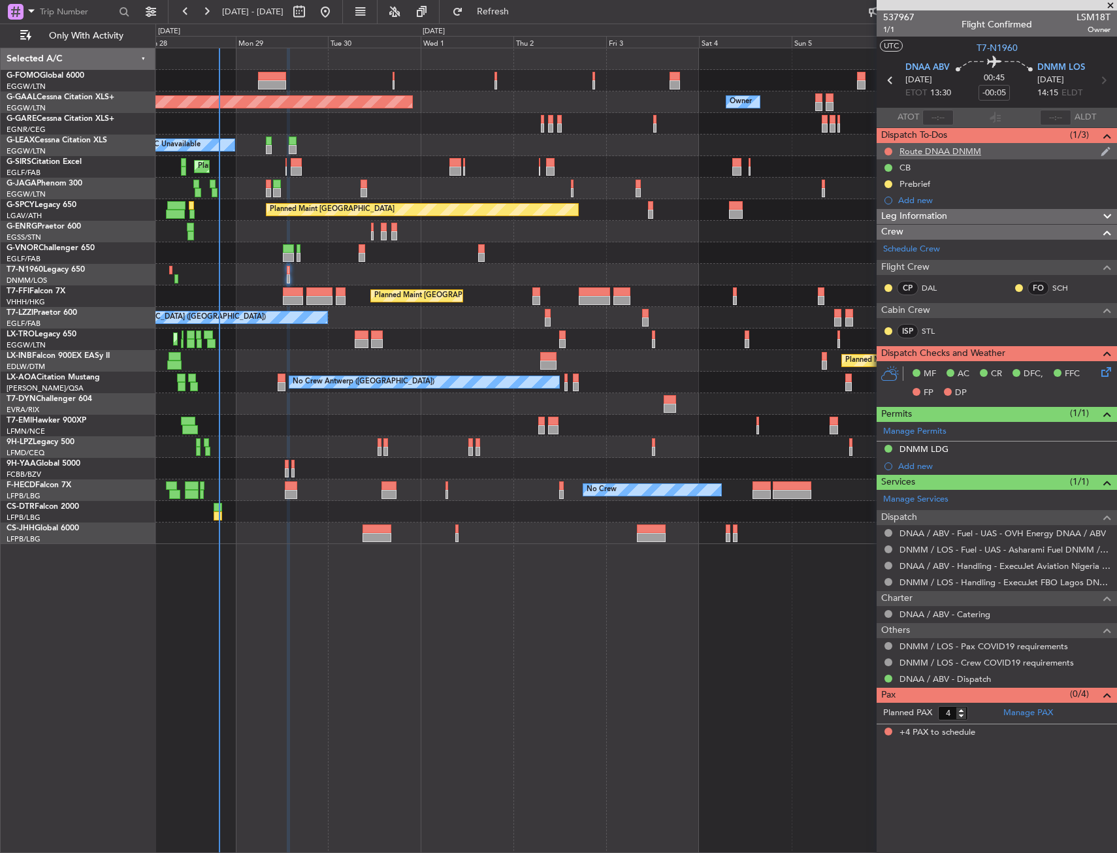
click at [929, 156] on div "Route DNAA DNMM" at bounding box center [997, 151] width 240 height 16
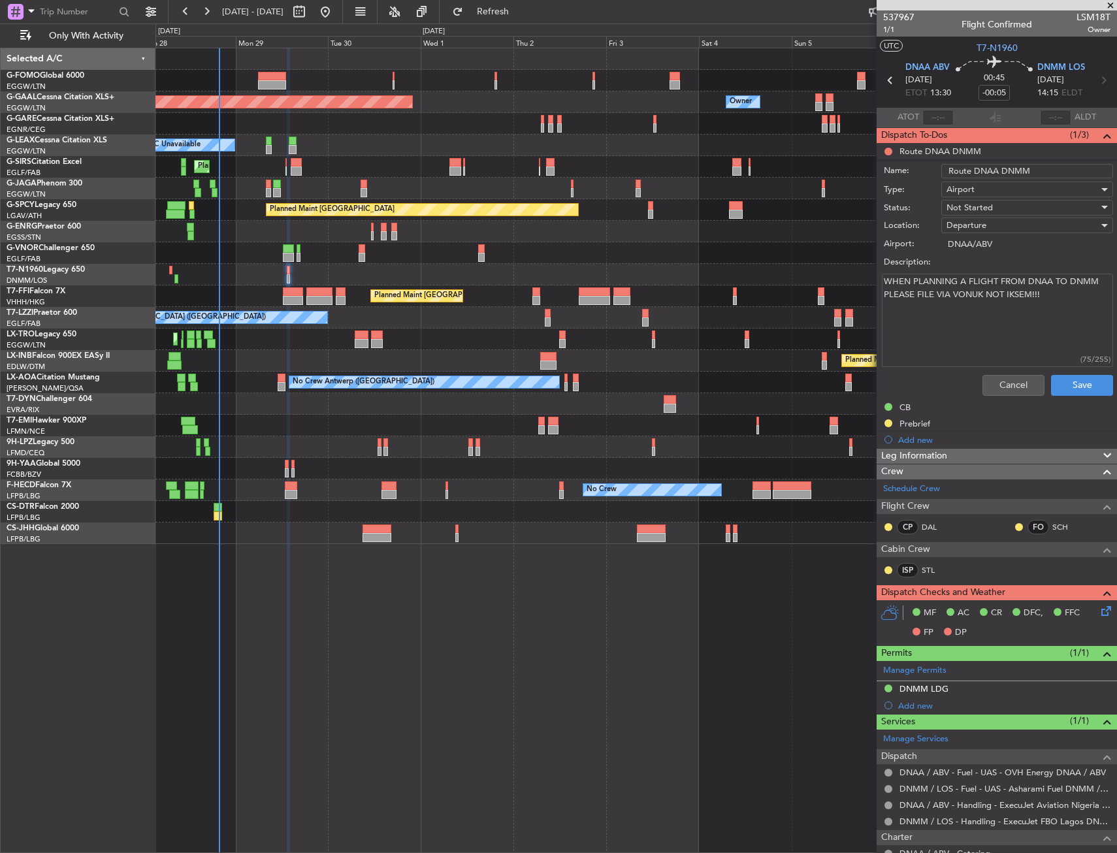
click at [996, 372] on div "Cancel Save" at bounding box center [993, 385] width 246 height 31
click at [1008, 373] on div "Cancel Save" at bounding box center [993, 385] width 246 height 31
click at [1000, 400] on div "CB" at bounding box center [997, 407] width 240 height 16
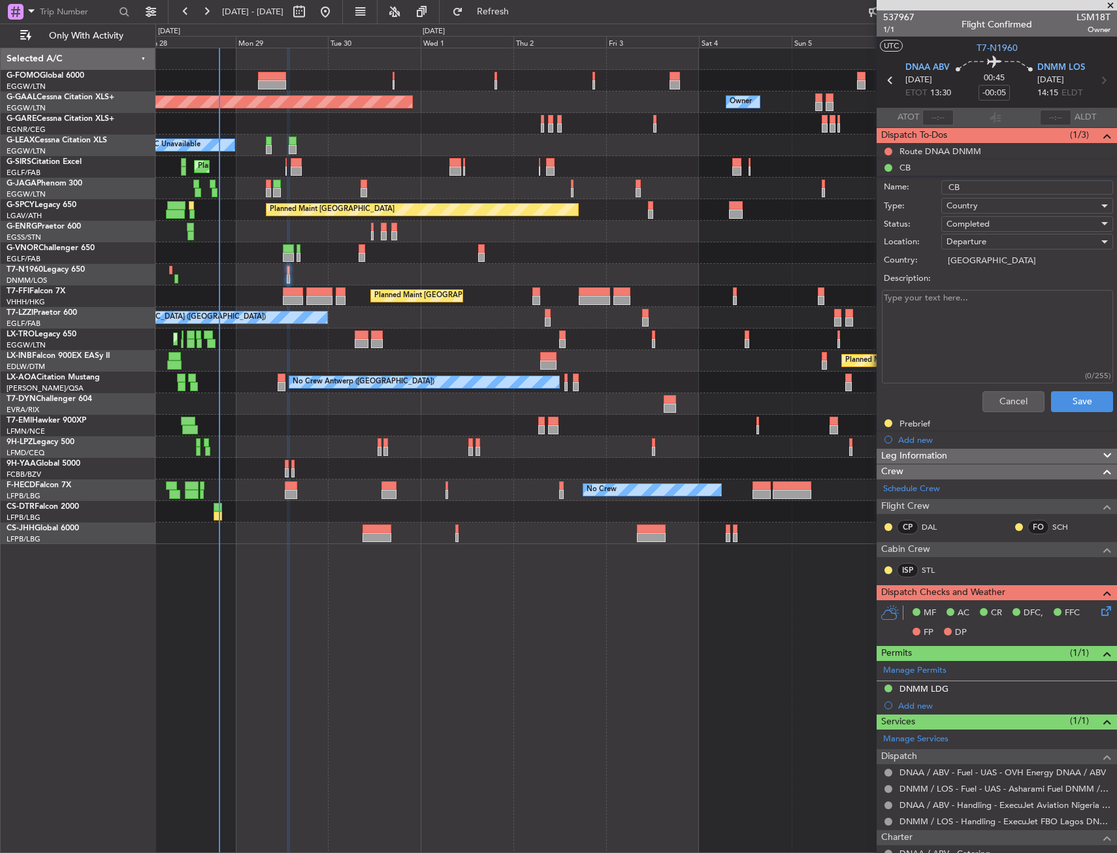
click at [999, 381] on textarea "Description:" at bounding box center [997, 336] width 231 height 93
click at [1000, 398] on button "Cancel" at bounding box center [1013, 401] width 62 height 21
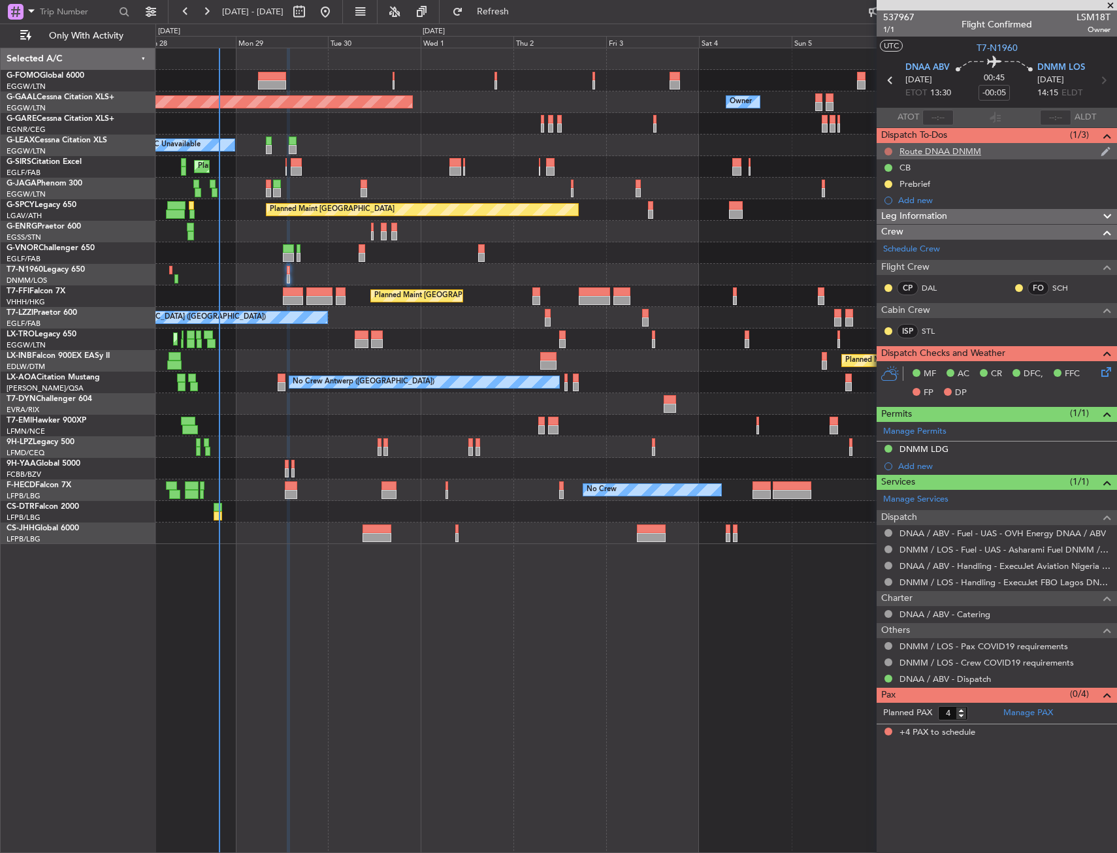
click at [888, 149] on button at bounding box center [888, 152] width 8 height 8
click at [882, 202] on span "Completed" at bounding box center [894, 208] width 43 height 13
click at [889, 186] on button at bounding box center [888, 184] width 8 height 8
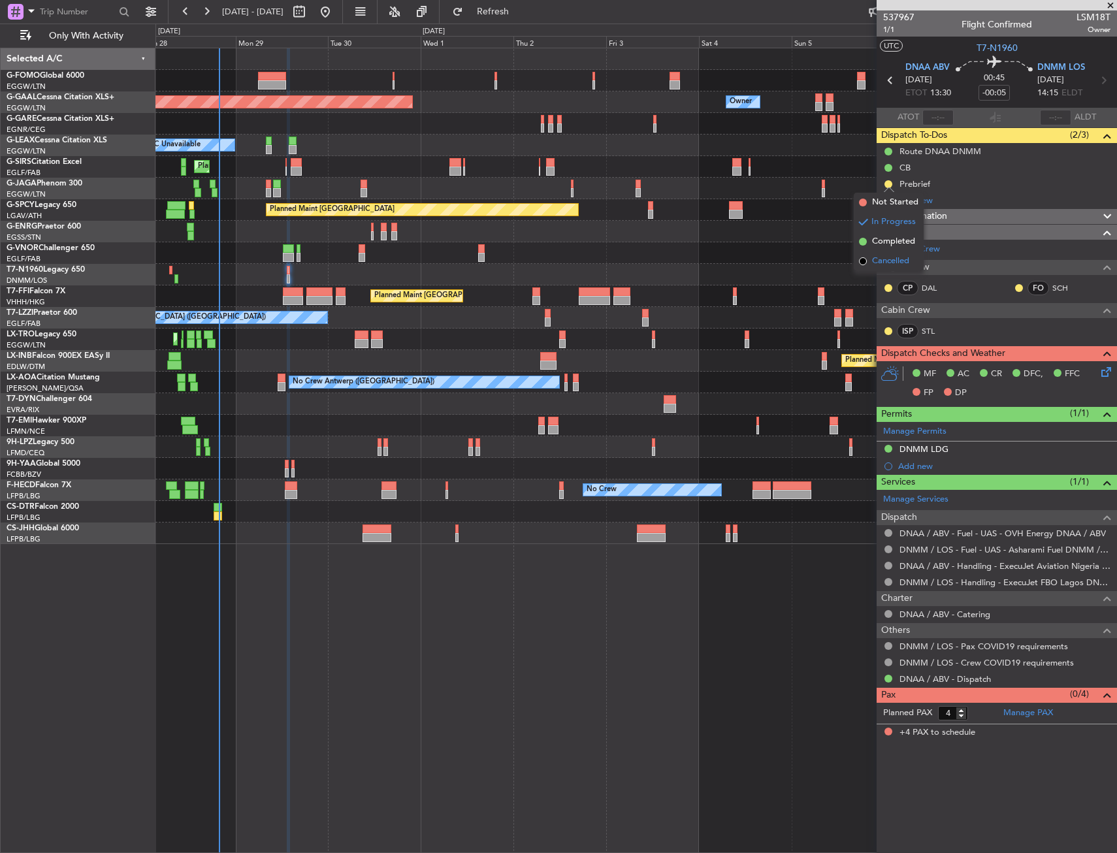
click at [876, 262] on span "Cancelled" at bounding box center [890, 261] width 37 height 13
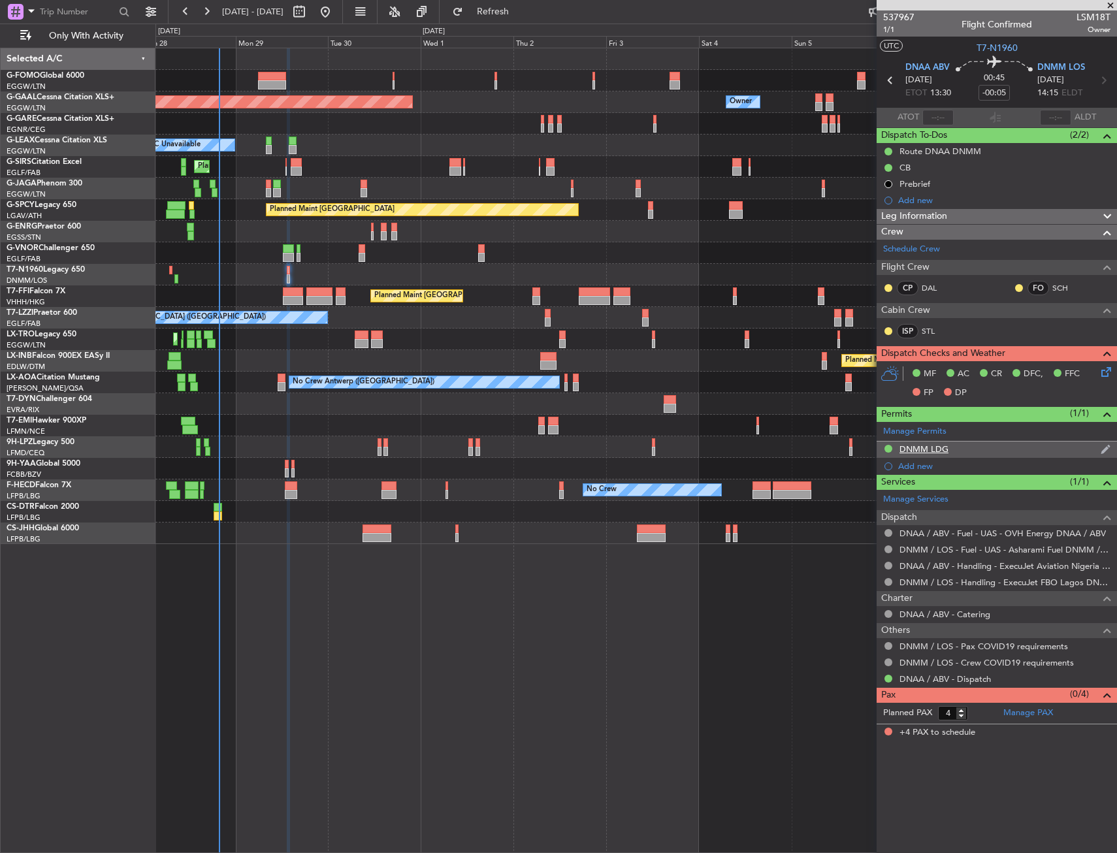
click at [930, 445] on div "DNMM LDG" at bounding box center [923, 448] width 49 height 11
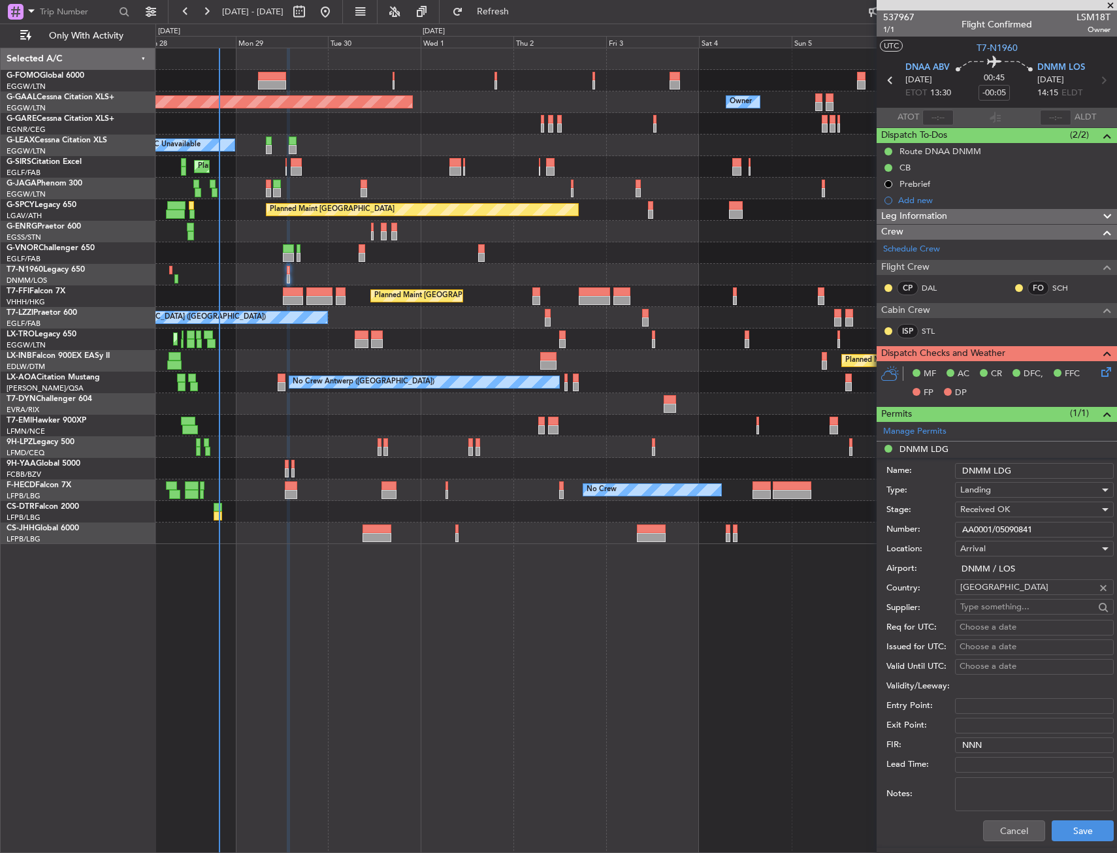
click at [990, 526] on input "AA0001/05090841" at bounding box center [1034, 530] width 159 height 16
click at [1006, 829] on button "Cancel" at bounding box center [1014, 830] width 62 height 21
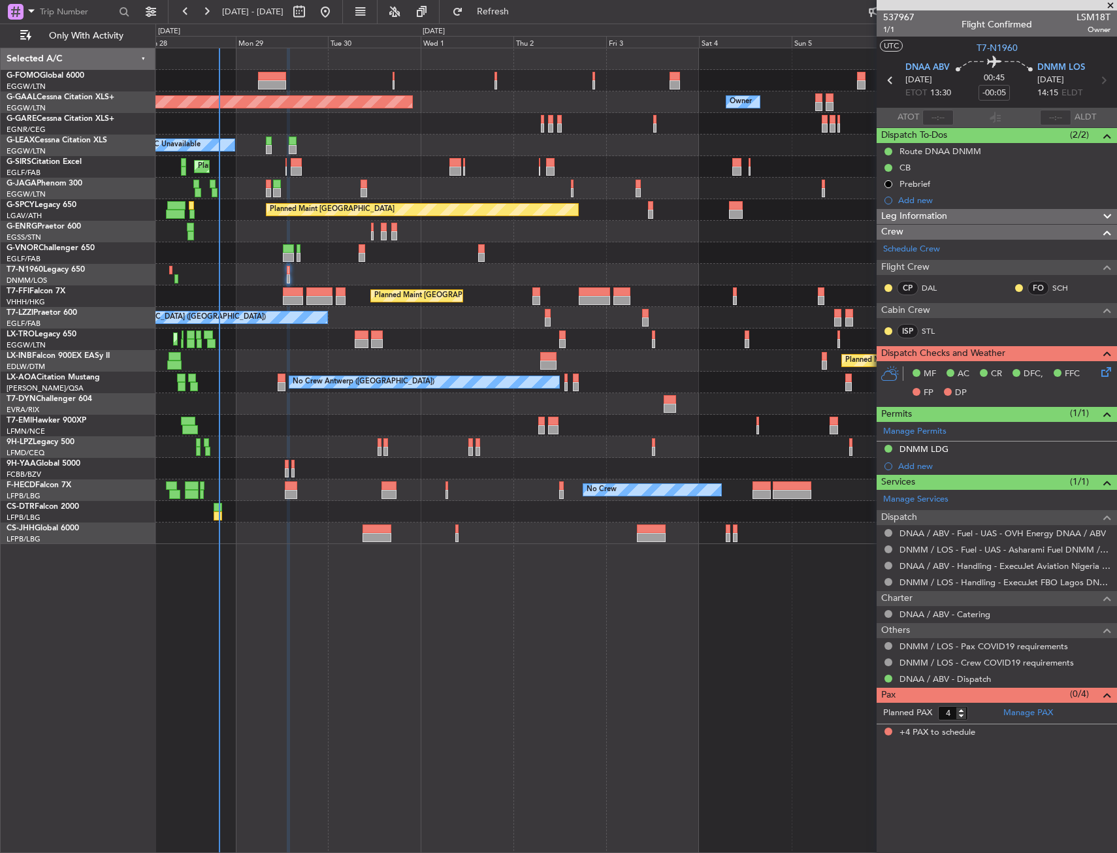
click at [1107, 375] on icon at bounding box center [1104, 369] width 10 height 10
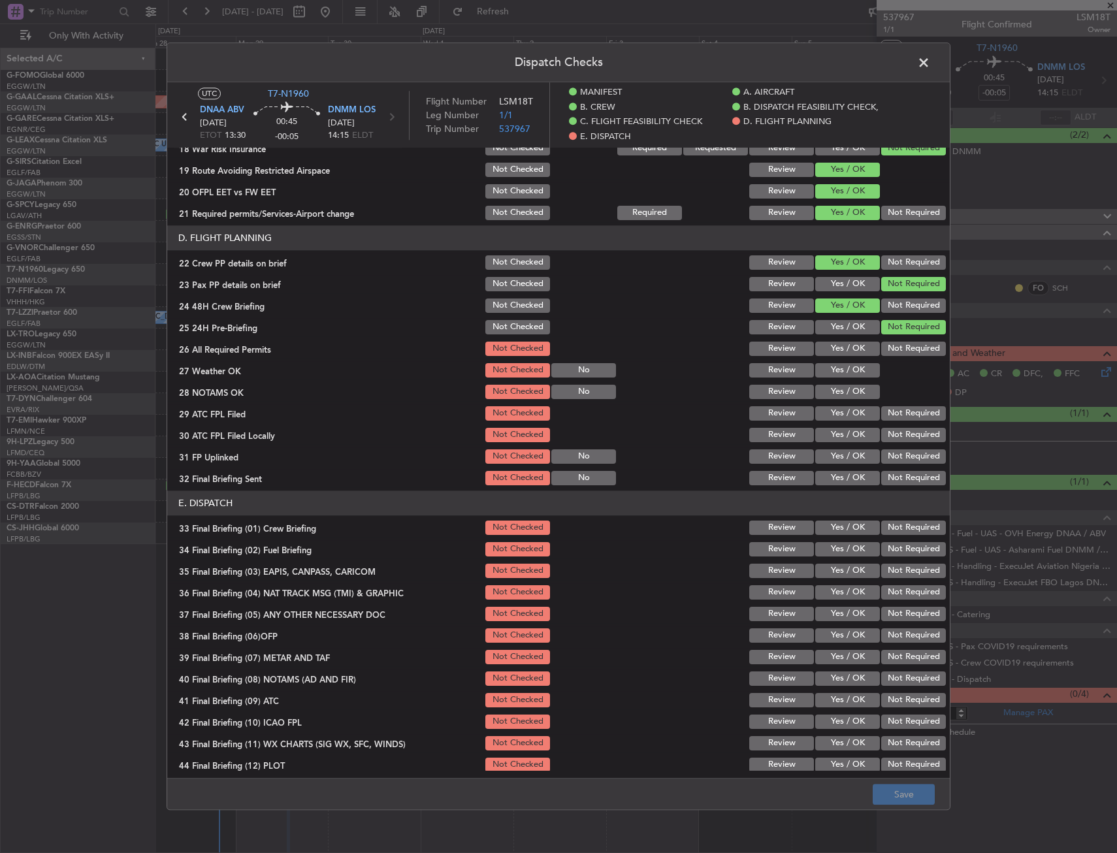
scroll to position [587, 0]
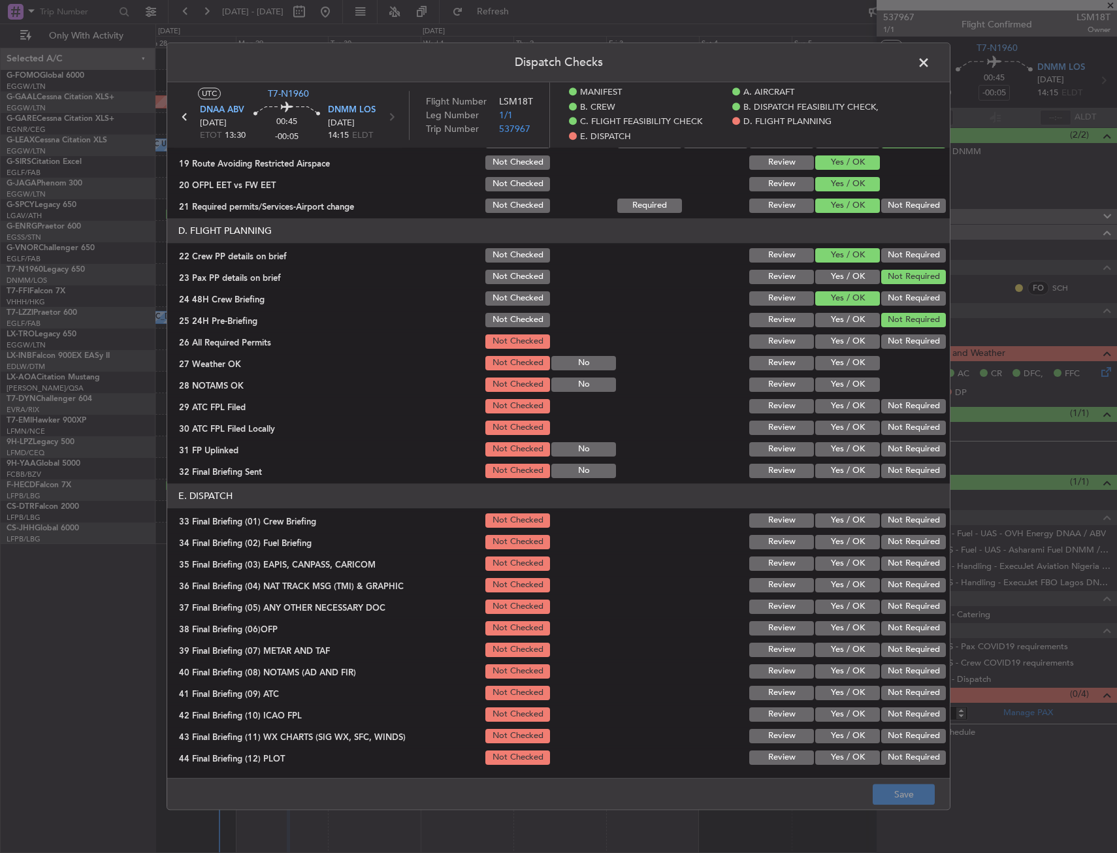
click at [839, 340] on button "Yes / OK" at bounding box center [847, 341] width 65 height 14
drag, startPoint x: 833, startPoint y: 358, endPoint x: 832, endPoint y: 372, distance: 13.7
click at [833, 359] on button "Yes / OK" at bounding box center [847, 363] width 65 height 14
click at [831, 381] on button "Yes / OK" at bounding box center [847, 385] width 65 height 14
click at [829, 389] on button "Yes / OK" at bounding box center [847, 385] width 65 height 14
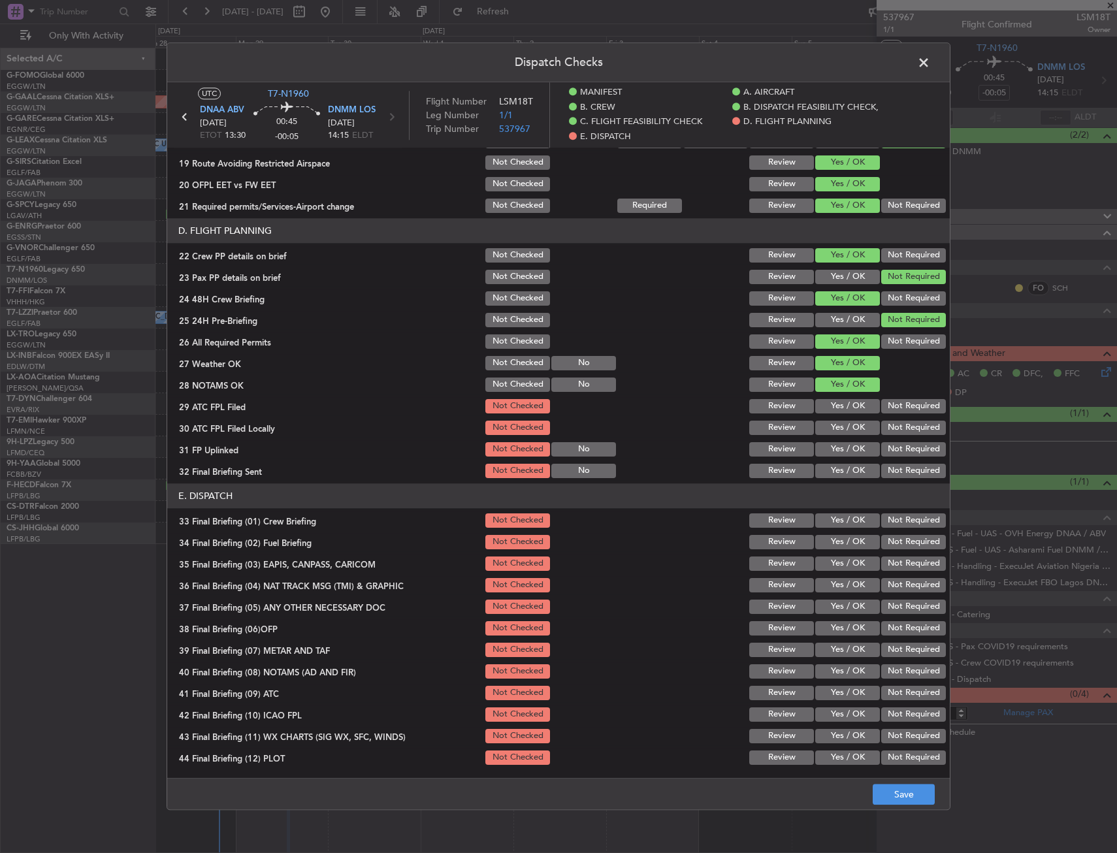
click at [830, 406] on button "Yes / OK" at bounding box center [847, 406] width 65 height 14
click at [831, 412] on button "Yes / OK" at bounding box center [847, 406] width 65 height 14
click at [903, 423] on button "Not Required" at bounding box center [913, 428] width 65 height 14
click at [854, 427] on button "Yes / OK" at bounding box center [847, 428] width 65 height 14
drag, startPoint x: 854, startPoint y: 440, endPoint x: 875, endPoint y: 459, distance: 28.6
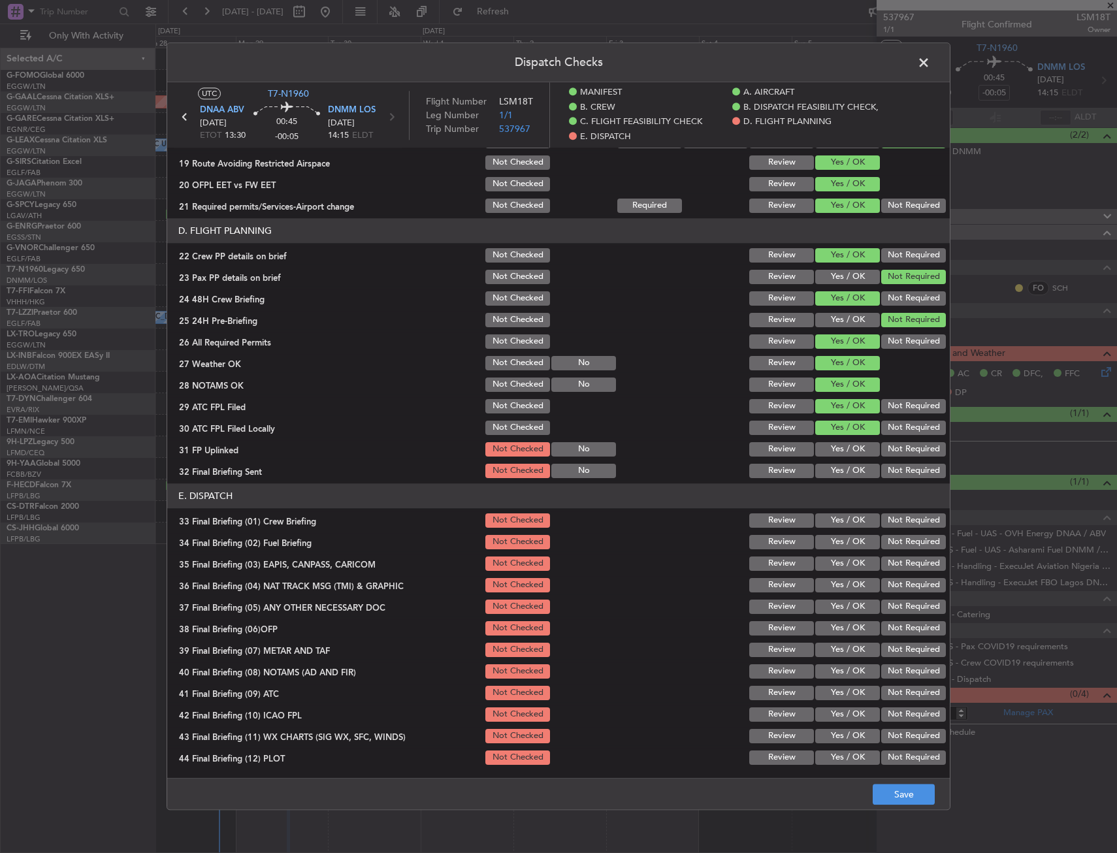
click at [856, 445] on section "D. FLIGHT PLANNING 22 Crew PP details on brief Not Checked Review Yes / OK Not …" at bounding box center [558, 349] width 782 height 262
drag, startPoint x: 856, startPoint y: 451, endPoint x: 864, endPoint y: 458, distance: 10.7
click at [856, 454] on button "Yes / OK" at bounding box center [847, 449] width 65 height 14
click at [914, 474] on button "Not Required" at bounding box center [913, 471] width 65 height 14
click at [828, 520] on button "Yes / OK" at bounding box center [847, 520] width 65 height 14
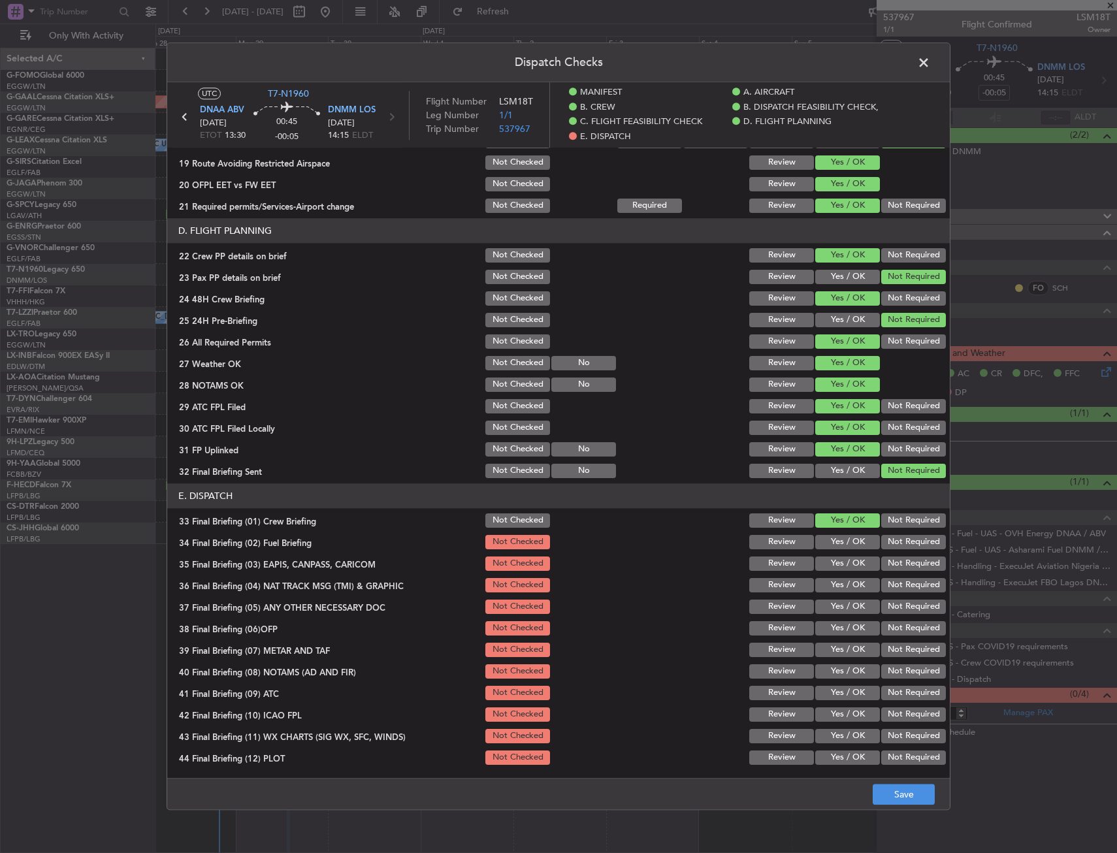
drag, startPoint x: 832, startPoint y: 544, endPoint x: 866, endPoint y: 555, distance: 35.7
click at [833, 544] on button "Yes / OK" at bounding box center [847, 542] width 65 height 14
click at [889, 564] on button "Not Required" at bounding box center [913, 563] width 65 height 14
click at [888, 583] on button "Not Required" at bounding box center [913, 585] width 65 height 14
click at [848, 606] on button "Yes / OK" at bounding box center [847, 607] width 65 height 14
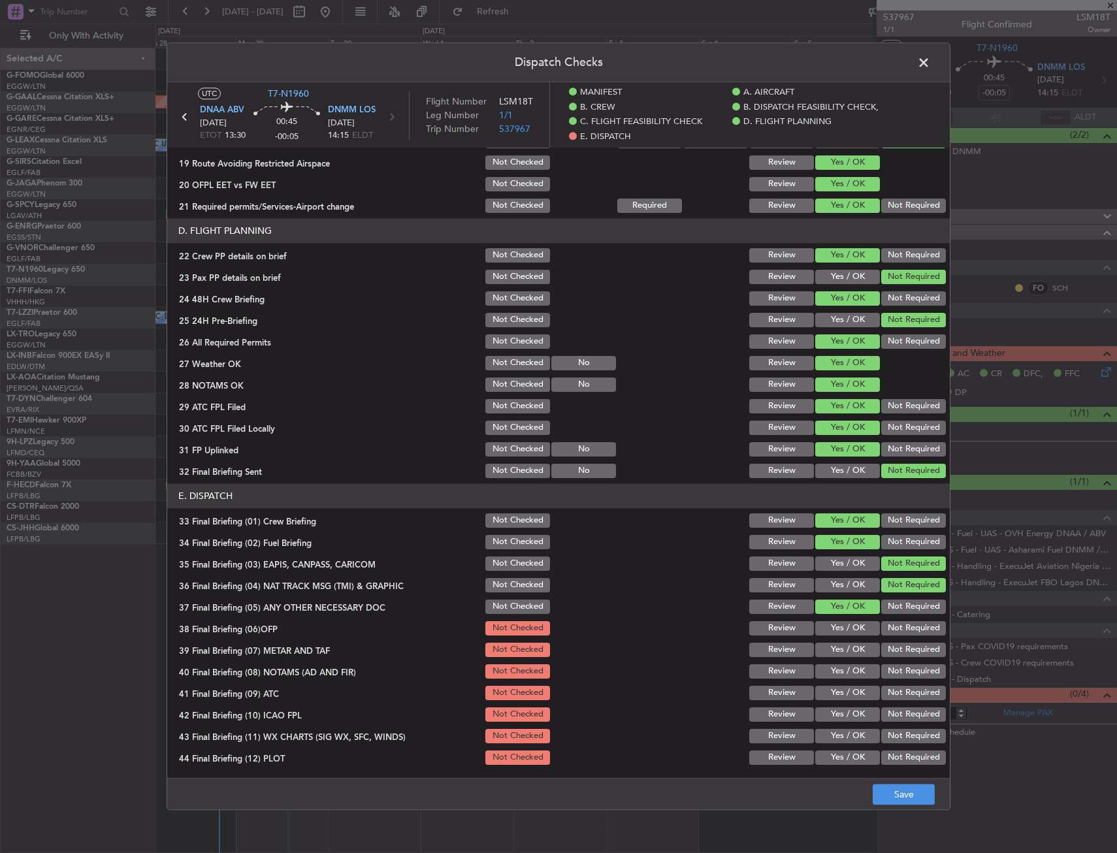
click at [838, 645] on section "E. DISPATCH 33 Final Briefing (01) Crew Briefing Not Checked Review Yes / OK No…" at bounding box center [558, 624] width 782 height 283
drag, startPoint x: 835, startPoint y: 656, endPoint x: 829, endPoint y: 668, distance: 12.6
click at [829, 668] on section "E. DISPATCH 33 Final Briefing (01) Crew Briefing Not Checked Review Yes / OK No…" at bounding box center [558, 624] width 782 height 283
click at [828, 674] on button "Yes / OK" at bounding box center [847, 671] width 65 height 14
click at [833, 634] on button "Yes / OK" at bounding box center [847, 628] width 65 height 14
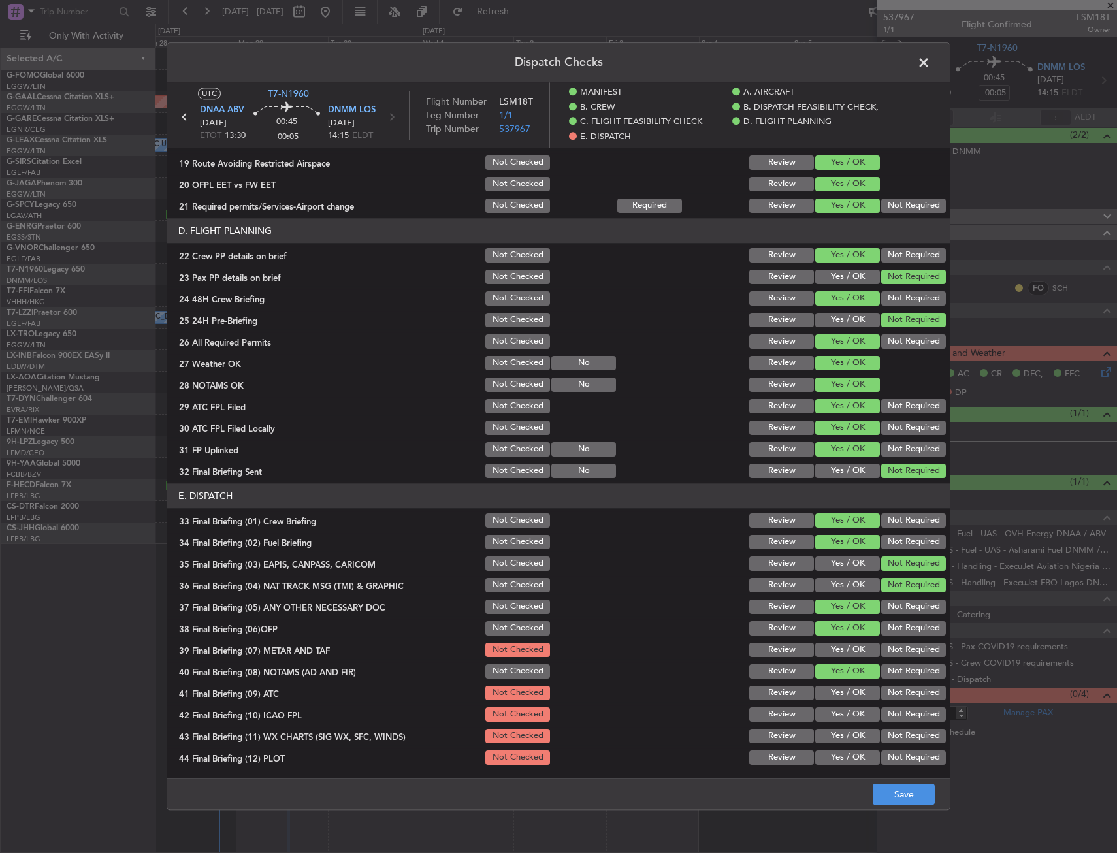
drag, startPoint x: 836, startPoint y: 651, endPoint x: 835, endPoint y: 657, distance: 6.6
click at [835, 656] on button "Yes / OK" at bounding box center [847, 650] width 65 height 14
click at [833, 664] on section "E. DISPATCH 33 Final Briefing (01) Crew Briefing Not Checked Review Yes / OK No…" at bounding box center [558, 624] width 782 height 283
click at [826, 703] on section "E. DISPATCH 33 Final Briefing (01) Crew Briefing Not Checked Review Yes / OK No…" at bounding box center [558, 624] width 782 height 283
click at [826, 709] on button "Yes / OK" at bounding box center [847, 714] width 65 height 14
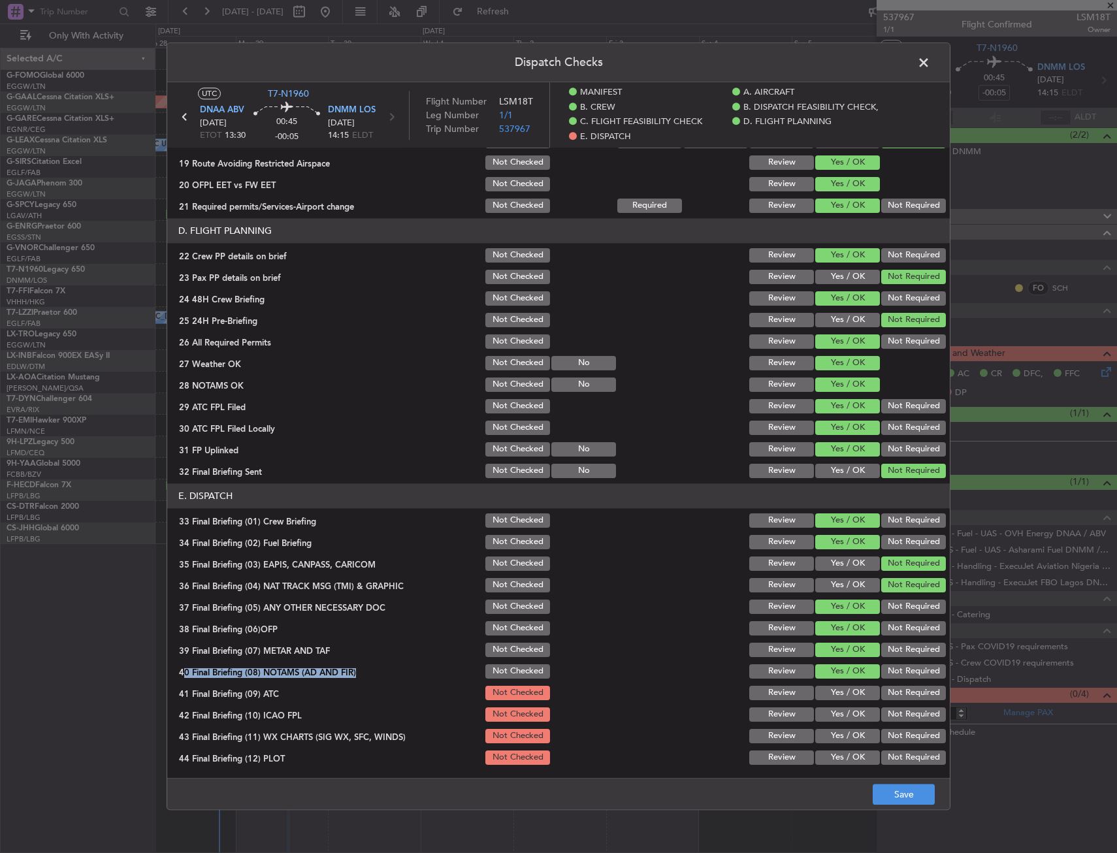
click at [826, 725] on section "E. DISPATCH 33 Final Briefing (01) Crew Briefing Not Checked Review Yes / OK No…" at bounding box center [558, 624] width 782 height 283
drag, startPoint x: 829, startPoint y: 737, endPoint x: 833, endPoint y: 751, distance: 14.9
click at [829, 737] on button "Yes / OK" at bounding box center [847, 736] width 65 height 14
click at [833, 751] on div "Yes / OK" at bounding box center [846, 757] width 66 height 18
click at [835, 761] on button "Yes / OK" at bounding box center [847, 757] width 65 height 14
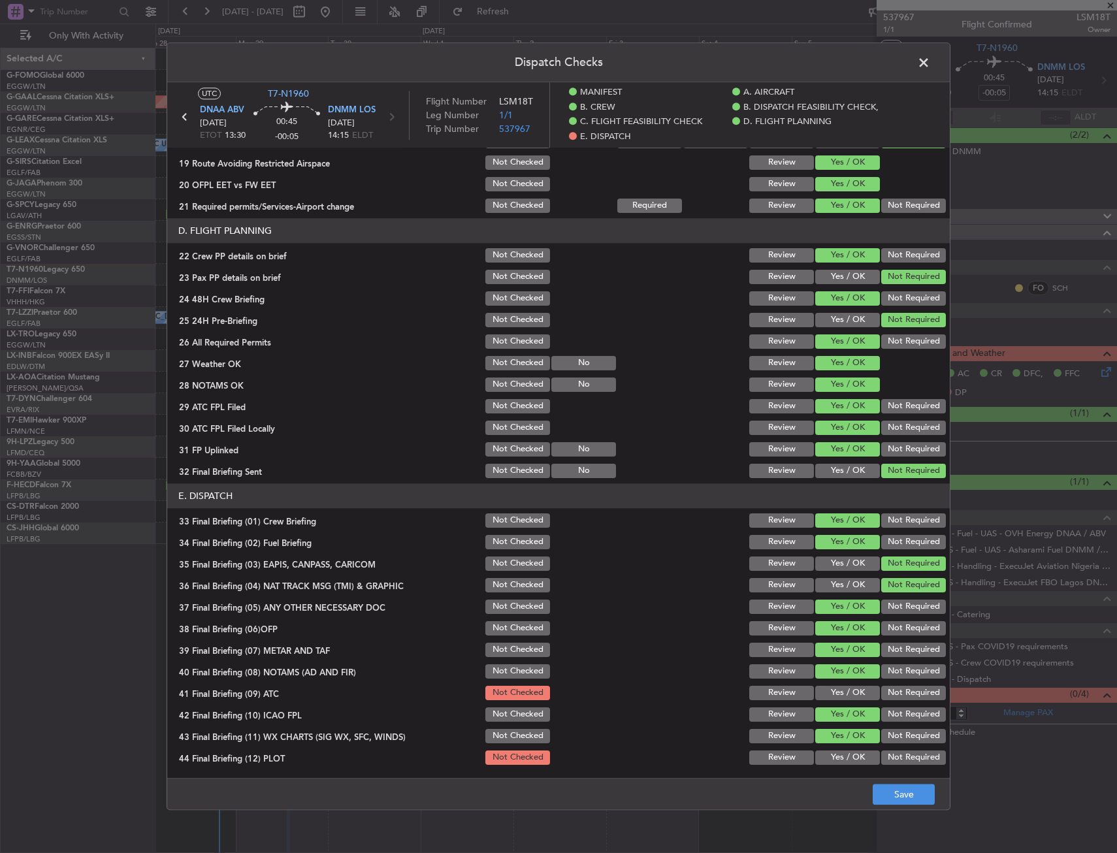
click at [839, 767] on main "UTC T7-N1960 DNAA ABV 29/09/2025 ETOT 13:30 00:45 -00:05 DNMM LOS 29/09/2025 14…" at bounding box center [558, 432] width 782 height 701
click at [854, 692] on button "Yes / OK" at bounding box center [847, 693] width 65 height 14
click at [910, 786] on button "Save" at bounding box center [904, 794] width 62 height 21
drag, startPoint x: 927, startPoint y: 67, endPoint x: 692, endPoint y: 118, distance: 240.4
click at [930, 67] on span at bounding box center [930, 66] width 0 height 26
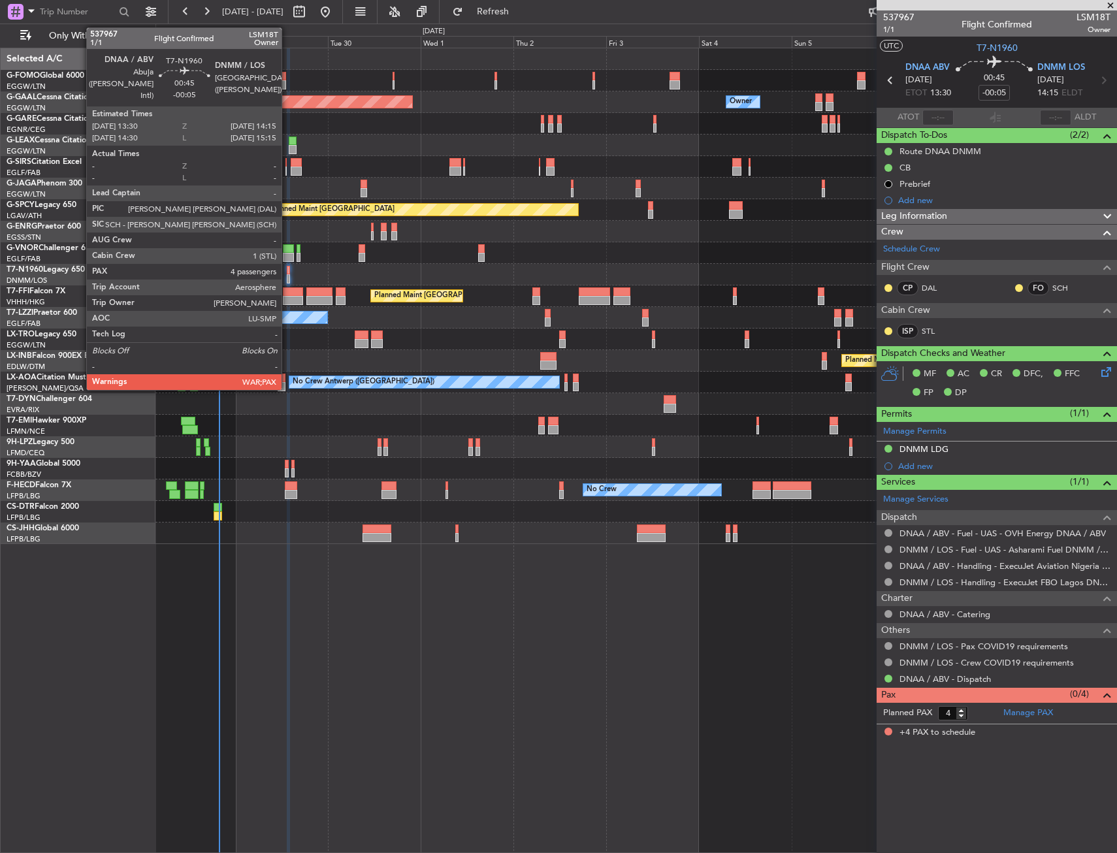
click at [289, 274] on div at bounding box center [288, 270] width 3 height 9
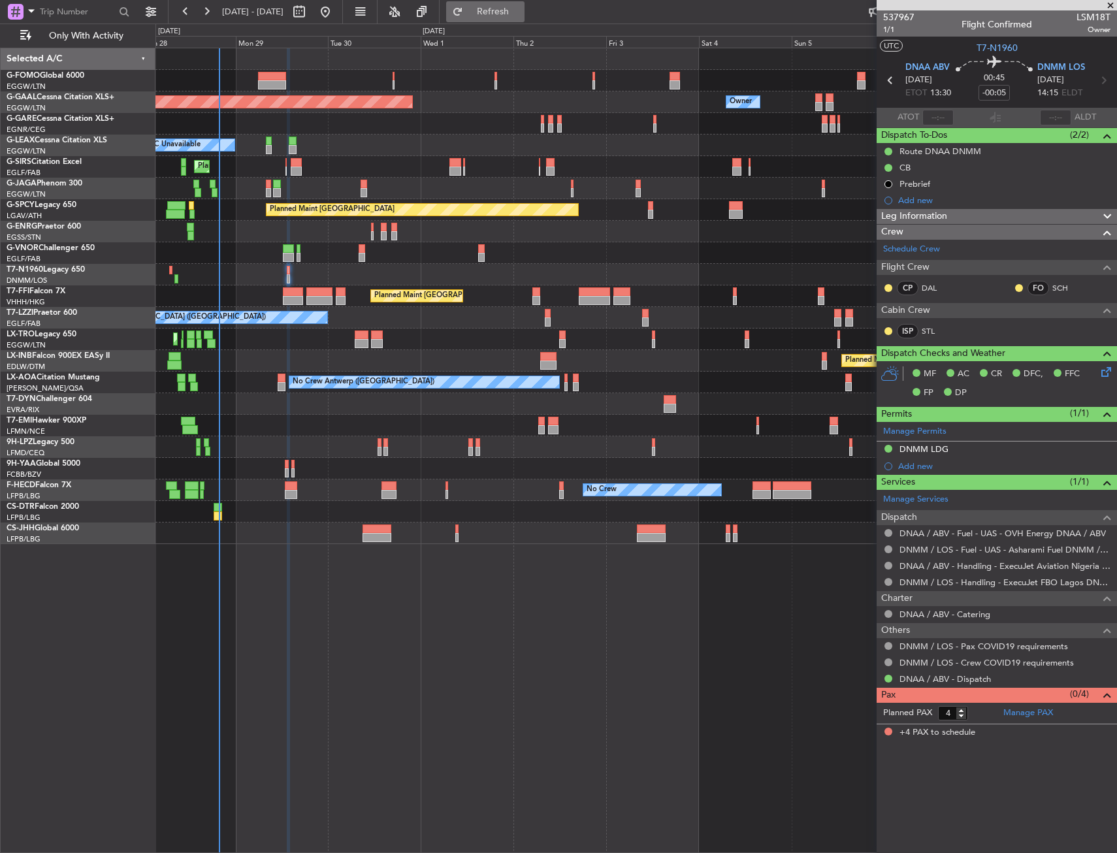
click at [513, 20] on button "Refresh" at bounding box center [485, 11] width 78 height 21
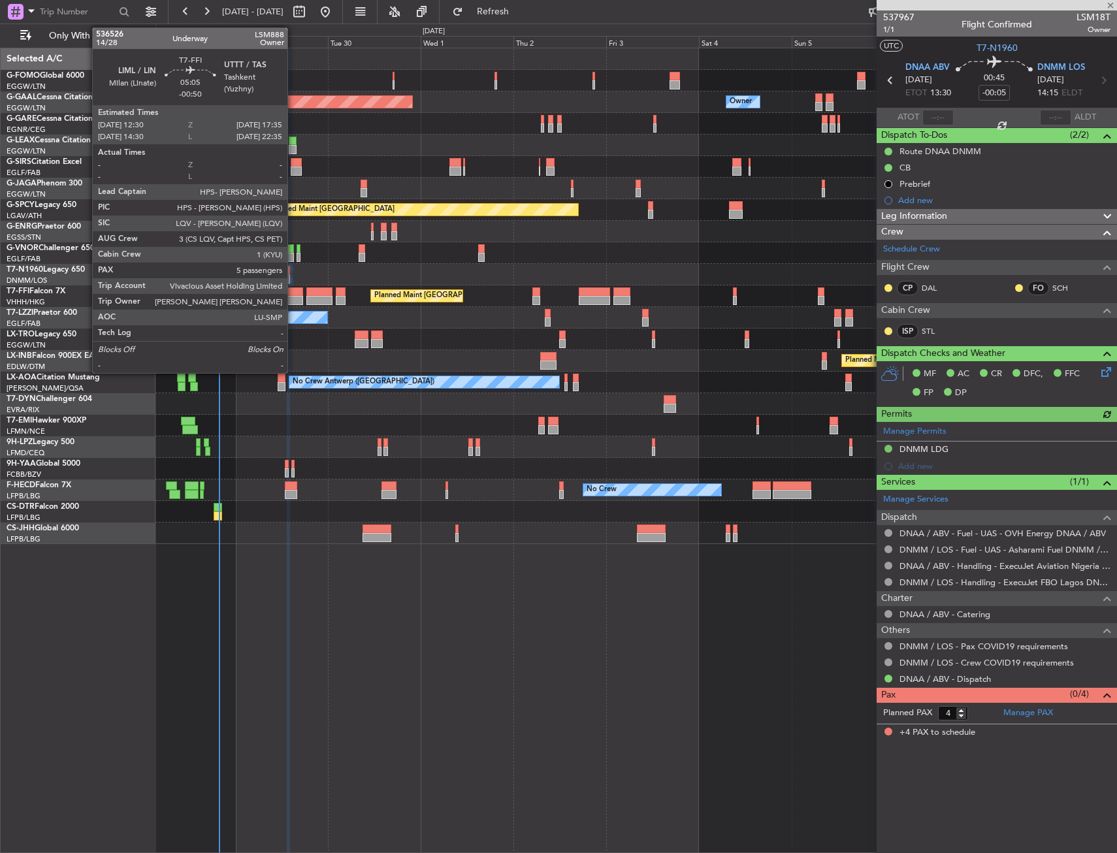
click at [293, 297] on div at bounding box center [293, 300] width 20 height 9
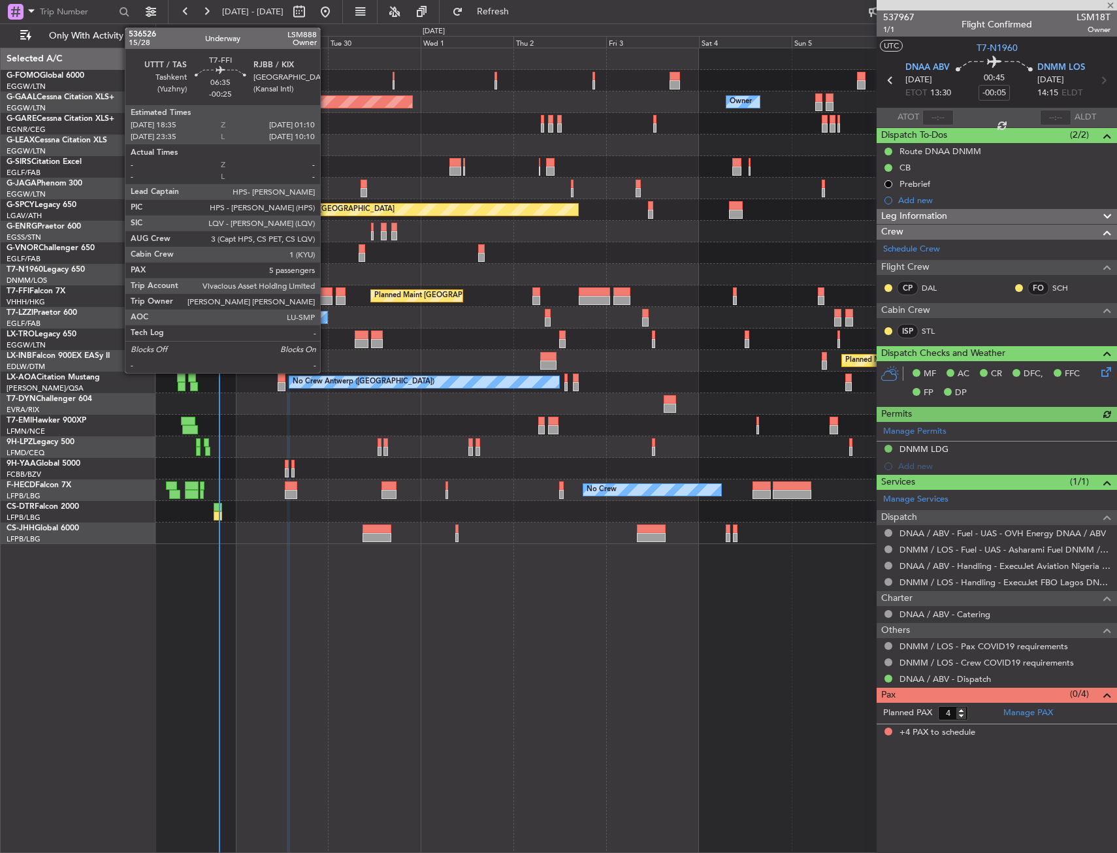
type input "-00:50"
type input "5"
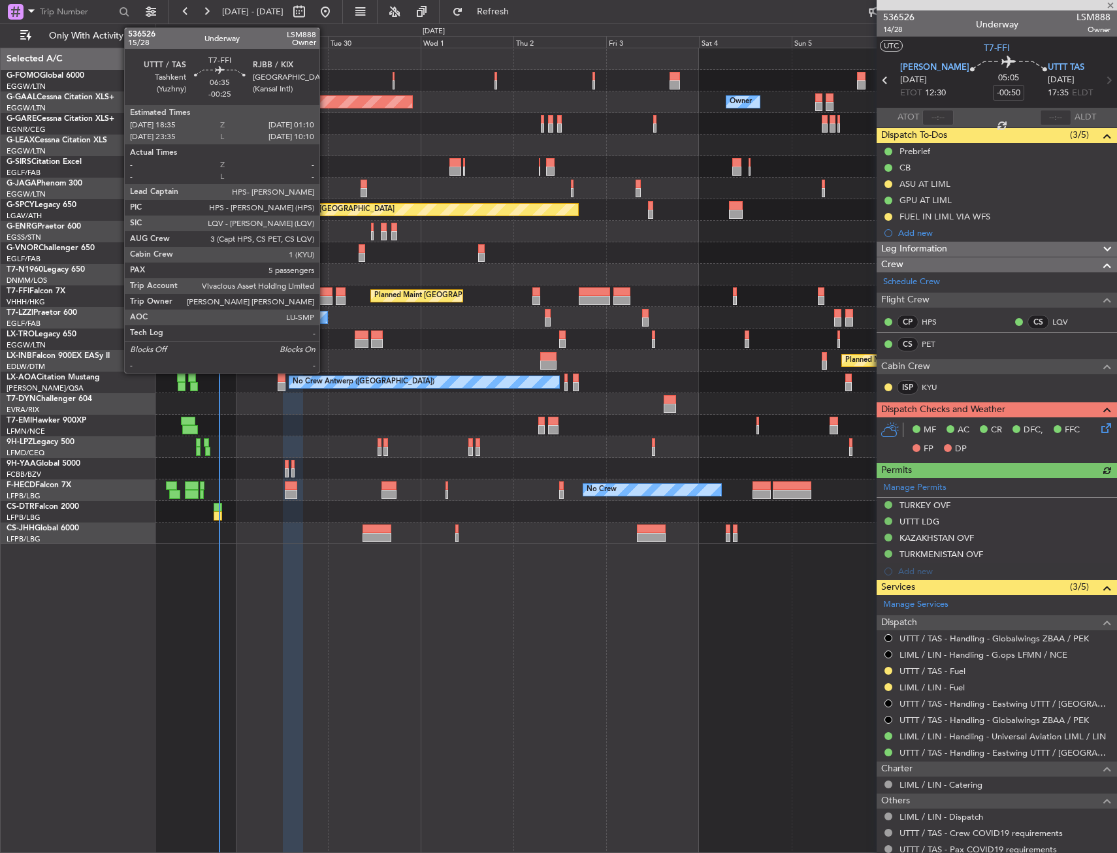
click at [325, 299] on div at bounding box center [318, 300] width 25 height 9
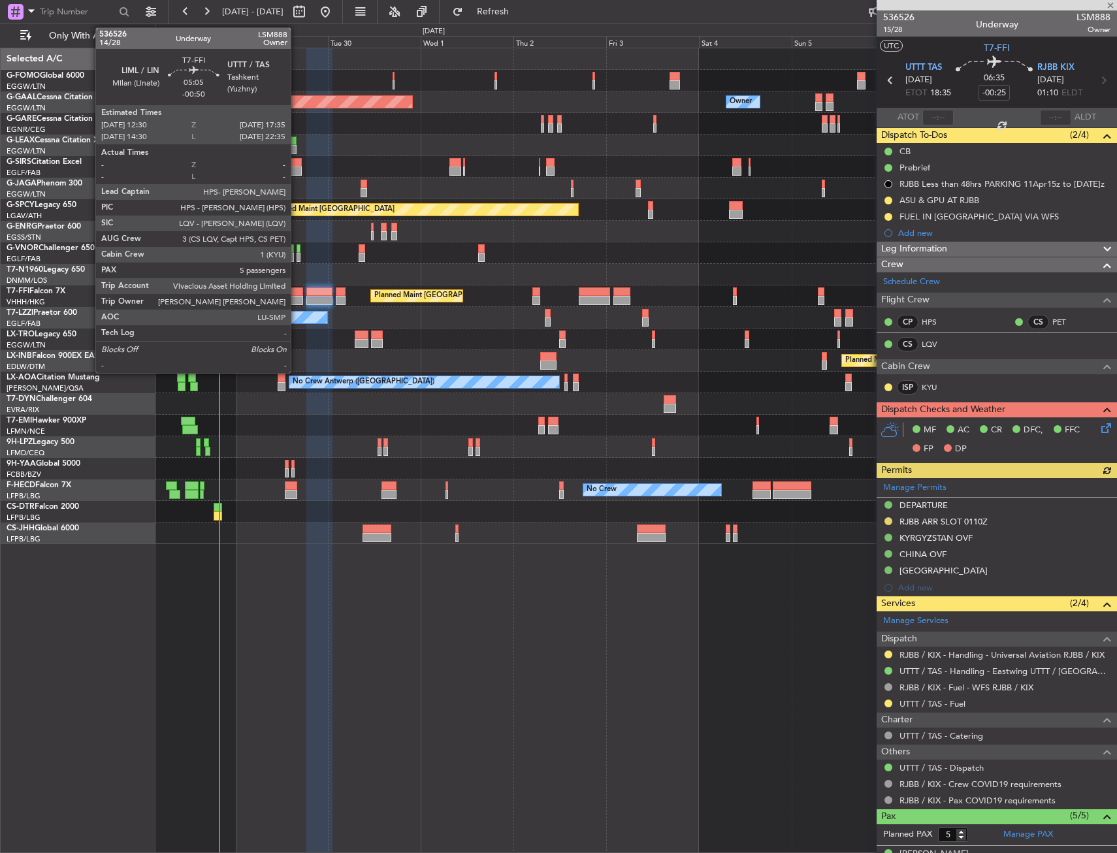
click at [297, 298] on div at bounding box center [293, 300] width 20 height 9
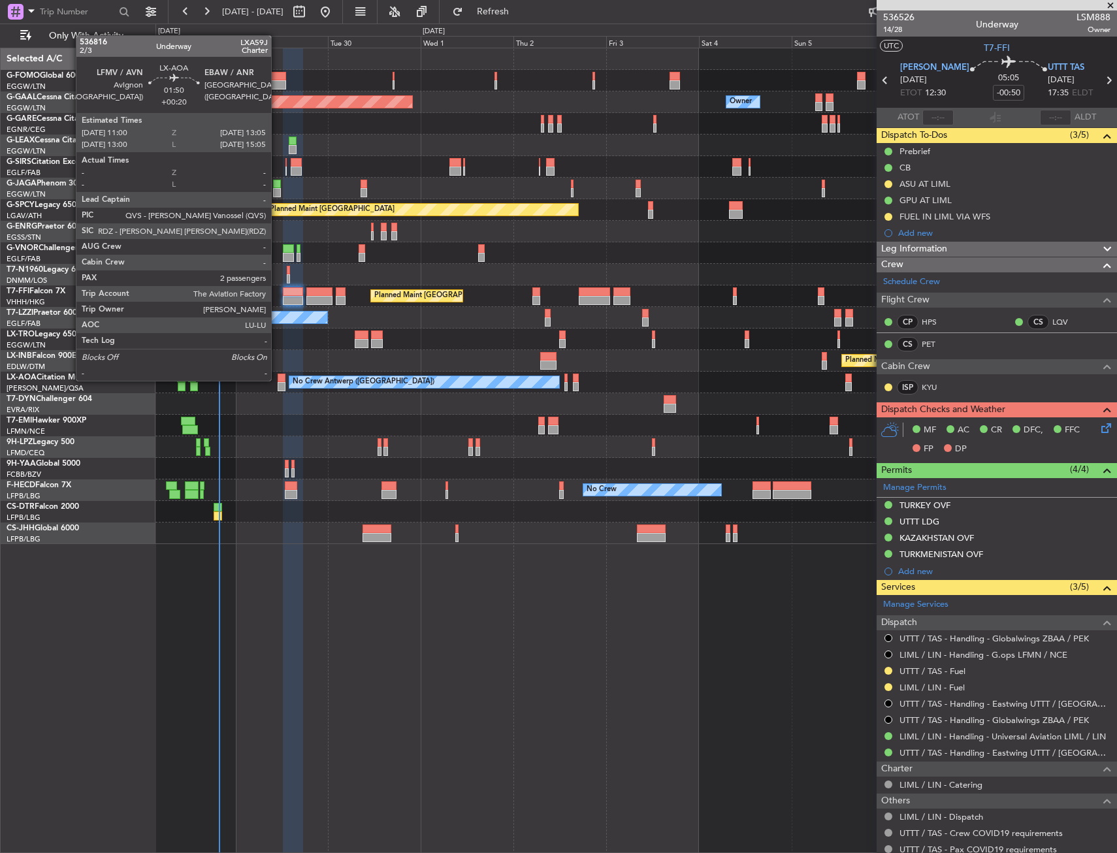
click at [278, 379] on div at bounding box center [282, 378] width 8 height 9
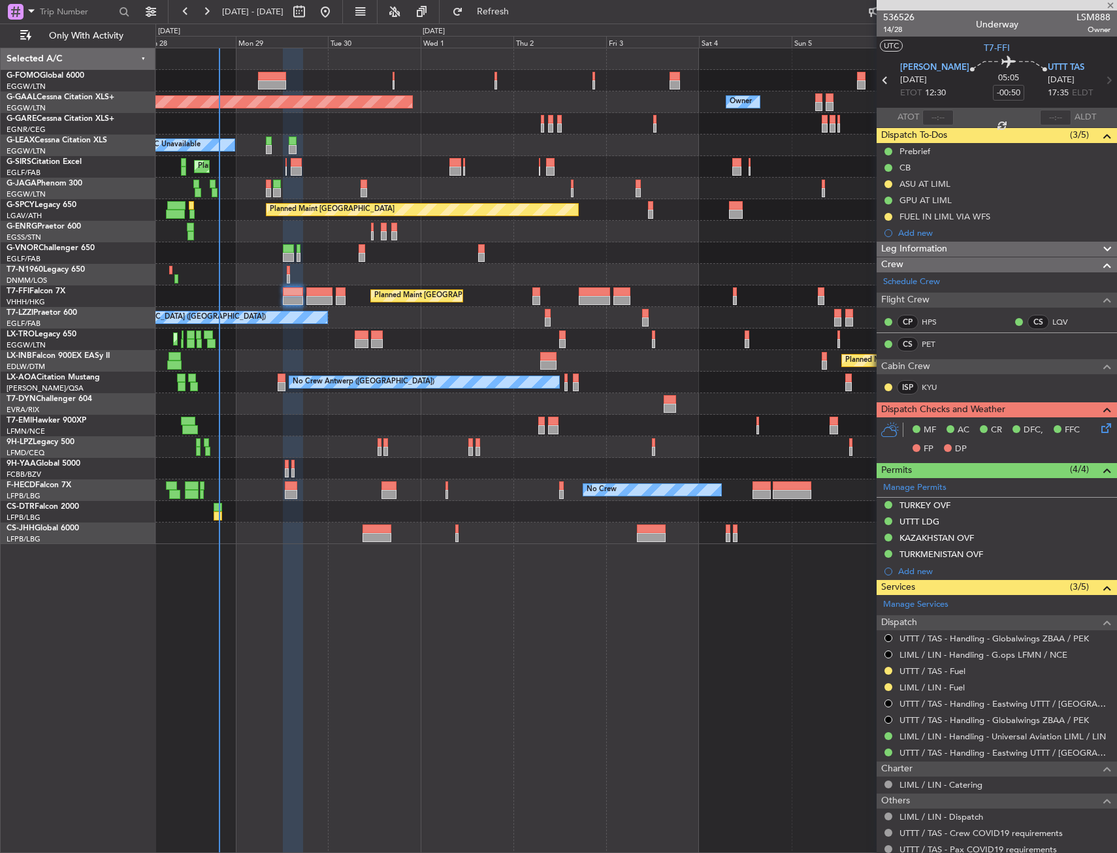
type input "+00:20"
type input "2"
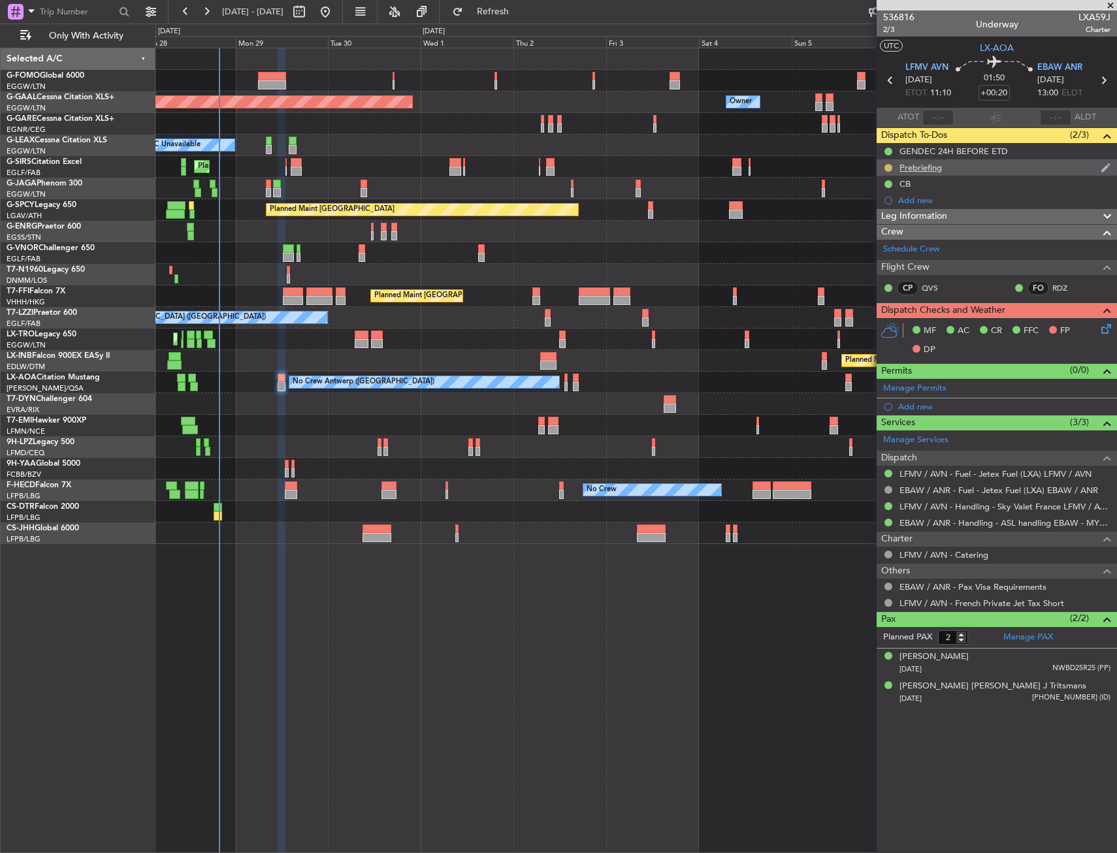
click at [886, 165] on button at bounding box center [888, 168] width 8 height 8
click at [877, 240] on span "Cancelled" at bounding box center [890, 244] width 37 height 13
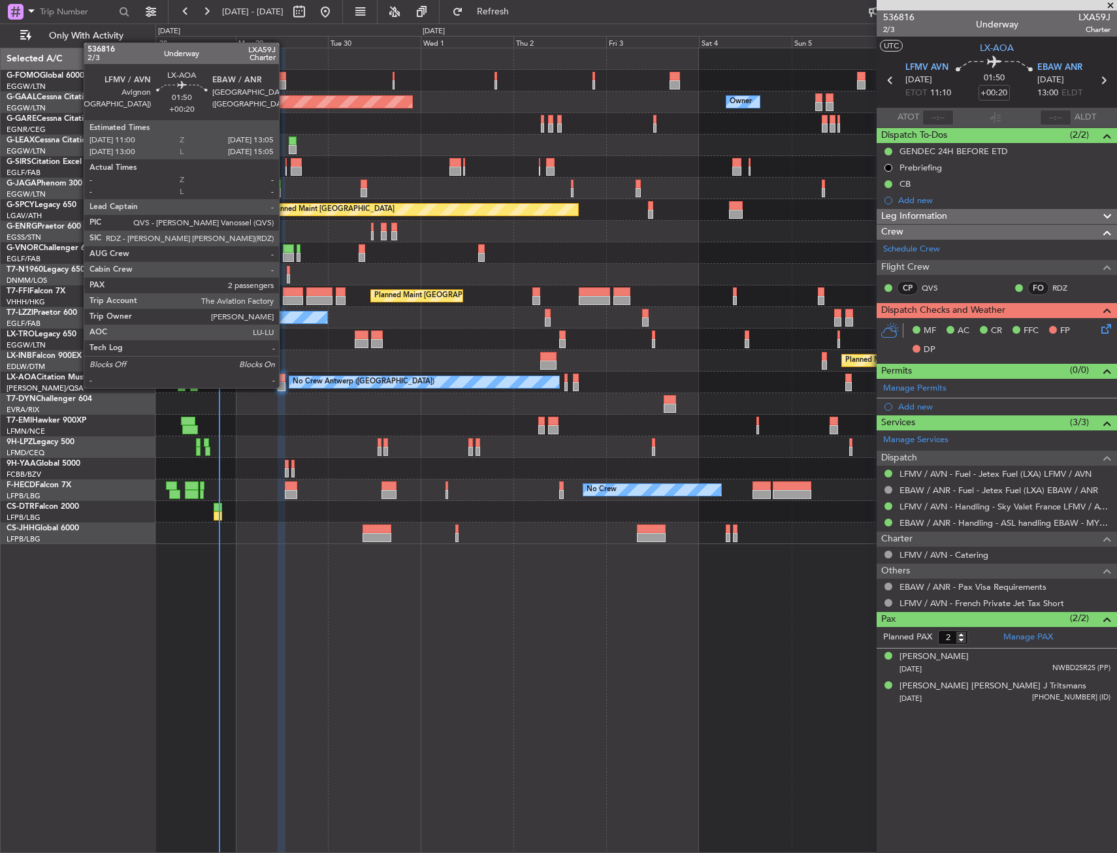
click at [285, 386] on div at bounding box center [282, 386] width 8 height 9
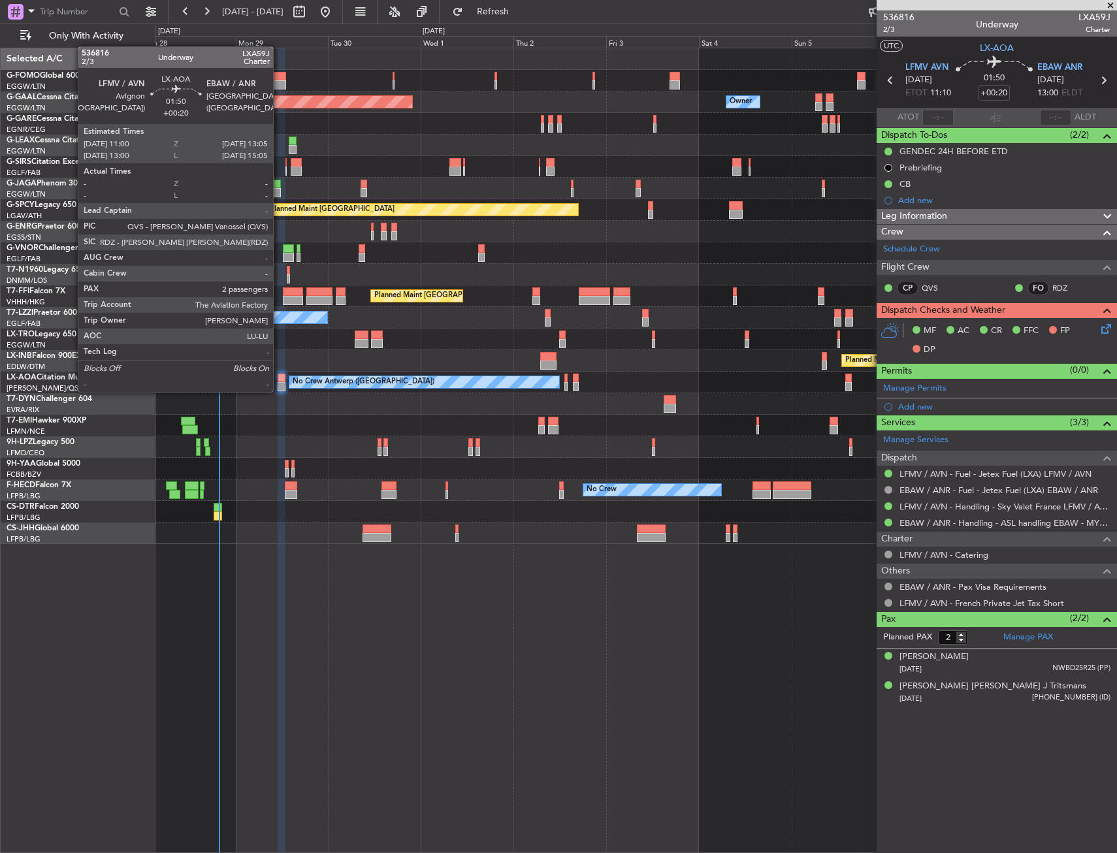
click at [279, 391] on div at bounding box center [282, 386] width 8 height 9
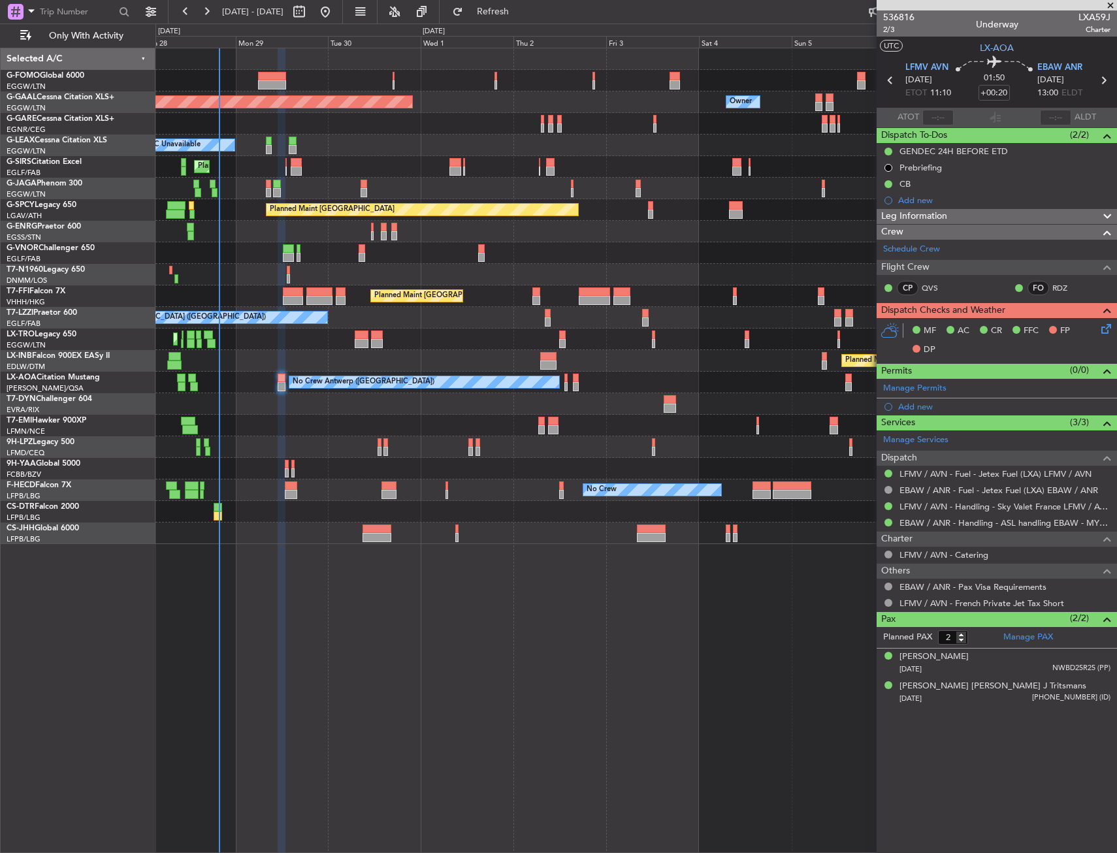
click at [433, 661] on div "Planned Maint Dusseldorf Owner Owner A/C Unavailable Planned Maint [GEOGRAPHIC_…" at bounding box center [635, 450] width 961 height 805
click at [1108, 332] on icon at bounding box center [1104, 326] width 10 height 10
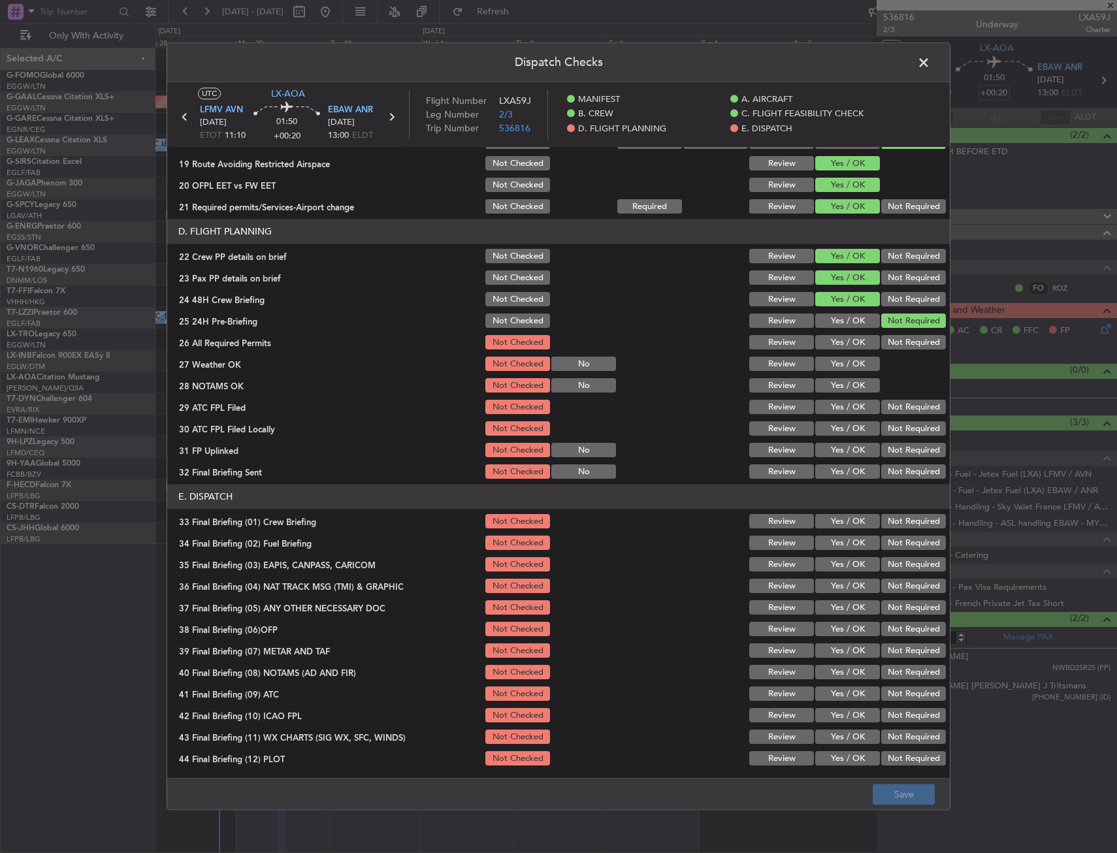
scroll to position [537, 0]
drag, startPoint x: 831, startPoint y: 357, endPoint x: 833, endPoint y: 341, distance: 15.8
click at [831, 353] on section "D. FLIGHT PLANNING 22 Crew PP details on brief Not Checked Review Yes / OK Not …" at bounding box center [558, 350] width 782 height 262
drag, startPoint x: 833, startPoint y: 341, endPoint x: 833, endPoint y: 354, distance: 13.1
click at [833, 341] on button "Yes / OK" at bounding box center [847, 342] width 65 height 14
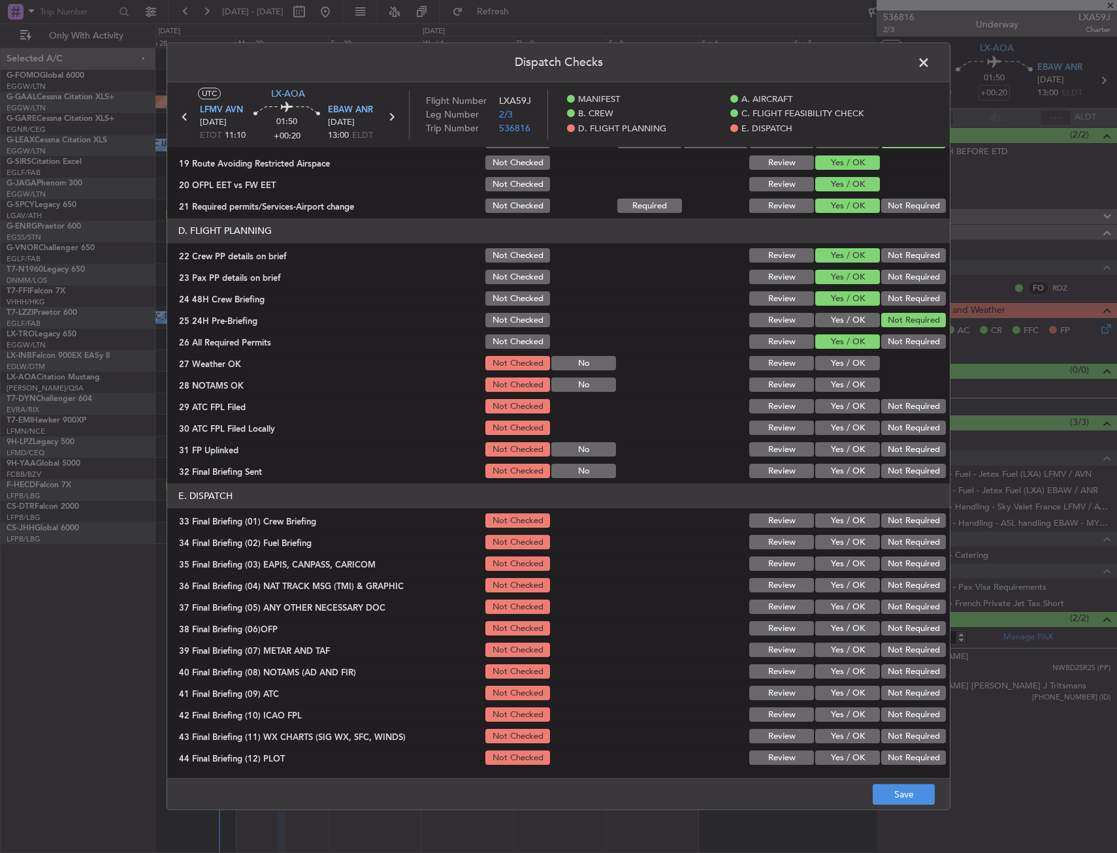
click at [833, 378] on button "Yes / OK" at bounding box center [847, 385] width 65 height 14
click at [837, 366] on button "Yes / OK" at bounding box center [847, 364] width 65 height 14
click at [833, 398] on div "Yes / OK" at bounding box center [846, 407] width 66 height 18
click at [849, 412] on button "Yes / OK" at bounding box center [847, 407] width 65 height 14
click at [886, 427] on button "Not Required" at bounding box center [913, 428] width 65 height 14
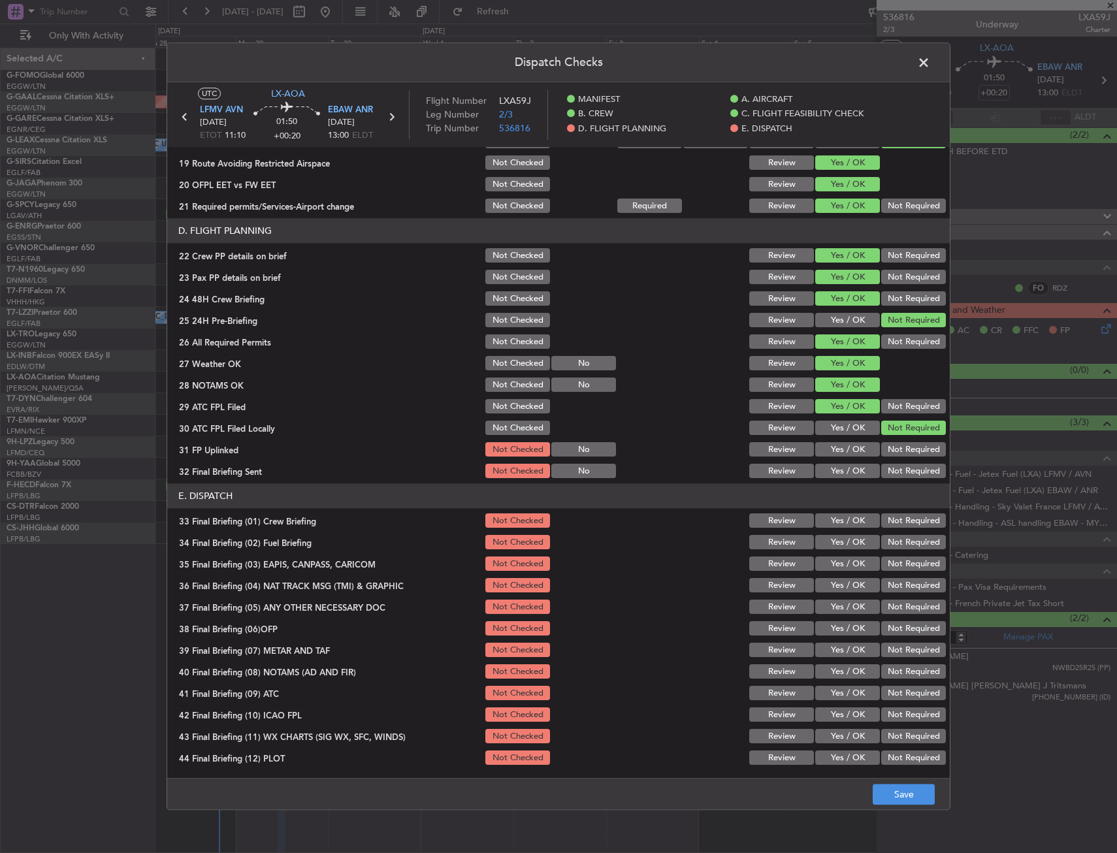
click at [840, 444] on button "Yes / OK" at bounding box center [847, 450] width 65 height 14
click at [879, 462] on div "Not Required" at bounding box center [912, 471] width 66 height 18
click at [887, 472] on button "Not Required" at bounding box center [913, 471] width 65 height 14
drag, startPoint x: 847, startPoint y: 523, endPoint x: 839, endPoint y: 553, distance: 31.0
click at [847, 524] on button "Yes / OK" at bounding box center [847, 521] width 65 height 14
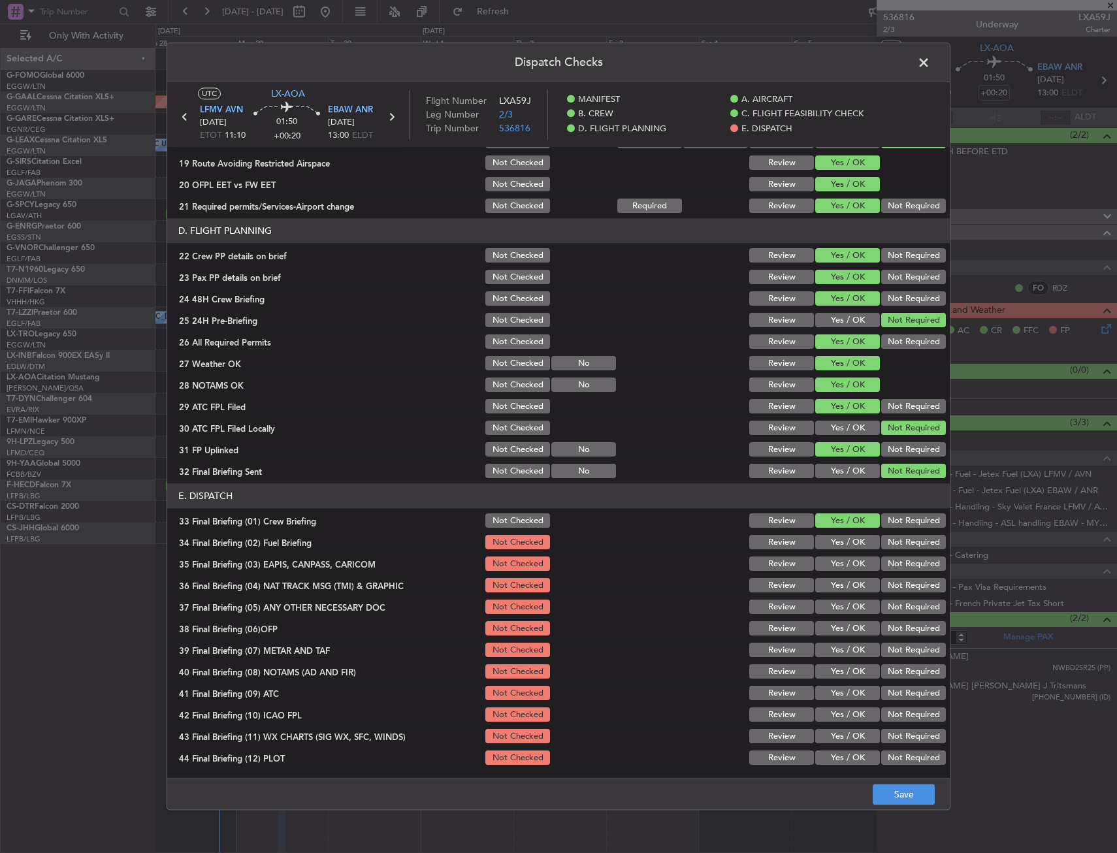
click at [839, 553] on section "E. DISPATCH 33 Final Briefing (01) Crew Briefing Not Checked Review Yes / OK No…" at bounding box center [558, 625] width 782 height 283
click at [879, 547] on div "Not Required" at bounding box center [912, 543] width 66 height 18
click at [903, 563] on button "Not Required" at bounding box center [913, 564] width 65 height 14
click at [875, 552] on section "E. DISPATCH 33 Final Briefing (01) Crew Briefing Not Checked Review Yes / OK No…" at bounding box center [558, 625] width 782 height 283
click at [842, 547] on button "Yes / OK" at bounding box center [847, 543] width 65 height 14
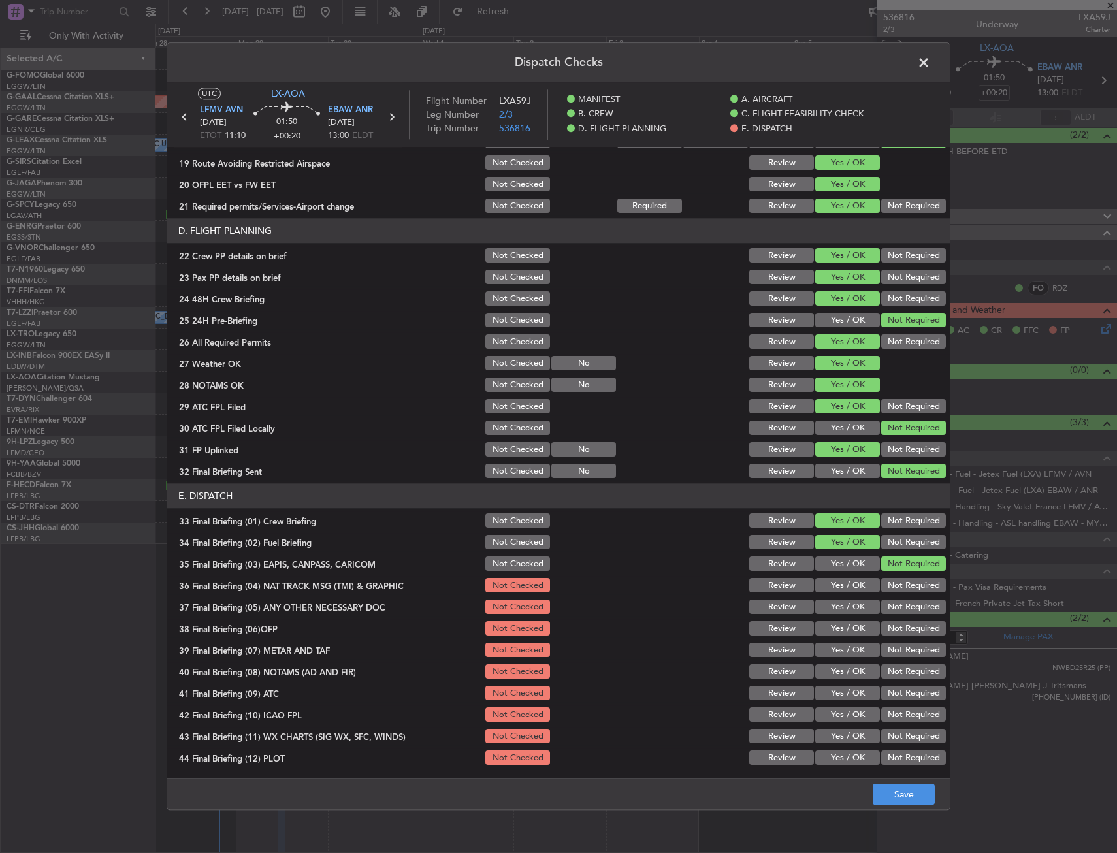
click at [893, 589] on button "Not Required" at bounding box center [913, 586] width 65 height 14
drag, startPoint x: 831, startPoint y: 609, endPoint x: 825, endPoint y: 622, distance: 14.9
click at [830, 613] on button "Yes / OK" at bounding box center [847, 607] width 65 height 14
click at [825, 633] on button "Yes / OK" at bounding box center [847, 629] width 65 height 14
drag, startPoint x: 824, startPoint y: 655, endPoint x: 817, endPoint y: 673, distance: 18.8
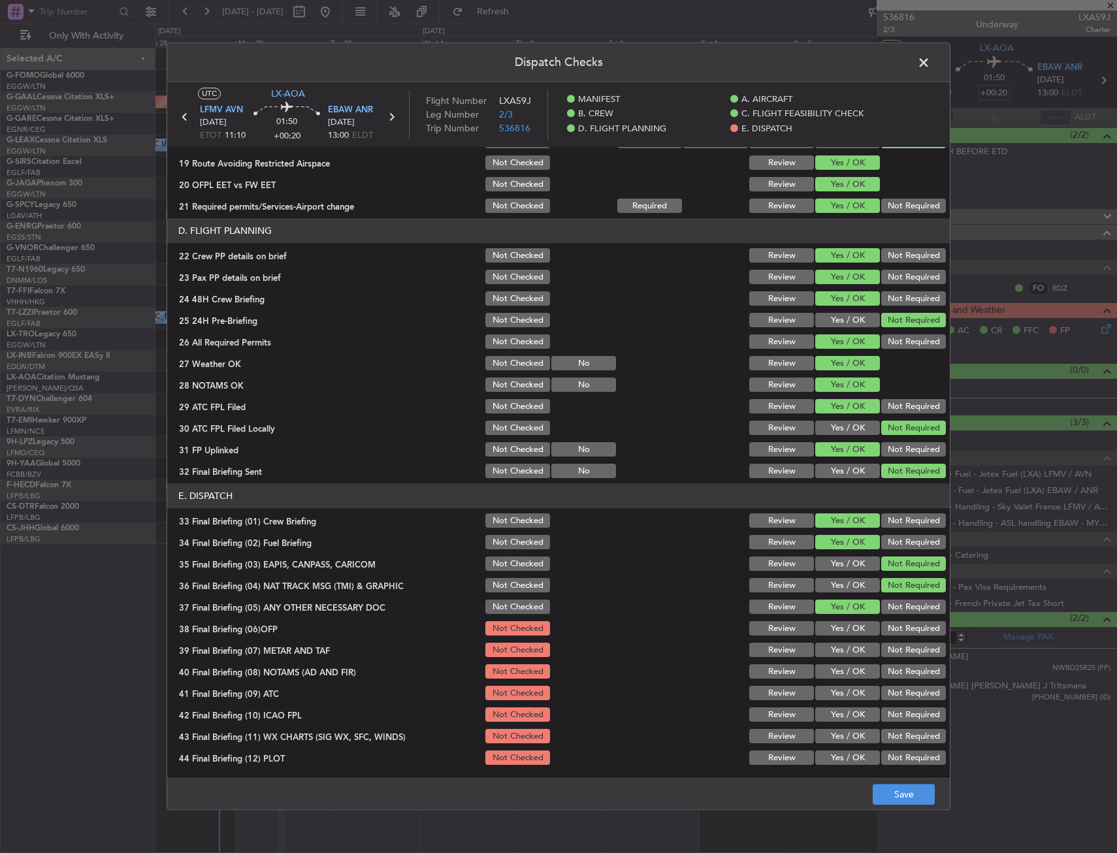
click at [821, 663] on section "E. DISPATCH 33 Final Briefing (01) Crew Briefing Not Checked Review Yes / OK No…" at bounding box center [558, 625] width 782 height 283
click at [820, 672] on button "Yes / OK" at bounding box center [847, 672] width 65 height 14
click at [825, 695] on section "E. DISPATCH 33 Final Briefing (01) Crew Briefing Not Checked Review Yes / OK No…" at bounding box center [558, 625] width 782 height 283
click at [815, 649] on button "Yes / OK" at bounding box center [847, 650] width 65 height 14
click at [825, 680] on div "Yes / OK" at bounding box center [846, 672] width 66 height 18
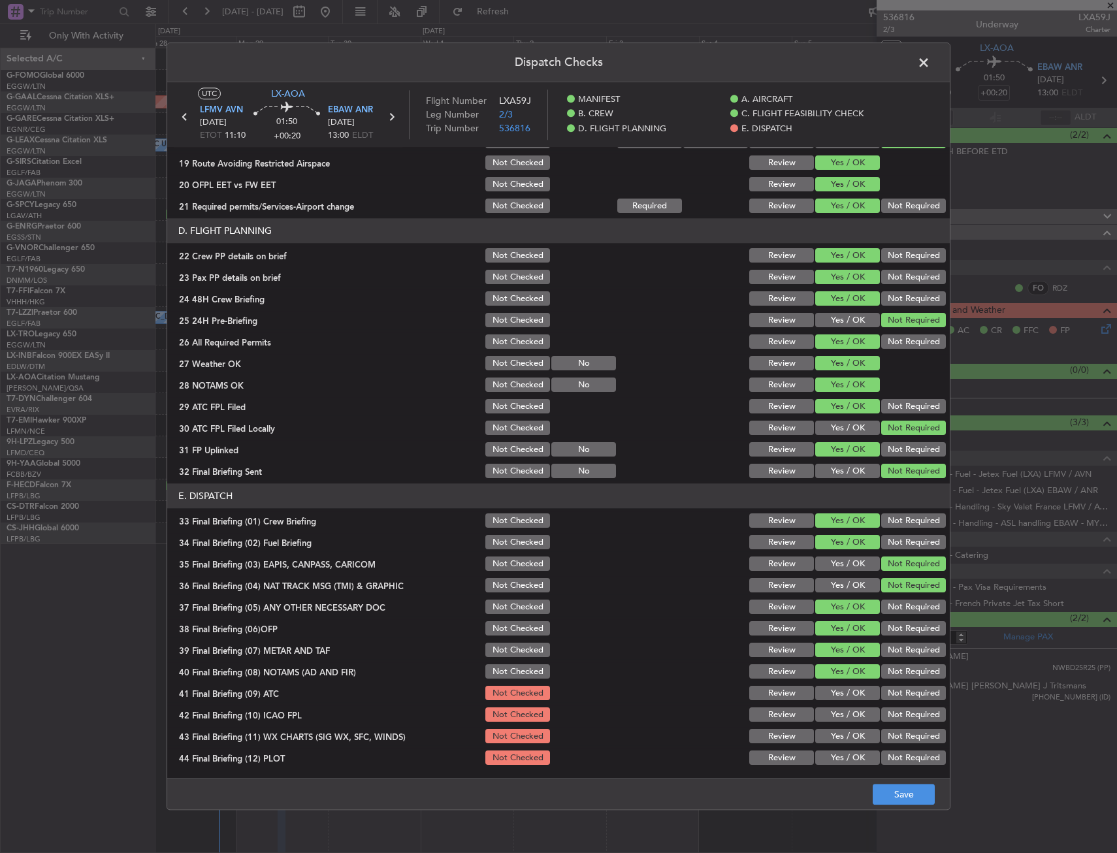
drag, startPoint x: 828, startPoint y: 690, endPoint x: 828, endPoint y: 715, distance: 24.2
click at [828, 691] on button "Yes / OK" at bounding box center [847, 693] width 65 height 14
click at [822, 725] on section "E. DISPATCH 33 Final Briefing (01) Crew Briefing Not Checked Review Yes / OK No…" at bounding box center [558, 625] width 782 height 283
click at [822, 722] on div "Yes / OK" at bounding box center [846, 715] width 66 height 18
click at [828, 718] on button "Yes / OK" at bounding box center [847, 715] width 65 height 14
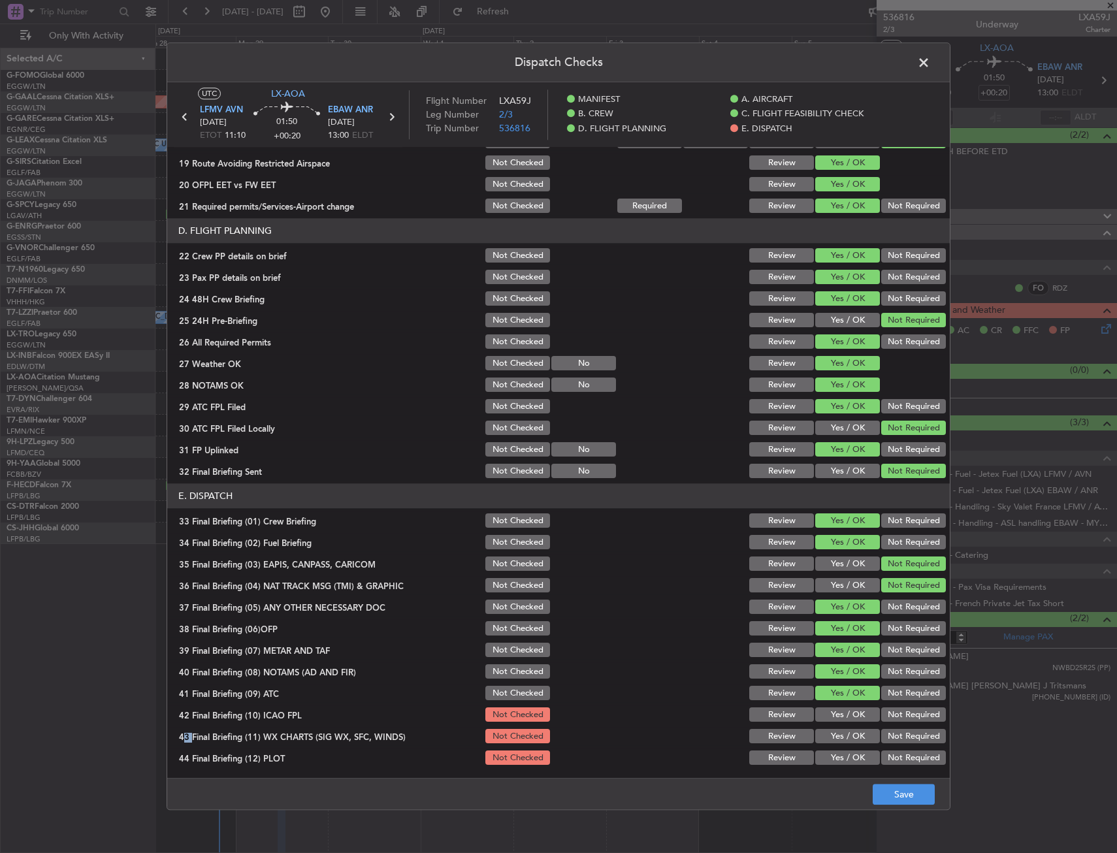
click at [829, 735] on button "Yes / OK" at bounding box center [847, 737] width 65 height 14
drag, startPoint x: 832, startPoint y: 755, endPoint x: 835, endPoint y: 762, distance: 7.6
click at [832, 758] on button "Yes / OK" at bounding box center [847, 758] width 65 height 14
click at [835, 762] on button "Yes / OK" at bounding box center [847, 758] width 65 height 14
click at [897, 790] on button "Save" at bounding box center [904, 794] width 62 height 21
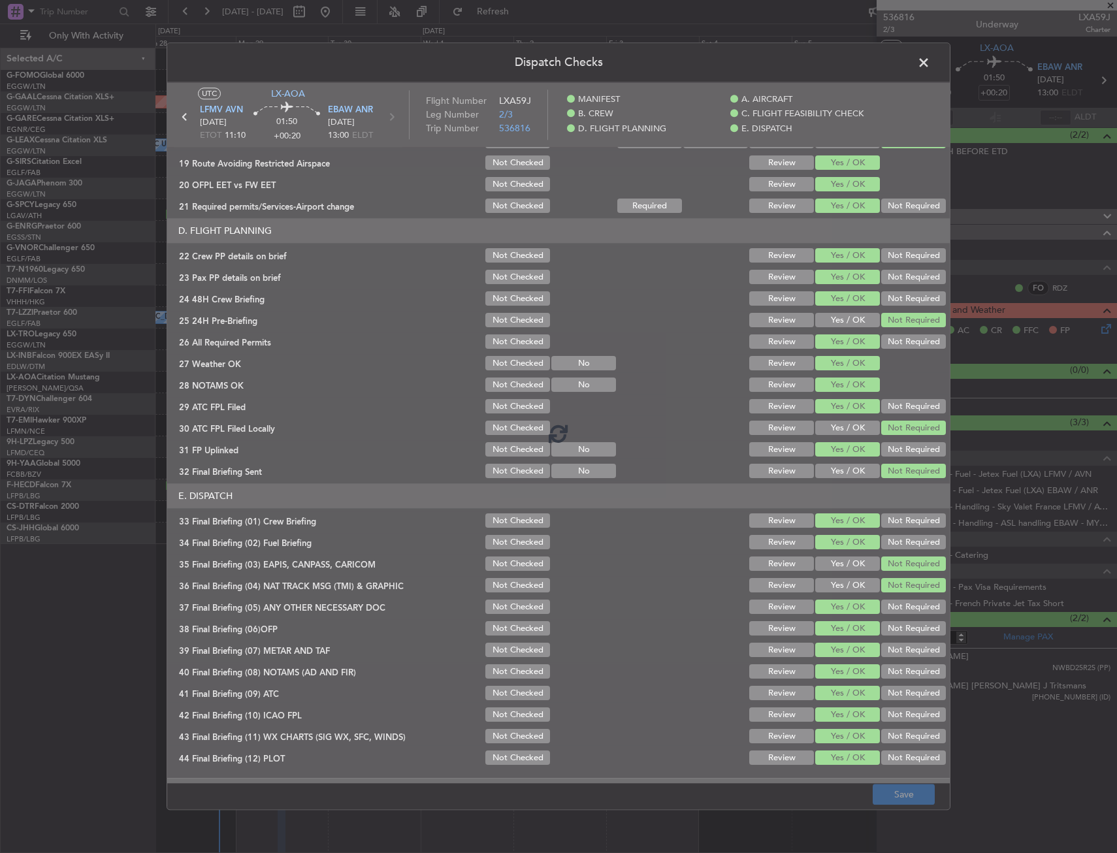
click at [792, 794] on footer "Save" at bounding box center [558, 794] width 782 height 31
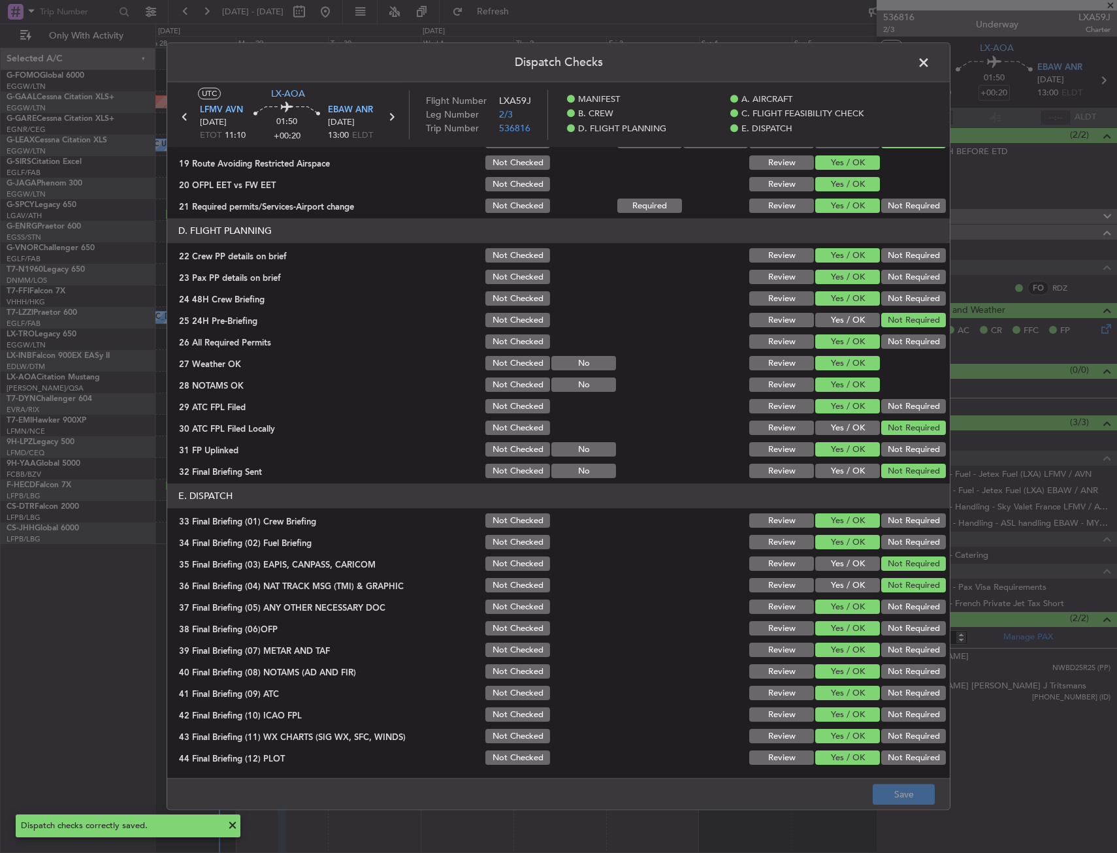
drag, startPoint x: 949, startPoint y: 63, endPoint x: 926, endPoint y: 63, distance: 22.9
click at [946, 64] on header "Dispatch Checks" at bounding box center [558, 62] width 782 height 39
click at [930, 62] on span at bounding box center [930, 66] width 0 height 26
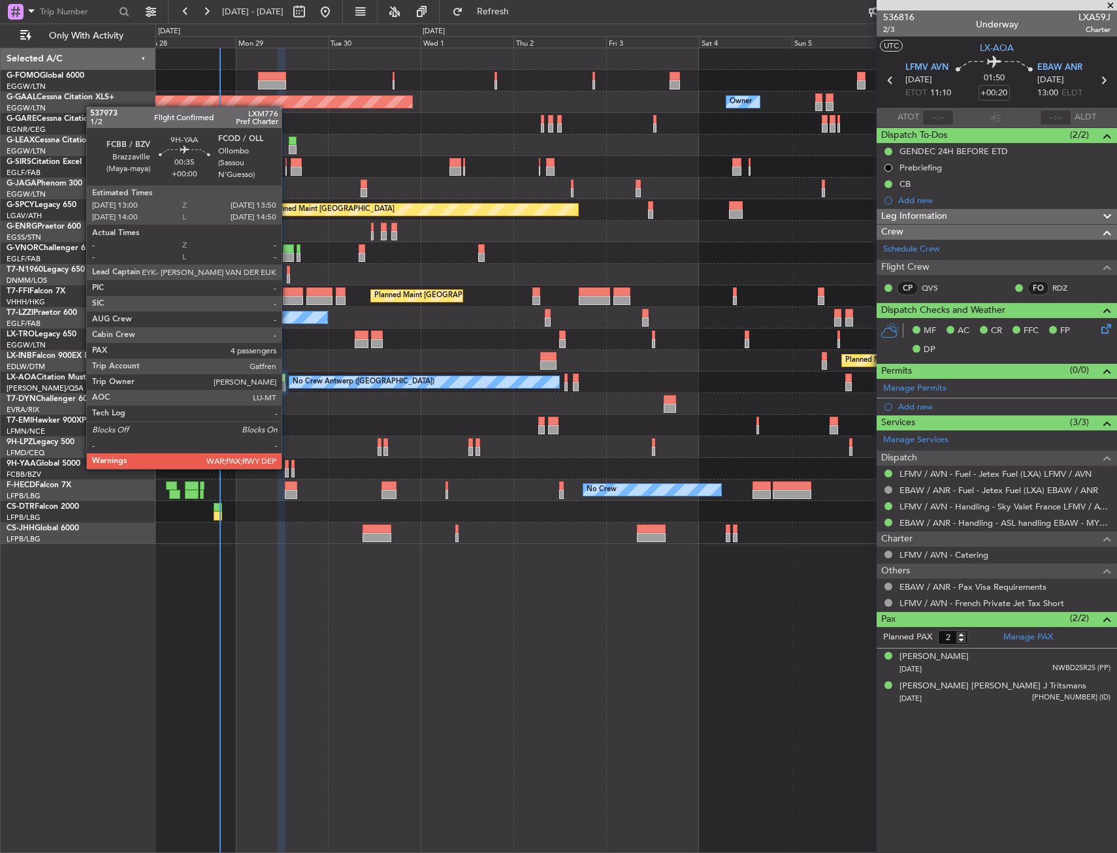
click at [287, 468] on div at bounding box center [286, 472] width 3 height 9
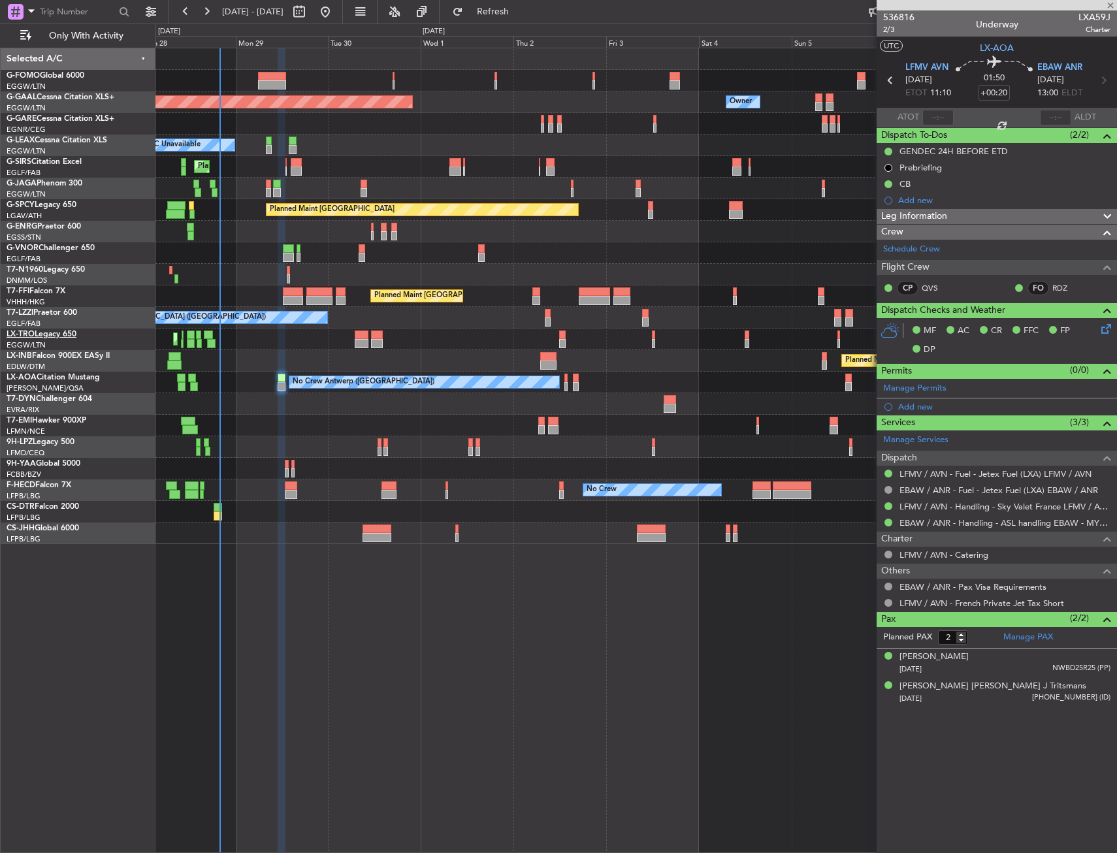
type input "4"
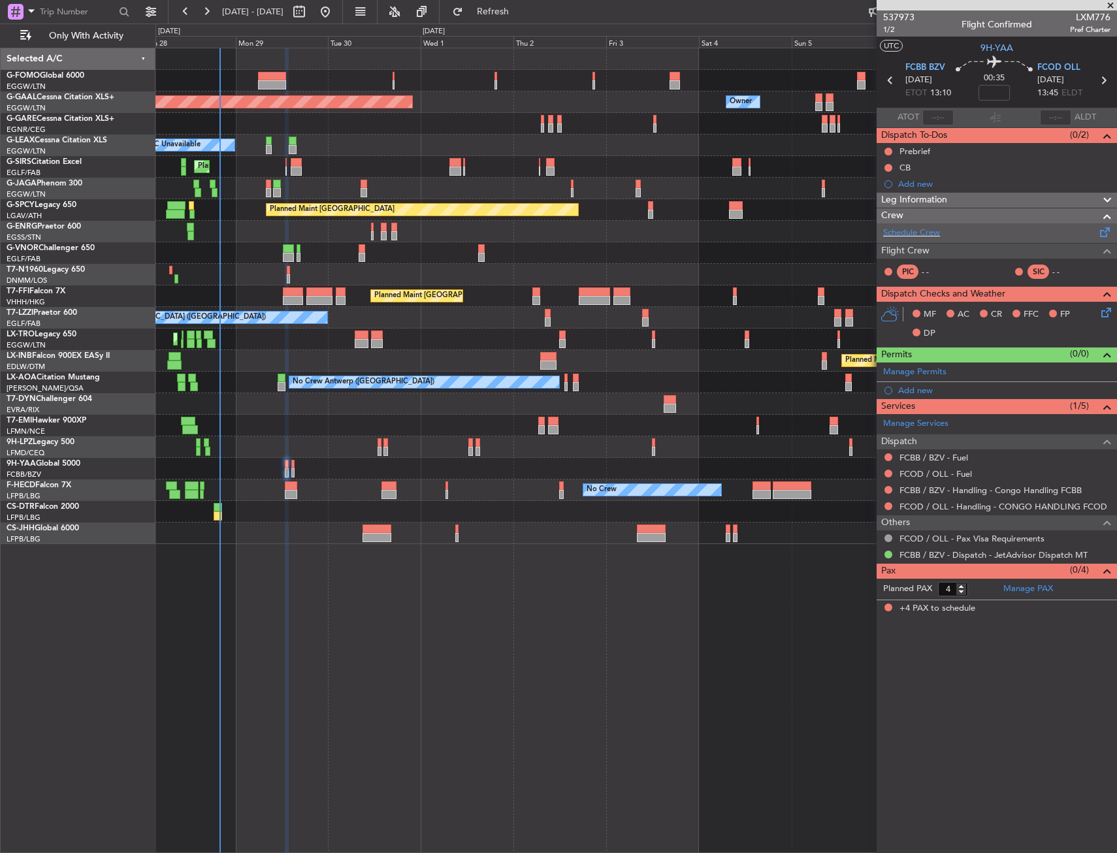
click at [935, 225] on div "Schedule Crew" at bounding box center [997, 233] width 240 height 20
click at [927, 240] on div "Schedule Crew" at bounding box center [997, 233] width 240 height 20
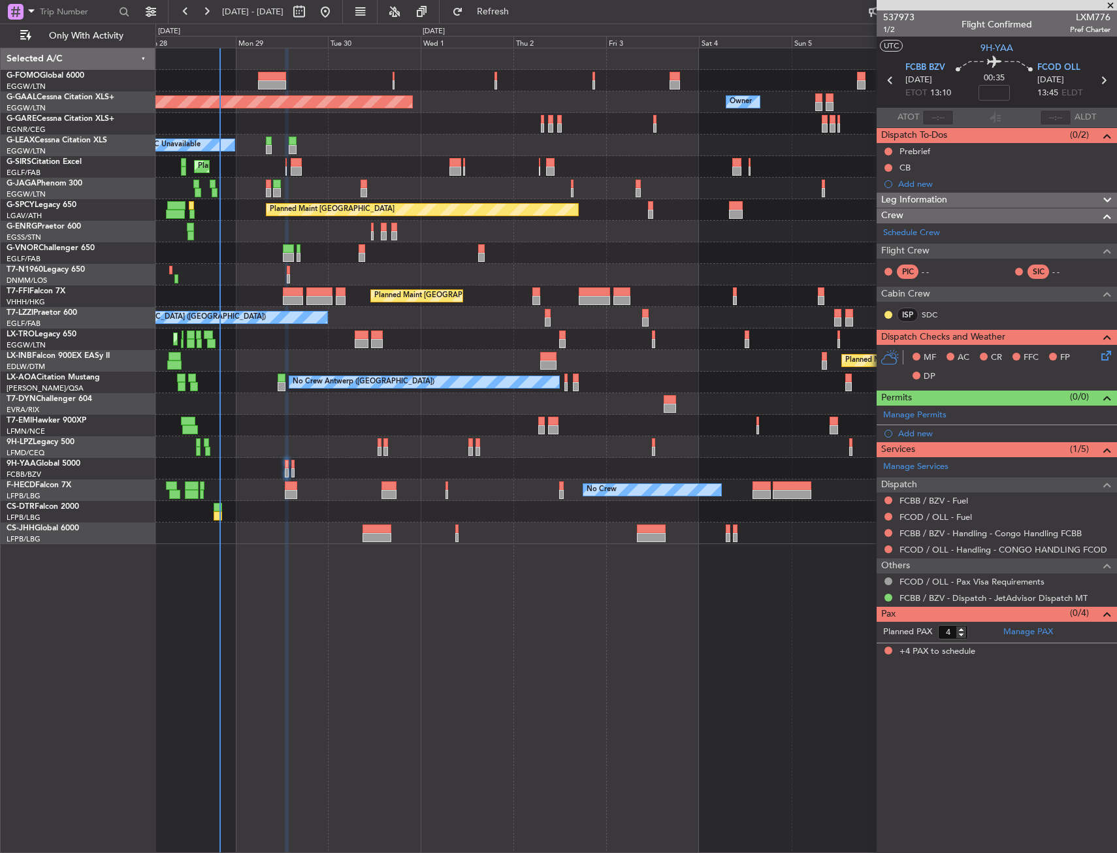
click at [1076, 17] on span "LXM776" at bounding box center [1090, 17] width 40 height 14
click at [1083, 14] on span "LXM776" at bounding box center [1090, 17] width 40 height 14
click at [933, 314] on link "SDC" at bounding box center [936, 315] width 29 height 12
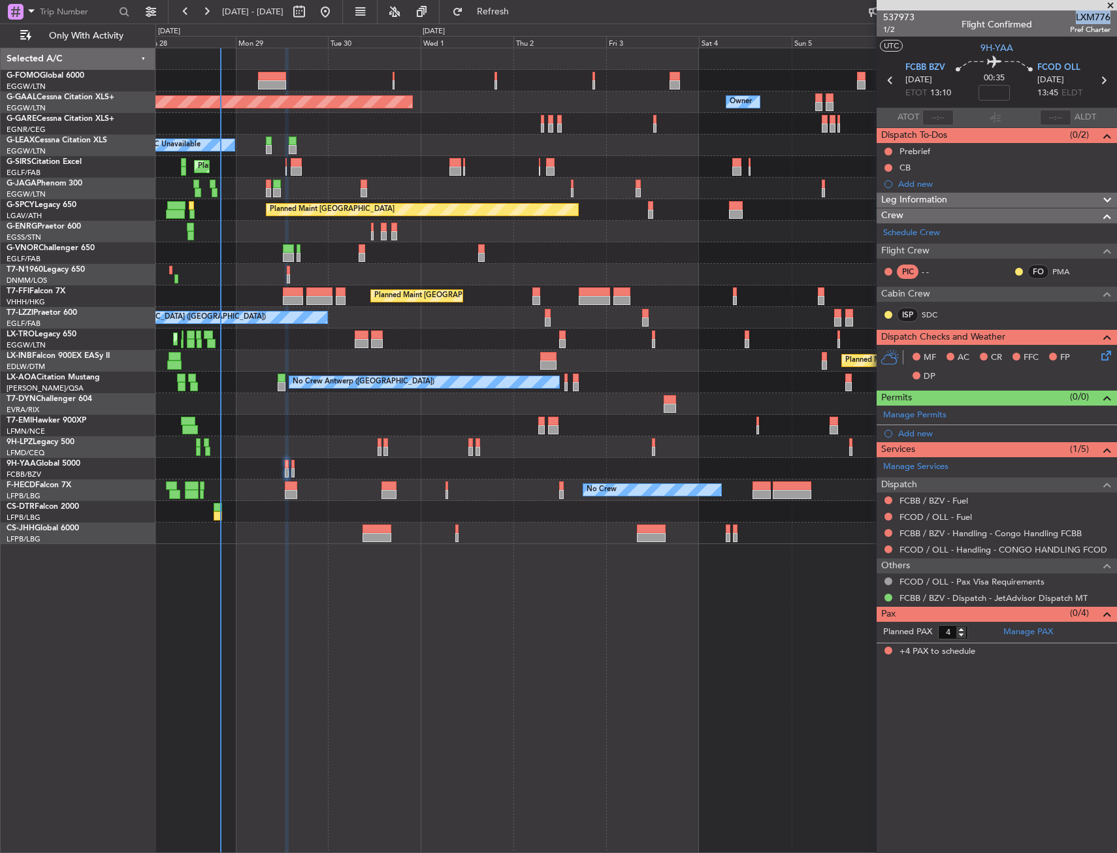
click at [284, 459] on div at bounding box center [635, 469] width 961 height 22
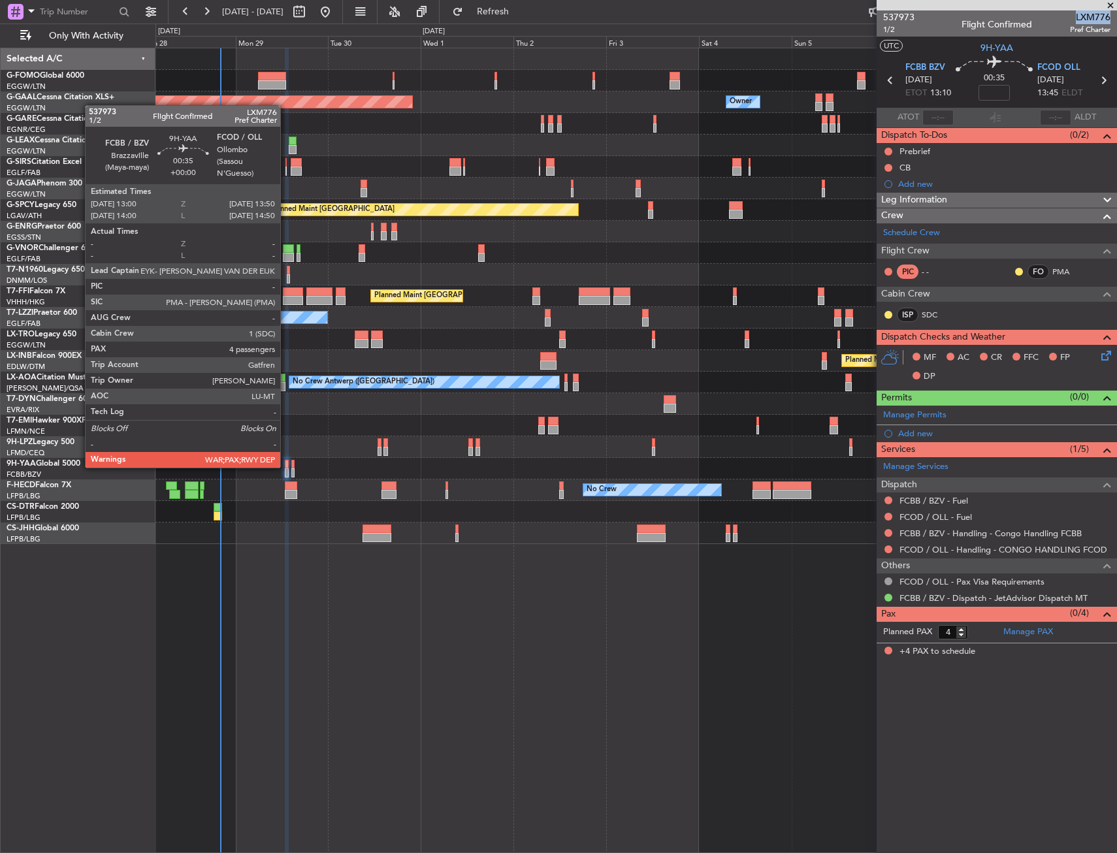
click at [286, 466] on div at bounding box center [286, 464] width 3 height 9
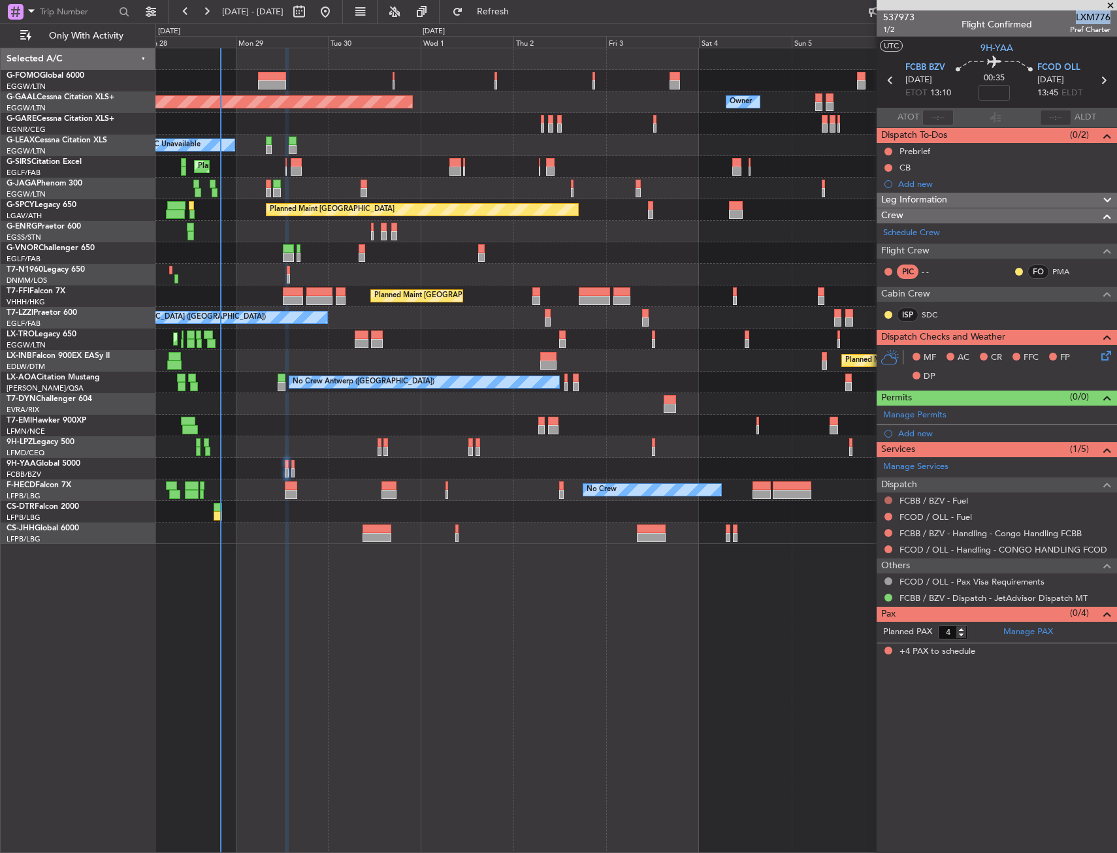
click at [890, 498] on button at bounding box center [888, 500] width 8 height 8
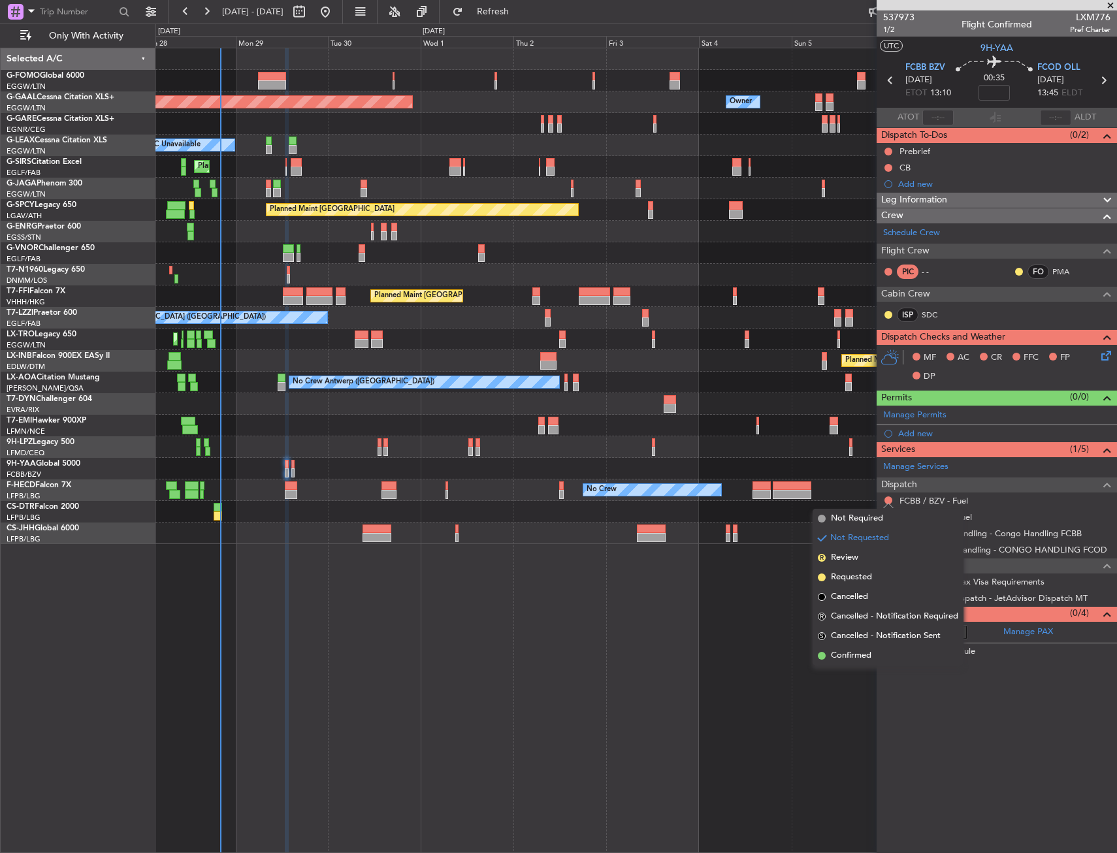
click at [856, 517] on mat-tooltip-component "Not Requested" at bounding box center [889, 521] width 74 height 35
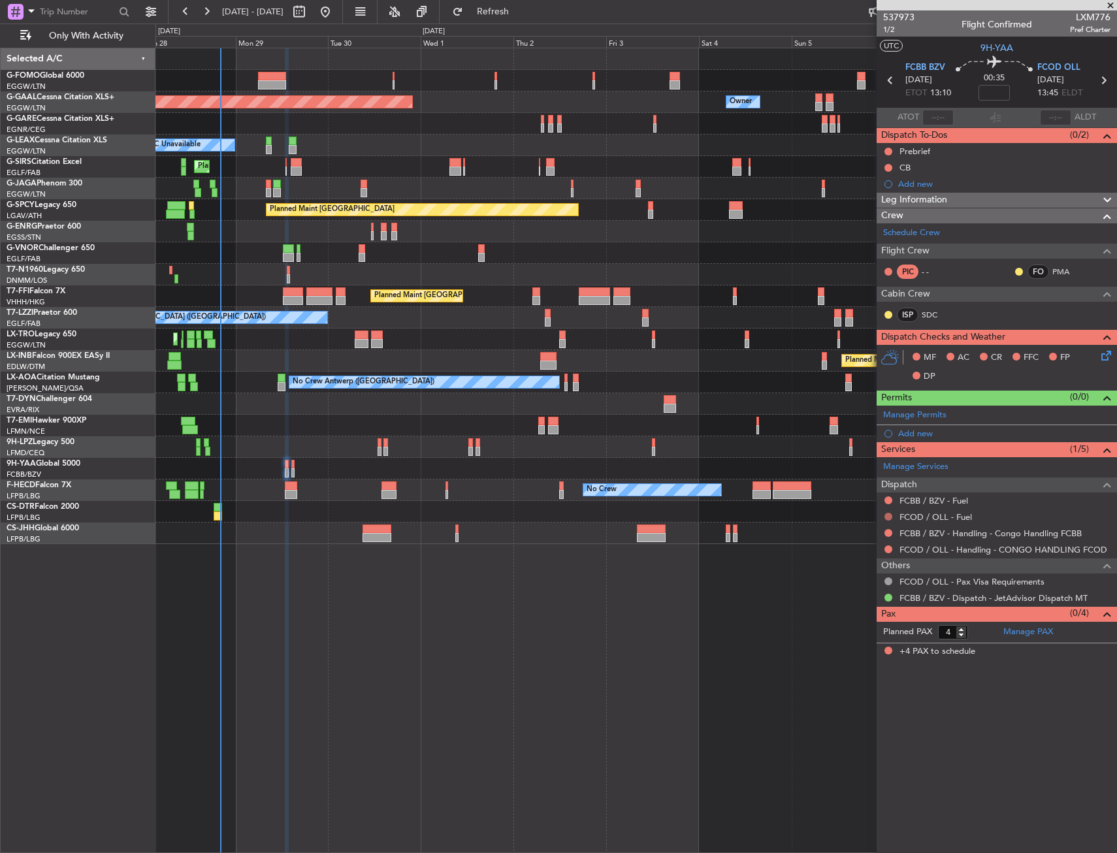
click at [886, 515] on button at bounding box center [888, 517] width 8 height 8
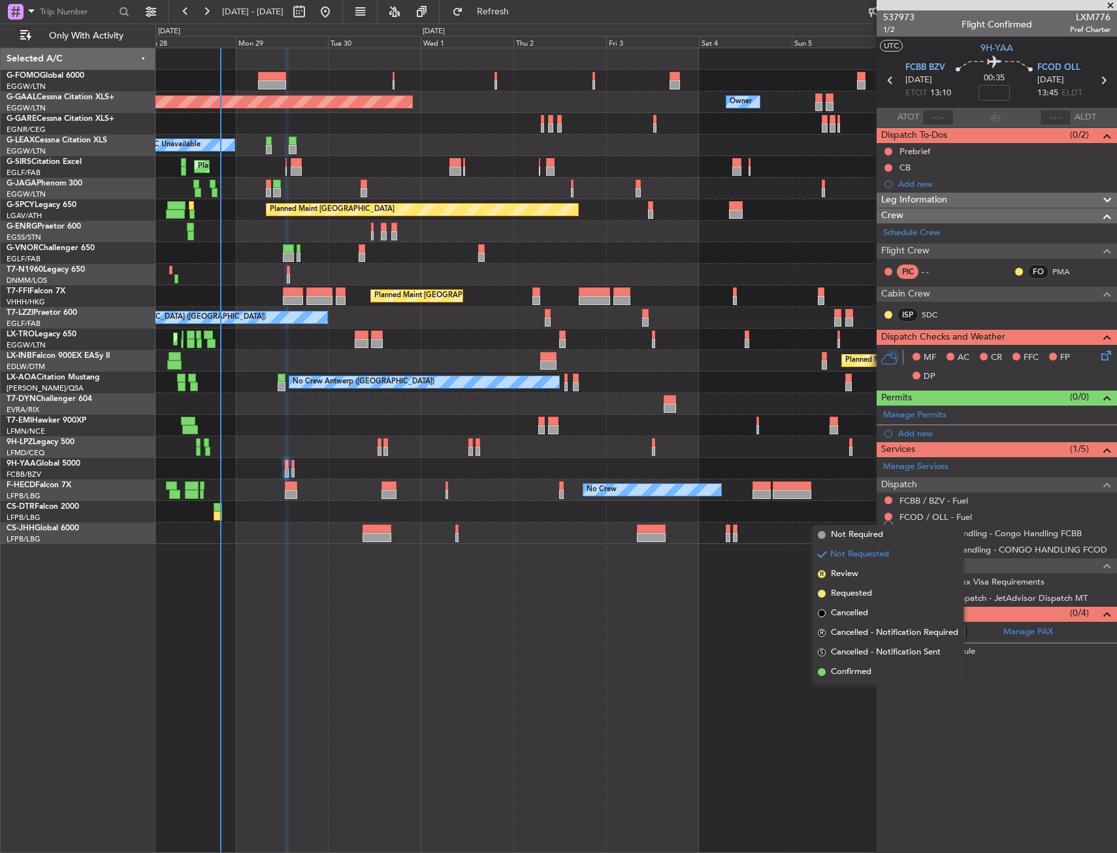
click at [846, 526] on li "Not Required" at bounding box center [888, 535] width 151 height 20
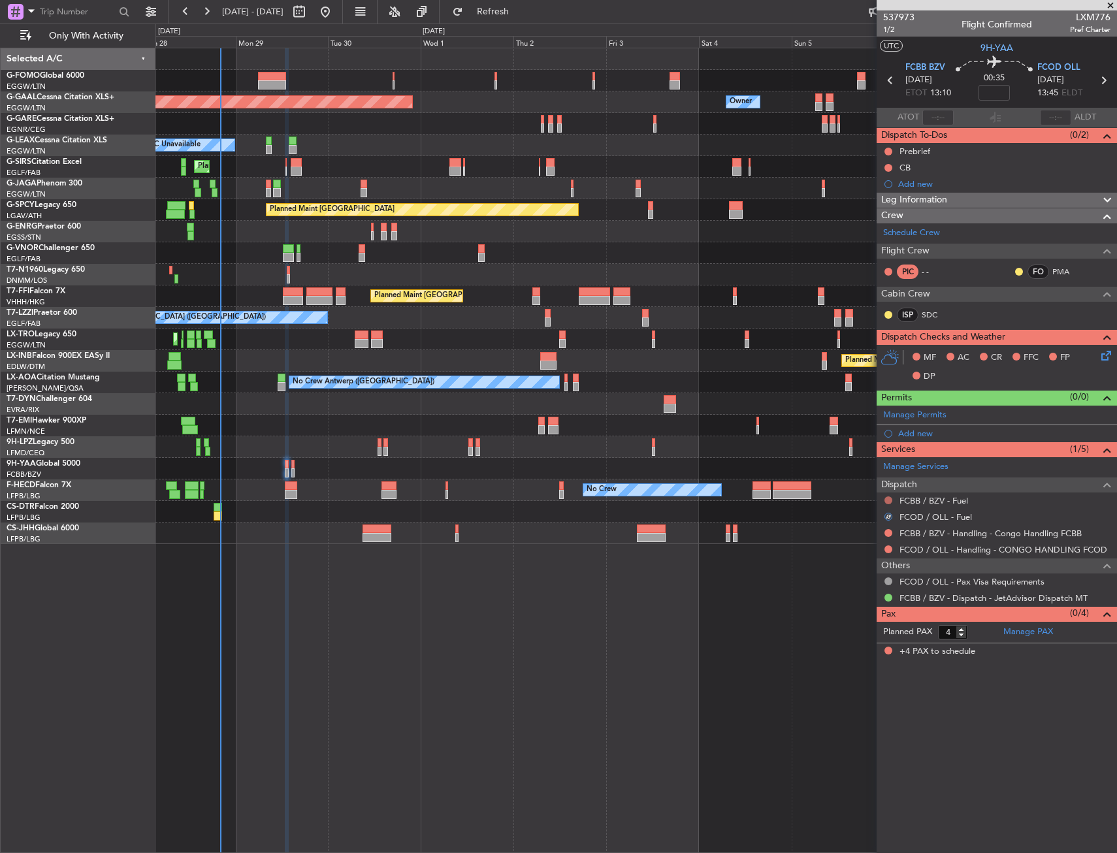
click at [884, 498] on button at bounding box center [888, 500] width 8 height 8
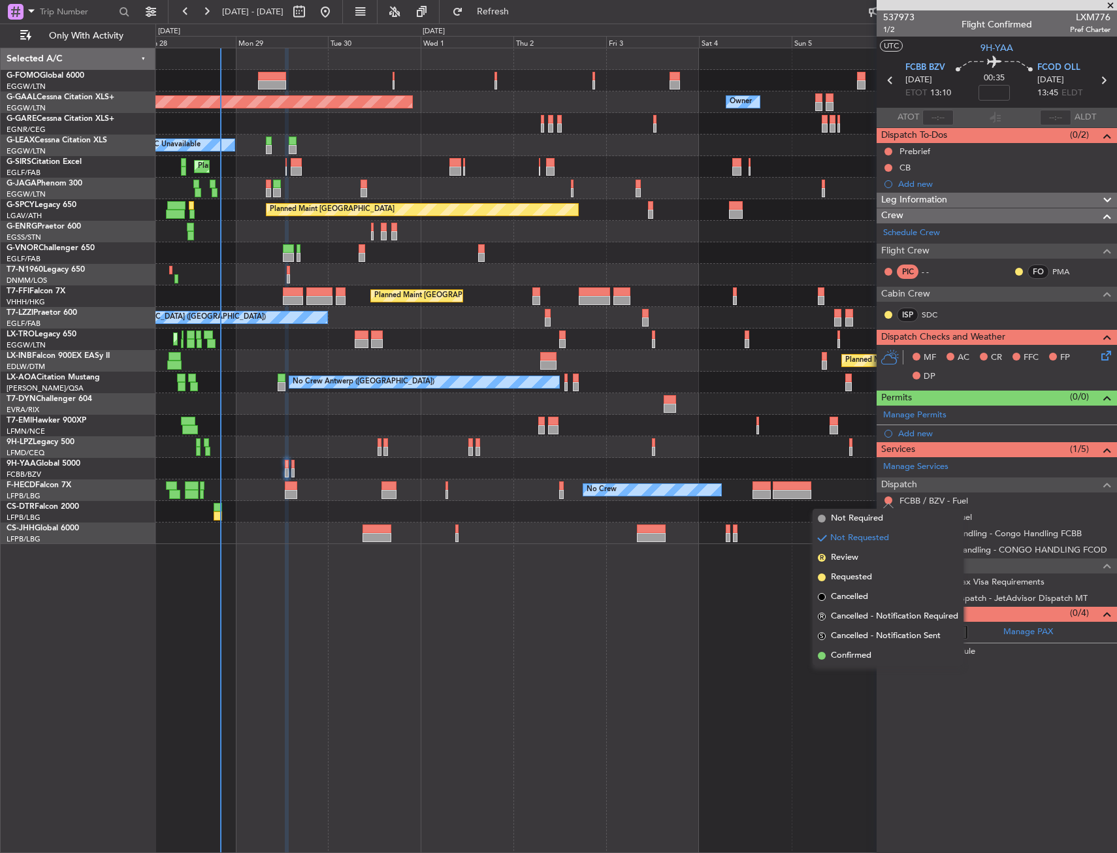
click at [856, 517] on span "Not Required" at bounding box center [857, 518] width 52 height 13
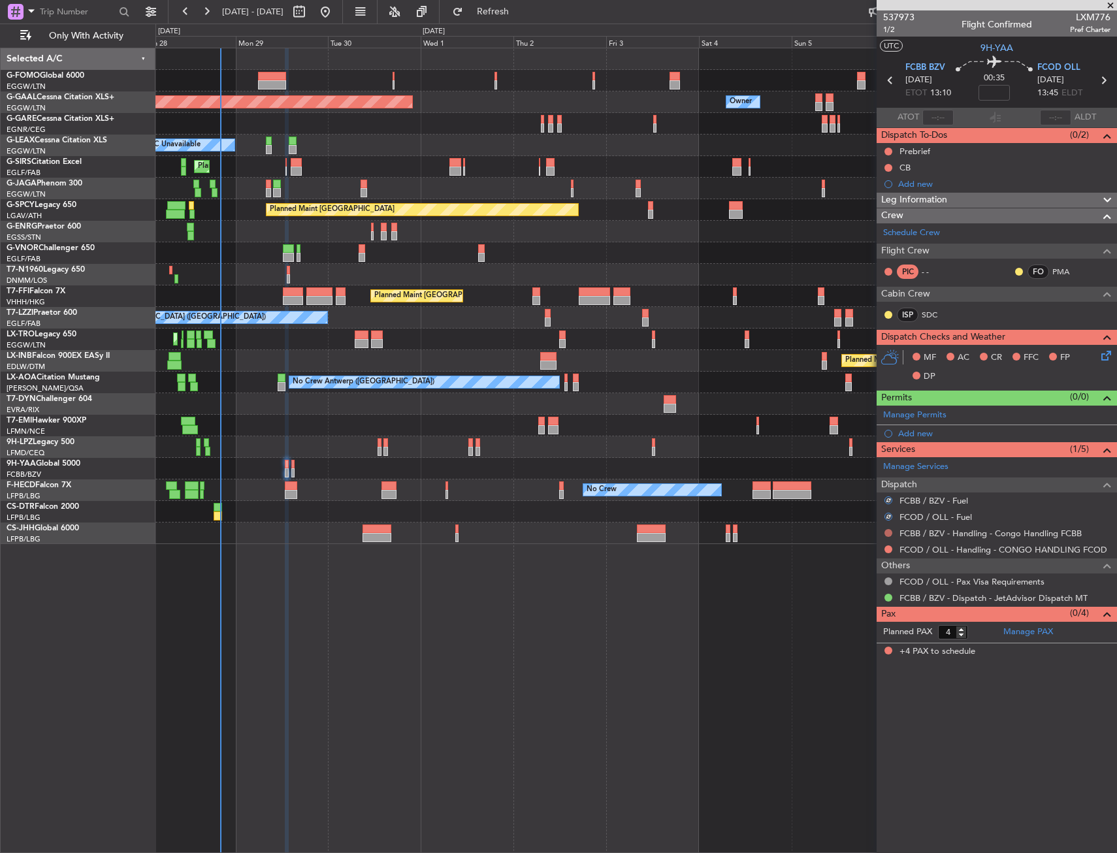
click at [888, 532] on button at bounding box center [888, 533] width 8 height 8
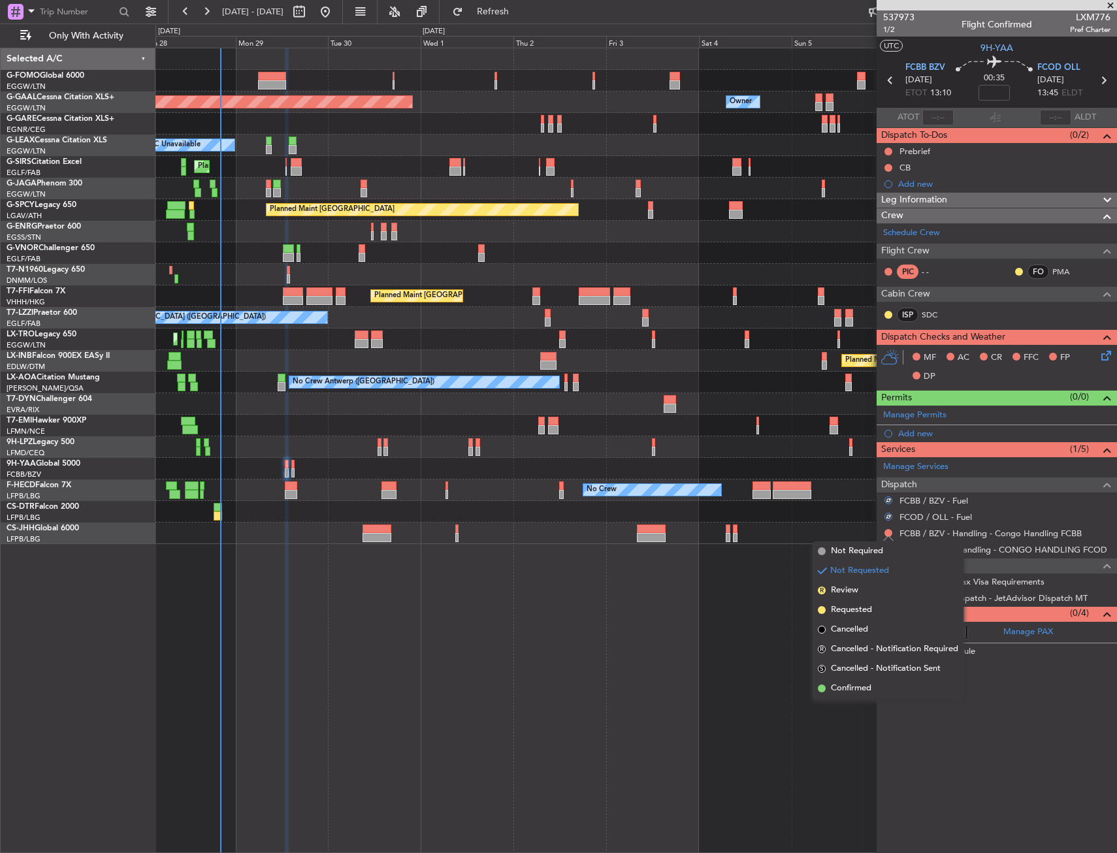
click at [835, 541] on div at bounding box center [635, 534] width 961 height 22
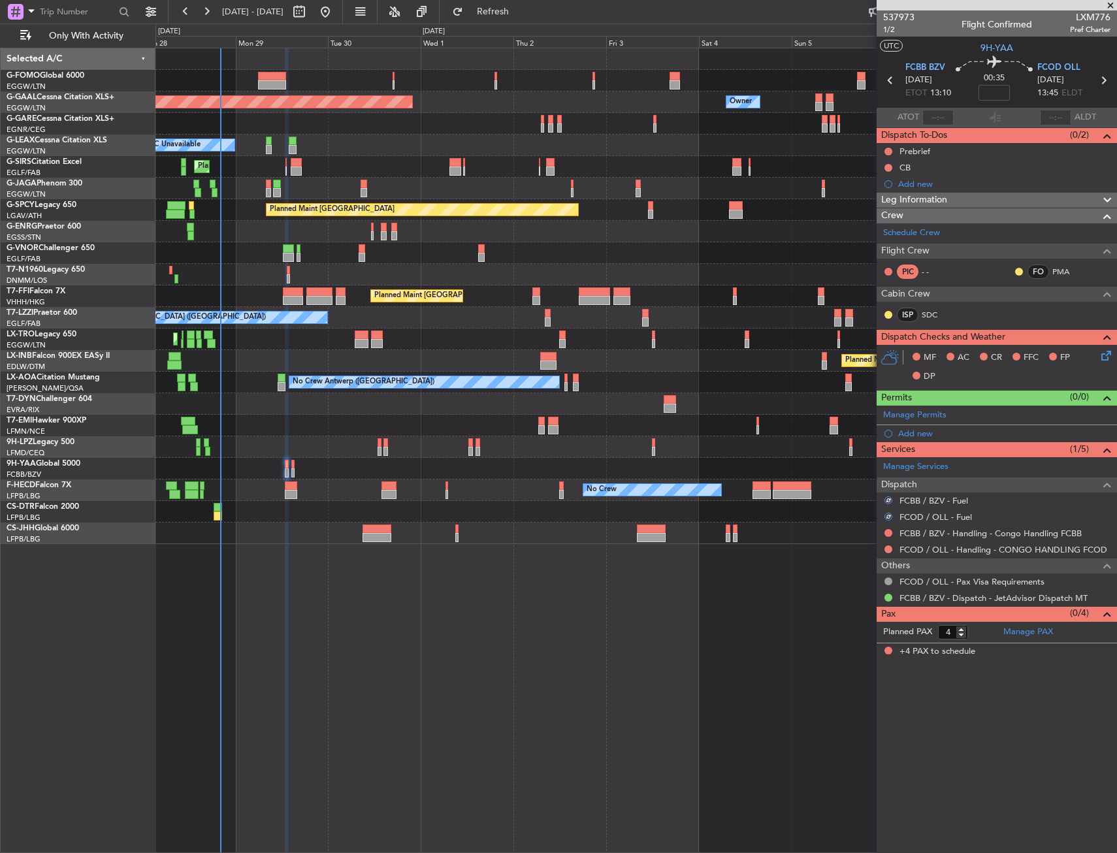
click at [892, 530] on div at bounding box center [888, 533] width 10 height 10
click at [892, 529] on div at bounding box center [888, 533] width 10 height 10
click at [897, 528] on div "FCBB / BZV - Handling - Congo Handling FCBB" at bounding box center [997, 533] width 240 height 16
click at [892, 532] on div at bounding box center [888, 533] width 10 height 10
click at [886, 534] on button at bounding box center [888, 533] width 8 height 8
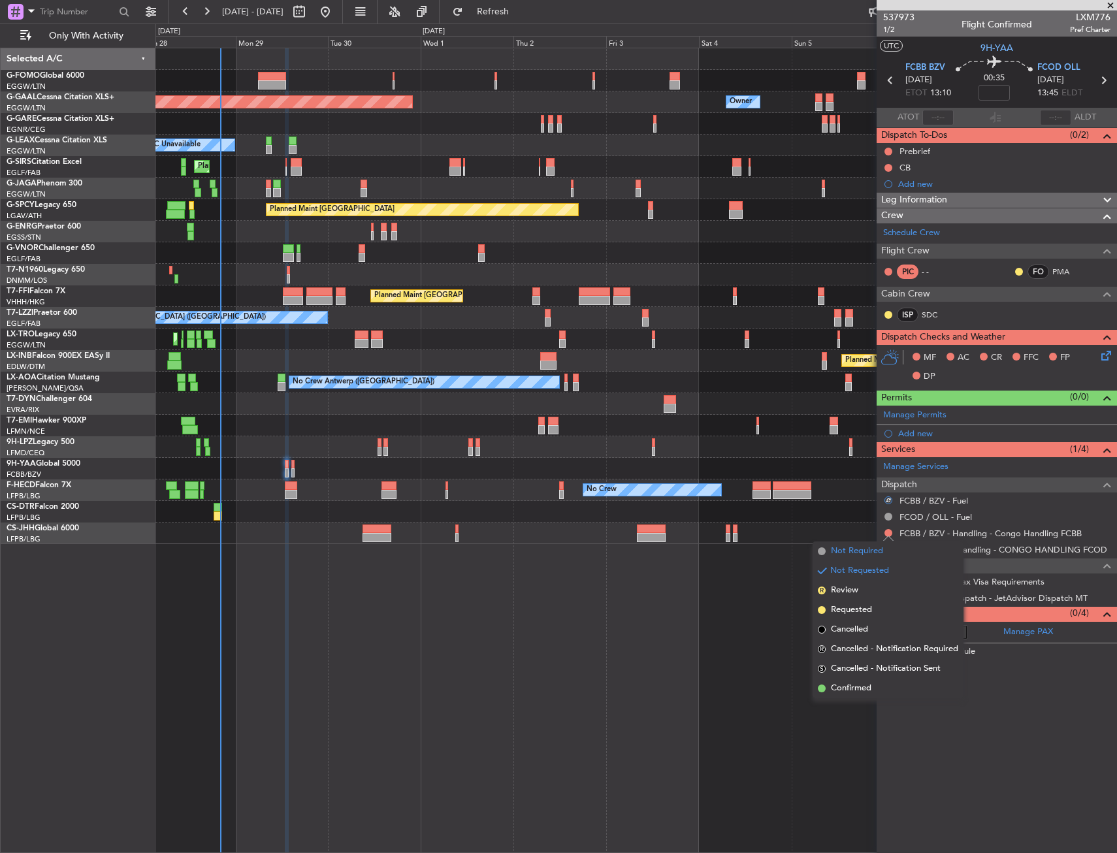
click at [847, 547] on span "Not Required" at bounding box center [857, 551] width 52 height 13
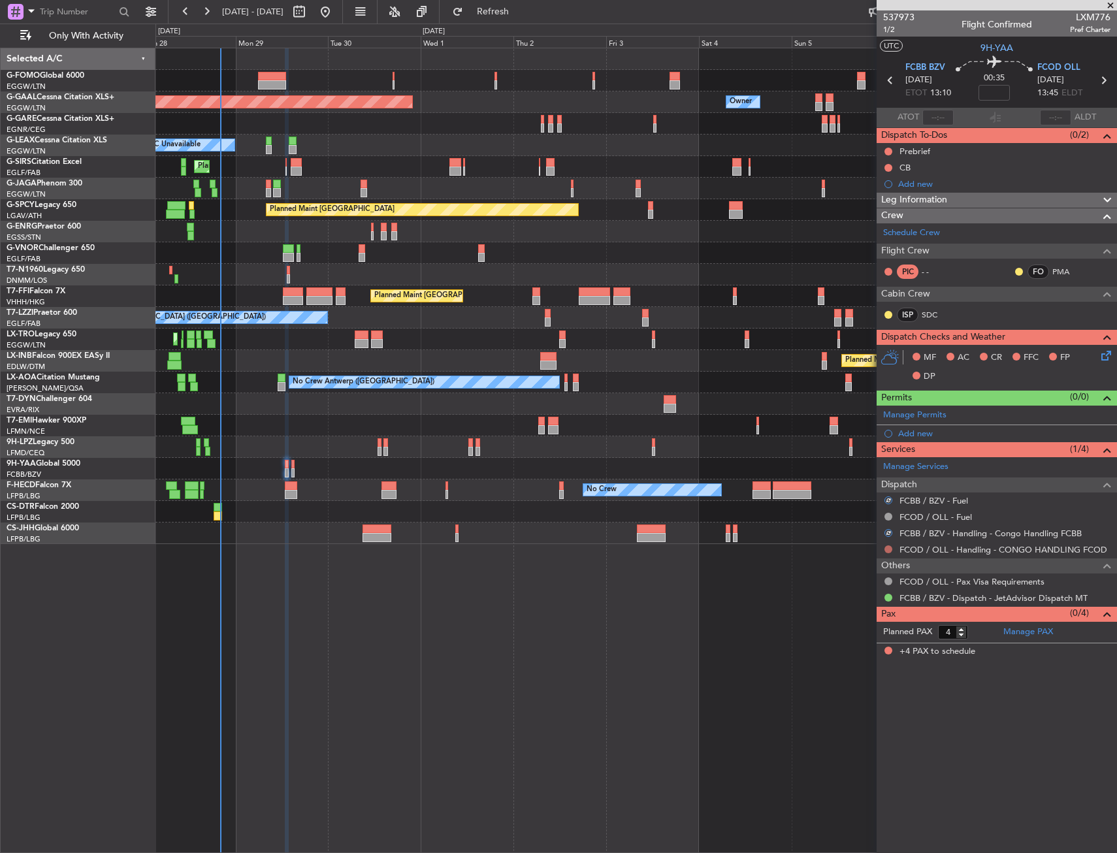
click at [888, 549] on button at bounding box center [888, 549] width 8 height 8
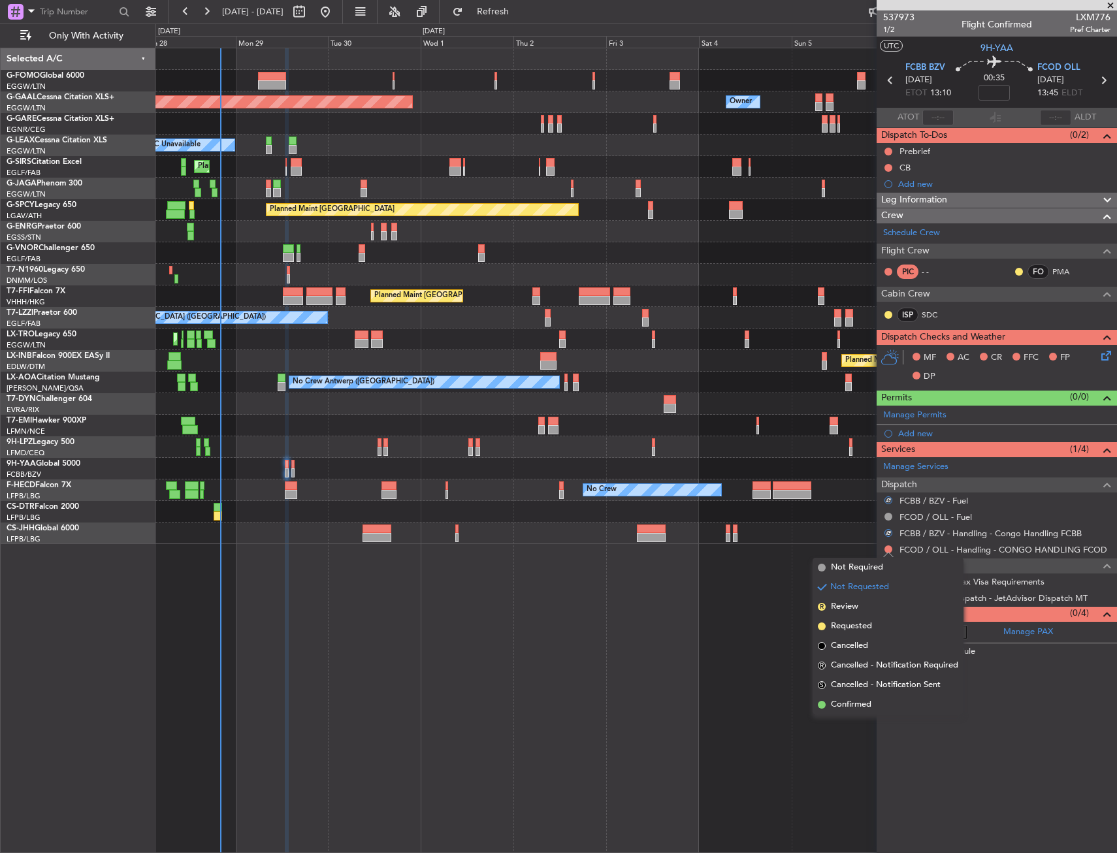
click at [845, 557] on div "Planned Maint Dusseldorf Owner Owner A/C Unavailable Planned Maint [GEOGRAPHIC_…" at bounding box center [635, 450] width 961 height 805
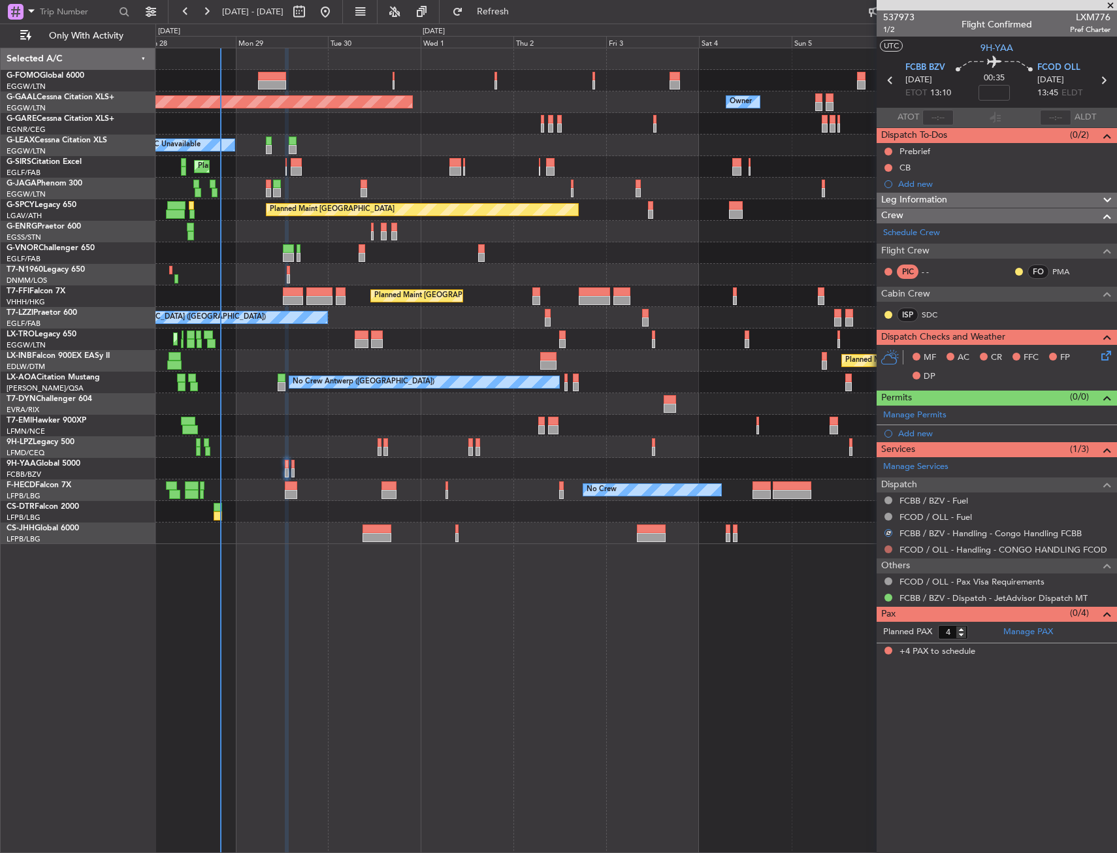
click at [888, 549] on button at bounding box center [888, 549] width 8 height 8
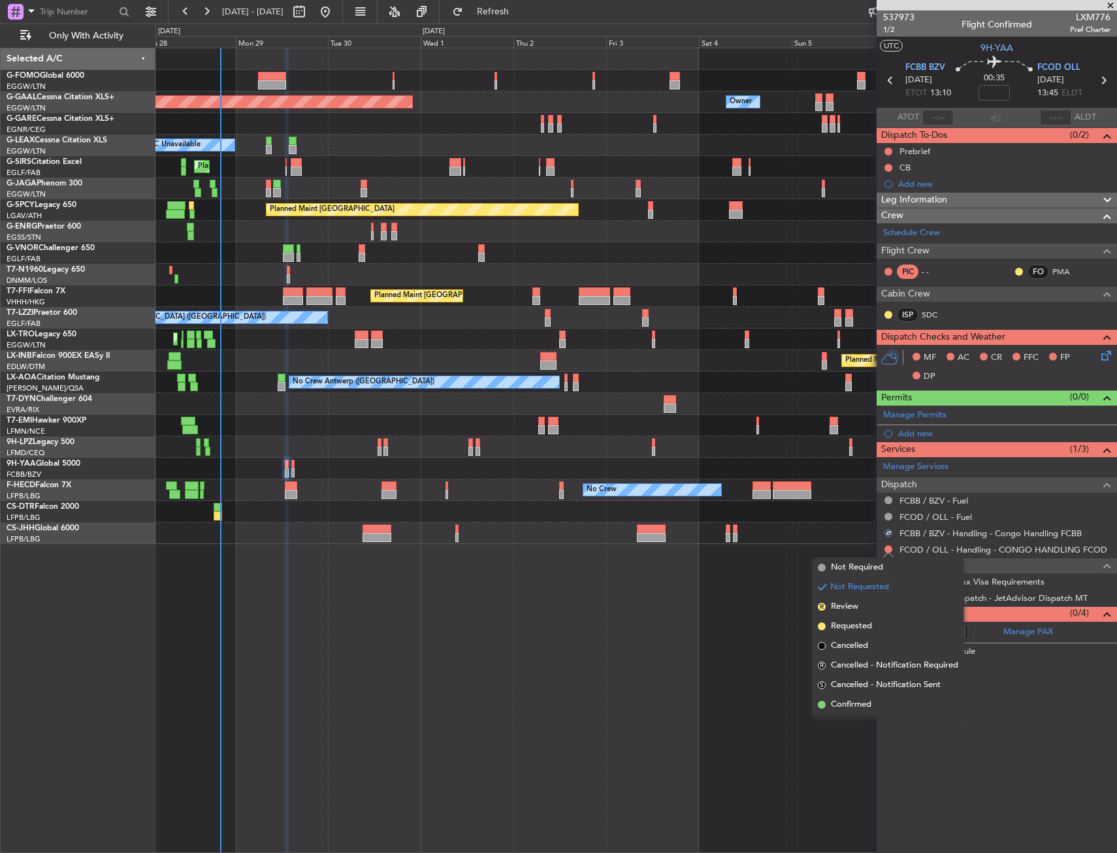
drag, startPoint x: 856, startPoint y: 562, endPoint x: 854, endPoint y: 555, distance: 7.3
click at [855, 562] on span "Not Required" at bounding box center [857, 567] width 52 height 13
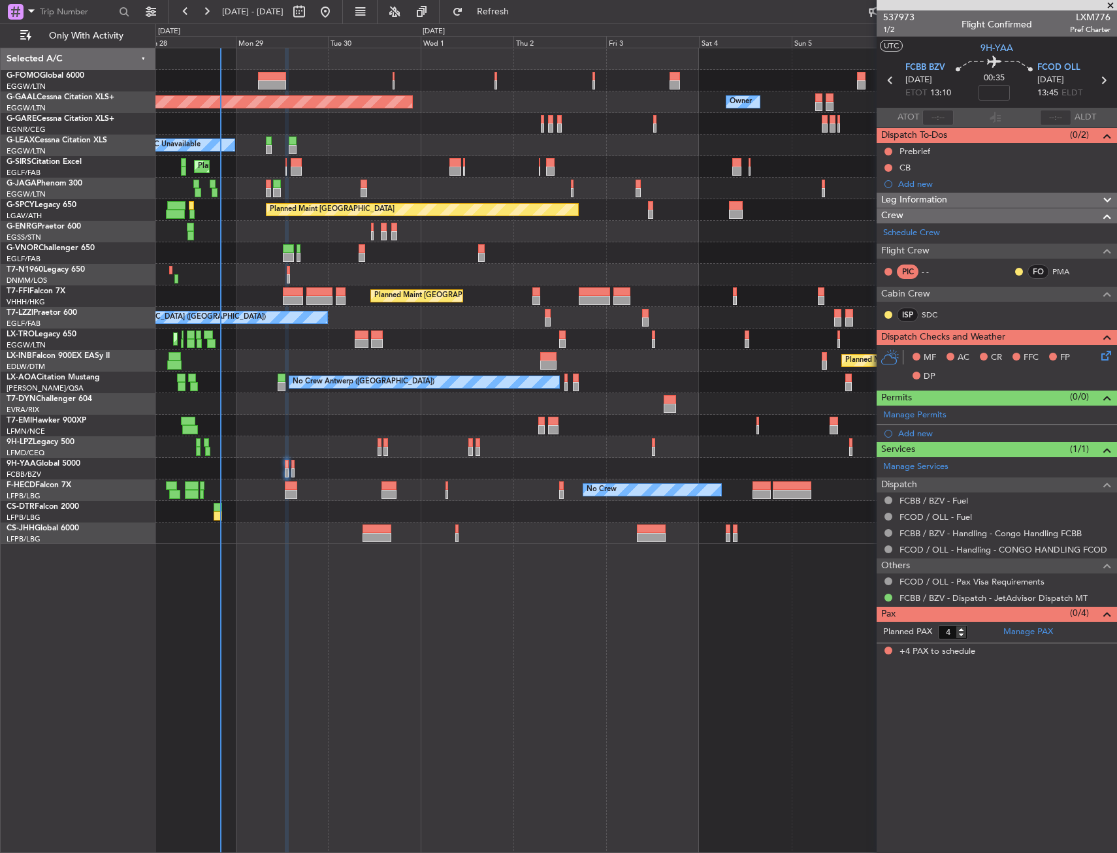
click at [1109, 351] on icon at bounding box center [1104, 353] width 10 height 10
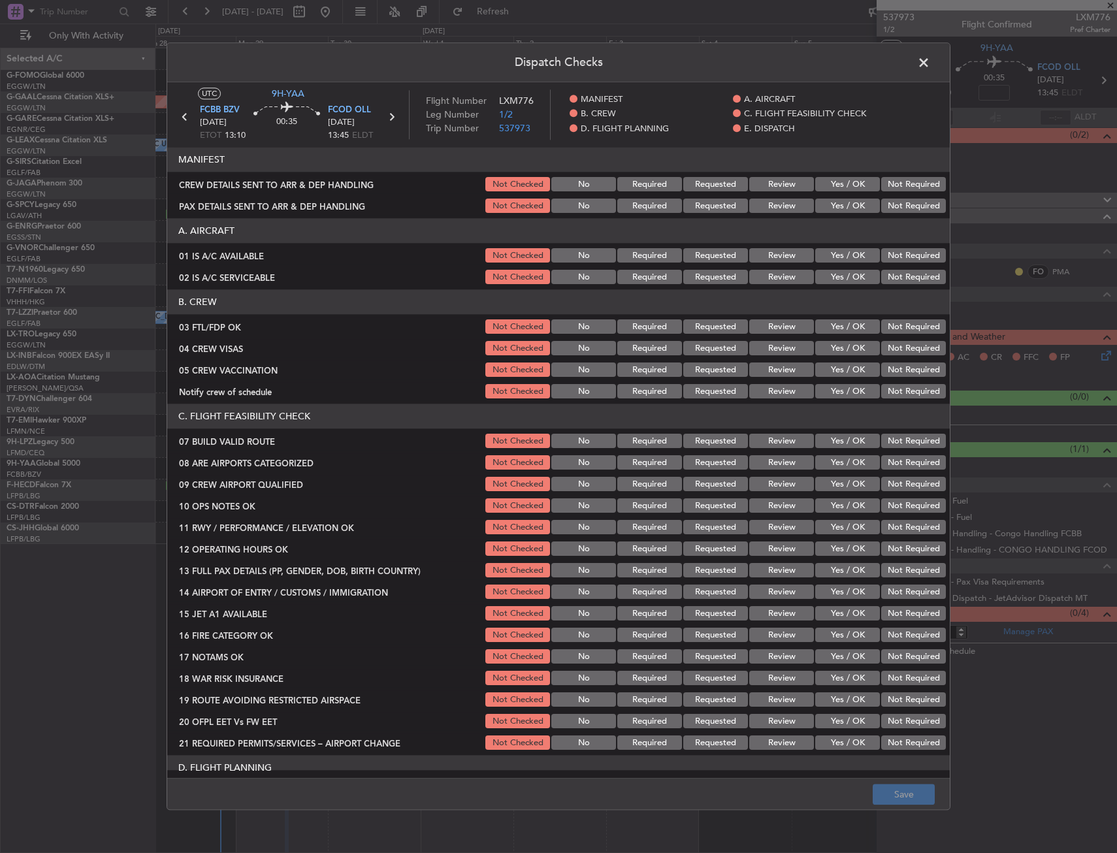
click at [814, 266] on section "A. AIRCRAFT 01 IS A/C AVAILABLE Not Checked No Required Requested Review Yes / …" at bounding box center [558, 253] width 782 height 68
click at [819, 278] on button "Yes / OK" at bounding box center [847, 277] width 65 height 14
click at [833, 252] on button "Yes / OK" at bounding box center [847, 256] width 65 height 14
click at [839, 437] on button "Yes / OK" at bounding box center [847, 441] width 65 height 14
drag, startPoint x: 832, startPoint y: 488, endPoint x: 826, endPoint y: 468, distance: 21.1
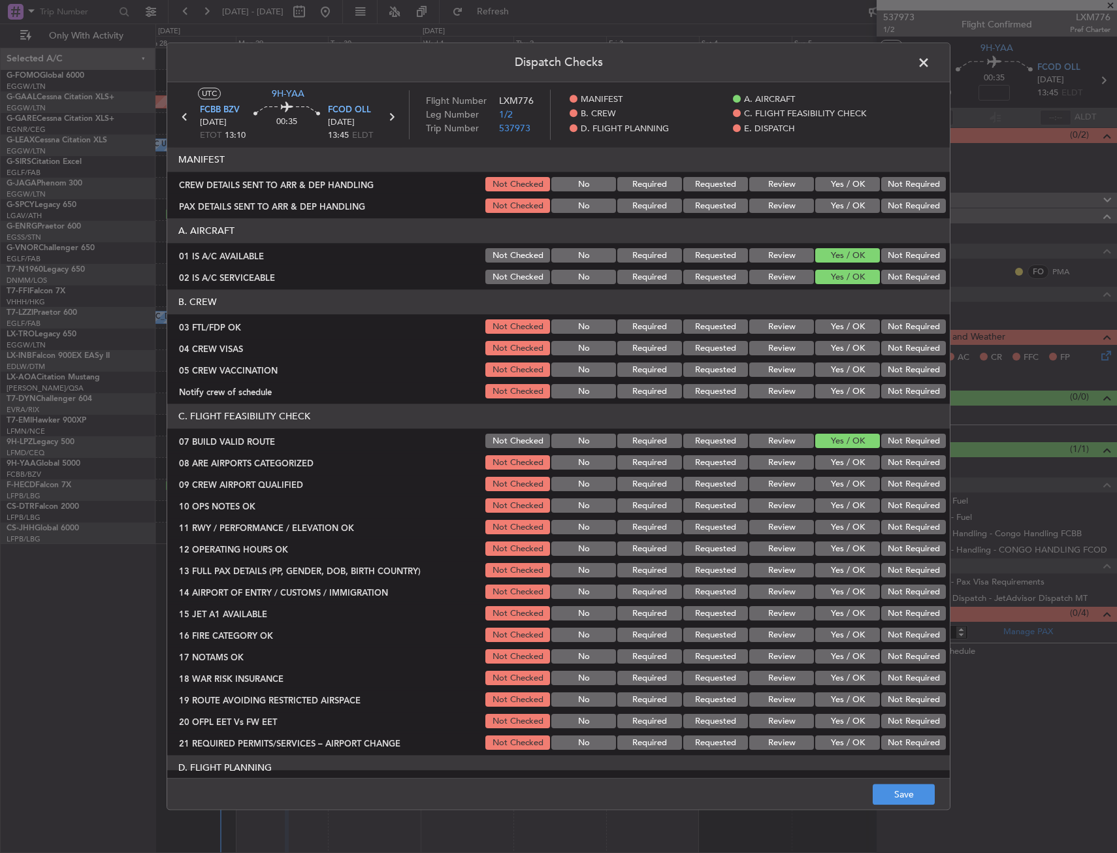
click at [829, 493] on div "Yes / OK" at bounding box center [846, 484] width 66 height 18
click at [826, 468] on button "Yes / OK" at bounding box center [847, 463] width 65 height 14
click at [824, 486] on button "Yes / OK" at bounding box center [847, 484] width 65 height 14
click at [843, 326] on button "Yes / OK" at bounding box center [847, 327] width 65 height 14
click at [908, 342] on button "Not Required" at bounding box center [913, 349] width 65 height 14
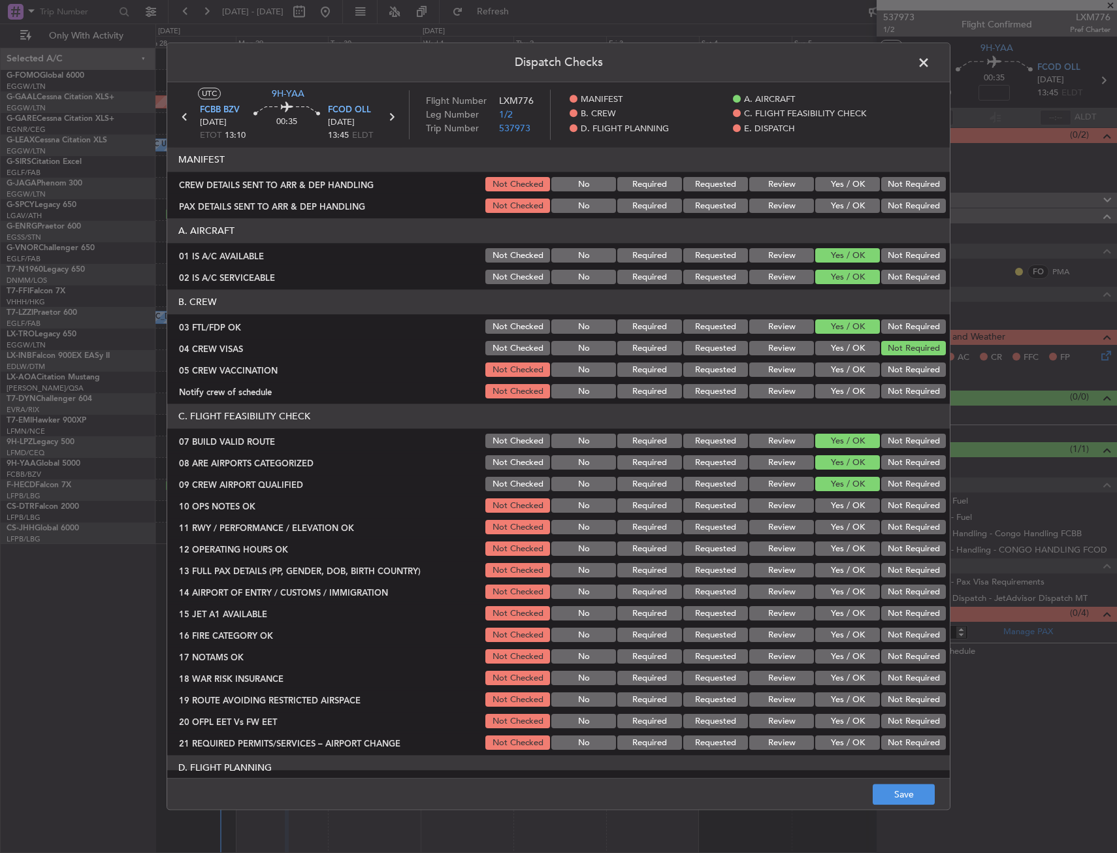
drag, startPoint x: 903, startPoint y: 362, endPoint x: 892, endPoint y: 380, distance: 20.5
click at [902, 363] on button "Not Required" at bounding box center [913, 370] width 65 height 14
click at [835, 510] on button "Yes / OK" at bounding box center [847, 506] width 65 height 14
drag, startPoint x: 834, startPoint y: 529, endPoint x: 834, endPoint y: 547, distance: 18.3
click at [834, 530] on button "Yes / OK" at bounding box center [847, 528] width 65 height 14
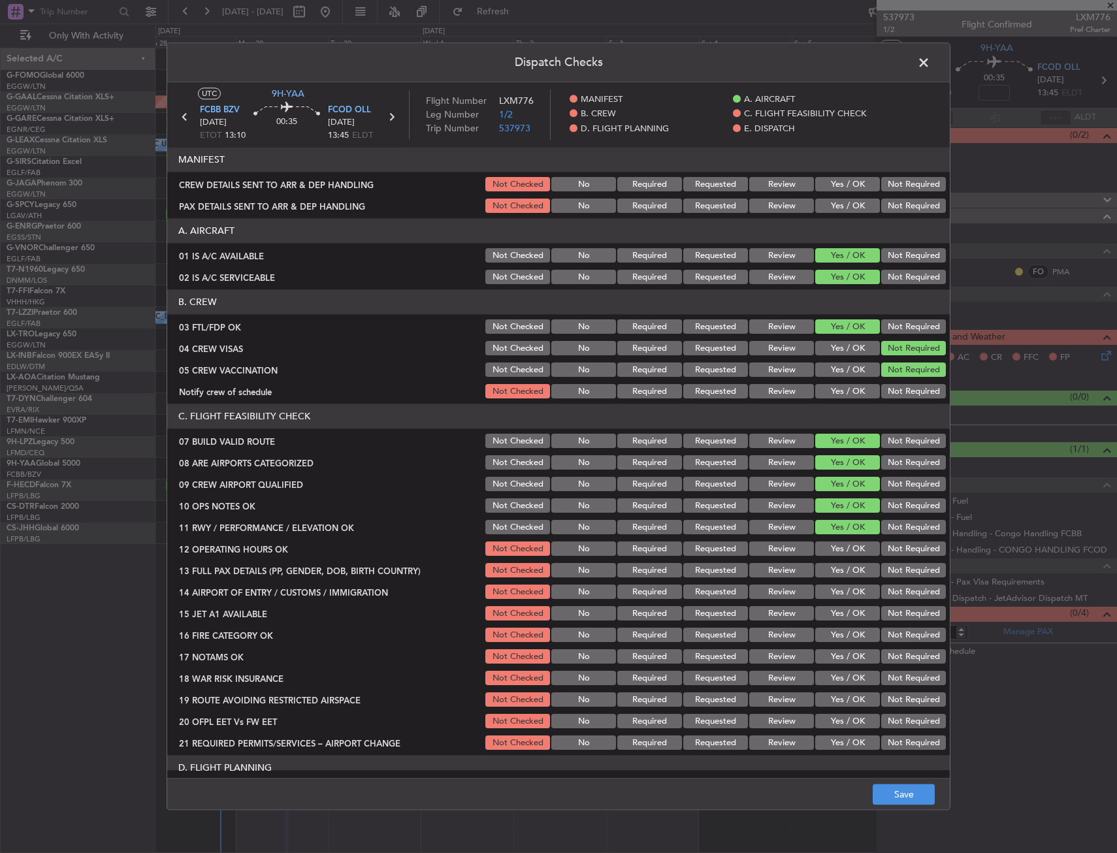
click at [835, 549] on button "Yes / OK" at bounding box center [847, 549] width 65 height 14
click at [835, 562] on div "Yes / OK" at bounding box center [846, 571] width 66 height 18
click at [835, 582] on section "C. FLIGHT FEASIBILITY CHECK 07 BUILD VALID ROUTE Not Checked No Required Reques…" at bounding box center [558, 578] width 782 height 348
click at [838, 598] on button "Yes / OK" at bounding box center [847, 592] width 65 height 14
click at [836, 575] on button "Yes / OK" at bounding box center [847, 571] width 65 height 14
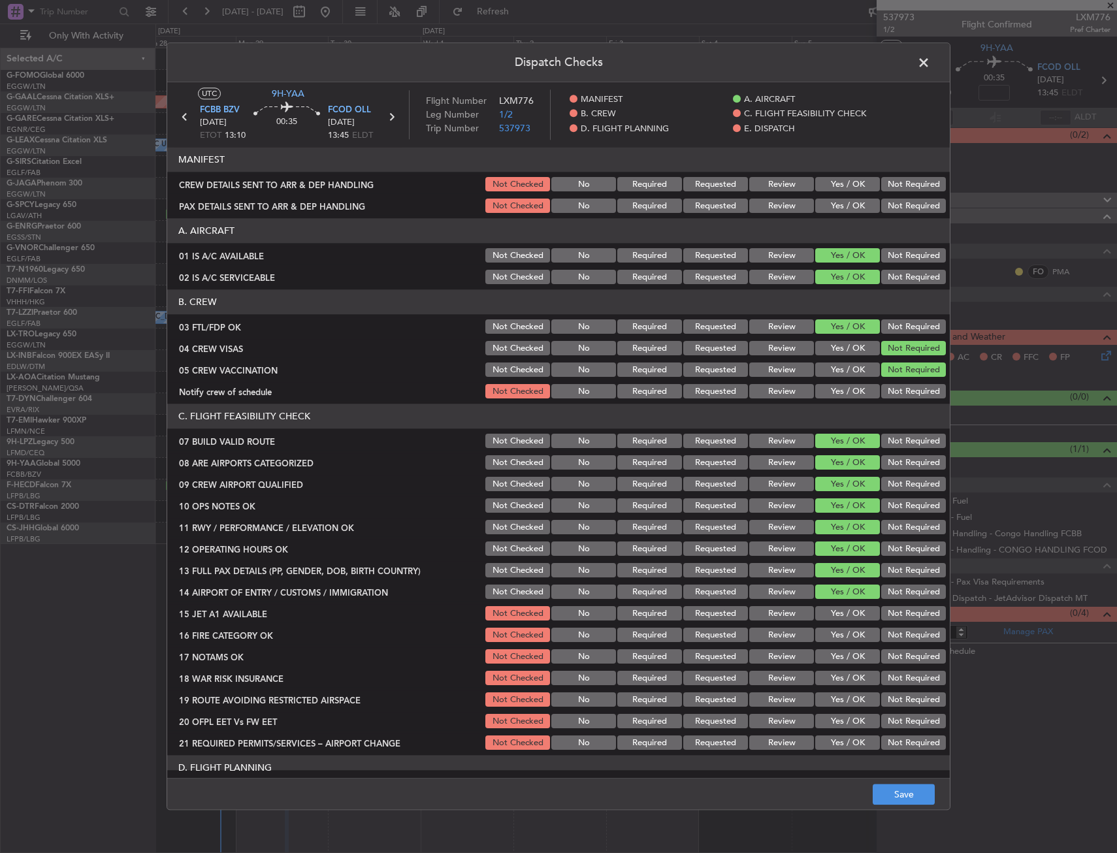
click at [854, 620] on button "Yes / OK" at bounding box center [847, 614] width 65 height 14
click at [843, 636] on button "Yes / OK" at bounding box center [847, 635] width 65 height 14
click at [835, 658] on button "Yes / OK" at bounding box center [847, 657] width 65 height 14
click at [831, 678] on button "Yes / OK" at bounding box center [847, 678] width 65 height 14
click at [894, 683] on button "Not Required" at bounding box center [913, 678] width 65 height 14
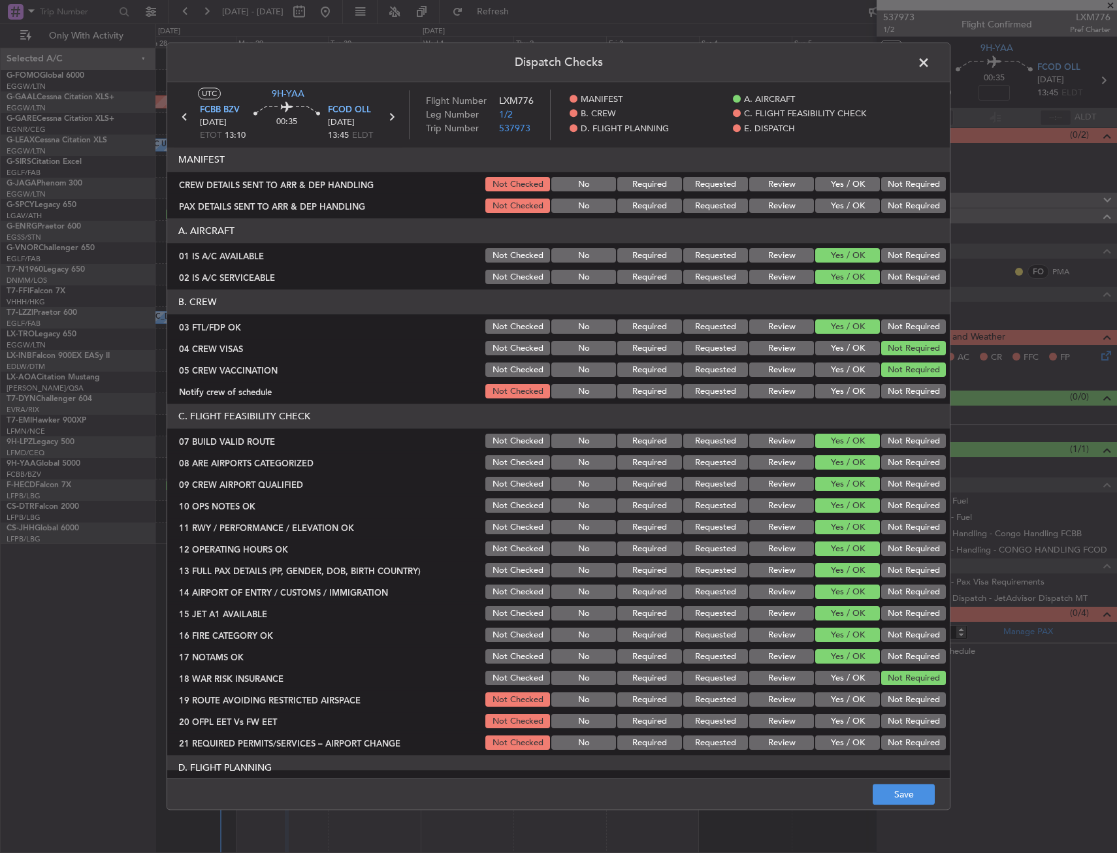
drag, startPoint x: 810, startPoint y: 723, endPoint x: 824, endPoint y: 718, distance: 14.5
click at [815, 723] on button "Yes / OK" at bounding box center [847, 722] width 65 height 14
click at [836, 707] on div "Yes / OK" at bounding box center [846, 700] width 66 height 18
click at [826, 741] on button "Yes / OK" at bounding box center [847, 743] width 65 height 14
click at [839, 699] on button "Yes / OK" at bounding box center [847, 700] width 65 height 14
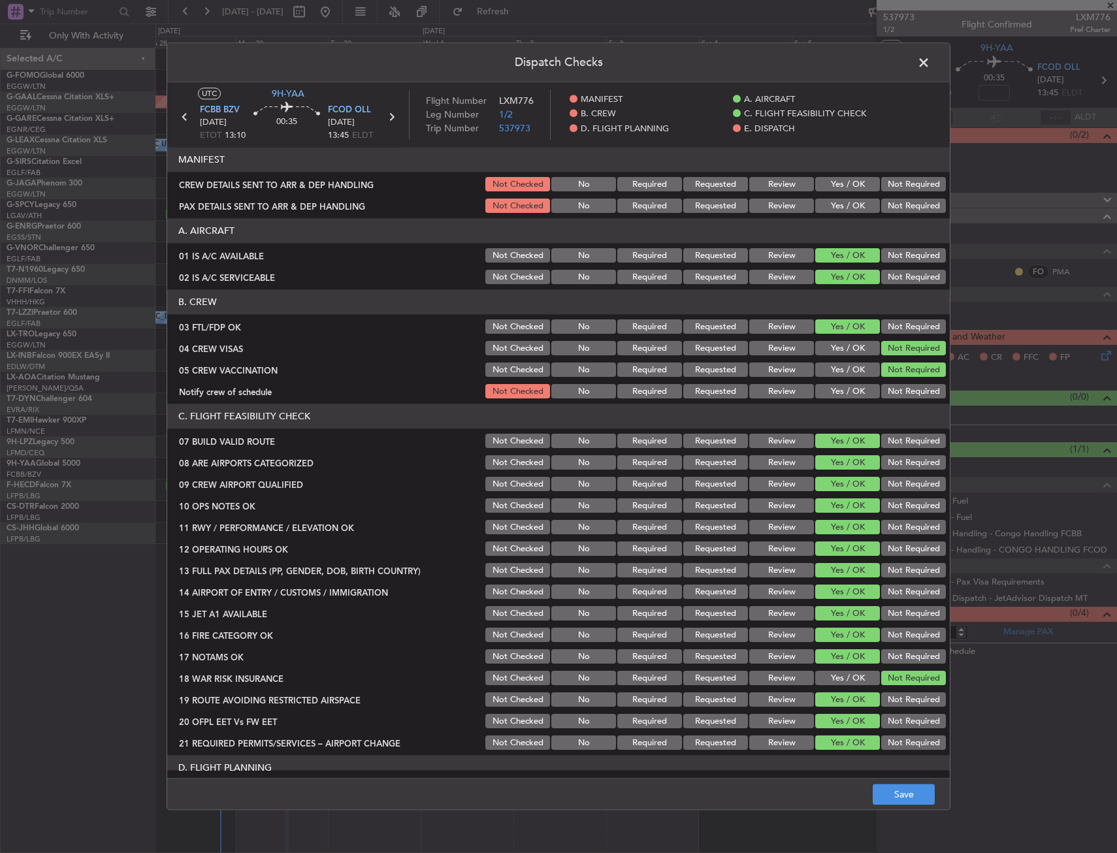
drag, startPoint x: 881, startPoint y: 198, endPoint x: 890, endPoint y: 181, distance: 19.3
click at [881, 198] on div "Not Required" at bounding box center [912, 206] width 66 height 18
drag, startPoint x: 891, startPoint y: 180, endPoint x: 892, endPoint y: 199, distance: 19.0
click at [891, 180] on button "Not Required" at bounding box center [913, 185] width 65 height 14
click at [892, 199] on button "Not Required" at bounding box center [913, 206] width 65 height 14
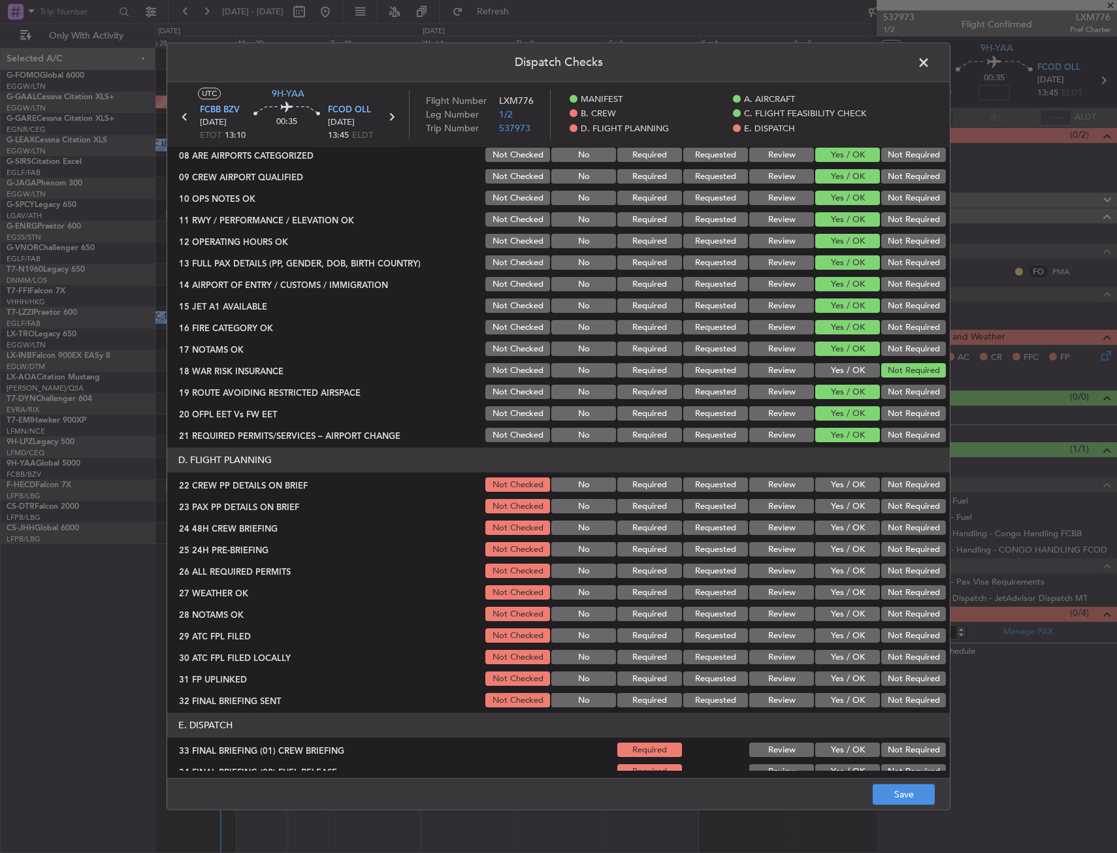
scroll to position [392, 0]
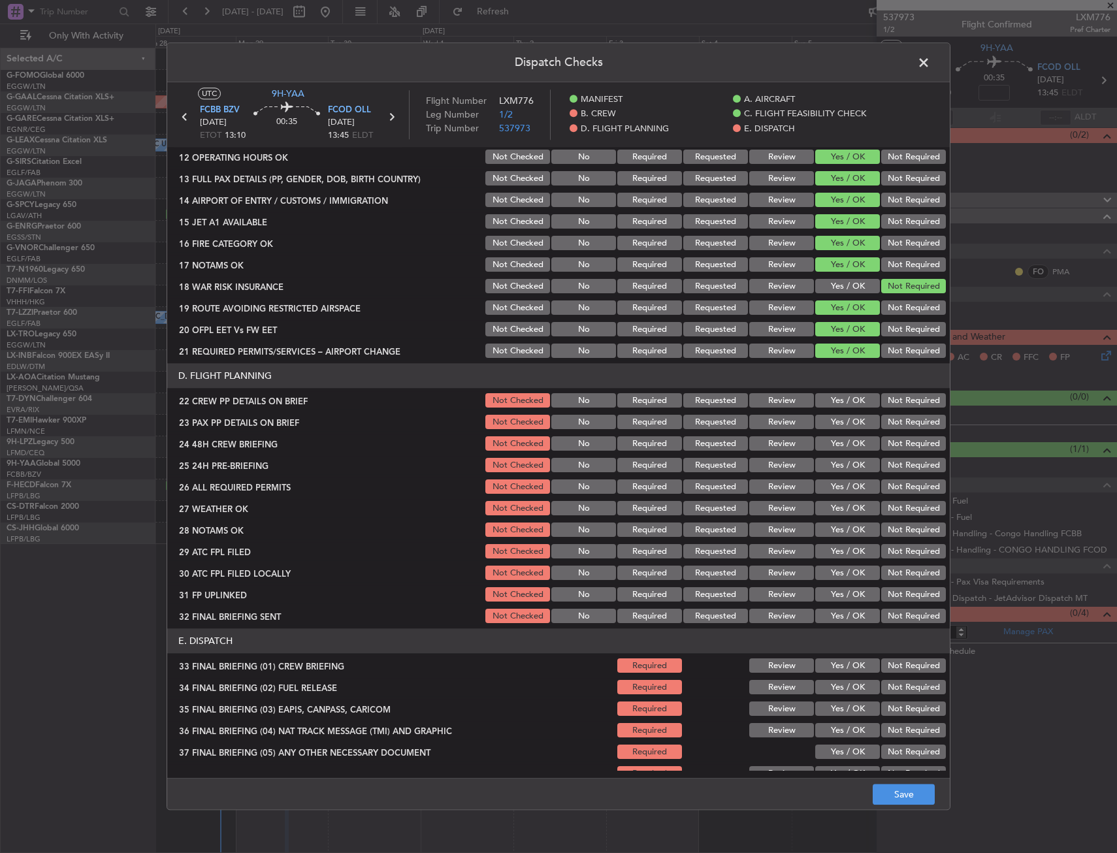
click at [833, 405] on button "Yes / OK" at bounding box center [847, 401] width 65 height 14
click at [831, 422] on button "Yes / OK" at bounding box center [847, 422] width 65 height 14
click at [832, 437] on button "Yes / OK" at bounding box center [847, 444] width 65 height 14
click at [885, 466] on button "Not Required" at bounding box center [913, 466] width 65 height 14
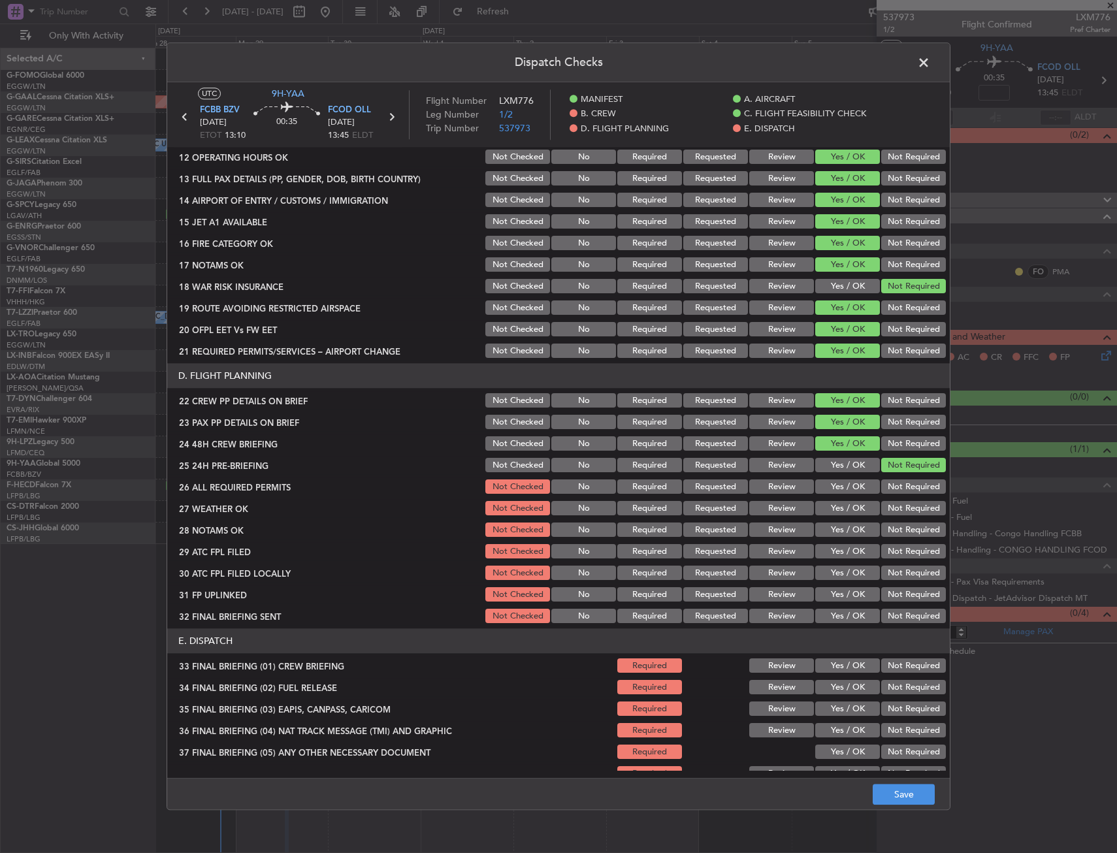
click at [511, 452] on div "Not Checked" at bounding box center [516, 444] width 66 height 18
click at [511, 449] on button "Not Checked" at bounding box center [517, 444] width 65 height 14
click at [896, 794] on button "Save" at bounding box center [904, 794] width 62 height 21
click at [930, 67] on span at bounding box center [930, 66] width 0 height 26
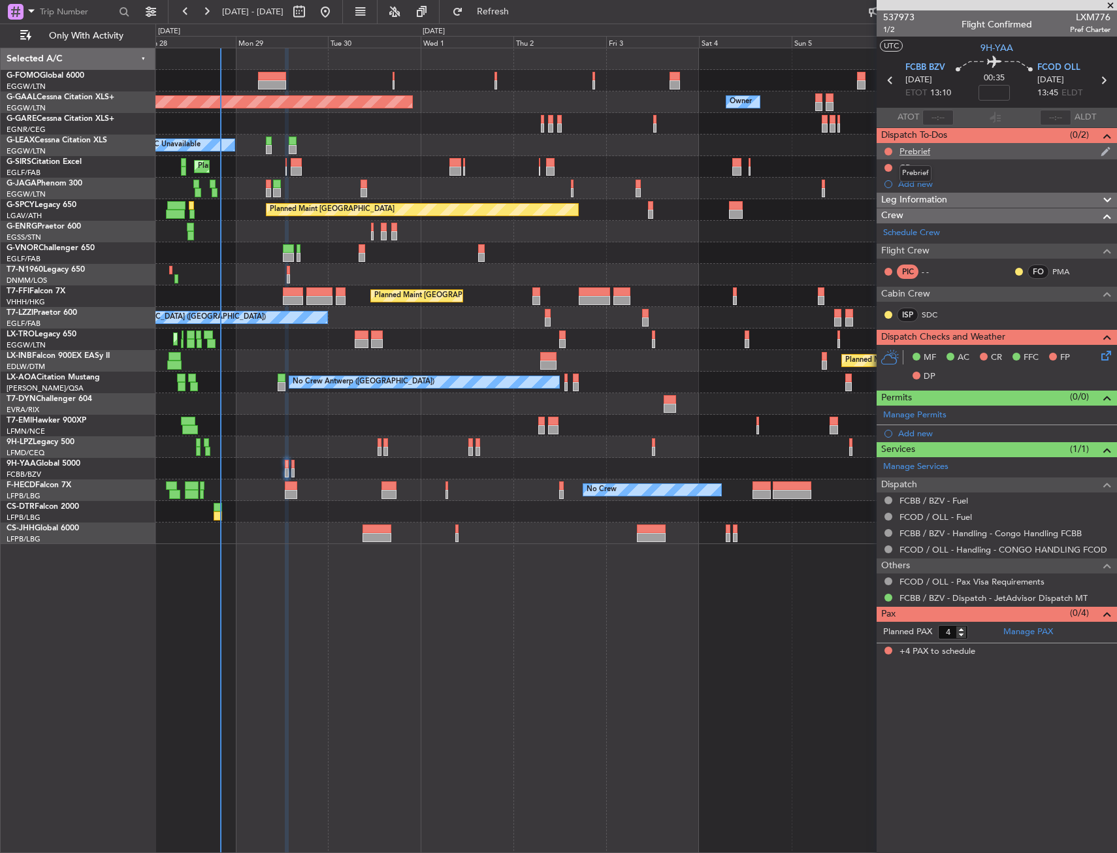
click at [922, 153] on div "Prebrief" at bounding box center [914, 151] width 31 height 11
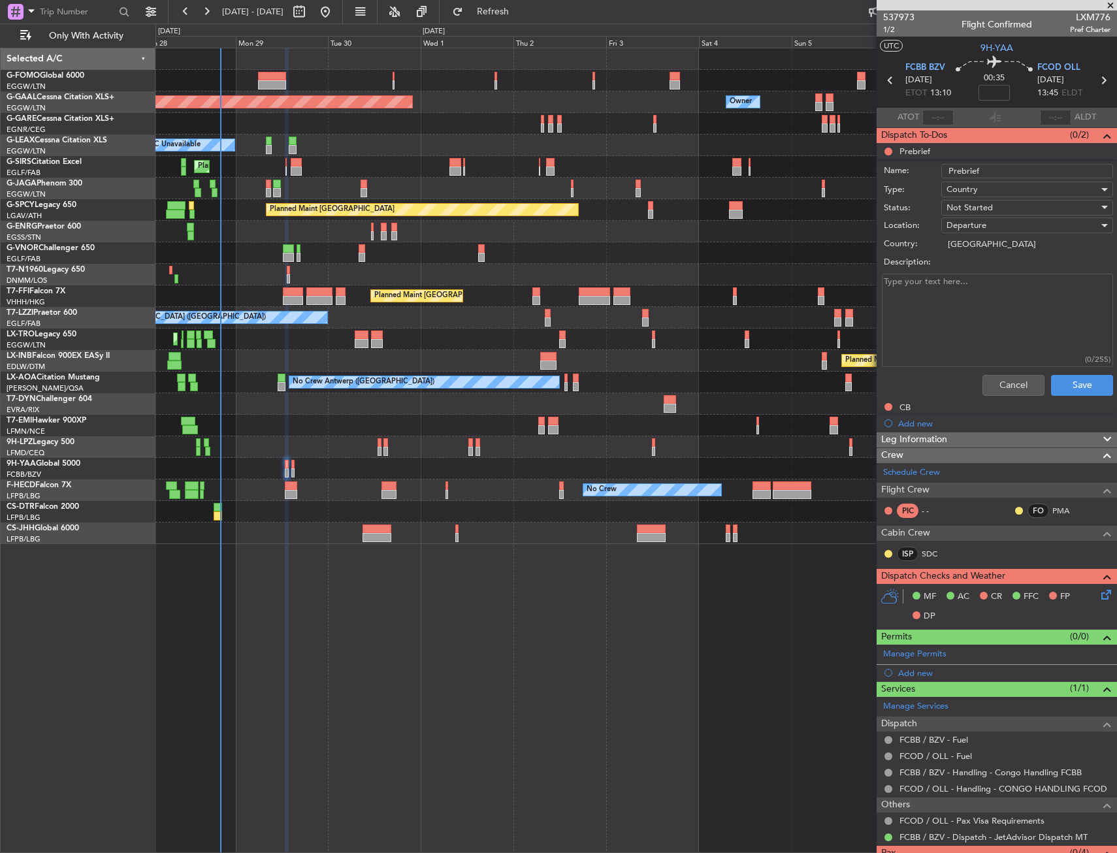
click at [934, 257] on label "Description:" at bounding box center [1004, 262] width 240 height 13
click at [934, 274] on textarea "Description:" at bounding box center [997, 320] width 231 height 93
click at [932, 305] on textarea "Description:" at bounding box center [997, 320] width 231 height 93
paste textarea "FUEL 21800lbs Cargo 200lbs"
type textarea "FUEL 21800lbs Cargo 200lbs"
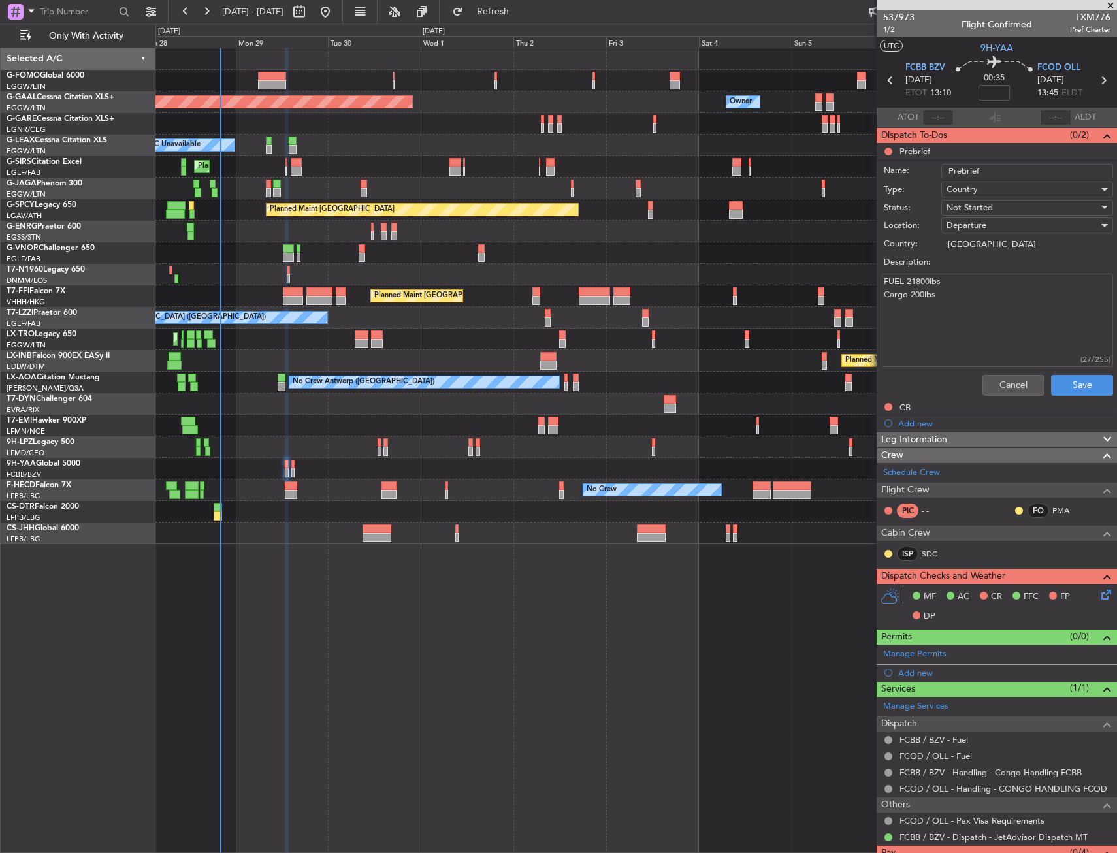
click at [973, 206] on span "Not Started" at bounding box center [969, 208] width 46 height 12
click at [979, 268] on span "Completed" at bounding box center [1020, 273] width 153 height 20
click at [1055, 392] on button "Save" at bounding box center [1082, 385] width 62 height 21
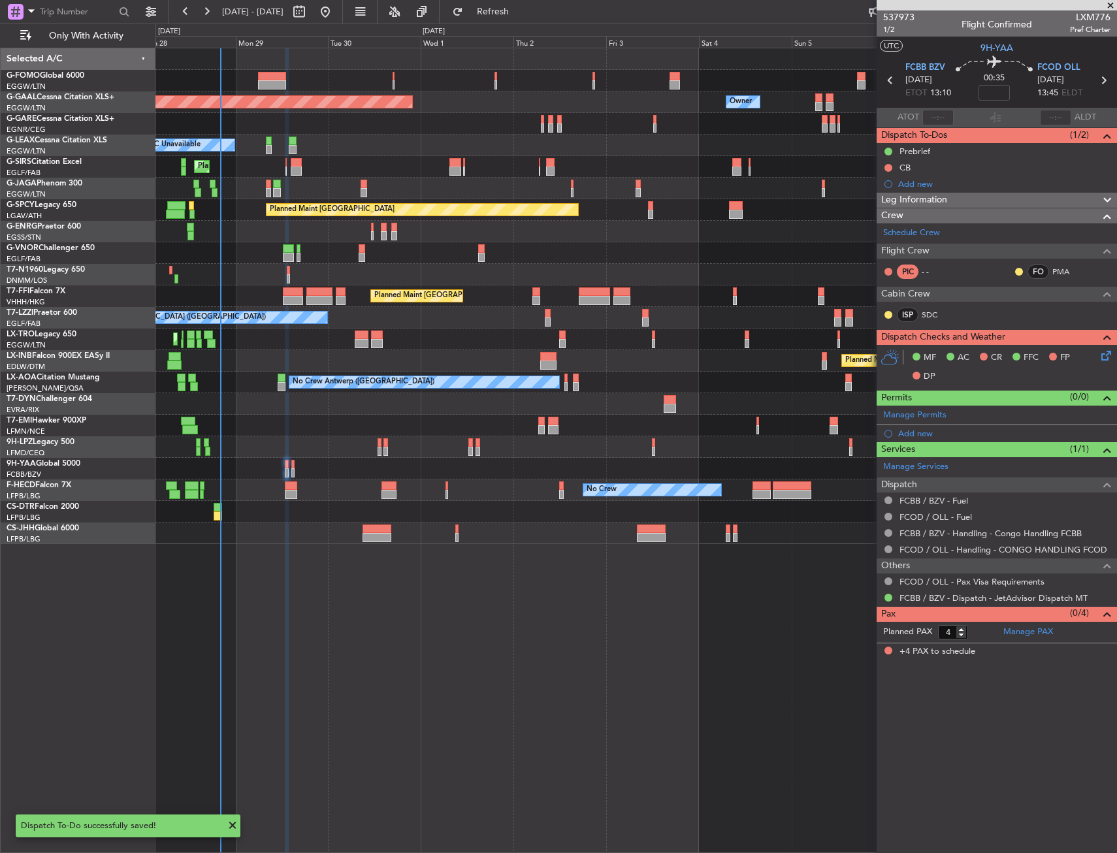
click at [1101, 78] on icon at bounding box center [1103, 80] width 17 height 17
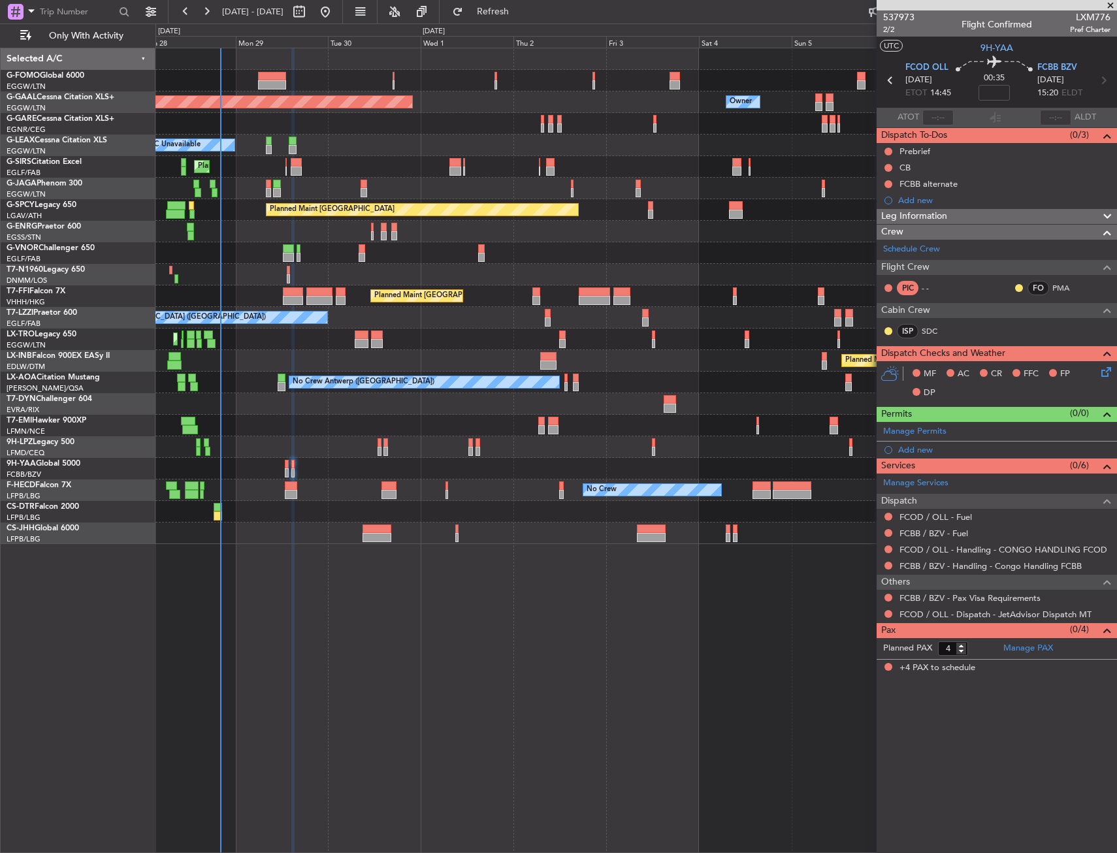
click at [1001, 104] on section "FCOD OLL 29/09/2025 ETOT 14:45 00:35 FCBB BZV 29/09/2025 15:20 ELDT" at bounding box center [997, 82] width 240 height 52
click at [1002, 96] on input at bounding box center [993, 93] width 31 height 16
click at [1027, 100] on div "00:35 -5" at bounding box center [994, 80] width 86 height 48
type input "-00:05"
click at [885, 515] on button at bounding box center [888, 517] width 8 height 8
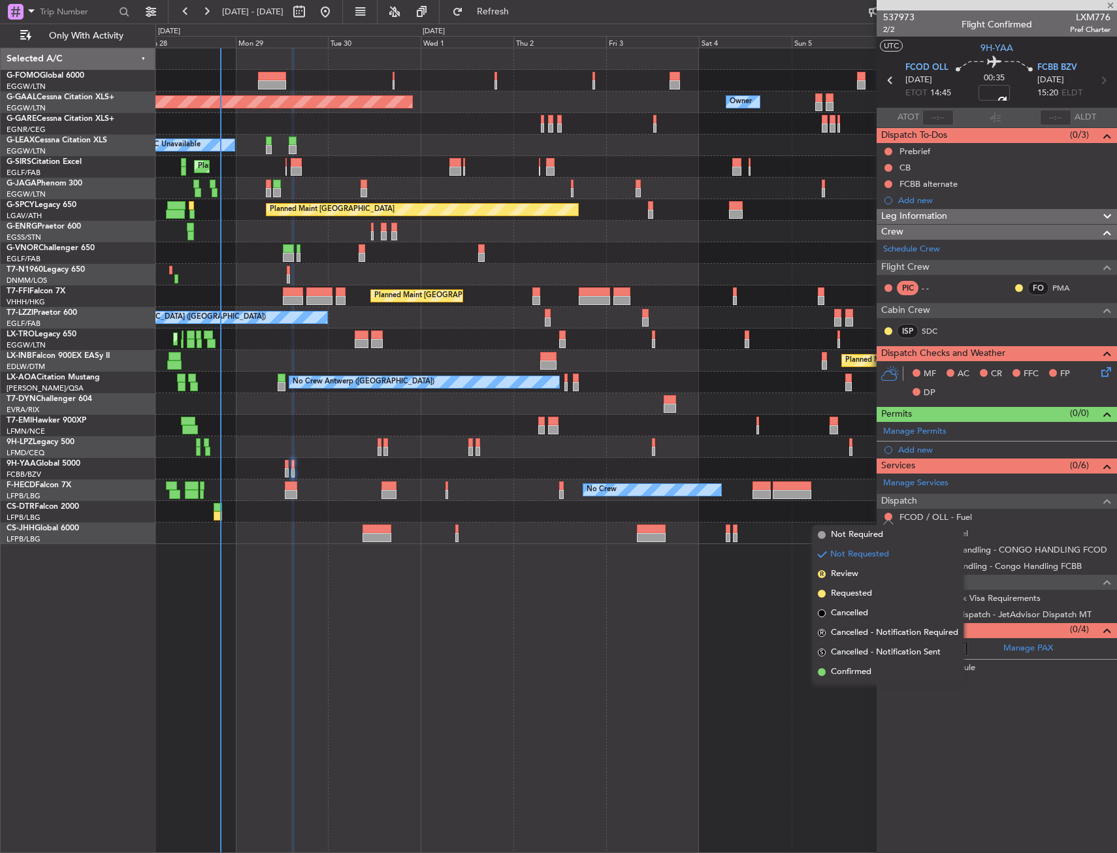
drag, startPoint x: 846, startPoint y: 538, endPoint x: 879, endPoint y: 535, distance: 33.5
click at [846, 538] on span "Not Required" at bounding box center [857, 534] width 52 height 13
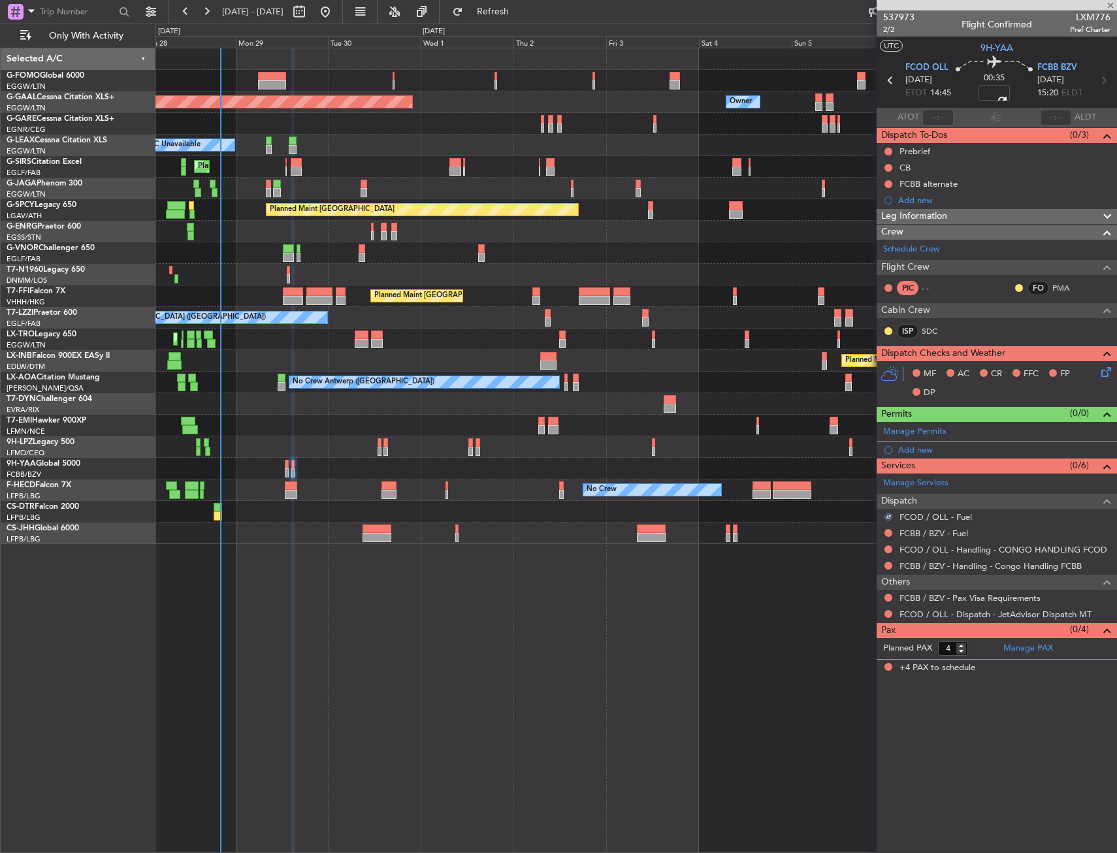
click at [883, 530] on div "FCBB / BZV - Fuel" at bounding box center [997, 533] width 240 height 16
click at [884, 530] on button at bounding box center [888, 533] width 8 height 8
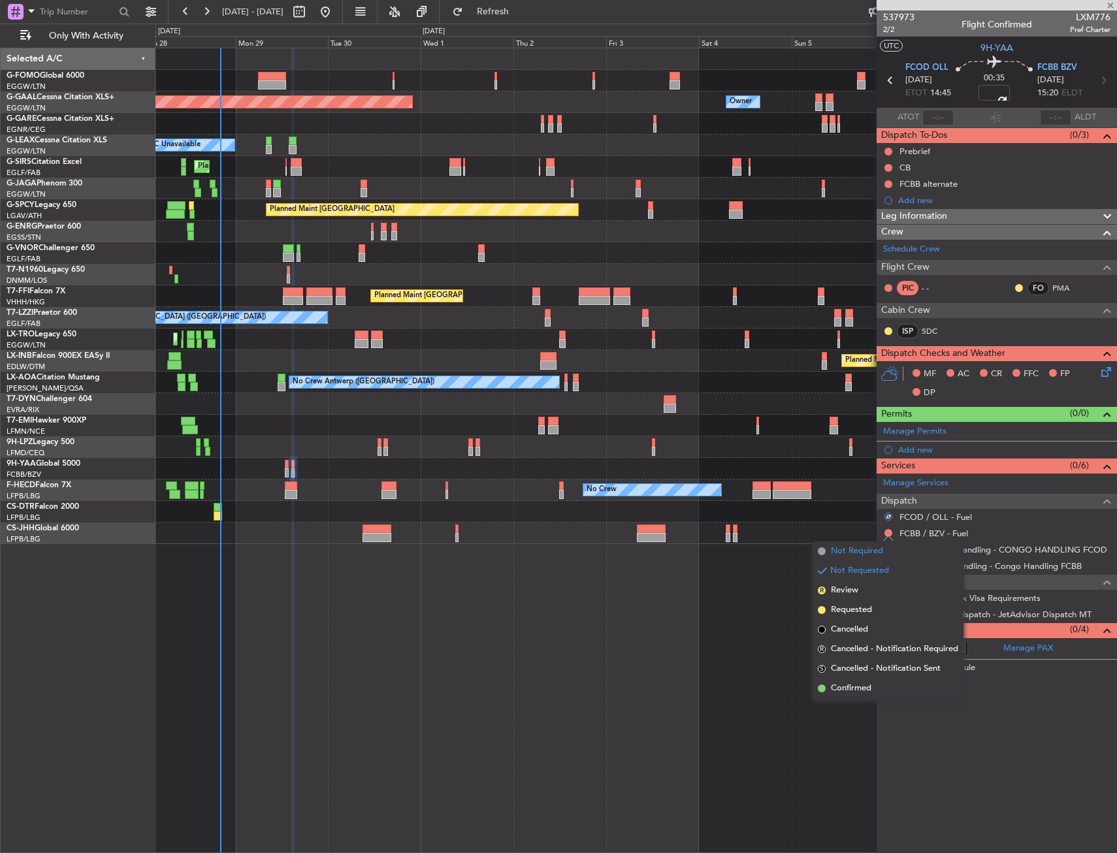
click at [829, 550] on li "Not Required" at bounding box center [888, 551] width 151 height 20
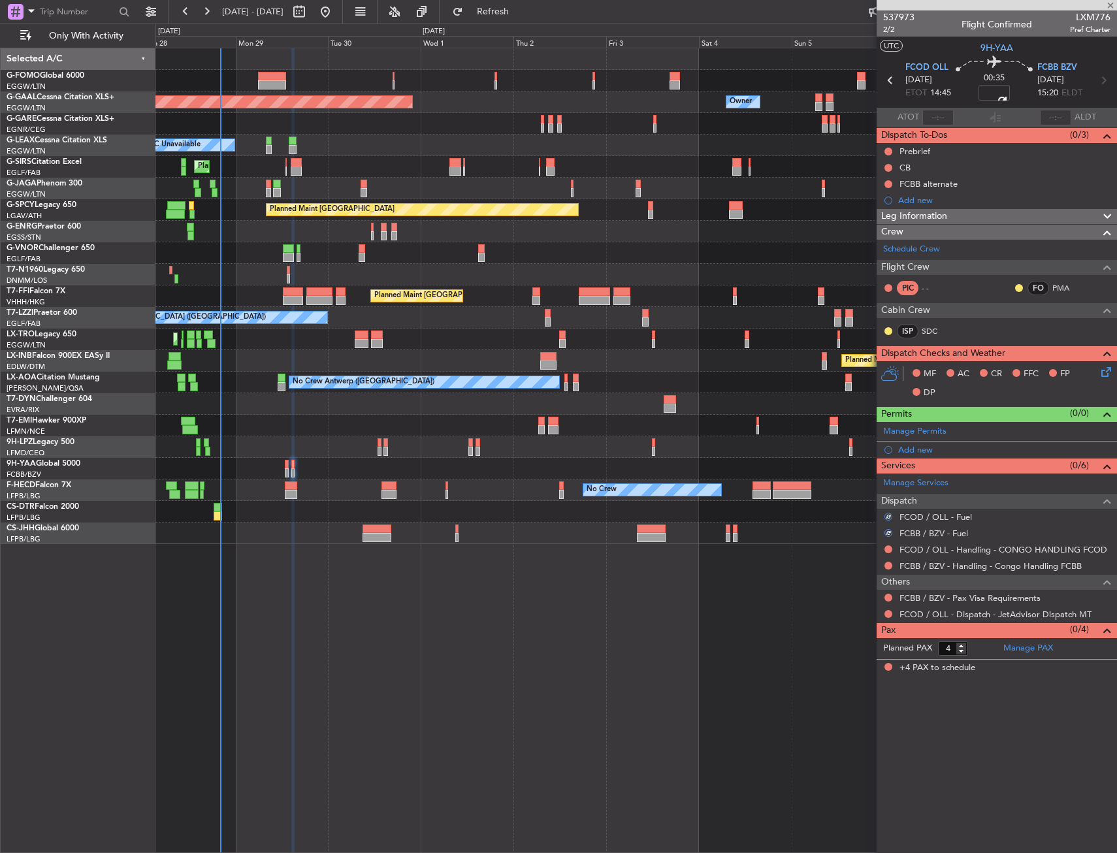
click at [883, 552] on nimbus-traffic-light at bounding box center [888, 549] width 10 height 10
click at [886, 549] on button at bounding box center [888, 549] width 8 height 8
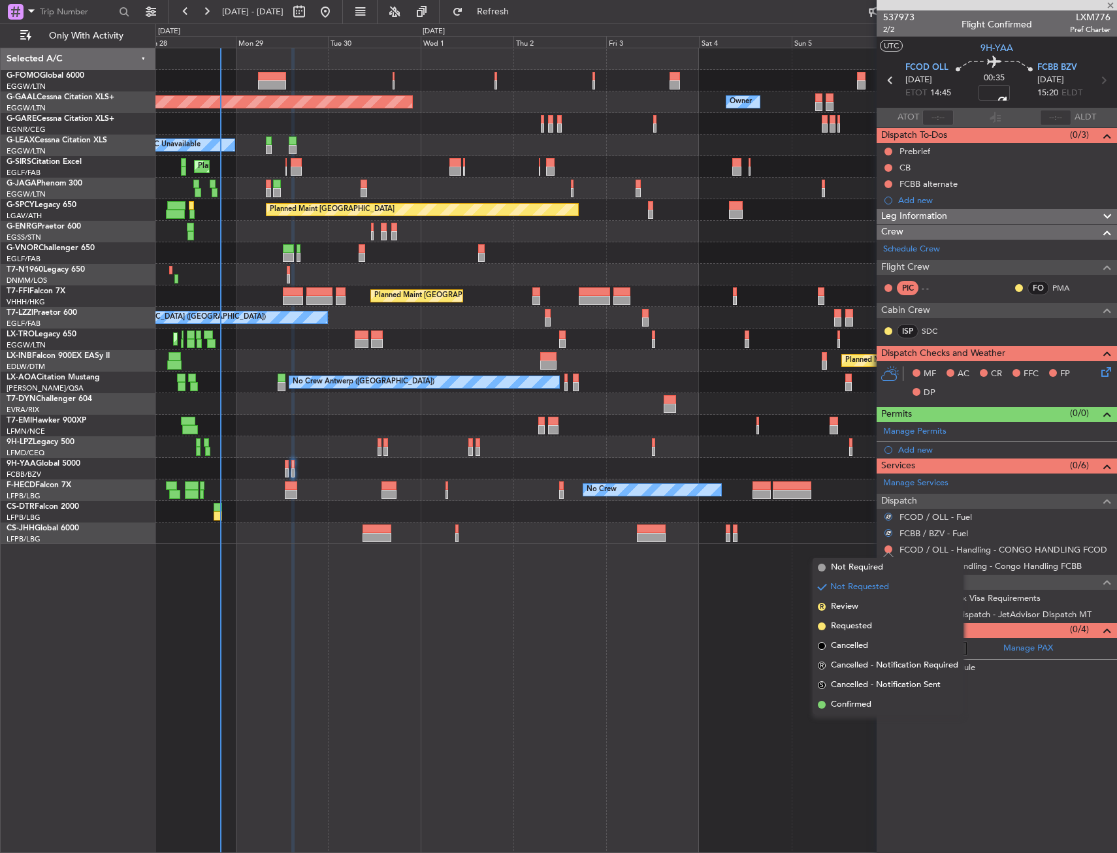
click at [837, 570] on span "Not Required" at bounding box center [857, 567] width 52 height 13
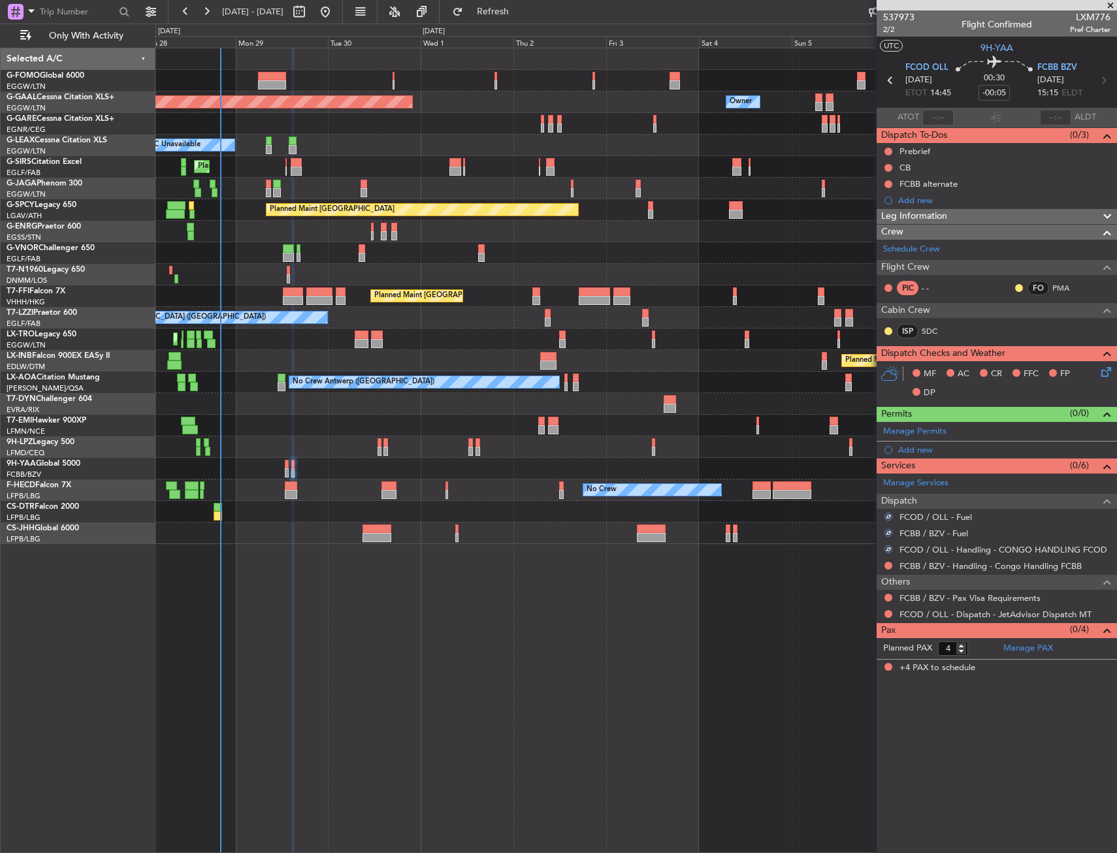
click at [887, 568] on button at bounding box center [888, 566] width 8 height 8
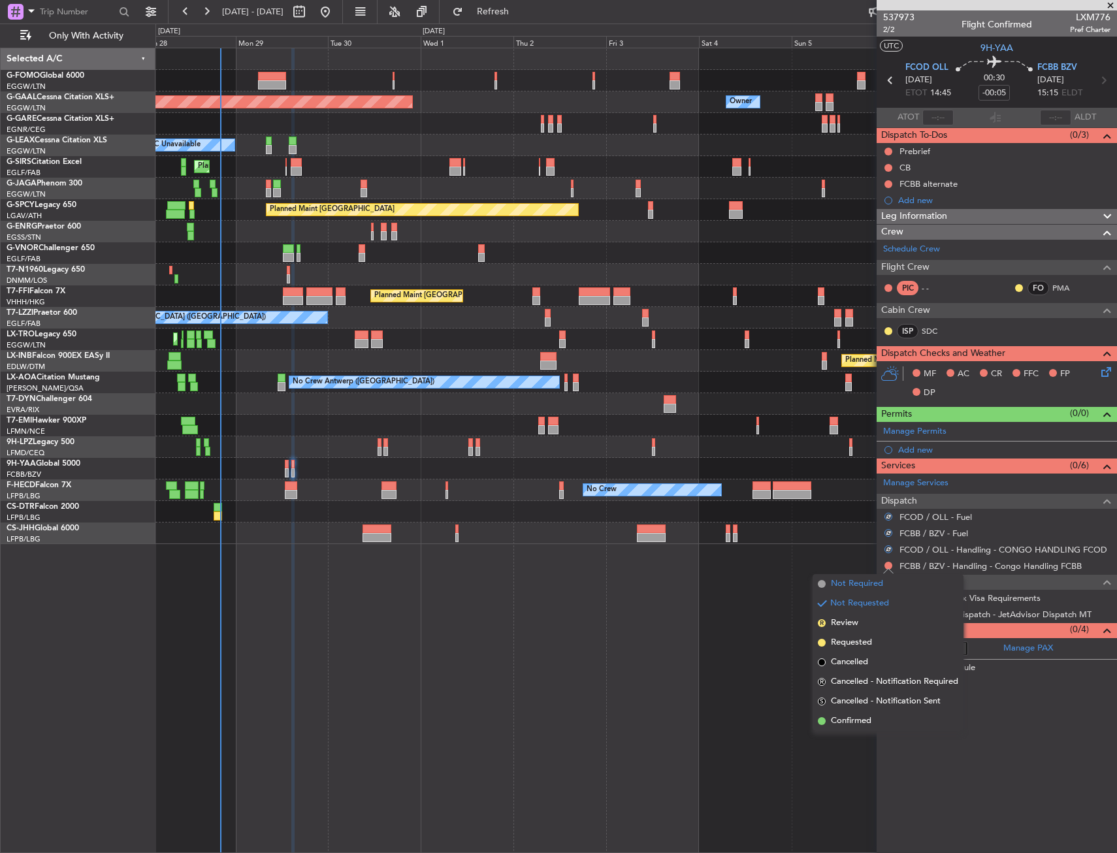
click at [850, 579] on span "Not Required" at bounding box center [857, 583] width 52 height 13
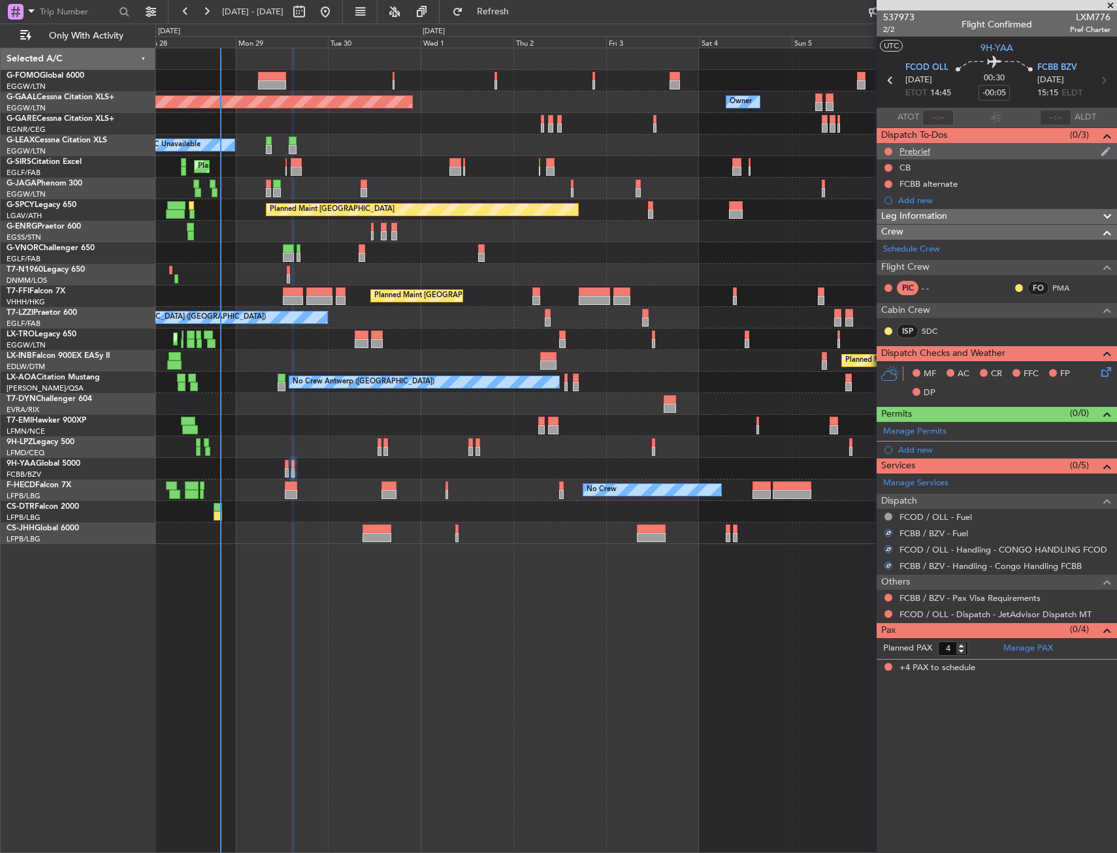
click at [903, 150] on div "Prebrief" at bounding box center [914, 151] width 31 height 11
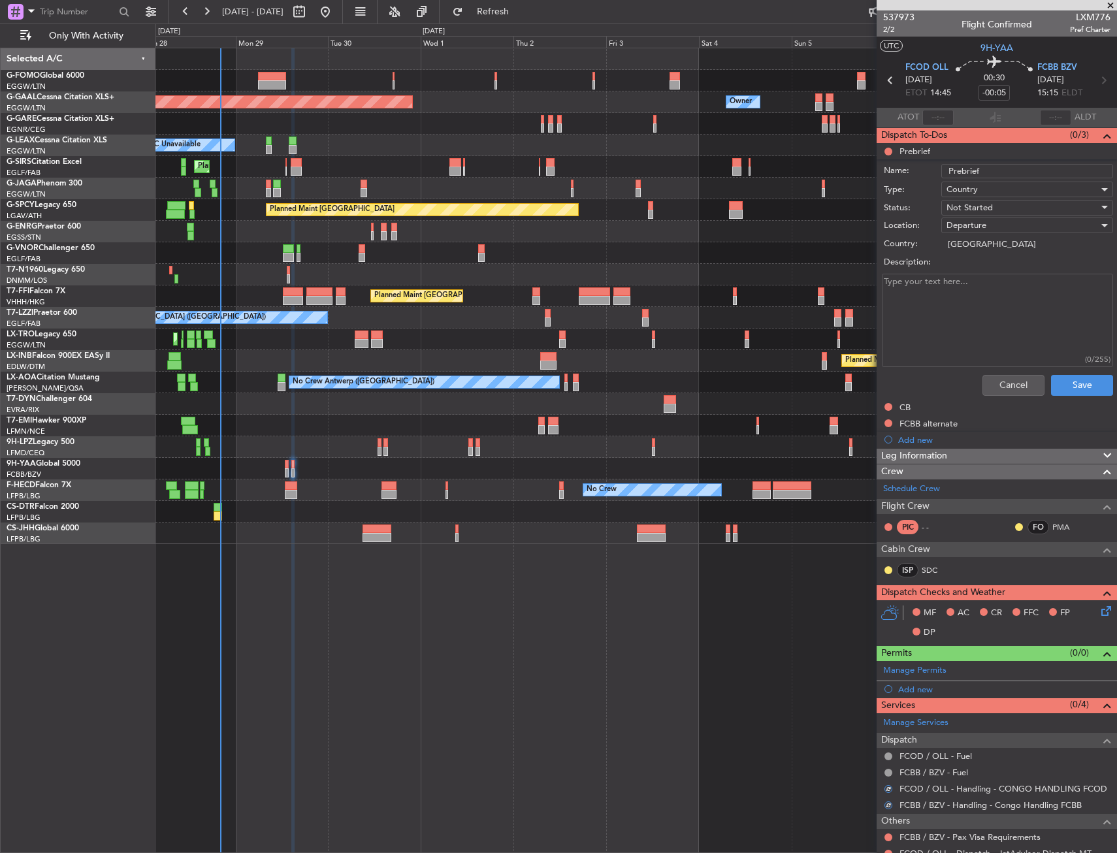
click at [941, 274] on textarea "Description:" at bounding box center [997, 320] width 231 height 93
paste textarea "FUEL remaining minus 300lbs Cargo 200lbs"
type textarea "FUEL remaining minus 300lbs Cargo 200lbs"
click at [979, 204] on span "Not Started" at bounding box center [969, 208] width 46 height 12
click at [980, 272] on span "Completed" at bounding box center [1020, 273] width 153 height 20
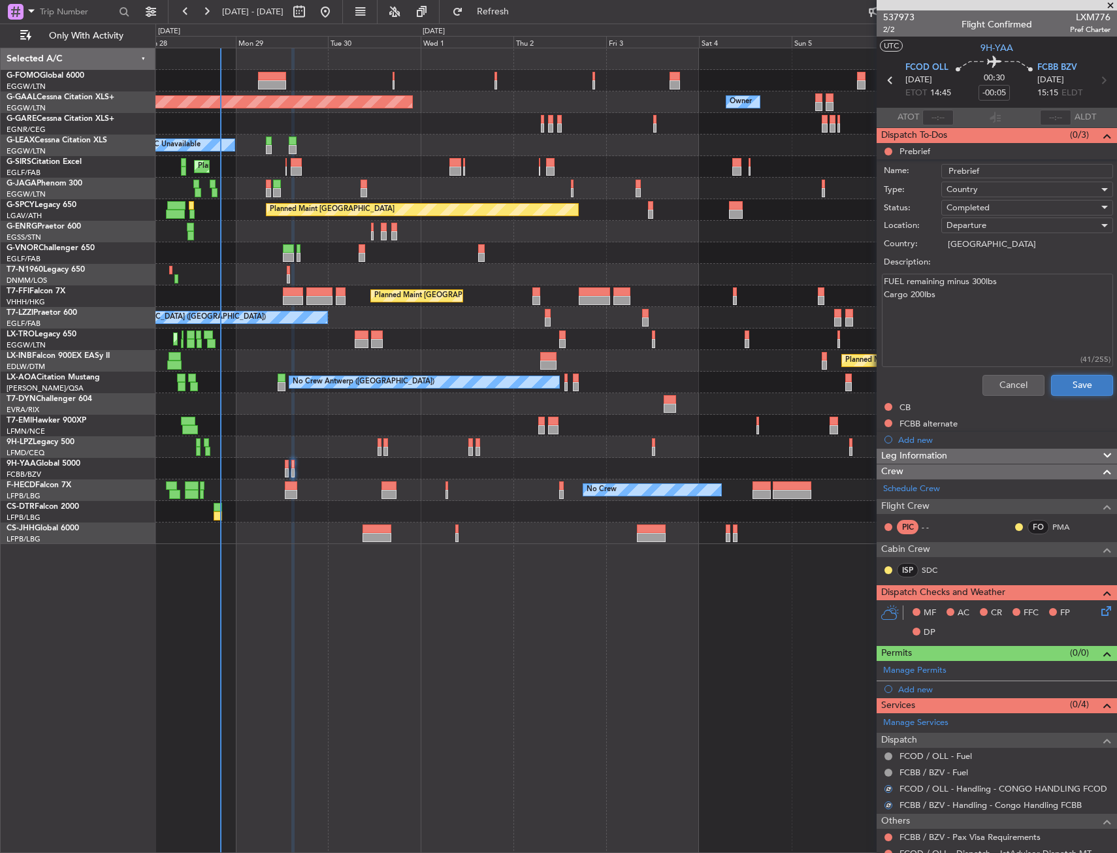
click at [1054, 391] on button "Save" at bounding box center [1082, 385] width 62 height 21
click at [1054, 381] on div "Cancel Save" at bounding box center [993, 385] width 246 height 31
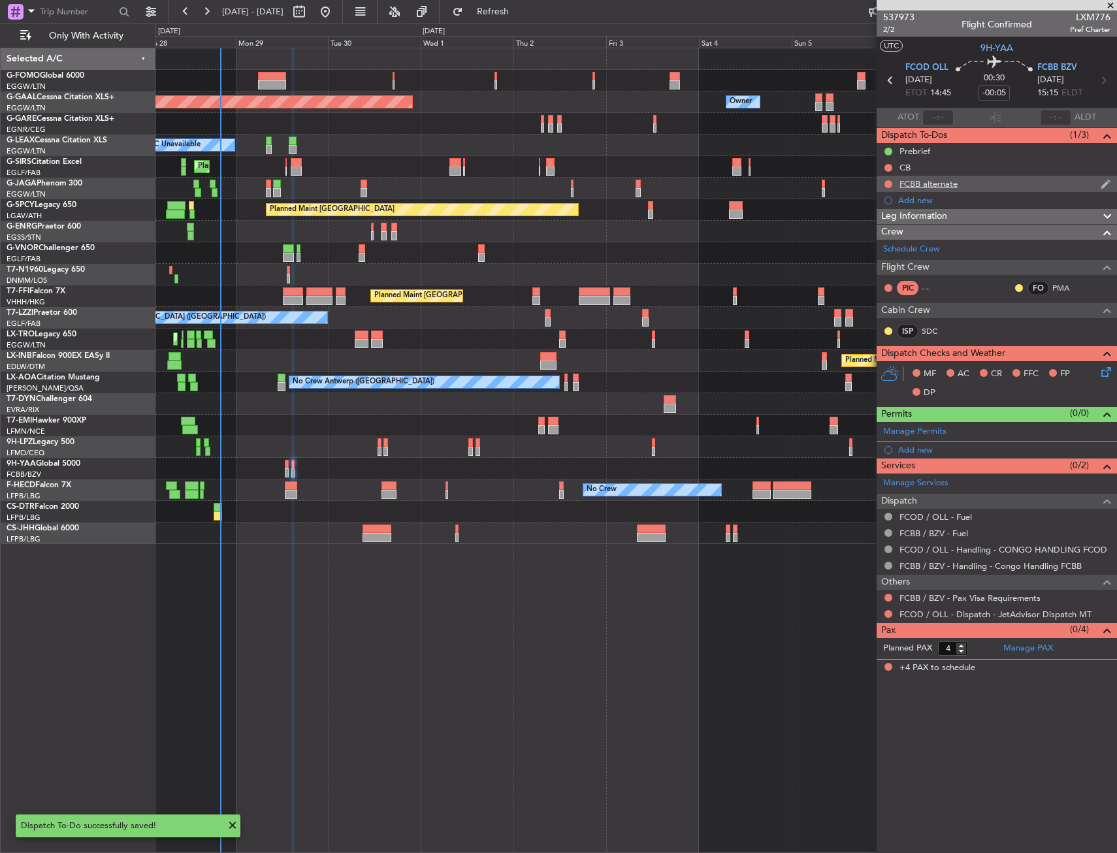
click at [933, 183] on div "FCBB alternate" at bounding box center [928, 183] width 58 height 11
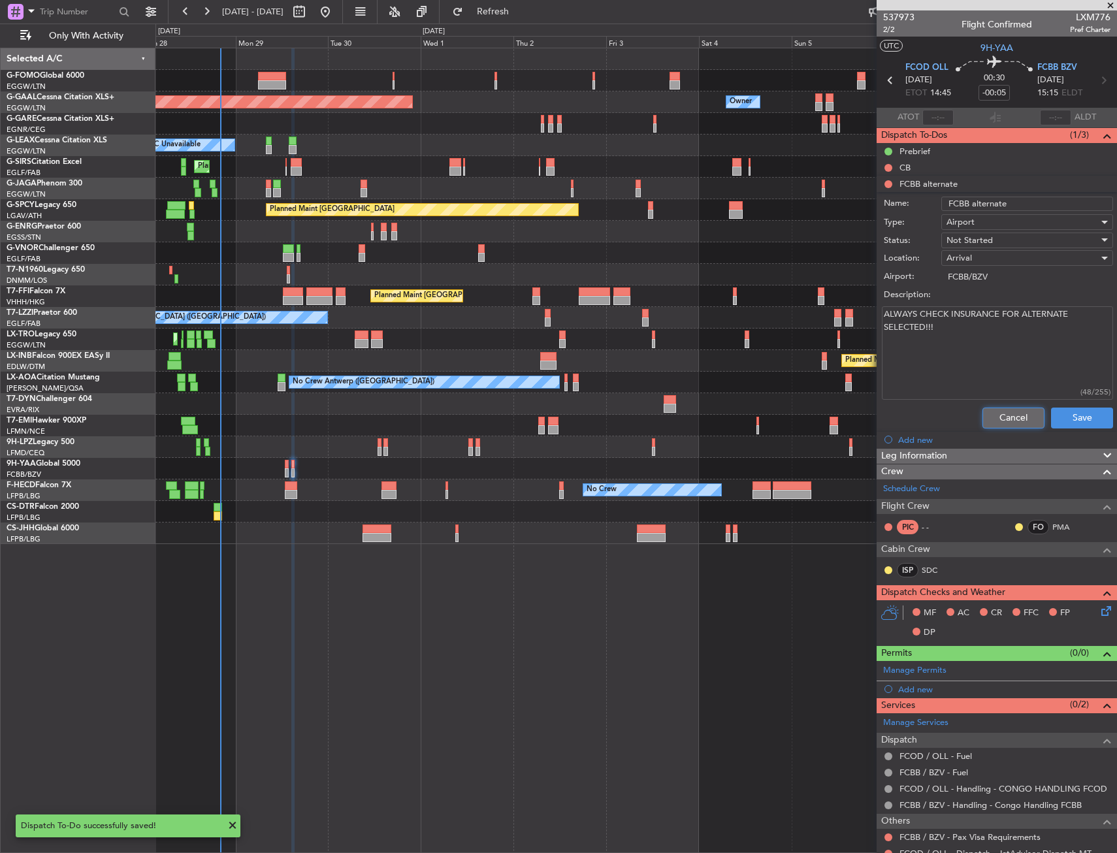
click at [1000, 414] on button "Cancel" at bounding box center [1013, 418] width 62 height 21
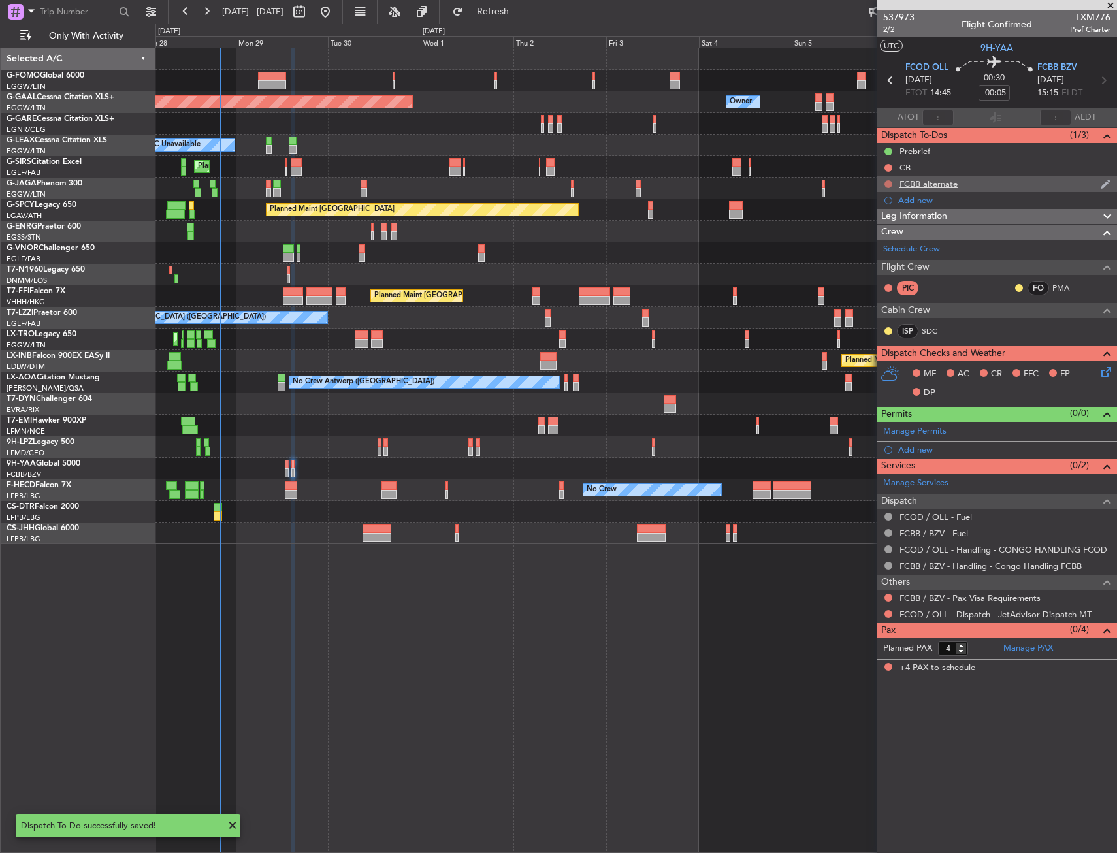
click at [886, 184] on button at bounding box center [888, 184] width 8 height 8
click at [880, 248] on li "Completed" at bounding box center [888, 242] width 69 height 20
click at [889, 601] on div at bounding box center [888, 597] width 10 height 10
click at [882, 596] on div "FCBB / BZV - Pax Visa Requirements" at bounding box center [997, 598] width 240 height 16
click at [885, 597] on button at bounding box center [888, 598] width 8 height 8
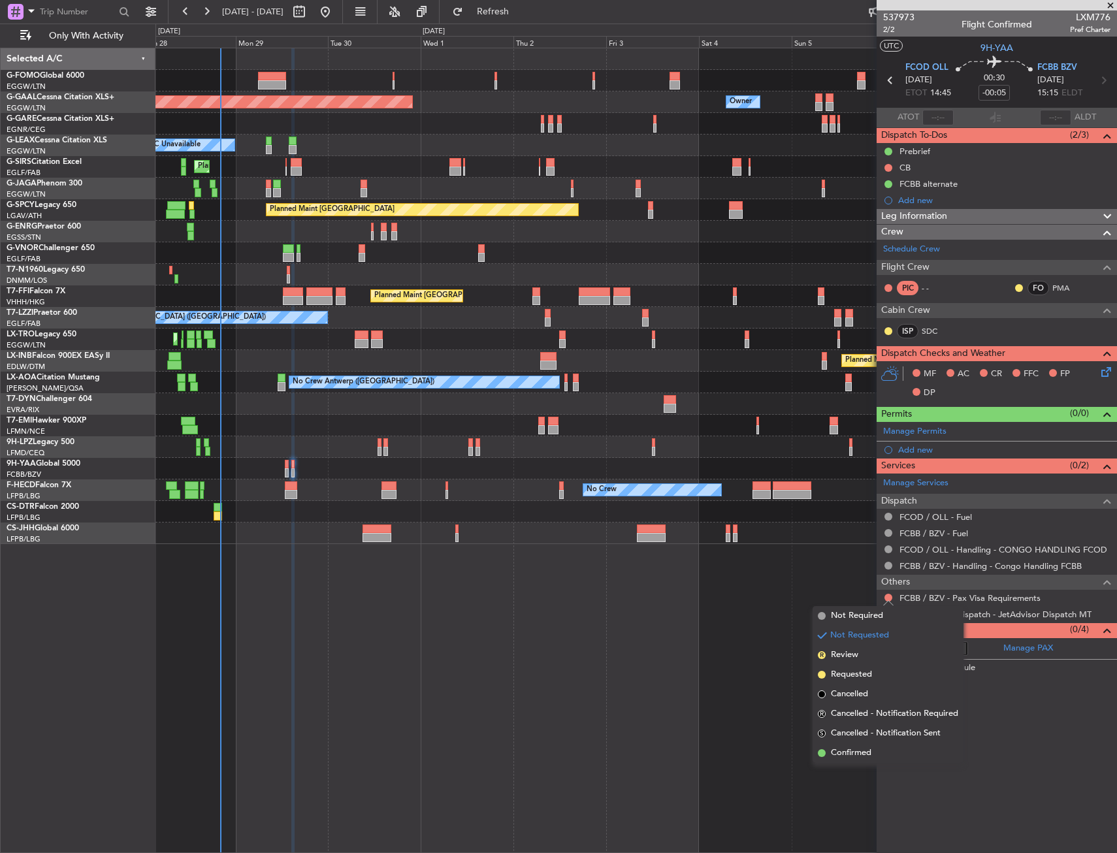
drag, startPoint x: 856, startPoint y: 612, endPoint x: 873, endPoint y: 615, distance: 17.3
click at [850, 617] on span "Not Required" at bounding box center [857, 615] width 52 height 13
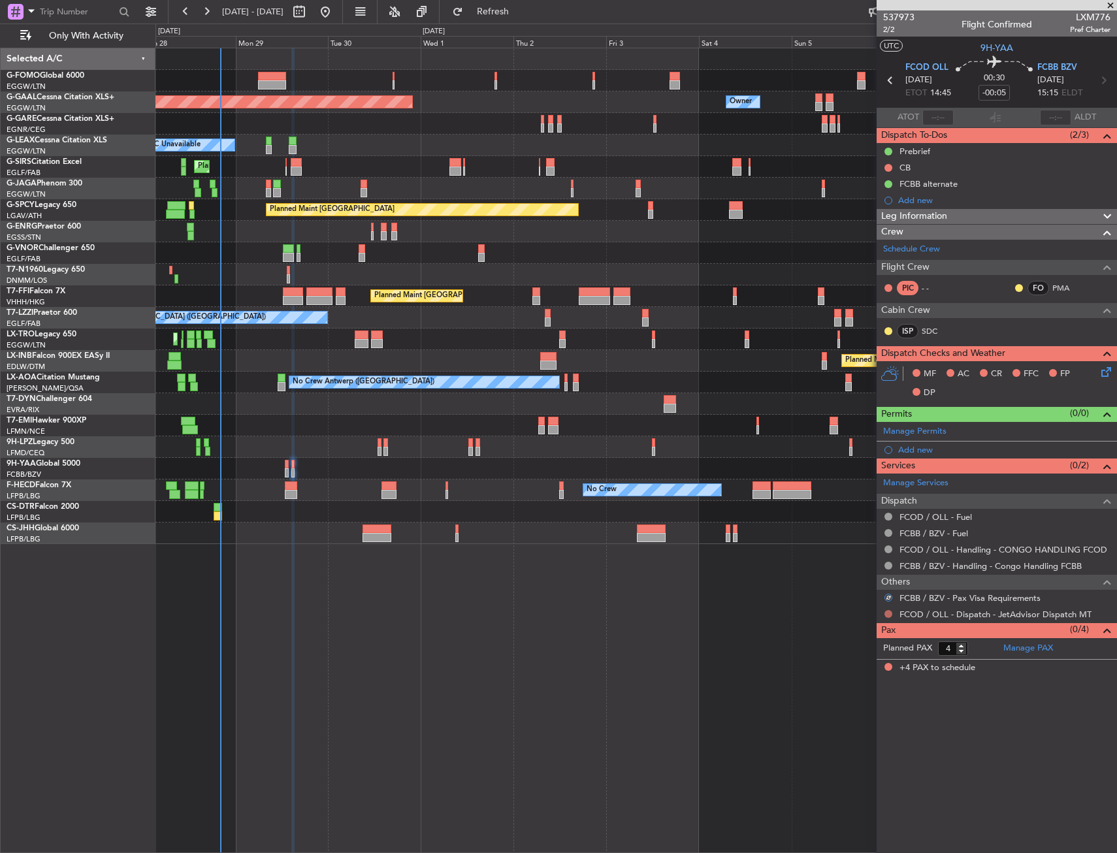
click at [887, 615] on button at bounding box center [888, 614] width 8 height 8
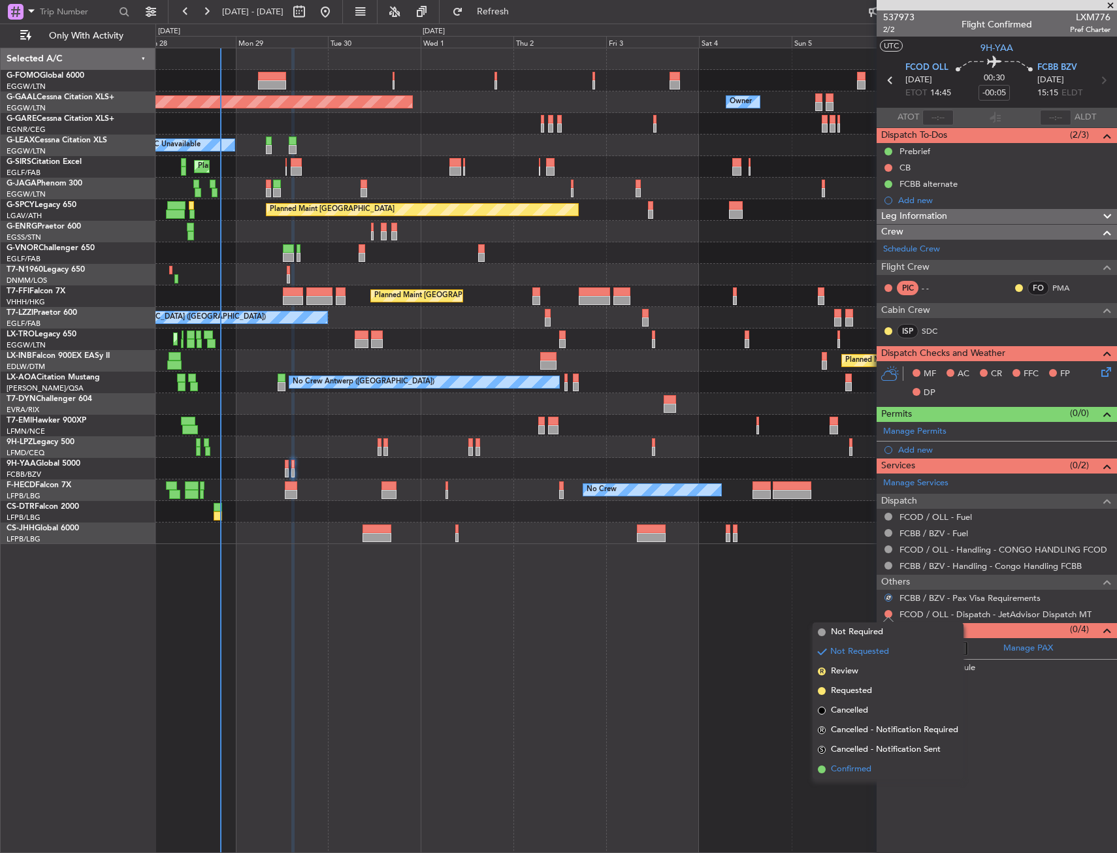
click at [846, 767] on span "Confirmed" at bounding box center [851, 769] width 40 height 13
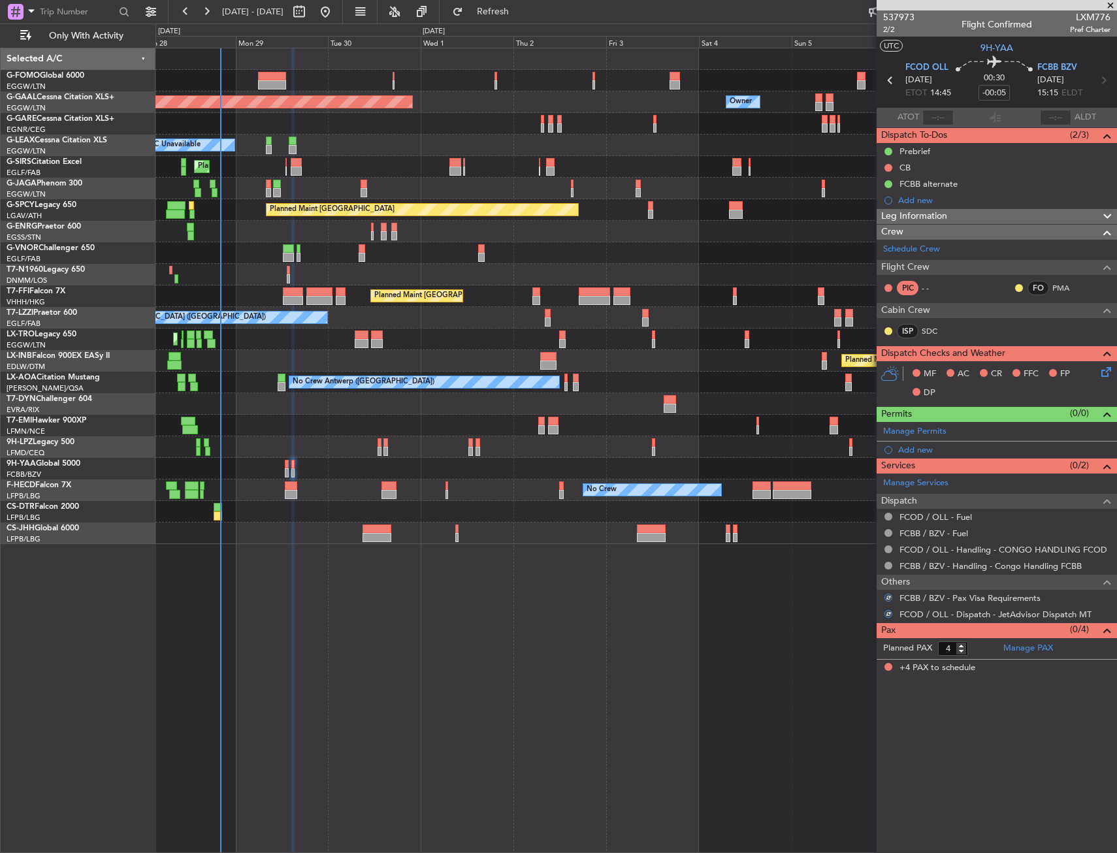
click at [1100, 373] on icon at bounding box center [1104, 369] width 10 height 10
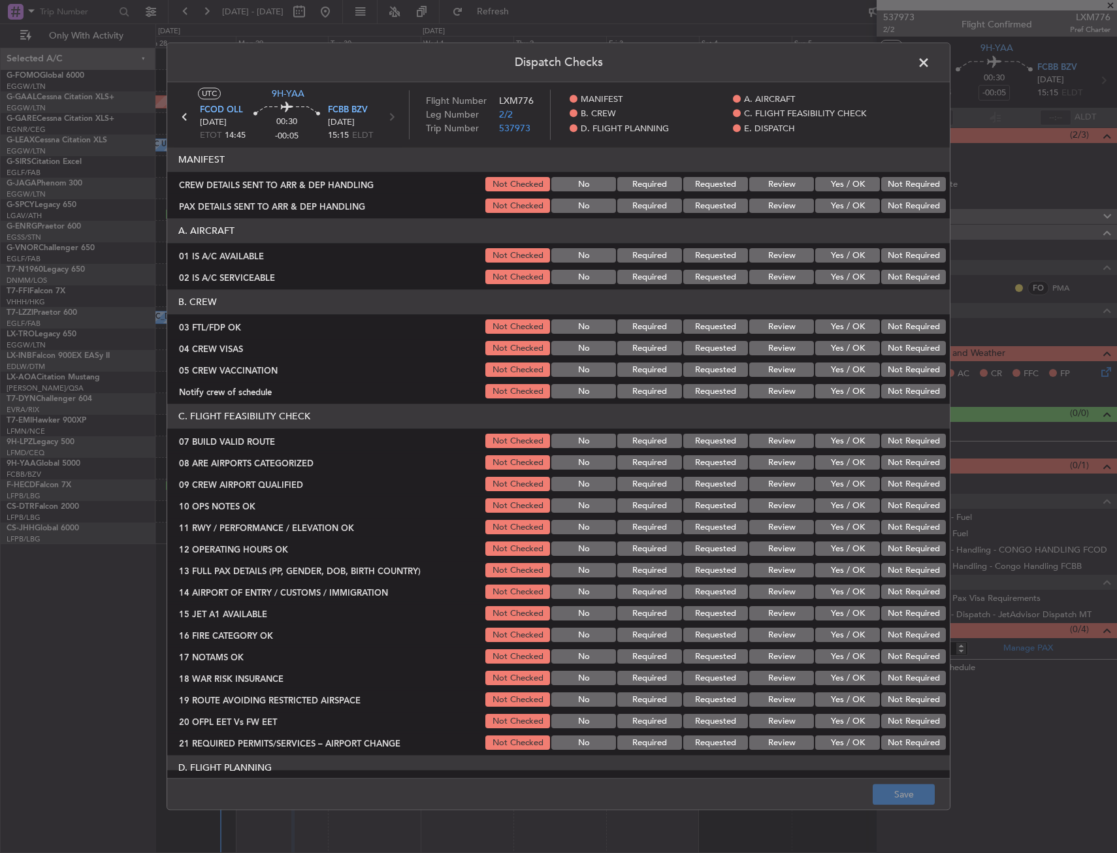
click at [890, 203] on button "Not Required" at bounding box center [913, 206] width 65 height 14
click at [900, 181] on button "Not Required" at bounding box center [913, 185] width 65 height 14
click at [843, 268] on div "Yes / OK" at bounding box center [846, 277] width 66 height 18
drag, startPoint x: 846, startPoint y: 249, endPoint x: 838, endPoint y: 278, distance: 29.3
click at [846, 251] on button "Yes / OK" at bounding box center [847, 256] width 65 height 14
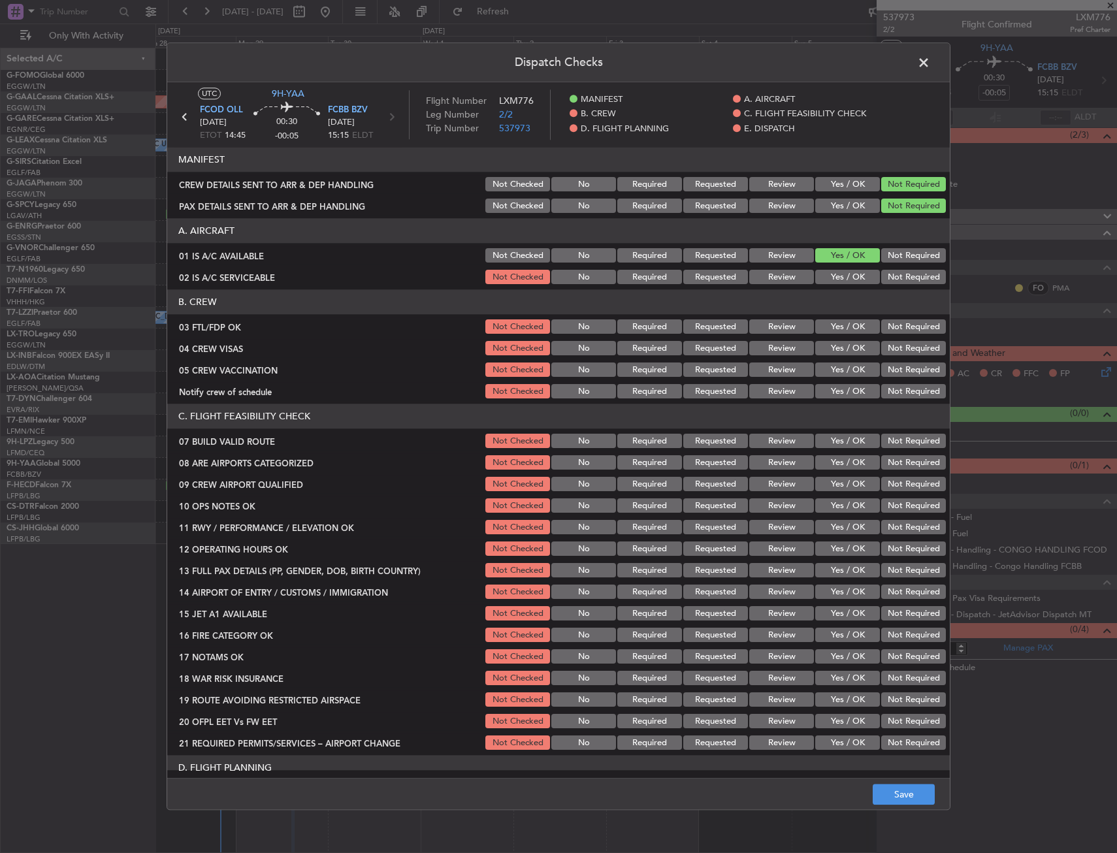
click at [838, 278] on button "Yes / OK" at bounding box center [847, 277] width 65 height 14
click at [835, 334] on div "Yes / OK" at bounding box center [846, 327] width 66 height 18
click at [862, 332] on button "Yes / OK" at bounding box center [847, 327] width 65 height 14
click at [901, 346] on button "Not Required" at bounding box center [913, 349] width 65 height 14
click at [888, 358] on section "B. CREW 03 FTL/FDP OK Not Checked No Required Requested Review Yes / OK Not Req…" at bounding box center [558, 345] width 782 height 111
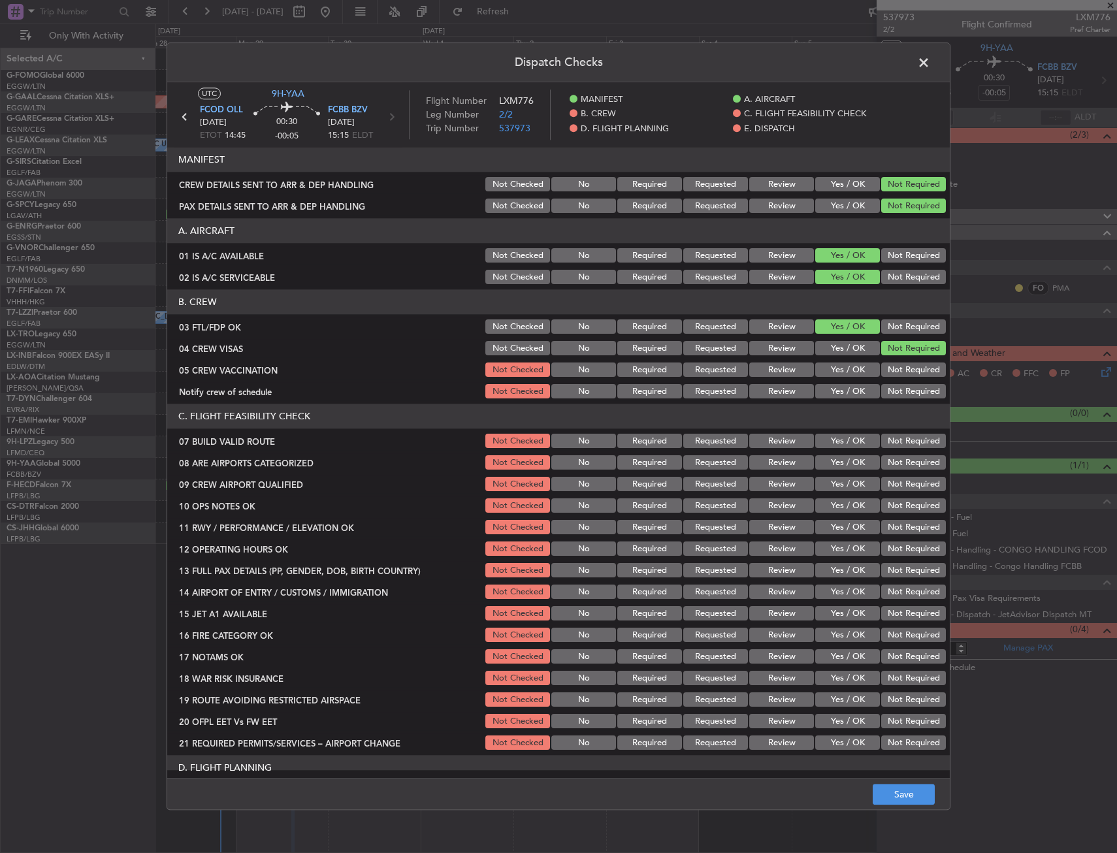
click at [886, 369] on button "Not Required" at bounding box center [913, 370] width 65 height 14
click at [843, 446] on button "Yes / OK" at bounding box center [847, 441] width 65 height 14
drag, startPoint x: 839, startPoint y: 459, endPoint x: 839, endPoint y: 466, distance: 7.2
click at [839, 462] on button "Yes / OK" at bounding box center [847, 463] width 65 height 14
click at [838, 482] on button "Yes / OK" at bounding box center [847, 484] width 65 height 14
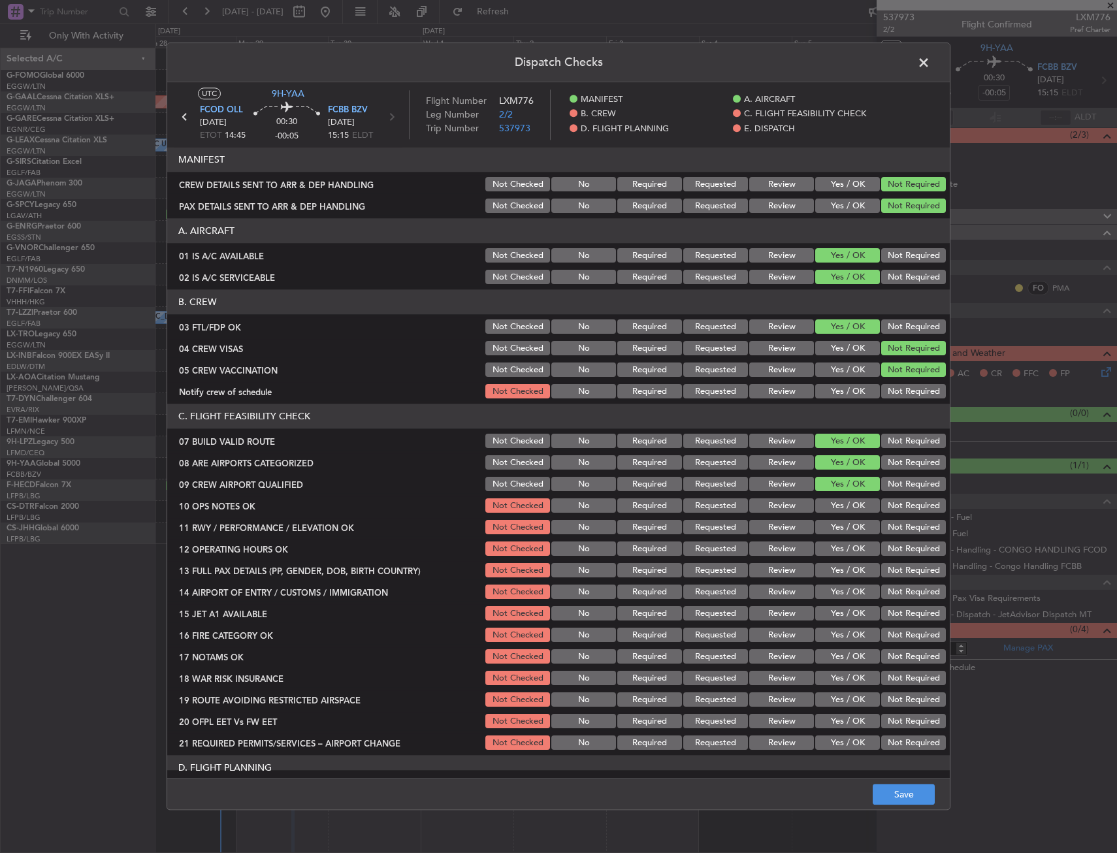
click at [836, 492] on div "Yes / OK" at bounding box center [846, 484] width 66 height 18
click at [836, 509] on button "Yes / OK" at bounding box center [847, 506] width 65 height 14
drag, startPoint x: 836, startPoint y: 516, endPoint x: 835, endPoint y: 529, distance: 13.1
click at [836, 517] on section "C. FLIGHT FEASIBILITY CHECK 07 BUILD VALID ROUTE Not Checked No Required Reques…" at bounding box center [558, 578] width 782 height 348
click at [836, 523] on button "Yes / OK" at bounding box center [847, 528] width 65 height 14
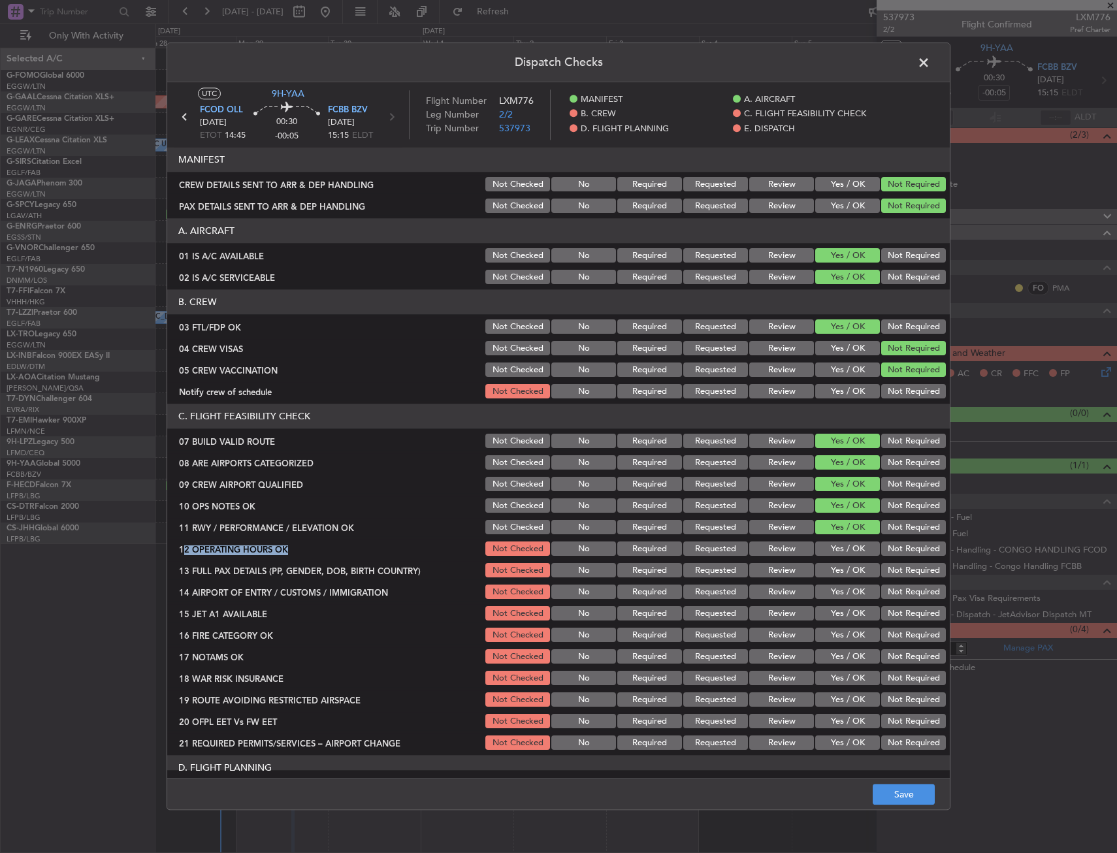
click at [833, 539] on section "C. FLIGHT FEASIBILITY CHECK 07 BUILD VALID ROUTE Not Checked No Required Reques…" at bounding box center [558, 578] width 782 height 348
click at [832, 545] on button "Yes / OK" at bounding box center [847, 549] width 65 height 14
drag, startPoint x: 832, startPoint y: 551, endPoint x: 833, endPoint y: 564, distance: 12.5
click at [832, 553] on button "Yes / OK" at bounding box center [847, 549] width 65 height 14
click at [833, 564] on button "Yes / OK" at bounding box center [847, 571] width 65 height 14
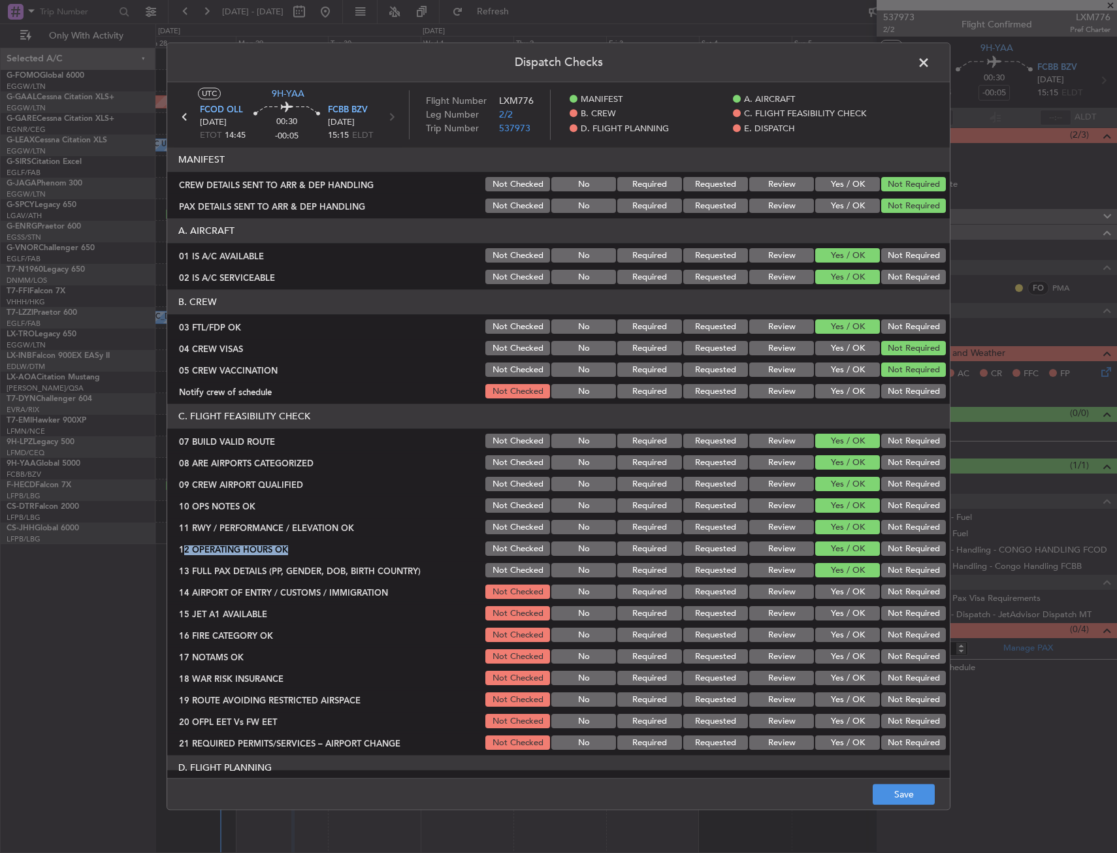
click at [833, 577] on button "Yes / OK" at bounding box center [847, 571] width 65 height 14
drag, startPoint x: 833, startPoint y: 583, endPoint x: 833, endPoint y: 591, distance: 7.8
click at [833, 585] on section "C. FLIGHT FEASIBILITY CHECK 07 BUILD VALID ROUTE Not Checked No Required Reques…" at bounding box center [558, 578] width 782 height 348
drag, startPoint x: 832, startPoint y: 603, endPoint x: 820, endPoint y: 605, distance: 12.0
click at [831, 603] on section "C. FLIGHT FEASIBILITY CHECK 07 BUILD VALID ROUTE Not Checked No Required Reques…" at bounding box center [558, 578] width 782 height 348
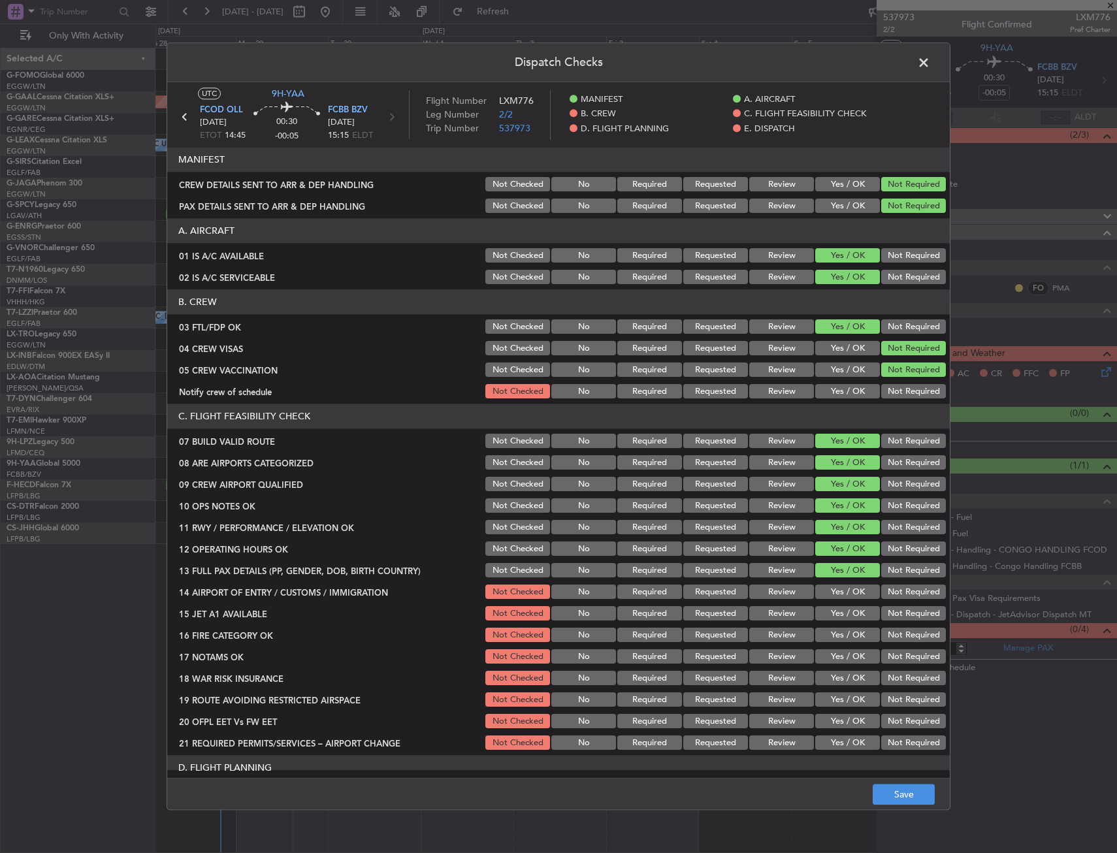
drag, startPoint x: 820, startPoint y: 620, endPoint x: 818, endPoint y: 639, distance: 18.4
click at [819, 624] on section "C. FLIGHT FEASIBILITY CHECK 07 BUILD VALID ROUTE Not Checked No Required Reques…" at bounding box center [558, 578] width 782 height 348
drag, startPoint x: 818, startPoint y: 639, endPoint x: 819, endPoint y: 653, distance: 14.4
click at [818, 650] on section "C. FLIGHT FEASIBILITY CHECK 07 BUILD VALID ROUTE Not Checked No Required Reques…" at bounding box center [558, 578] width 782 height 348
click at [820, 655] on button "Yes / OK" at bounding box center [847, 657] width 65 height 14
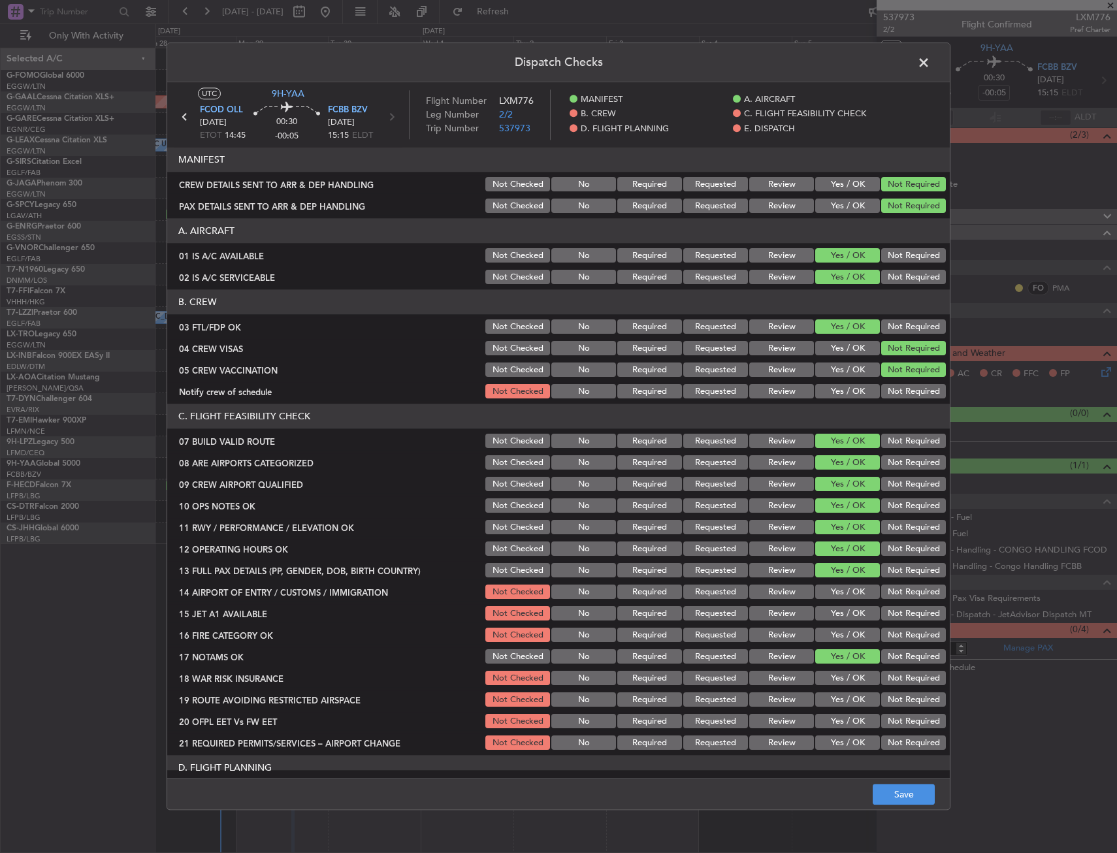
click at [824, 667] on section "C. FLIGHT FEASIBILITY CHECK 07 BUILD VALID ROUTE Not Checked No Required Reques…" at bounding box center [558, 578] width 782 height 348
click at [885, 674] on button "Not Required" at bounding box center [913, 678] width 65 height 14
click at [854, 630] on button "Yes / OK" at bounding box center [847, 635] width 65 height 14
click at [846, 608] on button "Yes / OK" at bounding box center [847, 614] width 65 height 14
click at [843, 579] on div "Yes / OK" at bounding box center [846, 571] width 66 height 18
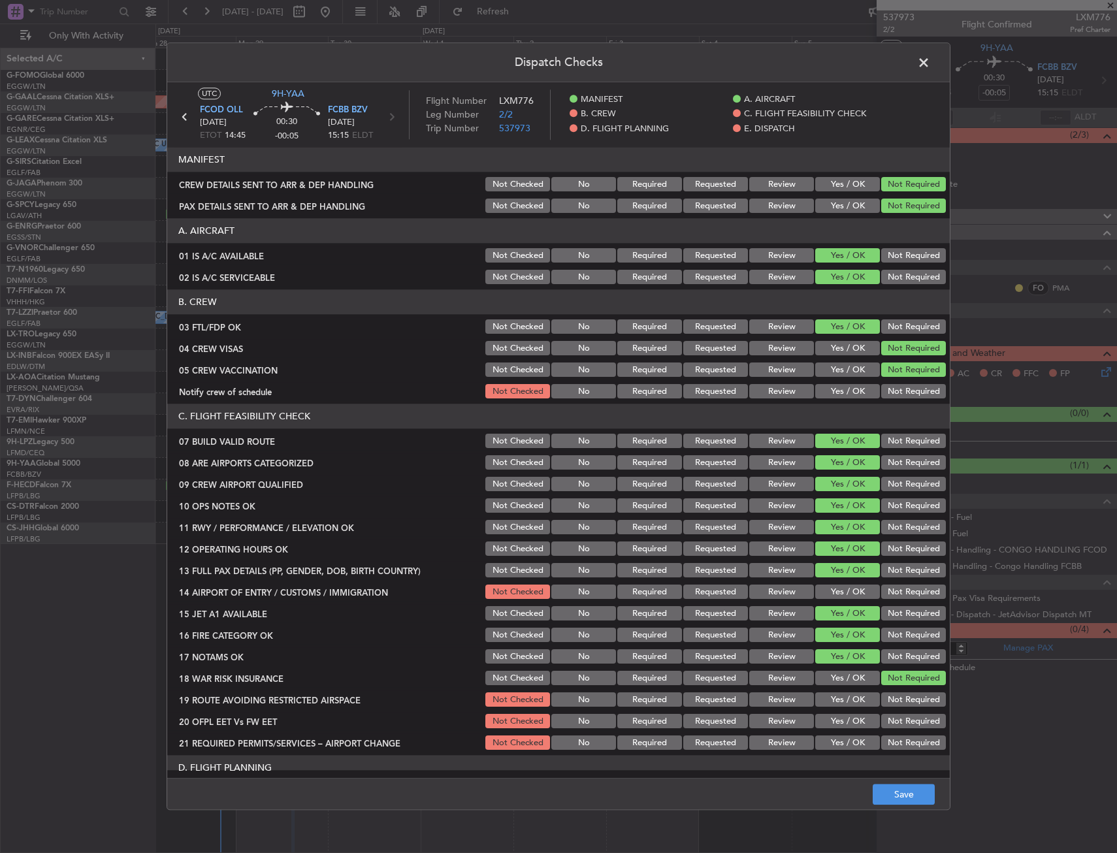
click at [843, 591] on button "Yes / OK" at bounding box center [847, 592] width 65 height 14
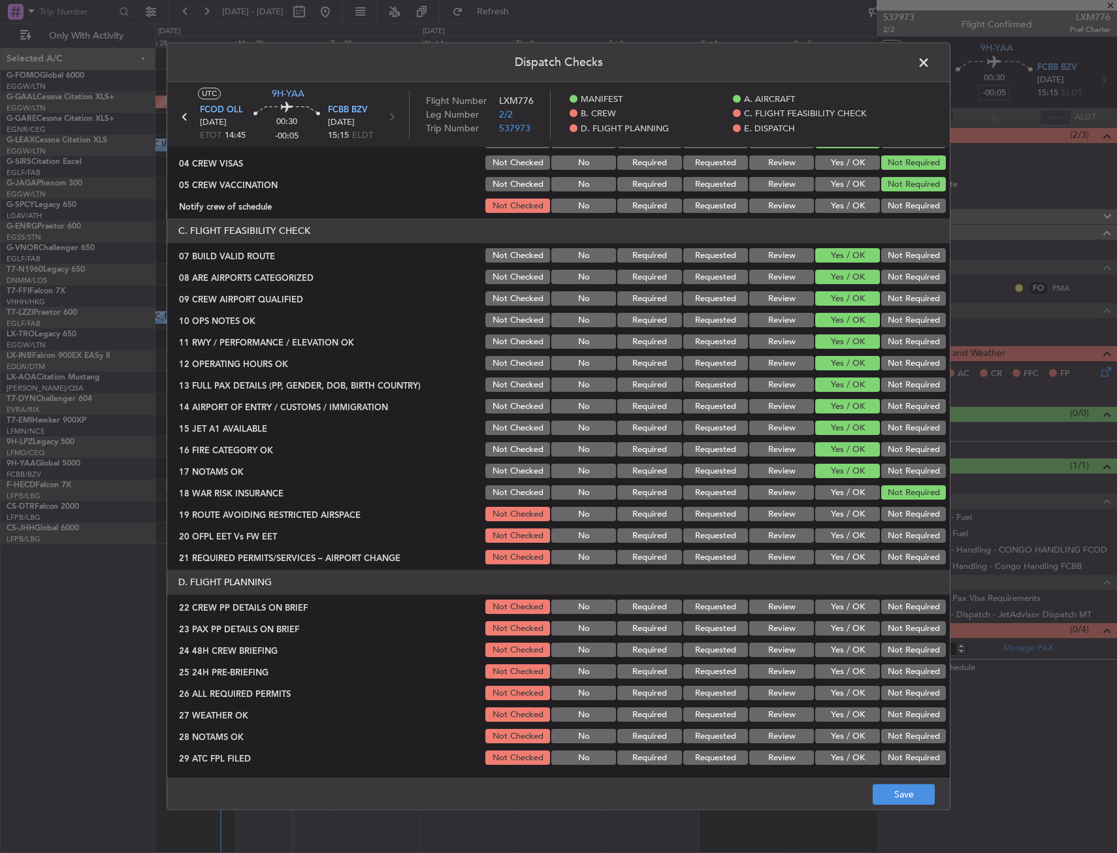
scroll to position [327, 0]
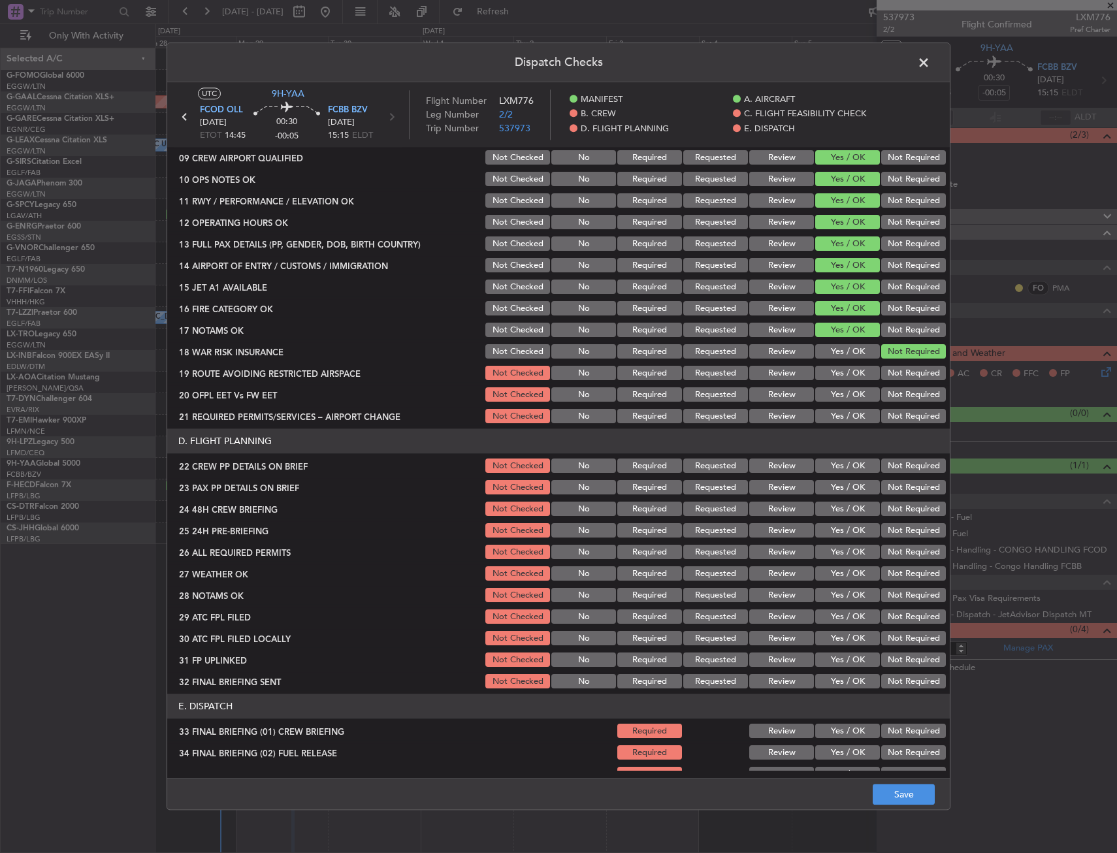
click at [843, 419] on button "Yes / OK" at bounding box center [847, 417] width 65 height 14
click at [842, 396] on button "Yes / OK" at bounding box center [847, 395] width 65 height 14
drag, startPoint x: 838, startPoint y: 380, endPoint x: 838, endPoint y: 371, distance: 9.1
click at [838, 376] on button "Yes / OK" at bounding box center [847, 373] width 65 height 14
click at [838, 371] on button "Yes / OK" at bounding box center [847, 373] width 65 height 14
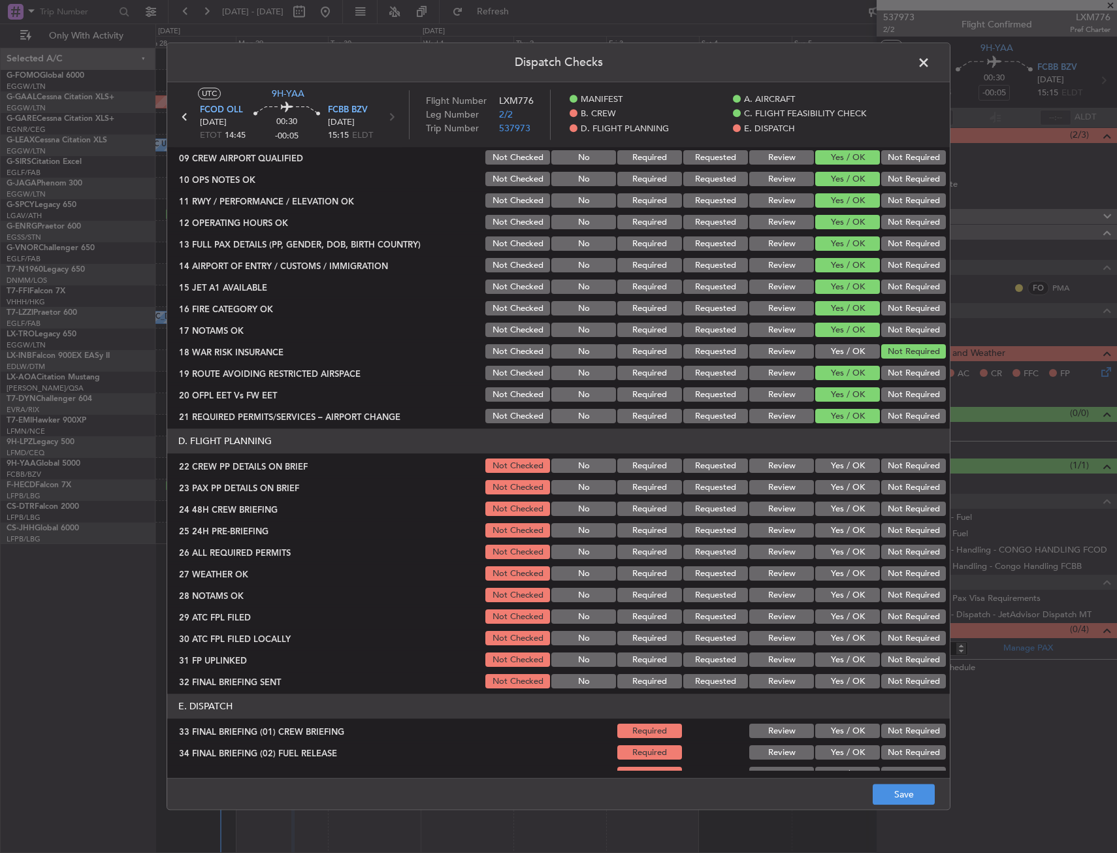
click at [831, 470] on button "Yes / OK" at bounding box center [847, 466] width 65 height 14
click at [828, 488] on button "Yes / OK" at bounding box center [847, 488] width 65 height 14
drag, startPoint x: 891, startPoint y: 530, endPoint x: 892, endPoint y: 540, distance: 10.5
click at [891, 529] on button "Not Required" at bounding box center [913, 531] width 65 height 14
click at [888, 792] on button "Save" at bounding box center [904, 794] width 62 height 21
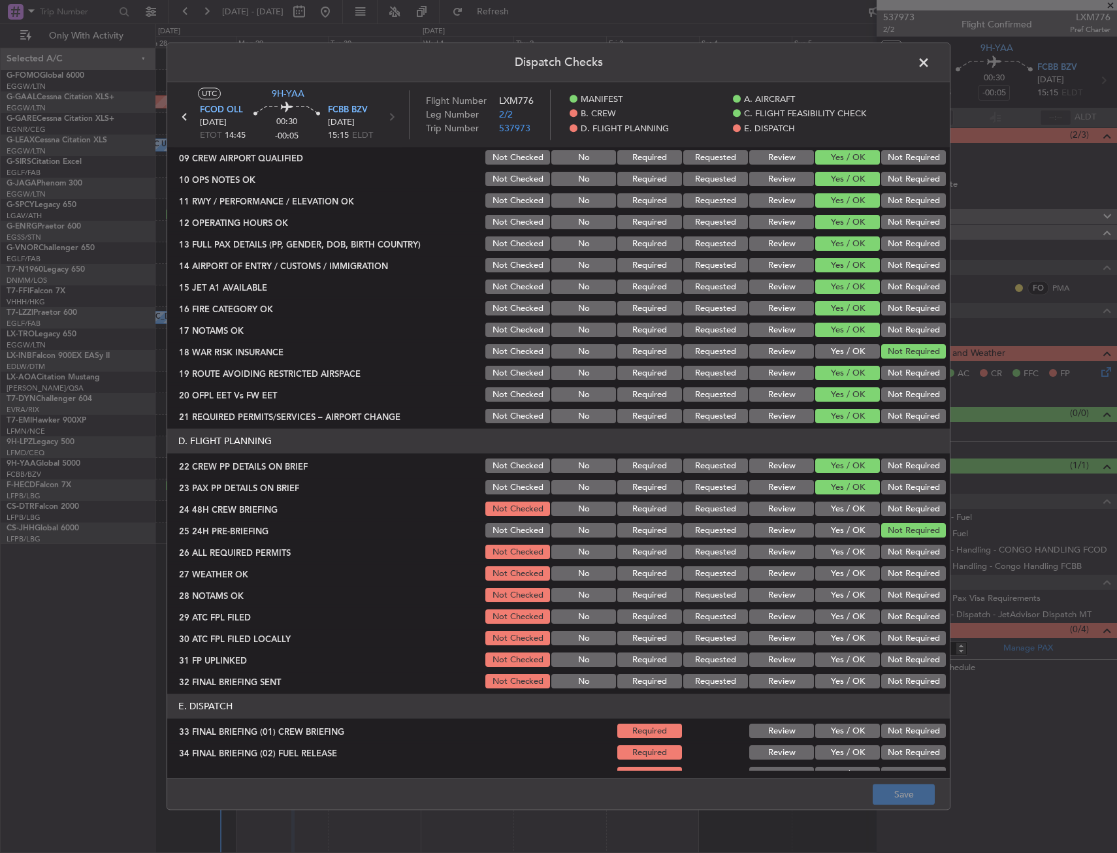
click at [922, 46] on header "Dispatch Checks" at bounding box center [558, 62] width 782 height 39
click at [930, 65] on span at bounding box center [930, 66] width 0 height 26
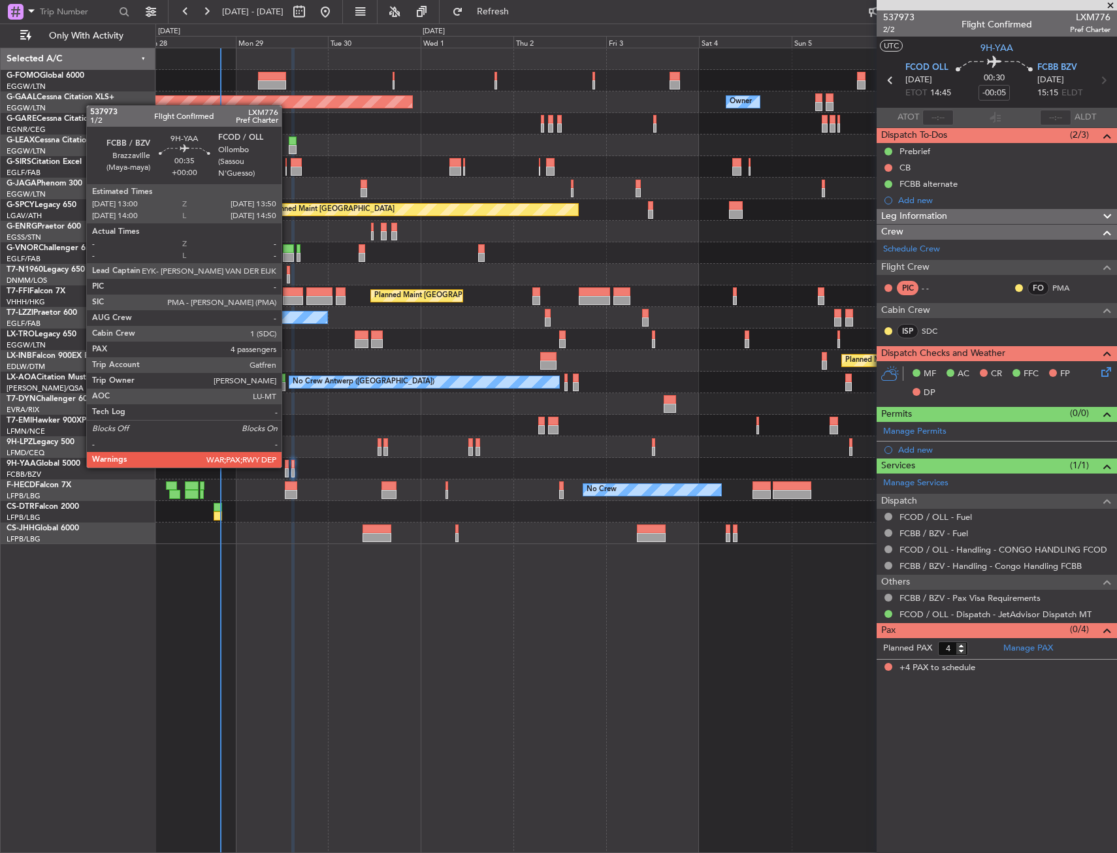
click at [286, 468] on div at bounding box center [286, 472] width 3 height 9
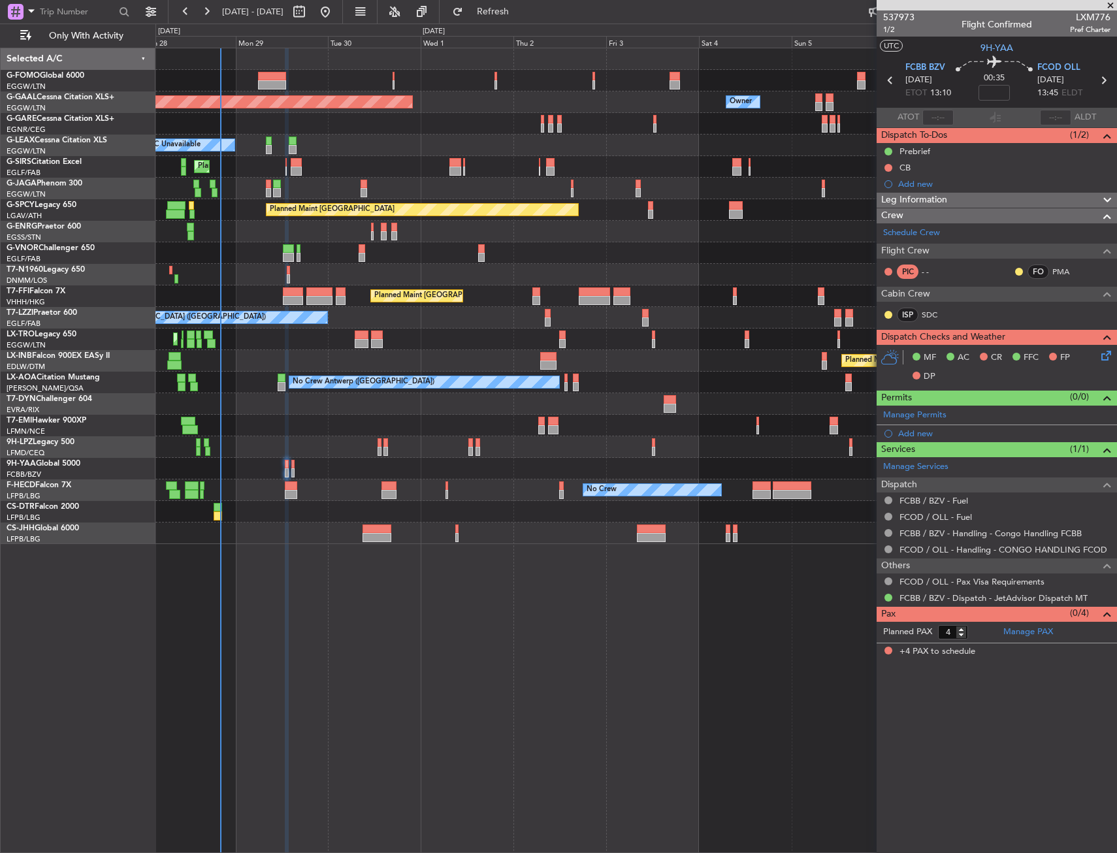
click at [285, 466] on div at bounding box center [286, 464] width 3 height 9
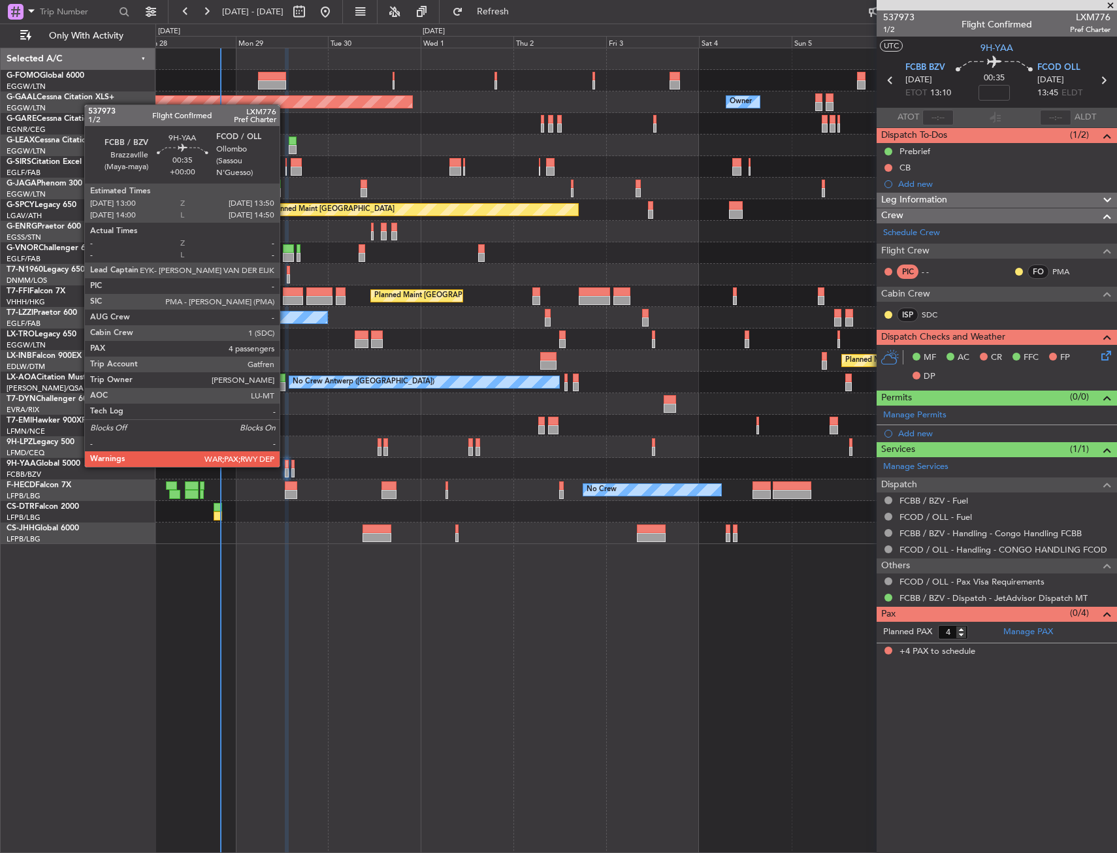
click at [285, 466] on div at bounding box center [286, 464] width 3 height 9
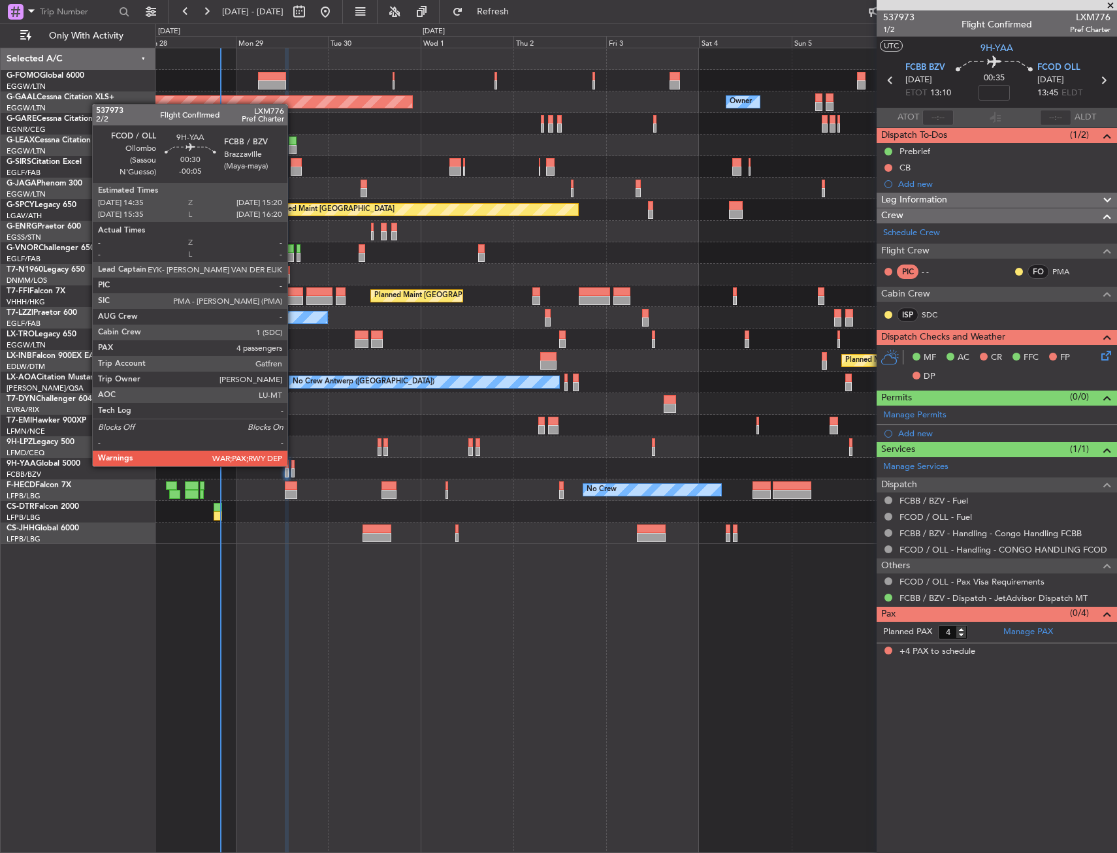
click at [293, 465] on div at bounding box center [292, 464] width 3 height 9
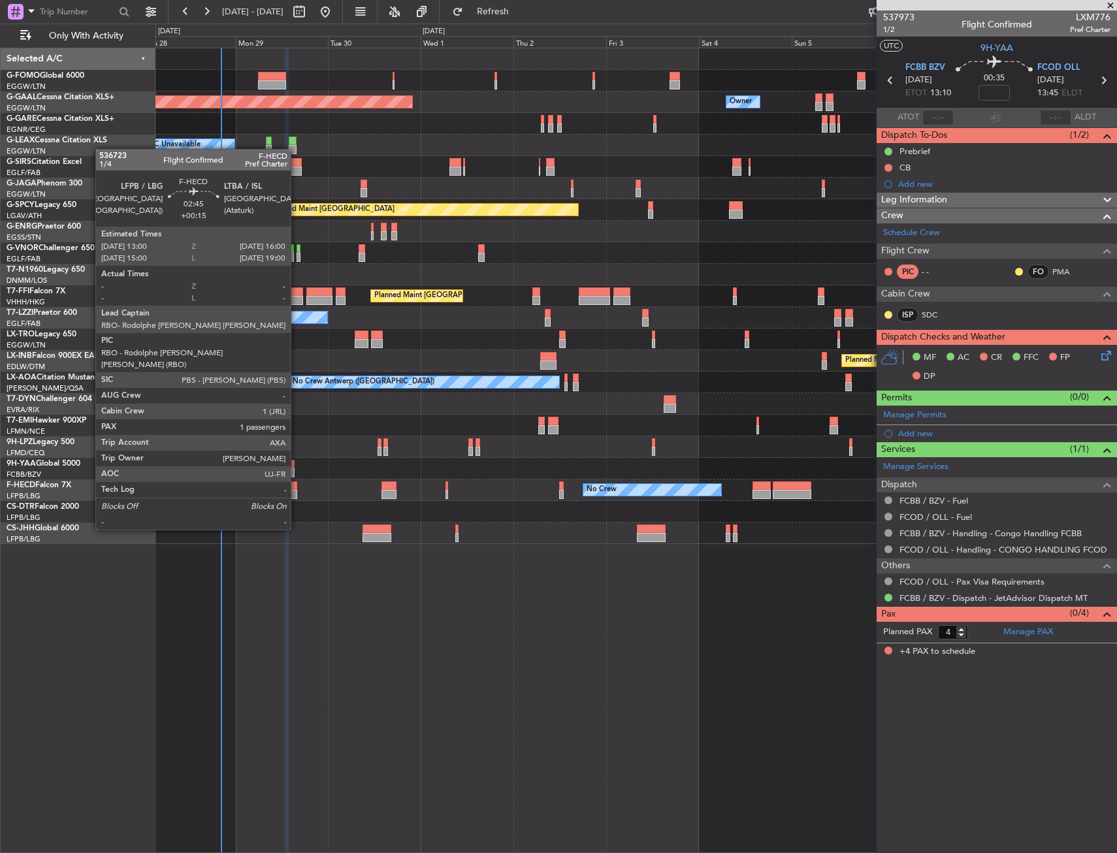
click at [297, 493] on div at bounding box center [291, 494] width 12 height 9
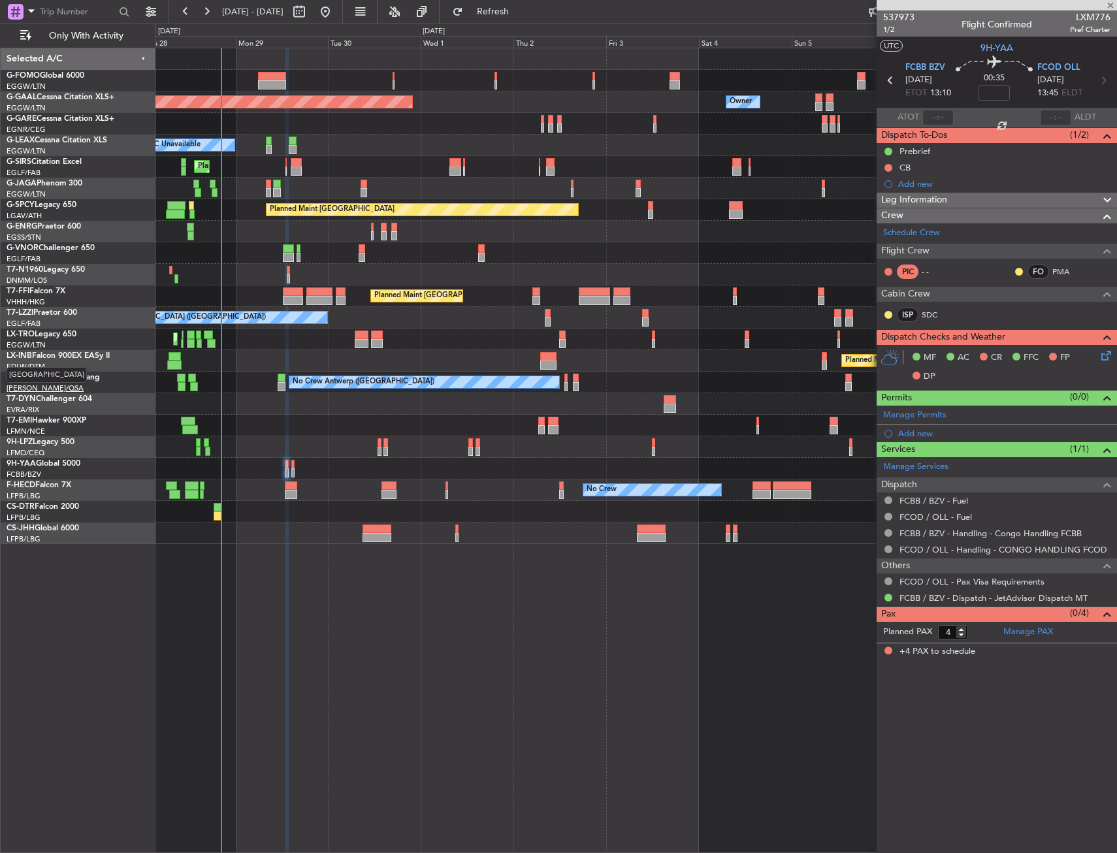
type input "+00:15"
type input "1"
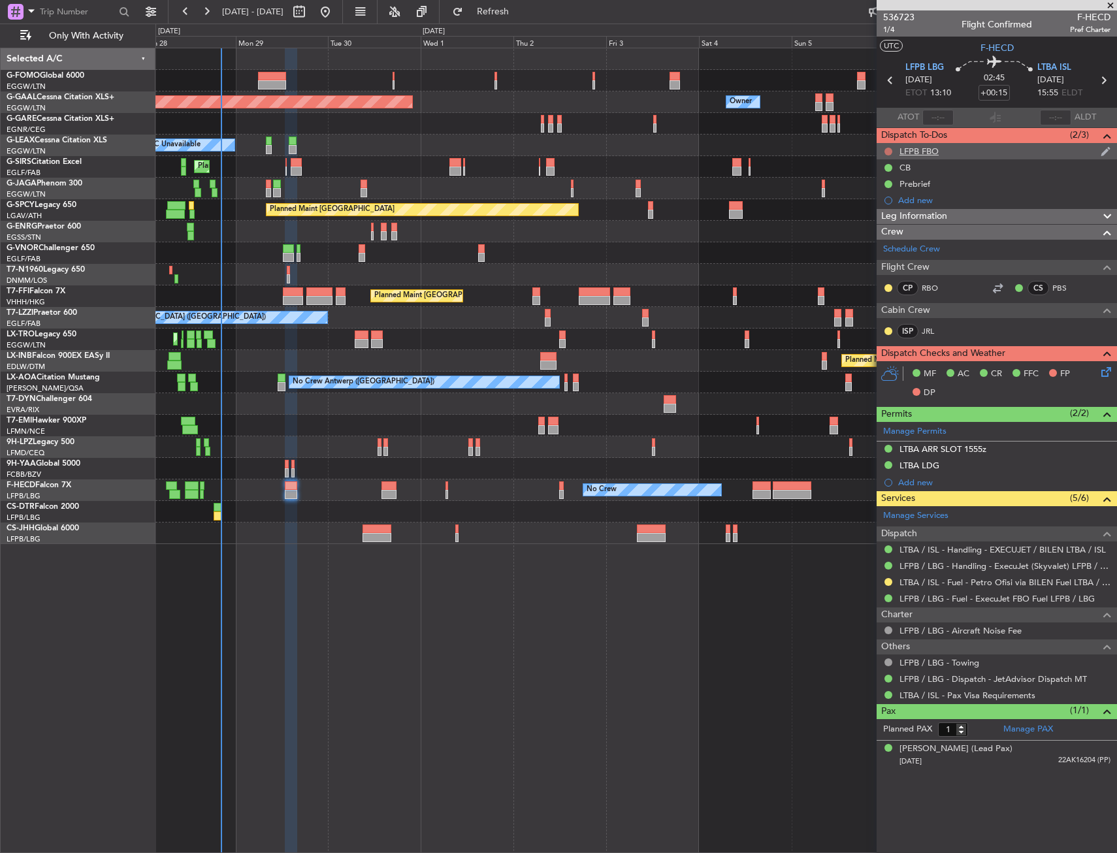
click at [888, 150] on button at bounding box center [888, 152] width 8 height 8
click at [879, 212] on span "Completed" at bounding box center [894, 208] width 43 height 13
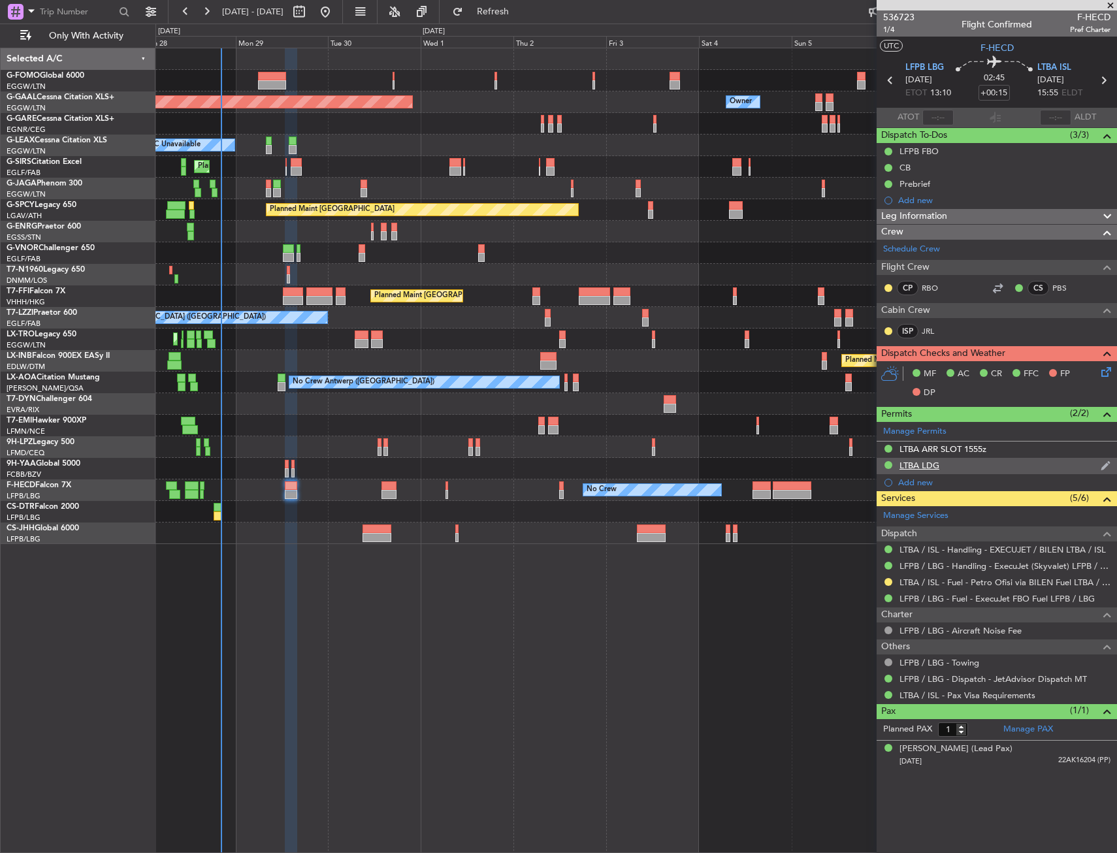
click at [935, 460] on div "LTBA LDG" at bounding box center [919, 465] width 40 height 11
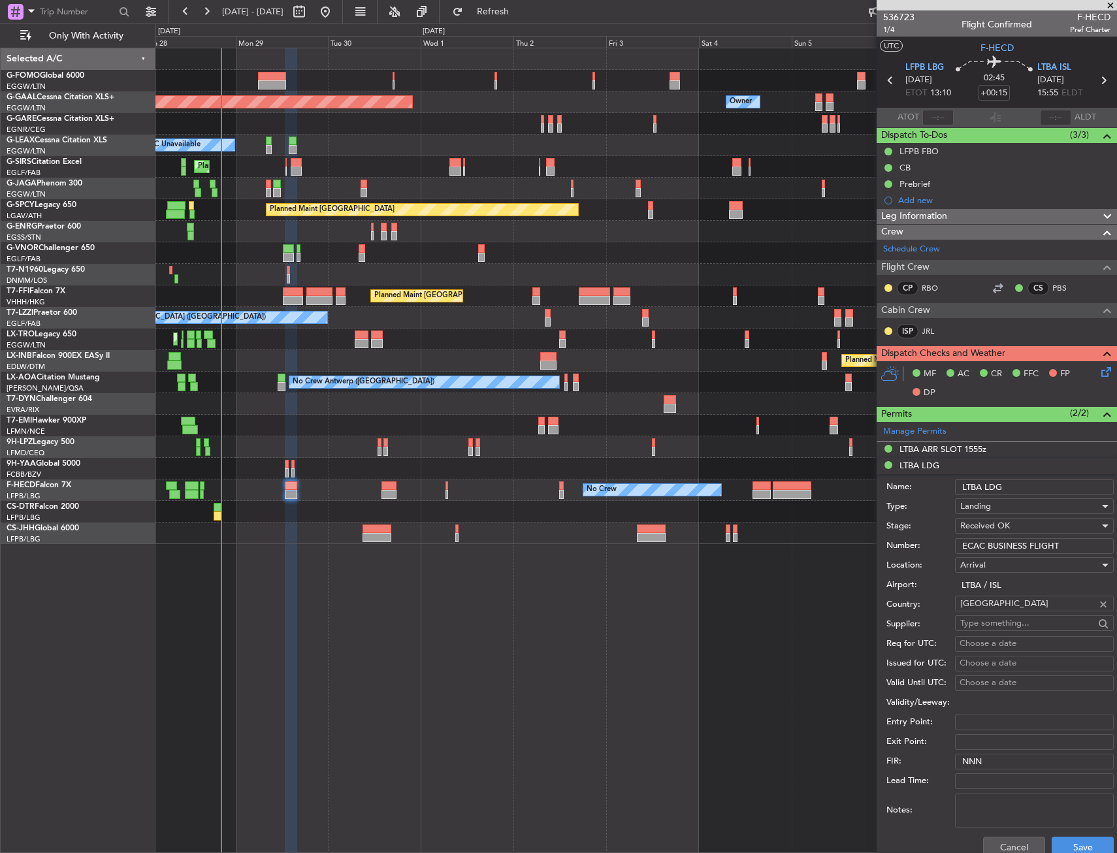
click at [992, 541] on input "ECAC BUSINESS FLIGHT" at bounding box center [1034, 546] width 159 height 16
click at [990, 443] on div "LTBA ARR SLOT 1555z" at bounding box center [997, 450] width 240 height 16
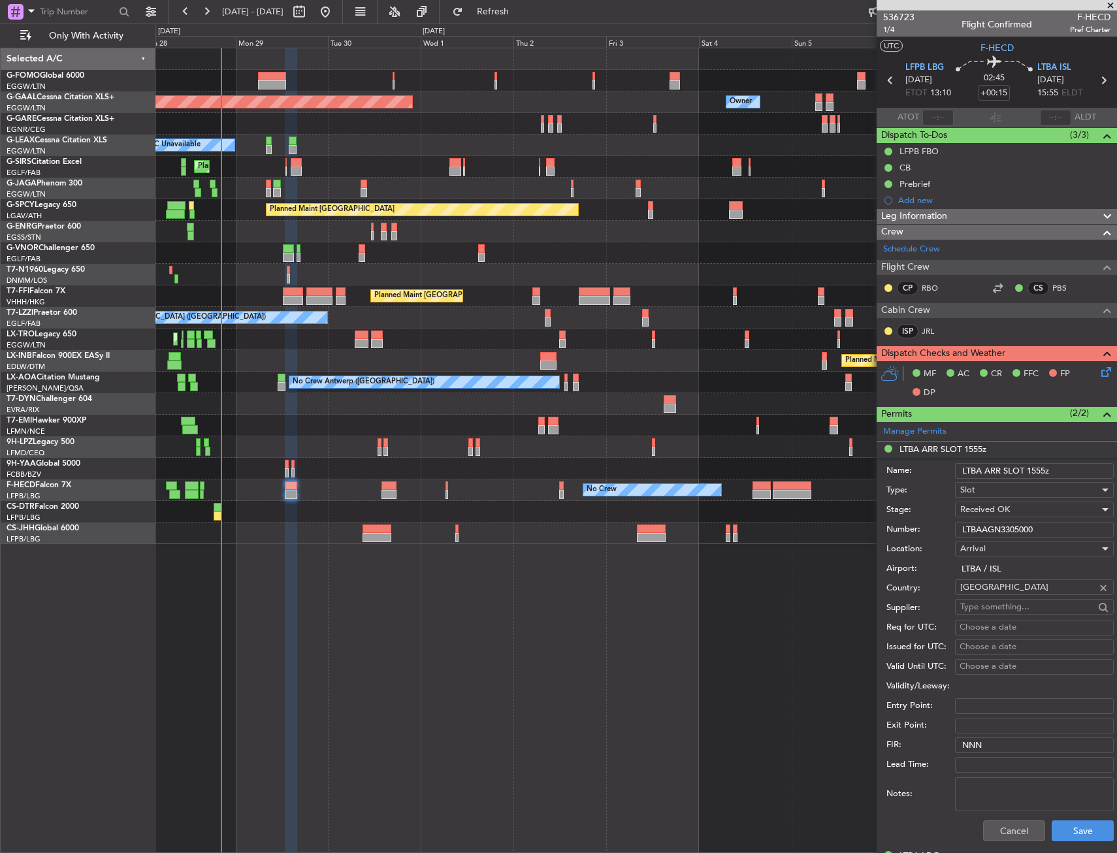
click at [995, 523] on input "LTBAAGN3305000" at bounding box center [1034, 530] width 159 height 16
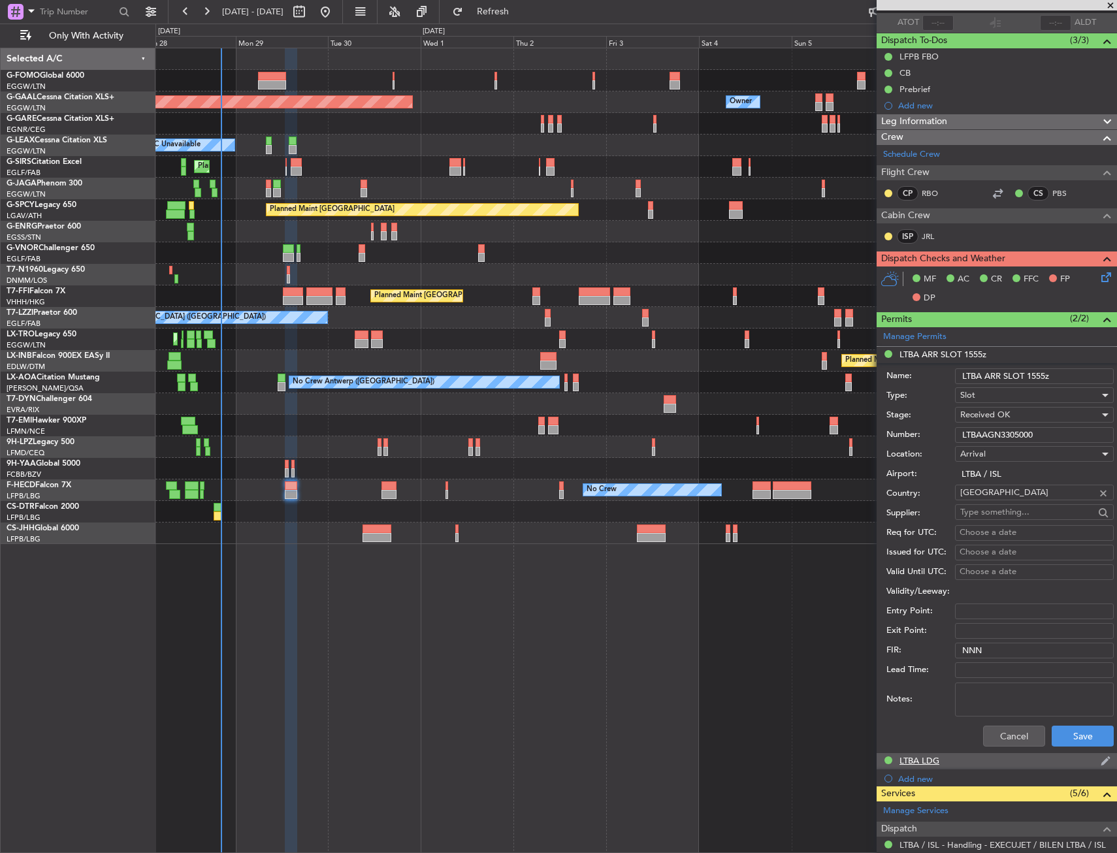
scroll to position [131, 0]
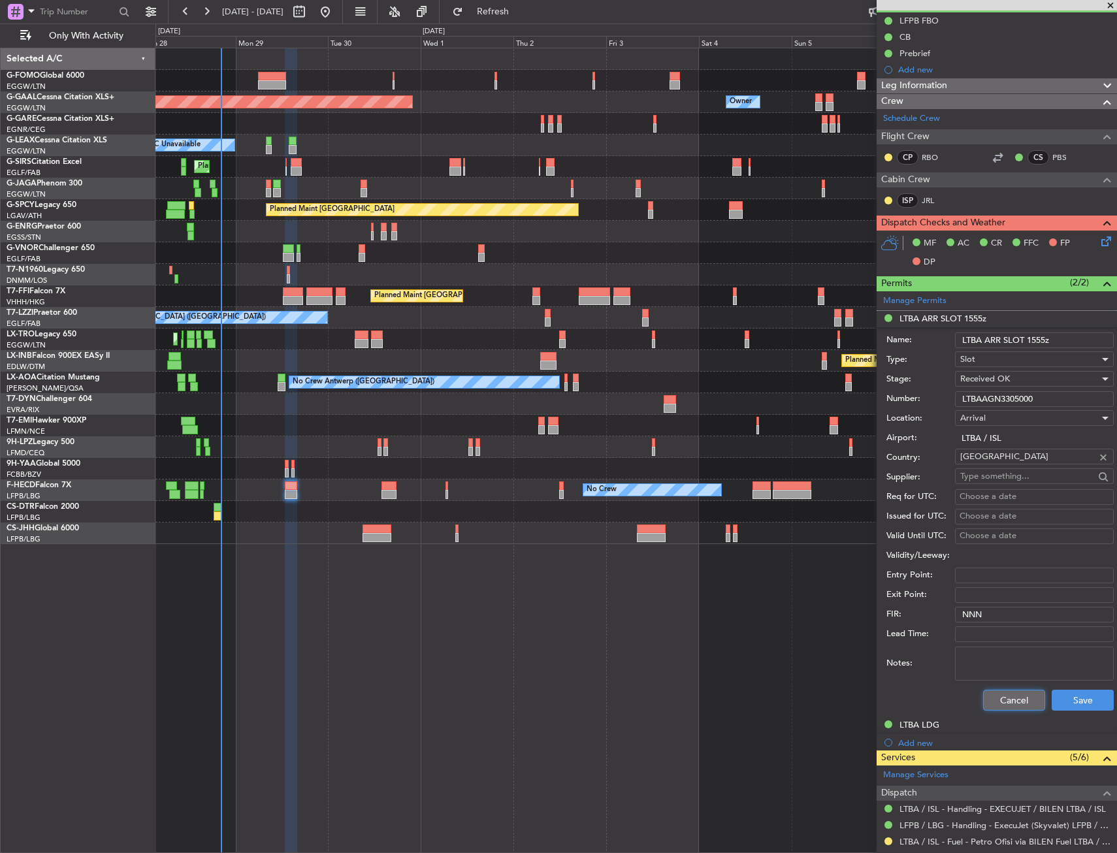
click at [1013, 698] on button "Cancel" at bounding box center [1014, 700] width 62 height 21
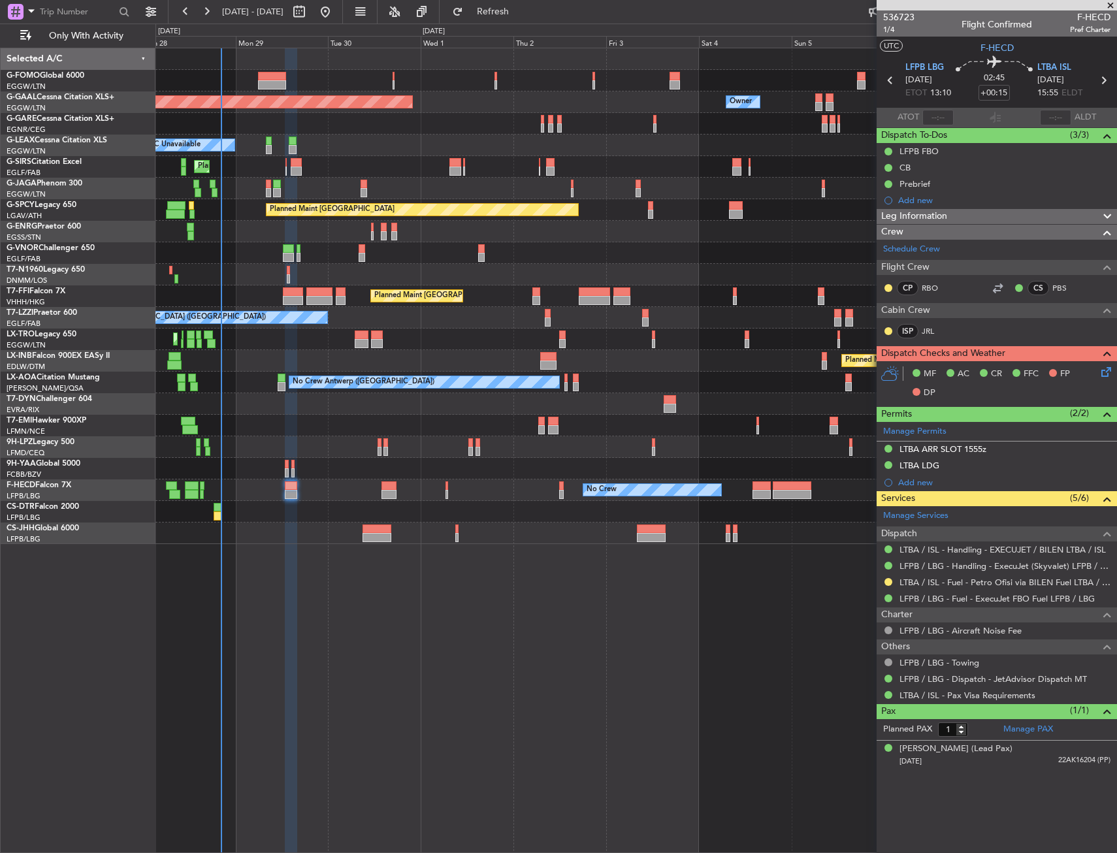
click at [310, 410] on div at bounding box center [635, 404] width 961 height 22
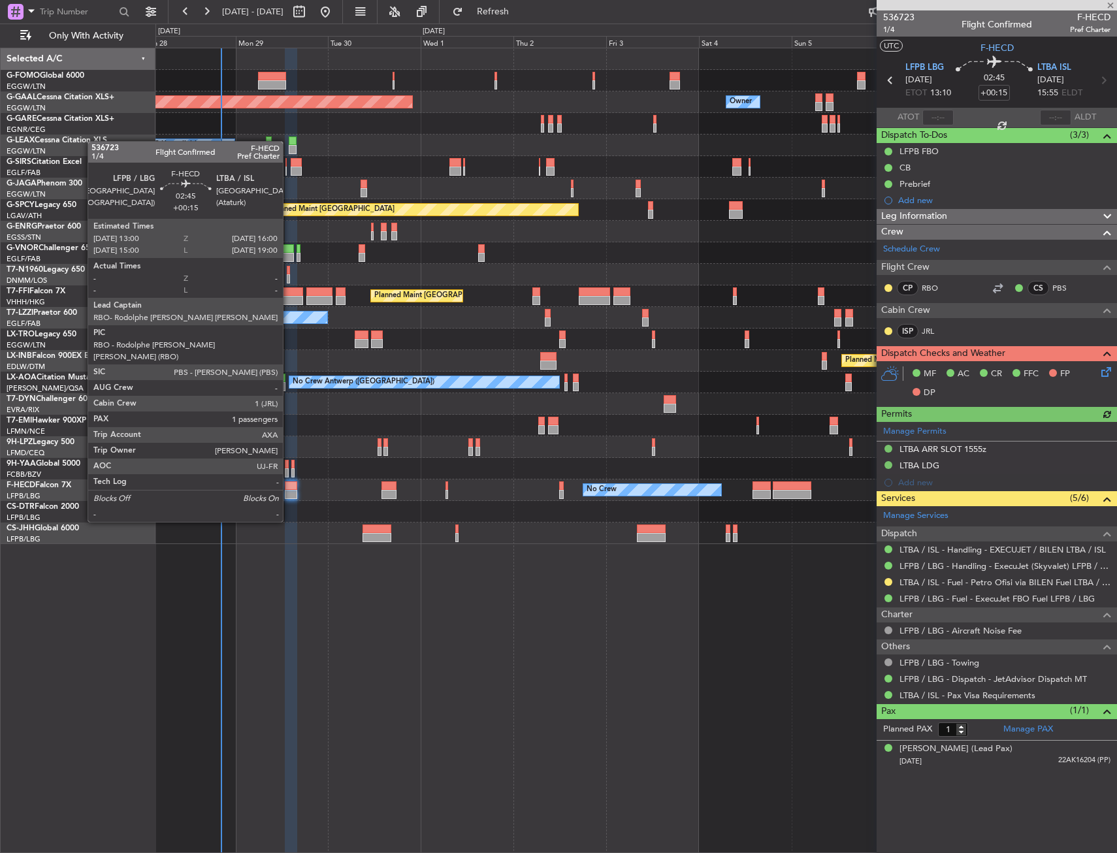
click at [292, 489] on div at bounding box center [291, 485] width 12 height 9
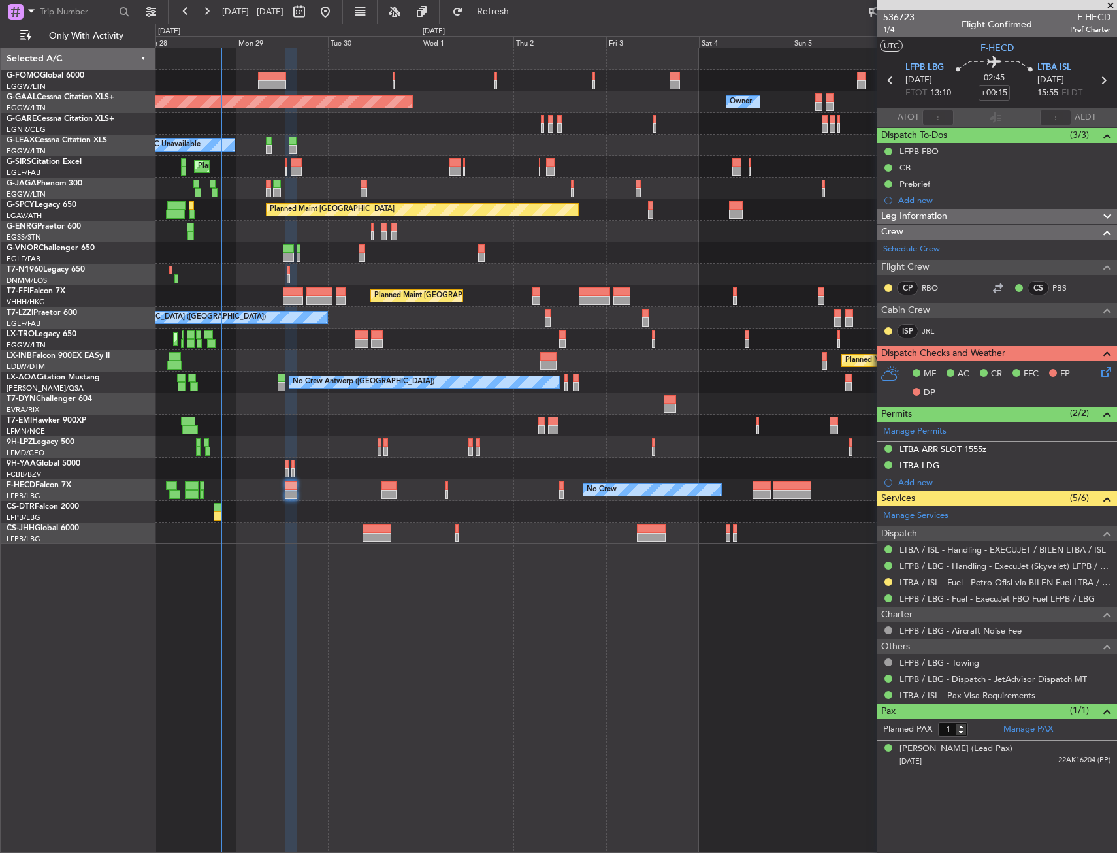
click at [515, 563] on div "Planned Maint Dusseldorf Owner Owner A/C Unavailable Planned Maint London (Luto…" at bounding box center [635, 450] width 961 height 805
click at [1106, 374] on icon at bounding box center [1104, 369] width 10 height 10
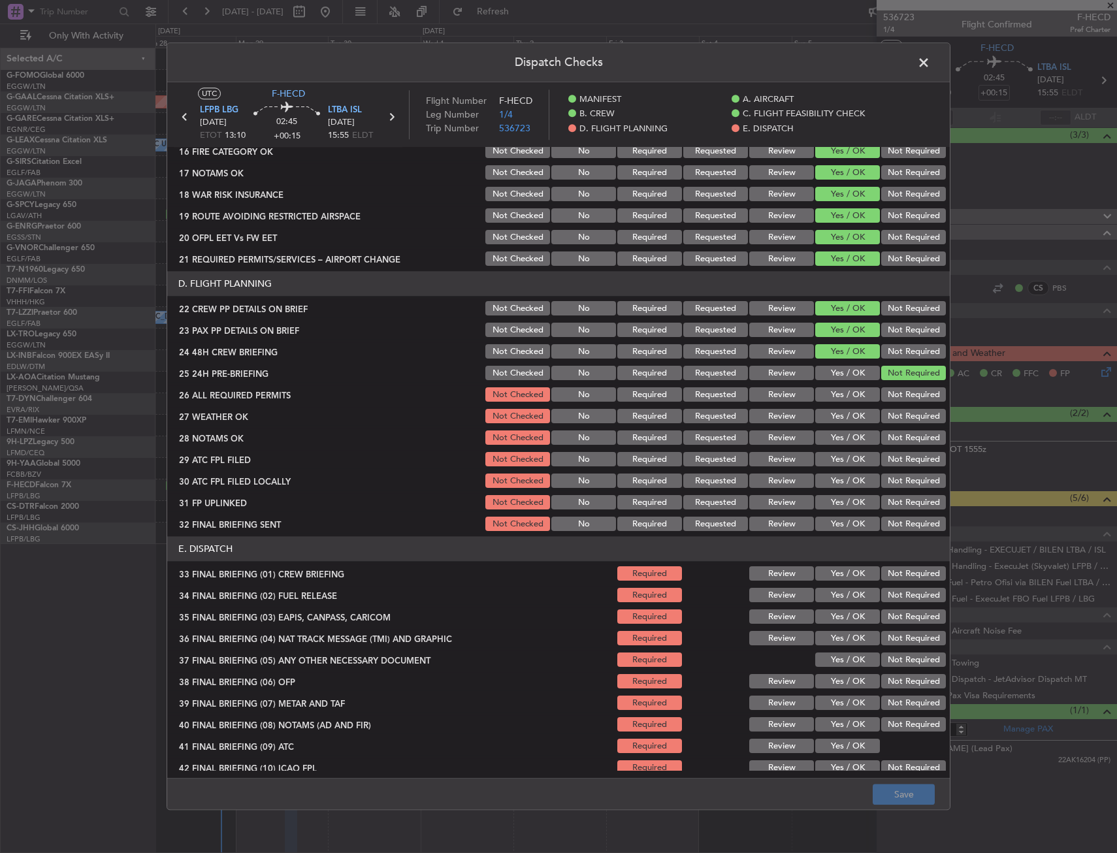
scroll to position [523, 0]
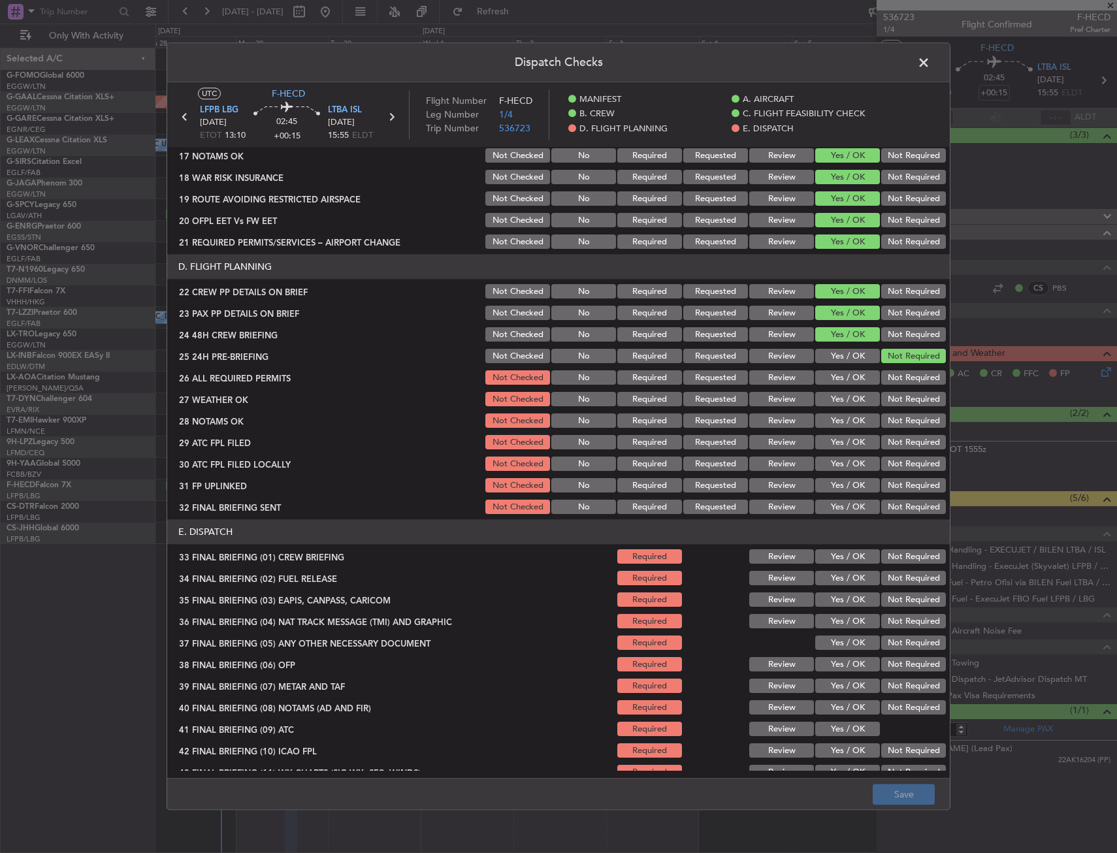
click at [822, 380] on button "Yes / OK" at bounding box center [847, 378] width 65 height 14
click at [826, 397] on button "Yes / OK" at bounding box center [847, 400] width 65 height 14
click at [825, 408] on div "Yes / OK" at bounding box center [846, 400] width 66 height 18
click at [828, 430] on section "D. FLIGHT PLANNING 22 CREW PP DETAILS ON BRIEF Not Checked No Required Requeste…" at bounding box center [558, 386] width 782 height 262
click at [831, 434] on div "Yes / OK" at bounding box center [846, 443] width 66 height 18
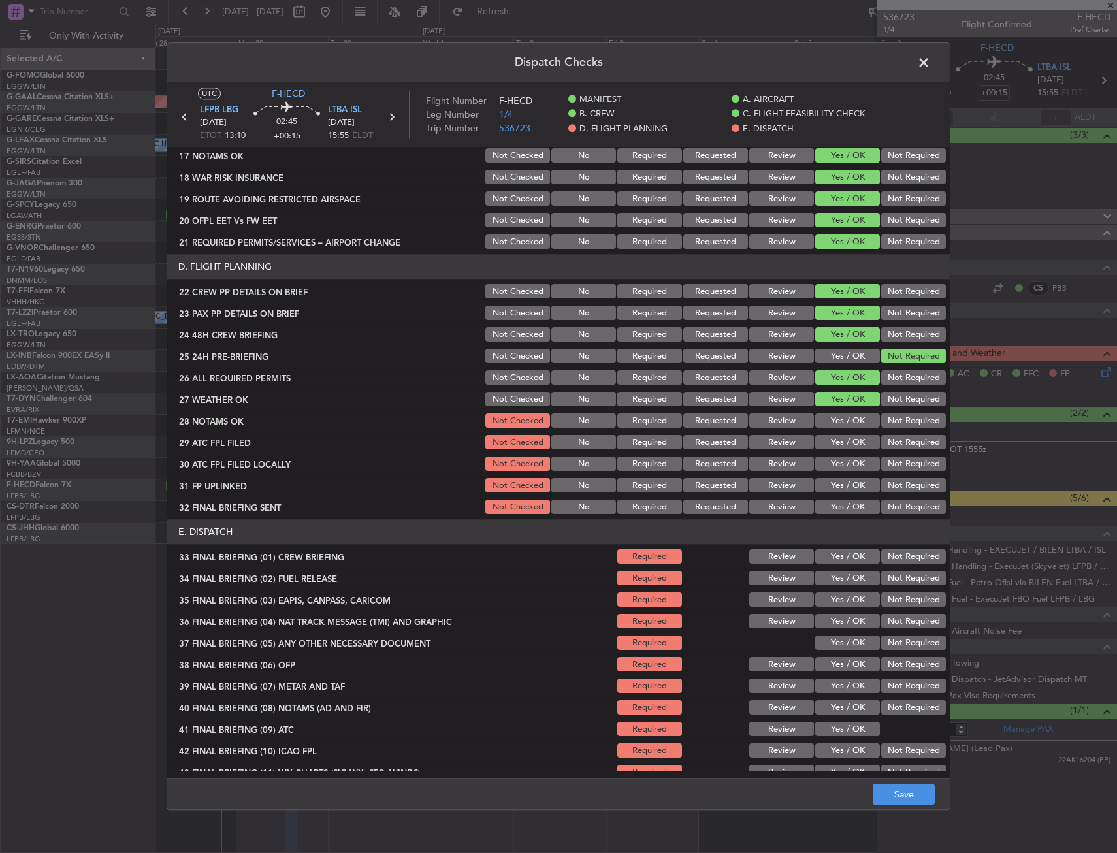
drag, startPoint x: 829, startPoint y: 417, endPoint x: 787, endPoint y: 397, distance: 46.2
click at [789, 398] on section "D. FLIGHT PLANNING 22 CREW PP DETAILS ON BRIEF Not Checked No Required Requeste…" at bounding box center [558, 386] width 782 height 262
click at [778, 389] on section "D. FLIGHT PLANNING 22 CREW PP DETAILS ON BRIEF Not Checked No Required Requeste…" at bounding box center [558, 386] width 782 height 262
click at [774, 407] on div "Review" at bounding box center [780, 400] width 66 height 18
click at [778, 397] on button "Review" at bounding box center [781, 400] width 65 height 14
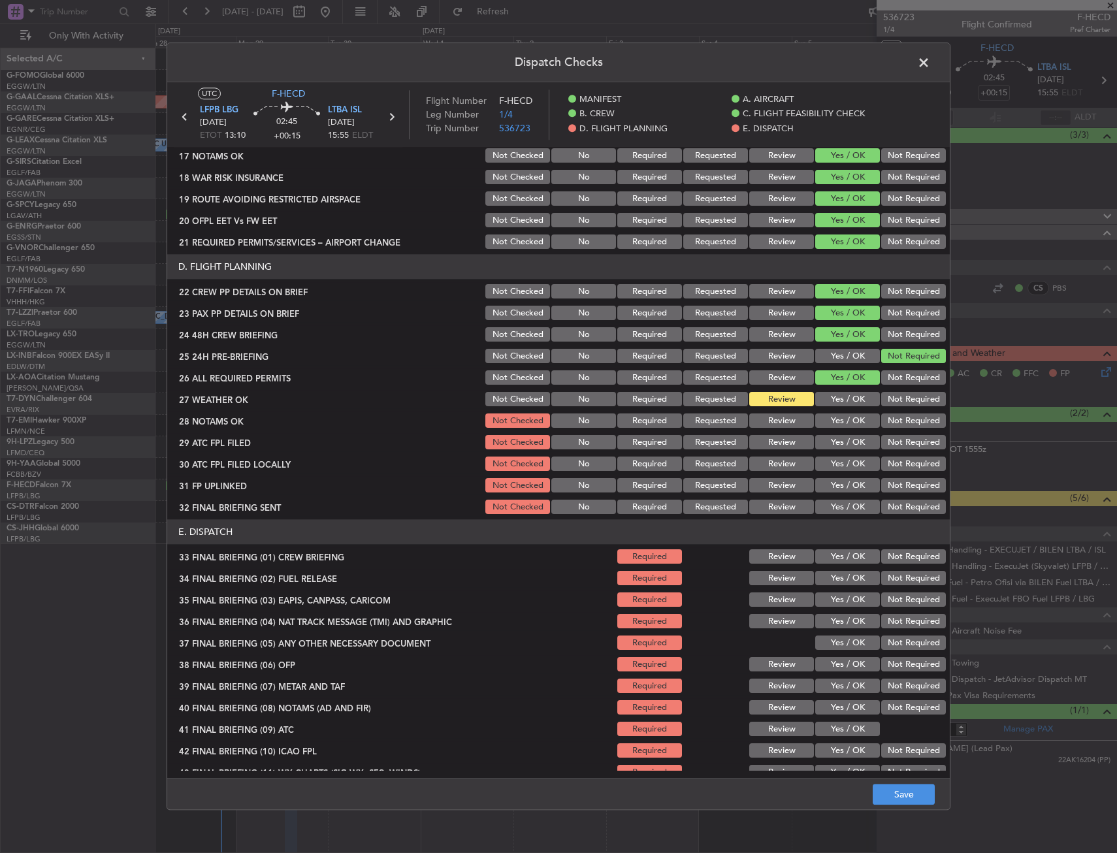
click at [781, 415] on button "Review" at bounding box center [781, 421] width 65 height 14
drag, startPoint x: 833, startPoint y: 438, endPoint x: 865, endPoint y: 451, distance: 35.2
click at [834, 439] on button "Yes / OK" at bounding box center [847, 443] width 65 height 14
click at [892, 466] on button "Not Required" at bounding box center [913, 464] width 65 height 14
drag, startPoint x: 844, startPoint y: 487, endPoint x: 876, endPoint y: 499, distance: 34.1
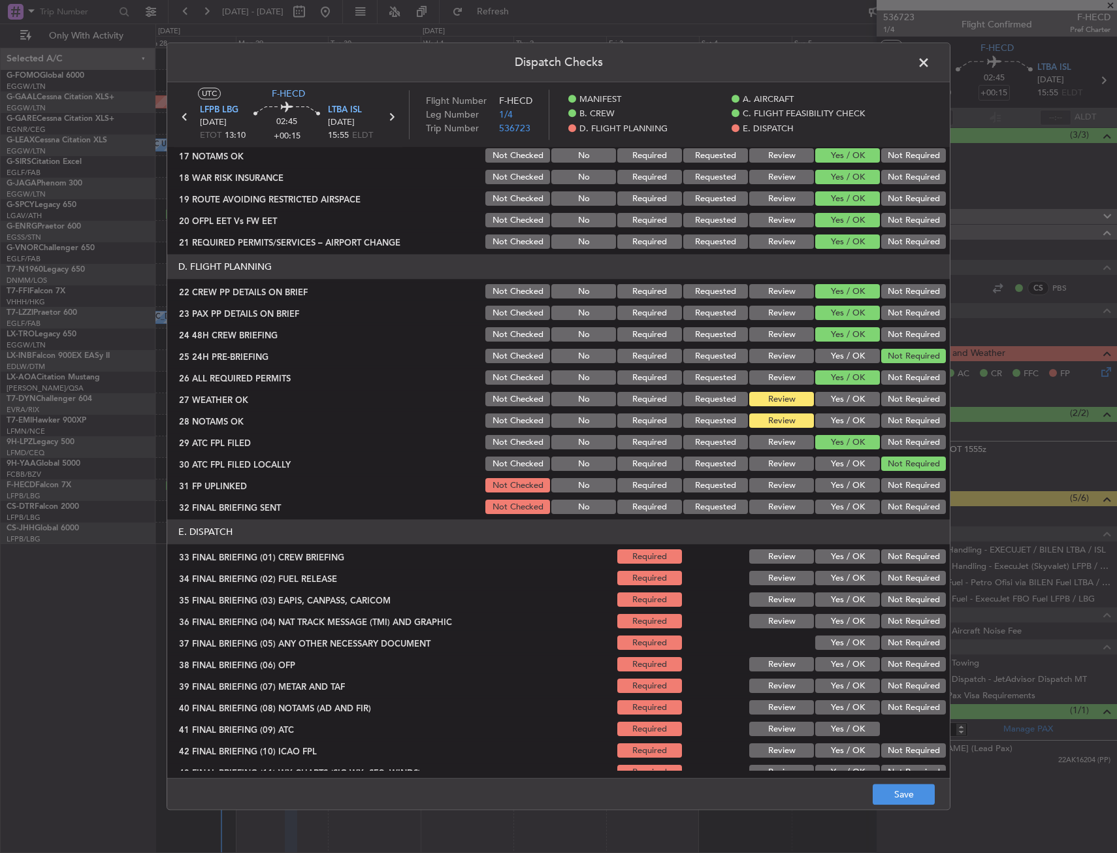
click at [843, 487] on button "Yes / OK" at bounding box center [847, 486] width 65 height 14
click at [893, 505] on button "Not Required" at bounding box center [913, 507] width 65 height 14
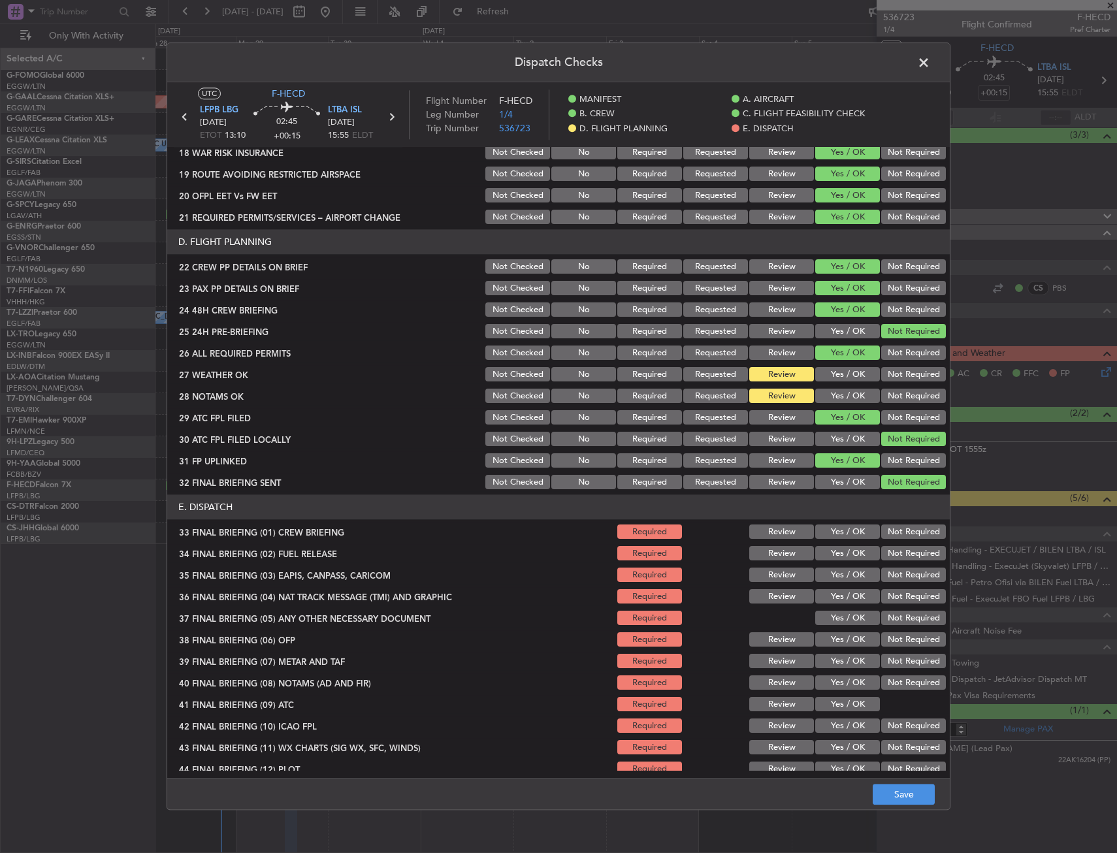
scroll to position [558, 0]
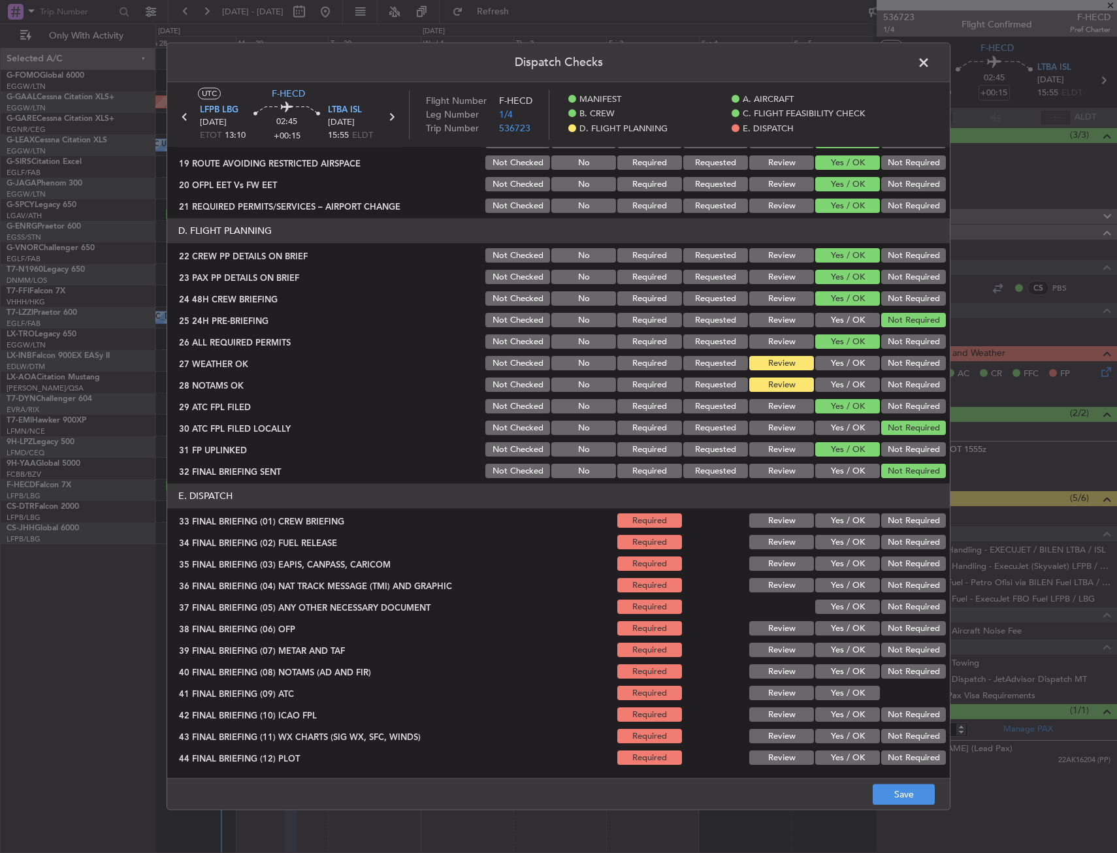
click at [835, 521] on button "Yes / OK" at bounding box center [847, 521] width 65 height 14
click at [835, 542] on button "Yes / OK" at bounding box center [847, 543] width 65 height 14
click at [893, 565] on button "Not Required" at bounding box center [913, 564] width 65 height 14
drag, startPoint x: 894, startPoint y: 581, endPoint x: 854, endPoint y: 605, distance: 47.5
click at [894, 583] on button "Not Required" at bounding box center [913, 586] width 65 height 14
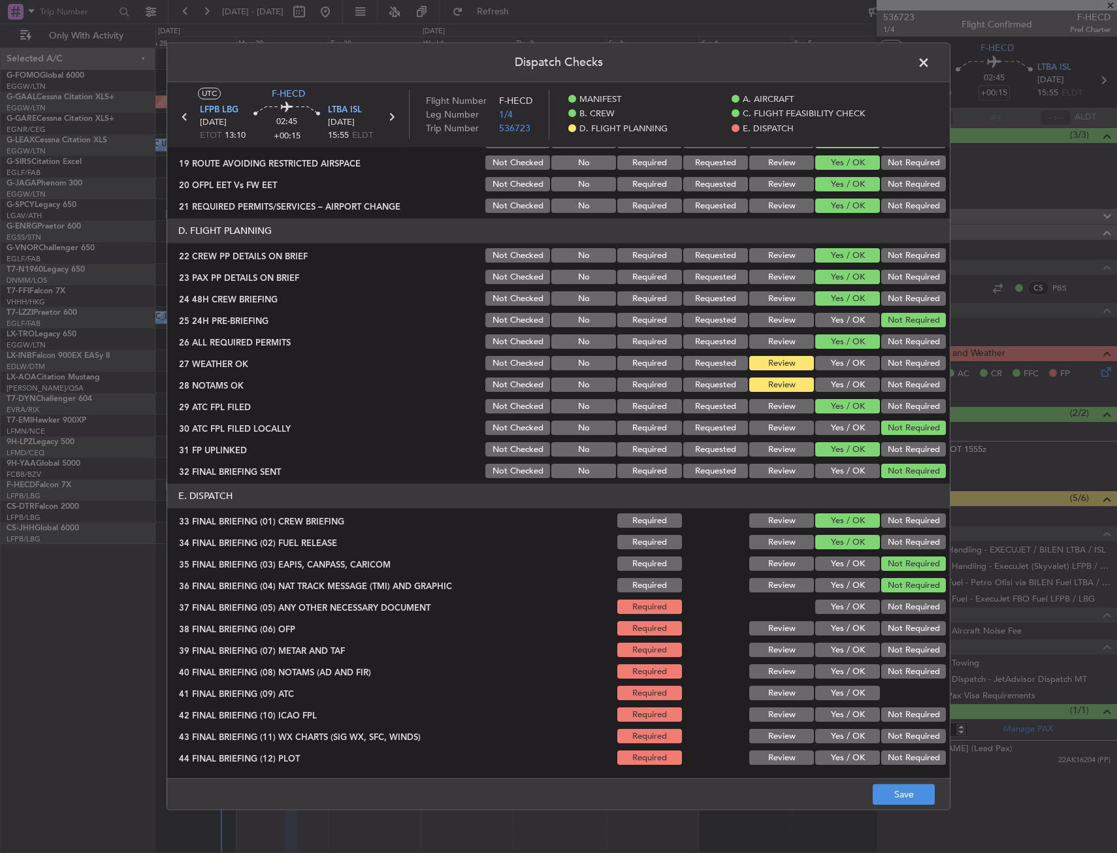
click at [851, 605] on button "Yes / OK" at bounding box center [847, 607] width 65 height 14
click at [851, 620] on div "Yes / OK" at bounding box center [846, 629] width 66 height 18
click at [850, 643] on button "Yes / OK" at bounding box center [847, 650] width 65 height 14
drag, startPoint x: 849, startPoint y: 626, endPoint x: 845, endPoint y: 675, distance: 49.8
click at [848, 626] on button "Yes / OK" at bounding box center [847, 629] width 65 height 14
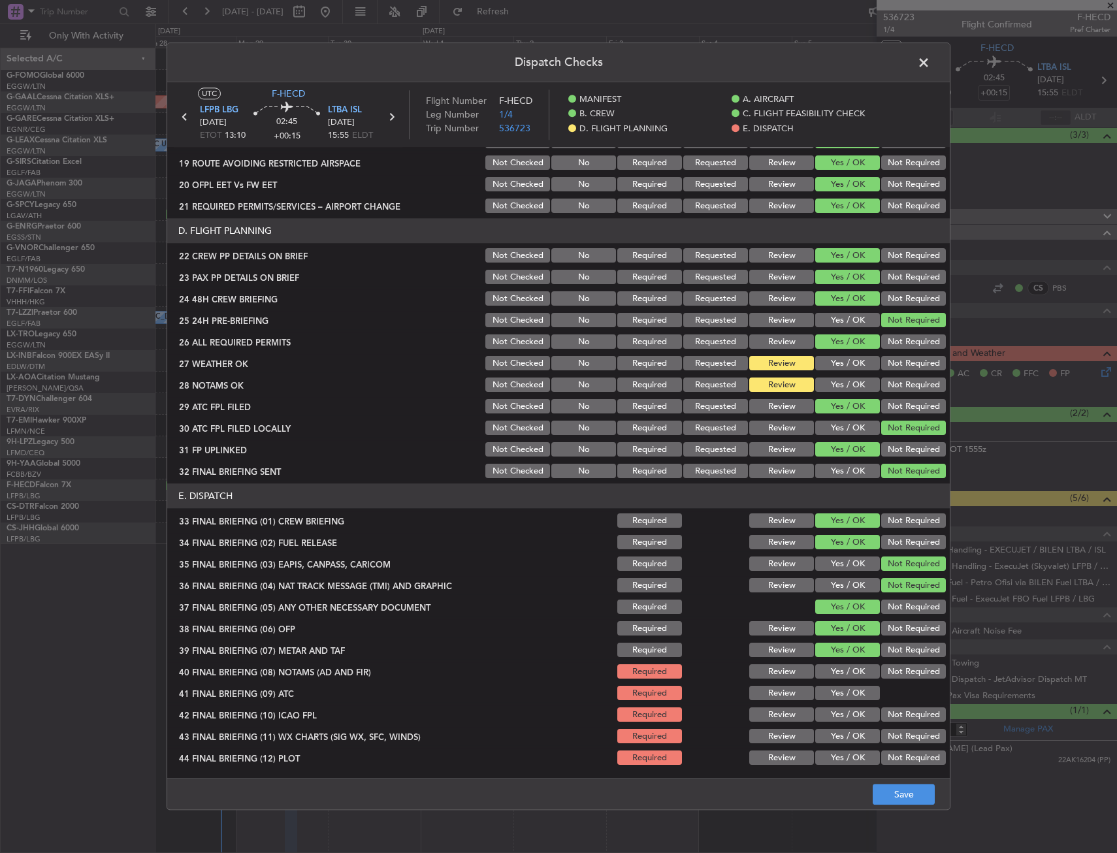
drag, startPoint x: 845, startPoint y: 675, endPoint x: 843, endPoint y: 694, distance: 19.1
click at [845, 676] on button "Yes / OK" at bounding box center [847, 672] width 65 height 14
click at [840, 700] on button "Yes / OK" at bounding box center [847, 693] width 65 height 14
click at [837, 718] on button "Yes / OK" at bounding box center [847, 715] width 65 height 14
click at [838, 737] on button "Yes / OK" at bounding box center [847, 737] width 65 height 14
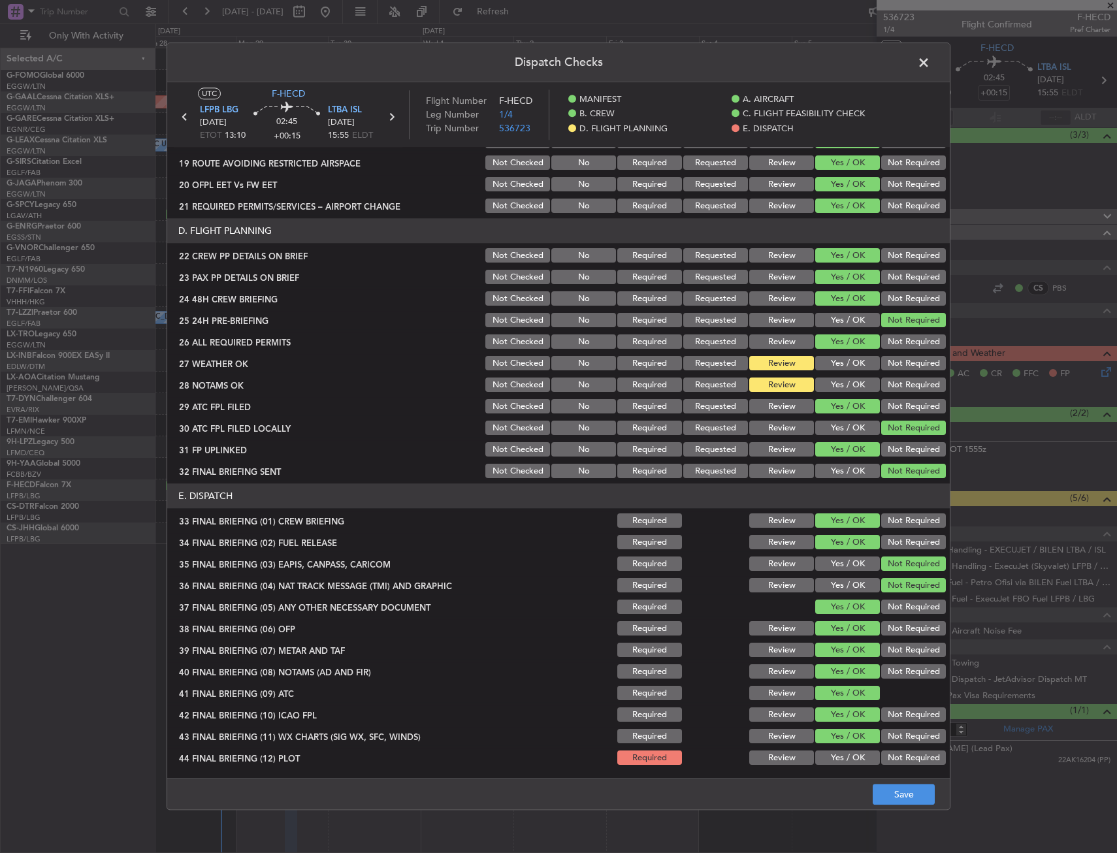
click at [840, 749] on div "Yes / OK" at bounding box center [846, 758] width 66 height 18
drag, startPoint x: 855, startPoint y: 763, endPoint x: 877, endPoint y: 775, distance: 25.1
click at [860, 765] on button "Yes / OK" at bounding box center [847, 758] width 65 height 14
click at [872, 787] on footer "Save" at bounding box center [558, 794] width 782 height 31
click at [890, 799] on button "Save" at bounding box center [904, 794] width 62 height 21
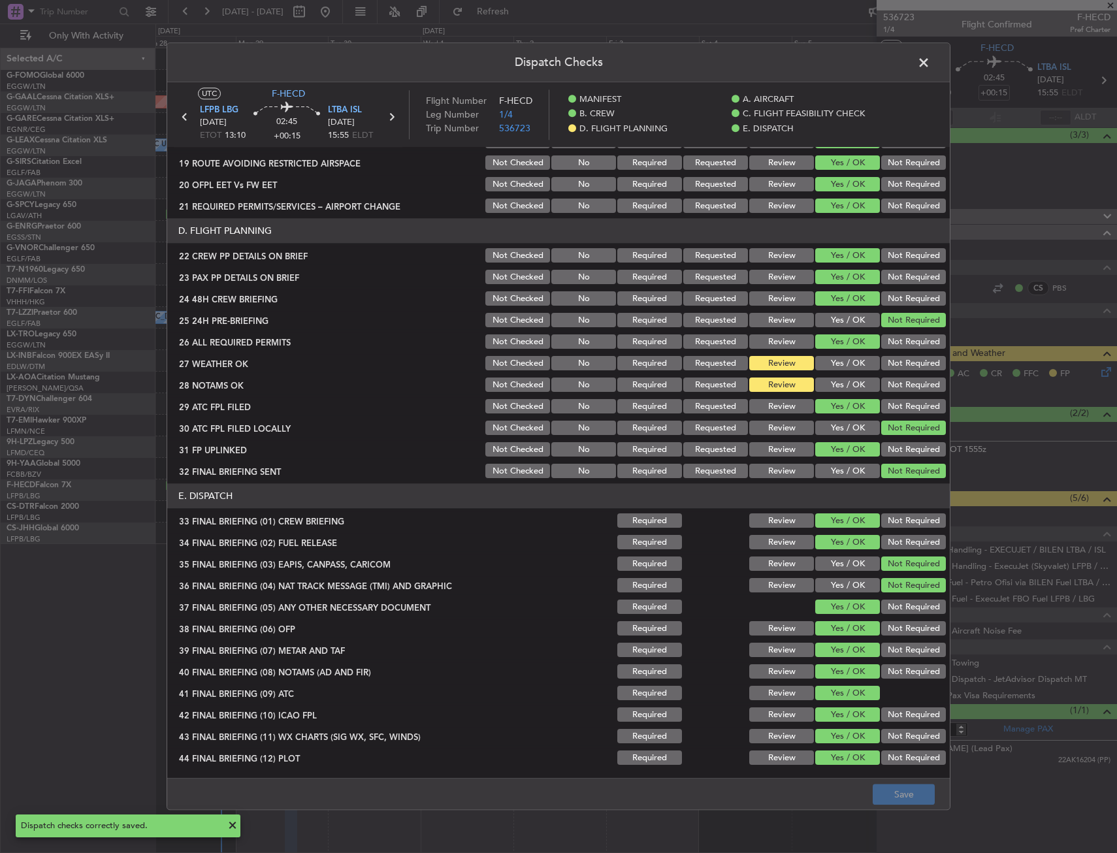
click at [930, 57] on span at bounding box center [930, 66] width 0 height 26
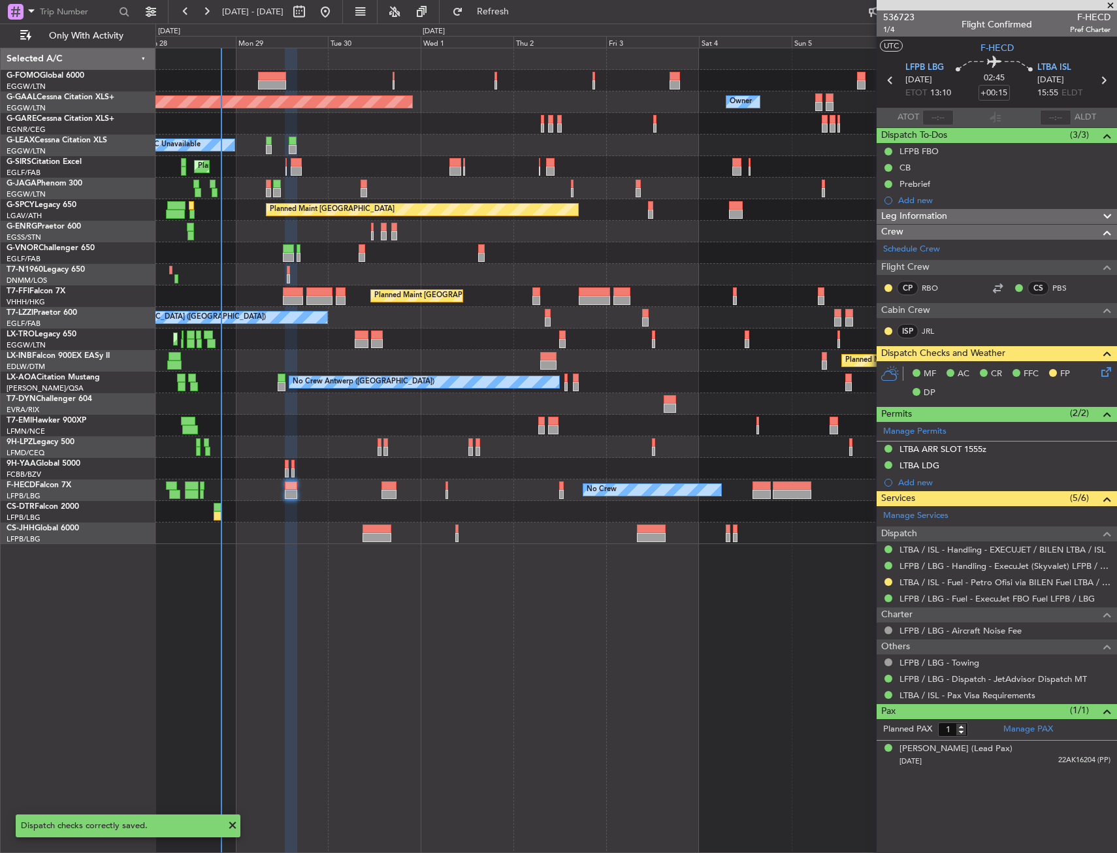
click at [292, 494] on div at bounding box center [291, 494] width 12 height 9
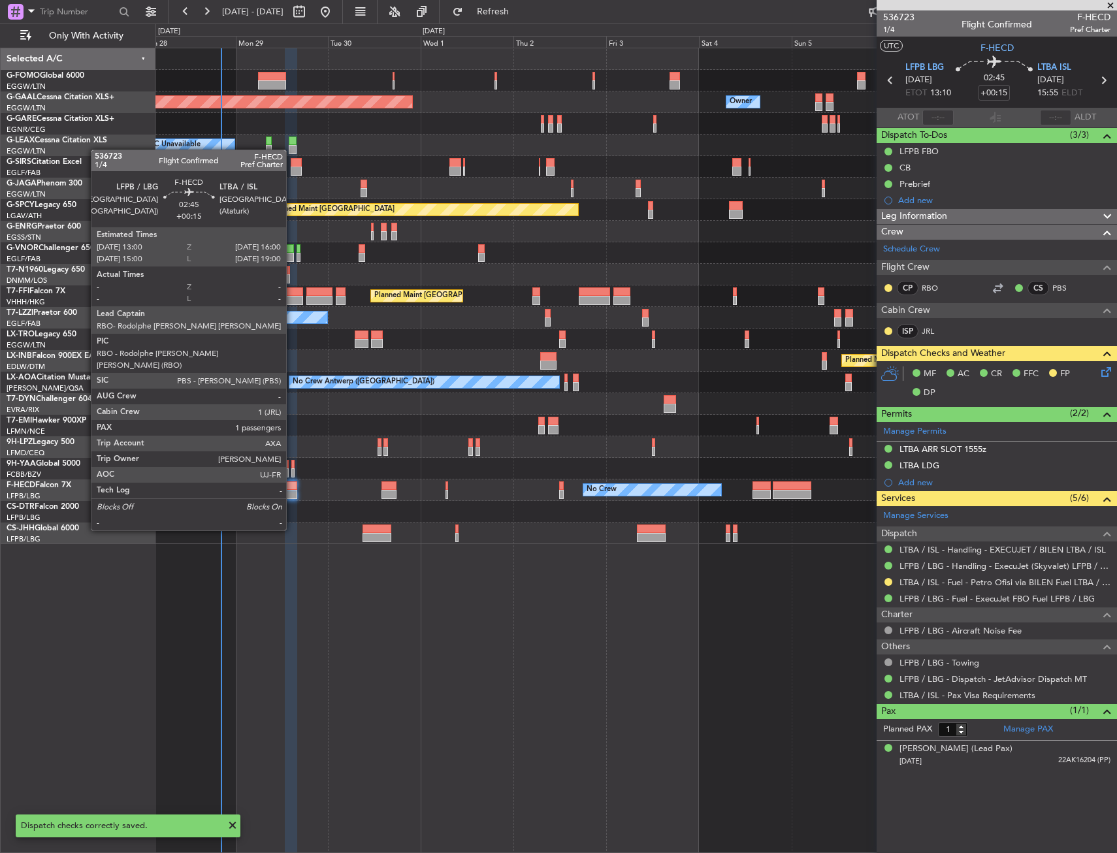
click at [292, 494] on div at bounding box center [291, 494] width 12 height 9
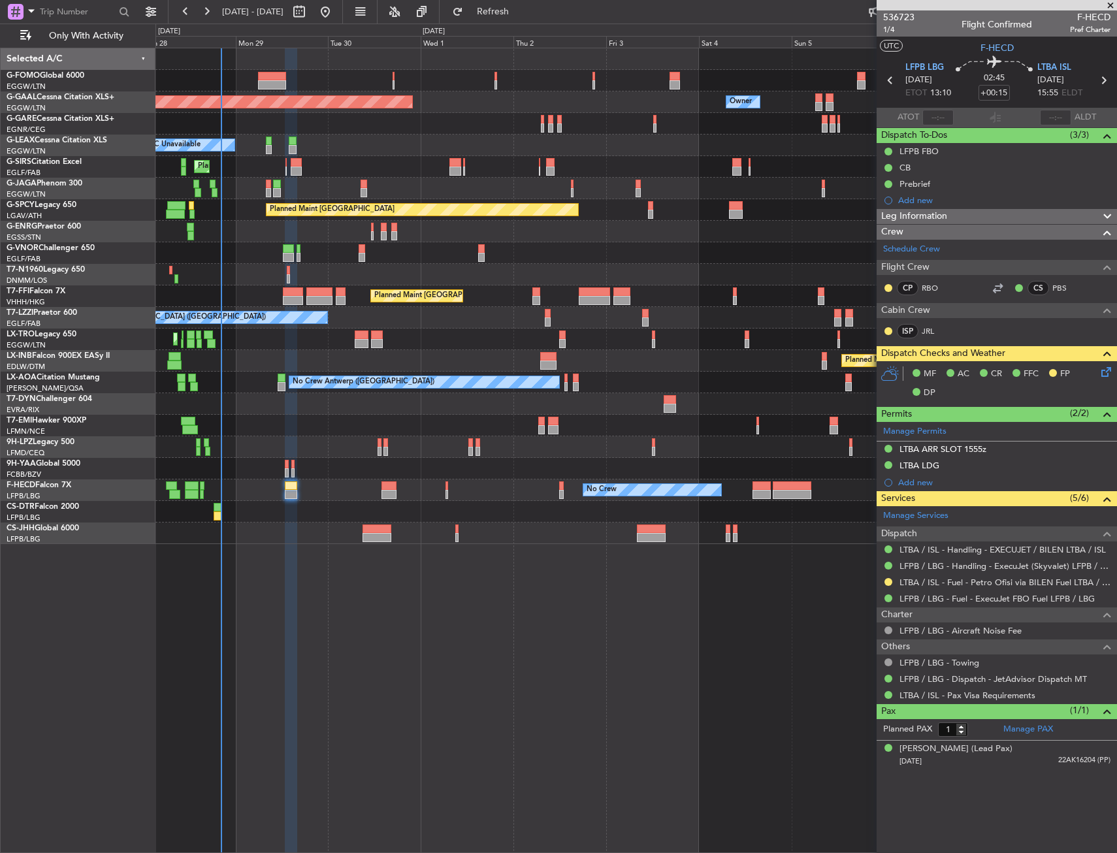
click at [485, 564] on div "Planned Maint Dusseldorf Owner Owner A/C Unavailable Planned Maint London (Luto…" at bounding box center [635, 450] width 961 height 805
click at [346, 691] on div "Planned Maint Dusseldorf Owner Owner A/C Unavailable Planned Maint London (Luto…" at bounding box center [635, 450] width 961 height 805
drag, startPoint x: 891, startPoint y: 583, endPoint x: 806, endPoint y: 595, distance: 85.7
click at [887, 584] on div "Confirmed" at bounding box center [889, 586] width 40 height 16
click at [883, 577] on div "LTBA / ISL - Fuel - Petro Ofisi via BILEN Fuel LTBA / ISL" at bounding box center [997, 582] width 240 height 16
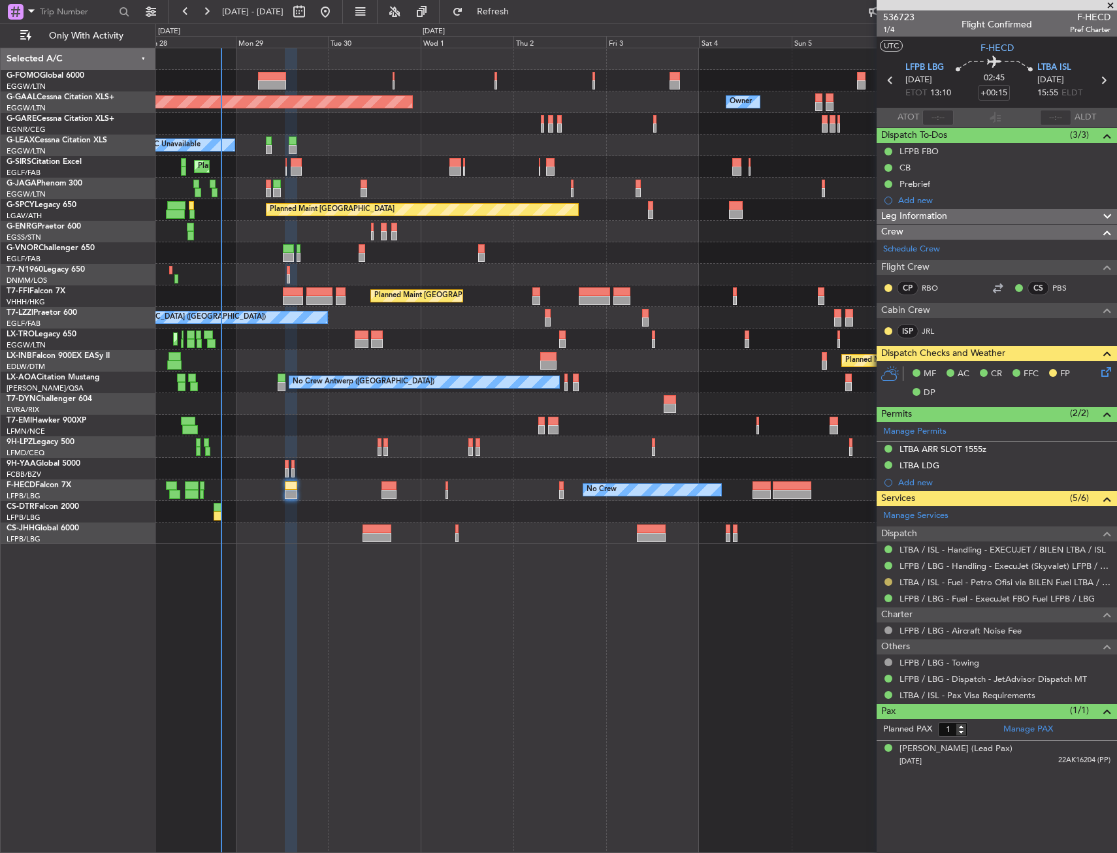
click at [890, 581] on button at bounding box center [888, 582] width 8 height 8
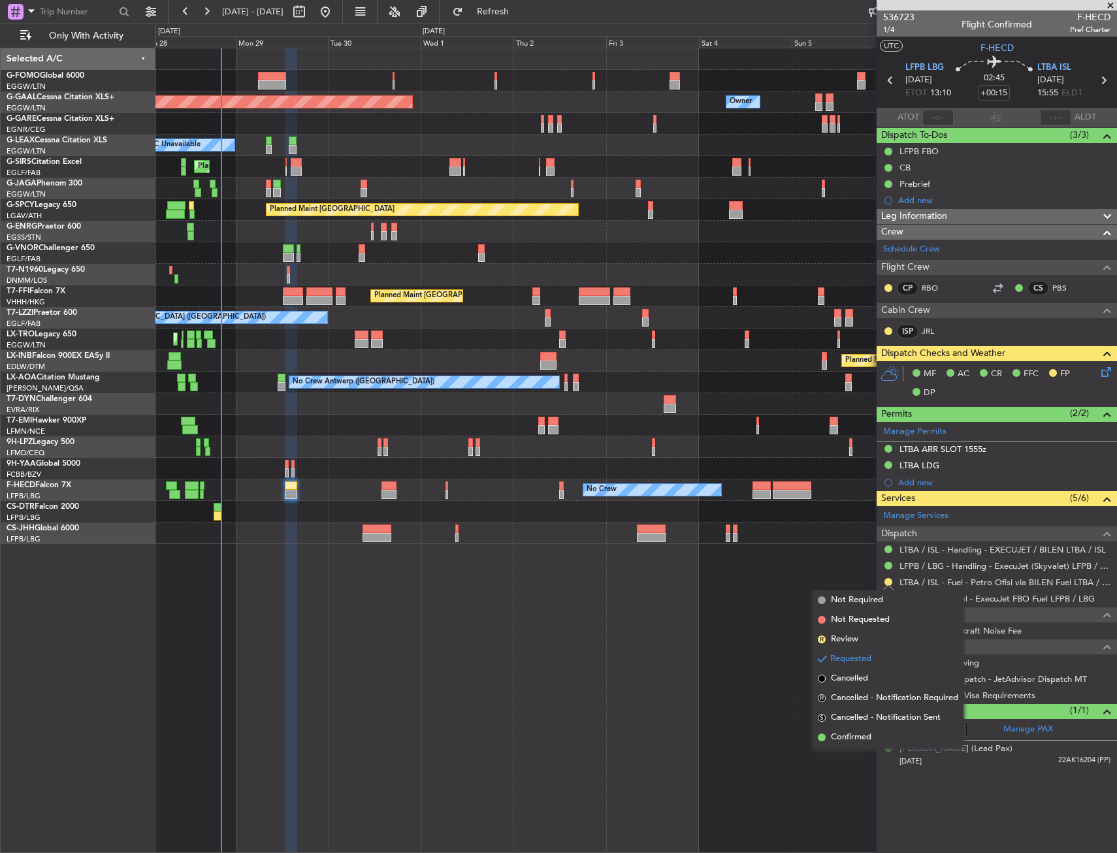
click at [863, 598] on mat-tooltip-component "Requested" at bounding box center [888, 602] width 59 height 35
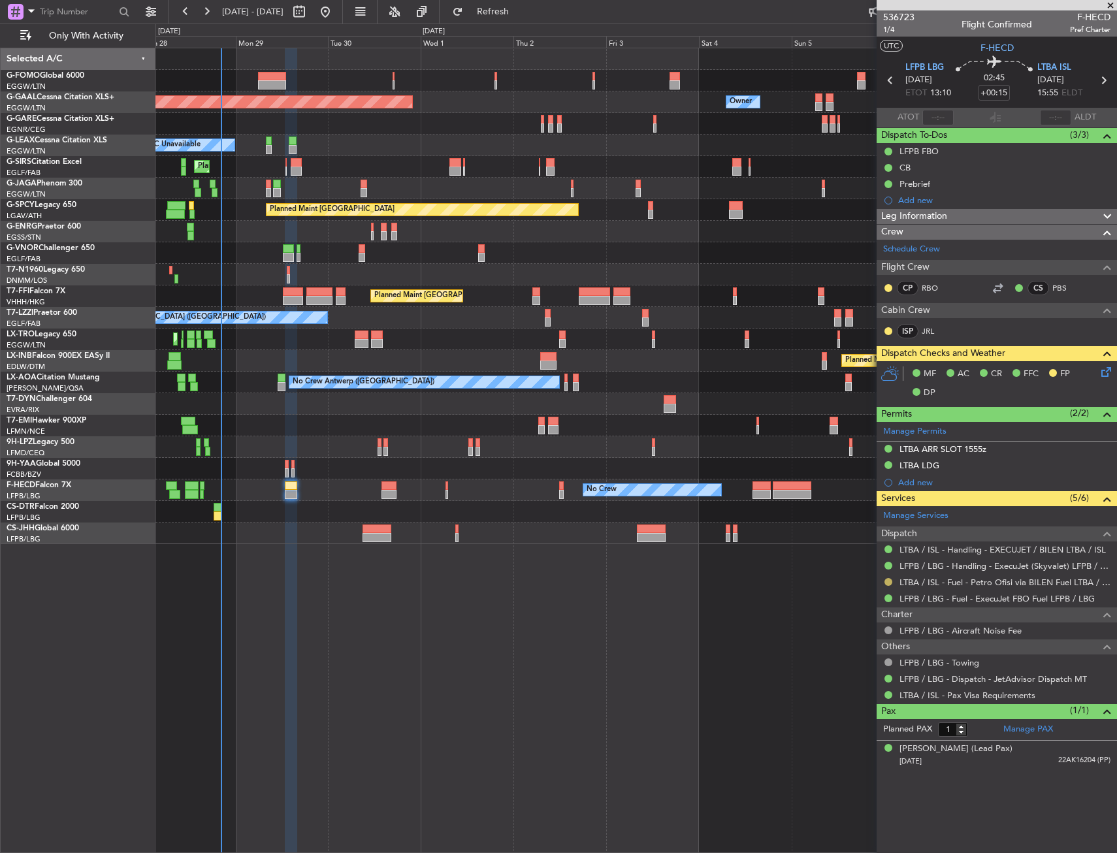
click at [891, 579] on button at bounding box center [888, 582] width 8 height 8
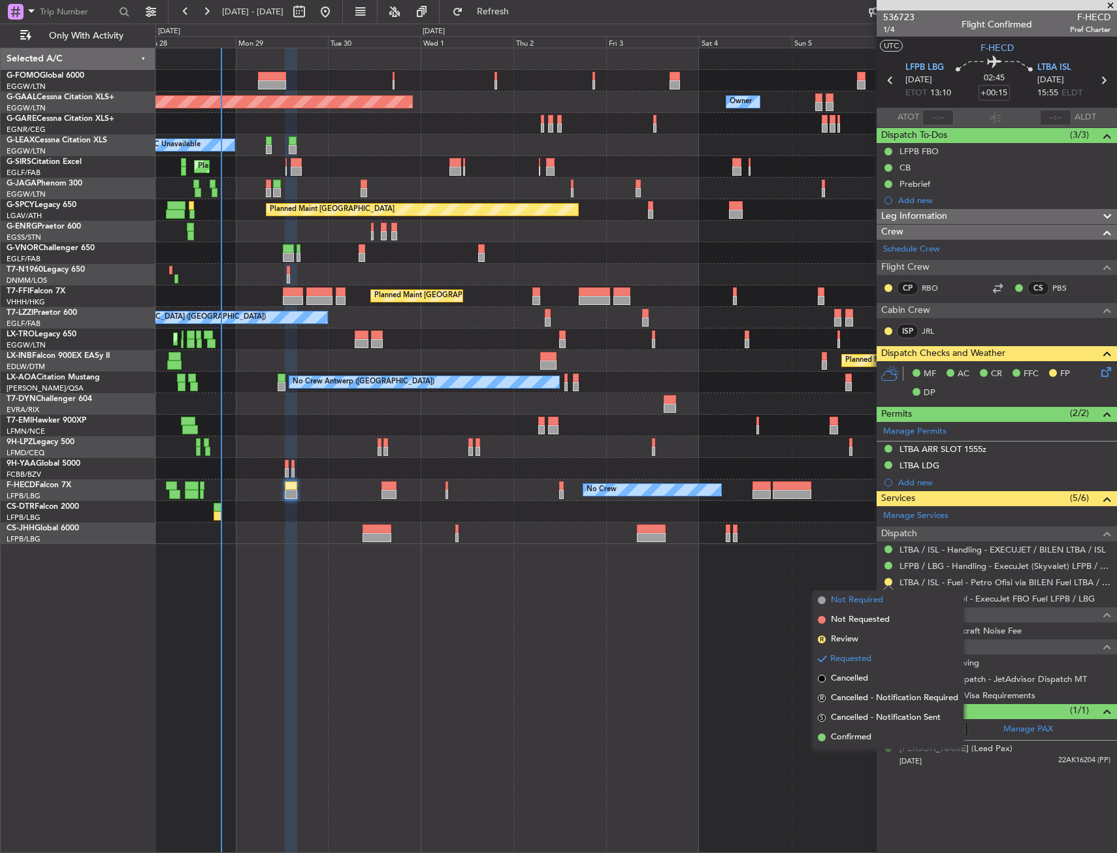
click at [849, 603] on span "Not Required" at bounding box center [857, 600] width 52 height 13
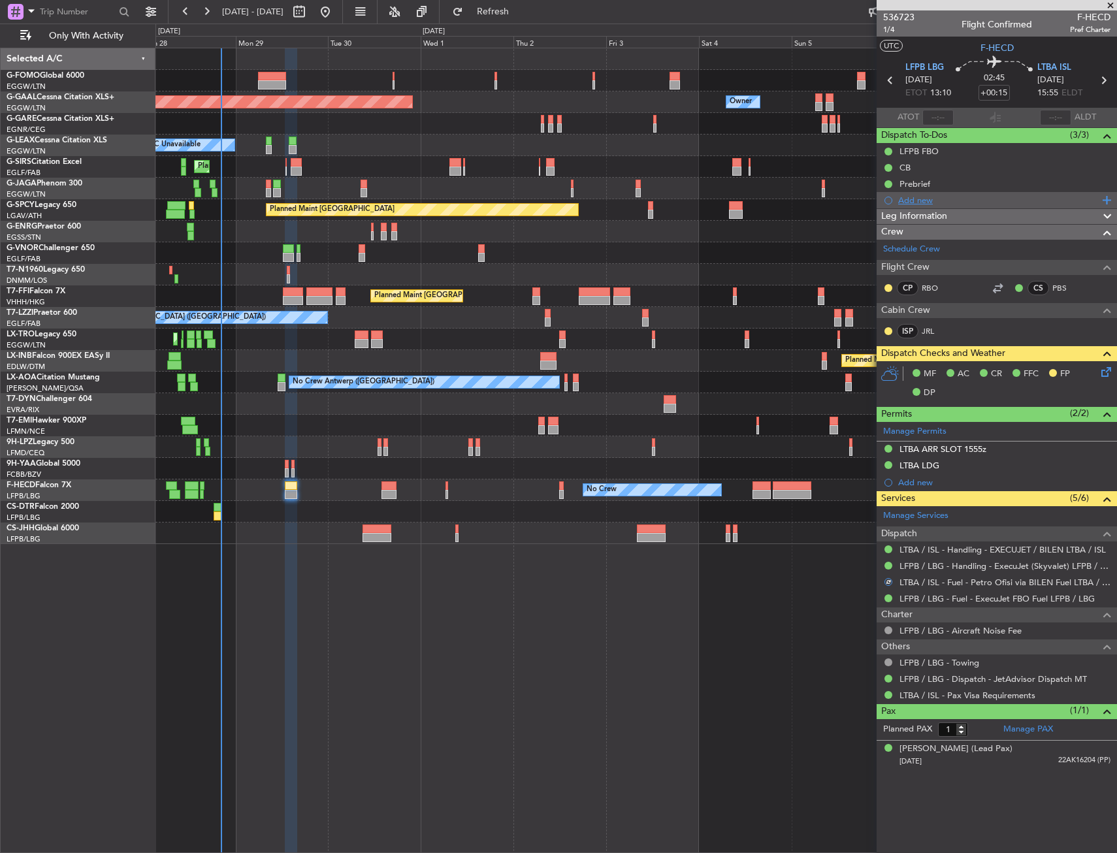
click at [918, 192] on div "Add new" at bounding box center [997, 200] width 240 height 16
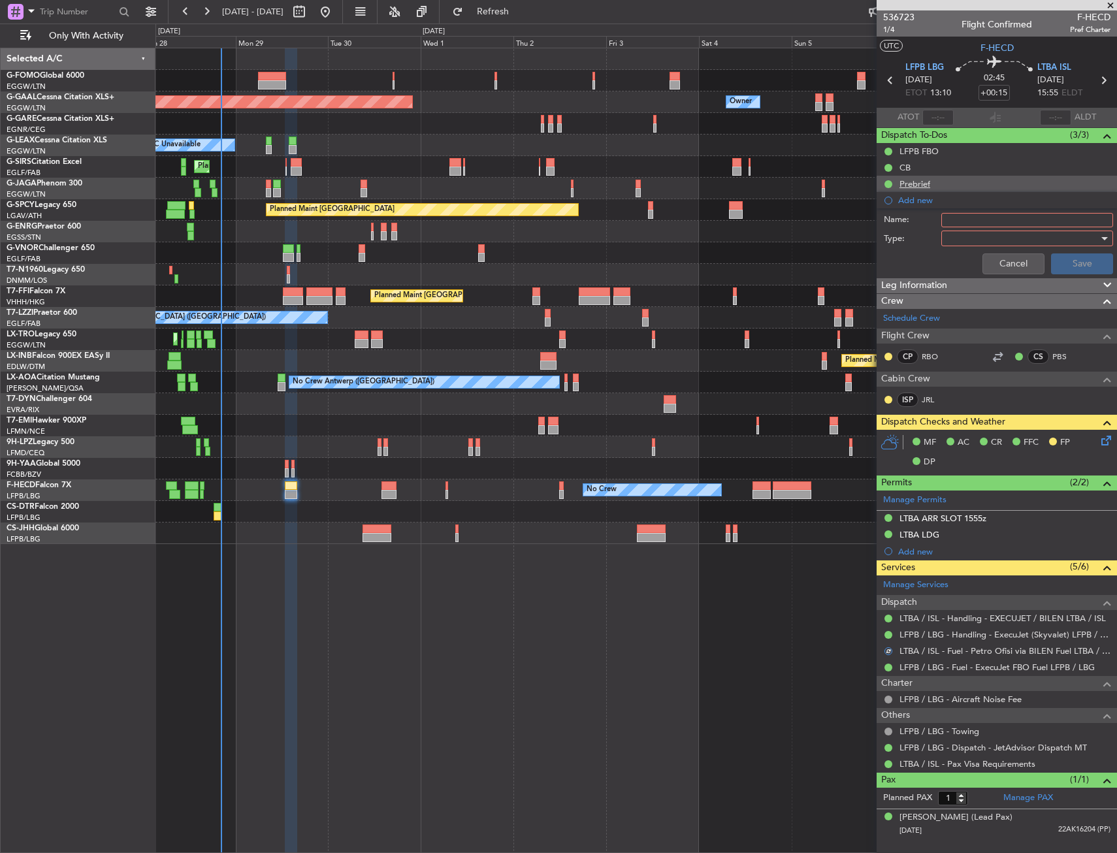
click at [937, 187] on div "Prebrief" at bounding box center [997, 184] width 240 height 16
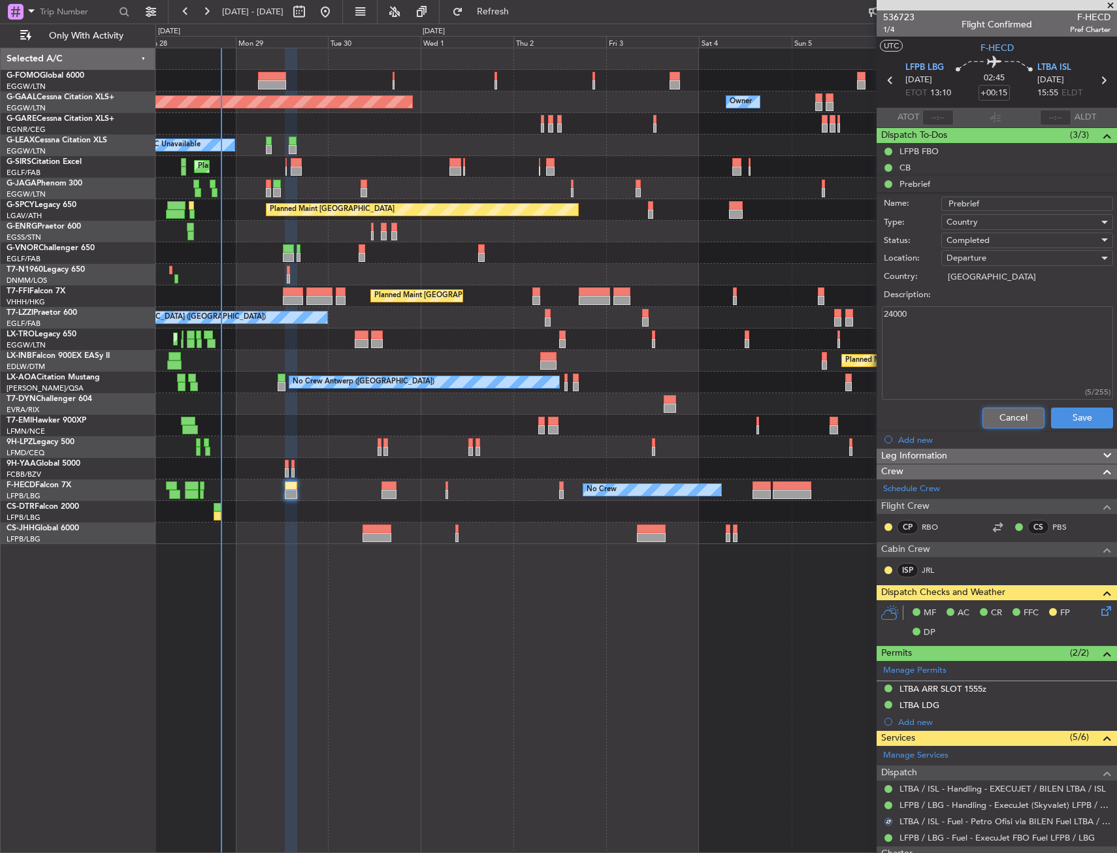
click at [1002, 415] on button "Cancel" at bounding box center [1013, 418] width 62 height 21
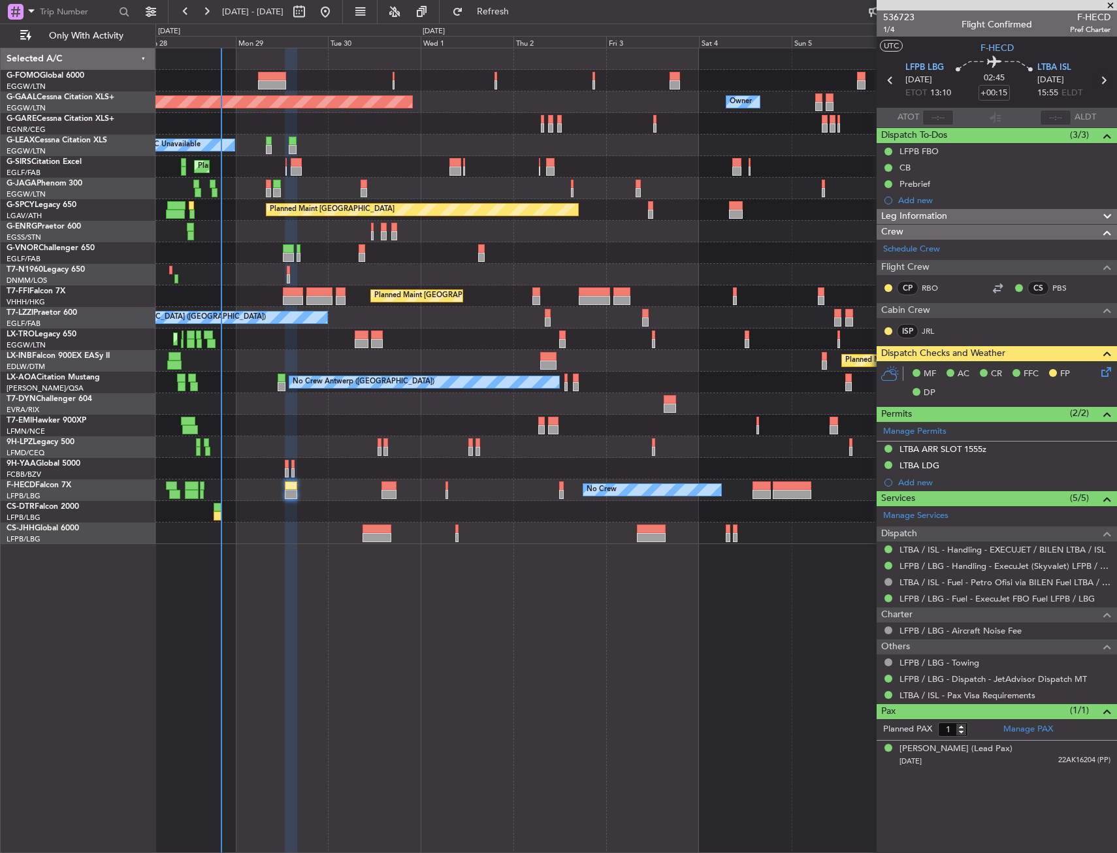
click at [1102, 80] on icon at bounding box center [1103, 80] width 17 height 17
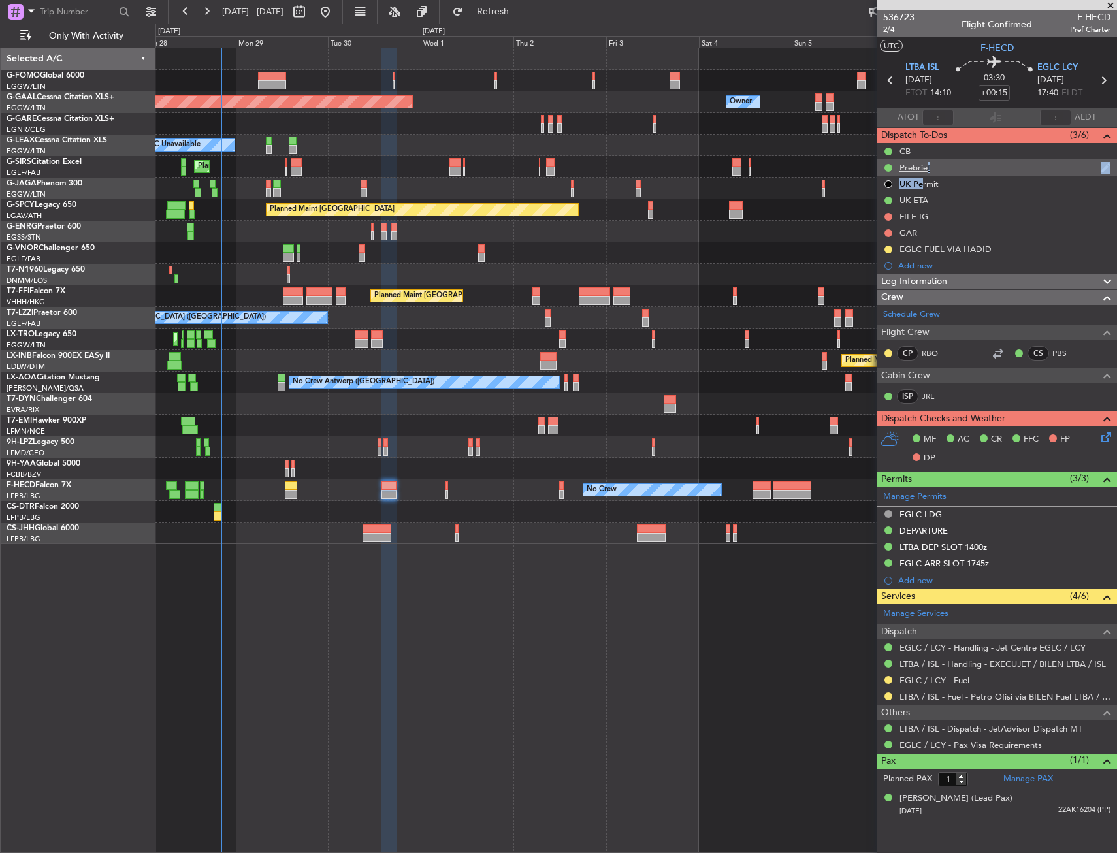
click at [923, 172] on ul "CB Prebrief UK Permit UK ETA FILE IG GAR EGLC FUEL VIA HADID Add new" at bounding box center [997, 208] width 240 height 131
click at [923, 172] on div "Prebrief" at bounding box center [997, 167] width 240 height 16
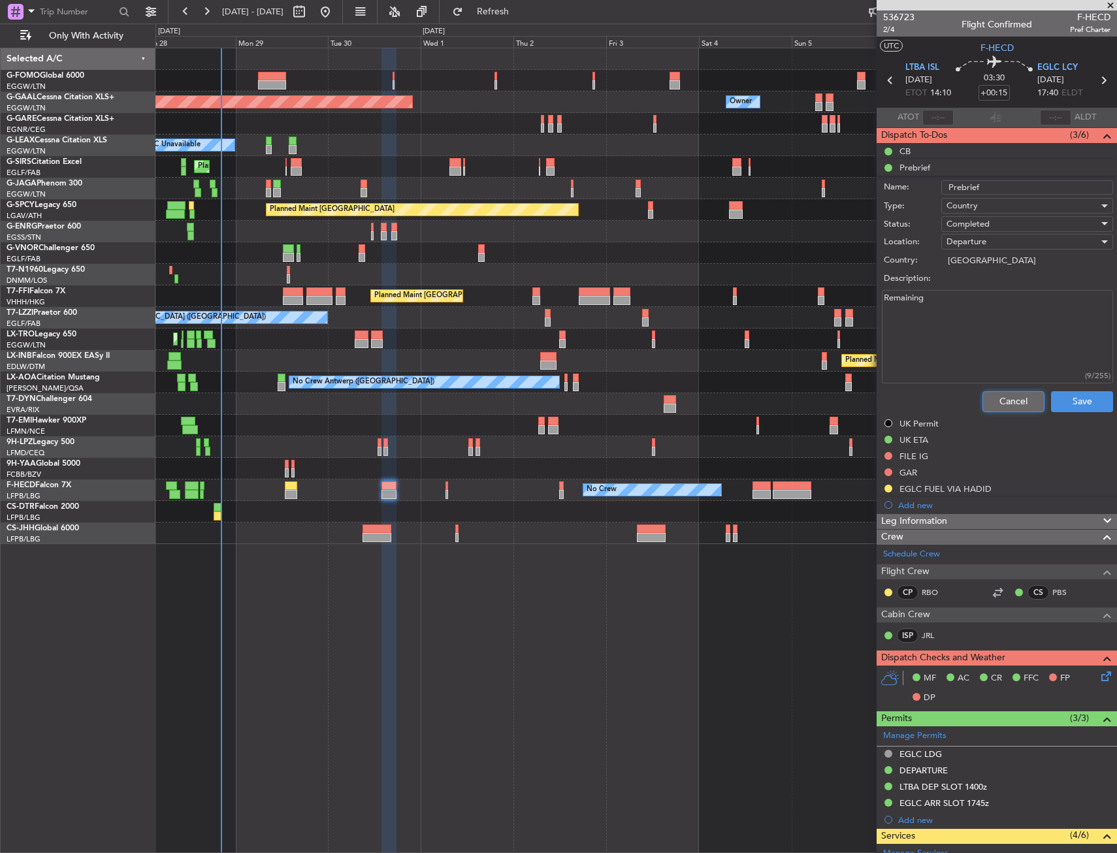
click at [993, 404] on button "Cancel" at bounding box center [1013, 401] width 62 height 21
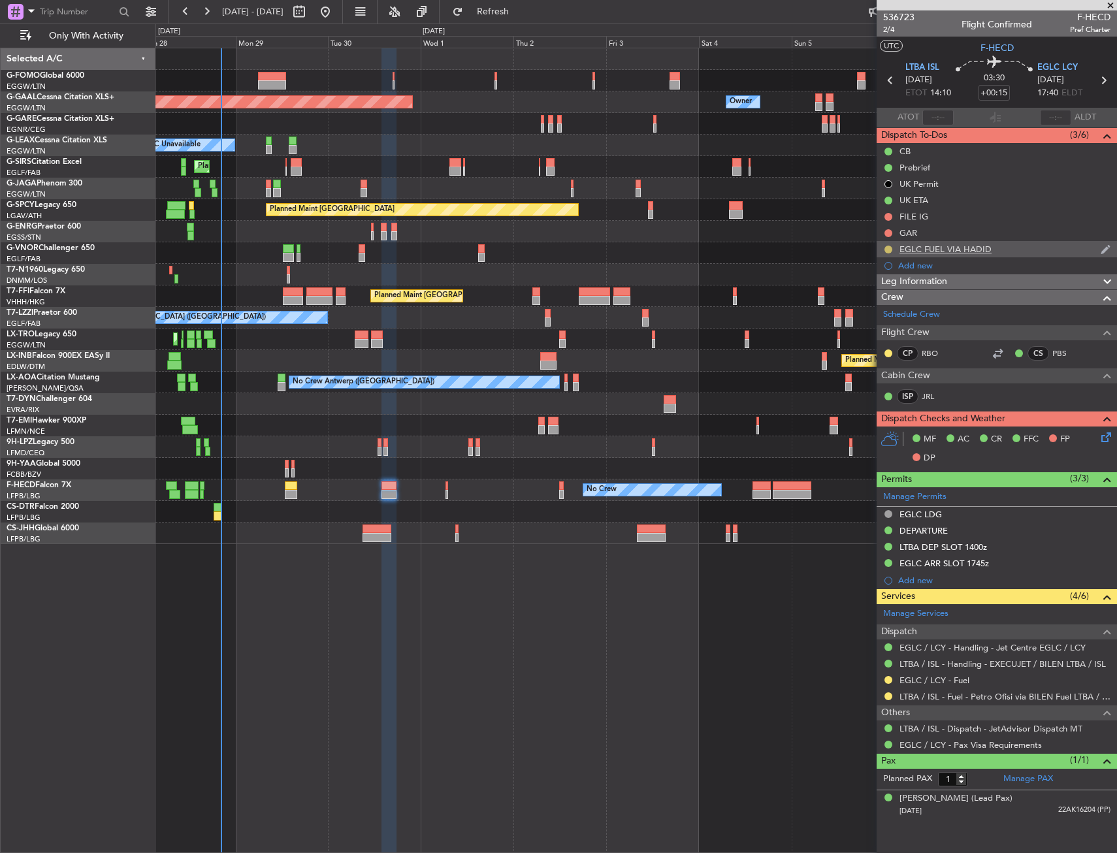
click at [888, 249] on button at bounding box center [888, 250] width 8 height 8
click at [880, 323] on span "Cancelled" at bounding box center [890, 326] width 37 height 13
click at [884, 684] on mat-tooltip-component "Requested" at bounding box center [888, 700] width 59 height 35
click at [886, 680] on button at bounding box center [888, 680] width 8 height 8
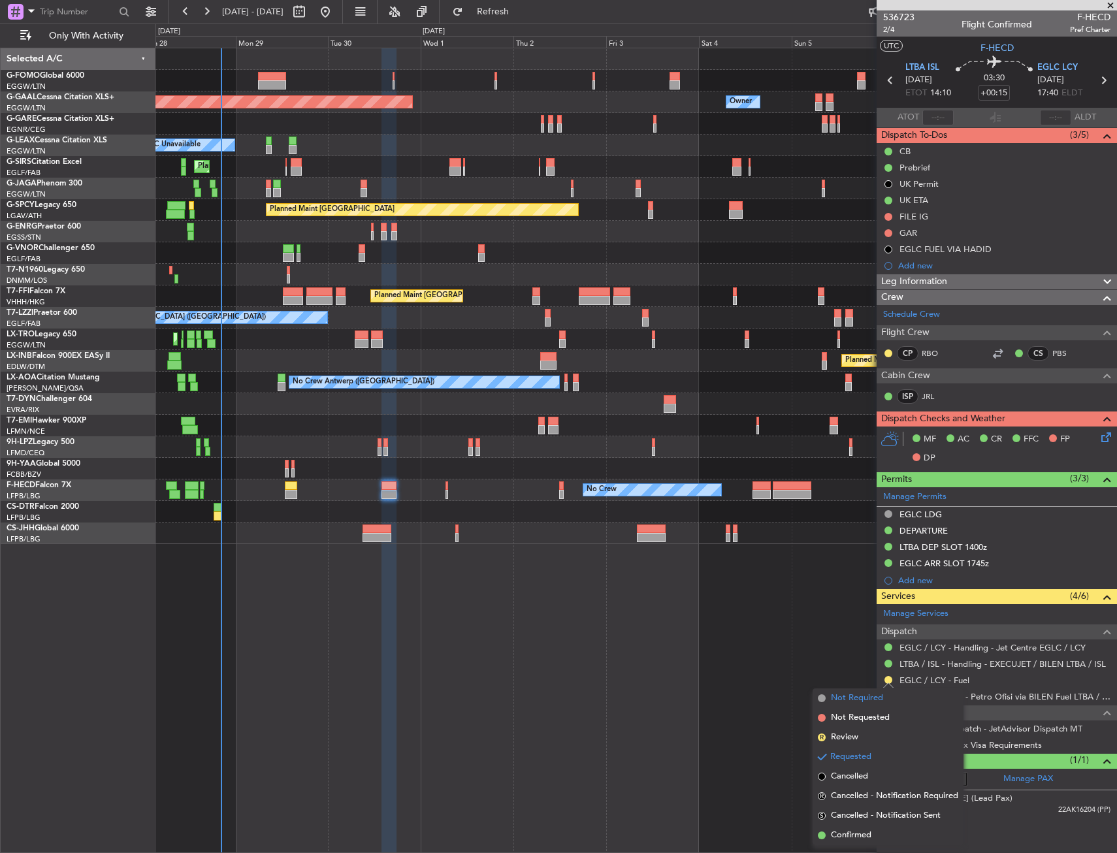
click at [830, 696] on li "Not Required" at bounding box center [888, 698] width 151 height 20
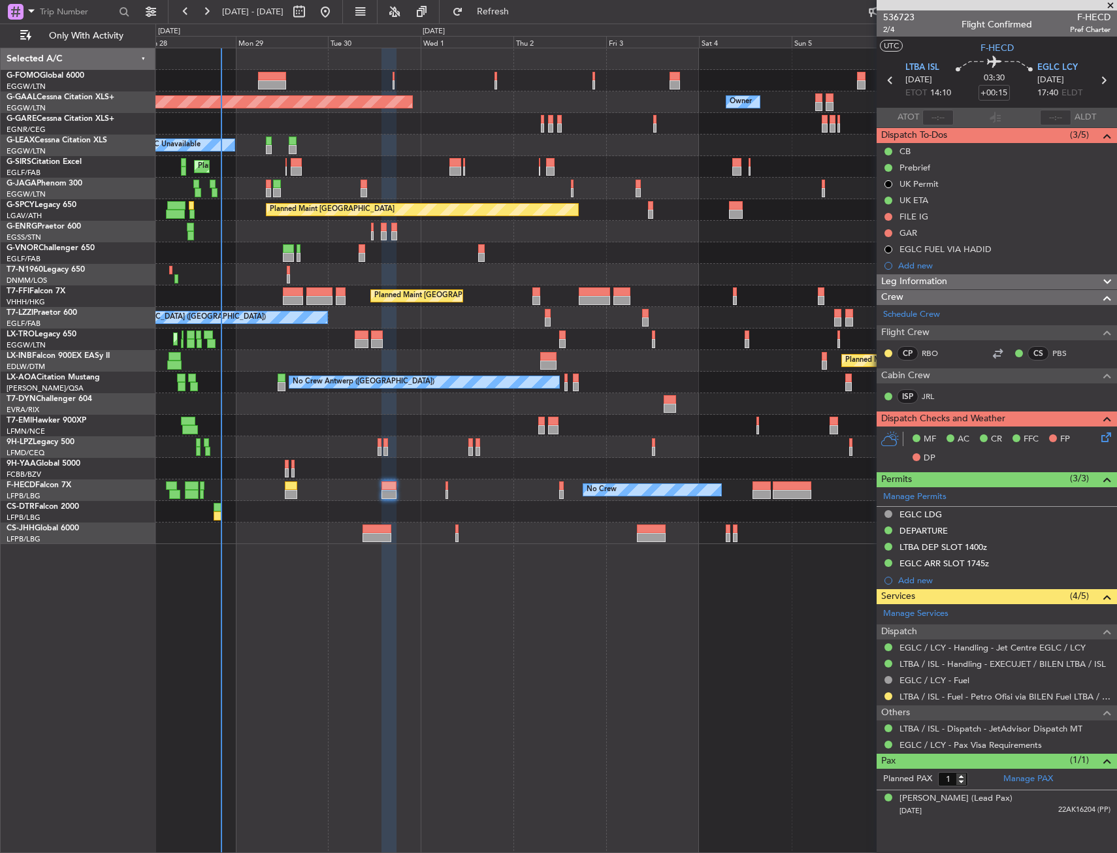
drag, startPoint x: 888, startPoint y: 696, endPoint x: 869, endPoint y: 700, distance: 19.5
click at [888, 696] on button at bounding box center [888, 696] width 8 height 8
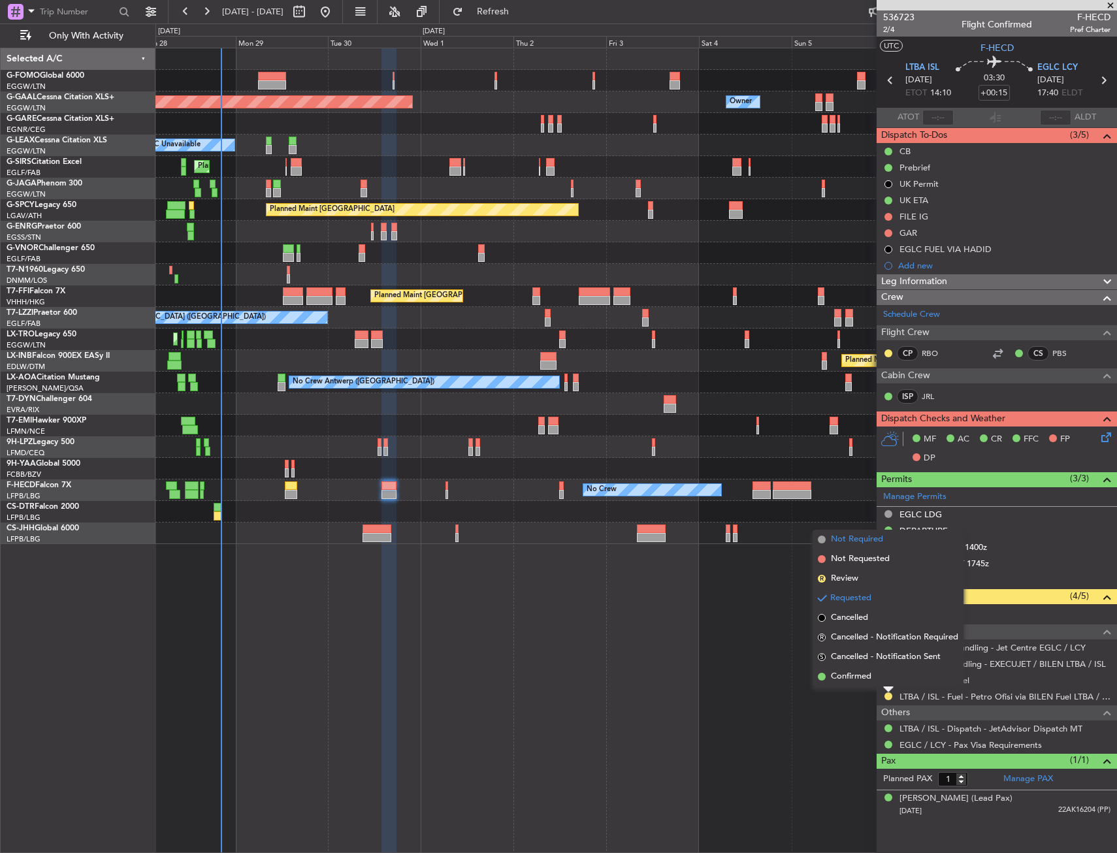
click at [837, 545] on span "Not Required" at bounding box center [857, 539] width 52 height 13
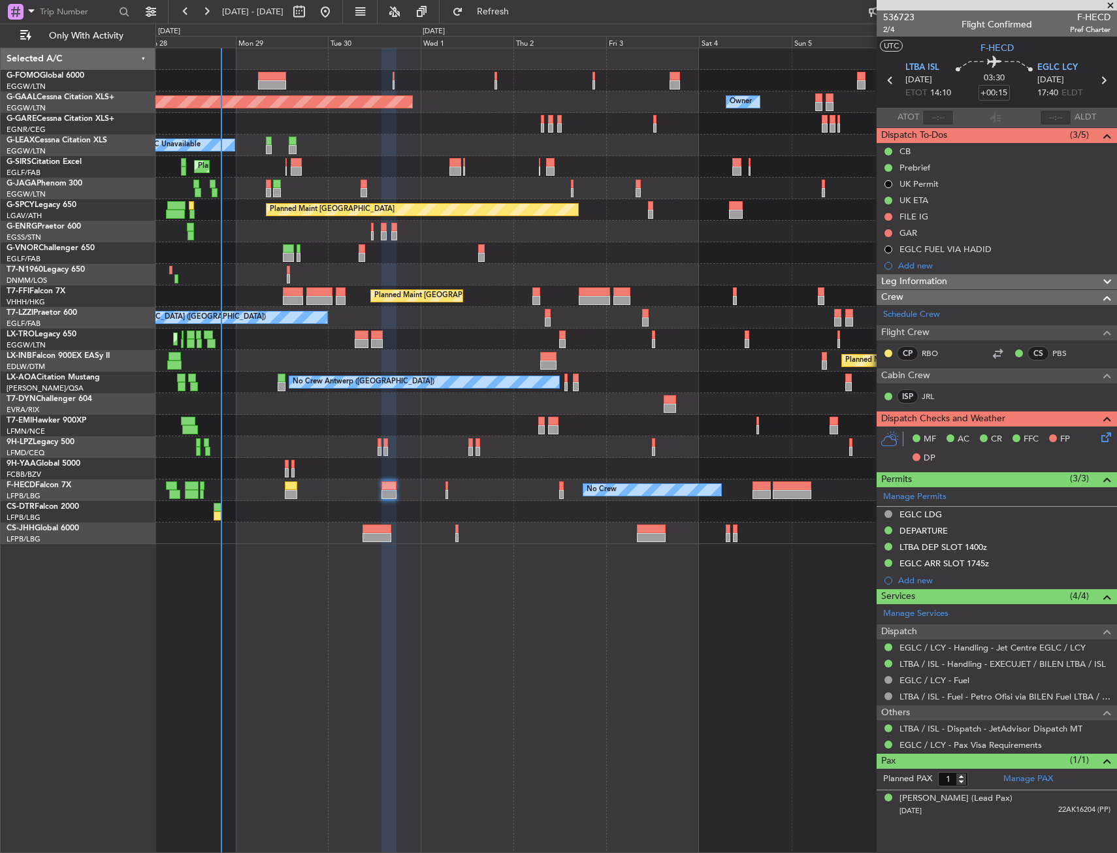
click at [1106, 79] on icon at bounding box center [1103, 80] width 17 height 17
type input "+00:10"
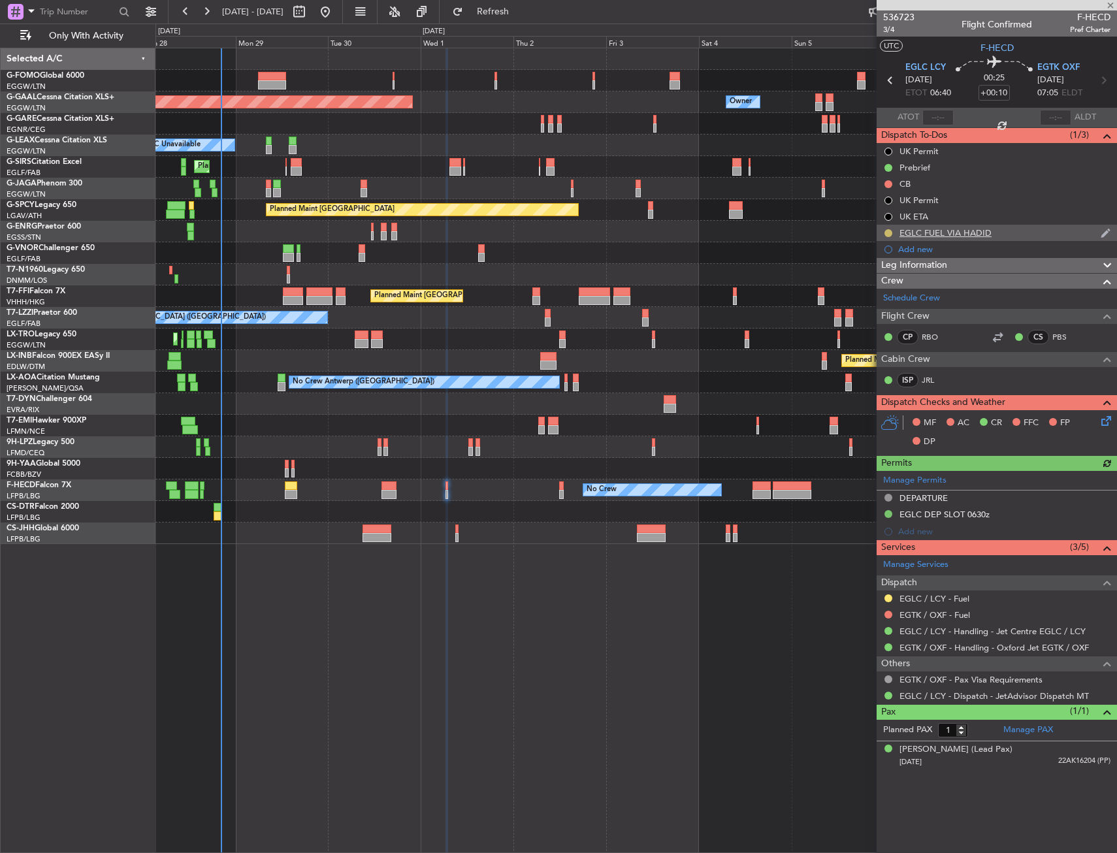
click at [888, 233] on button at bounding box center [888, 233] width 8 height 8
click at [880, 310] on span "Cancelled" at bounding box center [890, 310] width 37 height 13
click at [888, 595] on button at bounding box center [888, 598] width 8 height 8
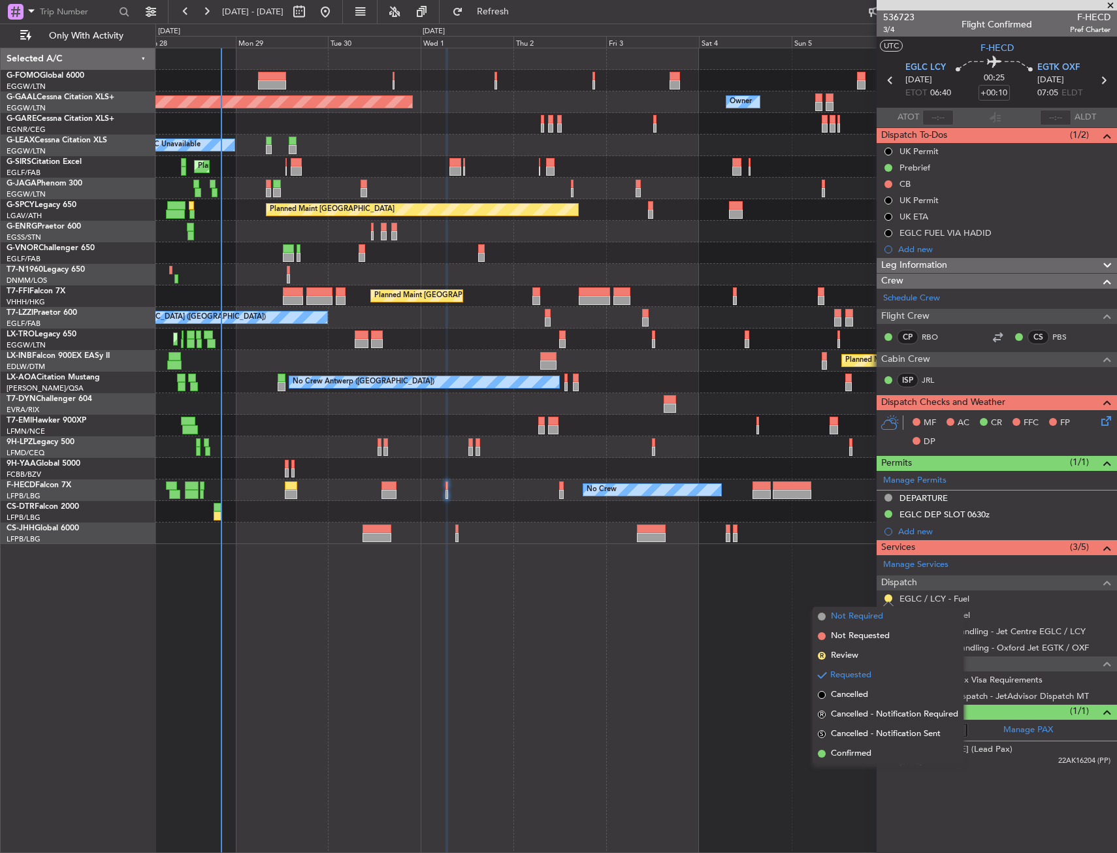
click at [854, 617] on span "Not Required" at bounding box center [857, 616] width 52 height 13
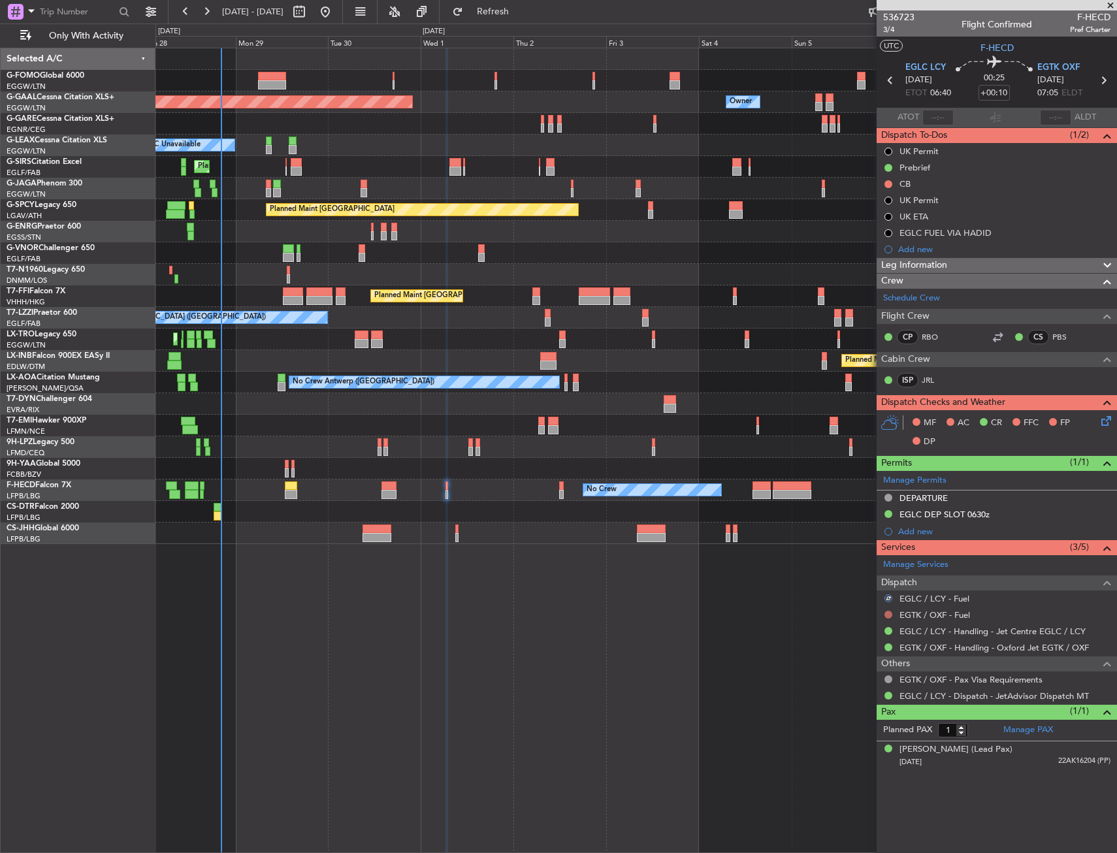
click at [885, 613] on button at bounding box center [888, 615] width 8 height 8
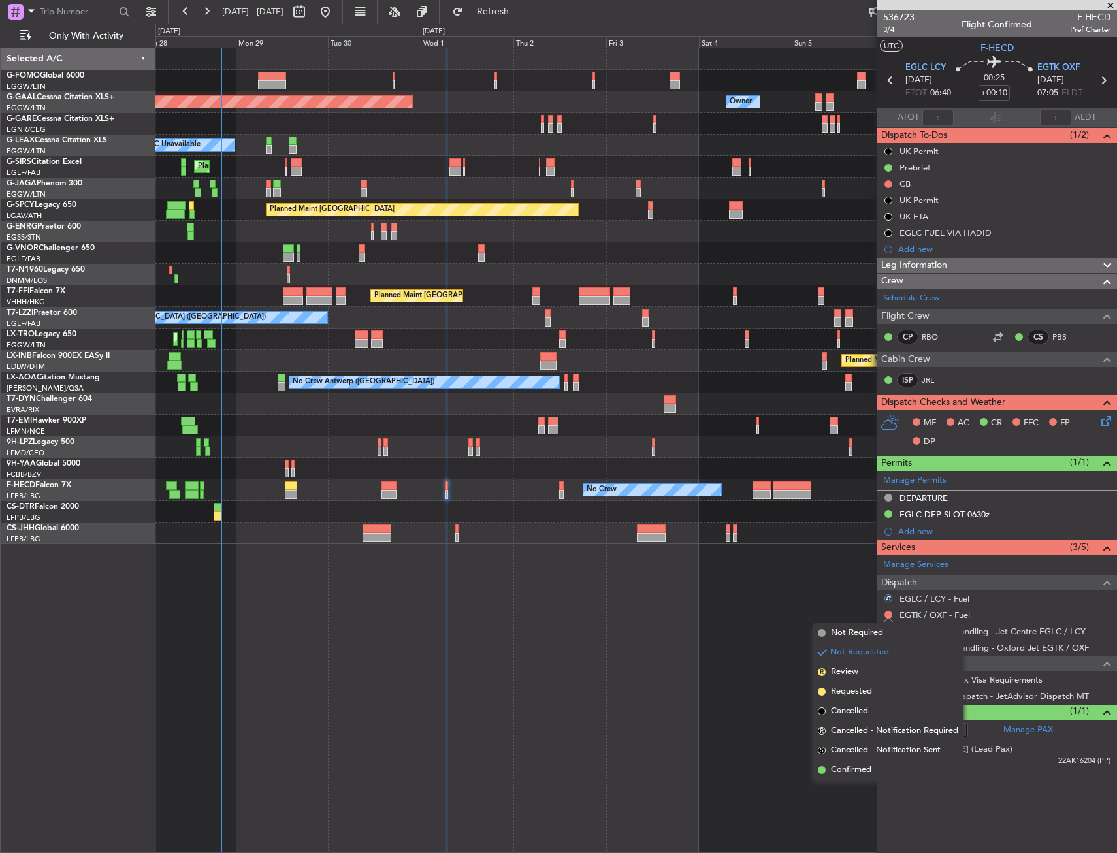
click at [852, 627] on span "Not Required" at bounding box center [857, 632] width 52 height 13
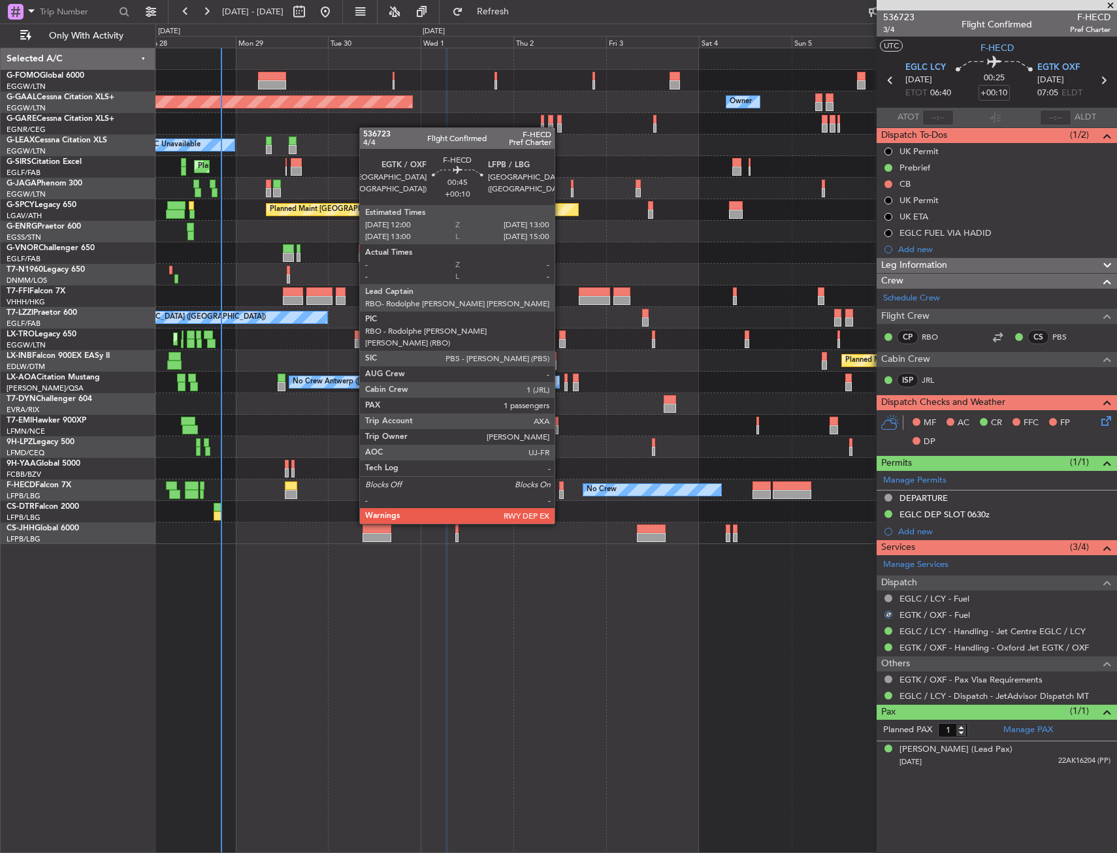
click at [560, 487] on div at bounding box center [561, 485] width 4 height 9
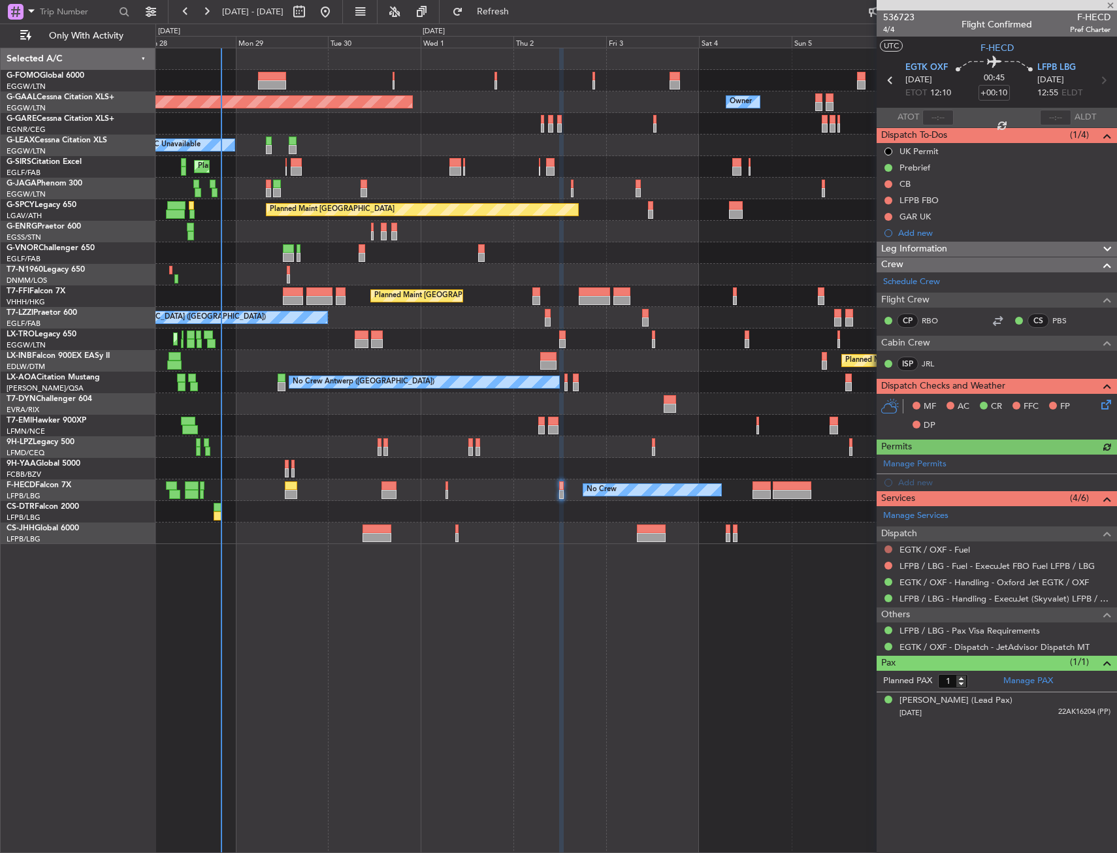
click at [888, 547] on button at bounding box center [888, 549] width 8 height 8
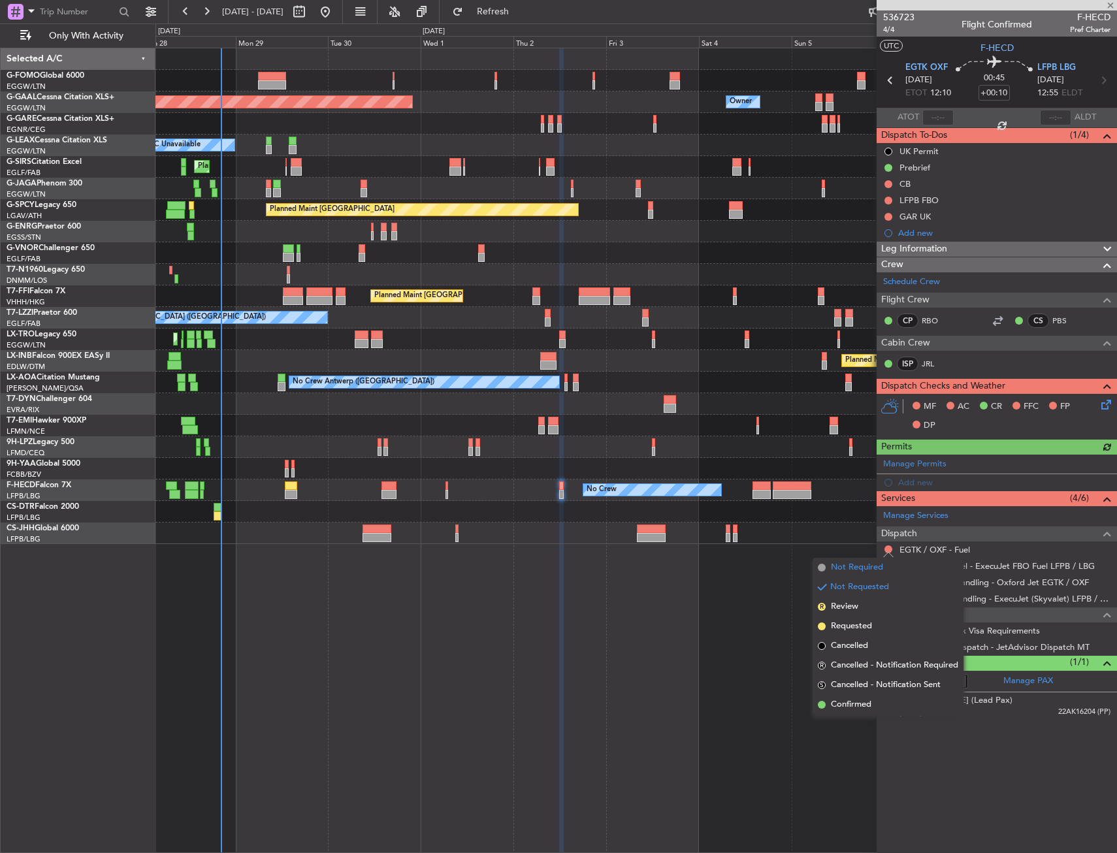
click at [841, 568] on span "Not Required" at bounding box center [857, 567] width 52 height 13
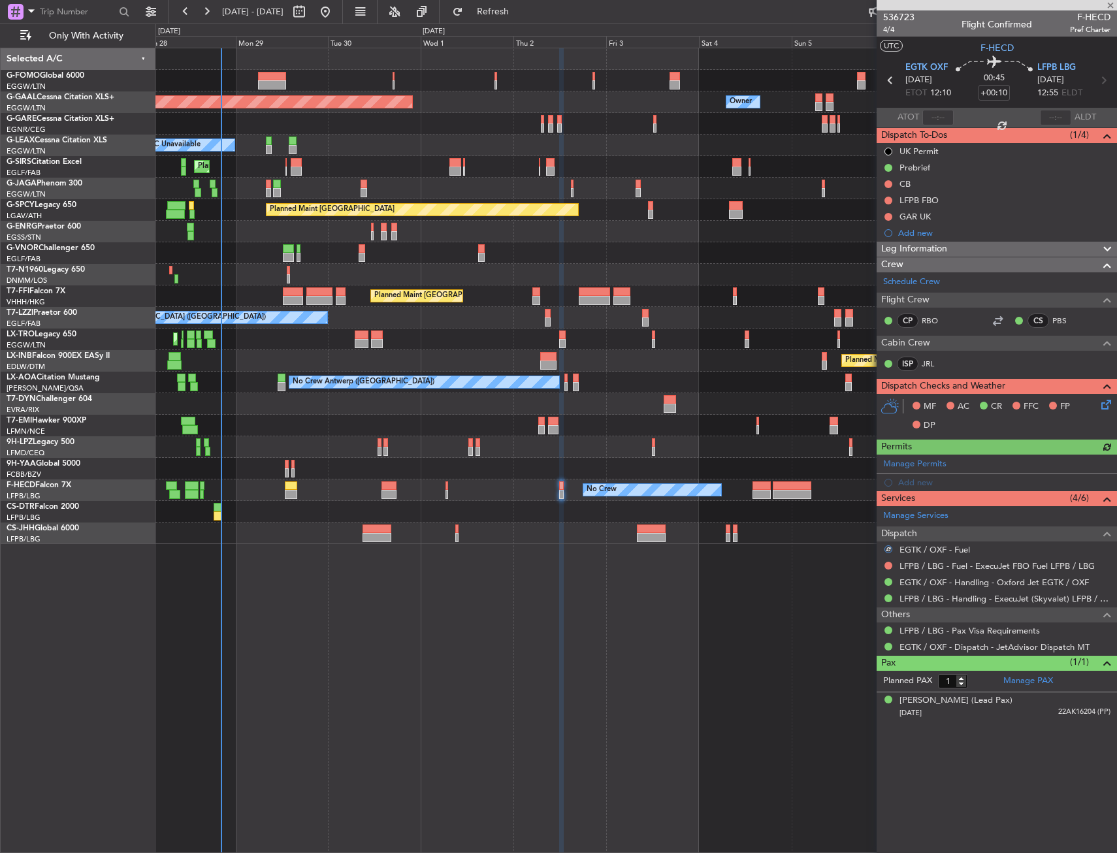
click at [885, 571] on mat-tooltip-component "Not Requested" at bounding box center [889, 586] width 74 height 35
click at [884, 566] on button at bounding box center [888, 566] width 8 height 8
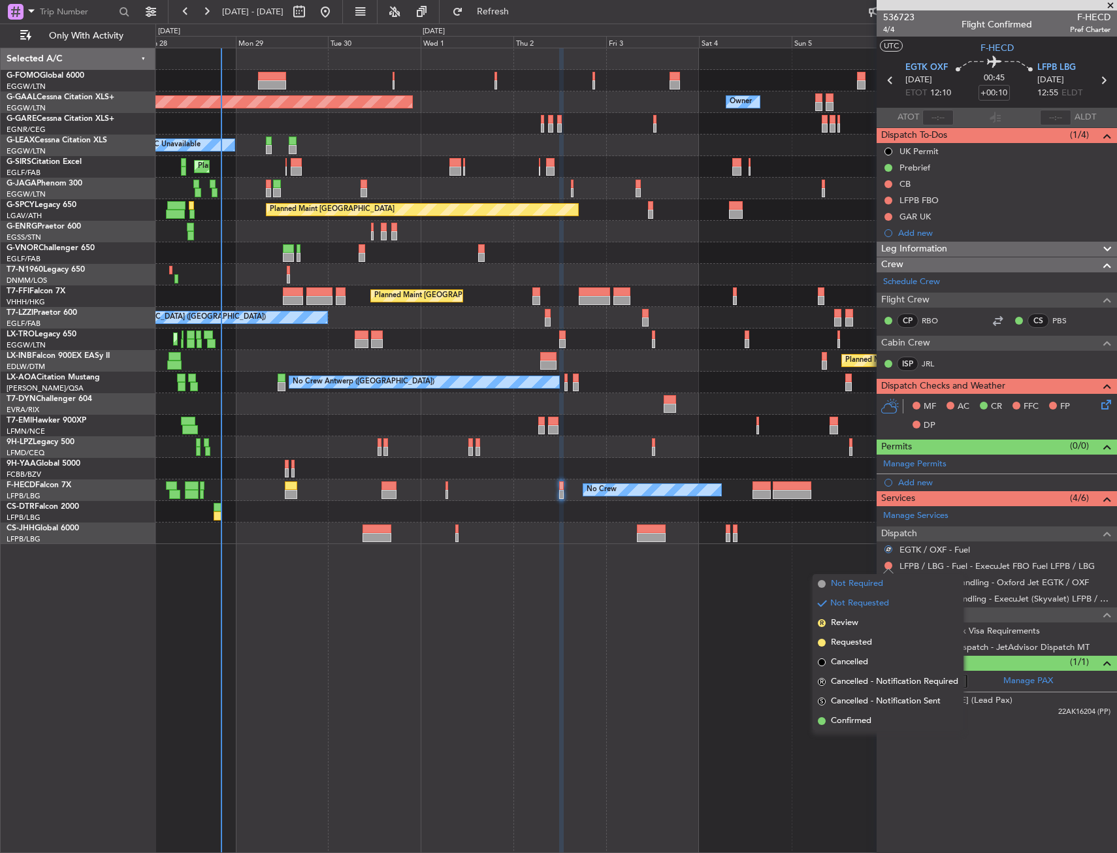
click at [843, 580] on span "Not Required" at bounding box center [857, 583] width 52 height 13
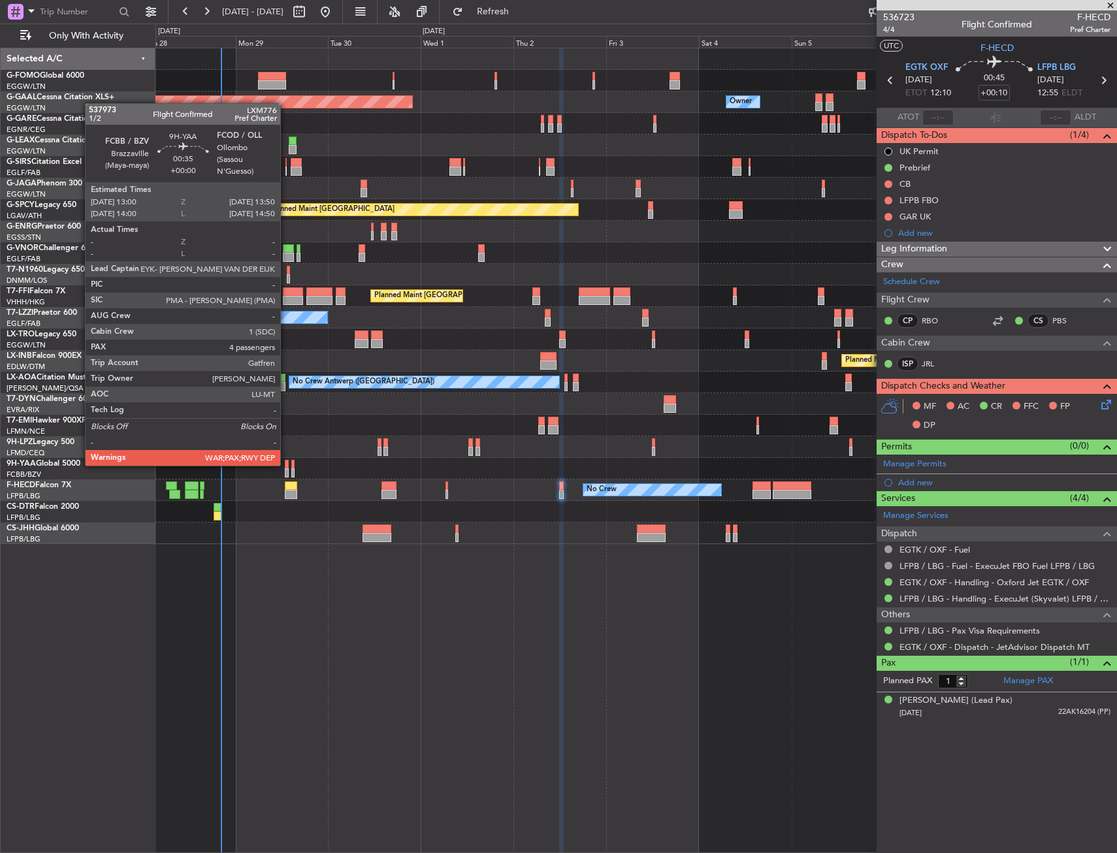
click at [286, 464] on div at bounding box center [286, 464] width 3 height 9
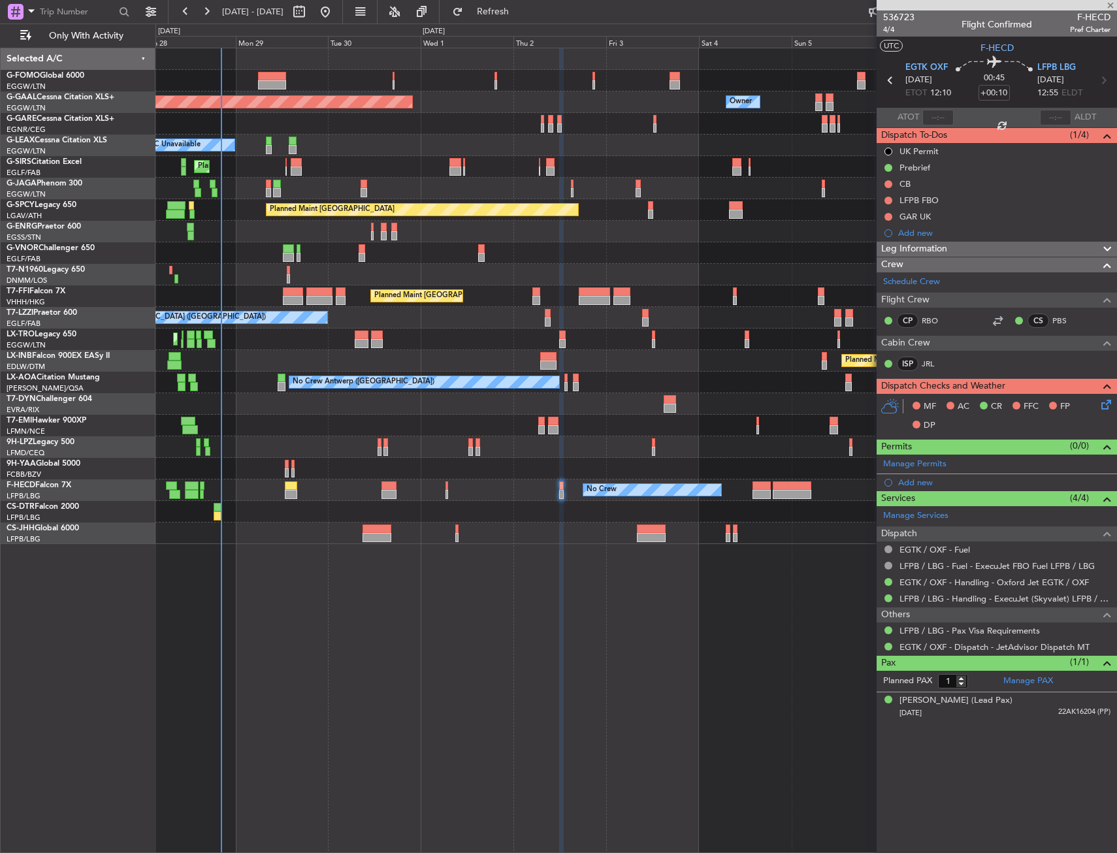
type input "4"
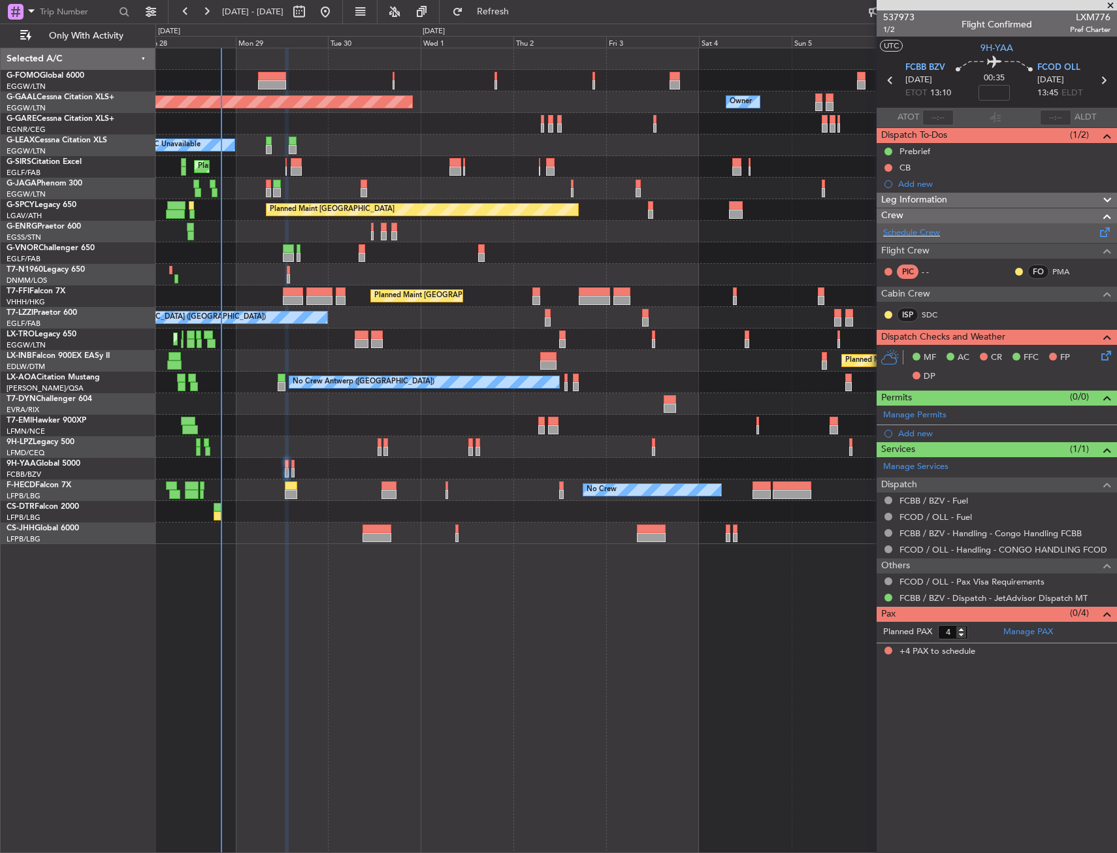
click at [914, 225] on div "Schedule Crew" at bounding box center [997, 233] width 240 height 20
click at [373, 140] on div "A/C Unavailable" at bounding box center [635, 146] width 961 height 22
click at [295, 469] on div at bounding box center [635, 469] width 961 height 22
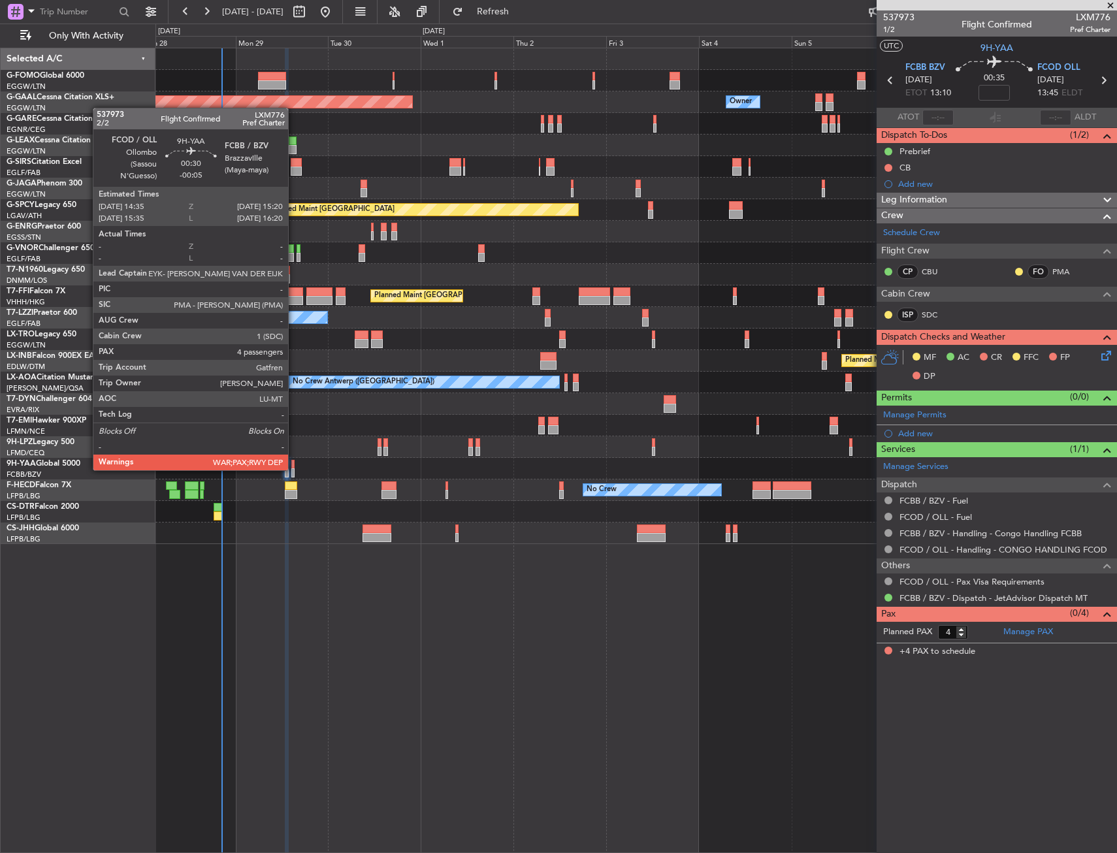
click at [294, 469] on div at bounding box center [292, 472] width 3 height 9
click at [293, 470] on div at bounding box center [292, 472] width 3 height 9
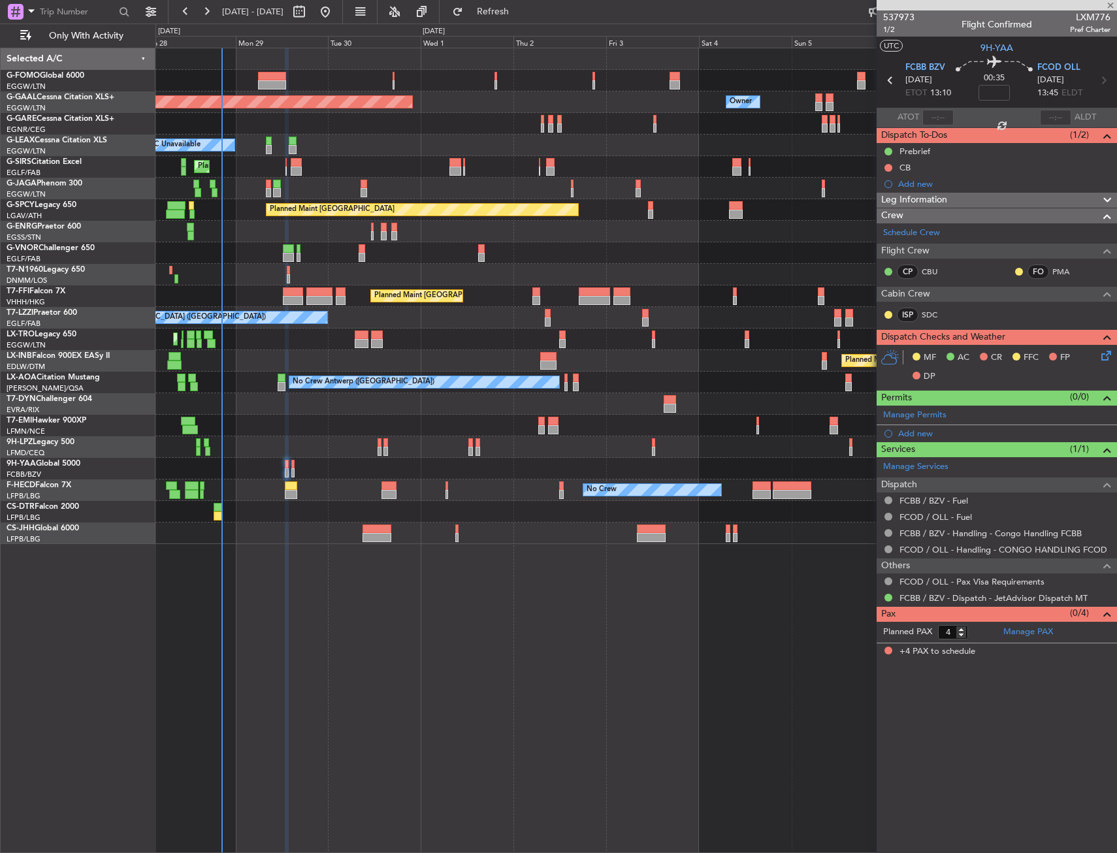
type input "-00:05"
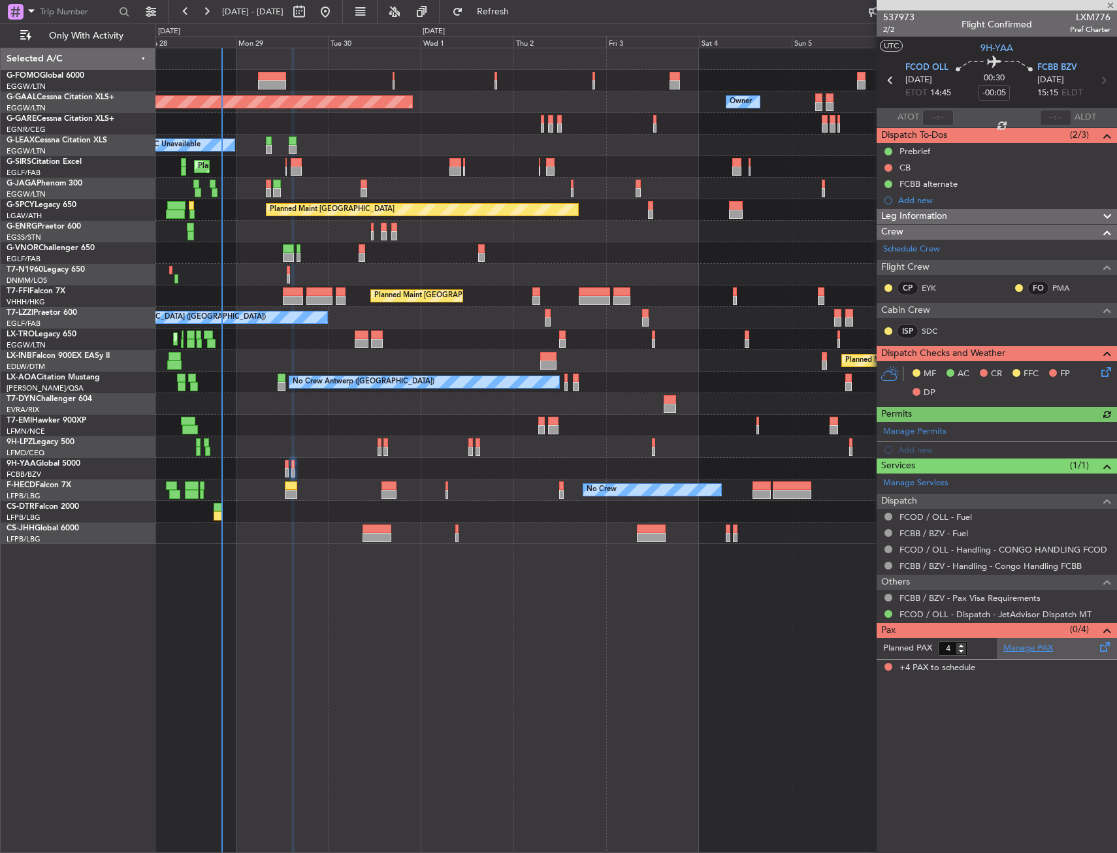
click at [1030, 646] on link "Manage PAX" at bounding box center [1028, 648] width 50 height 13
click at [521, 15] on span "Refresh" at bounding box center [493, 11] width 55 height 9
click at [521, 16] on span "Refresh" at bounding box center [493, 11] width 55 height 9
click at [524, 18] on button "Refresh" at bounding box center [485, 11] width 78 height 21
click at [550, 633] on div "Planned Maint Dusseldorf Owner Owner A/C Unavailable Planned Maint London (Luto…" at bounding box center [635, 450] width 961 height 805
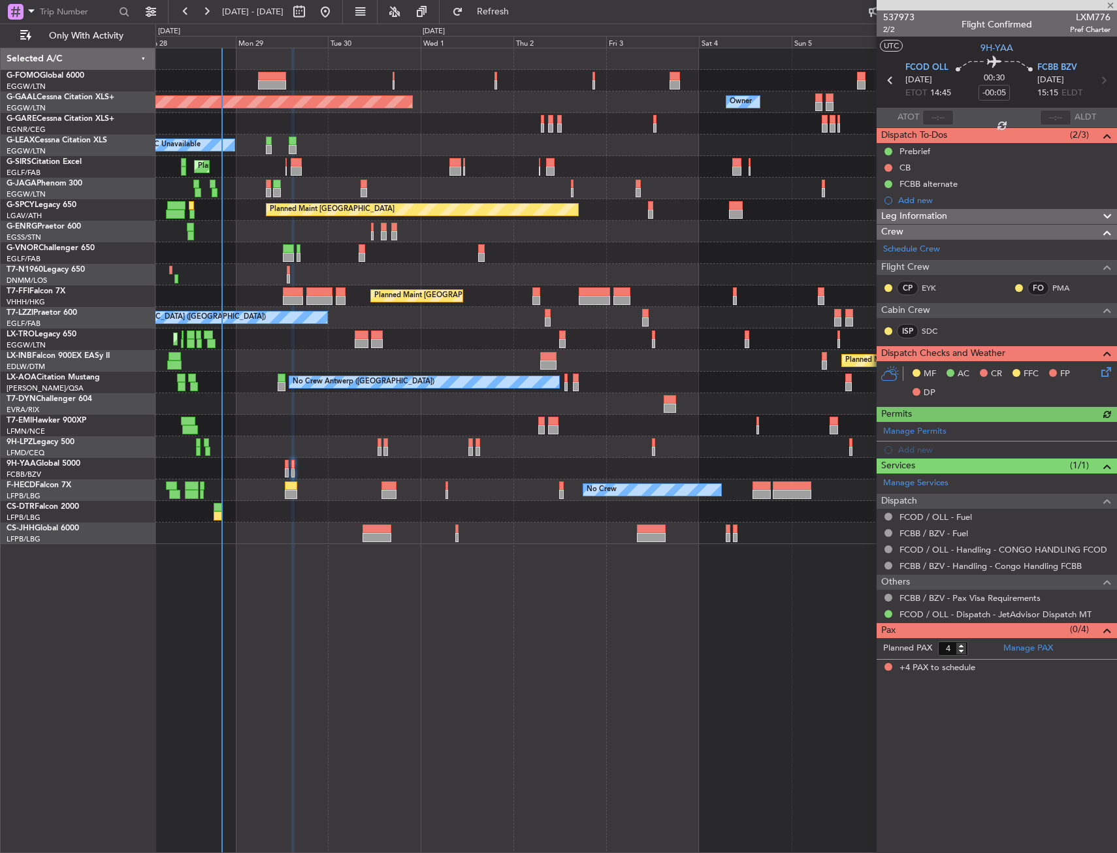
click at [1112, 6] on div at bounding box center [997, 5] width 240 height 10
click at [1110, 7] on span at bounding box center [1110, 6] width 13 height 12
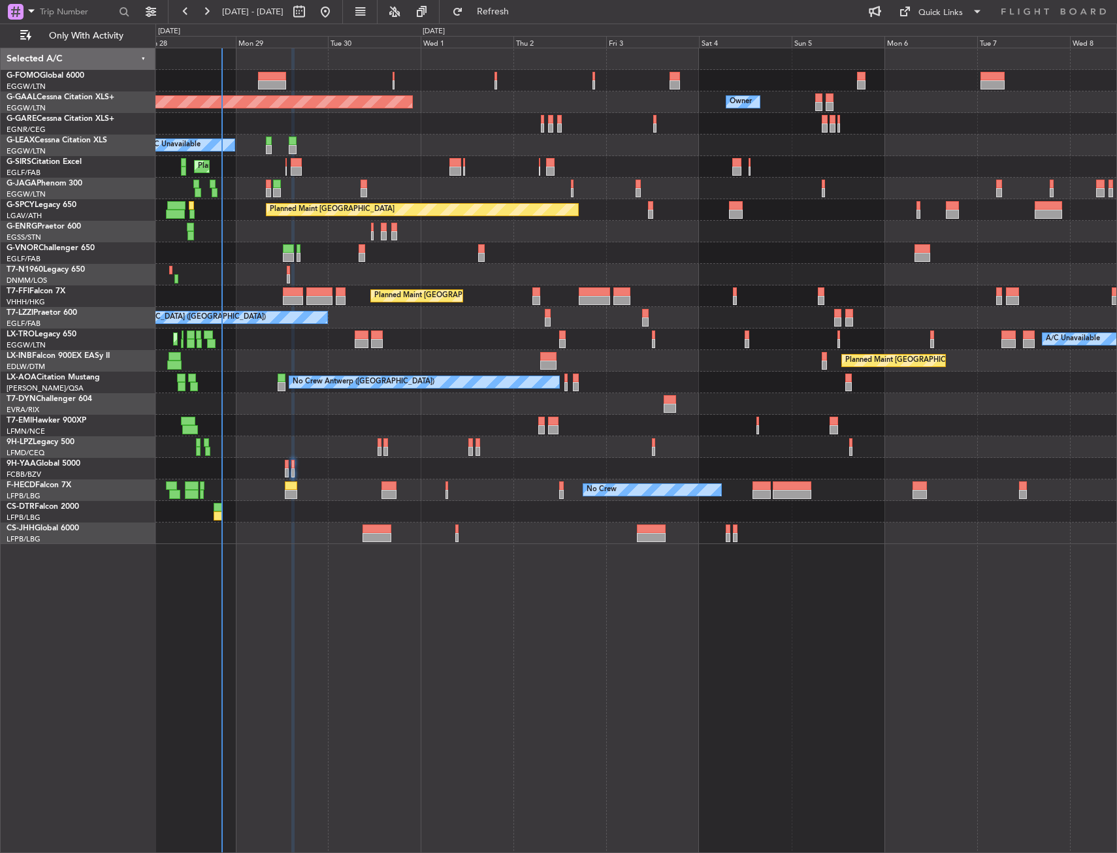
type input "0"
click at [511, 12] on span "Refresh" at bounding box center [493, 11] width 55 height 9
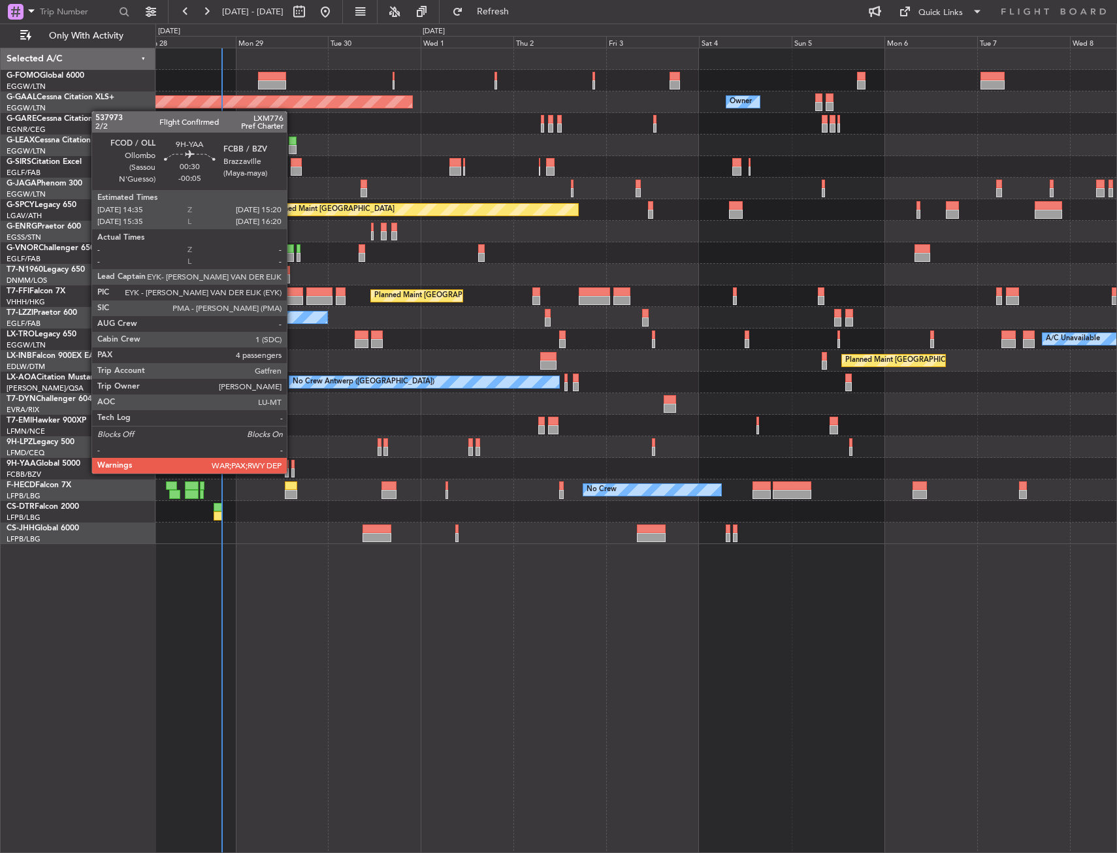
click at [293, 472] on div at bounding box center [292, 472] width 3 height 9
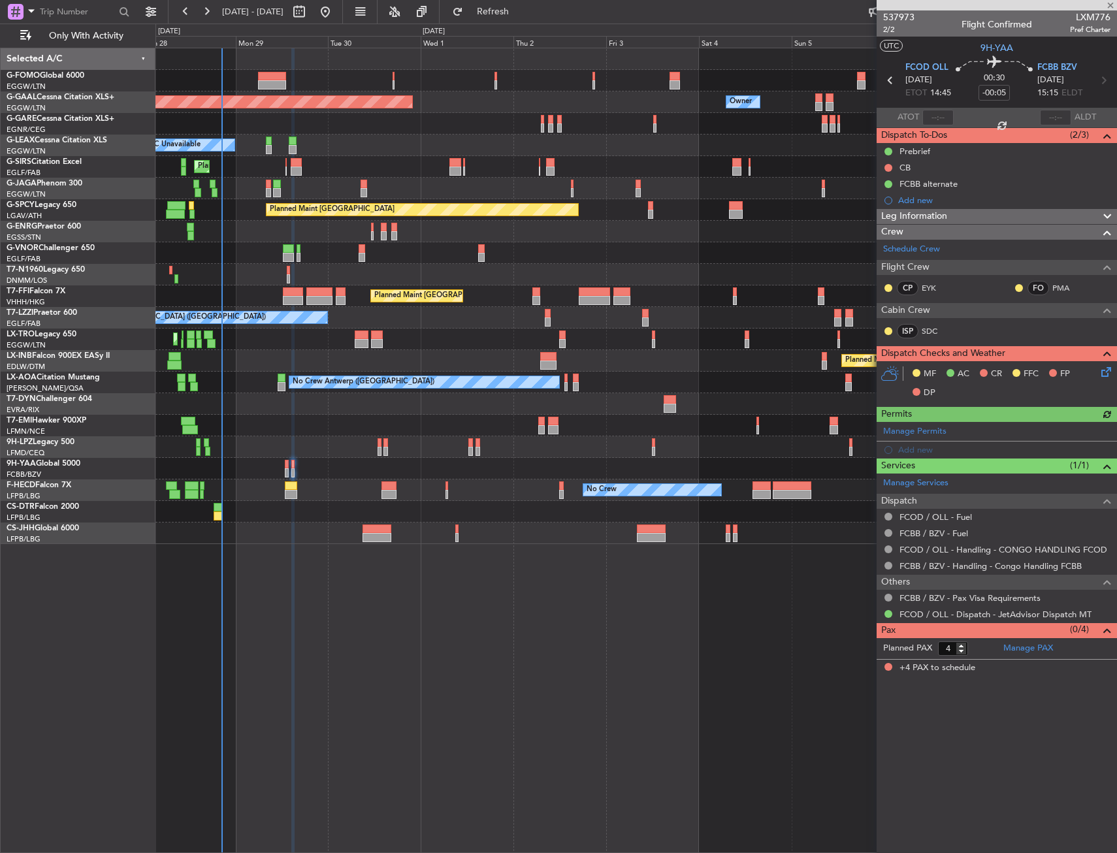
click at [393, 632] on div "Planned Maint Dusseldorf Owner Owner A/C Unavailable Planned Maint London (Luto…" at bounding box center [635, 450] width 961 height 805
click at [524, 20] on button "Refresh" at bounding box center [485, 11] width 78 height 21
click at [524, 18] on button "Refresh" at bounding box center [485, 11] width 78 height 21
click at [509, 14] on span "Refresh" at bounding box center [493, 11] width 55 height 9
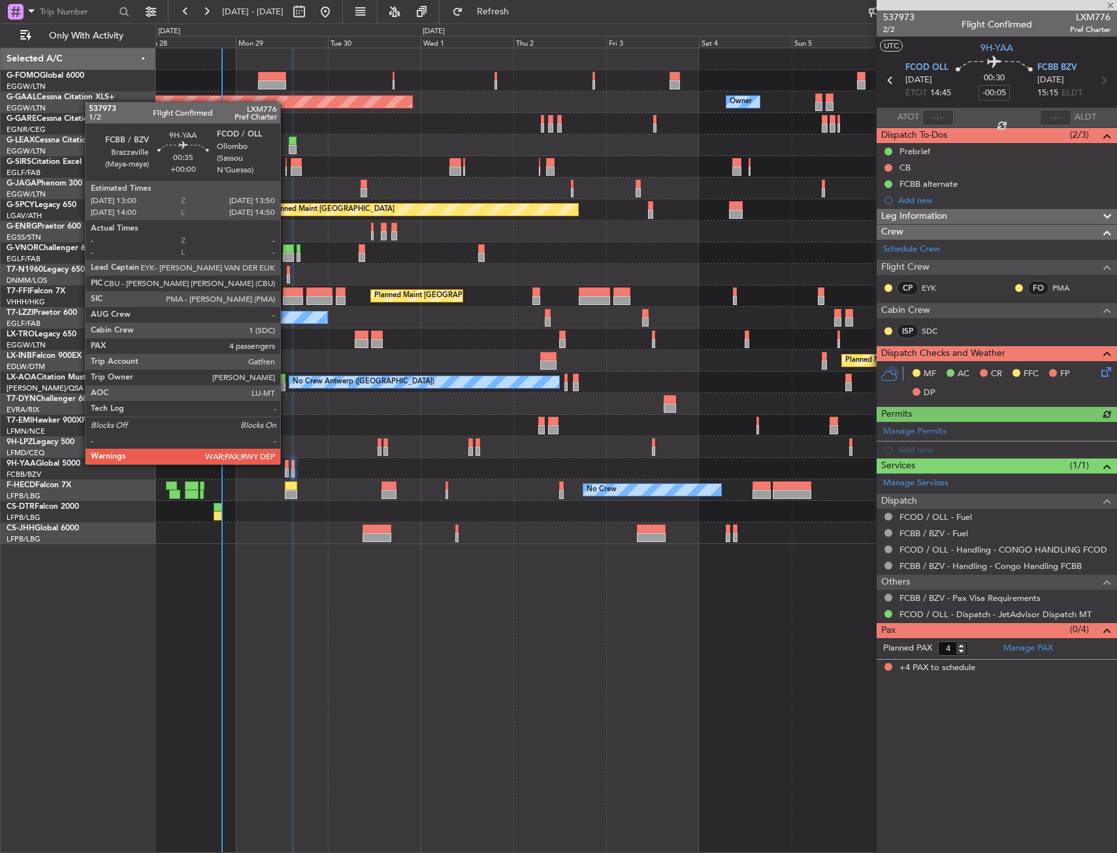
click at [286, 463] on div at bounding box center [286, 464] width 3 height 9
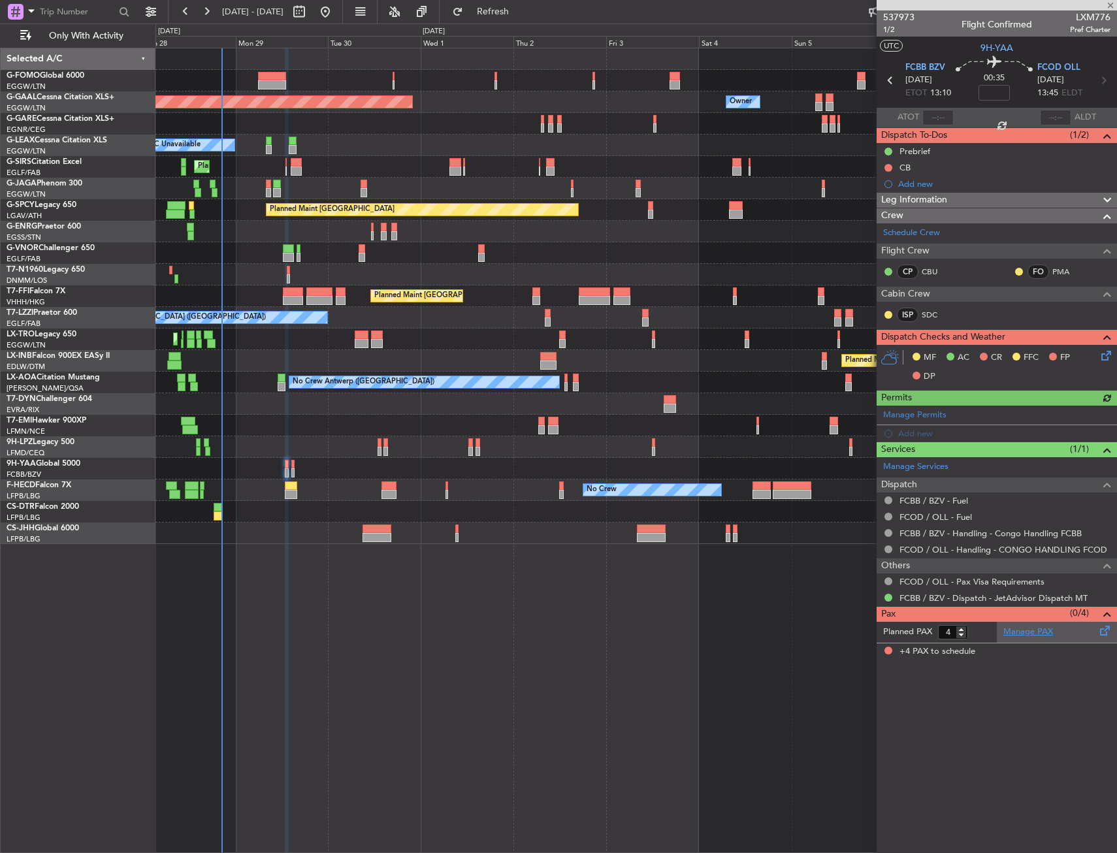
click at [1026, 632] on link "Manage PAX" at bounding box center [1028, 632] width 50 height 13
click at [521, 15] on span "Refresh" at bounding box center [493, 11] width 55 height 9
click at [1110, 7] on span at bounding box center [1110, 6] width 13 height 12
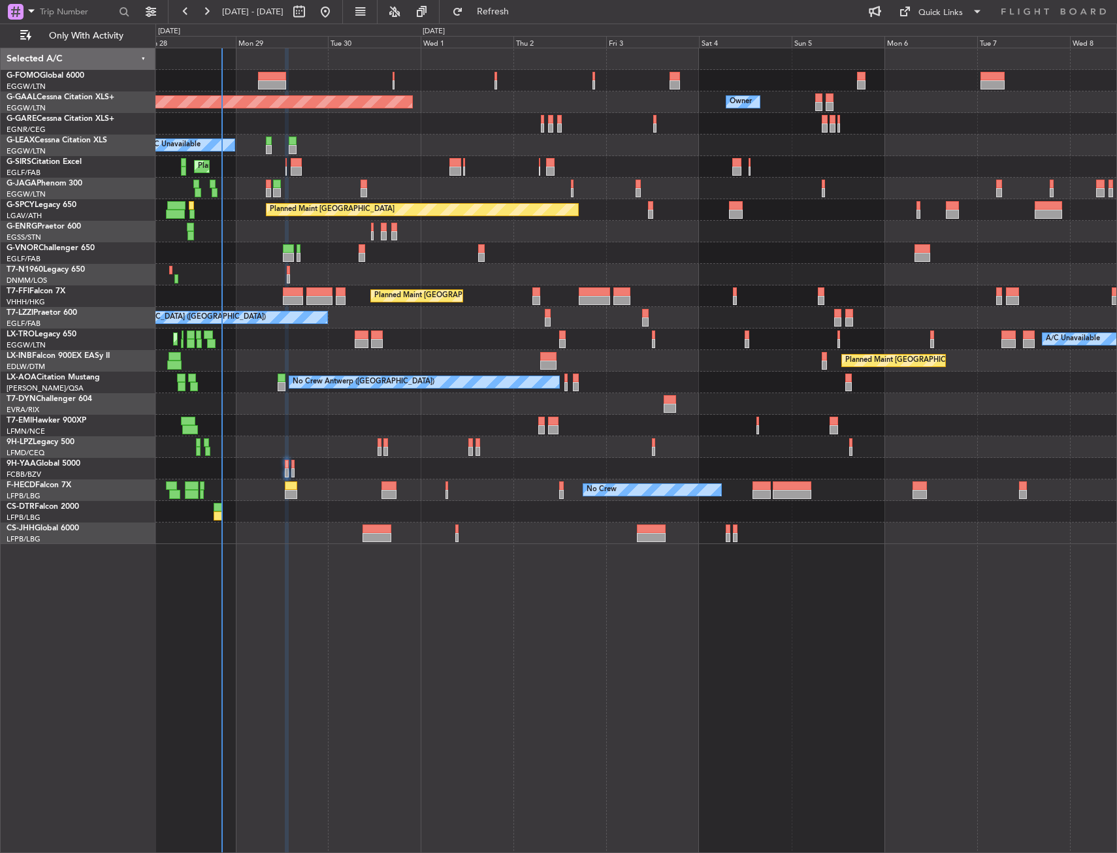
type input "0"
click at [501, 13] on button "Refresh" at bounding box center [485, 11] width 78 height 21
click at [284, 463] on div at bounding box center [635, 469] width 961 height 22
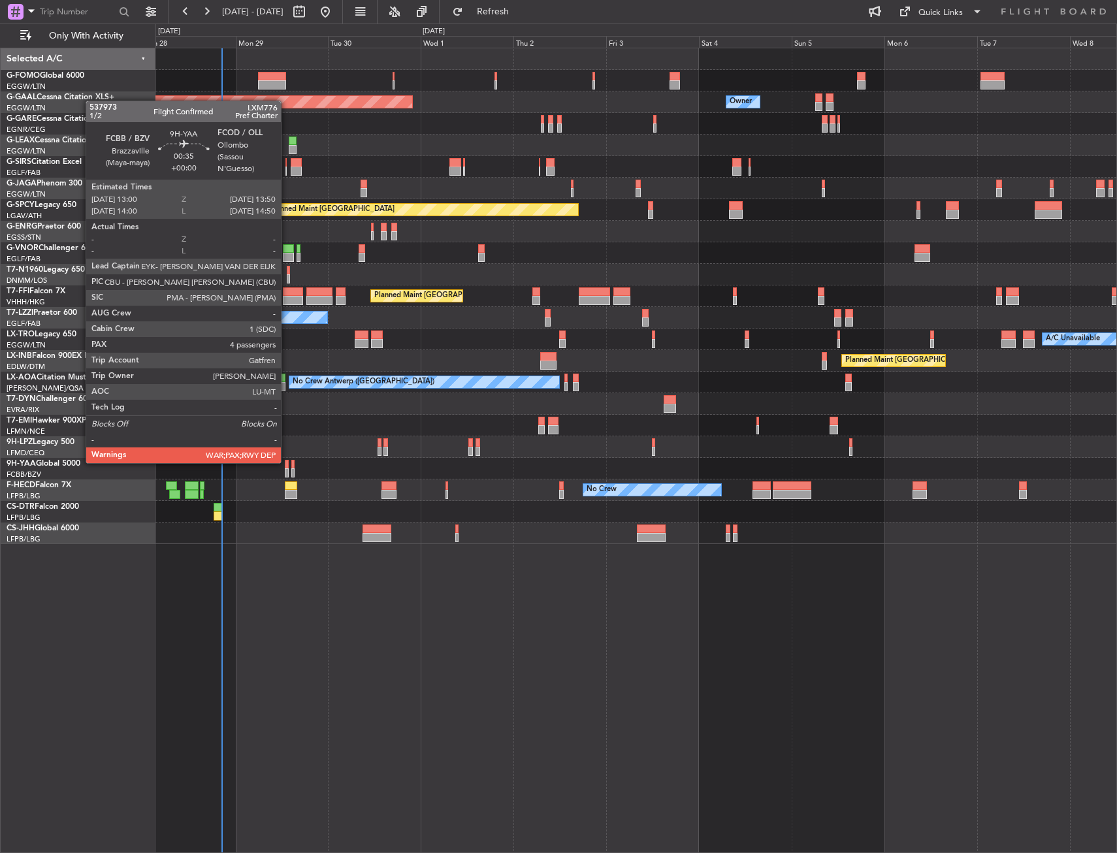
click at [287, 462] on div at bounding box center [286, 464] width 3 height 9
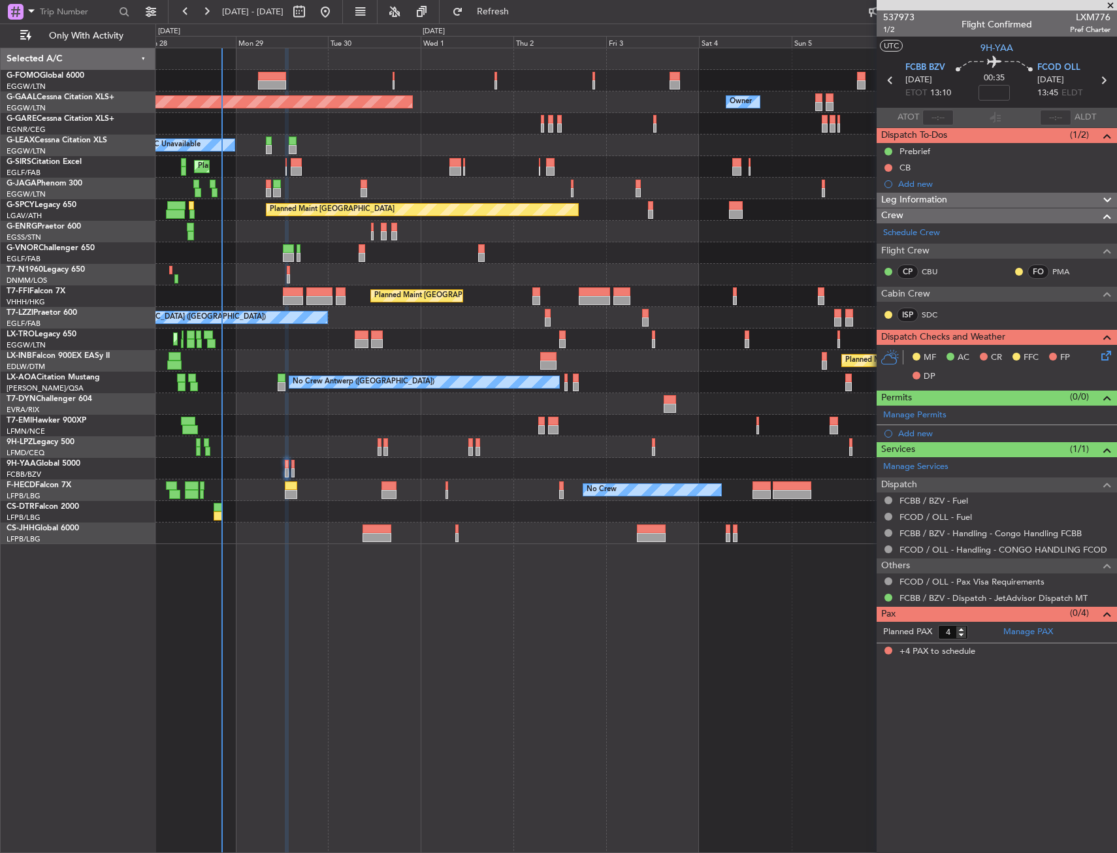
click at [520, 27] on div "0 0 Sun 28 Mon 29 Tue 30 Wed 1 Thu 2 Fri 3 [DATE] Sun 5 Mon 6 Tue 7 [DATE]" at bounding box center [636, 36] width 960 height 24
click at [524, 20] on button "Refresh" at bounding box center [485, 11] width 78 height 21
click at [890, 233] on link "Schedule Crew" at bounding box center [911, 233] width 57 height 13
click at [494, 10] on button "Refresh" at bounding box center [485, 11] width 78 height 21
click at [359, 220] on div "Planned Maint Dusseldorf Owner Owner A/C Unavailable Planned Maint [GEOGRAPHIC_…" at bounding box center [635, 296] width 961 height 496
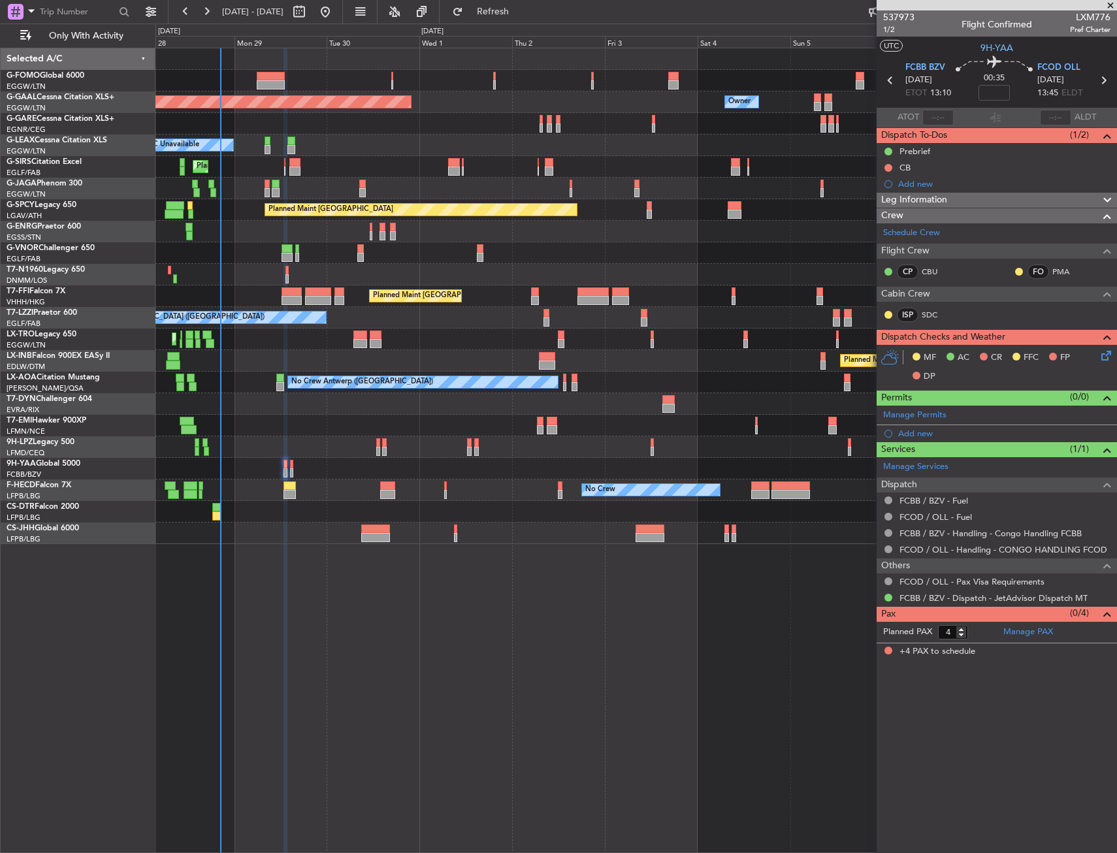
click at [1099, 359] on icon at bounding box center [1104, 353] width 10 height 10
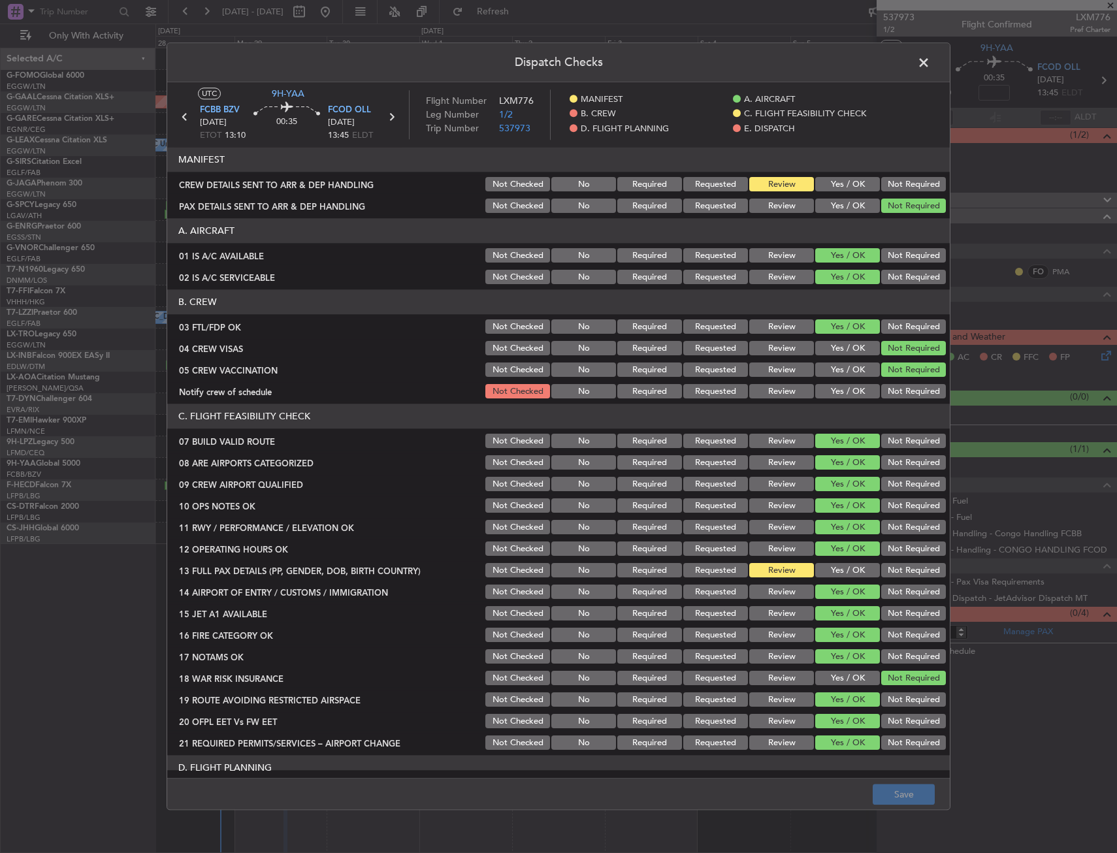
click at [930, 69] on span at bounding box center [930, 66] width 0 height 26
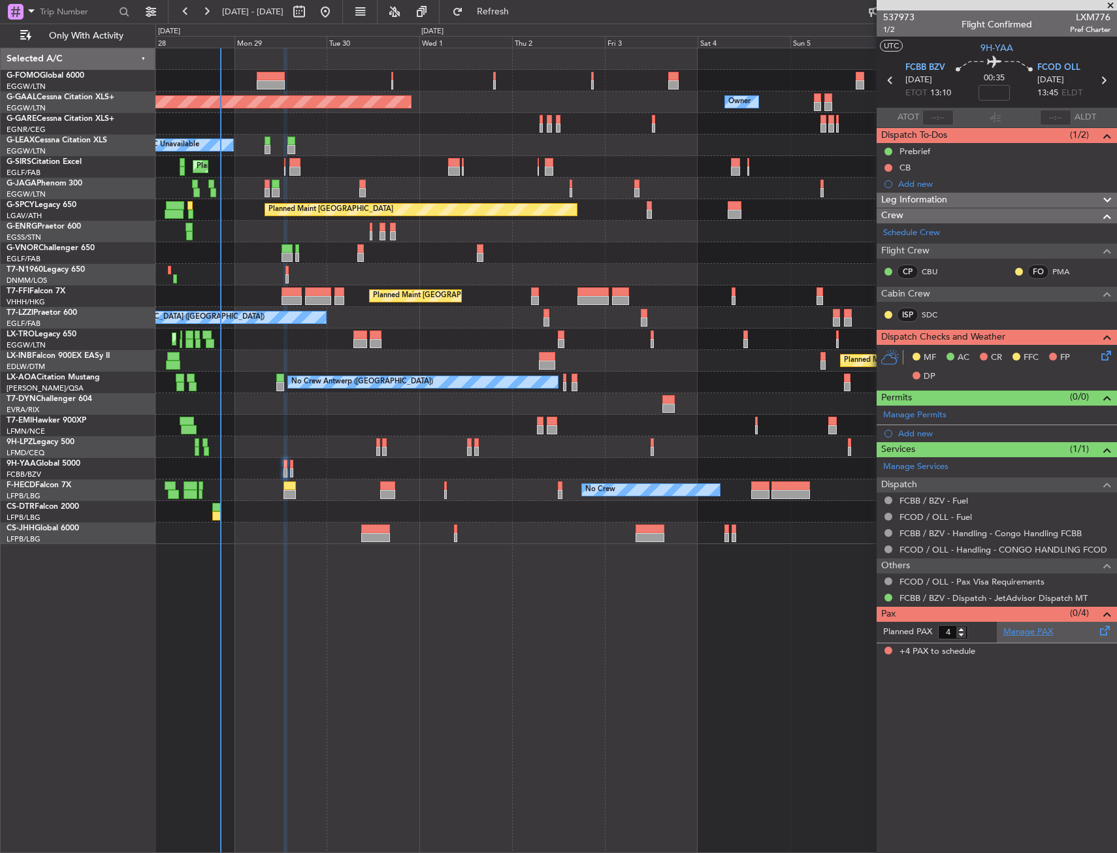
click at [1035, 636] on link "Manage PAX" at bounding box center [1028, 632] width 50 height 13
click at [524, 4] on button "Refresh" at bounding box center [485, 11] width 78 height 21
click at [1112, 6] on span at bounding box center [1110, 6] width 13 height 12
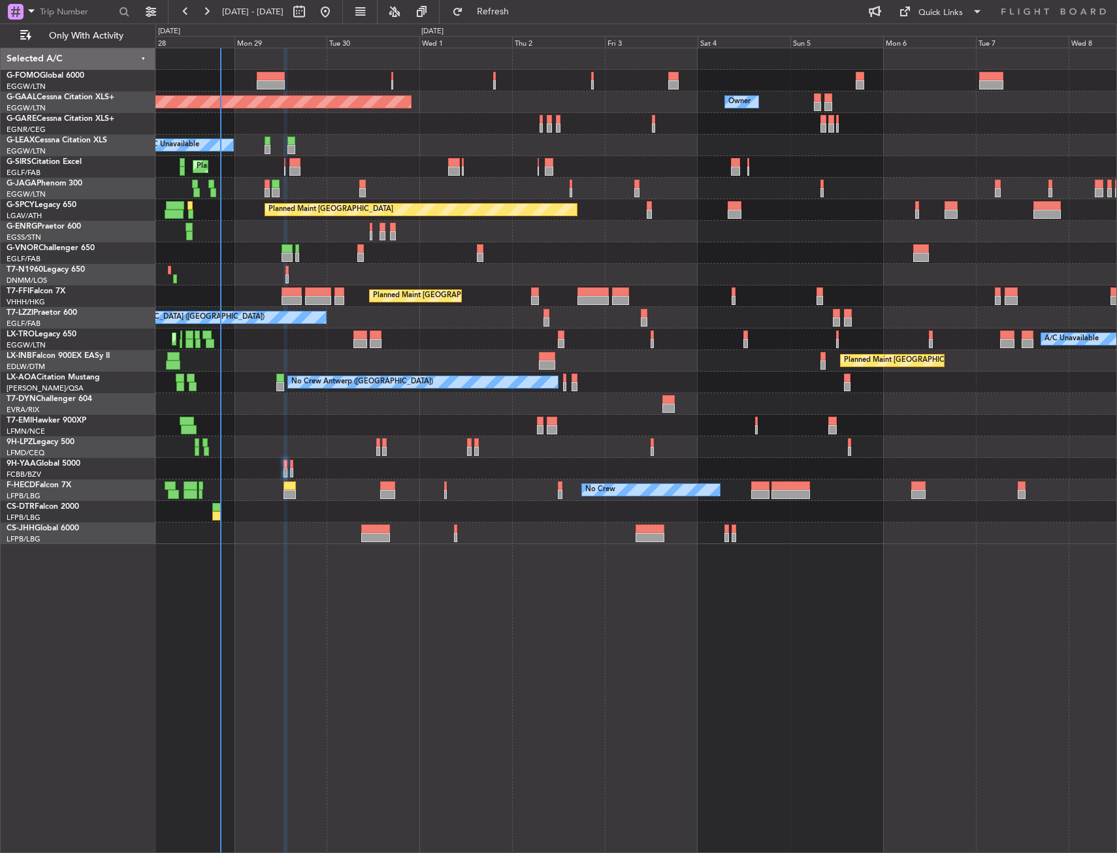
type input "0"
click at [521, 12] on span "Refresh" at bounding box center [493, 11] width 55 height 9
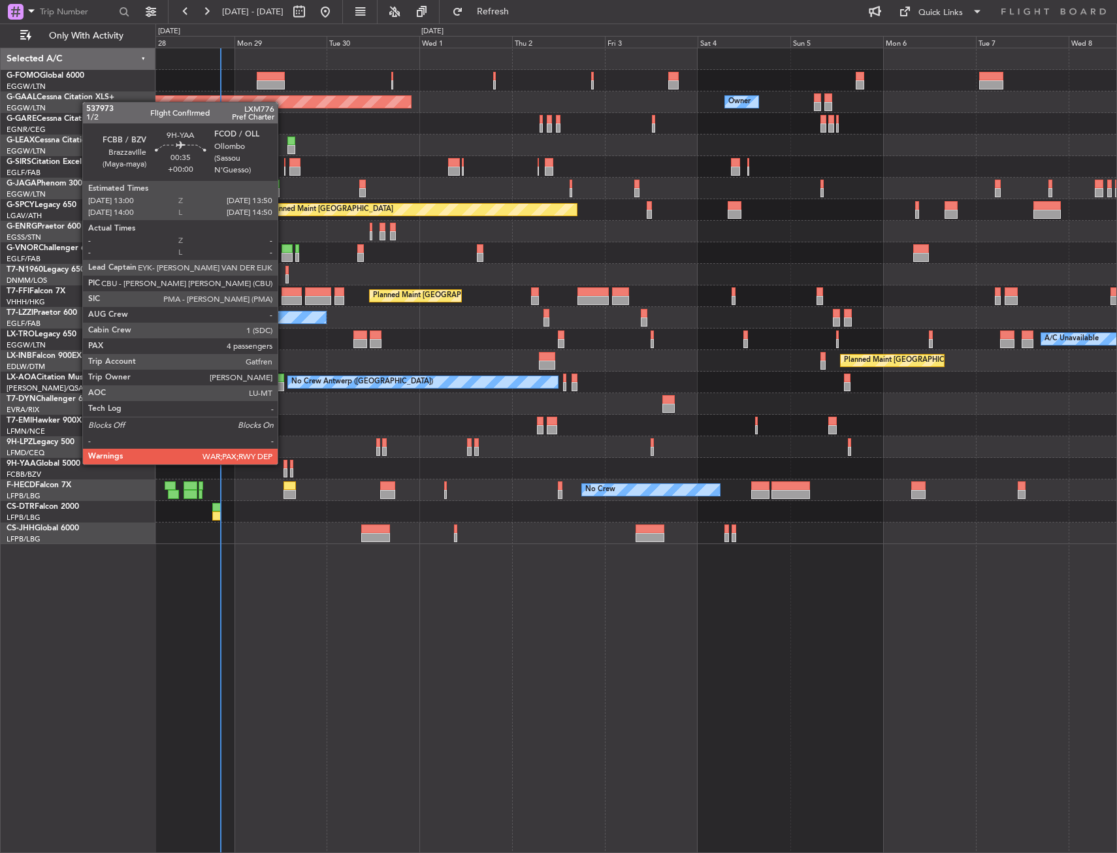
click at [283, 463] on div at bounding box center [284, 464] width 3 height 9
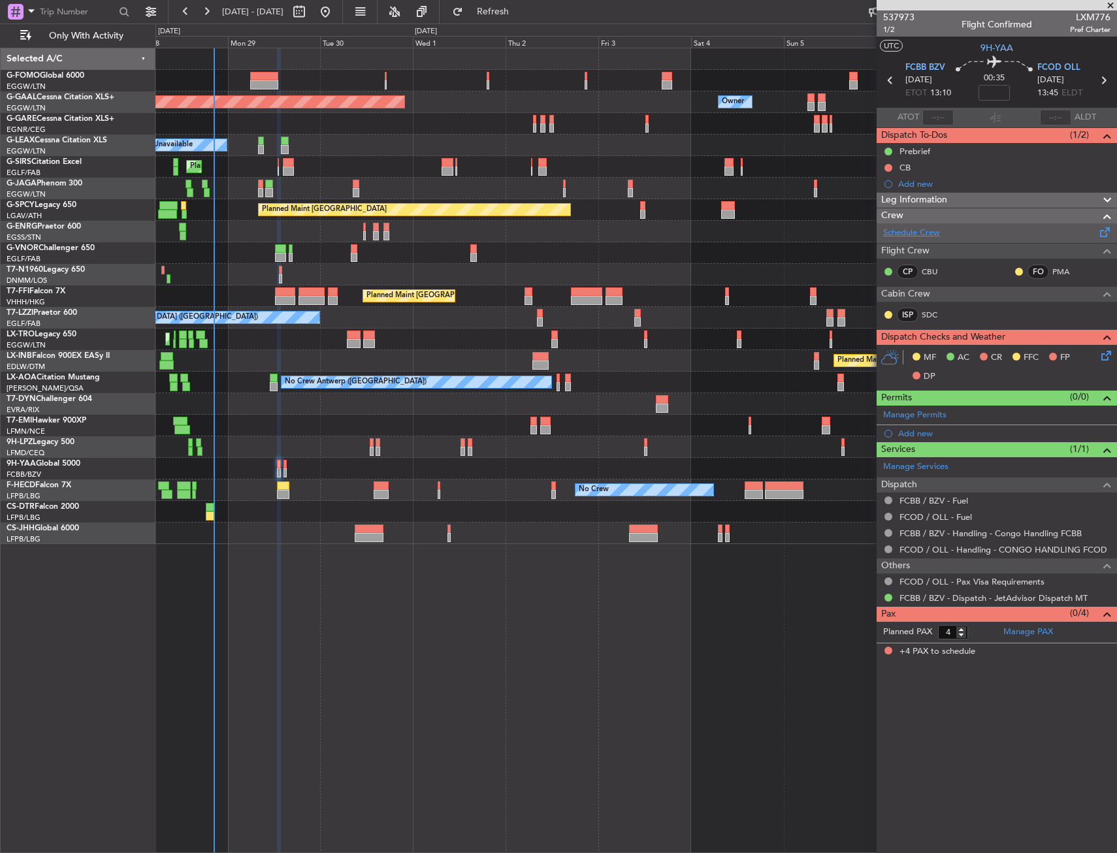
drag, startPoint x: 915, startPoint y: 244, endPoint x: 921, endPoint y: 234, distance: 11.4
click at [921, 234] on div "Schedule Crew Flight Crew CP CBU FO PMA Cabin Crew ISP SDC" at bounding box center [997, 276] width 240 height 106
click at [920, 234] on link "Schedule Crew" at bounding box center [911, 233] width 57 height 13
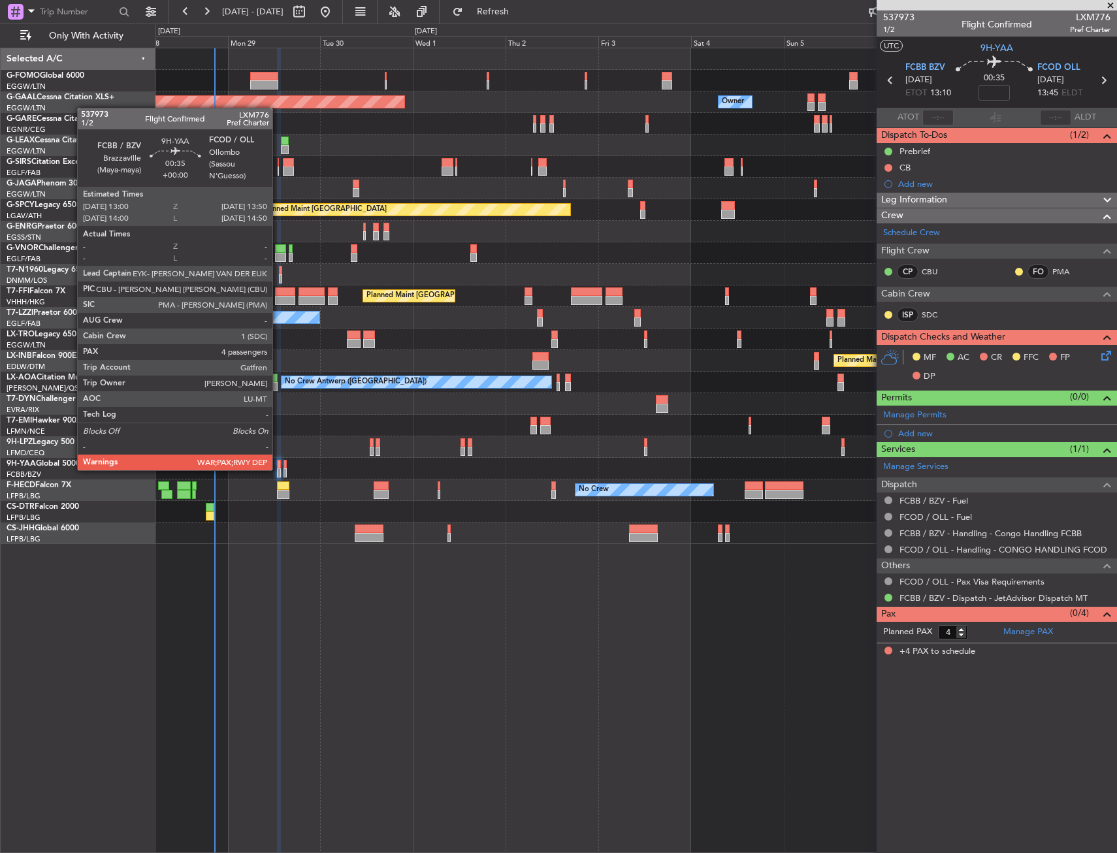
click at [278, 469] on div at bounding box center [278, 472] width 3 height 9
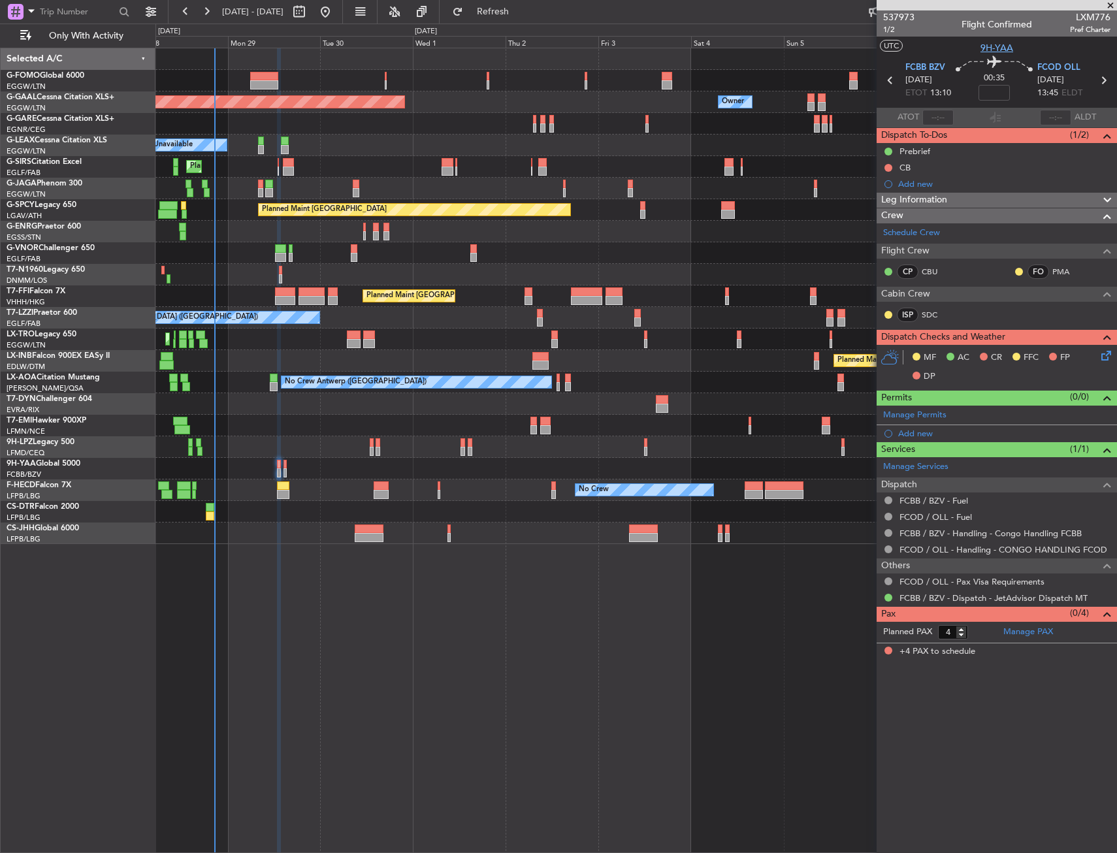
click at [1003, 52] on span "9H-YAA" at bounding box center [996, 48] width 33 height 14
click at [407, 260] on div "Planned Maint [GEOGRAPHIC_DATA] ([GEOGRAPHIC_DATA])" at bounding box center [635, 253] width 961 height 22
click at [261, 449] on div "No Crew" at bounding box center [635, 447] width 961 height 22
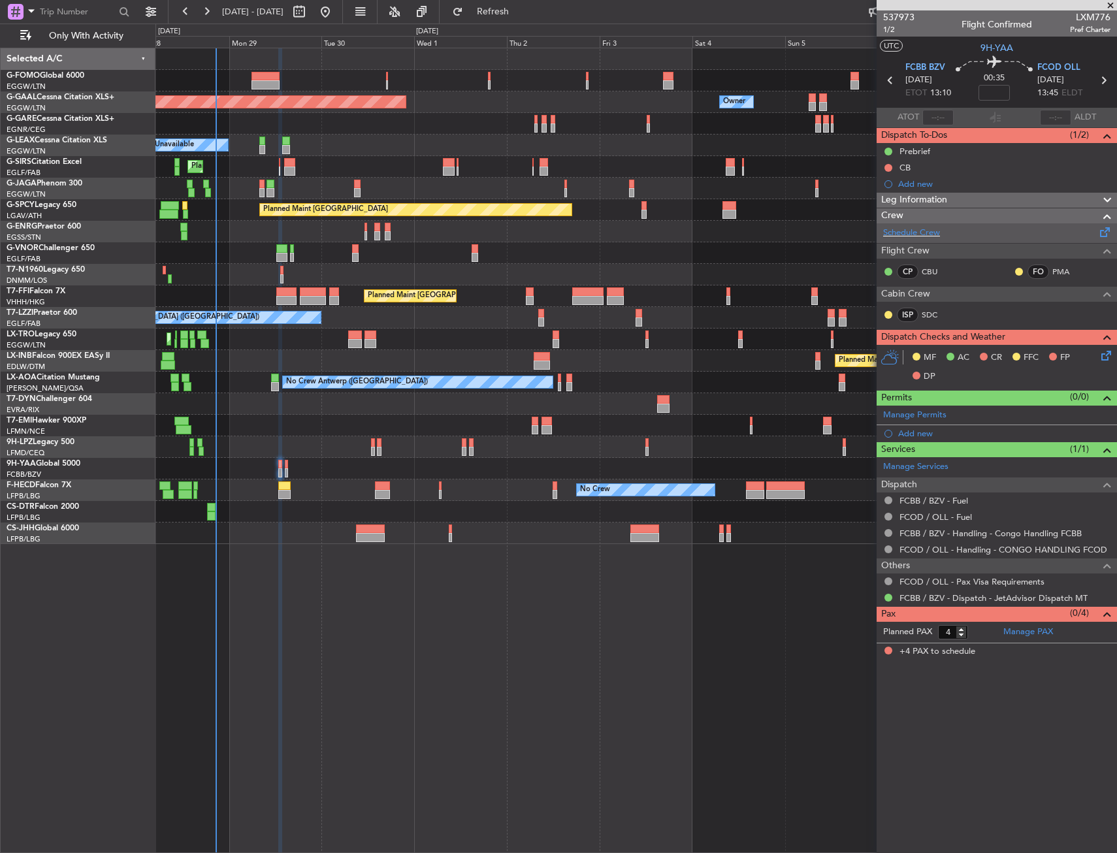
click at [910, 223] on div "Schedule Crew" at bounding box center [997, 233] width 240 height 20
click at [1018, 638] on div "Manage PAX" at bounding box center [1057, 632] width 120 height 21
click at [524, 18] on button "Refresh" at bounding box center [485, 11] width 78 height 21
click at [1110, 6] on span at bounding box center [1110, 6] width 13 height 12
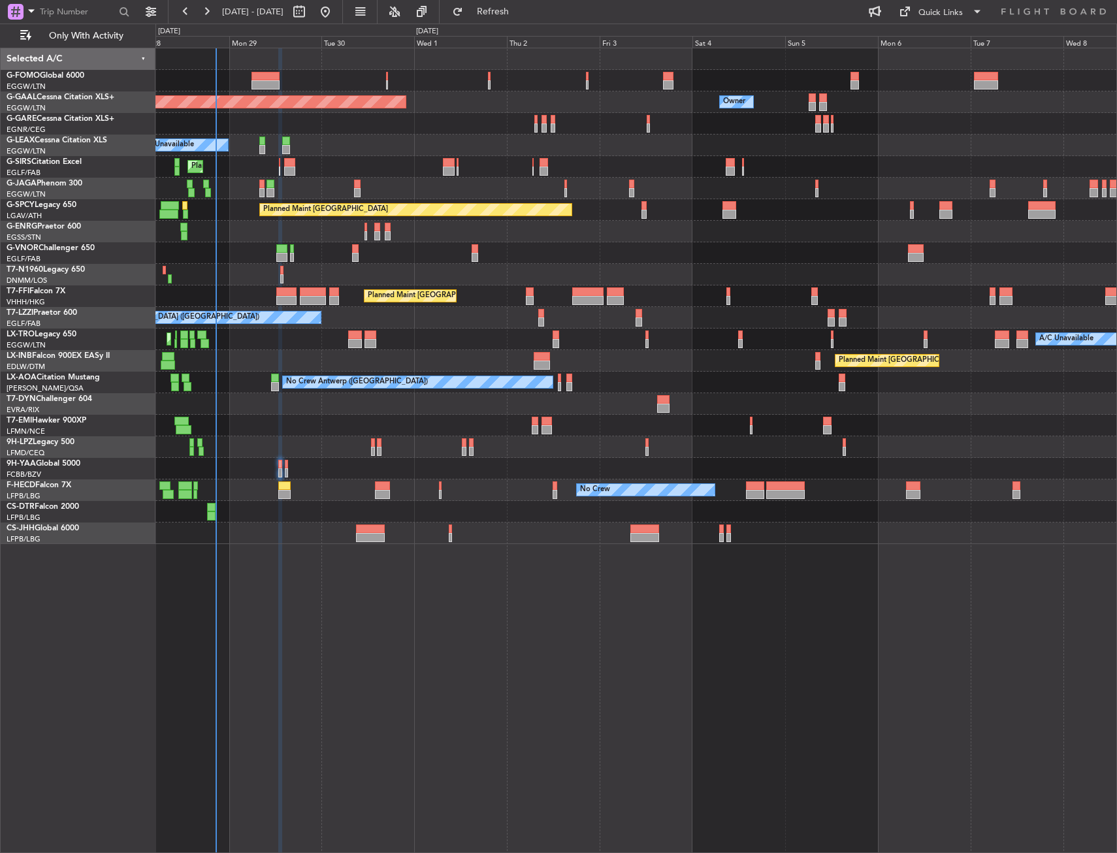
type input "0"
click at [277, 464] on div at bounding box center [635, 469] width 961 height 22
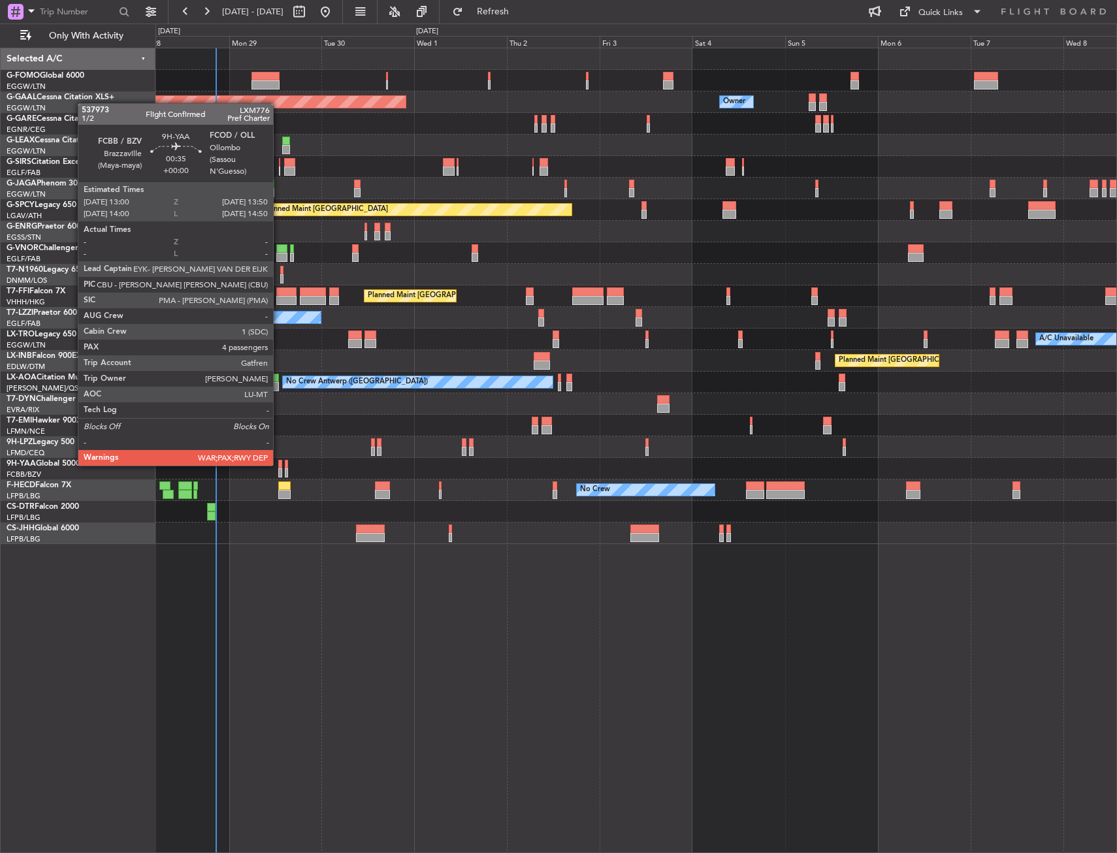
click at [279, 464] on div at bounding box center [279, 464] width 3 height 9
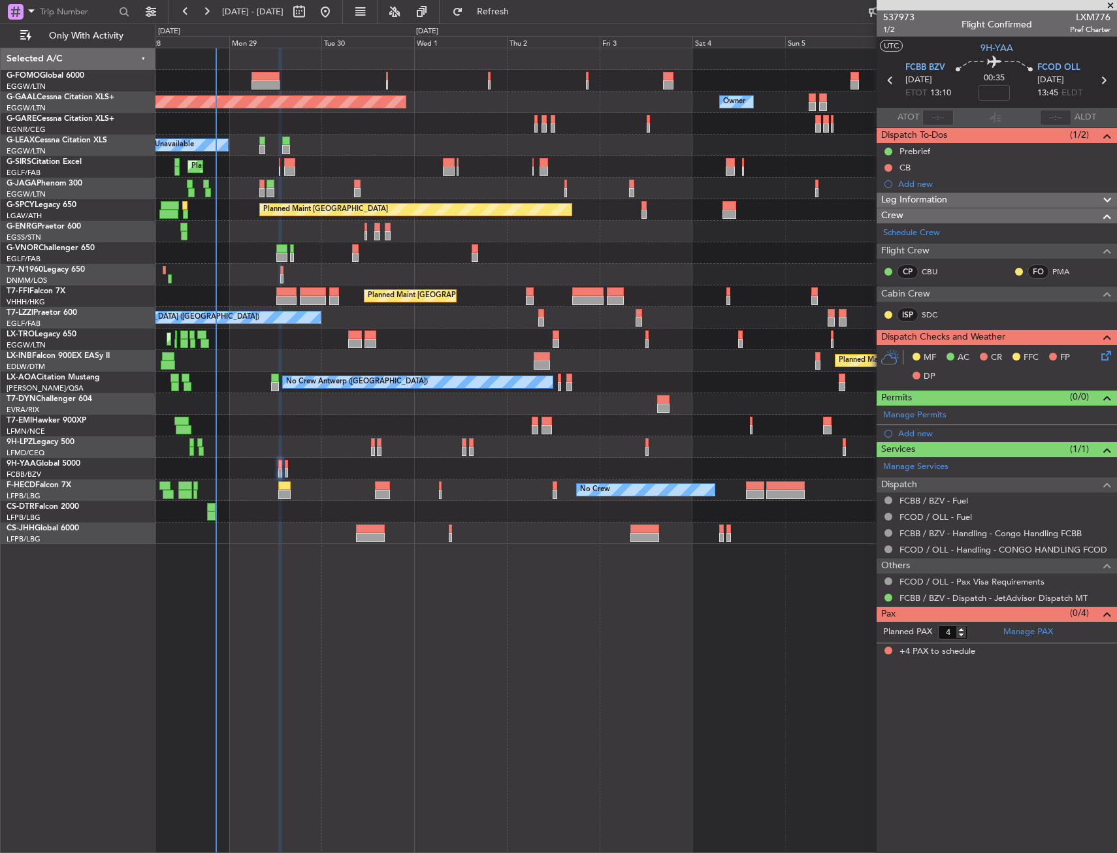
click at [419, 579] on div "Planned Maint Dusseldorf Owner Owner A/C Unavailable Planned Maint [GEOGRAPHIC_…" at bounding box center [635, 450] width 961 height 805
click at [459, 569] on div "Planned Maint Dusseldorf Owner Owner A/C Unavailable Planned Maint [GEOGRAPHIC_…" at bounding box center [635, 450] width 961 height 805
click at [524, 20] on button "Refresh" at bounding box center [485, 11] width 78 height 21
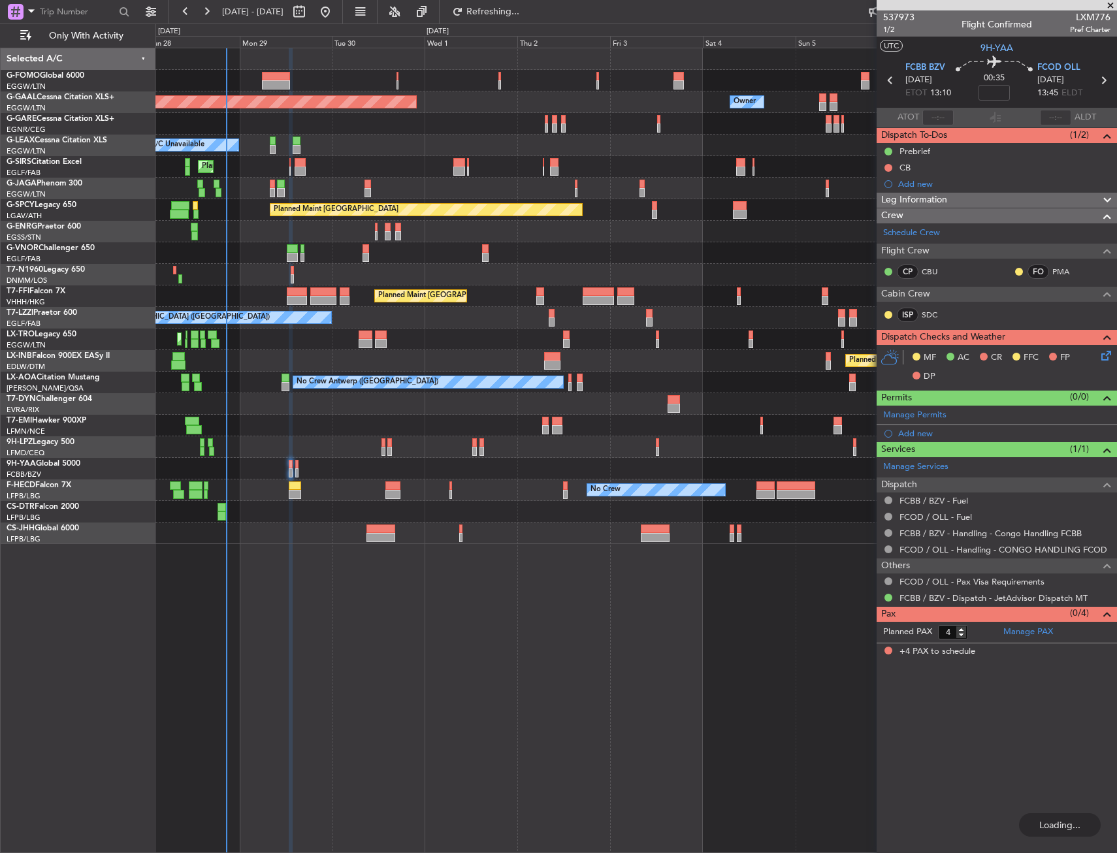
click at [462, 199] on div "Planned Maint [GEOGRAPHIC_DATA] ([GEOGRAPHIC_DATA])" at bounding box center [635, 189] width 961 height 22
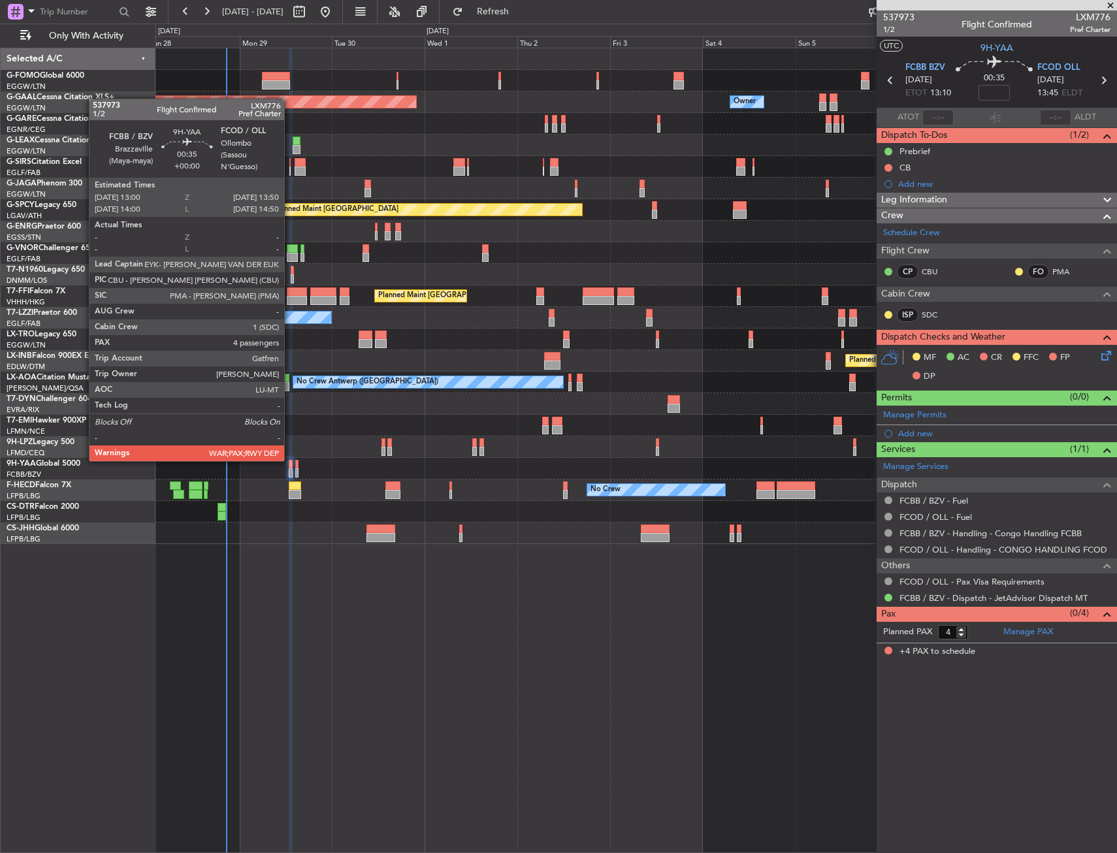
click at [290, 460] on div at bounding box center [290, 464] width 3 height 9
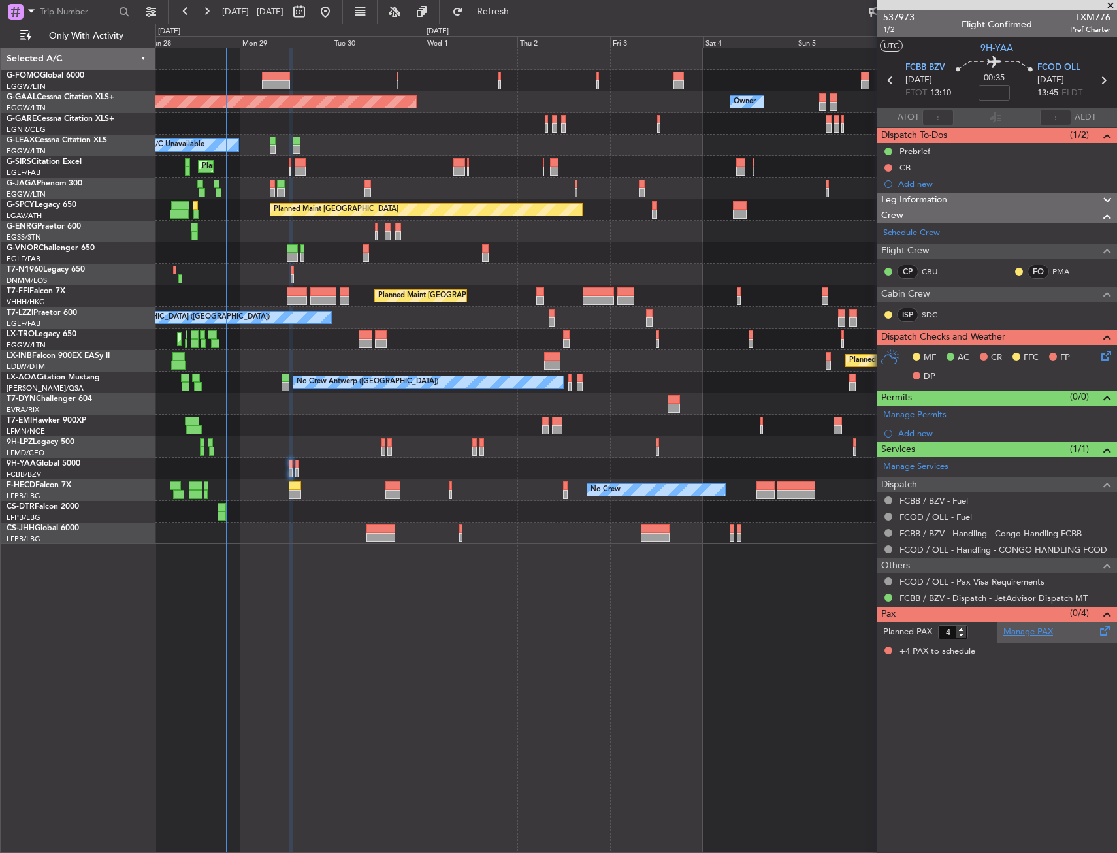
click at [1048, 630] on link "Manage PAX" at bounding box center [1028, 632] width 50 height 13
click at [521, 7] on span "Refresh" at bounding box center [493, 11] width 55 height 9
click at [1112, 7] on span at bounding box center [1110, 6] width 13 height 12
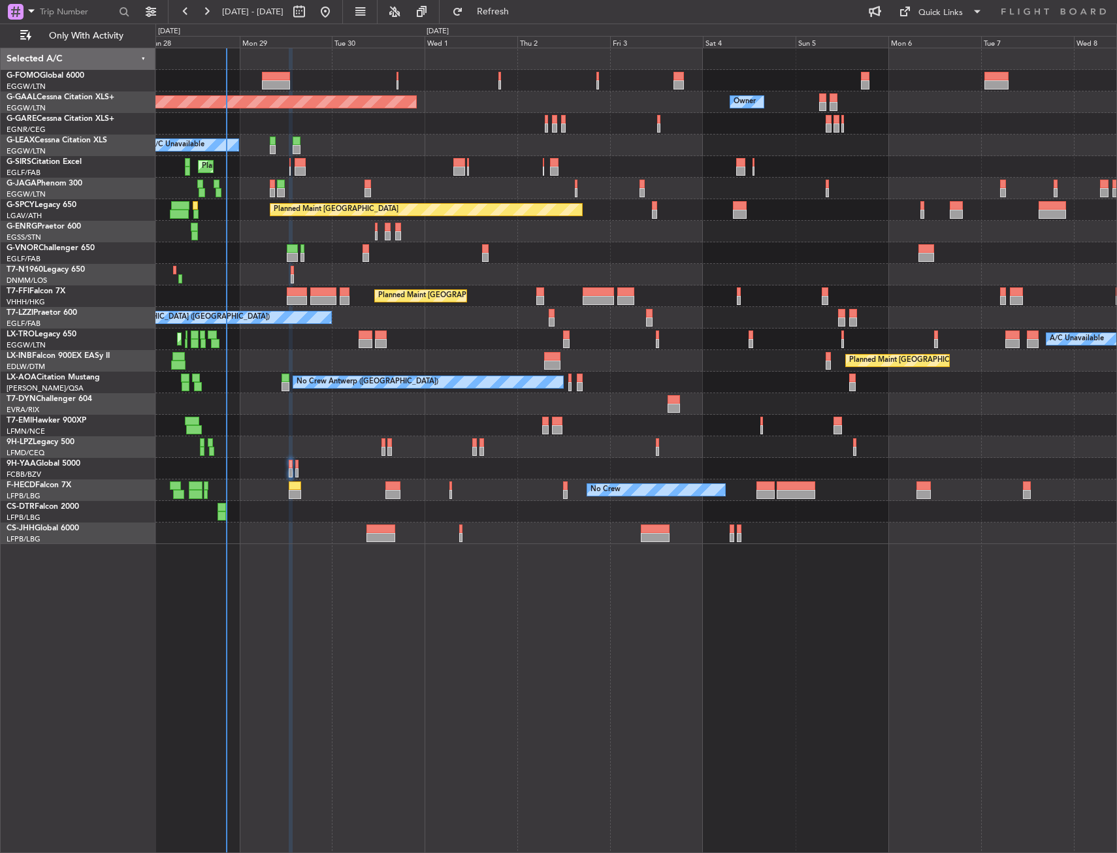
type input "0"
click at [531, 17] on fb-refresh-button "Refresh" at bounding box center [485, 12] width 91 height 24
click at [521, 16] on span "Refresh" at bounding box center [493, 11] width 55 height 9
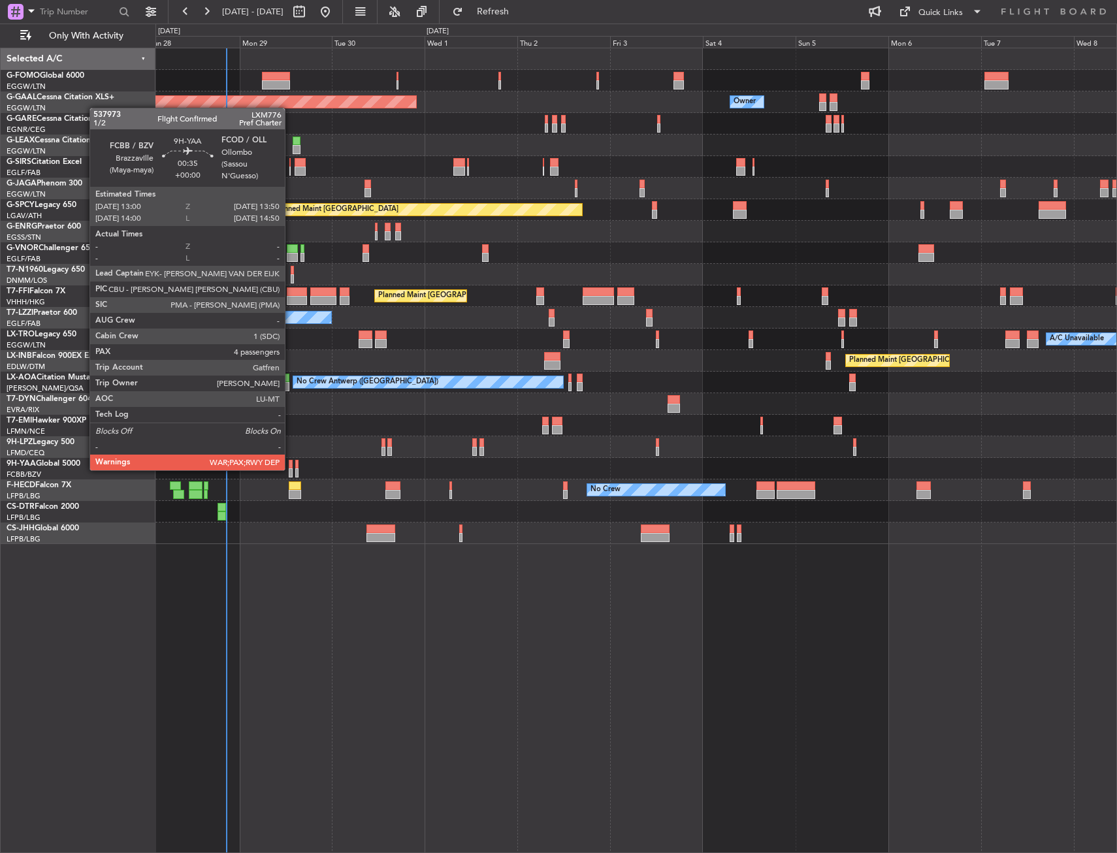
click at [291, 469] on div at bounding box center [290, 472] width 3 height 9
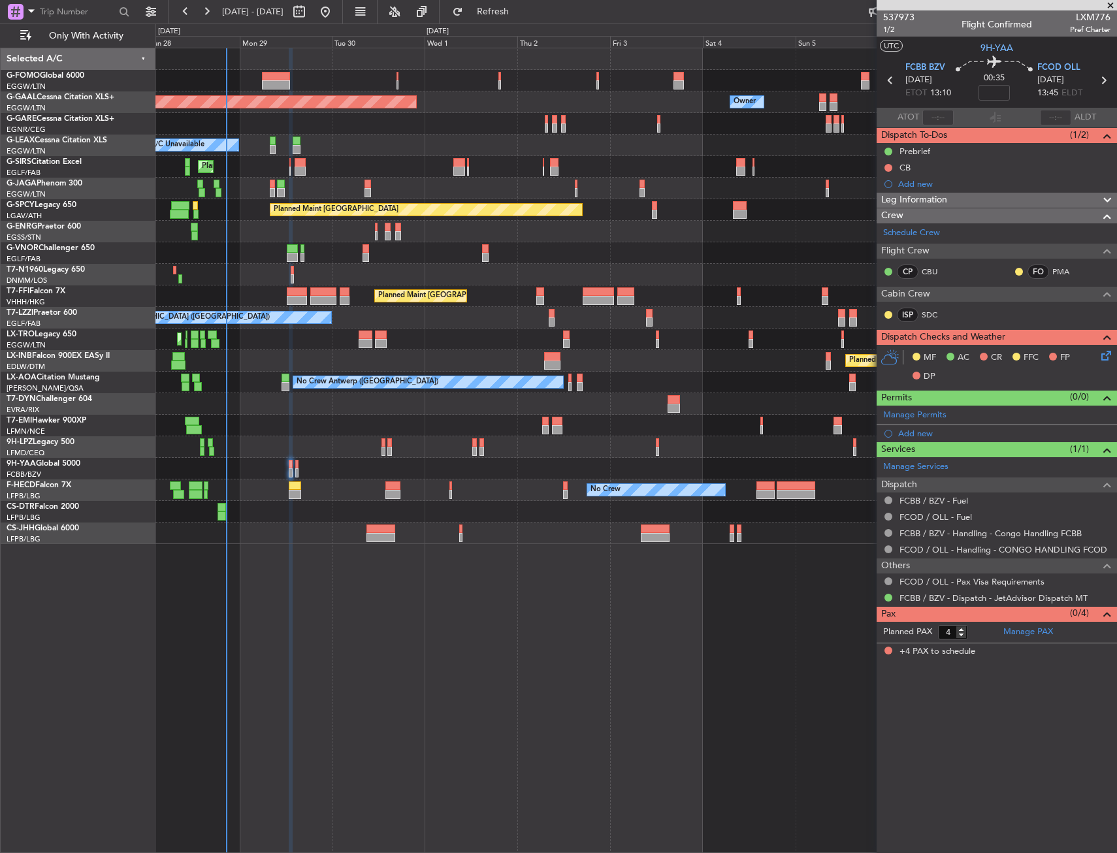
click at [249, 749] on div "Planned Maint Dusseldorf Owner Owner A/C Unavailable Planned Maint [GEOGRAPHIC_…" at bounding box center [635, 450] width 961 height 805
click at [289, 616] on div at bounding box center [290, 450] width 3 height 805
click at [508, 17] on button "Refresh" at bounding box center [485, 11] width 78 height 21
drag, startPoint x: 511, startPoint y: 23, endPoint x: 517, endPoint y: 20, distance: 6.7
click at [511, 23] on fb-refresh-button "Refresh" at bounding box center [485, 12] width 91 height 24
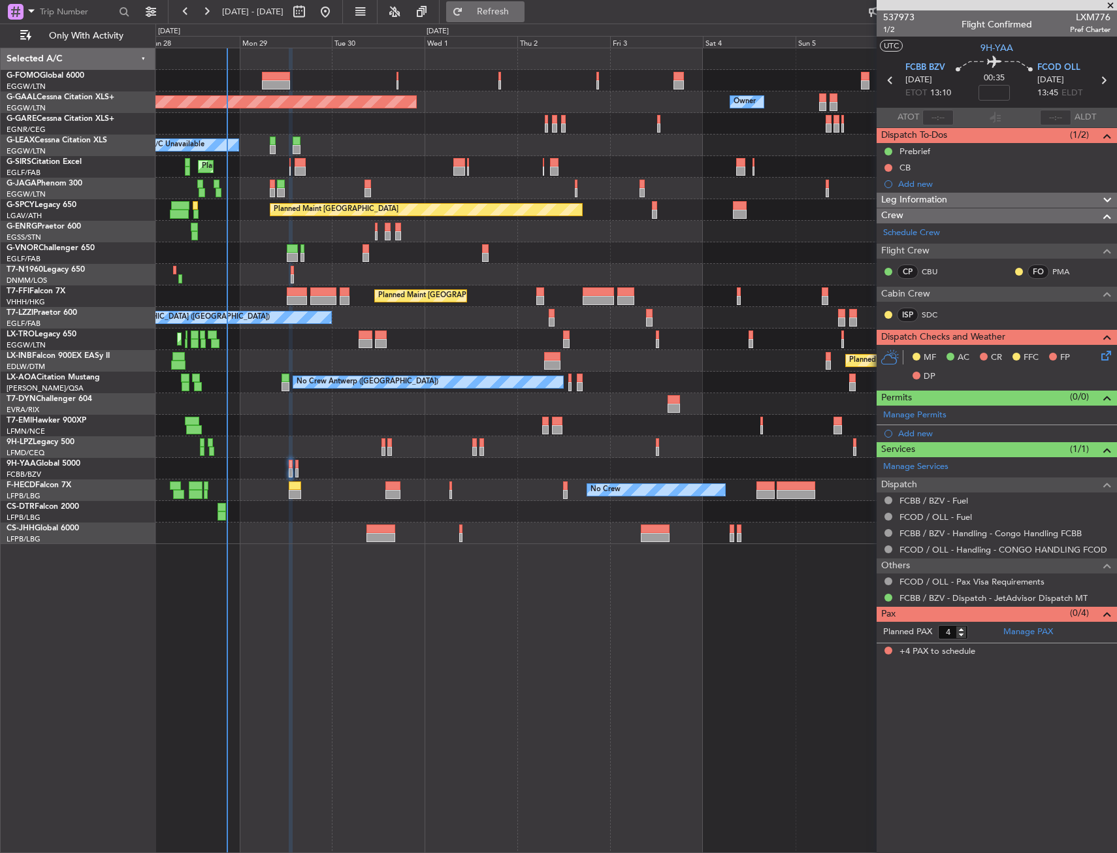
click at [517, 20] on button "Refresh" at bounding box center [485, 11] width 78 height 21
click at [1099, 356] on icon at bounding box center [1104, 353] width 10 height 10
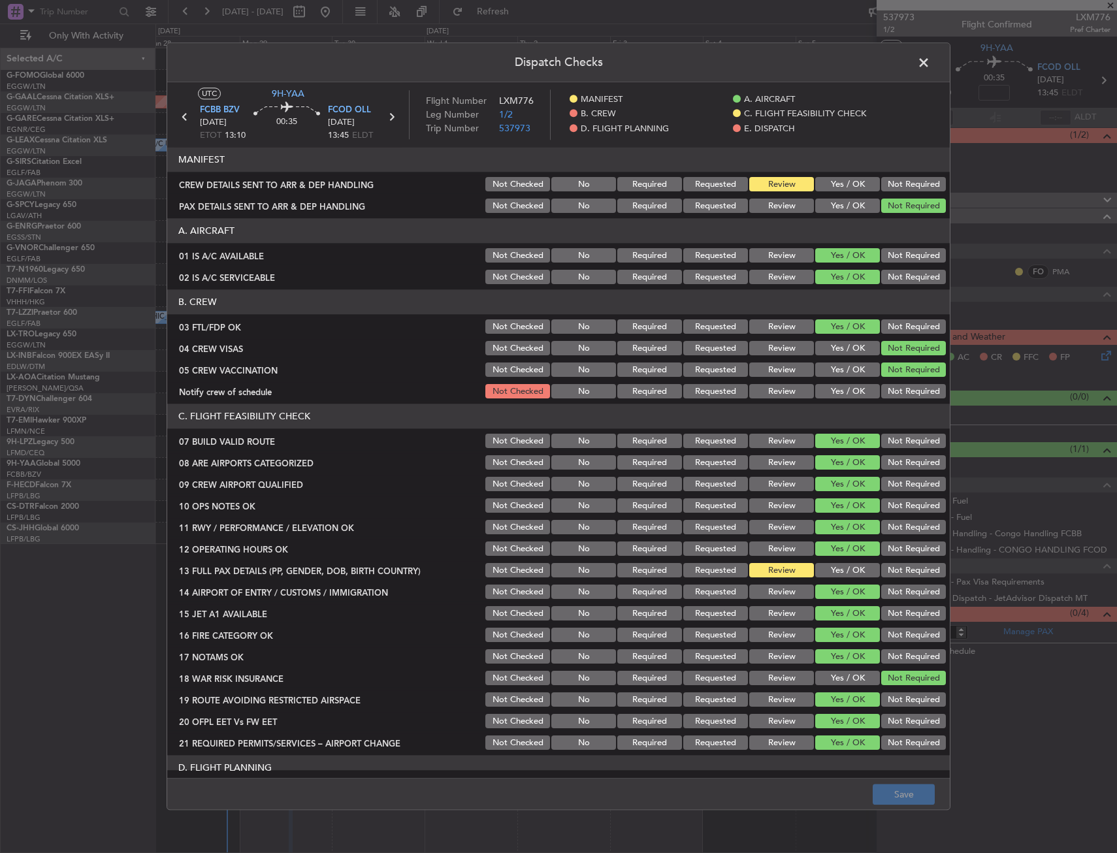
click at [899, 189] on button "Not Required" at bounding box center [913, 185] width 65 height 14
click at [826, 574] on button "Yes / OK" at bounding box center [847, 571] width 65 height 14
click at [817, 391] on button "Yes / OK" at bounding box center [847, 392] width 65 height 14
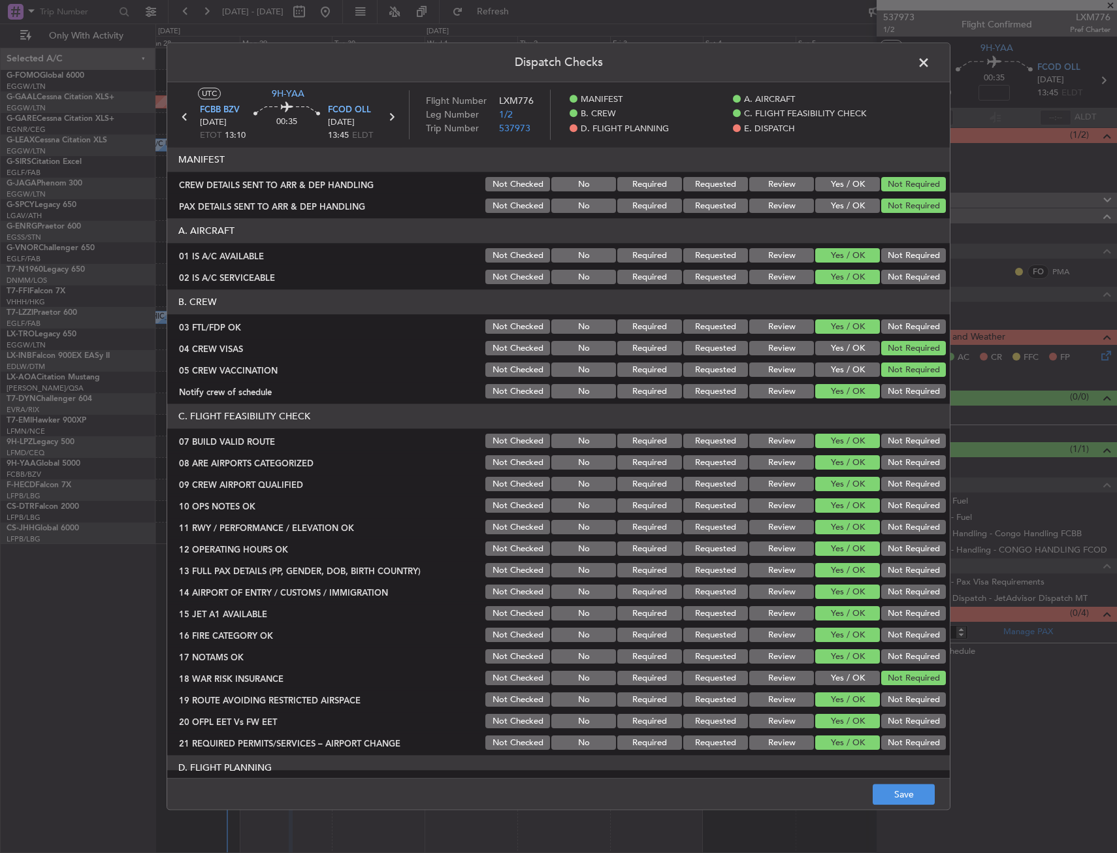
scroll to position [457, 0]
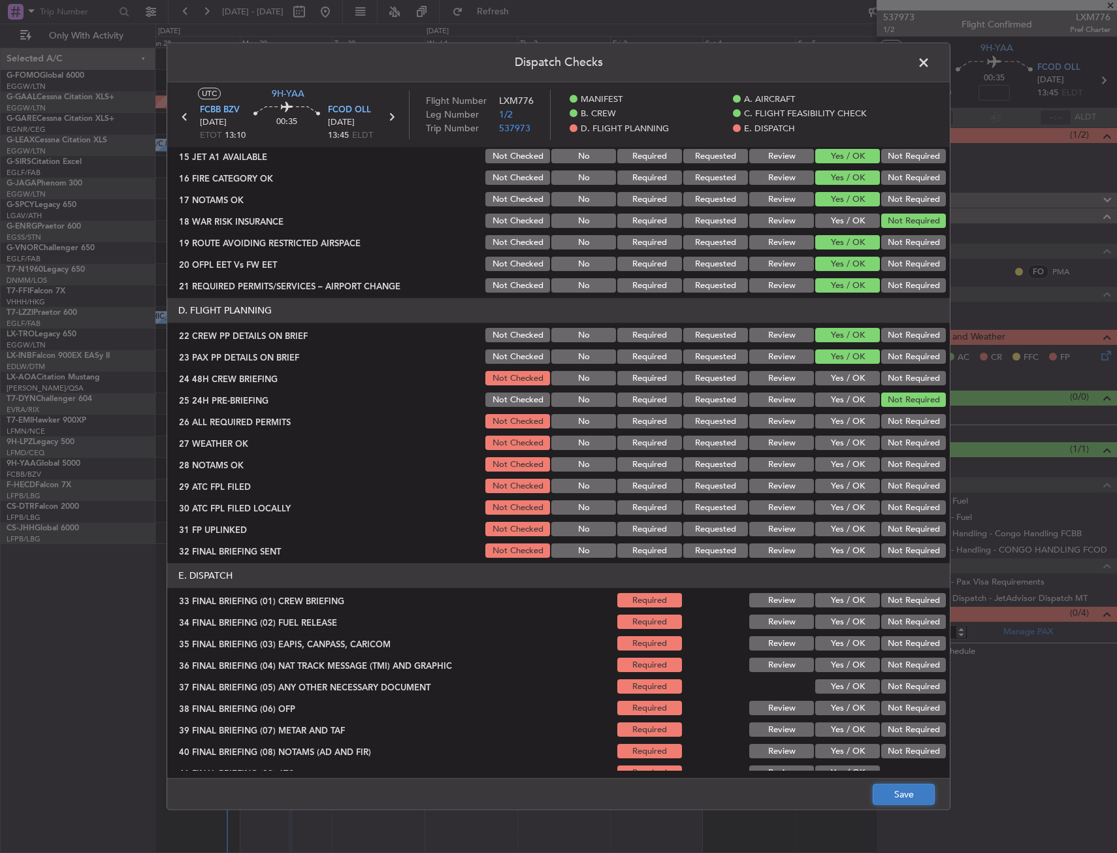
click at [887, 791] on button "Save" at bounding box center [904, 794] width 62 height 21
drag, startPoint x: 920, startPoint y: 65, endPoint x: 891, endPoint y: 169, distance: 107.9
click at [930, 65] on span at bounding box center [930, 66] width 0 height 26
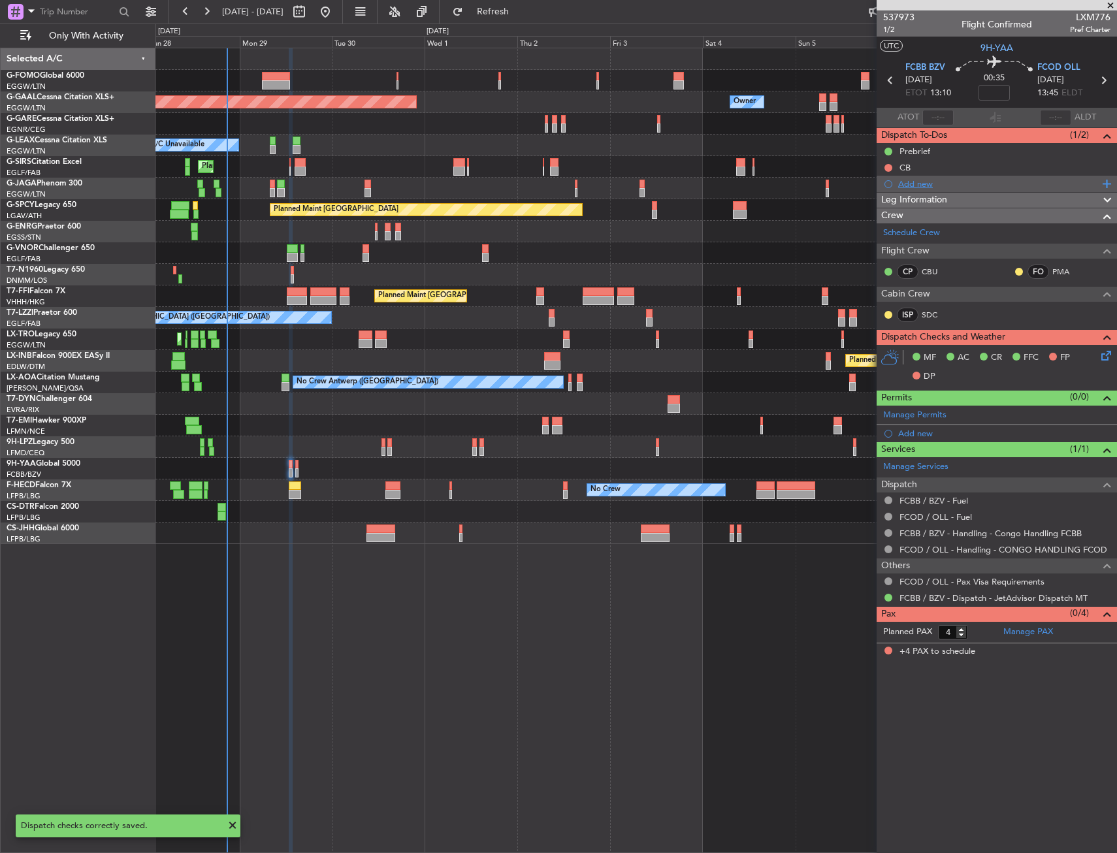
click at [926, 182] on div "Add new" at bounding box center [998, 183] width 201 height 11
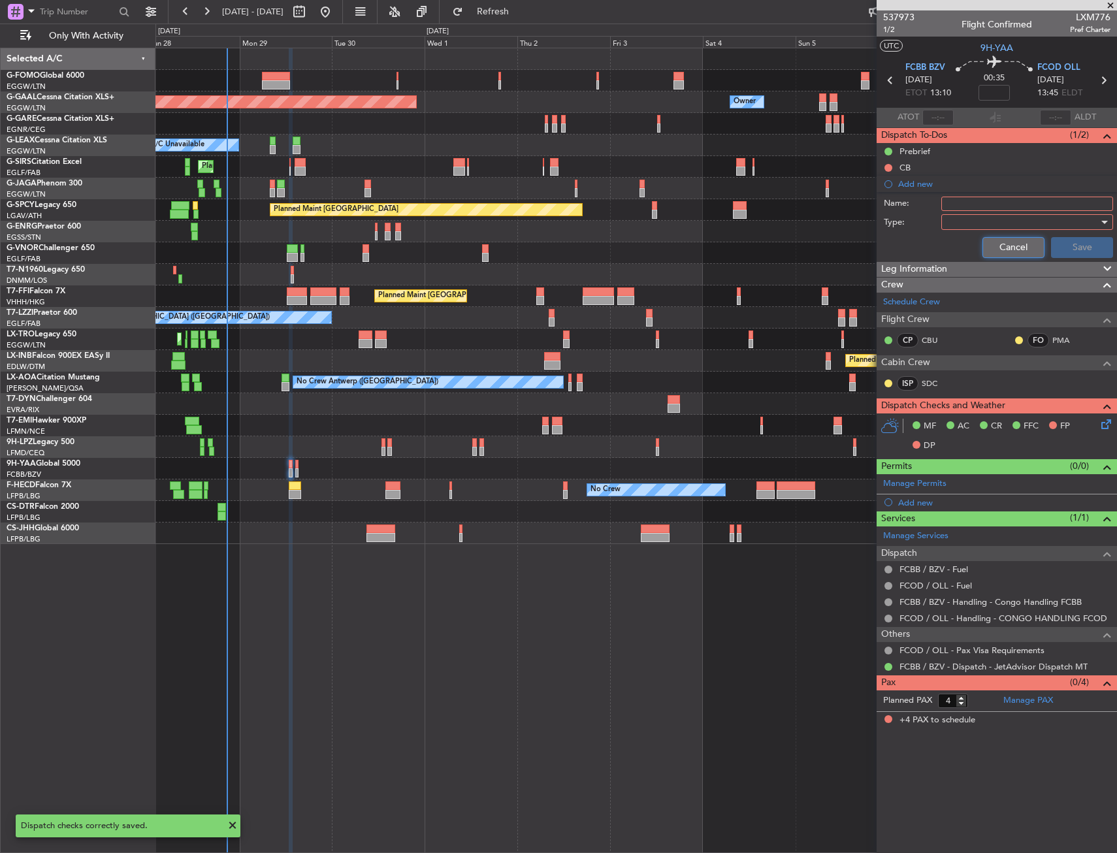
click at [993, 242] on button "Cancel" at bounding box center [1013, 247] width 62 height 21
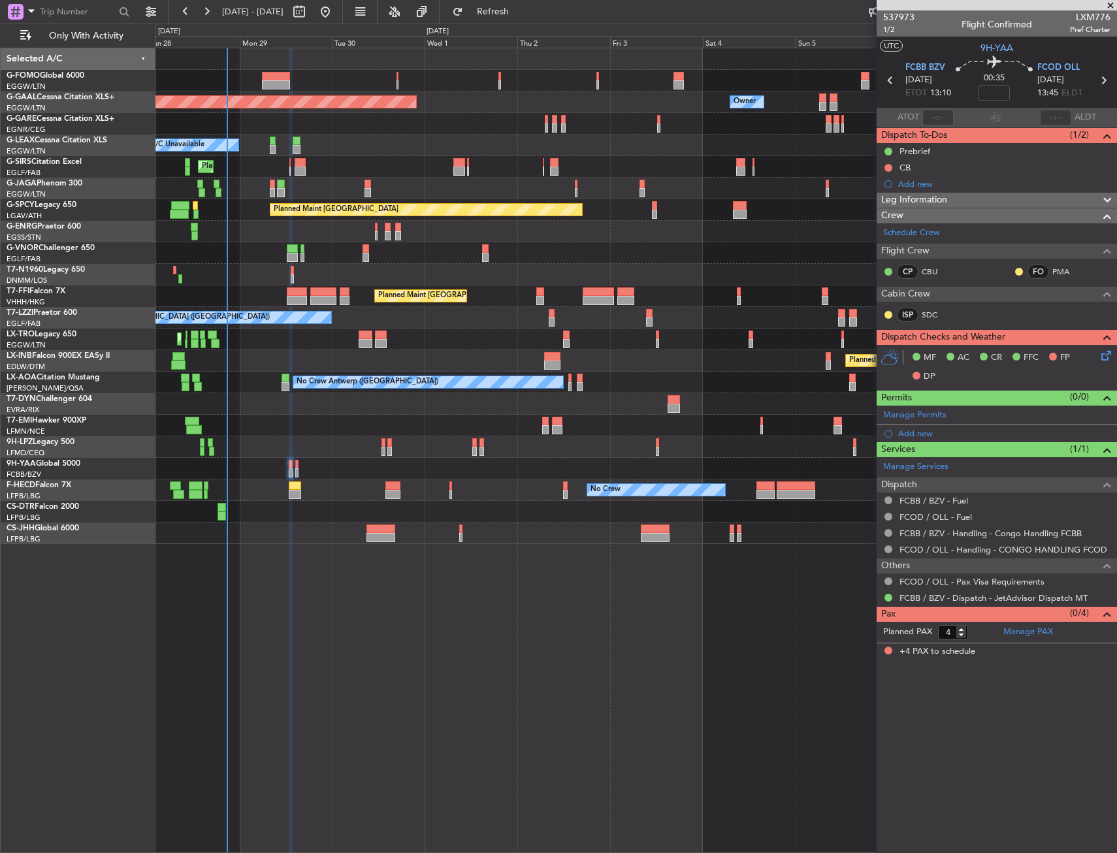
click at [1104, 74] on icon at bounding box center [1103, 80] width 17 height 17
type input "-00:05"
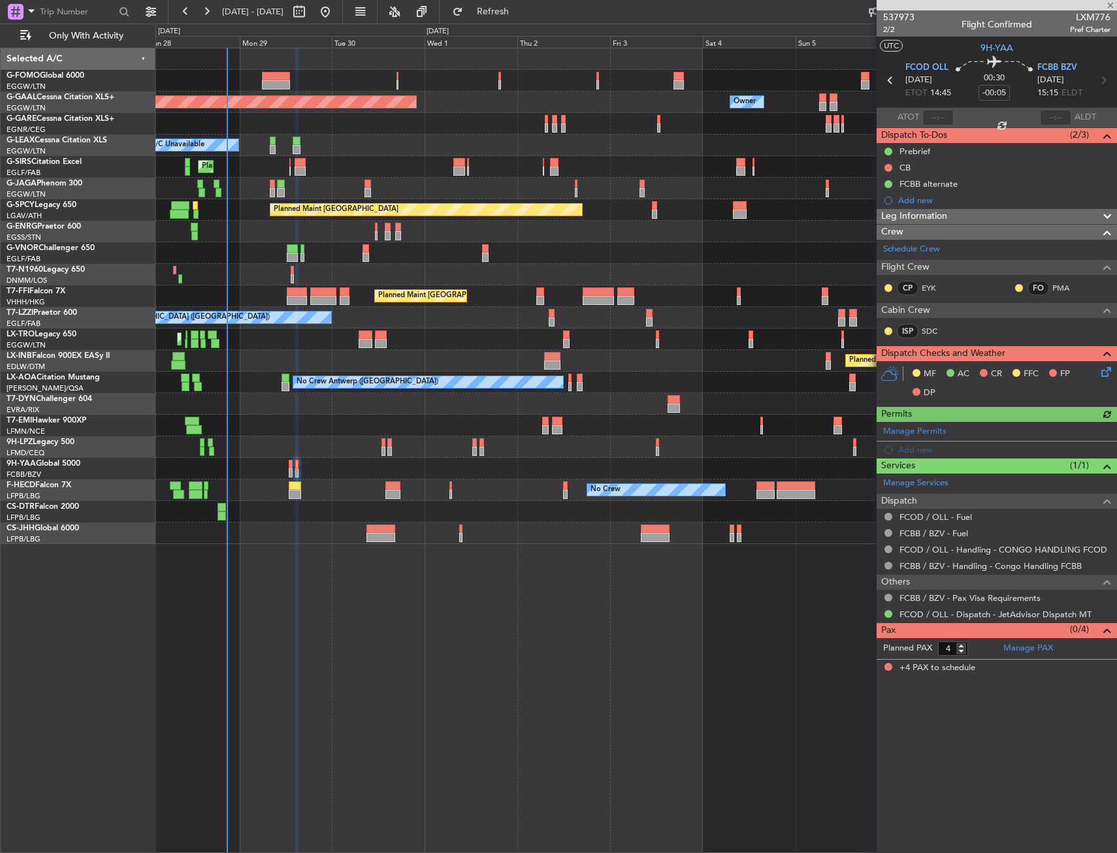
click at [907, 199] on div "Add new" at bounding box center [1004, 200] width 212 height 11
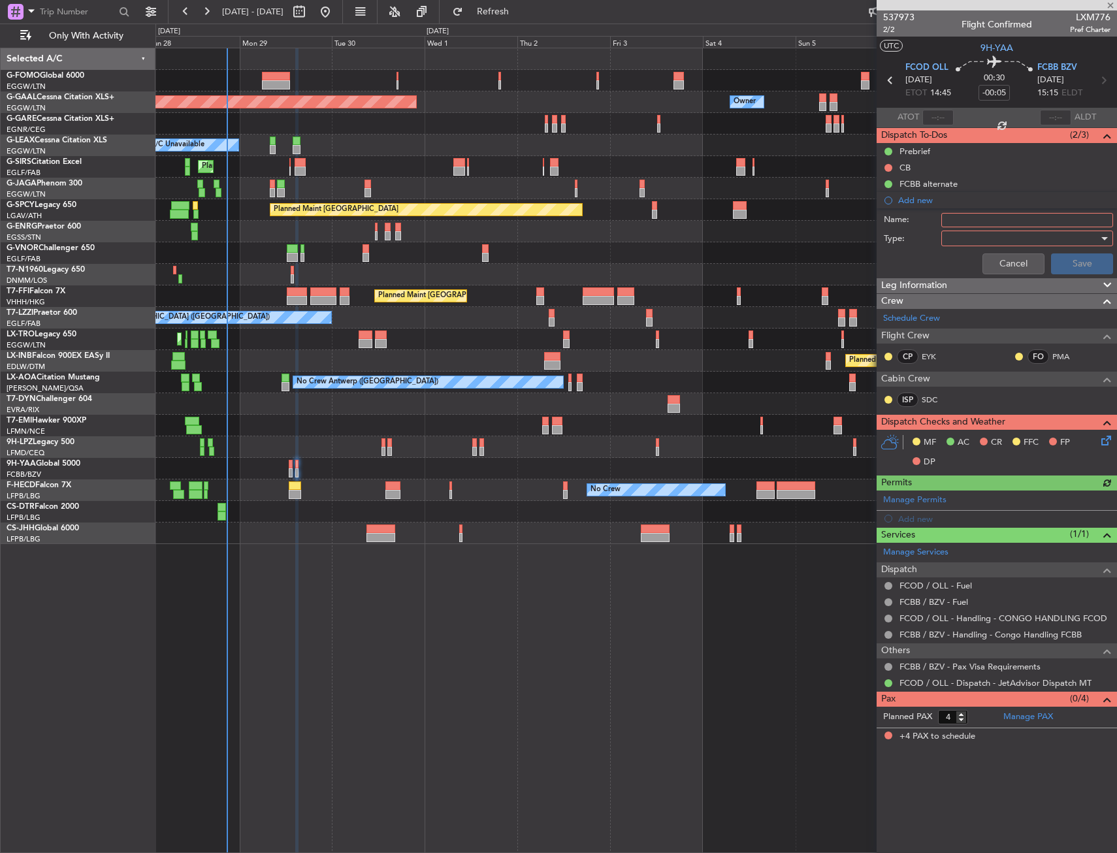
click at [961, 224] on input "Name:" at bounding box center [1027, 220] width 172 height 14
type input "CBU as OBX"
drag, startPoint x: 971, startPoint y: 225, endPoint x: 969, endPoint y: 240, distance: 14.6
click at [969, 240] on form "Name: CBU as OBX Type: Cancel Save" at bounding box center [996, 244] width 253 height 69
click at [969, 240] on div at bounding box center [1022, 239] width 152 height 20
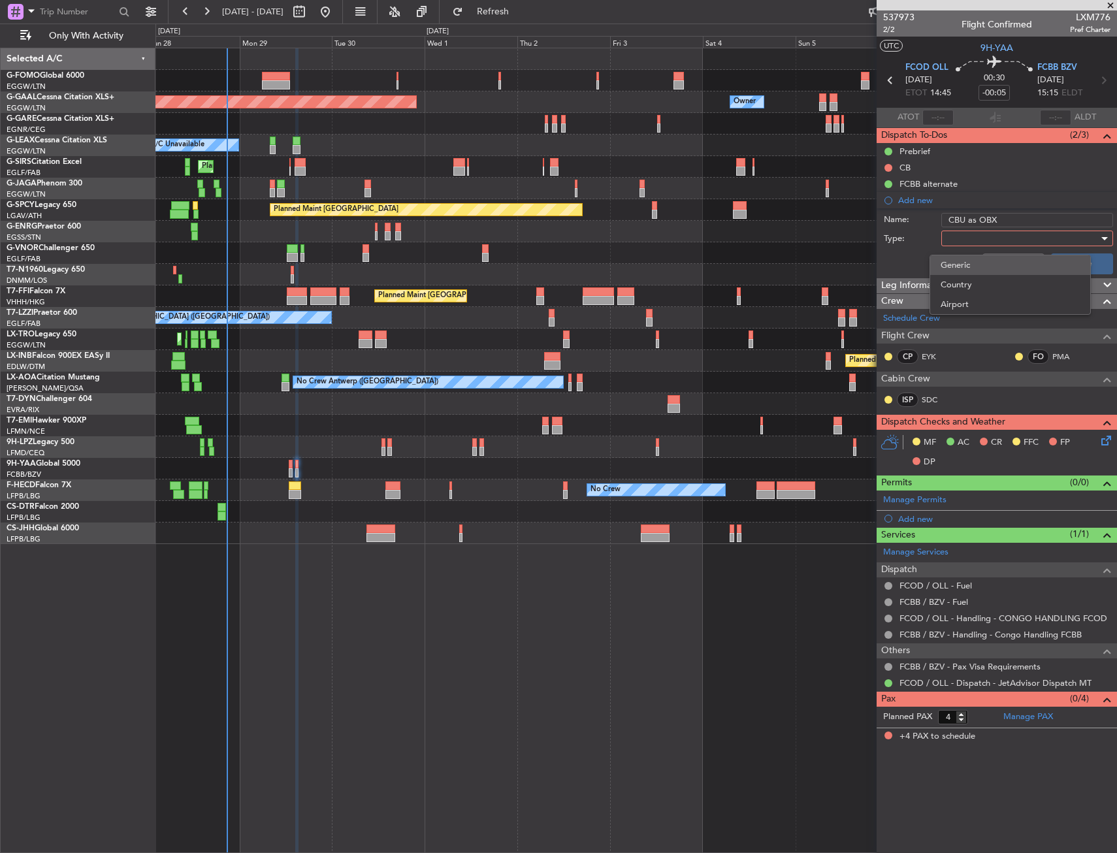
click at [969, 259] on span "Generic" at bounding box center [1010, 265] width 139 height 20
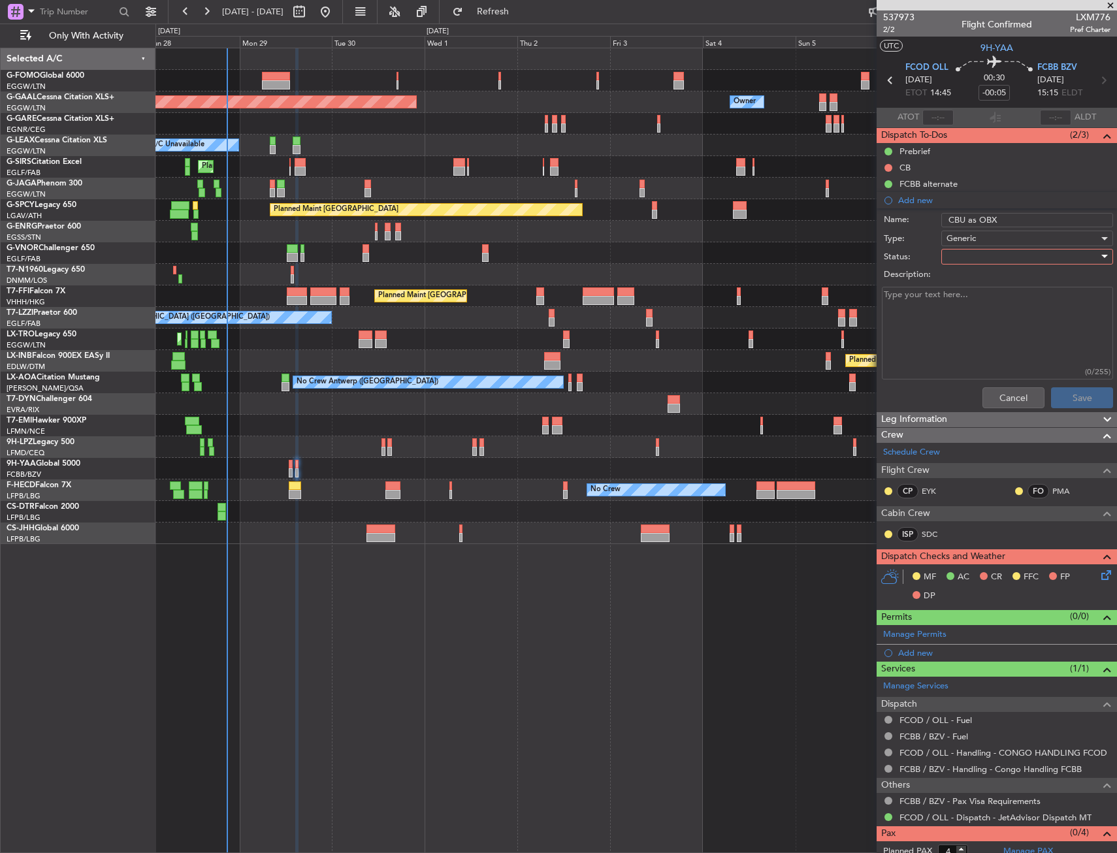
click at [976, 259] on div at bounding box center [1022, 257] width 152 height 20
click at [976, 303] on span "In Progress" at bounding box center [1020, 303] width 153 height 20
click at [1061, 399] on button "Save" at bounding box center [1082, 397] width 62 height 21
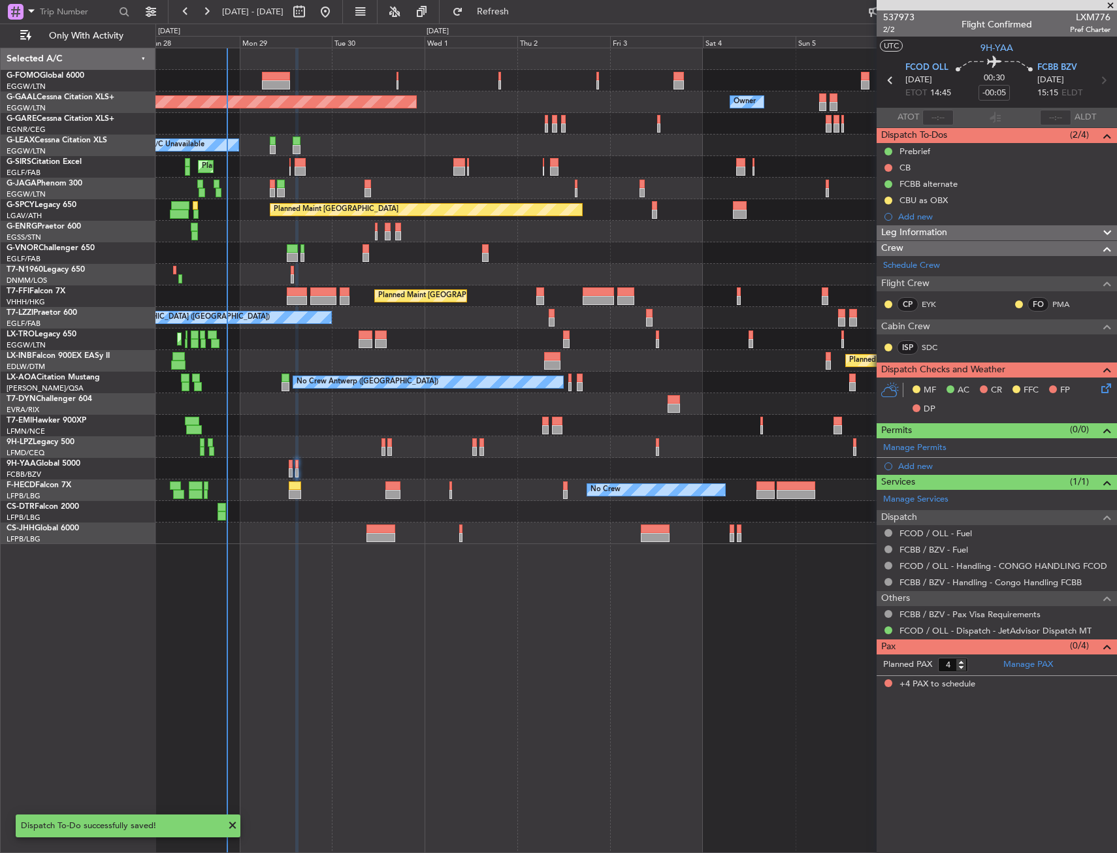
click at [889, 81] on icon at bounding box center [890, 80] width 17 height 17
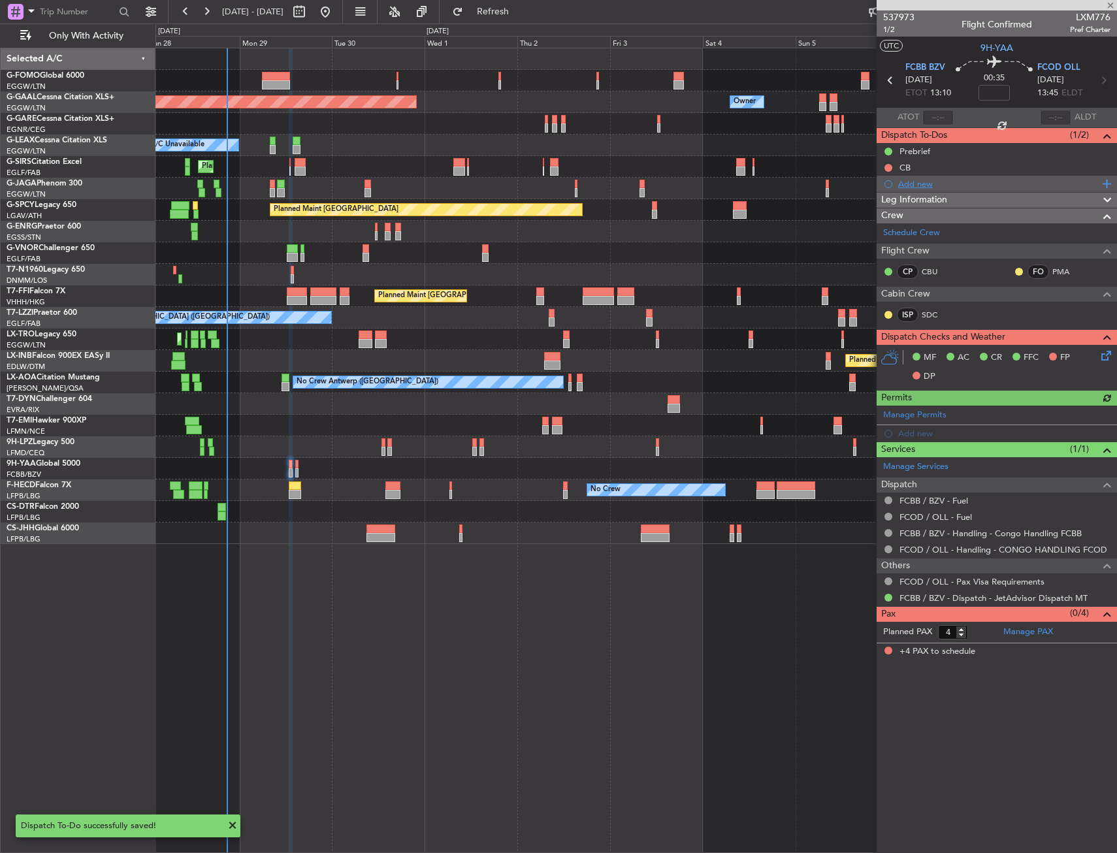
click at [923, 189] on div "Add new" at bounding box center [997, 184] width 240 height 16
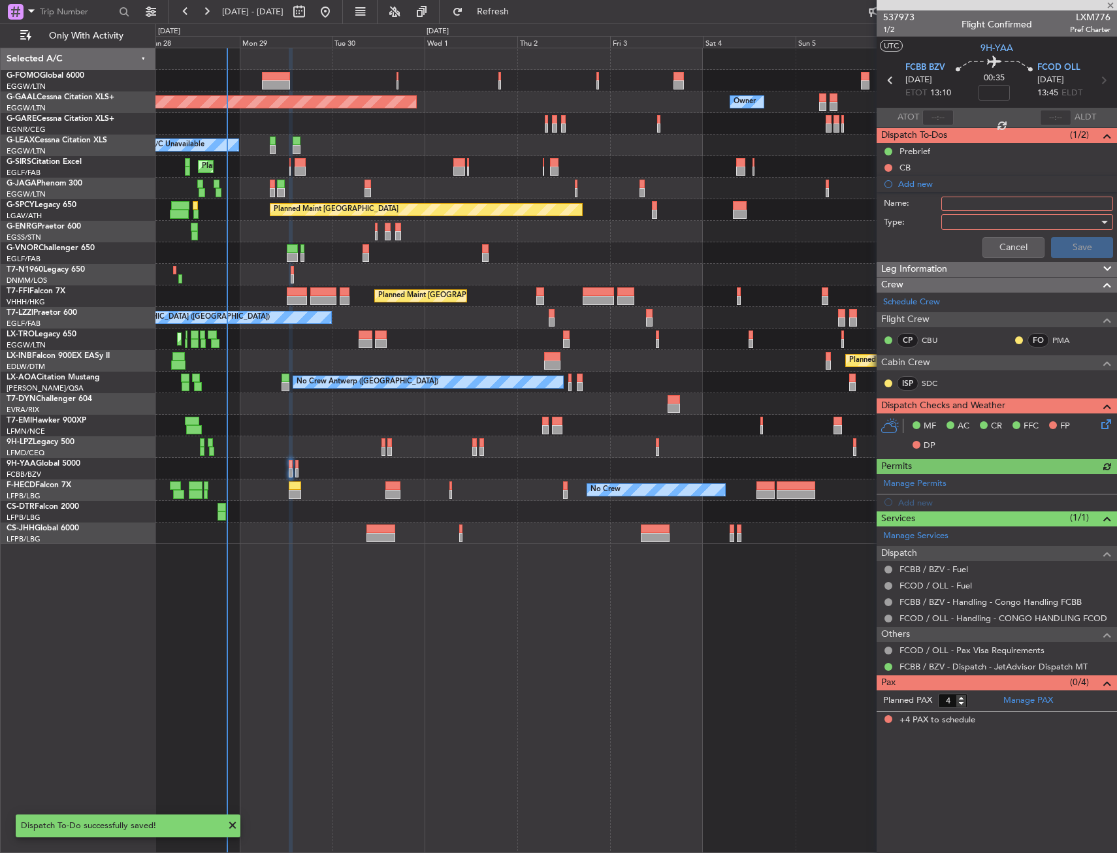
click at [978, 207] on input "Name:" at bounding box center [1027, 204] width 172 height 14
type input "EYK as OBX"
click at [969, 217] on div at bounding box center [1022, 222] width 152 height 20
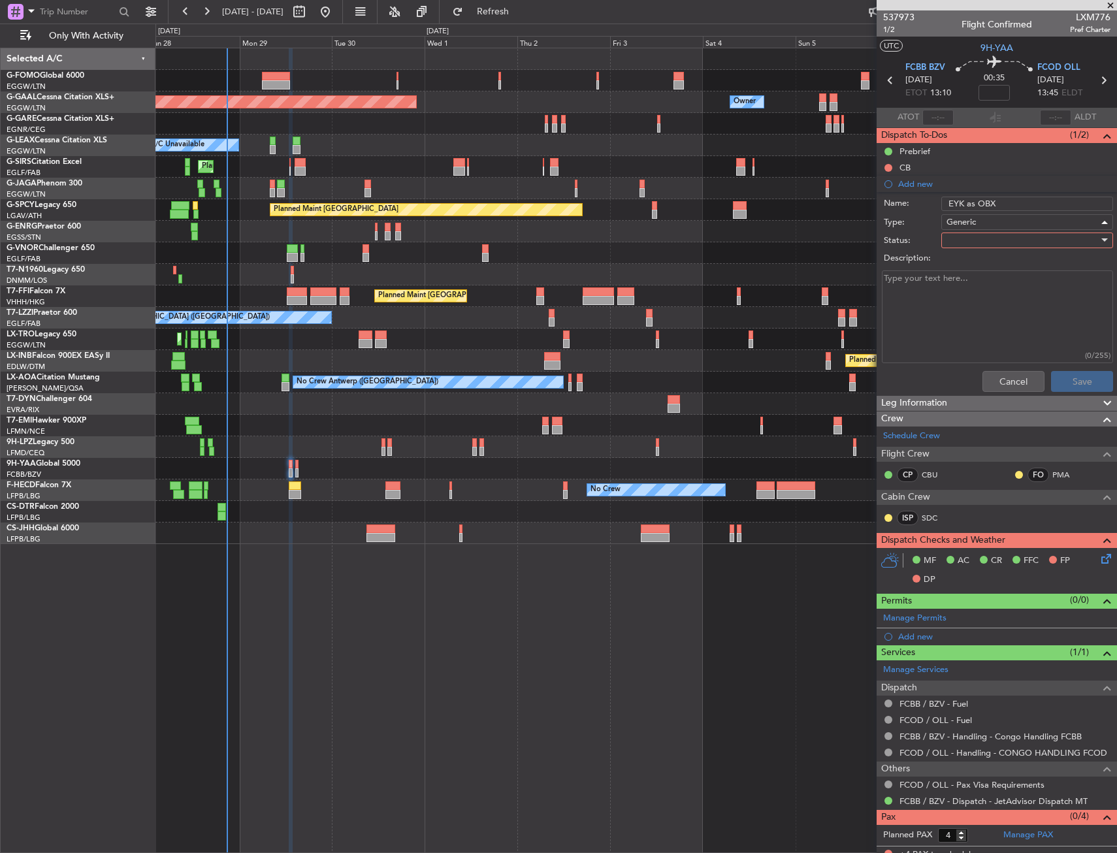
click at [980, 237] on div at bounding box center [1022, 241] width 152 height 20
drag, startPoint x: 980, startPoint y: 287, endPoint x: 1014, endPoint y: 334, distance: 58.0
click at [980, 287] on span "In Progress" at bounding box center [1020, 286] width 153 height 20
click at [1068, 383] on button "Save" at bounding box center [1082, 381] width 62 height 21
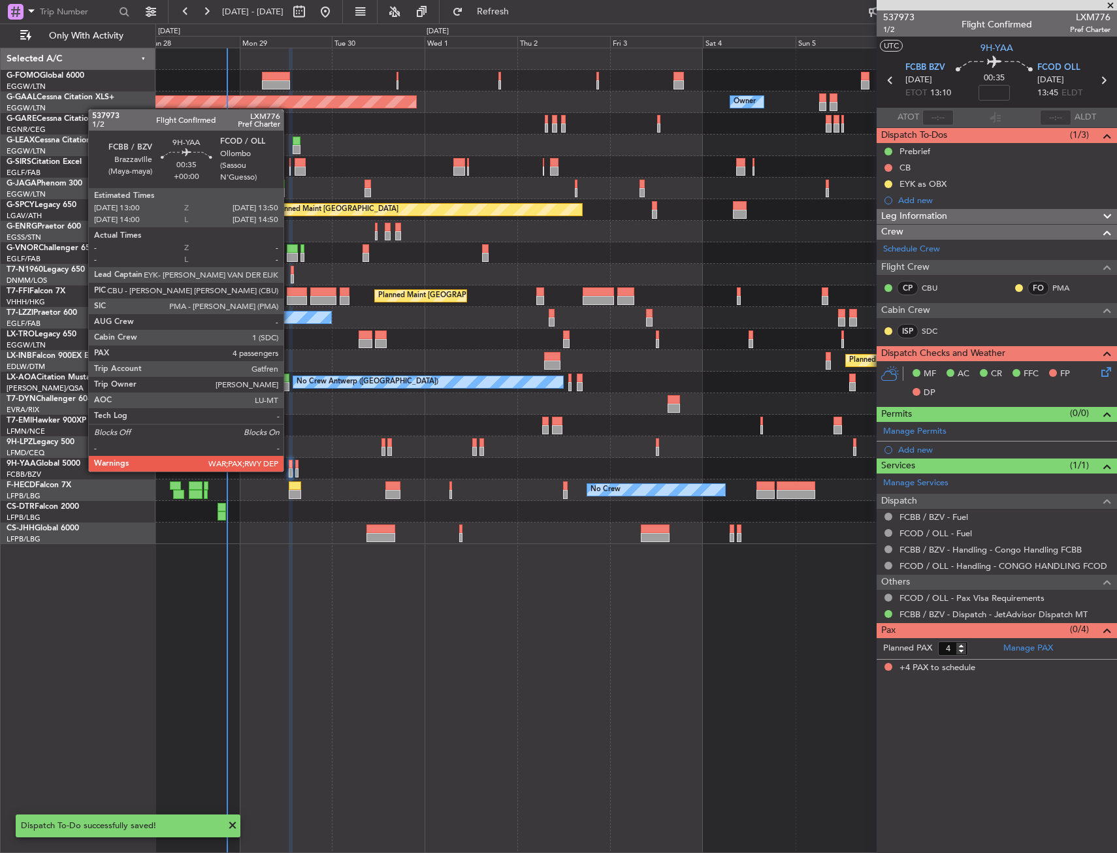
click at [289, 470] on div at bounding box center [290, 472] width 3 height 9
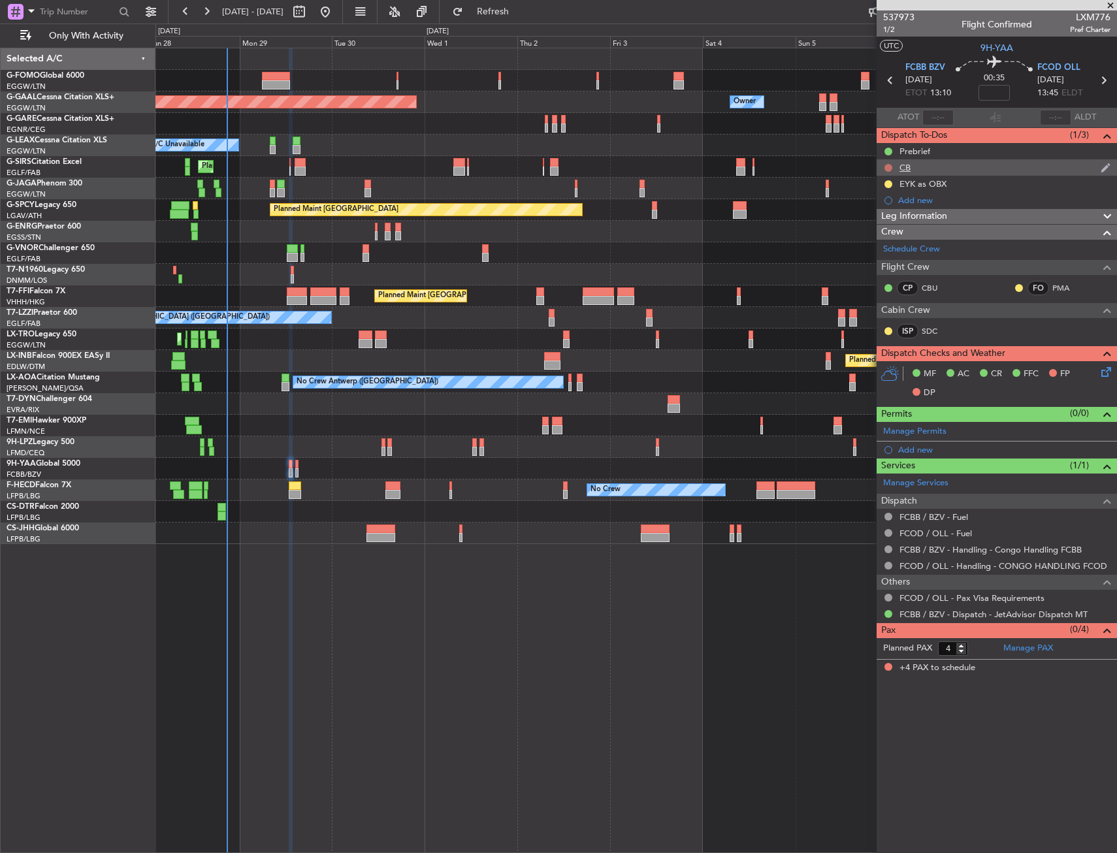
click at [890, 164] on button at bounding box center [888, 168] width 8 height 8
click at [873, 227] on span "Completed" at bounding box center [894, 225] width 43 height 13
click at [1103, 77] on icon at bounding box center [1103, 80] width 17 height 17
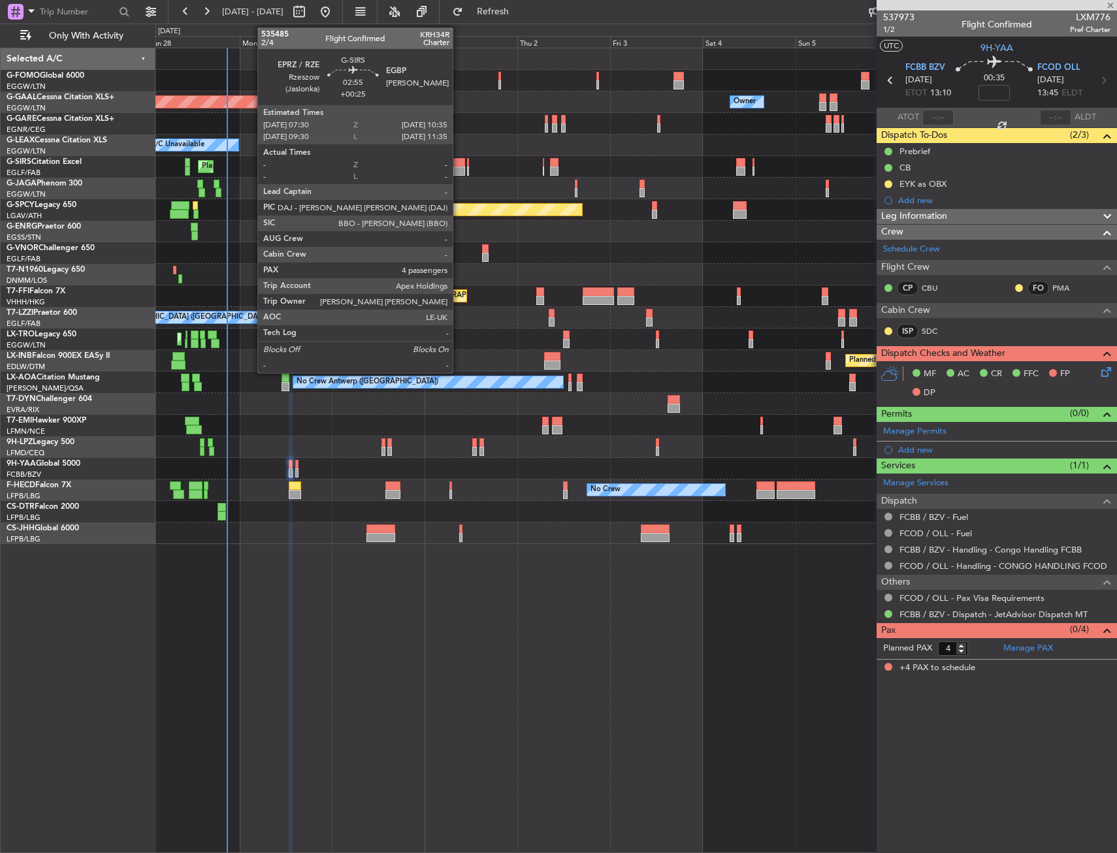
type input "-00:05"
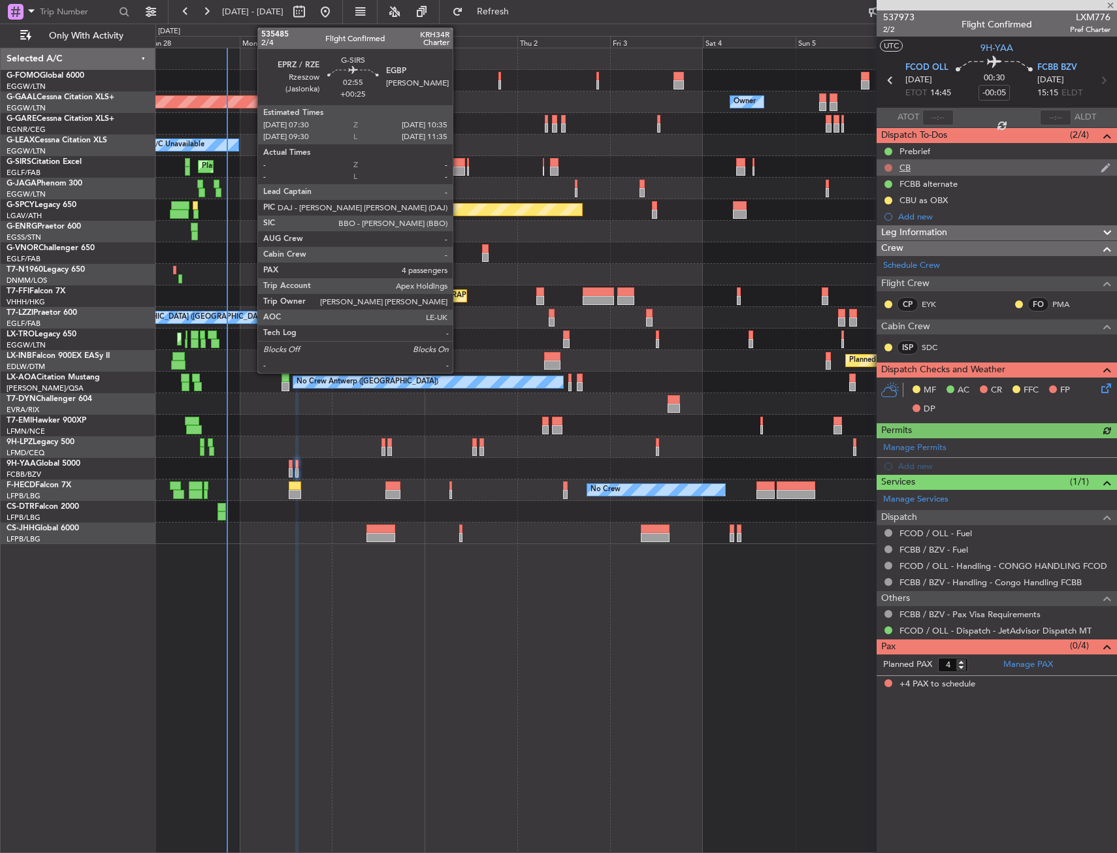
click at [886, 165] on button at bounding box center [888, 168] width 8 height 8
click at [872, 230] on li "Completed" at bounding box center [888, 226] width 69 height 20
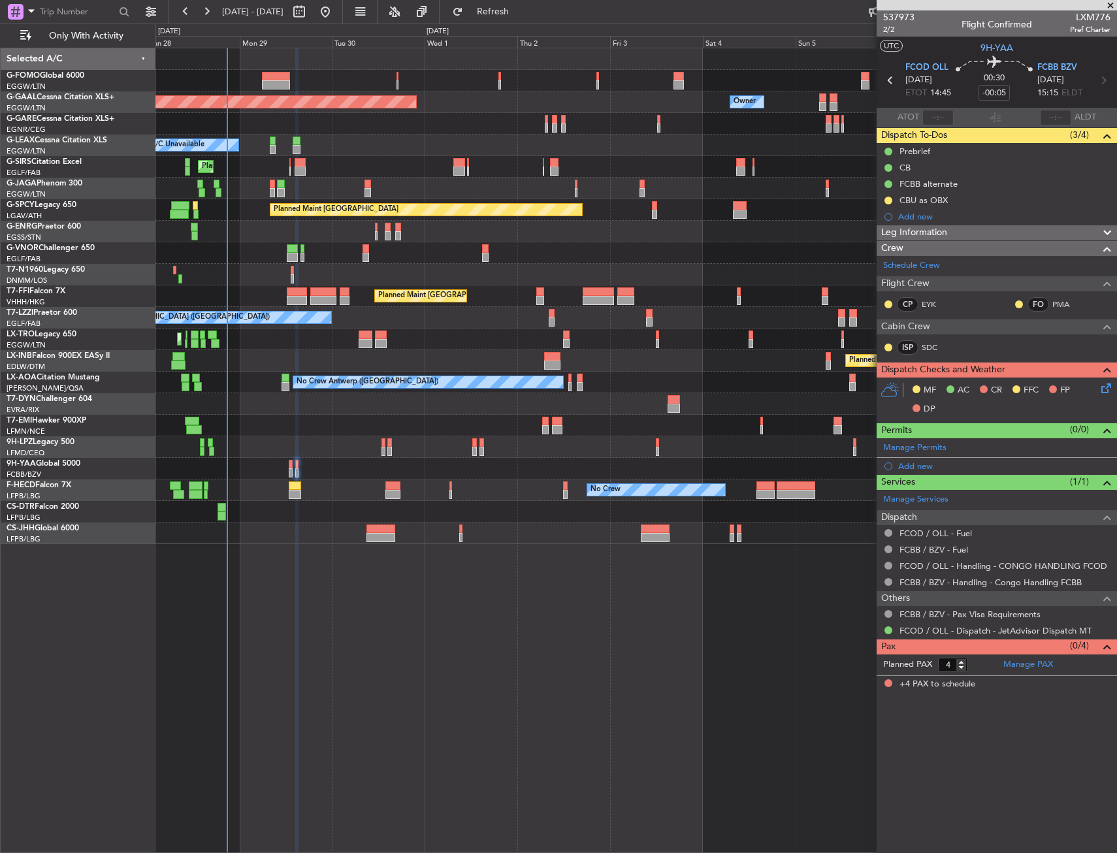
click at [1103, 391] on icon at bounding box center [1104, 386] width 10 height 10
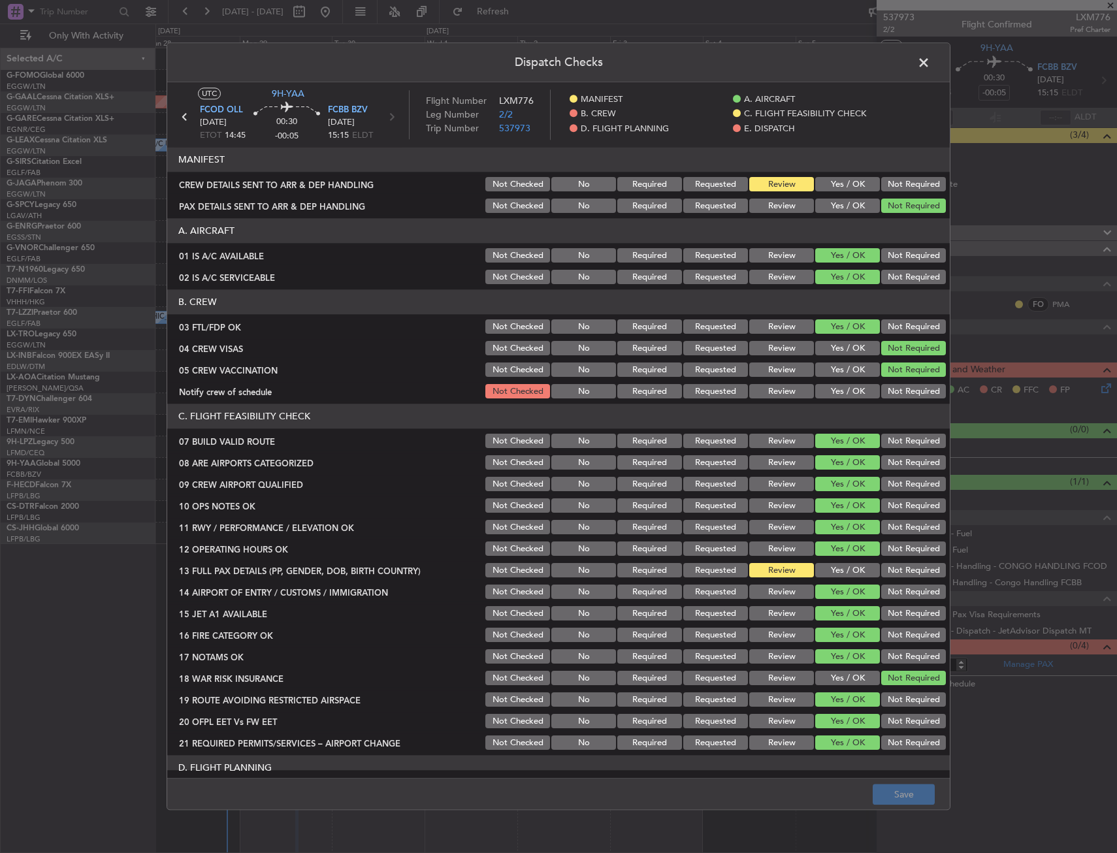
click at [893, 193] on div "Not Required" at bounding box center [912, 185] width 66 height 18
click at [903, 193] on div "Not Required" at bounding box center [912, 185] width 66 height 18
click at [912, 182] on button "Not Required" at bounding box center [913, 185] width 65 height 14
click at [835, 385] on button "Yes / OK" at bounding box center [847, 392] width 65 height 14
click at [836, 571] on button "Yes / OK" at bounding box center [847, 571] width 65 height 14
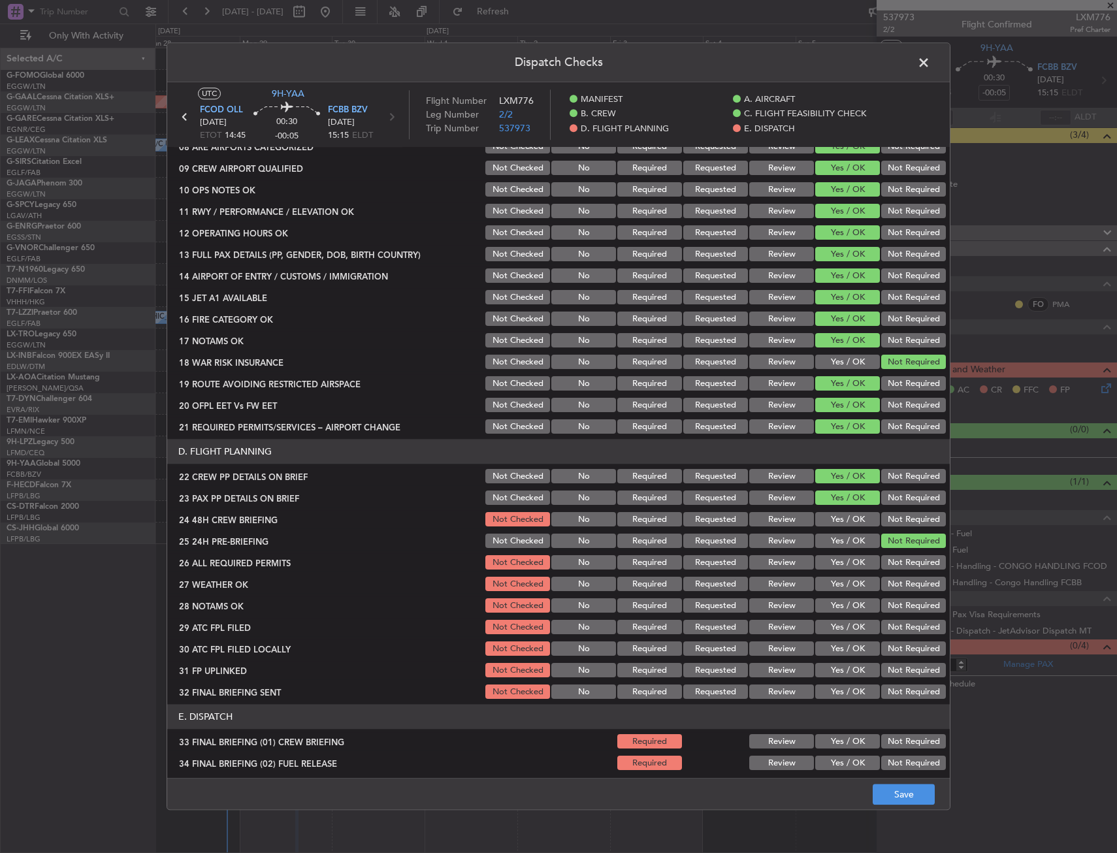
scroll to position [392, 0]
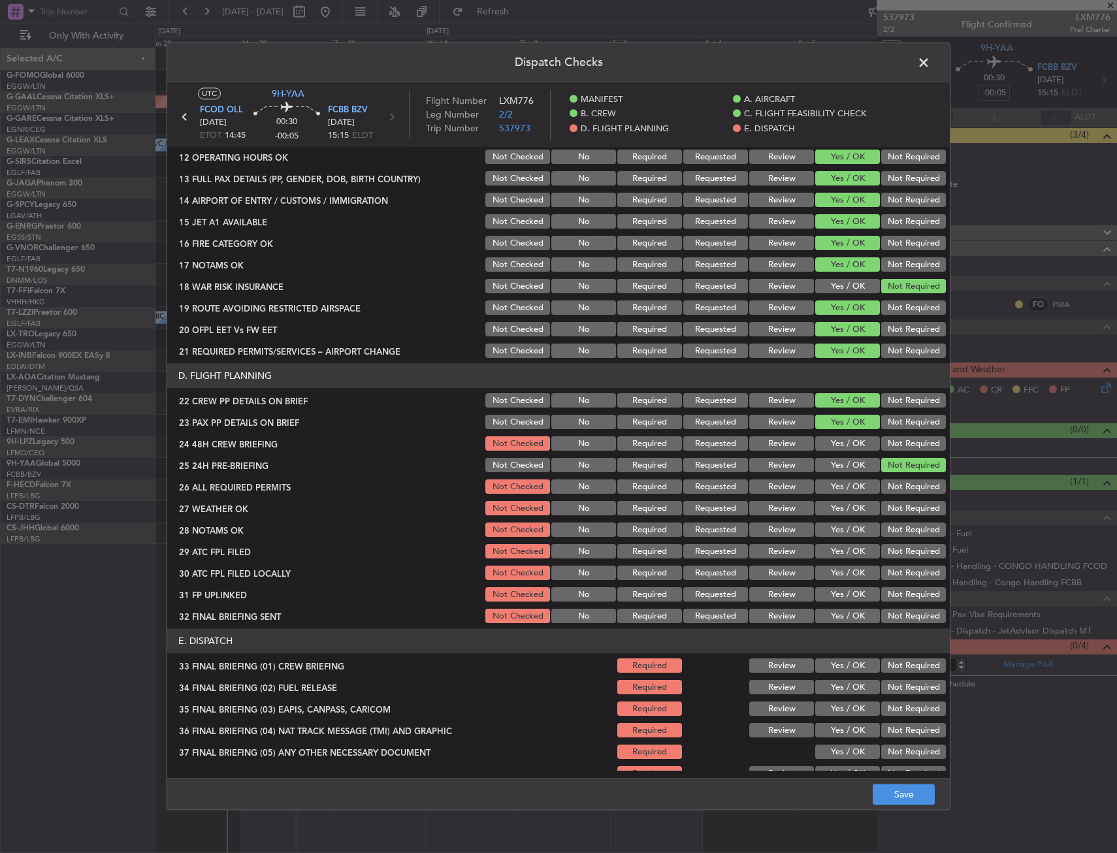
click at [908, 809] on footer "Save" at bounding box center [558, 794] width 782 height 31
click at [911, 792] on button "Save" at bounding box center [904, 794] width 62 height 21
click at [912, 56] on header "Dispatch Checks" at bounding box center [558, 62] width 782 height 39
click at [930, 63] on span at bounding box center [930, 66] width 0 height 26
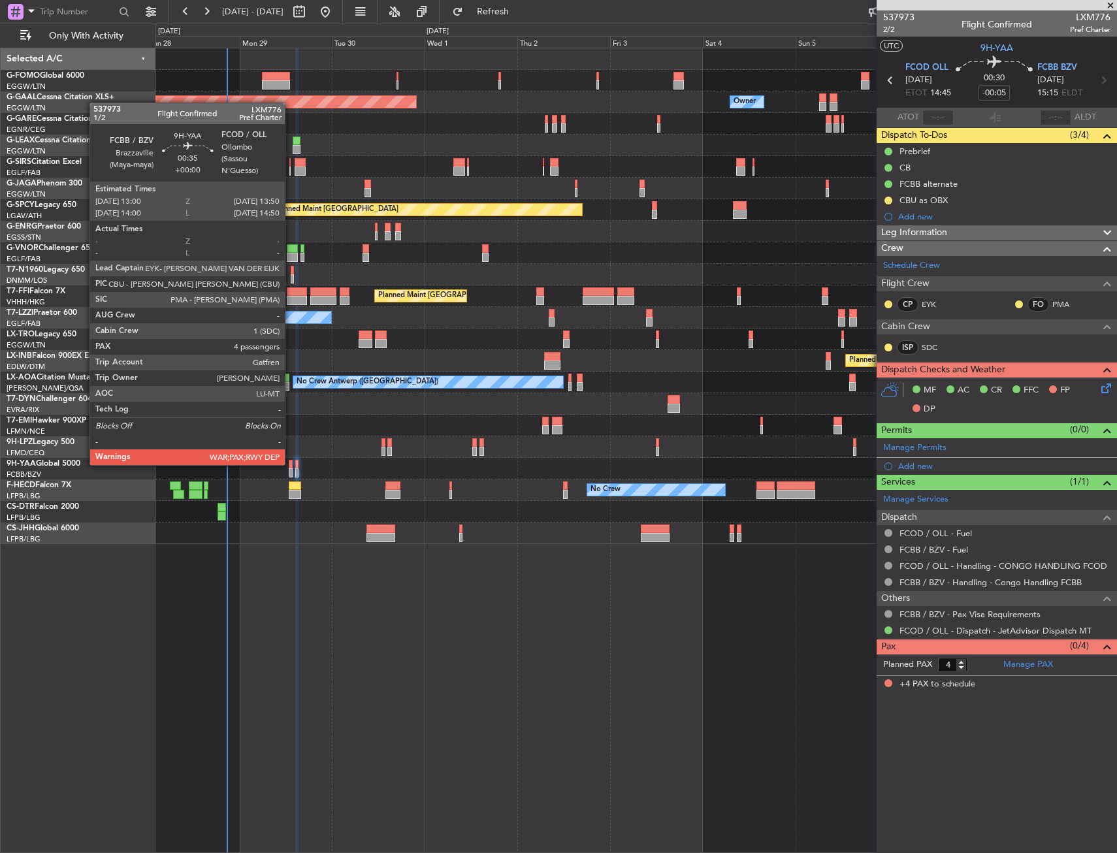
click at [291, 464] on div at bounding box center [290, 464] width 3 height 9
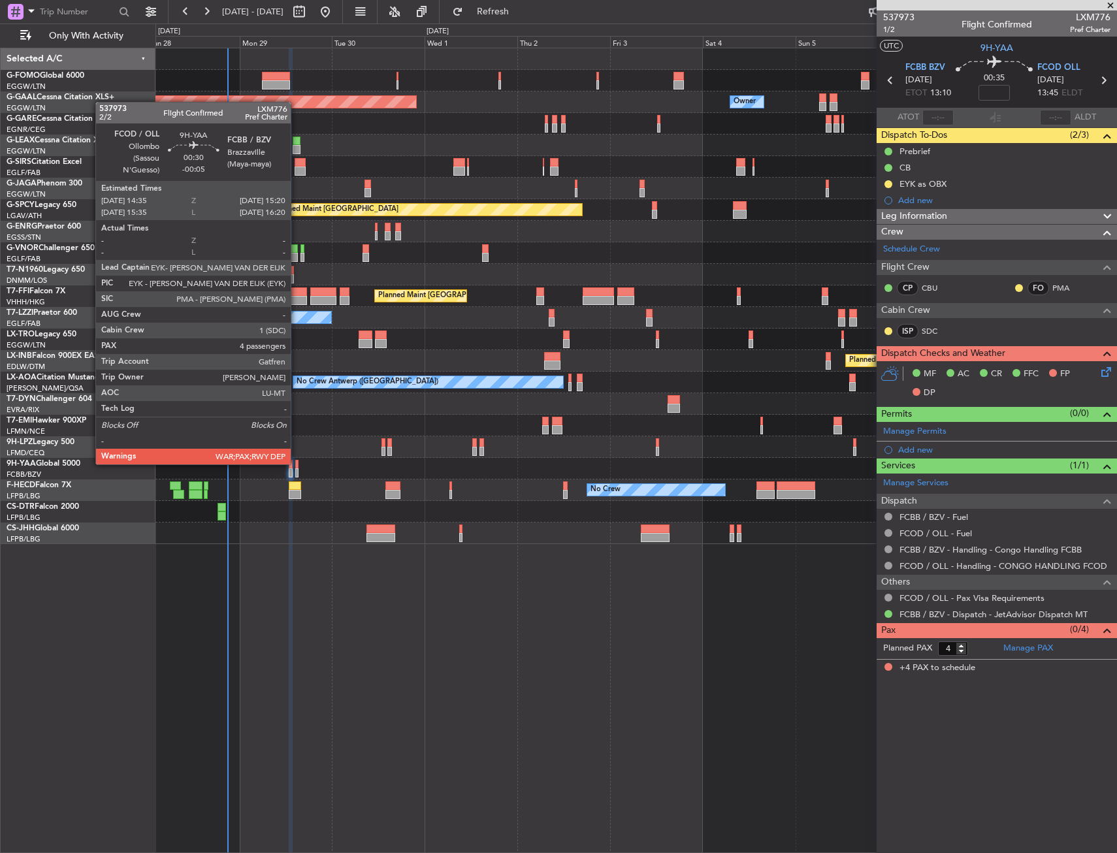
click at [298, 463] on div at bounding box center [296, 464] width 3 height 9
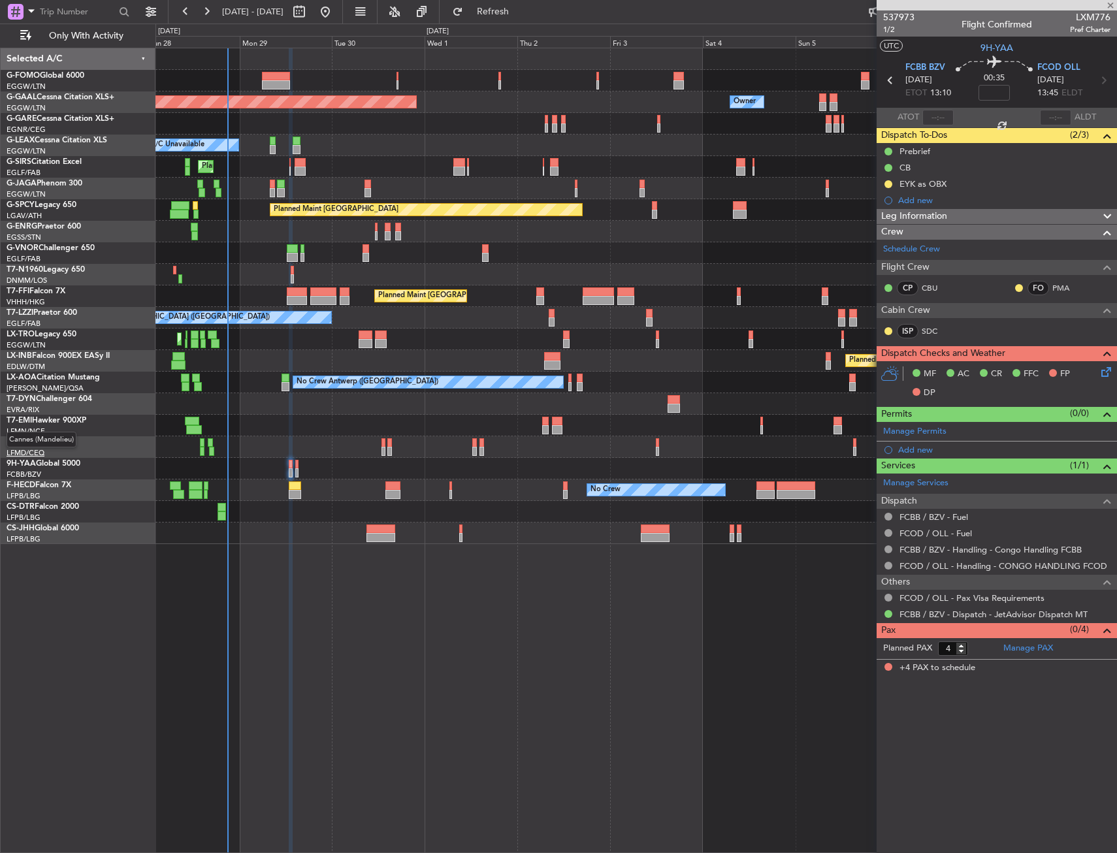
type input "-00:05"
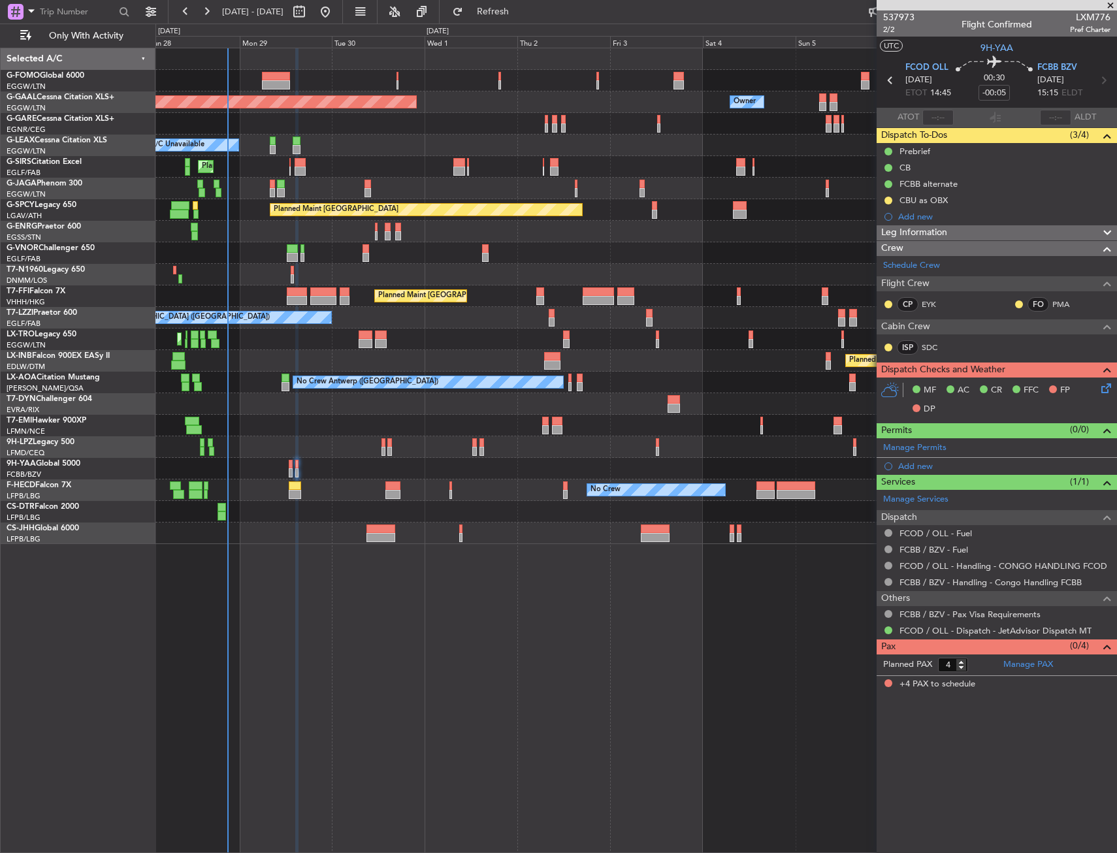
click at [340, 137] on div "A/C Unavailable" at bounding box center [635, 146] width 961 height 22
click at [887, 202] on button at bounding box center [888, 201] width 8 height 8
drag, startPoint x: 890, startPoint y: 279, endPoint x: 893, endPoint y: 234, distance: 44.5
click at [890, 280] on span "Cancelled" at bounding box center [890, 277] width 37 height 13
click at [887, 78] on icon at bounding box center [890, 80] width 17 height 17
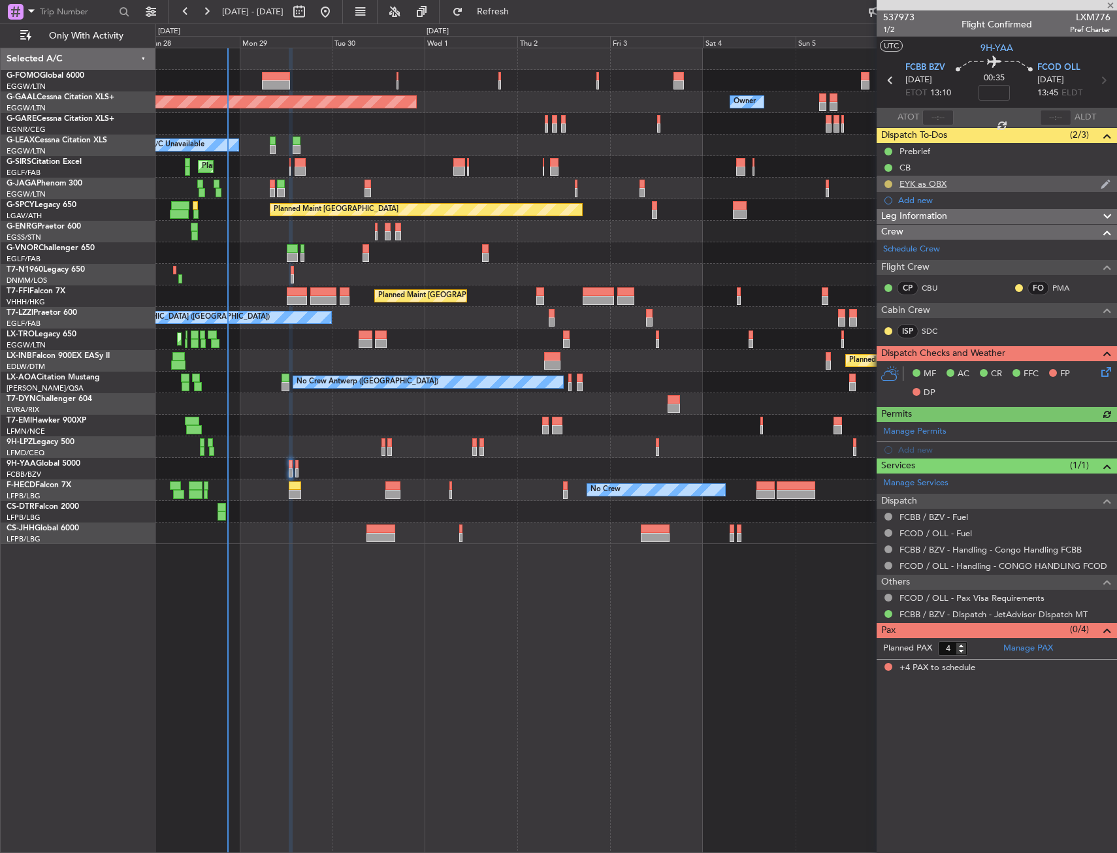
click at [888, 180] on button at bounding box center [888, 184] width 8 height 8
click at [869, 257] on li "Cancelled" at bounding box center [889, 261] width 70 height 20
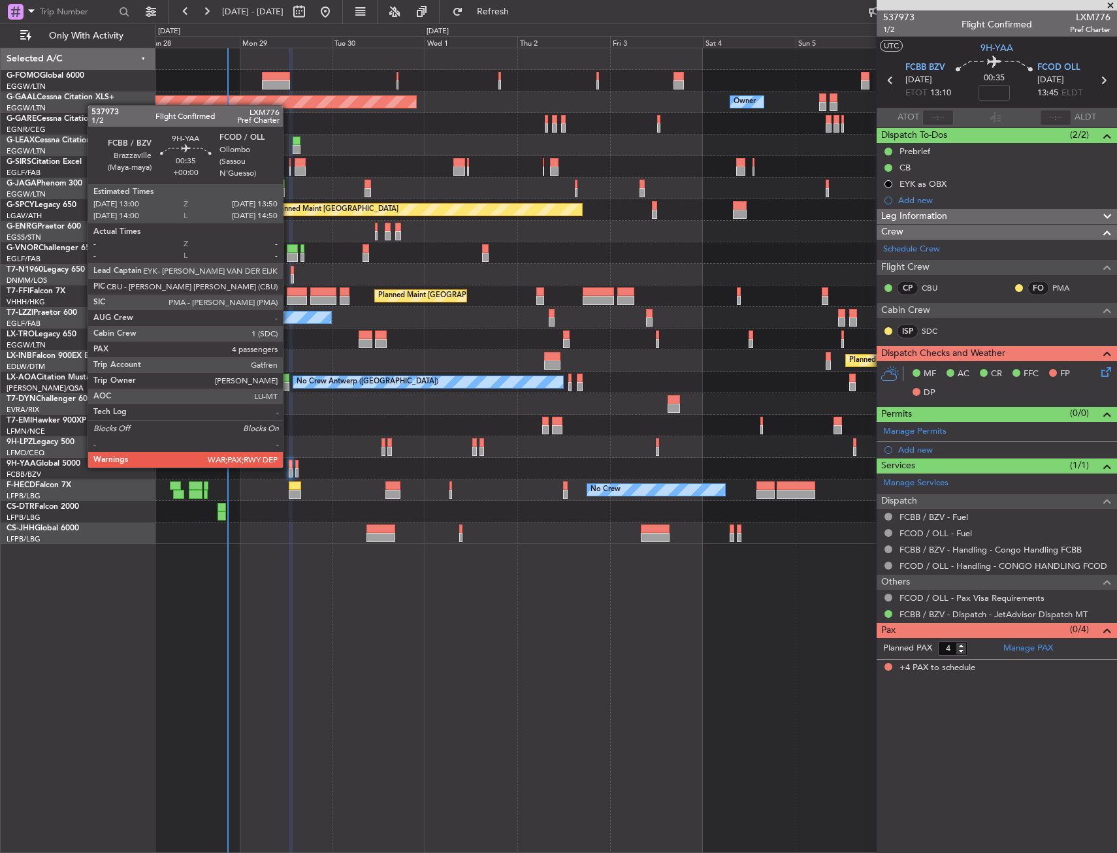
click at [289, 467] on div at bounding box center [290, 464] width 3 height 9
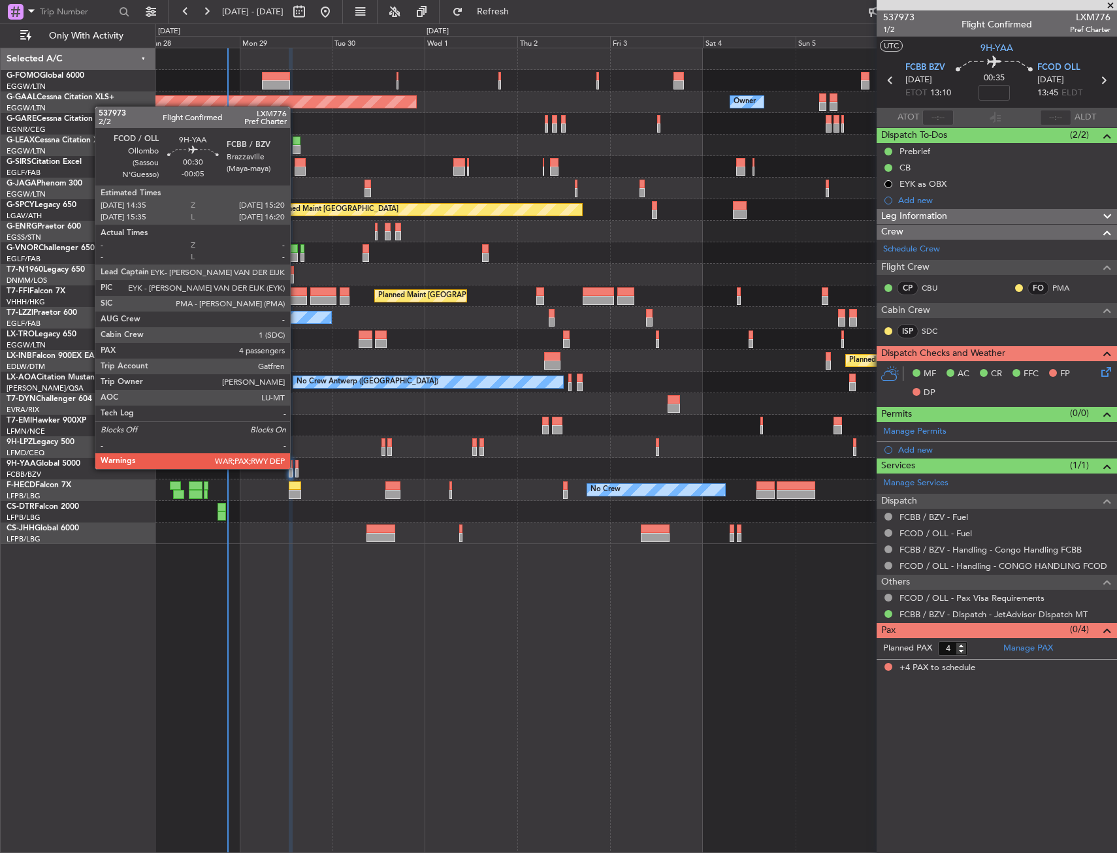
click at [296, 468] on div at bounding box center [296, 464] width 3 height 9
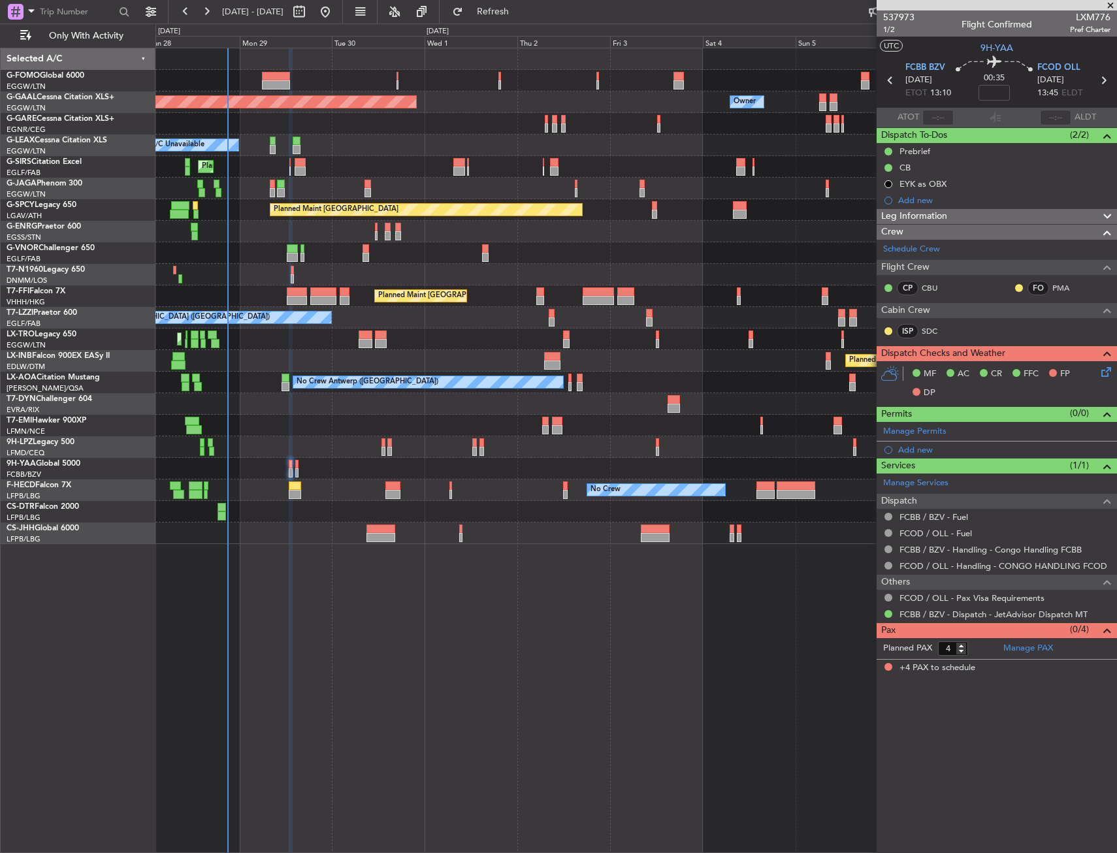
click at [297, 470] on div at bounding box center [635, 469] width 961 height 22
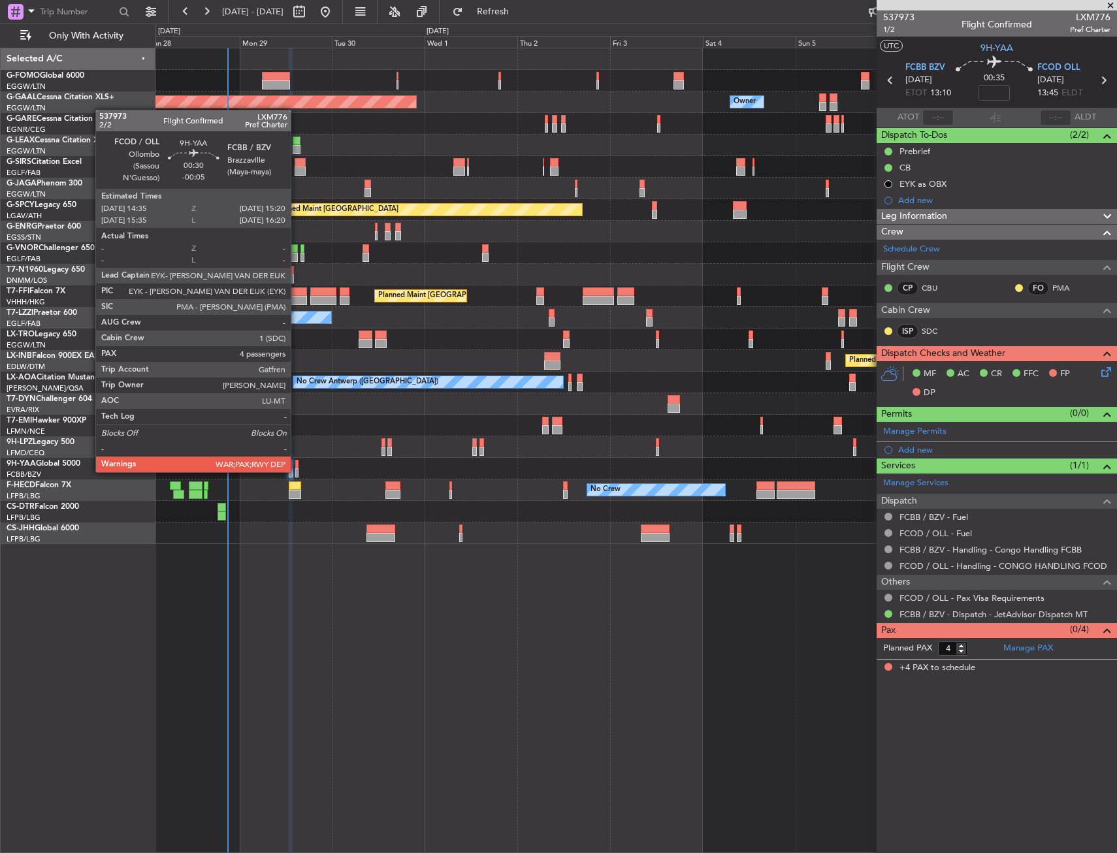
click at [297, 471] on div at bounding box center [296, 472] width 3 height 9
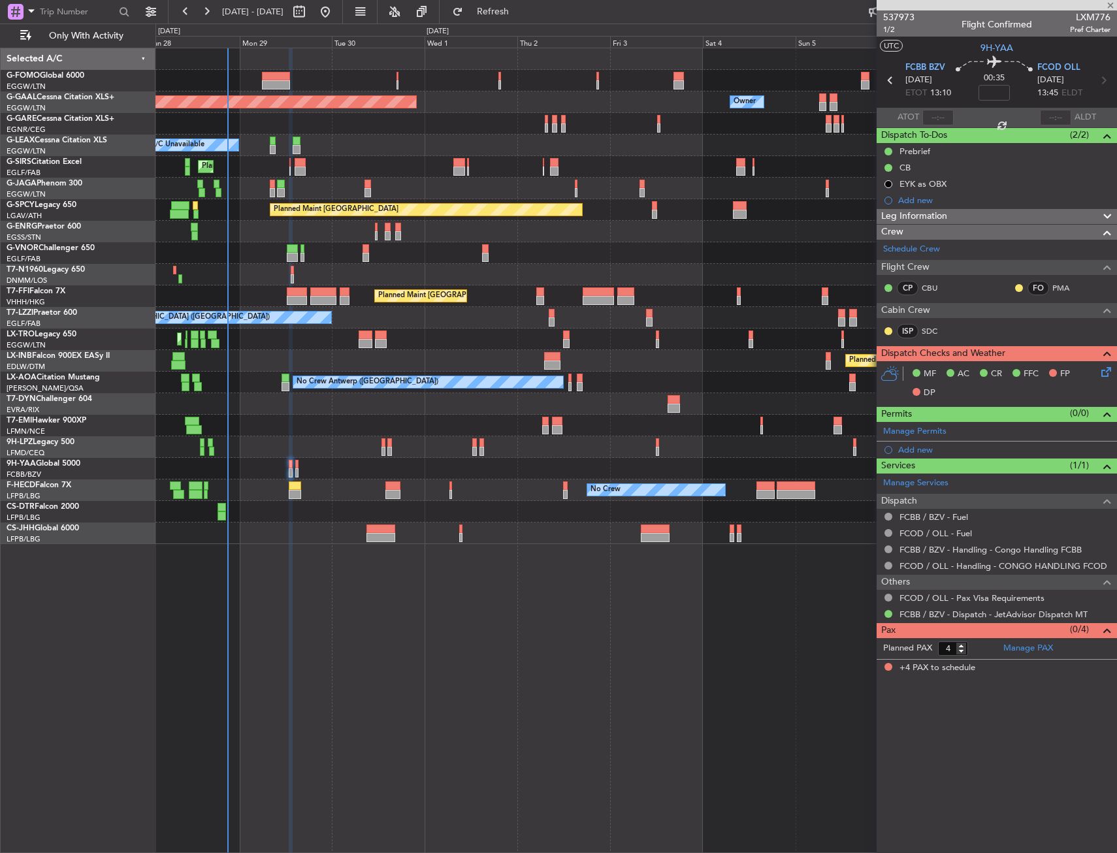
click at [314, 436] on div at bounding box center [635, 426] width 961 height 22
type input "-00:05"
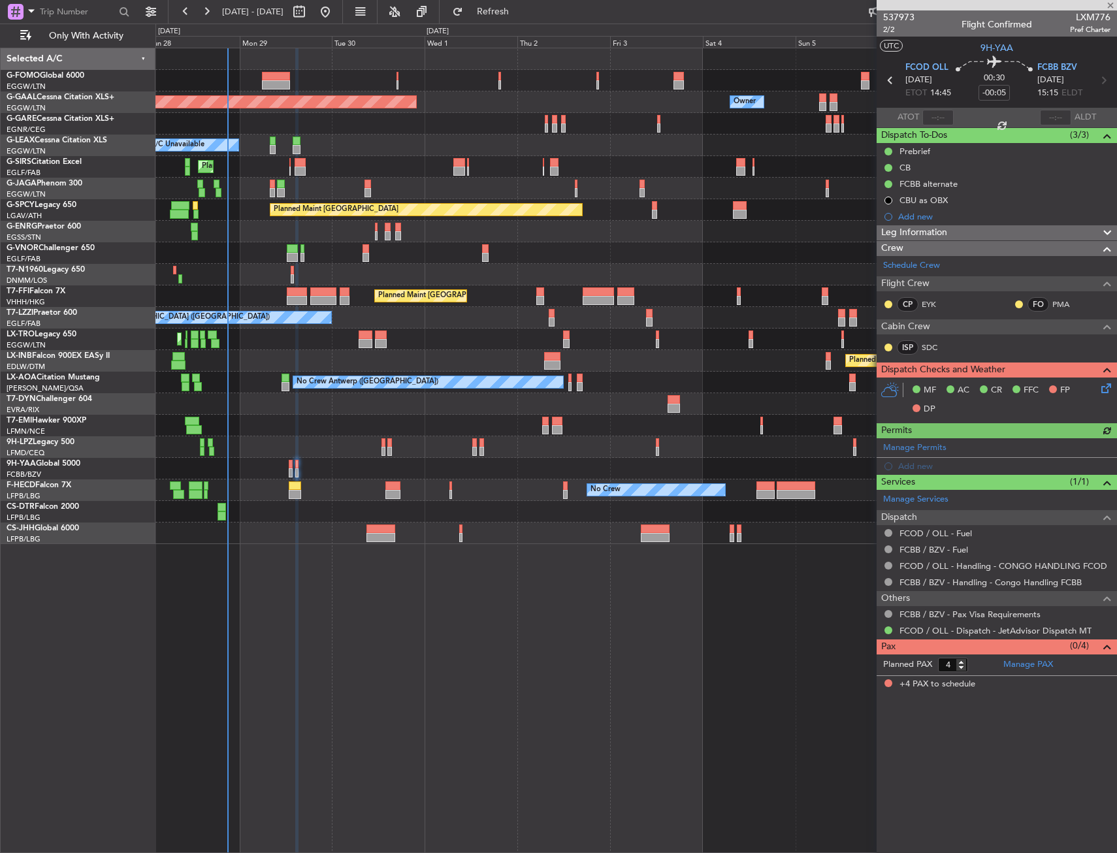
click at [1100, 388] on icon at bounding box center [1104, 386] width 10 height 10
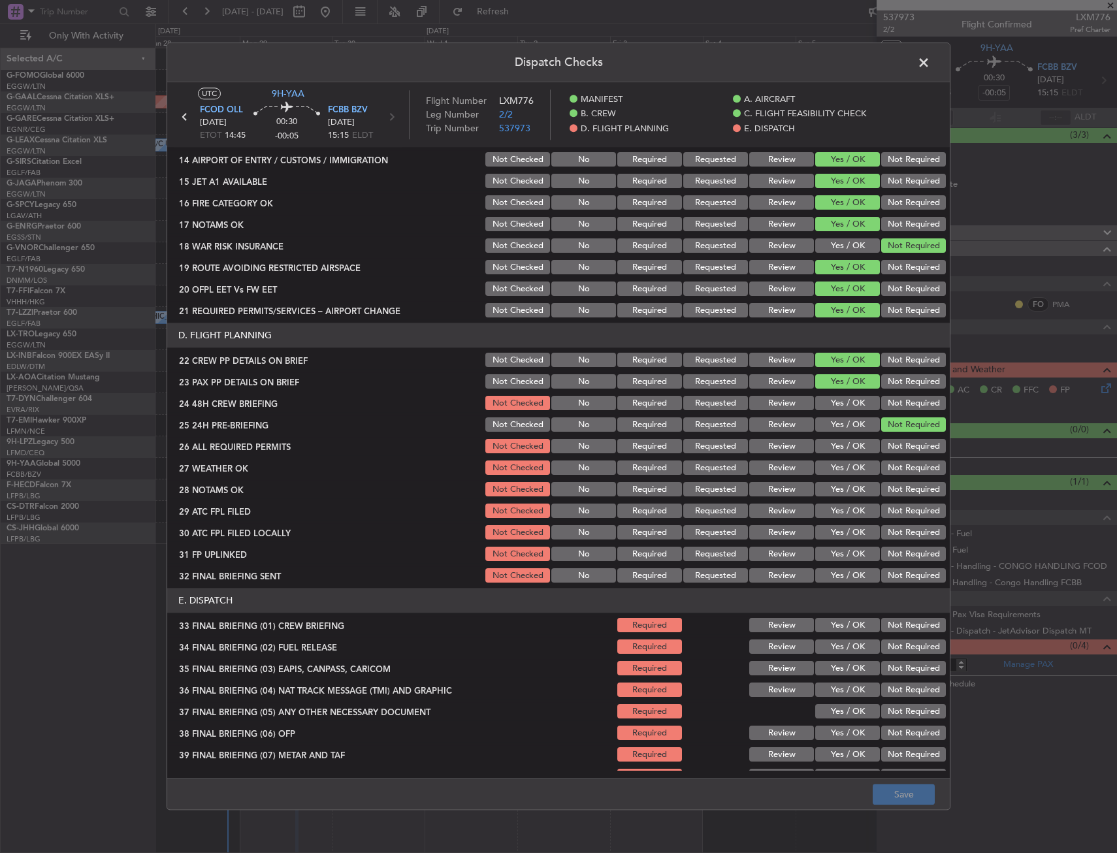
scroll to position [523, 0]
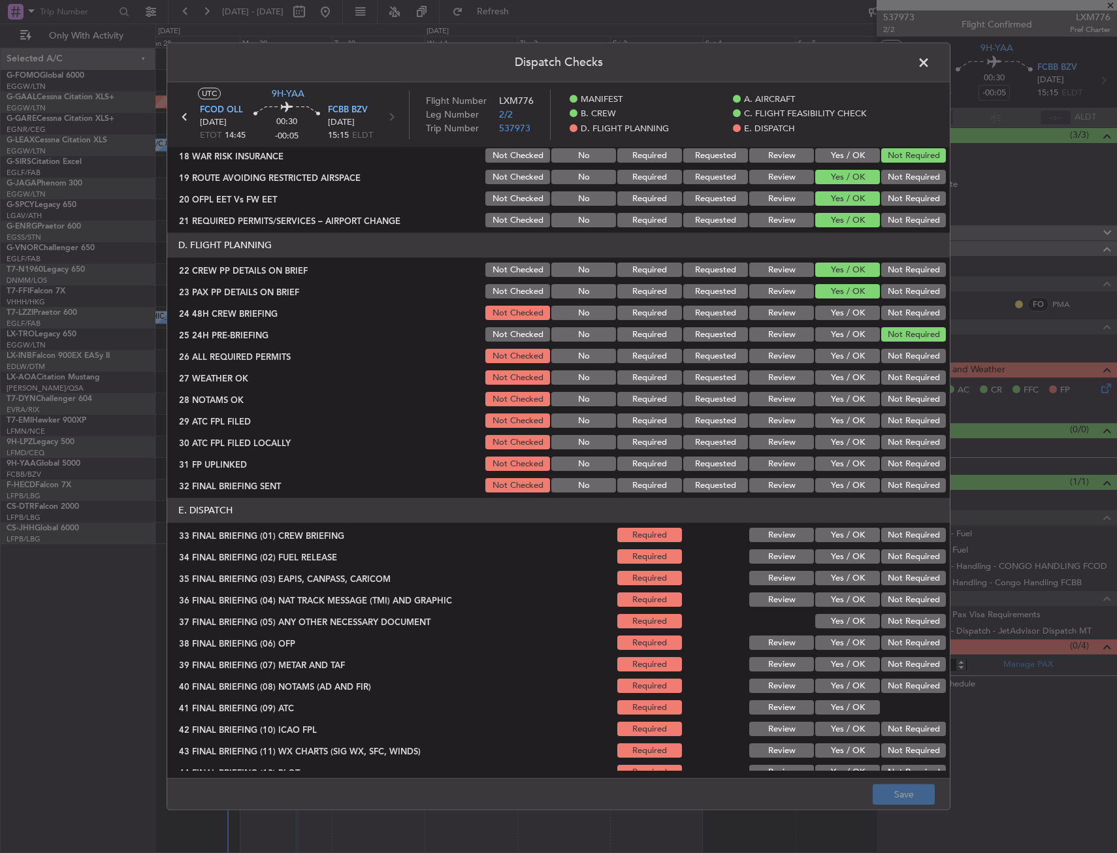
click at [854, 309] on button "Yes / OK" at bounding box center [847, 313] width 65 height 14
click at [844, 353] on button "Yes / OK" at bounding box center [847, 356] width 65 height 14
click at [837, 385] on button "Yes / OK" at bounding box center [847, 378] width 65 height 14
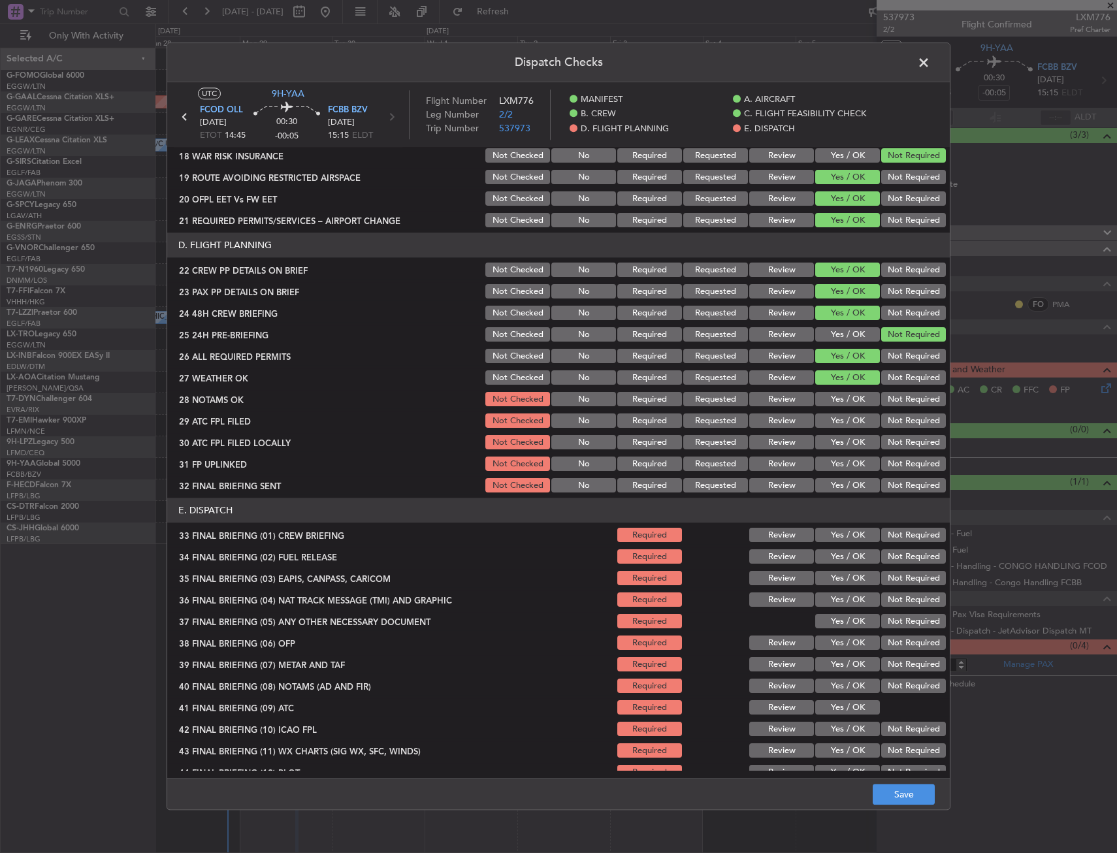
click at [836, 399] on button "Yes / OK" at bounding box center [847, 400] width 65 height 14
click at [835, 412] on div "Yes / OK" at bounding box center [846, 421] width 66 height 18
click at [837, 422] on button "Yes / OK" at bounding box center [847, 421] width 65 height 14
click at [892, 444] on button "Not Required" at bounding box center [913, 443] width 65 height 14
click at [843, 462] on button "Yes / OK" at bounding box center [847, 464] width 65 height 14
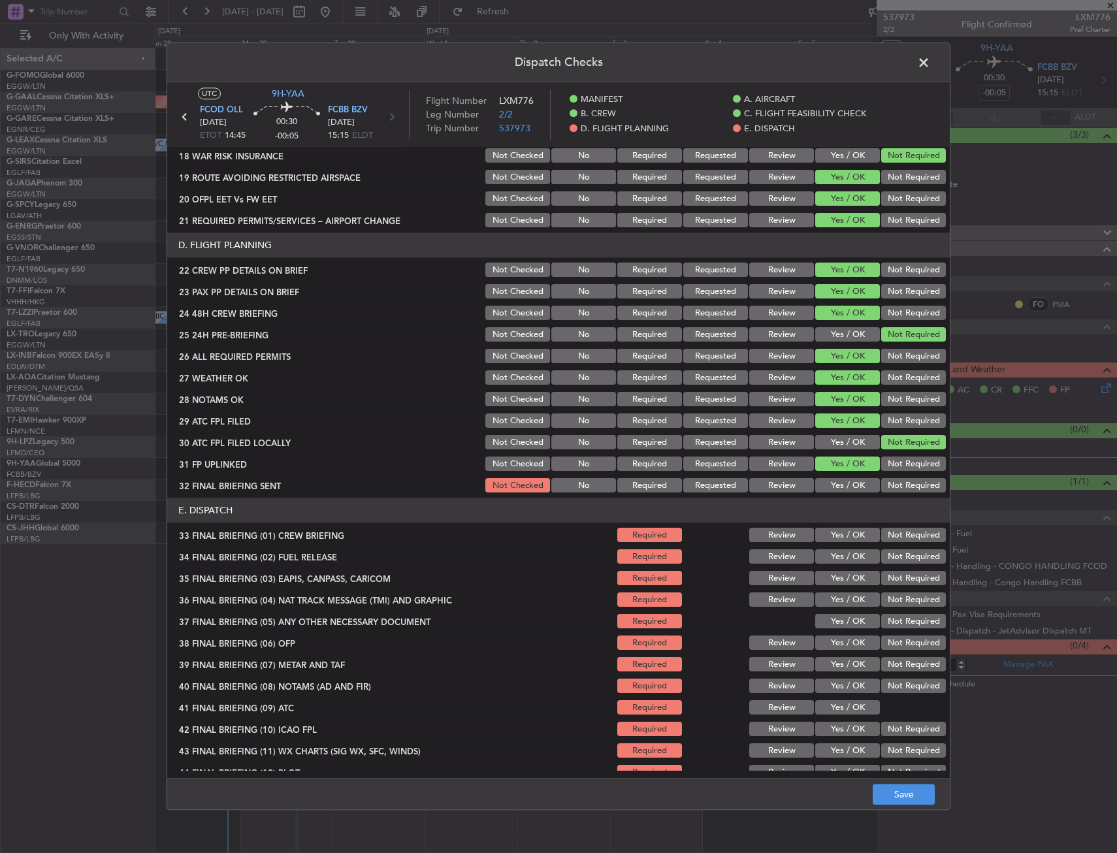
click at [896, 480] on button "Not Required" at bounding box center [913, 486] width 65 height 14
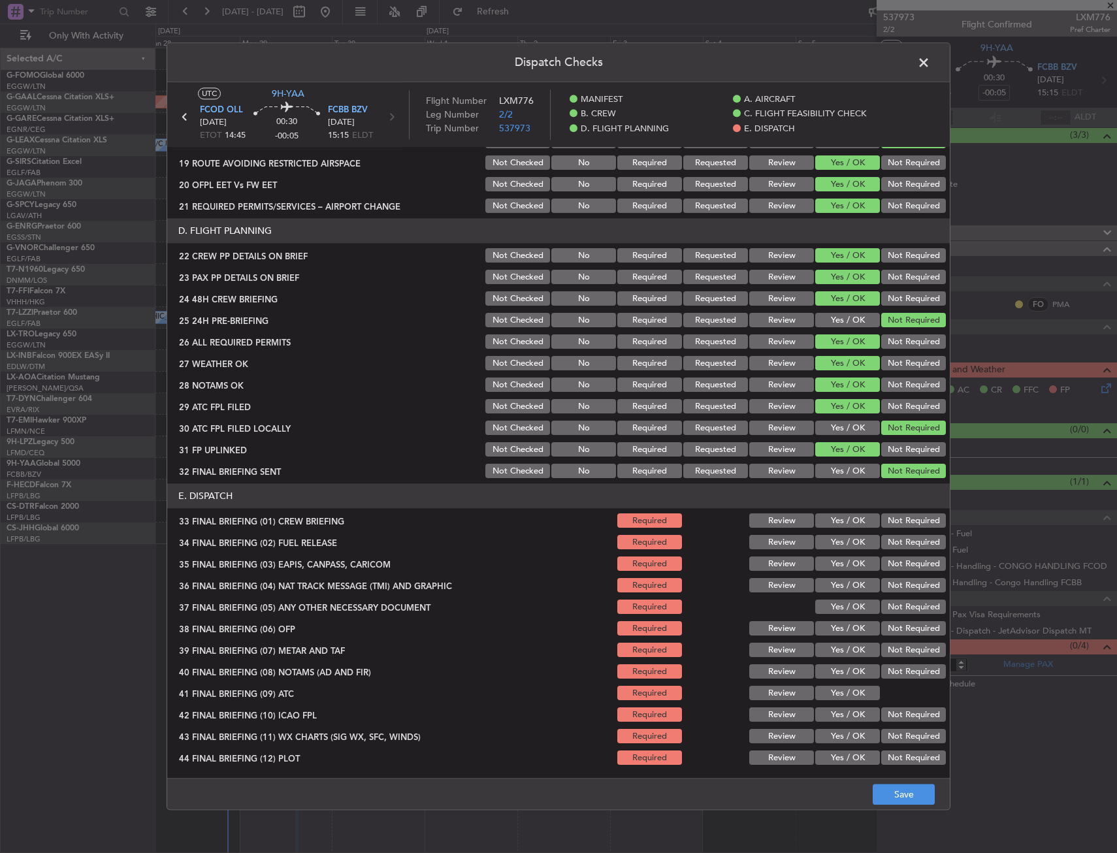
click at [836, 534] on div "Yes / OK" at bounding box center [846, 543] width 66 height 18
click at [836, 519] on button "Yes / OK" at bounding box center [847, 521] width 65 height 14
click at [836, 536] on button "Yes / OK" at bounding box center [847, 543] width 65 height 14
click at [896, 565] on button "Not Required" at bounding box center [913, 564] width 65 height 14
click at [895, 587] on button "Not Required" at bounding box center [913, 586] width 65 height 14
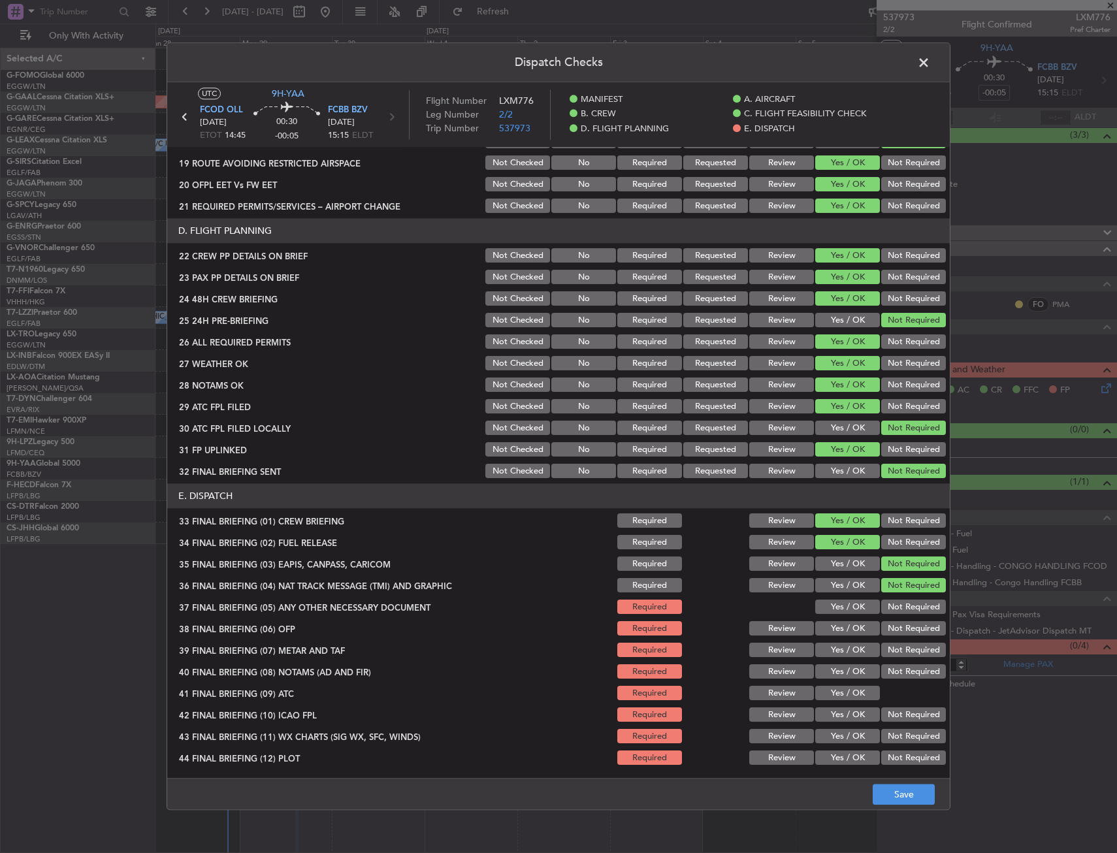
click at [853, 607] on button "Yes / OK" at bounding box center [847, 607] width 65 height 14
click at [844, 640] on section "E. DISPATCH 33 FINAL BRIEFING (01) CREW BRIEFING Required Review Yes / OK Not R…" at bounding box center [558, 625] width 782 height 283
click at [841, 660] on section "E. DISPATCH 33 FINAL BRIEFING (01) CREW BRIEFING Required Review Yes / OK Not R…" at bounding box center [558, 625] width 782 height 283
click at [840, 628] on button "Yes / OK" at bounding box center [847, 629] width 65 height 14
click at [843, 652] on button "Yes / OK" at bounding box center [847, 650] width 65 height 14
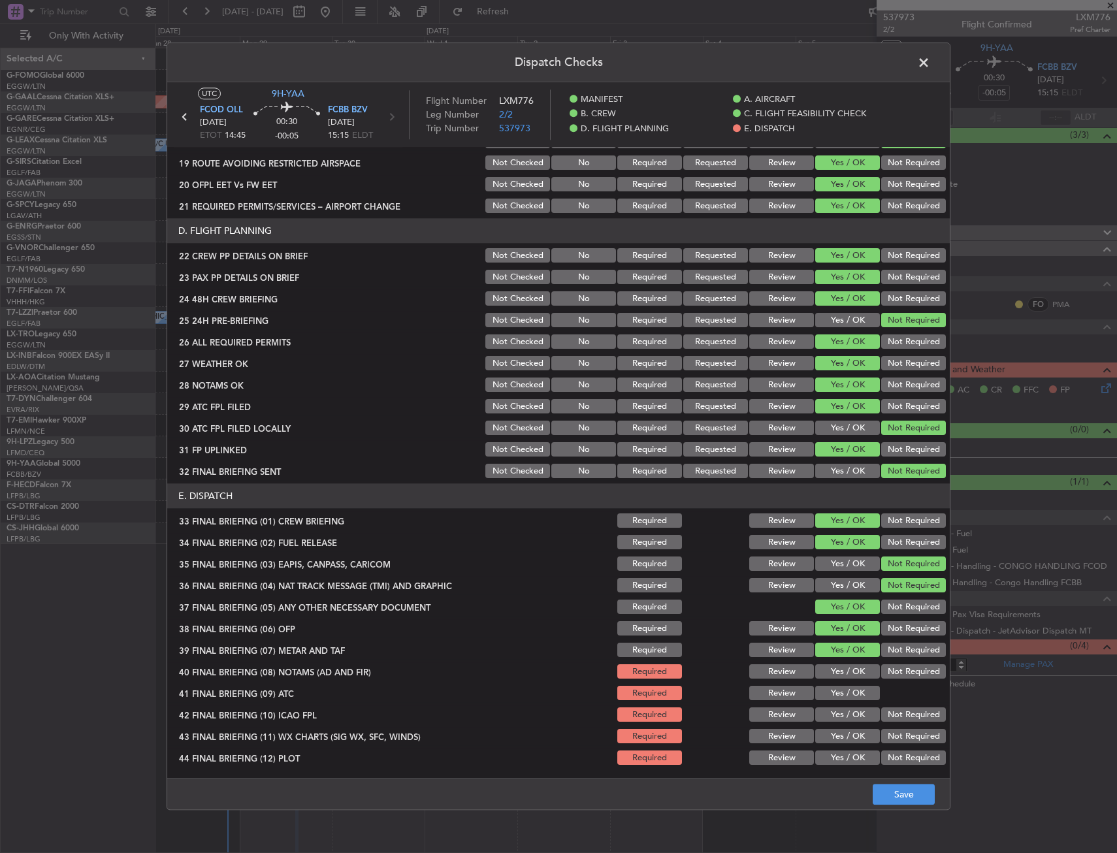
drag, startPoint x: 843, startPoint y: 672, endPoint x: 843, endPoint y: 684, distance: 12.4
click at [843, 674] on button "Yes / OK" at bounding box center [847, 672] width 65 height 14
click at [843, 687] on div "Yes / OK" at bounding box center [846, 693] width 66 height 18
click at [843, 702] on div "Yes / OK" at bounding box center [846, 693] width 66 height 18
drag, startPoint x: 847, startPoint y: 720, endPoint x: 847, endPoint y: 733, distance: 12.4
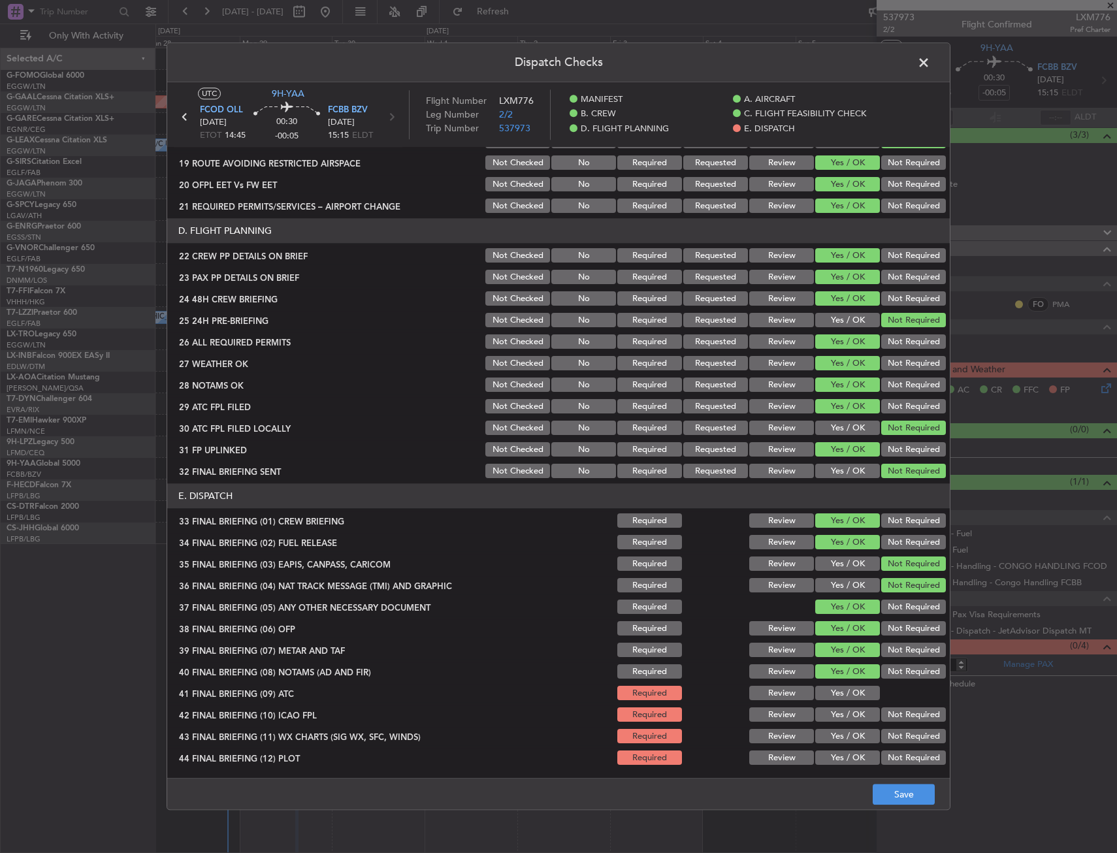
click at [847, 721] on button "Yes / OK" at bounding box center [847, 715] width 65 height 14
click at [846, 735] on button "Yes / OK" at bounding box center [847, 737] width 65 height 14
drag, startPoint x: 846, startPoint y: 743, endPoint x: 845, endPoint y: 702, distance: 40.5
click at [846, 737] on button "Yes / OK" at bounding box center [847, 737] width 65 height 14
click at [845, 702] on div "Yes / OK" at bounding box center [846, 693] width 66 height 18
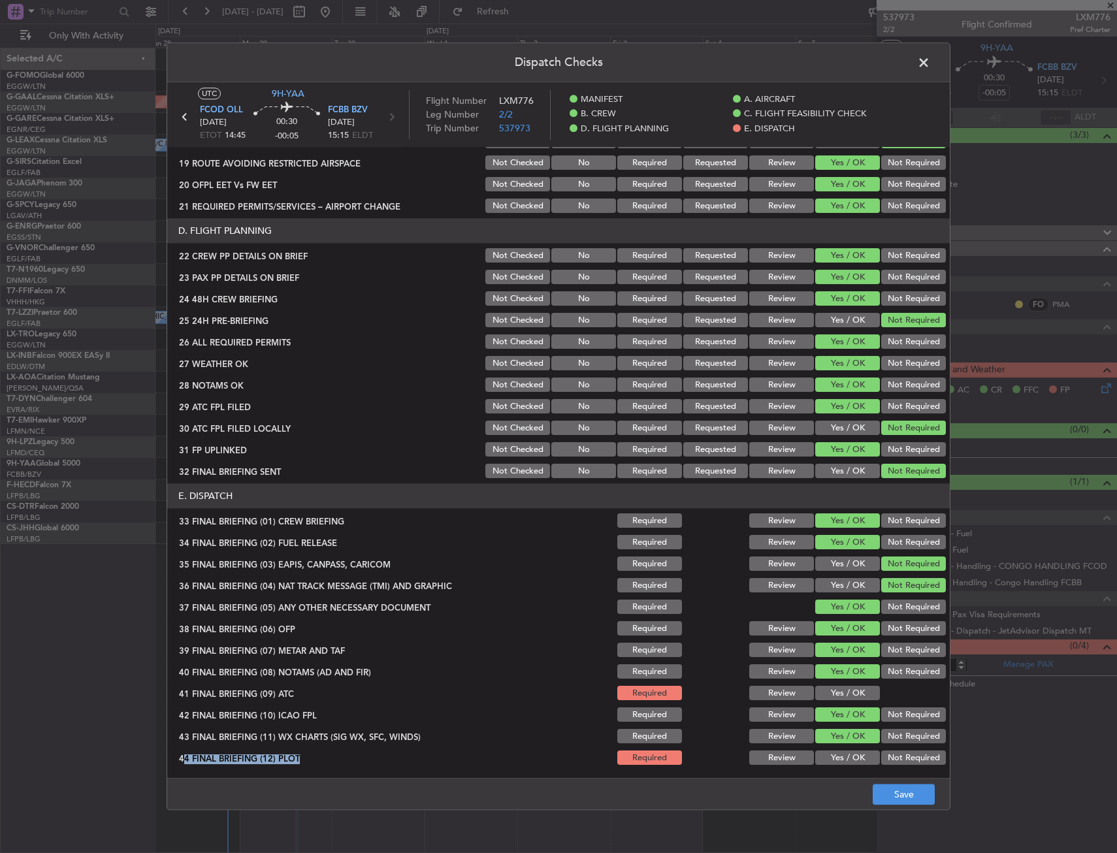
click at [850, 747] on section "E. DISPATCH 33 FINAL BRIEFING (01) CREW BRIEFING Required Review Yes / OK Not R…" at bounding box center [558, 625] width 782 height 283
click at [850, 752] on button "Yes / OK" at bounding box center [847, 758] width 65 height 14
click at [844, 691] on button "Yes / OK" at bounding box center [847, 693] width 65 height 14
drag, startPoint x: 844, startPoint y: 686, endPoint x: 900, endPoint y: 782, distance: 110.7
click at [844, 686] on button "Yes / OK" at bounding box center [847, 693] width 65 height 14
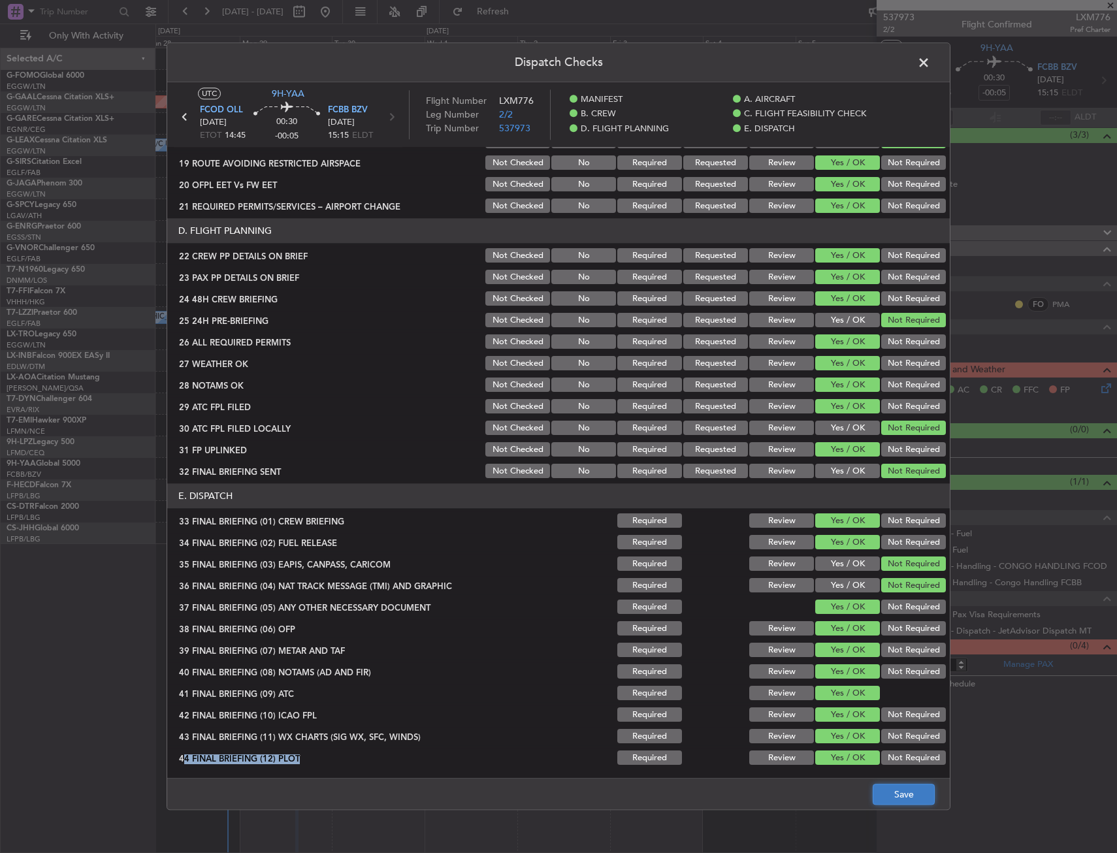
click at [903, 793] on button "Save" at bounding box center [904, 794] width 62 height 21
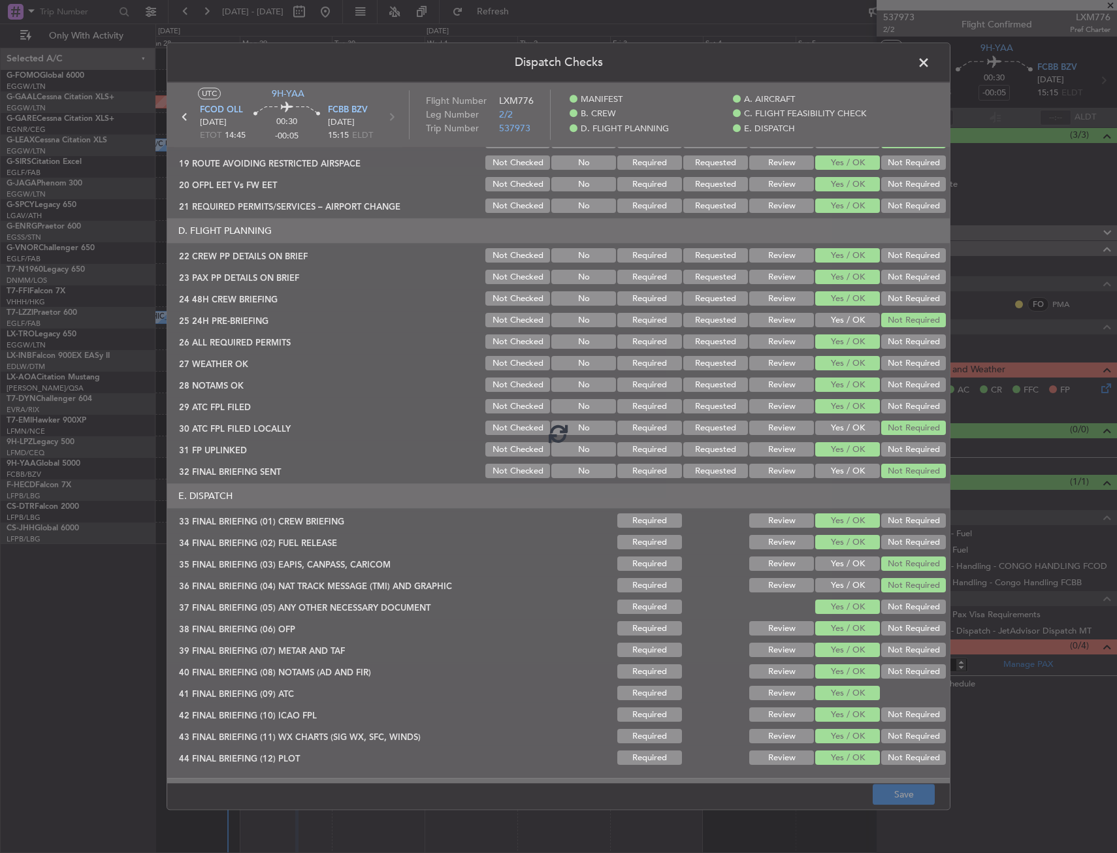
click at [707, 777] on div at bounding box center [558, 432] width 782 height 701
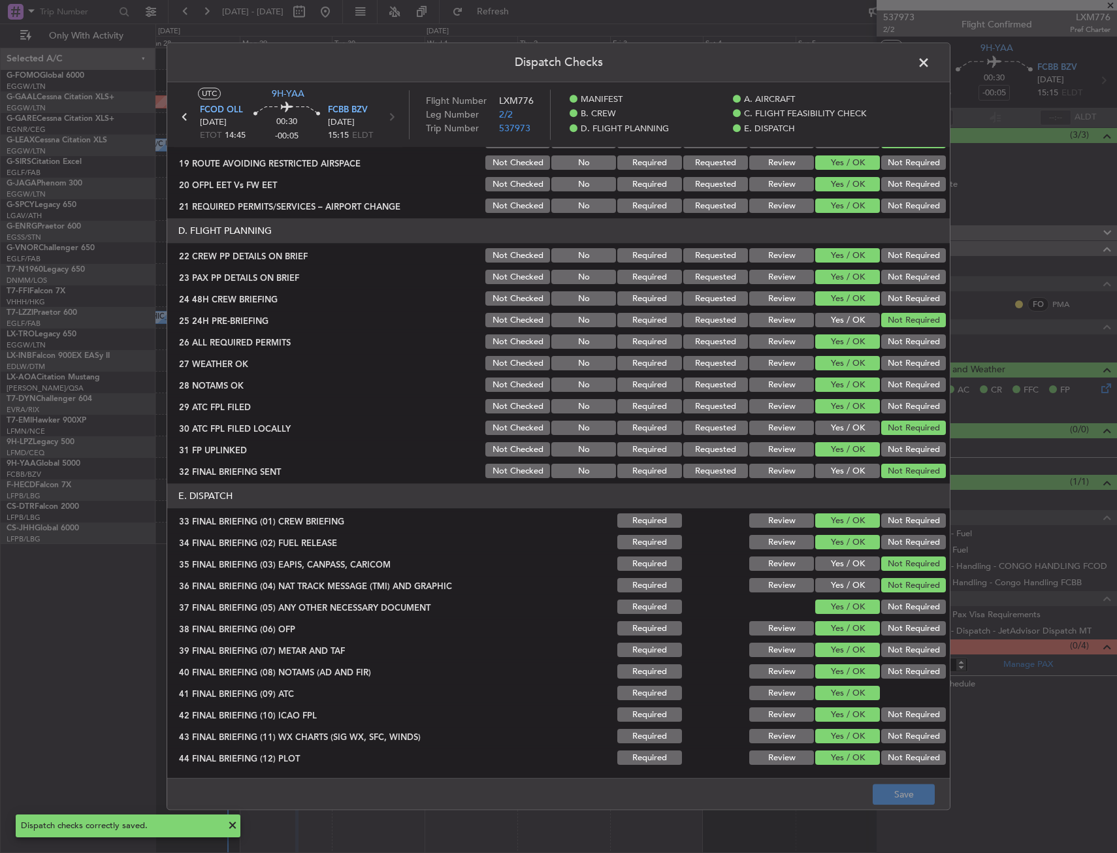
click at [930, 63] on span at bounding box center [930, 66] width 0 height 26
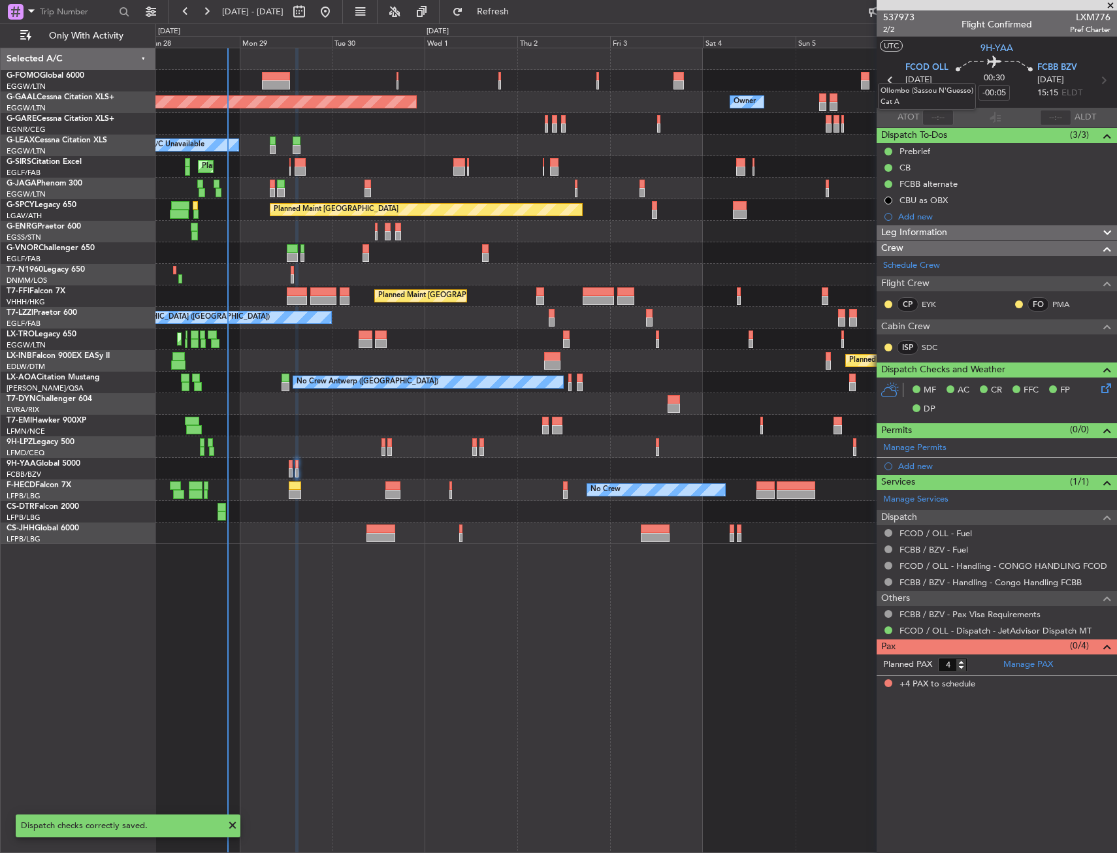
click at [891, 79] on mat-tooltip-component "Ollombo (Sassou N'Guesso) Cat A" at bounding box center [927, 96] width 116 height 45
click at [887, 76] on icon at bounding box center [890, 80] width 17 height 17
click at [888, 84] on icon at bounding box center [890, 80] width 17 height 17
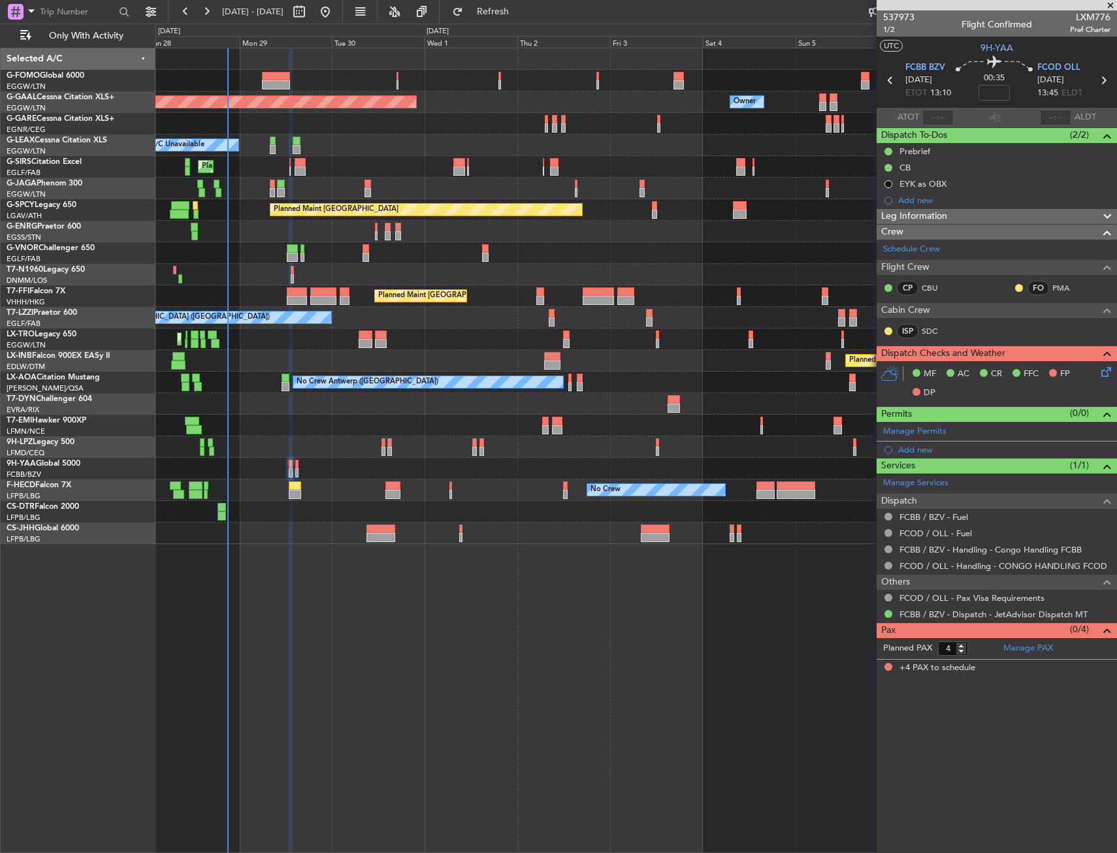
click at [1101, 373] on icon at bounding box center [1104, 369] width 10 height 10
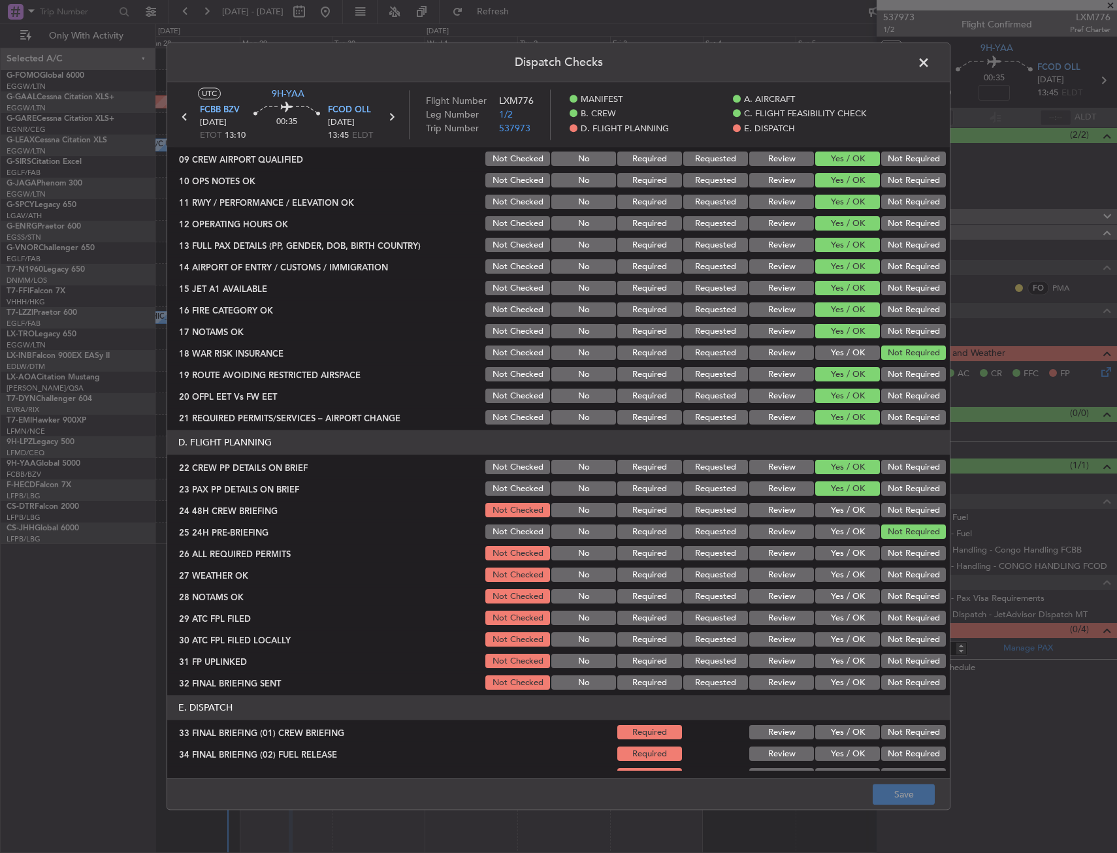
scroll to position [457, 0]
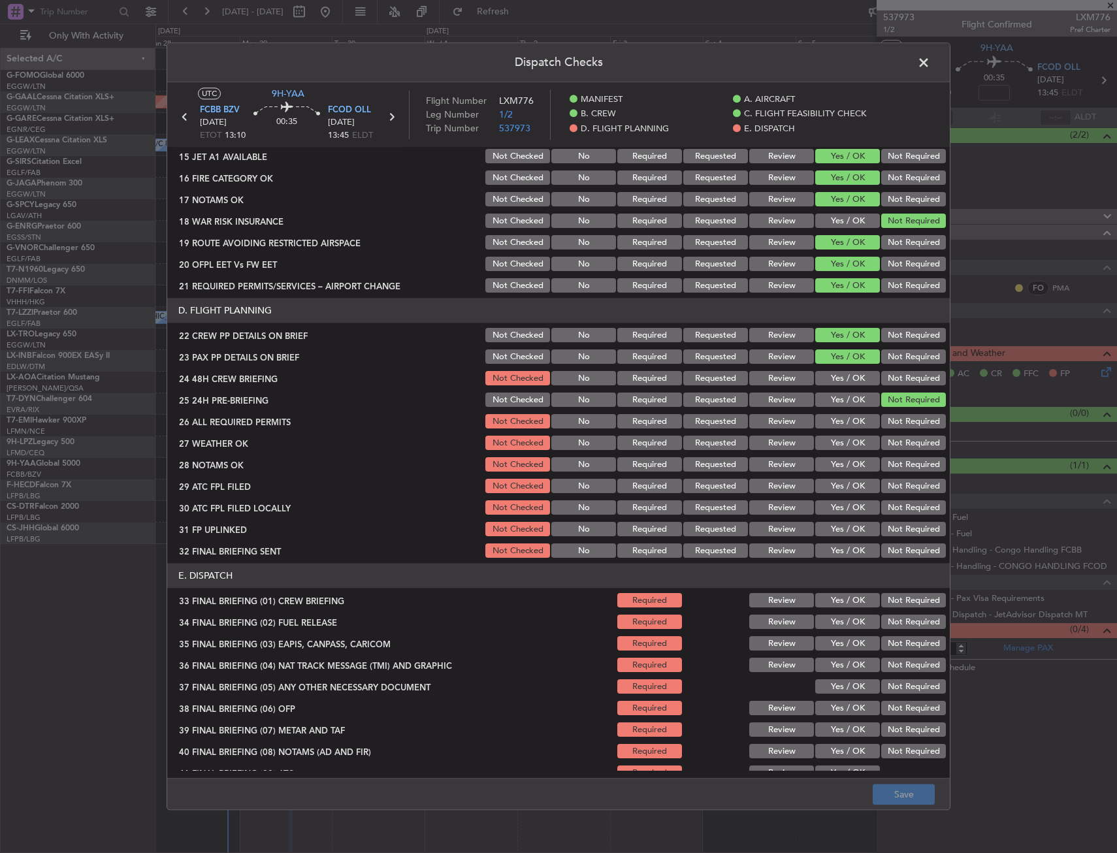
click at [839, 415] on button "Yes / OK" at bounding box center [847, 422] width 65 height 14
click at [837, 434] on div "Yes / OK" at bounding box center [846, 443] width 66 height 18
click at [881, 380] on button "Not Required" at bounding box center [913, 379] width 65 height 14
click at [857, 384] on button "Yes / OK" at bounding box center [847, 379] width 65 height 14
click at [831, 436] on div "Yes / OK" at bounding box center [846, 443] width 66 height 18
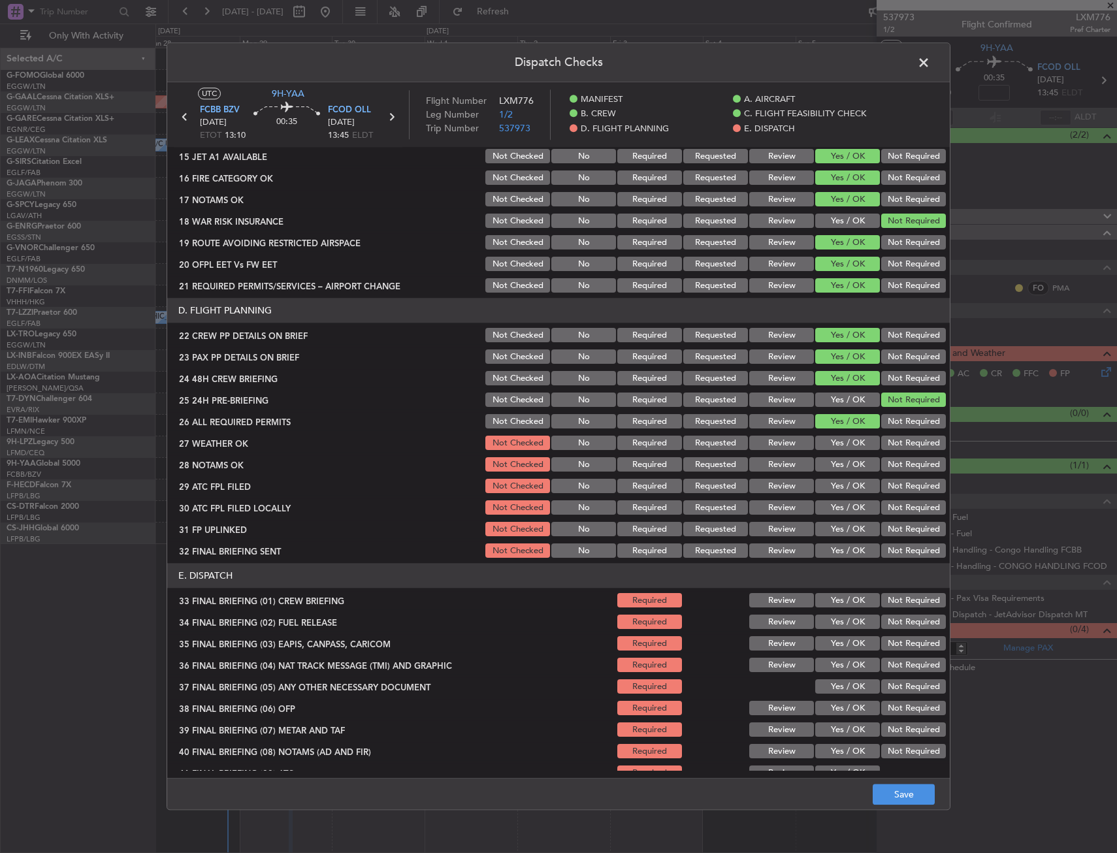
click at [833, 459] on button "Yes / OK" at bounding box center [847, 465] width 65 height 14
click at [835, 450] on button "Yes / OK" at bounding box center [847, 443] width 65 height 14
click at [833, 481] on button "Yes / OK" at bounding box center [847, 486] width 65 height 14
click at [832, 506] on button "Yes / OK" at bounding box center [847, 508] width 65 height 14
drag, startPoint x: 851, startPoint y: 525, endPoint x: 897, endPoint y: 547, distance: 51.4
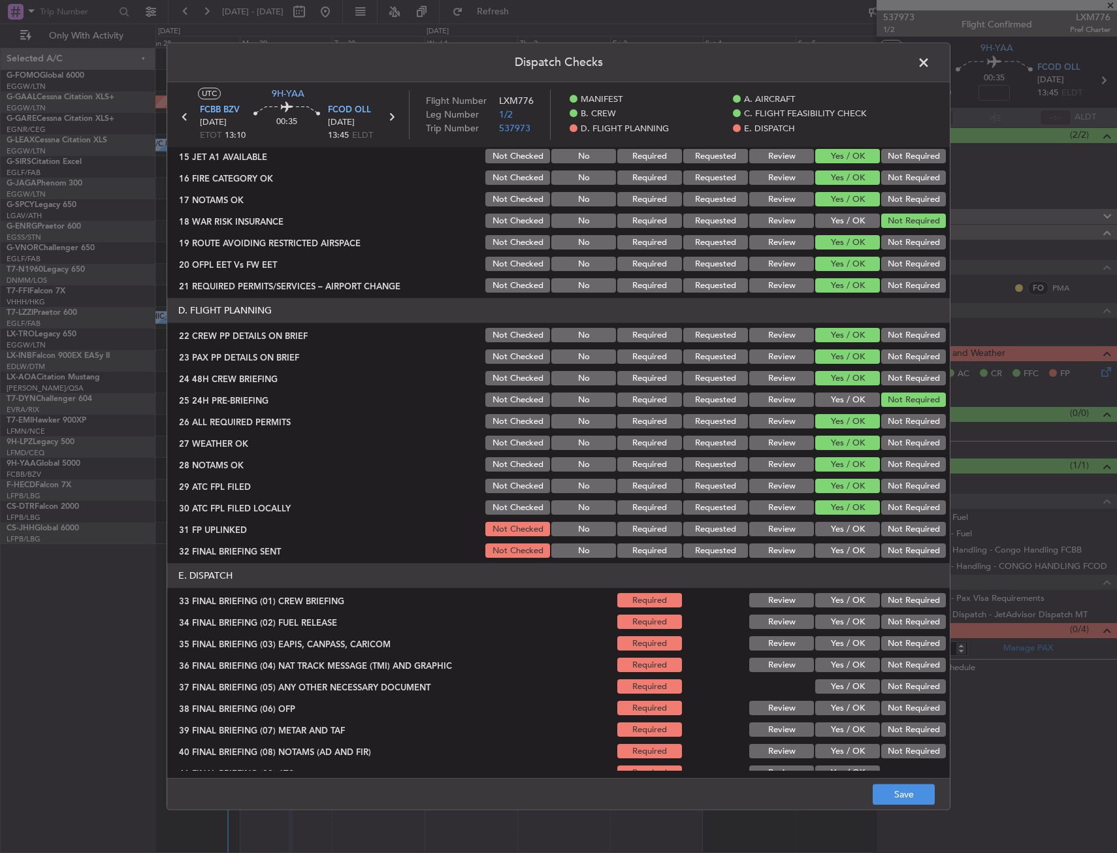
click at [850, 526] on button "Yes / OK" at bounding box center [847, 530] width 65 height 14
click at [913, 547] on button "Not Required" at bounding box center [913, 551] width 65 height 14
drag, startPoint x: 869, startPoint y: 596, endPoint x: 853, endPoint y: 616, distance: 25.5
click at [868, 597] on div "33 FINAL BRIEFING (01) CREW BRIEFING Required Review Yes / OK Not Required" at bounding box center [558, 601] width 782 height 18
click at [853, 616] on button "Yes / OK" at bounding box center [847, 622] width 65 height 14
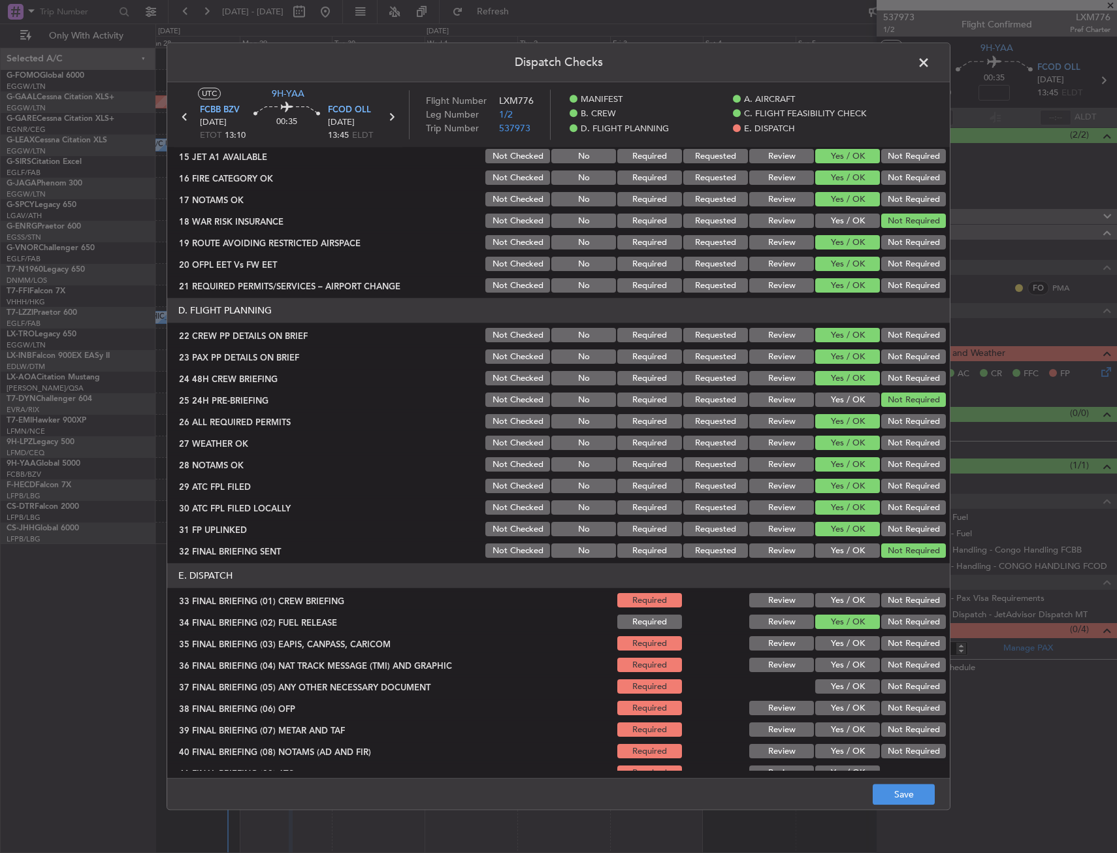
drag, startPoint x: 841, startPoint y: 607, endPoint x: 893, endPoint y: 640, distance: 61.6
click at [843, 607] on button "Yes / OK" at bounding box center [847, 601] width 65 height 14
click at [894, 641] on button "Not Required" at bounding box center [913, 644] width 65 height 14
click at [886, 668] on button "Not Required" at bounding box center [913, 665] width 65 height 14
click at [848, 693] on button "Yes / OK" at bounding box center [847, 687] width 65 height 14
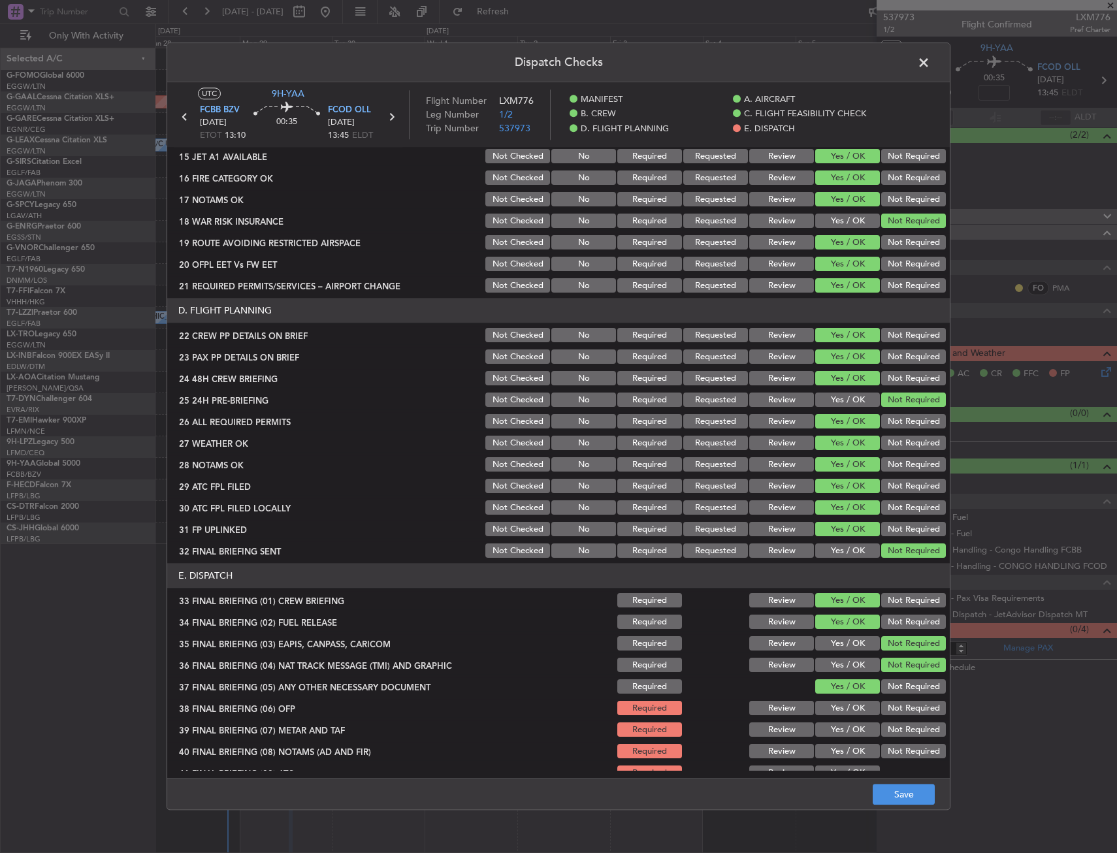
click at [846, 724] on section "E. DISPATCH 33 FINAL BRIEFING (01) CREW BRIEFING Required Review Yes / OK Not R…" at bounding box center [558, 705] width 782 height 283
drag, startPoint x: 846, startPoint y: 727, endPoint x: 843, endPoint y: 739, distance: 12.7
click at [844, 731] on button "Yes / OK" at bounding box center [847, 730] width 65 height 14
click at [841, 745] on section "E. DISPATCH 33 FINAL BRIEFING (01) CREW BRIEFING Required Review Yes / OK Not R…" at bounding box center [558, 705] width 782 height 283
click at [843, 751] on button "Yes / OK" at bounding box center [847, 752] width 65 height 14
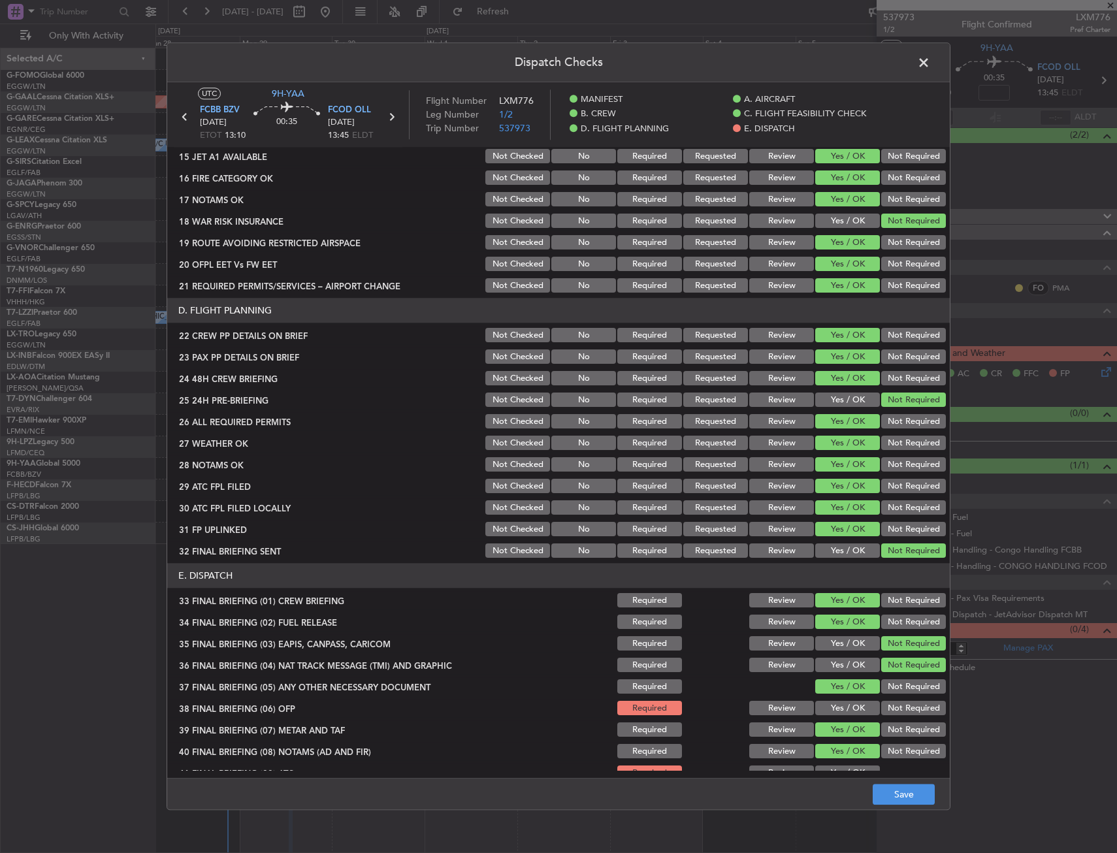
click at [842, 759] on div "Yes / OK" at bounding box center [846, 752] width 66 height 18
click at [848, 773] on main "UTC 9H-YAA FCBB BZV 29/09/2025 ETOT 13:10 00:35 FCOD OLL 29/09/2025 13:45 ELDT …" at bounding box center [558, 432] width 782 height 701
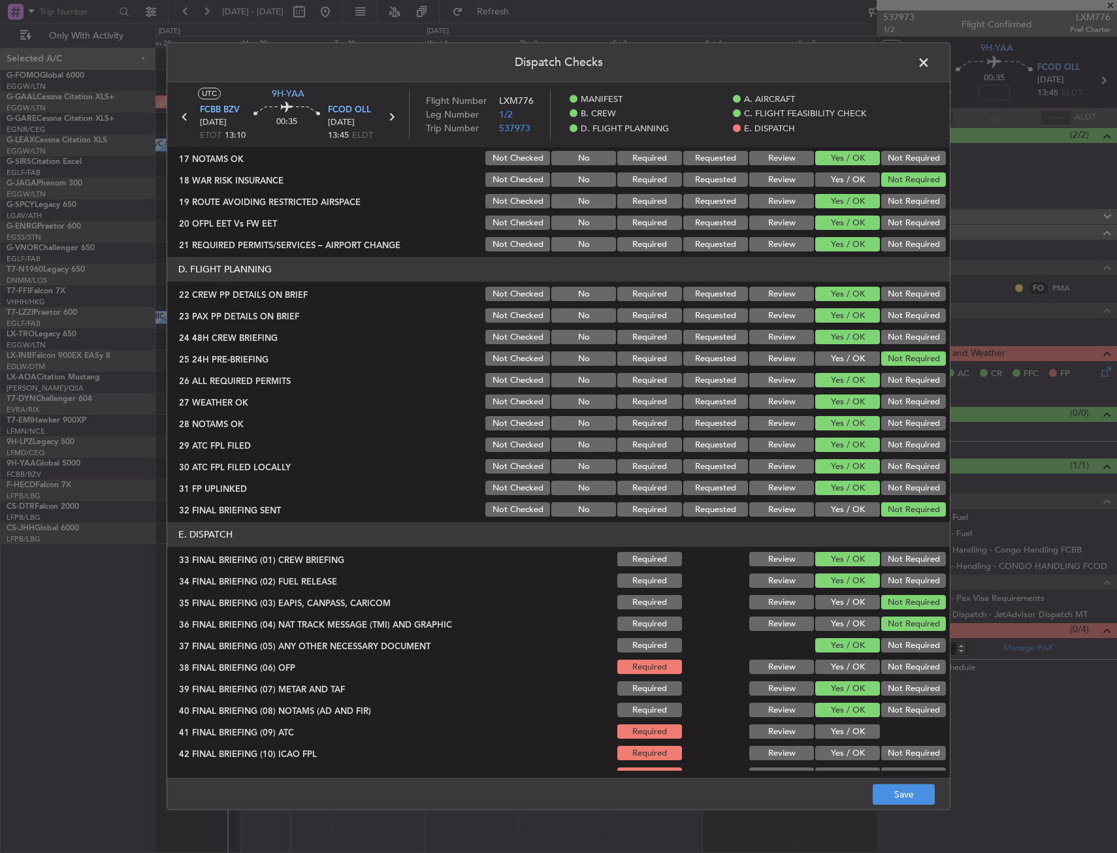
scroll to position [537, 0]
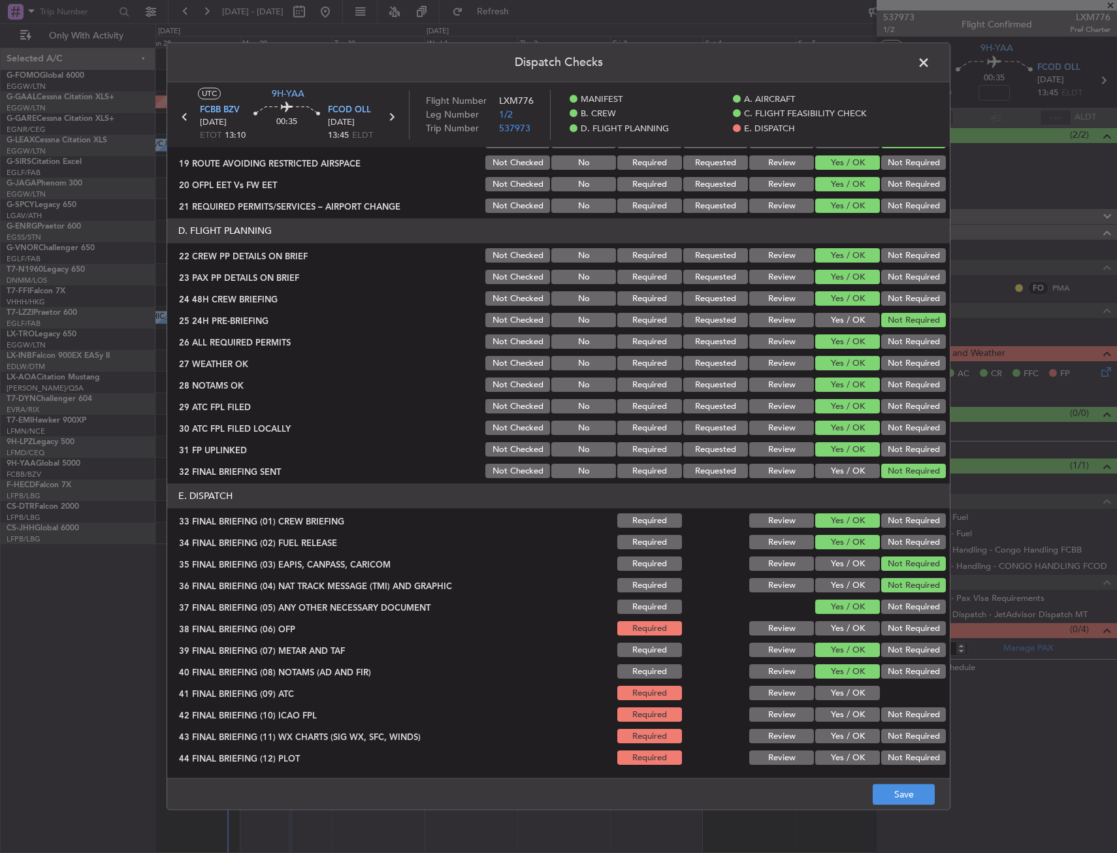
drag, startPoint x: 822, startPoint y: 588, endPoint x: 827, endPoint y: 633, distance: 44.6
click at [827, 633] on section "E. DISPATCH 33 FINAL BRIEFING (01) CREW BRIEFING Required Review Yes / OK Not R…" at bounding box center [558, 625] width 782 height 283
click at [827, 633] on button "Yes / OK" at bounding box center [847, 629] width 65 height 14
click at [833, 701] on div "Yes / OK" at bounding box center [846, 693] width 66 height 18
click at [831, 715] on button "Yes / OK" at bounding box center [847, 715] width 65 height 14
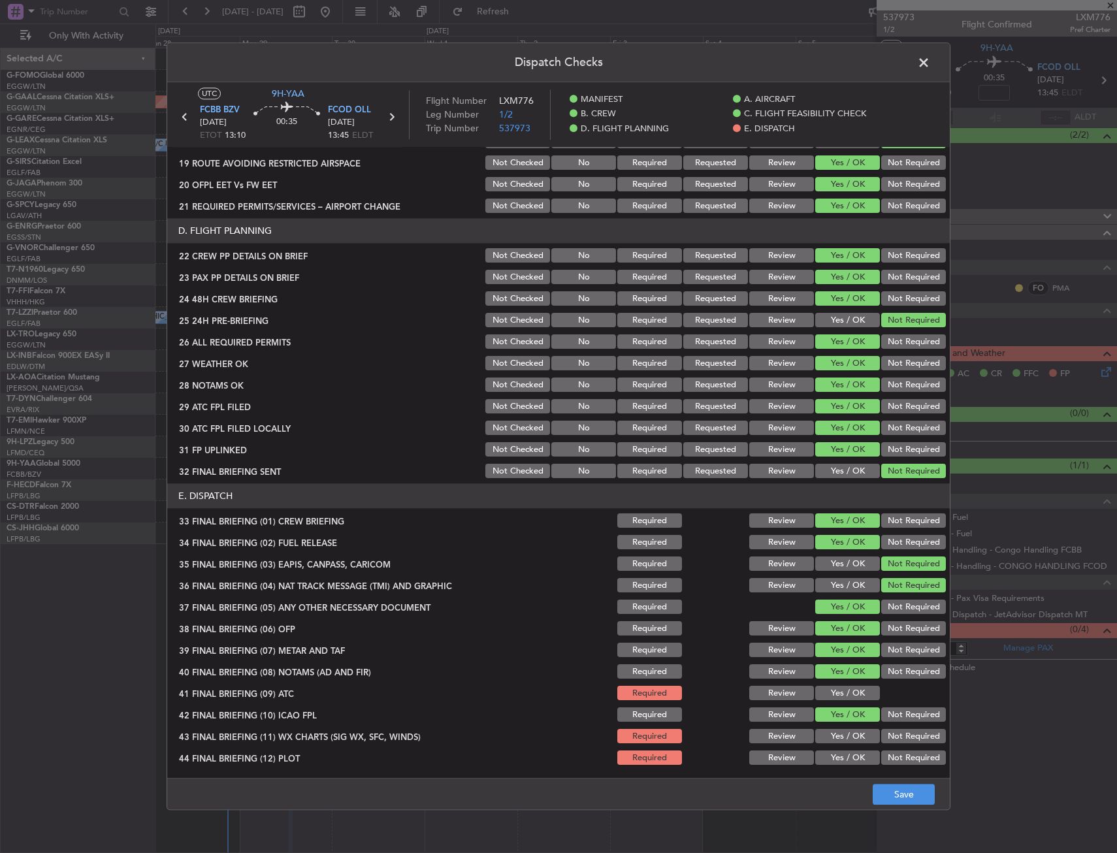
click at [830, 696] on button "Yes / OK" at bounding box center [847, 693] width 65 height 14
click at [830, 728] on div "Yes / OK" at bounding box center [846, 737] width 66 height 18
click at [835, 756] on section "E. DISPATCH 33 FINAL BRIEFING (01) CREW BRIEFING Required Review Yes / OK Not R…" at bounding box center [558, 625] width 782 height 283
click at [836, 763] on button "Yes / OK" at bounding box center [847, 758] width 65 height 14
click at [836, 745] on div "Yes / OK" at bounding box center [846, 737] width 66 height 18
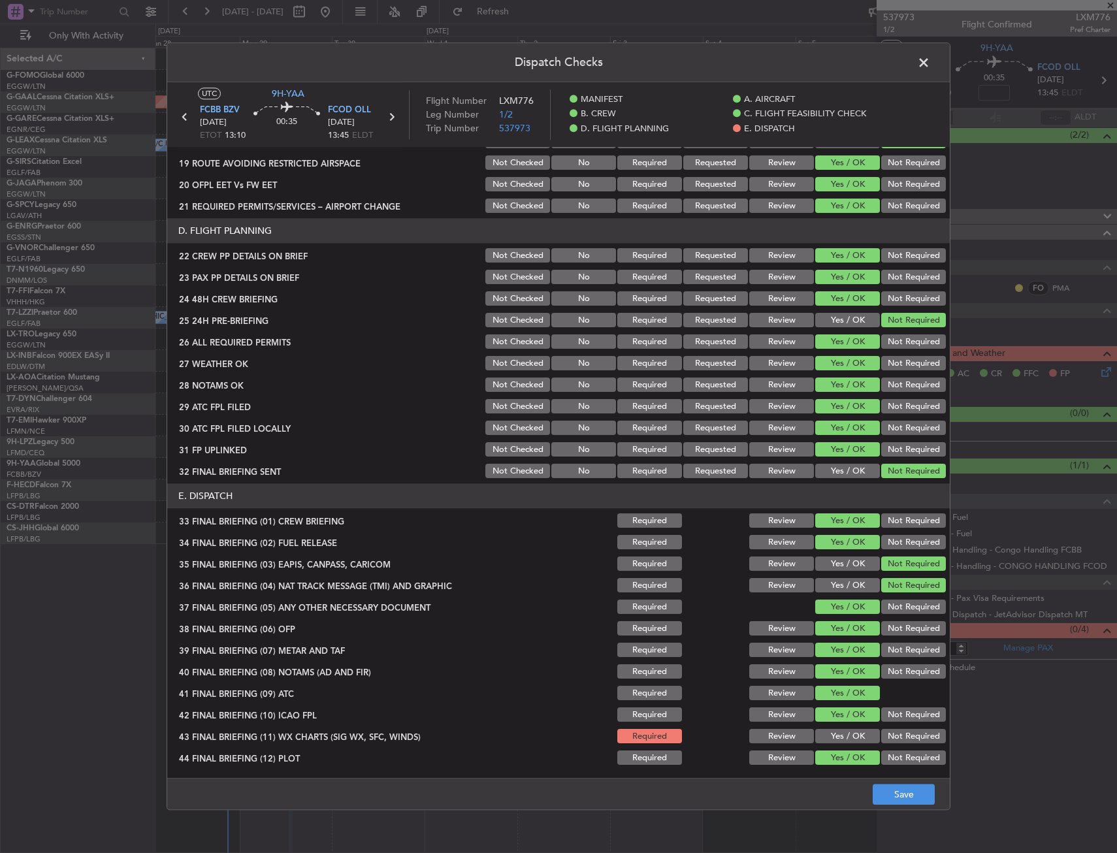
click at [840, 740] on button "Yes / OK" at bounding box center [847, 737] width 65 height 14
click at [916, 805] on footer "Save" at bounding box center [558, 794] width 782 height 31
click at [907, 791] on button "Save" at bounding box center [904, 794] width 62 height 21
click at [930, 57] on span at bounding box center [930, 66] width 0 height 26
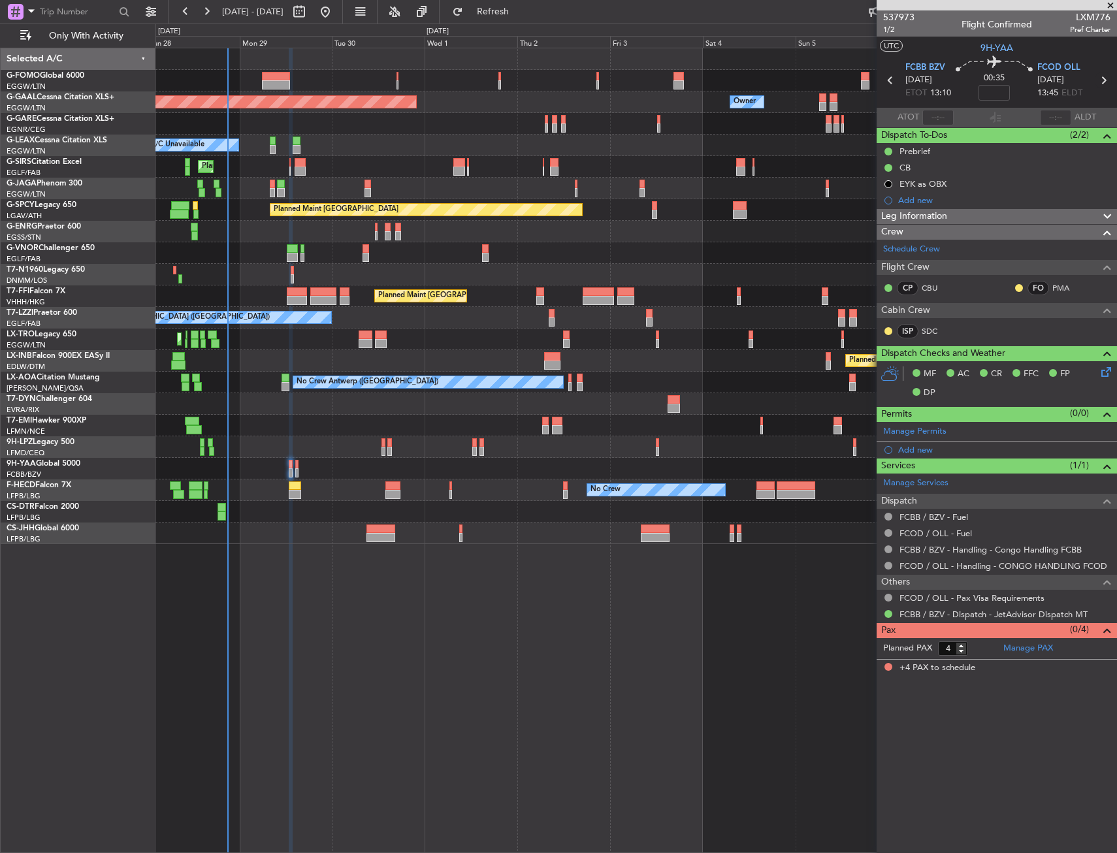
click at [1105, 77] on icon at bounding box center [1103, 80] width 17 height 17
type input "-00:05"
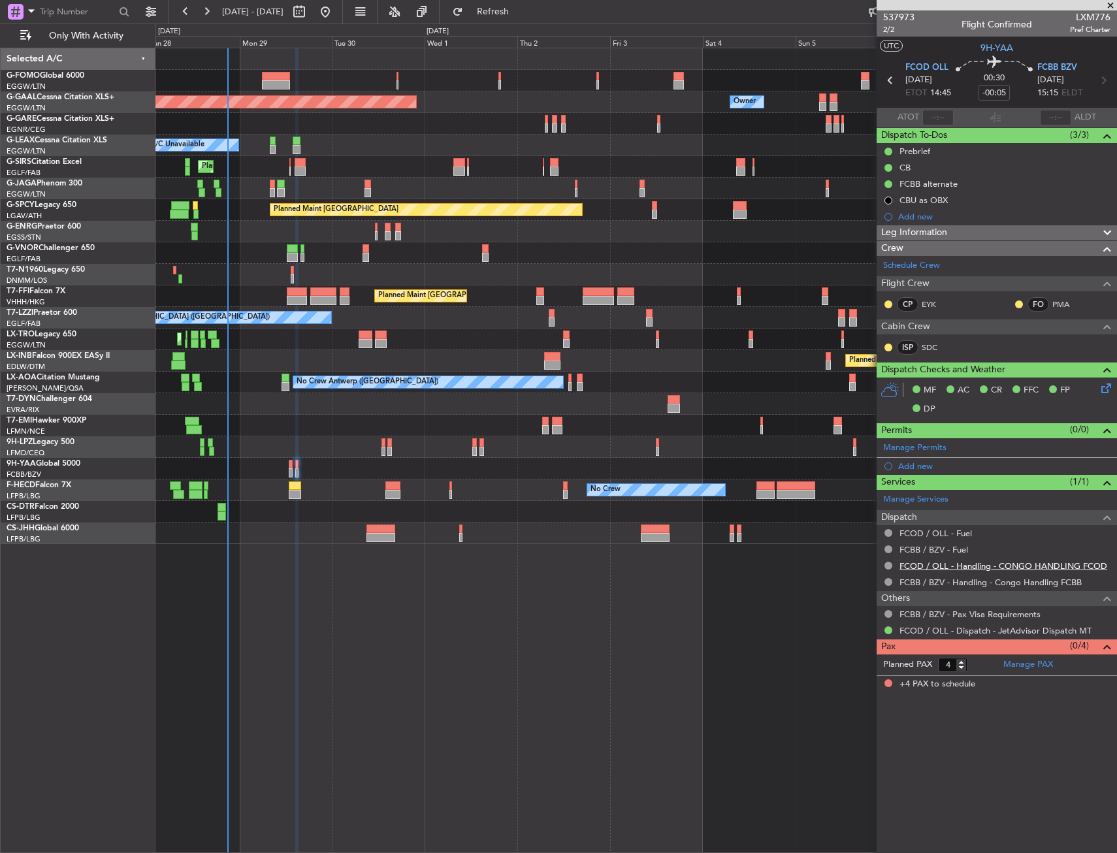
click at [1007, 565] on link "FCOD / OLL - Handling - CONGO HANDLING FCOD" at bounding box center [1003, 565] width 208 height 11
click at [982, 581] on link "FCBB / BZV - Handling - Congo Handling FCBB" at bounding box center [990, 582] width 182 height 11
click at [291, 465] on div at bounding box center [635, 469] width 961 height 22
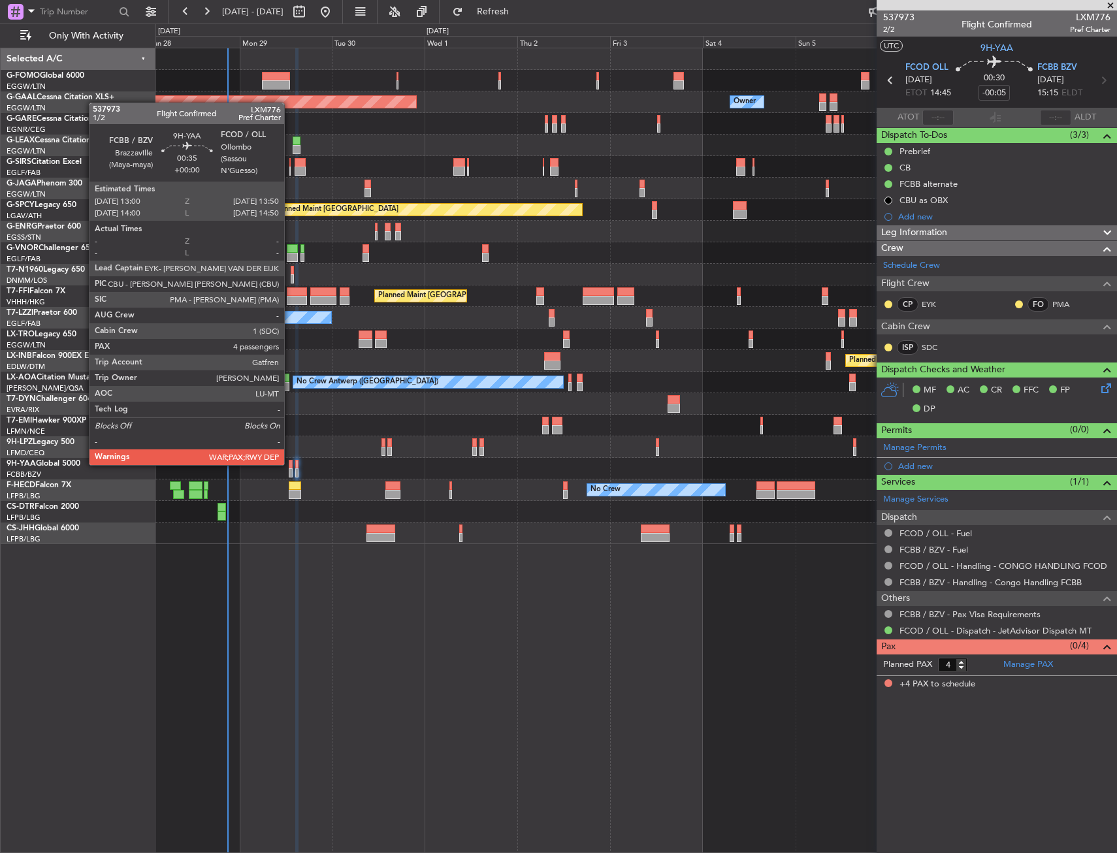
click at [291, 464] on div at bounding box center [290, 464] width 3 height 9
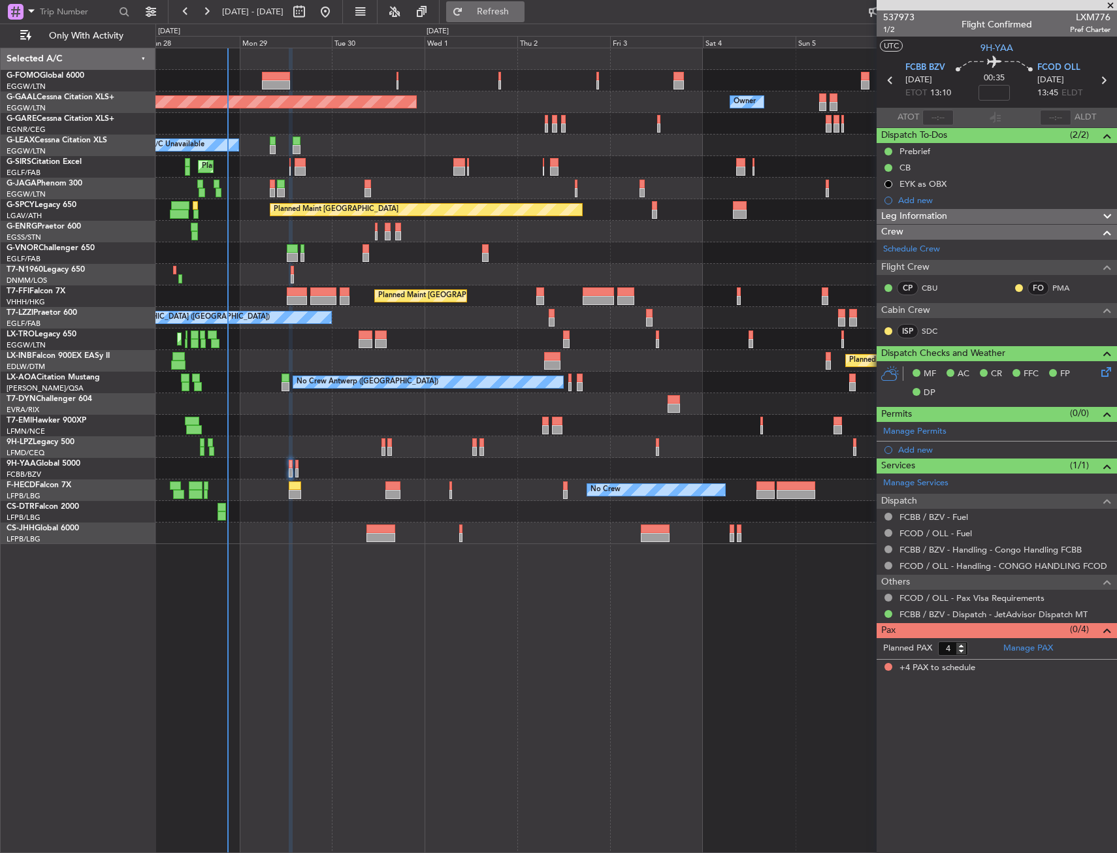
click at [517, 7] on span "Refresh" at bounding box center [493, 11] width 55 height 9
click at [538, 733] on div "Planned Maint Dusseldorf Owner Owner A/C Unavailable Planned Maint London (Luto…" at bounding box center [635, 450] width 961 height 805
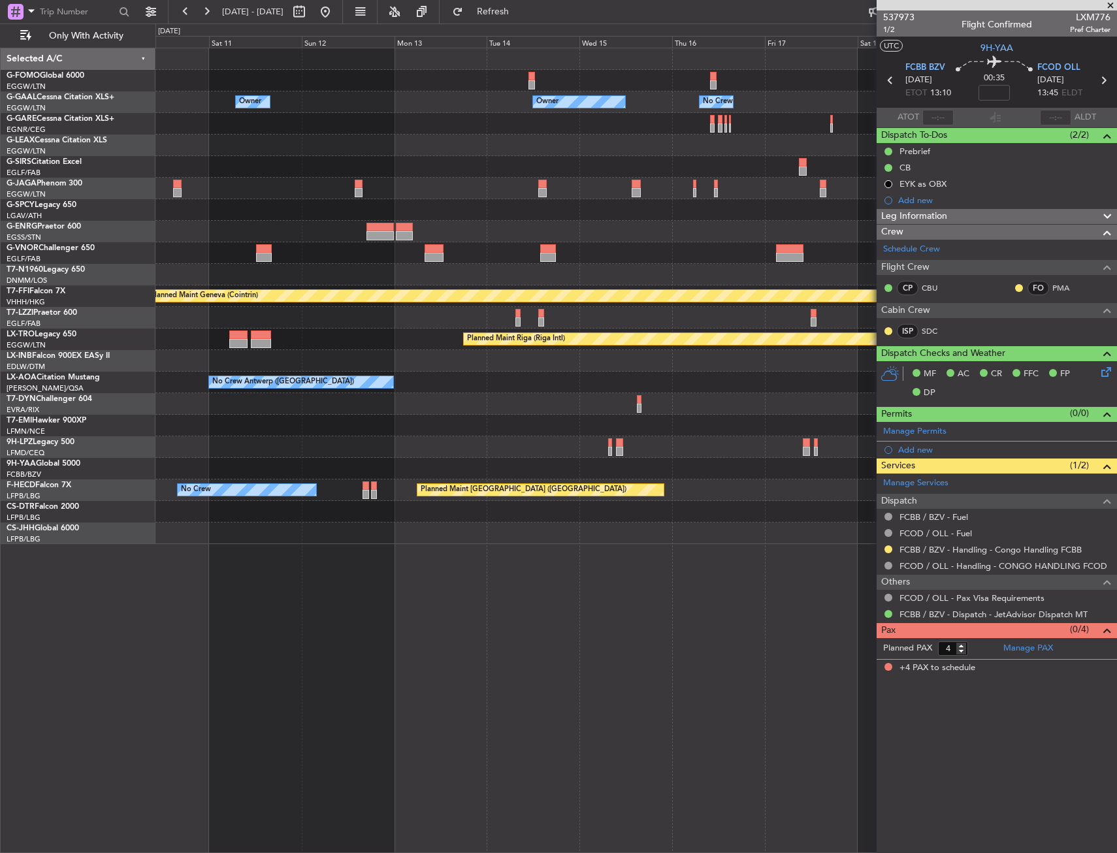
click at [51, 203] on div "Owner Owner Owner No Crew Owner Owner Planned Maint Oxford (Kidlington) Planned…" at bounding box center [558, 438] width 1117 height 829
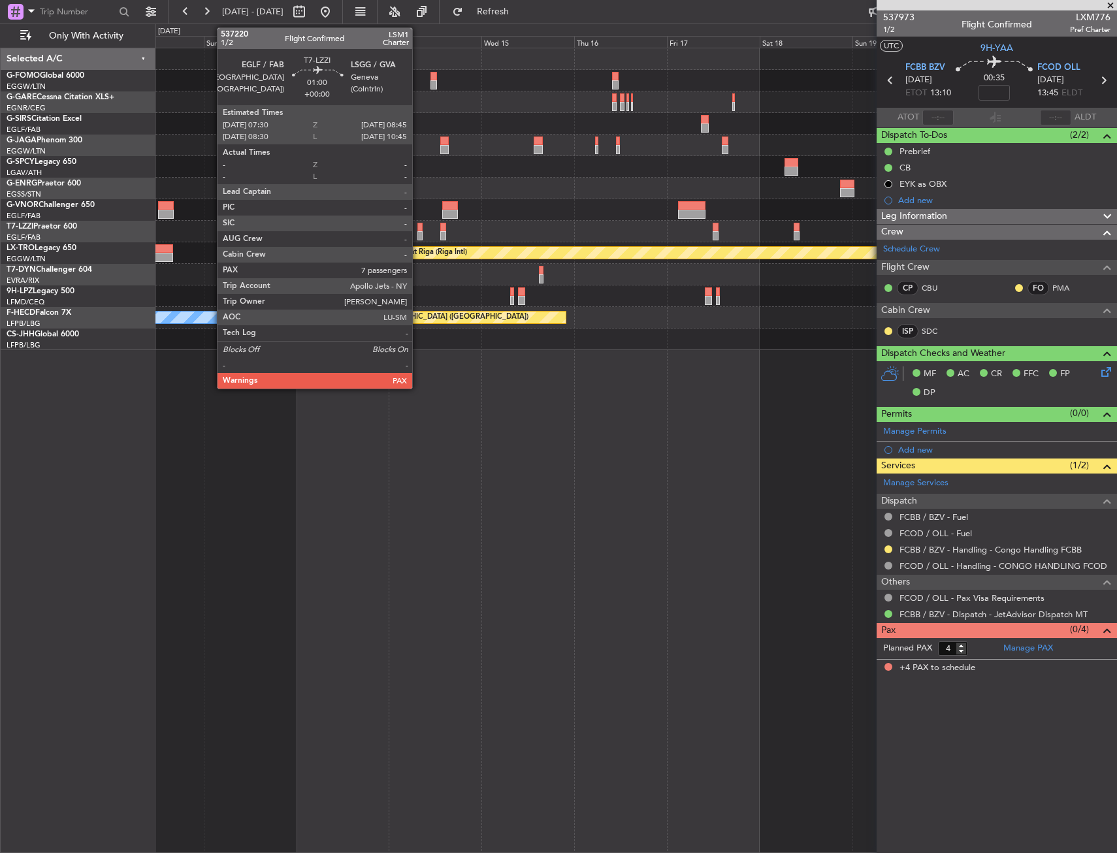
click at [418, 224] on div at bounding box center [419, 227] width 5 height 9
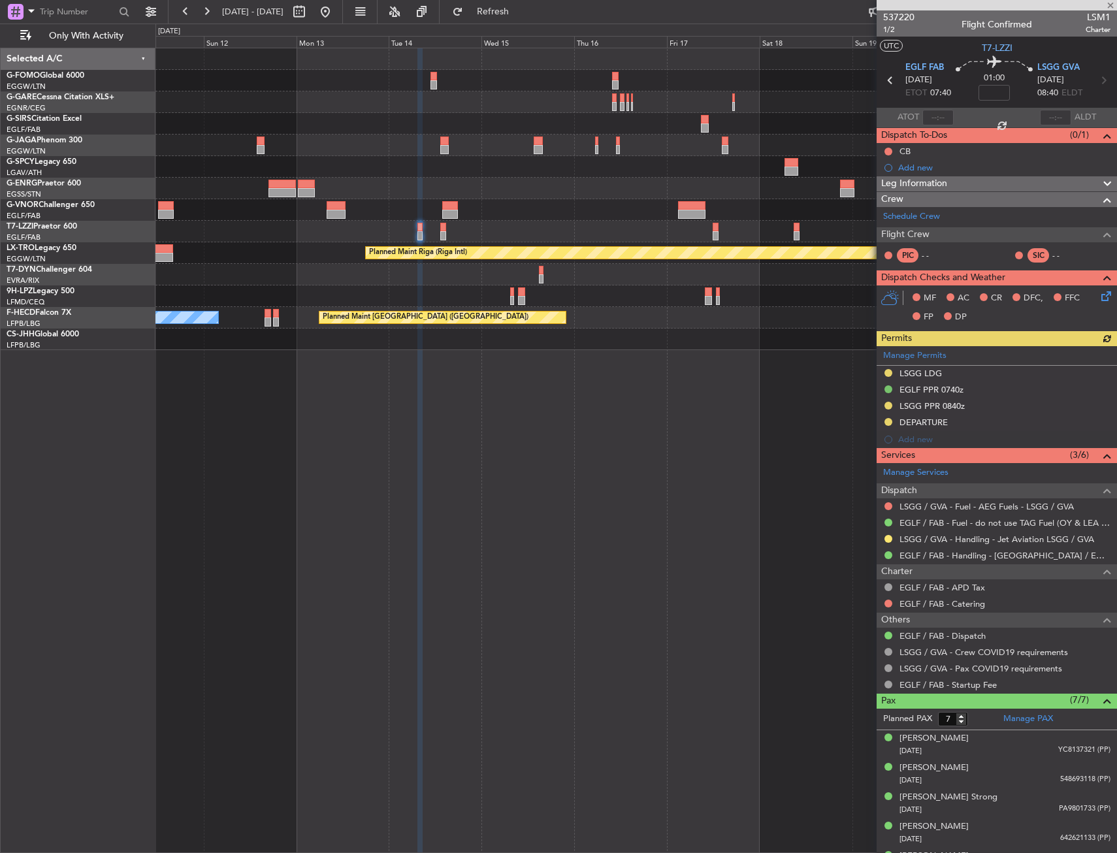
scroll to position [82, 0]
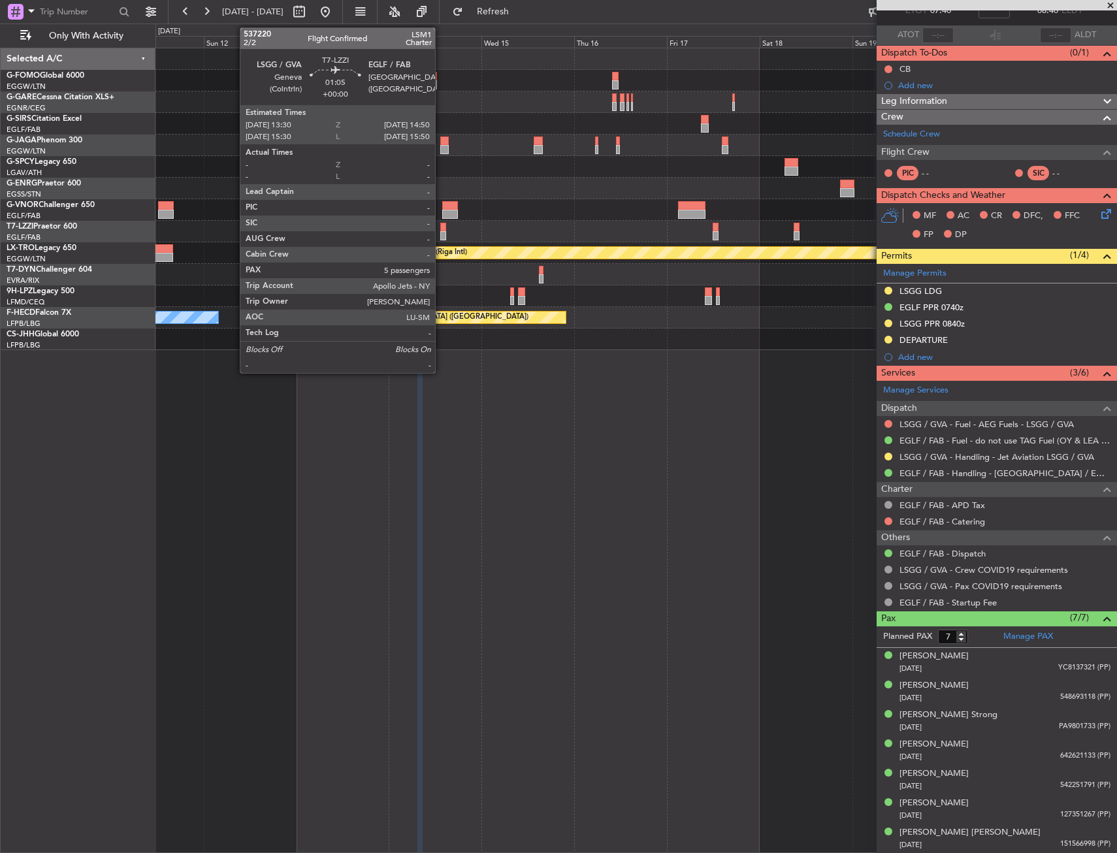
click at [441, 232] on div at bounding box center [442, 235] width 5 height 9
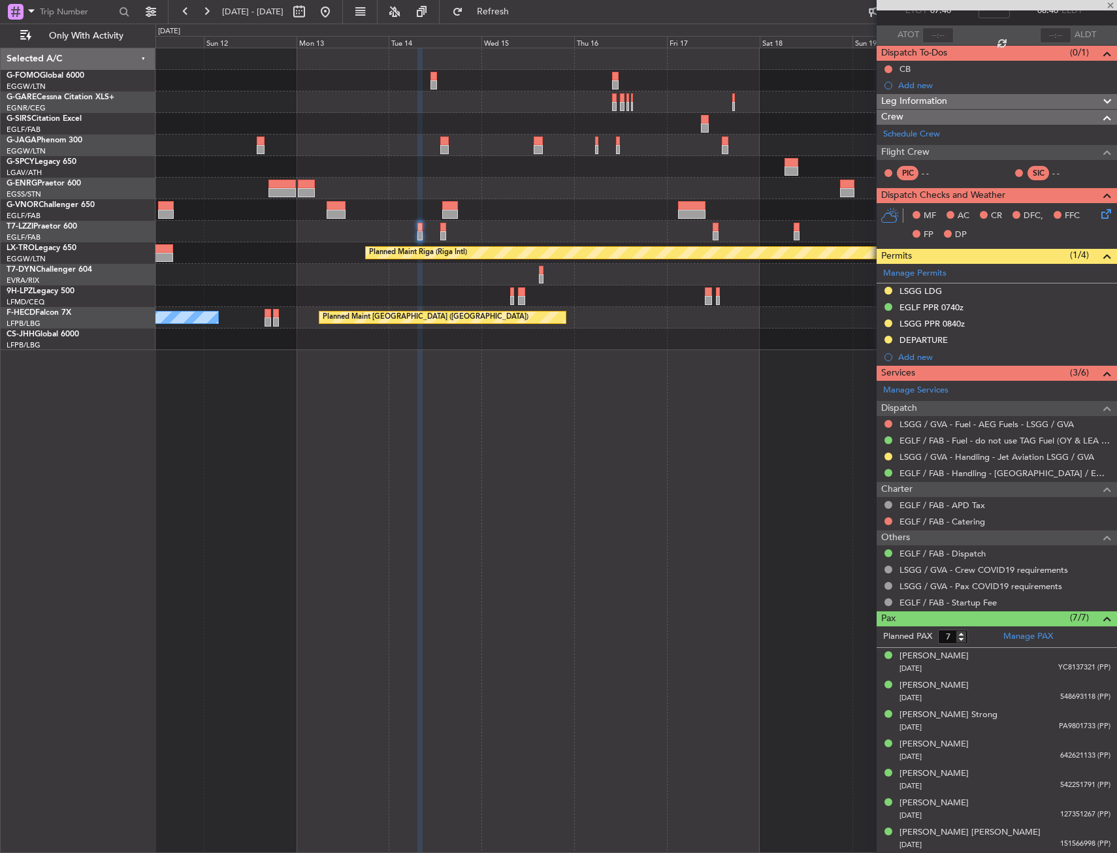
type input "5"
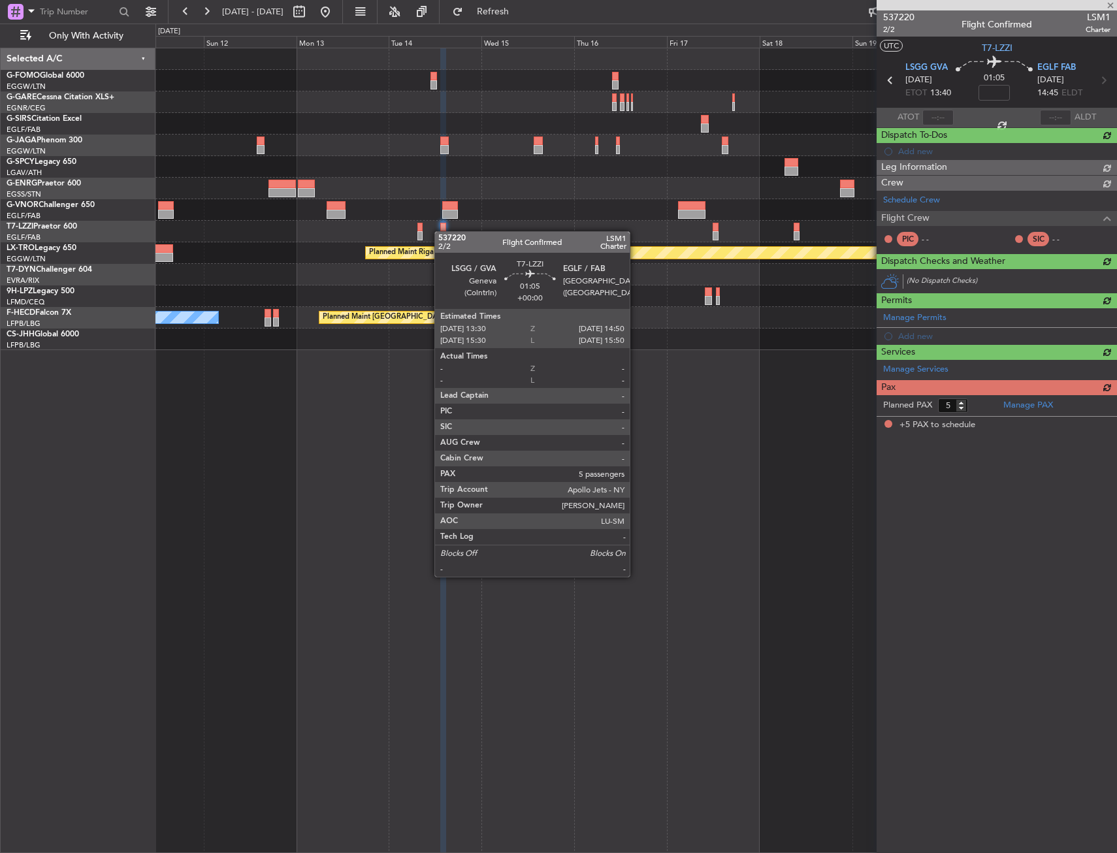
scroll to position [0, 0]
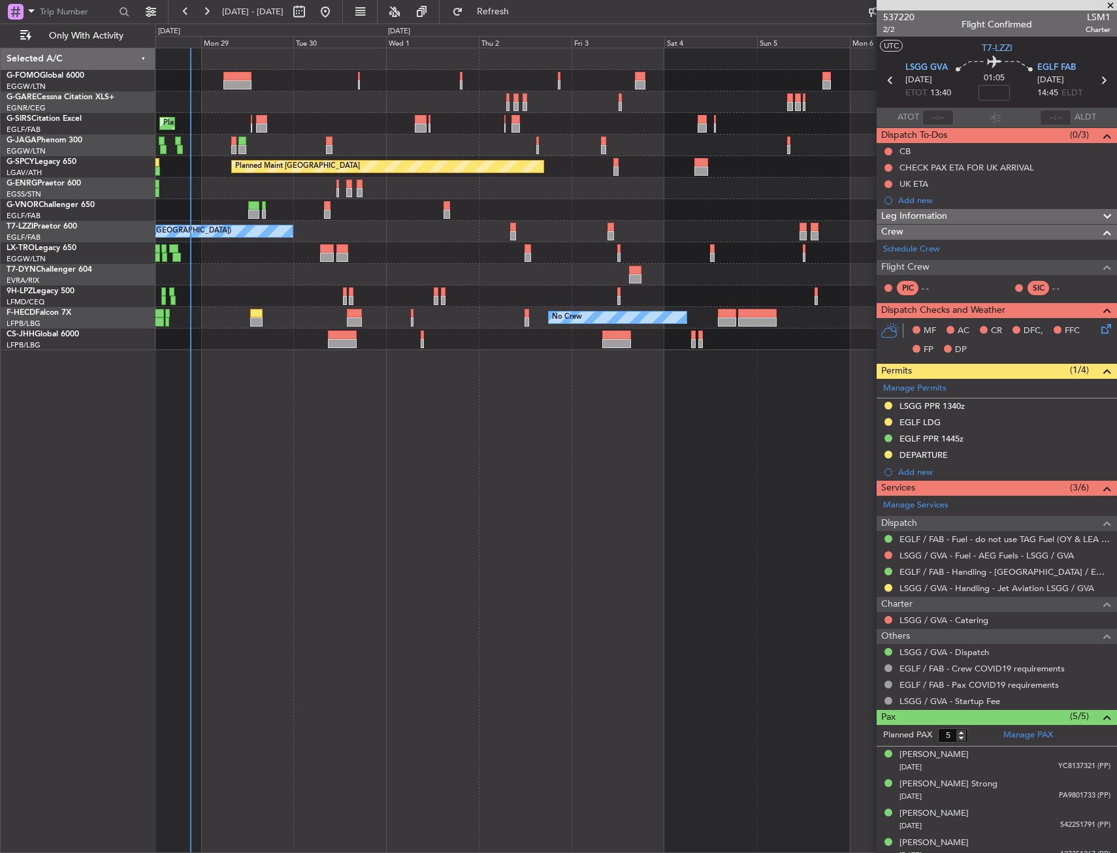
click at [545, 167] on div "Planned Maint London (Luton) Planned Maint Bremen Unplanned Maint London (Stans…" at bounding box center [635, 199] width 961 height 302
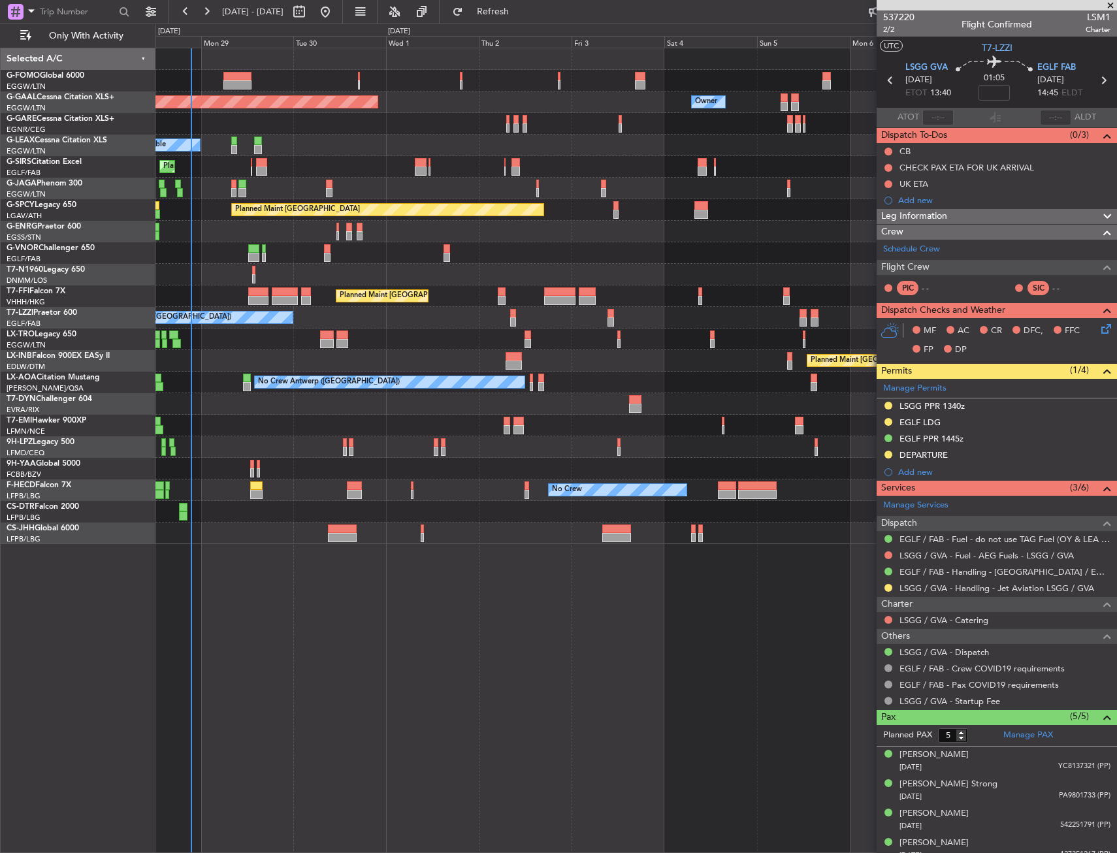
click at [226, 181] on div at bounding box center [635, 189] width 961 height 22
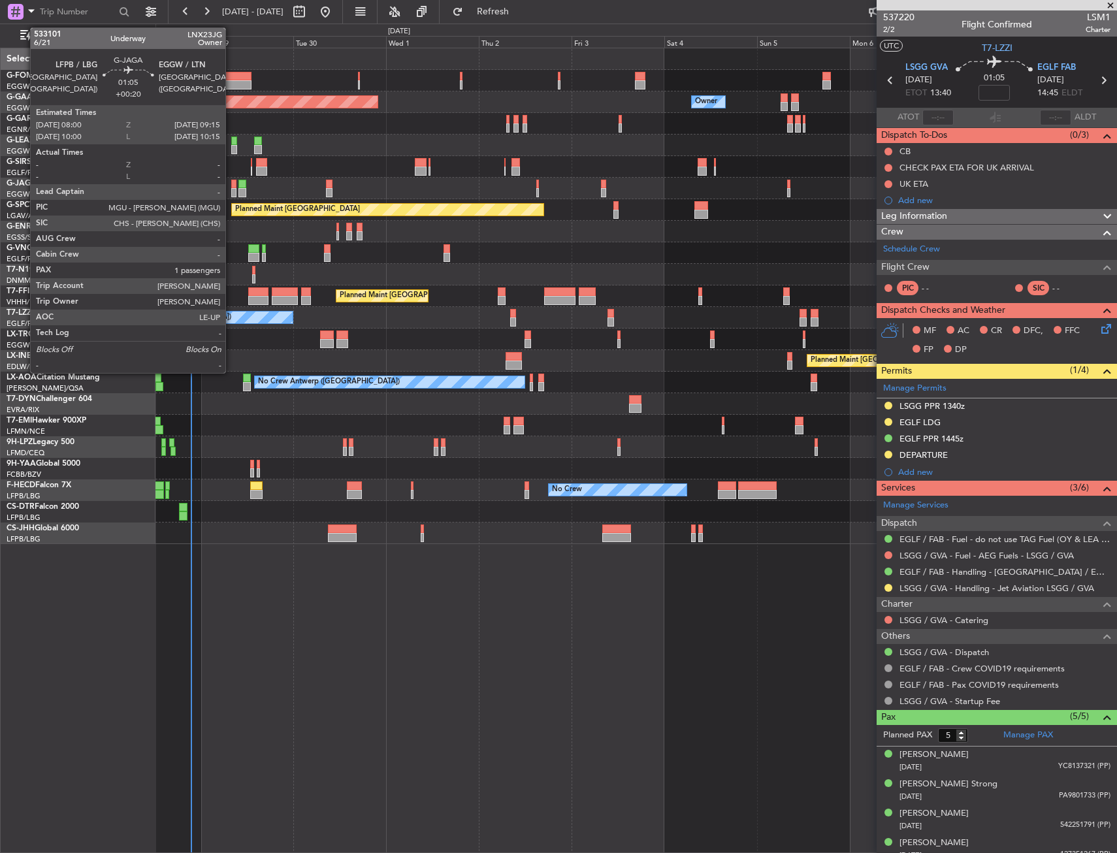
click at [231, 181] on div at bounding box center [233, 184] width 5 height 9
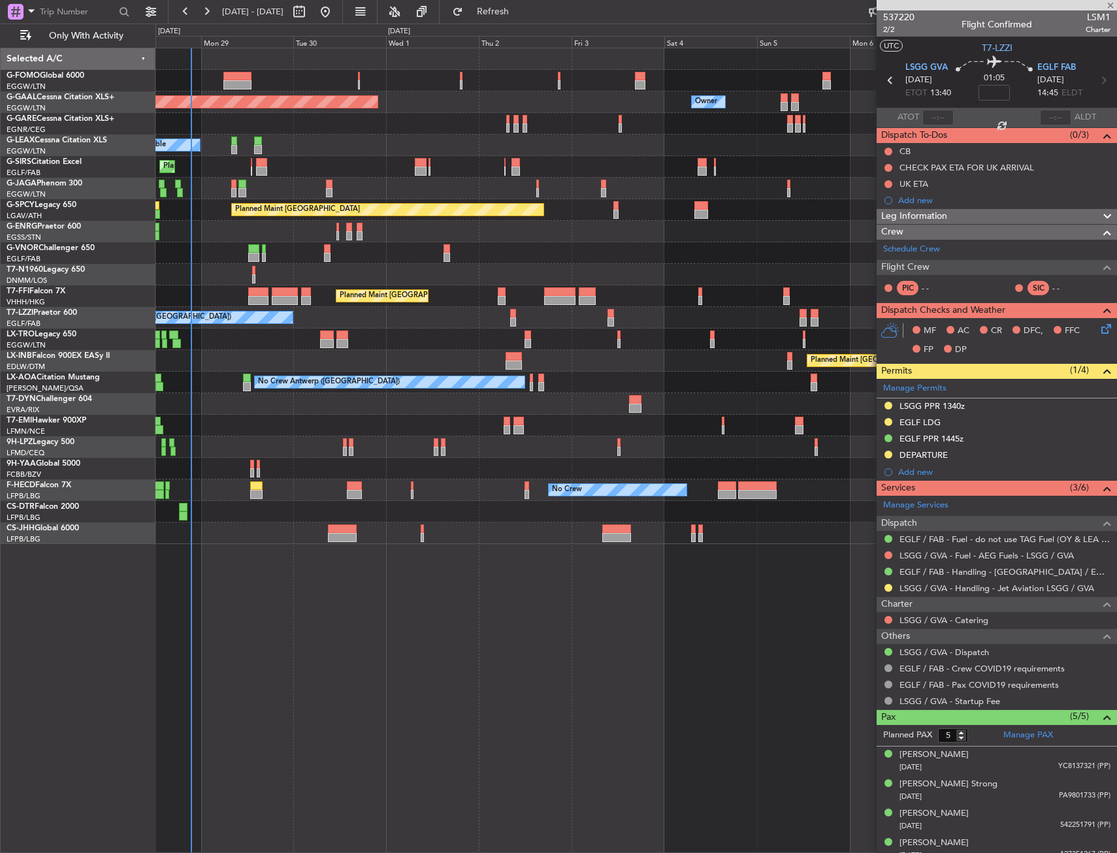
type input "+00:20"
type input "1"
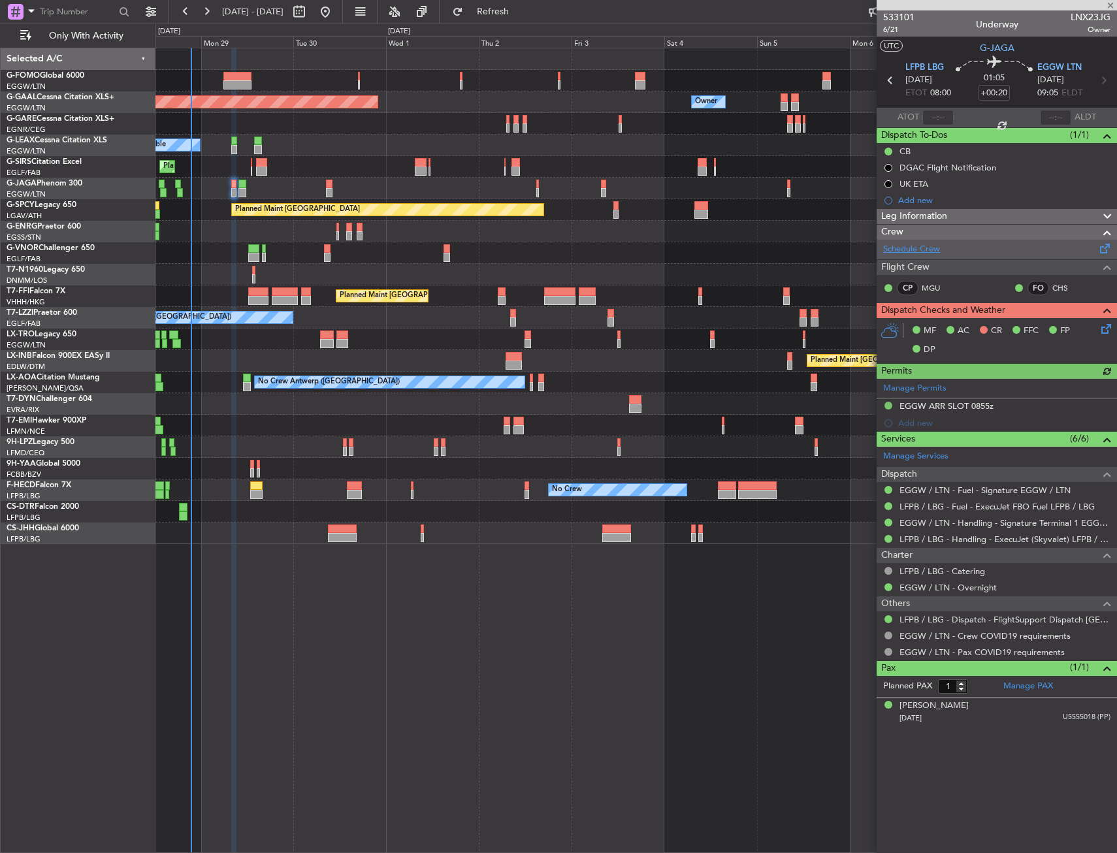
click at [893, 244] on link "Schedule Crew" at bounding box center [911, 249] width 57 height 13
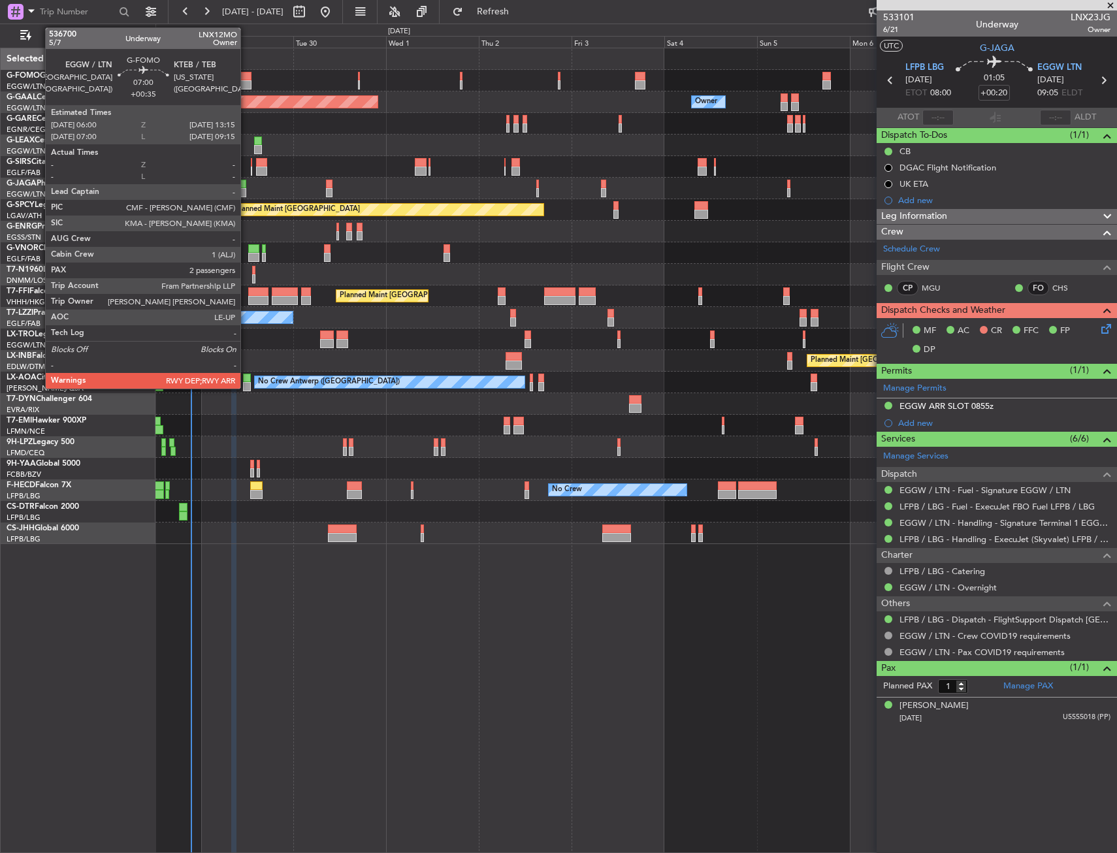
click at [246, 77] on div at bounding box center [237, 76] width 28 height 9
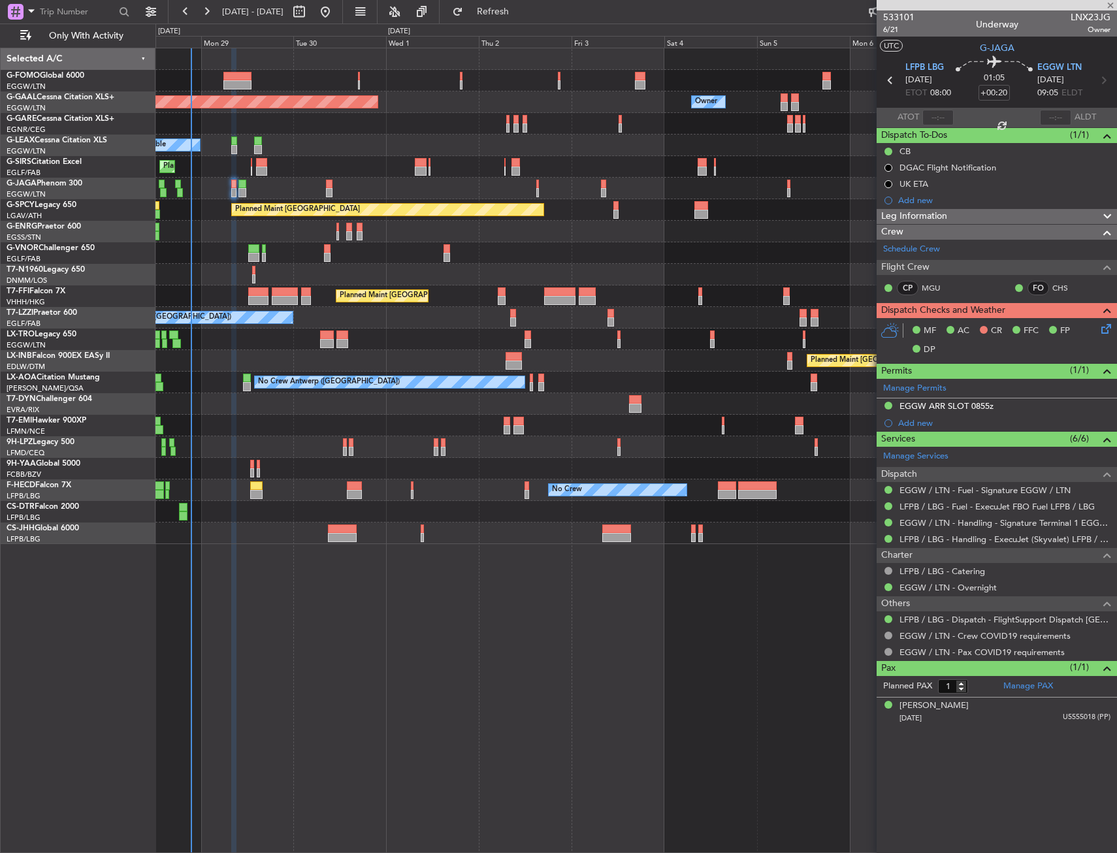
type input "+00:35"
type input "2"
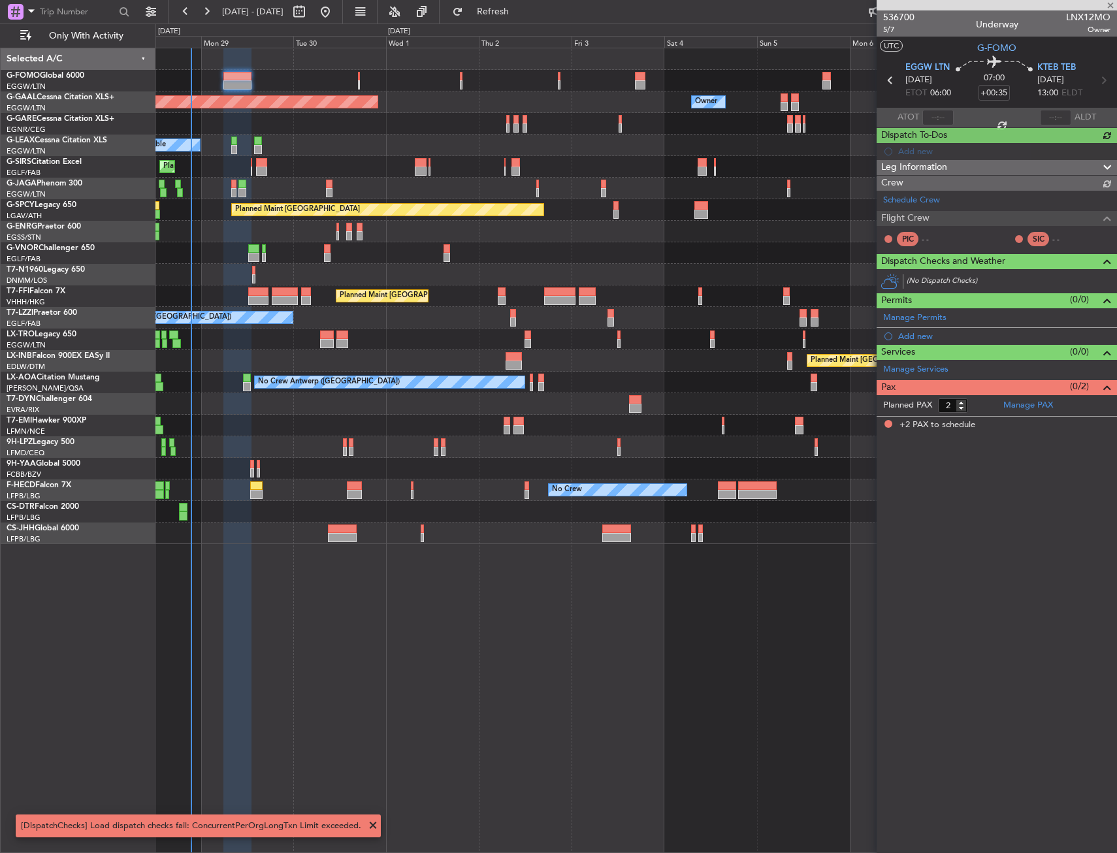
click at [1112, 8] on div at bounding box center [997, 5] width 240 height 10
click at [327, 140] on div "A/C Unavailable" at bounding box center [635, 146] width 961 height 22
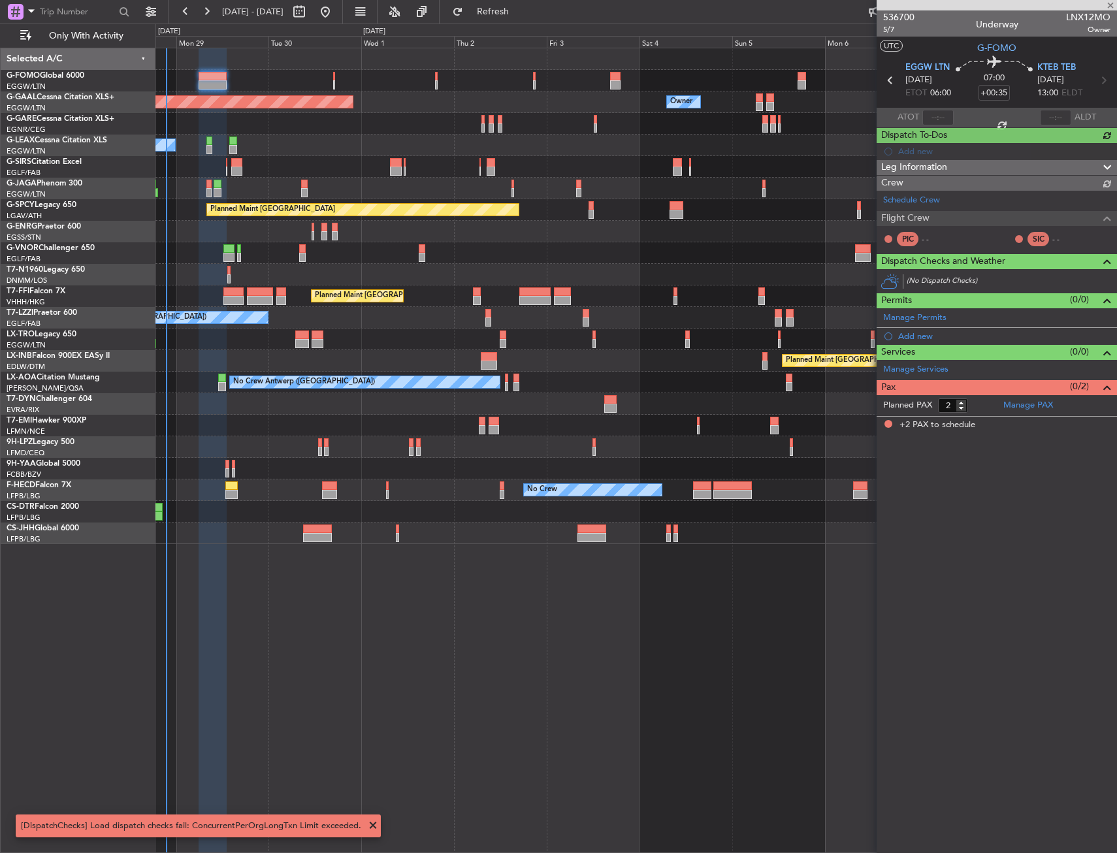
click at [381, 139] on div "A/C Unavailable" at bounding box center [635, 146] width 961 height 22
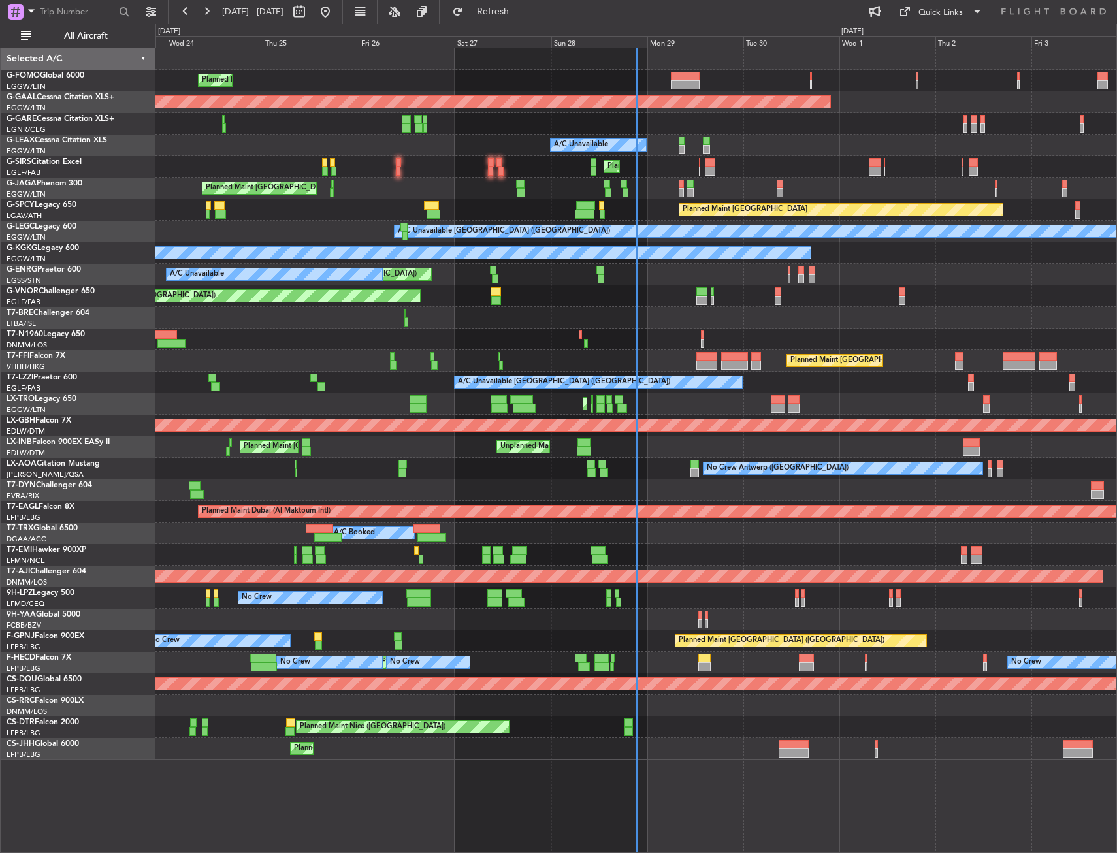
click at [441, 324] on div "Planned Maint [GEOGRAPHIC_DATA] ([GEOGRAPHIC_DATA]) Planned [GEOGRAPHIC_DATA] O…" at bounding box center [635, 403] width 961 height 711
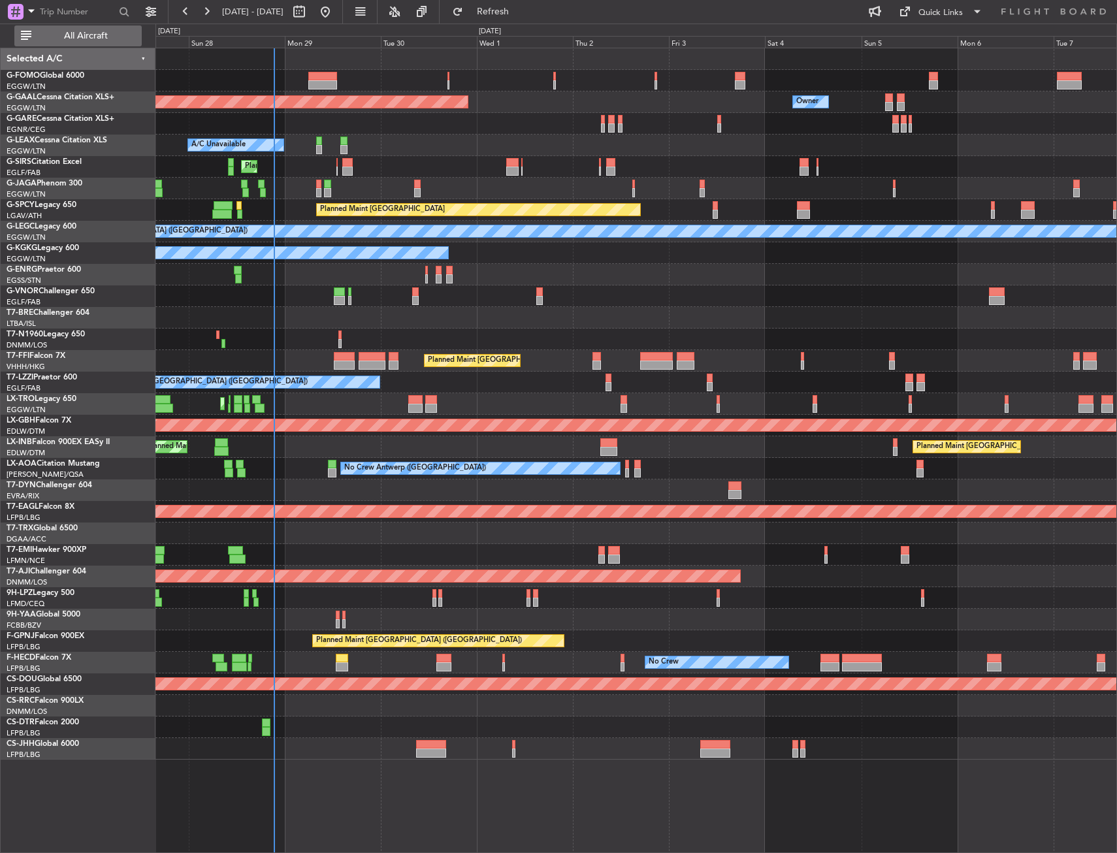
click at [129, 37] on span "All Aircraft" at bounding box center [86, 35] width 104 height 9
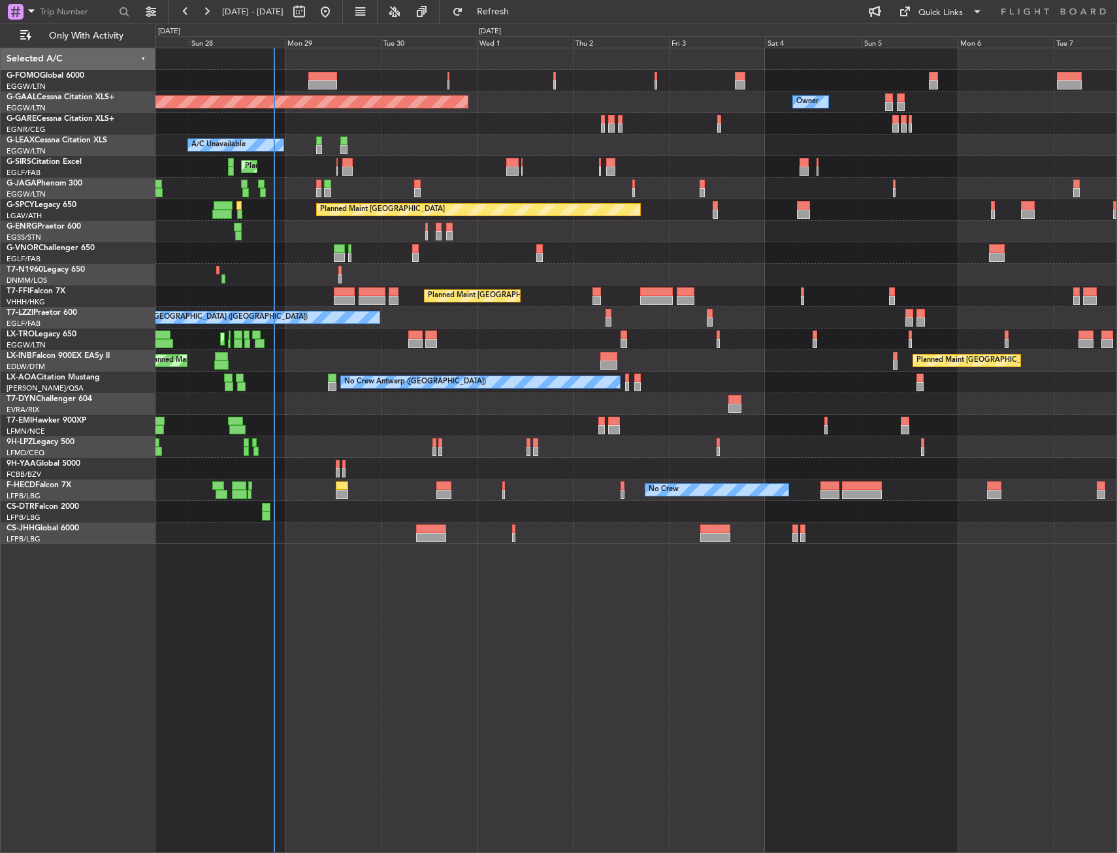
click at [313, 77] on div at bounding box center [322, 76] width 29 height 9
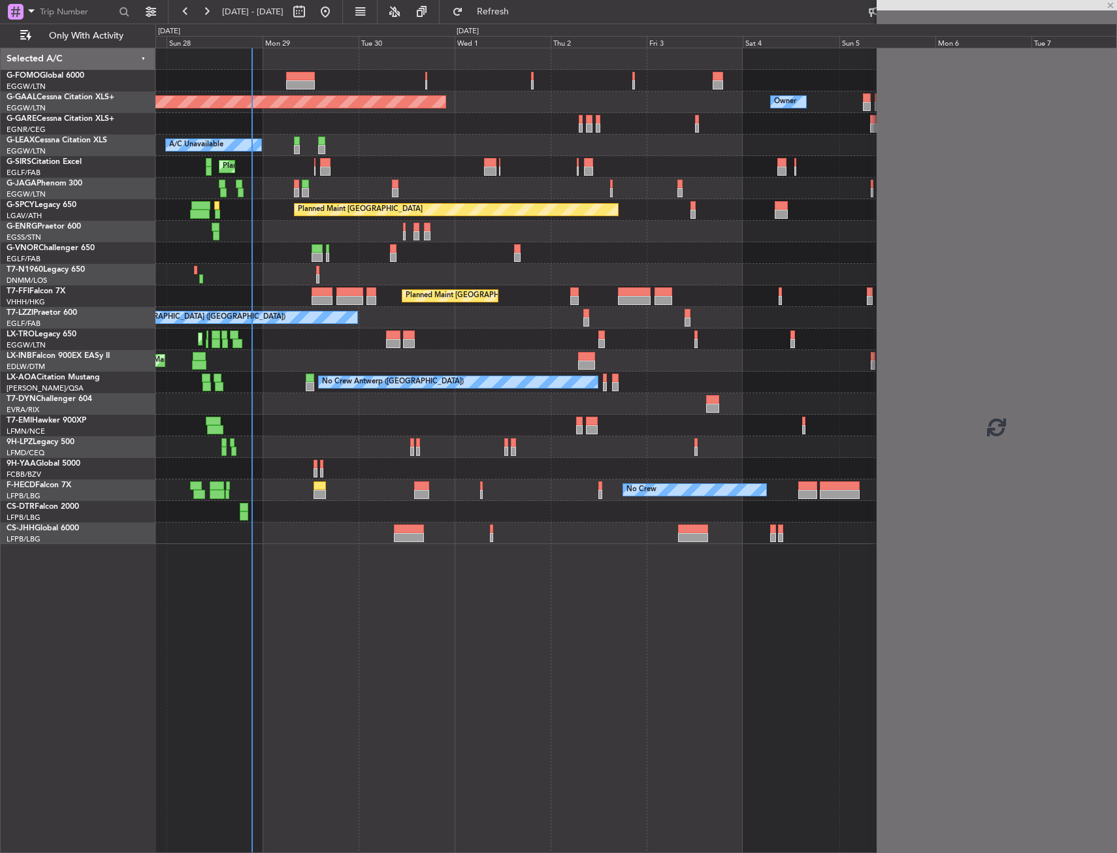
click at [357, 88] on div at bounding box center [635, 81] width 961 height 22
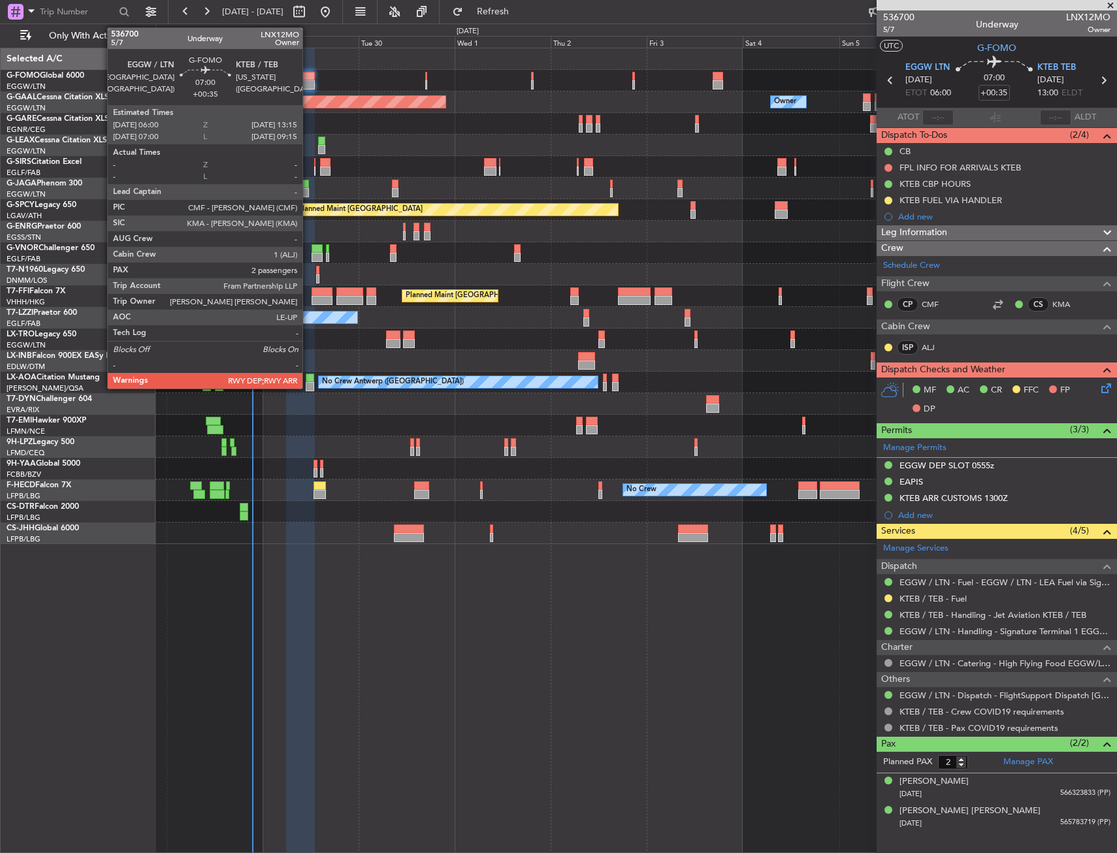
click at [308, 85] on div at bounding box center [300, 84] width 29 height 9
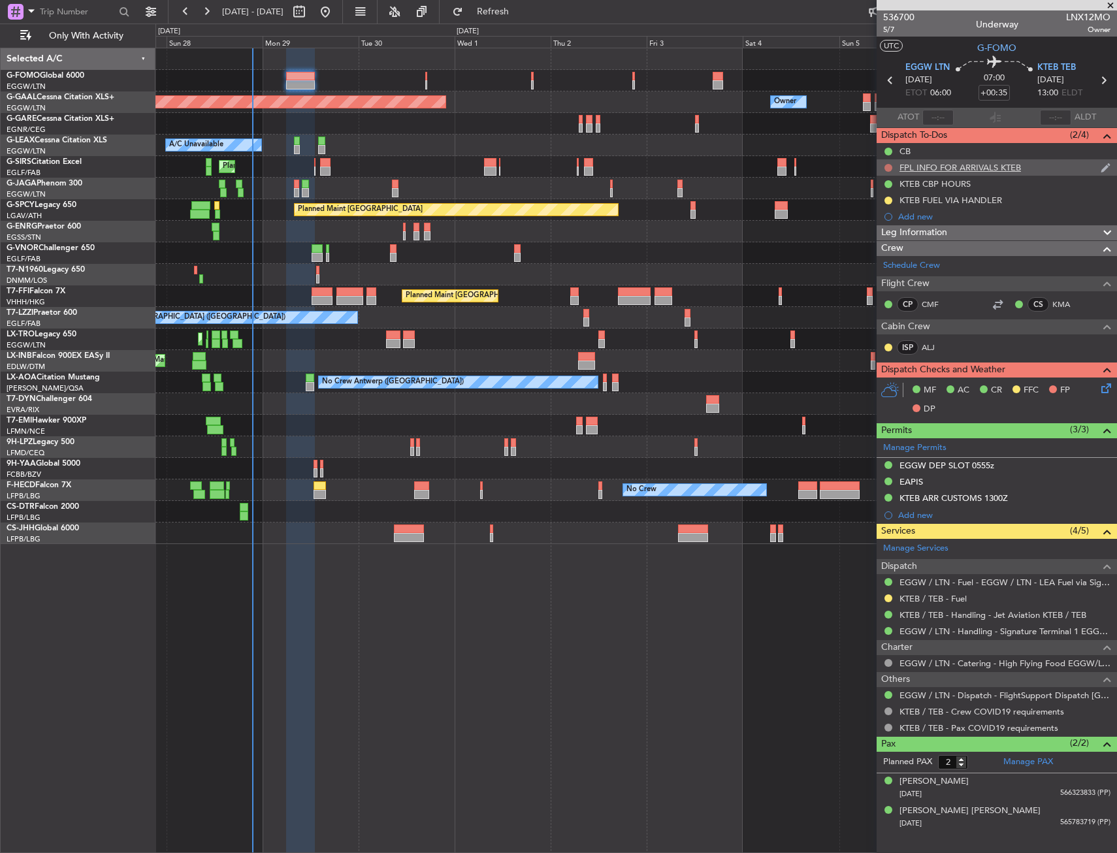
click at [886, 165] on button at bounding box center [888, 168] width 8 height 8
click at [891, 230] on span "Completed" at bounding box center [894, 225] width 43 height 13
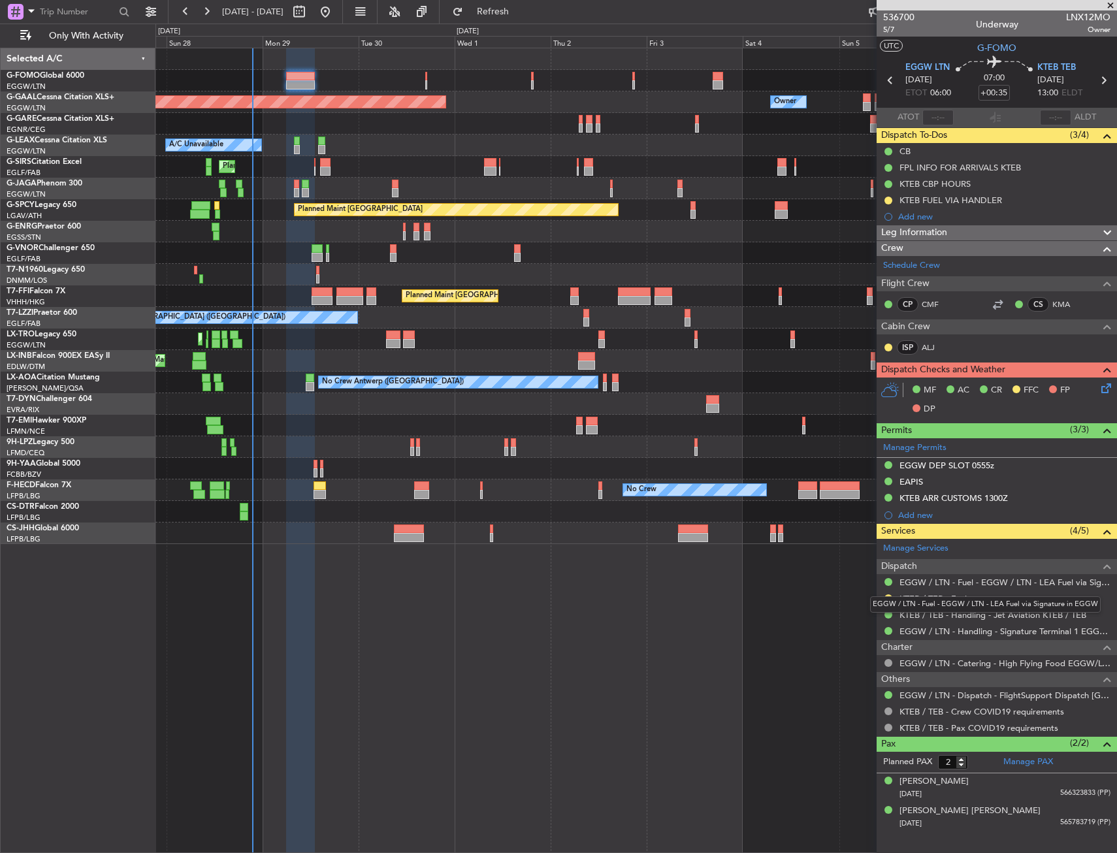
click at [942, 595] on mat-tooltip-component "EGGW / LTN - Fuel - EGGW / LTN - LEA Fuel via Signature in EGGW" at bounding box center [985, 604] width 249 height 35
click at [931, 602] on link "KTEB / TEB - Fuel" at bounding box center [932, 598] width 67 height 11
click at [423, 84] on div at bounding box center [635, 81] width 961 height 22
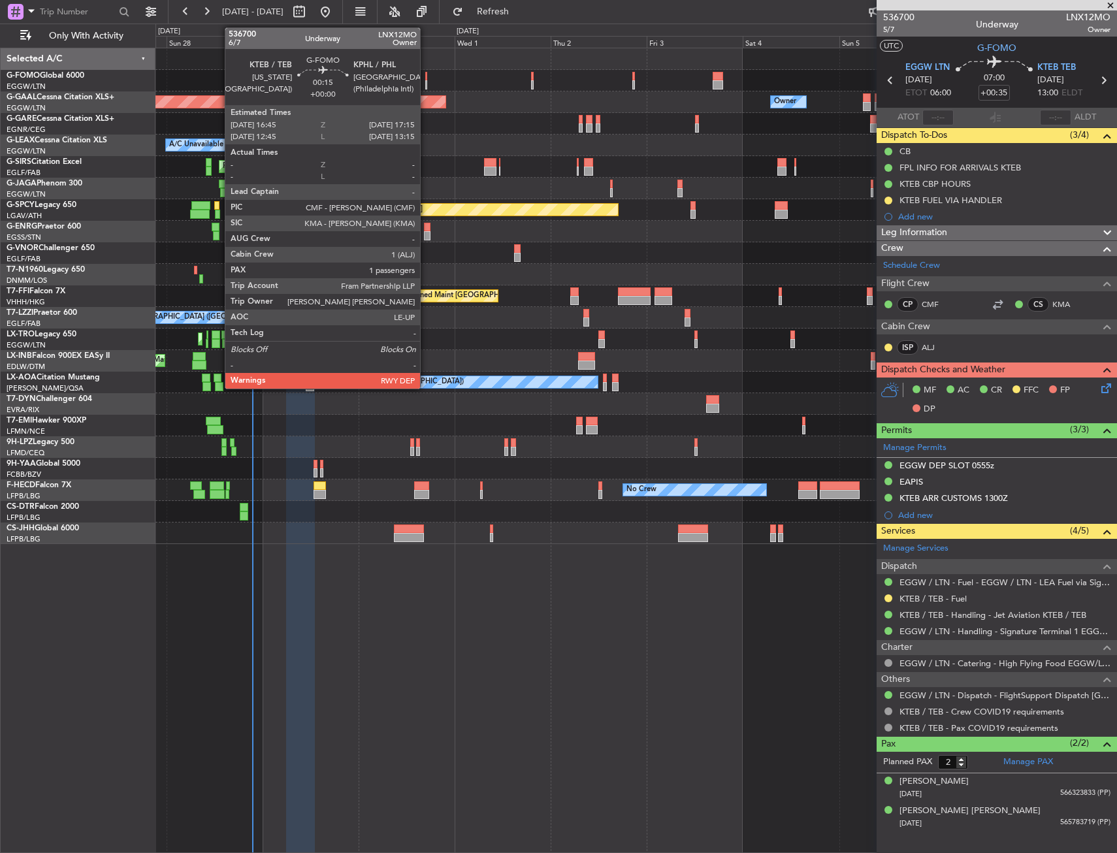
click at [426, 80] on div at bounding box center [426, 84] width 3 height 9
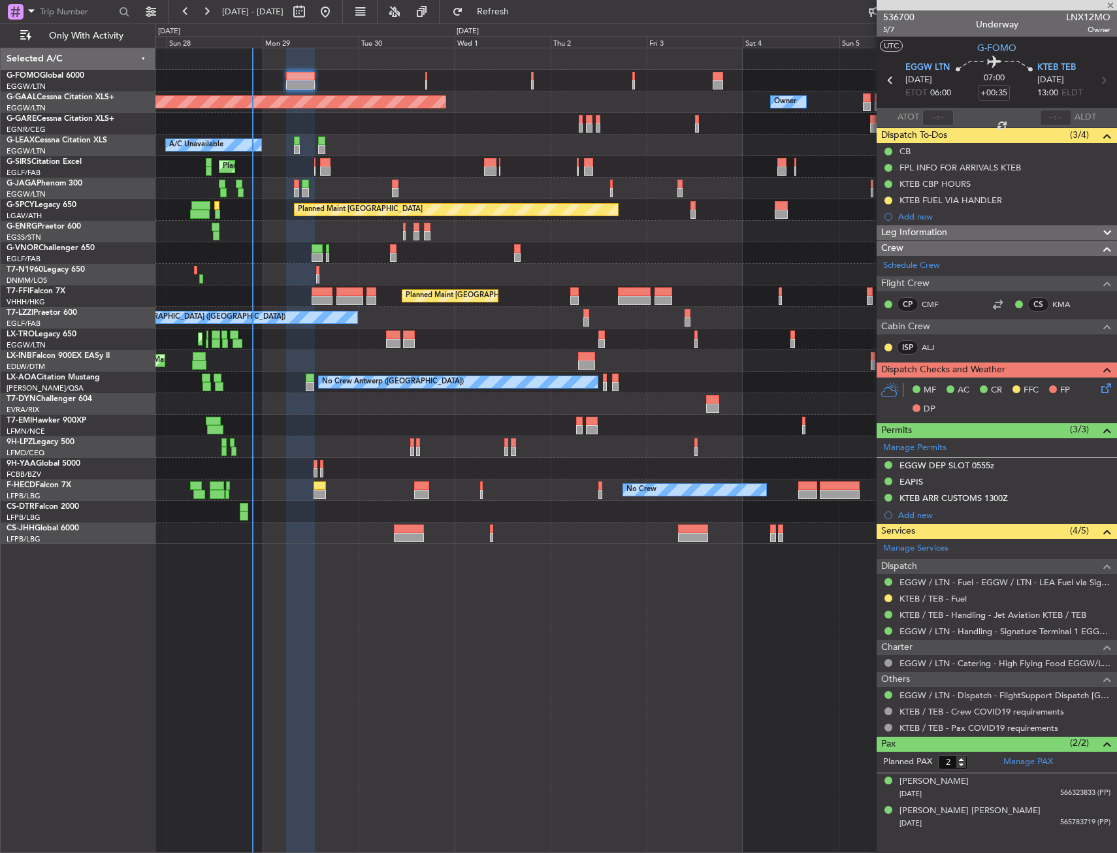
type input "1"
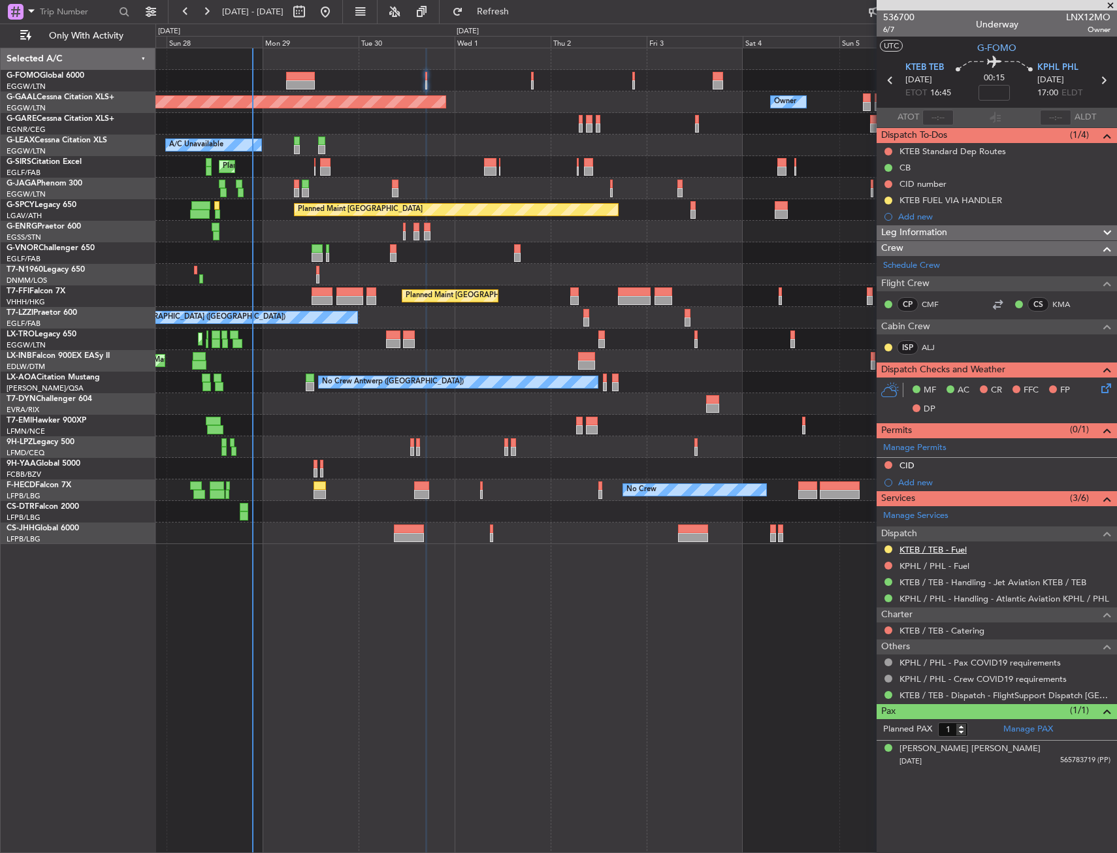
click at [914, 549] on link "KTEB / TEB - Fuel" at bounding box center [932, 549] width 67 height 11
click at [889, 87] on icon at bounding box center [890, 80] width 17 height 17
type input "+00:35"
type input "2"
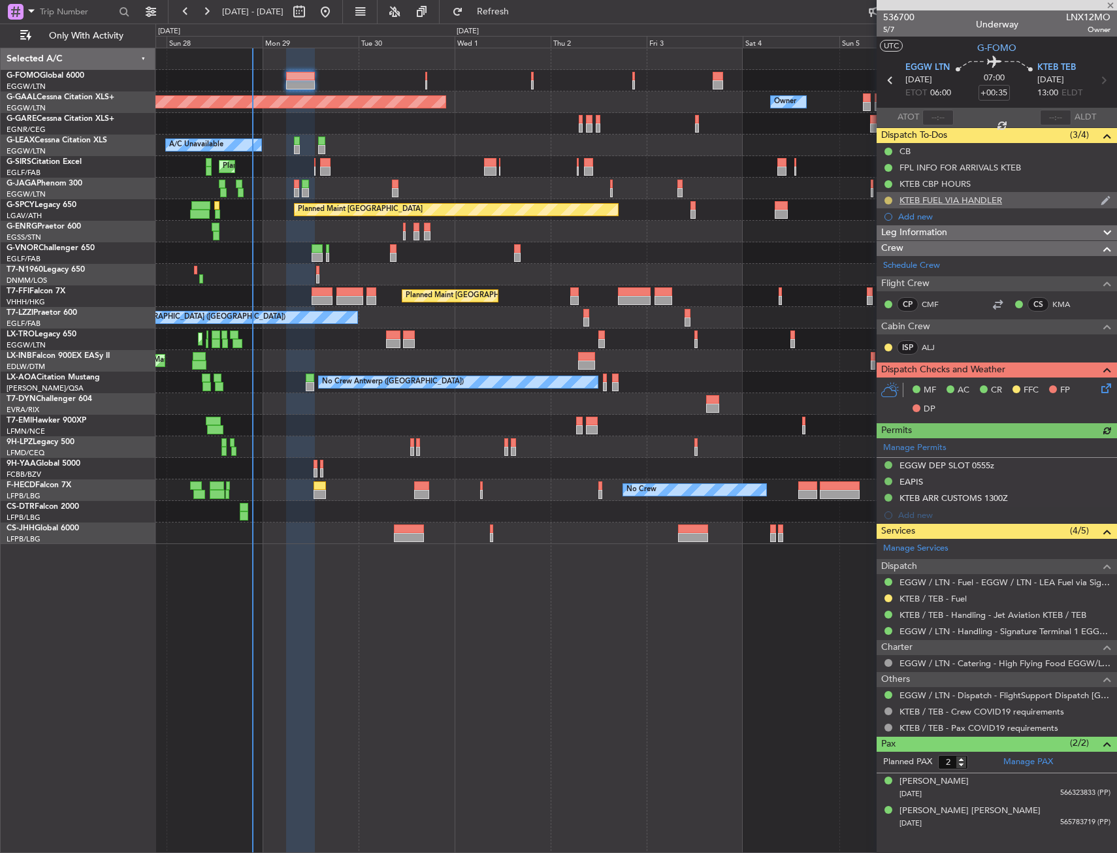
click at [885, 201] on button at bounding box center [888, 201] width 8 height 8
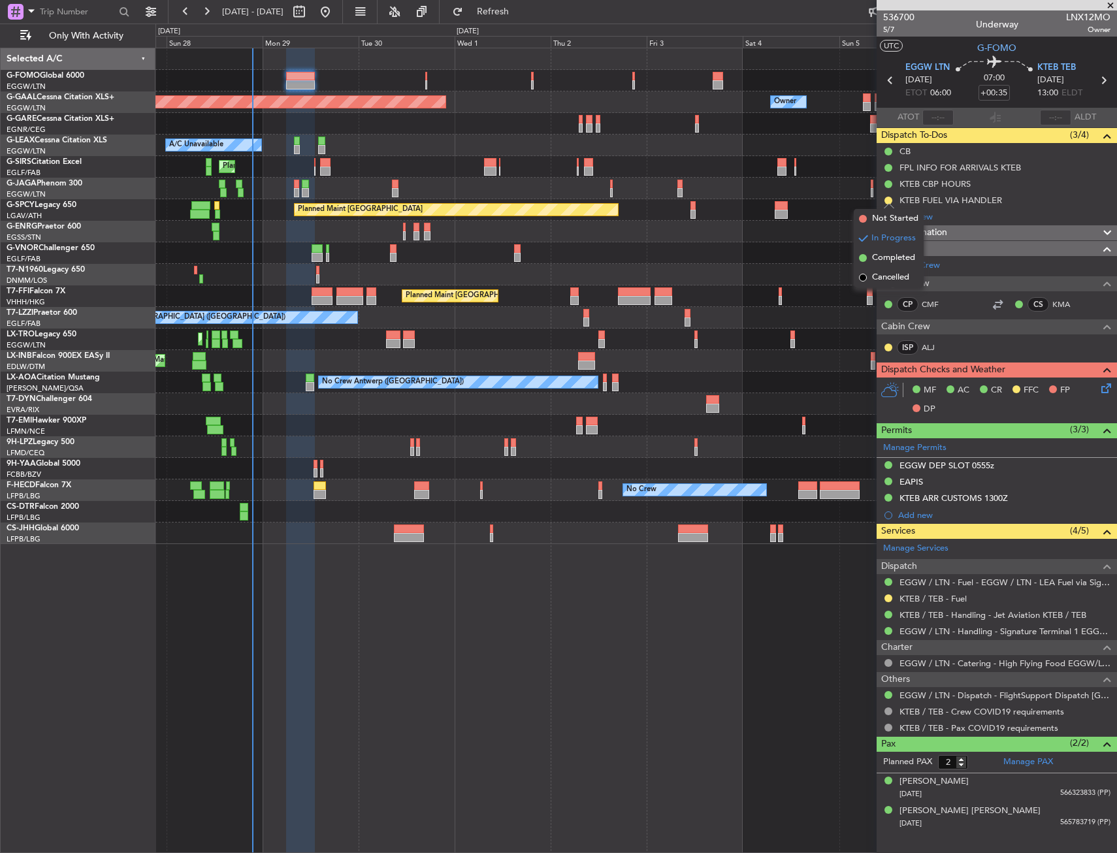
click at [641, 632] on div "Planned Maint Dusseldorf Owner Owner A/C Unavailable Planned Maint [GEOGRAPHIC_…" at bounding box center [635, 450] width 961 height 805
click at [581, 627] on div "Planned Maint Dusseldorf Owner Owner A/C Unavailable Planned Maint [GEOGRAPHIC_…" at bounding box center [635, 450] width 961 height 805
click at [551, 557] on div "Planned Maint Dusseldorf Owner Owner A/C Unavailable Planned Maint [GEOGRAPHIC_…" at bounding box center [635, 450] width 961 height 805
click at [998, 199] on div "KTEB FUEL VIA HANDLER" at bounding box center [950, 200] width 103 height 11
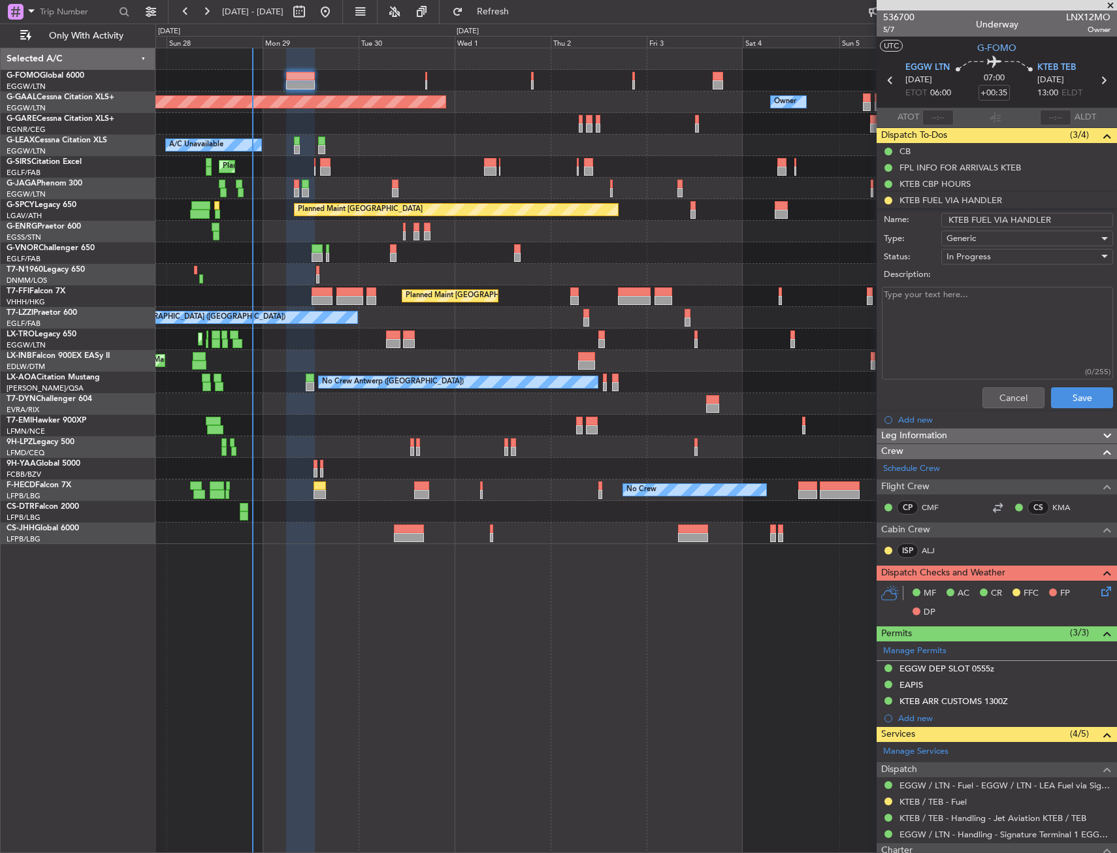
click at [1023, 219] on input "KTEB FUEL VIA HANDLER" at bounding box center [1027, 220] width 172 height 14
type input "KTEB FUEL VIA WFS"
click at [1003, 241] on div "Generic" at bounding box center [1022, 239] width 152 height 20
click at [973, 242] on div at bounding box center [558, 426] width 1117 height 853
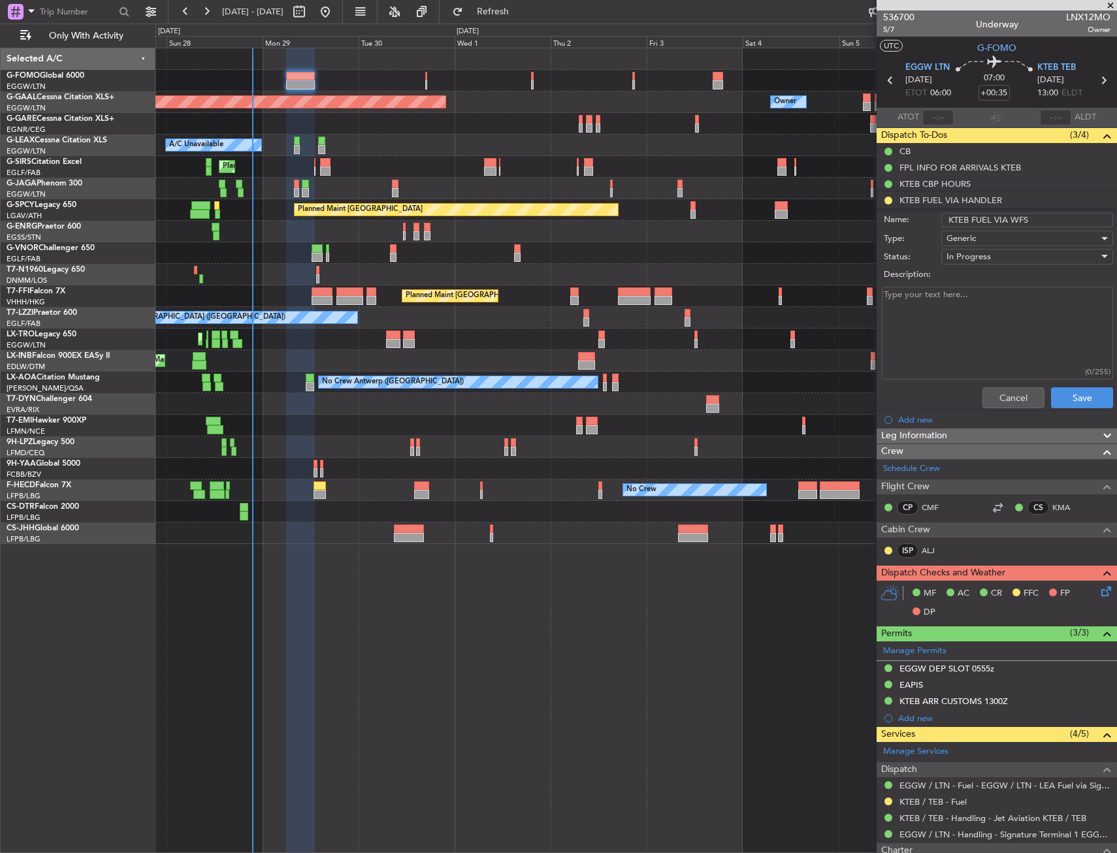
click at [973, 259] on span "In Progress" at bounding box center [968, 257] width 44 height 12
click at [976, 344] on span "Cancelled" at bounding box center [1020, 342] width 153 height 20
click at [1060, 394] on button "Save" at bounding box center [1082, 397] width 62 height 21
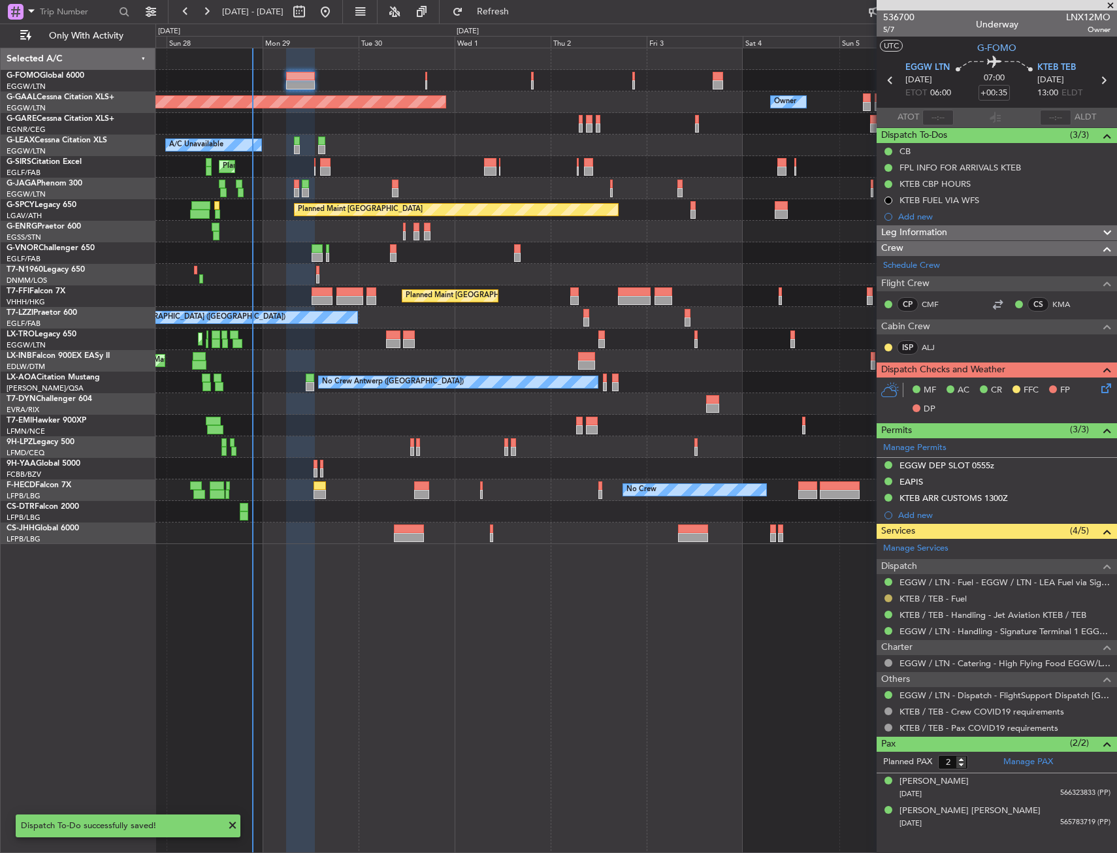
click at [890, 598] on button at bounding box center [888, 598] width 8 height 8
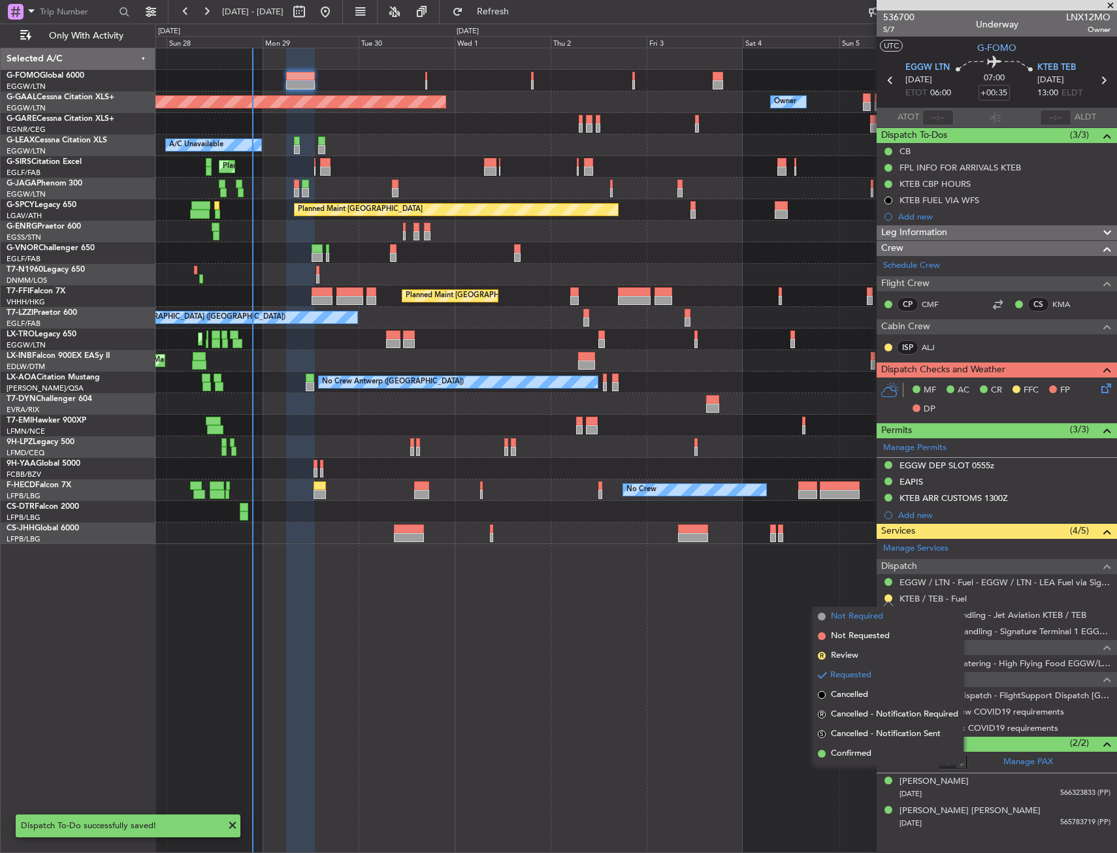
click at [859, 615] on span "Not Required" at bounding box center [857, 616] width 52 height 13
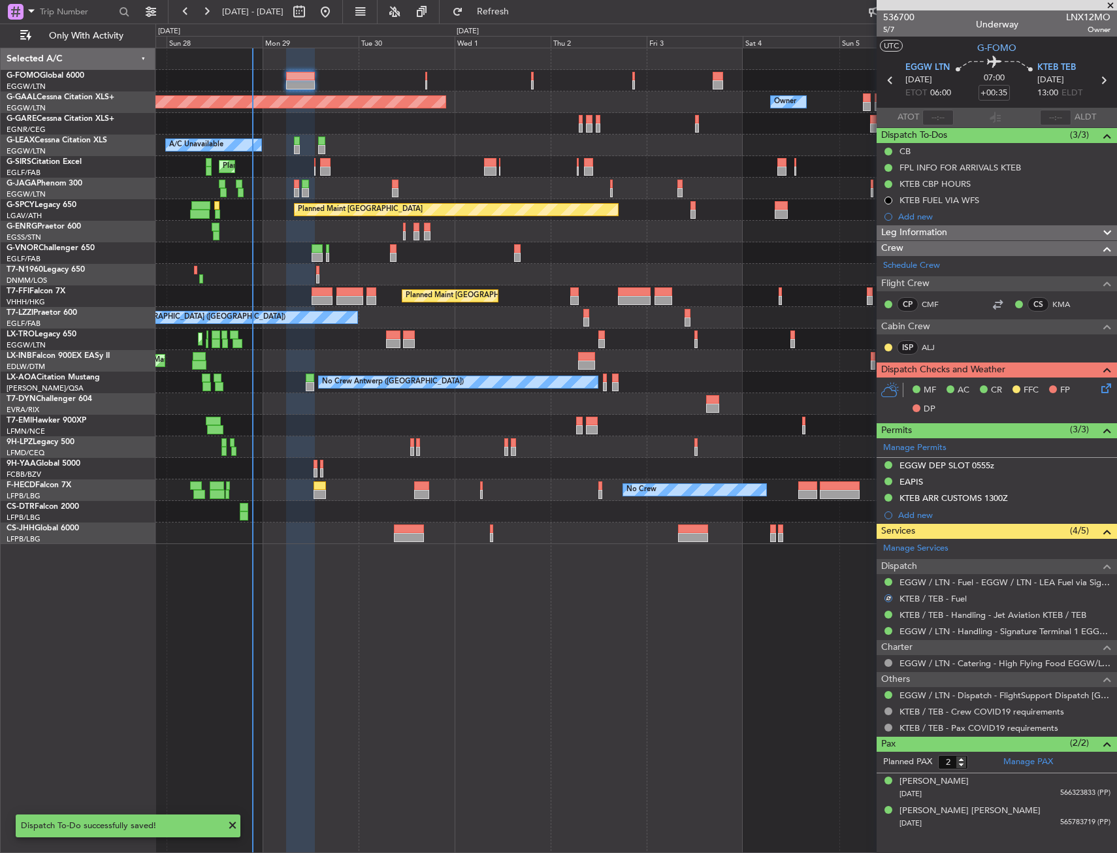
click at [397, 80] on div at bounding box center [635, 81] width 961 height 22
click at [423, 75] on div at bounding box center [635, 81] width 961 height 22
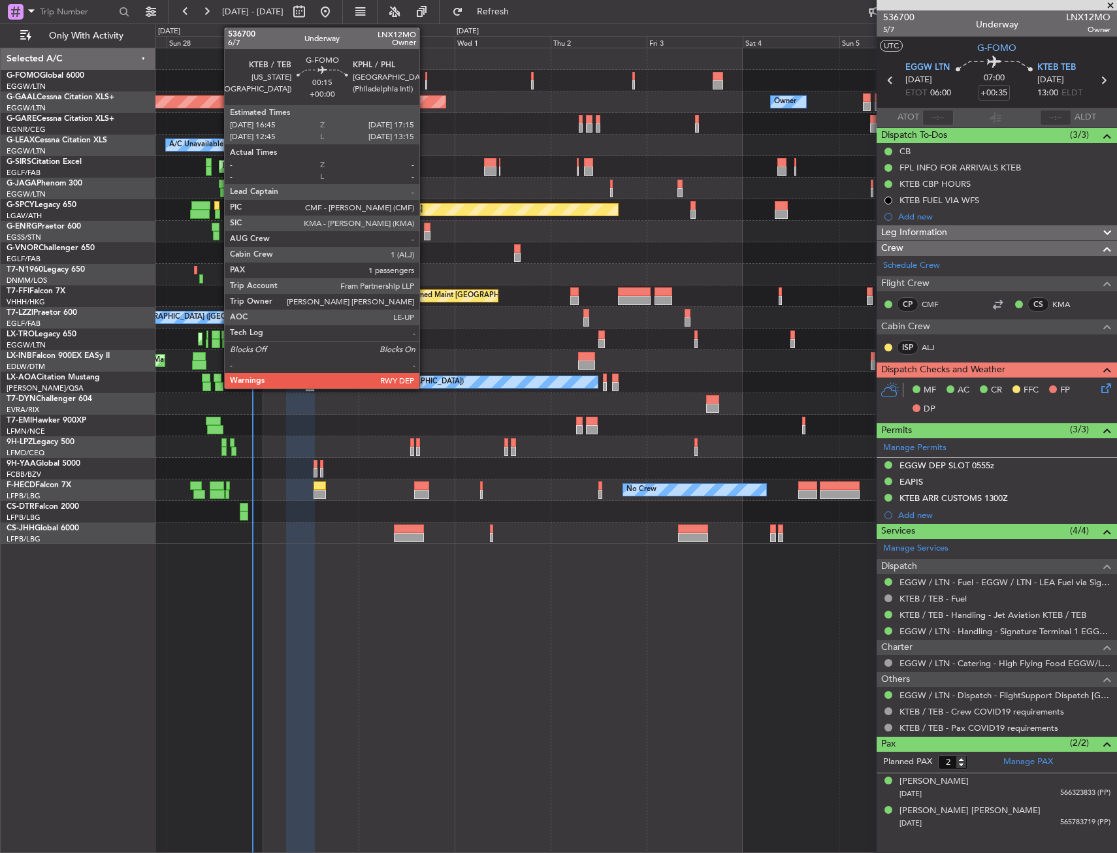
click at [425, 76] on div at bounding box center [426, 76] width 3 height 9
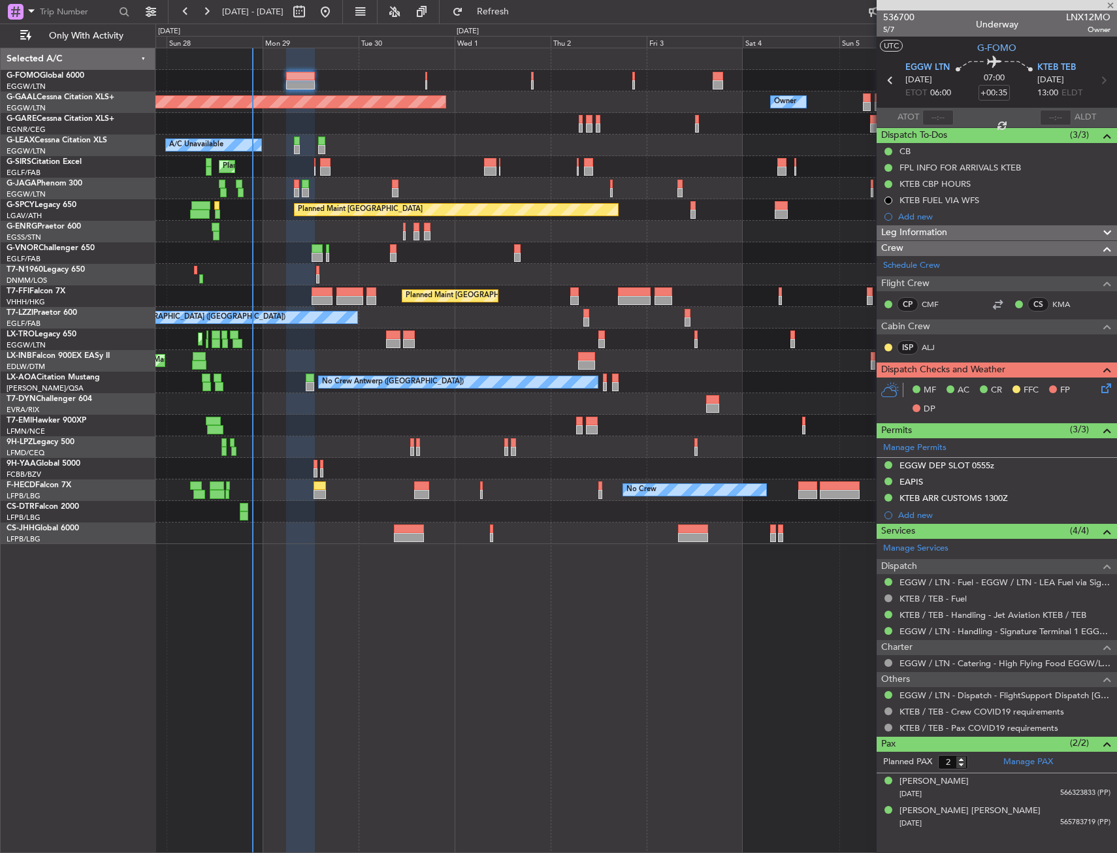
type input "1"
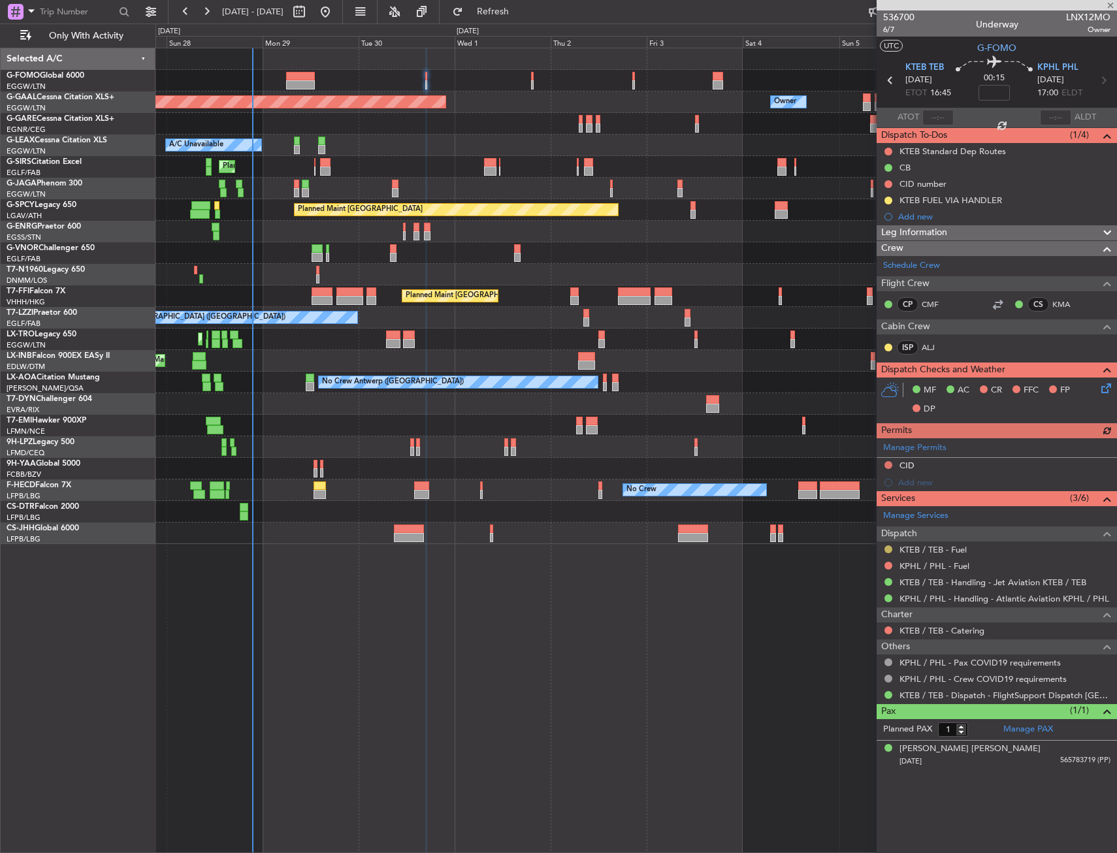
click at [886, 551] on button at bounding box center [888, 549] width 8 height 8
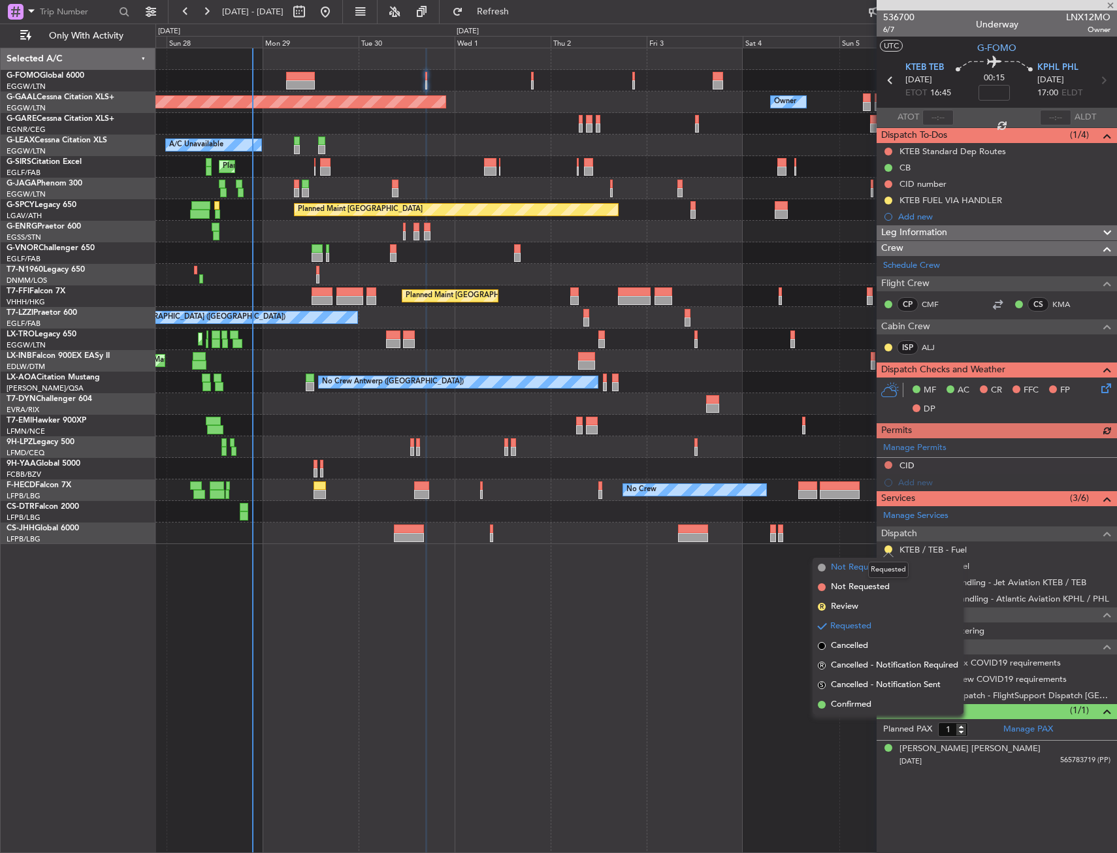
click at [856, 567] on span "Not Required" at bounding box center [857, 567] width 52 height 13
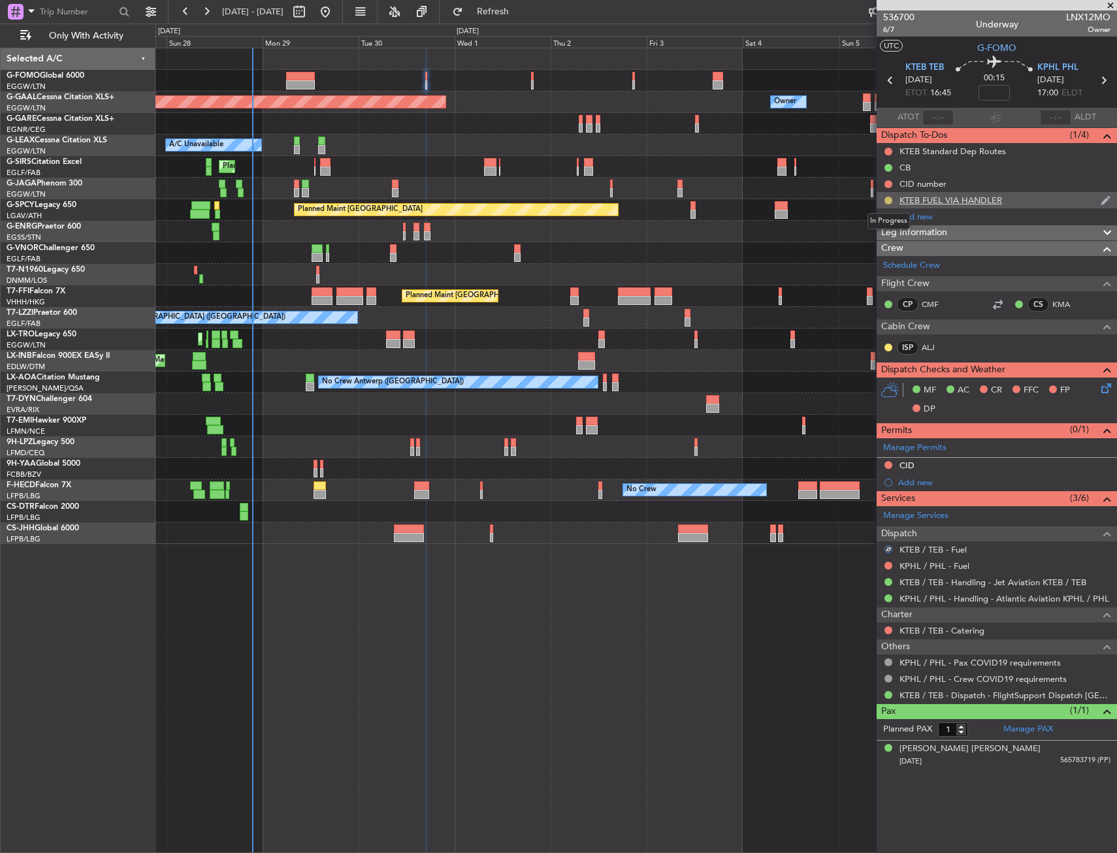
click at [888, 198] on button at bounding box center [888, 201] width 8 height 8
click at [869, 271] on li "Cancelled" at bounding box center [889, 278] width 70 height 20
click at [931, 201] on mat-tooltip-component "CID number" at bounding box center [923, 206] width 63 height 35
click at [986, 201] on div "KTEB FUEL VIA HANDLER" at bounding box center [950, 200] width 103 height 11
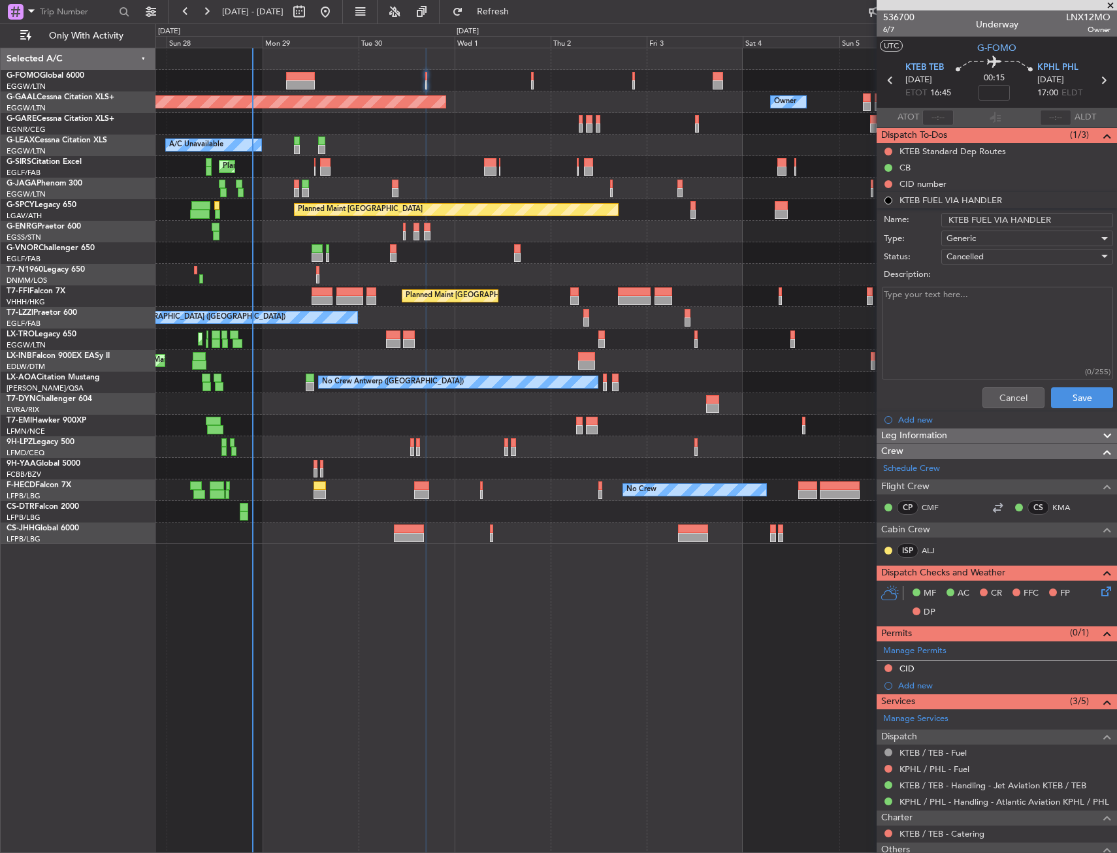
click at [1042, 219] on input "KTEB FUEL VIA HANDLER" at bounding box center [1027, 220] width 172 height 14
click at [1042, 220] on input "KTEB FUEL VIA HANDLER" at bounding box center [1027, 220] width 172 height 14
type input "KTEB FUEL VIA WFS"
click at [1062, 398] on button "Save" at bounding box center [1082, 397] width 62 height 21
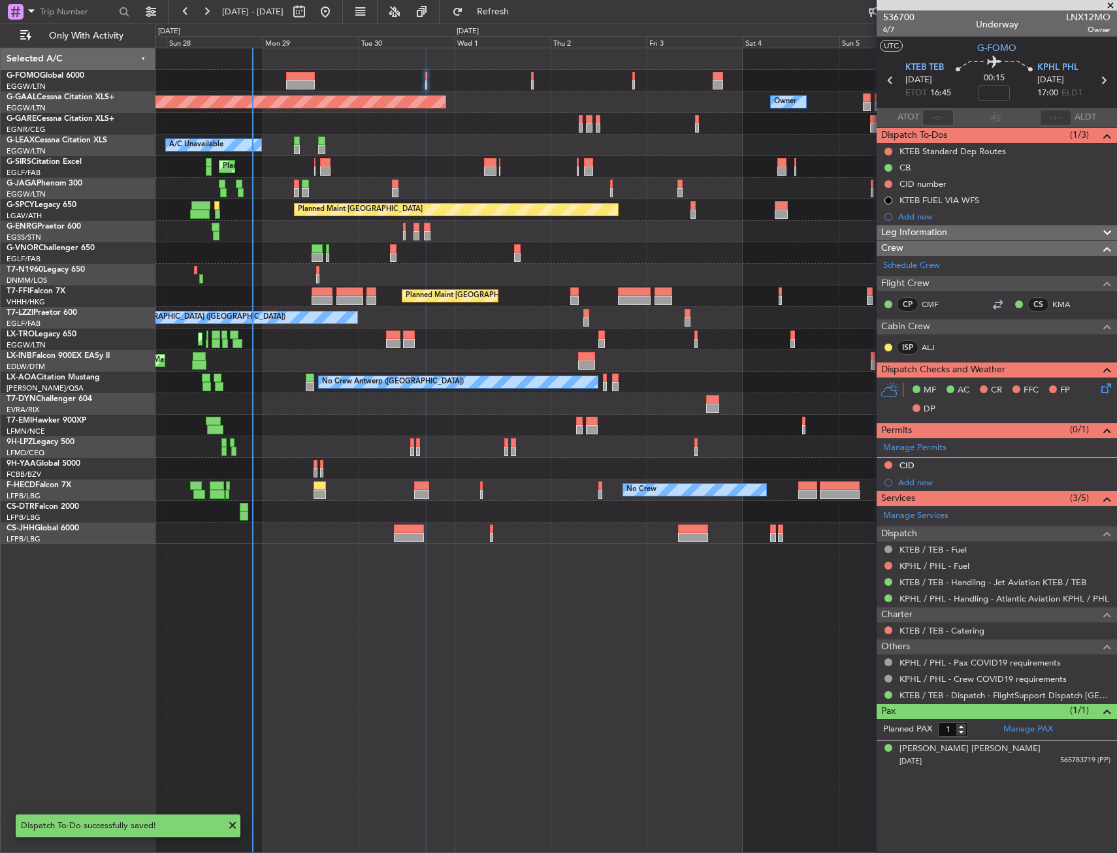
click at [732, 251] on div "Planned Maint [GEOGRAPHIC_DATA] ([GEOGRAPHIC_DATA])" at bounding box center [635, 253] width 961 height 22
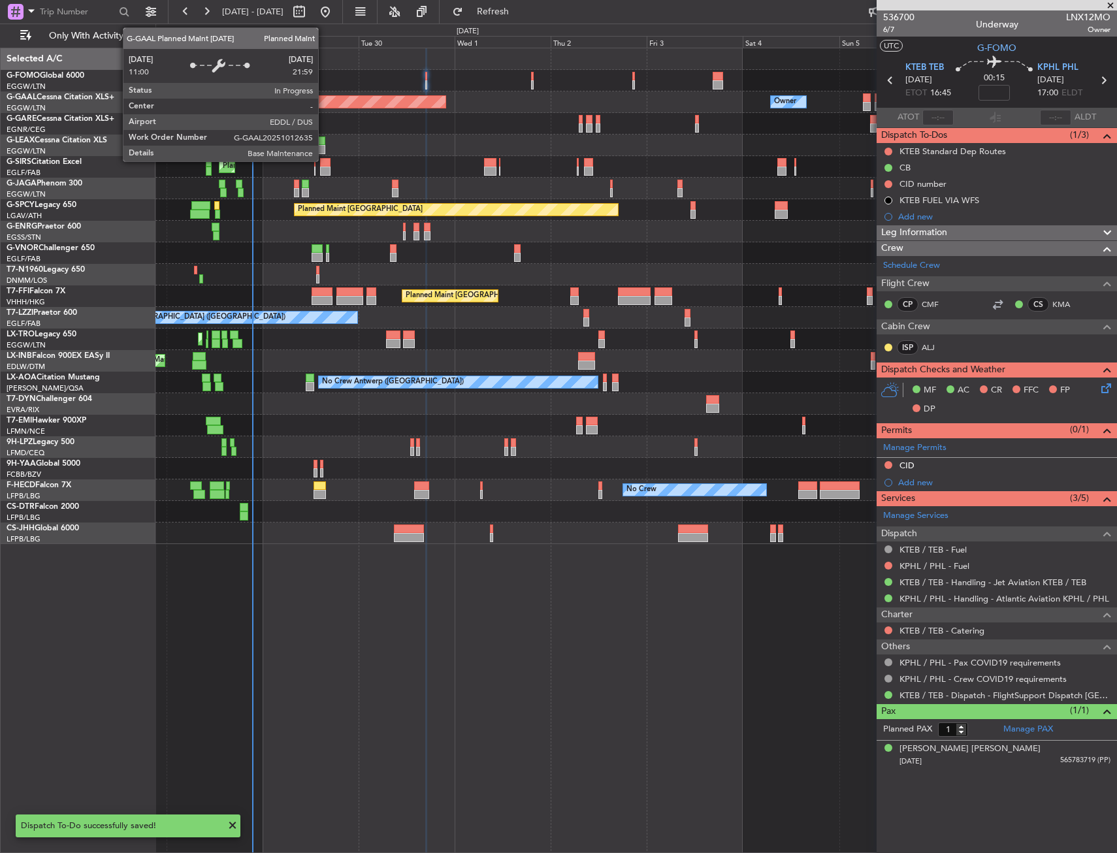
click at [317, 79] on div at bounding box center [635, 81] width 961 height 22
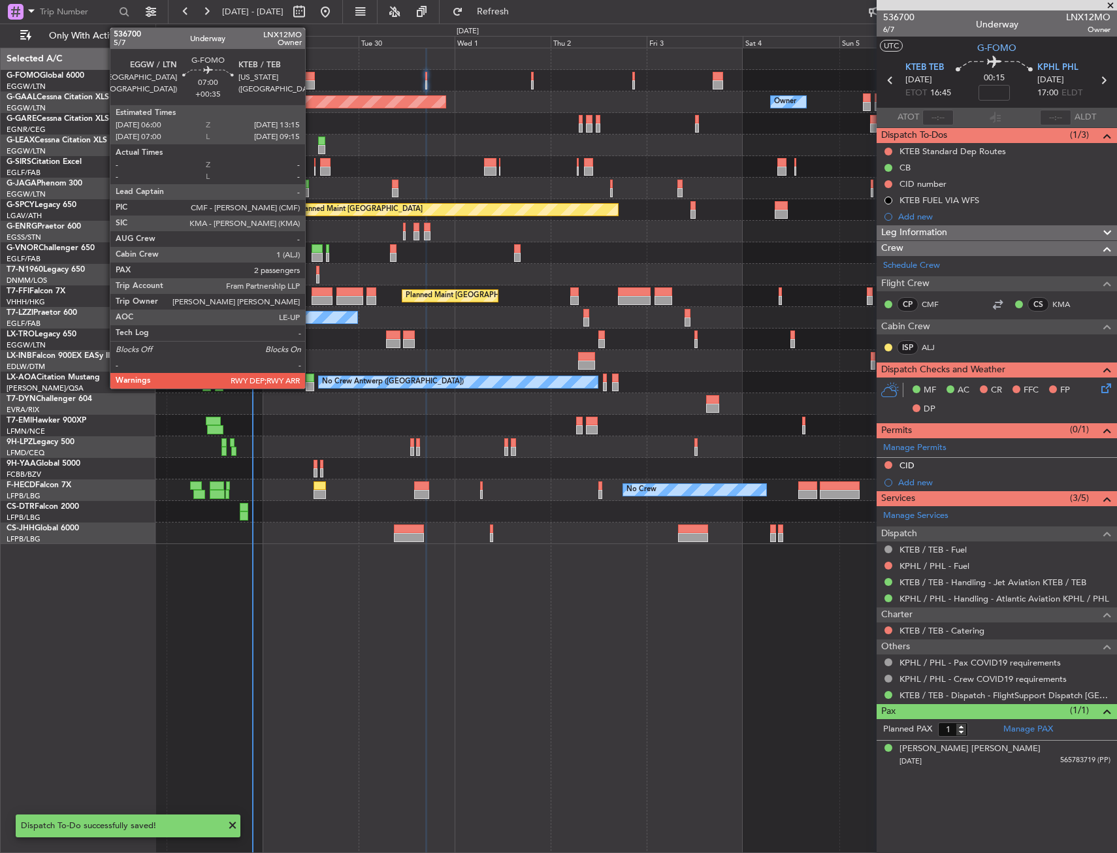
click at [307, 85] on div at bounding box center [300, 84] width 29 height 9
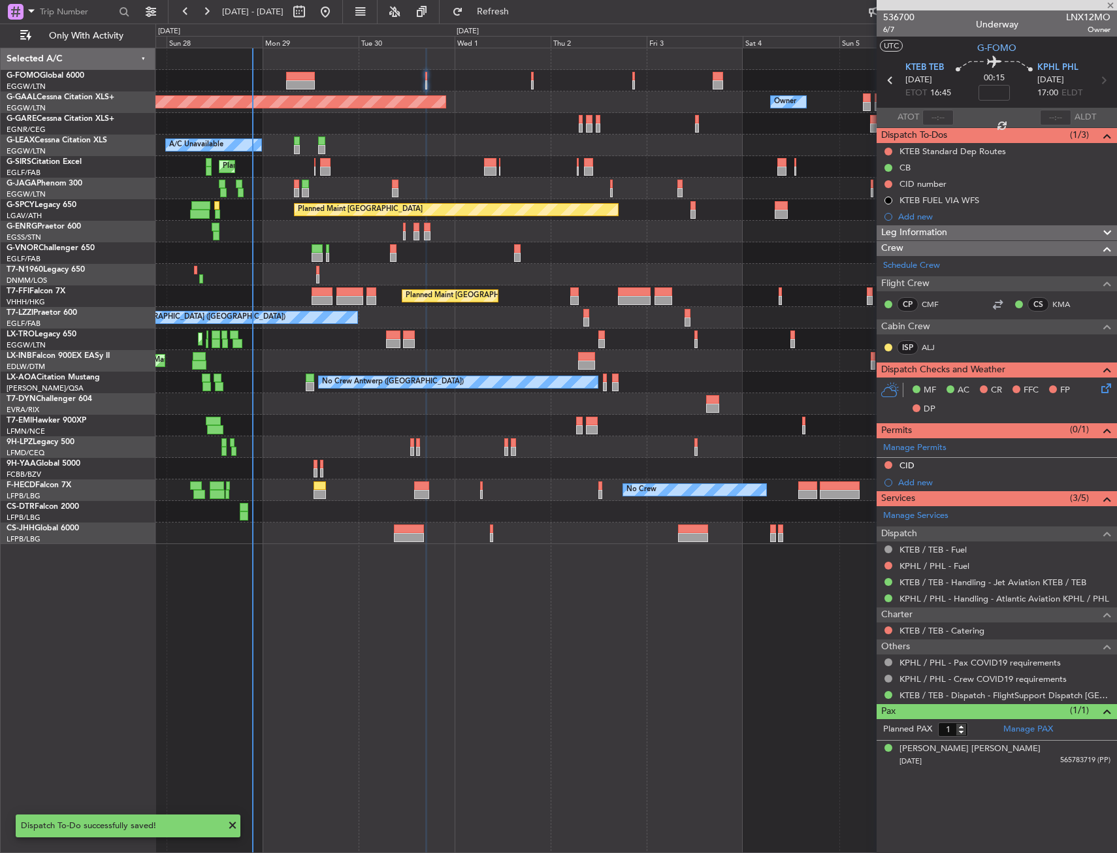
type input "+00:35"
type input "2"
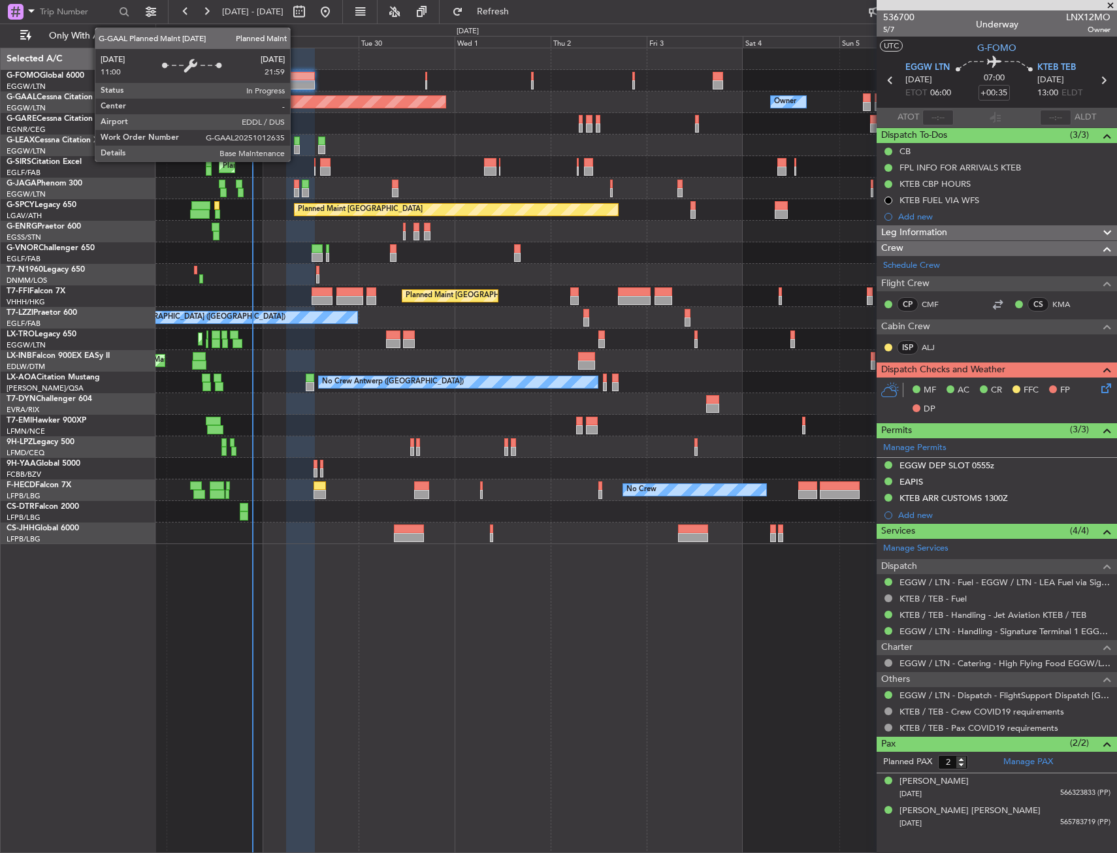
click at [300, 86] on div at bounding box center [300, 84] width 29 height 9
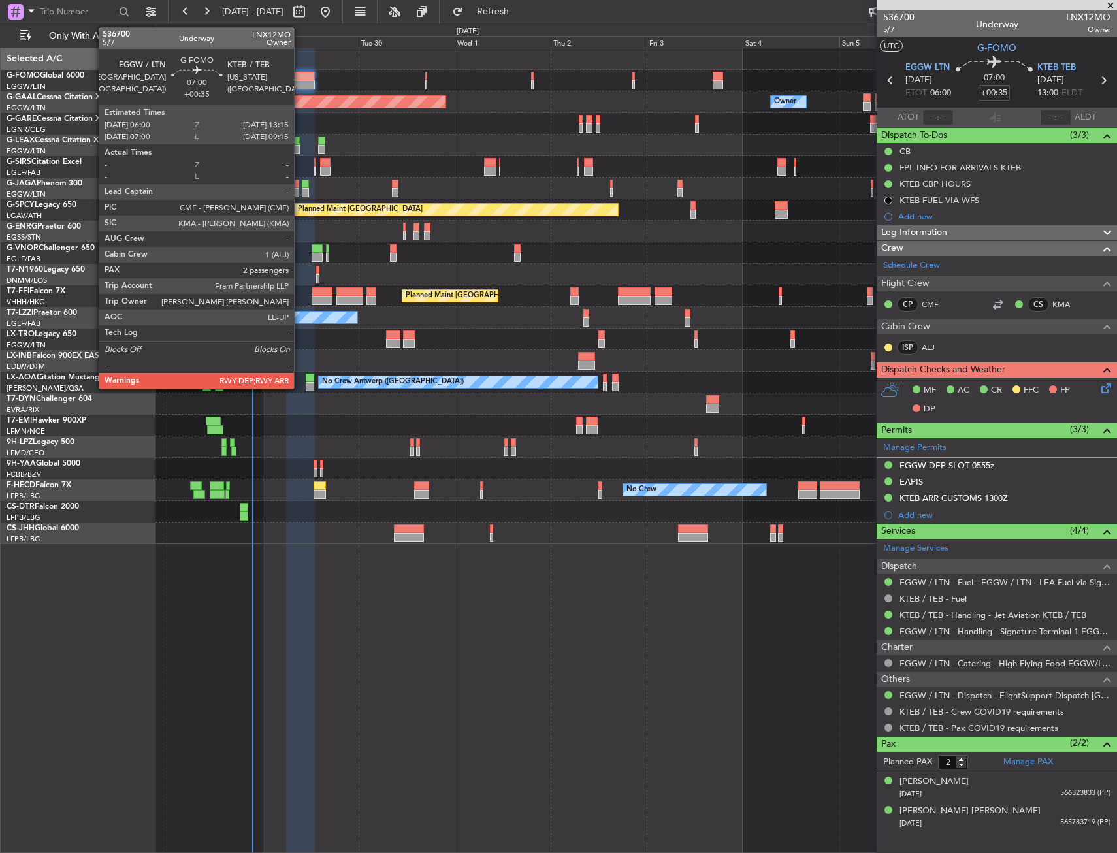
click at [300, 86] on div at bounding box center [300, 84] width 29 height 9
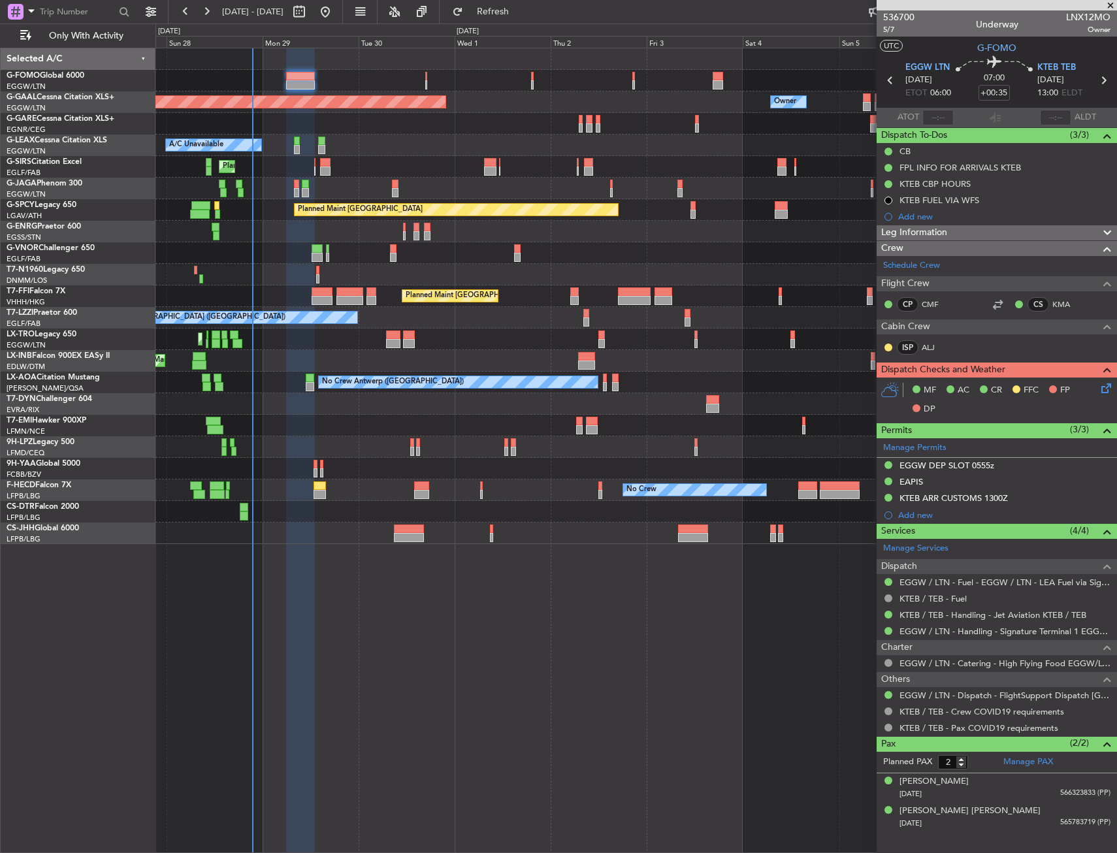
click at [354, 675] on div "Planned Maint Dusseldorf Owner Owner A/C Unavailable Planned Maint London (Luto…" at bounding box center [635, 450] width 961 height 805
click at [1105, 385] on icon at bounding box center [1104, 386] width 10 height 10
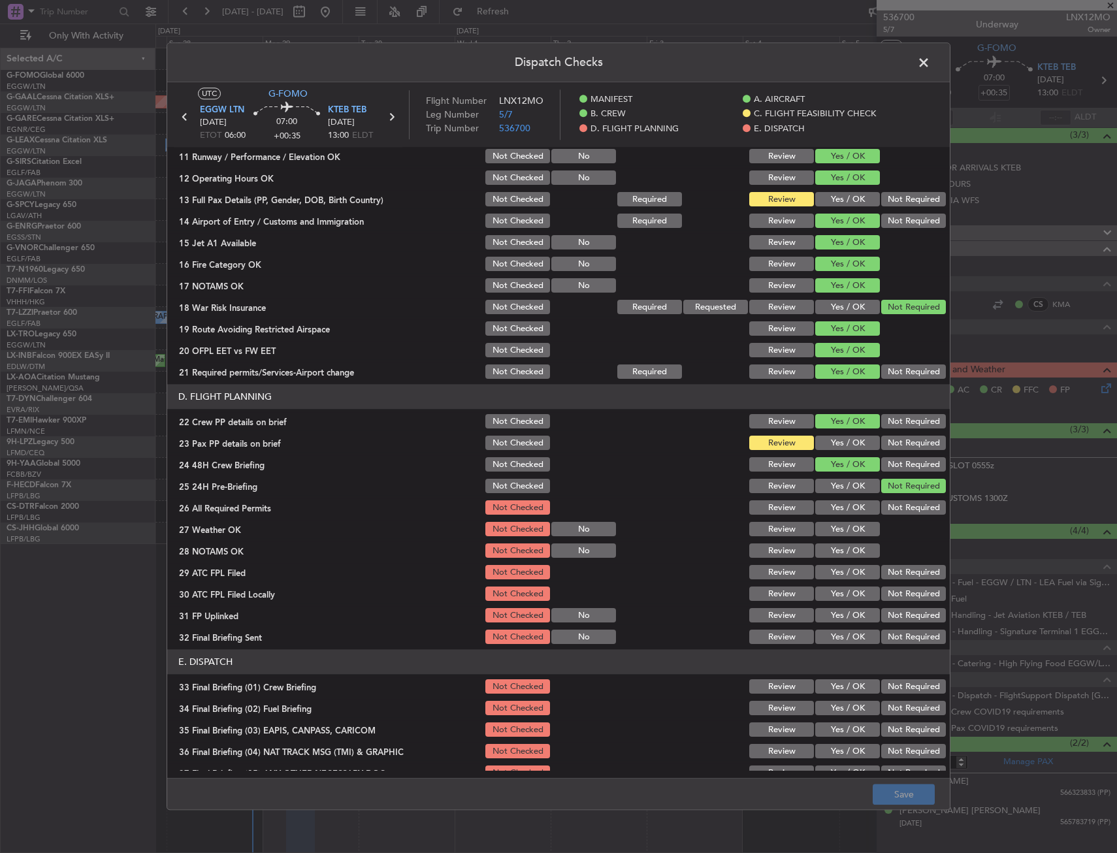
scroll to position [341, 0]
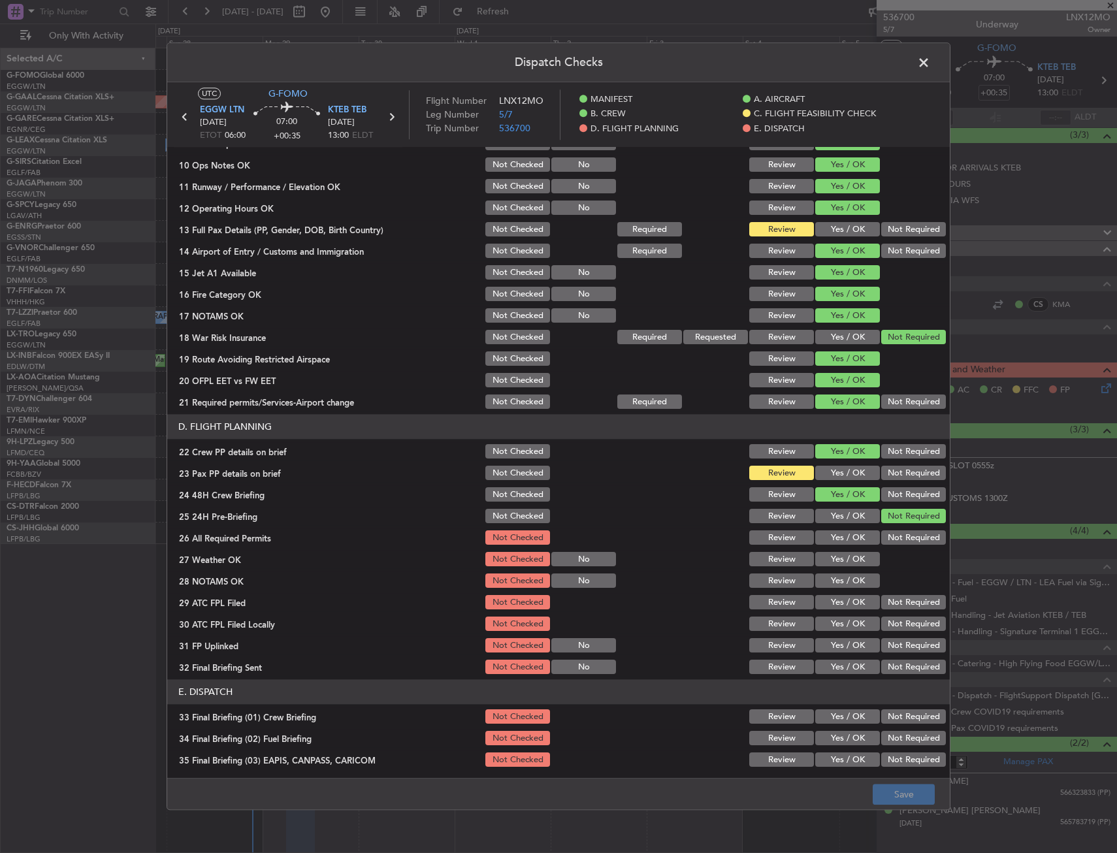
click at [824, 479] on div "Yes / OK" at bounding box center [846, 473] width 66 height 18
click at [821, 238] on div "Yes / OK" at bounding box center [846, 230] width 66 height 18
drag, startPoint x: 828, startPoint y: 233, endPoint x: 825, endPoint y: 383, distance: 150.9
click at [828, 233] on button "Yes / OK" at bounding box center [847, 230] width 65 height 14
click at [820, 472] on button "Yes / OK" at bounding box center [847, 473] width 65 height 14
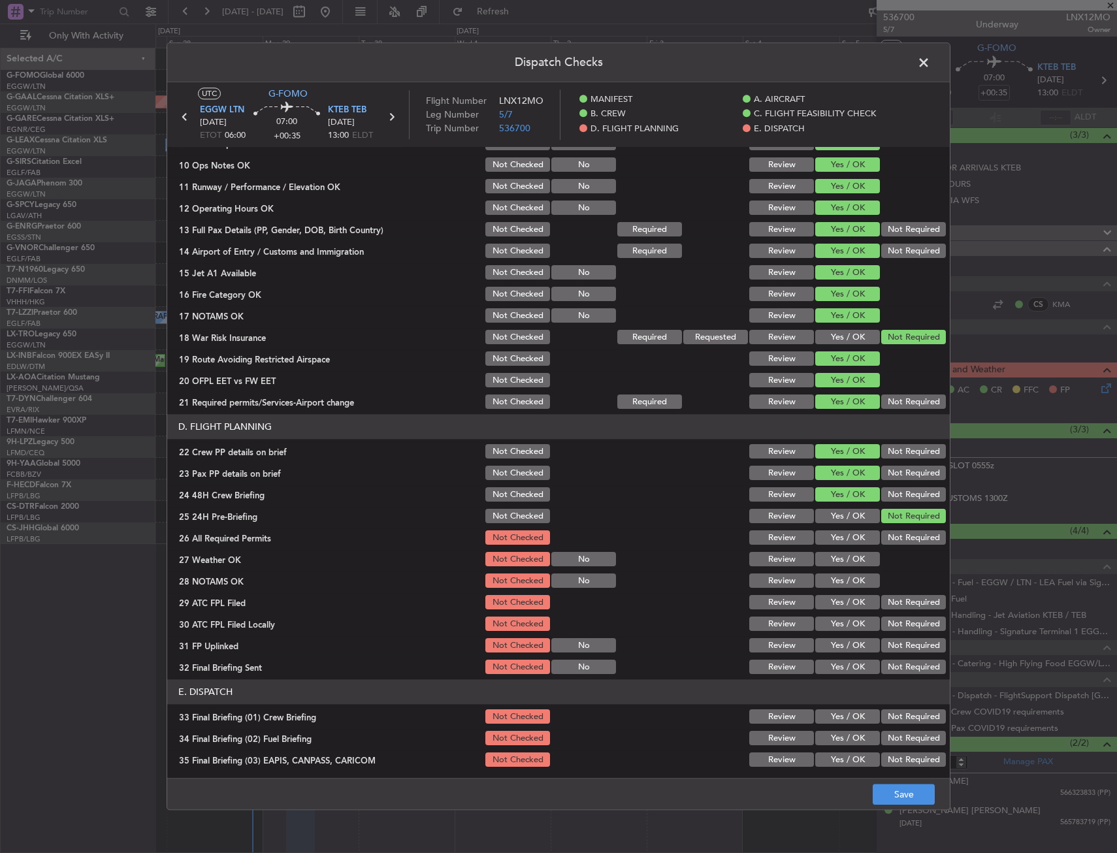
click at [826, 551] on div "Yes / OK" at bounding box center [846, 560] width 66 height 18
click at [831, 537] on button "Yes / OK" at bounding box center [847, 538] width 65 height 14
click at [830, 565] on button "Yes / OK" at bounding box center [847, 560] width 65 height 14
click at [830, 585] on button "Yes / OK" at bounding box center [847, 581] width 65 height 14
click at [833, 597] on button "Yes / OK" at bounding box center [847, 603] width 65 height 14
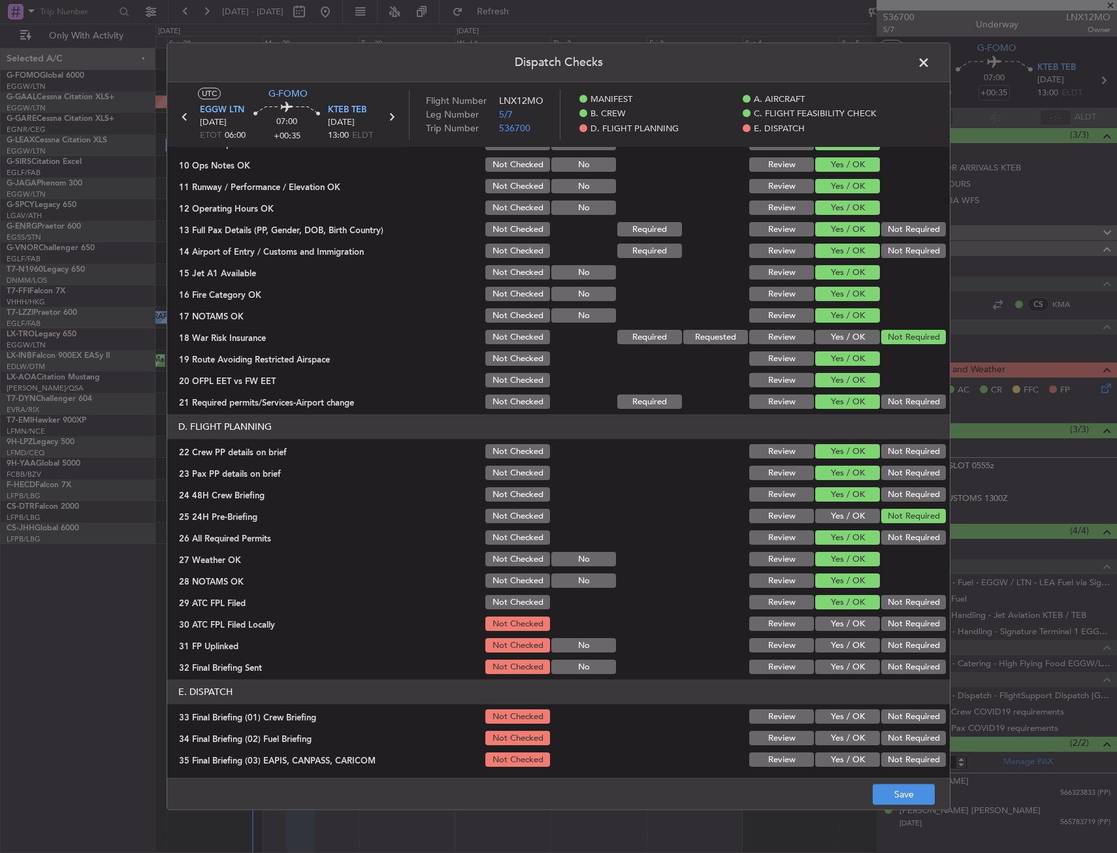
click at [881, 629] on button "Not Required" at bounding box center [913, 624] width 65 height 14
drag, startPoint x: 846, startPoint y: 649, endPoint x: 860, endPoint y: 652, distance: 14.1
click at [856, 652] on button "Yes / OK" at bounding box center [847, 646] width 65 height 14
click at [888, 667] on button "Not Required" at bounding box center [913, 667] width 65 height 14
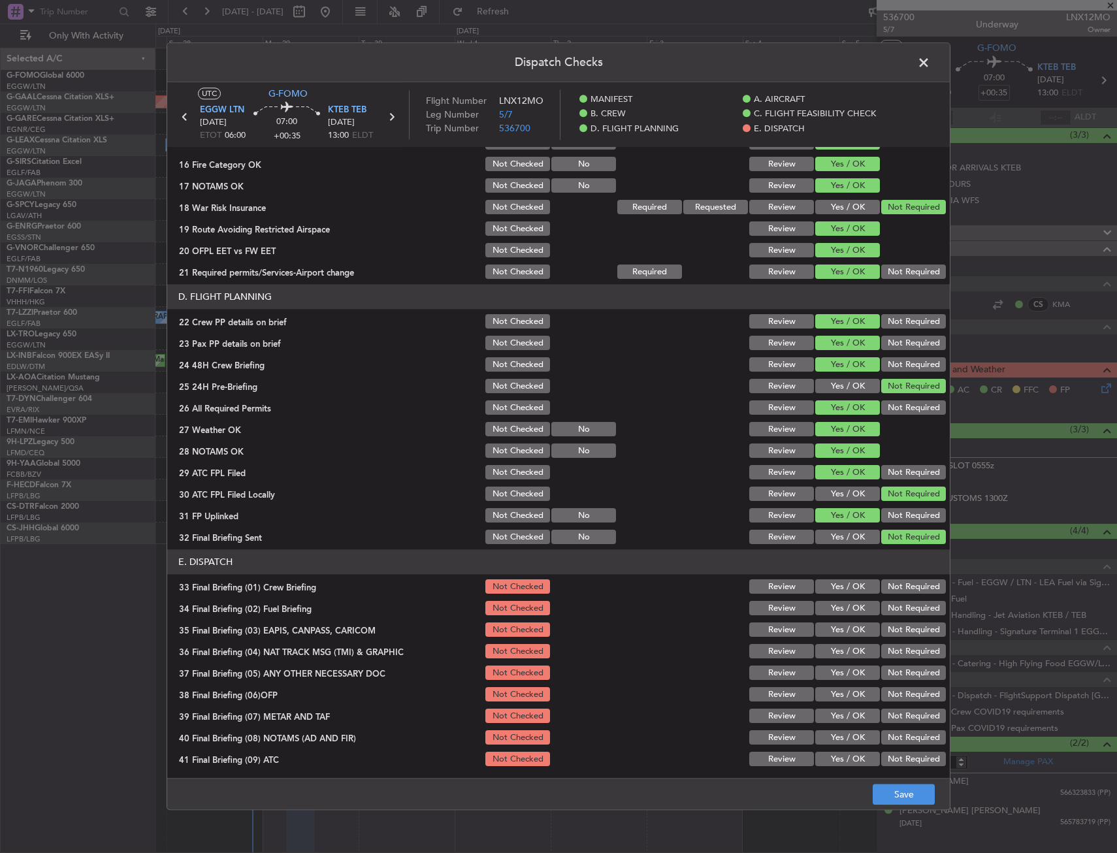
scroll to position [537, 0]
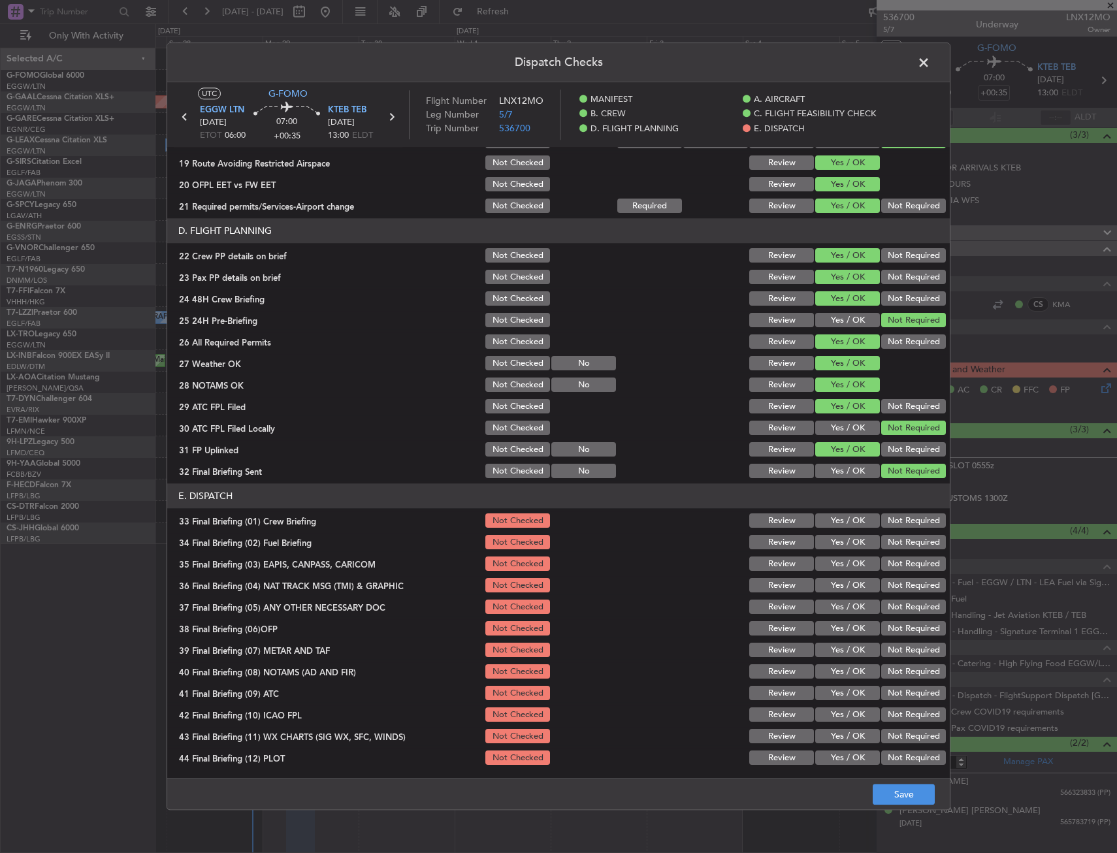
drag, startPoint x: 841, startPoint y: 511, endPoint x: 840, endPoint y: 526, distance: 14.4
click at [840, 512] on div "Yes / OK" at bounding box center [846, 521] width 66 height 18
click at [840, 526] on button "Yes / OK" at bounding box center [847, 521] width 65 height 14
click at [840, 545] on button "Yes / OK" at bounding box center [847, 543] width 65 height 14
click at [838, 563] on button "Yes / OK" at bounding box center [847, 564] width 65 height 14
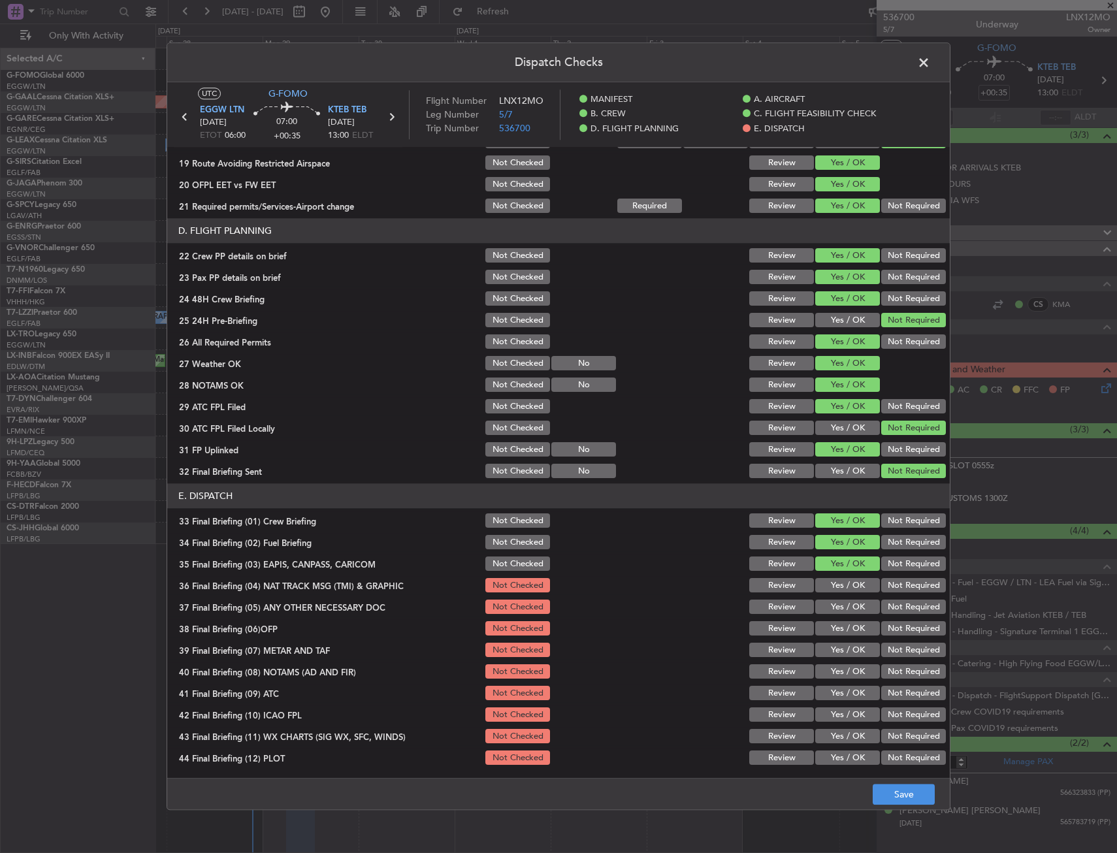
click at [837, 585] on button "Yes / OK" at bounding box center [847, 586] width 65 height 14
click at [833, 611] on button "Yes / OK" at bounding box center [847, 607] width 65 height 14
drag, startPoint x: 838, startPoint y: 626, endPoint x: 837, endPoint y: 636, distance: 9.2
click at [837, 629] on button "Yes / OK" at bounding box center [847, 629] width 65 height 14
click at [837, 649] on button "Yes / OK" at bounding box center [847, 650] width 65 height 14
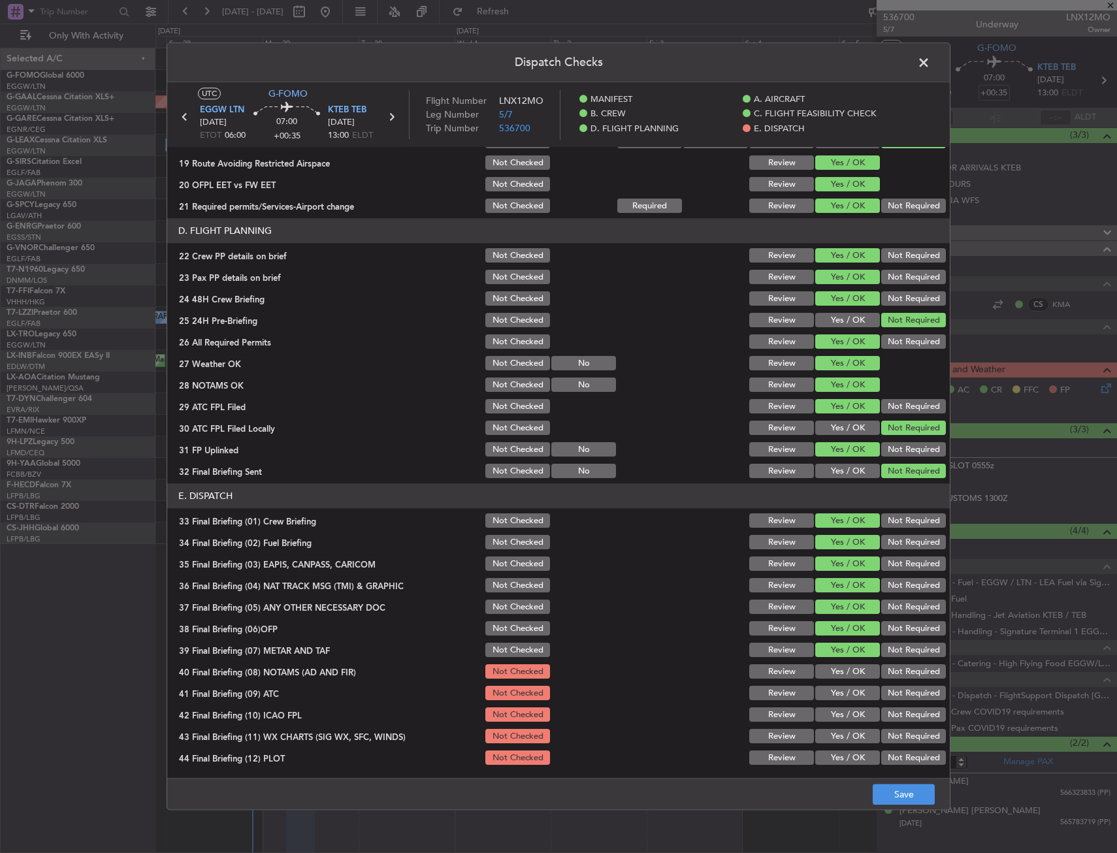
drag, startPoint x: 834, startPoint y: 664, endPoint x: 833, endPoint y: 677, distance: 13.8
click at [833, 664] on div "Yes / OK" at bounding box center [846, 672] width 66 height 18
click at [833, 680] on div "Yes / OK" at bounding box center [846, 672] width 66 height 18
click at [833, 692] on button "Yes / OK" at bounding box center [847, 693] width 65 height 14
click at [833, 701] on div "Yes / OK" at bounding box center [846, 693] width 66 height 18
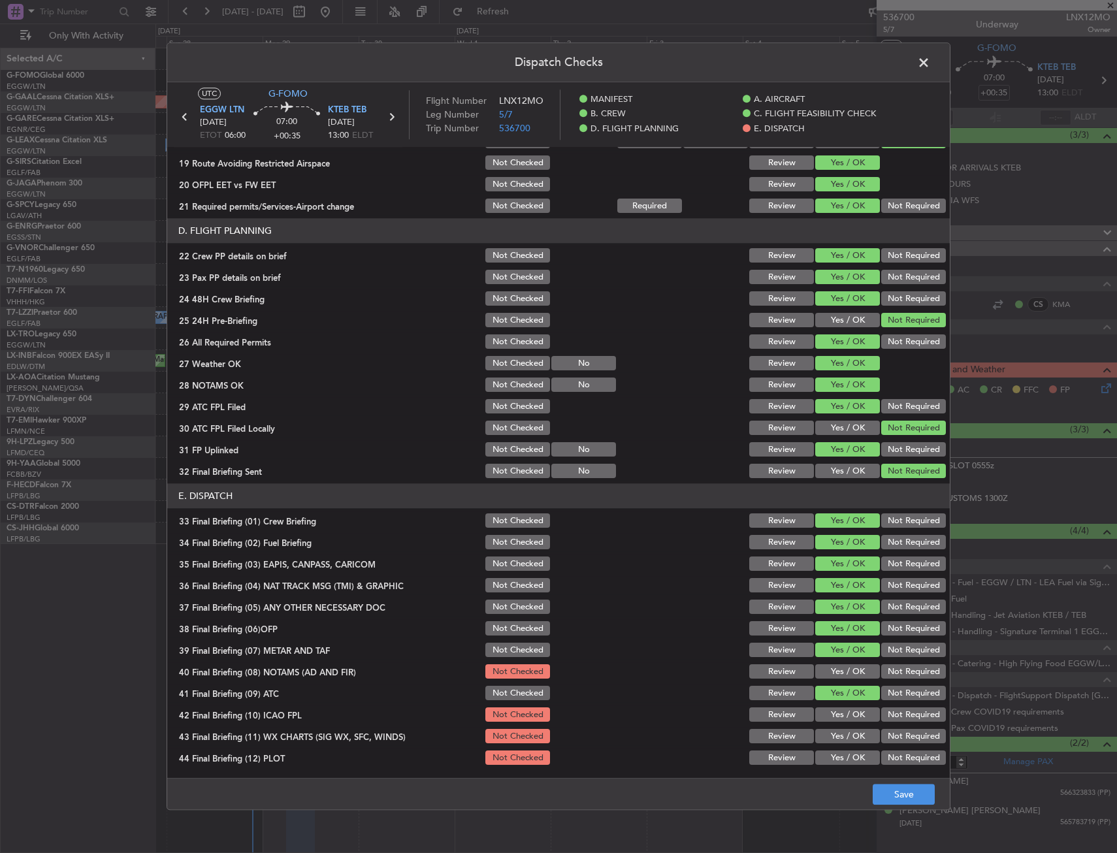
click at [831, 718] on button "Yes / OK" at bounding box center [847, 715] width 65 height 14
click at [833, 734] on button "Yes / OK" at bounding box center [847, 737] width 65 height 14
drag, startPoint x: 835, startPoint y: 741, endPoint x: 836, endPoint y: 754, distance: 13.1
click at [835, 743] on button "Yes / OK" at bounding box center [847, 737] width 65 height 14
click at [836, 755] on button "Yes / OK" at bounding box center [847, 758] width 65 height 14
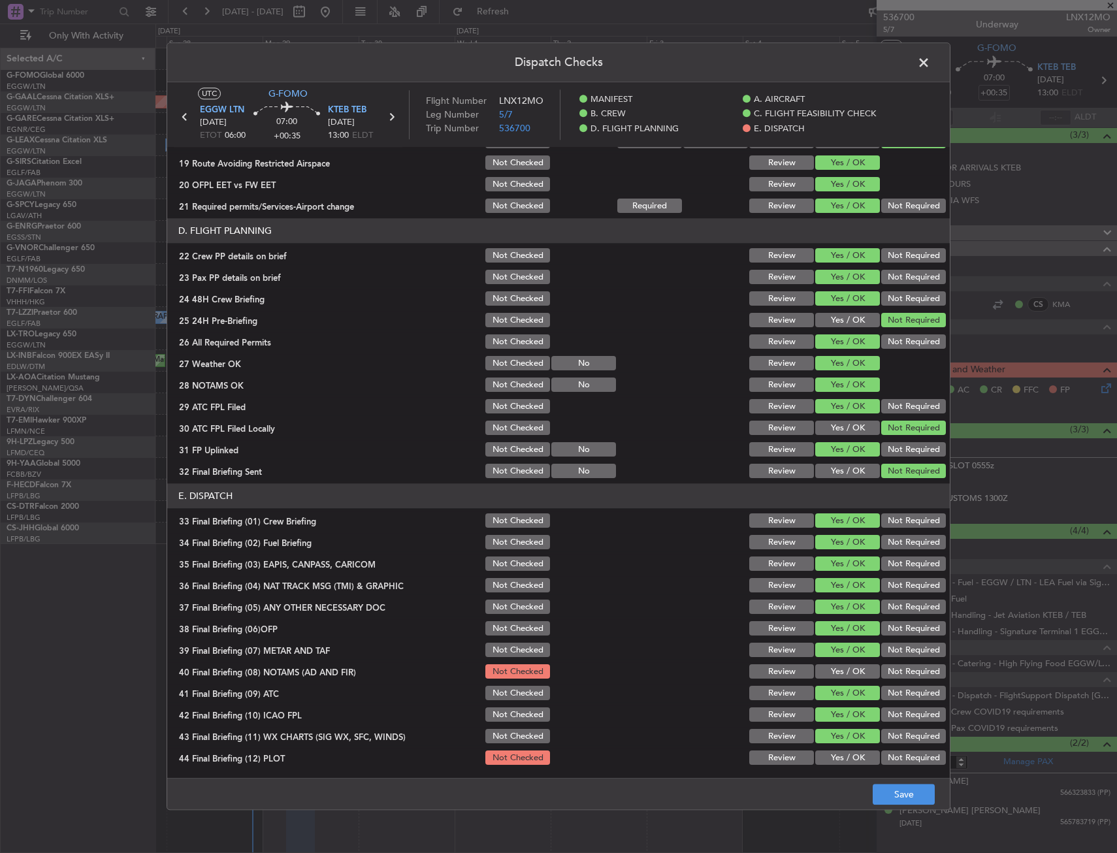
drag, startPoint x: 837, startPoint y: 763, endPoint x: 837, endPoint y: 752, distance: 10.5
click at [837, 758] on button "Yes / OK" at bounding box center [847, 758] width 65 height 14
click at [861, 675] on button "Yes / OK" at bounding box center [847, 672] width 65 height 14
click at [893, 797] on button "Save" at bounding box center [904, 794] width 62 height 21
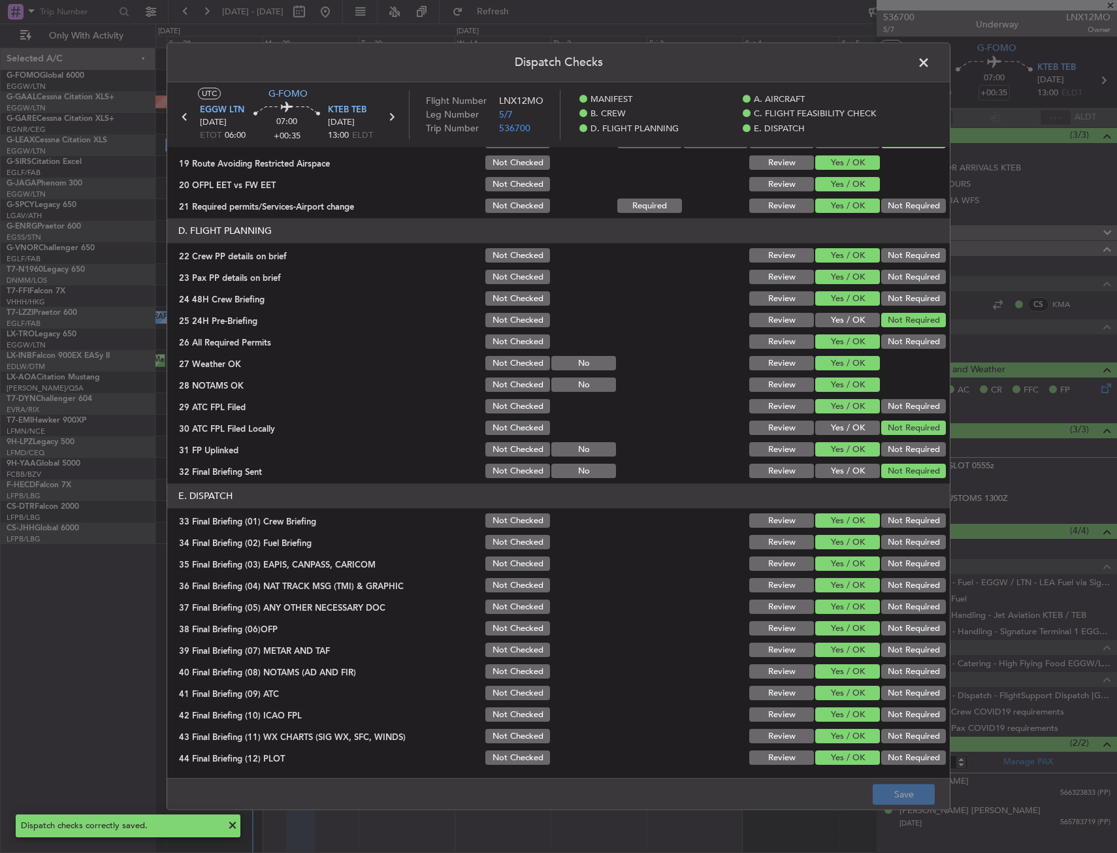
click at [930, 64] on span at bounding box center [930, 66] width 0 height 26
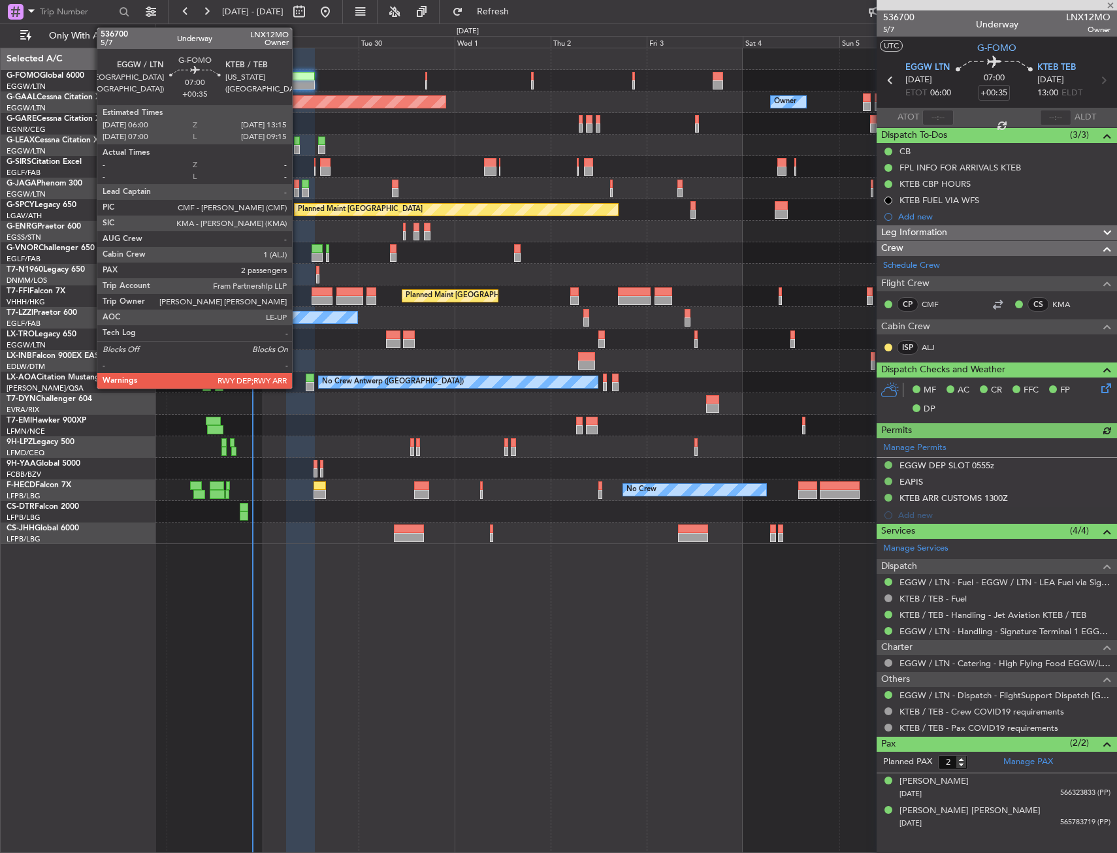
click at [298, 74] on div at bounding box center [300, 76] width 29 height 9
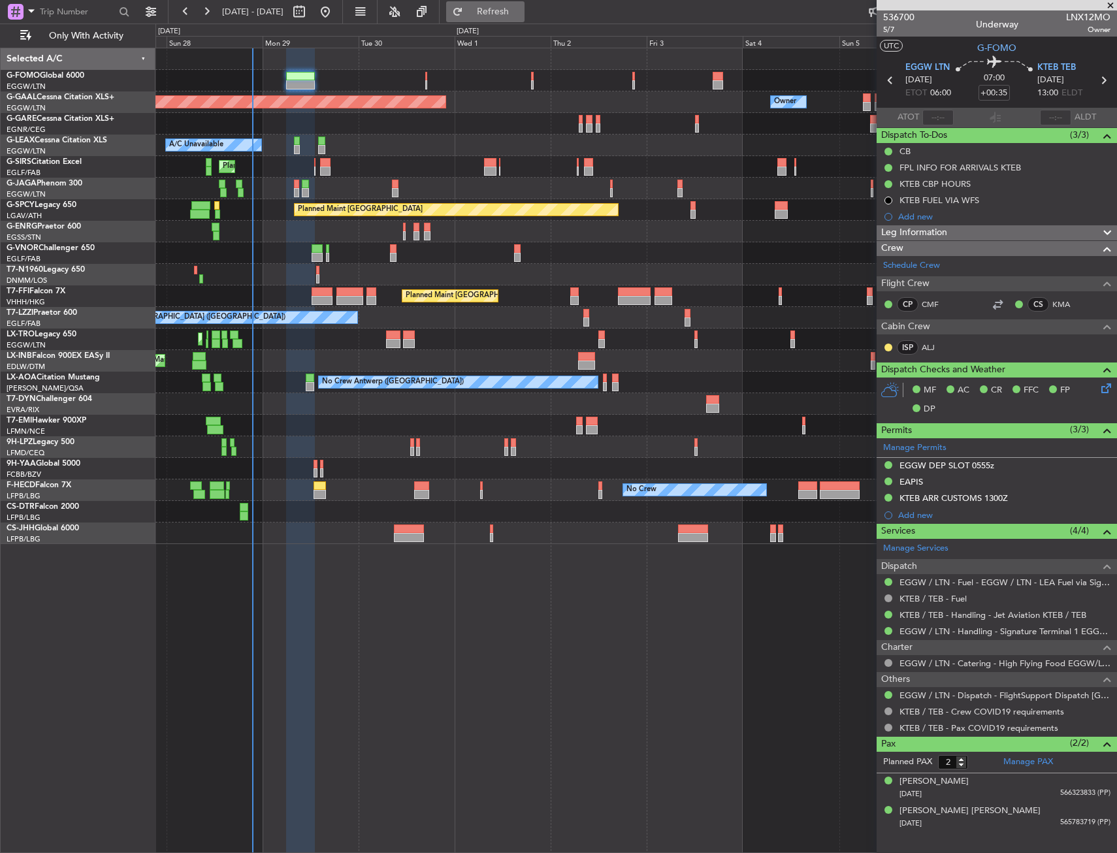
click at [521, 12] on span "Refresh" at bounding box center [493, 11] width 55 height 9
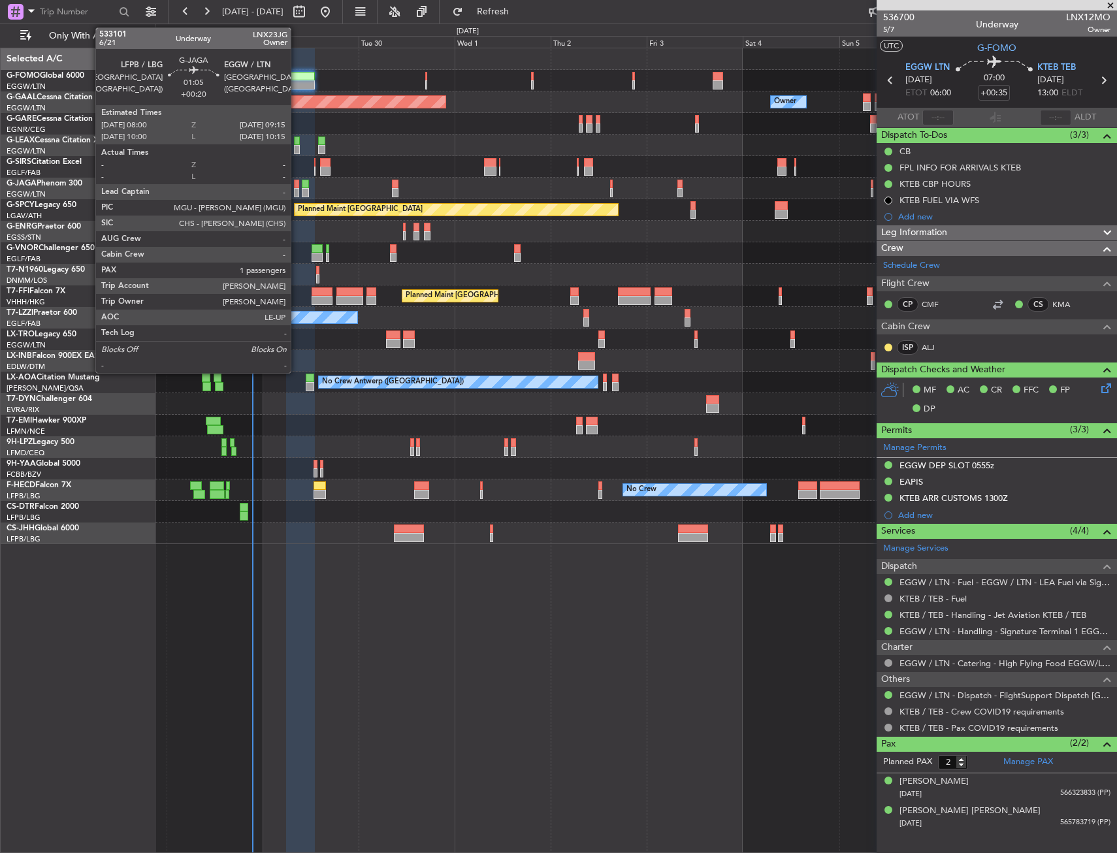
click at [297, 187] on div at bounding box center [296, 184] width 5 height 9
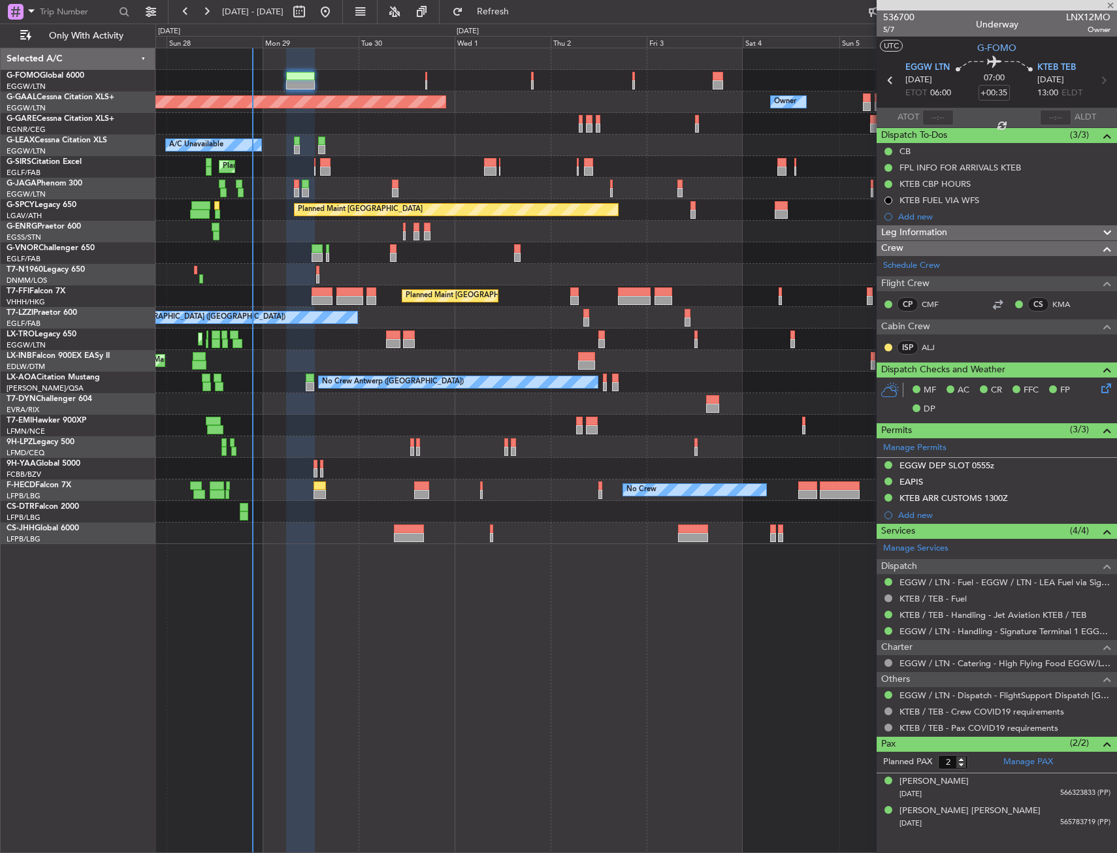
type input "+00:20"
type input "1"
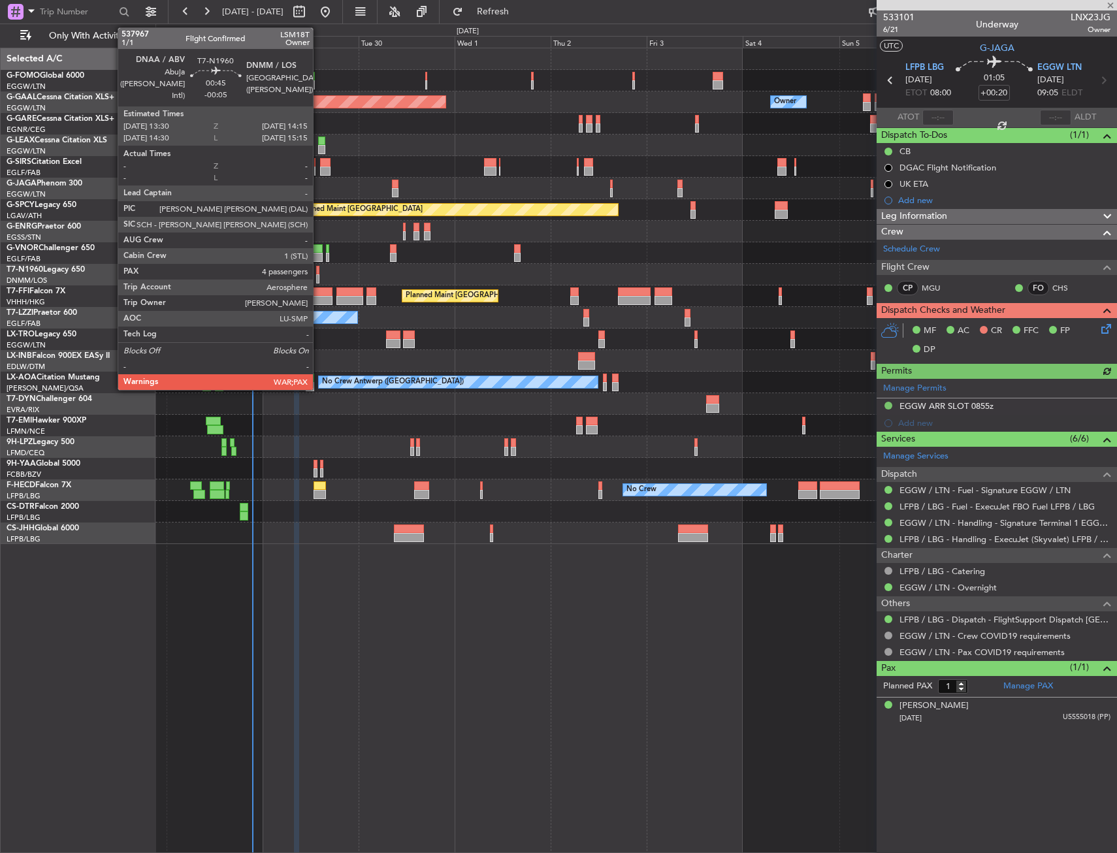
click at [319, 270] on div at bounding box center [317, 270] width 3 height 9
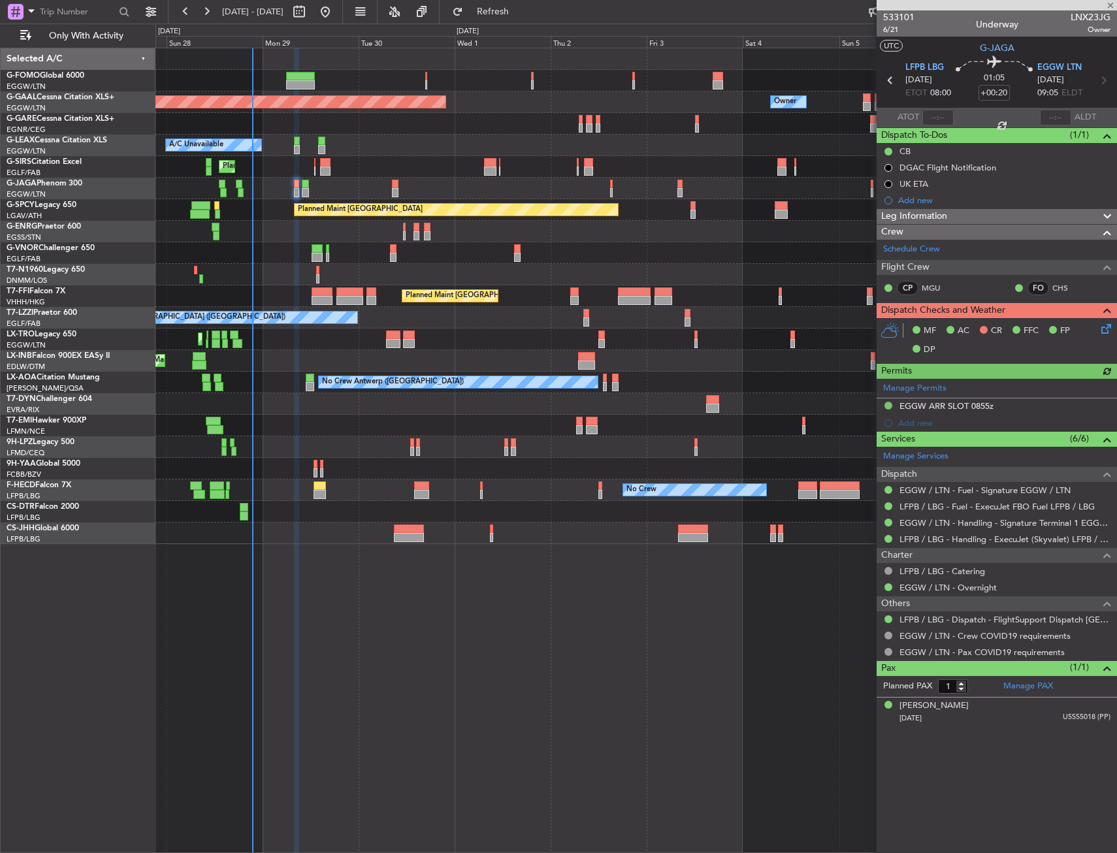
type input "-00:05"
type input "4"
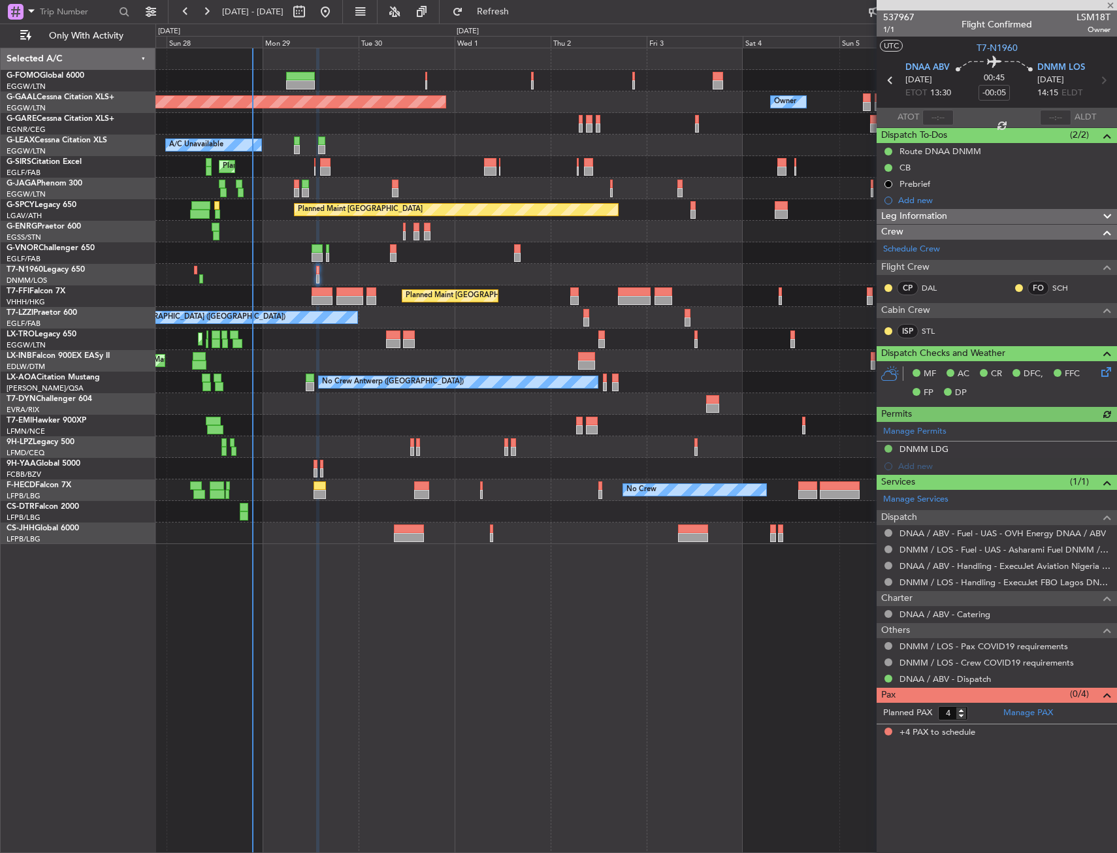
click at [315, 296] on div at bounding box center [322, 300] width 21 height 9
type input "-00:50"
type input "5"
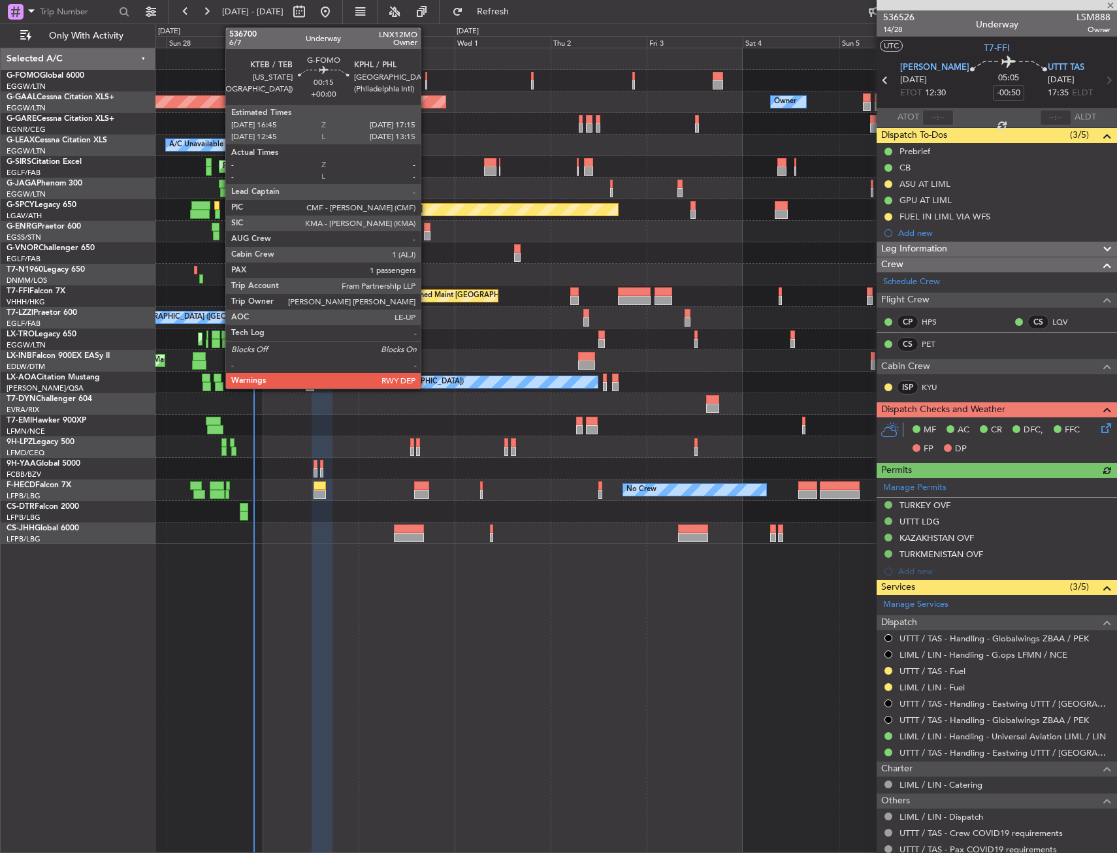
click at [427, 77] on div at bounding box center [426, 76] width 3 height 9
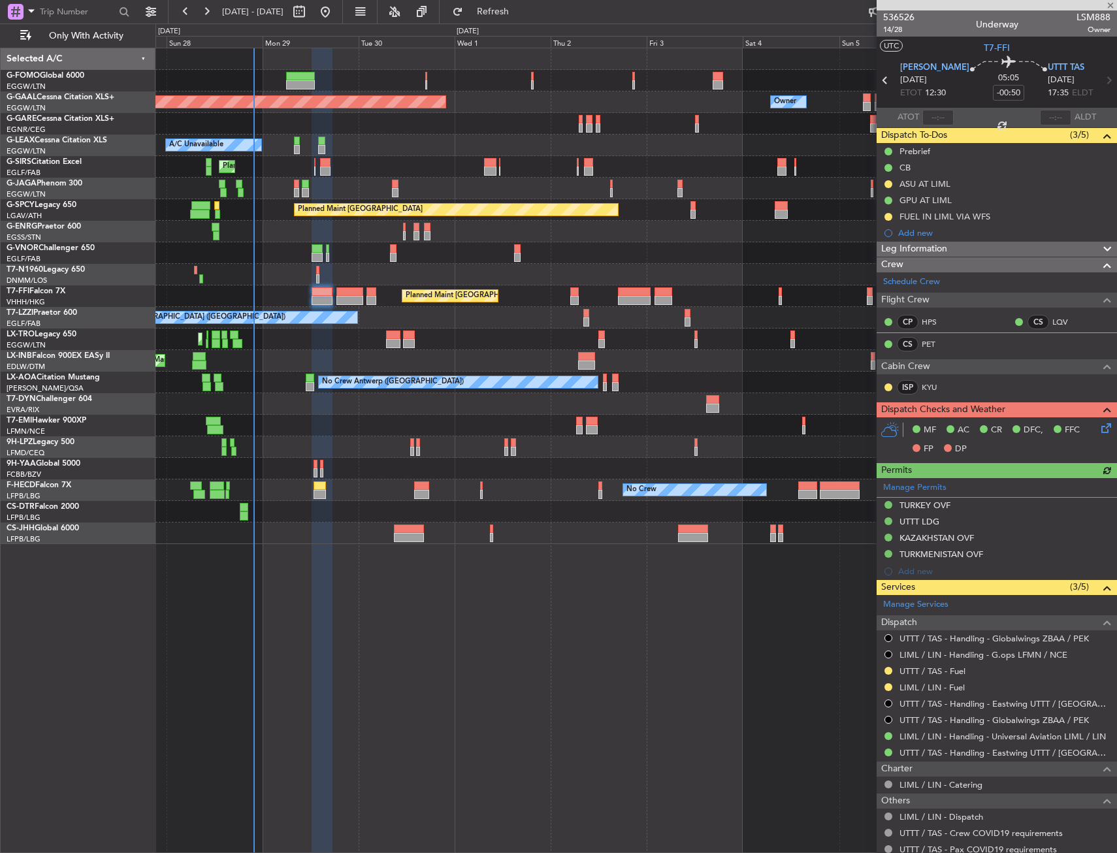
type input "1"
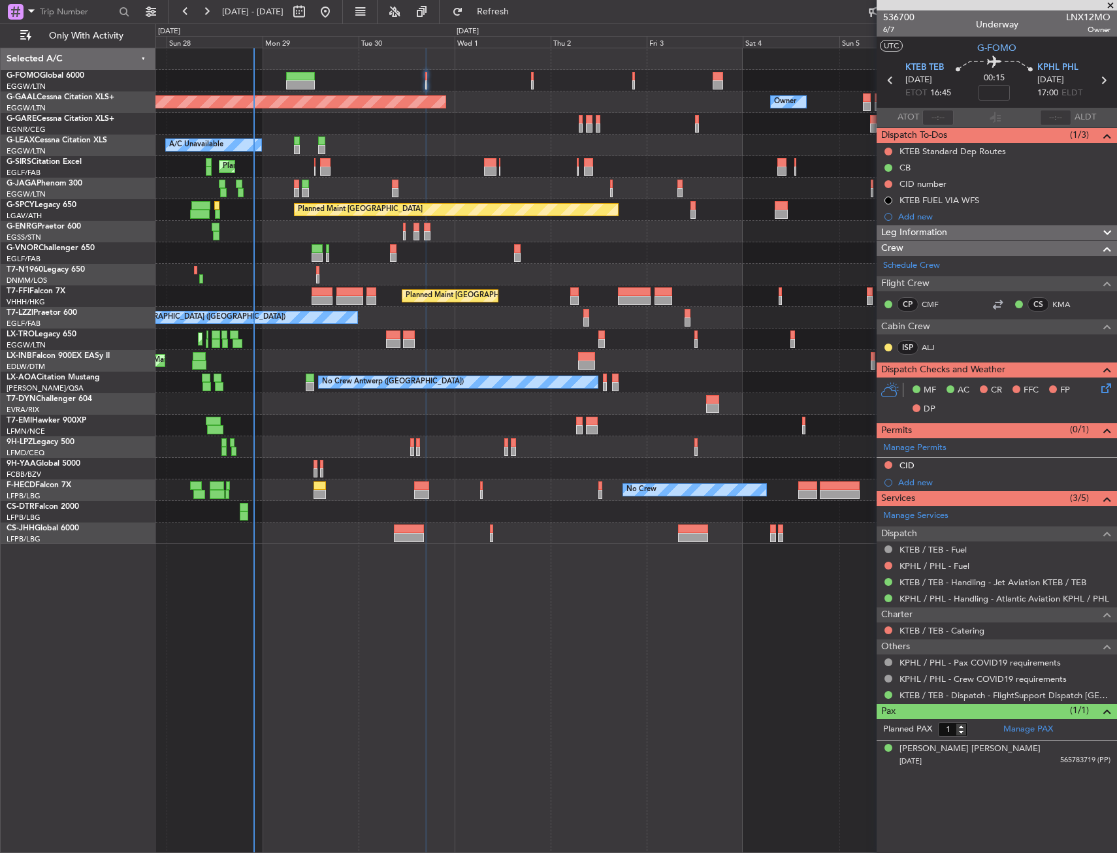
click at [385, 658] on div "Planned Maint Dusseldorf Owner Owner A/C Unavailable Planned Maint London (Luto…" at bounding box center [635, 450] width 961 height 805
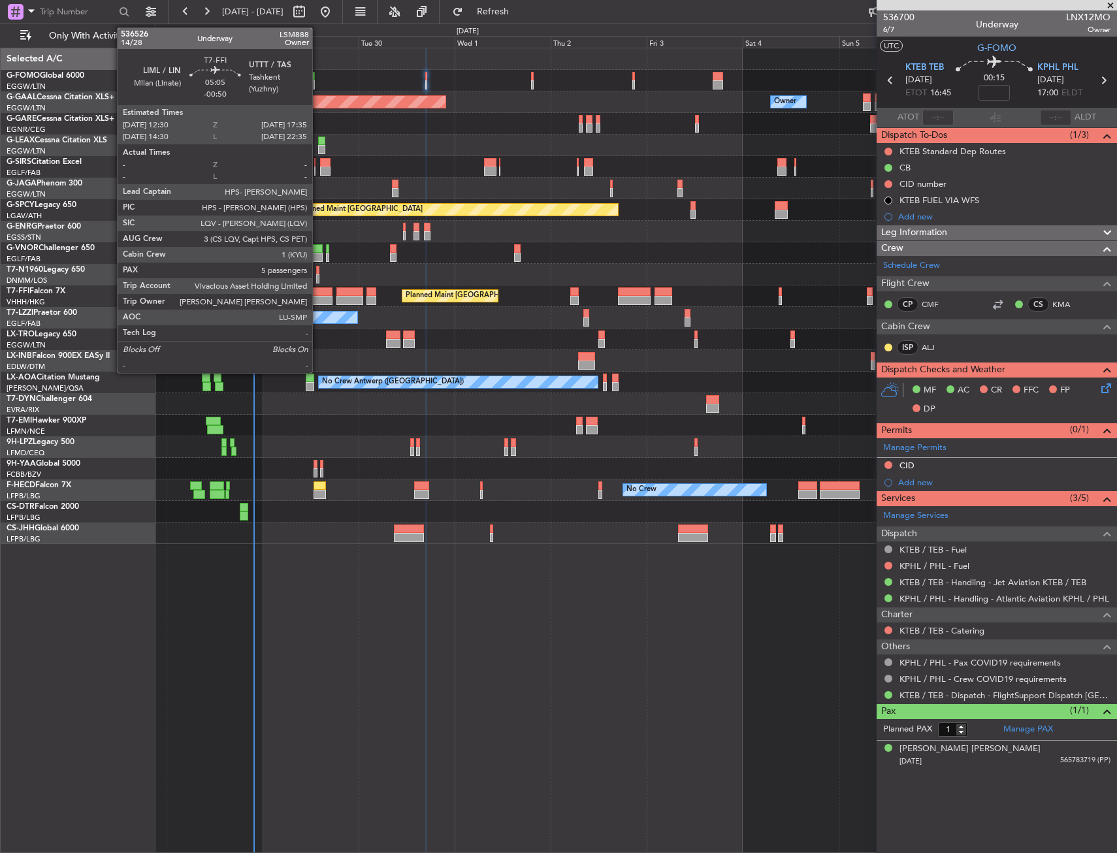
click at [327, 293] on div at bounding box center [322, 291] width 21 height 9
type input "-00:50"
type input "5"
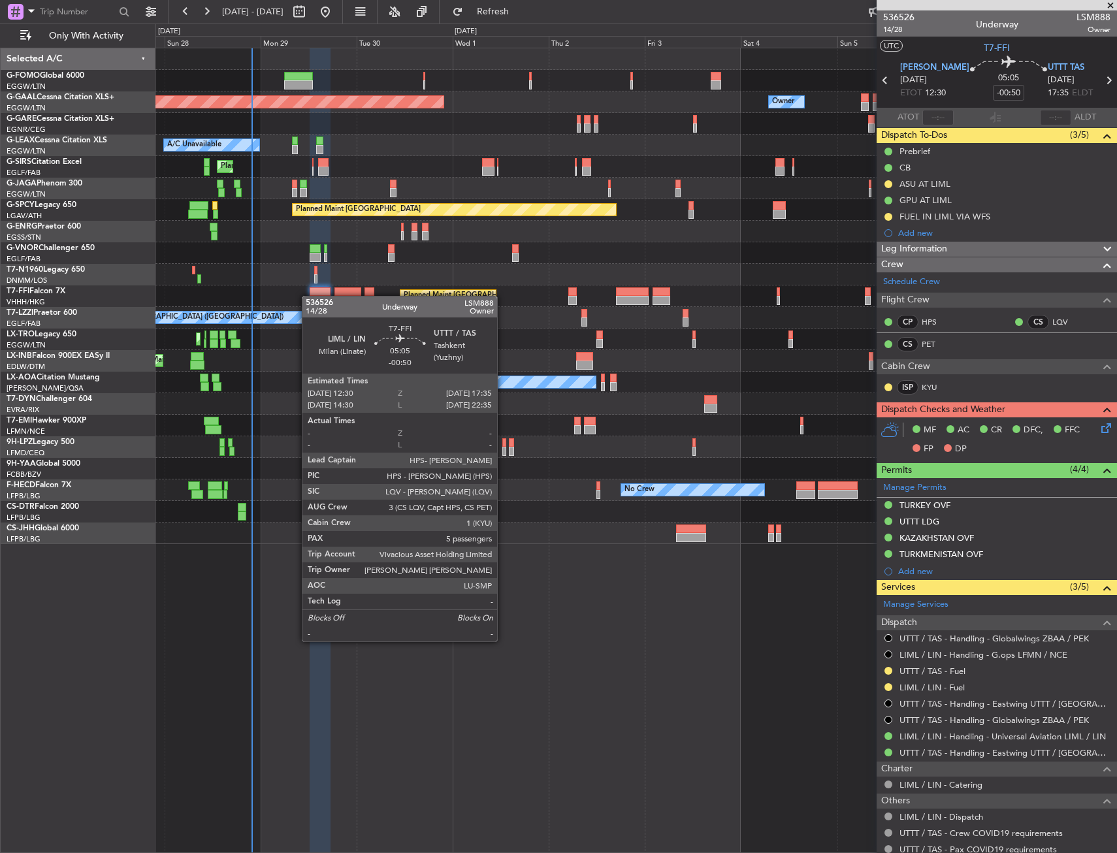
click at [314, 297] on div "Planned Maint Beijing (Beijing Capital) Planned Maint Geneva (Cointrin)" at bounding box center [635, 296] width 961 height 22
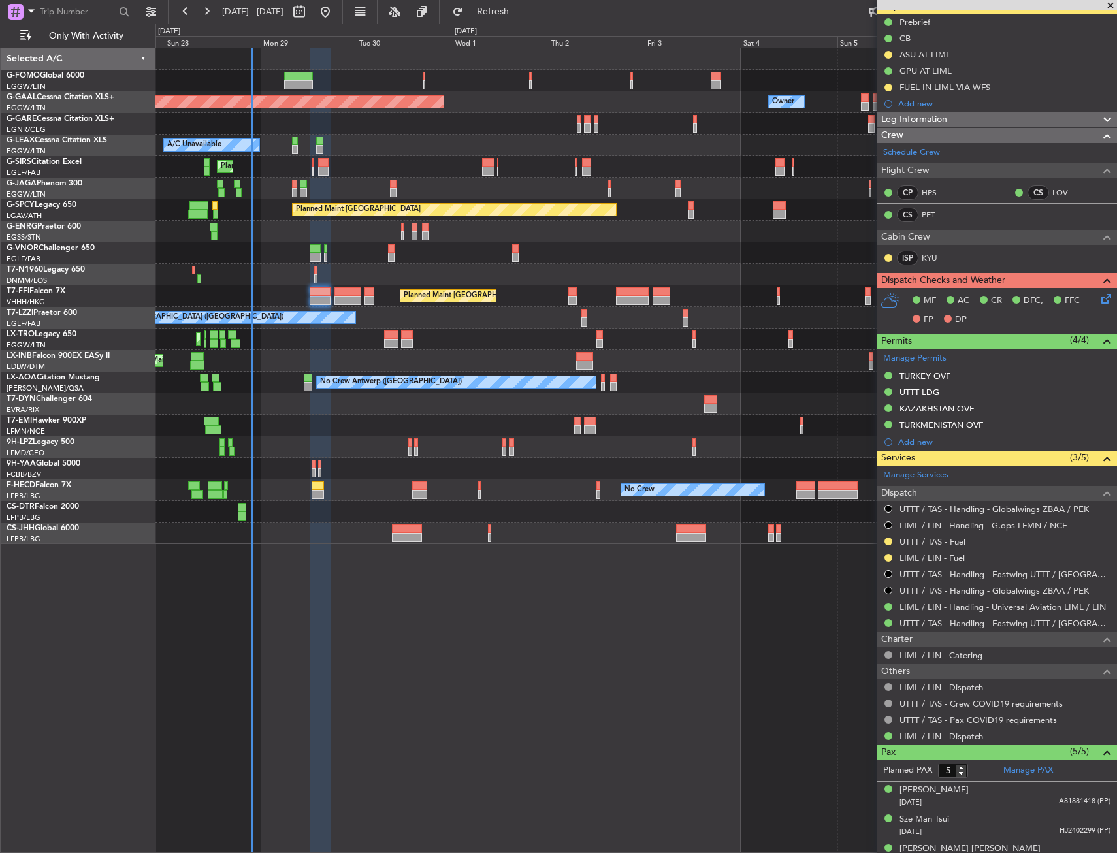
scroll to position [204, 0]
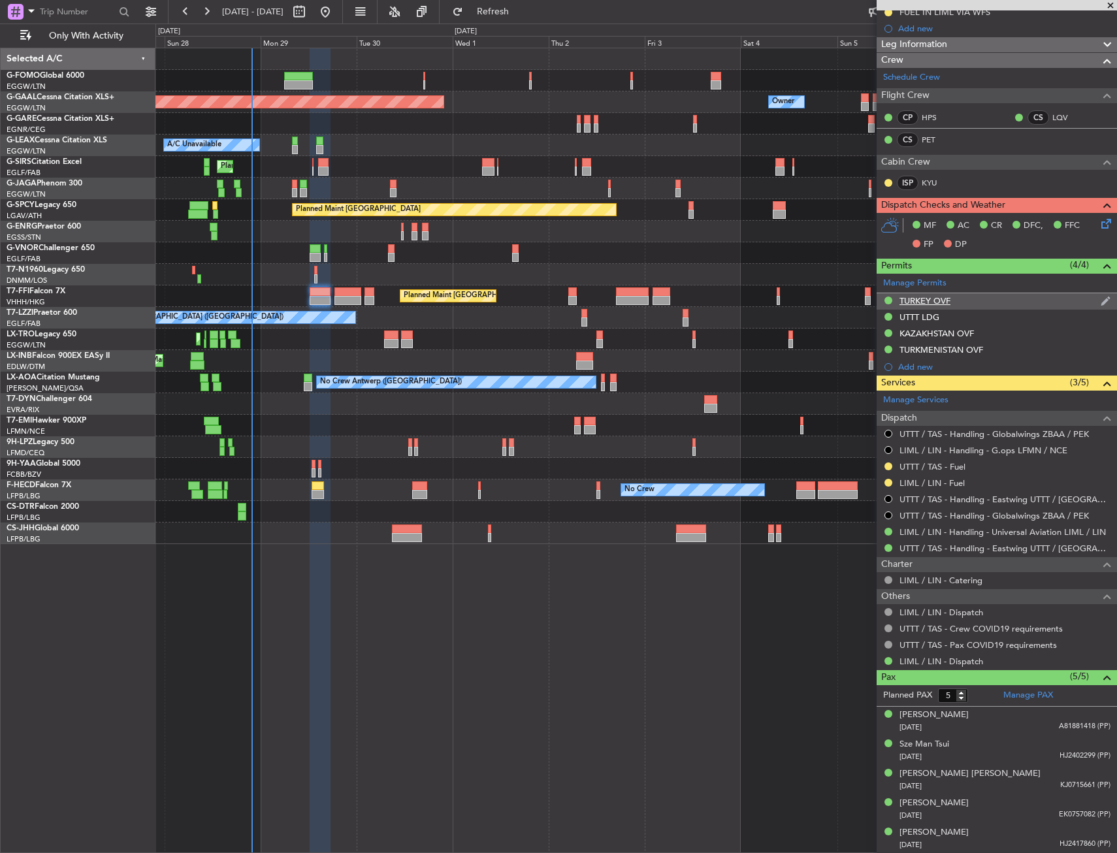
click at [920, 300] on div "TURKEY OVF" at bounding box center [924, 300] width 51 height 11
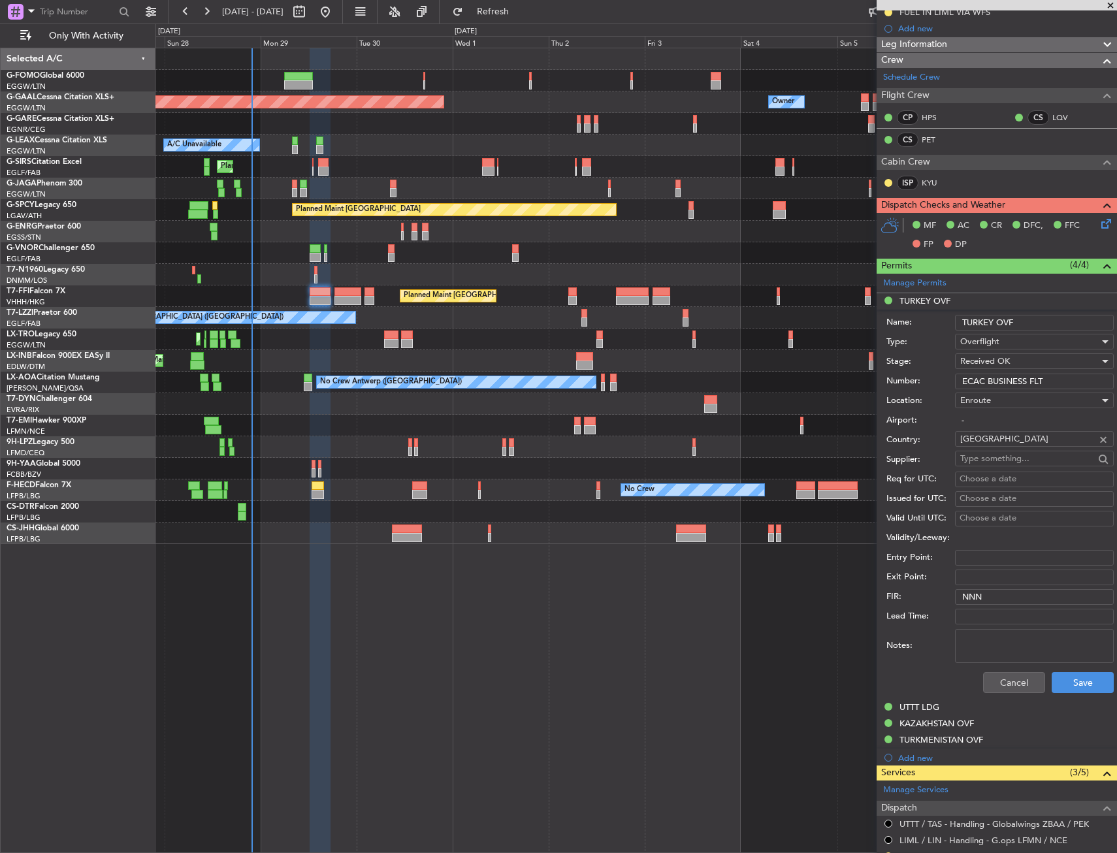
click at [992, 378] on input "ECAC BUSINESS FLT" at bounding box center [1034, 382] width 159 height 16
drag, startPoint x: 967, startPoint y: 728, endPoint x: 967, endPoint y: 738, distance: 9.8
click at [967, 738] on ul "TURKEY OVF Name: TURKEY OVF Type: Overflight Stage: Received OK Number: ECAC BU…" at bounding box center [997, 529] width 240 height 472
click at [967, 738] on div "TURKMENISTAN OVF" at bounding box center [941, 739] width 84 height 11
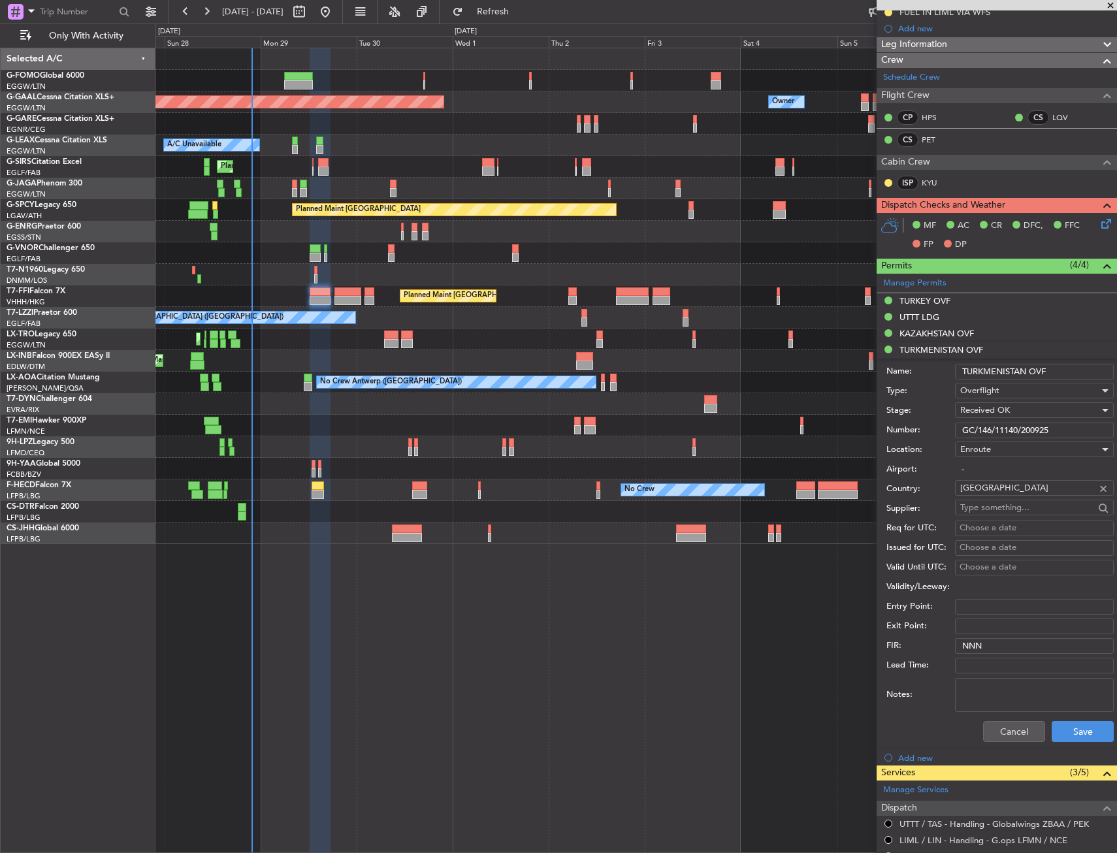
click at [988, 423] on input "GC/146/11140/200925" at bounding box center [1034, 431] width 159 height 16
click at [935, 331] on div "KAZAKHSTAN OVF" at bounding box center [936, 333] width 74 height 11
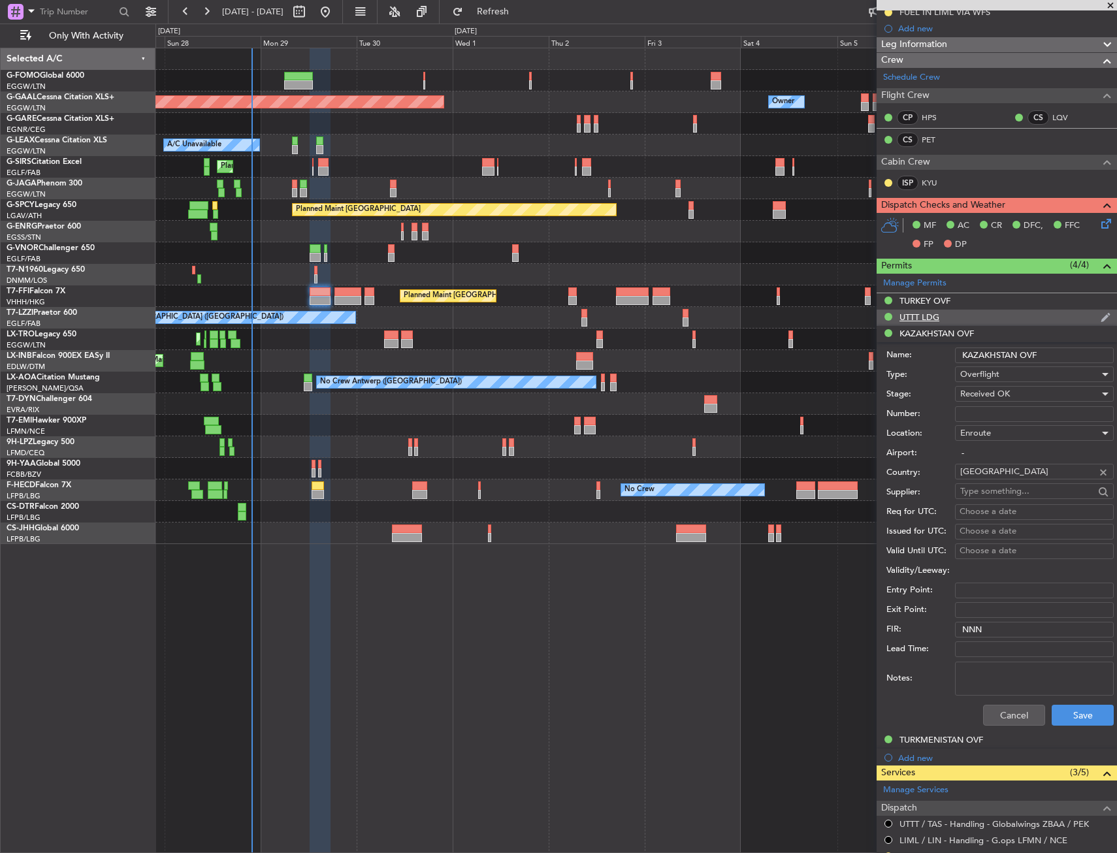
click at [923, 316] on div "UTTT LDG" at bounding box center [919, 317] width 40 height 11
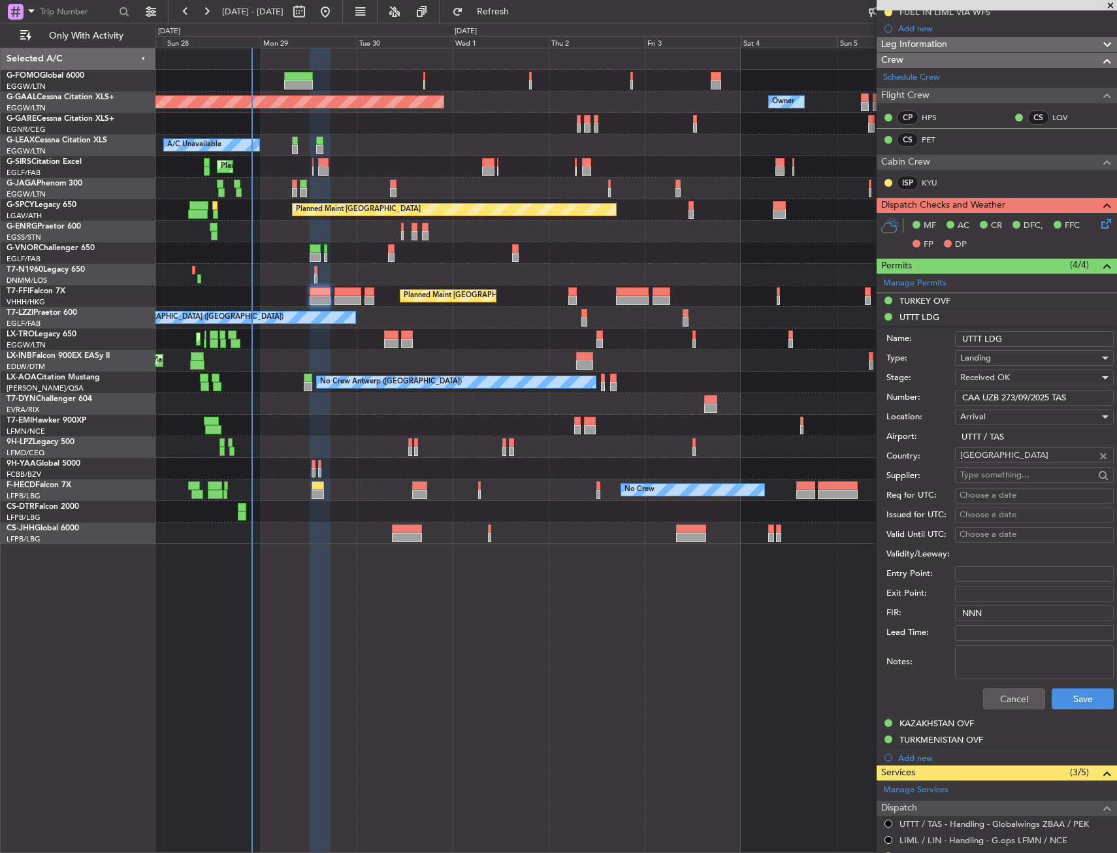
click at [1023, 398] on input "CAA UZB 273/09/2025 TAS" at bounding box center [1034, 398] width 159 height 16
drag, startPoint x: 1000, startPoint y: 704, endPoint x: 996, endPoint y: 695, distance: 9.9
click at [1000, 704] on button "Cancel" at bounding box center [1014, 698] width 62 height 21
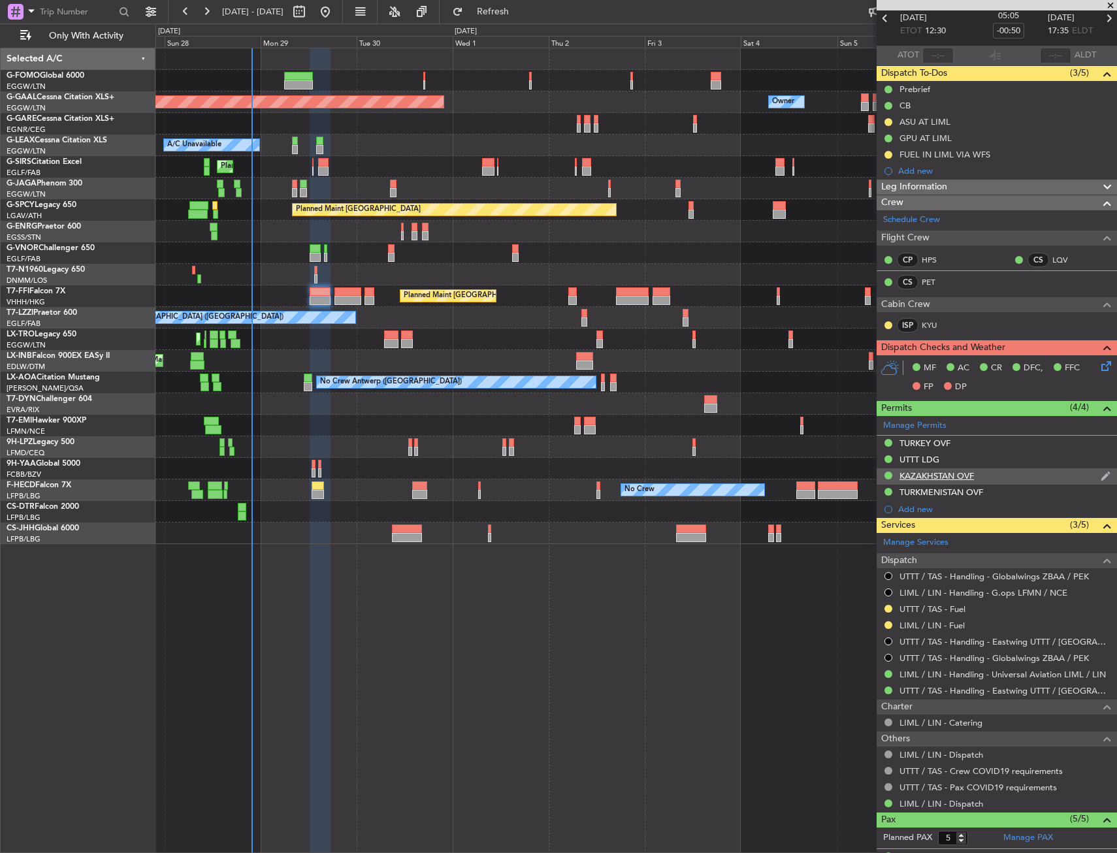
scroll to position [0, 0]
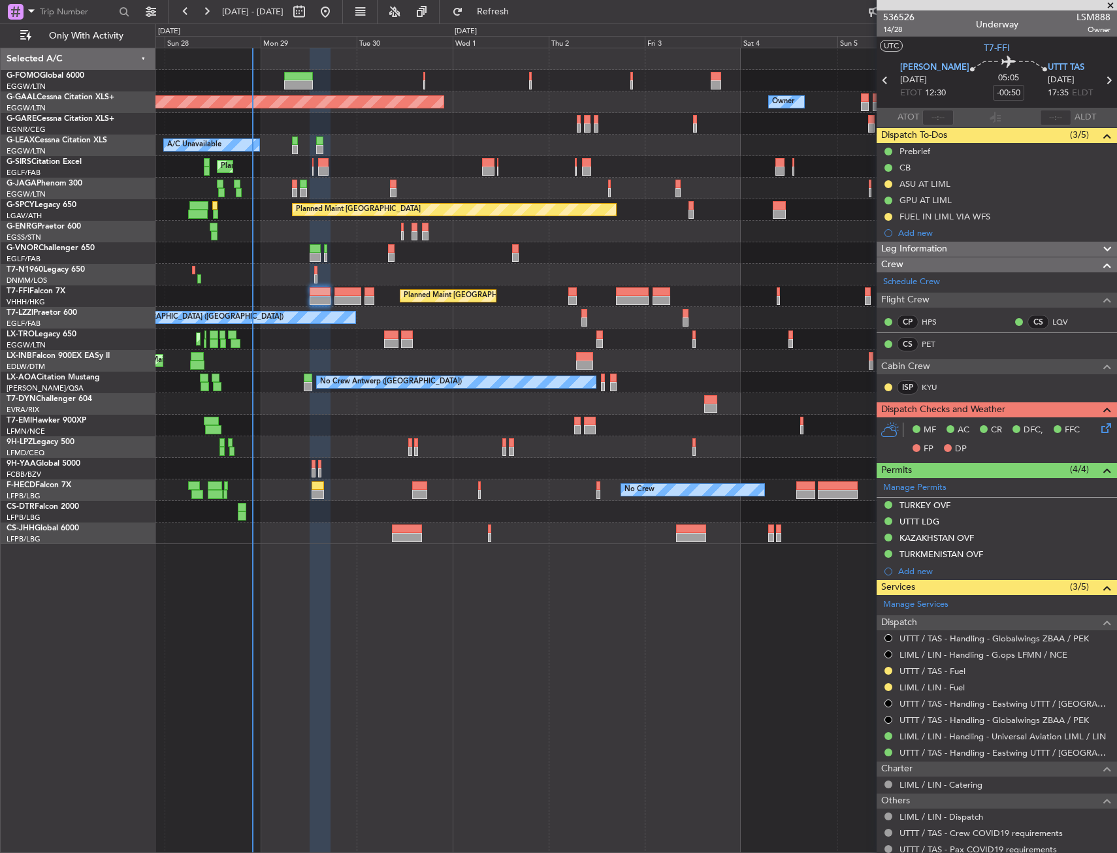
click at [408, 590] on div "Planned Maint Dusseldorf Owner Owner A/C Unavailable Planned Maint London (Luto…" at bounding box center [635, 450] width 961 height 805
click at [1005, 93] on input "-00:50" at bounding box center [1008, 93] width 31 height 16
click at [1009, 83] on div "05:05 -00:45" at bounding box center [1008, 80] width 78 height 48
click at [1099, 427] on icon at bounding box center [1104, 426] width 10 height 10
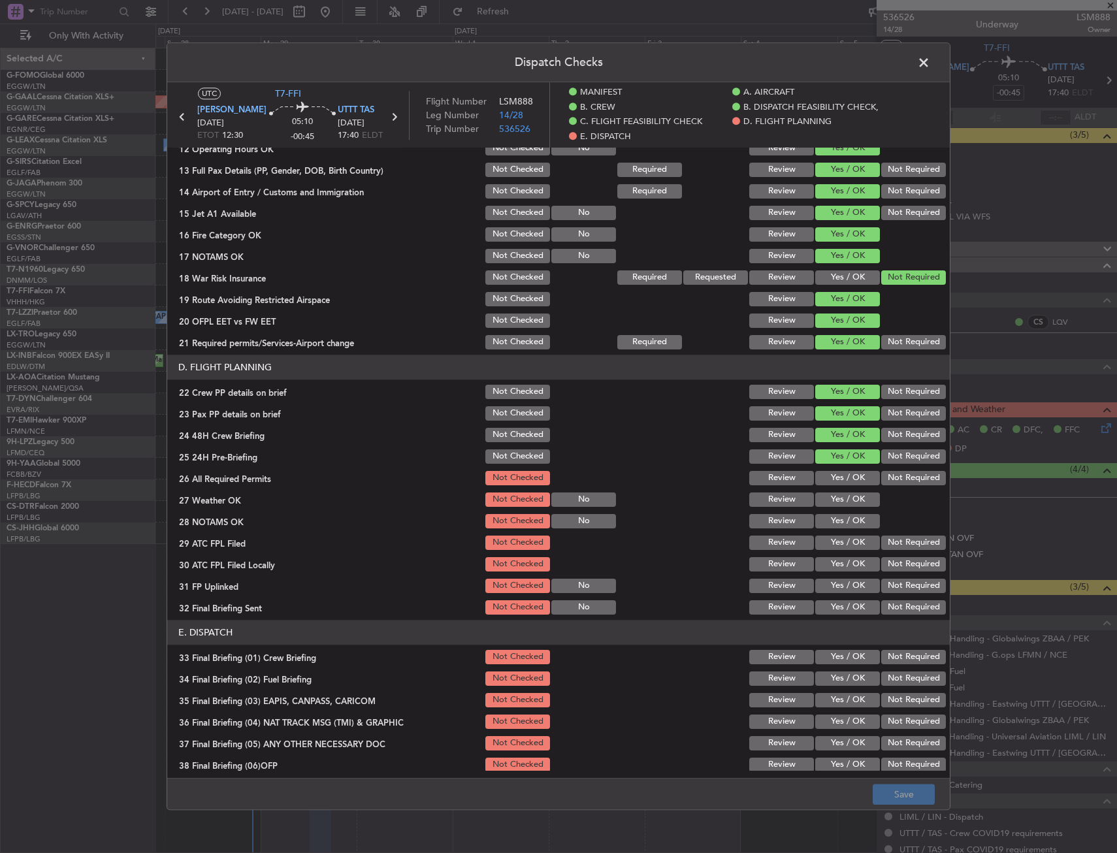
scroll to position [523, 0]
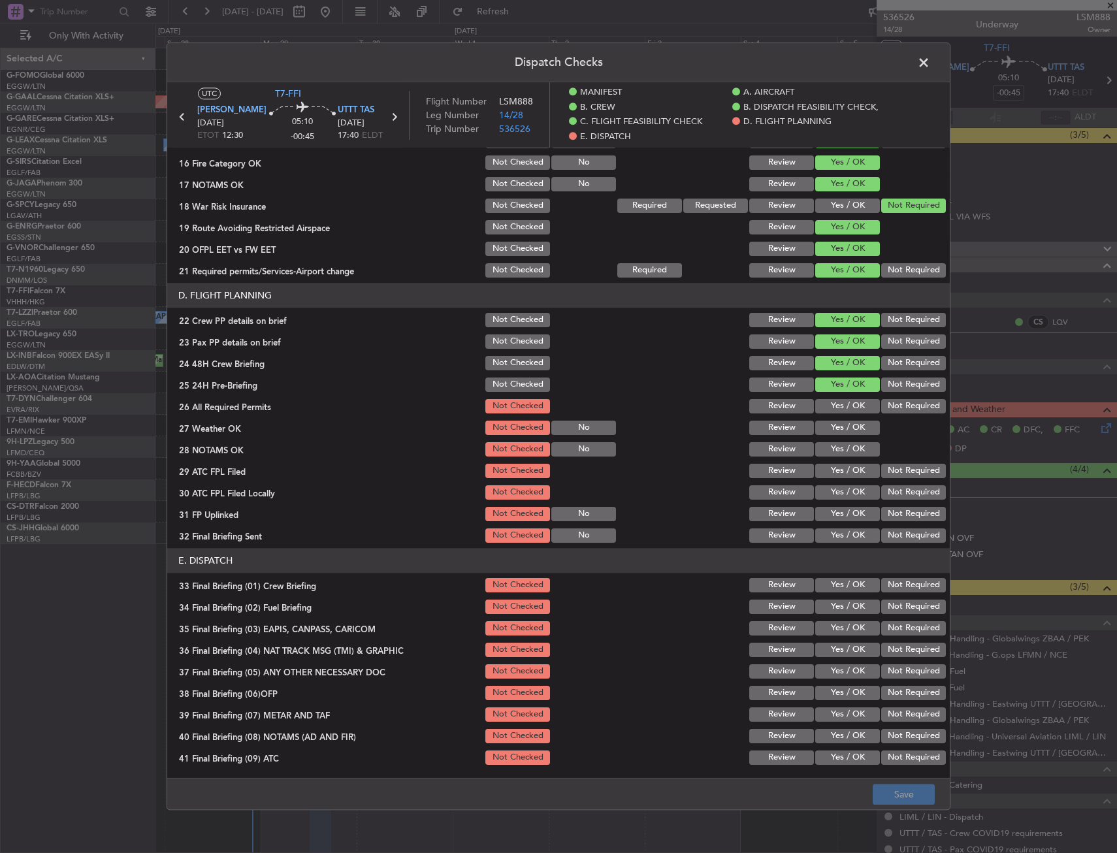
click at [815, 410] on button "Yes / OK" at bounding box center [847, 406] width 65 height 14
click at [819, 428] on button "Yes / OK" at bounding box center [847, 428] width 65 height 14
drag, startPoint x: 822, startPoint y: 443, endPoint x: 852, endPoint y: 466, distance: 37.8
click at [822, 445] on button "Yes / OK" at bounding box center [847, 449] width 65 height 14
drag, startPoint x: 798, startPoint y: 457, endPoint x: 820, endPoint y: 469, distance: 24.9
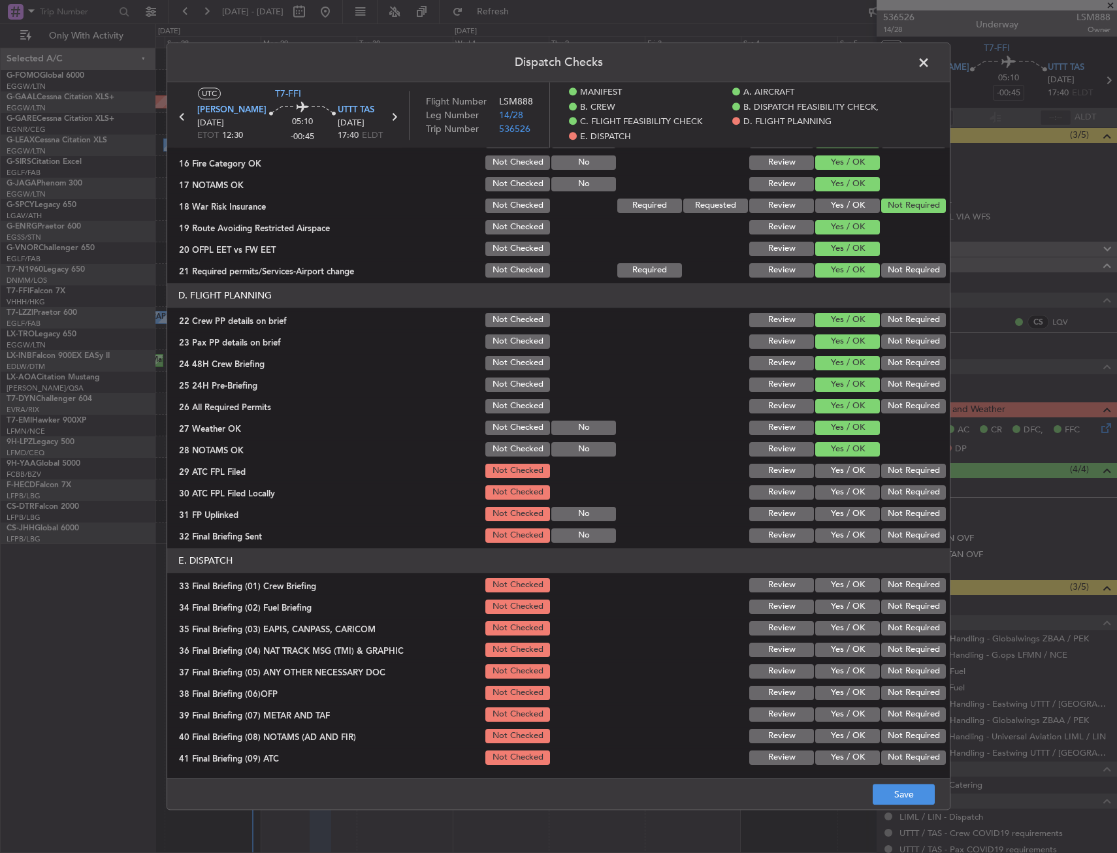
click at [798, 457] on div "Review" at bounding box center [780, 449] width 66 height 18
click at [821, 469] on button "Yes / OK" at bounding box center [847, 471] width 65 height 14
click at [886, 487] on button "Not Required" at bounding box center [913, 492] width 65 height 14
drag, startPoint x: 845, startPoint y: 506, endPoint x: 889, endPoint y: 534, distance: 52.0
click at [846, 508] on div "Yes / OK" at bounding box center [846, 514] width 66 height 18
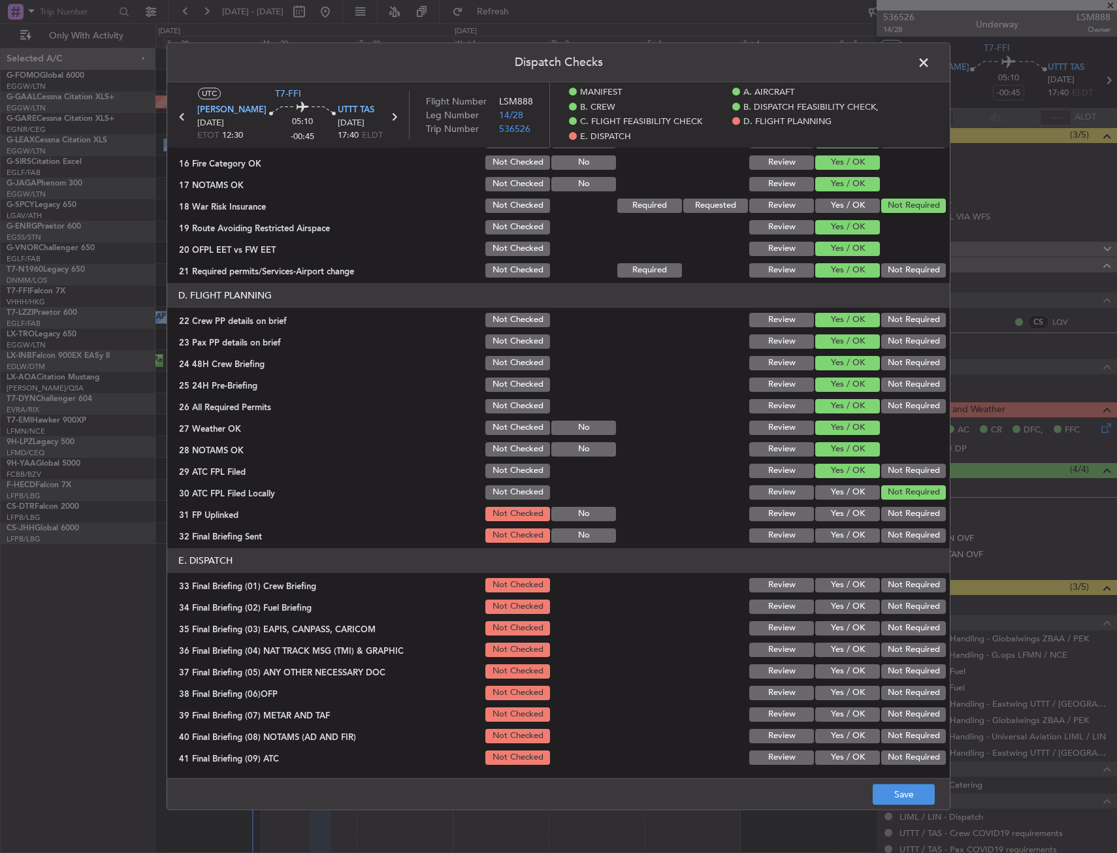
click at [891, 536] on button "Not Required" at bounding box center [913, 535] width 65 height 14
click at [858, 516] on button "Yes / OK" at bounding box center [847, 514] width 65 height 14
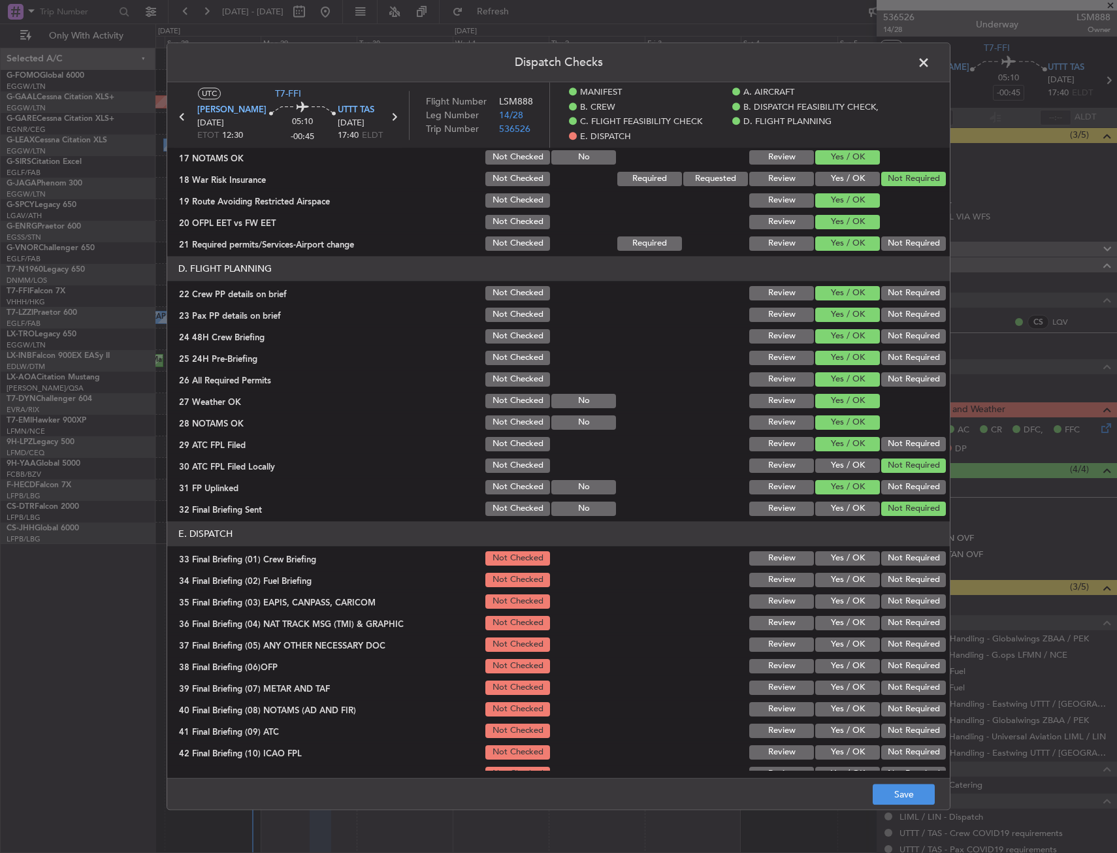
scroll to position [587, 0]
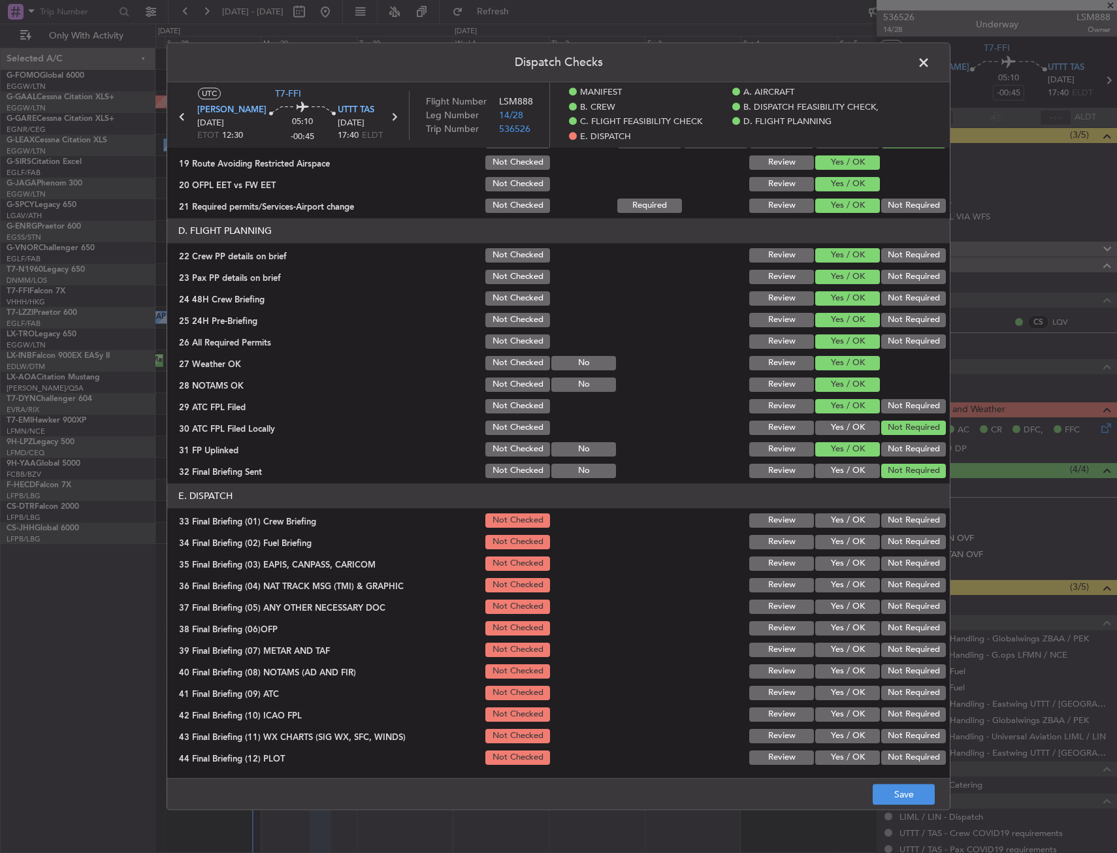
click at [846, 537] on button "Yes / OK" at bounding box center [847, 542] width 65 height 14
click at [841, 519] on button "Yes / OK" at bounding box center [847, 520] width 65 height 14
drag, startPoint x: 902, startPoint y: 553, endPoint x: 891, endPoint y: 571, distance: 20.8
click at [901, 556] on section "E. DISPATCH 33 Final Briefing (01) Crew Briefing Not Checked Review Yes / OK No…" at bounding box center [558, 624] width 782 height 283
click at [887, 571] on div "Not Required" at bounding box center [912, 564] width 66 height 18
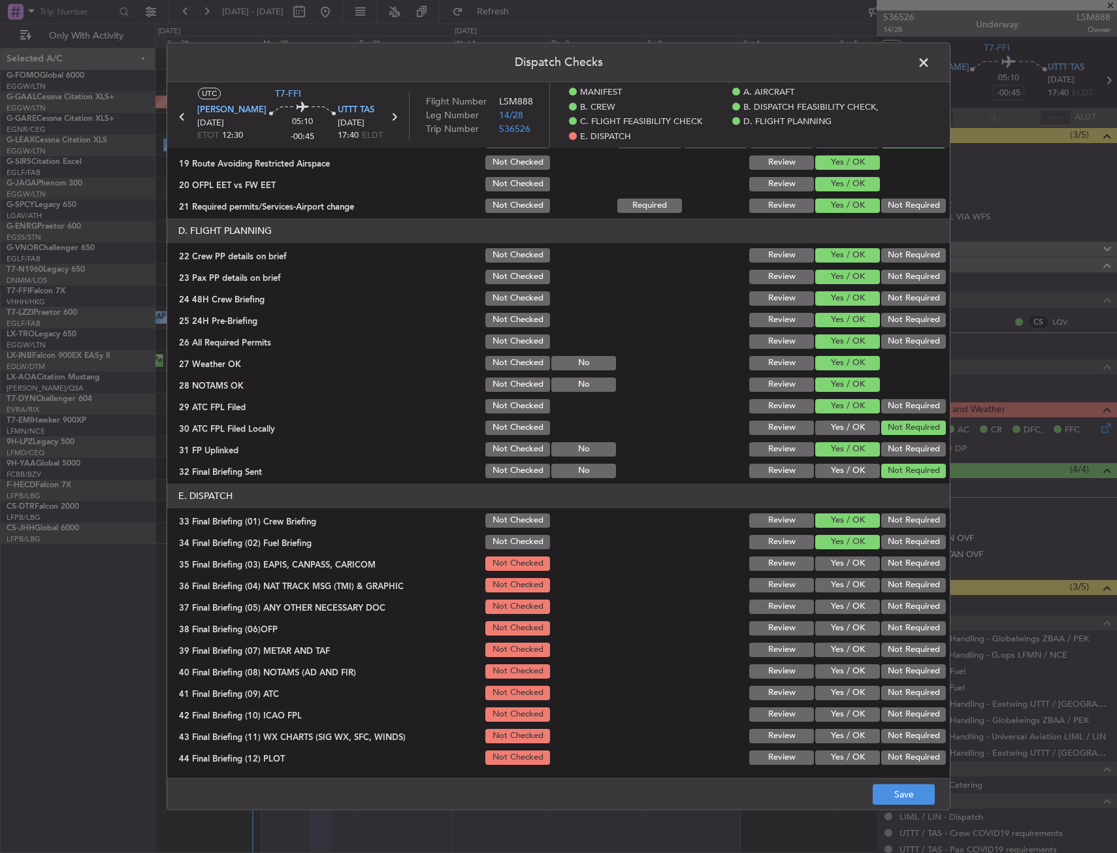
click at [886, 564] on button "Not Required" at bounding box center [913, 563] width 65 height 14
click at [884, 585] on button "Not Required" at bounding box center [913, 585] width 65 height 14
drag, startPoint x: 854, startPoint y: 599, endPoint x: 853, endPoint y: 620, distance: 21.6
click at [854, 601] on div "Yes / OK" at bounding box center [846, 607] width 66 height 18
click at [853, 620] on div "Yes / OK" at bounding box center [846, 628] width 66 height 18
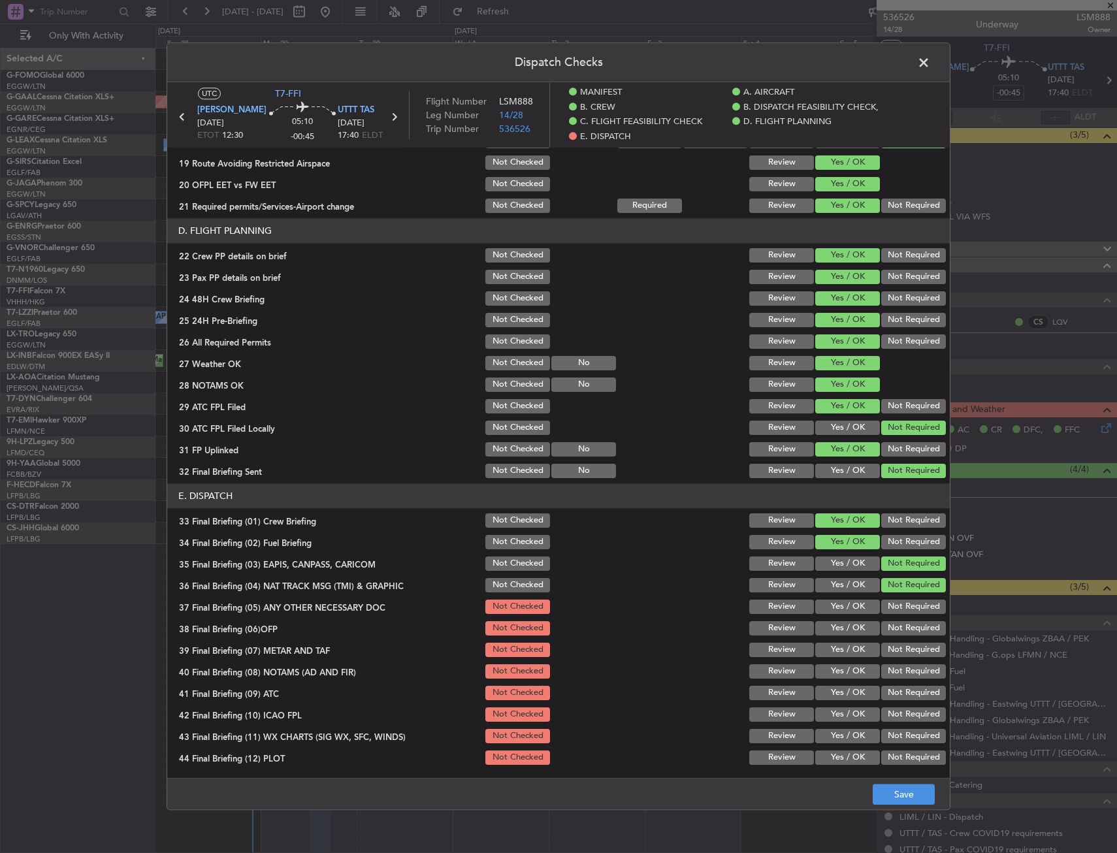
click at [853, 612] on button "Yes / OK" at bounding box center [847, 607] width 65 height 14
drag, startPoint x: 852, startPoint y: 640, endPoint x: 850, endPoint y: 654, distance: 13.8
click at [851, 654] on section "E. DISPATCH 33 Final Briefing (01) Crew Briefing Not Checked Review Yes / OK No…" at bounding box center [558, 624] width 782 height 283
click at [845, 636] on button "Yes / OK" at bounding box center [847, 628] width 65 height 14
drag, startPoint x: 843, startPoint y: 647, endPoint x: 838, endPoint y: 651, distance: 6.9
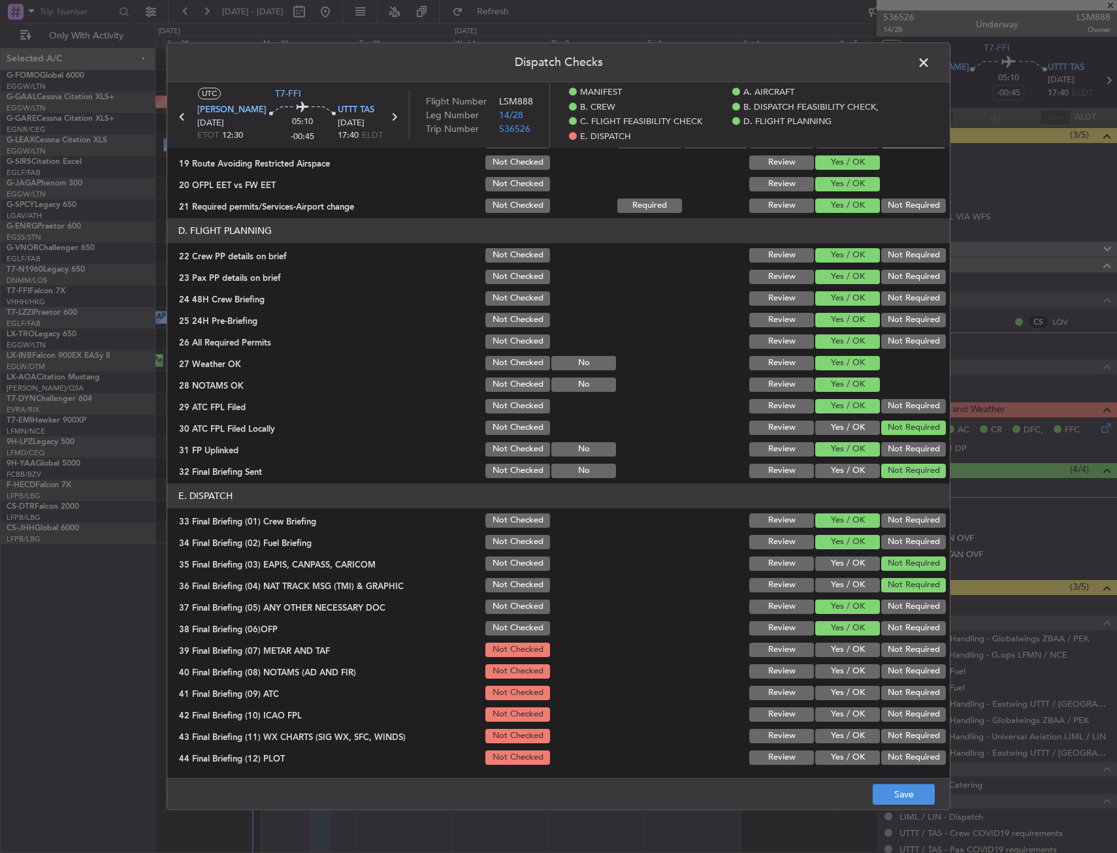
click at [843, 647] on button "Yes / OK" at bounding box center [847, 650] width 65 height 14
click at [833, 677] on button "Yes / OK" at bounding box center [847, 671] width 65 height 14
click at [836, 694] on button "Yes / OK" at bounding box center [847, 693] width 65 height 14
drag, startPoint x: 839, startPoint y: 713, endPoint x: 843, endPoint y: 729, distance: 16.2
click at [839, 715] on button "Yes / OK" at bounding box center [847, 714] width 65 height 14
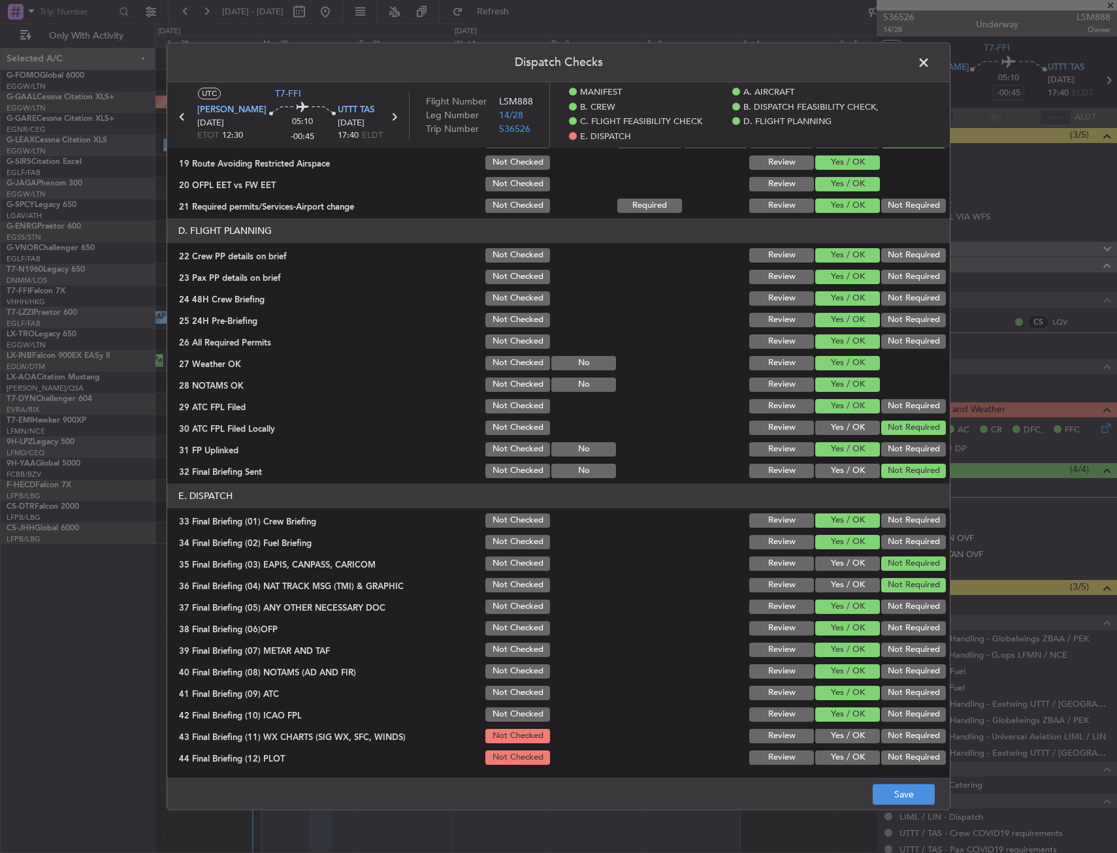
drag, startPoint x: 843, startPoint y: 729, endPoint x: 843, endPoint y: 748, distance: 19.0
click at [843, 736] on button "Yes / OK" at bounding box center [847, 736] width 65 height 14
drag, startPoint x: 843, startPoint y: 748, endPoint x: 848, endPoint y: 755, distance: 8.9
click at [845, 751] on section "E. DISPATCH 33 Final Briefing (01) Crew Briefing Not Checked Review Yes / OK No…" at bounding box center [558, 624] width 782 height 283
click at [892, 774] on div "Dispatch Checks UTC T7-FFI LIML LIN 29/09/2025 ETOT 12:30 05:10 -00:45 UTTT TAS…" at bounding box center [559, 425] width 784 height 767
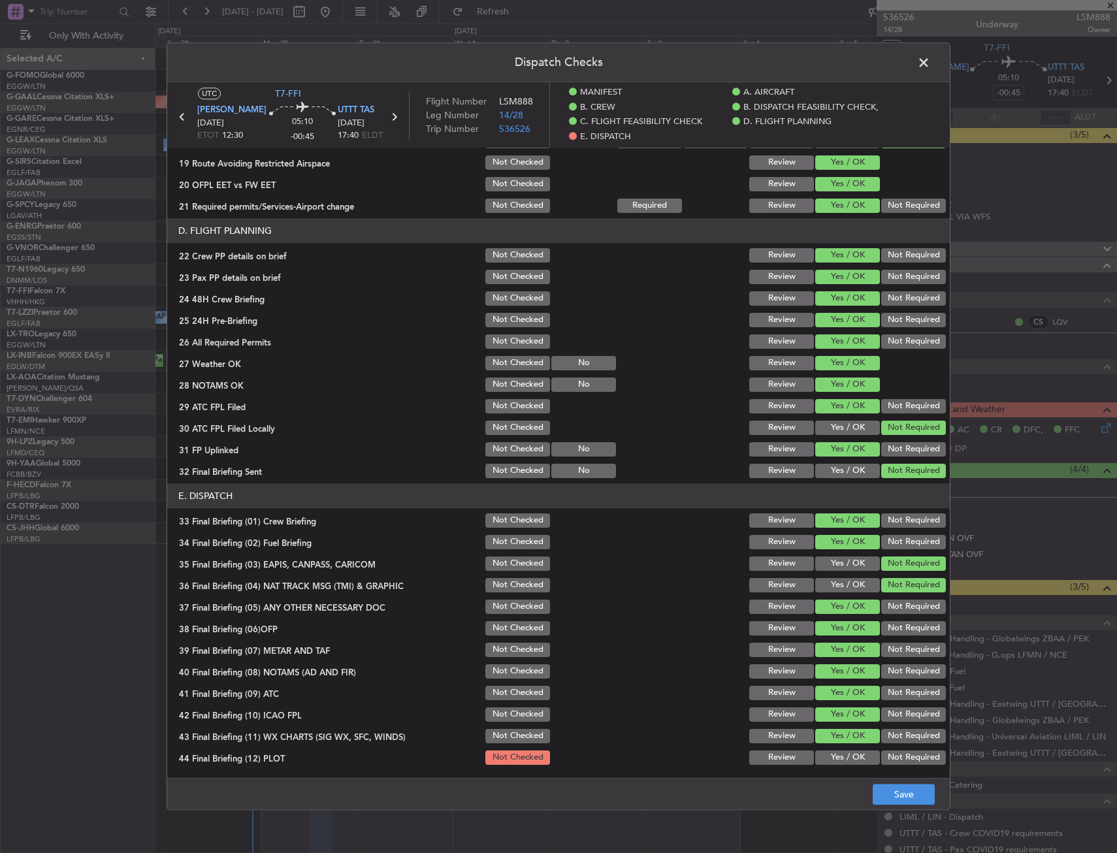
click at [859, 765] on article "MANIFEST Crew Details sent to Arr & Dep Handling Not Checked Review Yes / OK No…" at bounding box center [558, 459] width 782 height 622
click at [856, 757] on button "Yes / OK" at bounding box center [847, 757] width 65 height 14
click at [892, 794] on button "Save" at bounding box center [904, 794] width 62 height 21
click at [926, 75] on header "Dispatch Checks" at bounding box center [558, 62] width 782 height 39
click at [930, 70] on span at bounding box center [930, 66] width 0 height 26
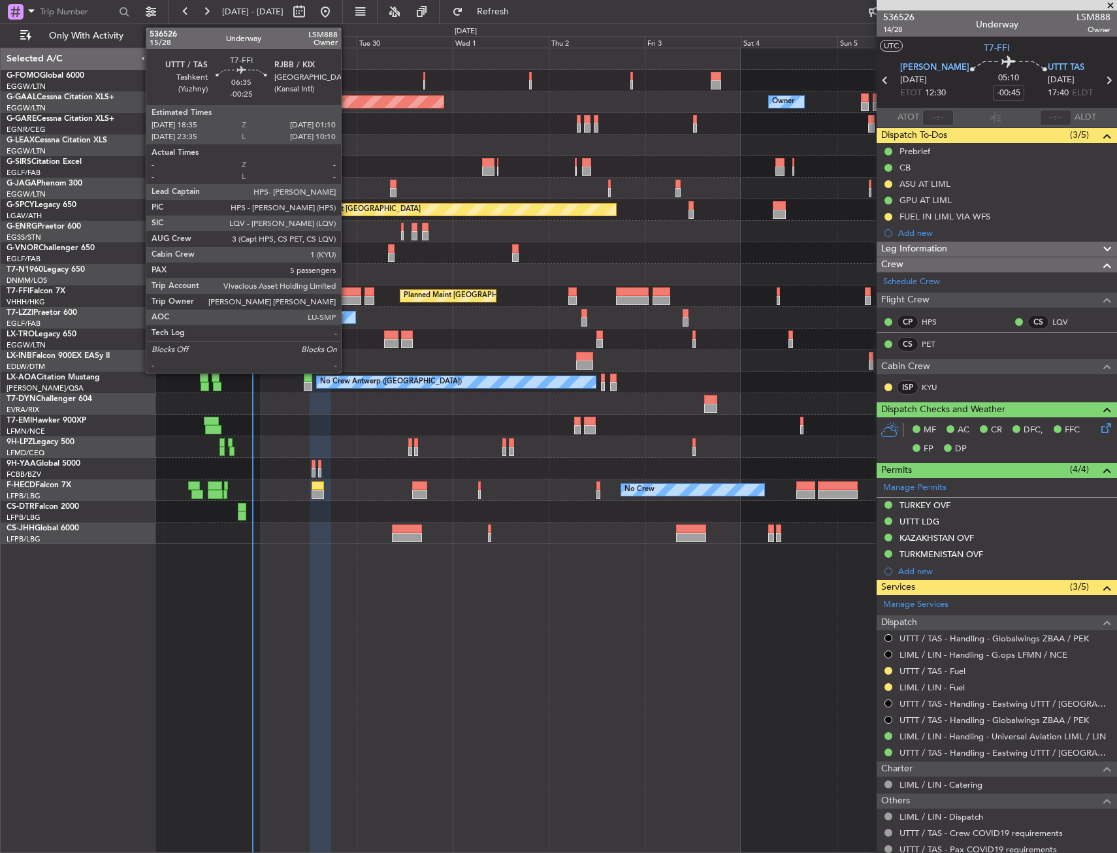
click at [347, 298] on div at bounding box center [347, 300] width 27 height 9
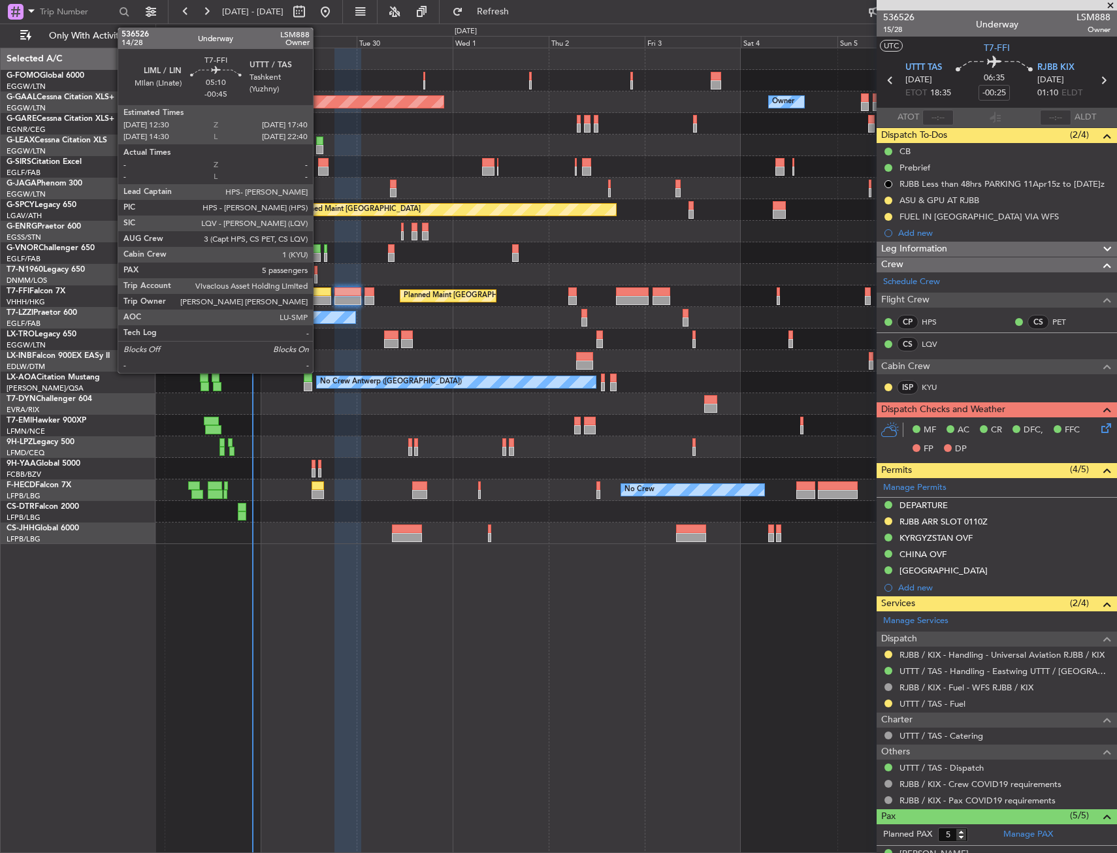
click at [319, 291] on div at bounding box center [320, 291] width 21 height 9
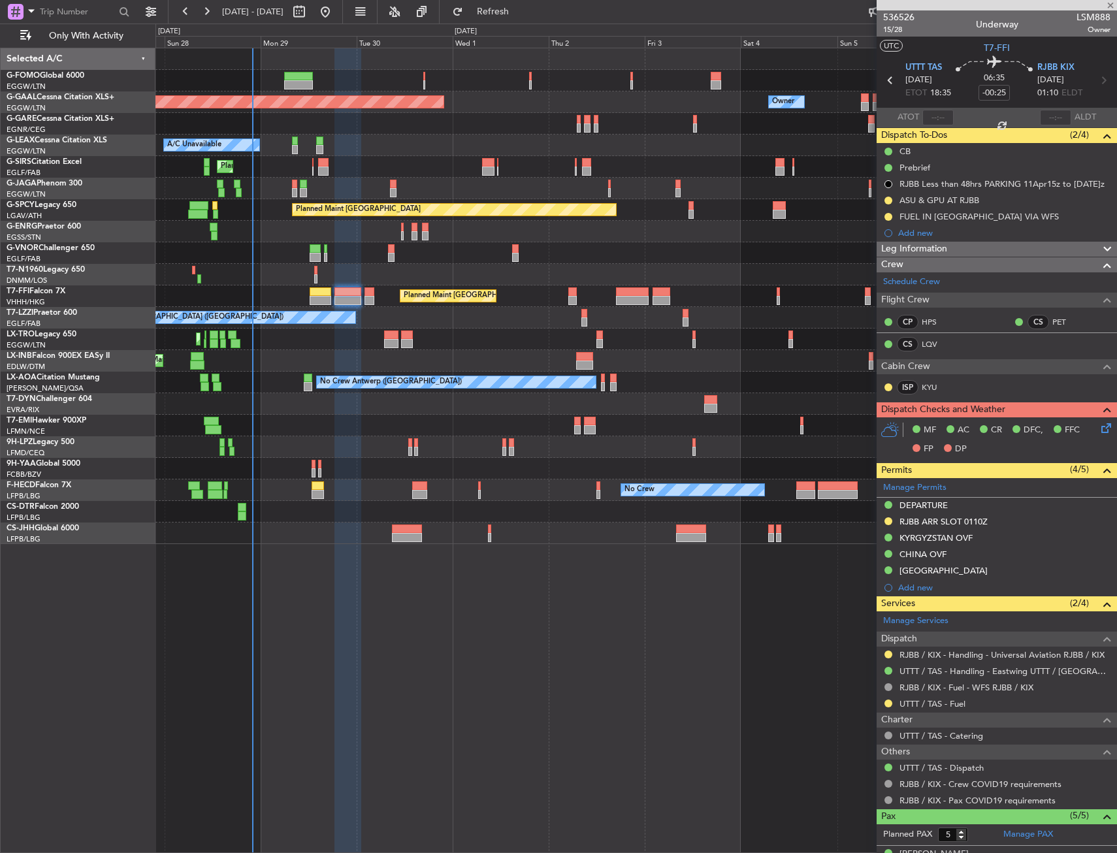
type input "-00:45"
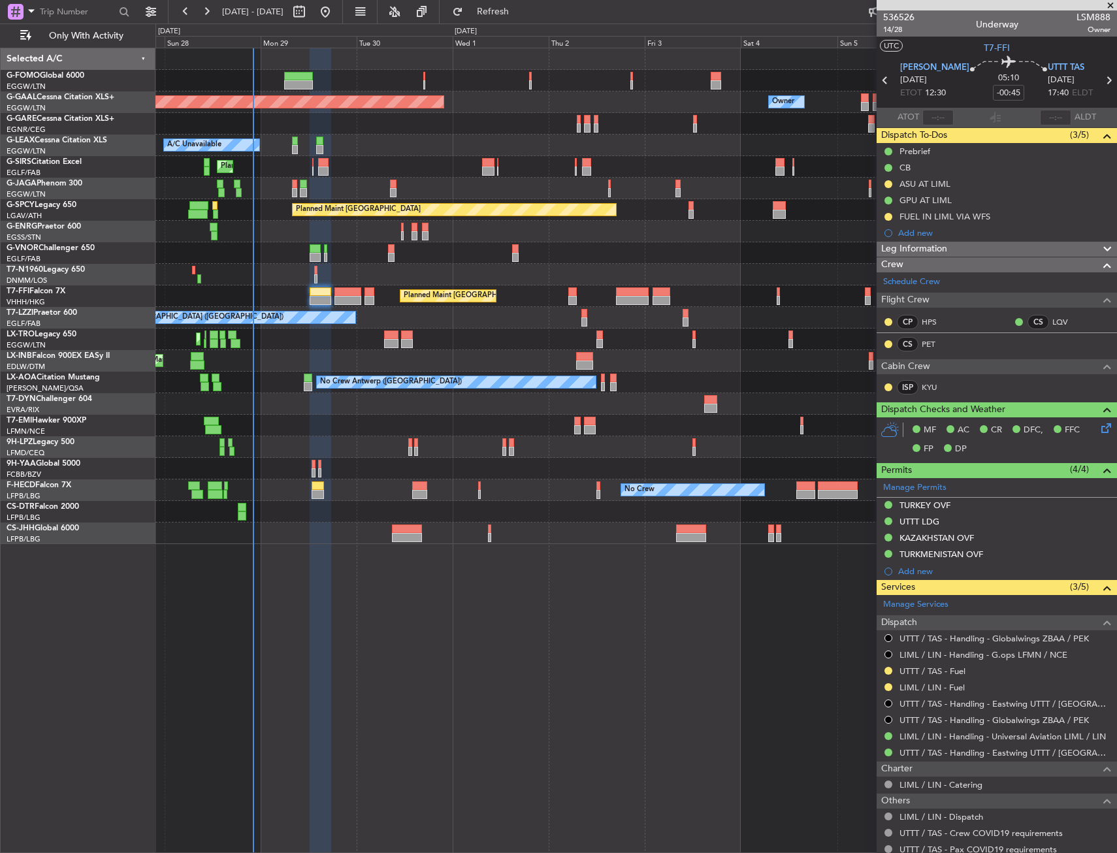
click at [417, 624] on div "Planned Maint Dusseldorf Owner Owner A/C Unavailable Planned Maint London (Luto…" at bounding box center [635, 450] width 961 height 805
